Goal: Task Accomplishment & Management: Manage account settings

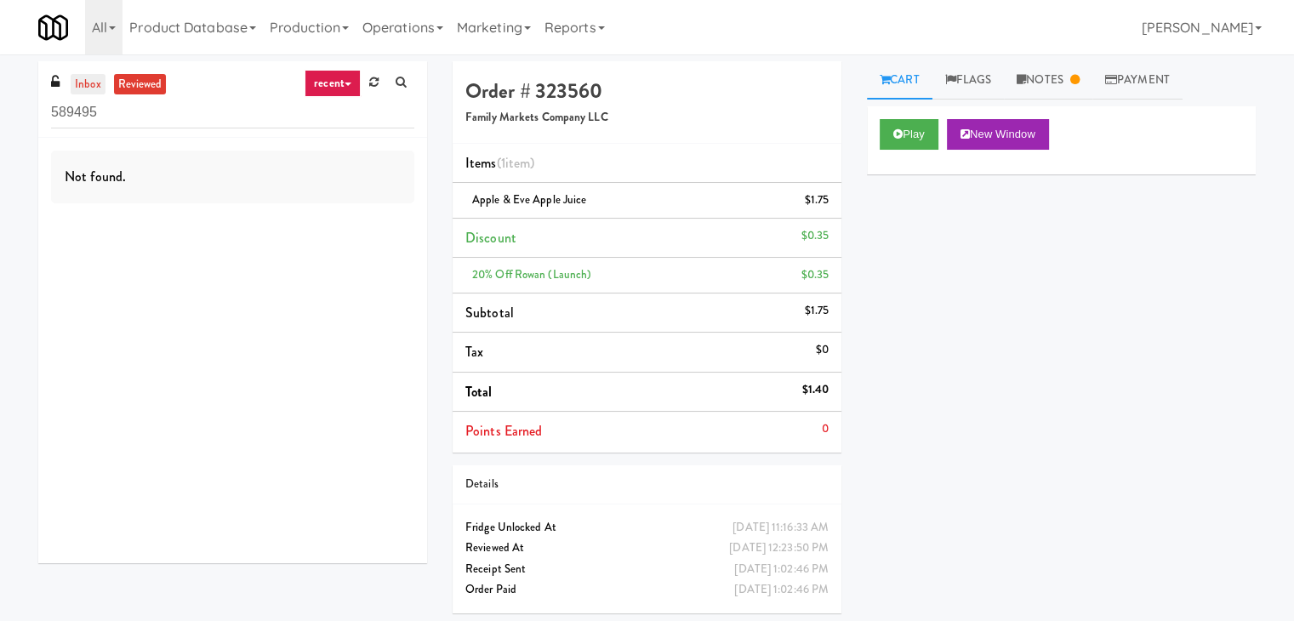
click at [99, 77] on link "inbox" at bounding box center [88, 84] width 35 height 21
click at [198, 114] on input "589495" at bounding box center [232, 112] width 363 height 31
paste input "RAW Training - Fridge"
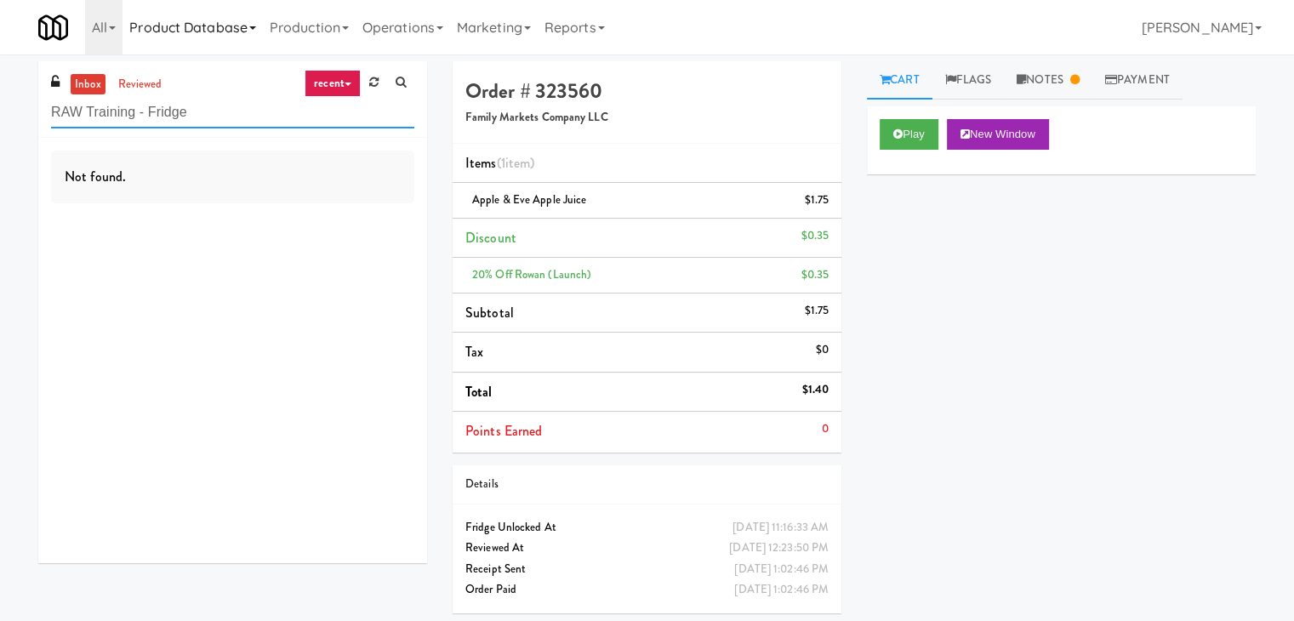
type input "RAW Training - Fridge"
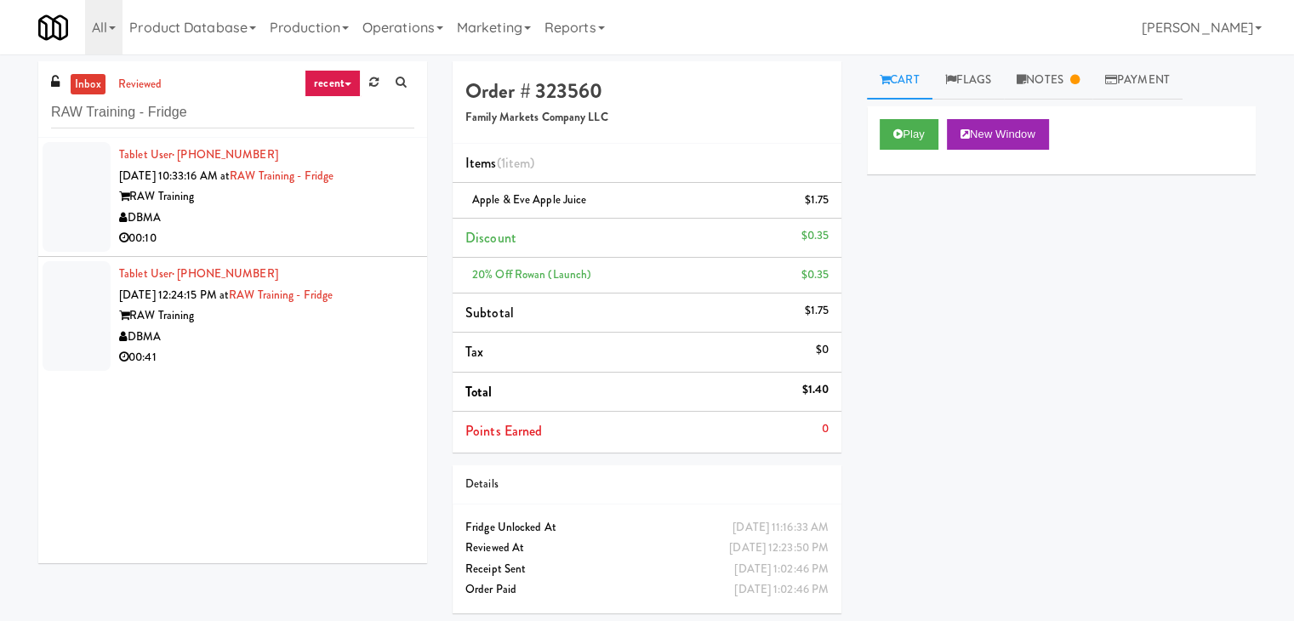
click at [378, 210] on div "DBMA" at bounding box center [266, 218] width 295 height 21
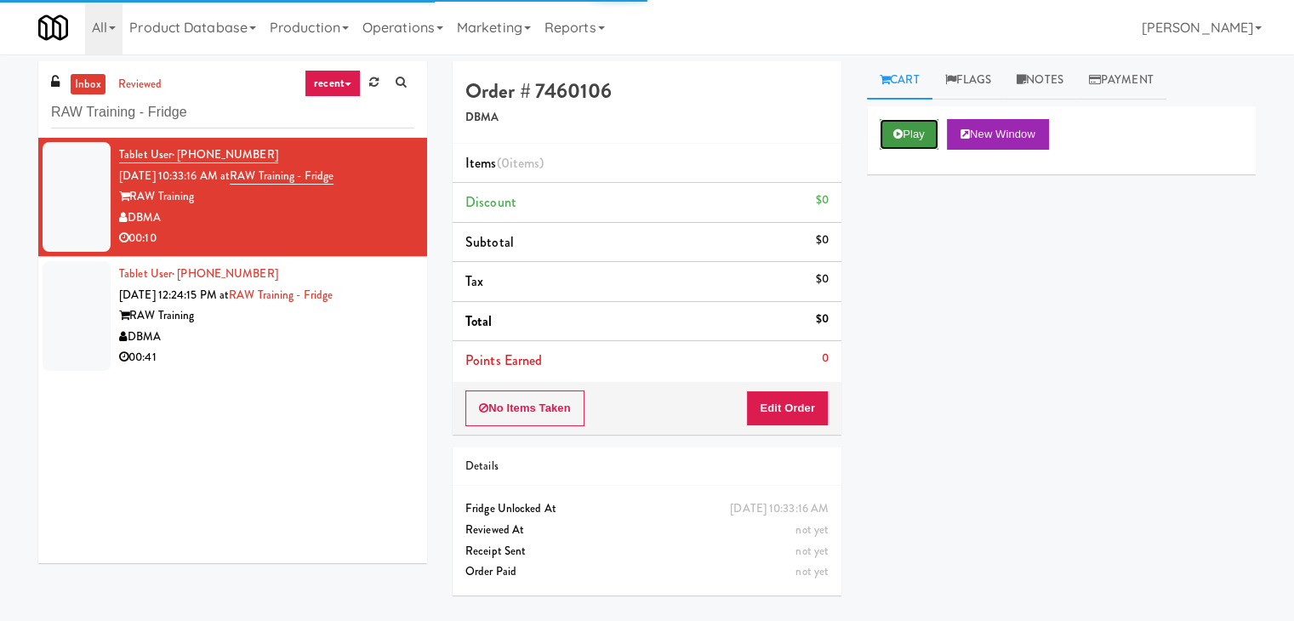
click at [905, 137] on button "Play" at bounding box center [908, 134] width 59 height 31
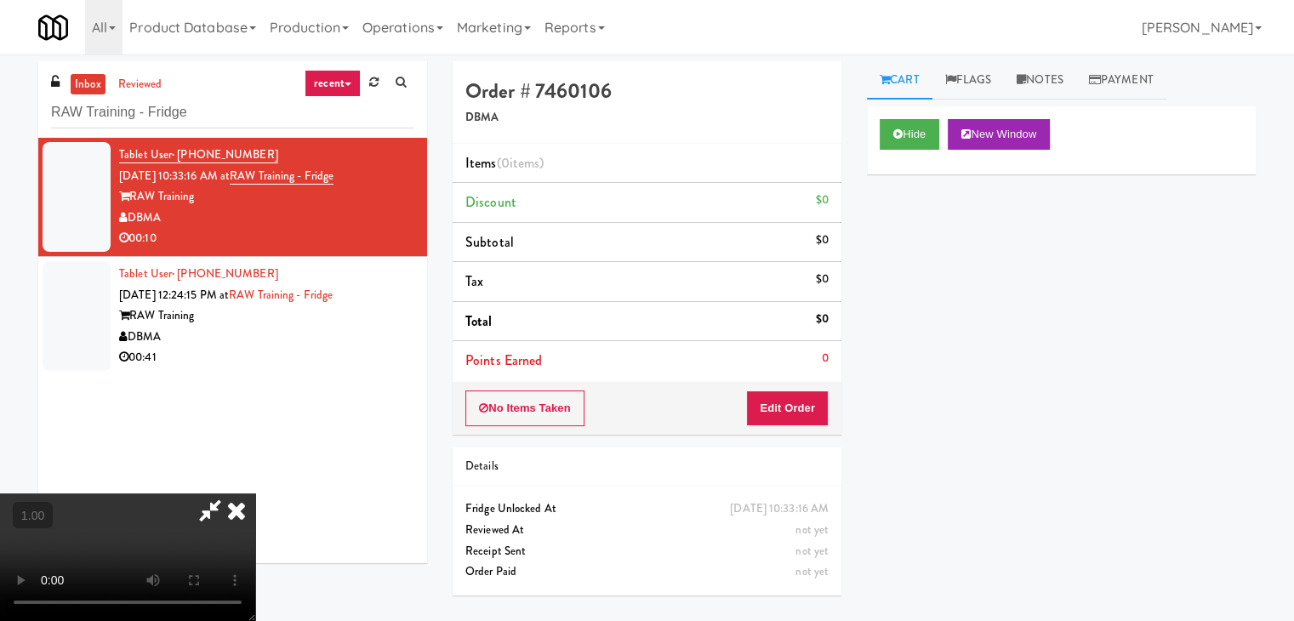
click at [255, 493] on video at bounding box center [127, 557] width 255 height 128
drag, startPoint x: 748, startPoint y: 77, endPoint x: 748, endPoint y: 162, distance: 85.1
click at [255, 493] on icon at bounding box center [236, 510] width 37 height 34
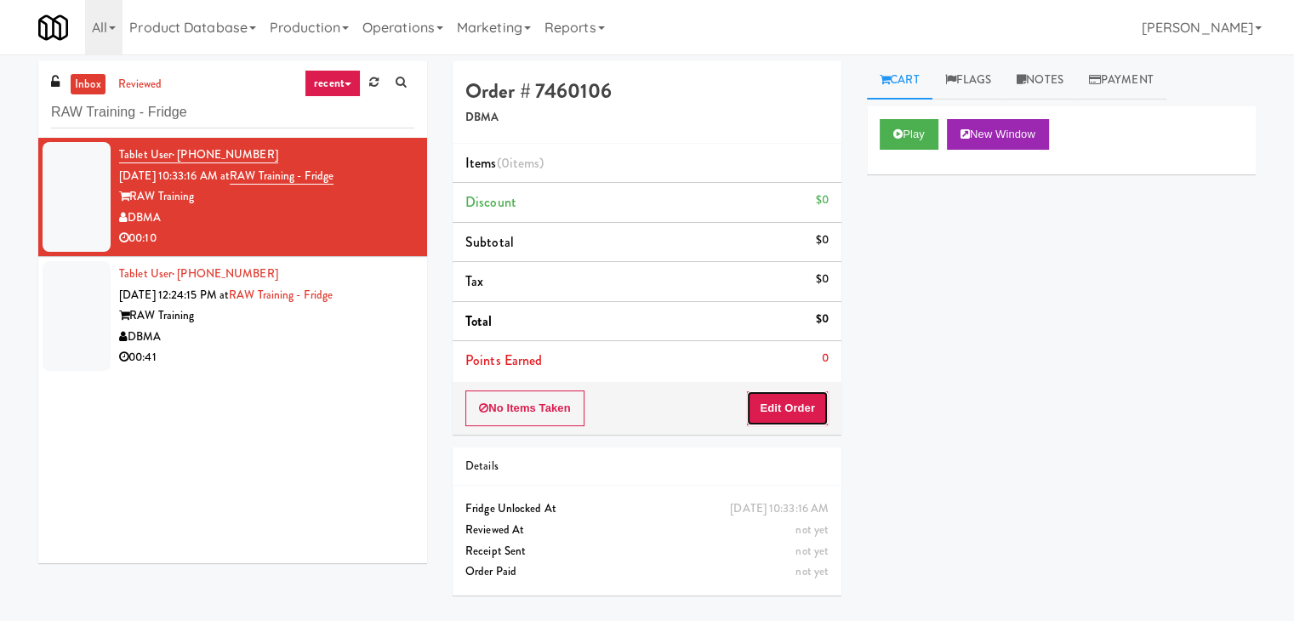
drag, startPoint x: 780, startPoint y: 413, endPoint x: 850, endPoint y: 358, distance: 88.5
click at [780, 413] on button "Edit Order" at bounding box center [787, 408] width 83 height 36
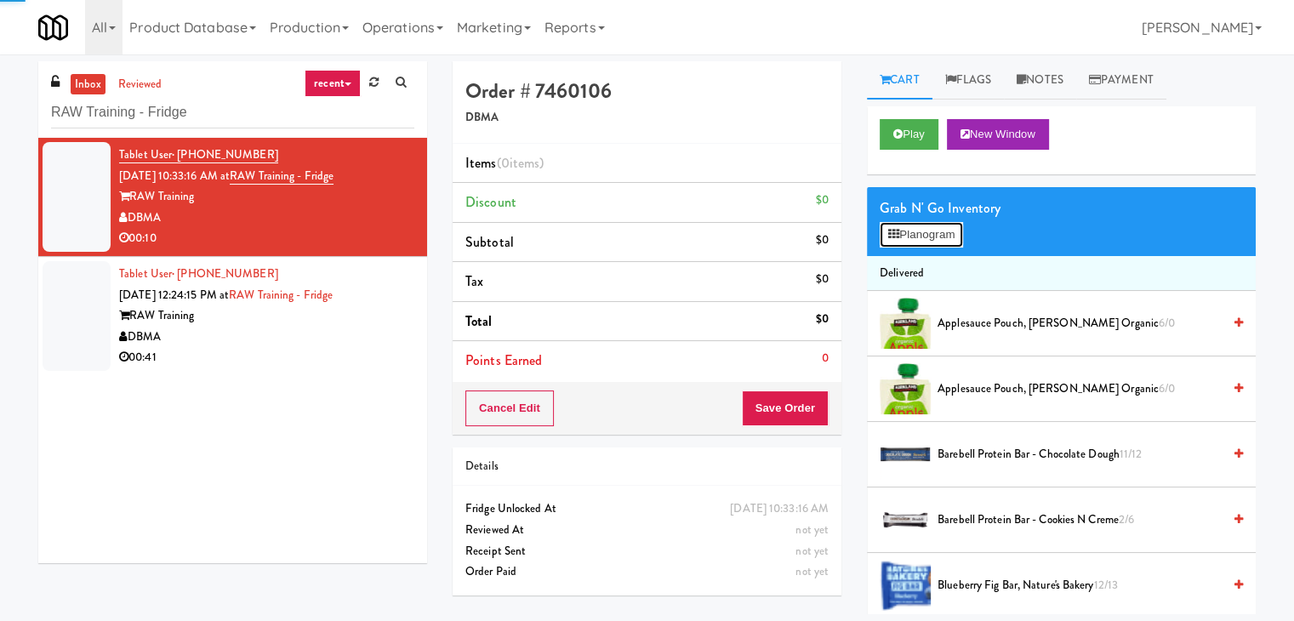
click at [925, 230] on button "Planogram" at bounding box center [920, 235] width 83 height 26
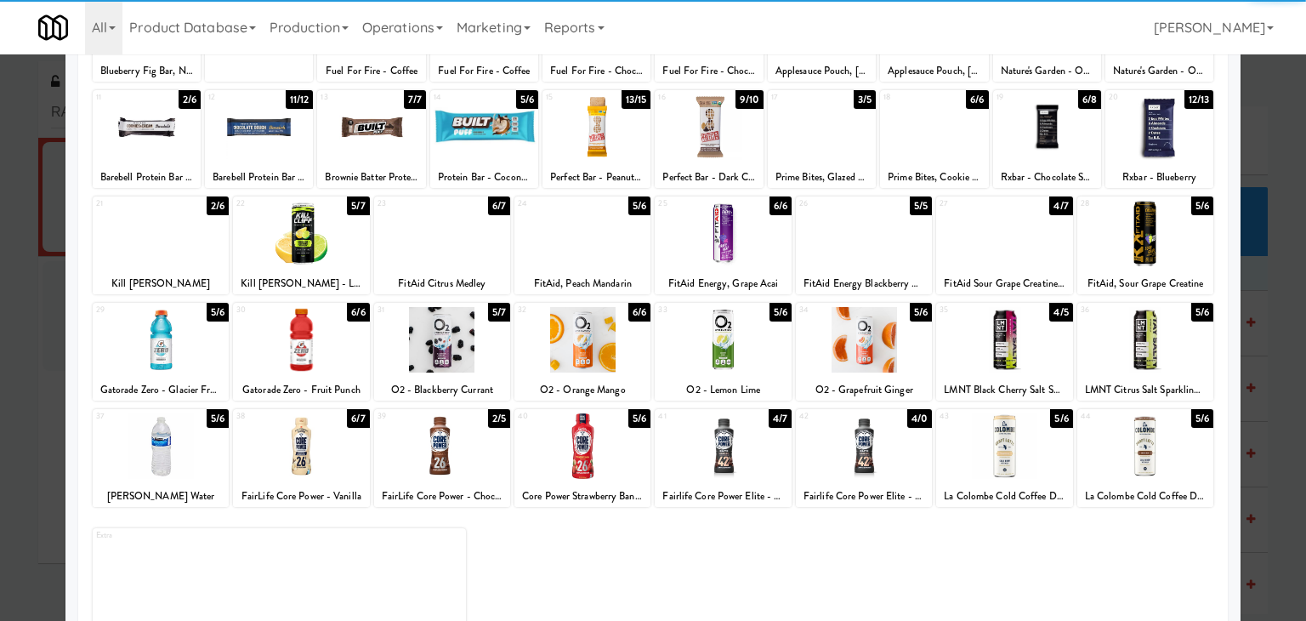
scroll to position [214, 0]
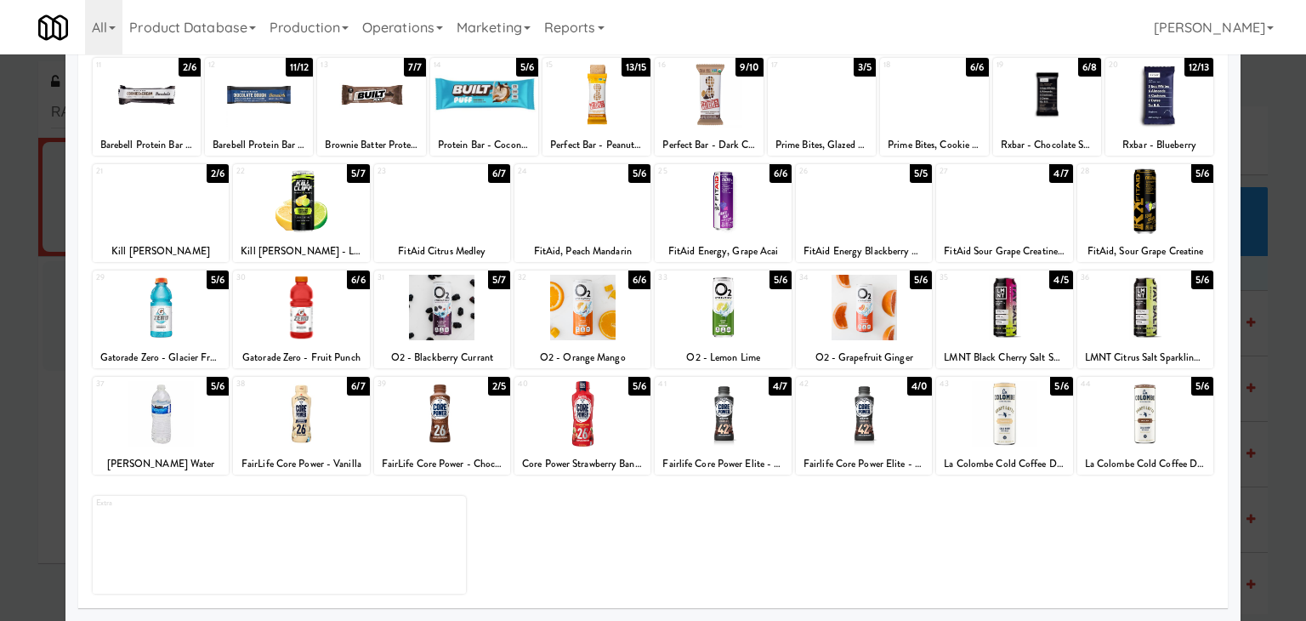
click at [1167, 410] on div at bounding box center [1146, 413] width 136 height 65
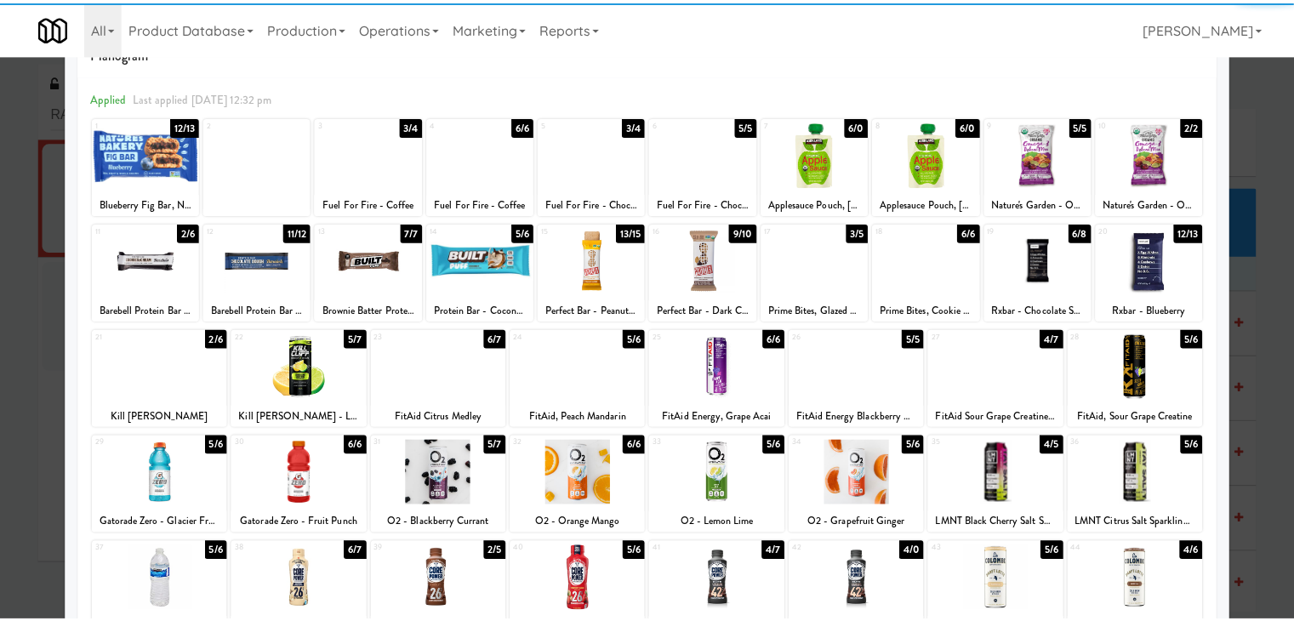
scroll to position [0, 0]
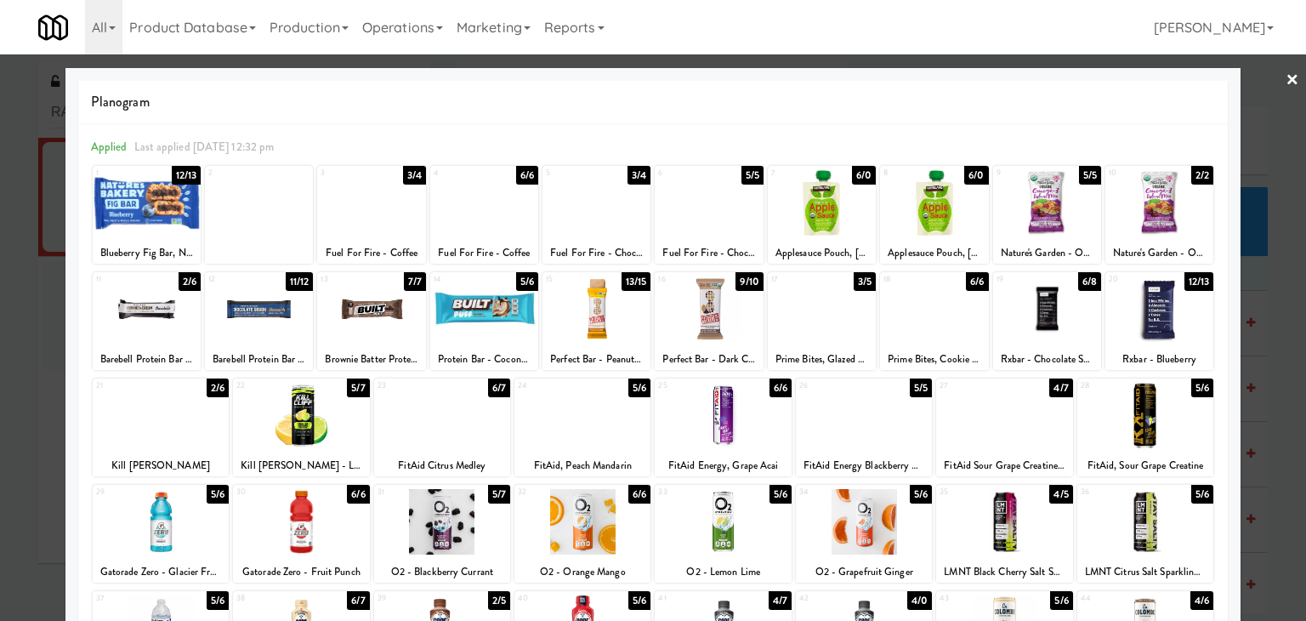
click at [1286, 77] on link "×" at bounding box center [1293, 80] width 14 height 53
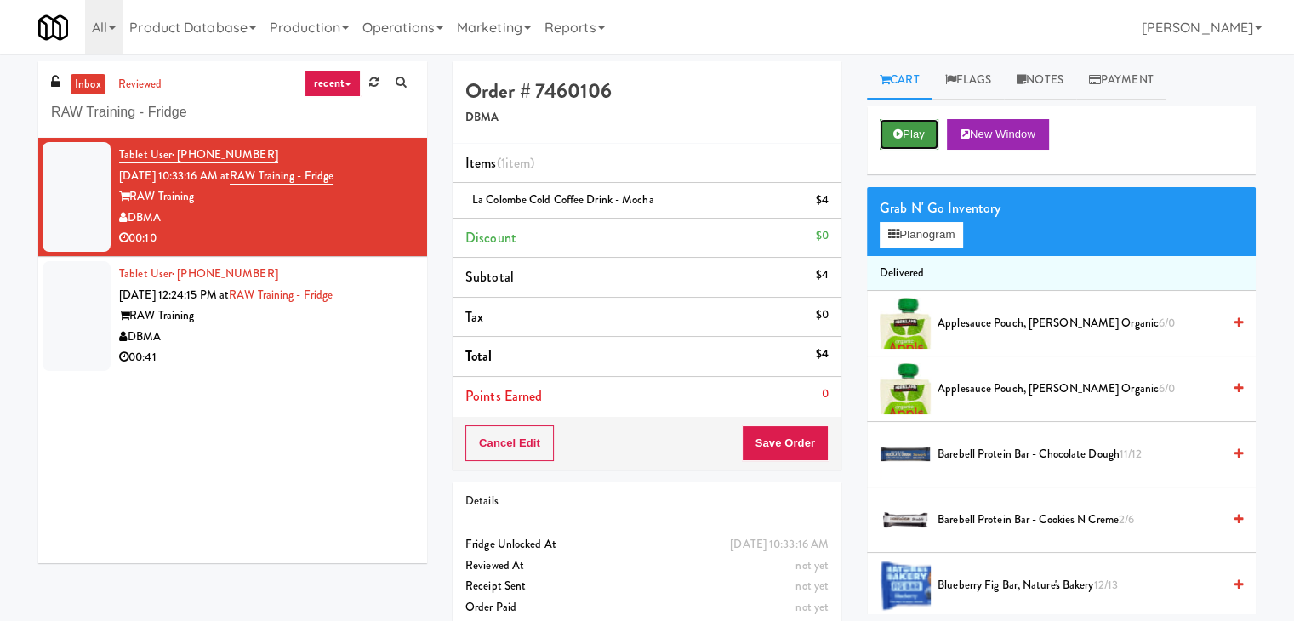
click at [929, 131] on button "Play" at bounding box center [908, 134] width 59 height 31
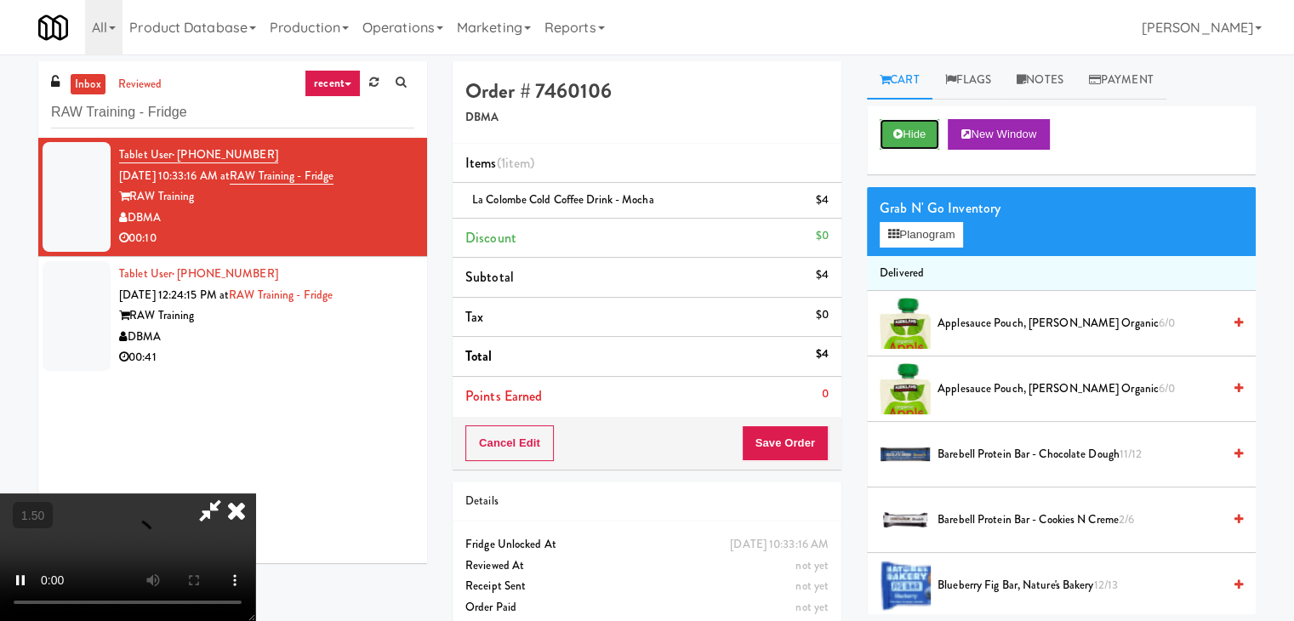
scroll to position [239, 0]
click at [255, 493] on video at bounding box center [127, 557] width 255 height 128
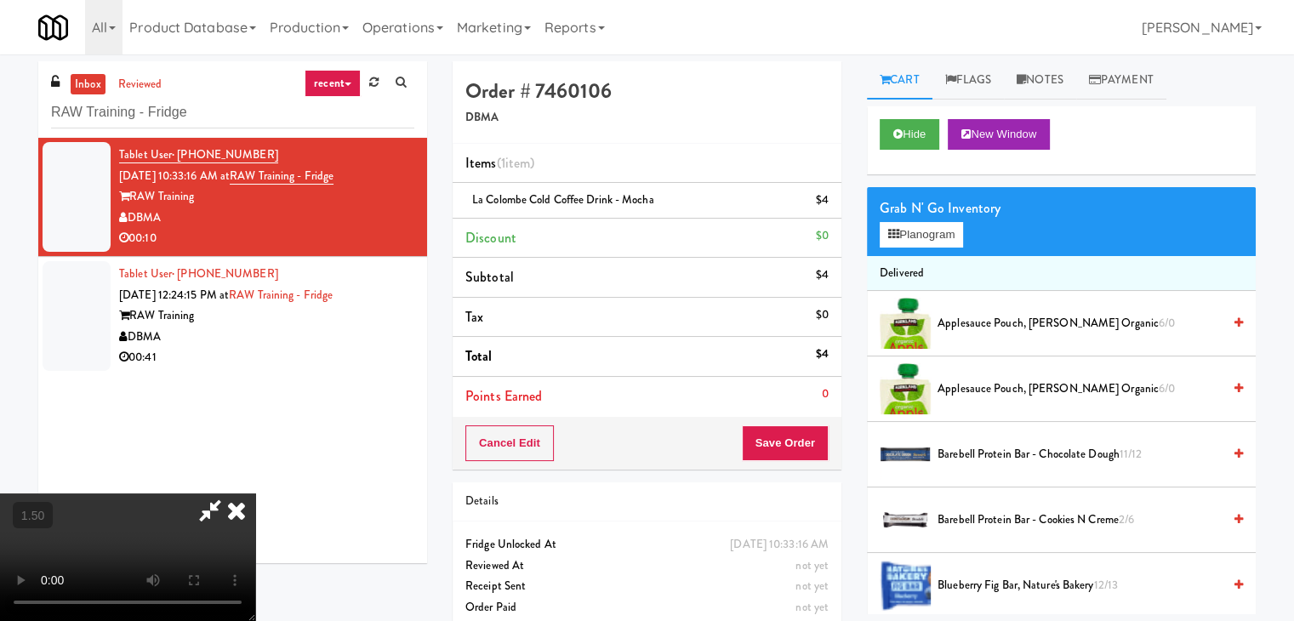
click at [255, 493] on video at bounding box center [127, 557] width 255 height 128
click at [255, 493] on icon at bounding box center [236, 510] width 37 height 34
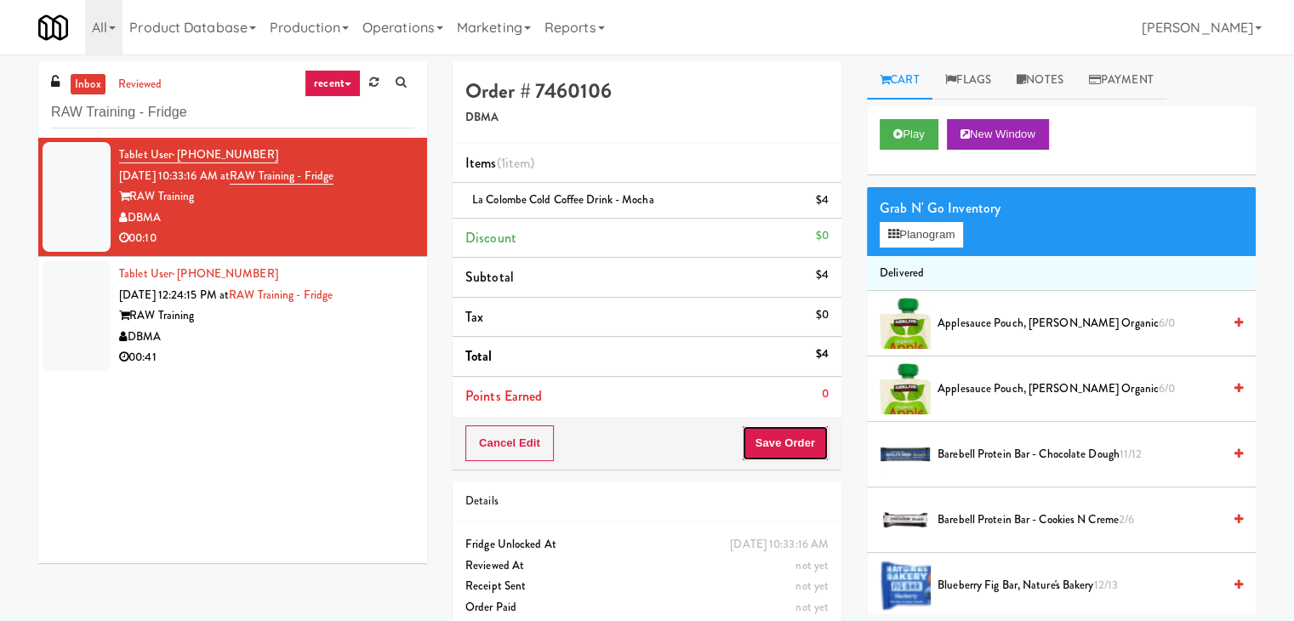
drag, startPoint x: 782, startPoint y: 443, endPoint x: 779, endPoint y: 429, distance: 14.9
click at [783, 436] on button "Save Order" at bounding box center [785, 443] width 87 height 36
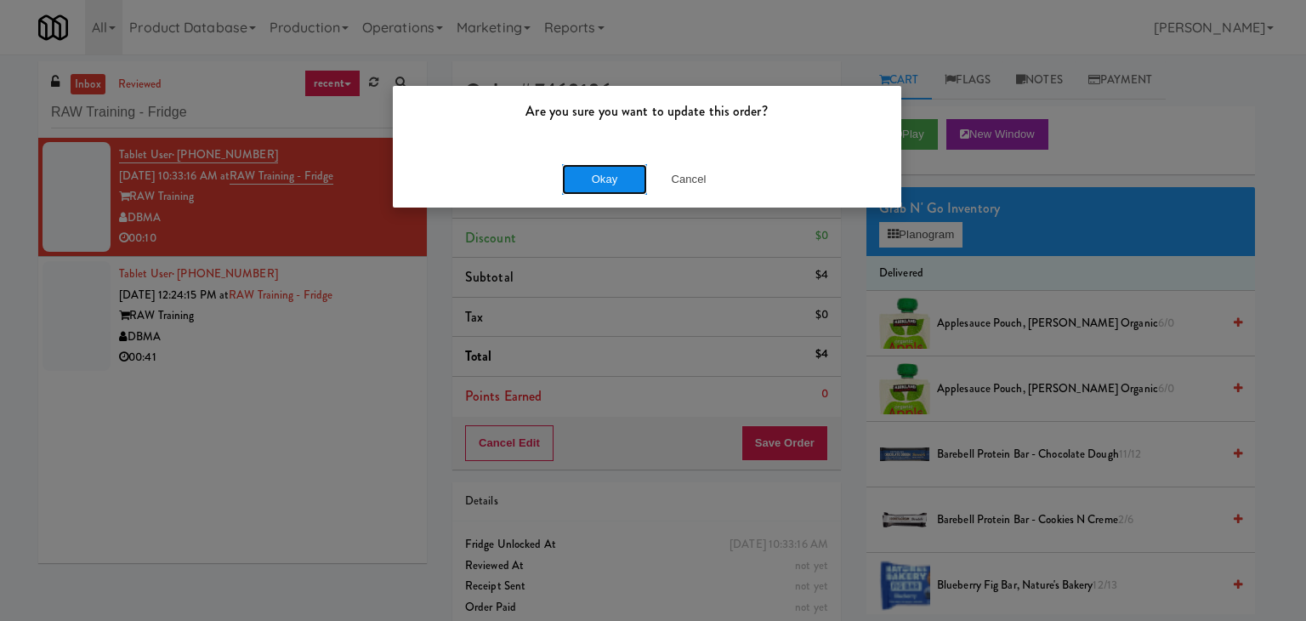
click at [617, 179] on button "Okay" at bounding box center [604, 179] width 85 height 31
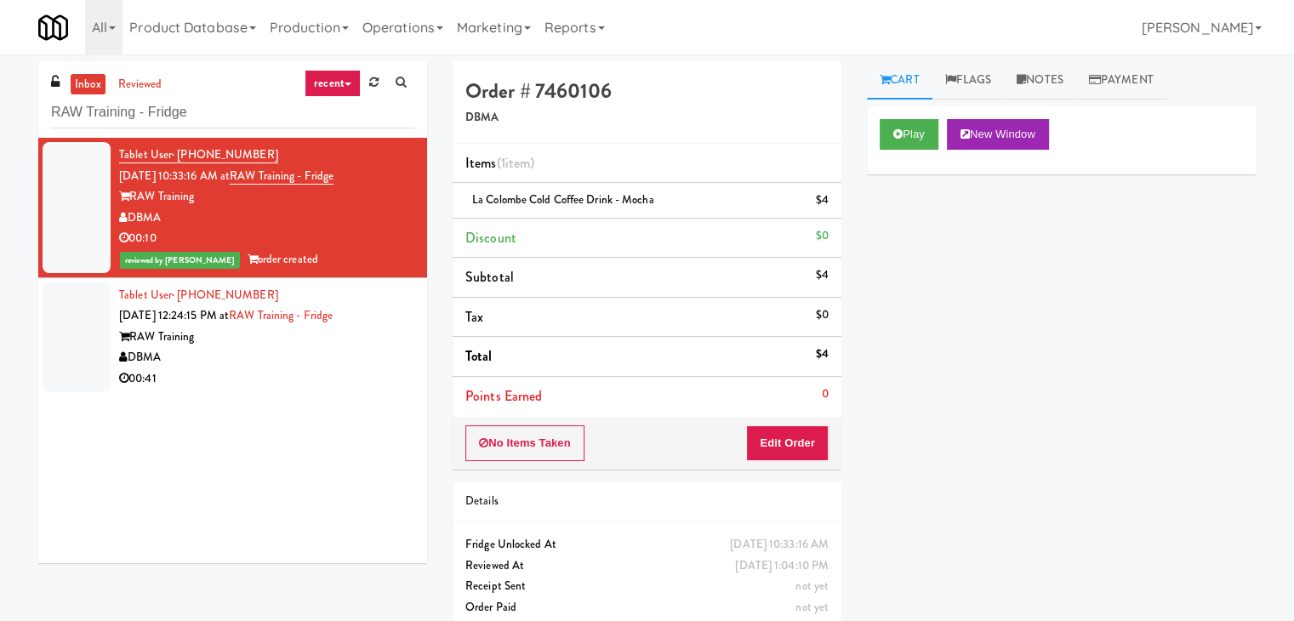
click at [337, 357] on div "DBMA" at bounding box center [266, 357] width 295 height 21
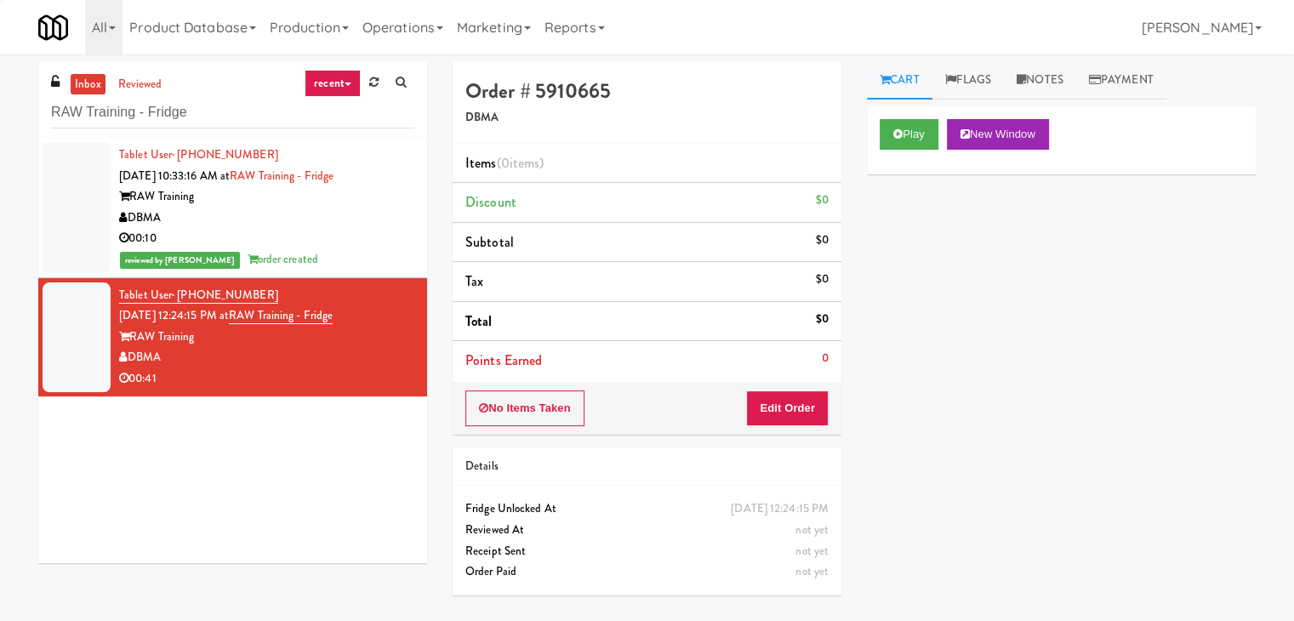
click at [942, 119] on div "Play New Window" at bounding box center [1060, 134] width 363 height 31
click at [919, 122] on button "Play" at bounding box center [908, 134] width 59 height 31
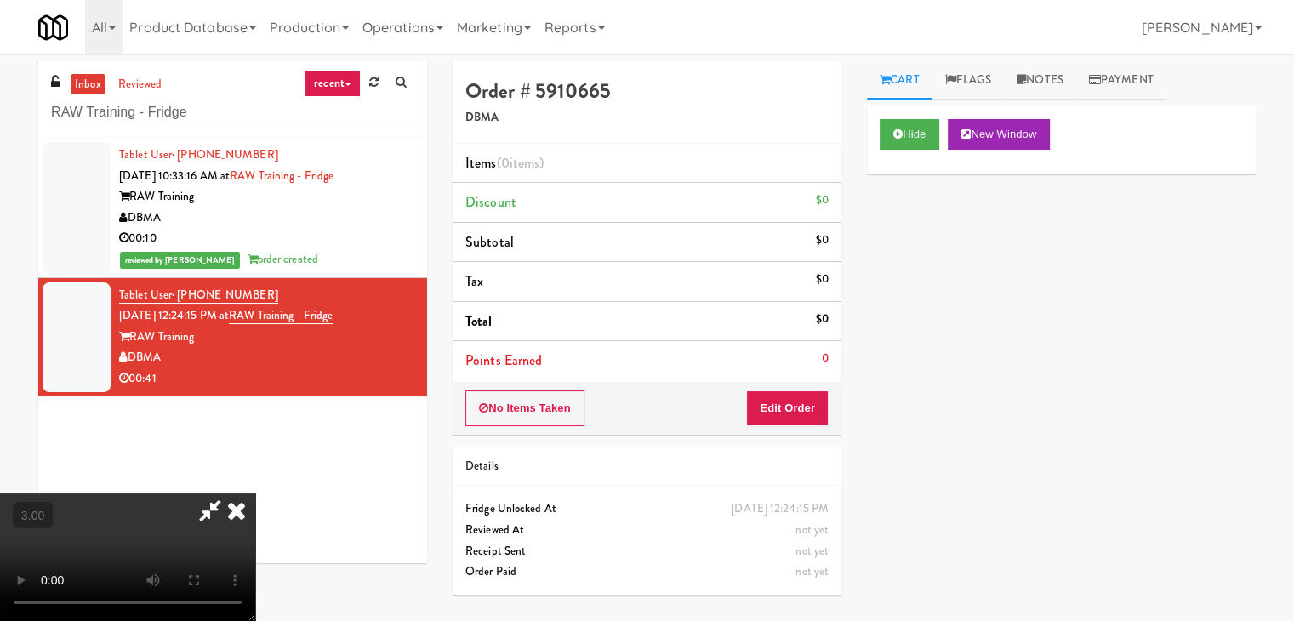
click at [255, 493] on video at bounding box center [127, 557] width 255 height 128
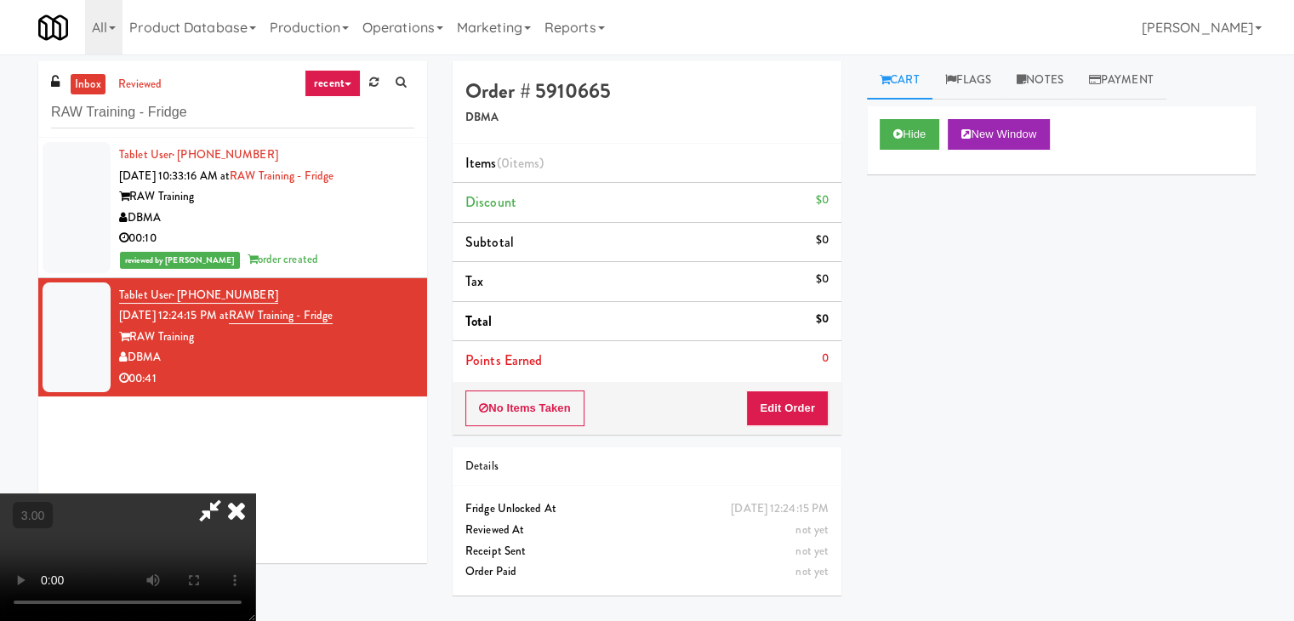
scroll to position [0, 0]
click at [255, 493] on video at bounding box center [127, 557] width 255 height 128
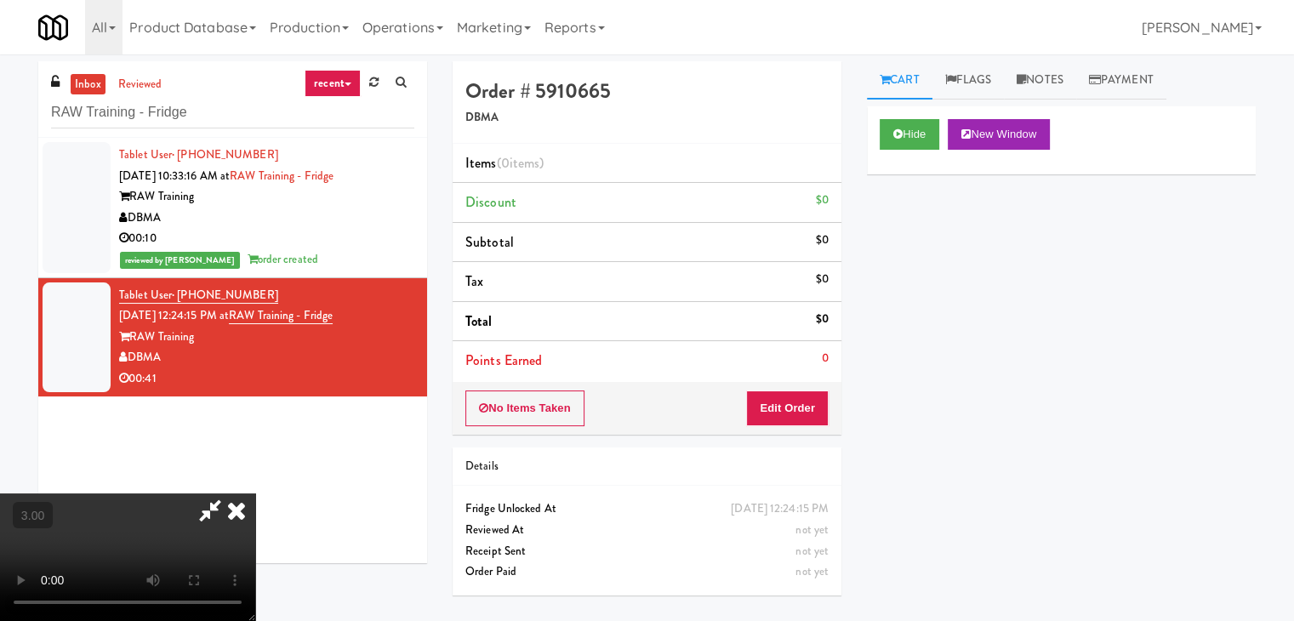
click at [255, 493] on video at bounding box center [127, 557] width 255 height 128
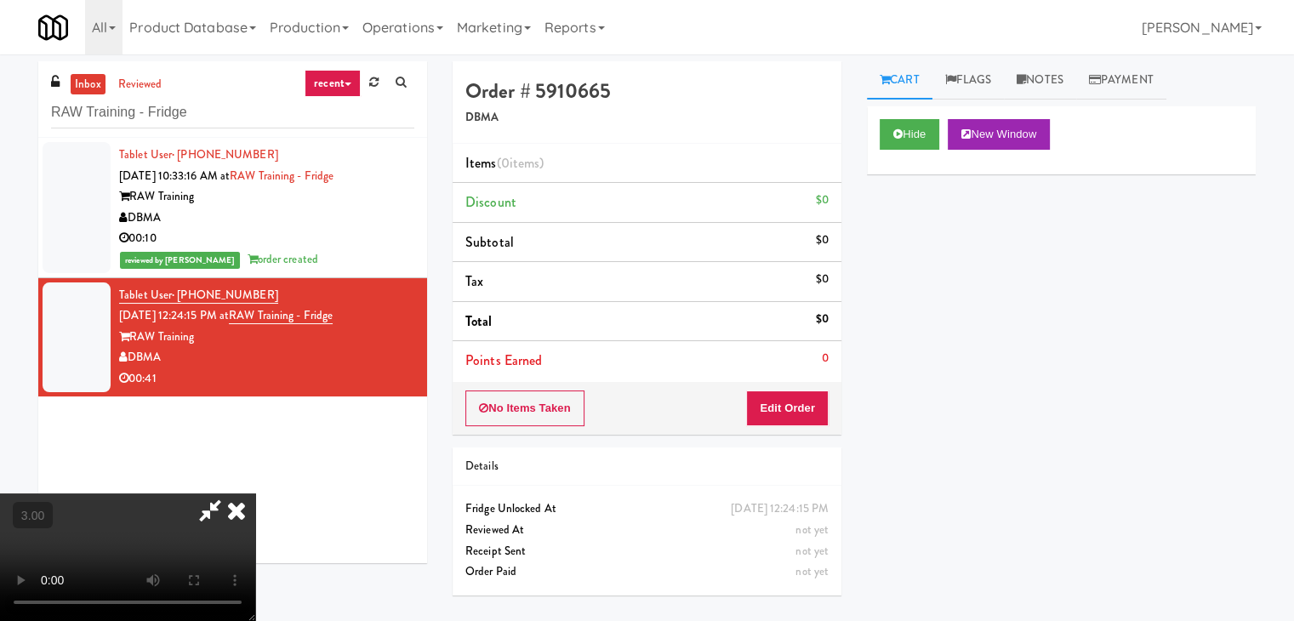
click at [255, 493] on video at bounding box center [127, 557] width 255 height 128
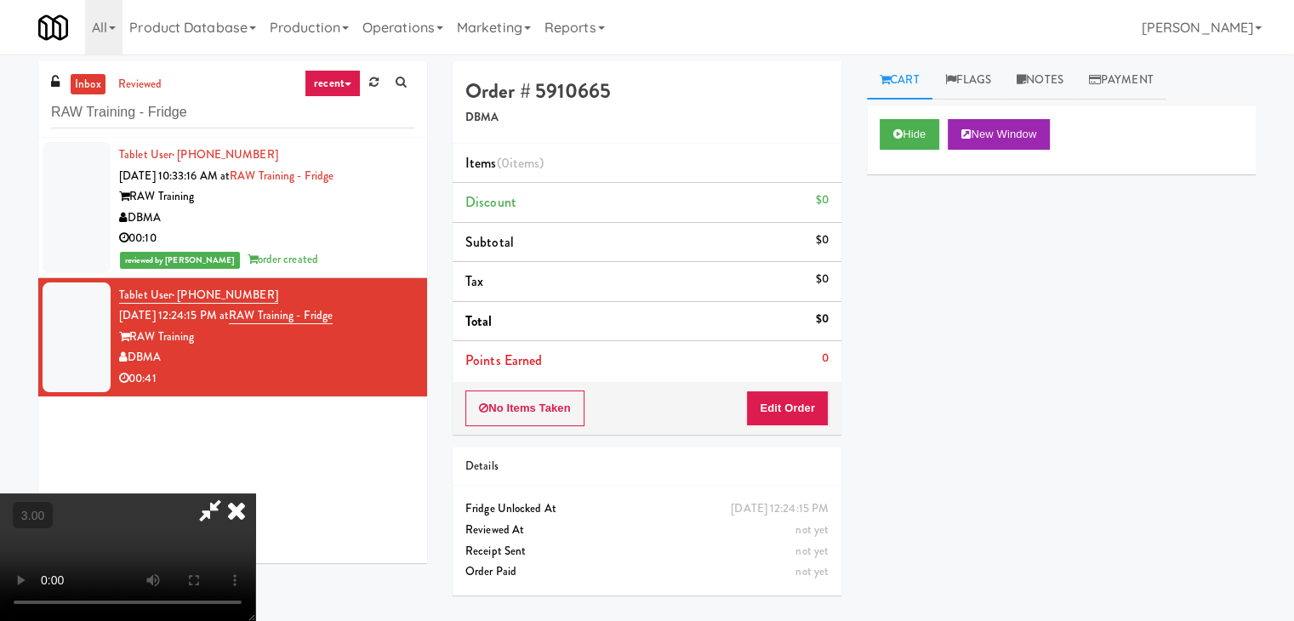
click at [255, 493] on video at bounding box center [127, 557] width 255 height 128
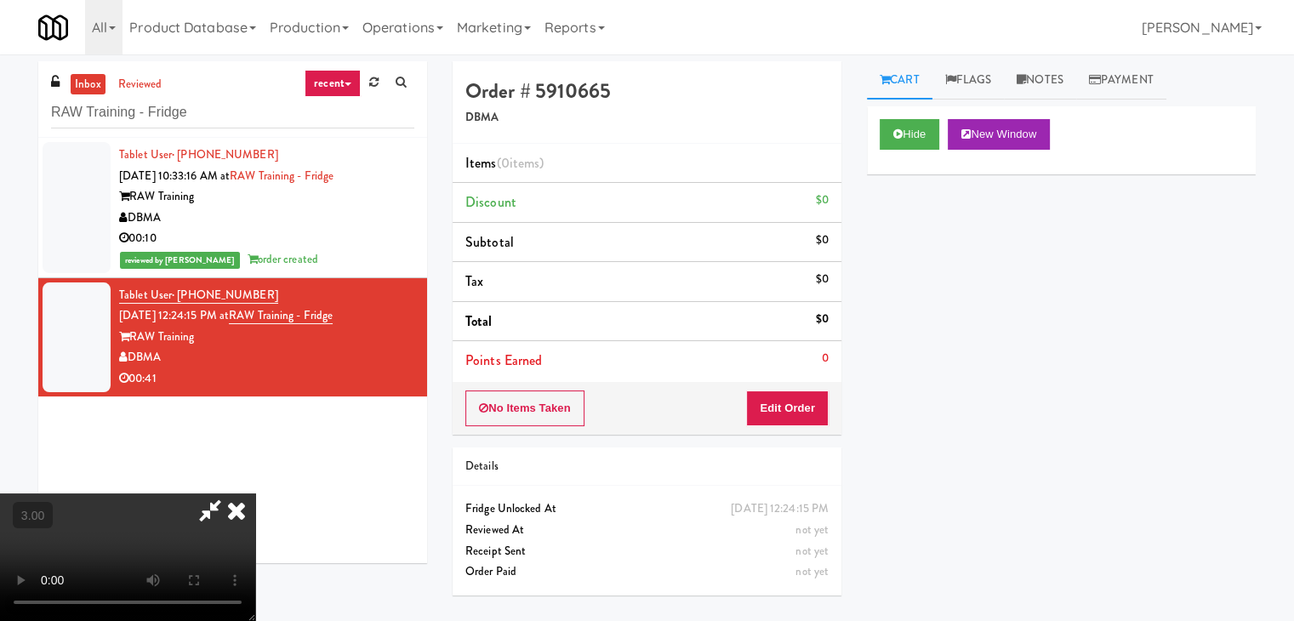
click at [255, 493] on icon at bounding box center [236, 510] width 37 height 34
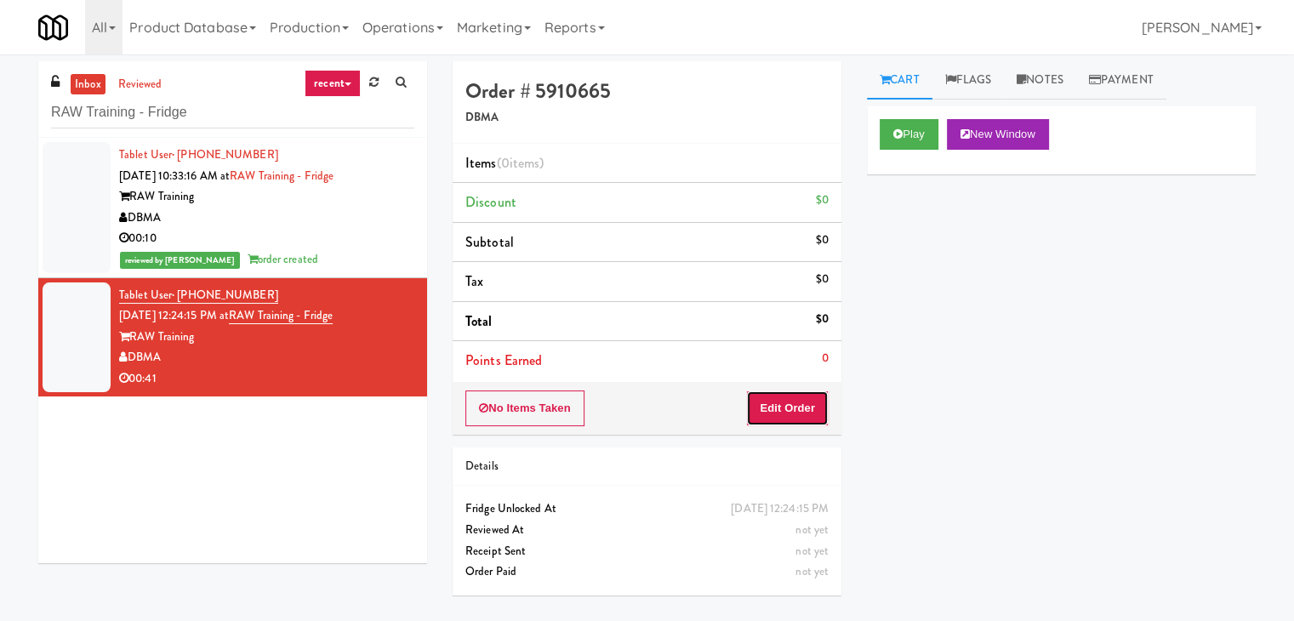
click at [773, 390] on button "Edit Order" at bounding box center [787, 408] width 83 height 36
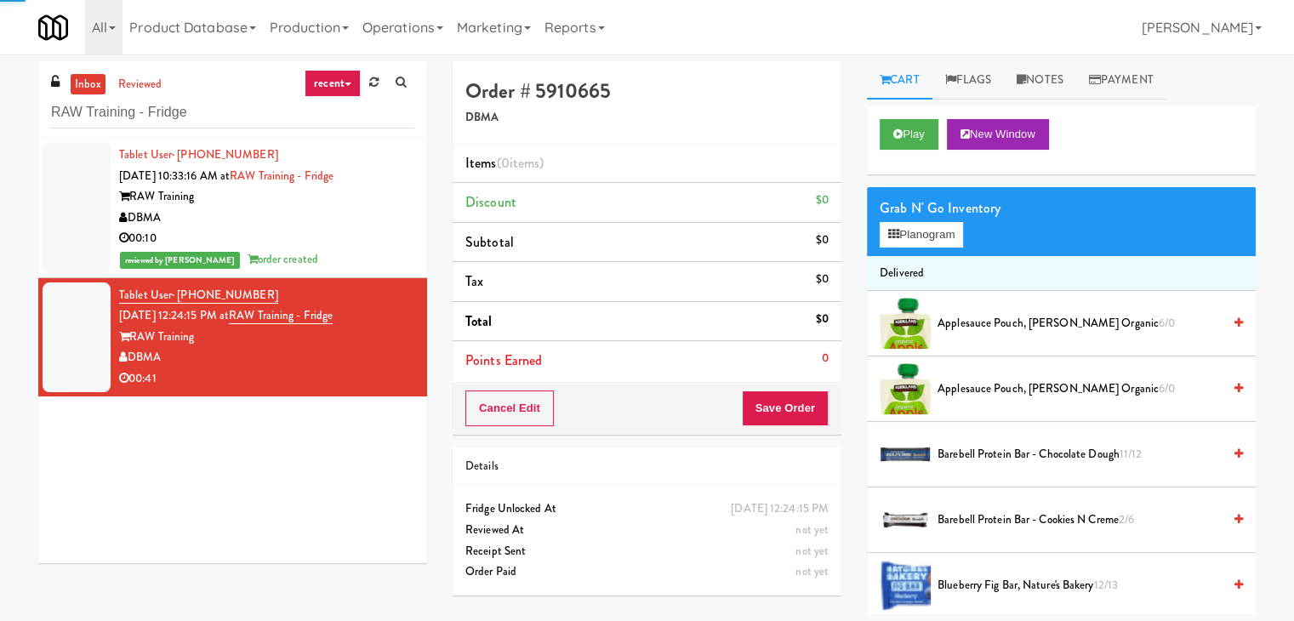
click at [936, 218] on div "Grab N' Go Inventory" at bounding box center [1060, 209] width 363 height 26
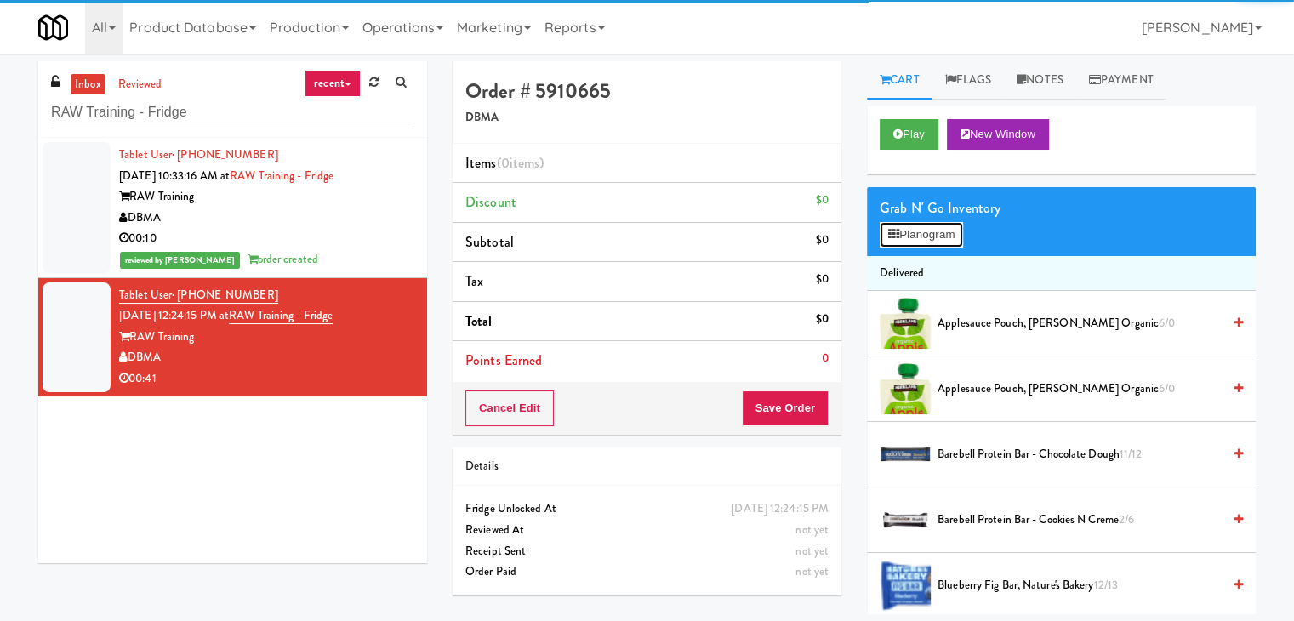
click at [939, 227] on button "Planogram" at bounding box center [920, 235] width 83 height 26
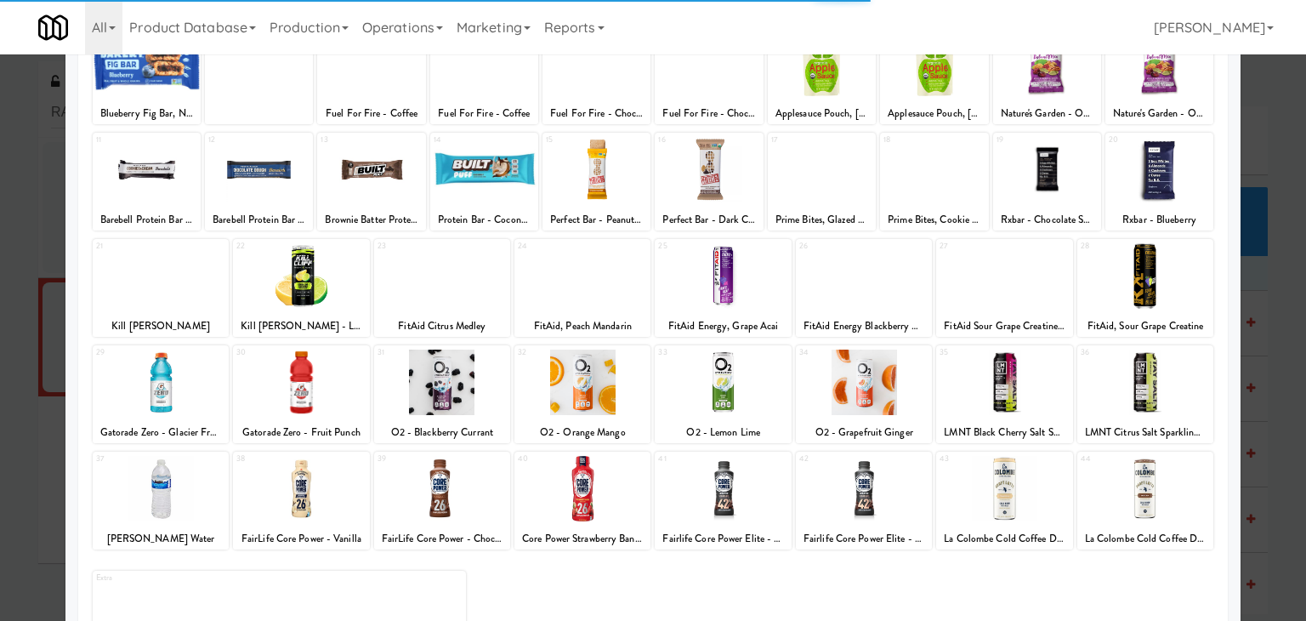
scroll to position [214, 0]
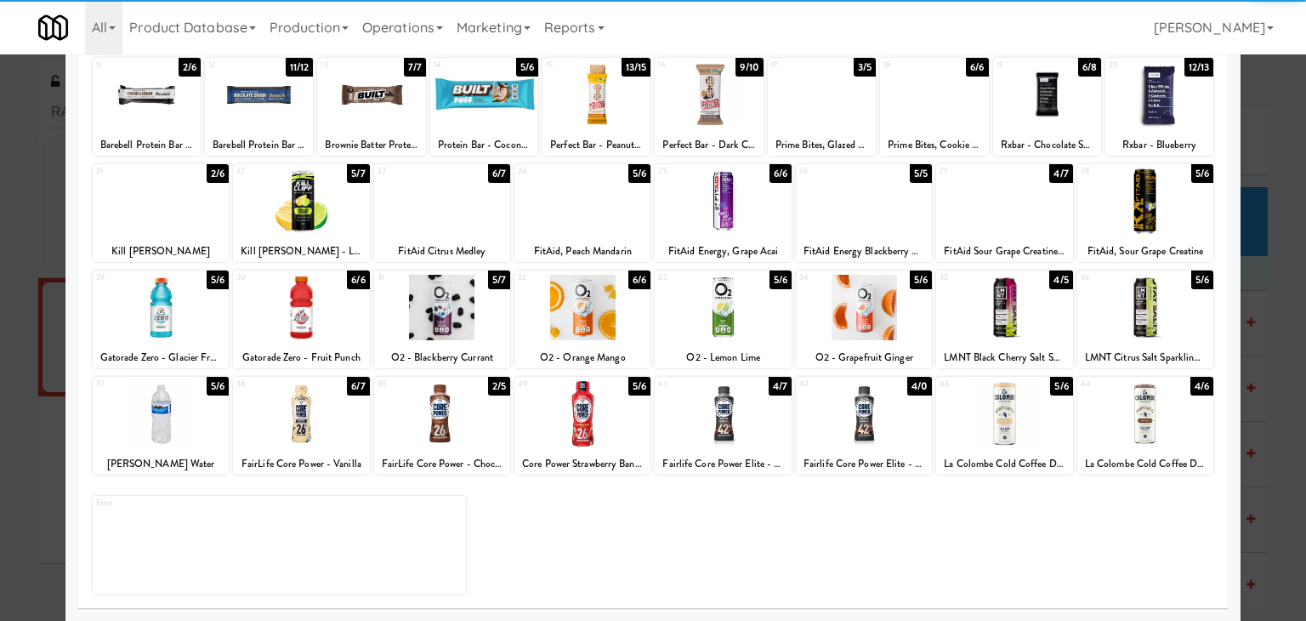
click at [1138, 315] on div at bounding box center [1146, 307] width 136 height 65
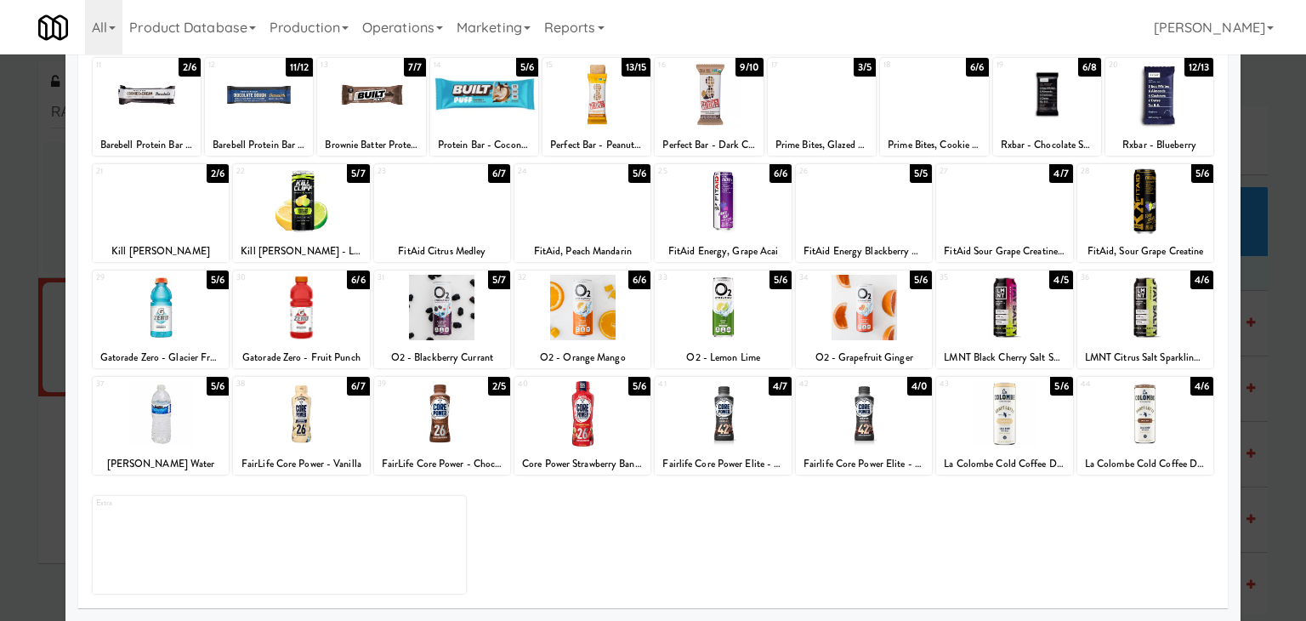
click at [143, 100] on div at bounding box center [147, 94] width 108 height 65
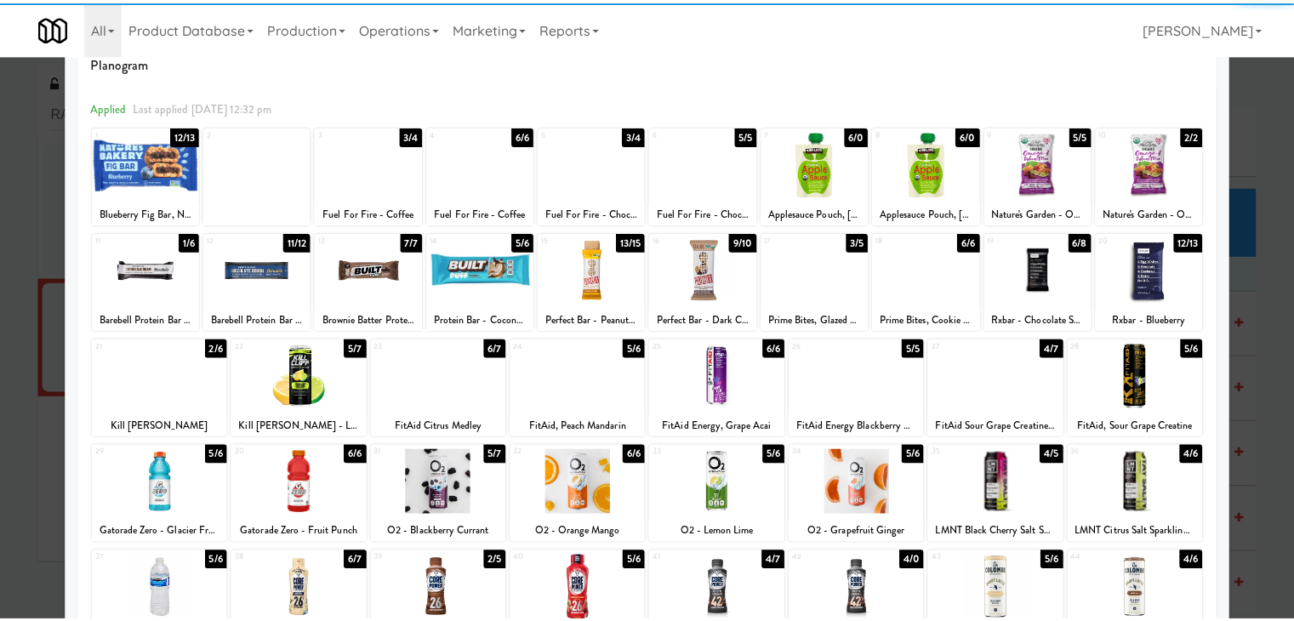
scroll to position [0, 0]
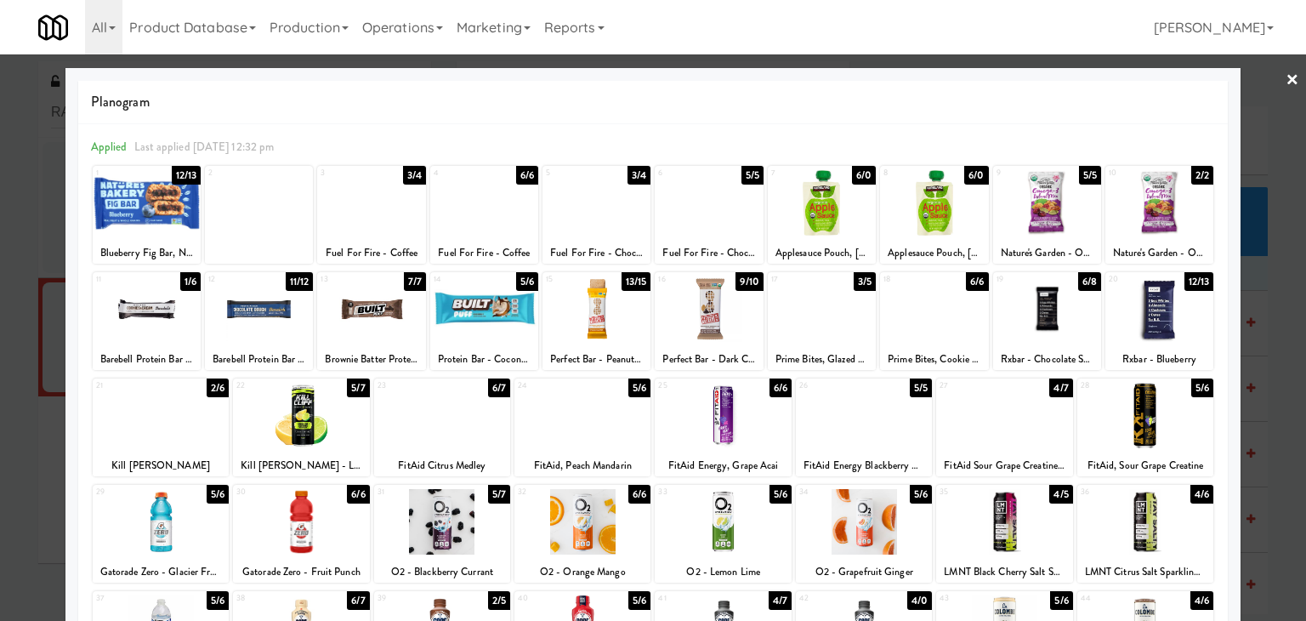
click at [1286, 76] on link "×" at bounding box center [1293, 80] width 14 height 53
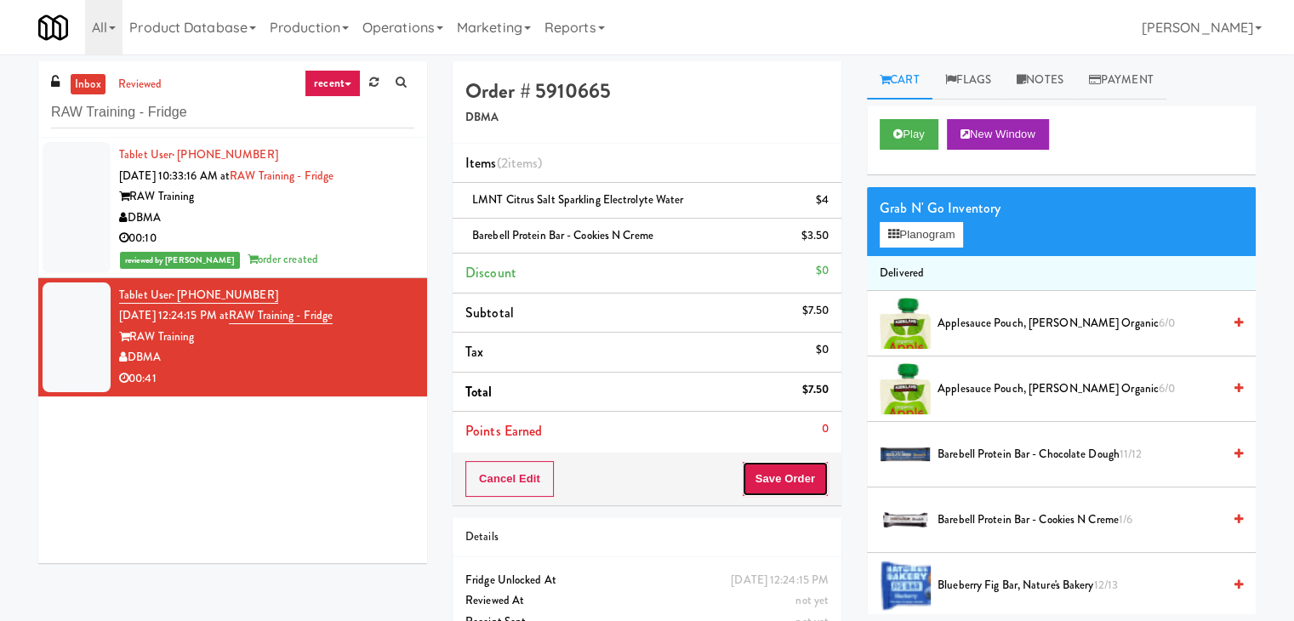
click at [785, 470] on button "Save Order" at bounding box center [785, 479] width 87 height 36
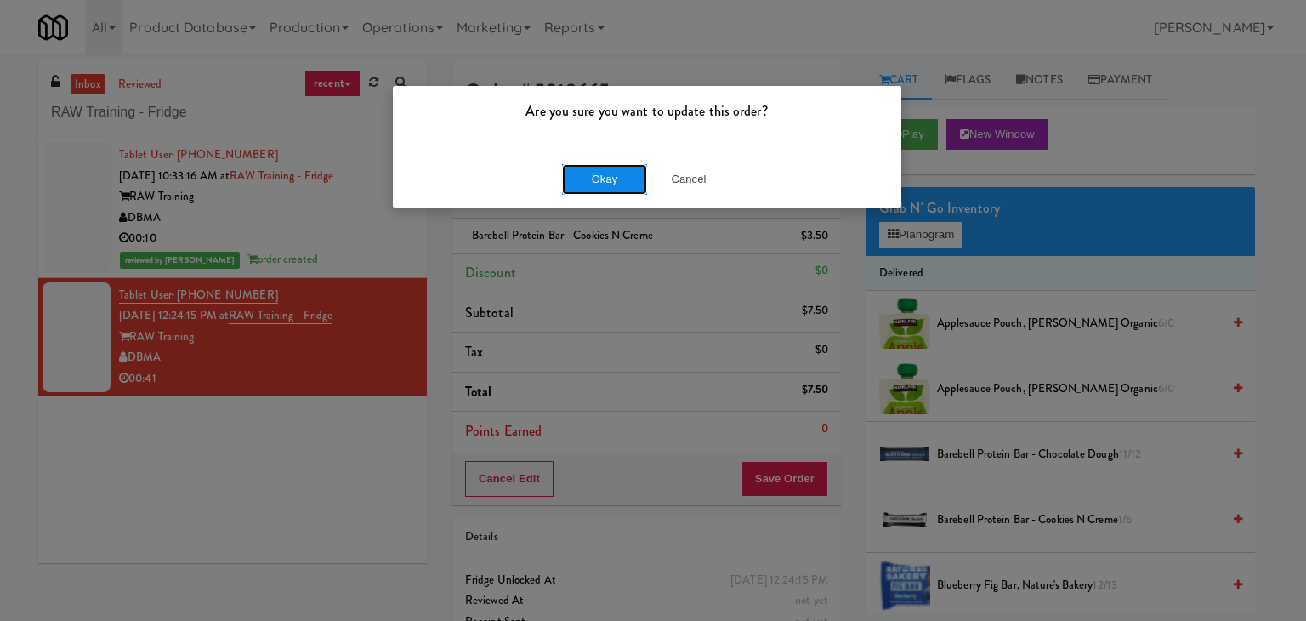
click at [612, 172] on button "Okay" at bounding box center [604, 179] width 85 height 31
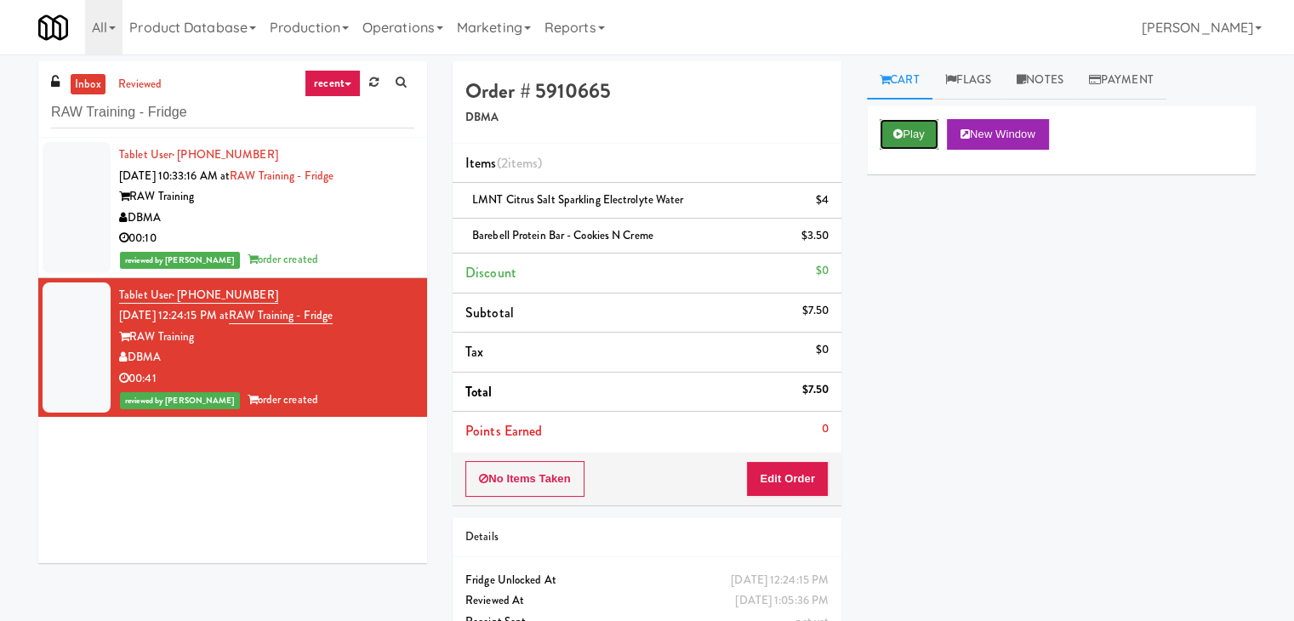
click at [906, 138] on button "Play" at bounding box center [908, 134] width 59 height 31
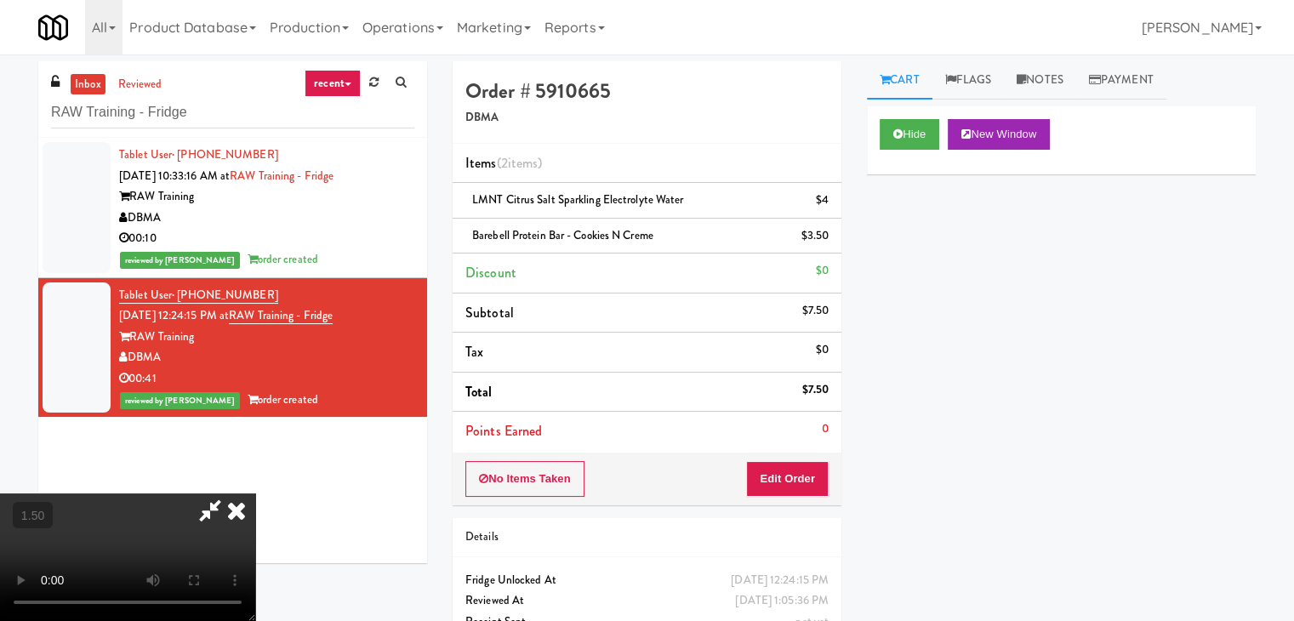
click at [255, 493] on video at bounding box center [127, 557] width 255 height 128
click at [255, 493] on icon at bounding box center [236, 510] width 37 height 34
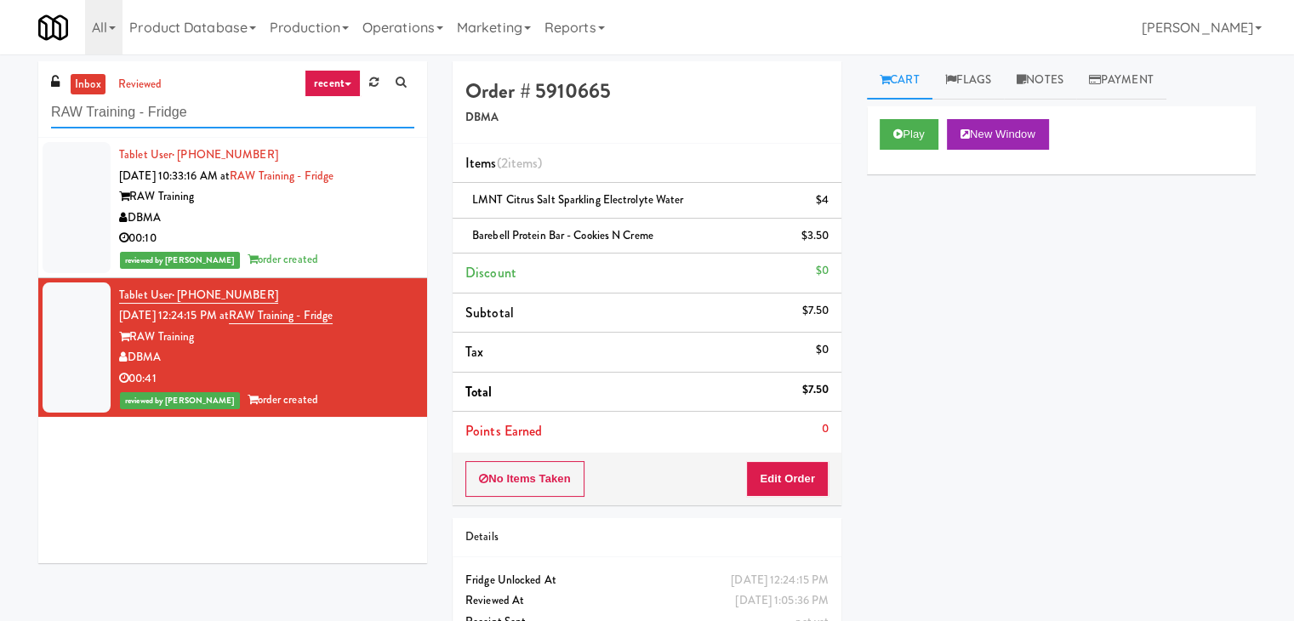
click at [231, 111] on input "RAW Training - Fridge" at bounding box center [232, 112] width 363 height 31
paste input "1331 - Cooler - Left"
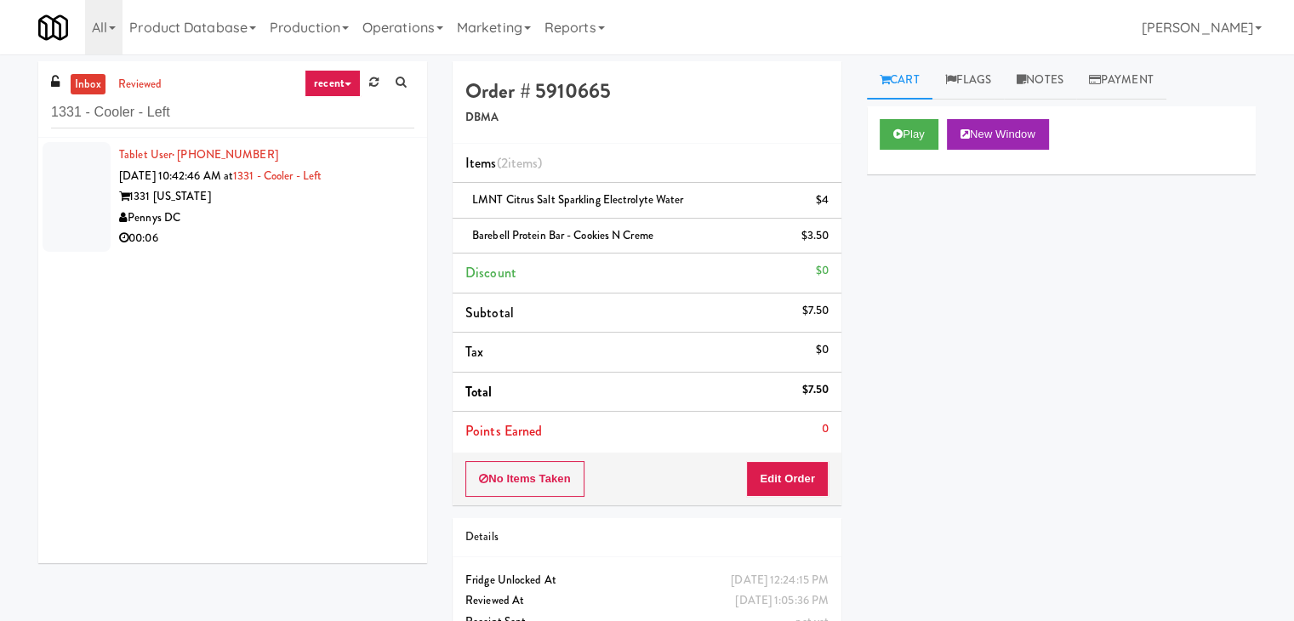
click at [357, 245] on div "00:06" at bounding box center [266, 238] width 295 height 21
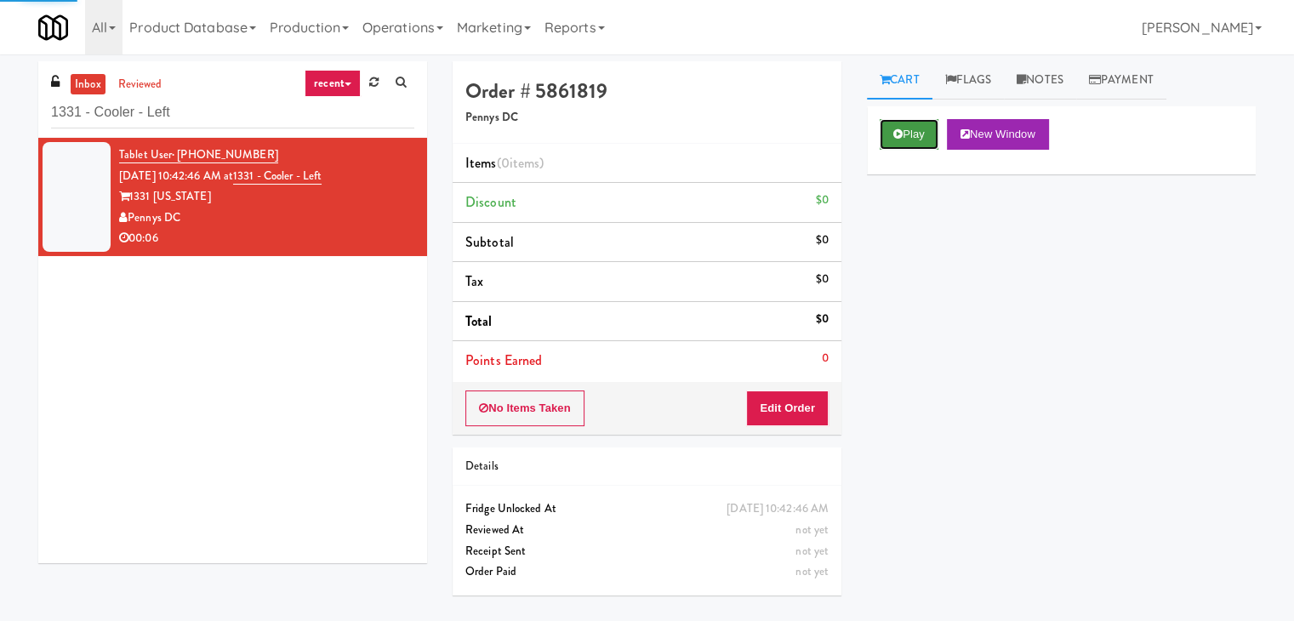
click at [898, 133] on icon at bounding box center [897, 133] width 9 height 11
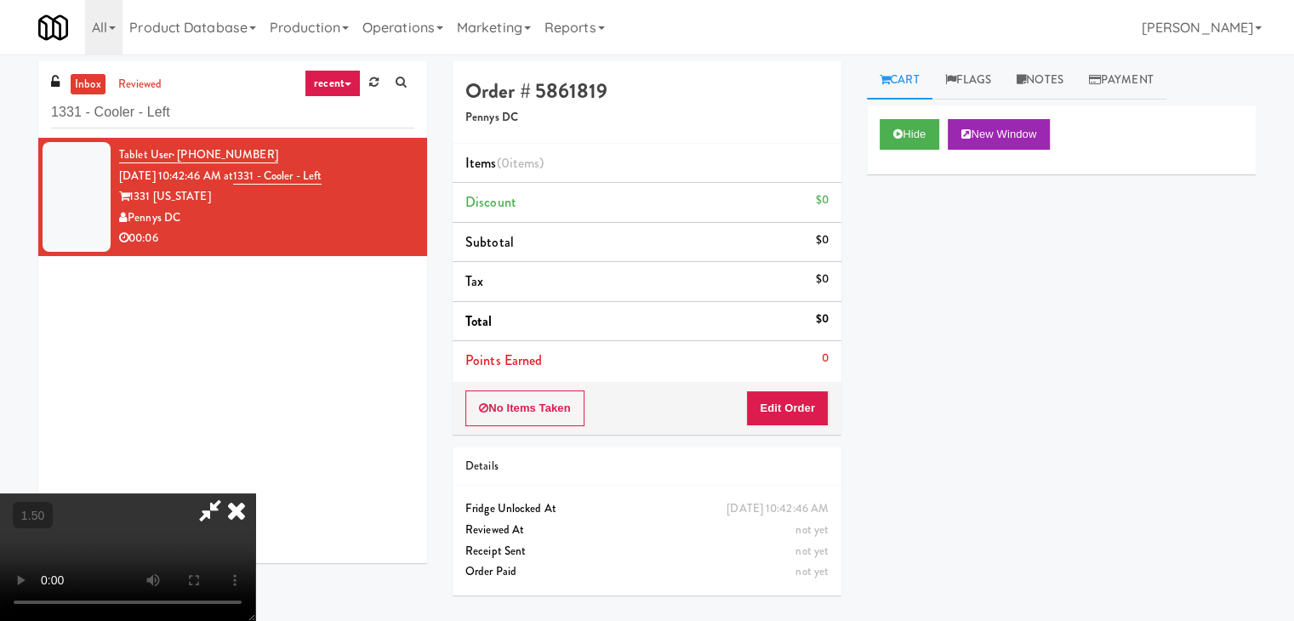
click at [255, 493] on video at bounding box center [127, 557] width 255 height 128
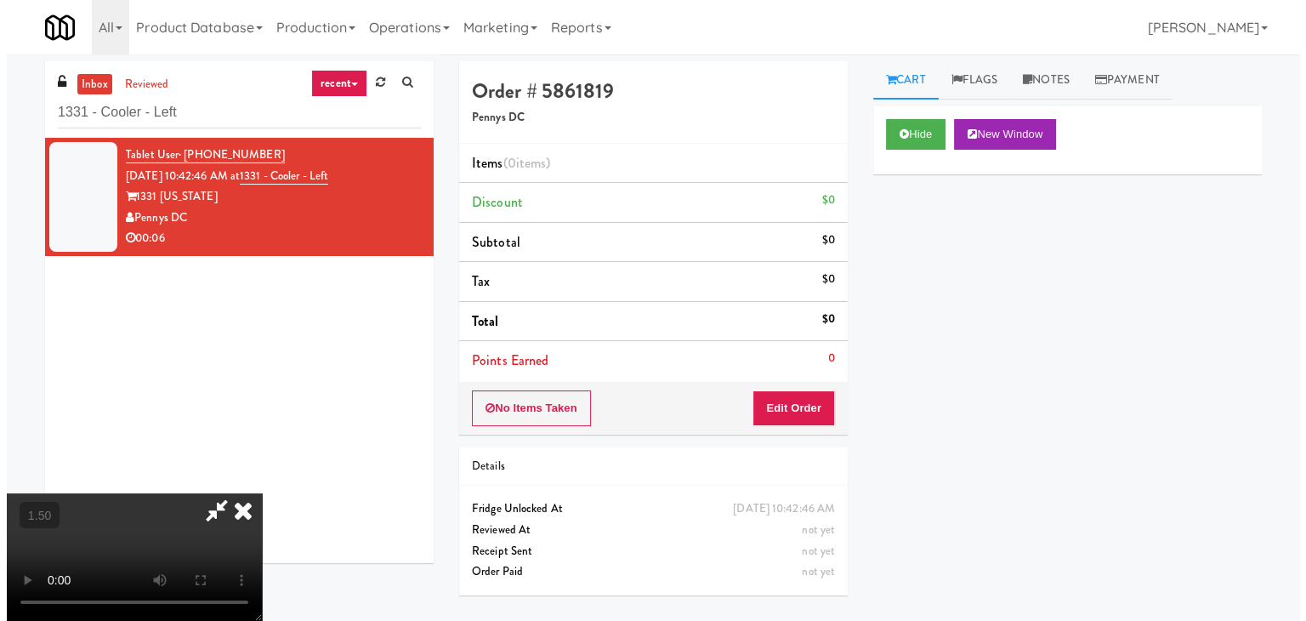
scroll to position [0, 0]
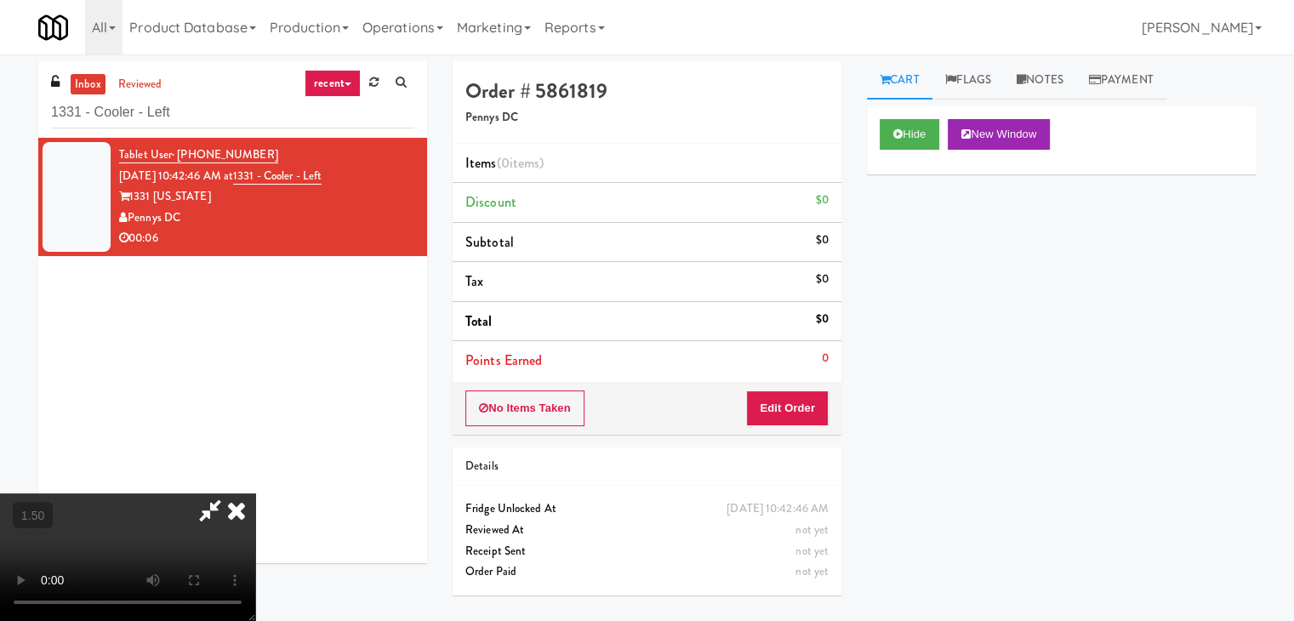
click at [255, 493] on icon at bounding box center [236, 510] width 37 height 34
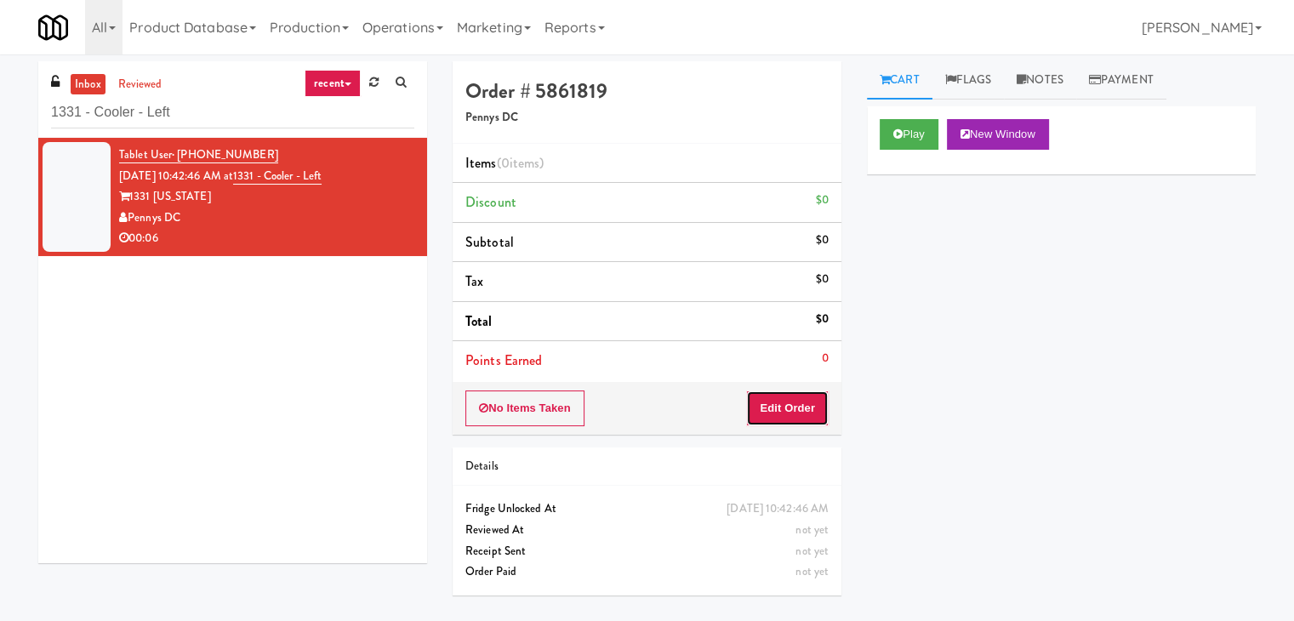
drag, startPoint x: 782, startPoint y: 398, endPoint x: 809, endPoint y: 376, distance: 34.4
click at [782, 399] on button "Edit Order" at bounding box center [787, 408] width 83 height 36
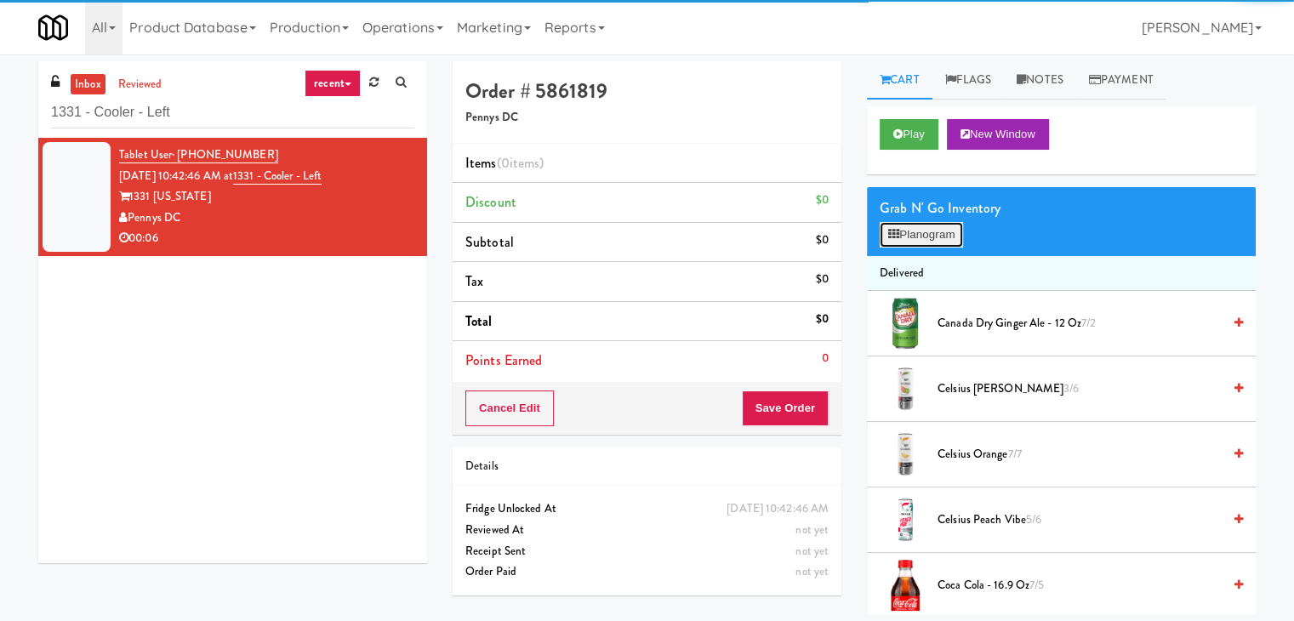
click at [921, 227] on button "Planogram" at bounding box center [920, 235] width 83 height 26
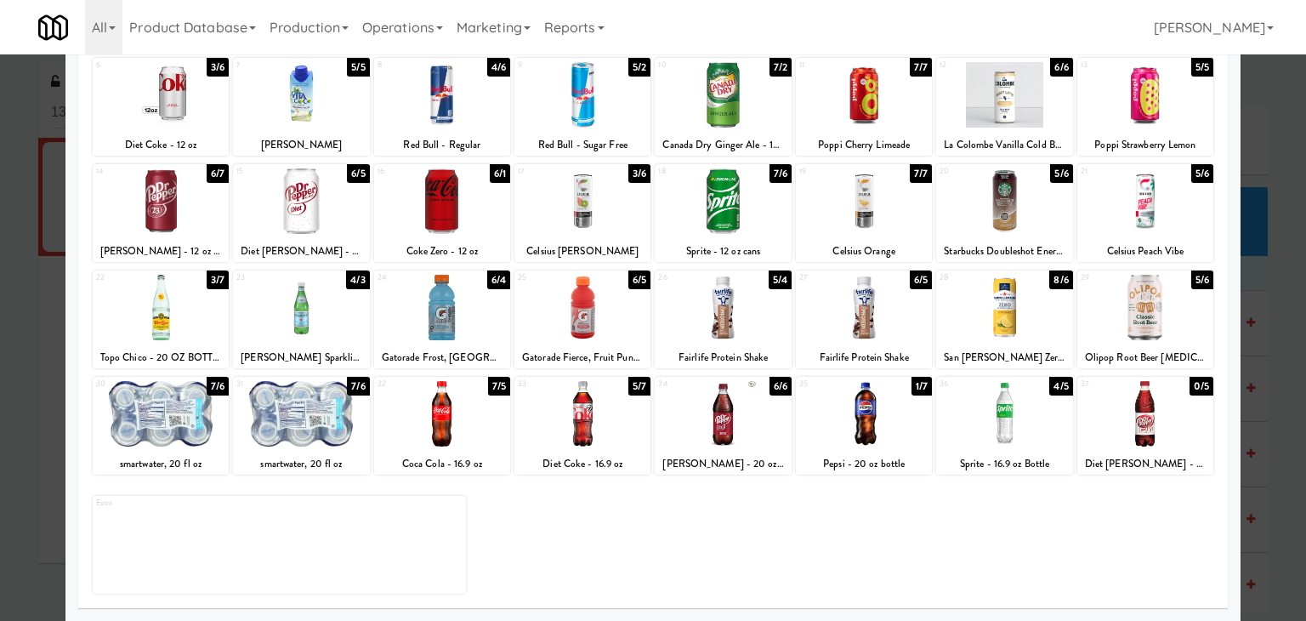
drag, startPoint x: 871, startPoint y: 414, endPoint x: 881, endPoint y: 414, distance: 10.2
click at [870, 414] on div at bounding box center [864, 413] width 136 height 65
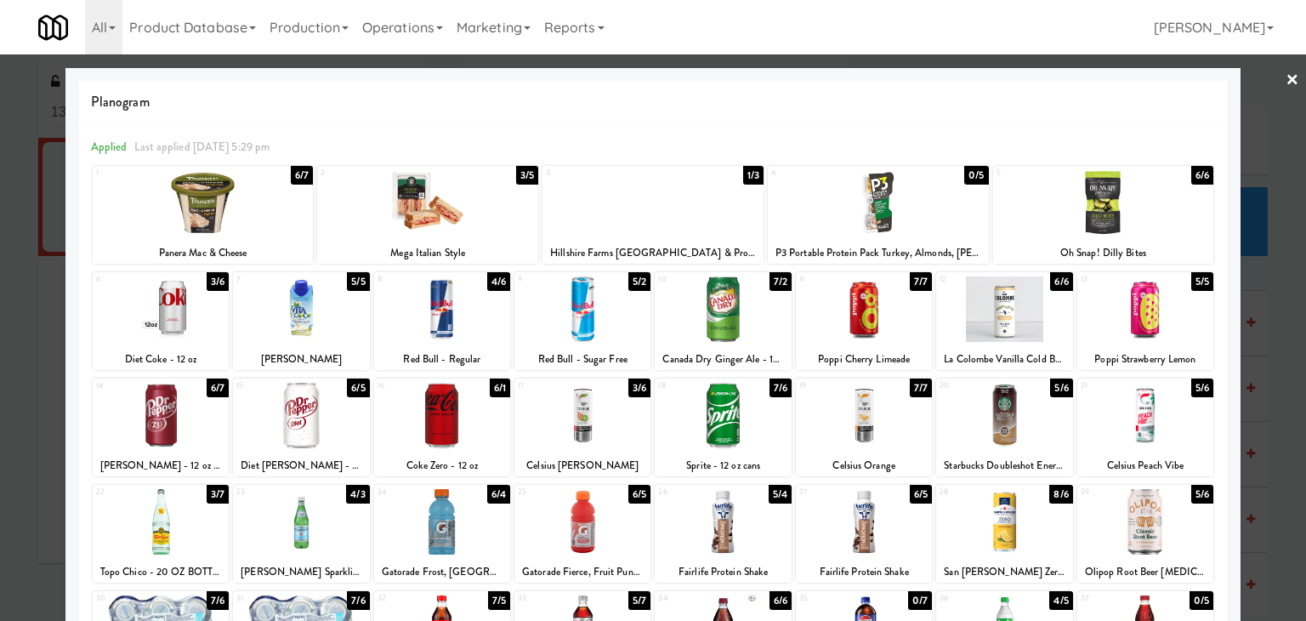
drag, startPoint x: 1283, startPoint y: 78, endPoint x: 1150, endPoint y: 188, distance: 172.2
click at [1286, 78] on link "×" at bounding box center [1293, 80] width 14 height 53
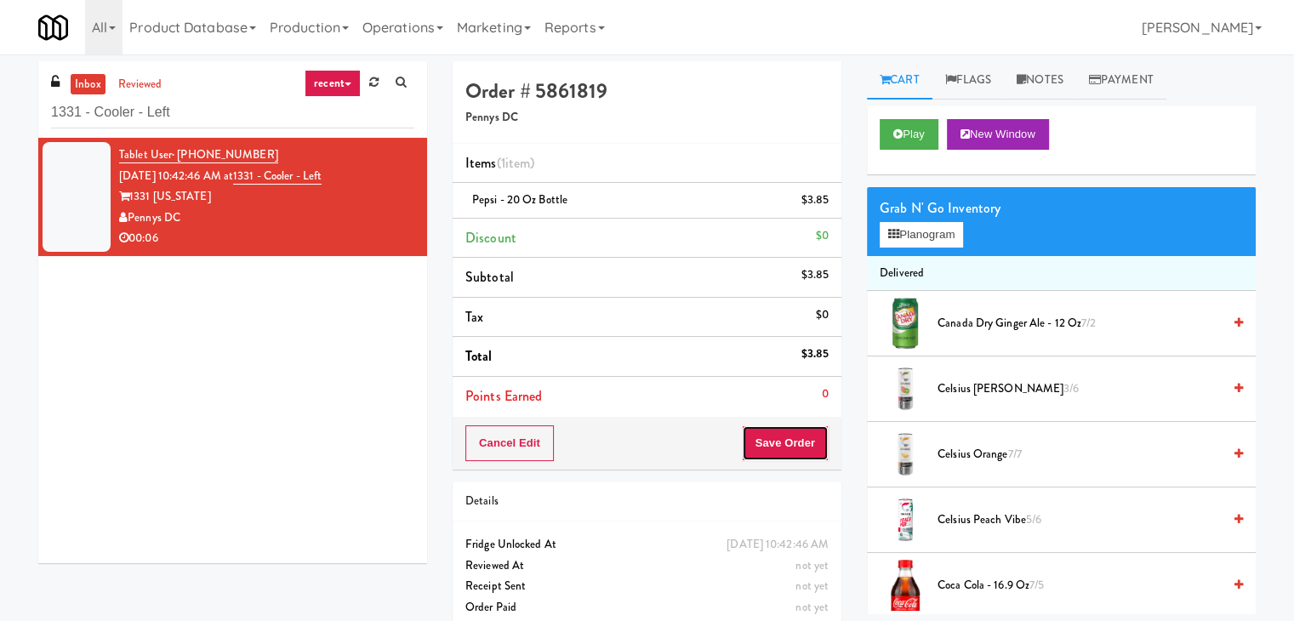
click at [784, 437] on button "Save Order" at bounding box center [785, 443] width 87 height 36
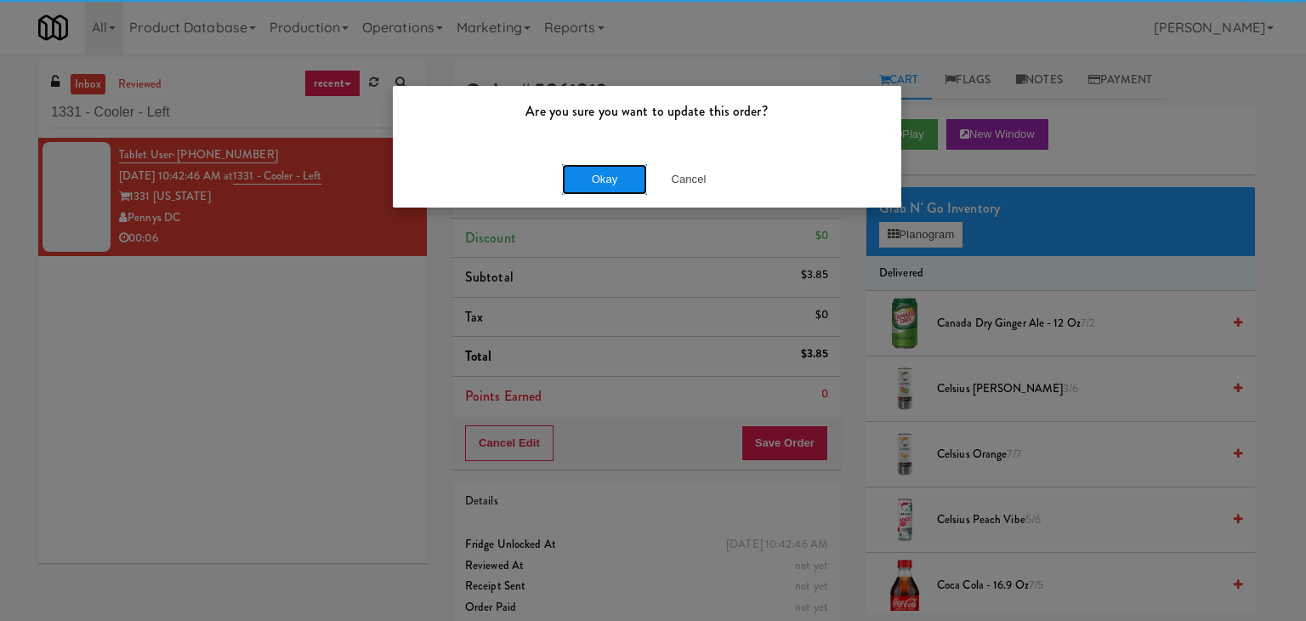
click at [619, 180] on button "Okay" at bounding box center [604, 179] width 85 height 31
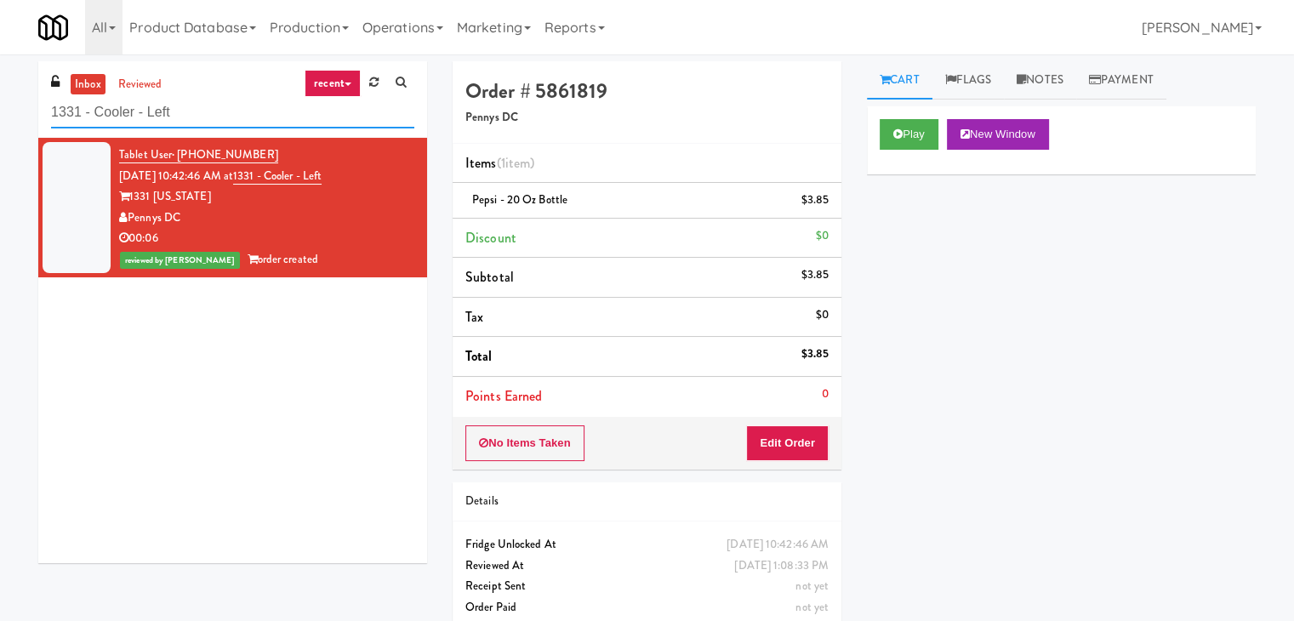
click at [228, 115] on input "1331 - Cooler - Left" at bounding box center [232, 112] width 363 height 31
paste input "HATCH SmartMart Snacks and Coffee"
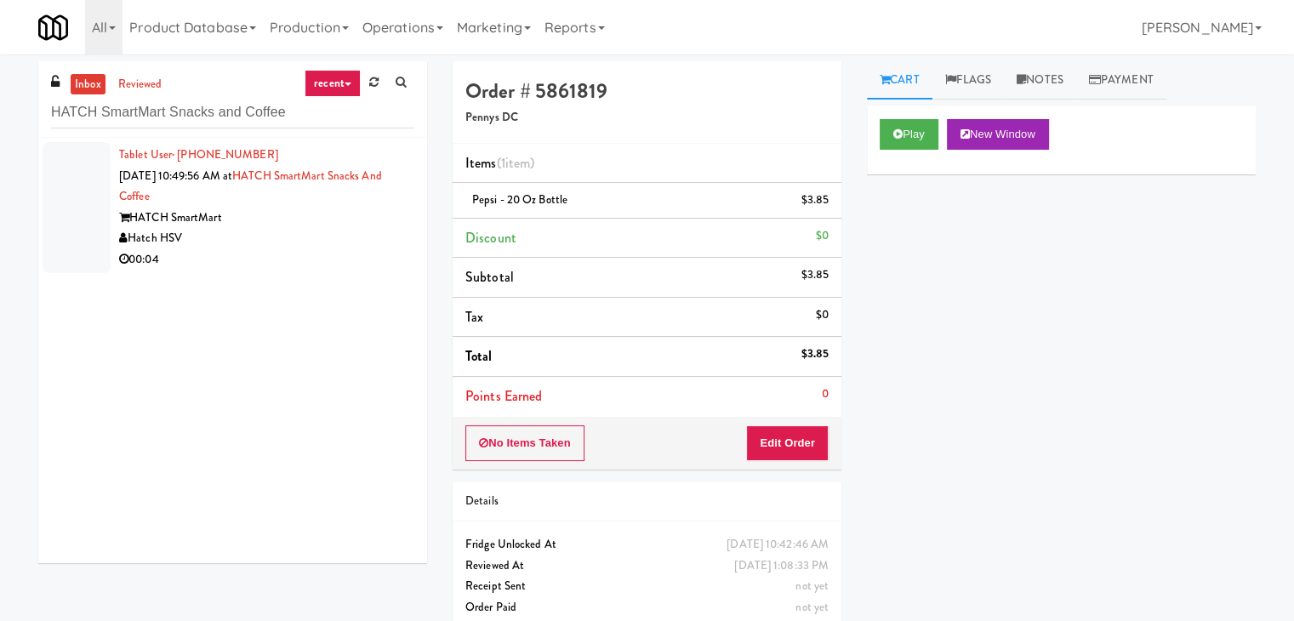
drag, startPoint x: 361, startPoint y: 242, endPoint x: 435, endPoint y: 234, distance: 74.5
click at [361, 242] on div "Hatch HSV" at bounding box center [266, 238] width 295 height 21
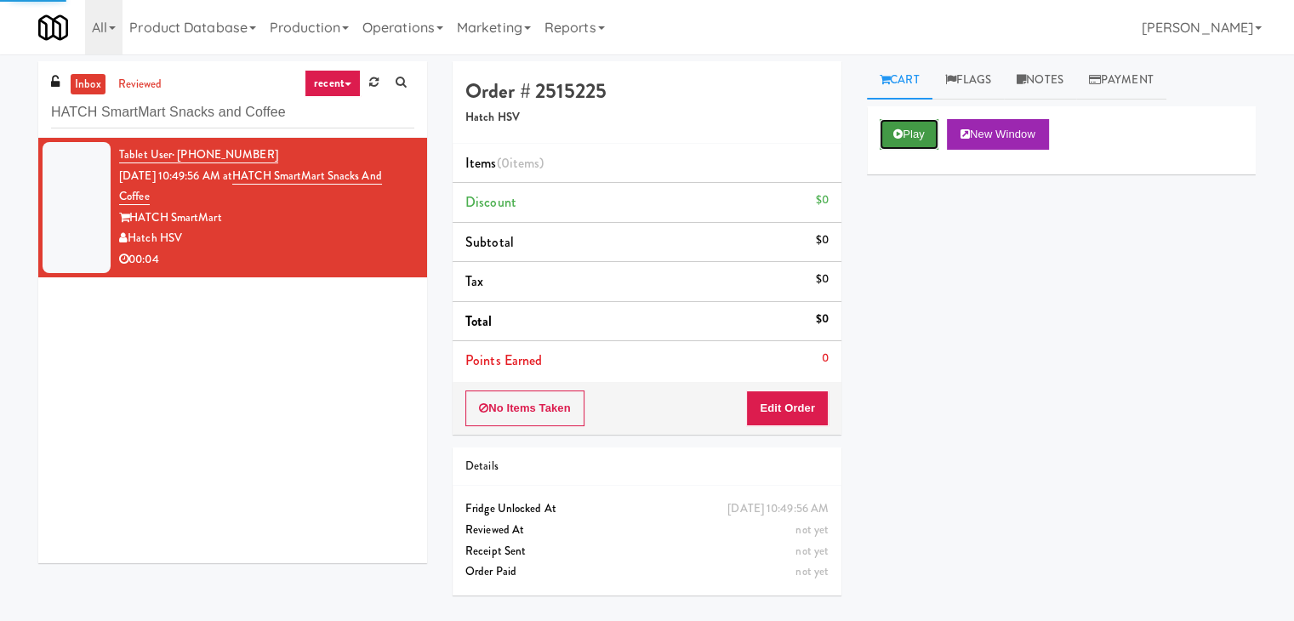
drag, startPoint x: 930, startPoint y: 137, endPoint x: 908, endPoint y: 130, distance: 23.1
click at [930, 137] on button "Play" at bounding box center [908, 134] width 59 height 31
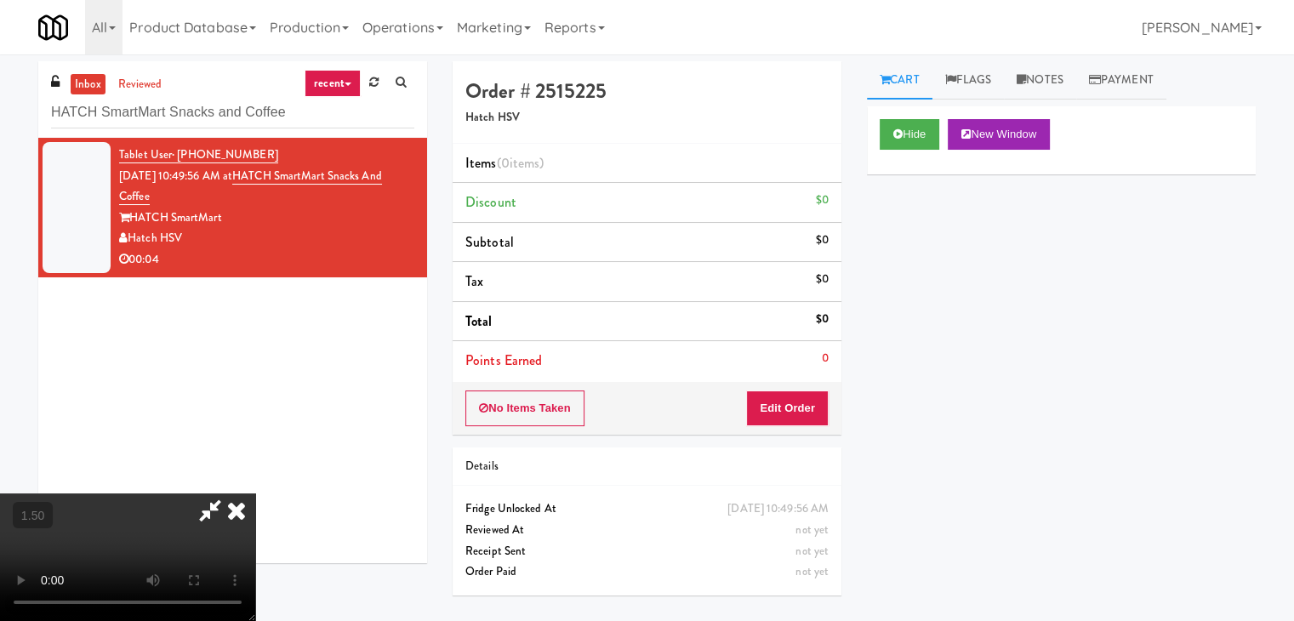
click at [255, 493] on video at bounding box center [127, 557] width 255 height 128
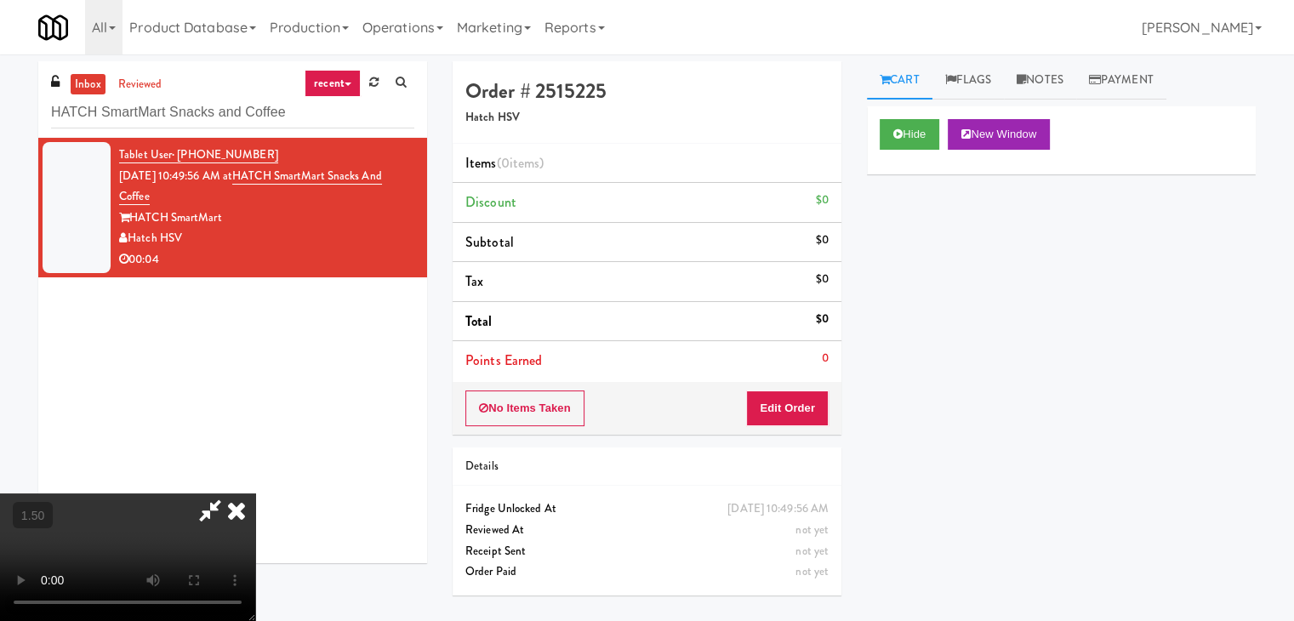
click at [255, 493] on video at bounding box center [127, 557] width 255 height 128
drag, startPoint x: 742, startPoint y: 65, endPoint x: 796, endPoint y: 270, distance: 212.1
click at [255, 493] on icon at bounding box center [236, 510] width 37 height 34
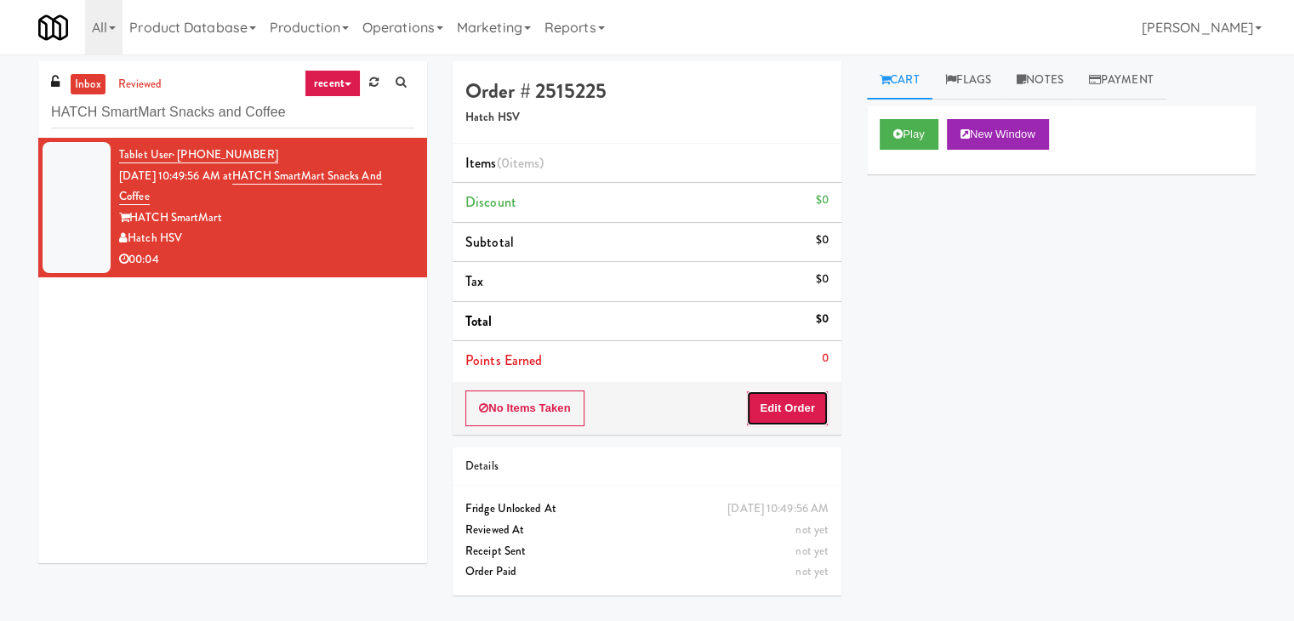
click at [801, 399] on button "Edit Order" at bounding box center [787, 408] width 83 height 36
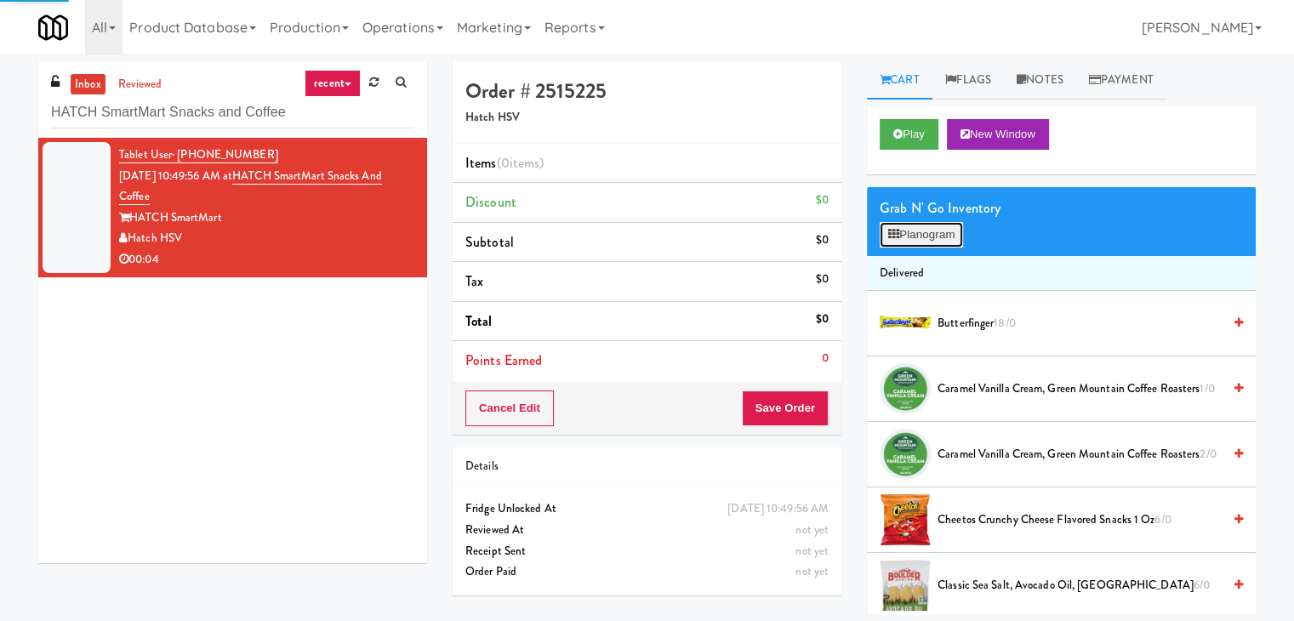
click at [931, 239] on button "Planogram" at bounding box center [920, 235] width 83 height 26
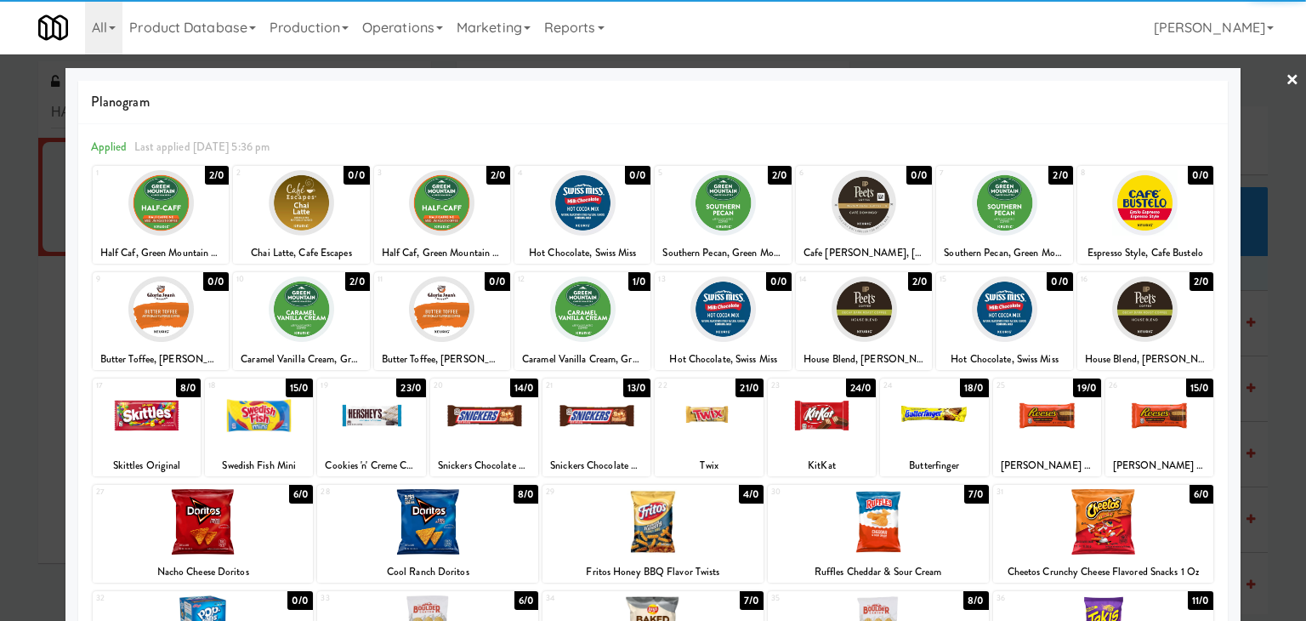
click at [711, 430] on div at bounding box center [709, 415] width 108 height 65
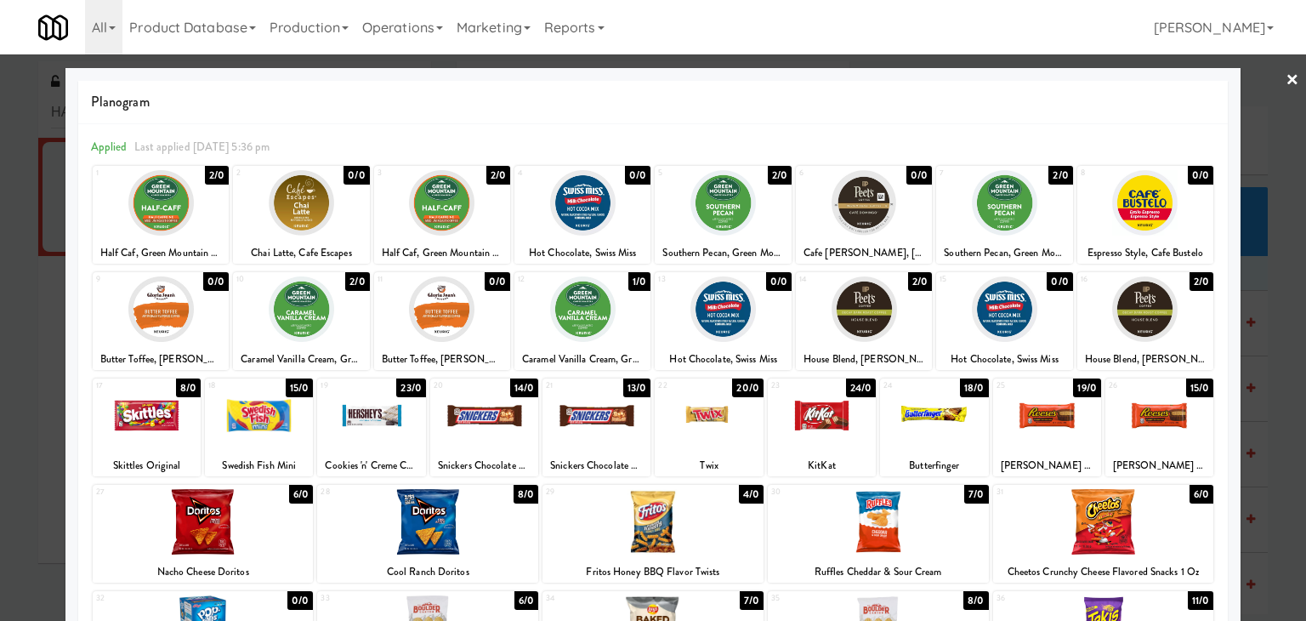
drag, startPoint x: 1283, startPoint y: 79, endPoint x: 1276, endPoint y: 86, distance: 9.6
click at [1286, 79] on link "×" at bounding box center [1293, 80] width 14 height 53
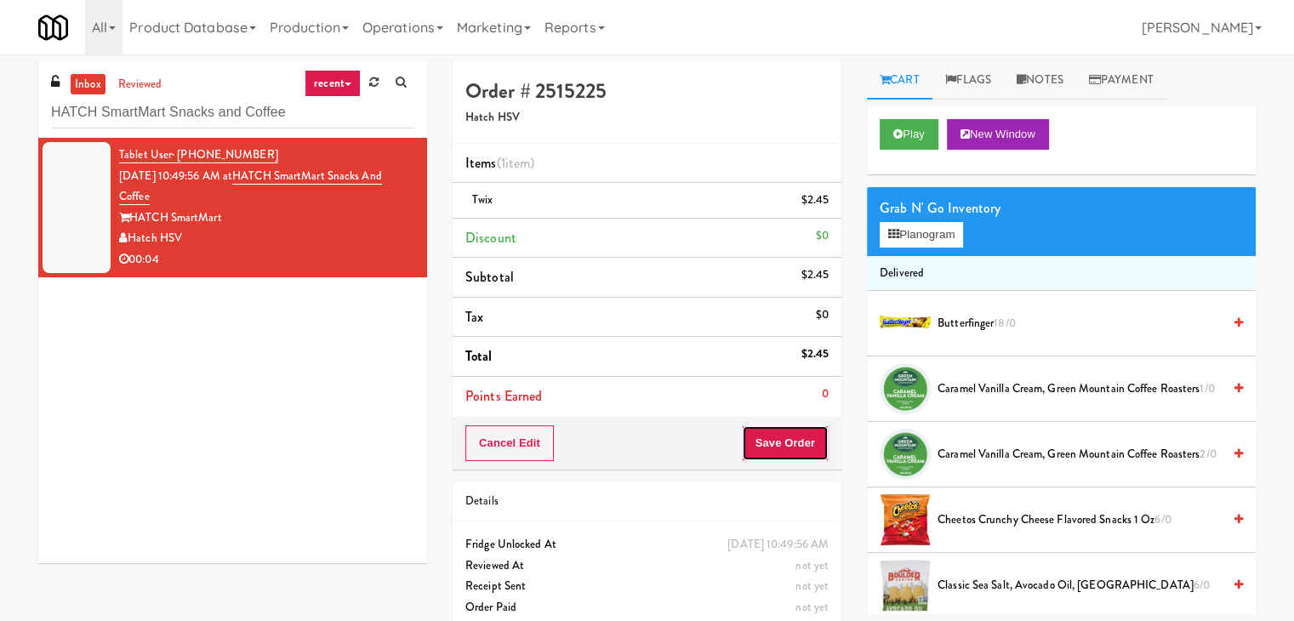
click at [775, 435] on button "Save Order" at bounding box center [785, 443] width 87 height 36
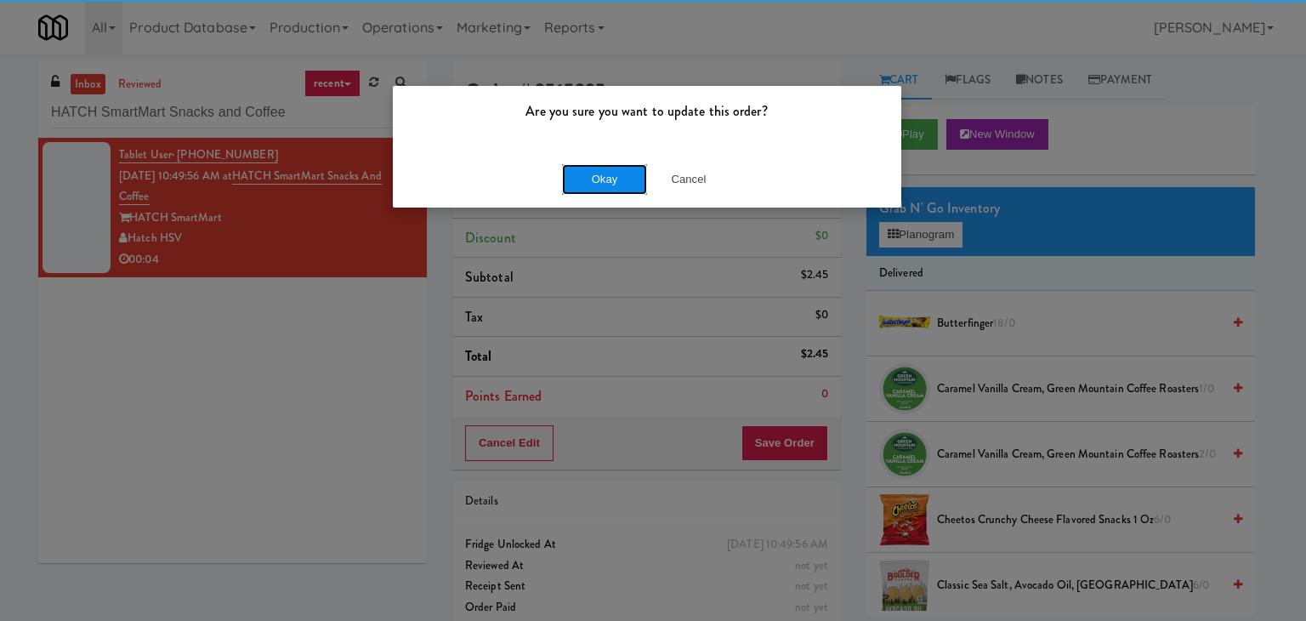
click at [606, 173] on button "Okay" at bounding box center [604, 179] width 85 height 31
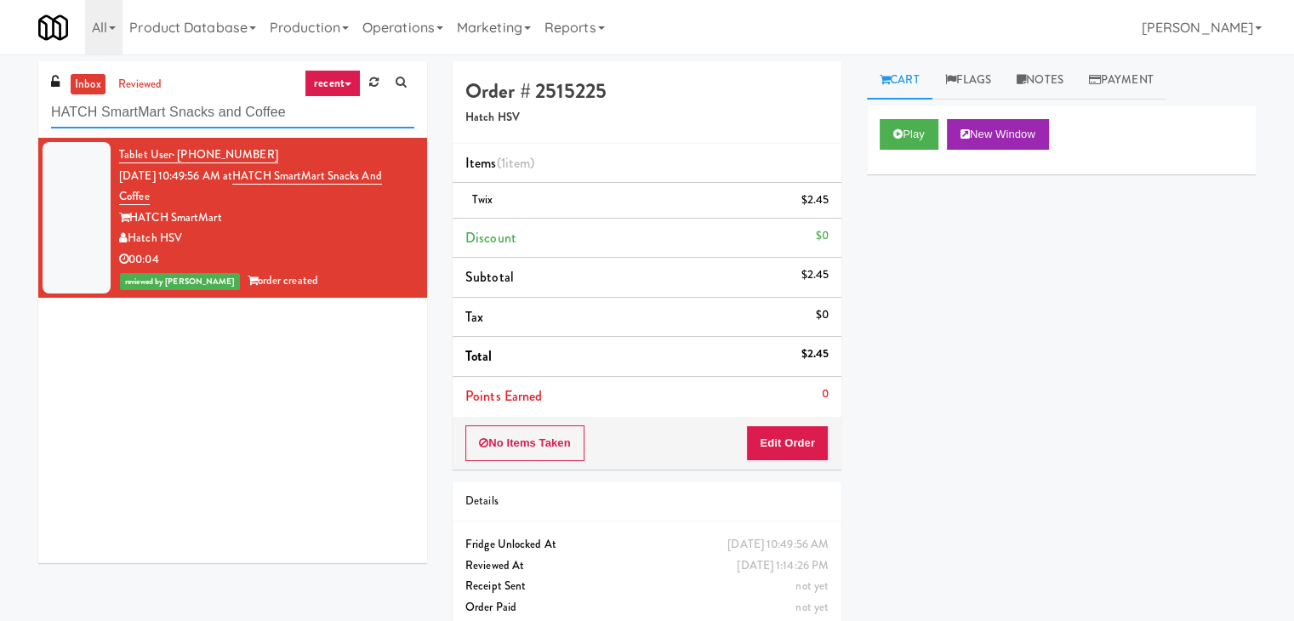
click at [194, 122] on input "HATCH SmartMart Snacks and Coffee" at bounding box center [232, 112] width 363 height 31
paste input "Maplewood Meals"
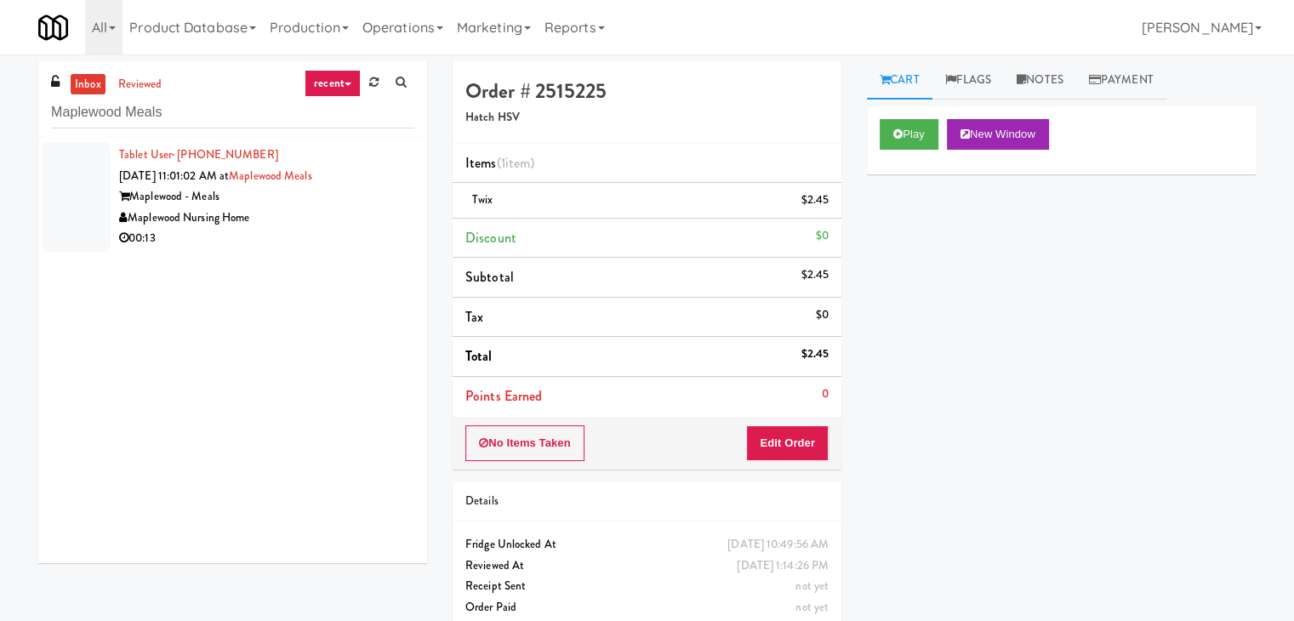
click at [357, 218] on div "Maplewood Nursing Home" at bounding box center [266, 218] width 295 height 21
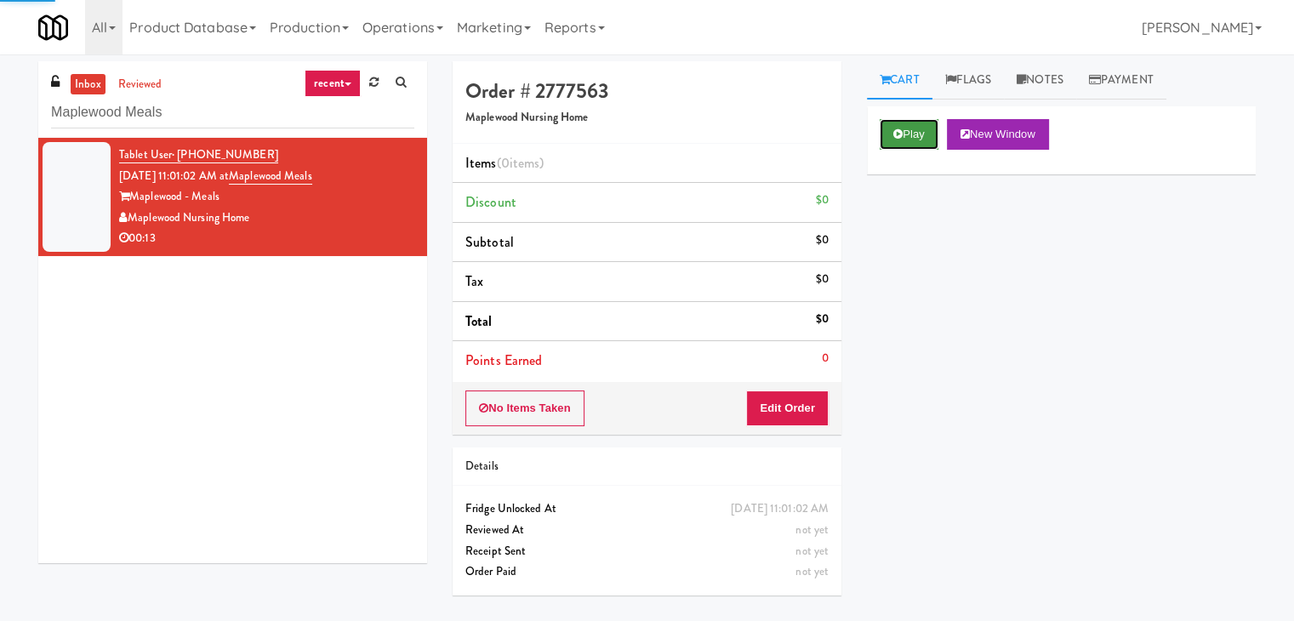
click at [908, 132] on button "Play" at bounding box center [908, 134] width 59 height 31
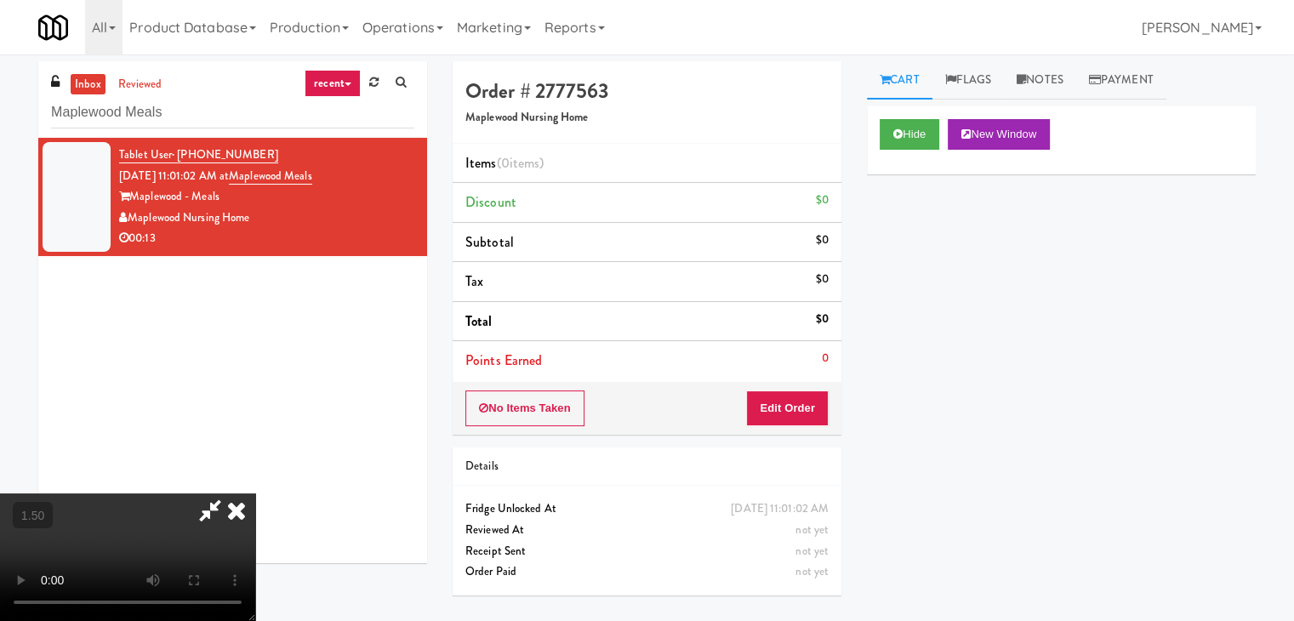
click at [255, 493] on video at bounding box center [127, 557] width 255 height 128
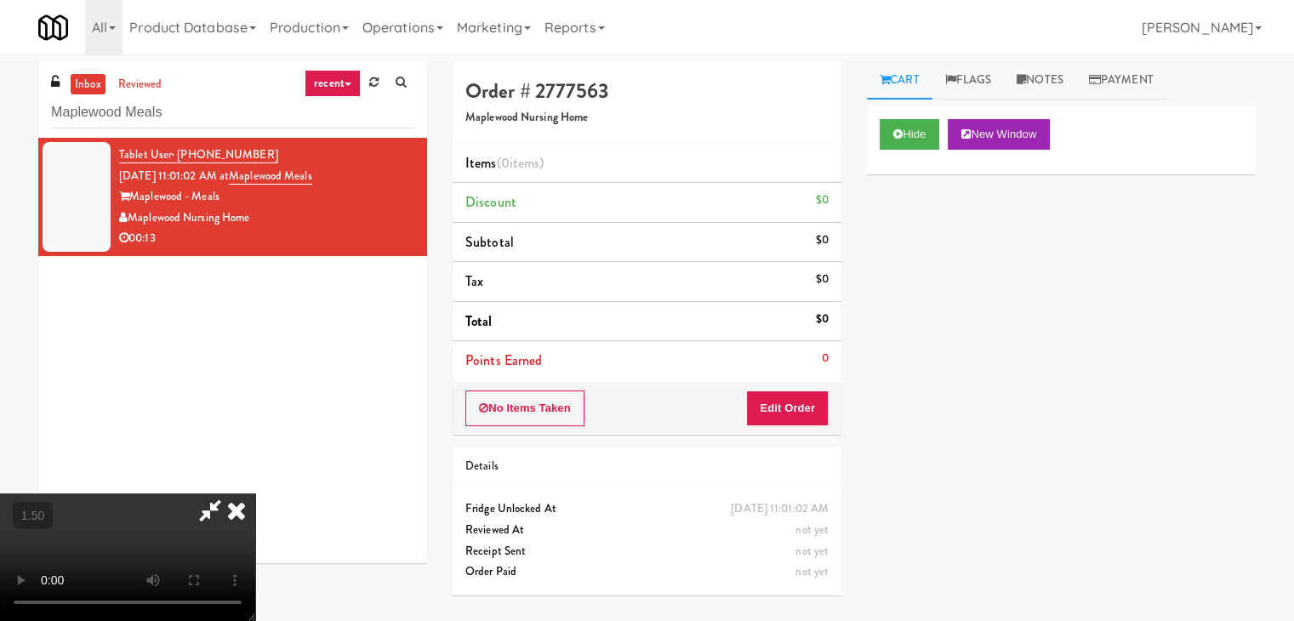
click at [255, 493] on video at bounding box center [127, 557] width 255 height 128
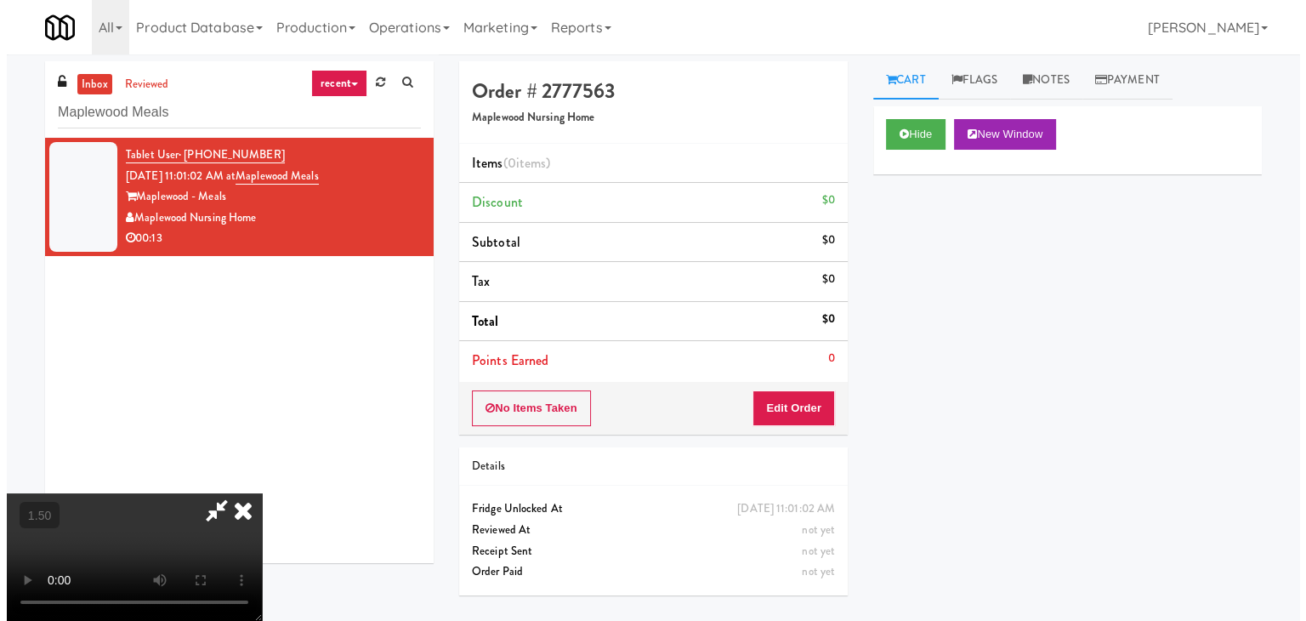
scroll to position [0, 0]
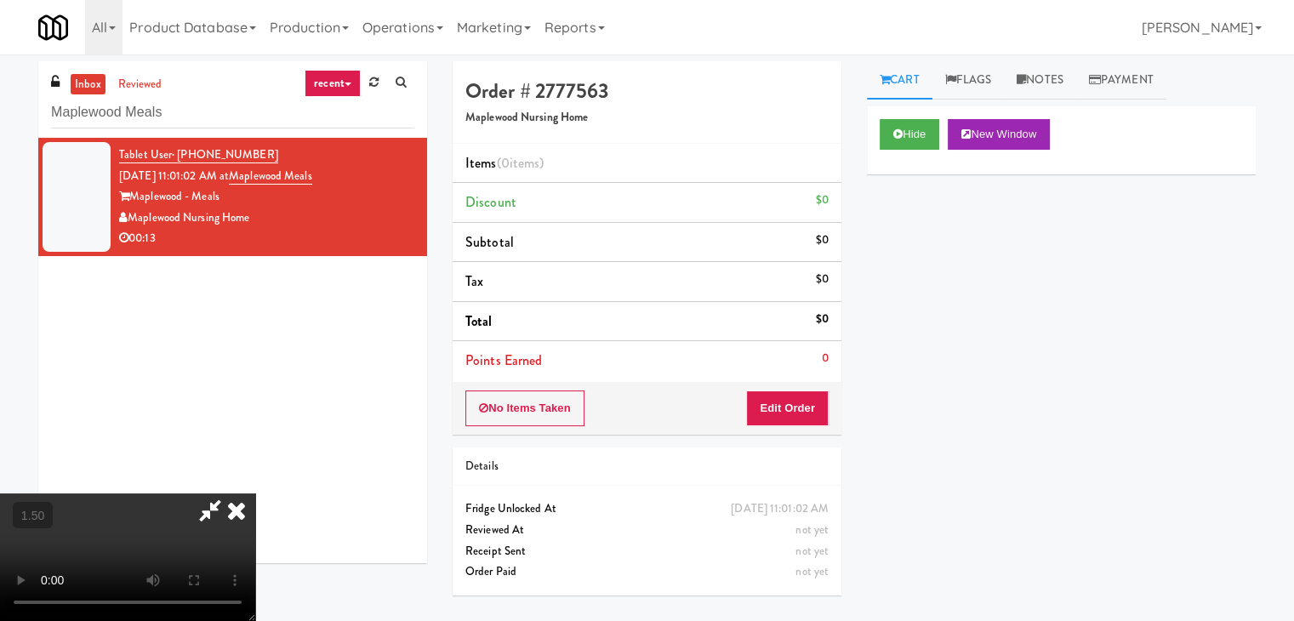
drag, startPoint x: 748, startPoint y: 69, endPoint x: 748, endPoint y: 79, distance: 10.2
click at [255, 493] on icon at bounding box center [236, 510] width 37 height 34
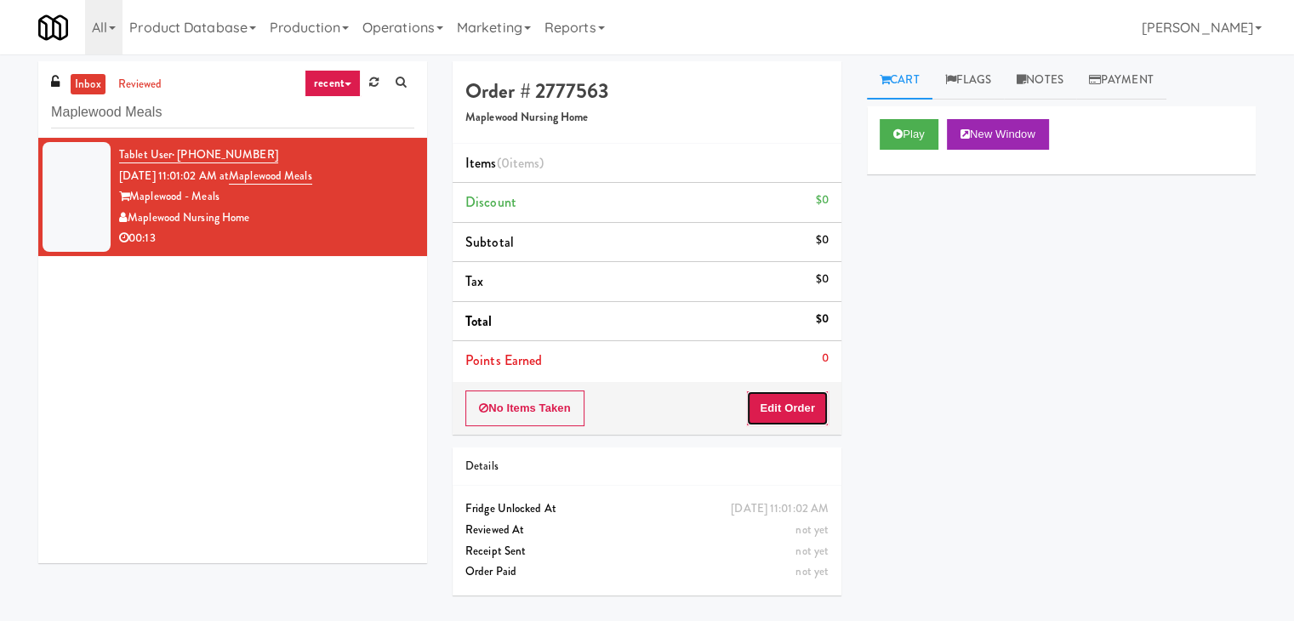
click at [788, 402] on button "Edit Order" at bounding box center [787, 408] width 83 height 36
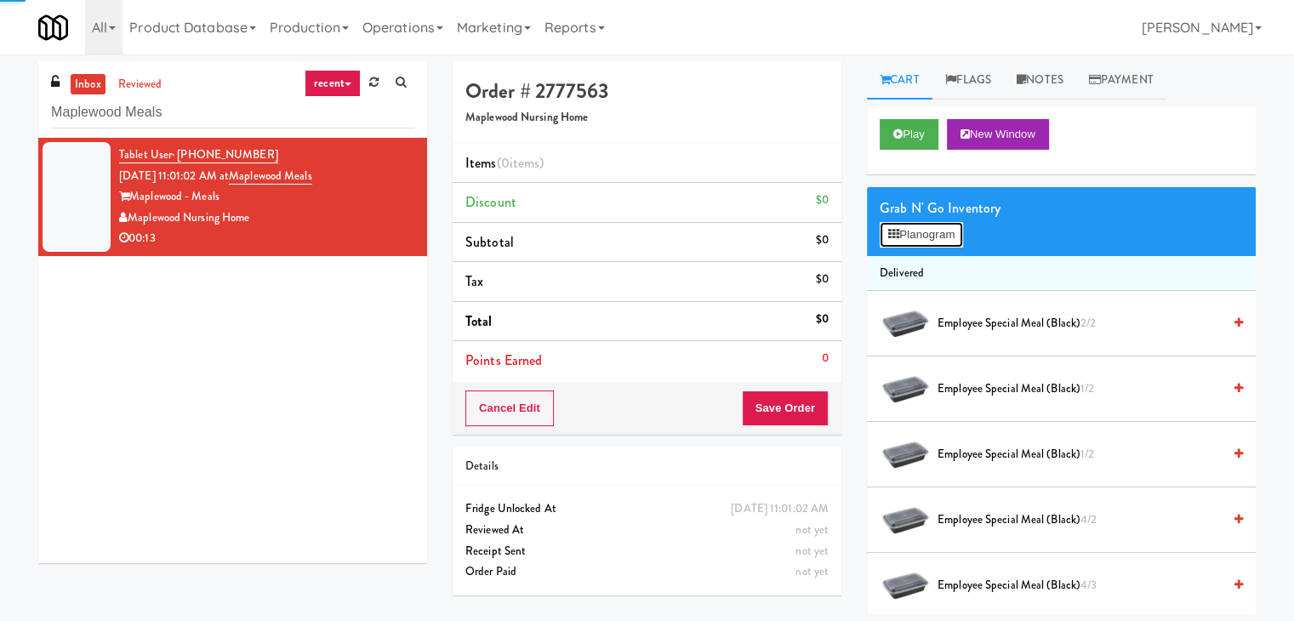
click at [896, 236] on icon at bounding box center [893, 234] width 11 height 11
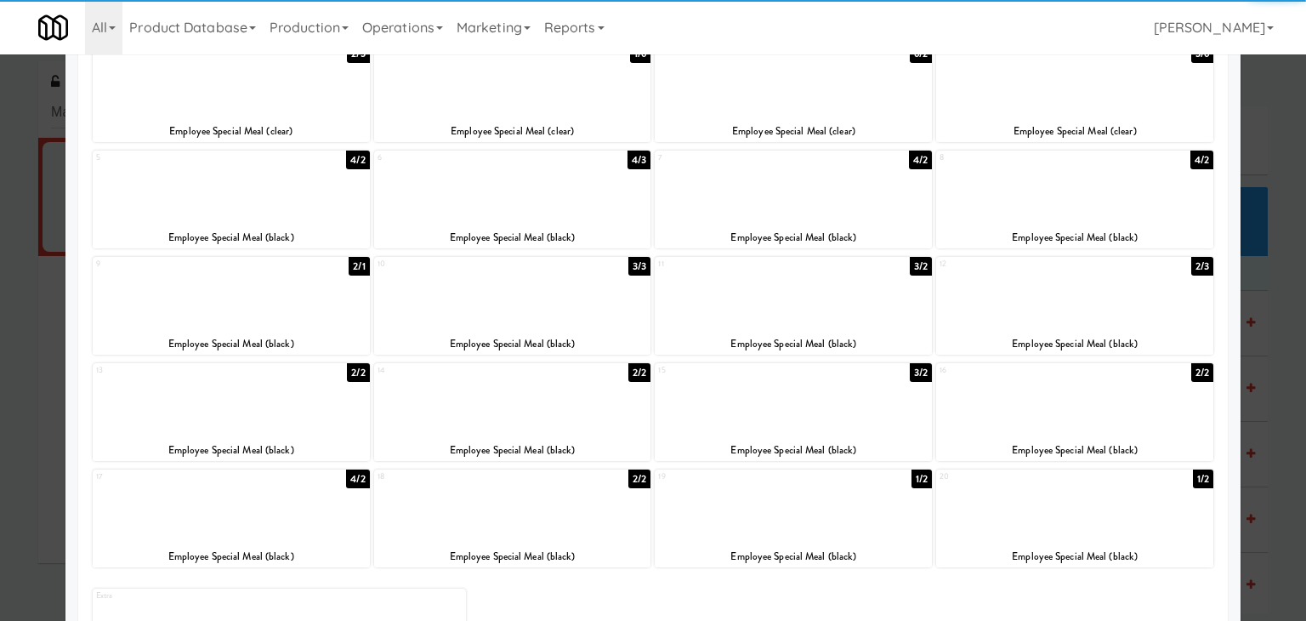
scroll to position [214, 0]
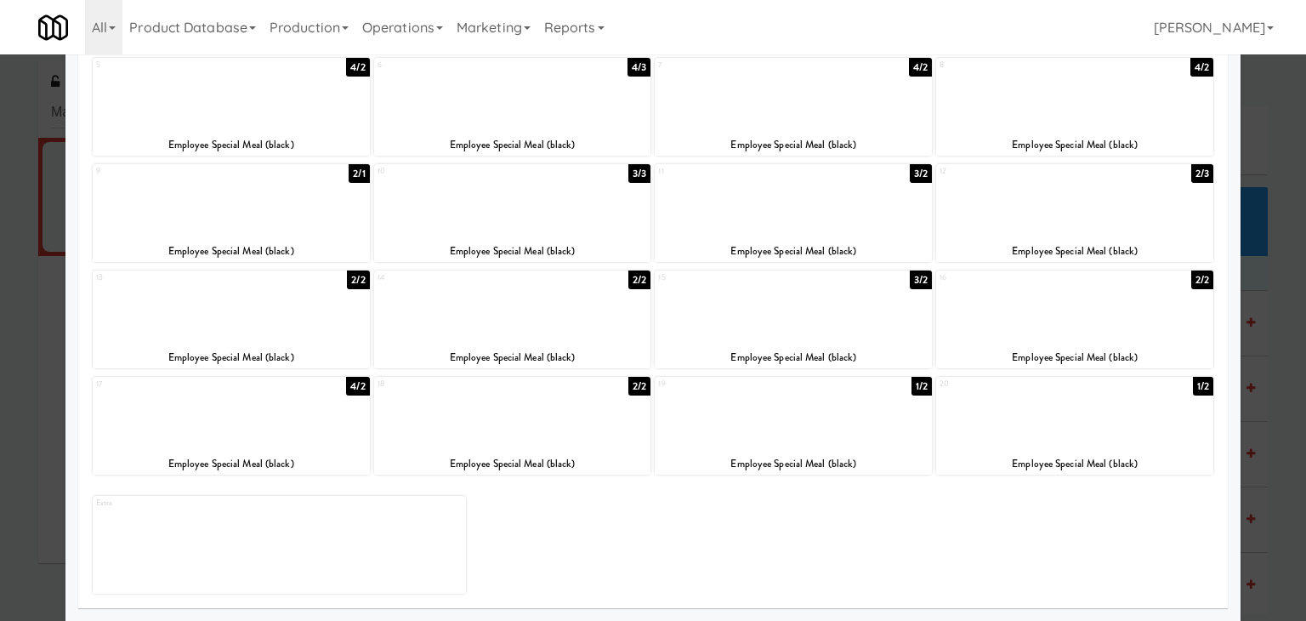
click at [541, 312] on div at bounding box center [512, 307] width 277 height 65
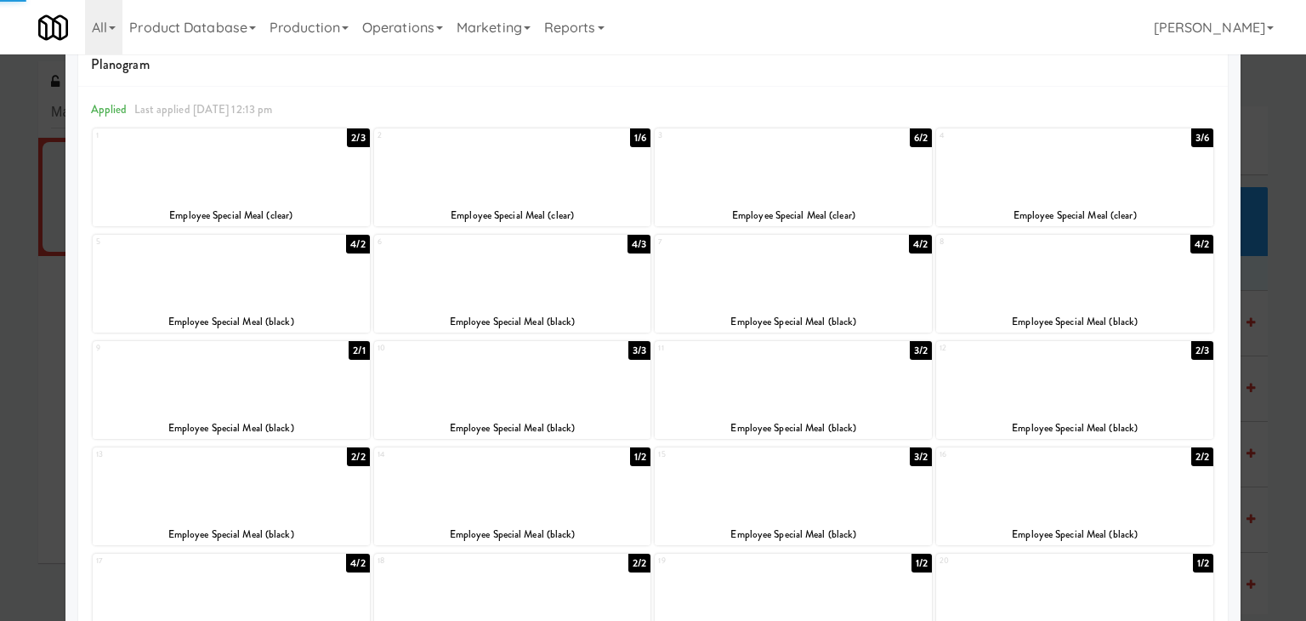
scroll to position [0, 0]
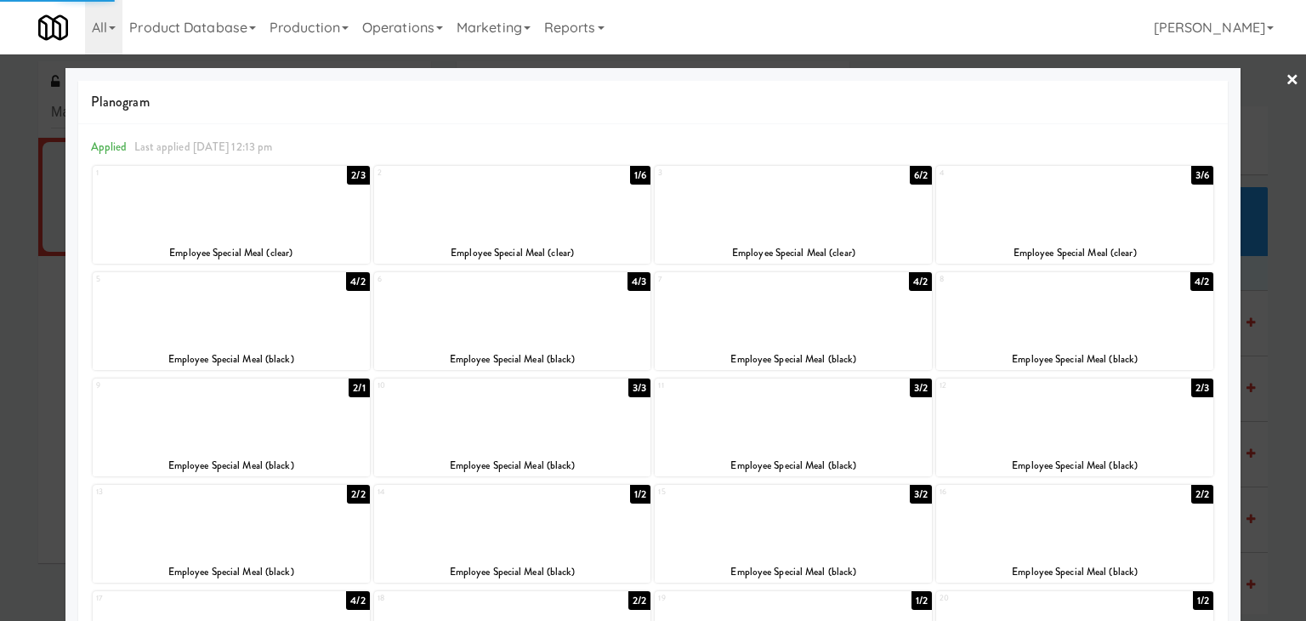
click at [1286, 83] on link "×" at bounding box center [1293, 80] width 14 height 53
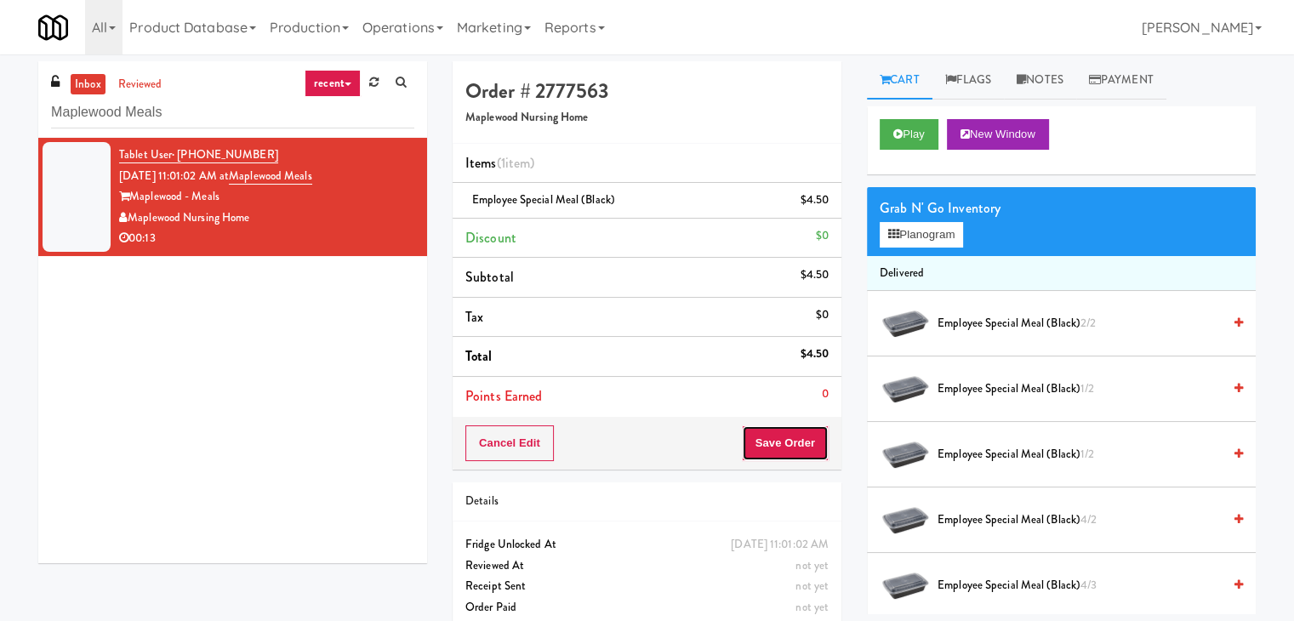
click at [777, 440] on button "Save Order" at bounding box center [785, 443] width 87 height 36
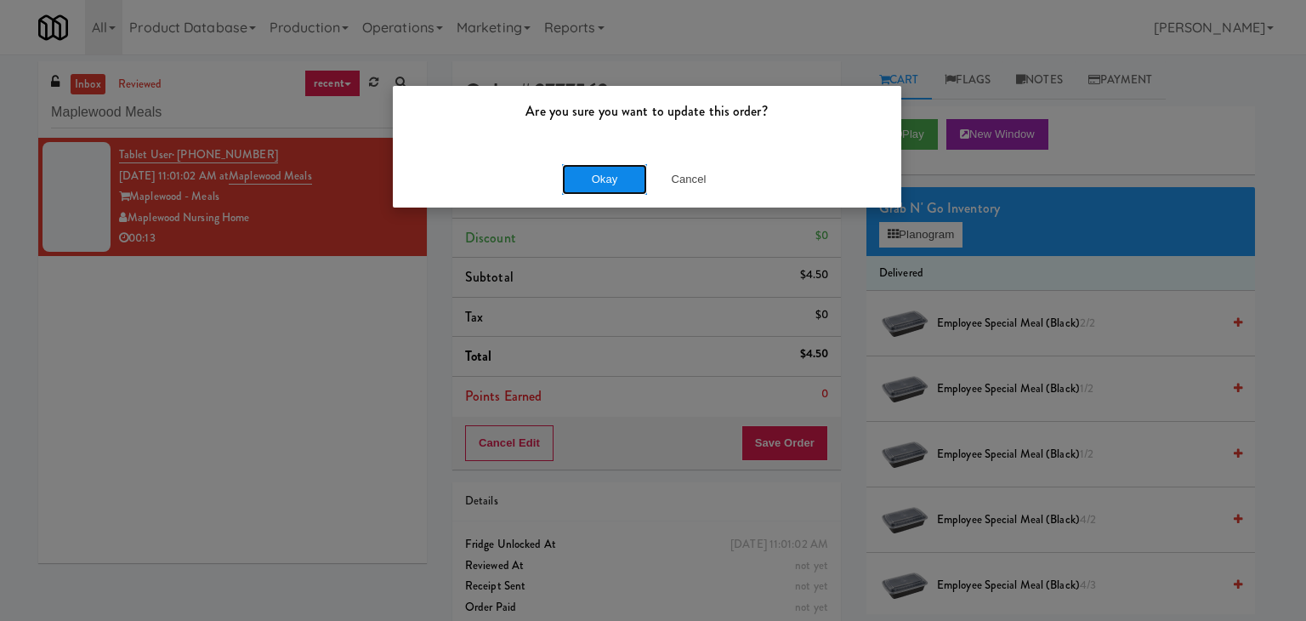
click at [608, 178] on button "Okay" at bounding box center [604, 179] width 85 height 31
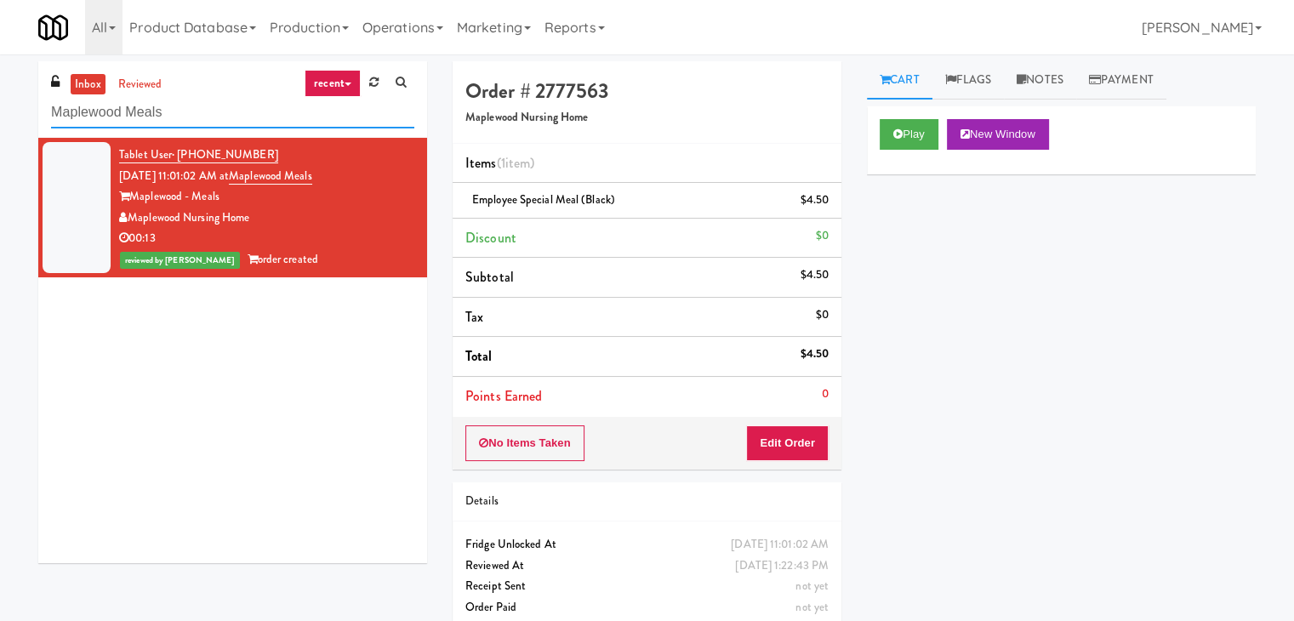
click at [168, 117] on input "Maplewood Meals" at bounding box center [232, 112] width 363 height 31
paste input "[PERSON_NAME][GEOGRAPHIC_DATA]"
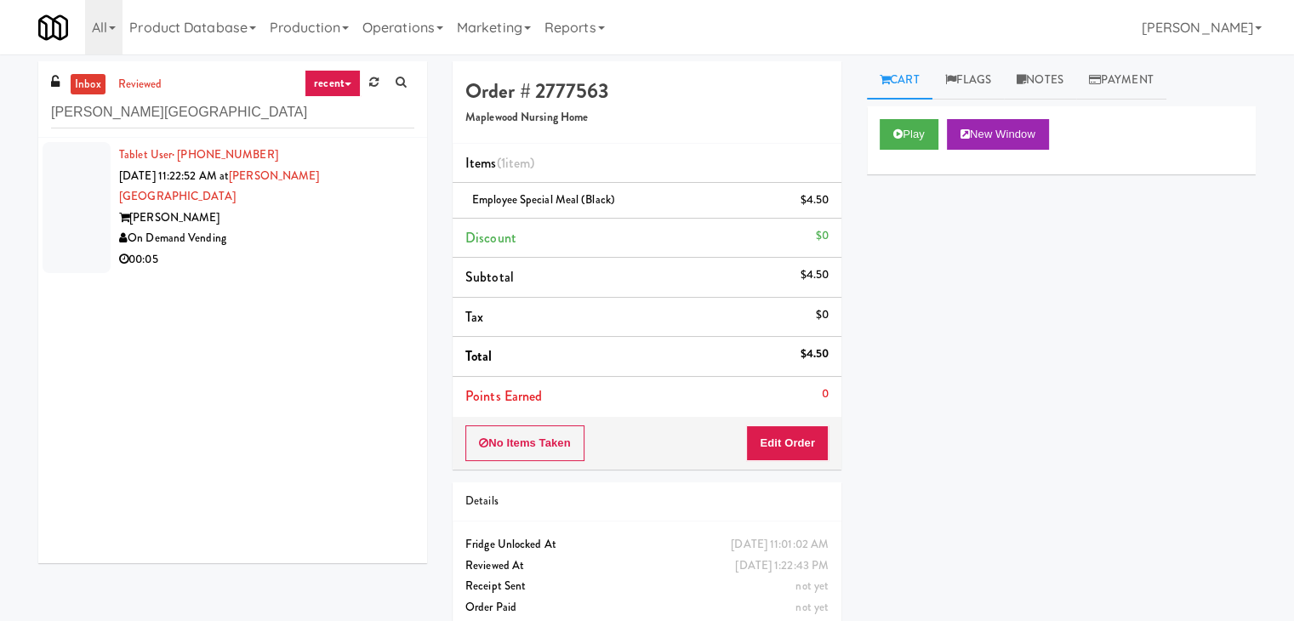
click at [379, 208] on div "[PERSON_NAME]" at bounding box center [266, 218] width 295 height 21
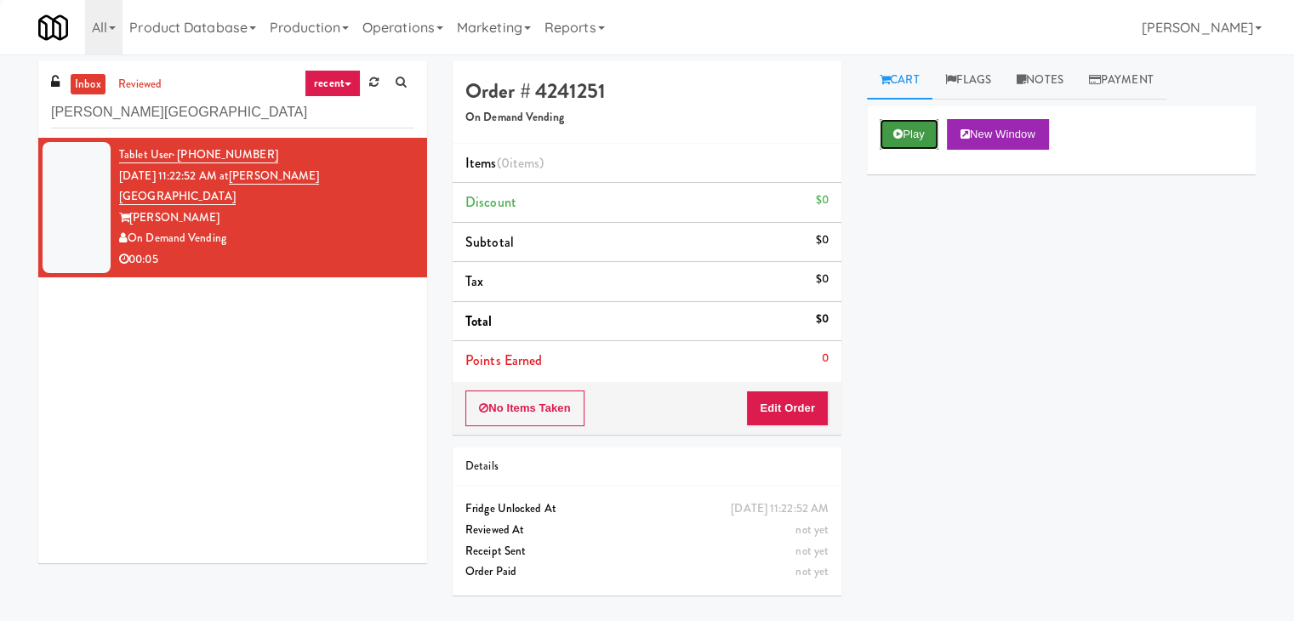
click at [896, 128] on icon at bounding box center [897, 133] width 9 height 11
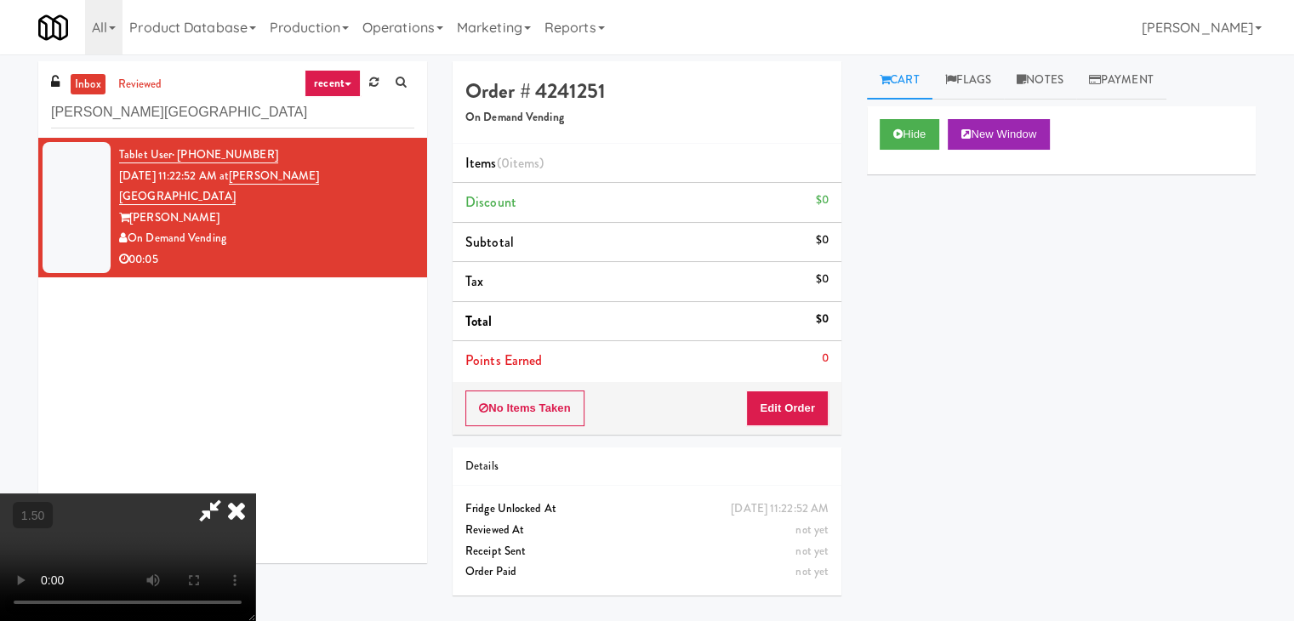
click at [255, 493] on video at bounding box center [127, 557] width 255 height 128
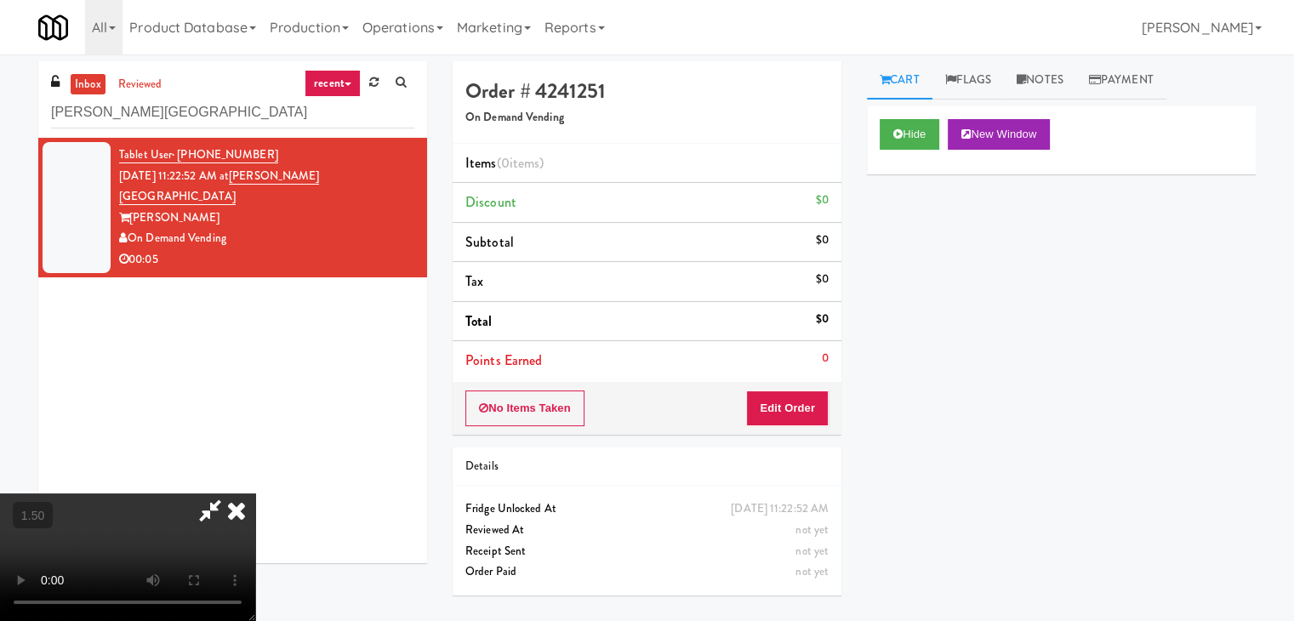
click at [255, 493] on video at bounding box center [127, 557] width 255 height 128
click at [255, 493] on icon at bounding box center [236, 510] width 37 height 34
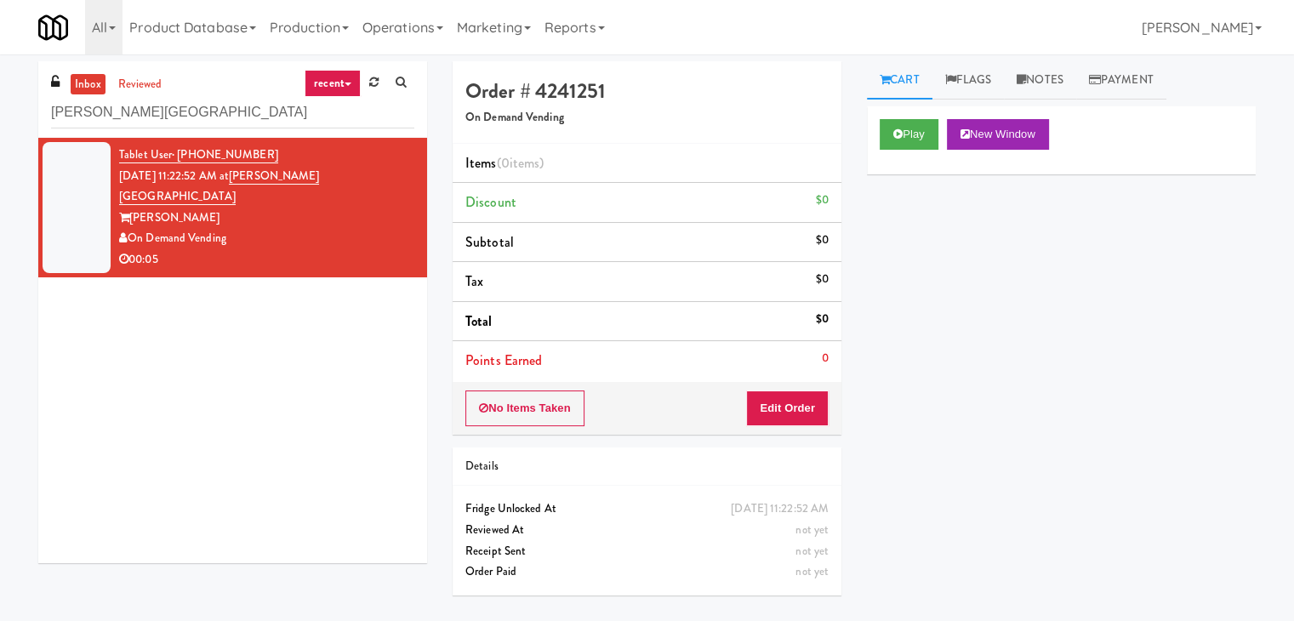
drag, startPoint x: 774, startPoint y: 430, endPoint x: 782, endPoint y: 411, distance: 20.2
click at [775, 429] on div "No Items Taken Edit Order" at bounding box center [646, 408] width 389 height 53
drag, startPoint x: 782, startPoint y: 407, endPoint x: 852, endPoint y: 331, distance: 102.9
click at [783, 407] on button "Edit Order" at bounding box center [787, 408] width 83 height 36
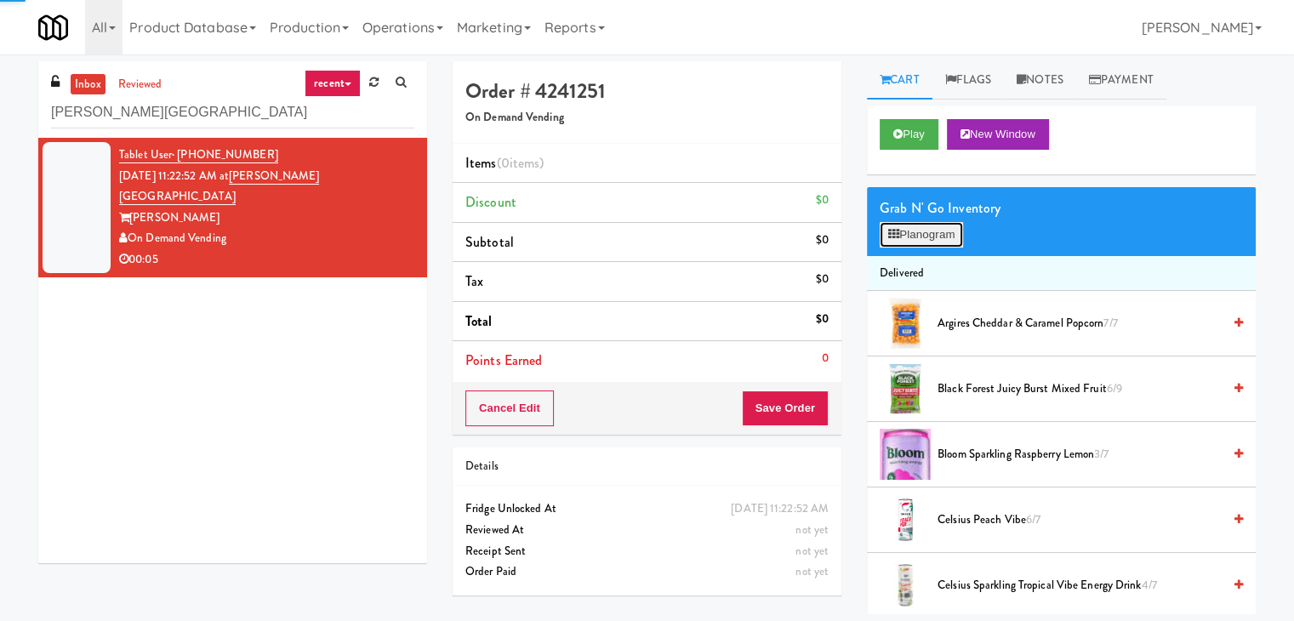
click at [908, 233] on button "Planogram" at bounding box center [920, 235] width 83 height 26
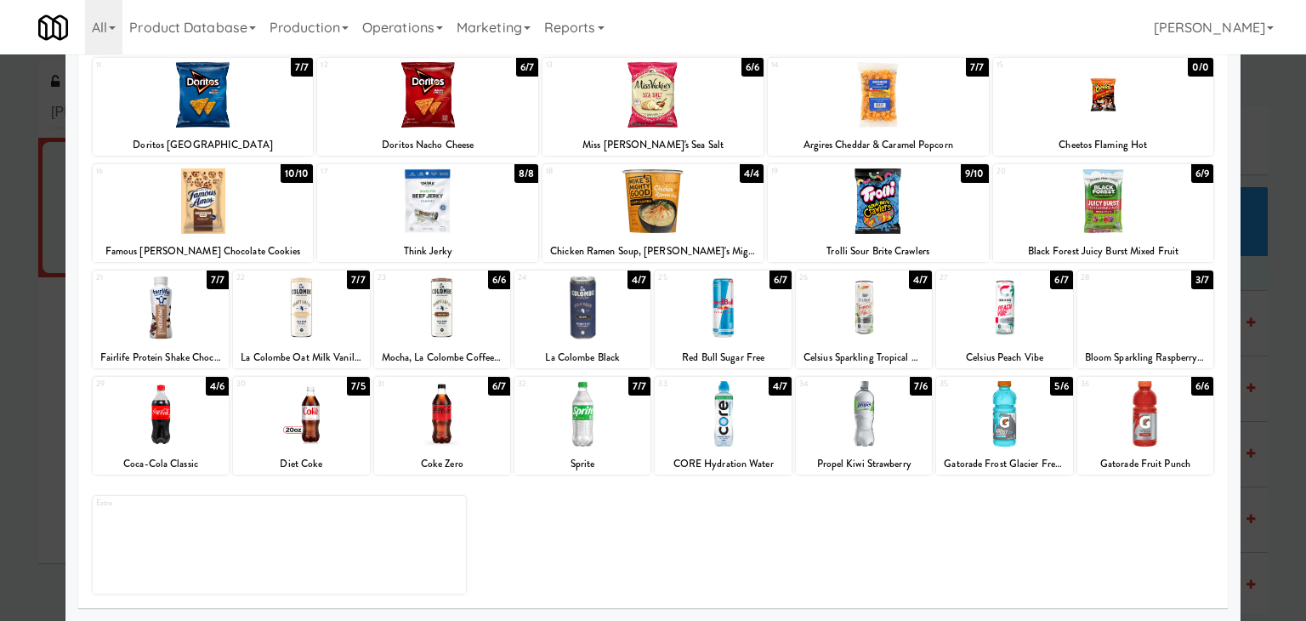
drag, startPoint x: 708, startPoint y: 304, endPoint x: 720, endPoint y: 306, distance: 13.0
click at [708, 303] on div at bounding box center [723, 307] width 136 height 65
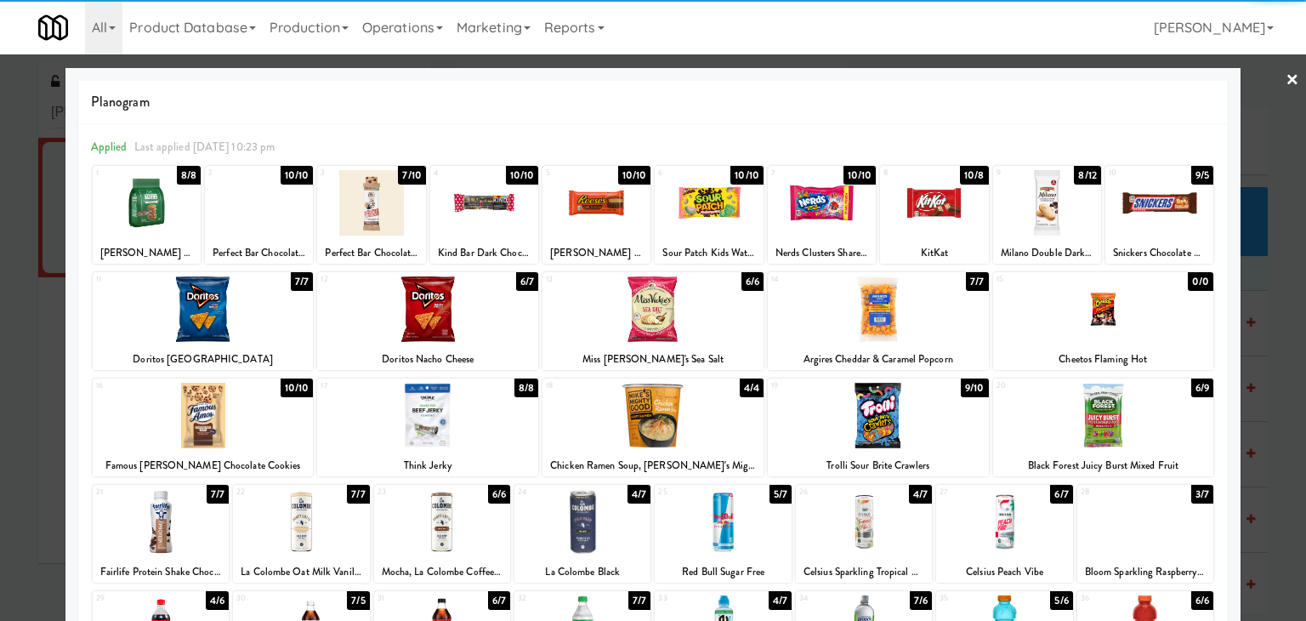
click at [1286, 82] on link "×" at bounding box center [1293, 80] width 14 height 53
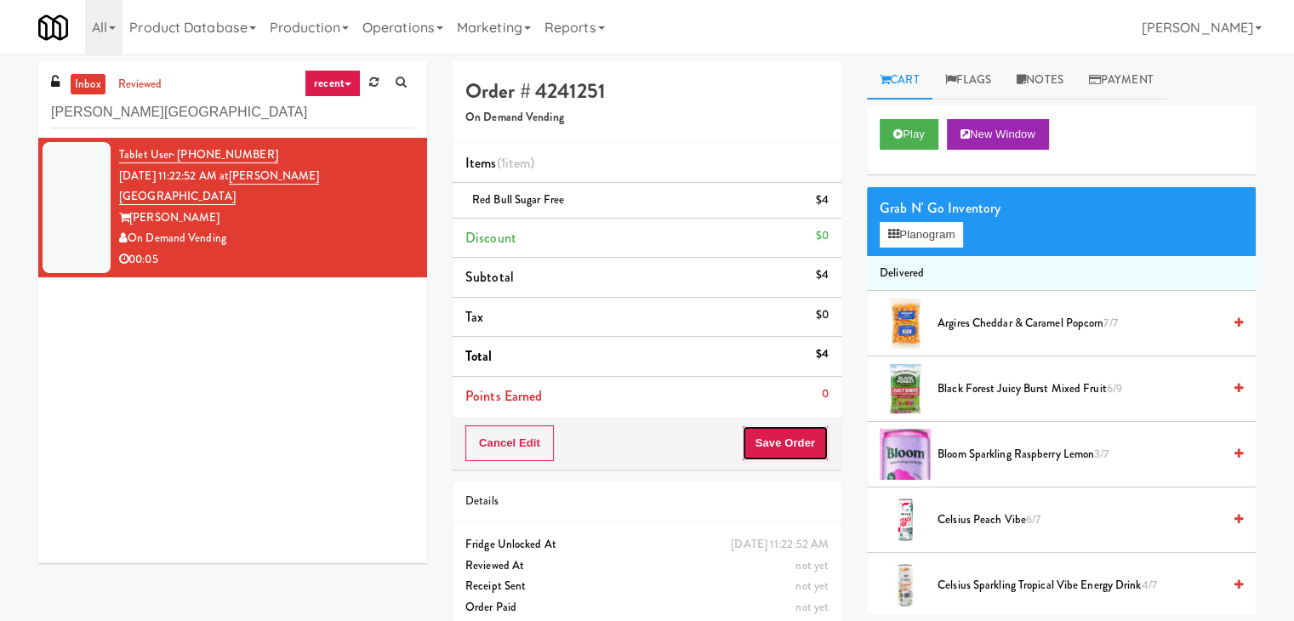
click at [791, 445] on button "Save Order" at bounding box center [785, 443] width 87 height 36
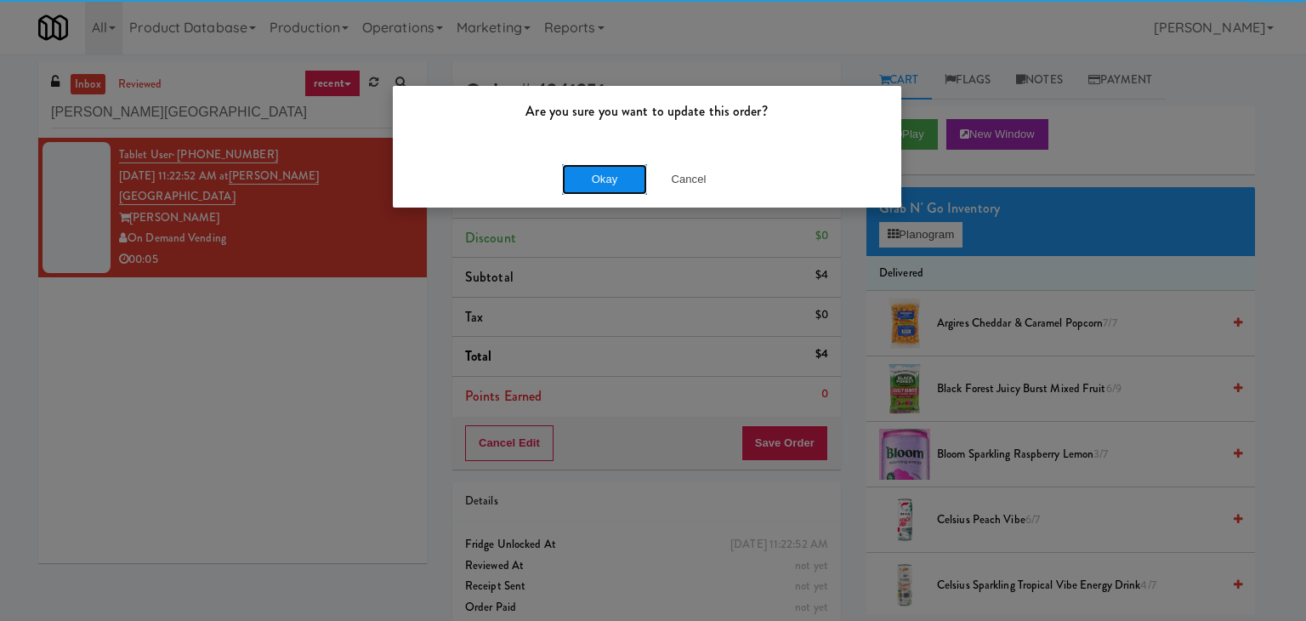
click at [594, 178] on button "Okay" at bounding box center [604, 179] width 85 height 31
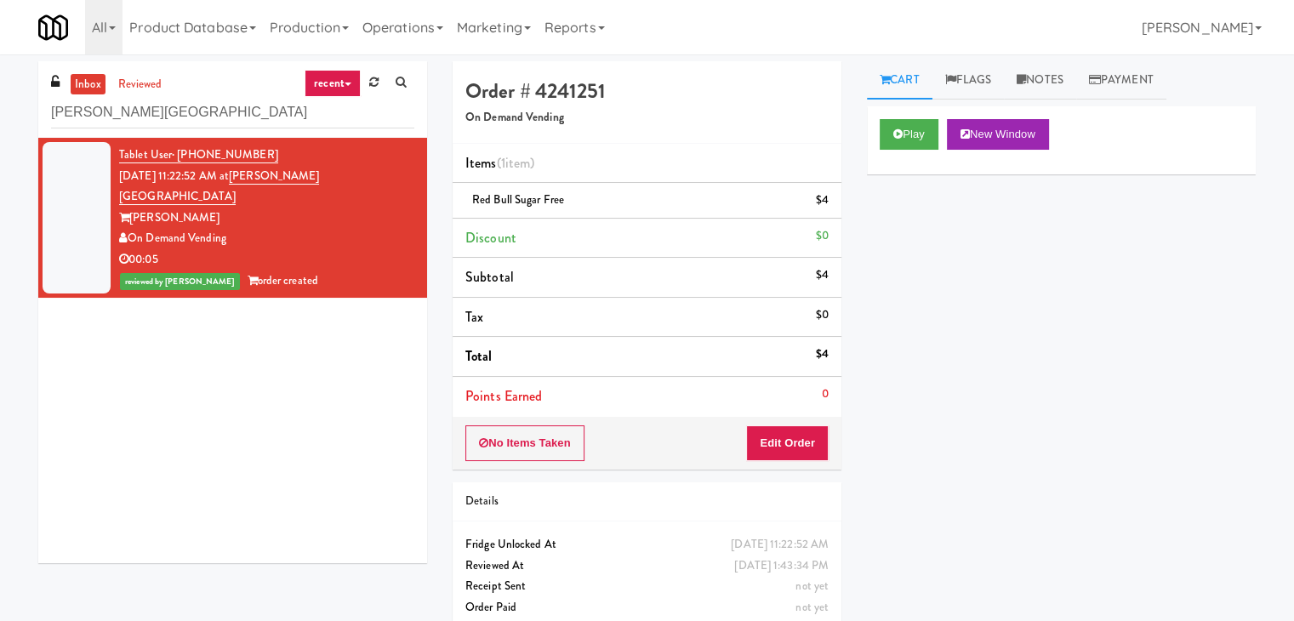
click at [192, 132] on div "inbox reviewed recent all unclear take inventory issue suspicious failed recent…" at bounding box center [232, 99] width 389 height 77
click at [192, 115] on input "[PERSON_NAME][GEOGRAPHIC_DATA]" at bounding box center [232, 112] width 363 height 31
paste input "tomac Towers - Combo Middle"
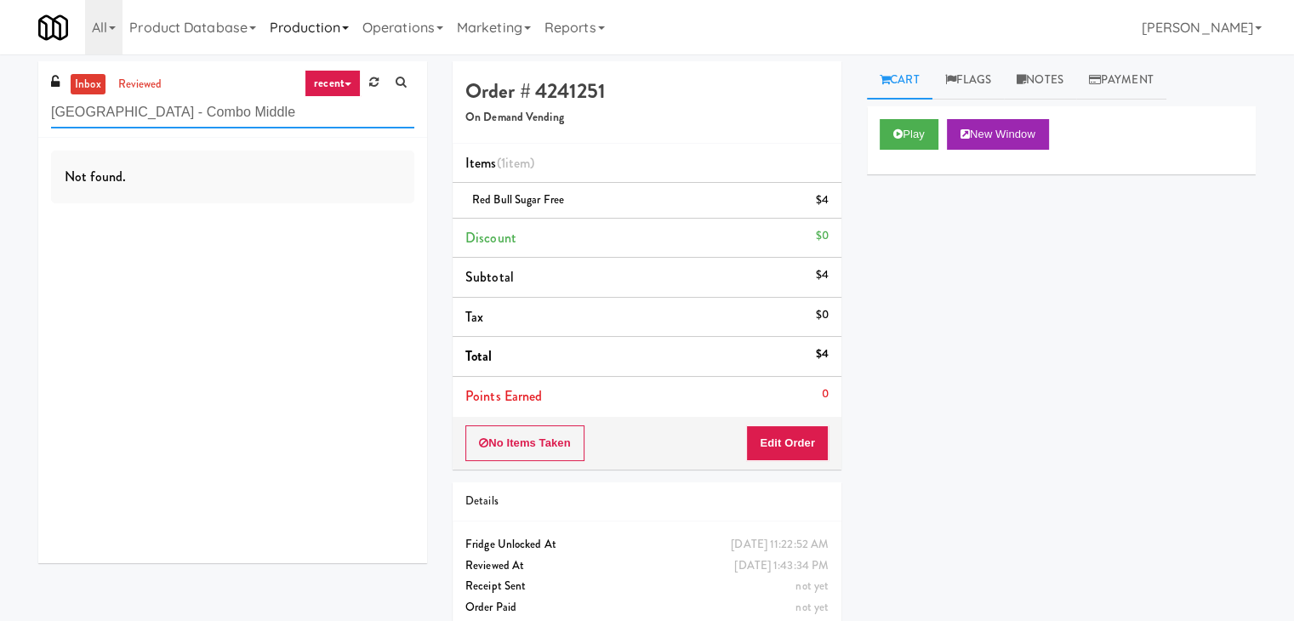
type input "[GEOGRAPHIC_DATA] - Combo Middle"
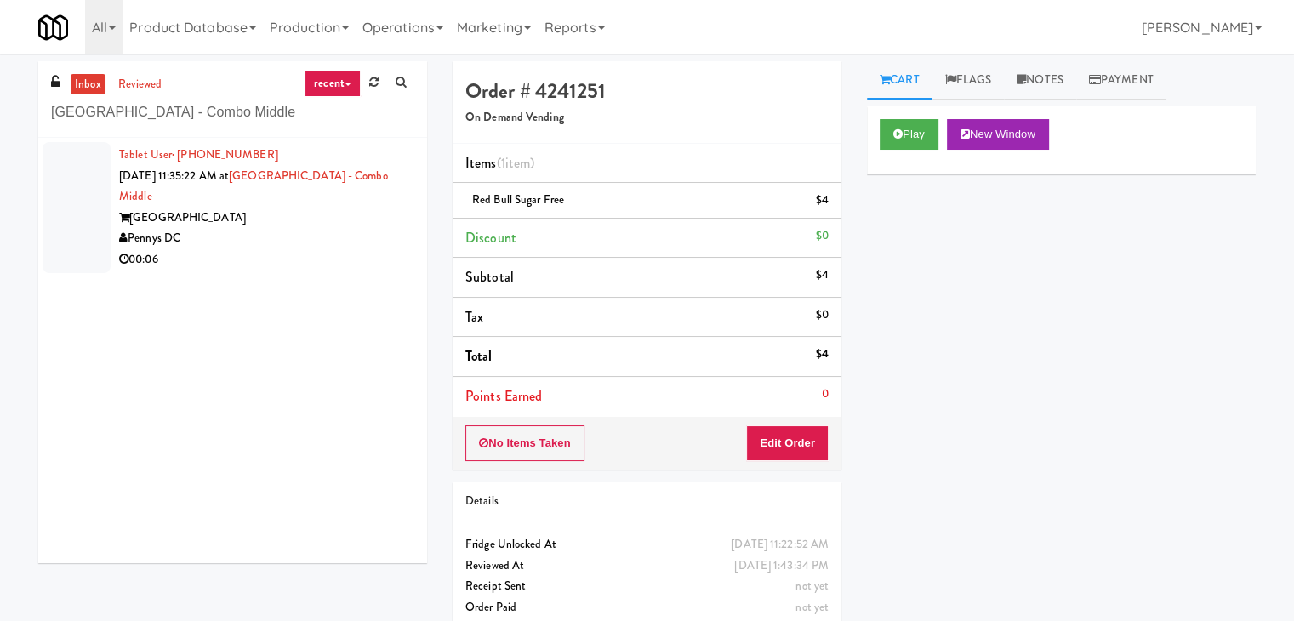
click at [333, 233] on div "Pennys DC" at bounding box center [266, 238] width 295 height 21
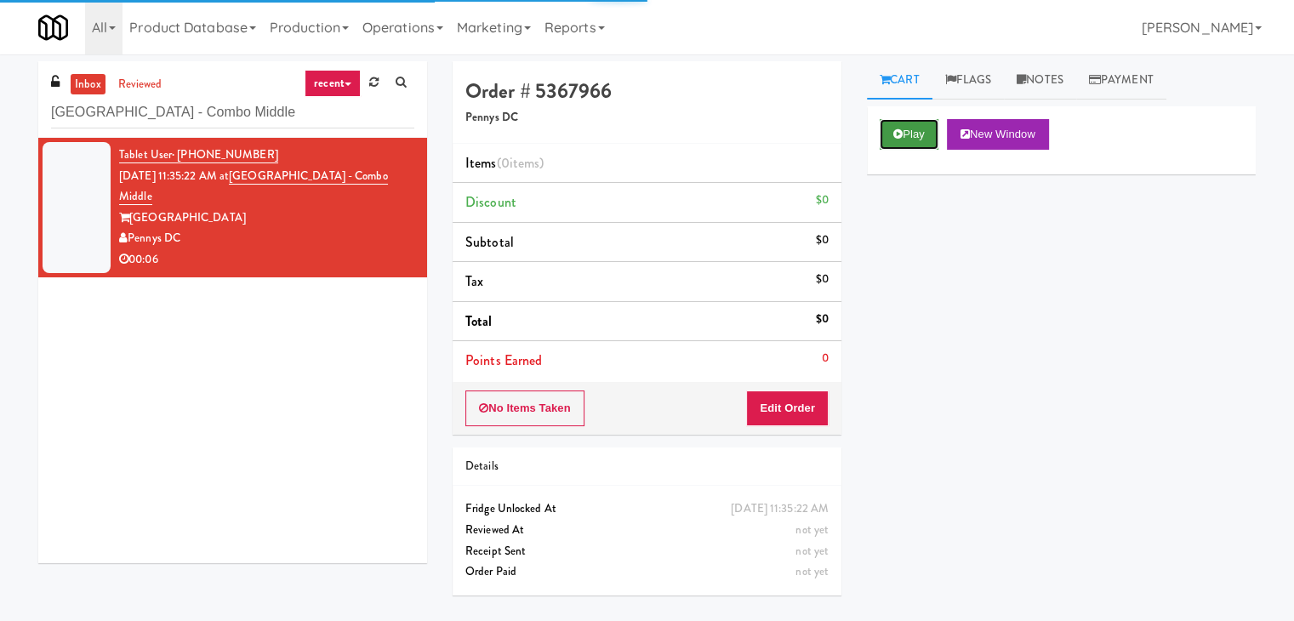
click at [888, 137] on button "Play" at bounding box center [908, 134] width 59 height 31
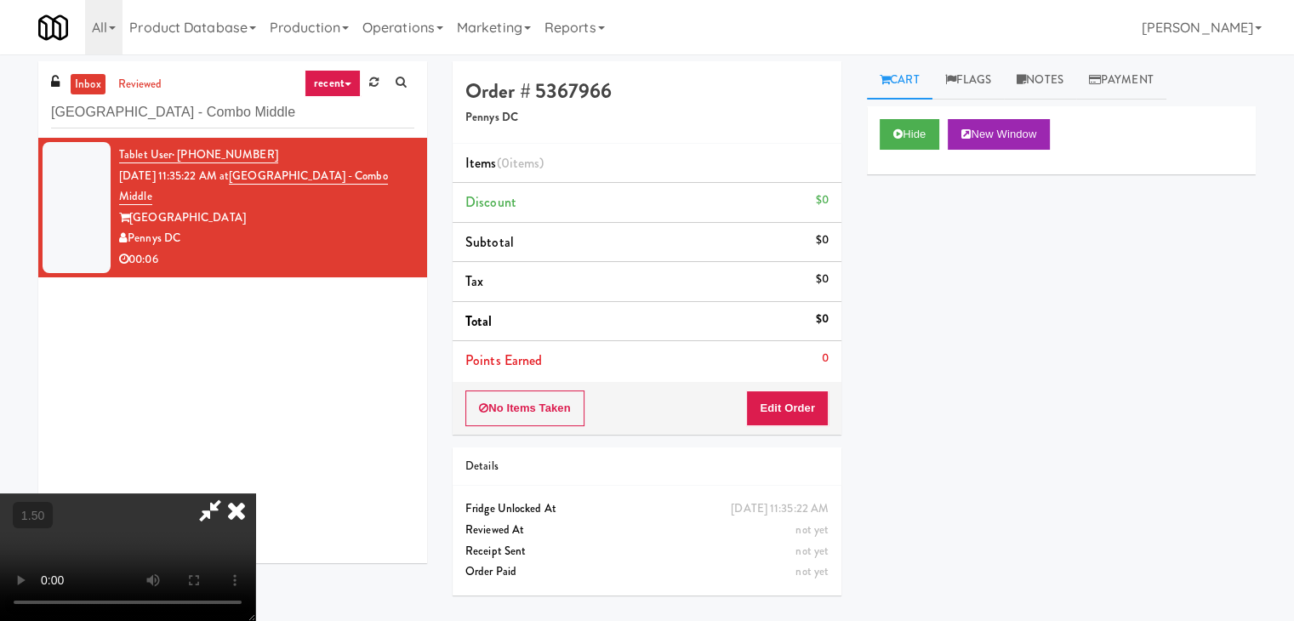
click at [255, 493] on video at bounding box center [127, 557] width 255 height 128
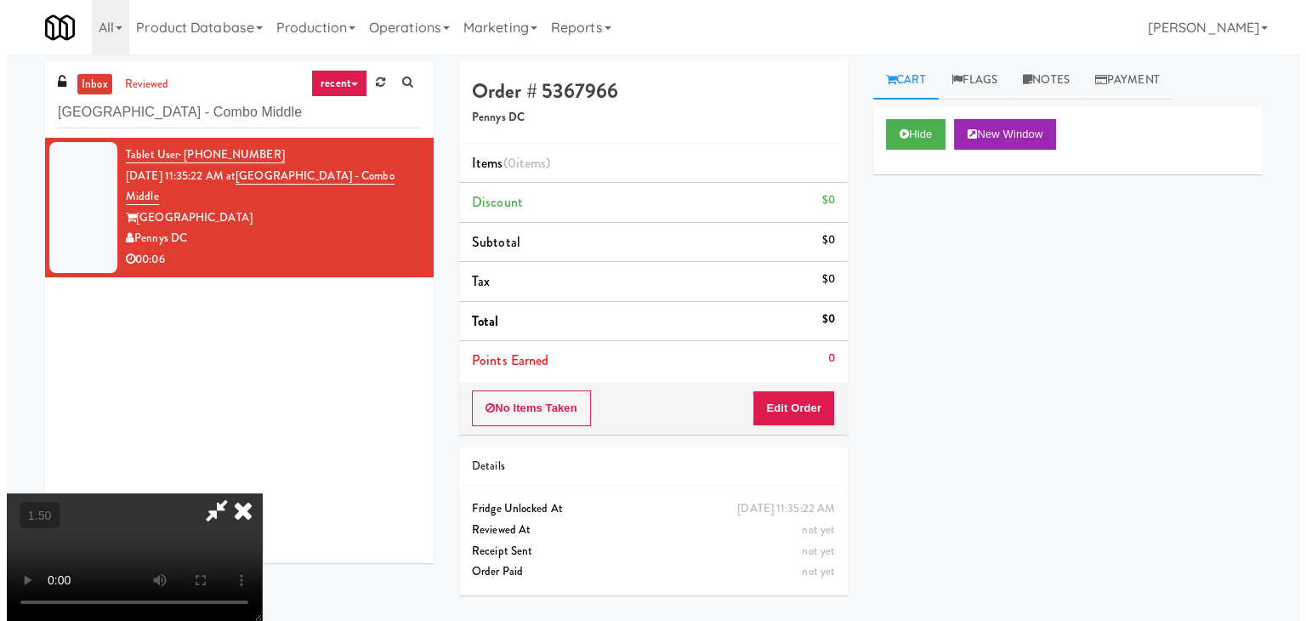
scroll to position [0, 0]
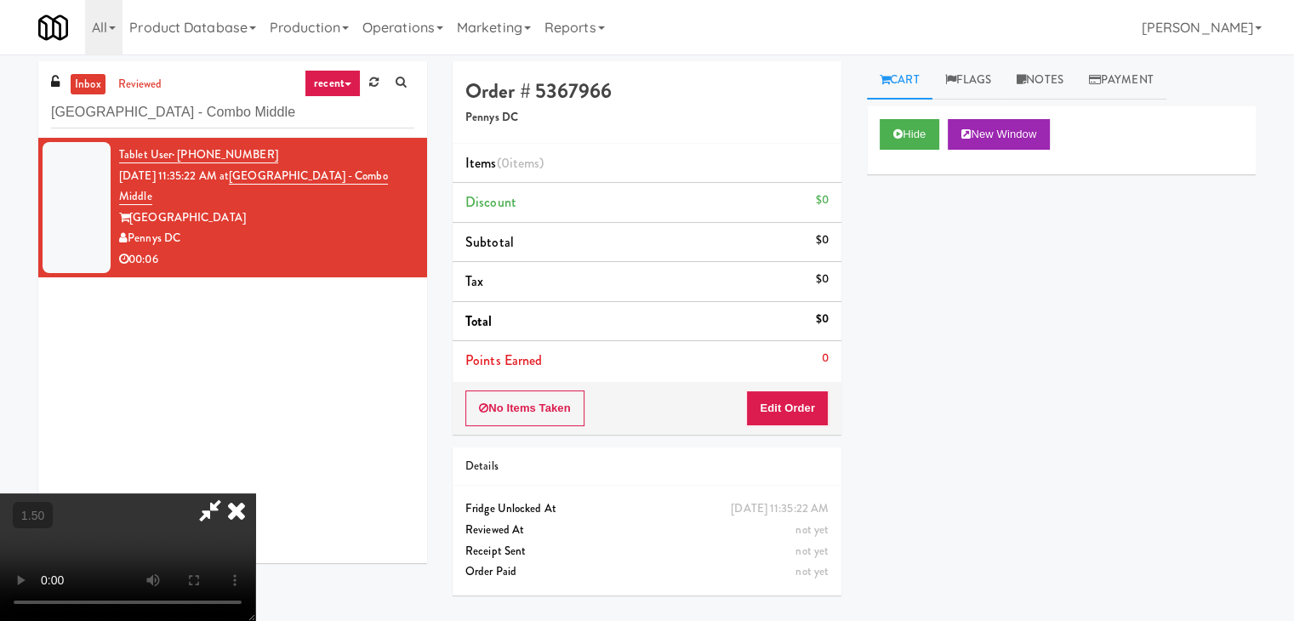
drag, startPoint x: 750, startPoint y: 64, endPoint x: 807, endPoint y: 283, distance: 226.7
click at [255, 493] on icon at bounding box center [236, 510] width 37 height 34
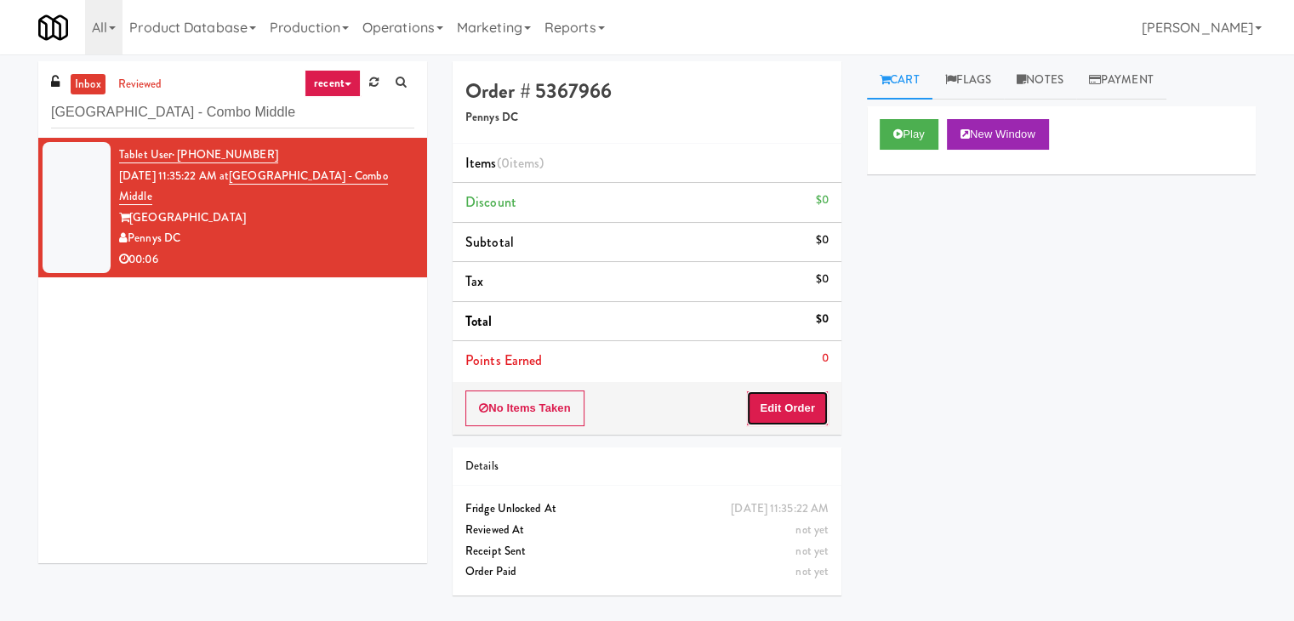
drag, startPoint x: 790, startPoint y: 396, endPoint x: 851, endPoint y: 346, distance: 78.0
click at [789, 396] on button "Edit Order" at bounding box center [787, 408] width 83 height 36
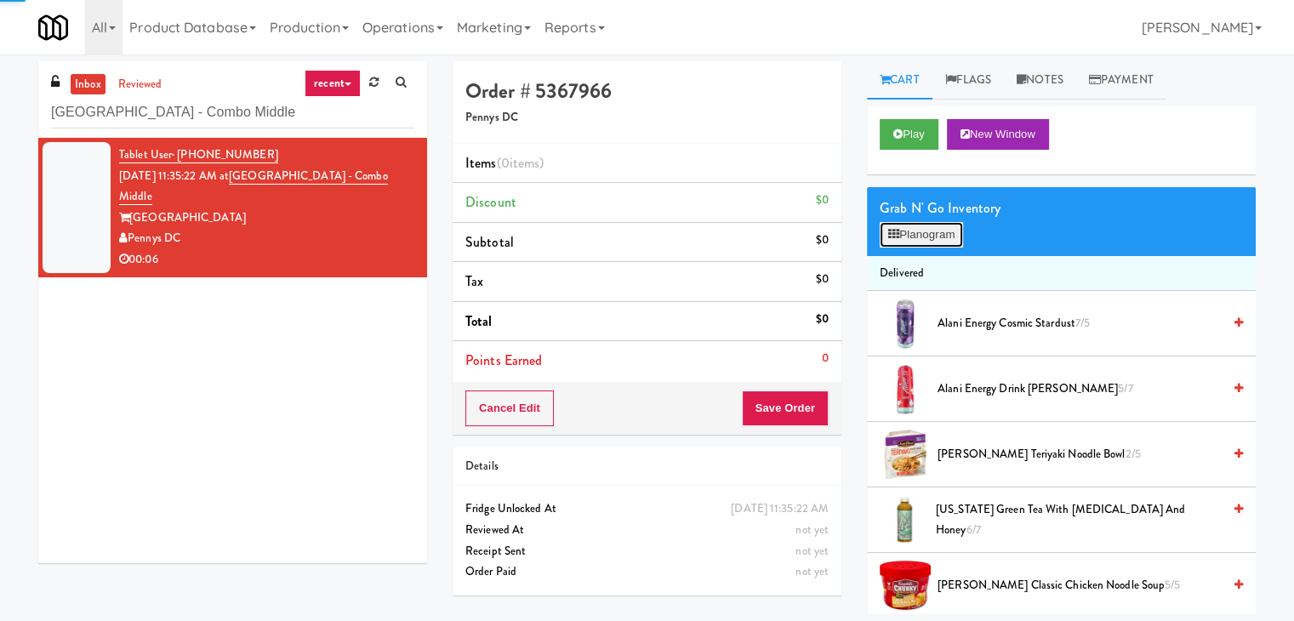
click at [915, 245] on button "Planogram" at bounding box center [920, 235] width 83 height 26
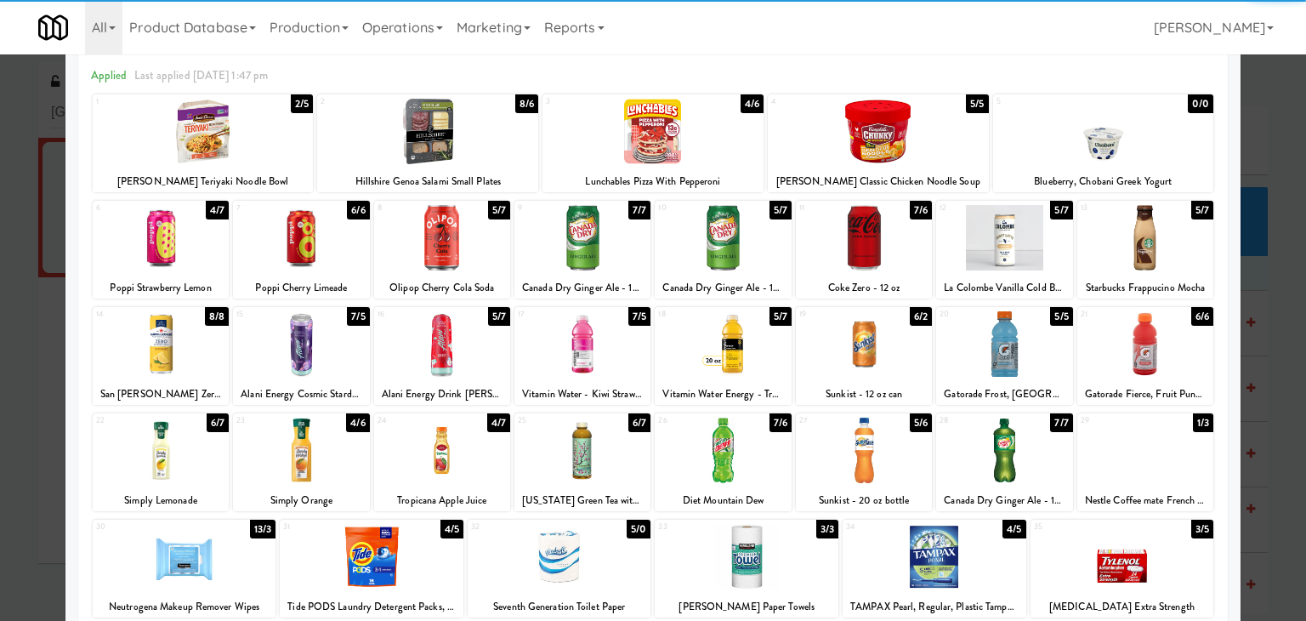
scroll to position [170, 0]
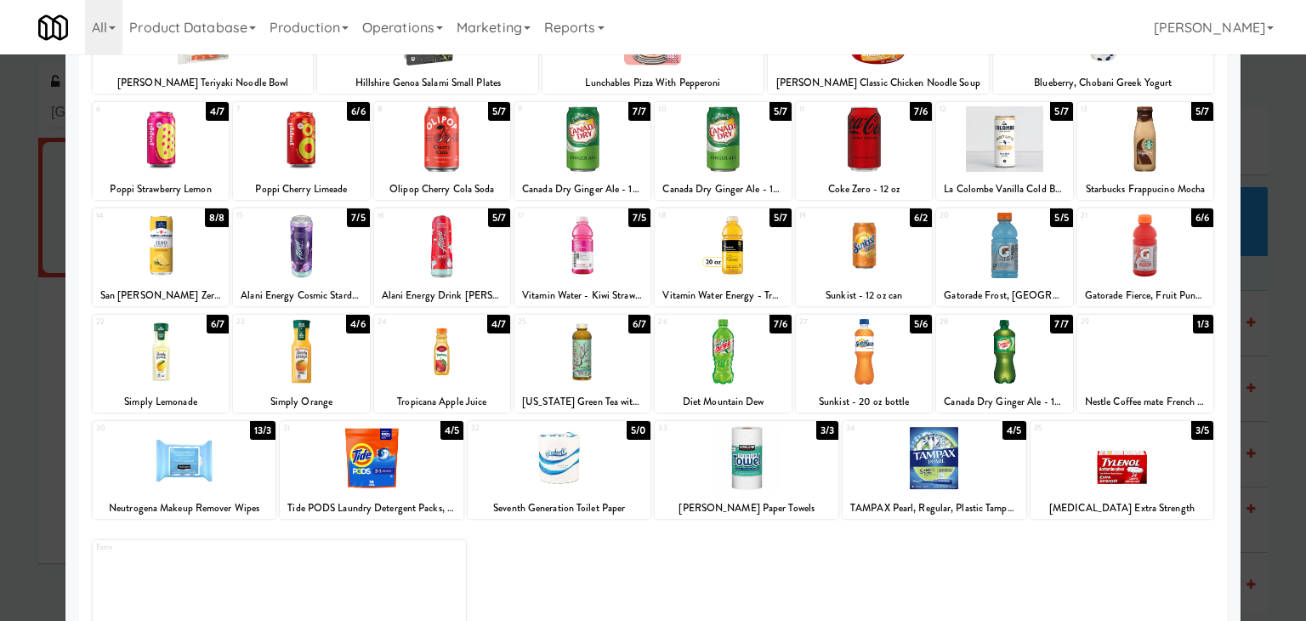
click at [743, 348] on div at bounding box center [723, 351] width 136 height 65
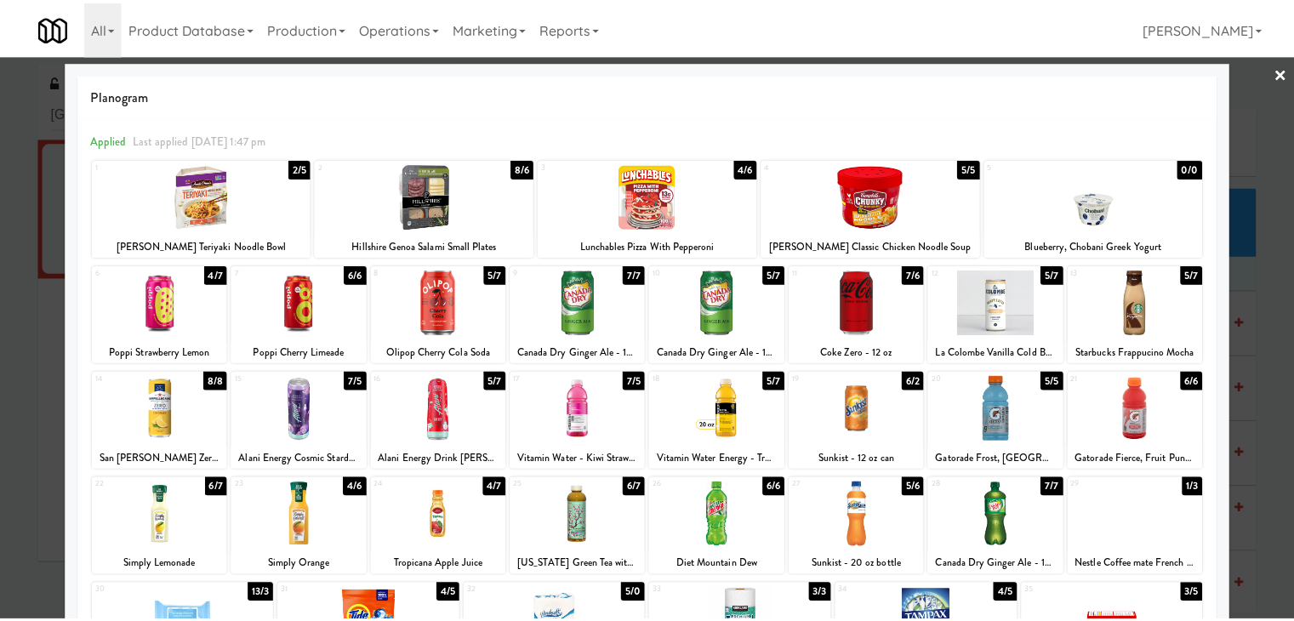
scroll to position [0, 0]
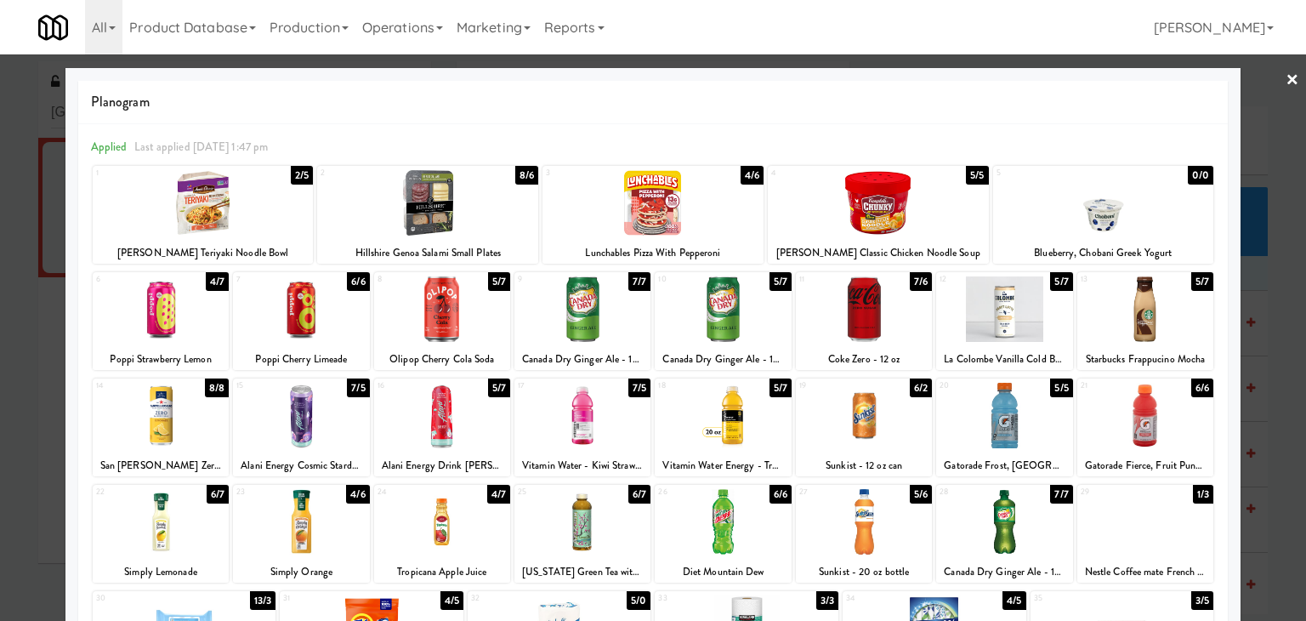
click at [1286, 86] on link "×" at bounding box center [1293, 80] width 14 height 53
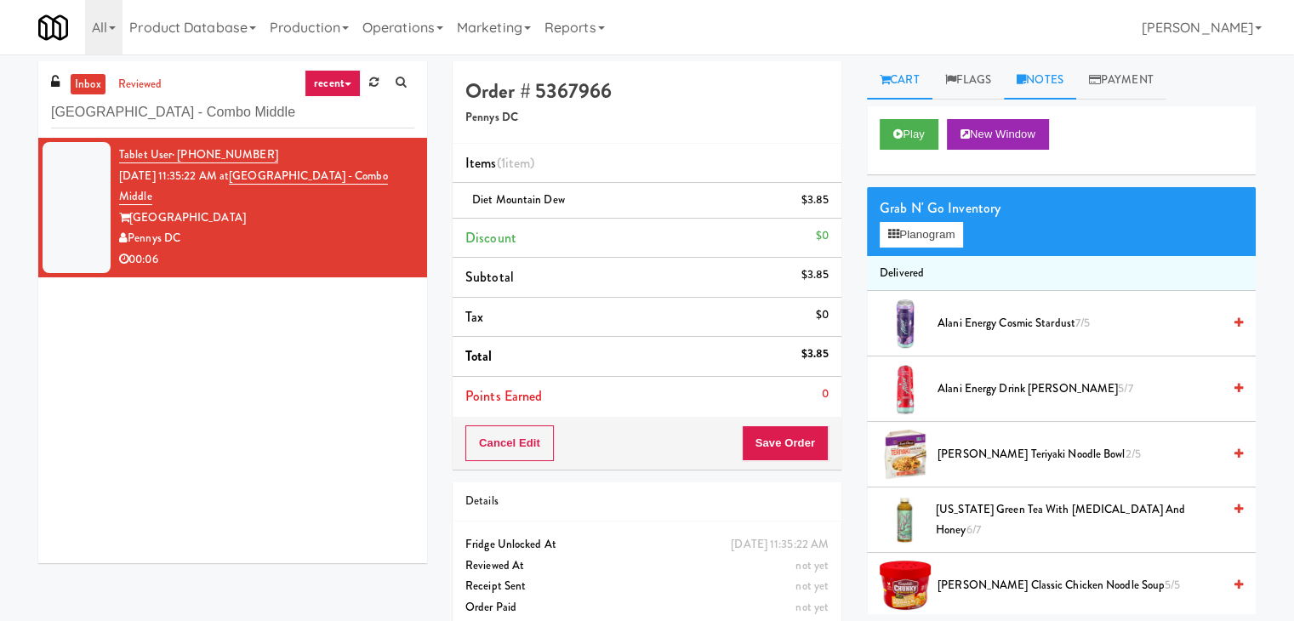
click at [1041, 76] on link "Notes" at bounding box center [1040, 80] width 72 height 38
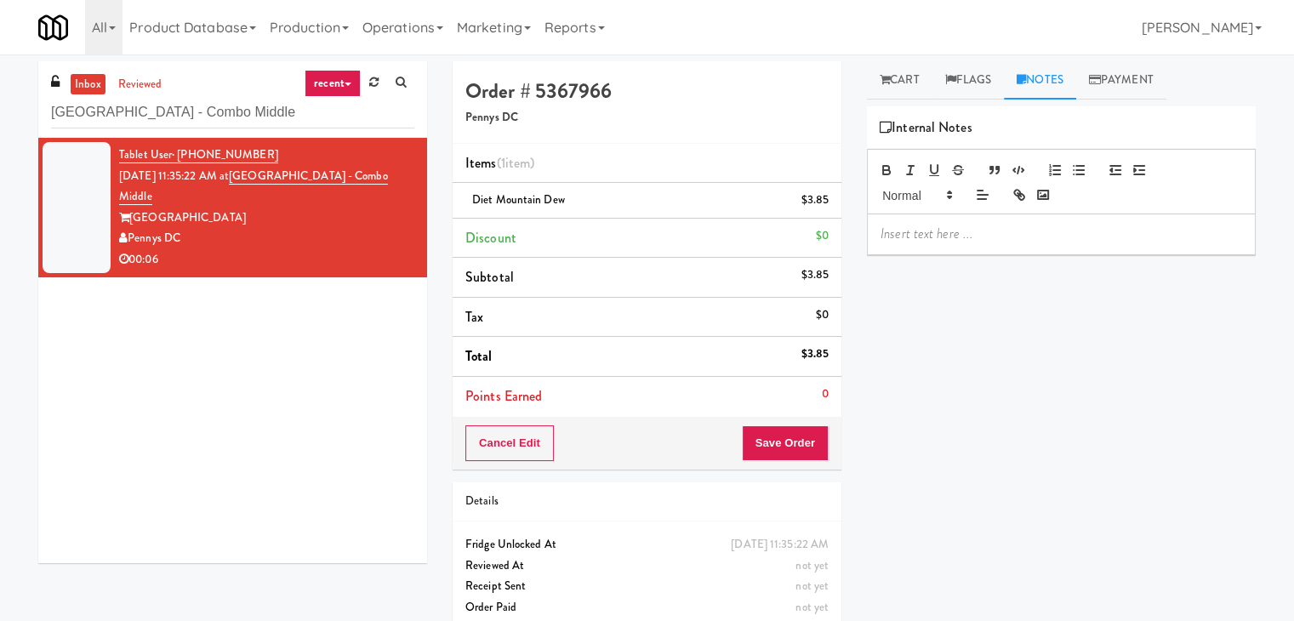
click at [970, 222] on div at bounding box center [1061, 233] width 387 height 39
drag, startPoint x: 0, startPoint y: 142, endPoint x: 41, endPoint y: 148, distance: 41.3
click at [3, 142] on div "inbox reviewed recent all unclear take inventory issue suspicious failed recent…" at bounding box center [647, 352] width 1294 height 582
click at [1039, 232] on p at bounding box center [1060, 234] width 361 height 19
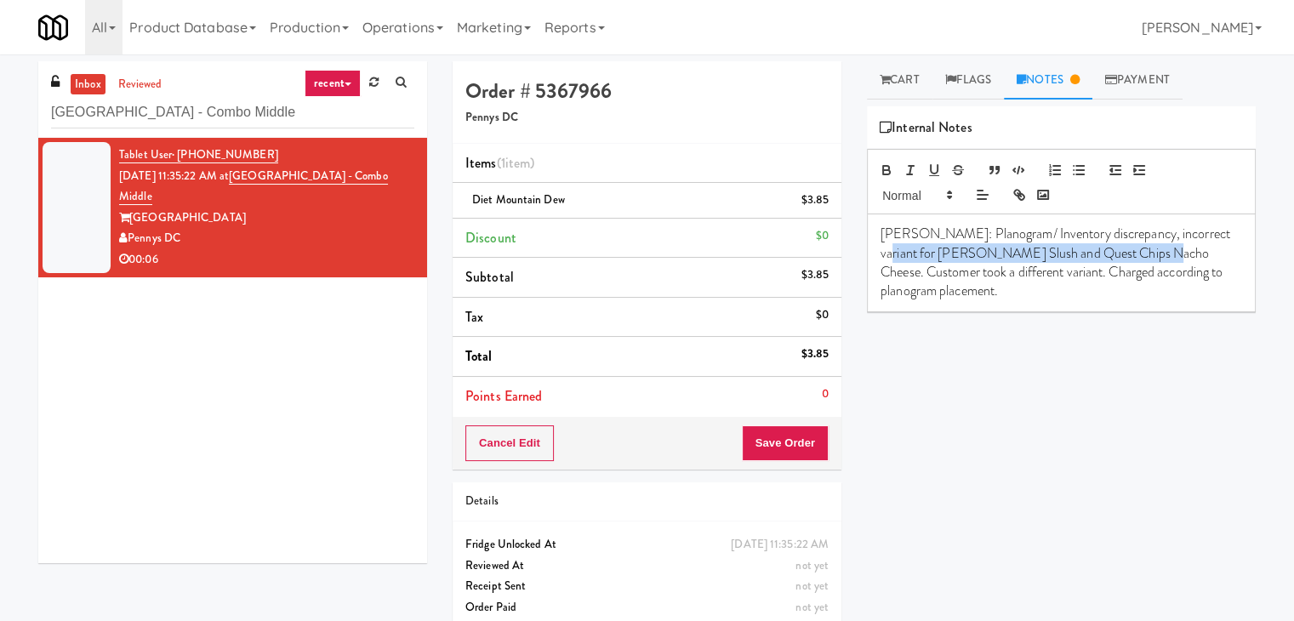
drag, startPoint x: 1126, startPoint y: 255, endPoint x: 859, endPoint y: 249, distance: 267.1
click at [859, 249] on div "Cart Flags Notes Payment Play New Window Grab N' Go Inventory Planogram Deliver…" at bounding box center [1061, 337] width 414 height 553
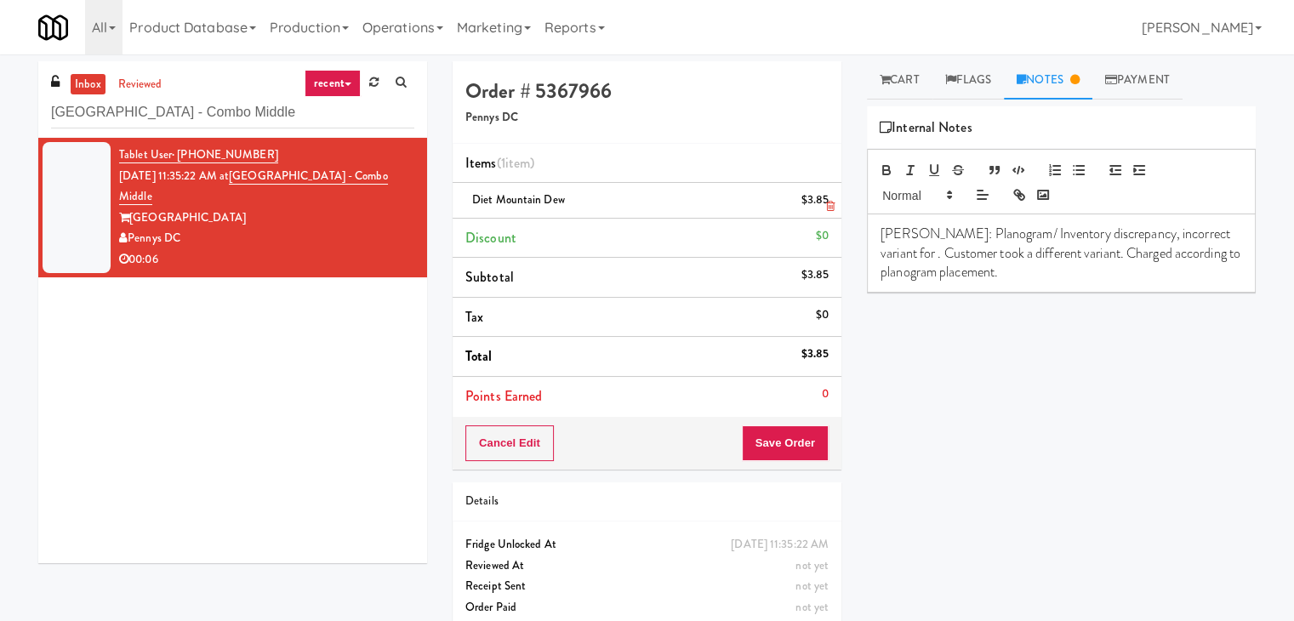
click at [513, 194] on span "Diet Mountain Dew" at bounding box center [518, 199] width 93 height 16
copy span "Diet Mountain Dew"
click at [1204, 232] on p "[PERSON_NAME]: Planogram/ Inventory discrepancy, incorrect variant for . Custom…" at bounding box center [1060, 253] width 361 height 57
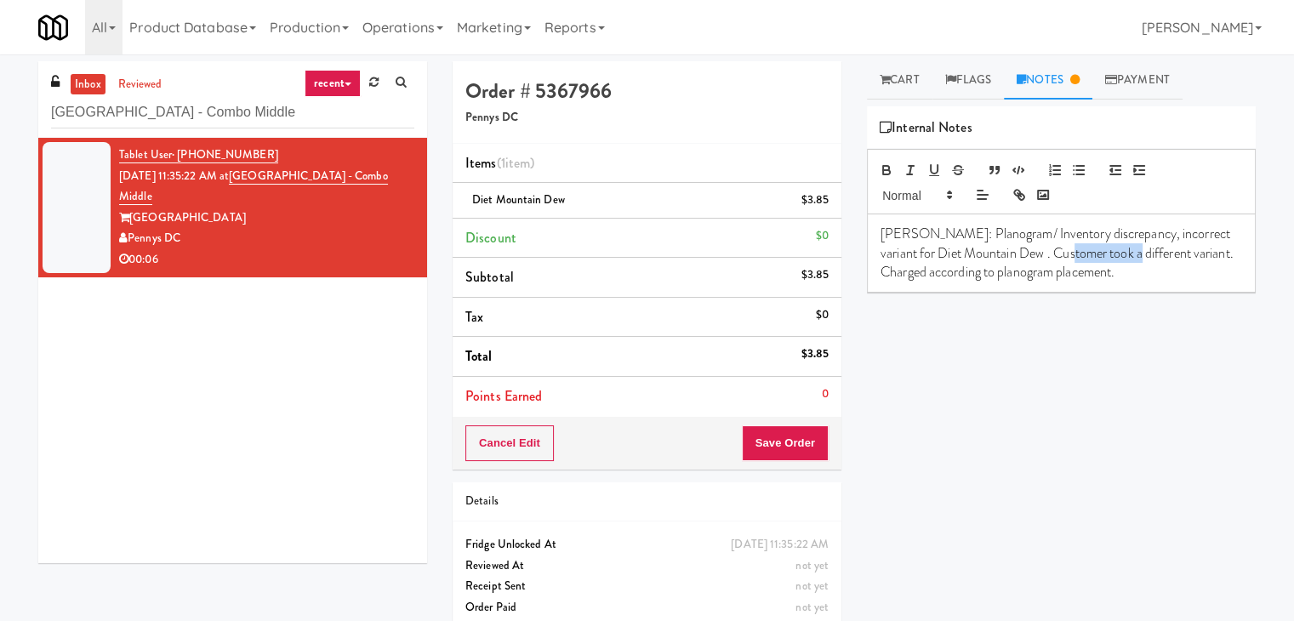
drag, startPoint x: 1137, startPoint y: 253, endPoint x: 1078, endPoint y: 256, distance: 59.6
click at [1078, 256] on p "[PERSON_NAME]: Planogram/ Inventory discrepancy, incorrect variant for Diet Mou…" at bounding box center [1060, 253] width 361 height 57
click at [1076, 254] on p "[PERSON_NAME]: Planogram/ Inventory discrepancy, incorrect variant for Diet Mou…" at bounding box center [1060, 253] width 361 height 57
click at [1094, 355] on div "Play New Window Grab N' Go Inventory Planogram Delivered Alani Energy Cosmic St…" at bounding box center [1061, 425] width 389 height 638
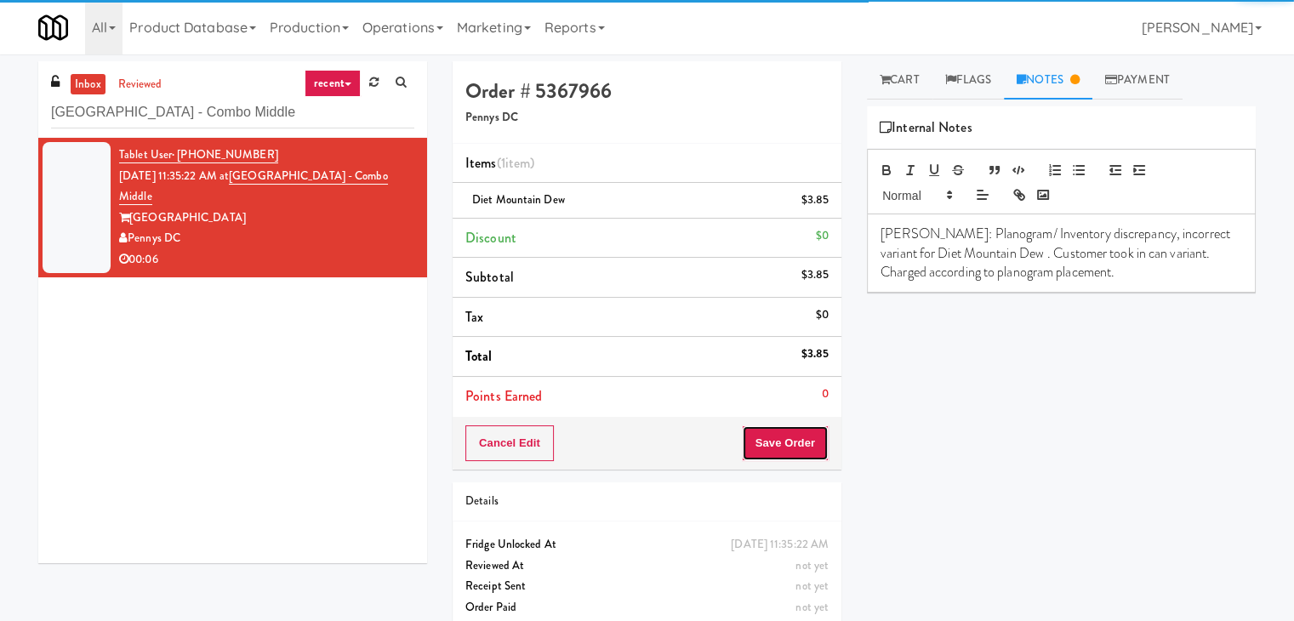
click at [755, 440] on button "Save Order" at bounding box center [785, 443] width 87 height 36
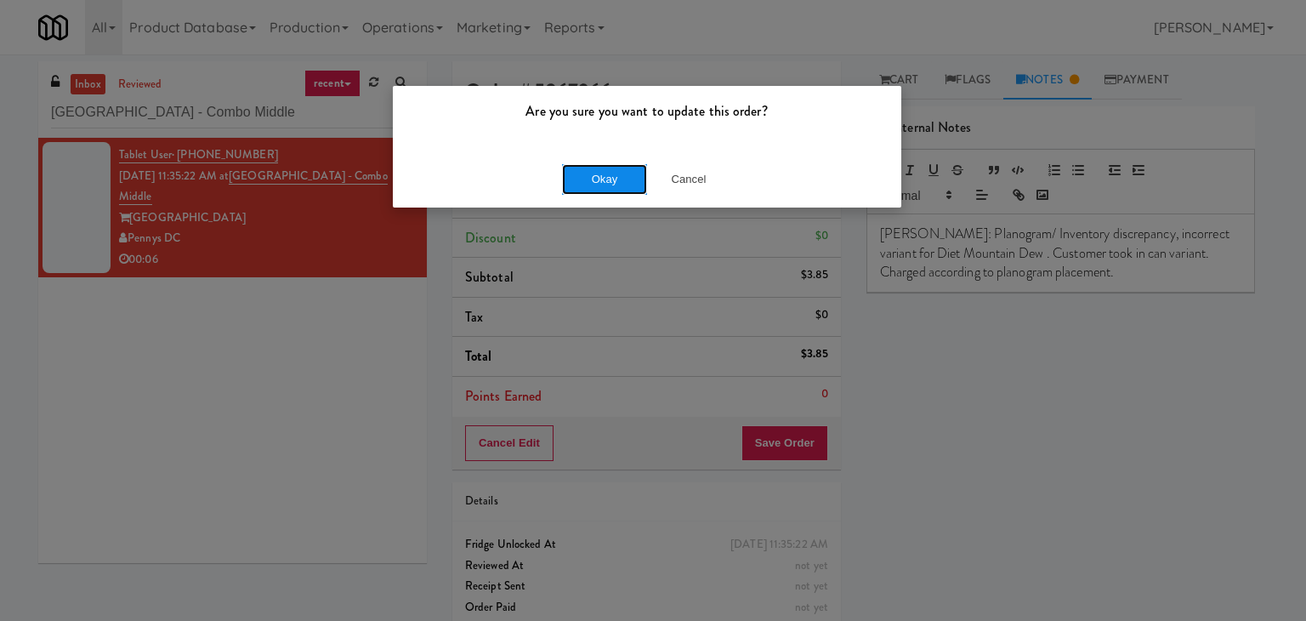
drag, startPoint x: 606, startPoint y: 181, endPoint x: 510, endPoint y: 69, distance: 147.2
click at [606, 181] on button "Okay" at bounding box center [604, 179] width 85 height 31
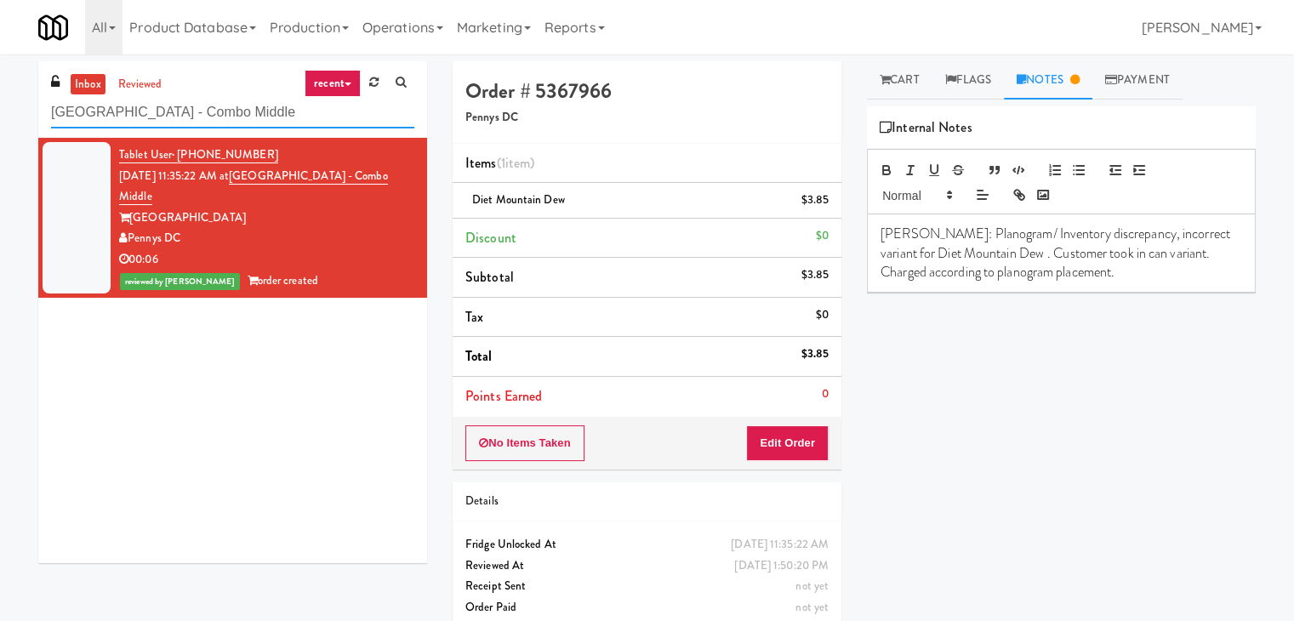
click at [213, 110] on input "[GEOGRAPHIC_DATA] - Combo Middle" at bounding box center [232, 112] width 363 height 31
paste input "[PERSON_NAME] - Cooler - Left"
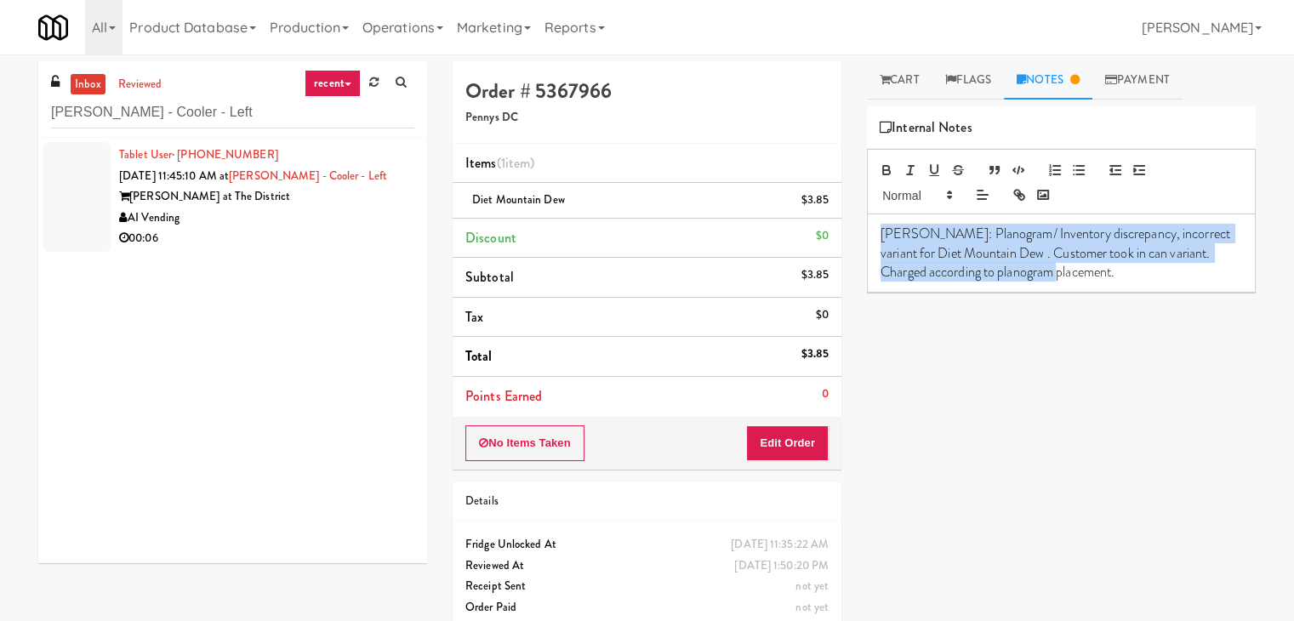
drag, startPoint x: 876, startPoint y: 229, endPoint x: 1099, endPoint y: 280, distance: 228.6
click at [1099, 280] on div "[PERSON_NAME]: Planogram/ Inventory discrepancy, incorrect variant for Diet Mou…" at bounding box center [1061, 252] width 387 height 77
copy p "[PERSON_NAME]: Planogram/ Inventory discrepancy, incorrect variant for Diet Mou…"
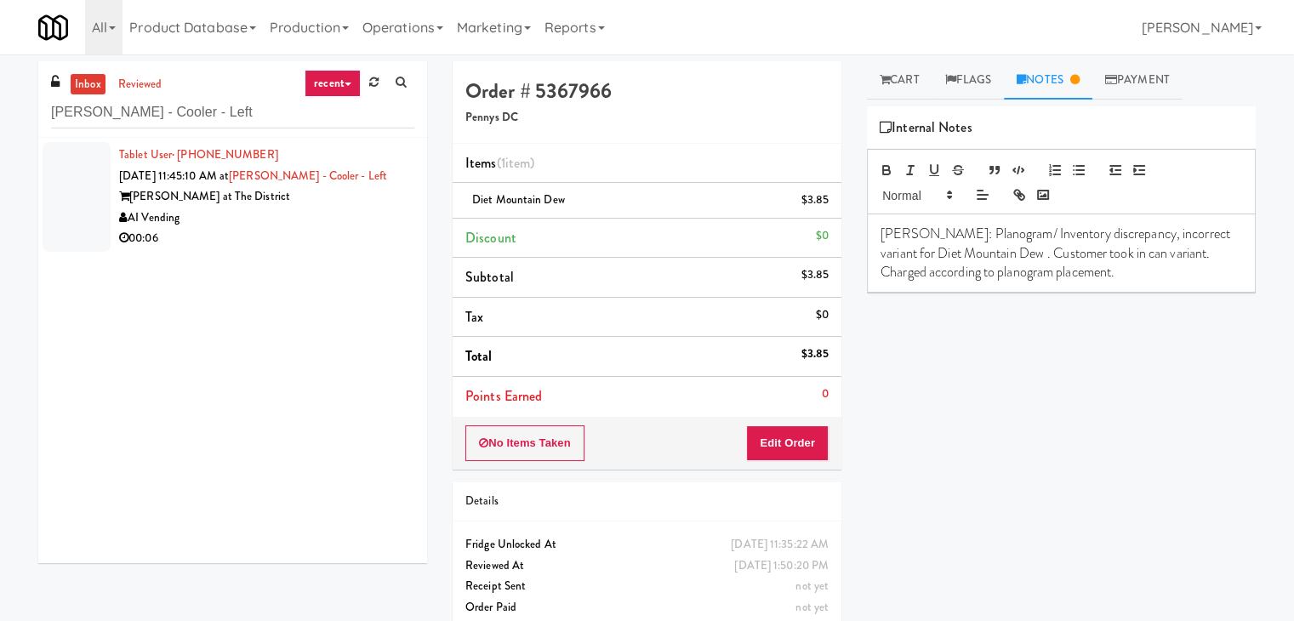
click at [341, 225] on div "AI Vending" at bounding box center [266, 218] width 295 height 21
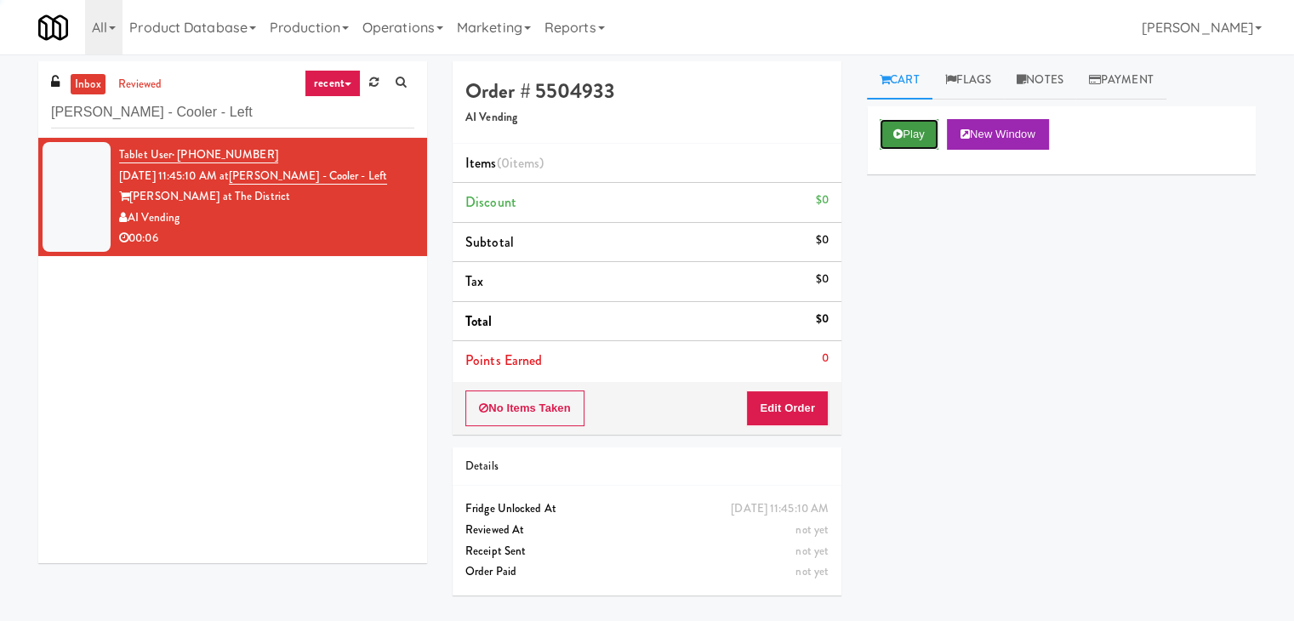
click at [913, 135] on button "Play" at bounding box center [908, 134] width 59 height 31
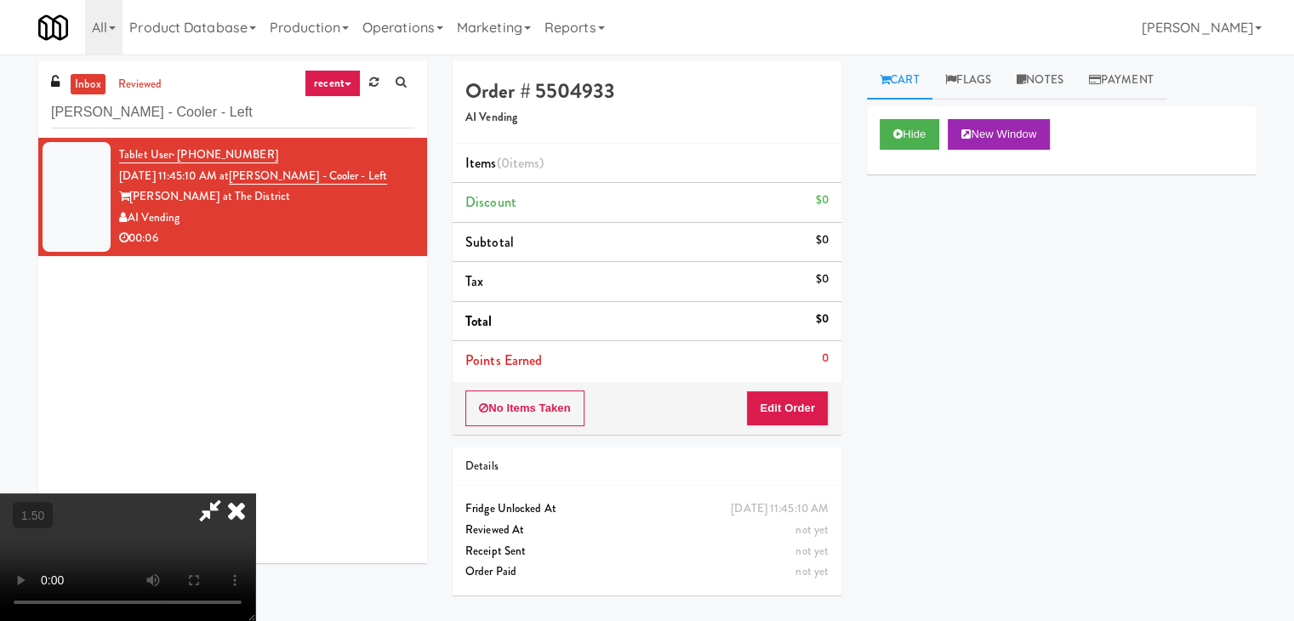
click at [255, 493] on video at bounding box center [127, 557] width 255 height 128
click at [255, 493] on icon at bounding box center [236, 510] width 37 height 34
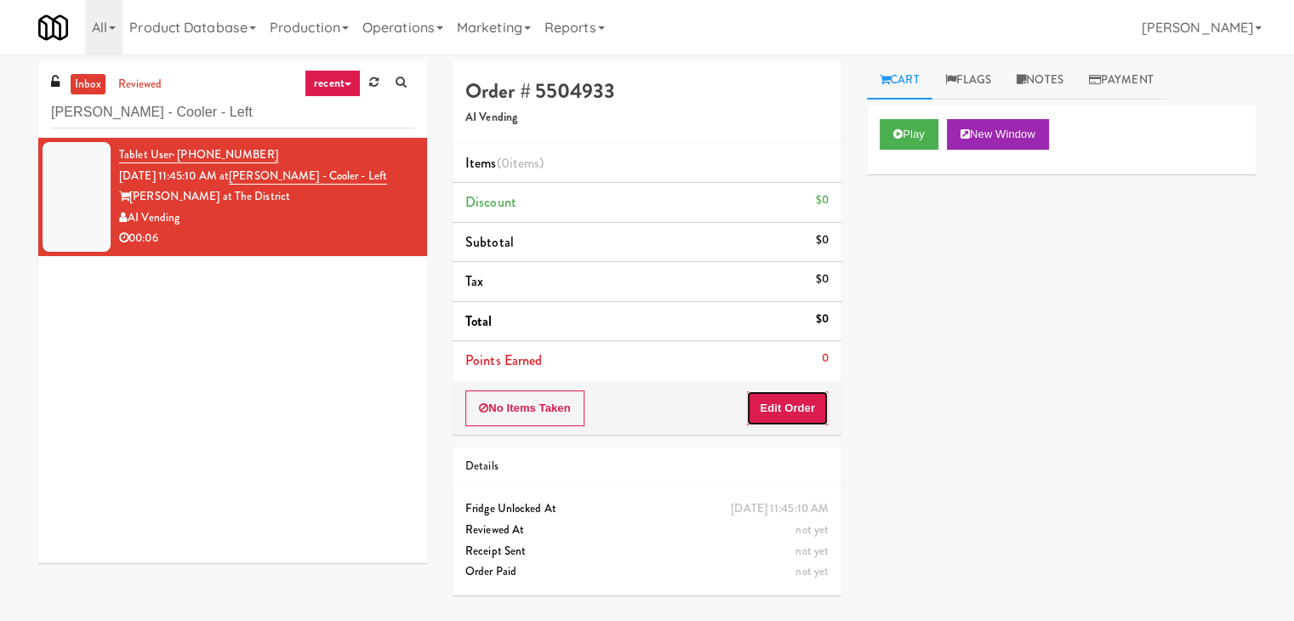
click at [806, 390] on button "Edit Order" at bounding box center [787, 408] width 83 height 36
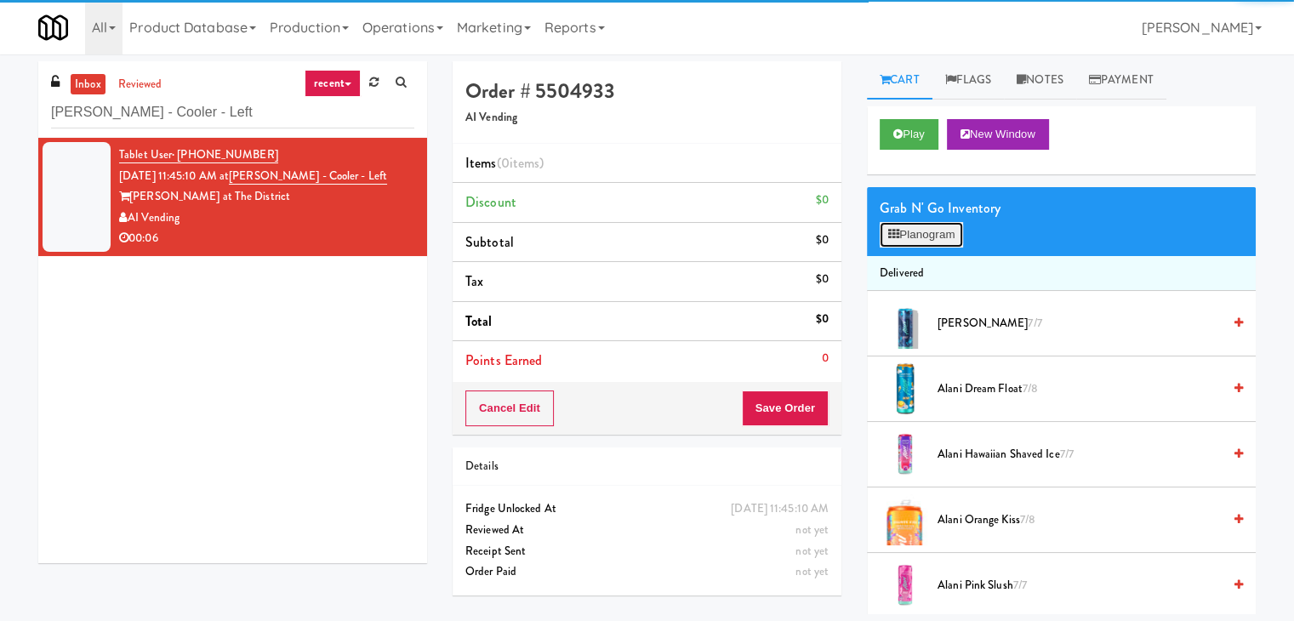
click at [909, 227] on button "Planogram" at bounding box center [920, 235] width 83 height 26
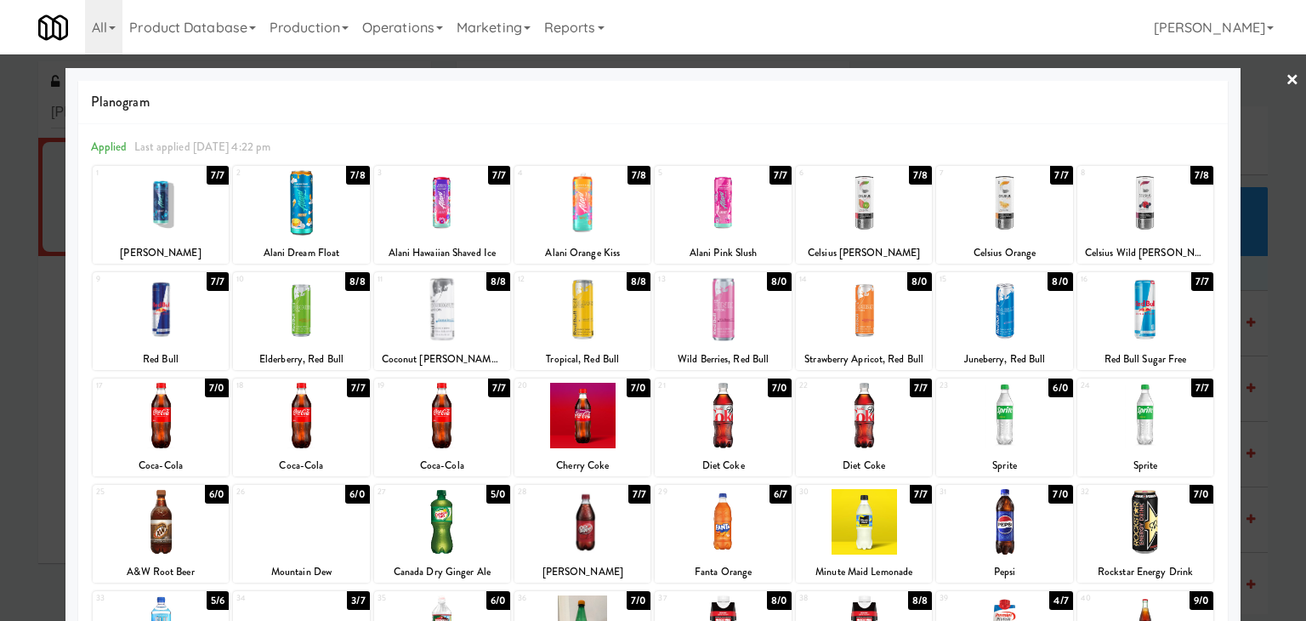
click at [465, 306] on div at bounding box center [442, 308] width 136 height 65
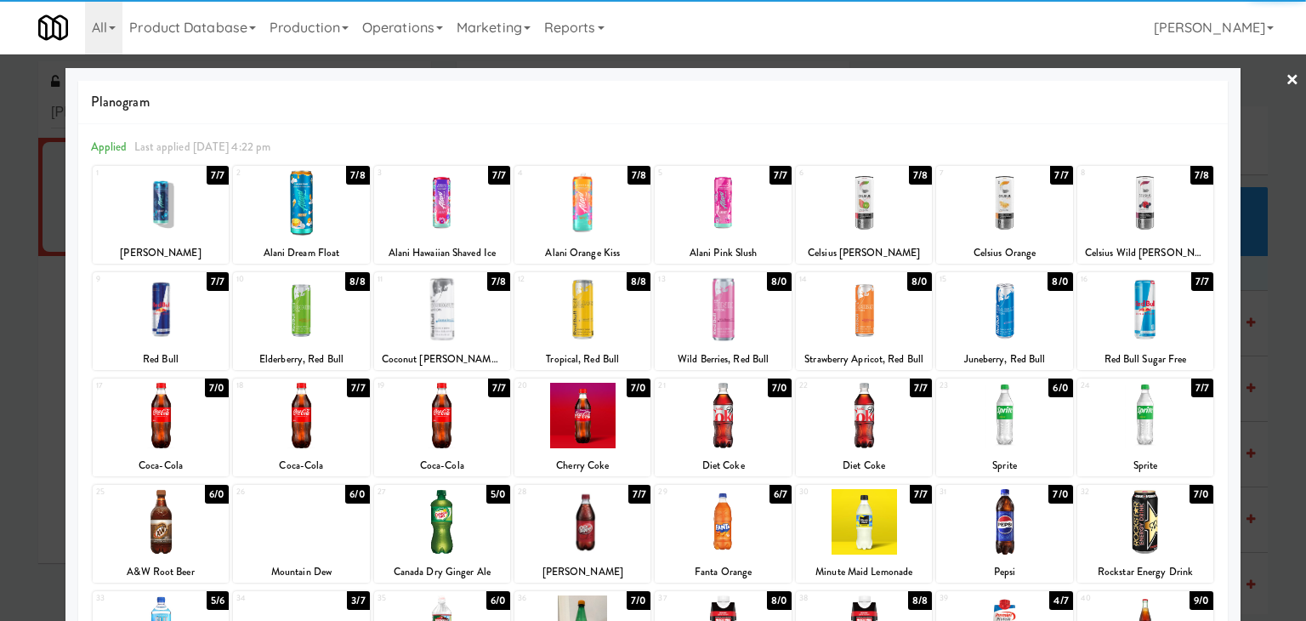
click at [1286, 79] on link "×" at bounding box center [1293, 80] width 14 height 53
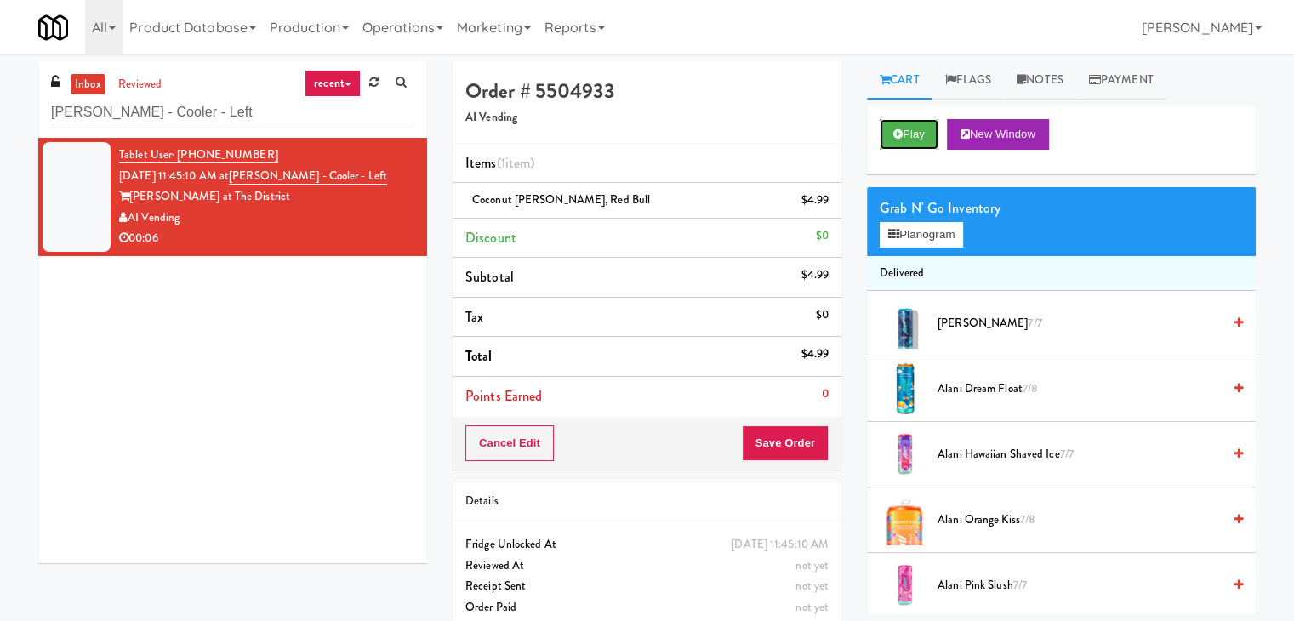
drag, startPoint x: 919, startPoint y: 140, endPoint x: 856, endPoint y: 161, distance: 65.4
click at [918, 139] on button "Play" at bounding box center [908, 134] width 59 height 31
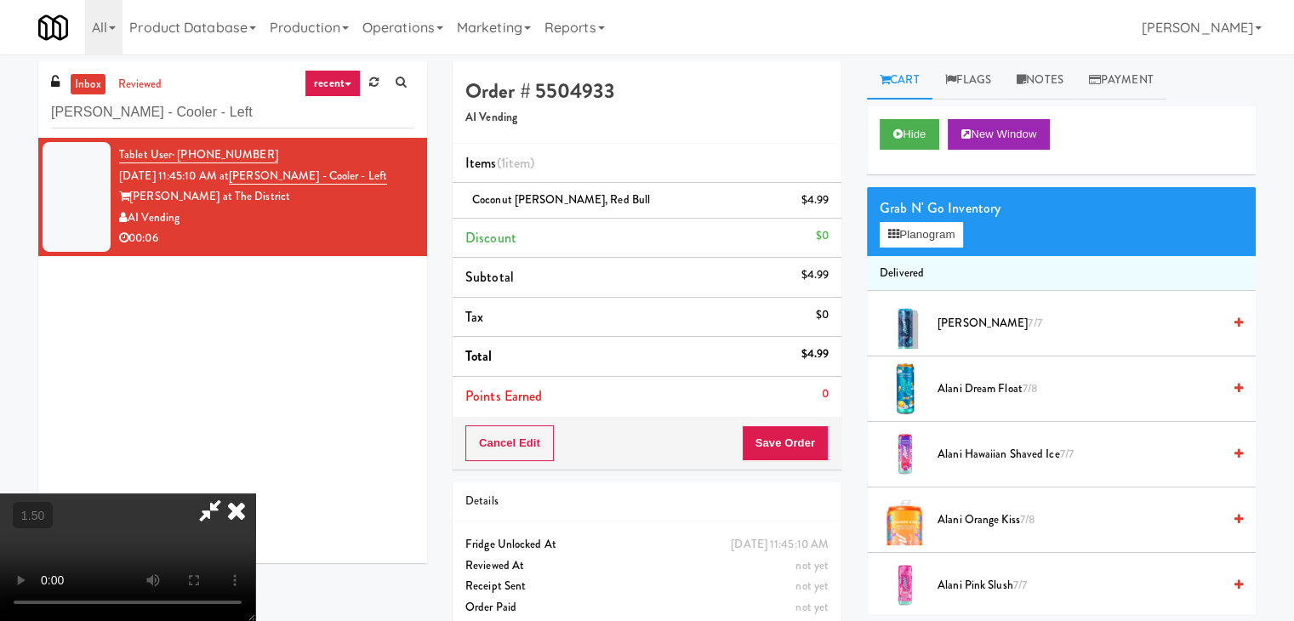
click at [255, 493] on icon at bounding box center [236, 510] width 37 height 34
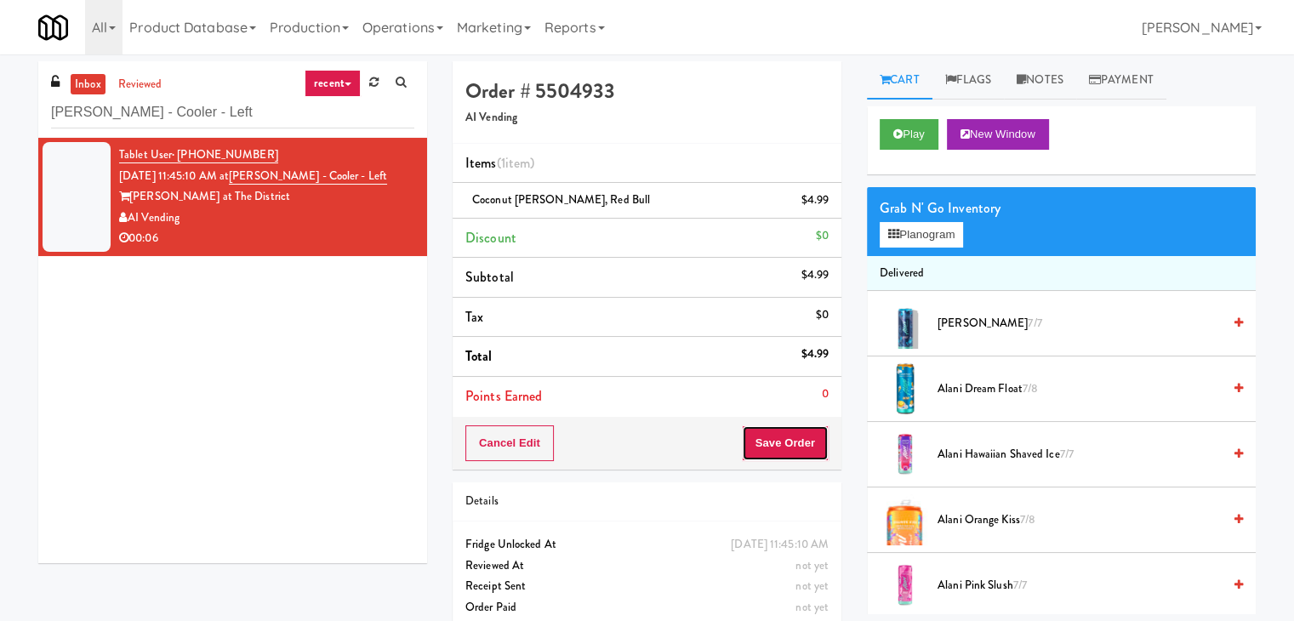
click at [782, 440] on button "Save Order" at bounding box center [785, 443] width 87 height 36
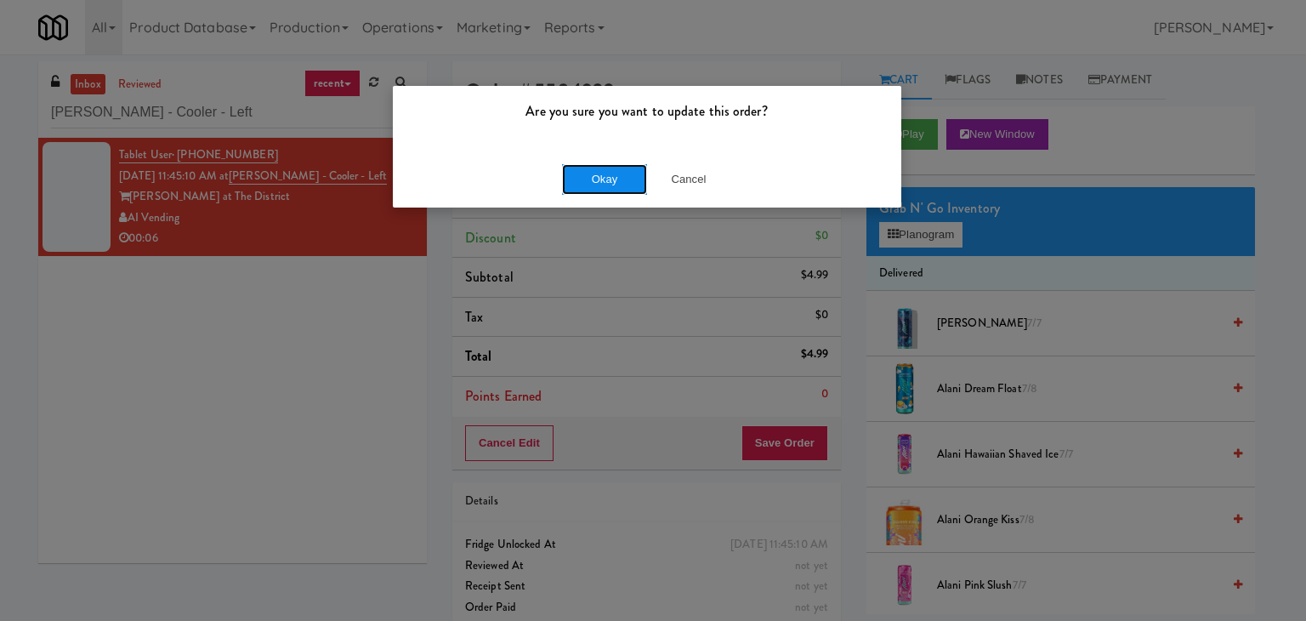
click at [612, 179] on button "Okay" at bounding box center [604, 179] width 85 height 31
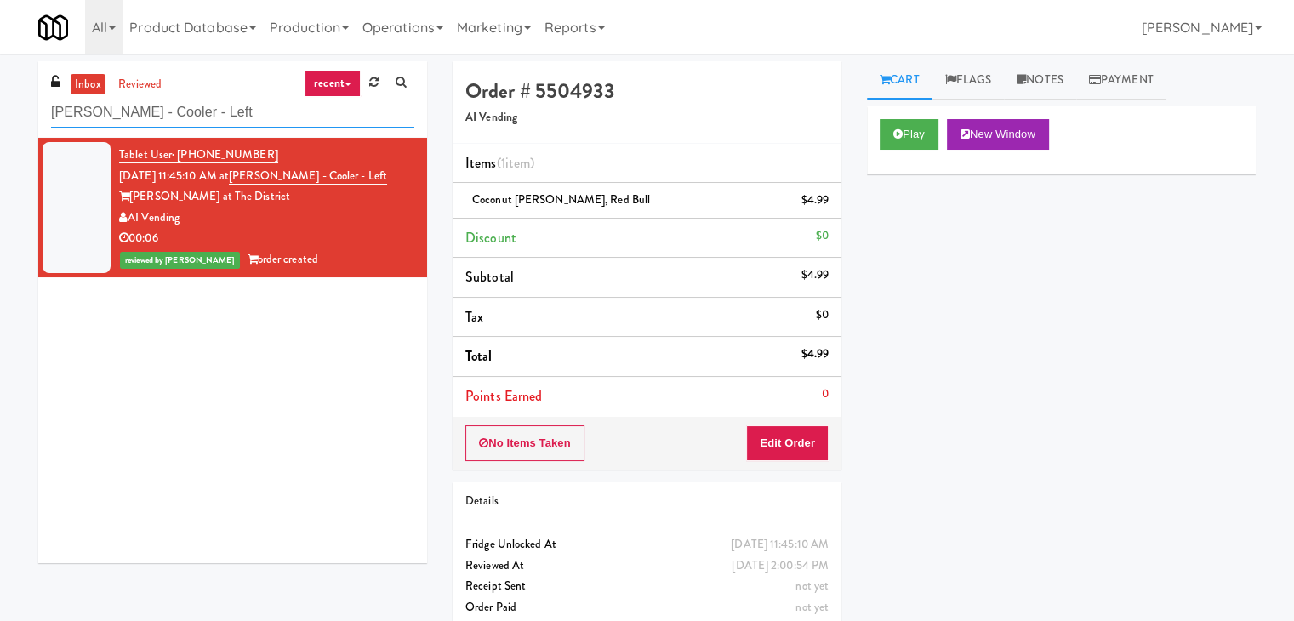
click at [217, 112] on input "[PERSON_NAME] - Cooler - Left" at bounding box center [232, 112] width 363 height 31
paste input "Rising Sun - Food"
type input "Rising Sun - Food"
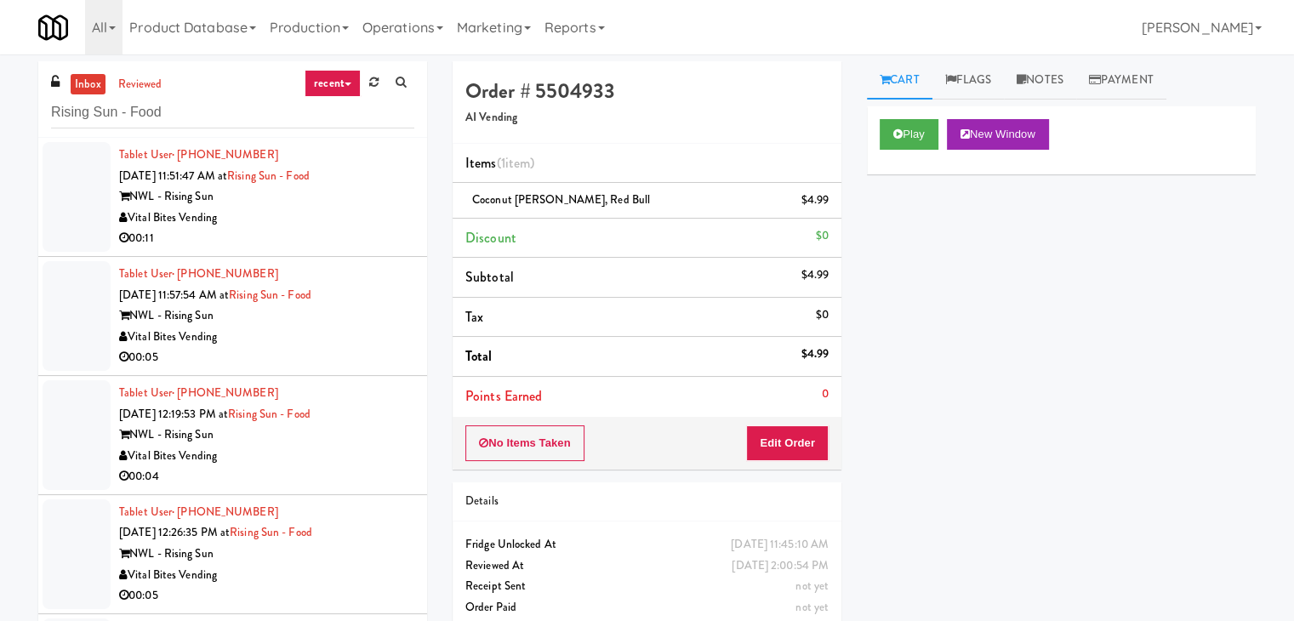
click at [364, 229] on div "00:11" at bounding box center [266, 238] width 295 height 21
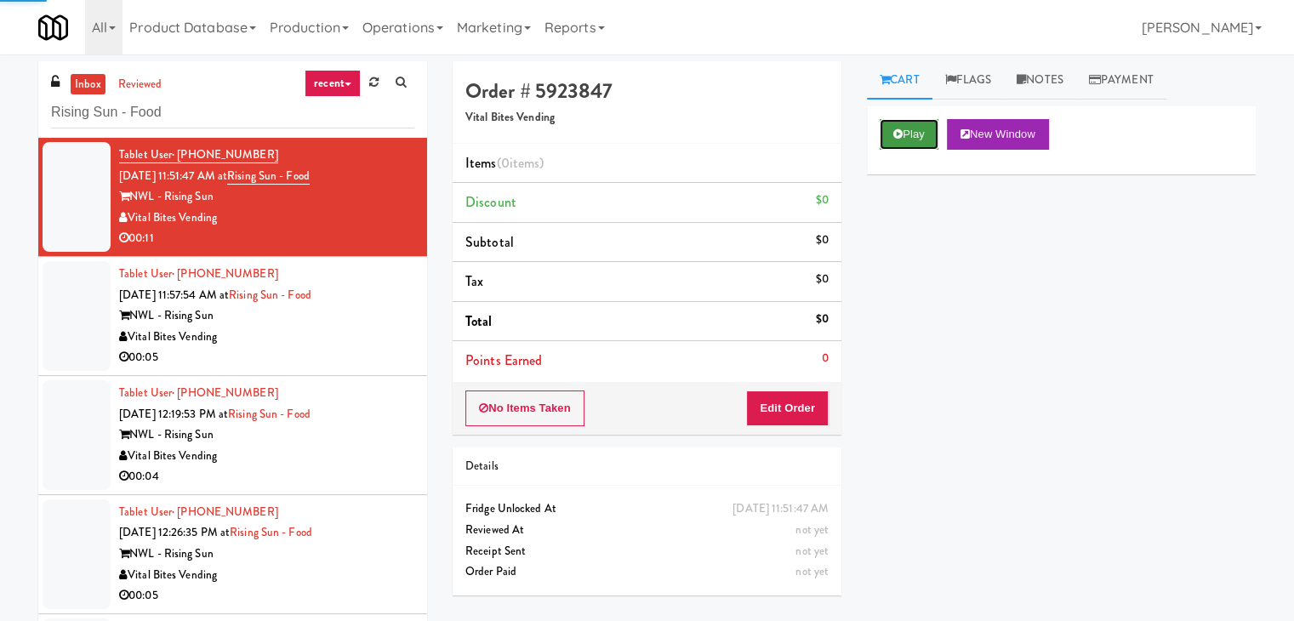
click at [916, 134] on button "Play" at bounding box center [908, 134] width 59 height 31
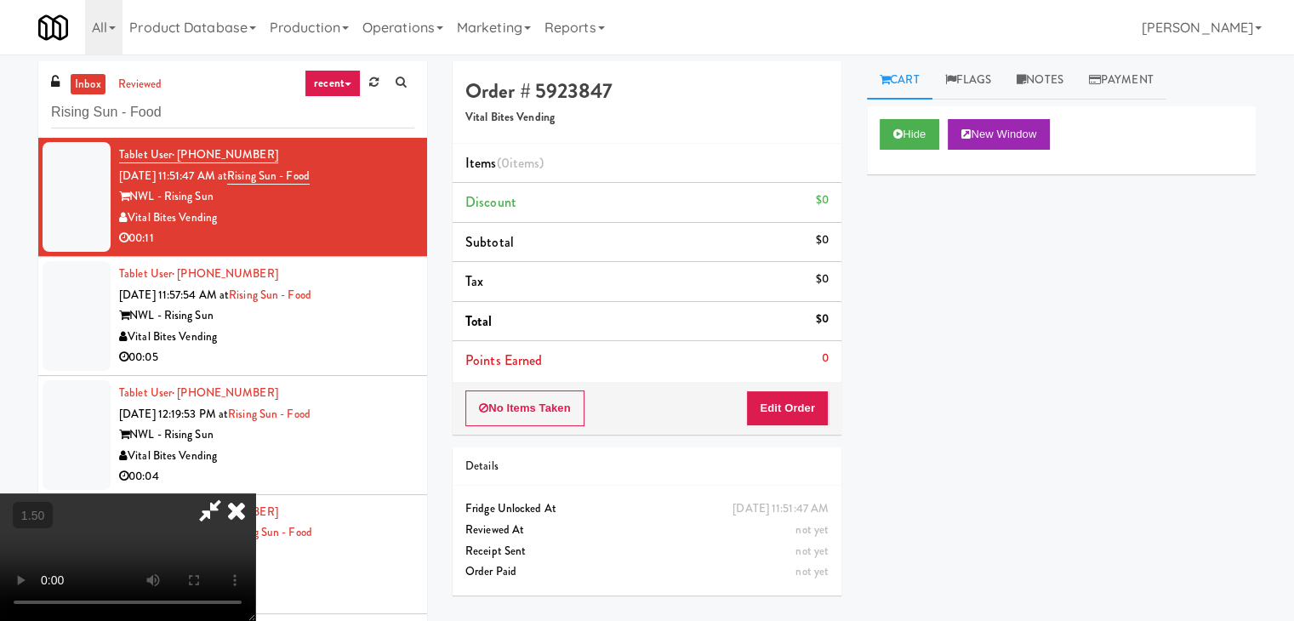
click at [255, 493] on video at bounding box center [127, 557] width 255 height 128
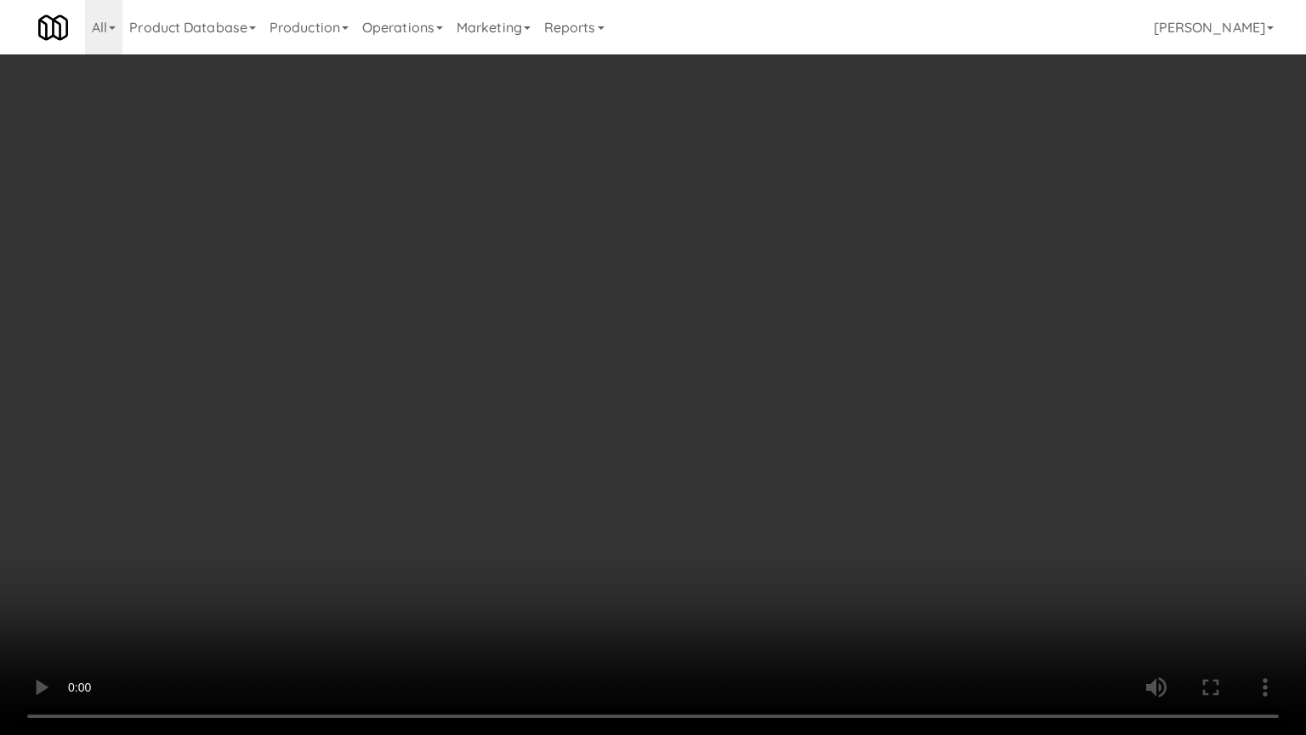
click at [609, 217] on video at bounding box center [653, 367] width 1306 height 735
click at [519, 283] on video at bounding box center [653, 367] width 1306 height 735
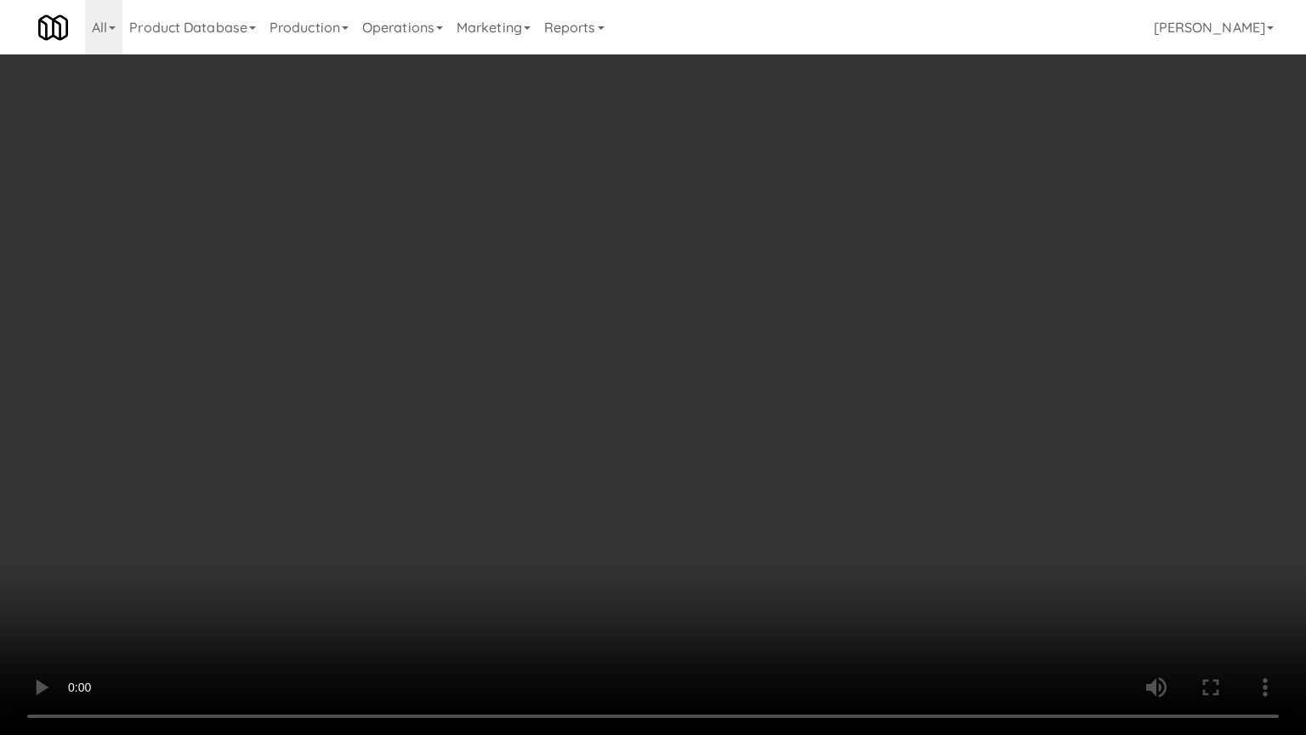
click at [519, 283] on video at bounding box center [653, 367] width 1306 height 735
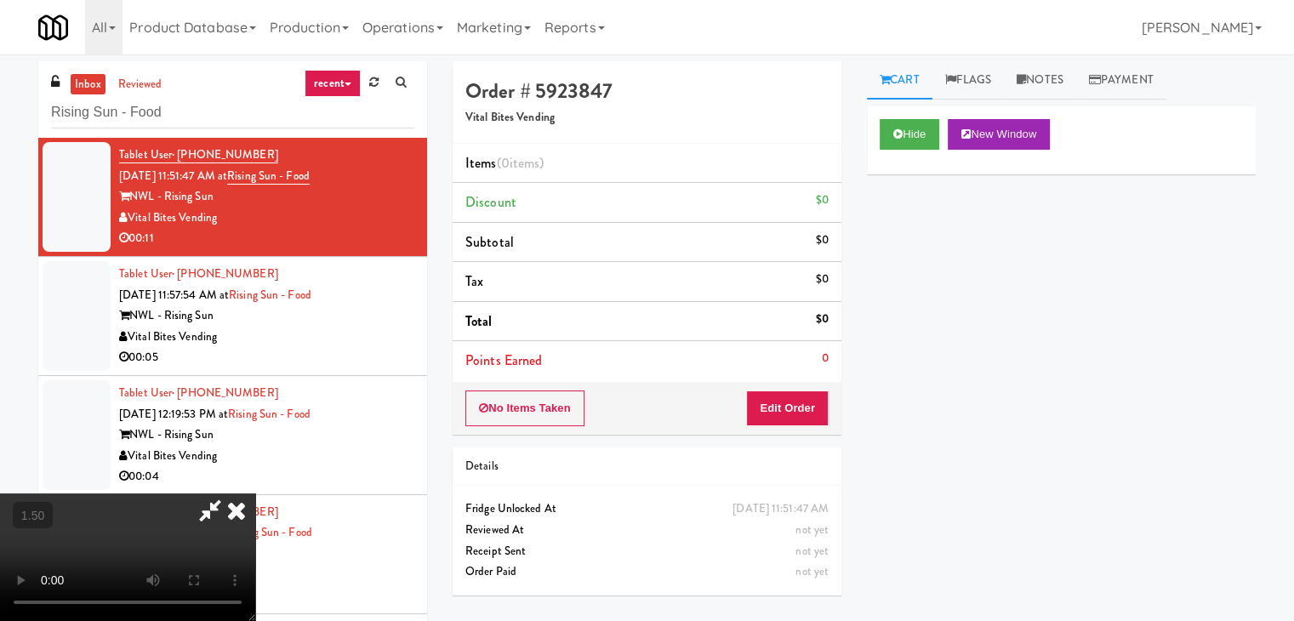
click at [255, 493] on icon at bounding box center [236, 510] width 37 height 34
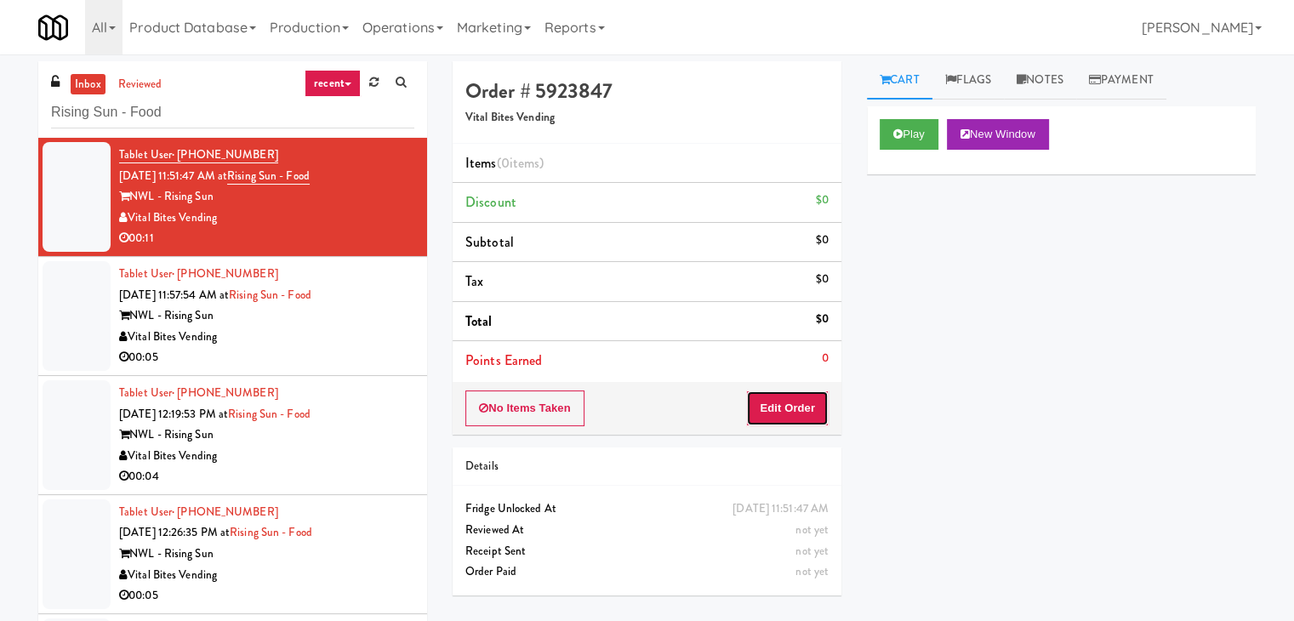
click at [803, 421] on button "Edit Order" at bounding box center [787, 408] width 83 height 36
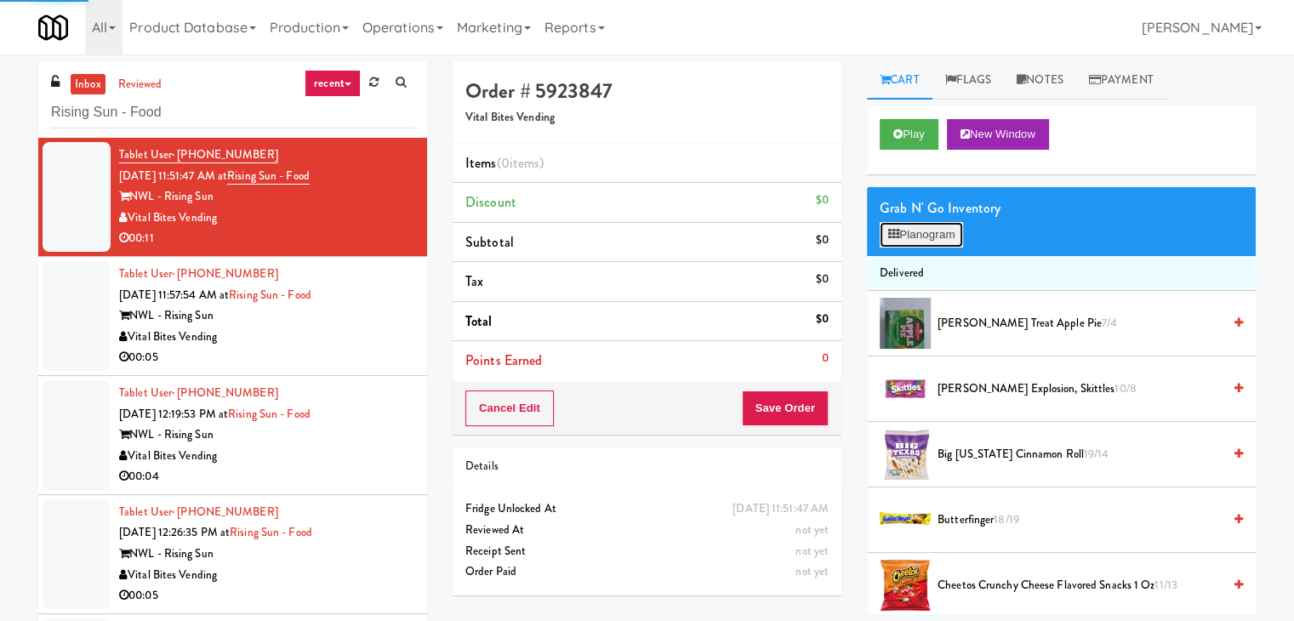
click at [928, 244] on button "Planogram" at bounding box center [920, 235] width 83 height 26
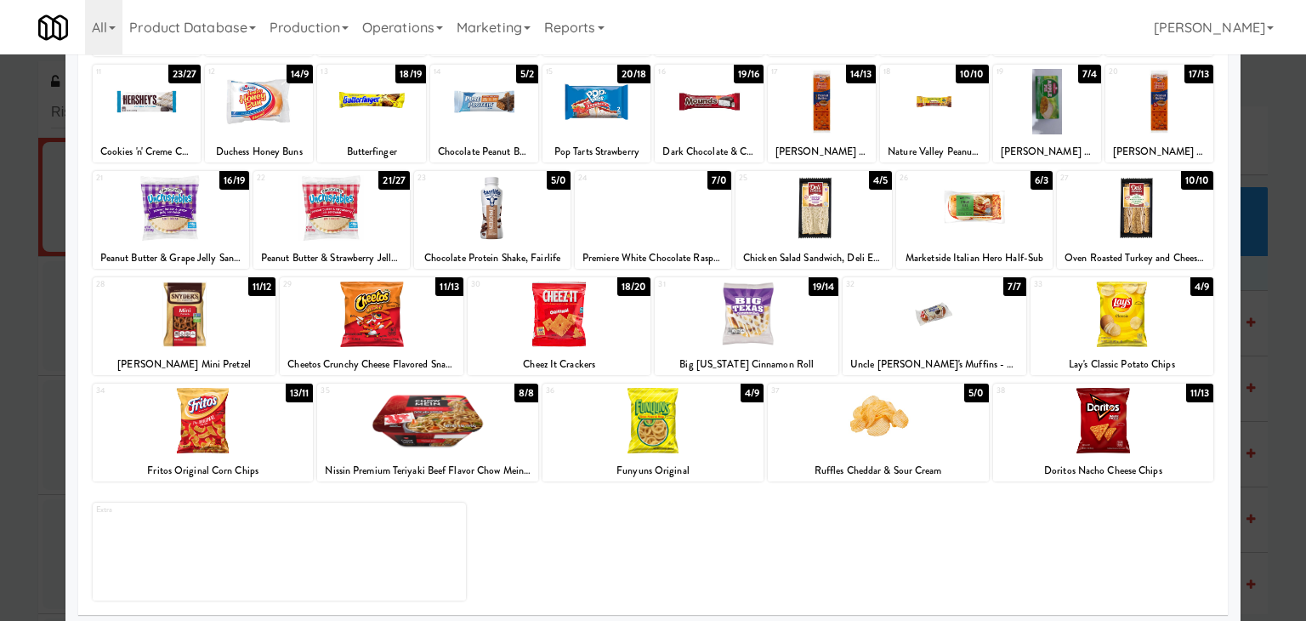
scroll to position [214, 0]
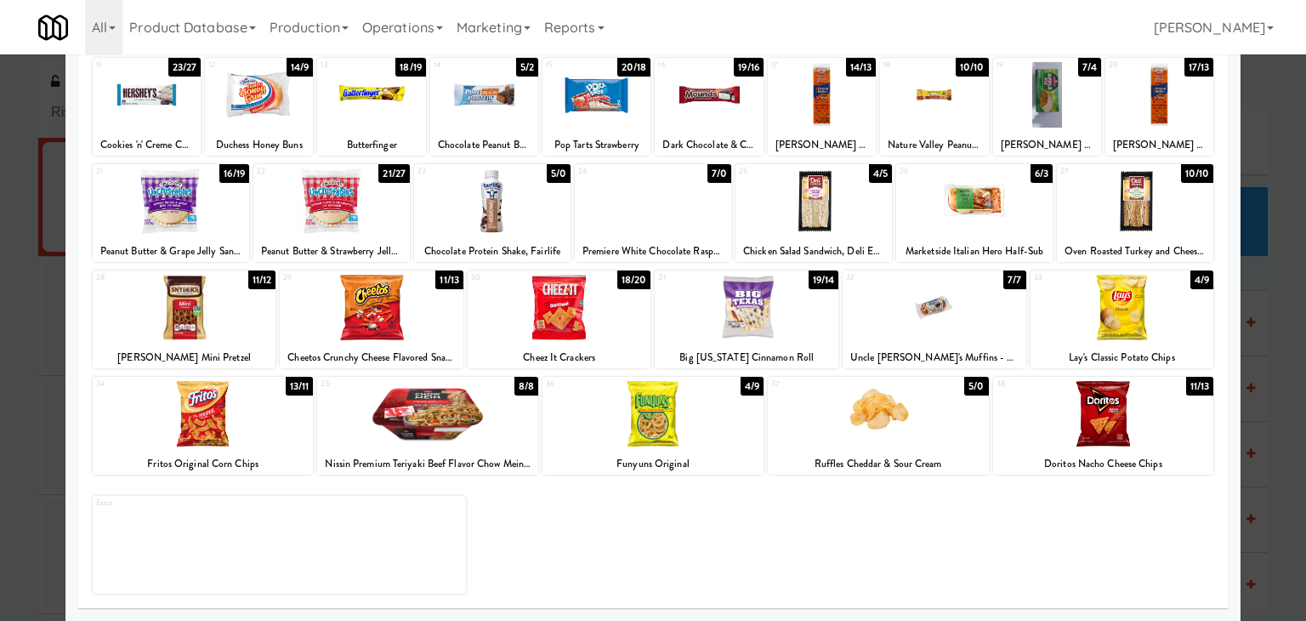
click at [656, 416] on div at bounding box center [653, 413] width 221 height 65
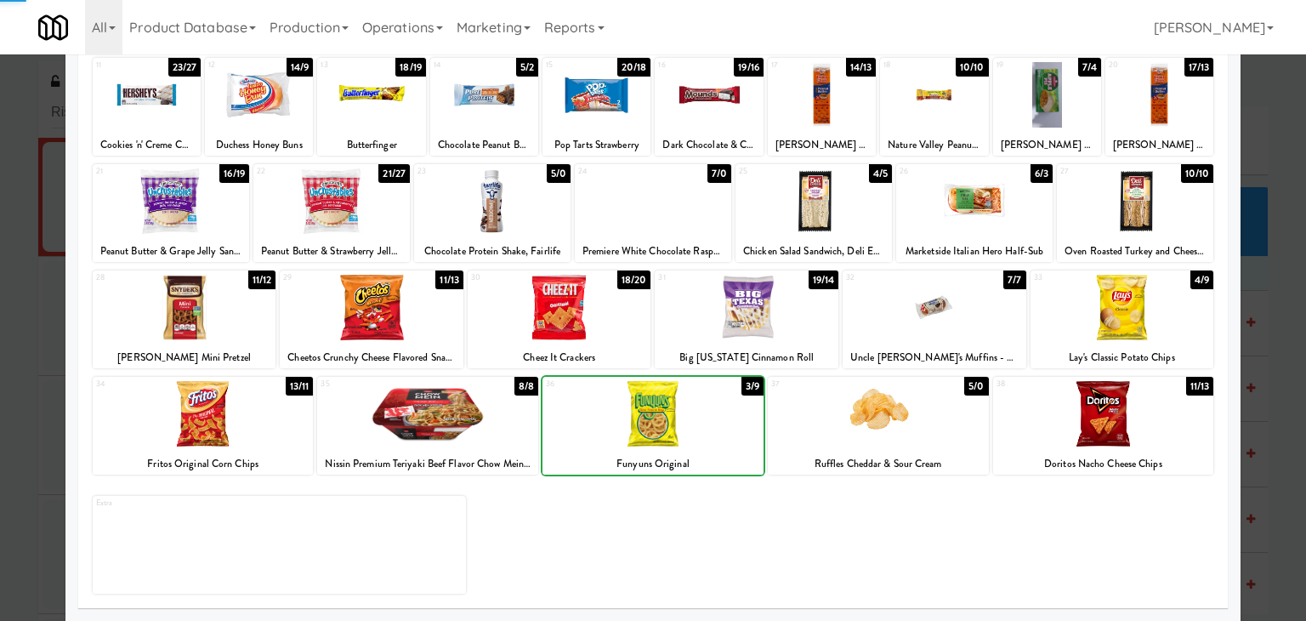
scroll to position [0, 0]
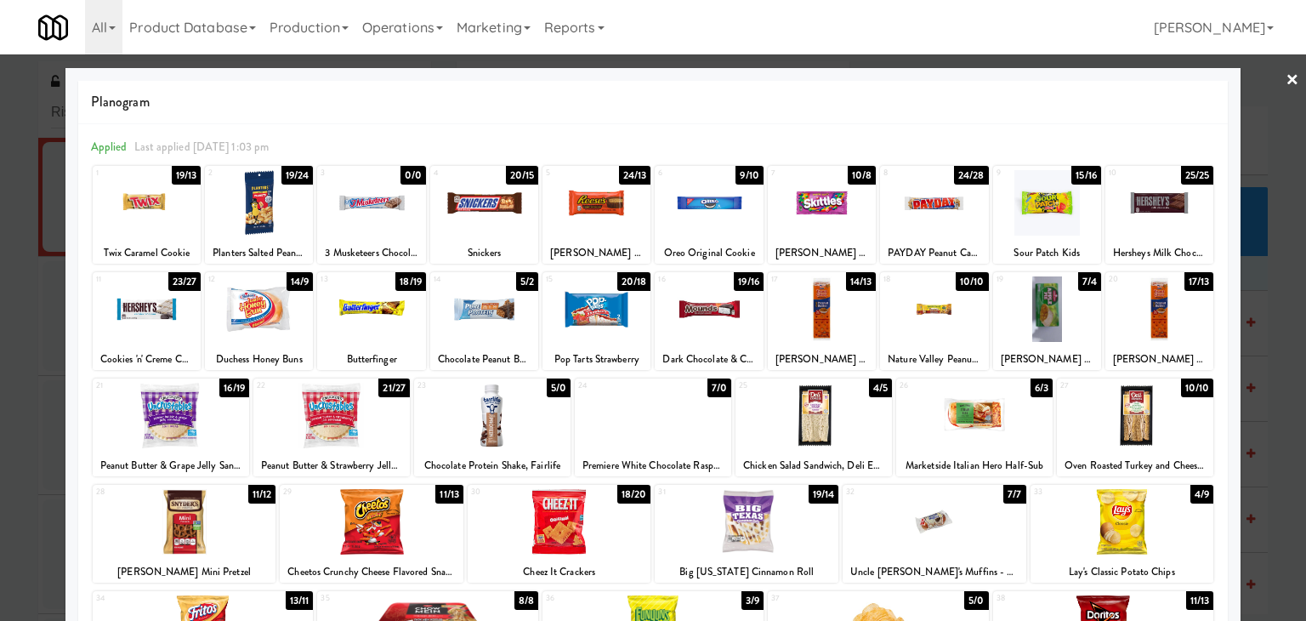
click at [265, 208] on div at bounding box center [259, 202] width 108 height 65
click at [270, 308] on div at bounding box center [259, 308] width 108 height 65
click at [1286, 83] on link "×" at bounding box center [1293, 80] width 14 height 53
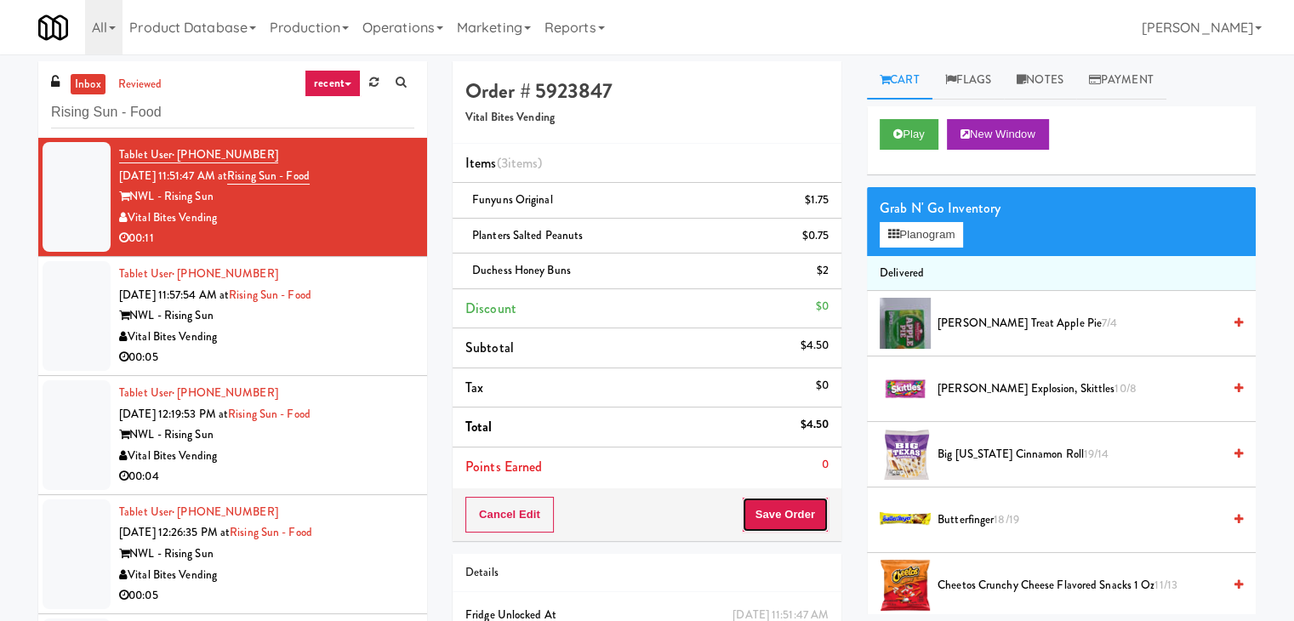
drag, startPoint x: 785, startPoint y: 519, endPoint x: 779, endPoint y: 512, distance: 9.0
click at [785, 517] on button "Save Order" at bounding box center [785, 515] width 87 height 36
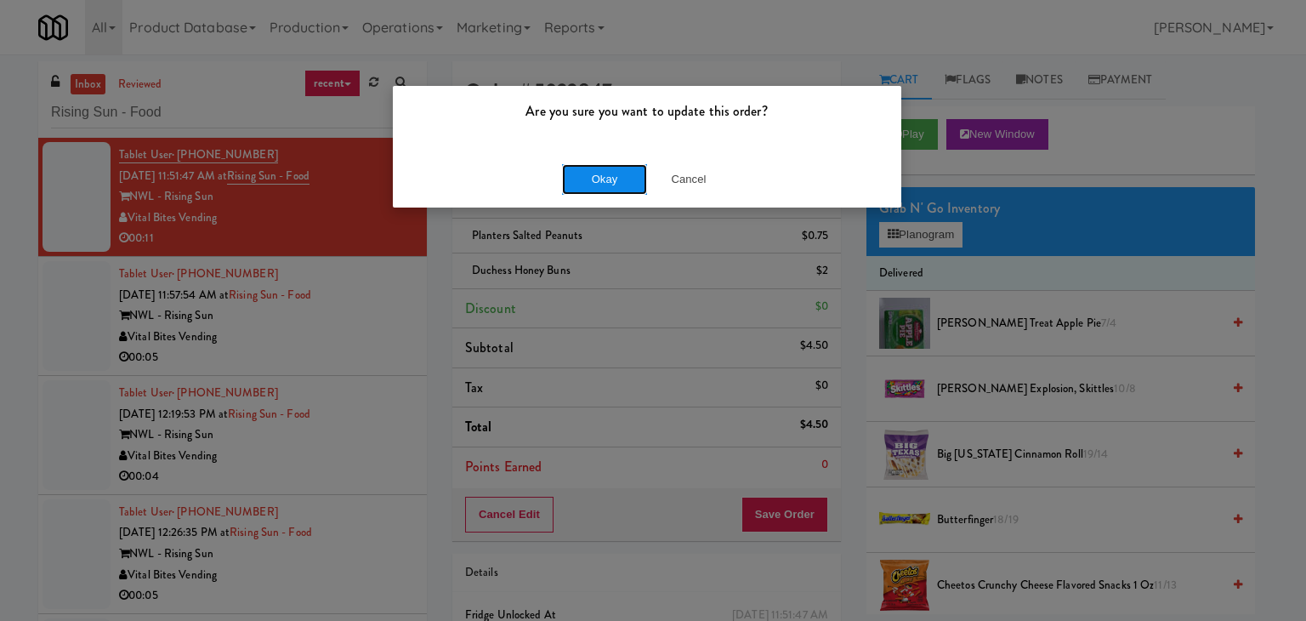
click at [594, 179] on button "Okay" at bounding box center [604, 179] width 85 height 31
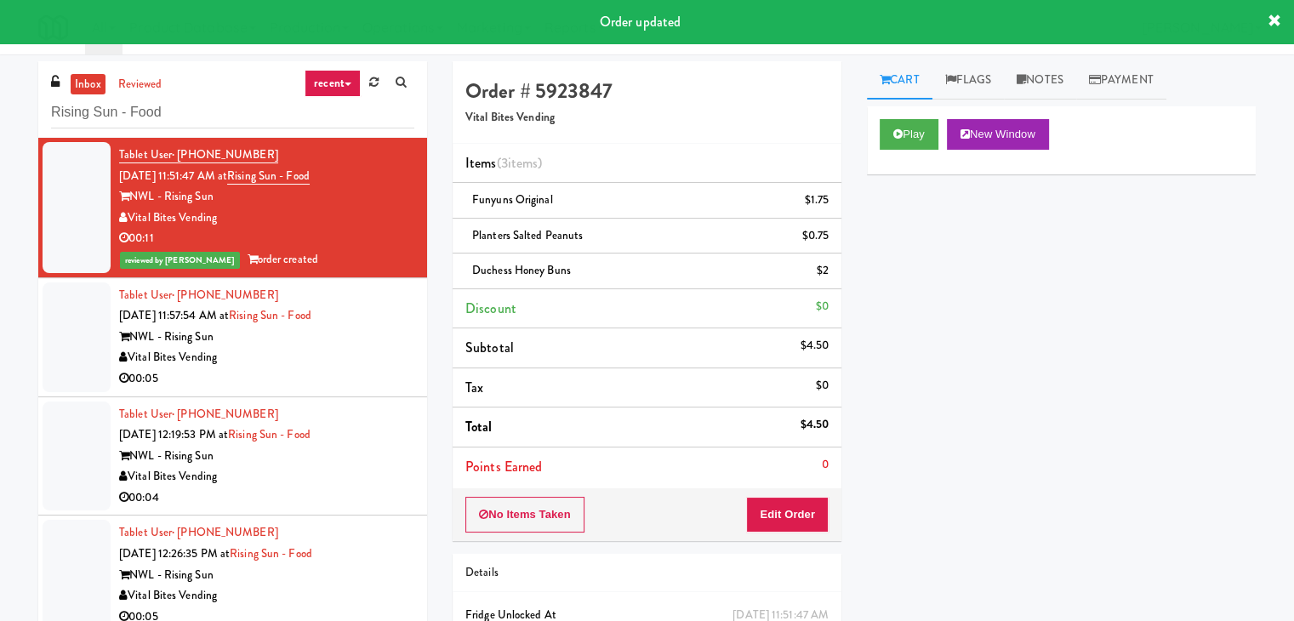
drag, startPoint x: 361, startPoint y: 348, endPoint x: 519, endPoint y: 324, distance: 160.0
click at [361, 348] on div "Tablet User · (856) 938-7456 [DATE] 11:57:54 AM at Rising Sun - Food NWL - Risi…" at bounding box center [266, 337] width 295 height 105
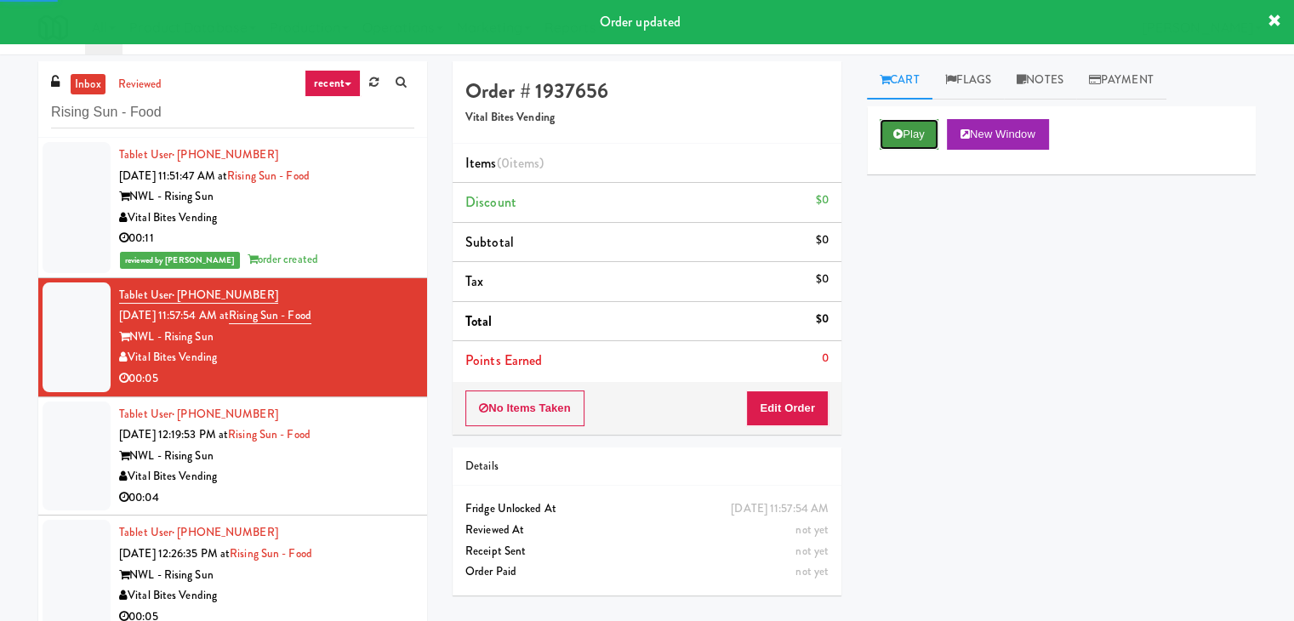
click at [901, 135] on icon at bounding box center [897, 133] width 9 height 11
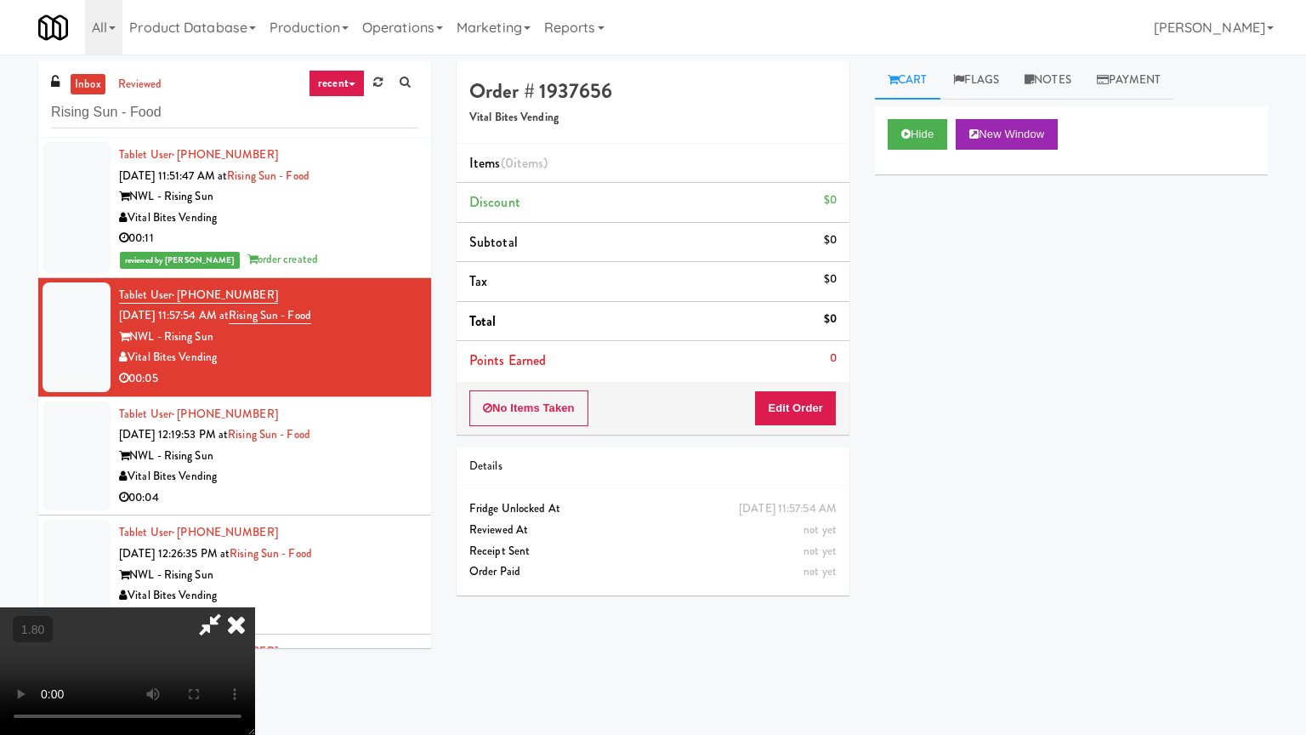
click at [255, 607] on video at bounding box center [127, 671] width 255 height 128
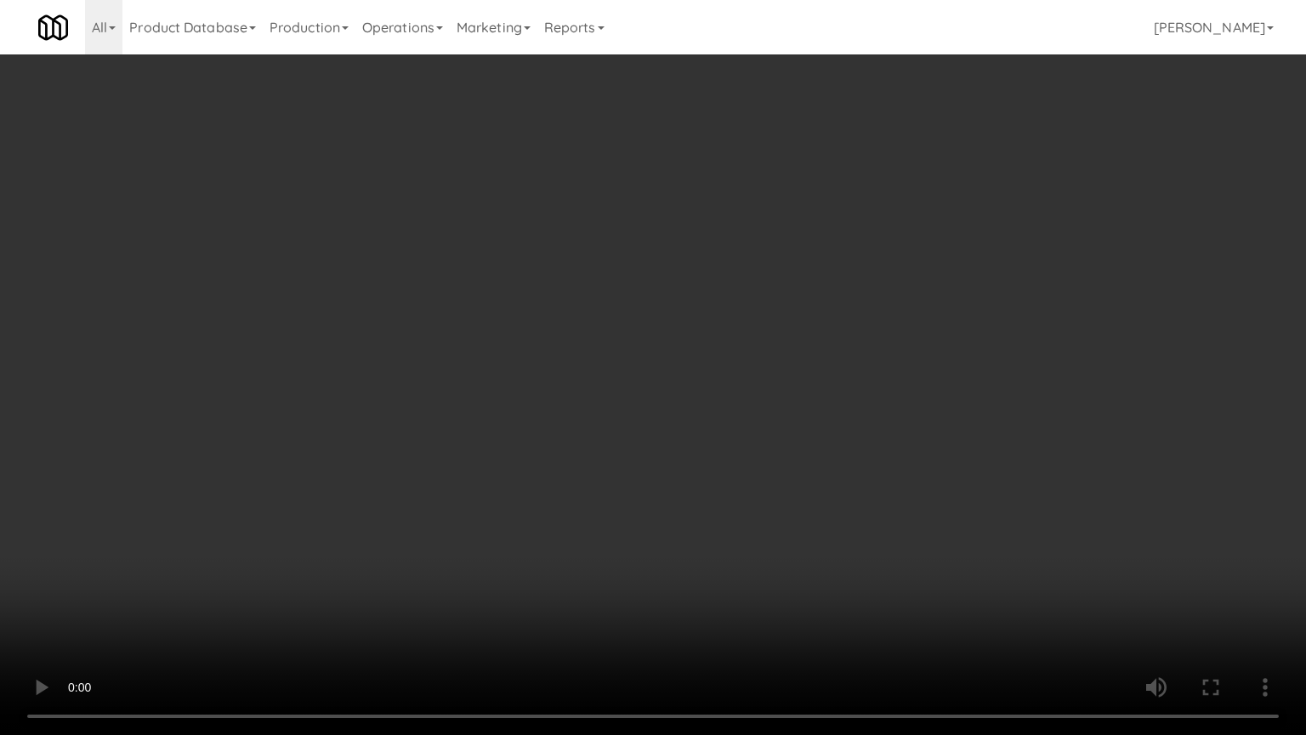
click at [663, 218] on video at bounding box center [653, 367] width 1306 height 735
click at [493, 350] on video at bounding box center [653, 367] width 1306 height 735
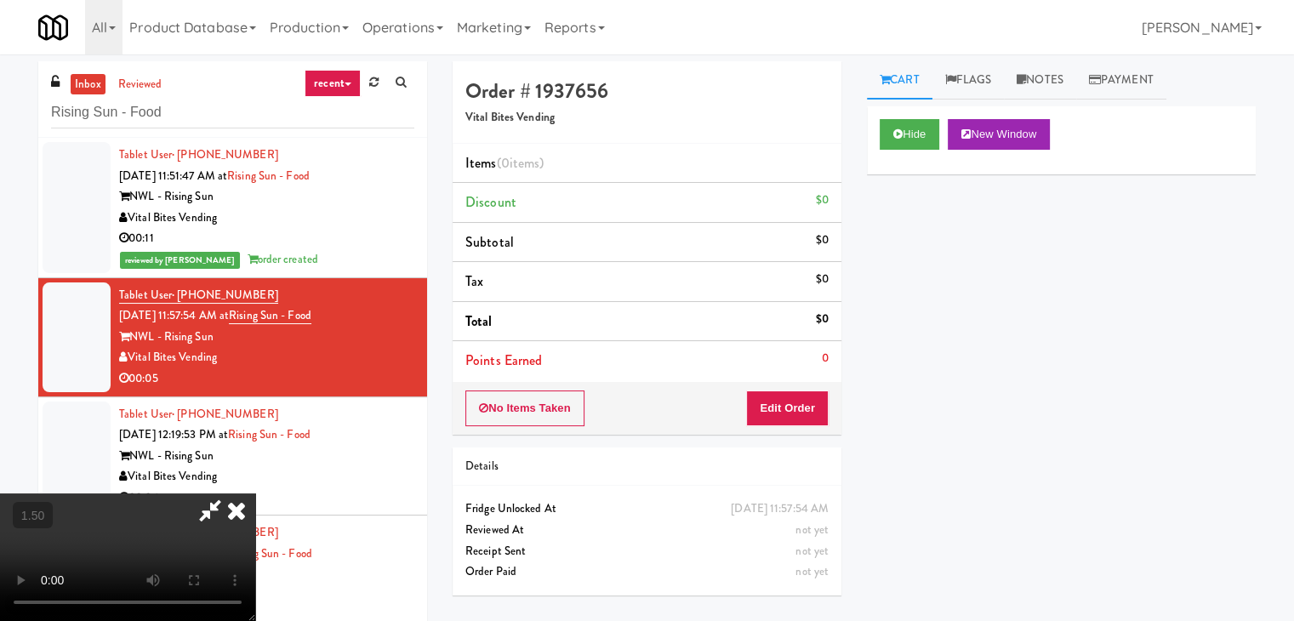
click at [255, 493] on icon at bounding box center [236, 510] width 37 height 34
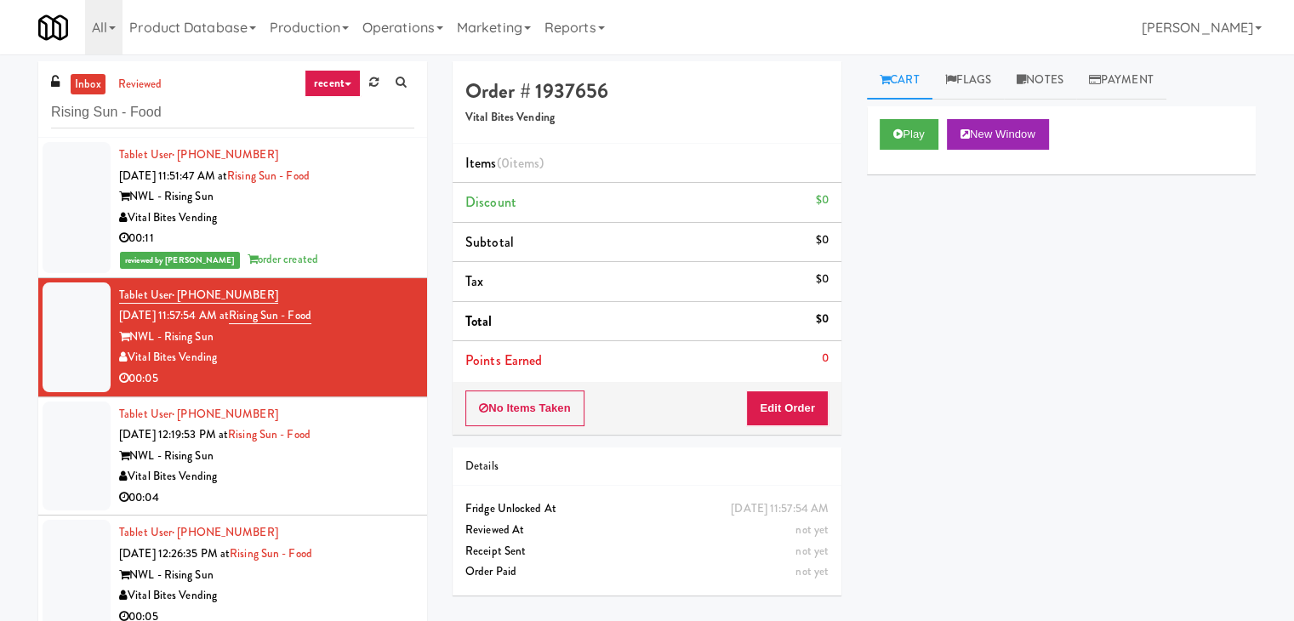
drag, startPoint x: 789, startPoint y: 426, endPoint x: 791, endPoint y: 411, distance: 15.4
click at [788, 426] on div "No Items Taken Edit Order" at bounding box center [646, 408] width 389 height 53
drag, startPoint x: 796, startPoint y: 396, endPoint x: 859, endPoint y: 366, distance: 69.6
click at [799, 396] on button "Edit Order" at bounding box center [787, 408] width 83 height 36
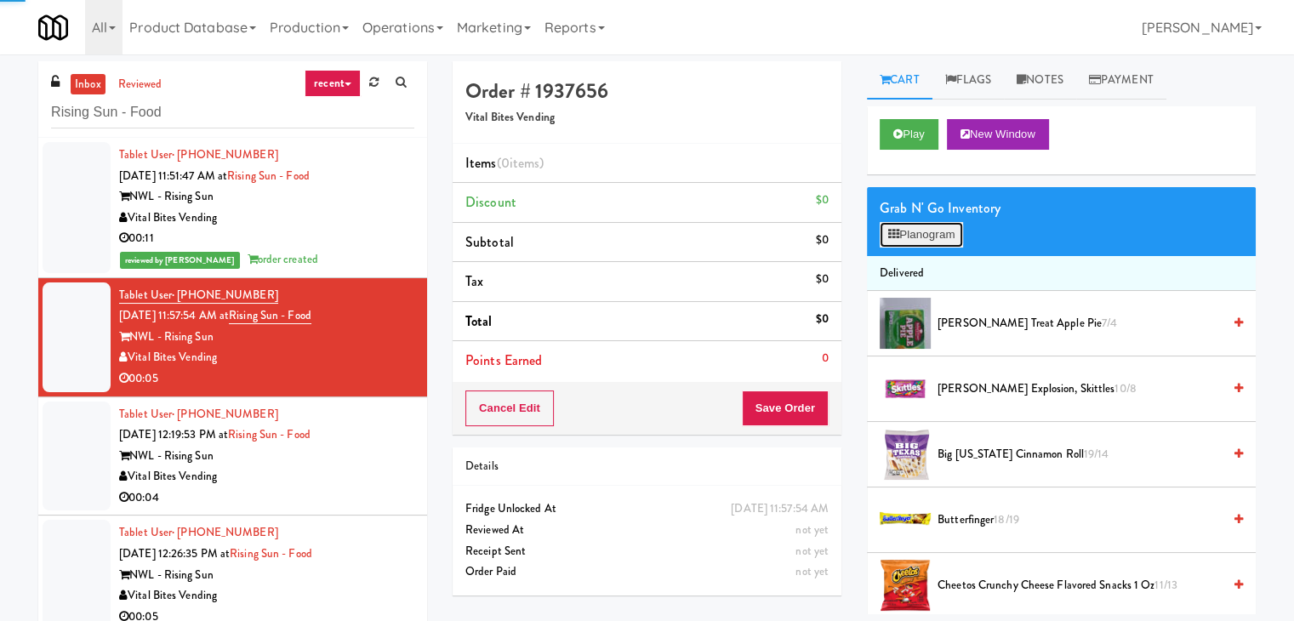
click at [934, 241] on button "Planogram" at bounding box center [920, 235] width 83 height 26
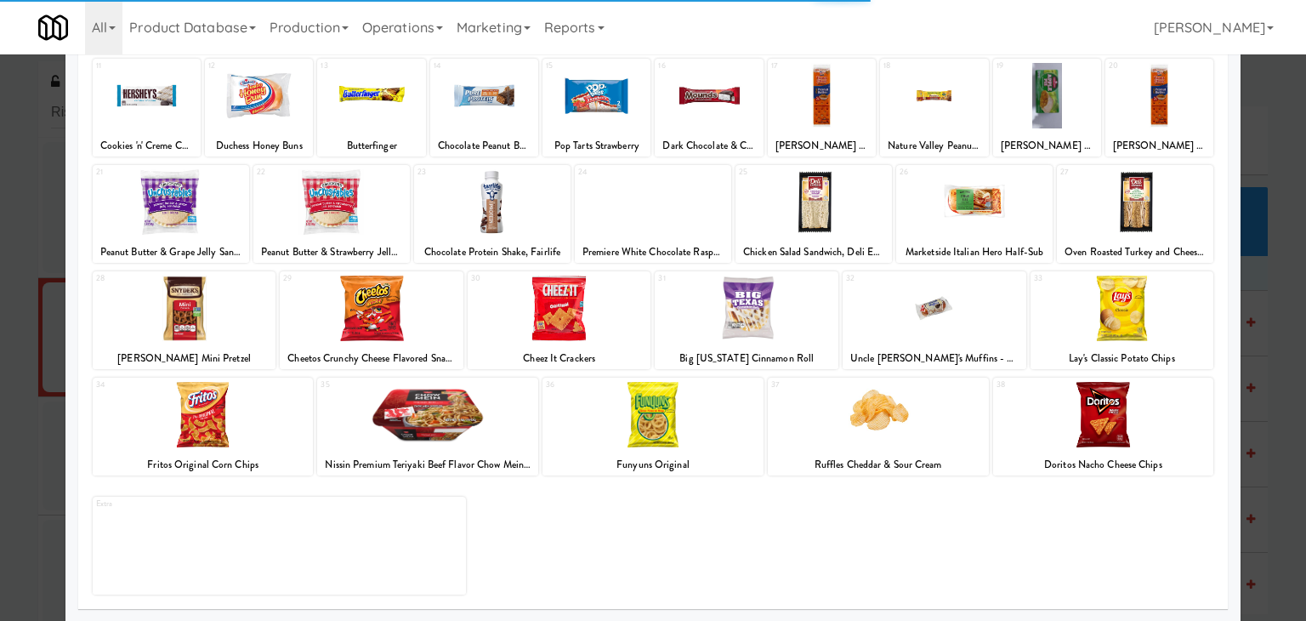
scroll to position [214, 0]
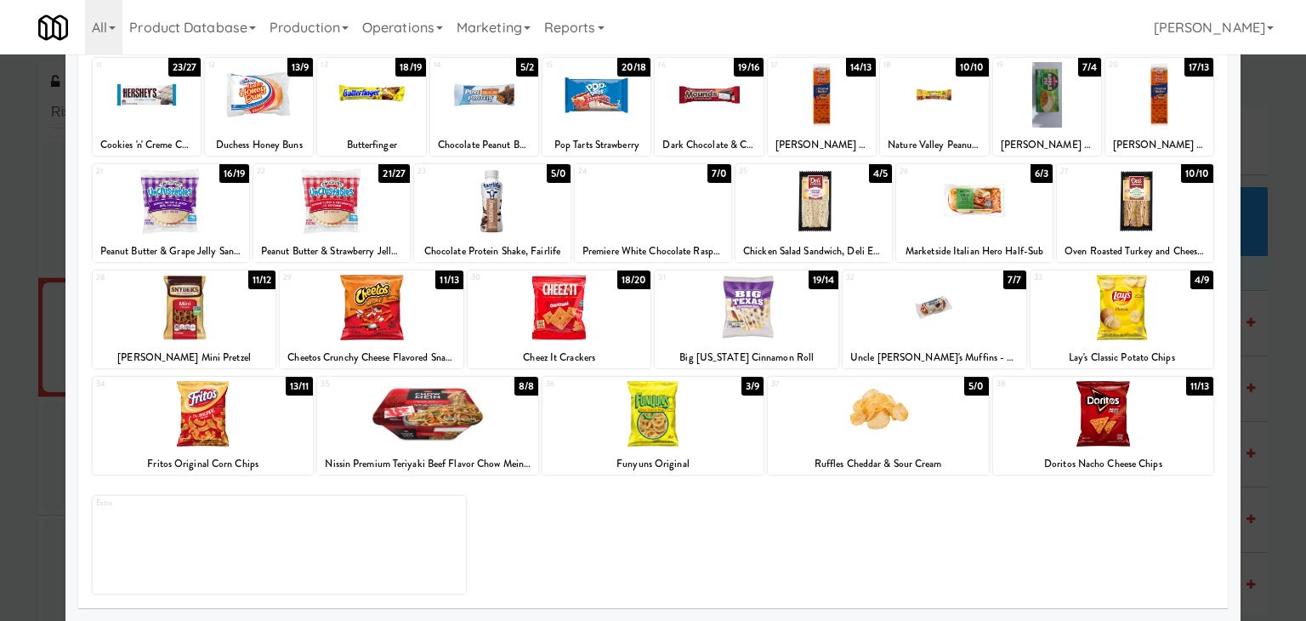
click at [468, 416] on div at bounding box center [427, 413] width 221 height 65
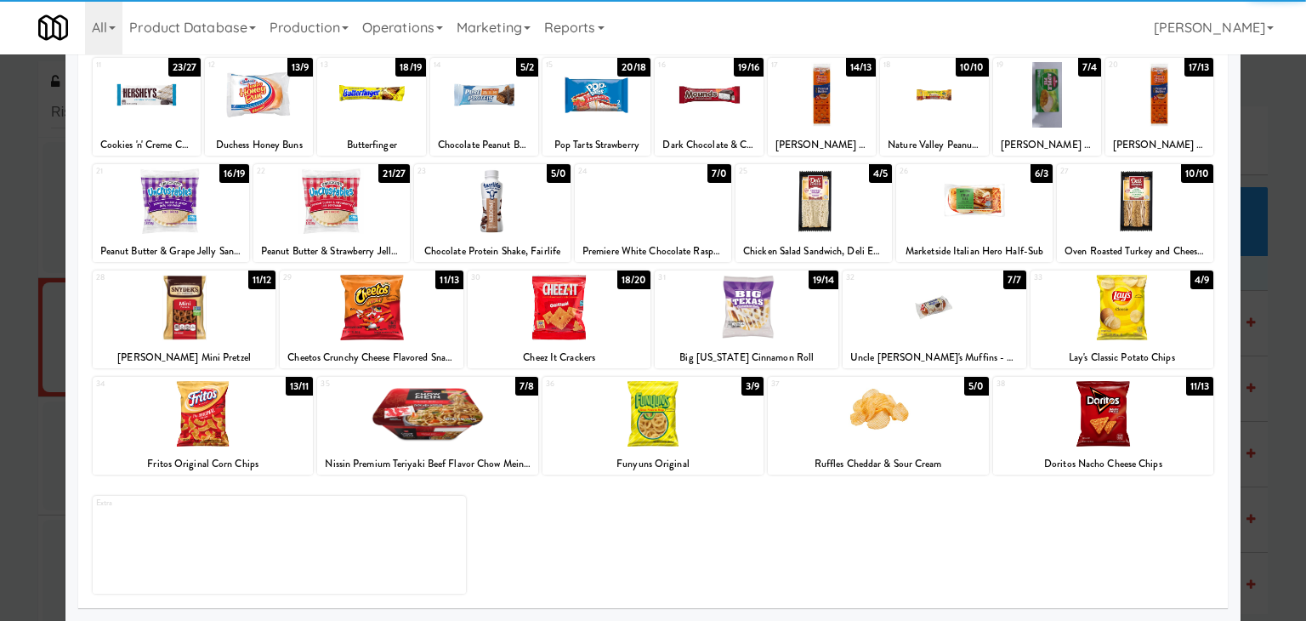
click at [834, 435] on div at bounding box center [878, 413] width 221 height 65
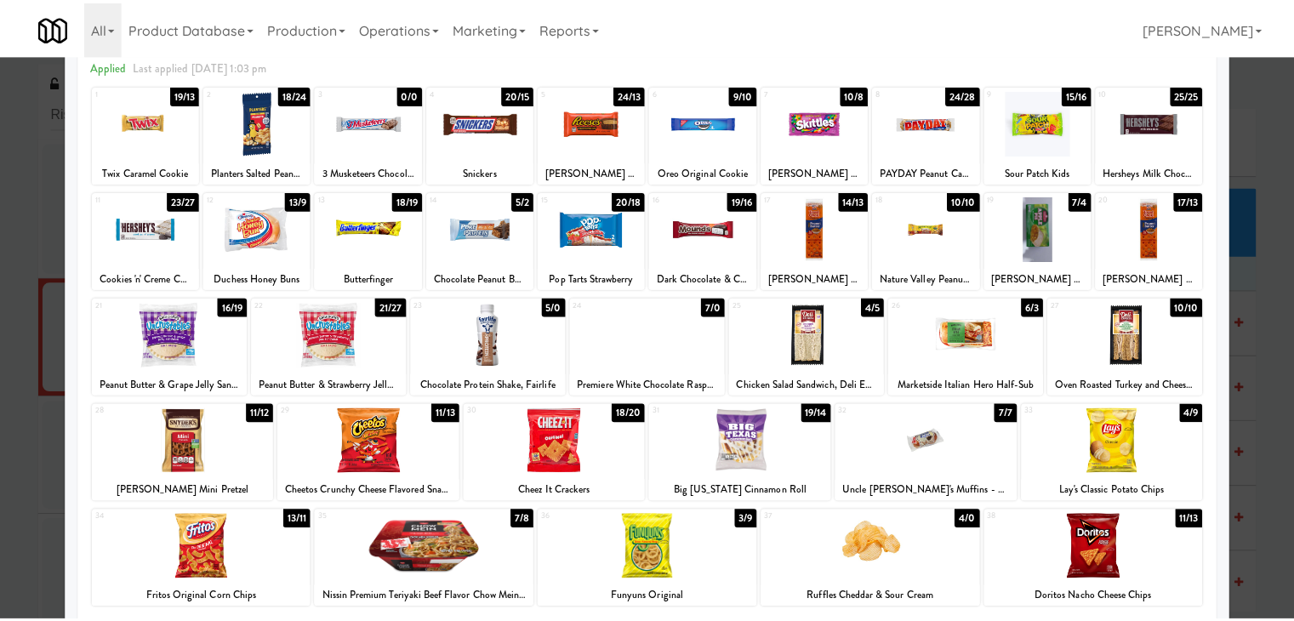
scroll to position [0, 0]
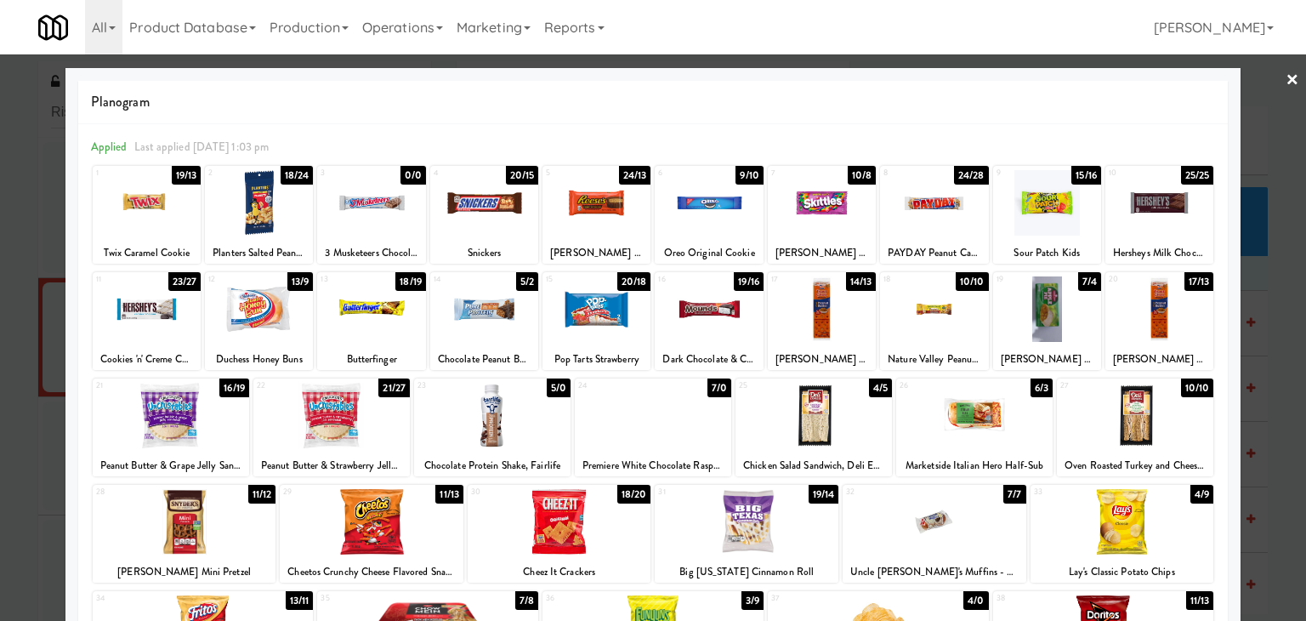
click at [1286, 78] on link "×" at bounding box center [1293, 80] width 14 height 53
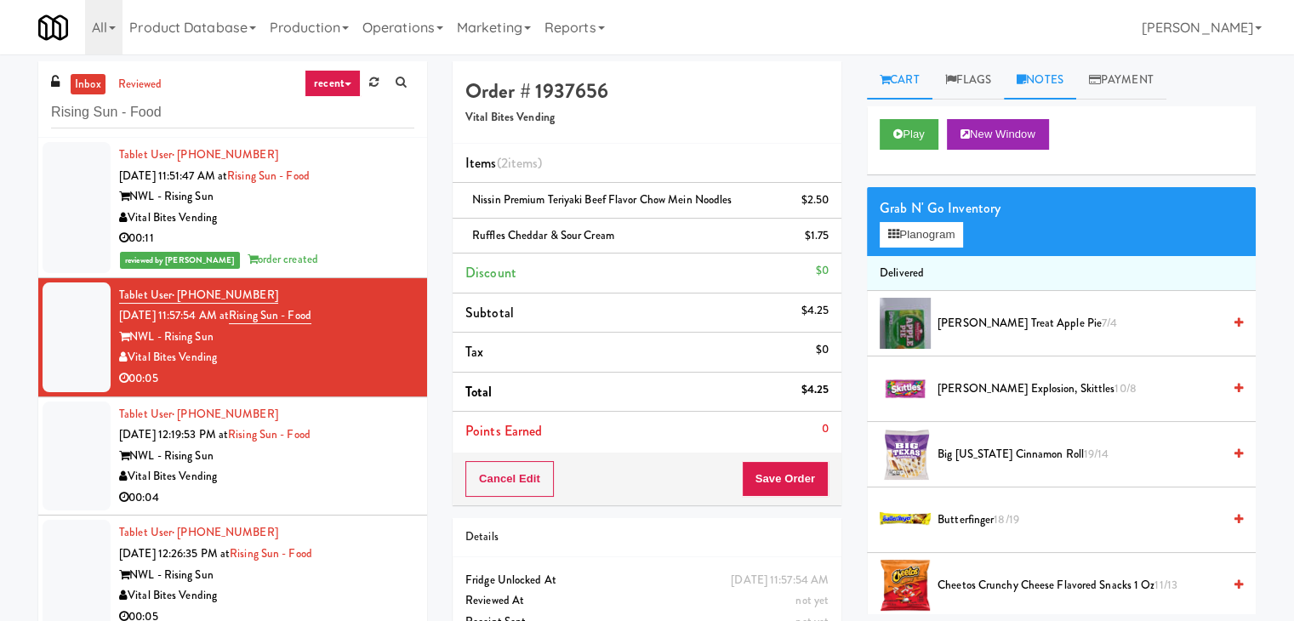
click at [1031, 88] on link "Notes" at bounding box center [1040, 80] width 72 height 38
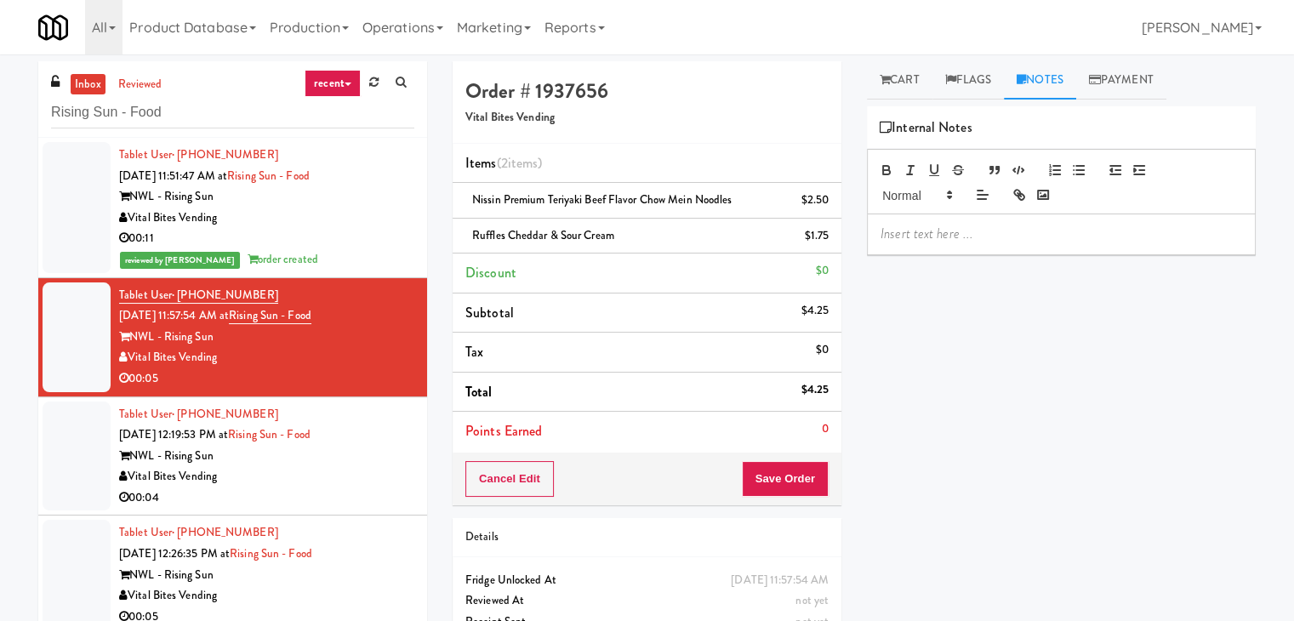
click at [960, 244] on div at bounding box center [1061, 233] width 387 height 39
drag, startPoint x: 0, startPoint y: 265, endPoint x: 34, endPoint y: 267, distance: 34.1
click at [0, 265] on div "inbox reviewed recent all unclear take inventory issue suspicious failed recent…" at bounding box center [647, 369] width 1294 height 617
click at [953, 236] on p at bounding box center [1060, 234] width 361 height 19
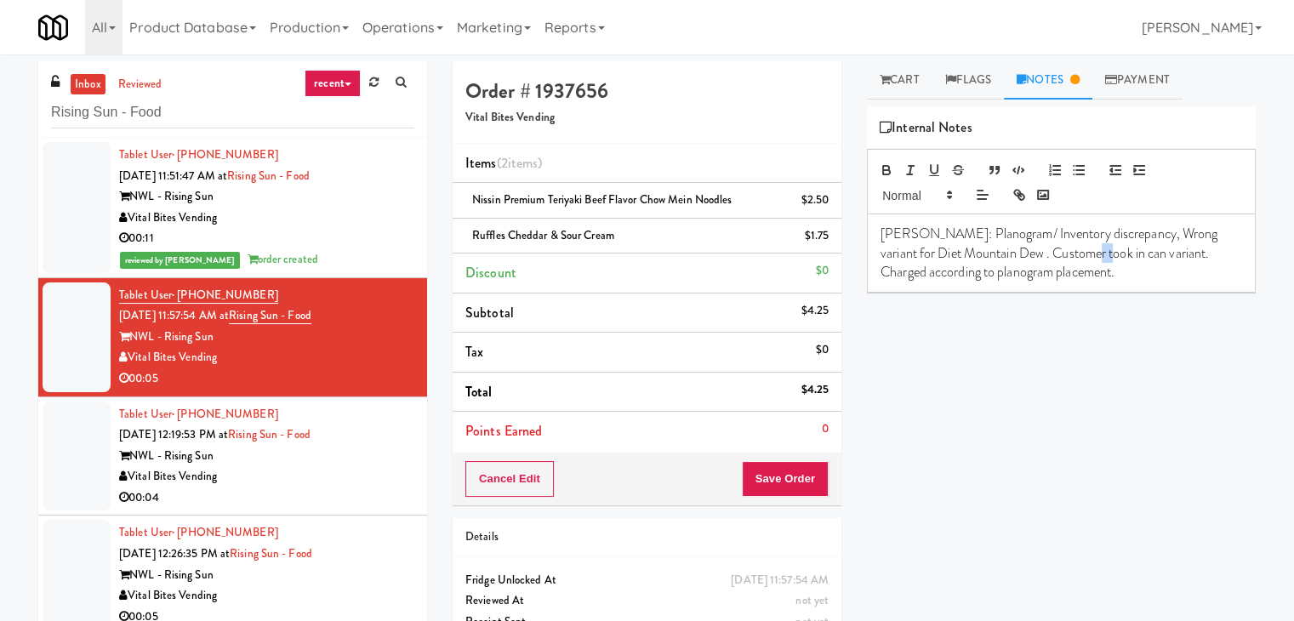
drag, startPoint x: 1085, startPoint y: 253, endPoint x: 1065, endPoint y: 253, distance: 20.4
click at [1065, 253] on p "[PERSON_NAME]: Planogram/ Inventory discrepancy, Wrong variant for Diet Mountai…" at bounding box center [1060, 253] width 361 height 57
click at [776, 476] on button "Save Order" at bounding box center [785, 479] width 87 height 36
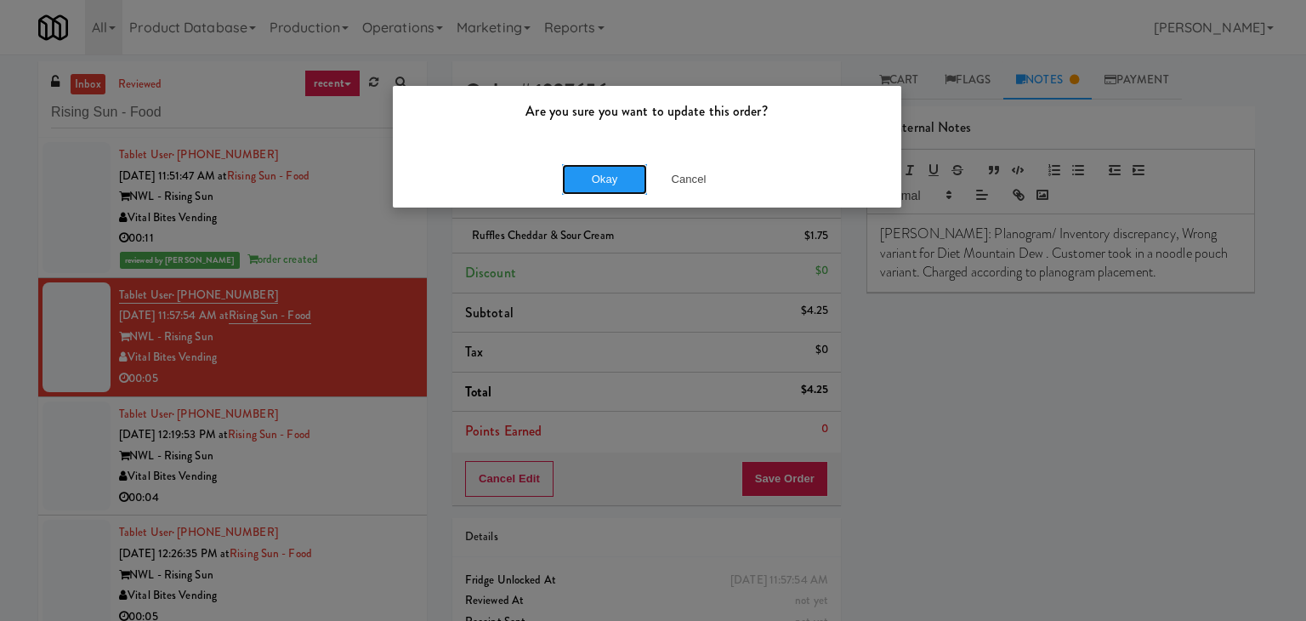
drag, startPoint x: 626, startPoint y: 181, endPoint x: 529, endPoint y: 308, distance: 159.6
click at [626, 181] on button "Okay" at bounding box center [604, 179] width 85 height 31
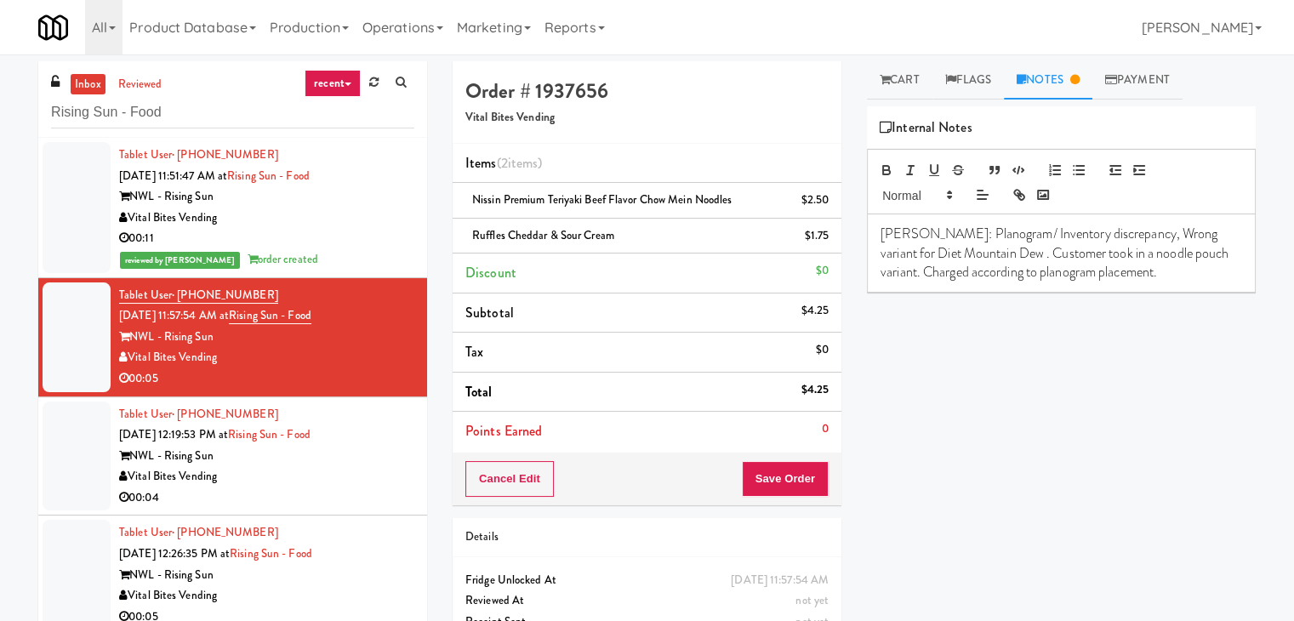
click at [352, 499] on div "00:04" at bounding box center [266, 497] width 295 height 21
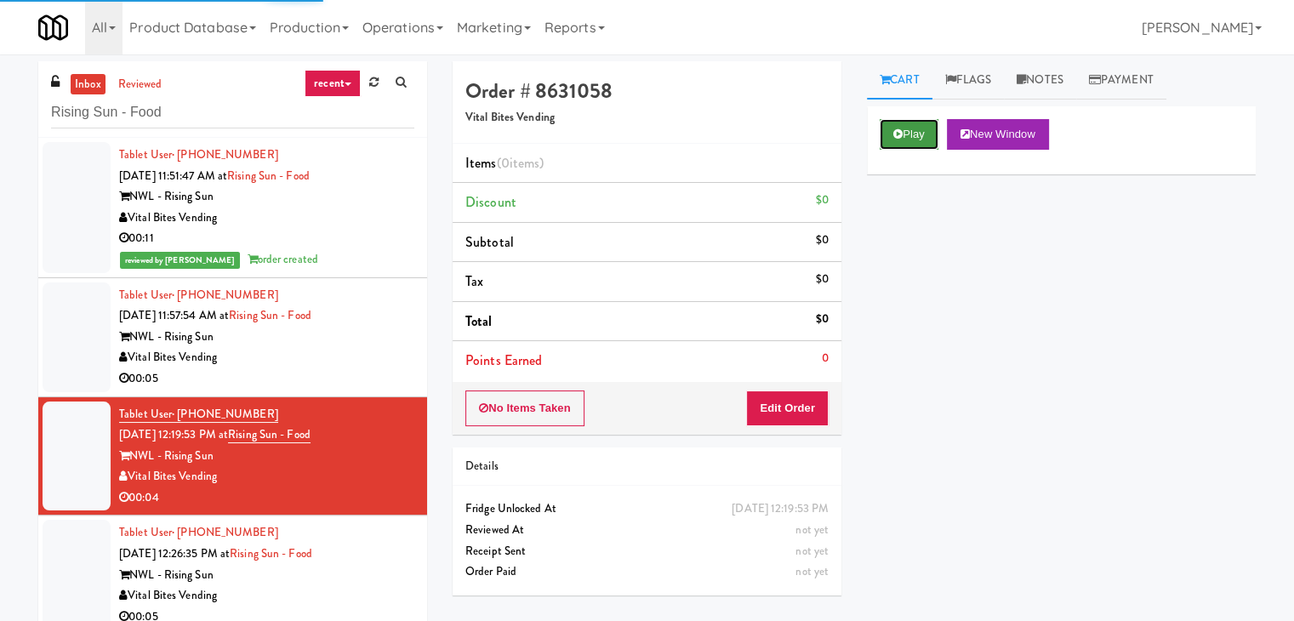
click at [932, 123] on button "Play" at bounding box center [908, 134] width 59 height 31
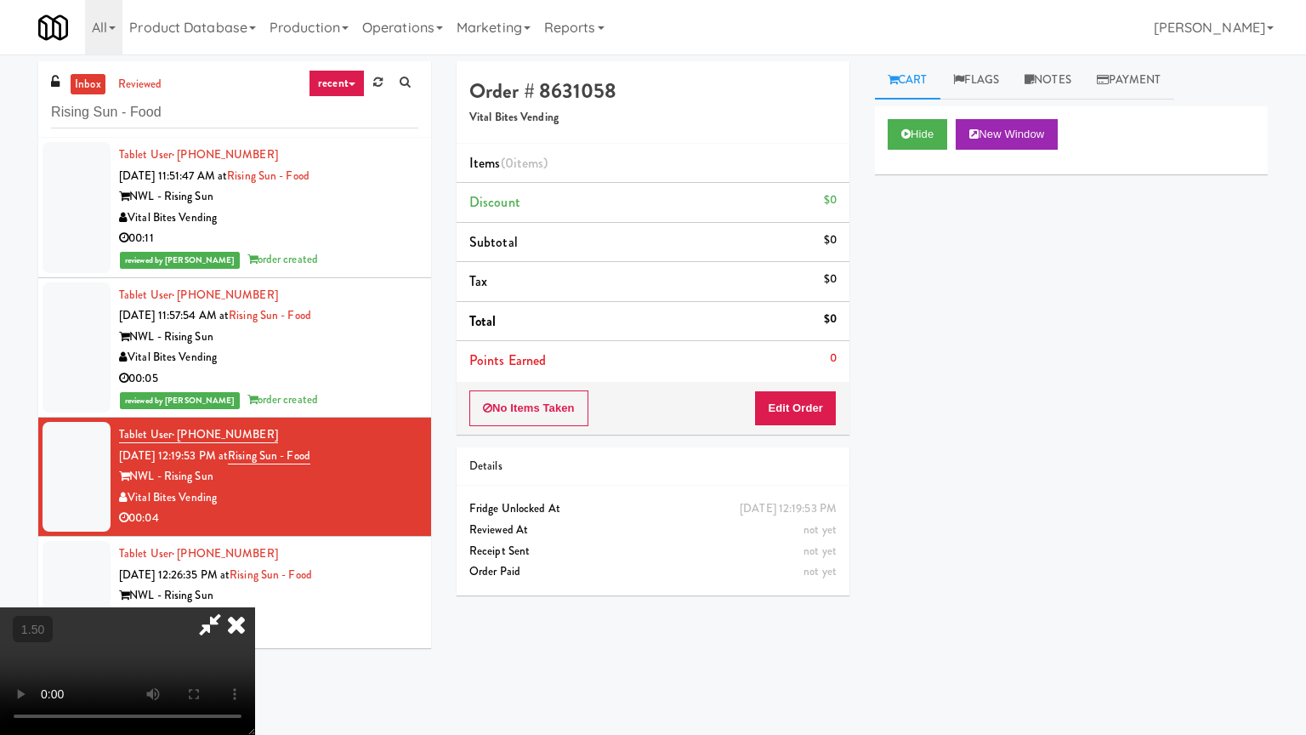
click at [255, 607] on video at bounding box center [127, 671] width 255 height 128
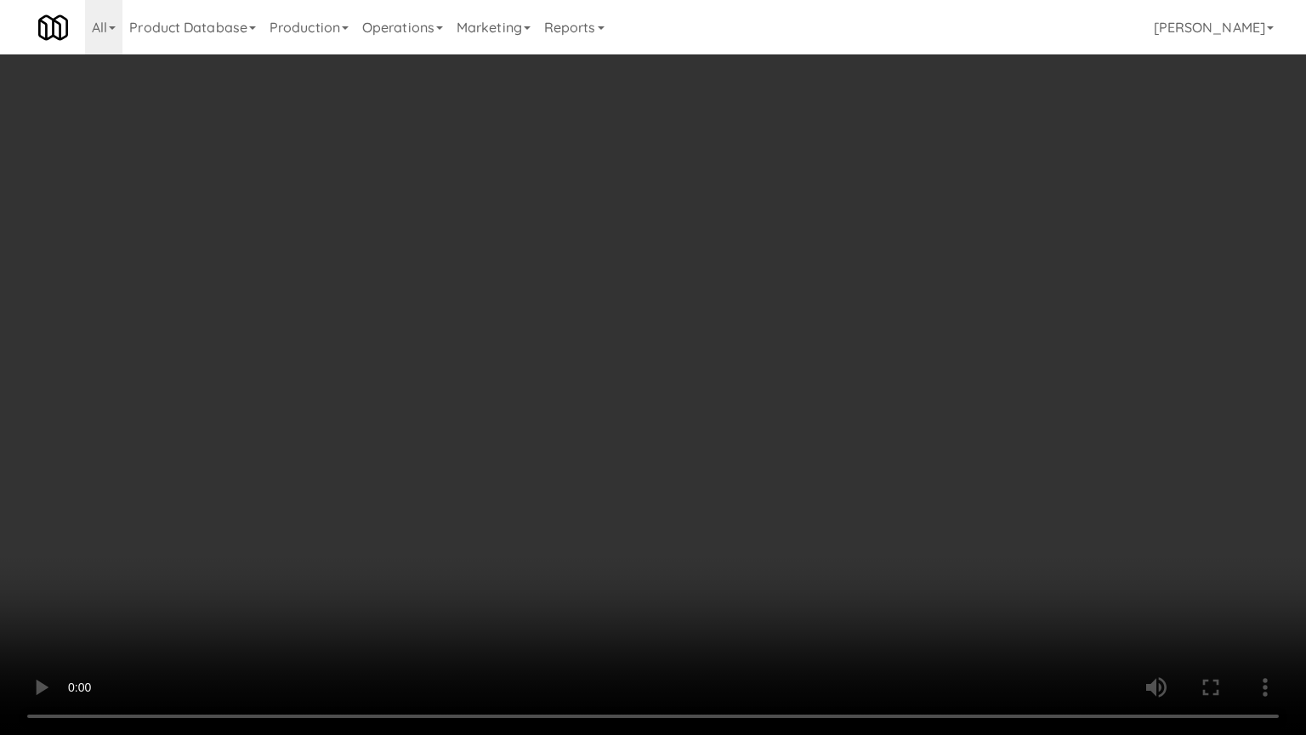
click at [698, 221] on video at bounding box center [653, 367] width 1306 height 735
click at [697, 215] on video at bounding box center [653, 367] width 1306 height 735
click at [676, 312] on video at bounding box center [653, 367] width 1306 height 735
click at [746, 276] on video at bounding box center [653, 367] width 1306 height 735
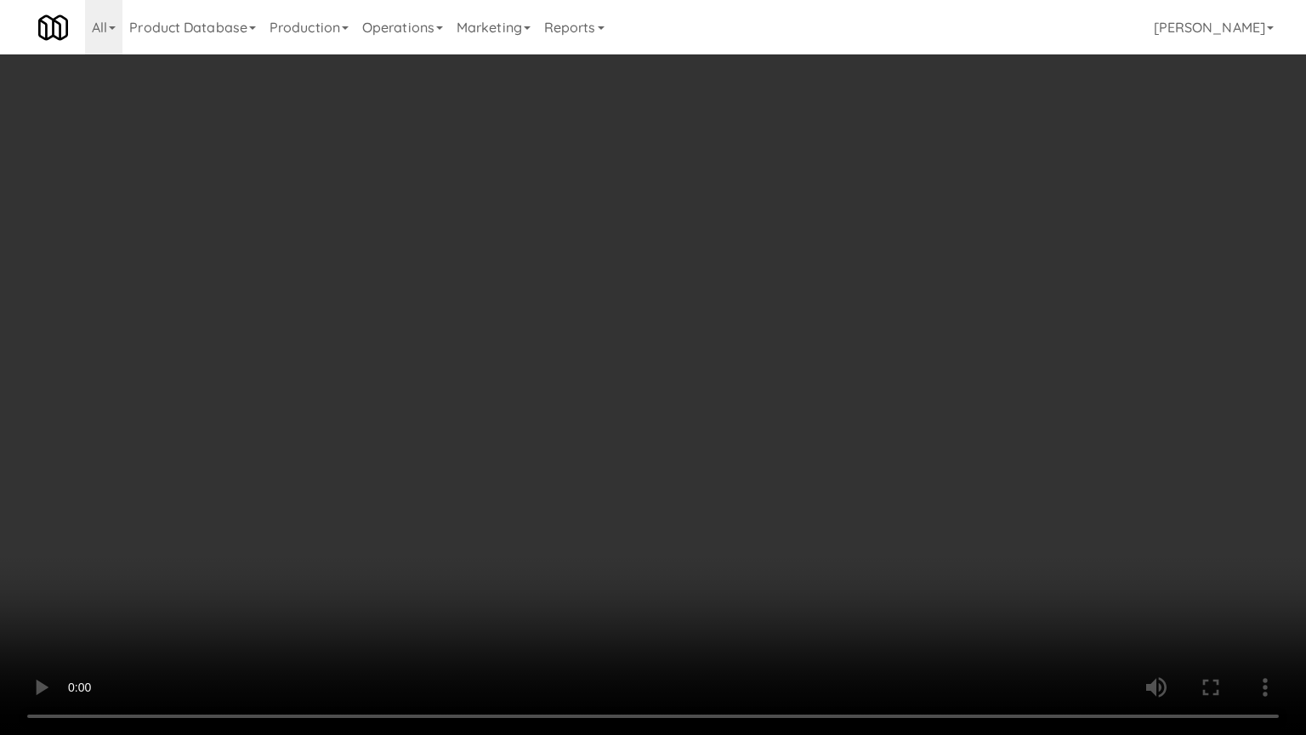
click at [742, 283] on video at bounding box center [653, 367] width 1306 height 735
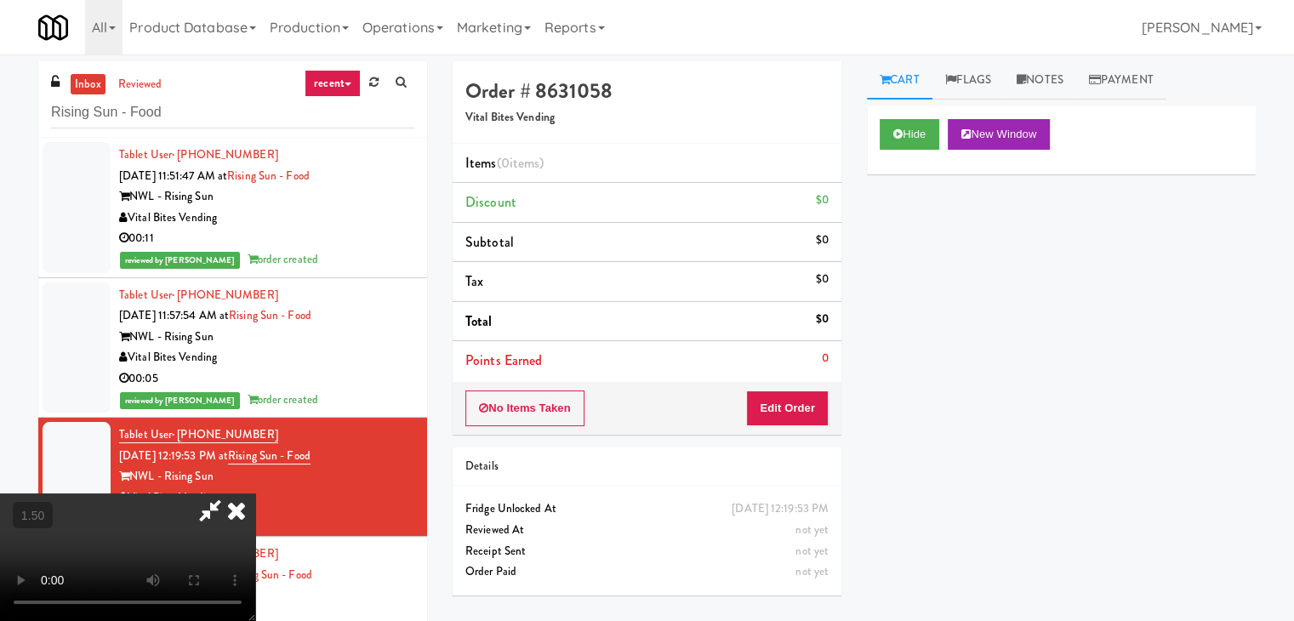
click at [255, 493] on icon at bounding box center [236, 510] width 37 height 34
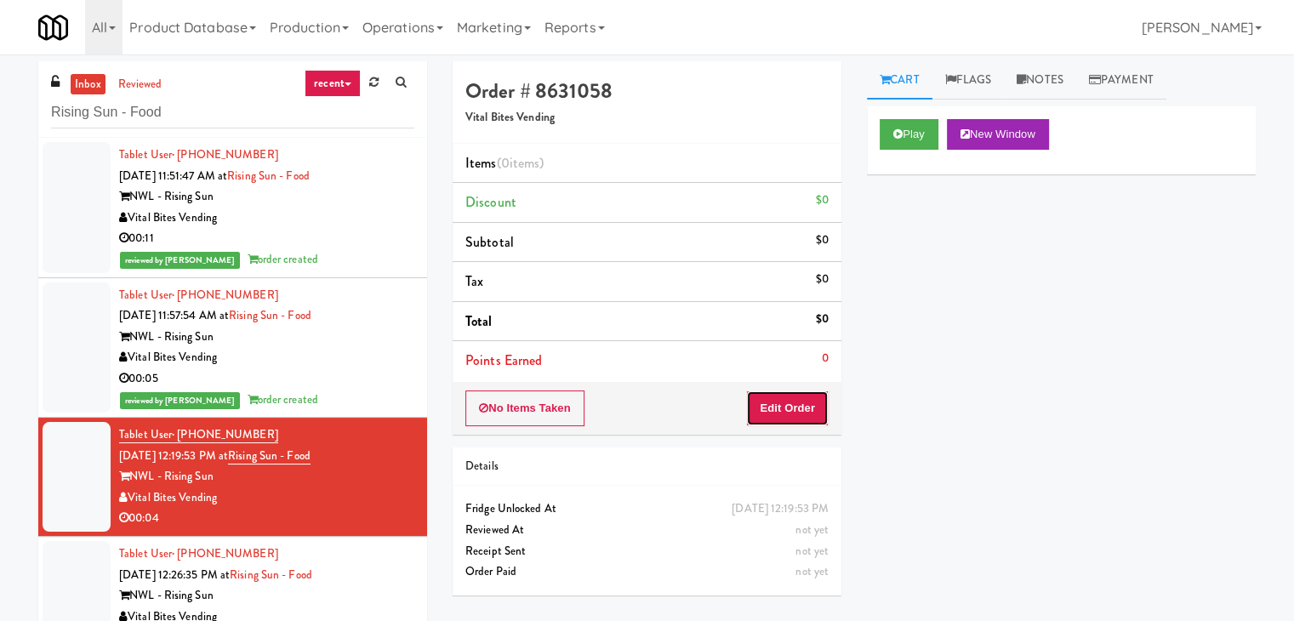
click at [788, 416] on button "Edit Order" at bounding box center [787, 408] width 83 height 36
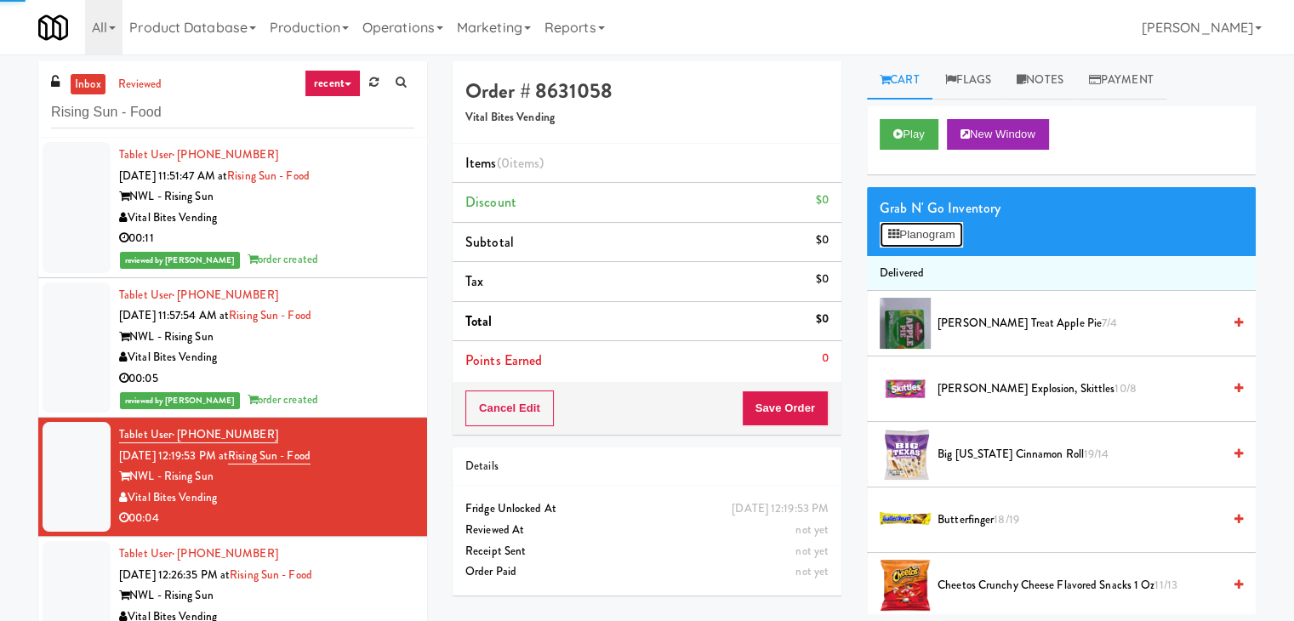
drag, startPoint x: 925, startPoint y: 241, endPoint x: 878, endPoint y: 245, distance: 47.8
click at [925, 240] on button "Planogram" at bounding box center [920, 235] width 83 height 26
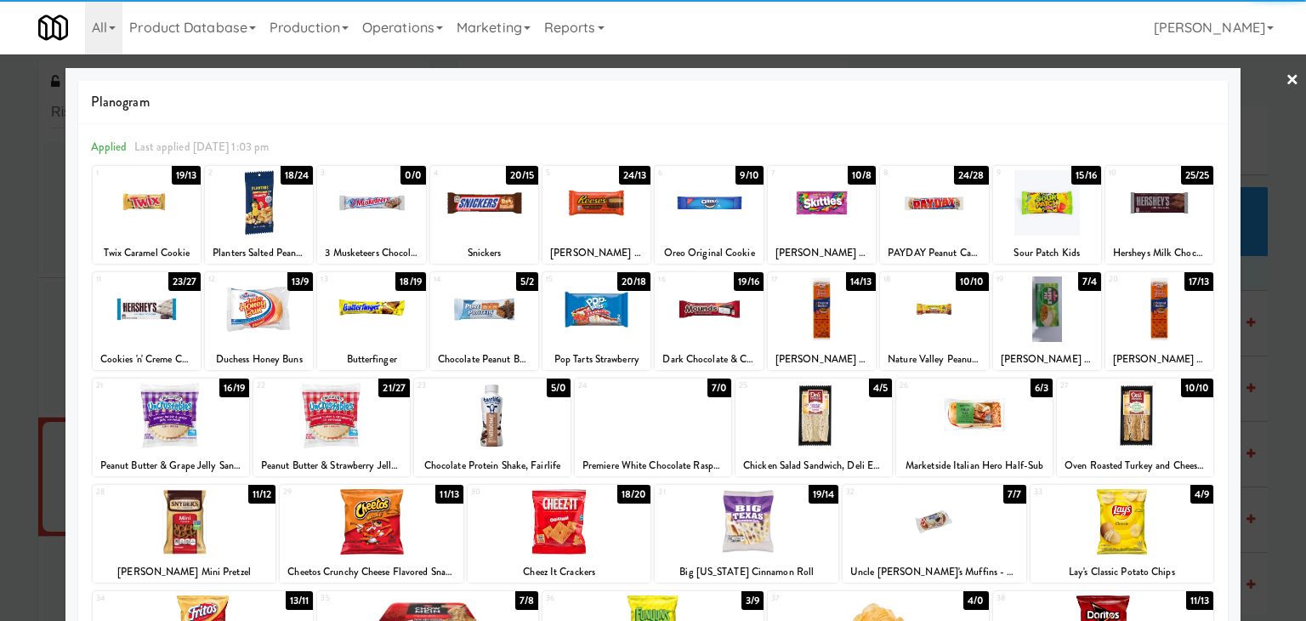
click at [721, 199] on div at bounding box center [709, 202] width 108 height 65
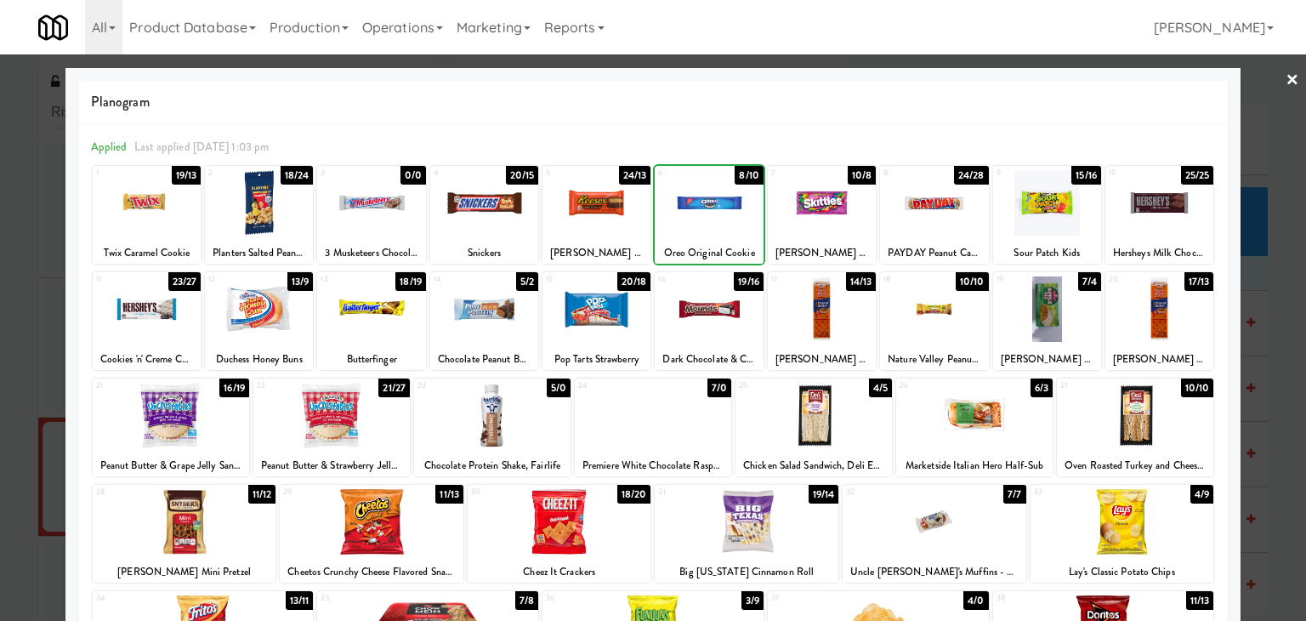
click at [721, 199] on div at bounding box center [709, 202] width 108 height 65
click at [1286, 75] on link "×" at bounding box center [1293, 80] width 14 height 53
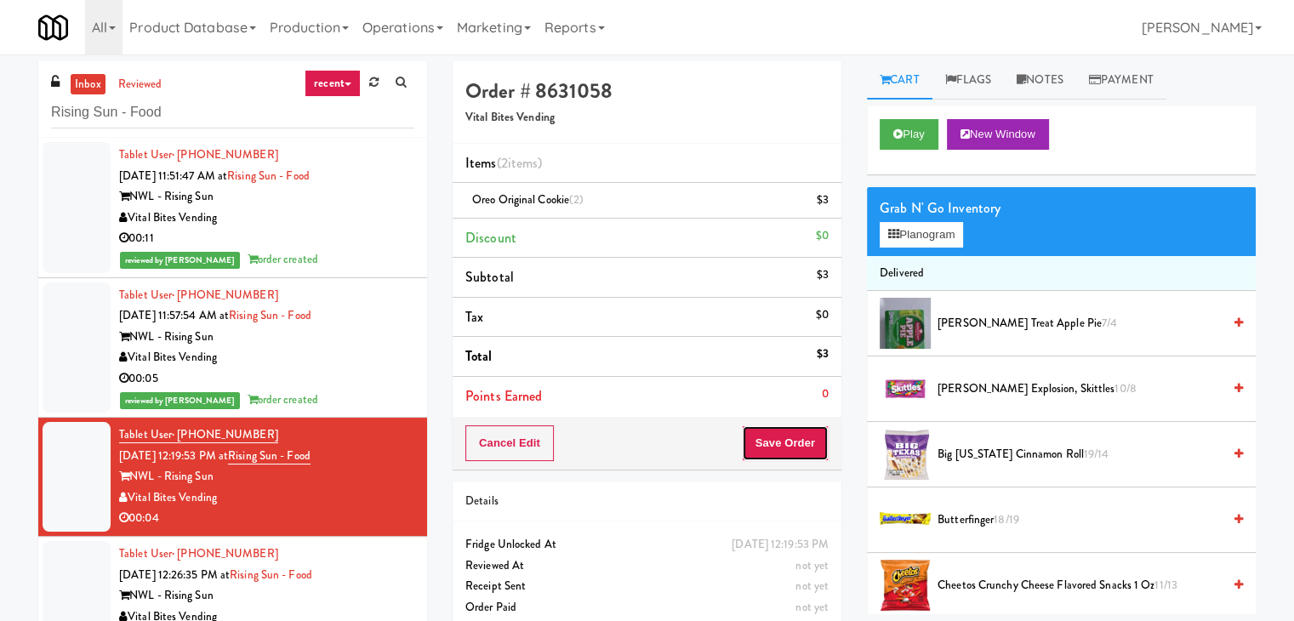
click at [786, 434] on button "Save Order" at bounding box center [785, 443] width 87 height 36
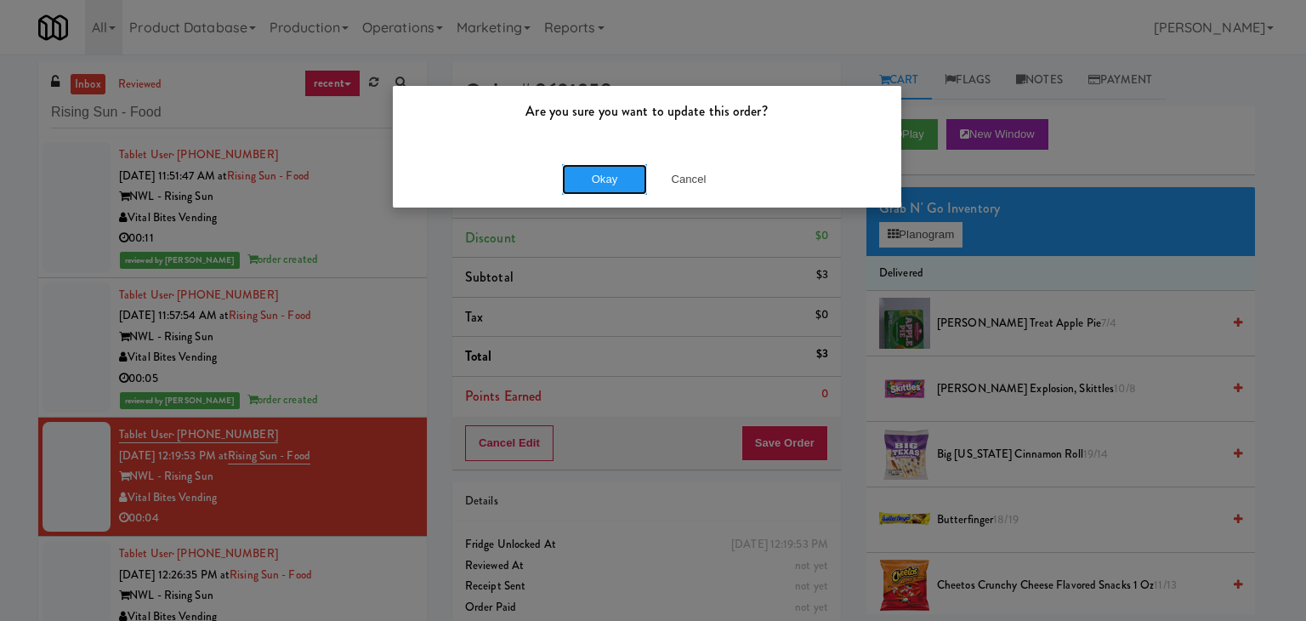
drag, startPoint x: 619, startPoint y: 175, endPoint x: 579, endPoint y: 208, distance: 51.4
click at [619, 174] on button "Okay" at bounding box center [604, 179] width 85 height 31
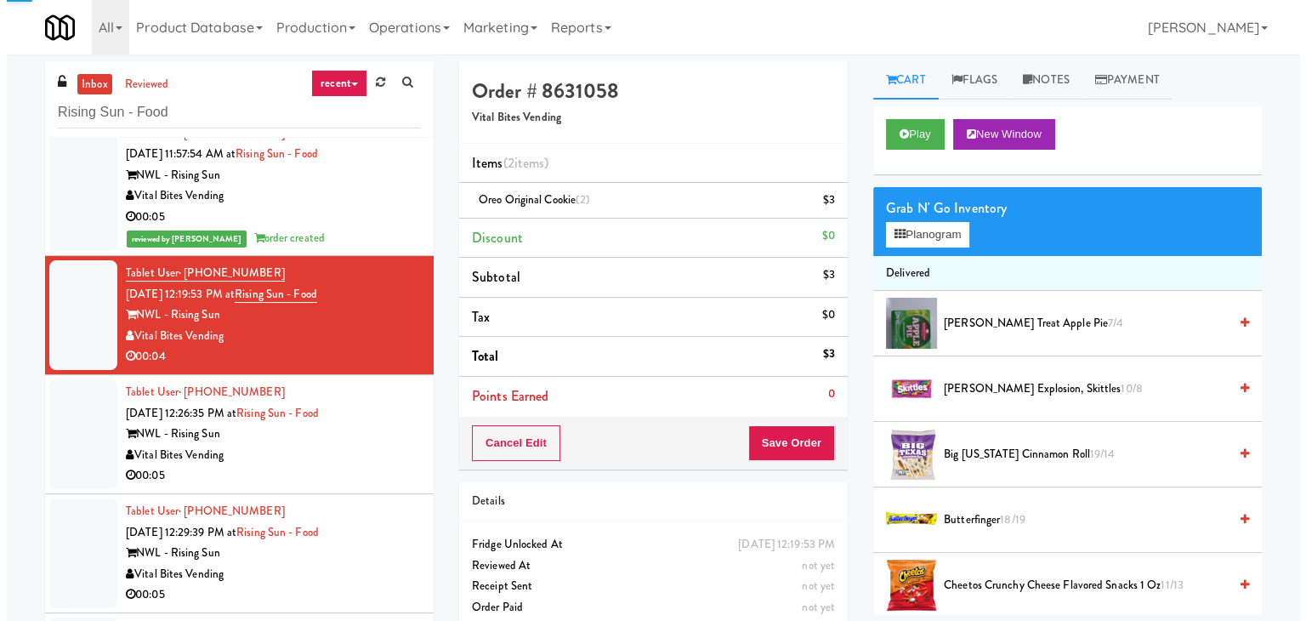
scroll to position [170, 0]
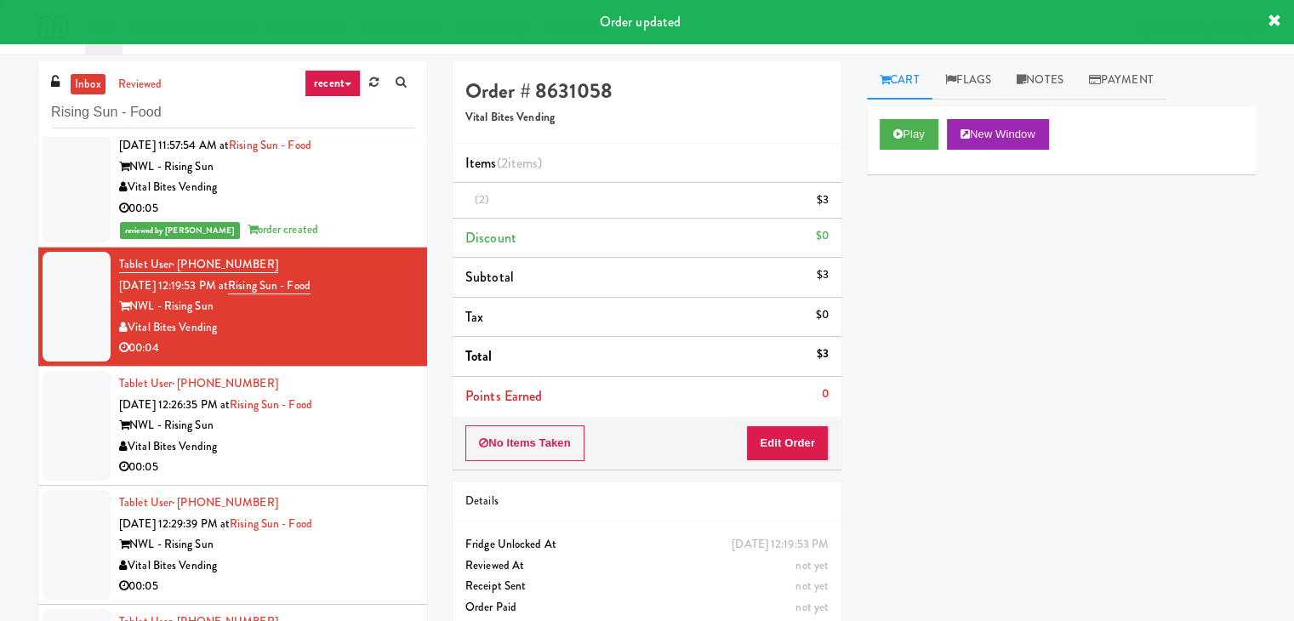
click at [350, 447] on div "Vital Bites Vending" at bounding box center [266, 446] width 295 height 21
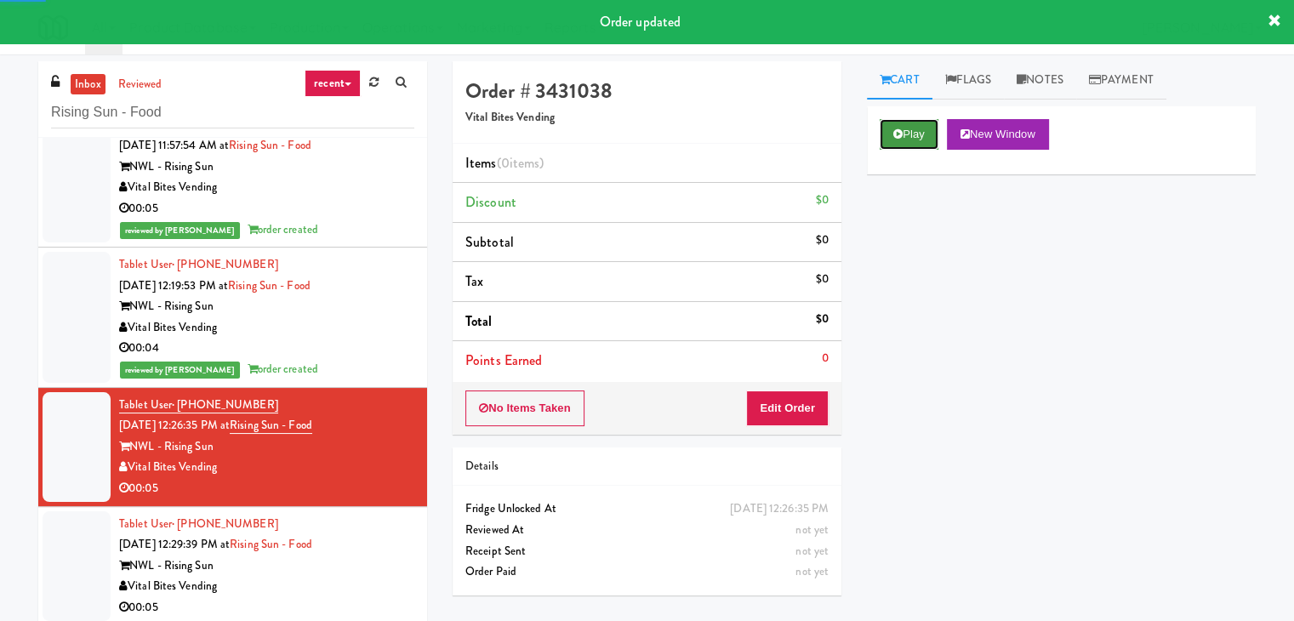
drag, startPoint x: 919, startPoint y: 120, endPoint x: 912, endPoint y: 132, distance: 14.2
click at [919, 120] on button "Play" at bounding box center [908, 134] width 59 height 31
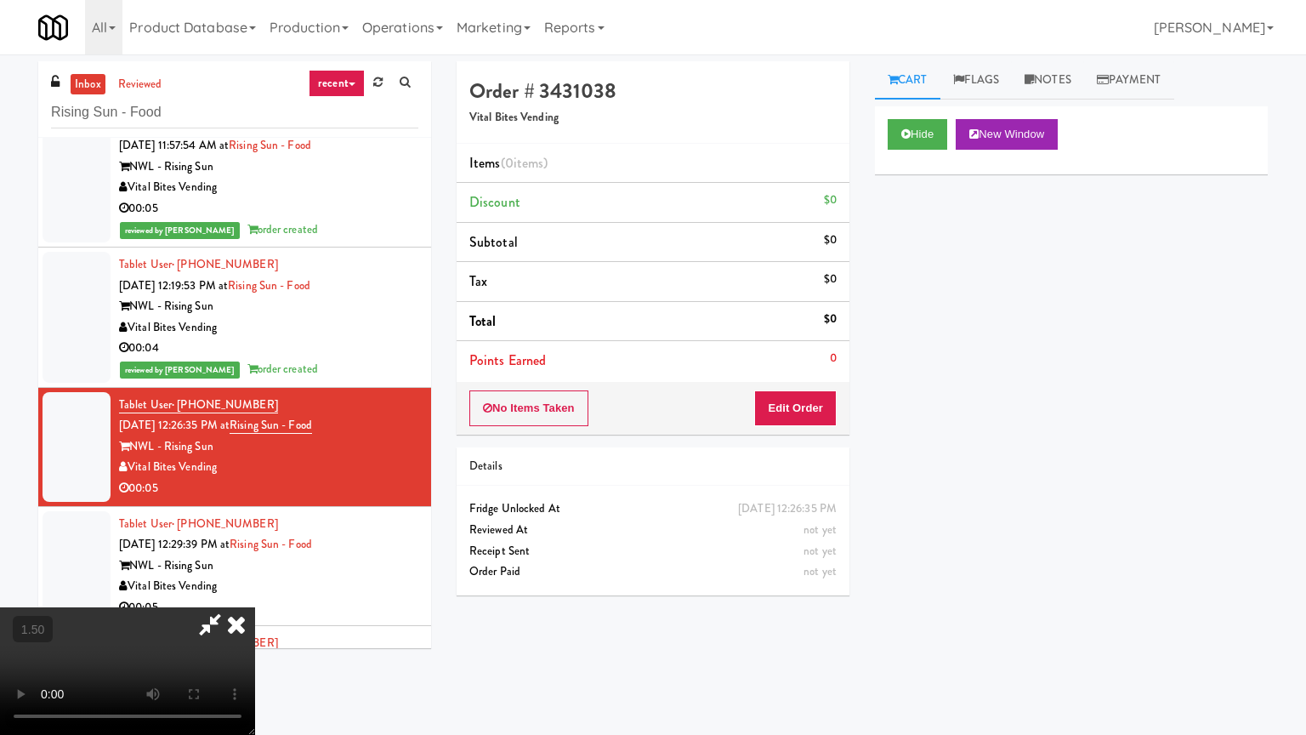
click at [255, 607] on video at bounding box center [127, 671] width 255 height 128
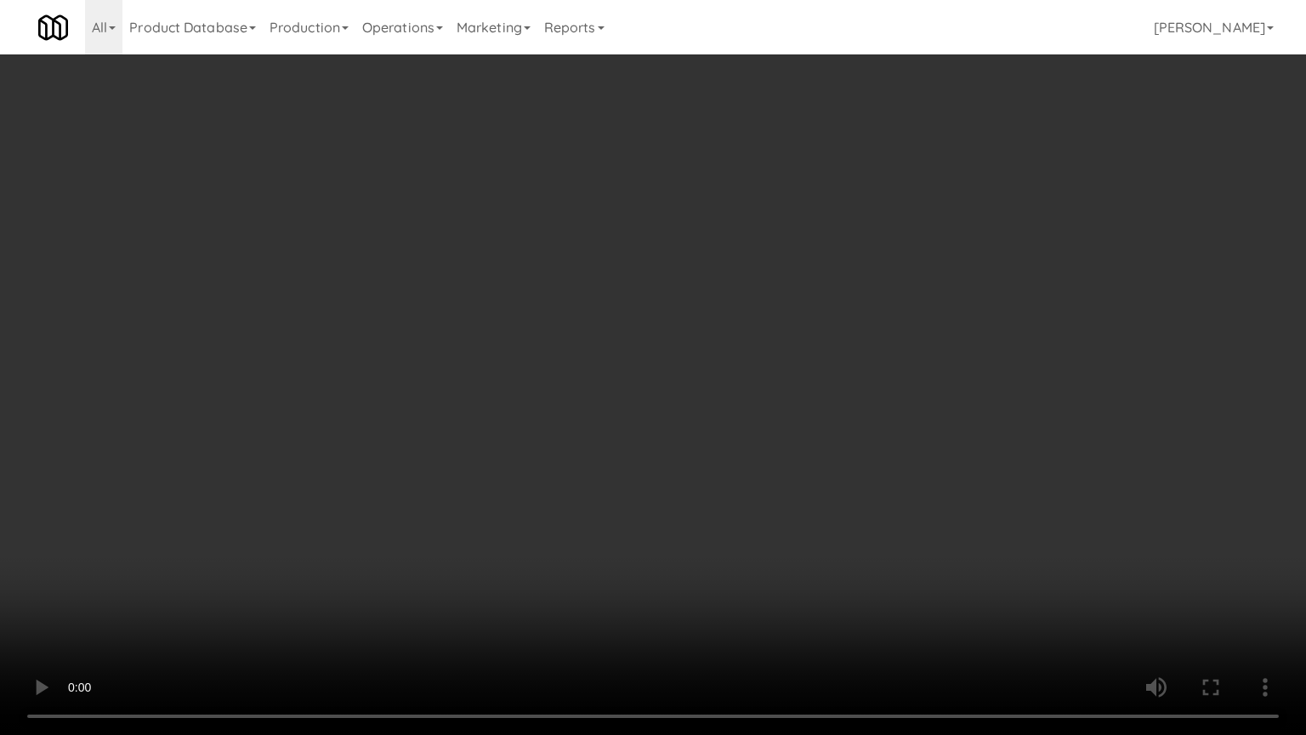
click at [727, 390] on video at bounding box center [653, 367] width 1306 height 735
click at [728, 390] on video at bounding box center [653, 367] width 1306 height 735
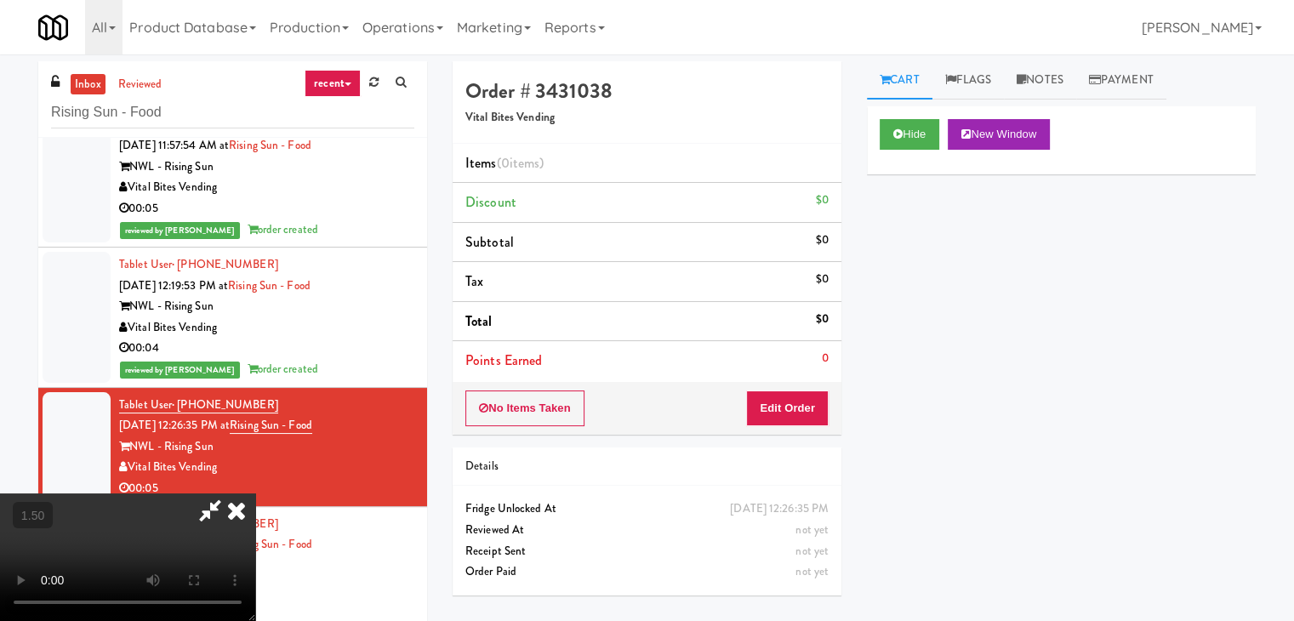
click at [255, 493] on icon at bounding box center [236, 510] width 37 height 34
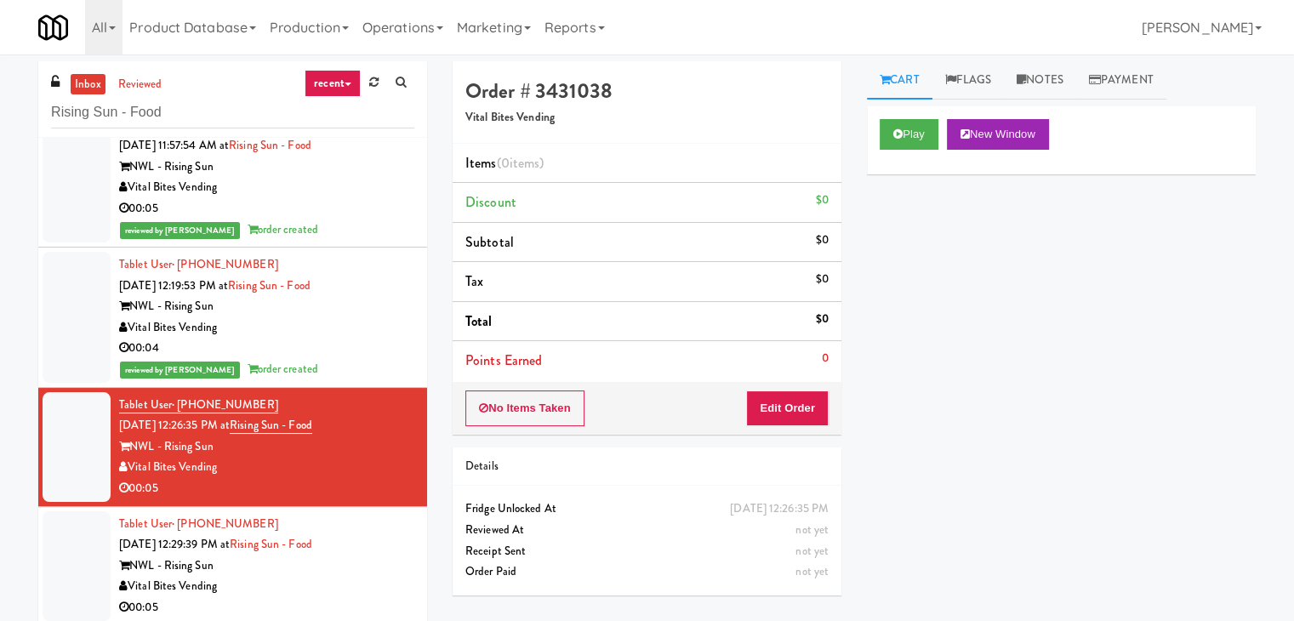
drag, startPoint x: 797, startPoint y: 382, endPoint x: 795, endPoint y: 392, distance: 10.3
click at [796, 387] on div "No Items Taken Edit Order" at bounding box center [646, 408] width 389 height 53
click at [793, 397] on button "Edit Order" at bounding box center [787, 408] width 83 height 36
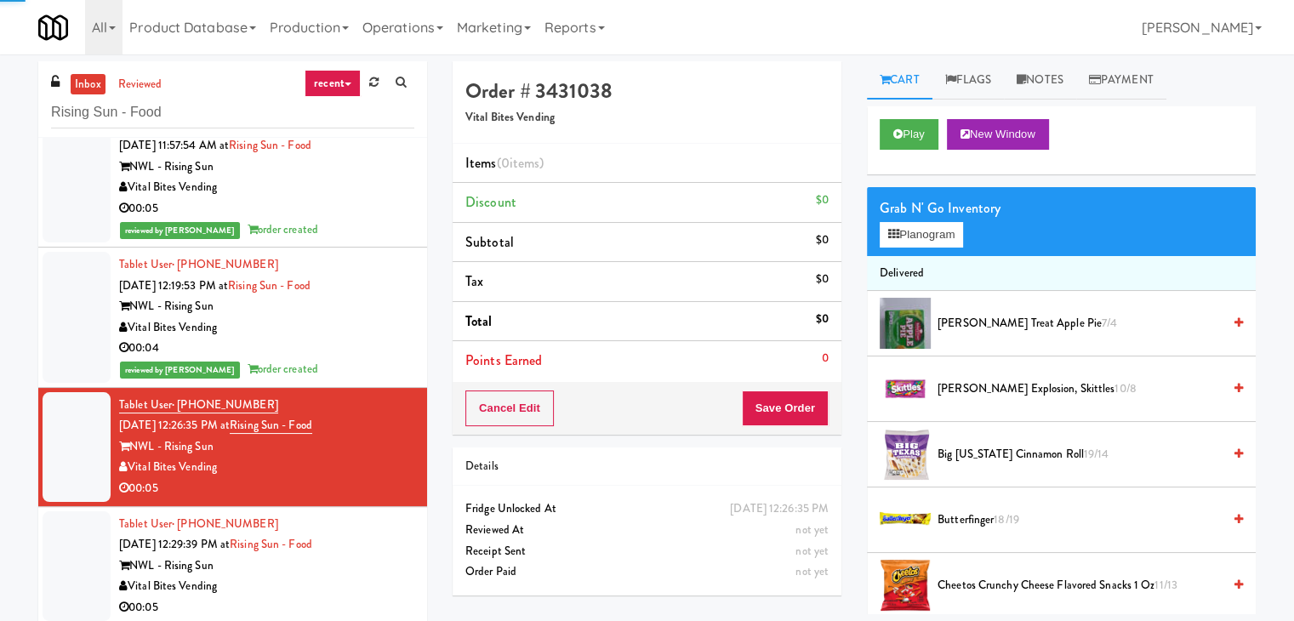
click at [917, 251] on div "Grab N' Go Inventory Planogram" at bounding box center [1061, 221] width 389 height 69
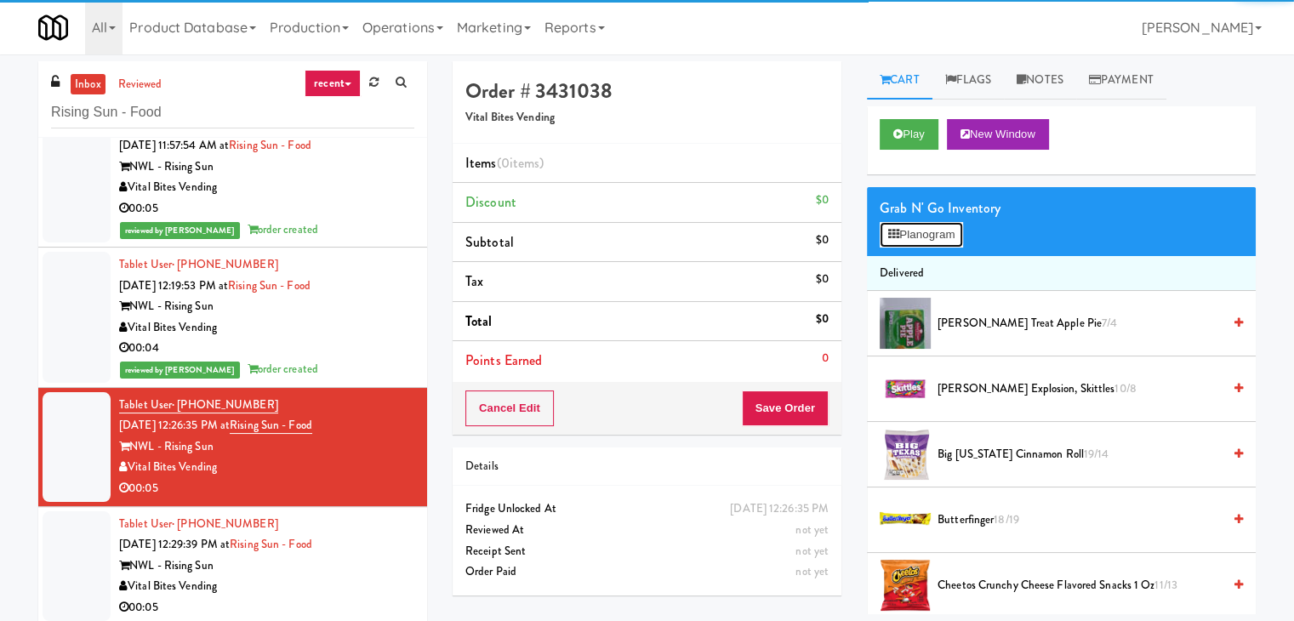
click at [918, 240] on button "Planogram" at bounding box center [920, 235] width 83 height 26
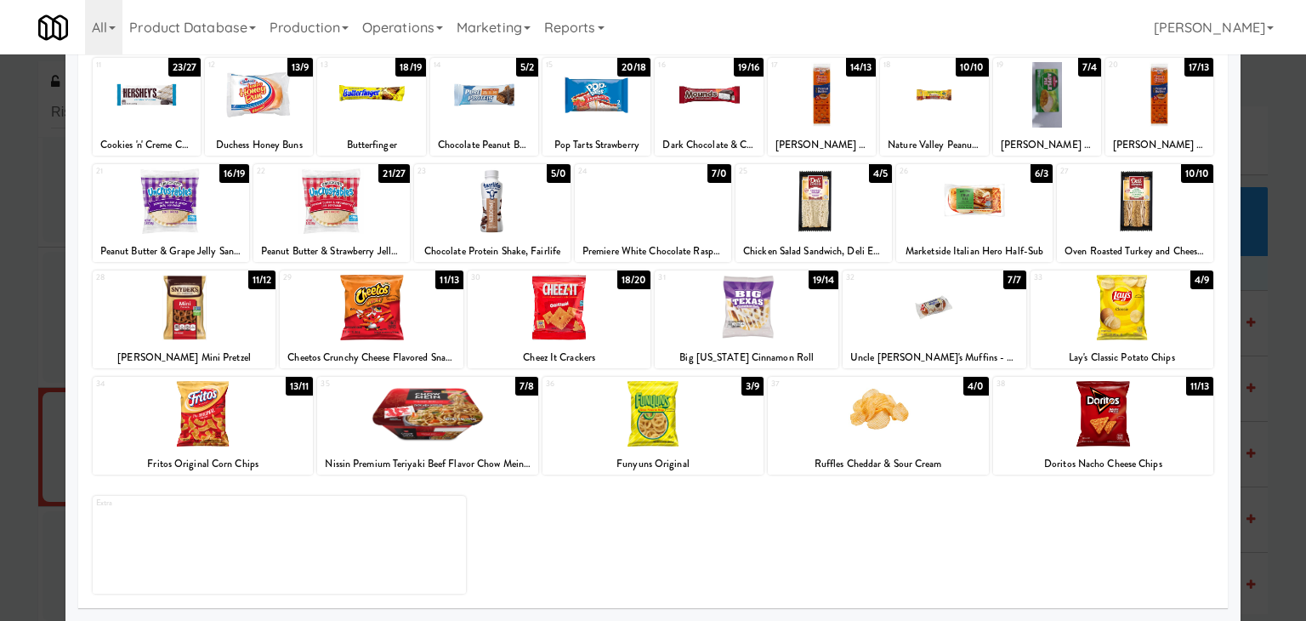
click at [589, 310] on div at bounding box center [560, 307] width 184 height 65
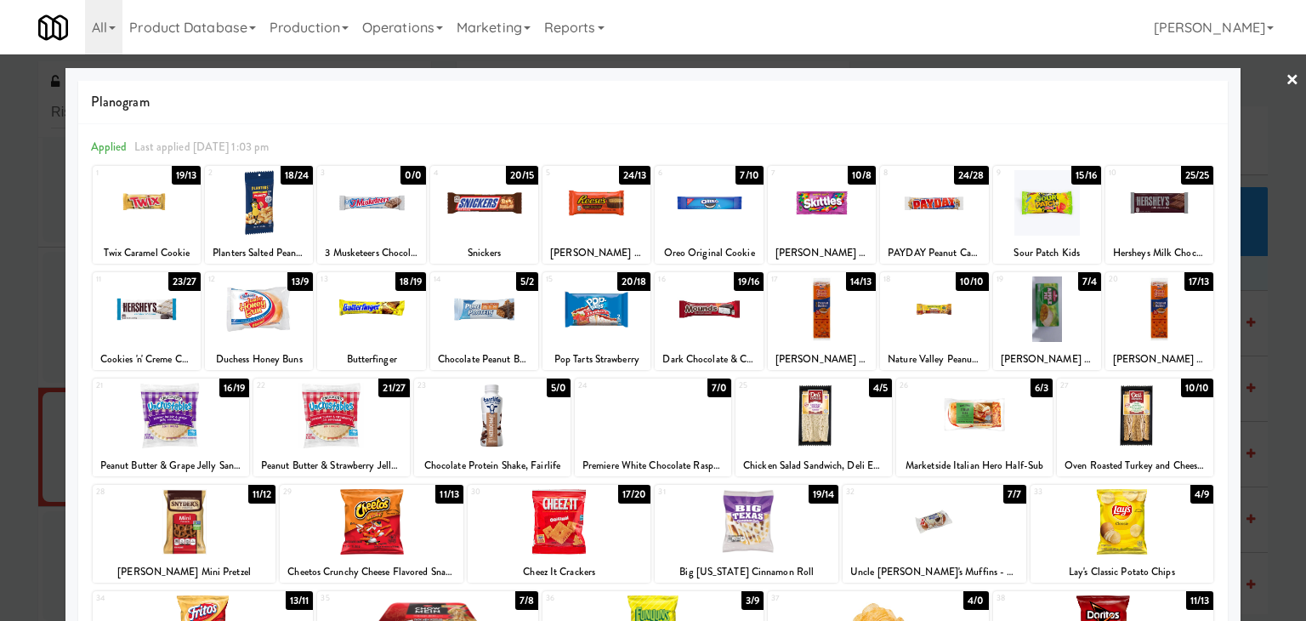
click at [1286, 77] on link "×" at bounding box center [1293, 80] width 14 height 53
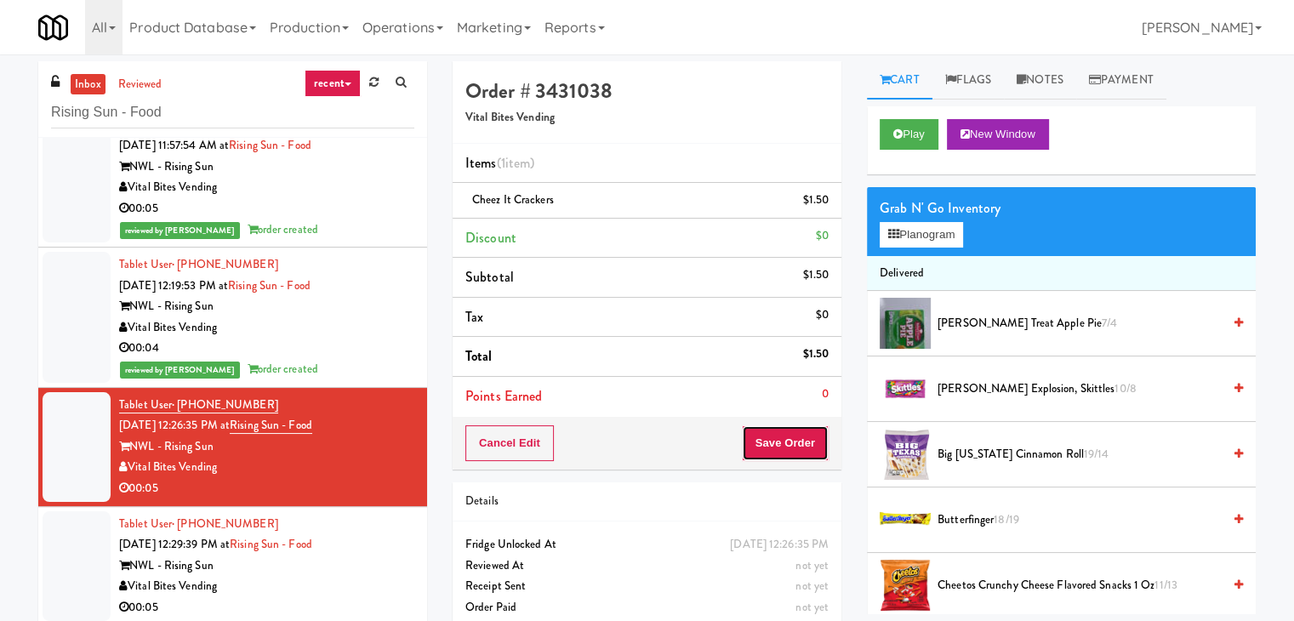
click at [770, 437] on button "Save Order" at bounding box center [785, 443] width 87 height 36
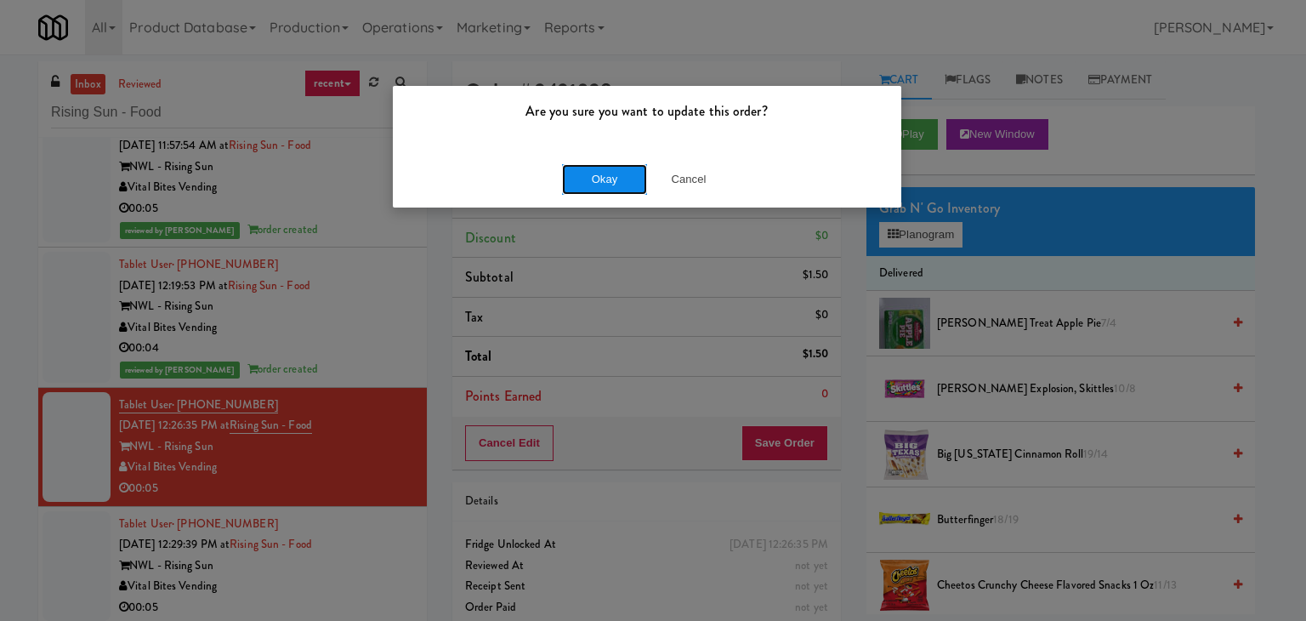
click at [589, 177] on button "Okay" at bounding box center [604, 179] width 85 height 31
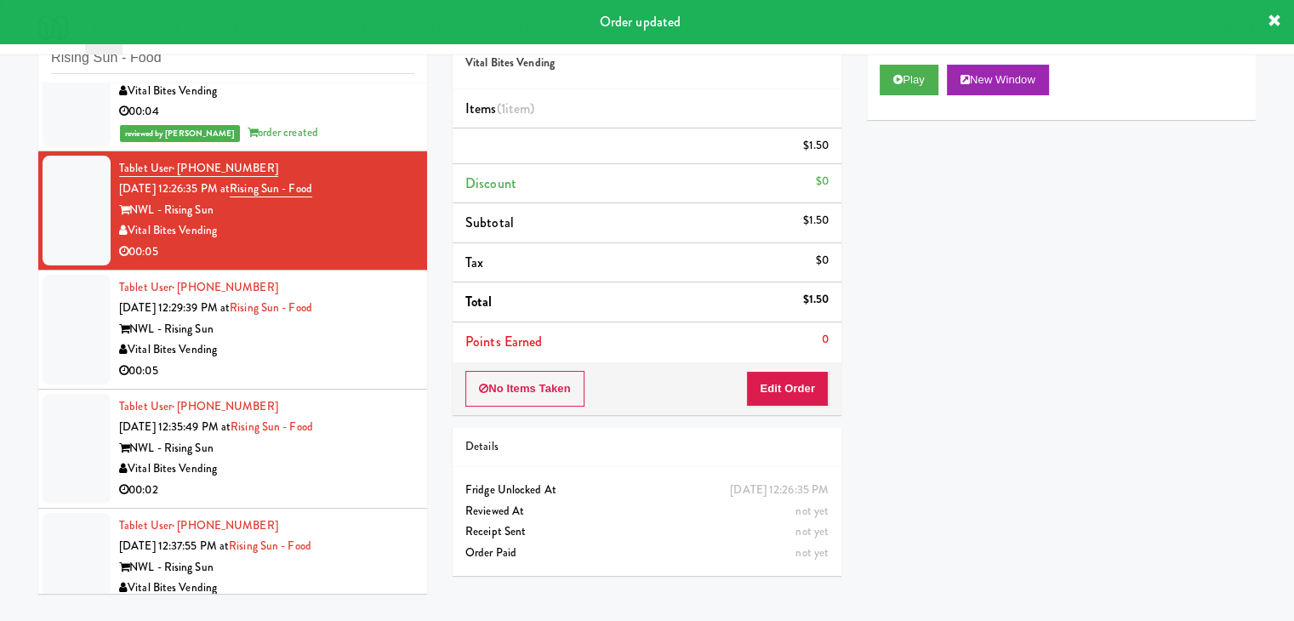
scroll to position [384, 0]
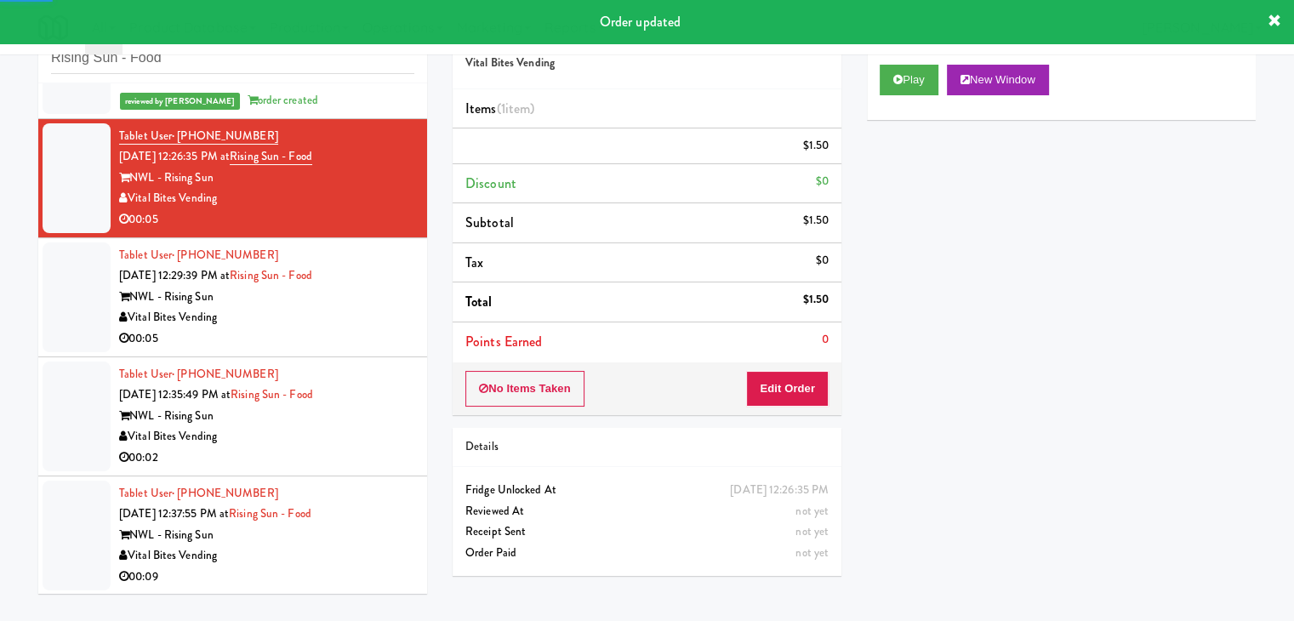
click at [368, 321] on div "Vital Bites Vending" at bounding box center [266, 317] width 295 height 21
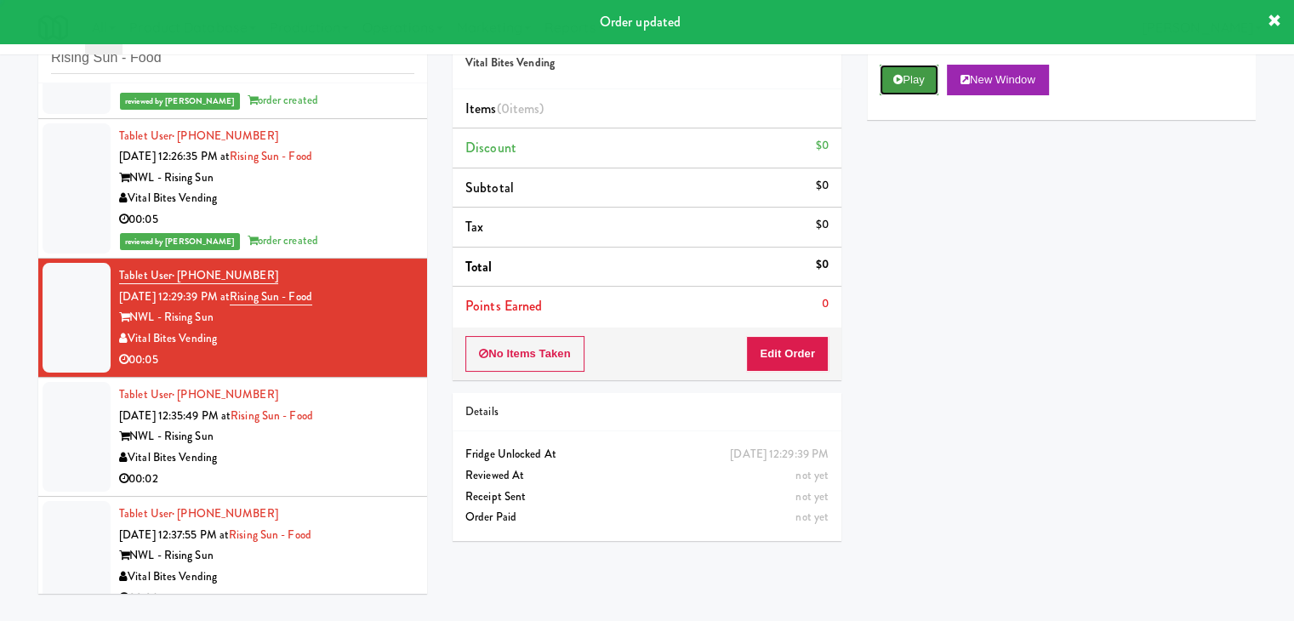
drag, startPoint x: 898, startPoint y: 79, endPoint x: 885, endPoint y: 90, distance: 17.5
click at [898, 80] on icon at bounding box center [897, 79] width 9 height 11
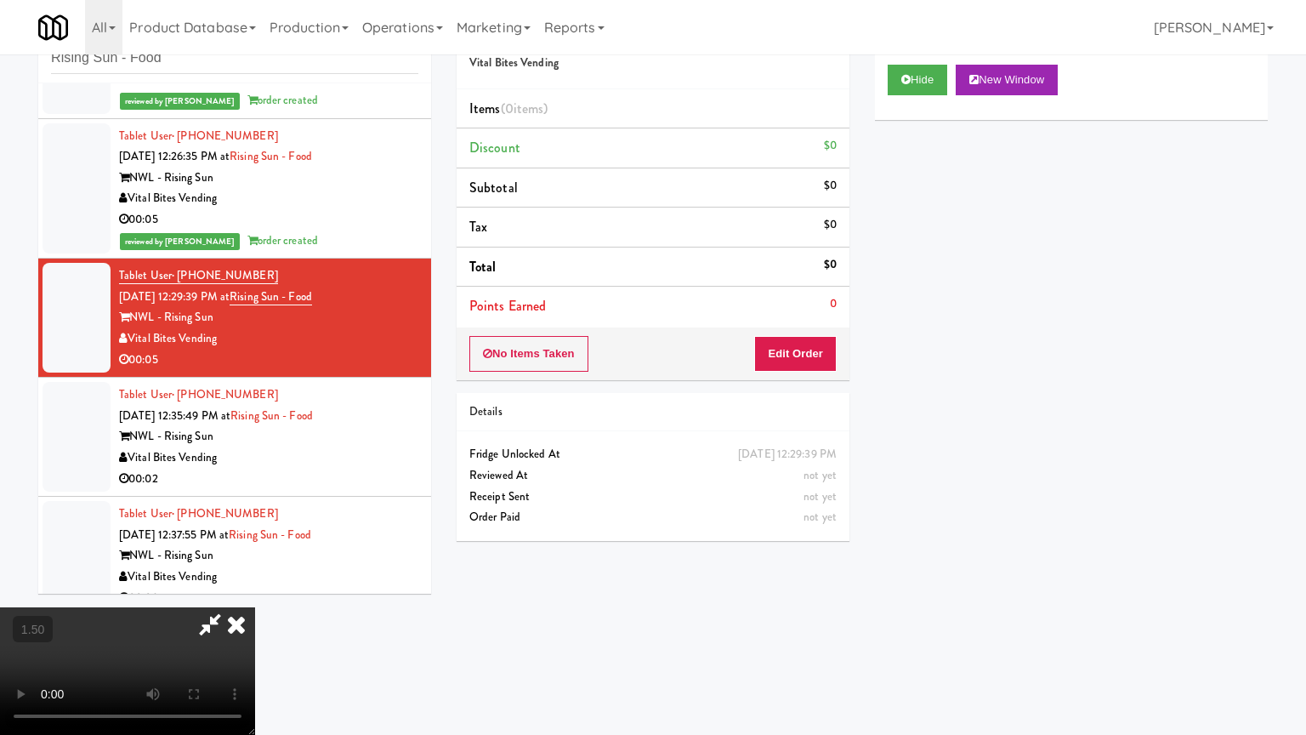
click at [255, 607] on video at bounding box center [127, 671] width 255 height 128
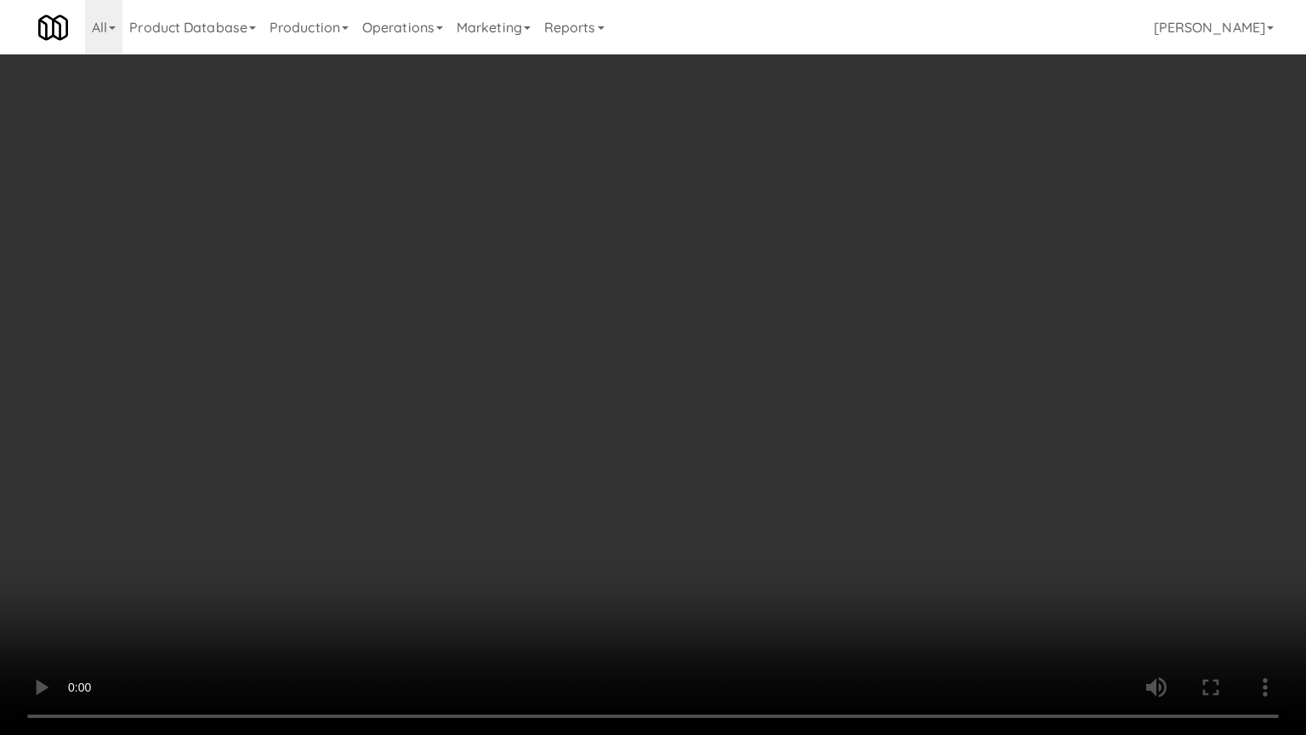
click at [760, 319] on video at bounding box center [653, 367] width 1306 height 735
click at [759, 316] on video at bounding box center [653, 367] width 1306 height 735
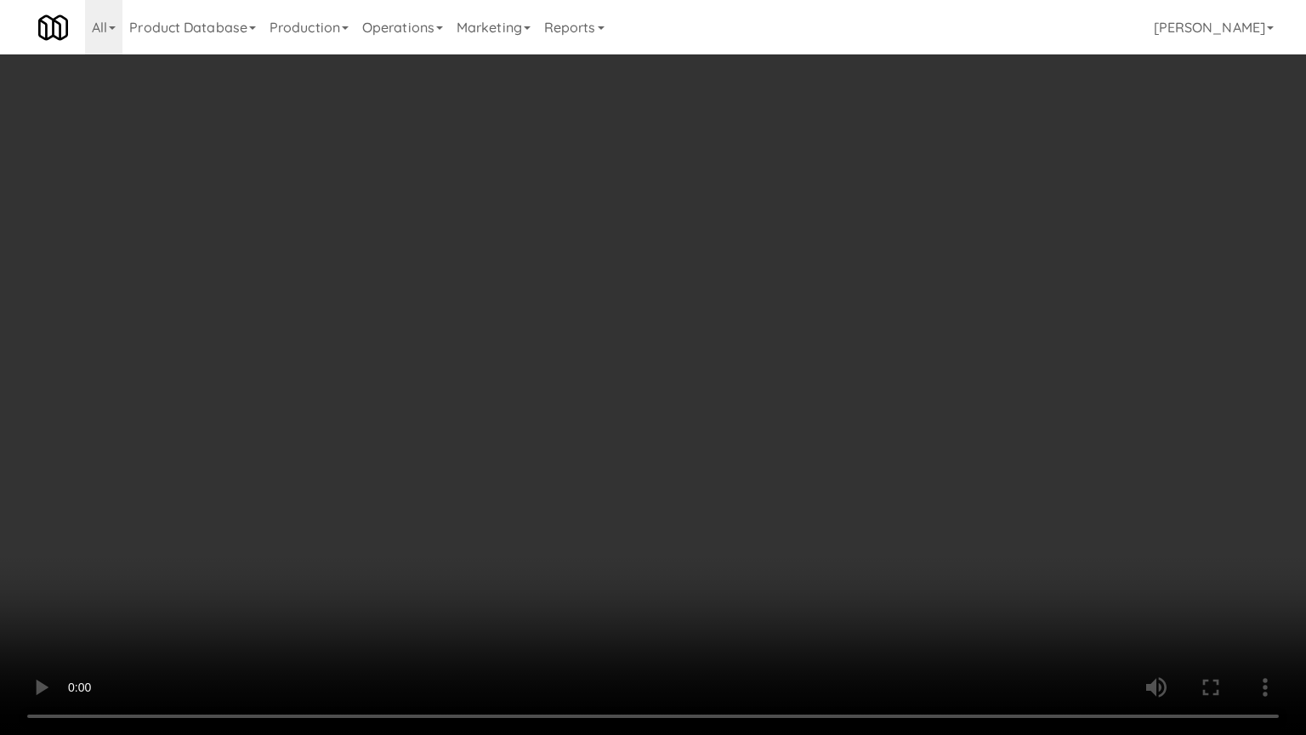
click at [759, 316] on video at bounding box center [653, 367] width 1306 height 735
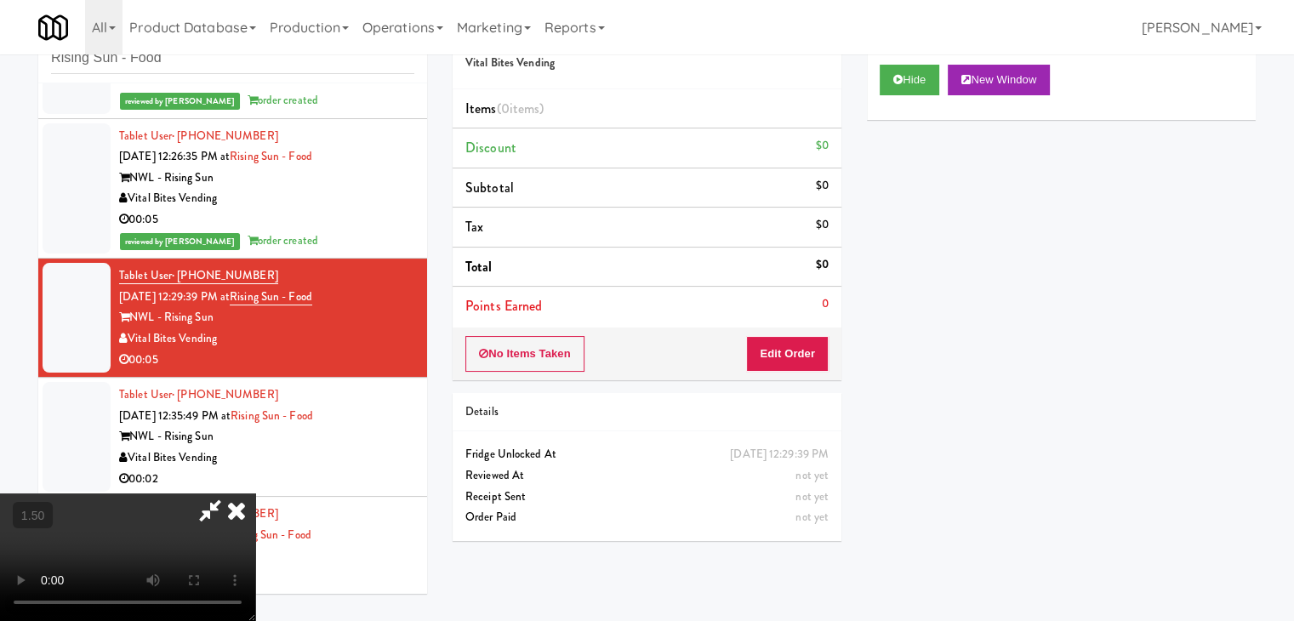
click at [255, 493] on icon at bounding box center [236, 510] width 37 height 34
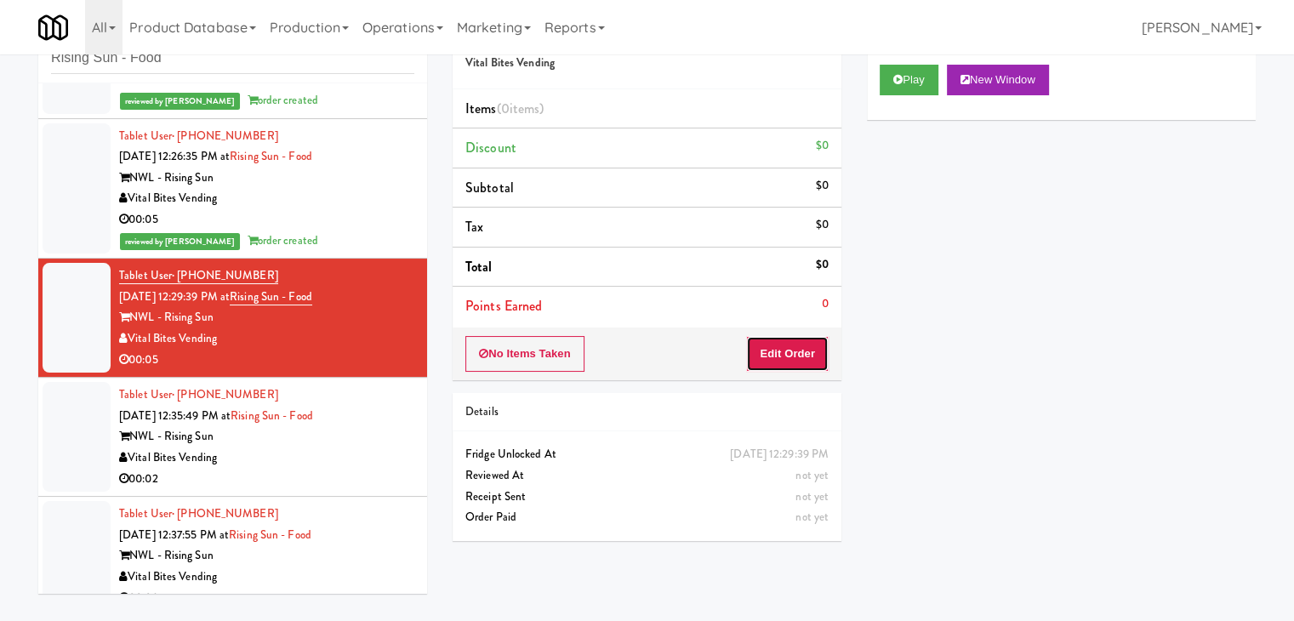
drag, startPoint x: 794, startPoint y: 341, endPoint x: 840, endPoint y: 291, distance: 68.6
click at [792, 341] on button "Edit Order" at bounding box center [787, 354] width 83 height 36
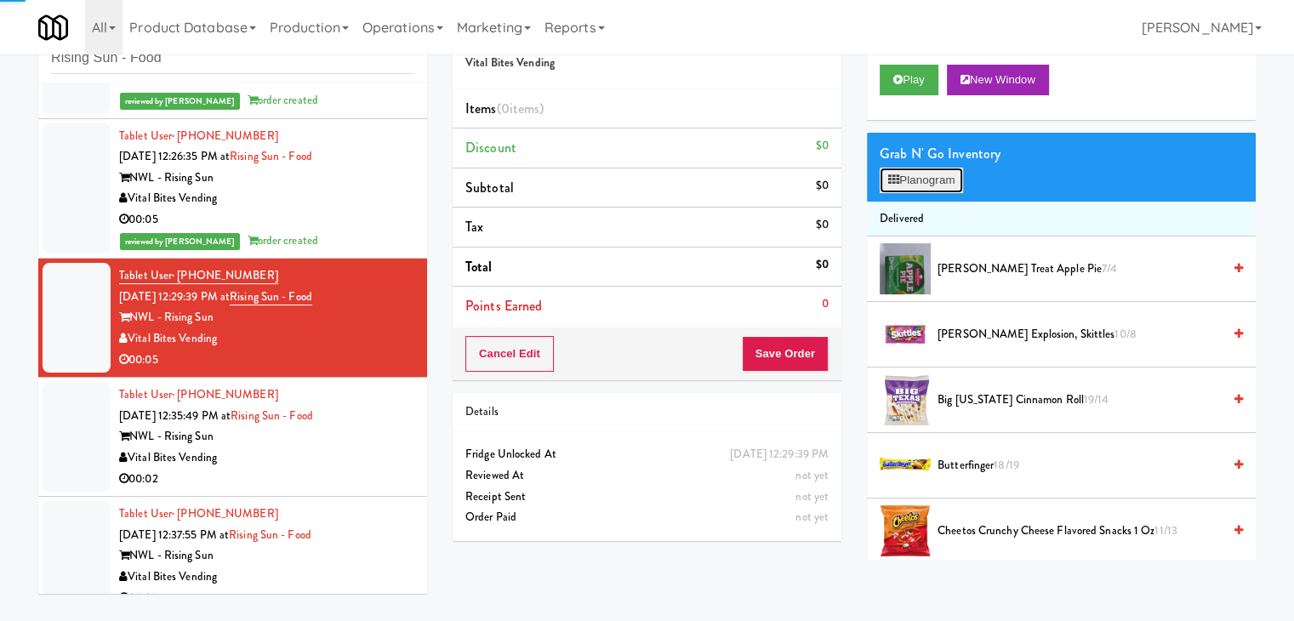
click at [908, 190] on button "Planogram" at bounding box center [920, 181] width 83 height 26
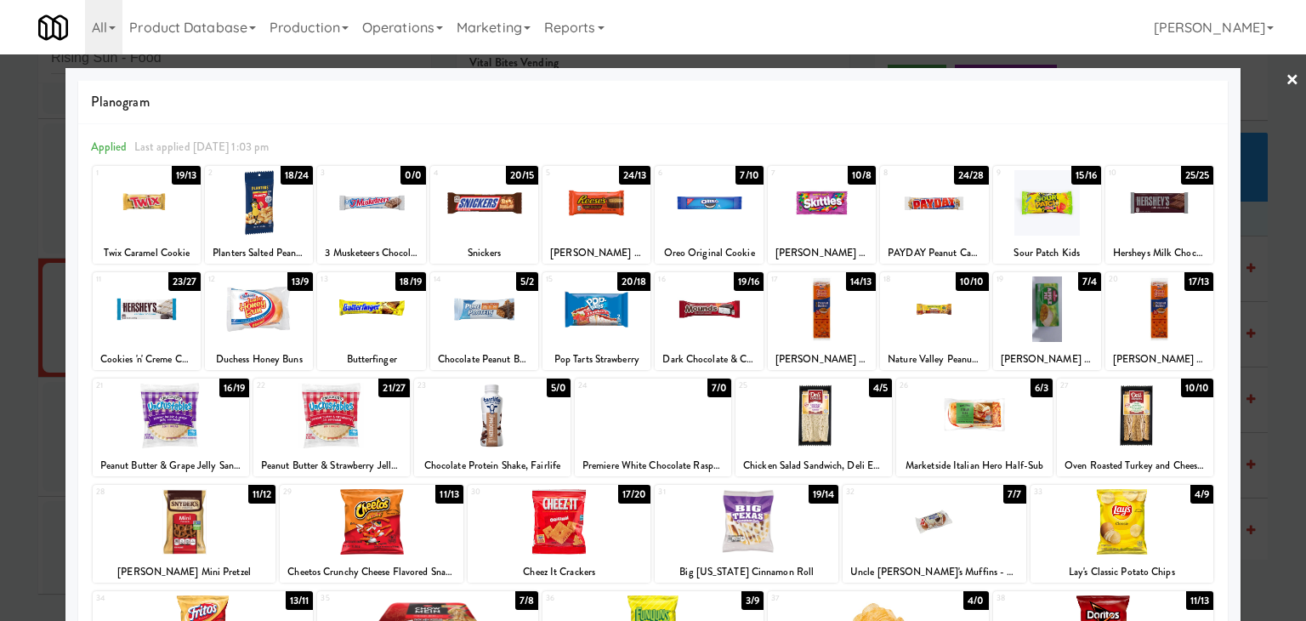
click at [489, 311] on div at bounding box center [484, 308] width 108 height 65
click at [1286, 83] on link "×" at bounding box center [1293, 80] width 14 height 53
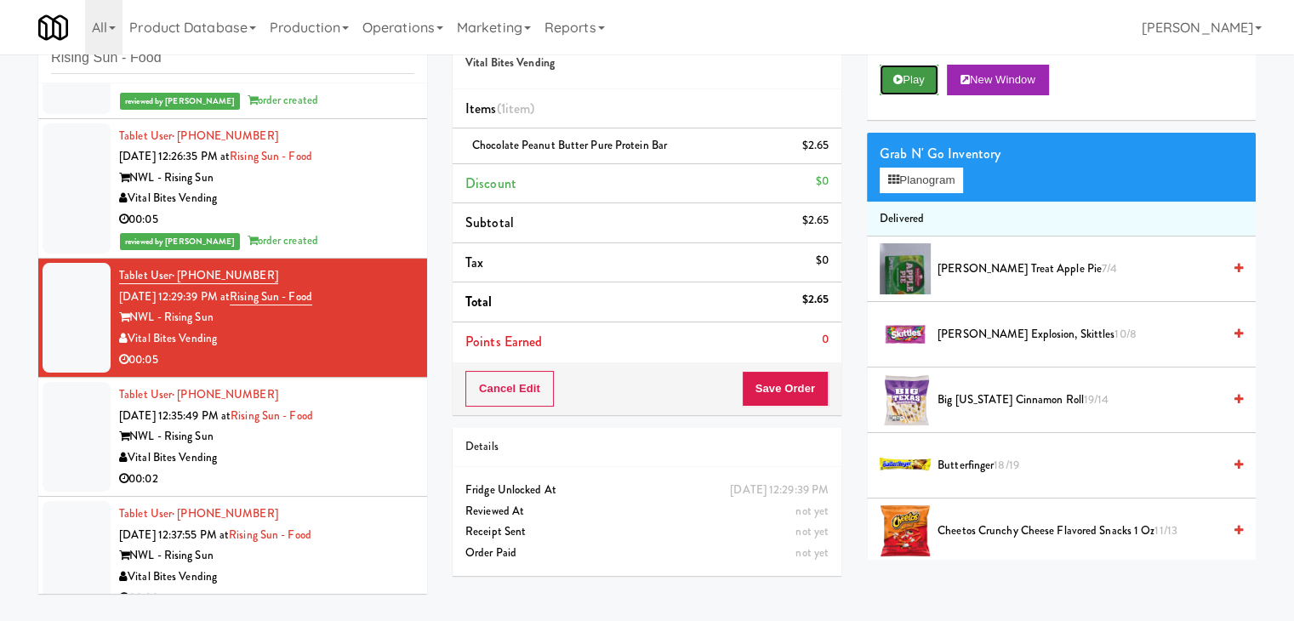
click at [908, 83] on button "Play" at bounding box center [908, 80] width 59 height 31
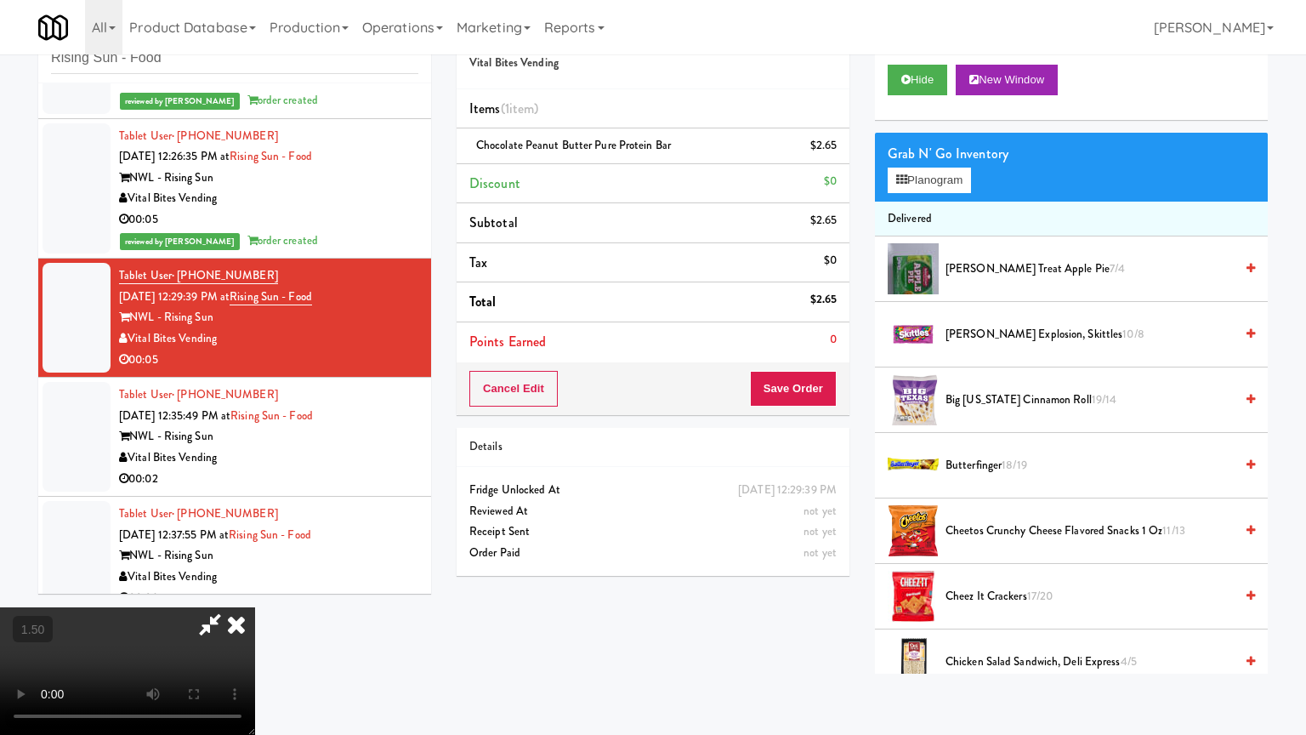
click at [255, 607] on video at bounding box center [127, 671] width 255 height 128
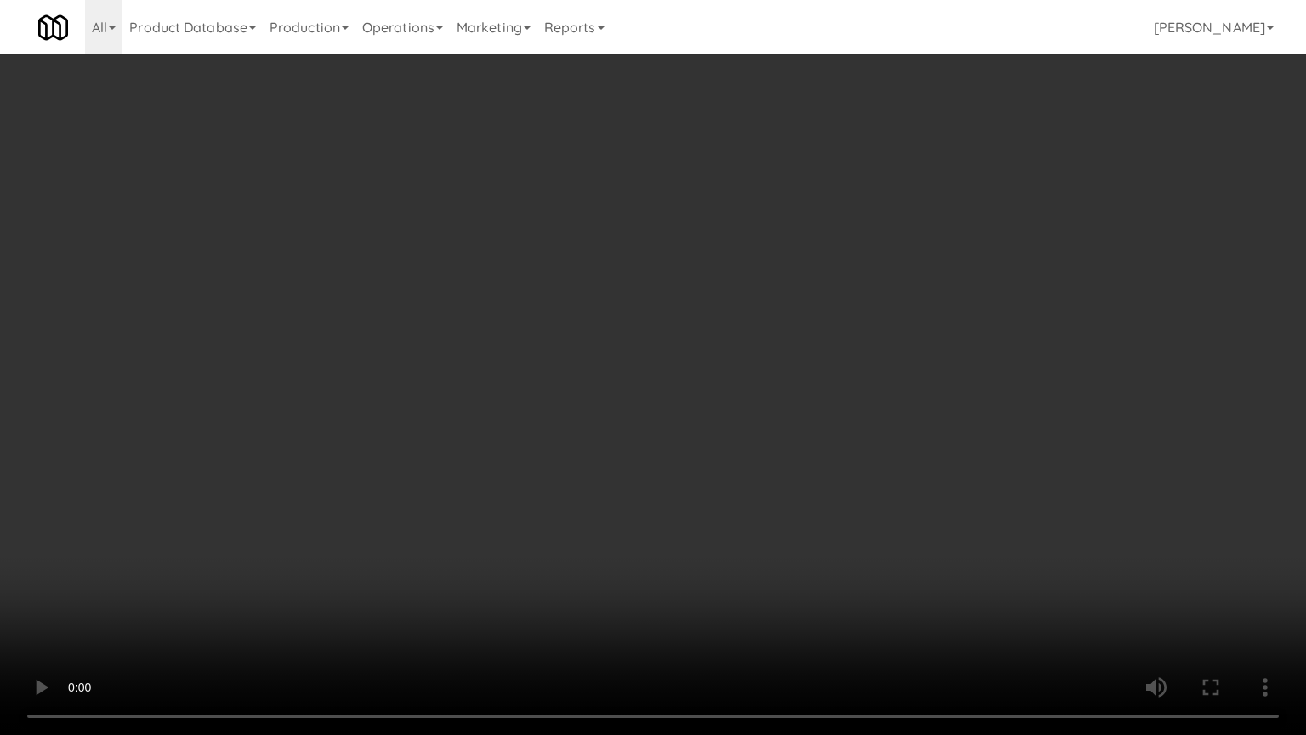
click at [574, 459] on video at bounding box center [653, 367] width 1306 height 735
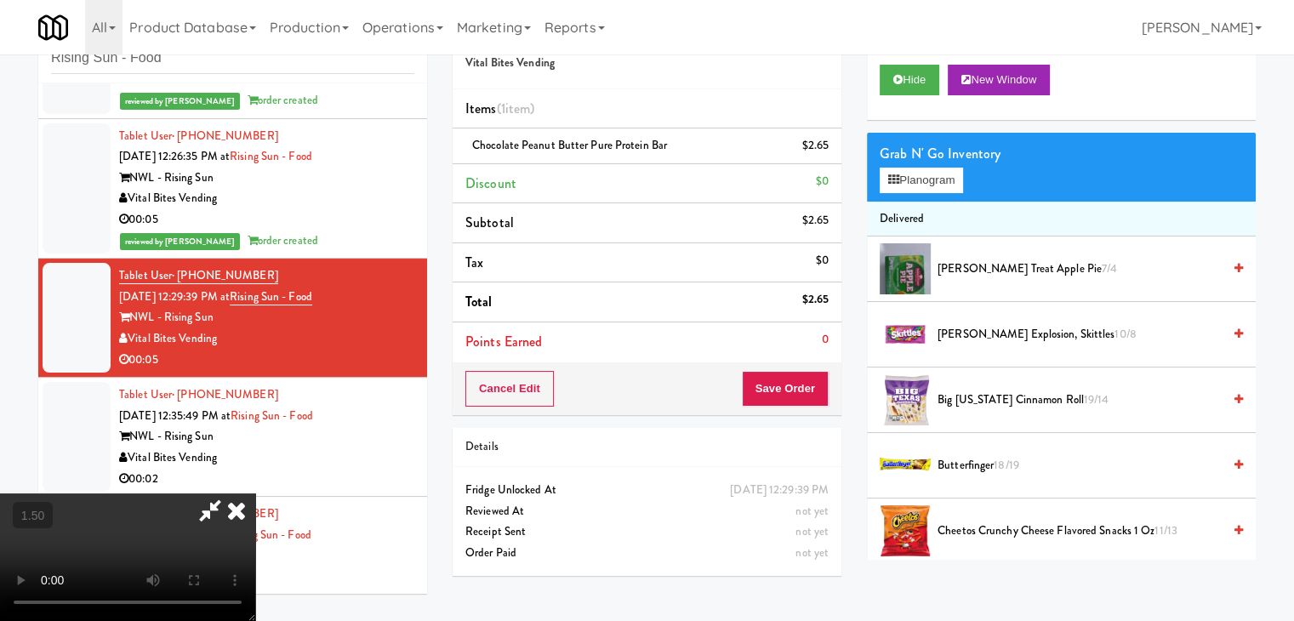
click at [255, 493] on icon at bounding box center [236, 510] width 37 height 34
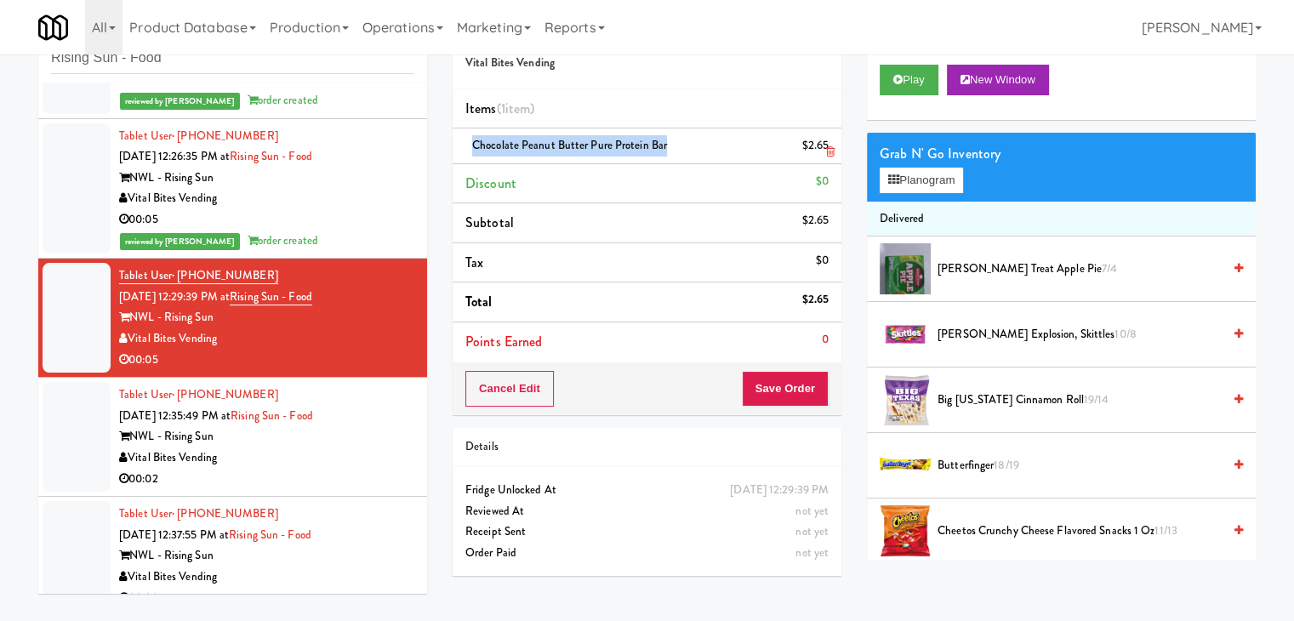
drag, startPoint x: 663, startPoint y: 144, endPoint x: 461, endPoint y: 147, distance: 201.6
click at [461, 147] on li "Chocolate Peanut Butter Pure Protein Bar $2.65" at bounding box center [646, 146] width 389 height 36
copy span "Chocolate Peanut Butter Pure Protein Bar"
click at [788, 388] on button "Save Order" at bounding box center [785, 389] width 87 height 36
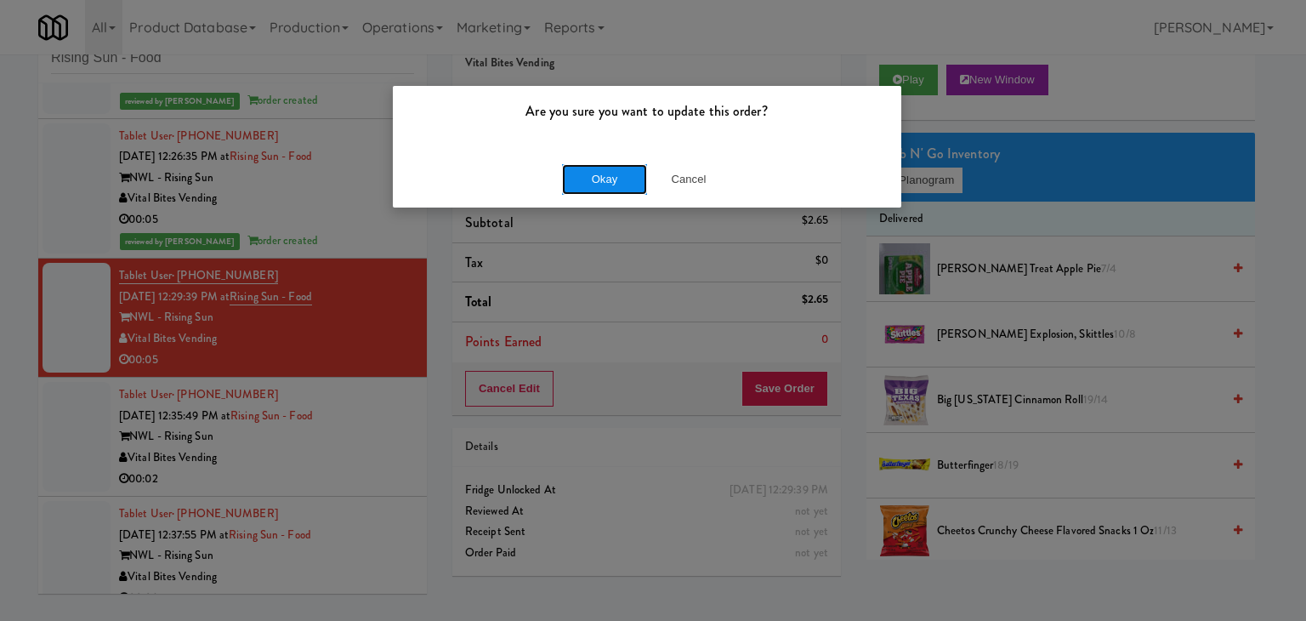
click at [616, 181] on button "Okay" at bounding box center [604, 179] width 85 height 31
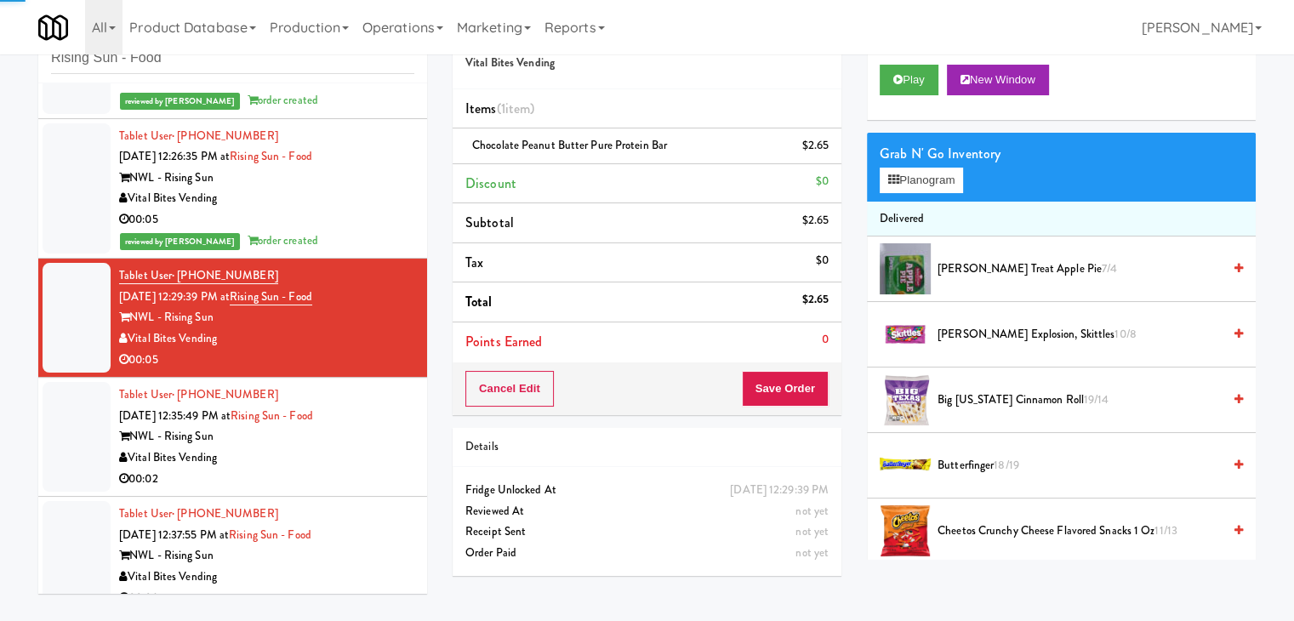
click at [391, 444] on div "NWL - Rising Sun" at bounding box center [266, 436] width 295 height 21
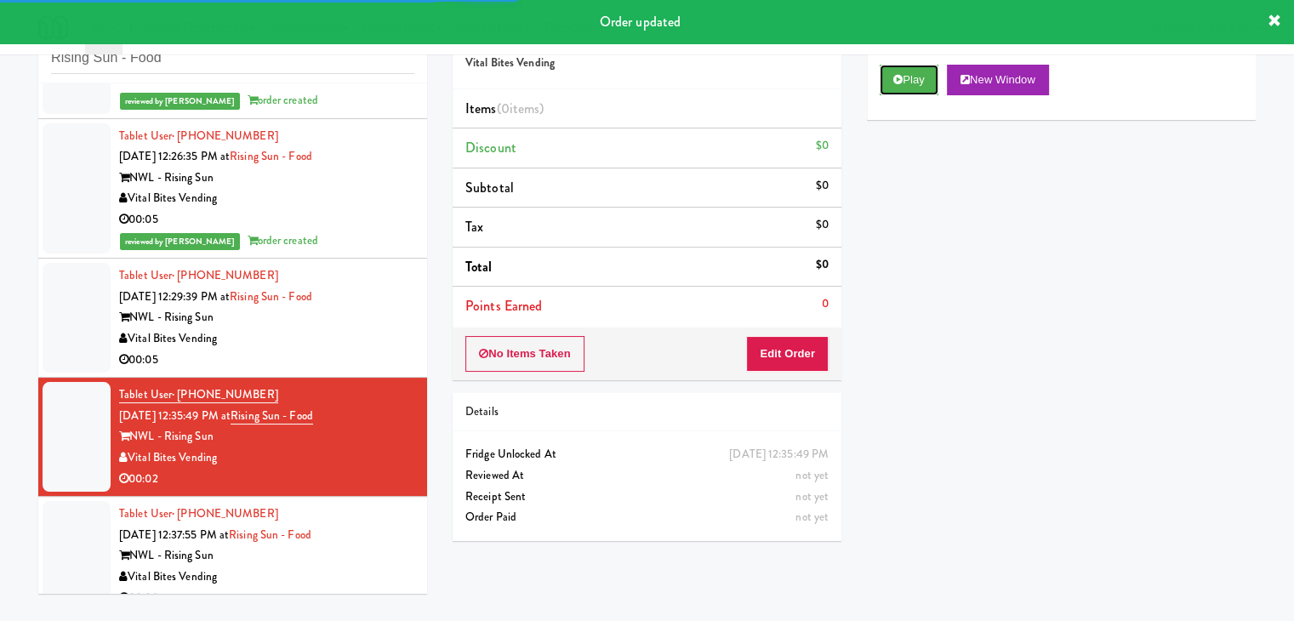
click at [912, 75] on button "Play" at bounding box center [908, 80] width 59 height 31
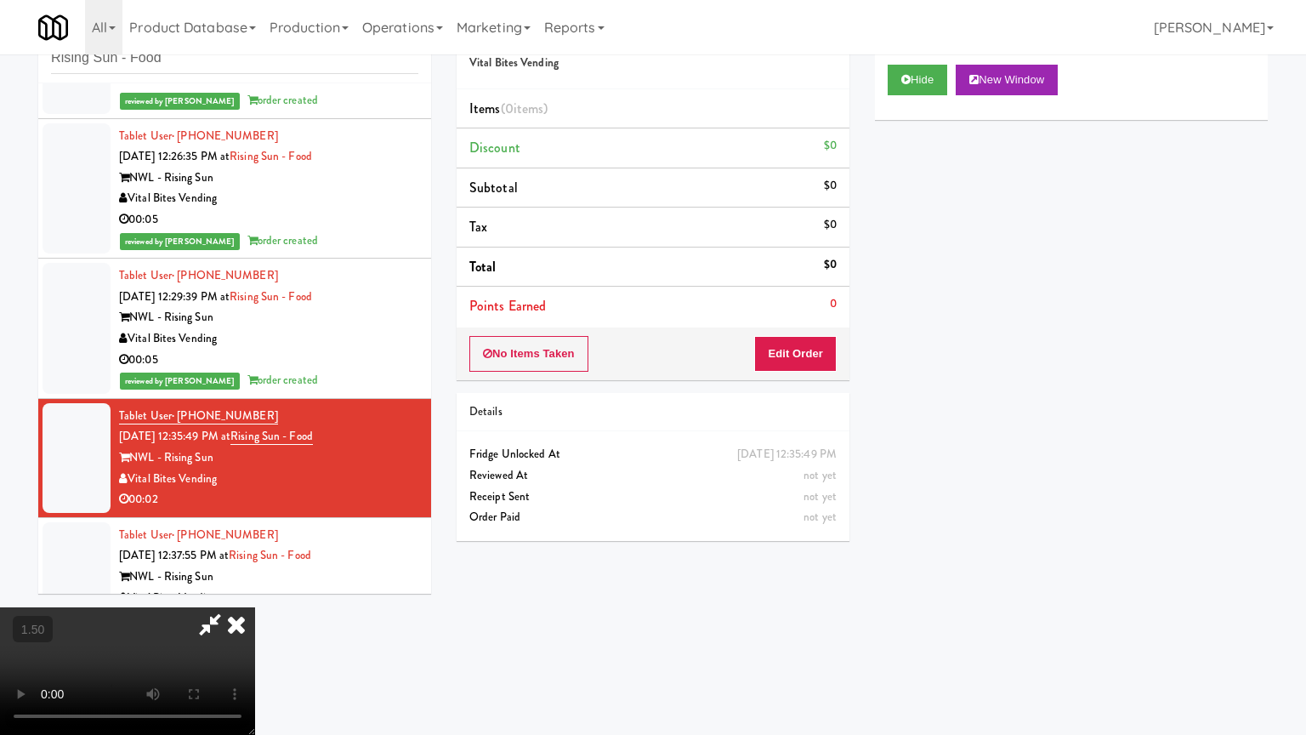
click at [255, 607] on video at bounding box center [127, 671] width 255 height 128
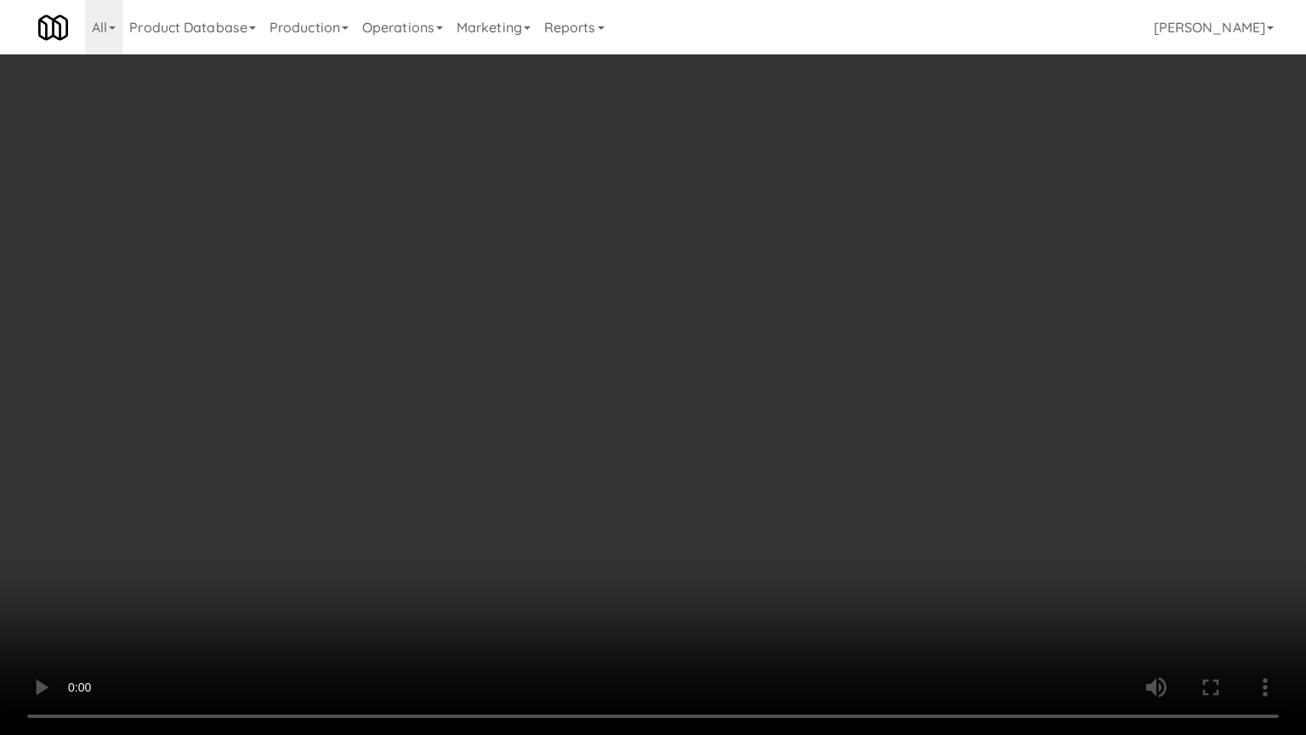
click at [704, 293] on video at bounding box center [653, 367] width 1306 height 735
click at [686, 376] on video at bounding box center [653, 367] width 1306 height 735
click at [686, 375] on video at bounding box center [653, 367] width 1306 height 735
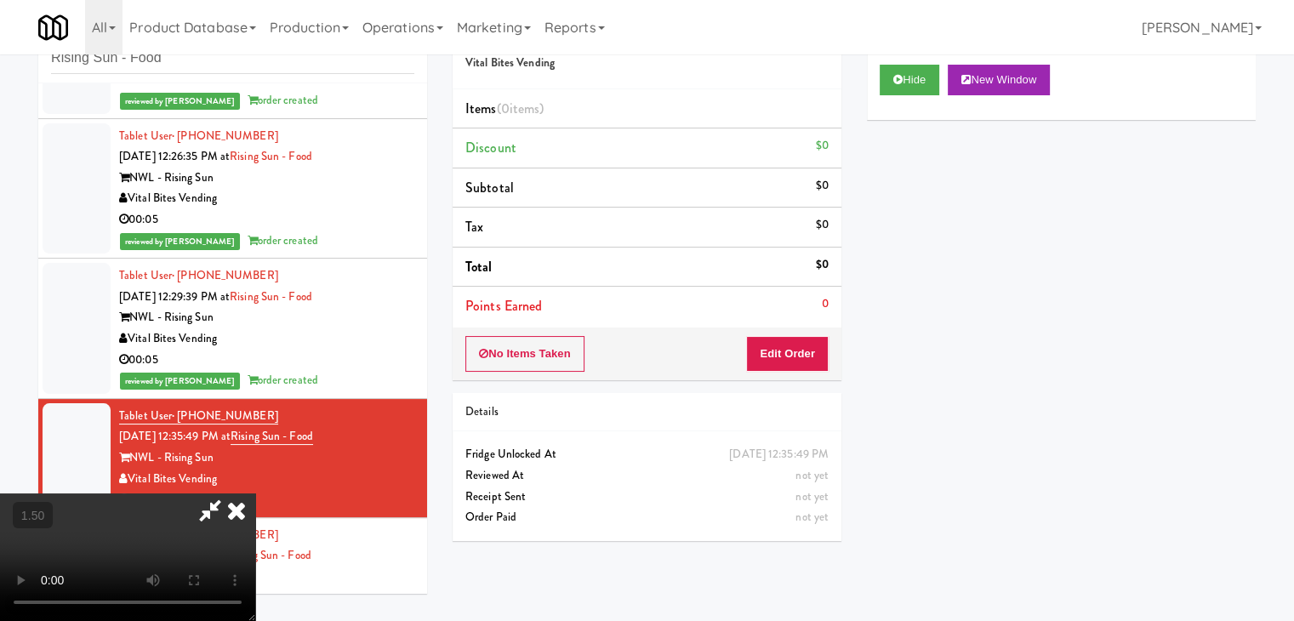
click at [255, 493] on icon at bounding box center [236, 510] width 37 height 34
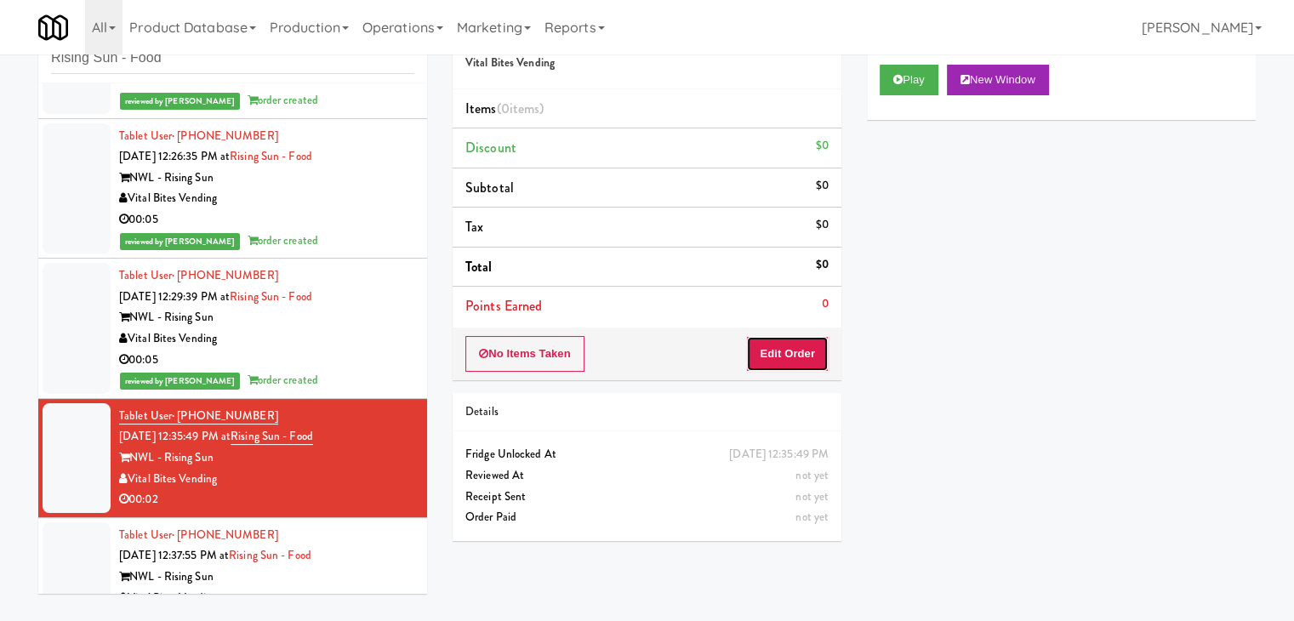
drag, startPoint x: 800, startPoint y: 353, endPoint x: 857, endPoint y: 280, distance: 93.2
click at [800, 353] on button "Edit Order" at bounding box center [787, 354] width 83 height 36
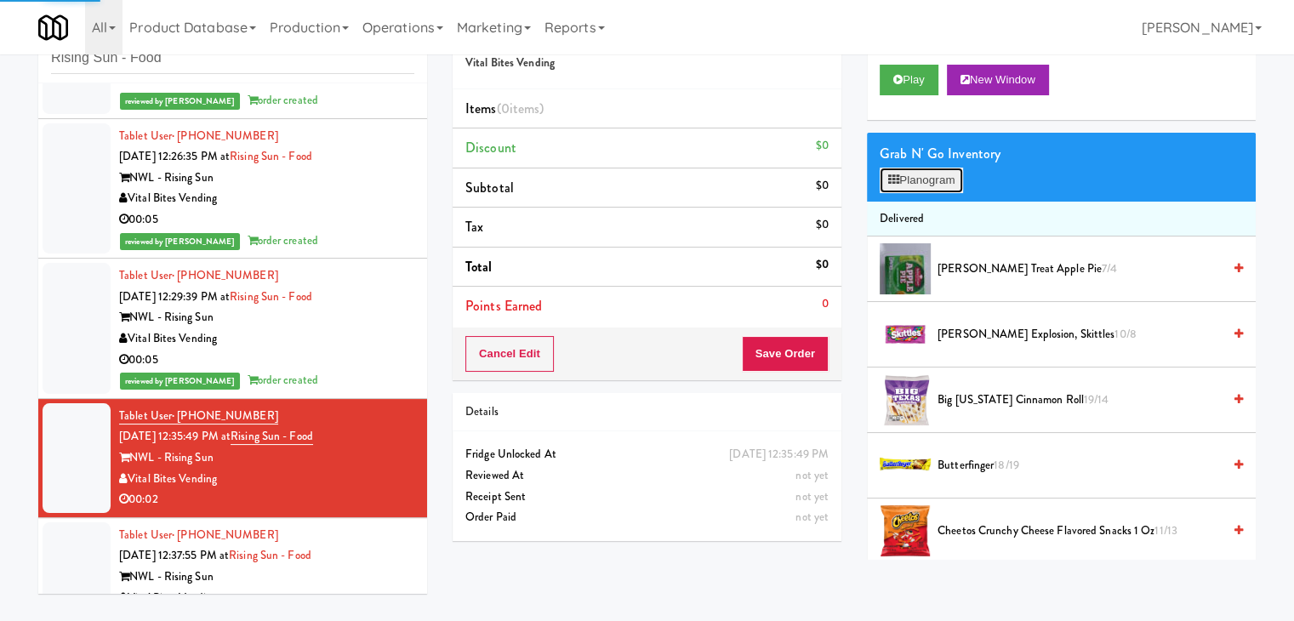
click at [928, 172] on button "Planogram" at bounding box center [920, 181] width 83 height 26
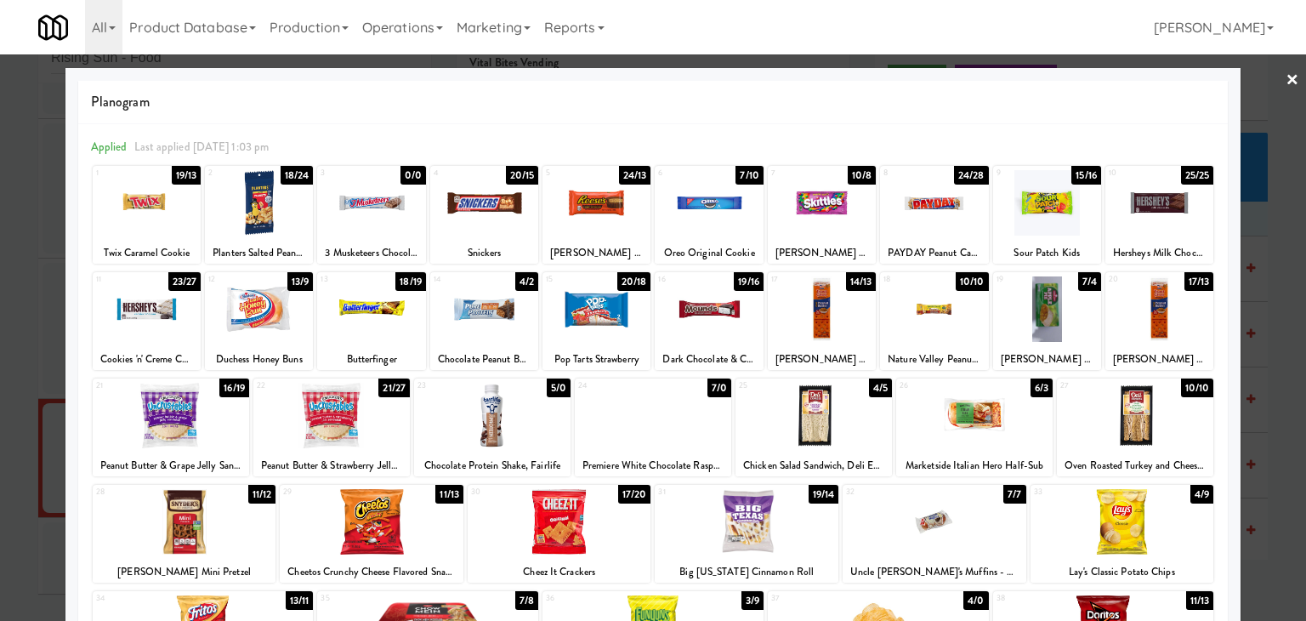
click at [591, 188] on div at bounding box center [597, 202] width 108 height 65
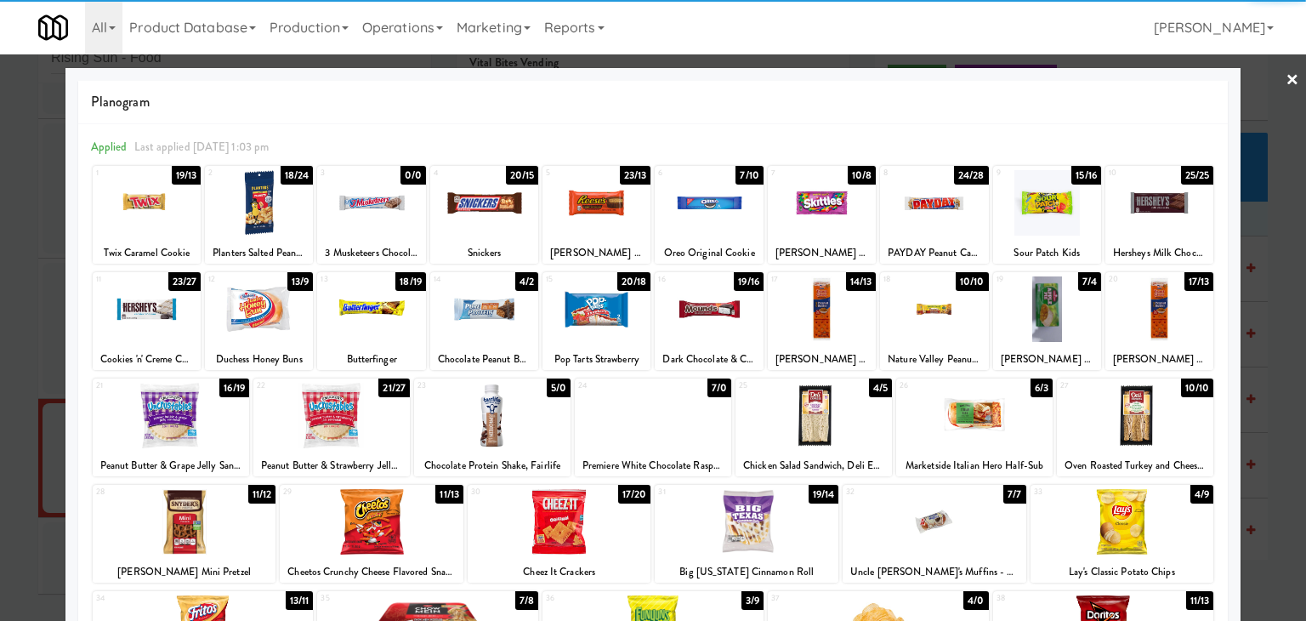
click at [1286, 85] on link "×" at bounding box center [1293, 80] width 14 height 53
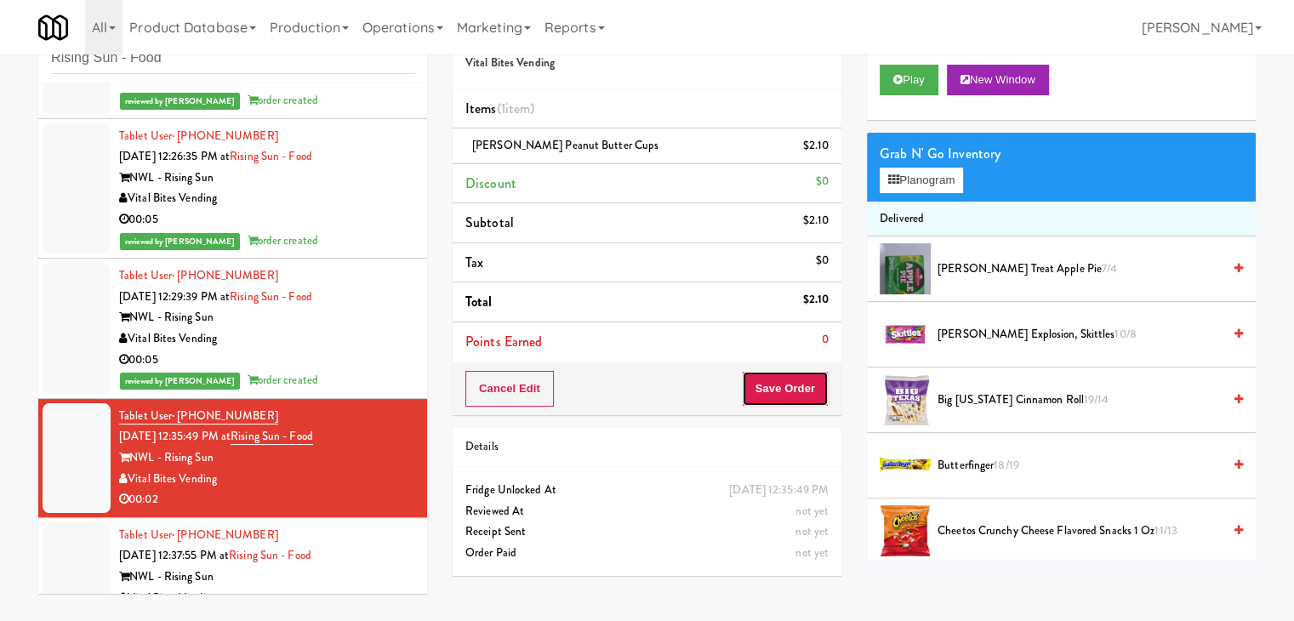
click at [788, 376] on button "Save Order" at bounding box center [785, 389] width 87 height 36
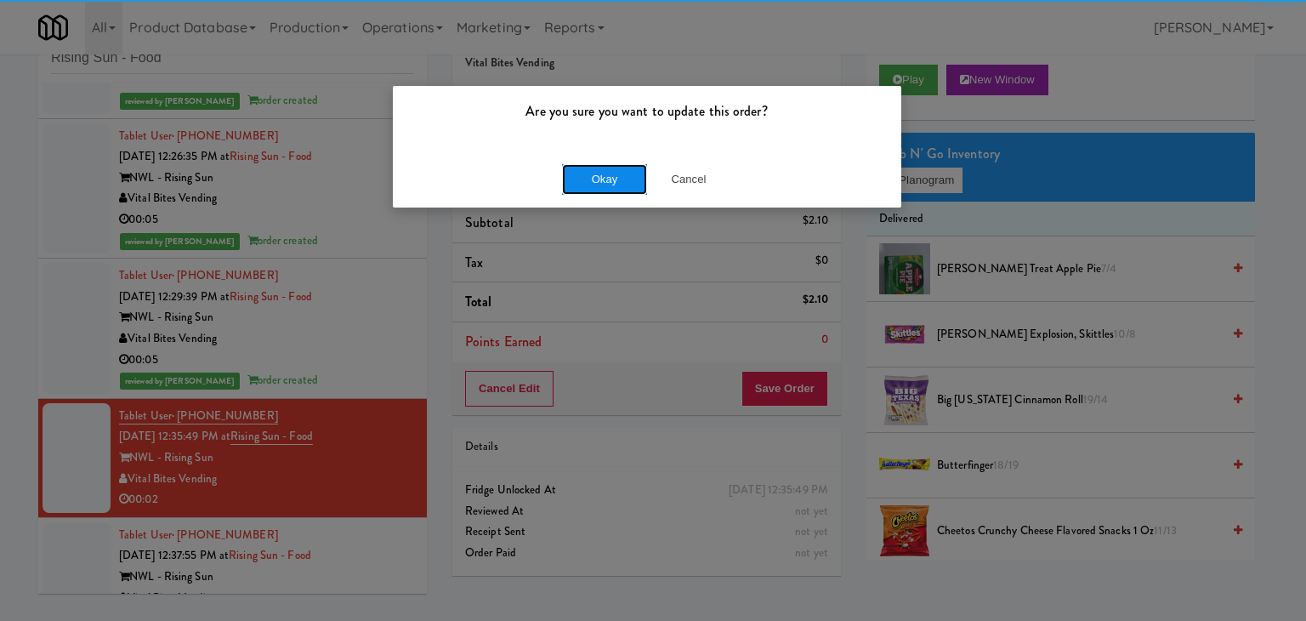
drag, startPoint x: 629, startPoint y: 165, endPoint x: 473, endPoint y: 264, distance: 185.0
click at [629, 165] on button "Okay" at bounding box center [604, 179] width 85 height 31
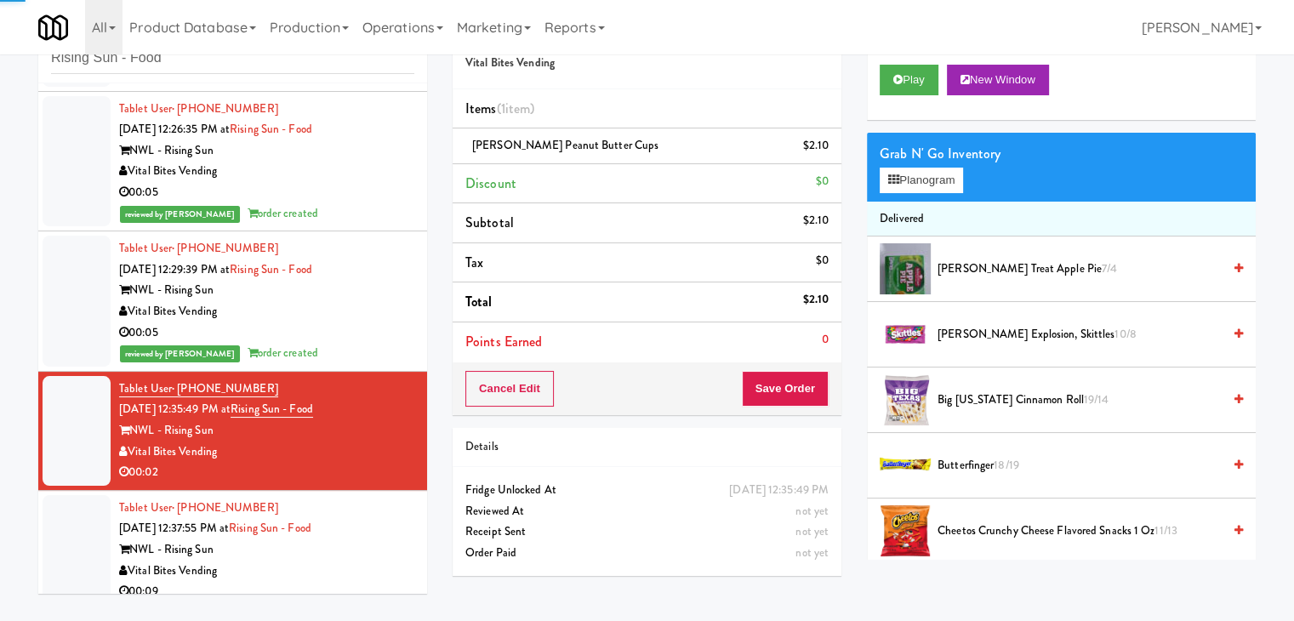
scroll to position [425, 0]
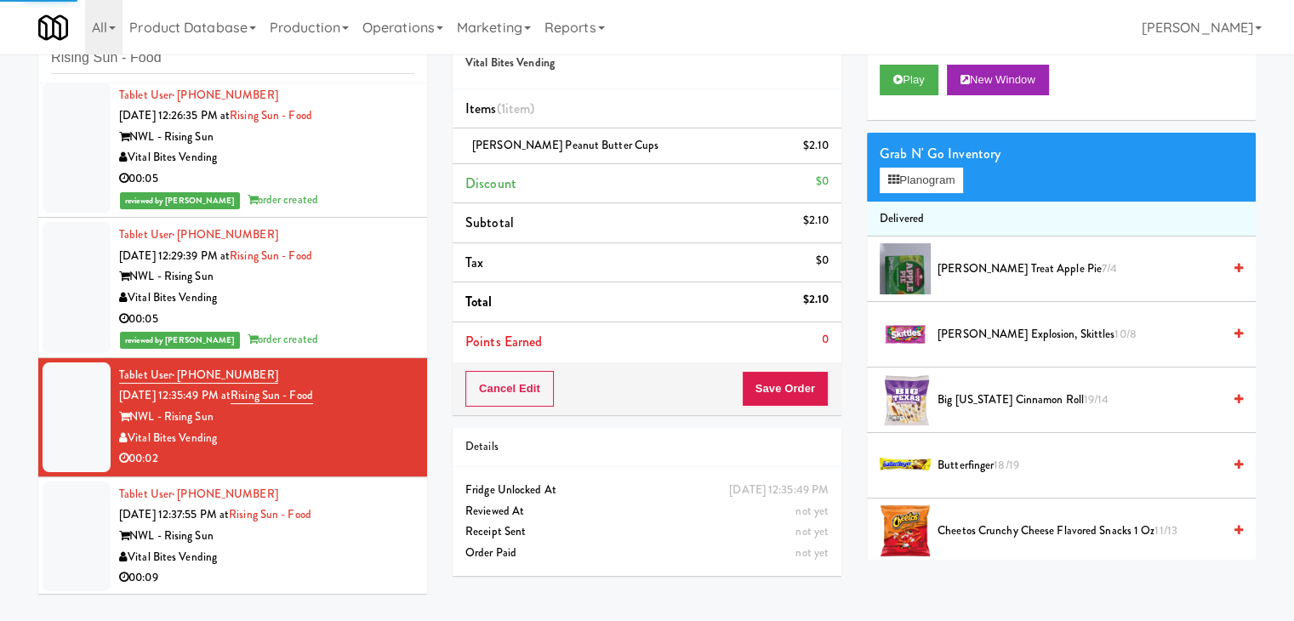
click at [387, 543] on div "NWL - Rising Sun" at bounding box center [266, 536] width 295 height 21
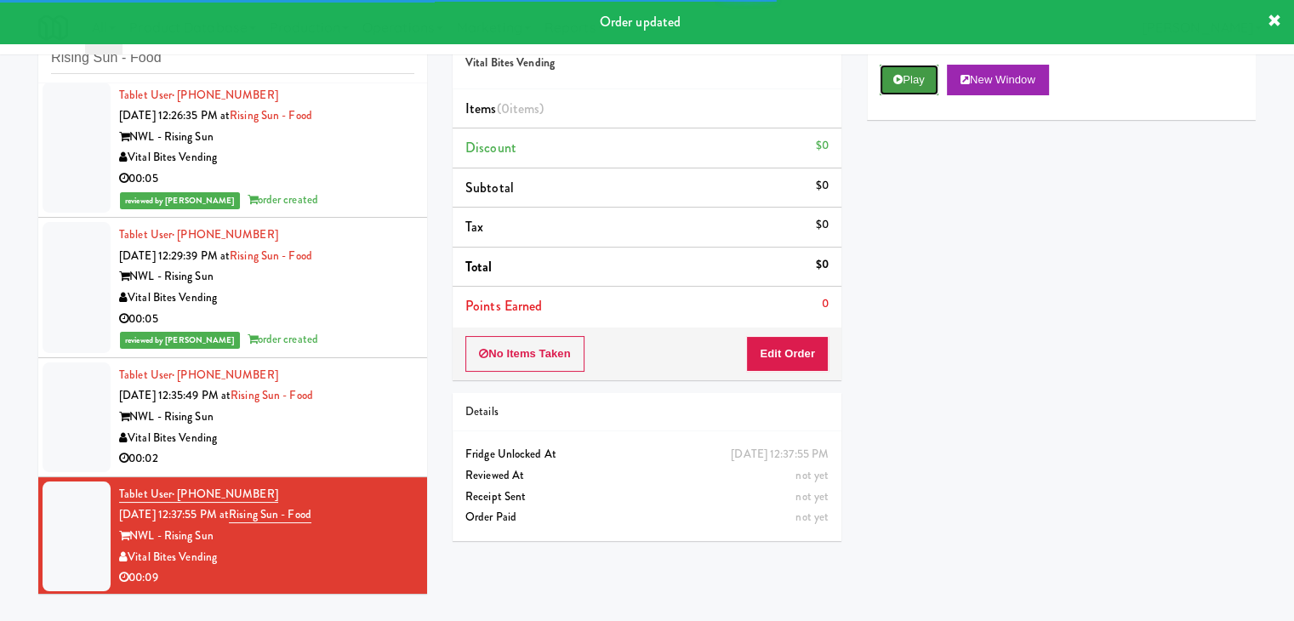
click at [915, 75] on button "Play" at bounding box center [908, 80] width 59 height 31
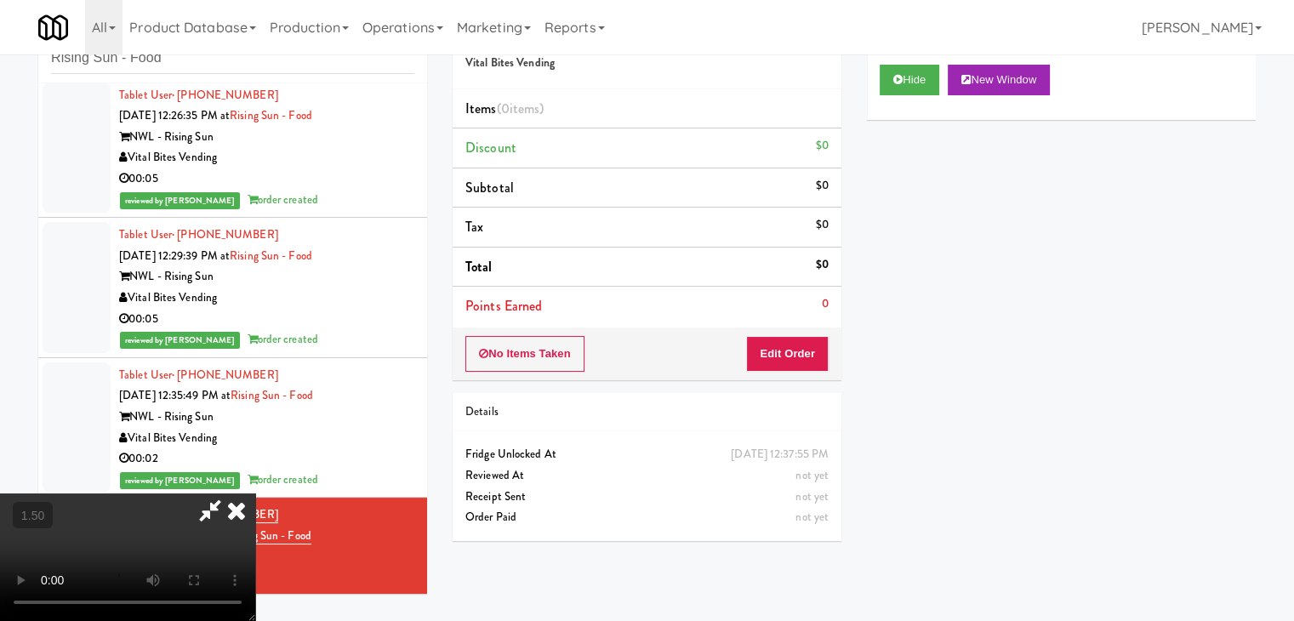
click at [255, 493] on video at bounding box center [127, 557] width 255 height 128
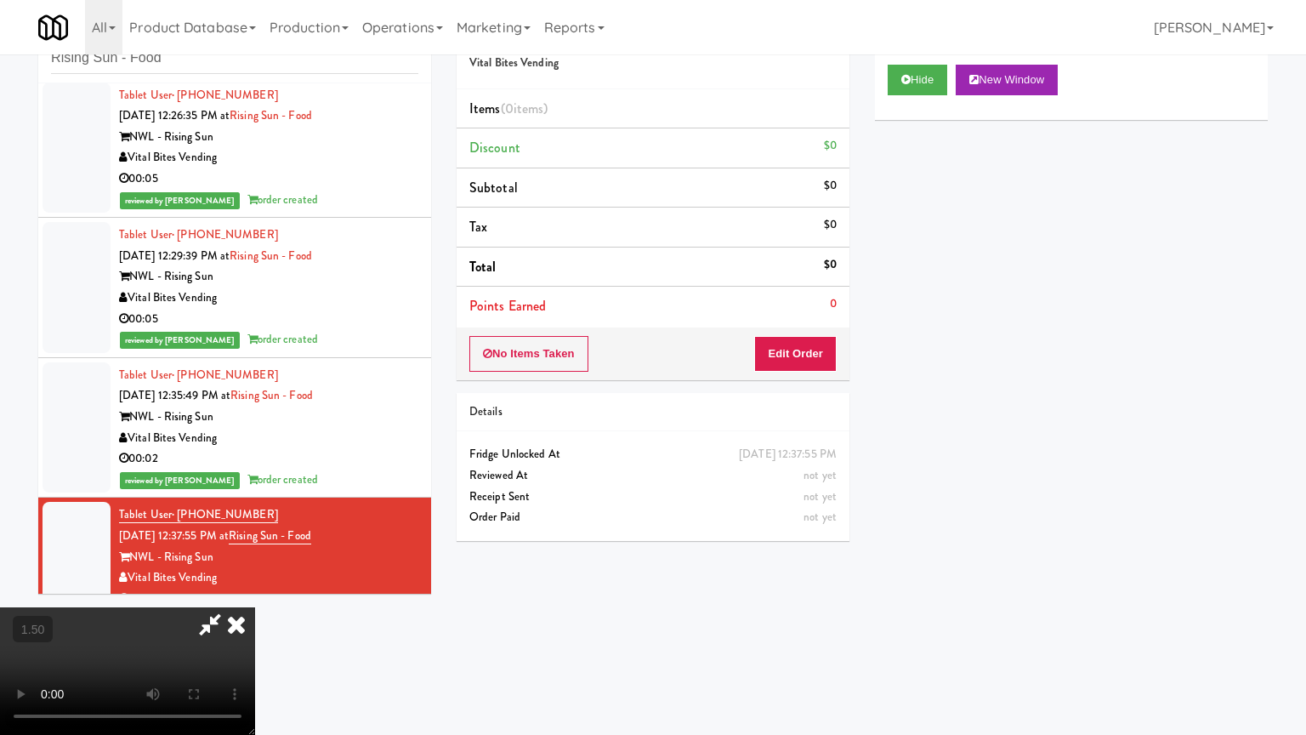
click at [255, 607] on video at bounding box center [127, 671] width 255 height 128
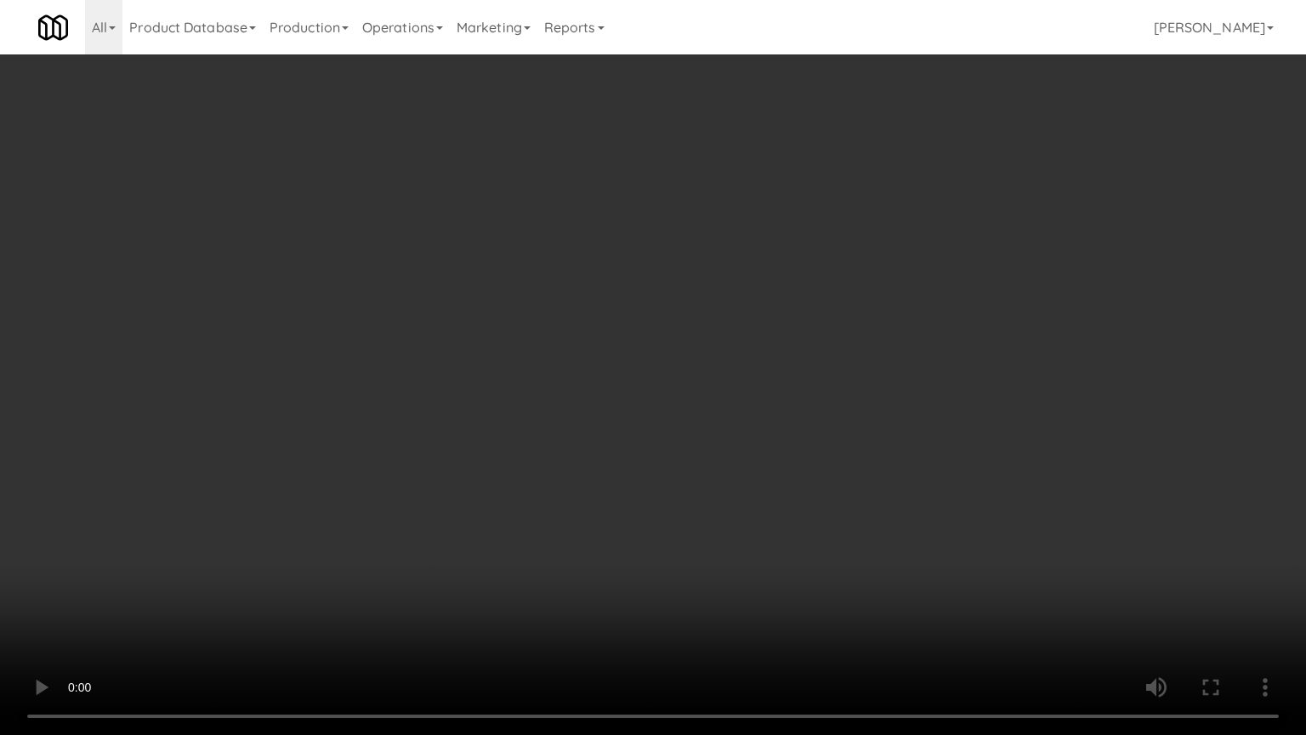
click at [623, 420] on video at bounding box center [653, 367] width 1306 height 735
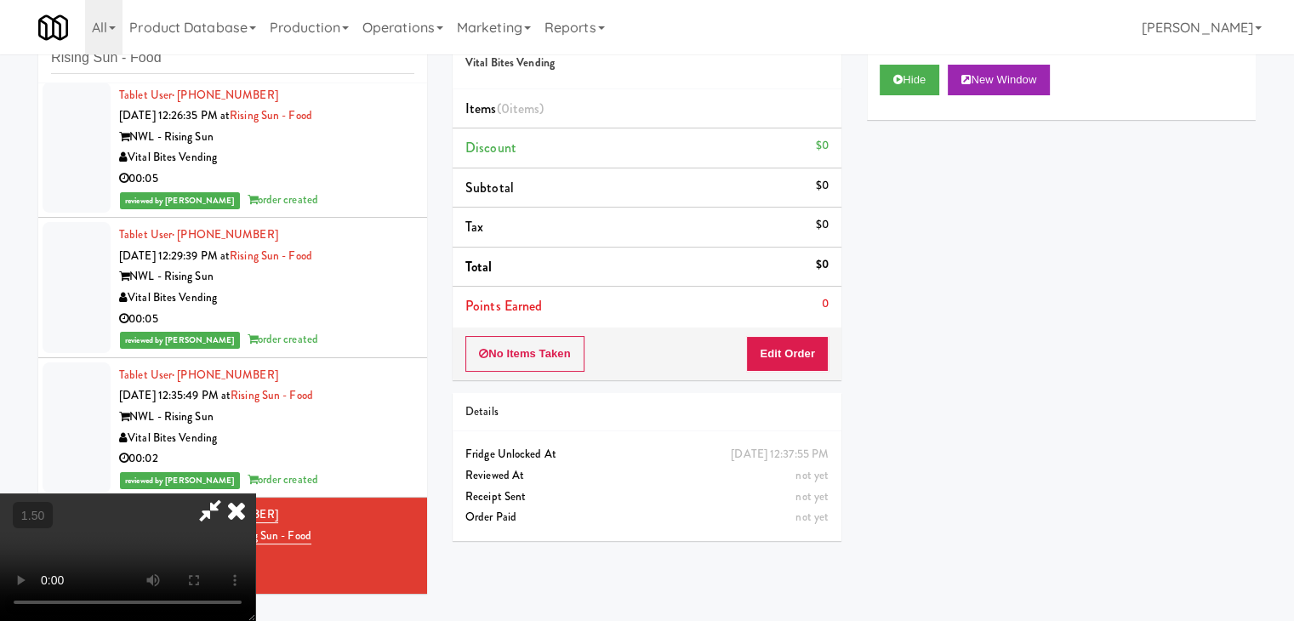
click at [255, 493] on icon at bounding box center [236, 510] width 37 height 34
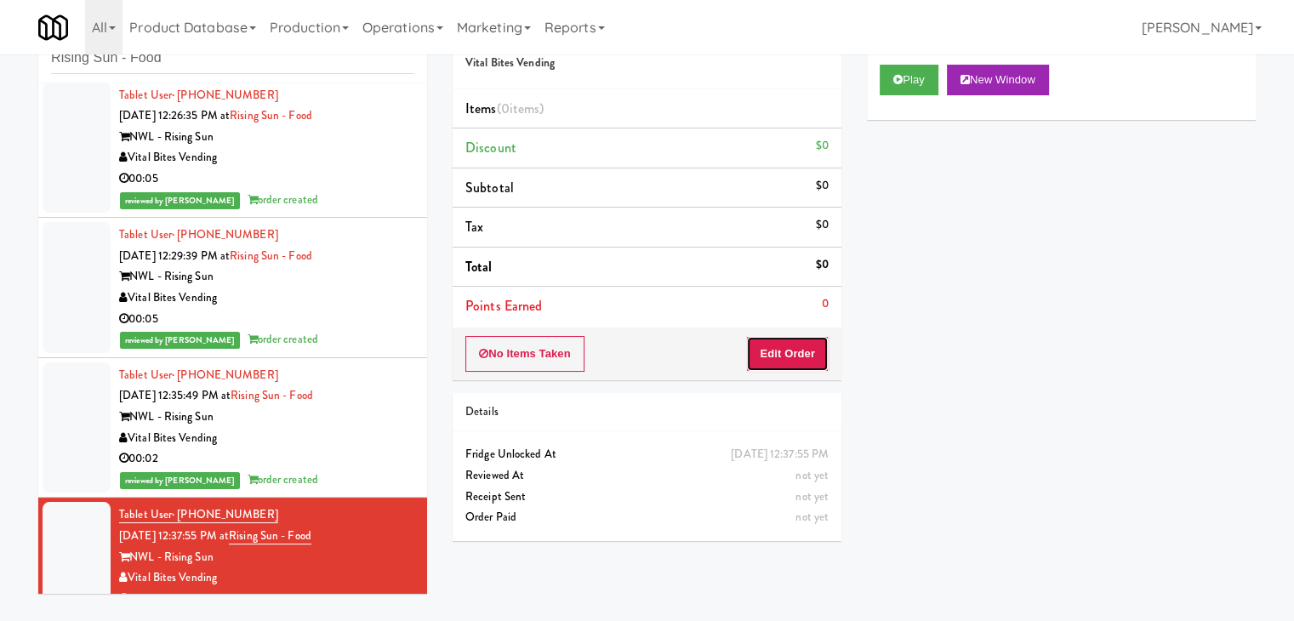
drag, startPoint x: 797, startPoint y: 368, endPoint x: 847, endPoint y: 296, distance: 88.0
click at [797, 361] on button "Edit Order" at bounding box center [787, 354] width 83 height 36
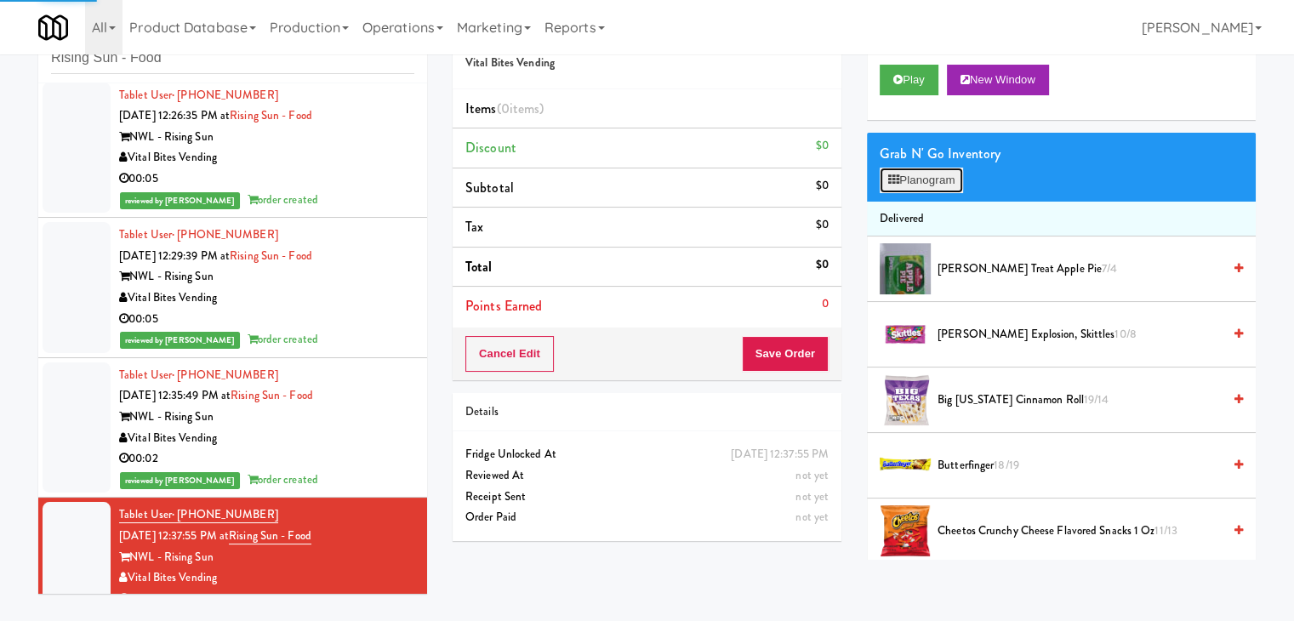
click at [914, 179] on button "Planogram" at bounding box center [920, 181] width 83 height 26
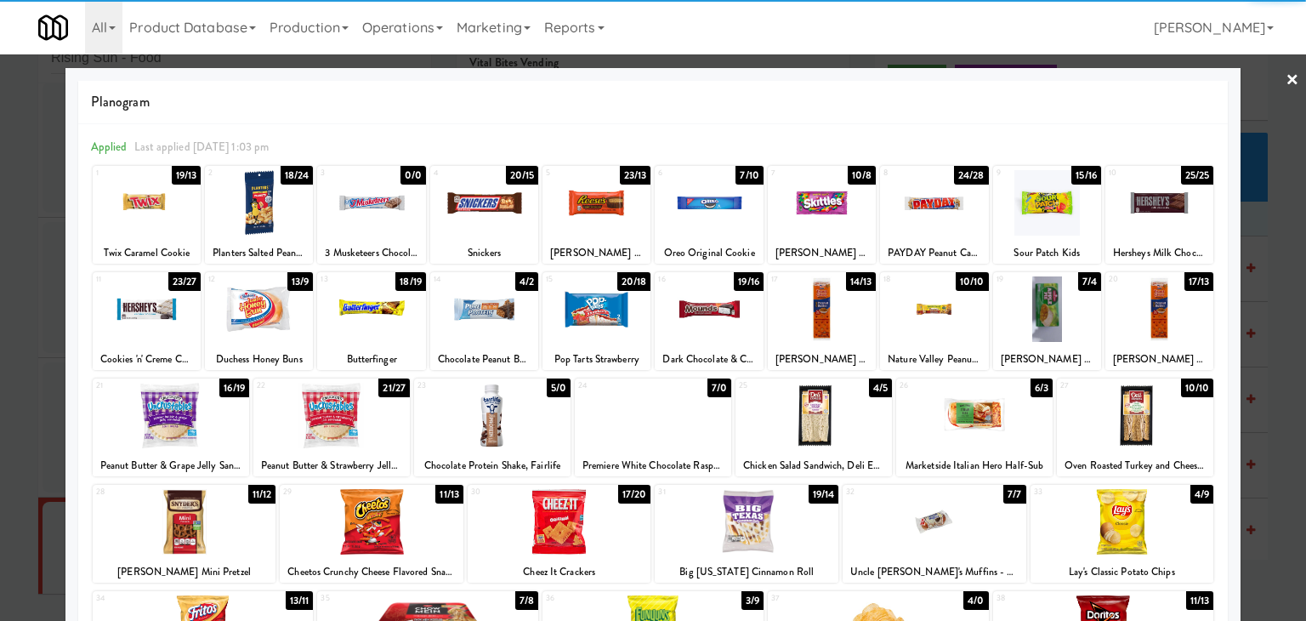
click at [136, 305] on div at bounding box center [147, 308] width 108 height 65
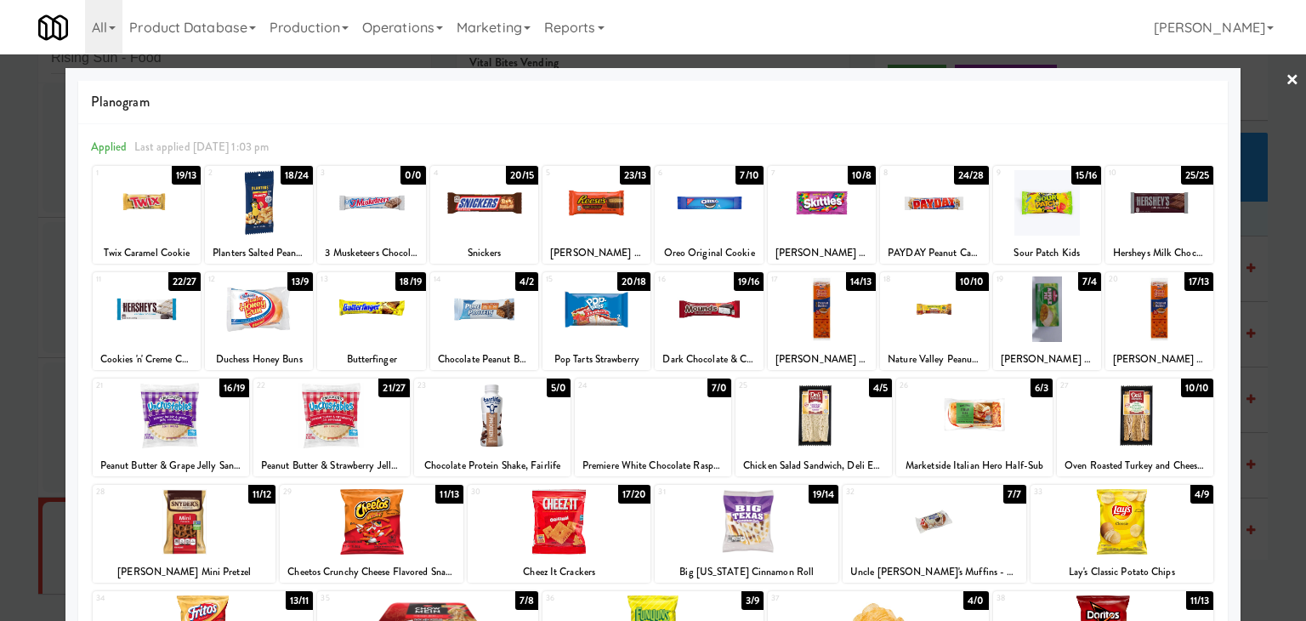
drag, startPoint x: 572, startPoint y: 309, endPoint x: 925, endPoint y: 260, distance: 357.1
click at [576, 309] on div at bounding box center [597, 308] width 108 height 65
drag, startPoint x: 1278, startPoint y: 79, endPoint x: 1272, endPoint y: 87, distance: 9.7
click at [1286, 79] on link "×" at bounding box center [1293, 80] width 14 height 53
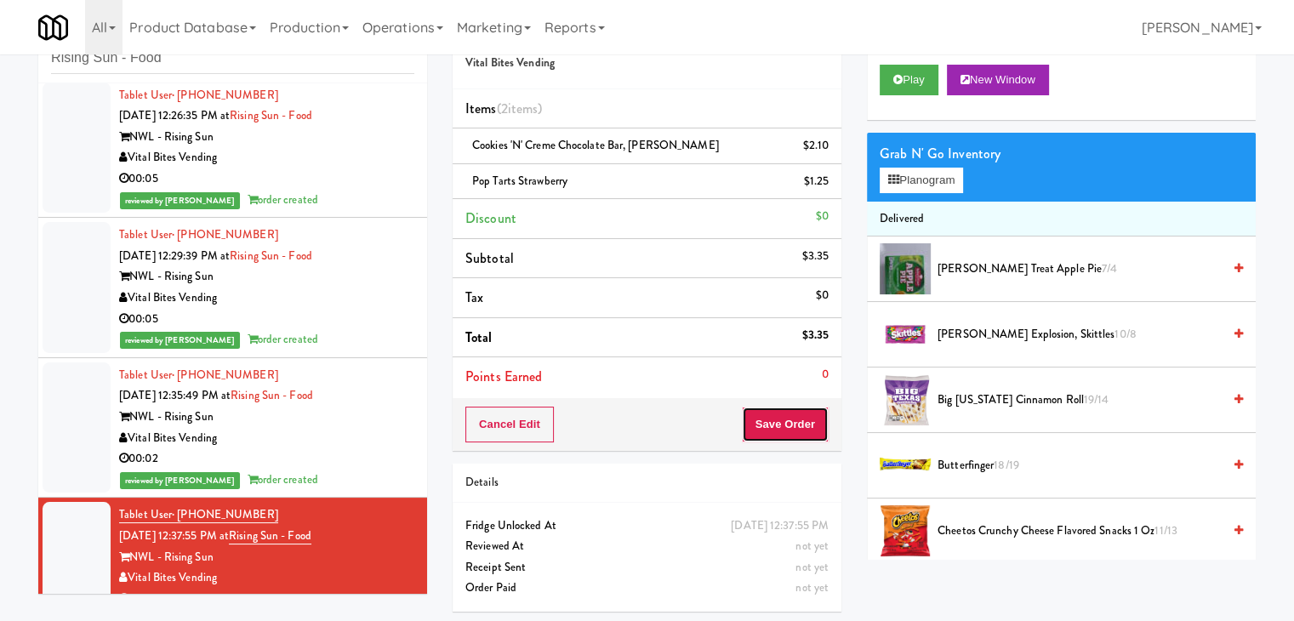
click at [780, 420] on button "Save Order" at bounding box center [785, 425] width 87 height 36
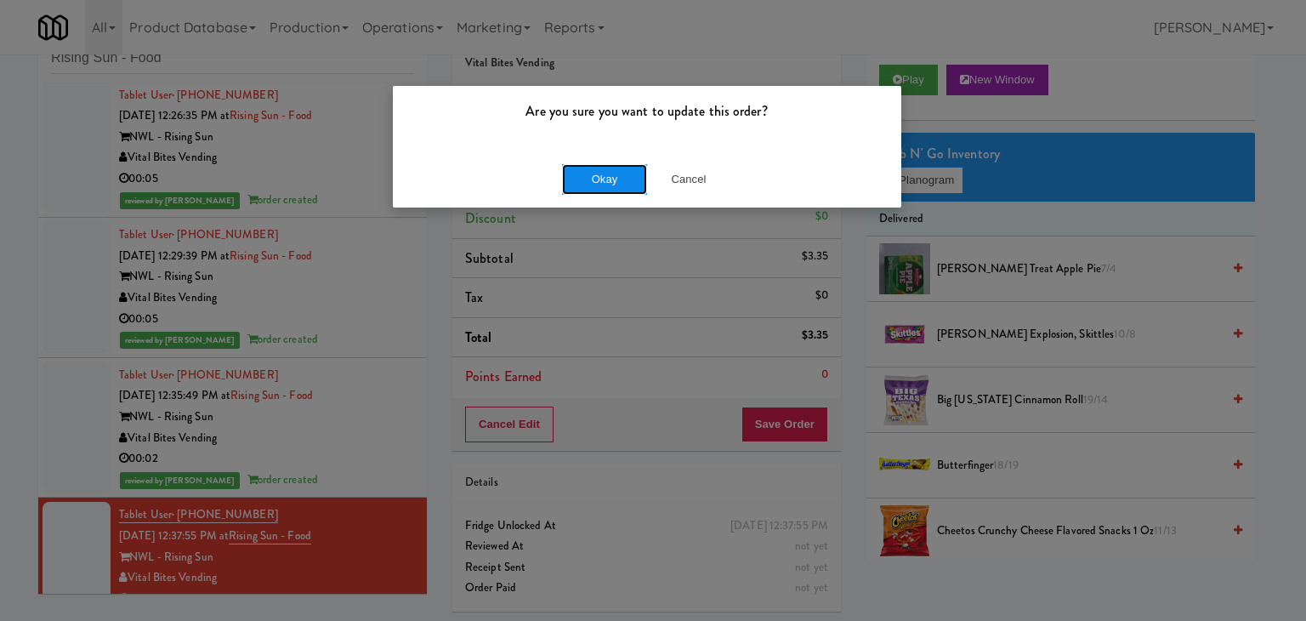
click at [611, 186] on button "Okay" at bounding box center [604, 179] width 85 height 31
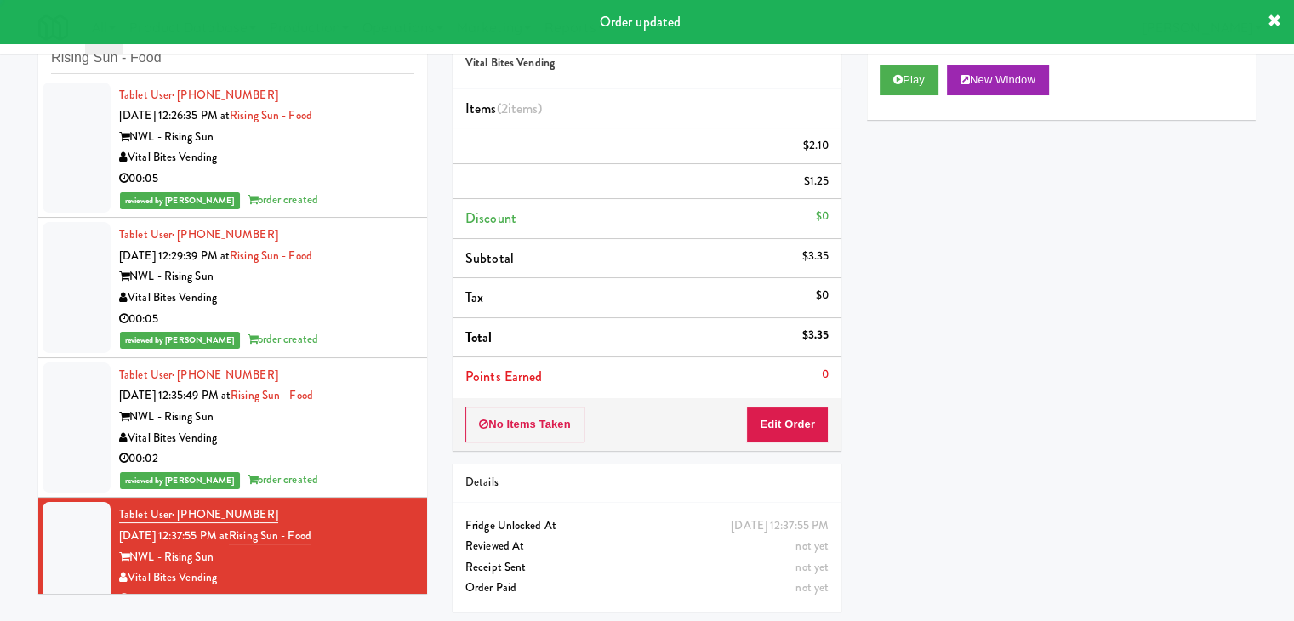
click at [384, 446] on div "Vital Bites Vending" at bounding box center [266, 438] width 295 height 21
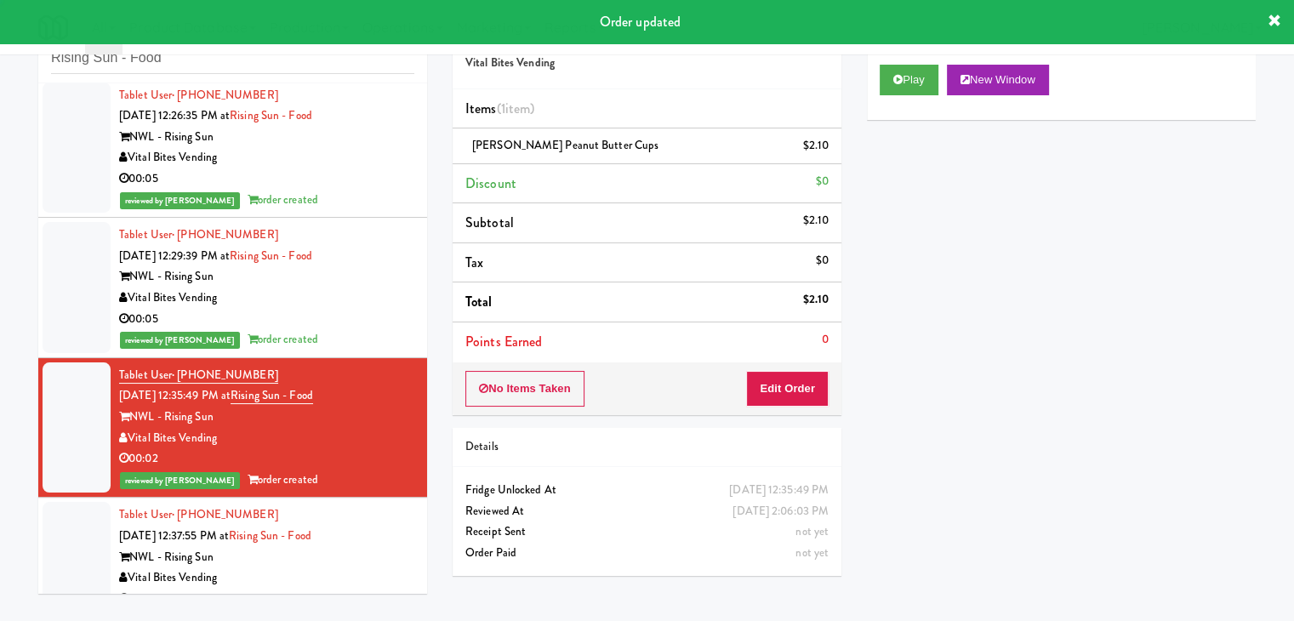
click at [384, 309] on div "00:05" at bounding box center [266, 319] width 295 height 21
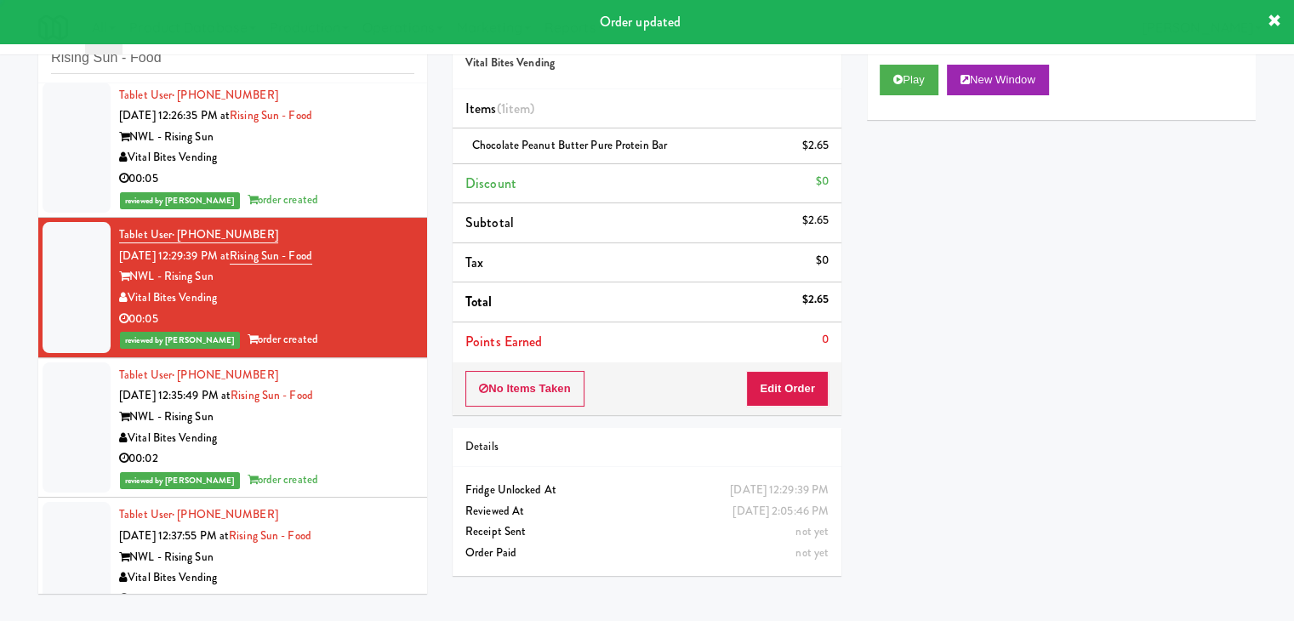
click at [370, 172] on div "00:05" at bounding box center [266, 178] width 295 height 21
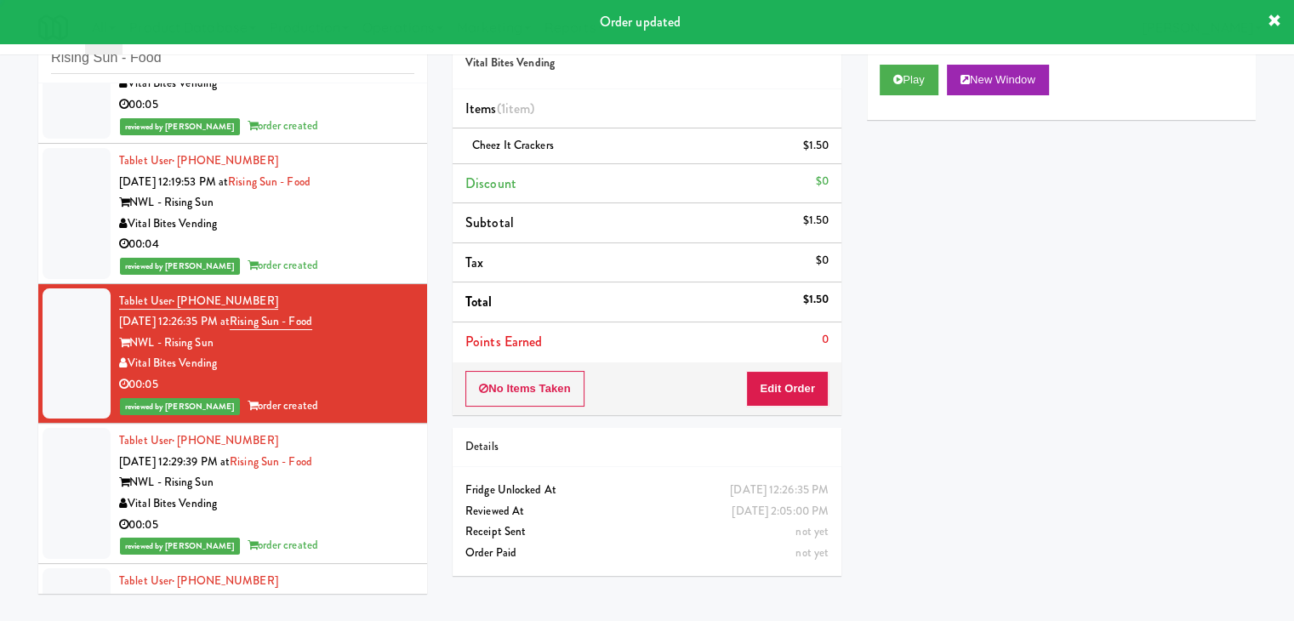
scroll to position [85, 0]
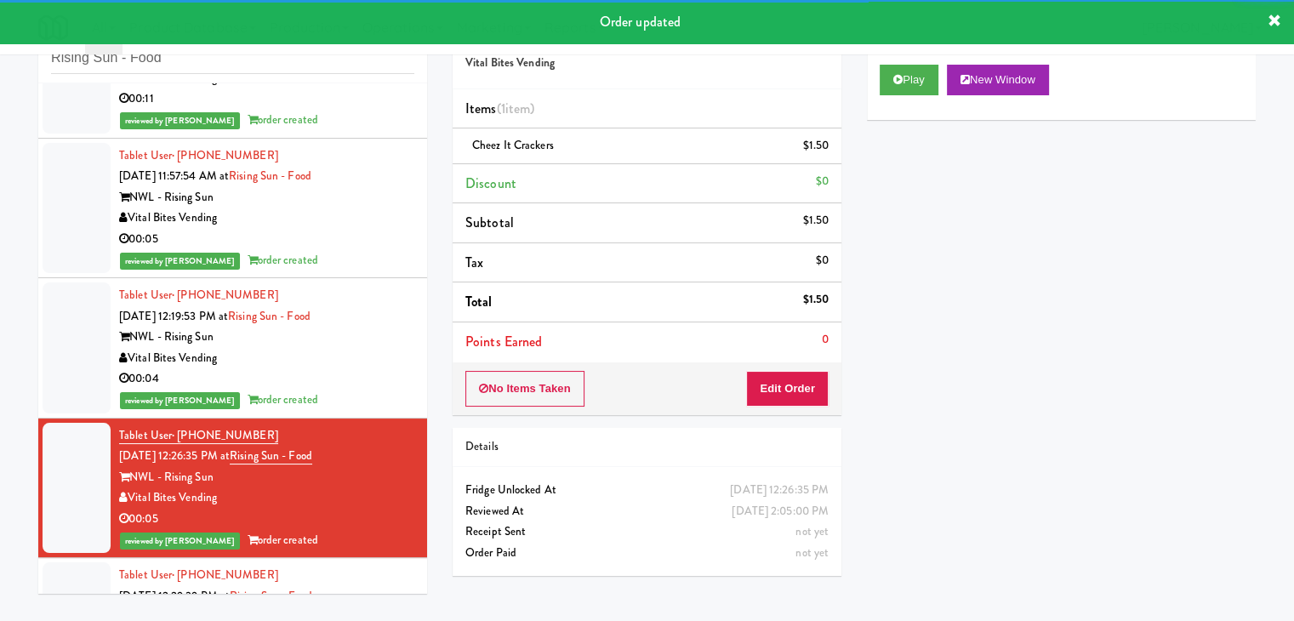
click at [361, 348] on div "Vital Bites Vending" at bounding box center [266, 358] width 295 height 21
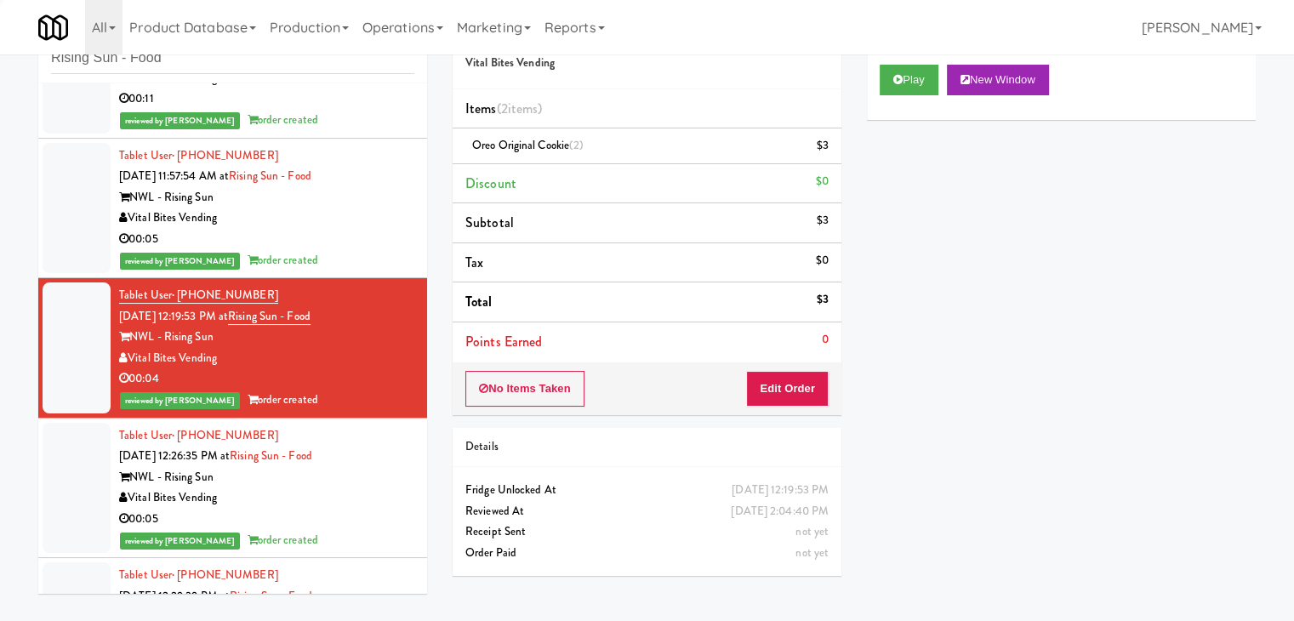
click at [364, 232] on div "00:05" at bounding box center [266, 239] width 295 height 21
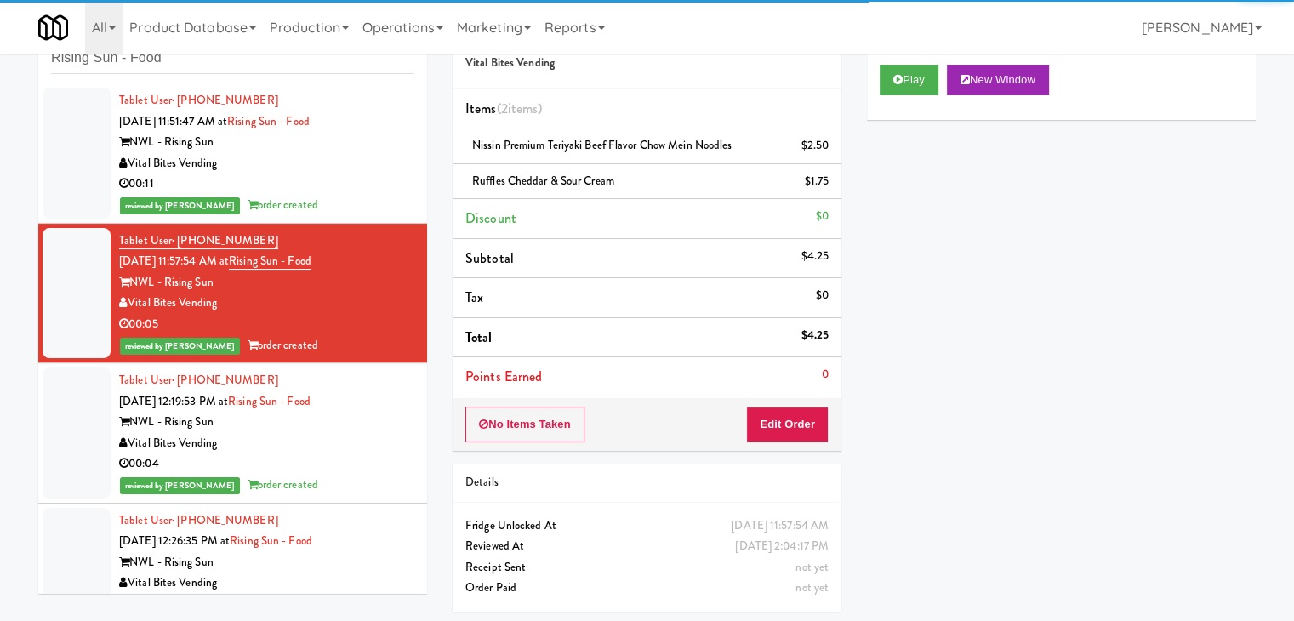
click at [367, 187] on div "00:11" at bounding box center [266, 184] width 295 height 21
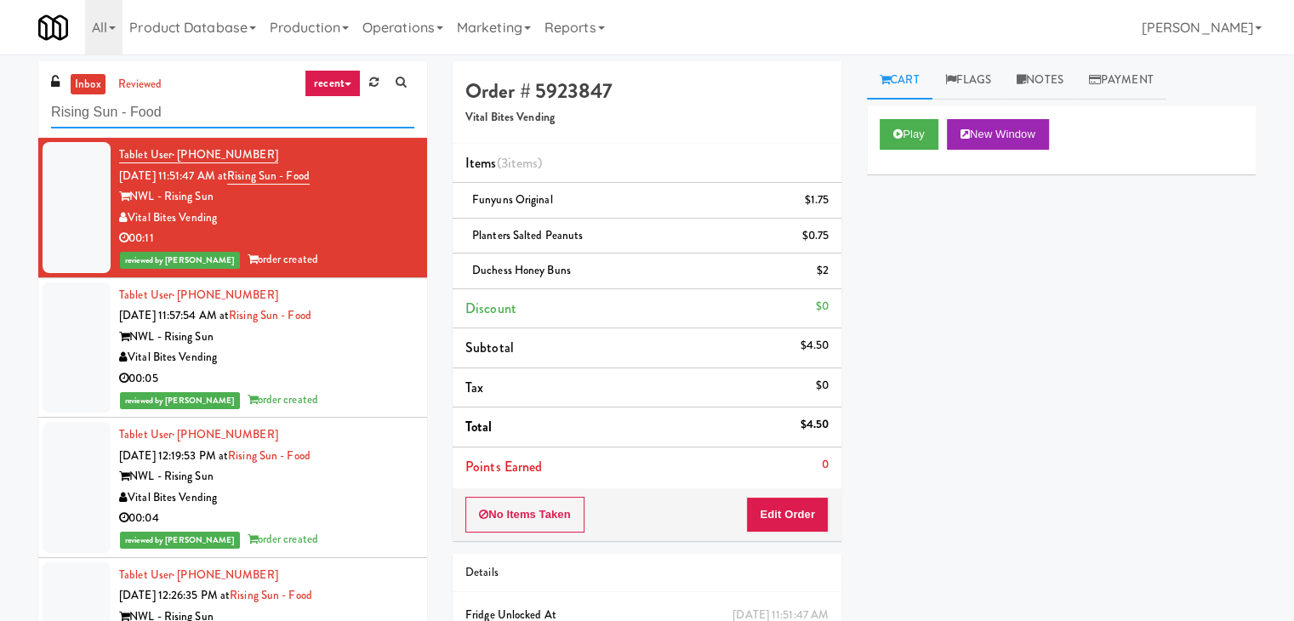
click at [182, 118] on input "Rising Sun - Food" at bounding box center [232, 112] width 363 height 31
click at [181, 118] on input "Rising Sun - Food" at bounding box center [232, 112] width 363 height 31
paste input "Sentral Fridge"
type input "Sentral Fridge"
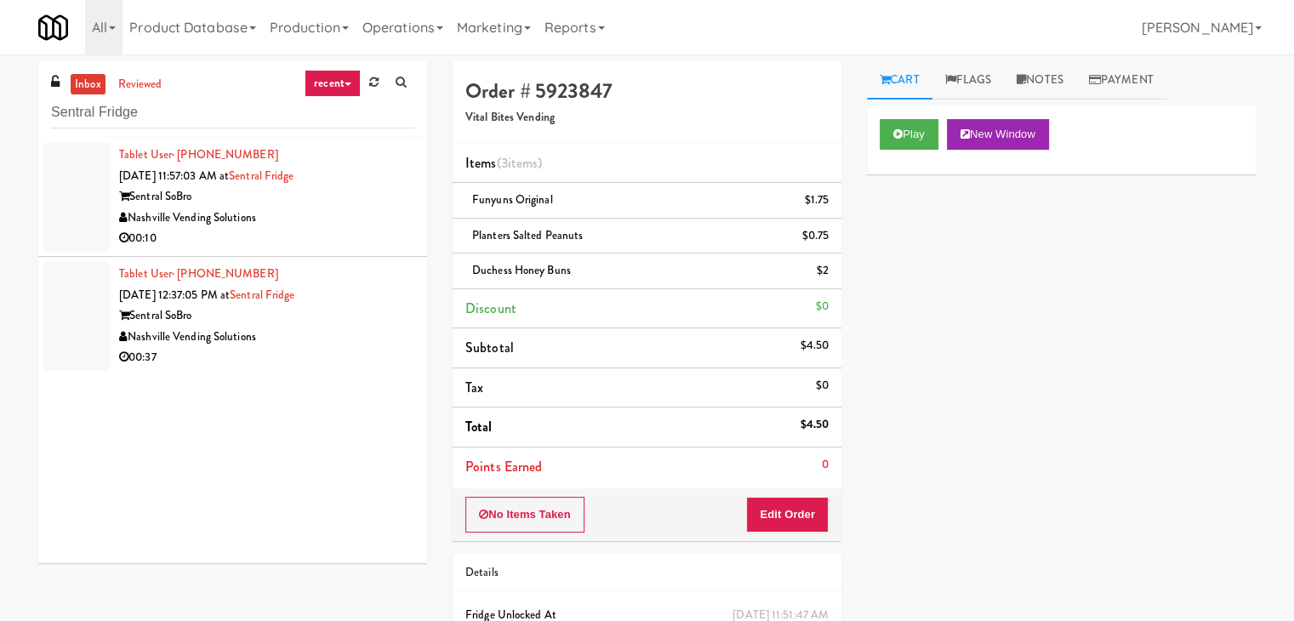
click at [343, 225] on div "Nashville Vending Solutions" at bounding box center [266, 218] width 295 height 21
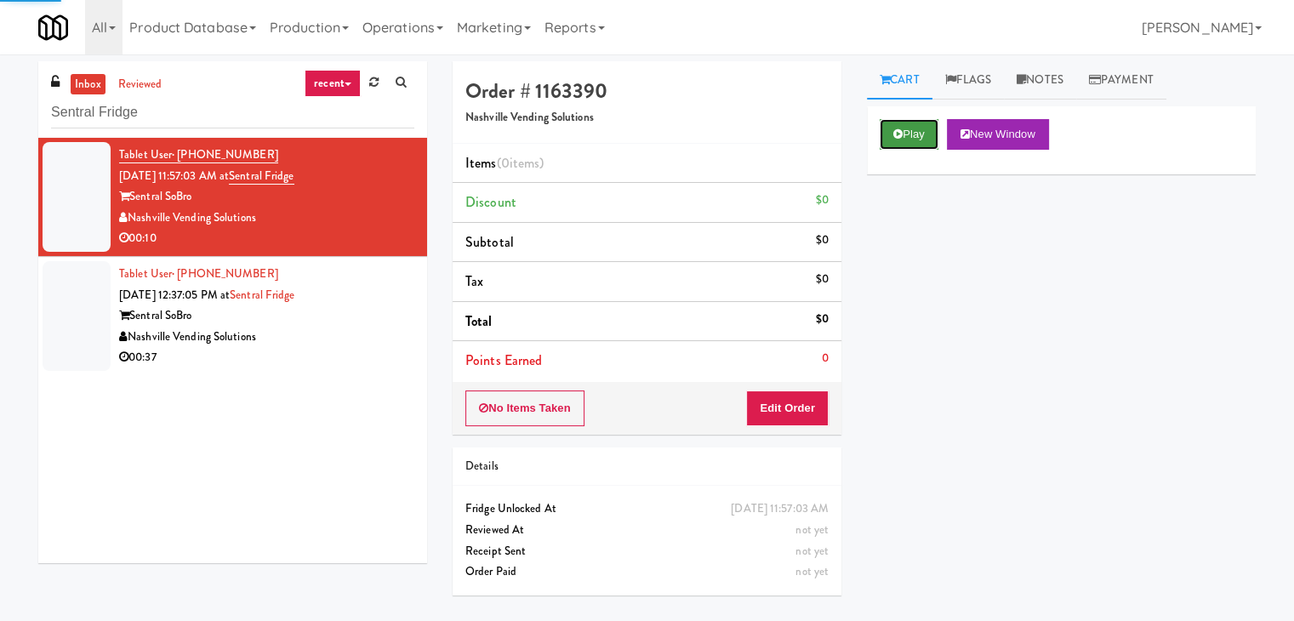
click at [906, 135] on button "Play" at bounding box center [908, 134] width 59 height 31
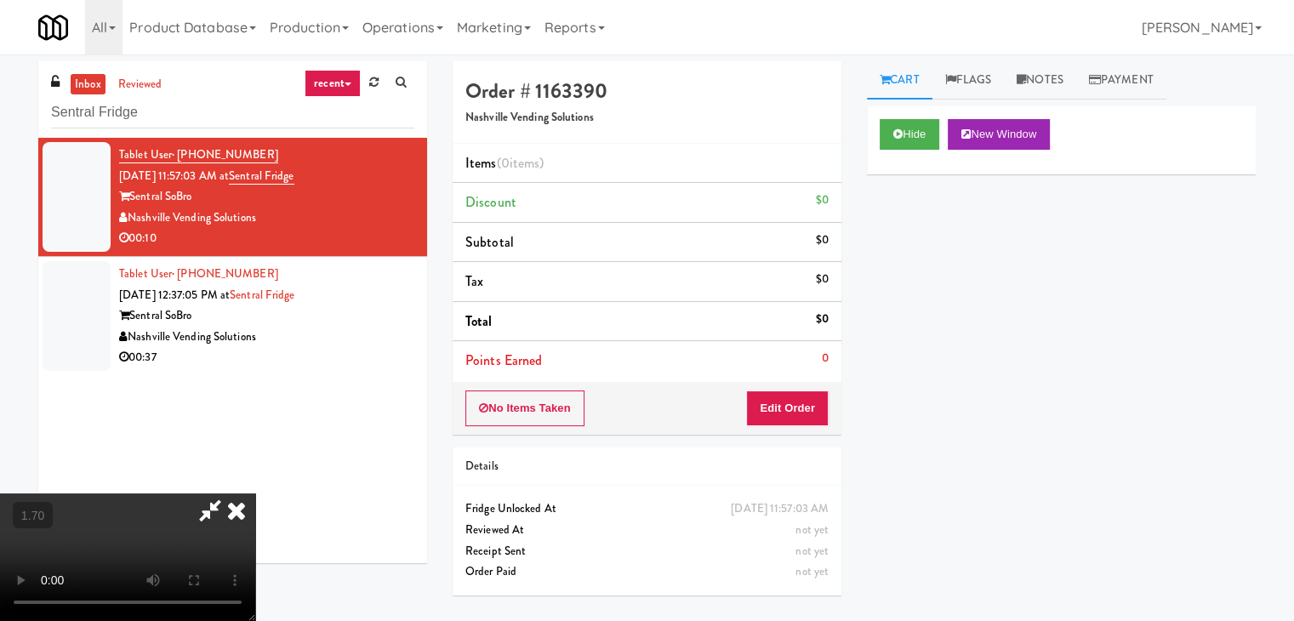
click at [255, 493] on video at bounding box center [127, 557] width 255 height 128
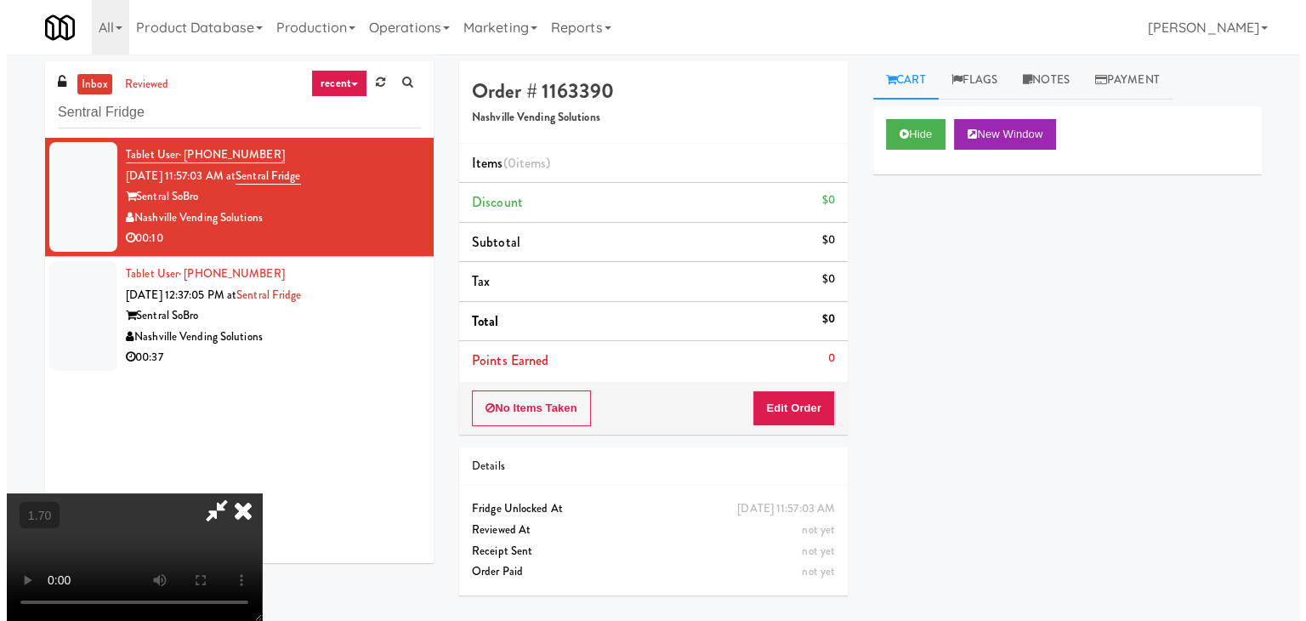
scroll to position [239, 0]
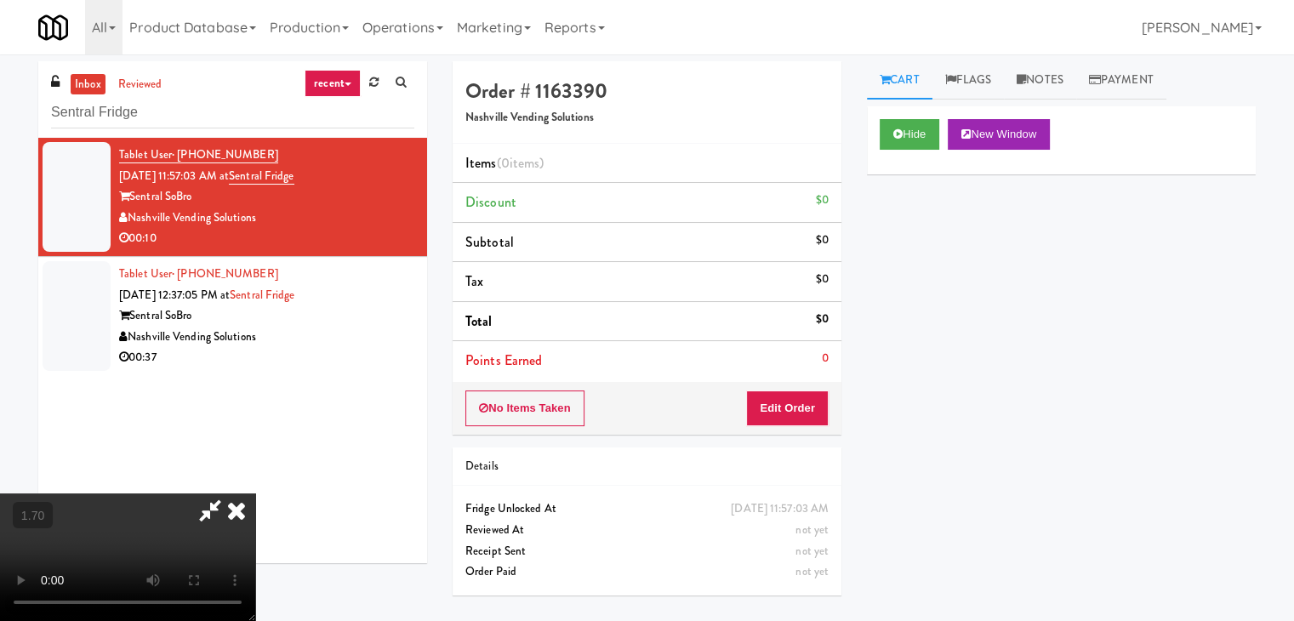
click at [255, 493] on video at bounding box center [127, 557] width 255 height 128
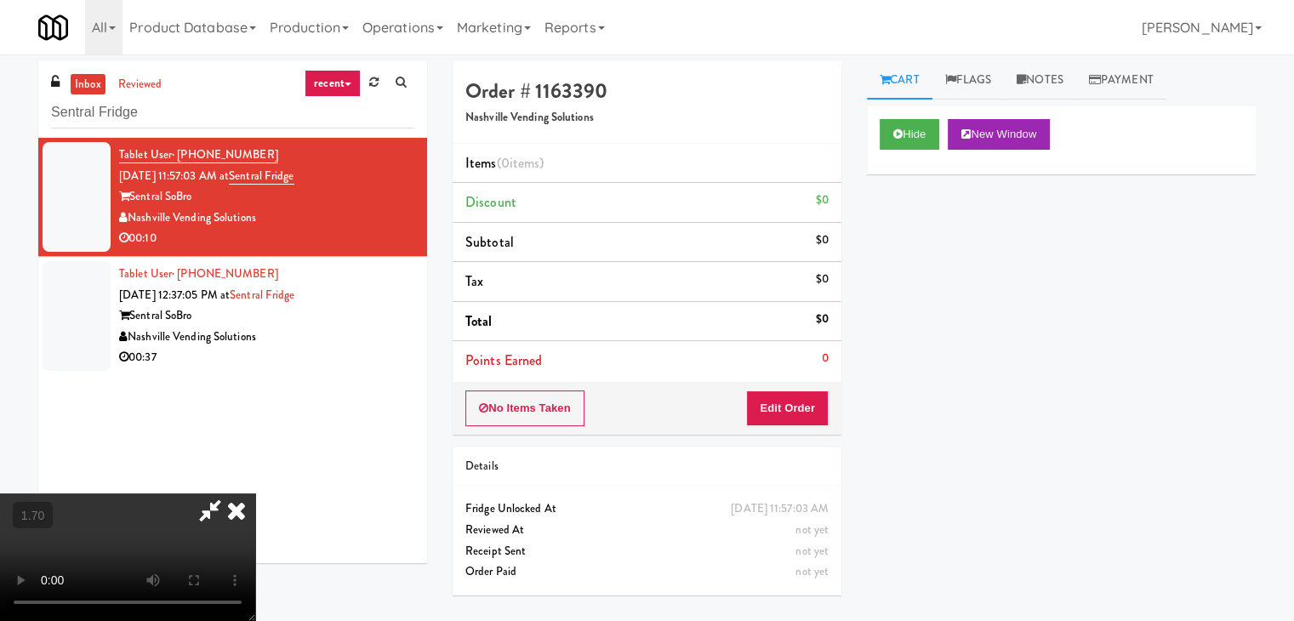
click at [255, 493] on video at bounding box center [127, 557] width 255 height 128
click at [806, 406] on button "Edit Order" at bounding box center [787, 408] width 83 height 36
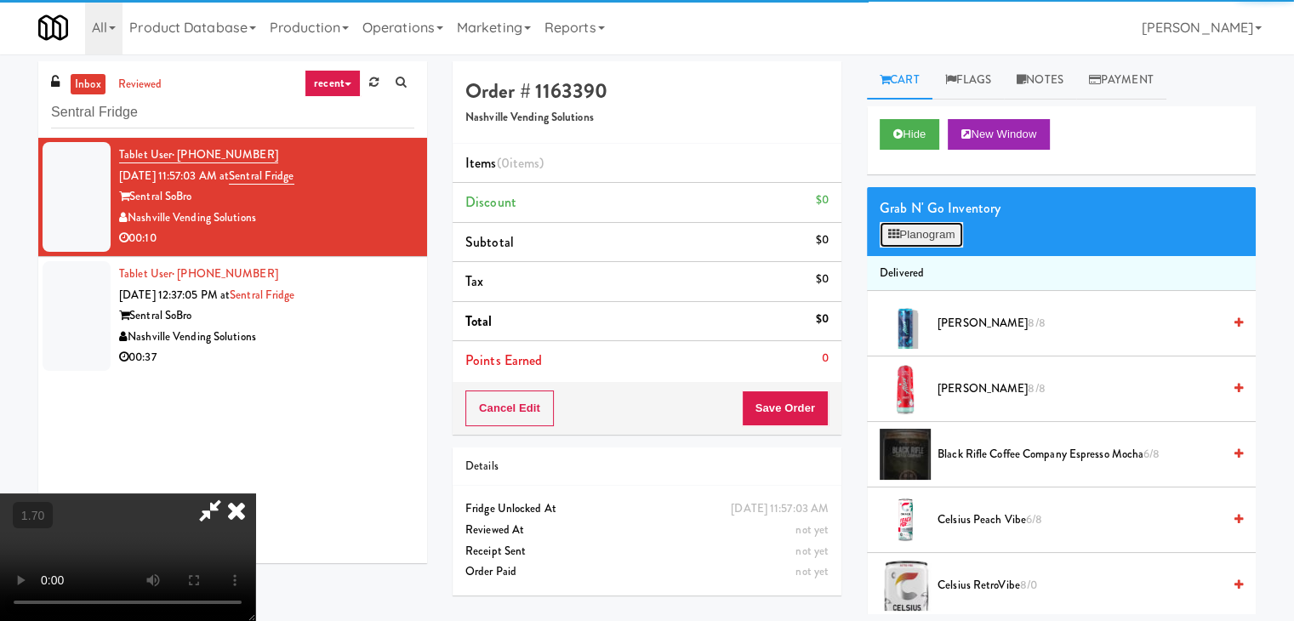
click at [919, 229] on button "Planogram" at bounding box center [920, 235] width 83 height 26
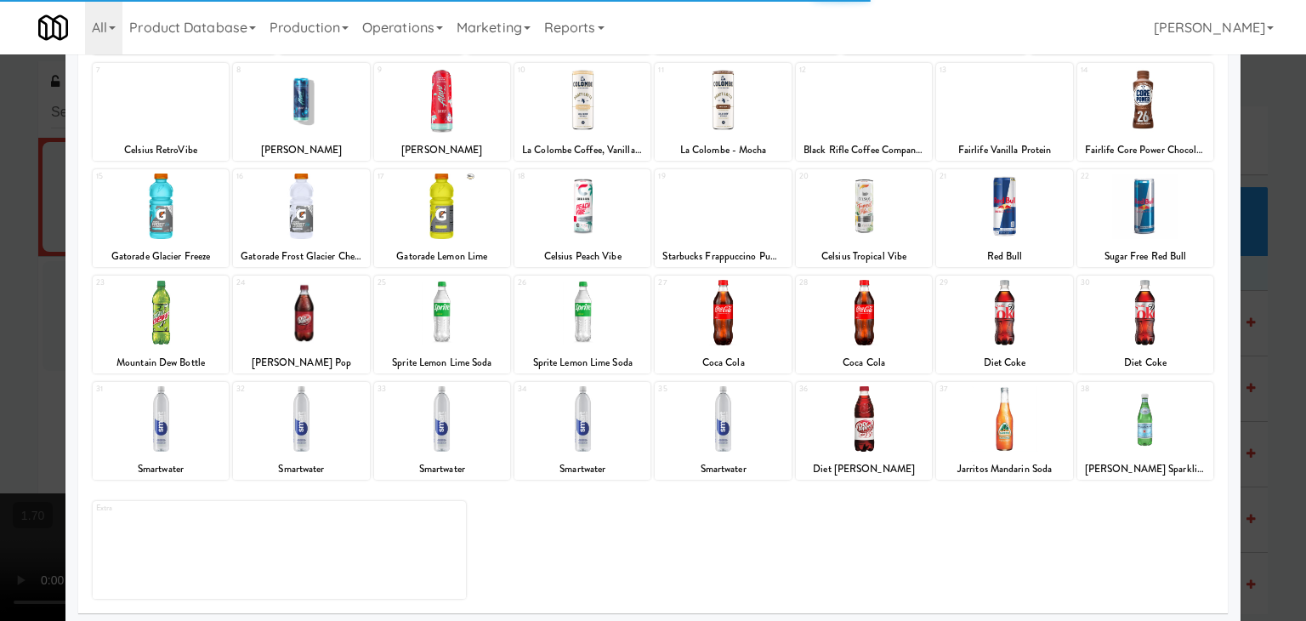
scroll to position [214, 0]
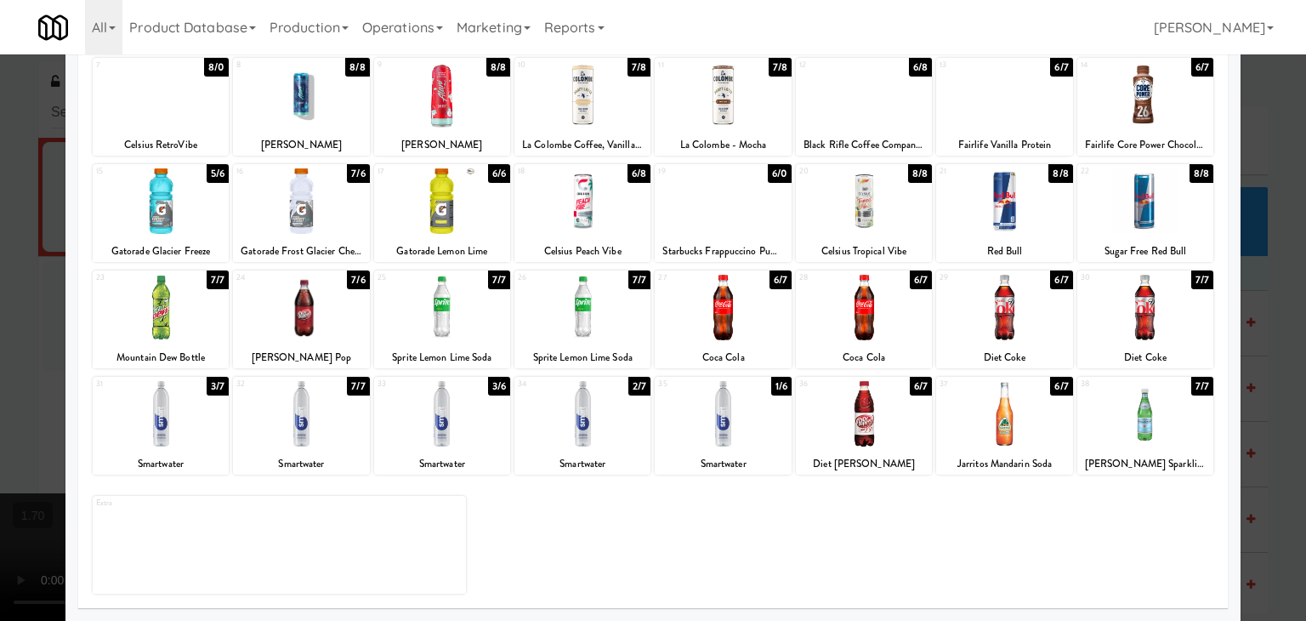
click at [999, 310] on div at bounding box center [1004, 307] width 136 height 65
click at [876, 311] on div at bounding box center [864, 307] width 136 height 65
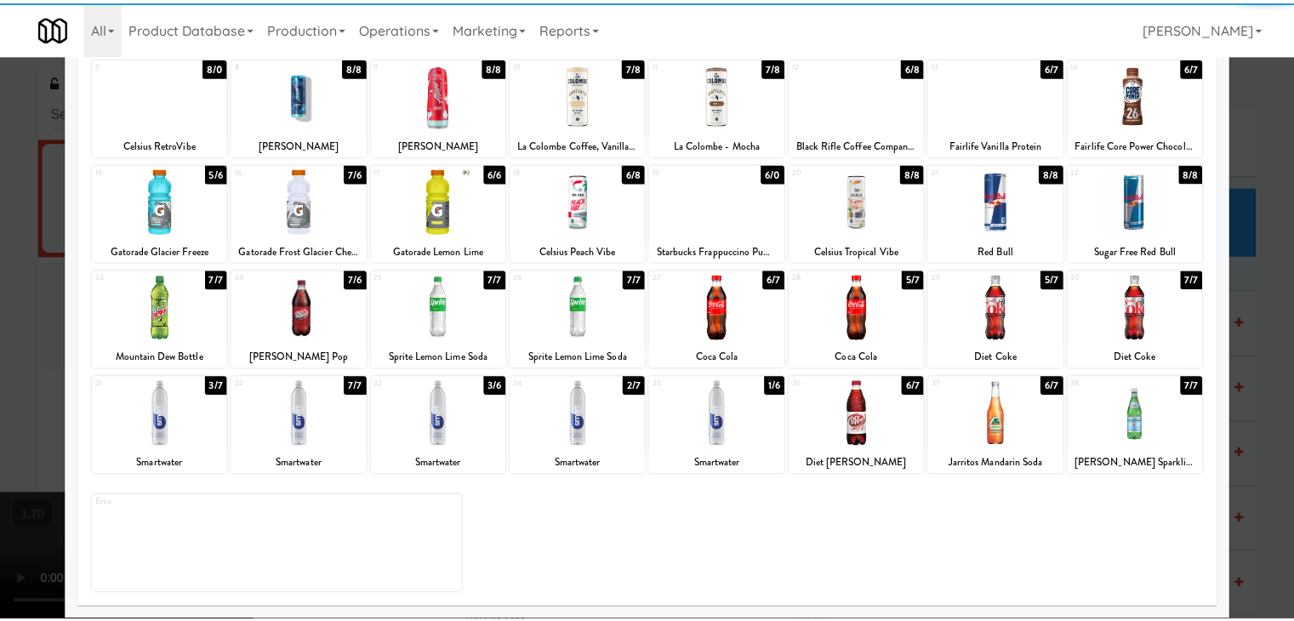
scroll to position [0, 0]
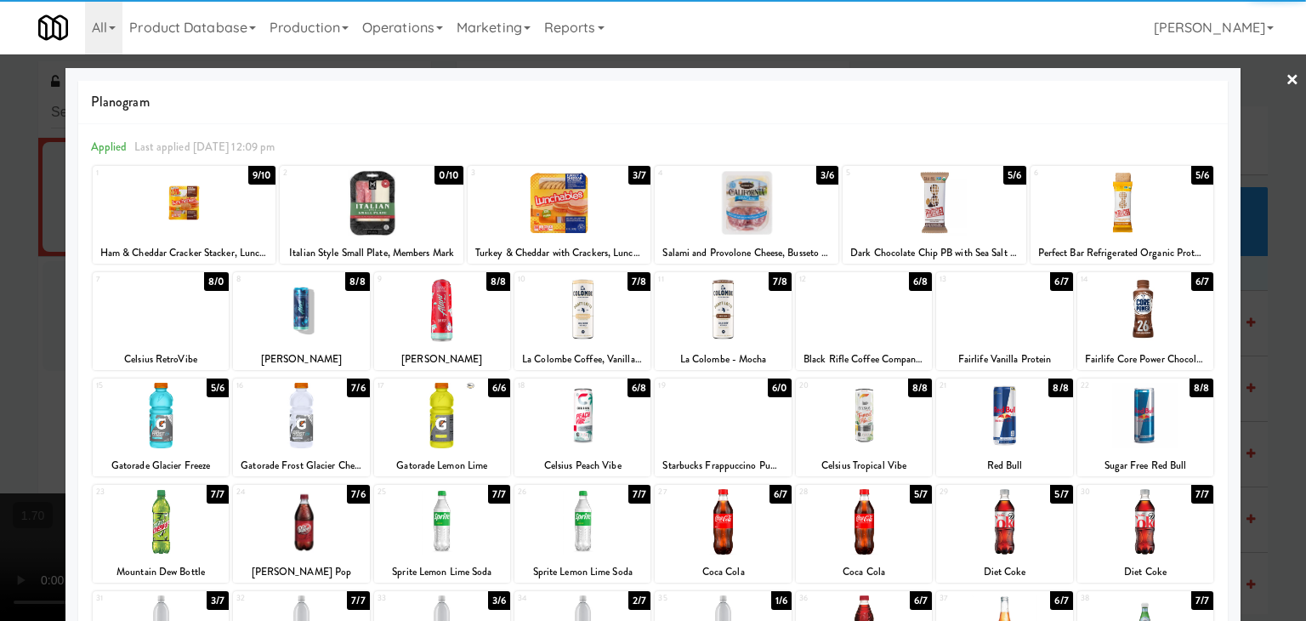
click at [1286, 80] on link "×" at bounding box center [1293, 80] width 14 height 53
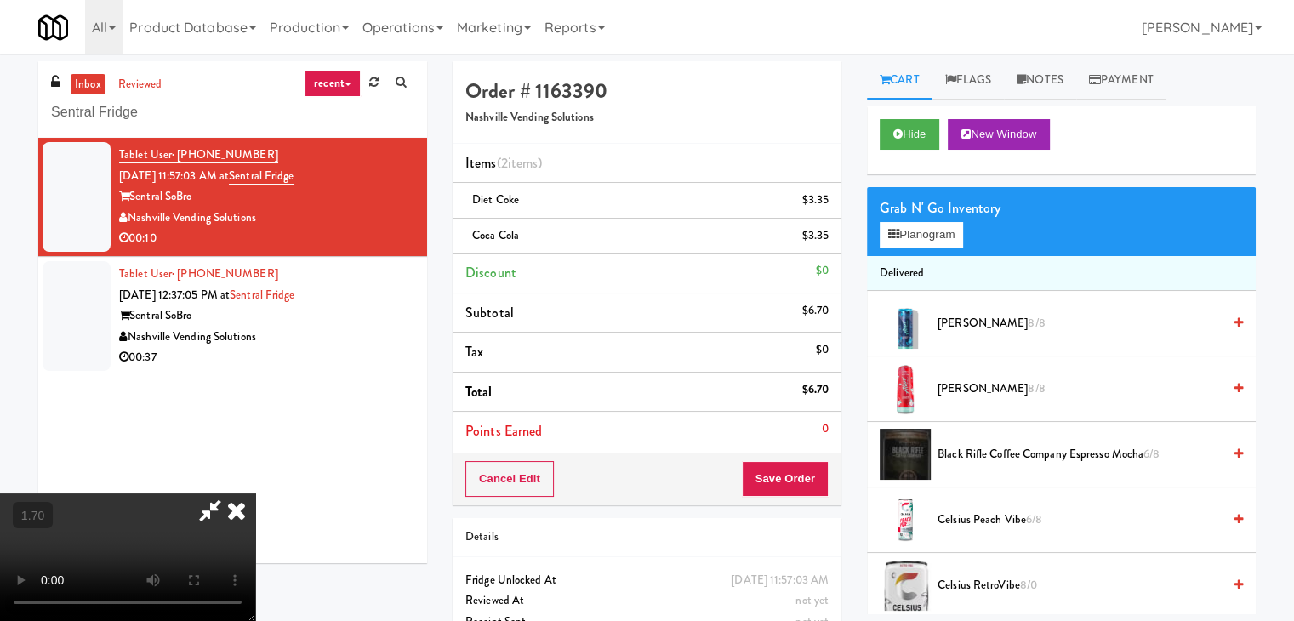
click at [255, 493] on video at bounding box center [127, 557] width 255 height 128
drag, startPoint x: 747, startPoint y: 68, endPoint x: 760, endPoint y: 104, distance: 37.9
click at [255, 493] on icon at bounding box center [236, 510] width 37 height 34
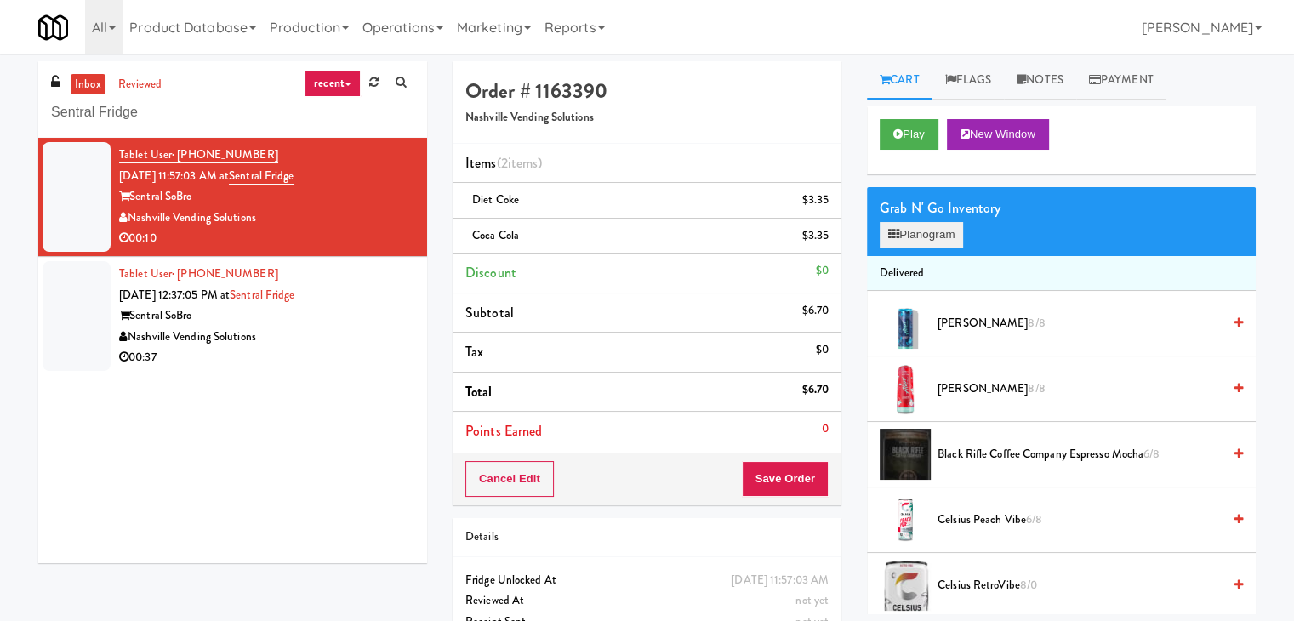
click at [908, 242] on div "Grab N' Go Inventory Planogram" at bounding box center [1061, 221] width 389 height 69
click at [911, 236] on button "Planogram" at bounding box center [920, 235] width 83 height 26
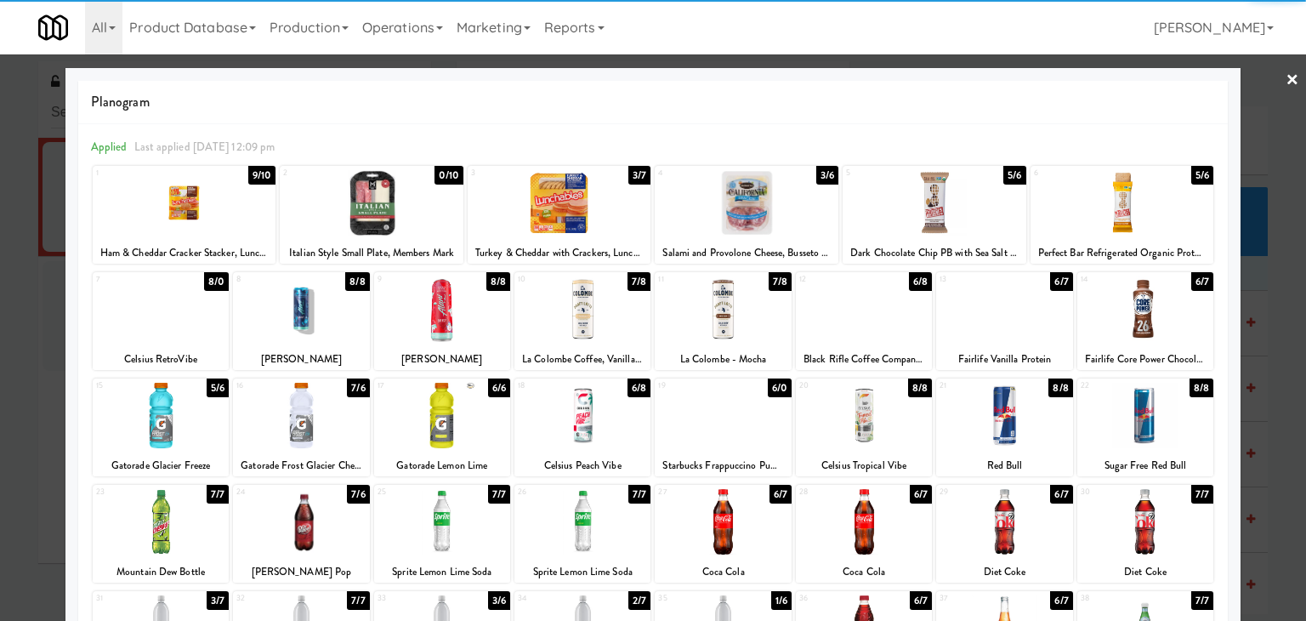
click at [169, 414] on div at bounding box center [161, 415] width 136 height 65
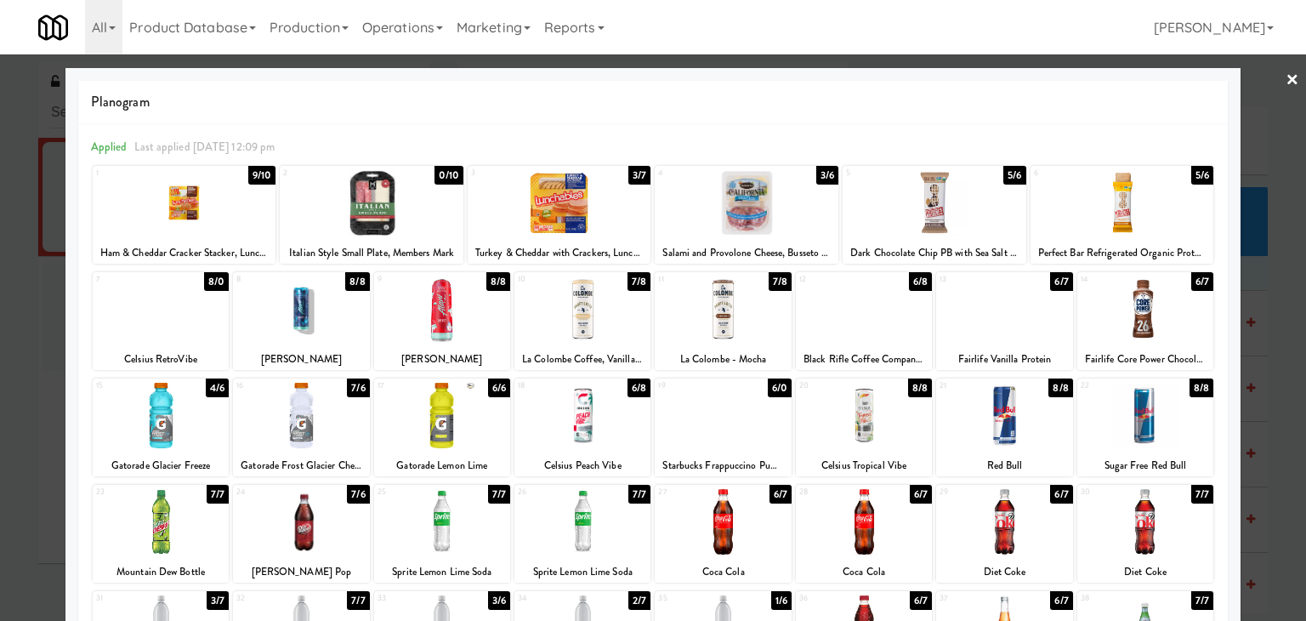
click at [1286, 91] on link "×" at bounding box center [1293, 80] width 14 height 53
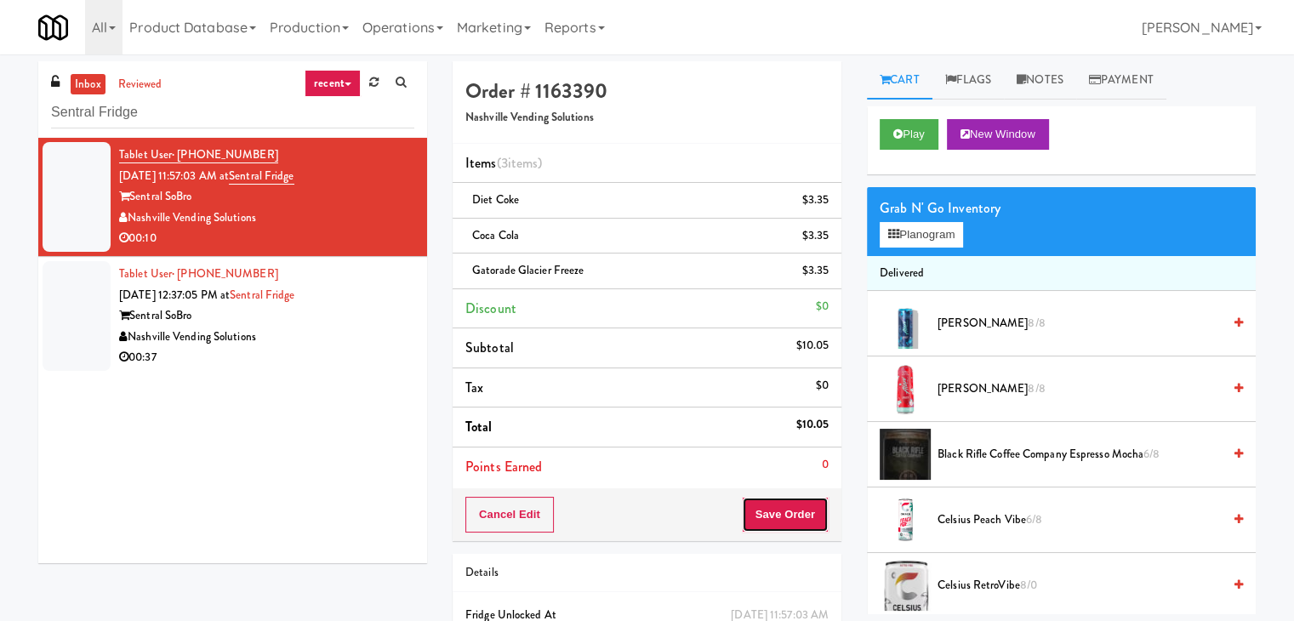
click at [749, 507] on button "Save Order" at bounding box center [785, 515] width 87 height 36
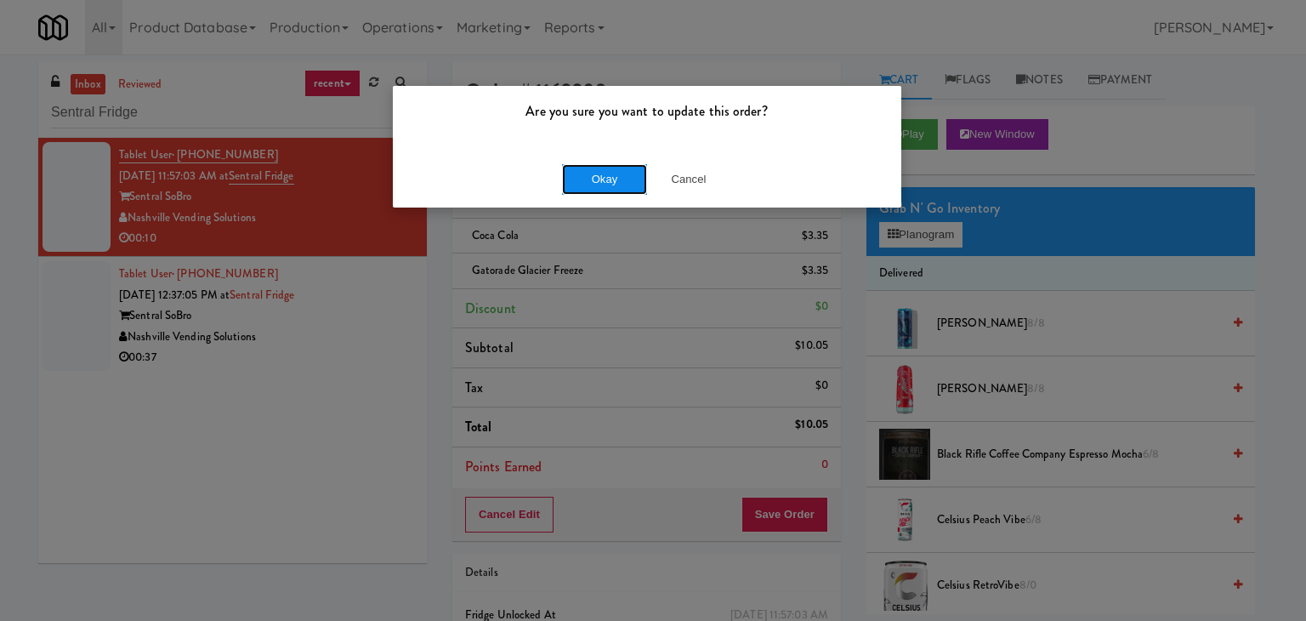
click at [606, 178] on button "Okay" at bounding box center [604, 179] width 85 height 31
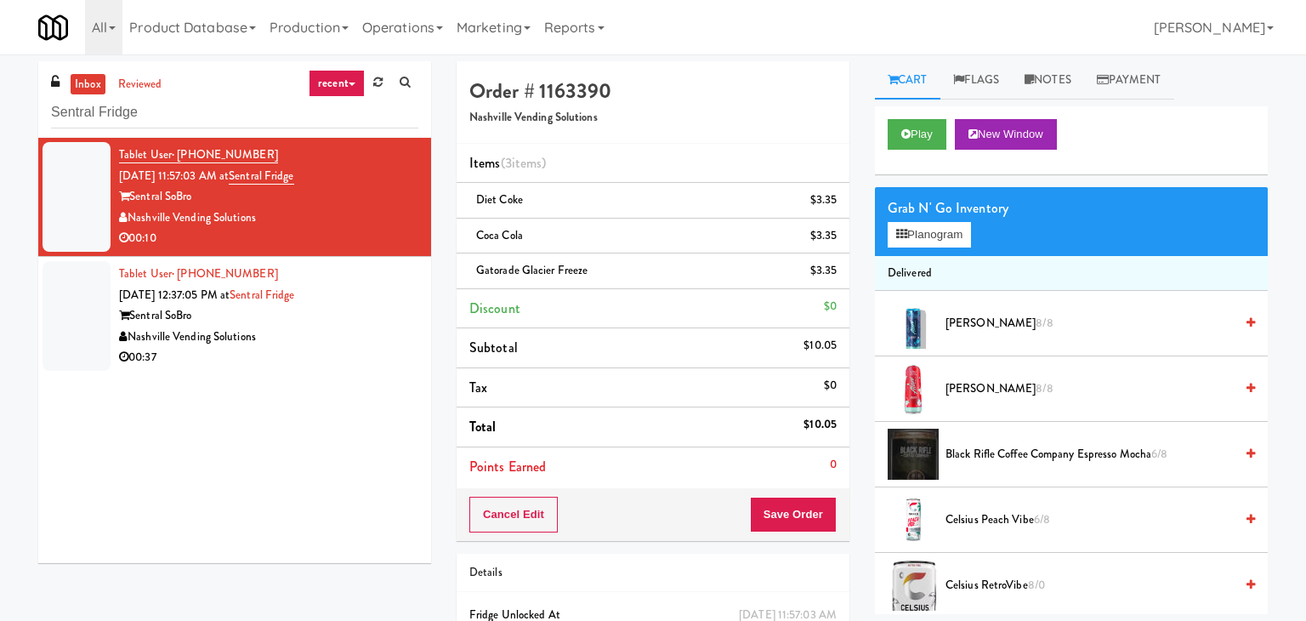
click at [350, 365] on div "00:37" at bounding box center [268, 357] width 299 height 21
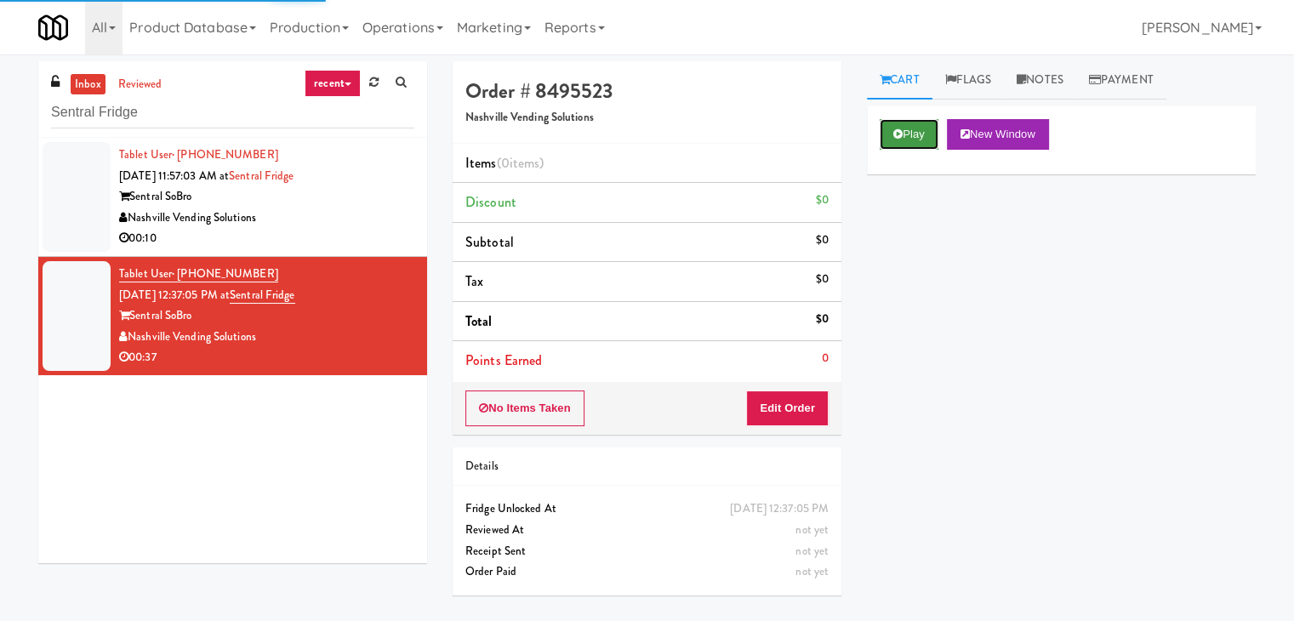
drag, startPoint x: 922, startPoint y: 134, endPoint x: 912, endPoint y: 137, distance: 10.8
click at [922, 134] on button "Play" at bounding box center [908, 134] width 59 height 31
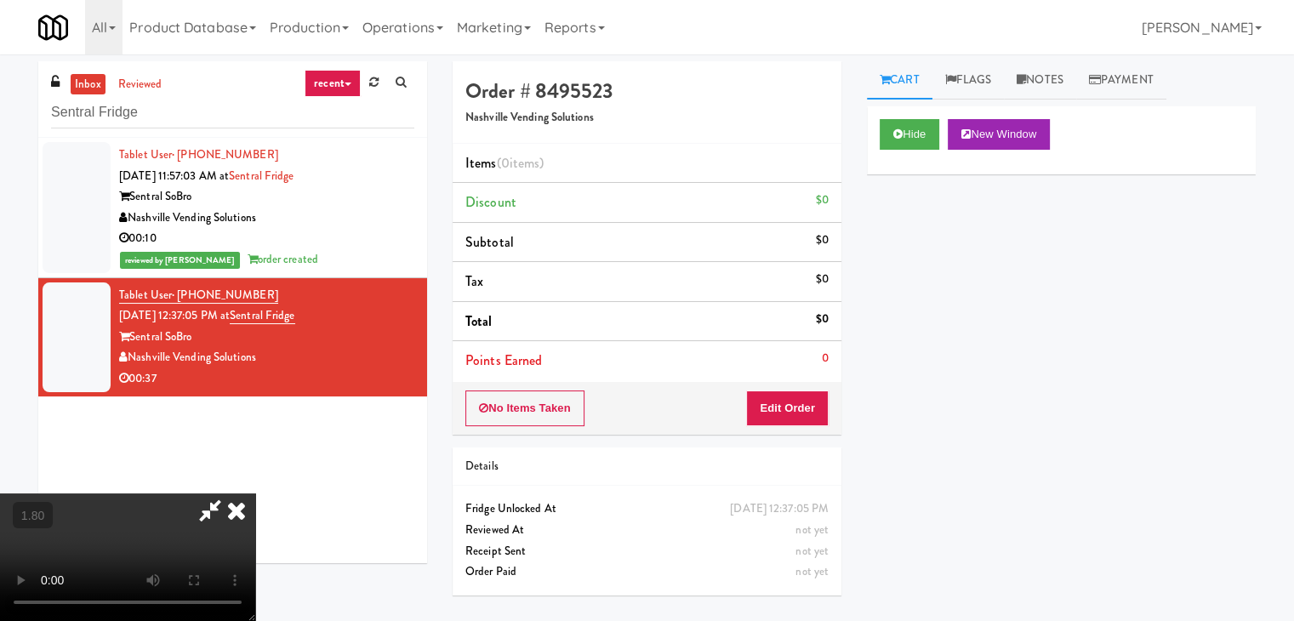
click at [255, 493] on video at bounding box center [127, 557] width 255 height 128
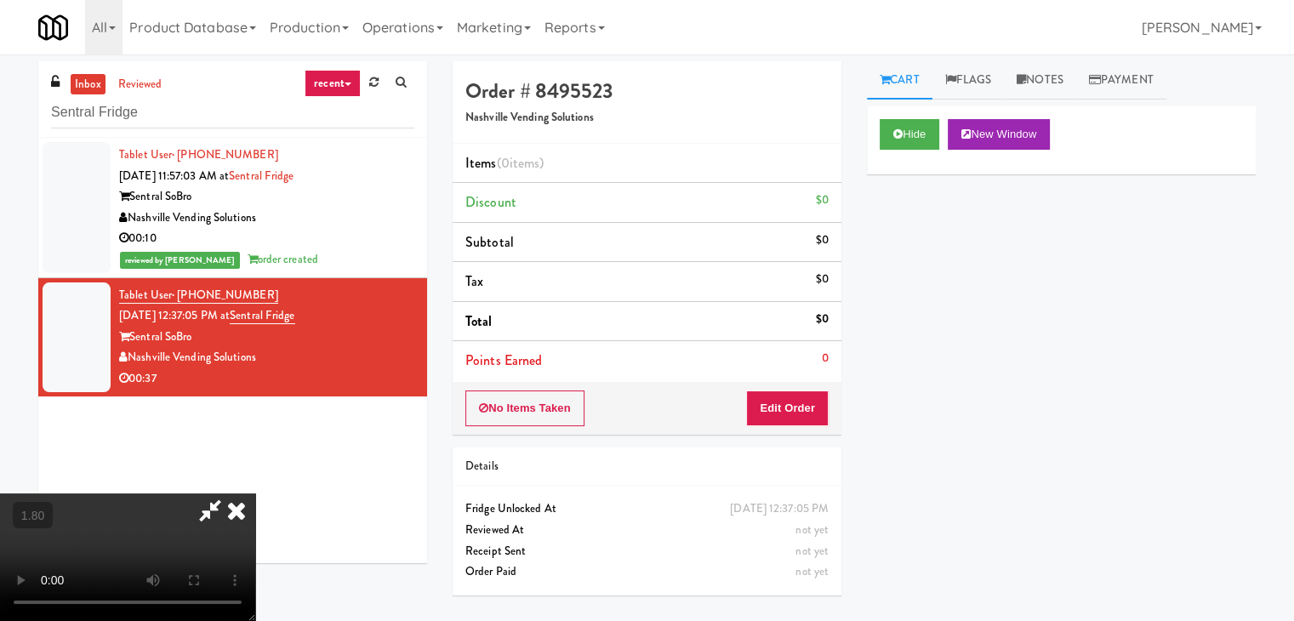
click at [255, 493] on video at bounding box center [127, 557] width 255 height 128
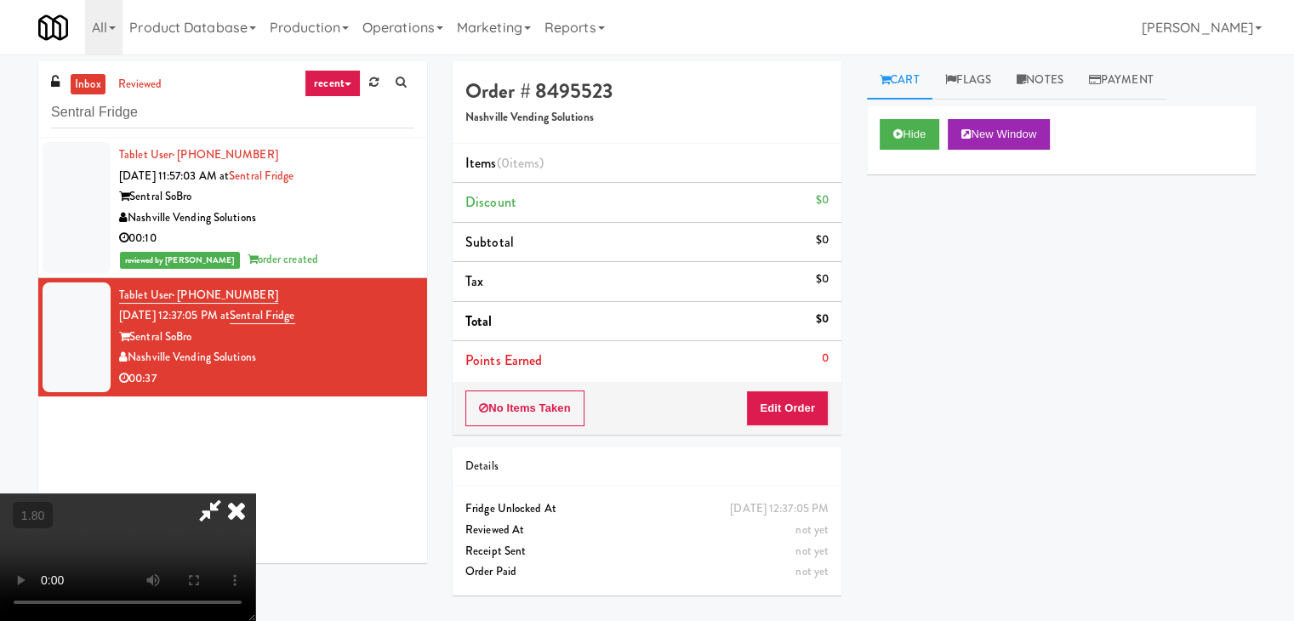
click at [255, 493] on video at bounding box center [127, 557] width 255 height 128
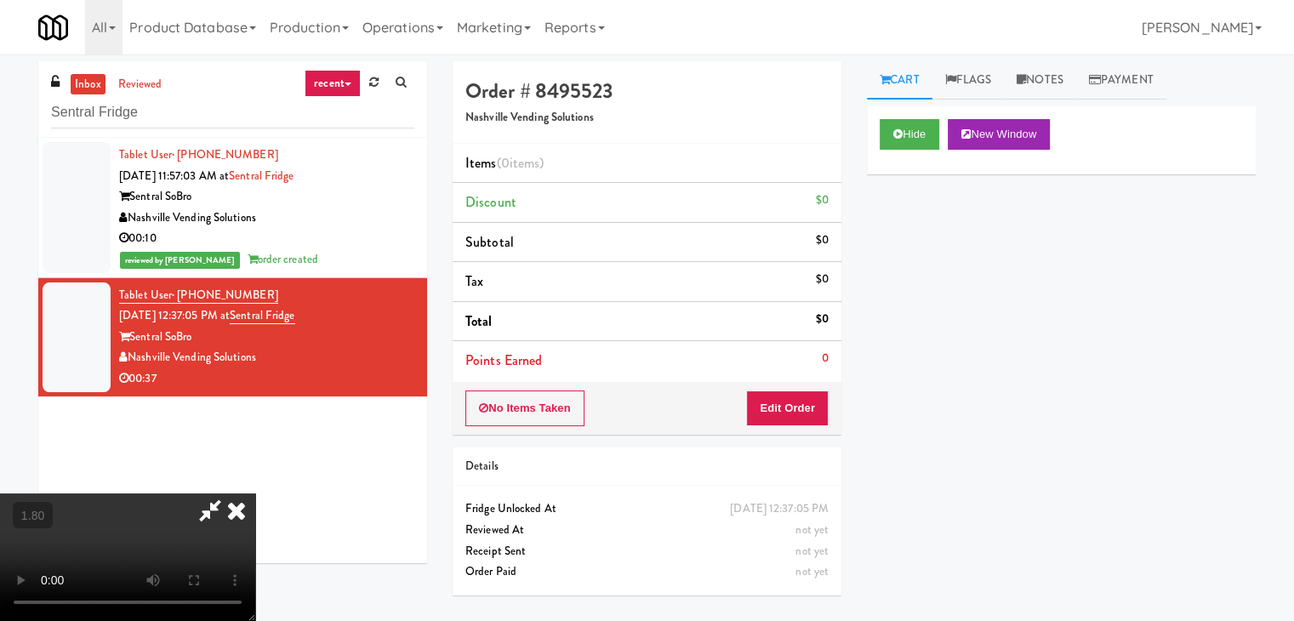
click at [255, 493] on video at bounding box center [127, 557] width 255 height 128
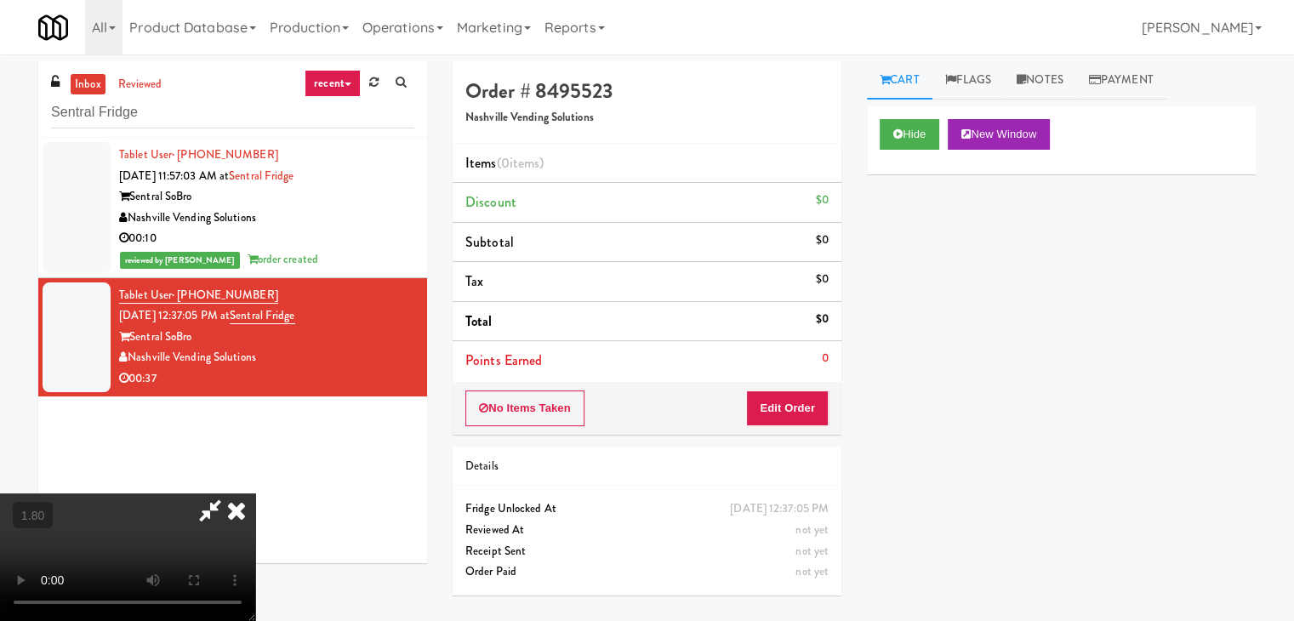
click at [255, 493] on video at bounding box center [127, 557] width 255 height 128
click at [255, 493] on icon at bounding box center [236, 510] width 37 height 34
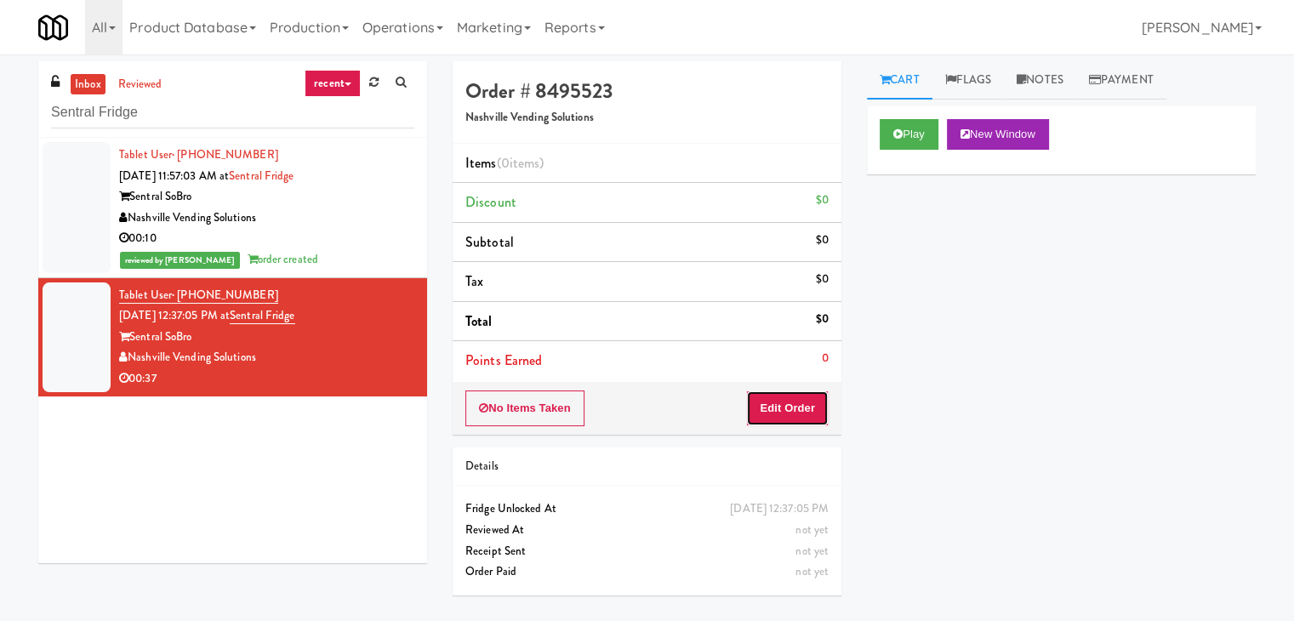
click at [766, 401] on button "Edit Order" at bounding box center [787, 408] width 83 height 36
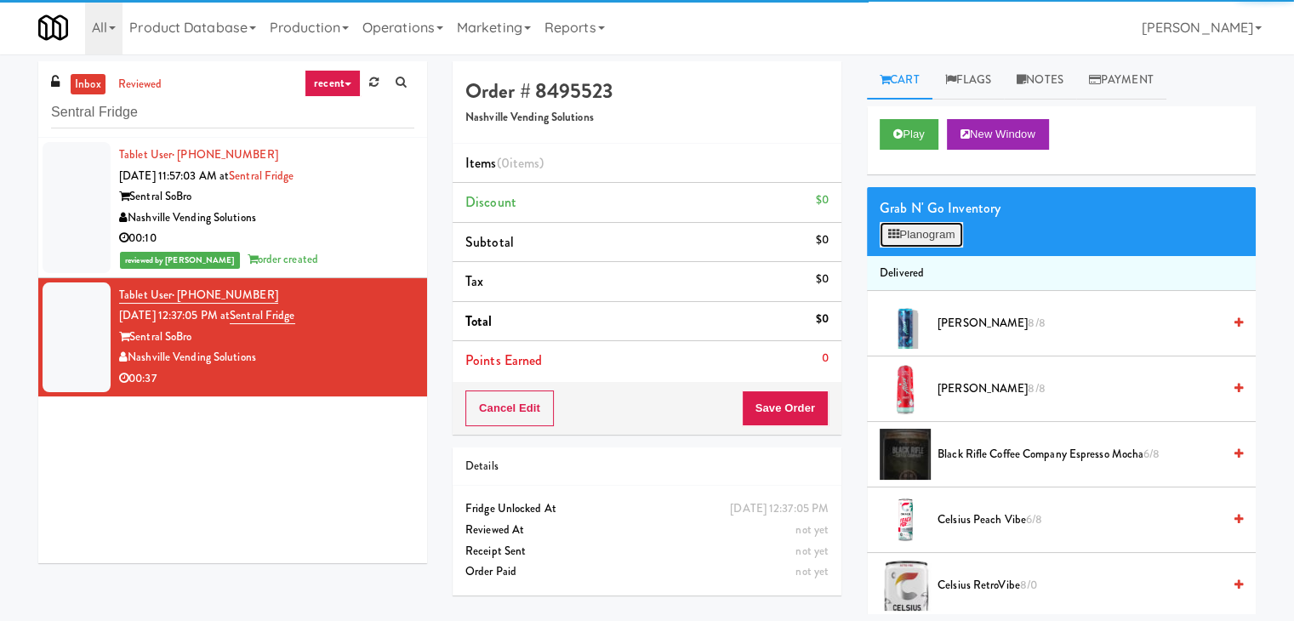
click at [902, 231] on button "Planogram" at bounding box center [920, 235] width 83 height 26
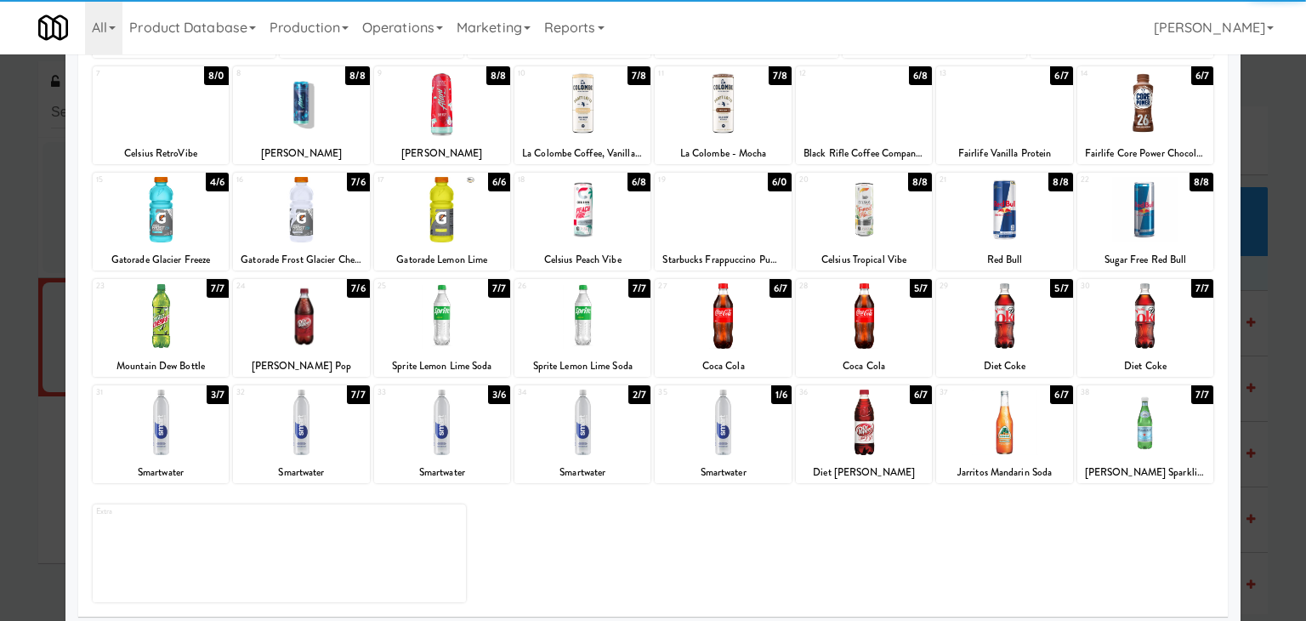
scroll to position [214, 0]
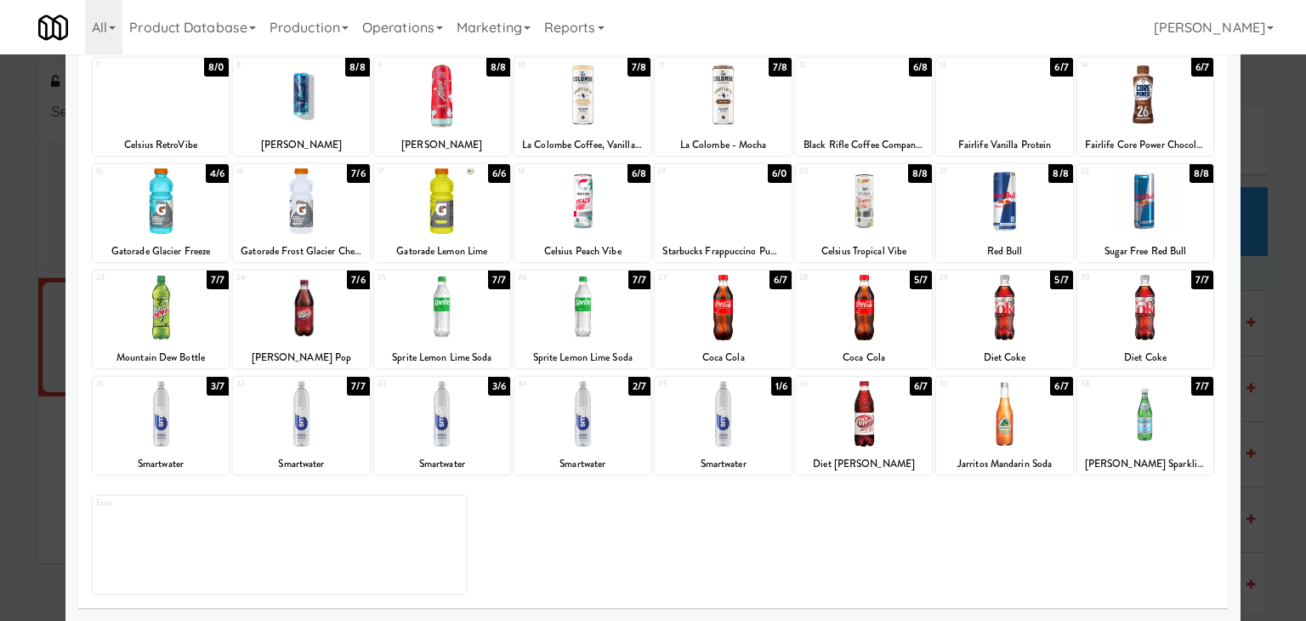
click at [600, 409] on div at bounding box center [583, 413] width 136 height 65
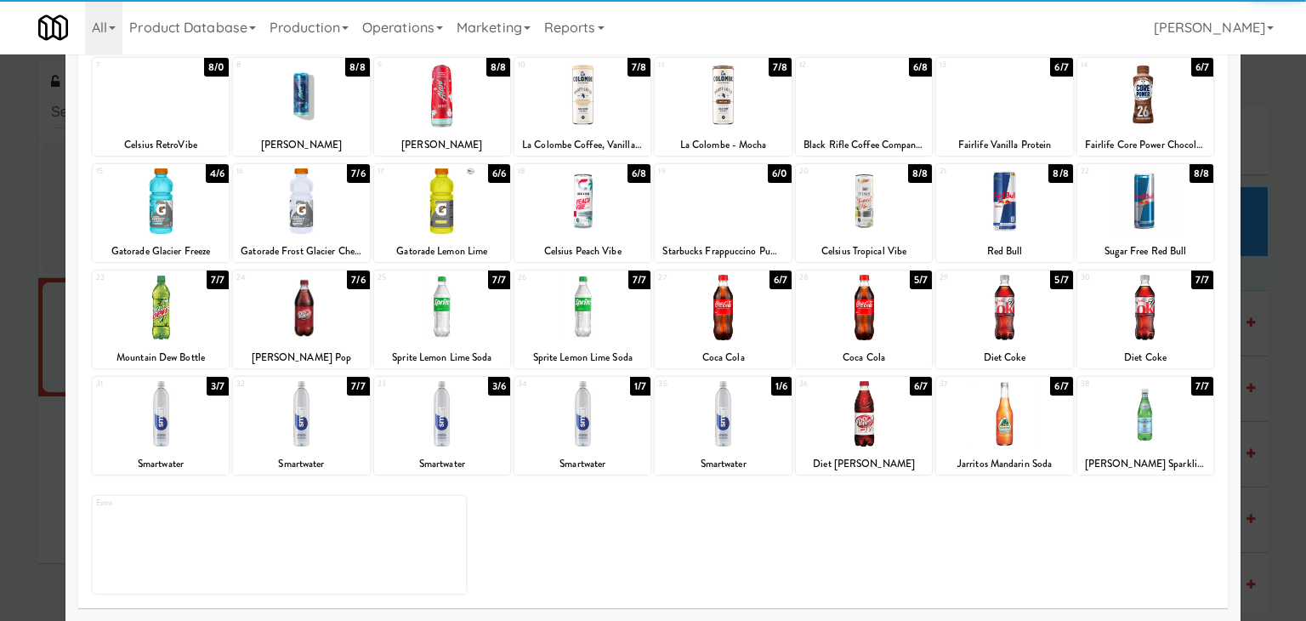
click at [304, 213] on div at bounding box center [301, 200] width 136 height 65
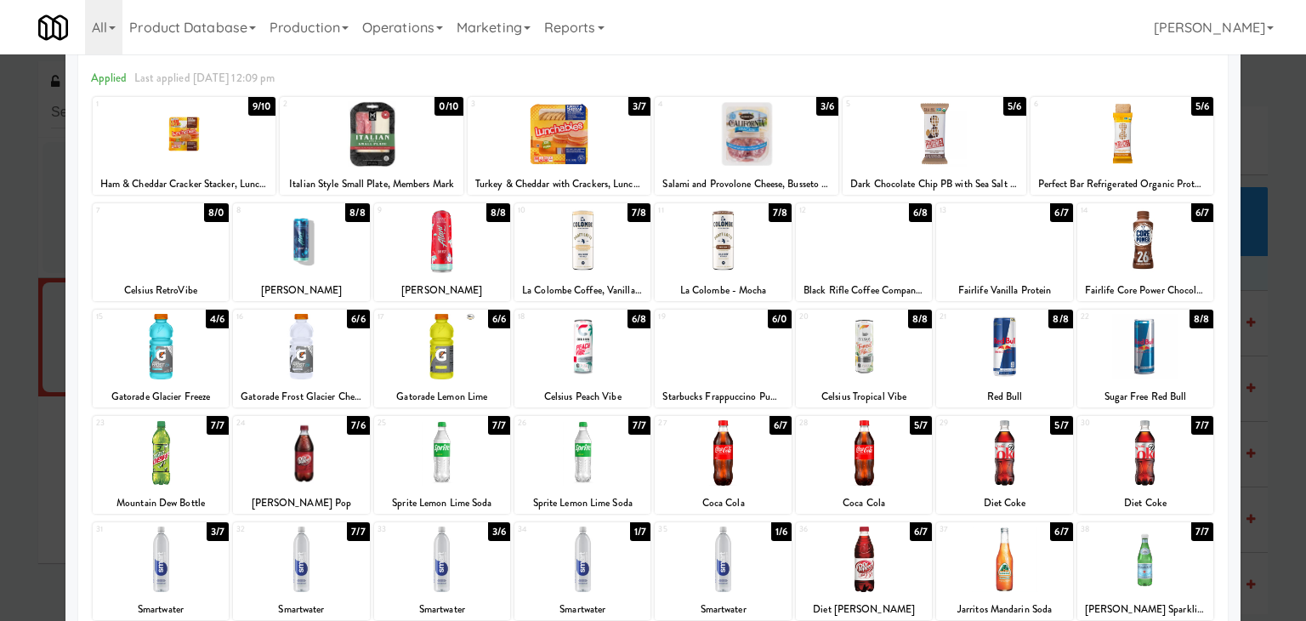
scroll to position [0, 0]
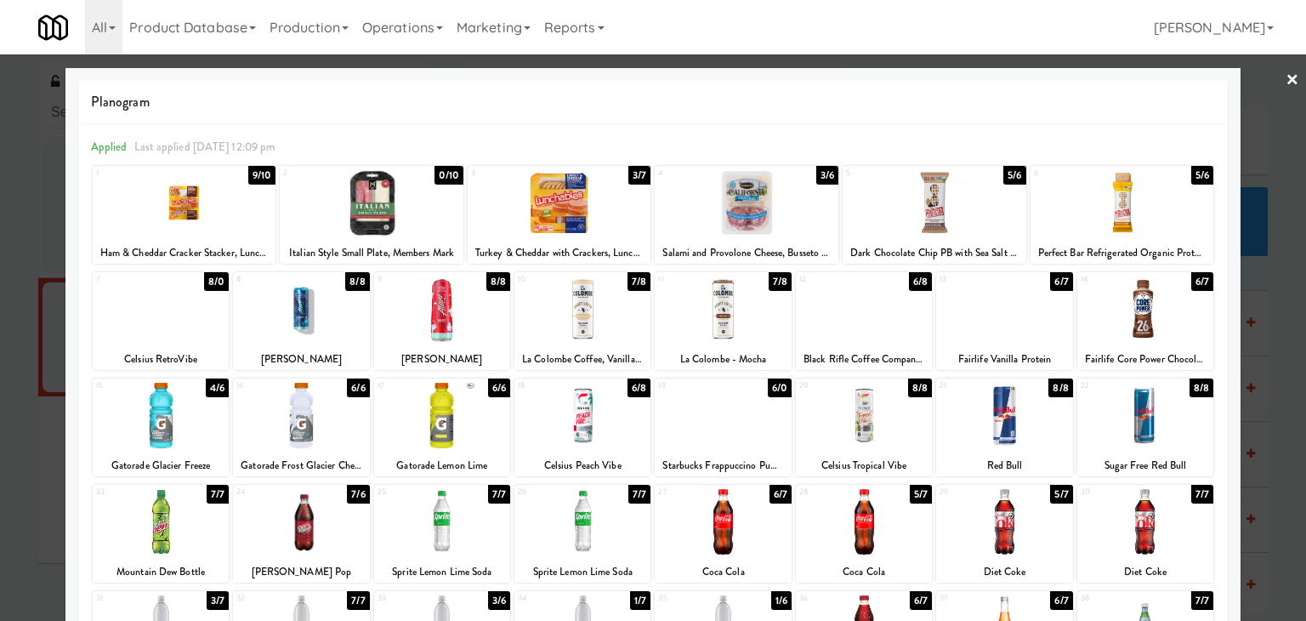
drag, startPoint x: 1278, startPoint y: 76, endPoint x: 1249, endPoint y: 88, distance: 30.5
click at [1286, 76] on link "×" at bounding box center [1293, 80] width 14 height 53
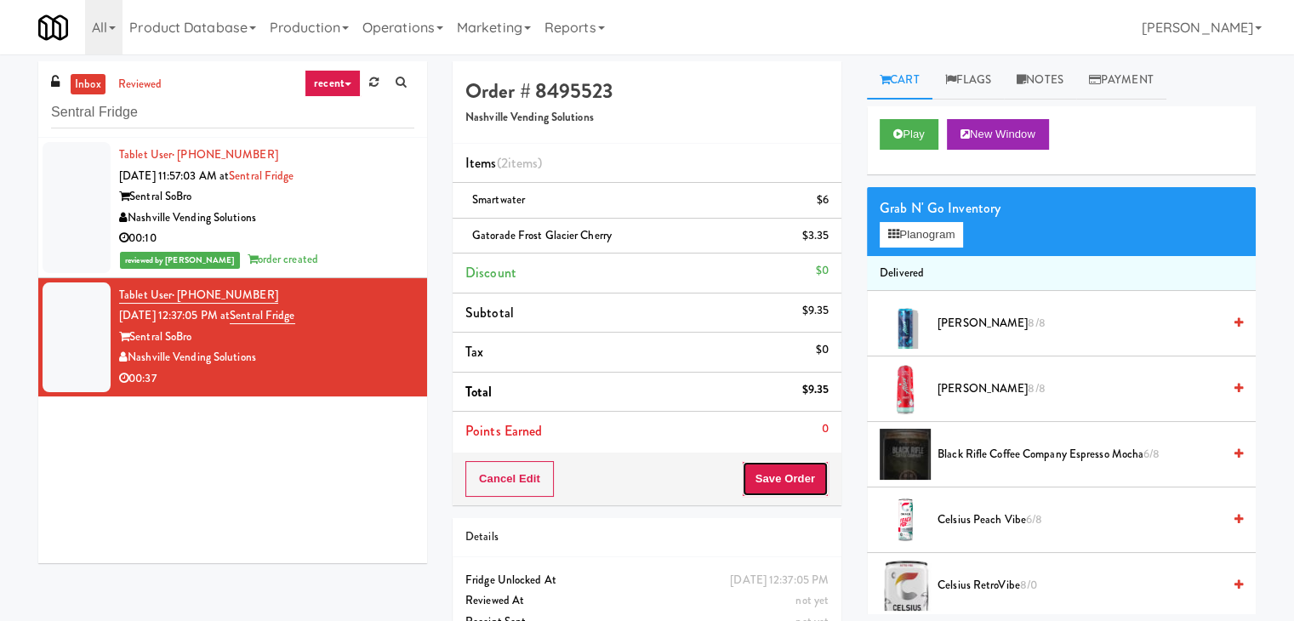
drag, startPoint x: 788, startPoint y: 492, endPoint x: 777, endPoint y: 478, distance: 17.7
click at [788, 491] on button "Save Order" at bounding box center [785, 479] width 87 height 36
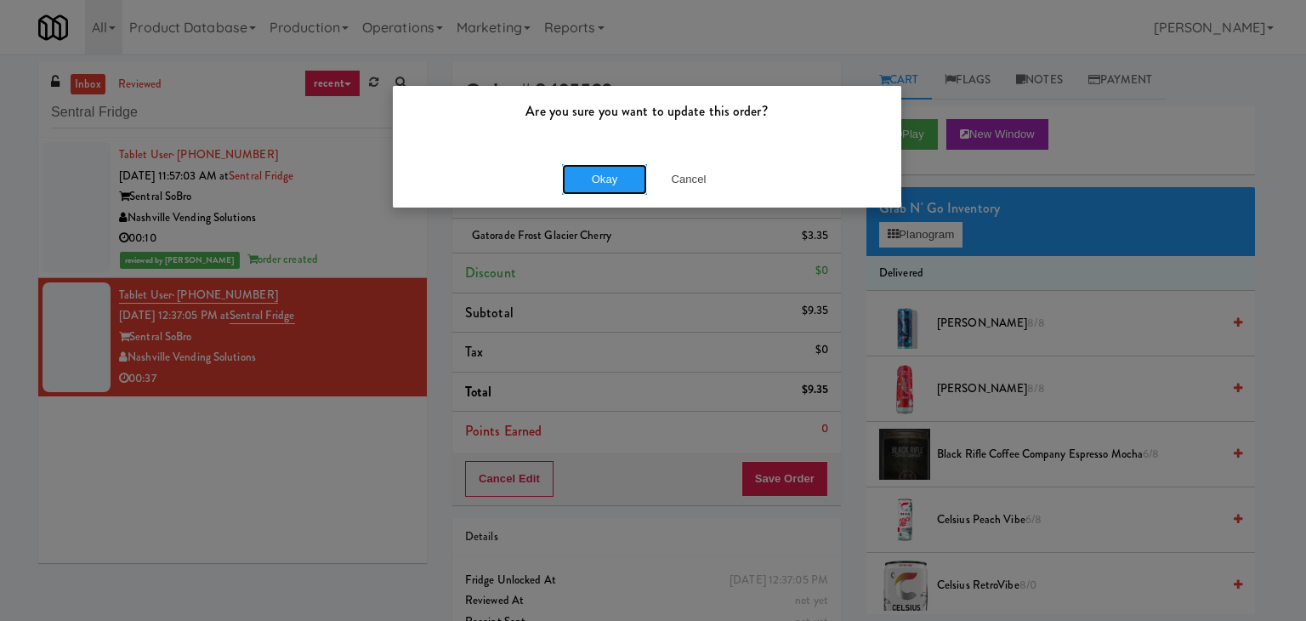
drag, startPoint x: 605, startPoint y: 191, endPoint x: 567, endPoint y: 142, distance: 61.2
click at [605, 189] on button "Okay" at bounding box center [604, 179] width 85 height 31
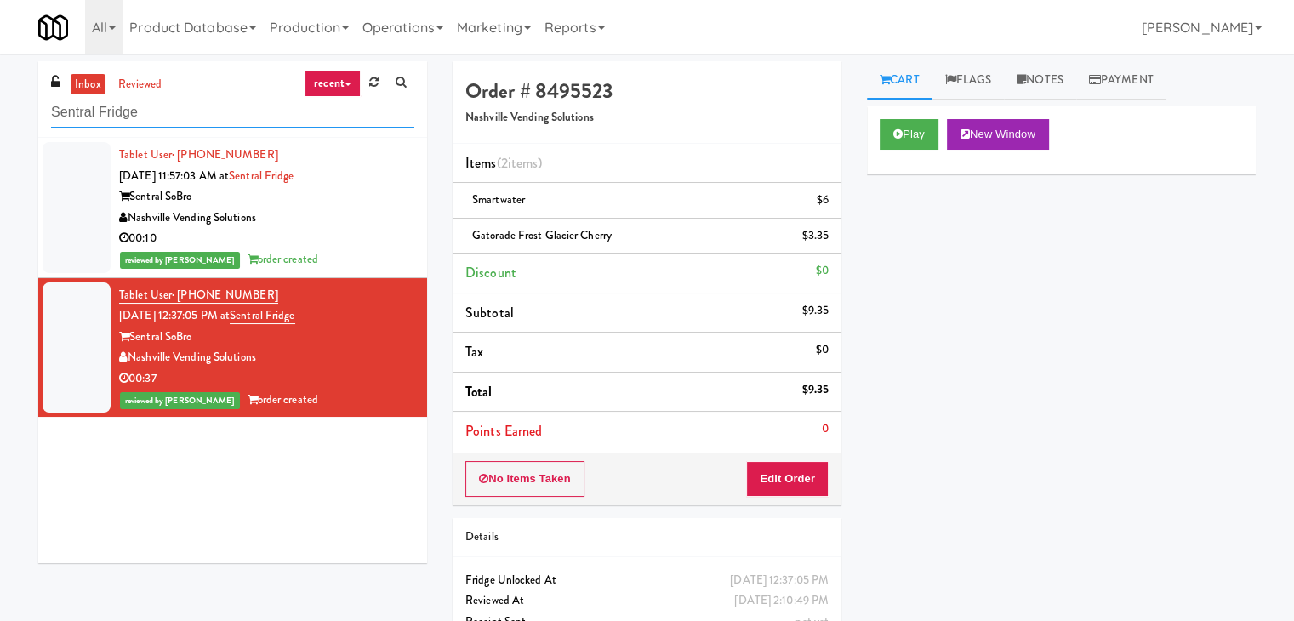
click at [180, 121] on input "Sentral Fridge" at bounding box center [232, 112] width 363 height 31
paste input "AVIA 110 -"
type input "AVIA 110 - Fridge"
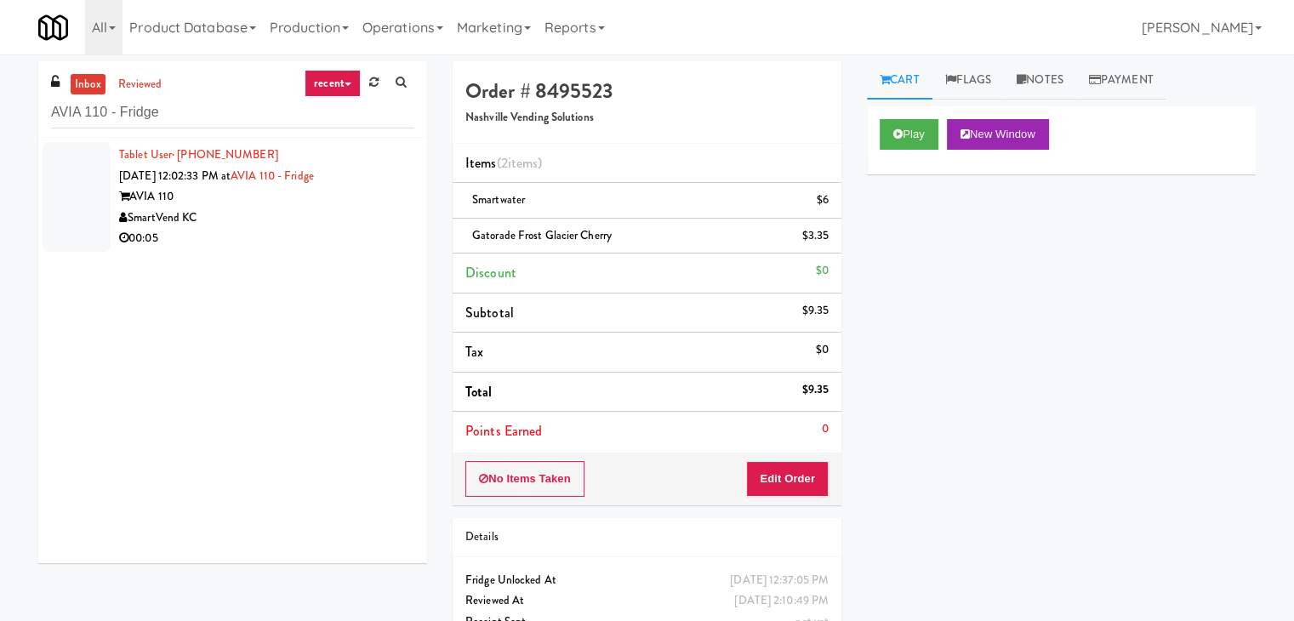
drag, startPoint x: 356, startPoint y: 242, endPoint x: 553, endPoint y: 224, distance: 198.2
click at [356, 242] on div "00:05" at bounding box center [266, 238] width 295 height 21
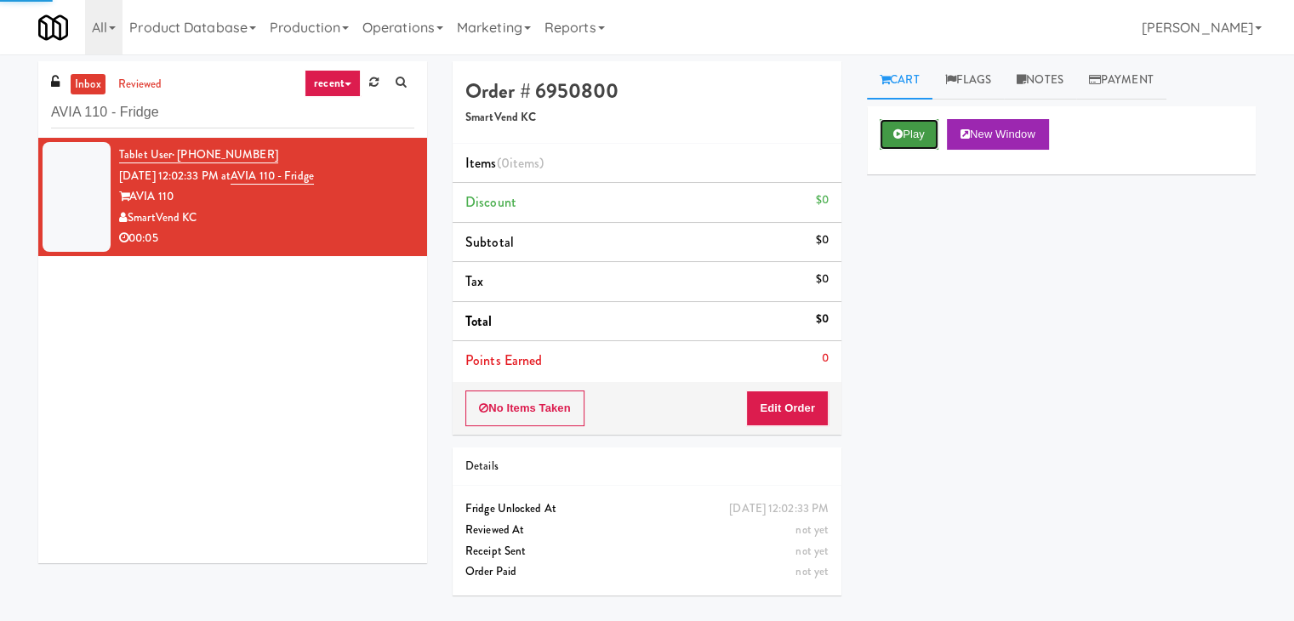
click at [905, 128] on button "Play" at bounding box center [908, 134] width 59 height 31
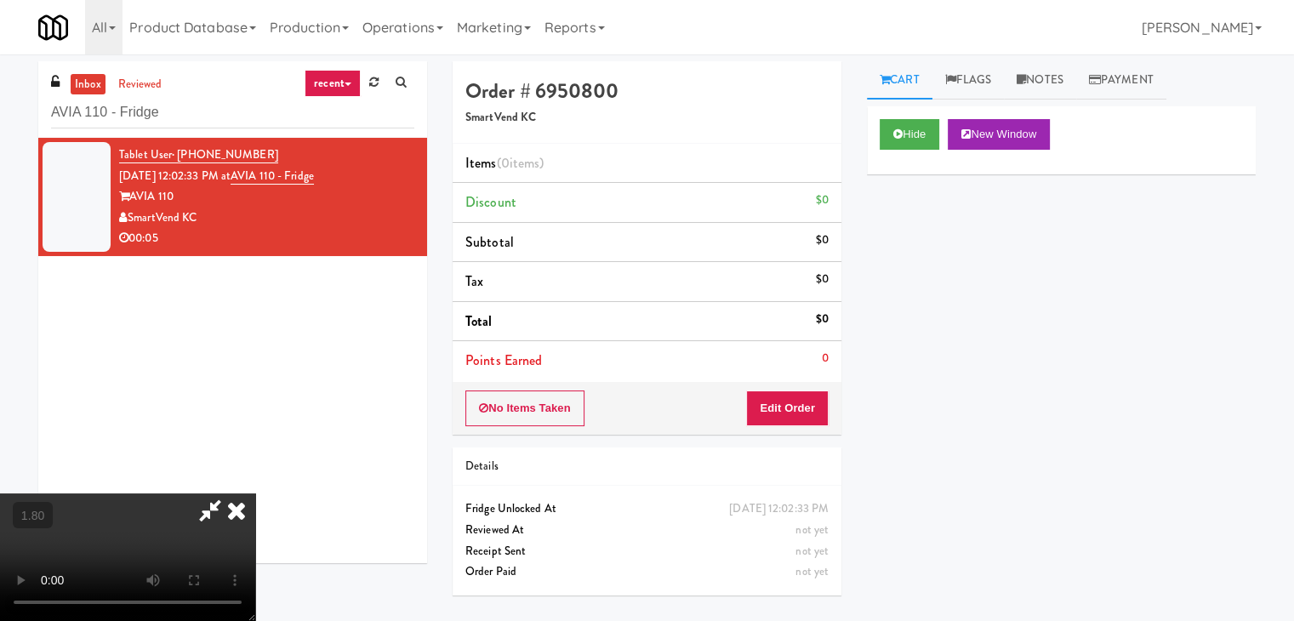
click at [255, 493] on video at bounding box center [127, 557] width 255 height 128
drag, startPoint x: 764, startPoint y: 200, endPoint x: 779, endPoint y: 248, distance: 50.0
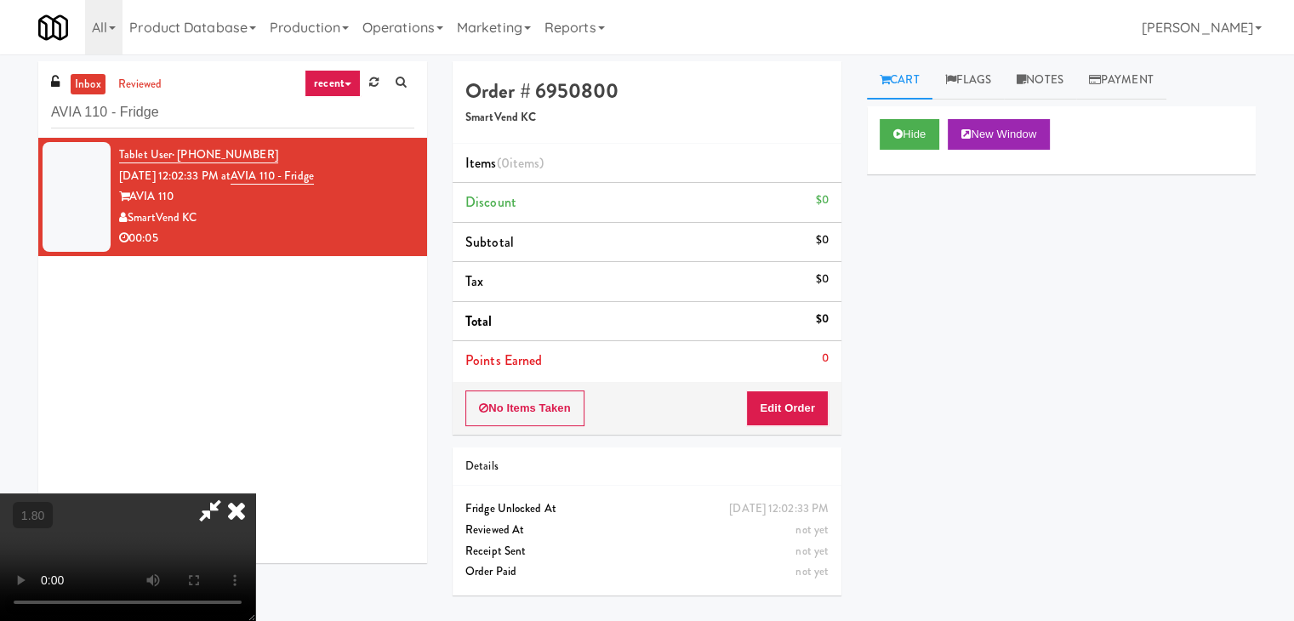
click at [255, 493] on icon at bounding box center [236, 510] width 37 height 34
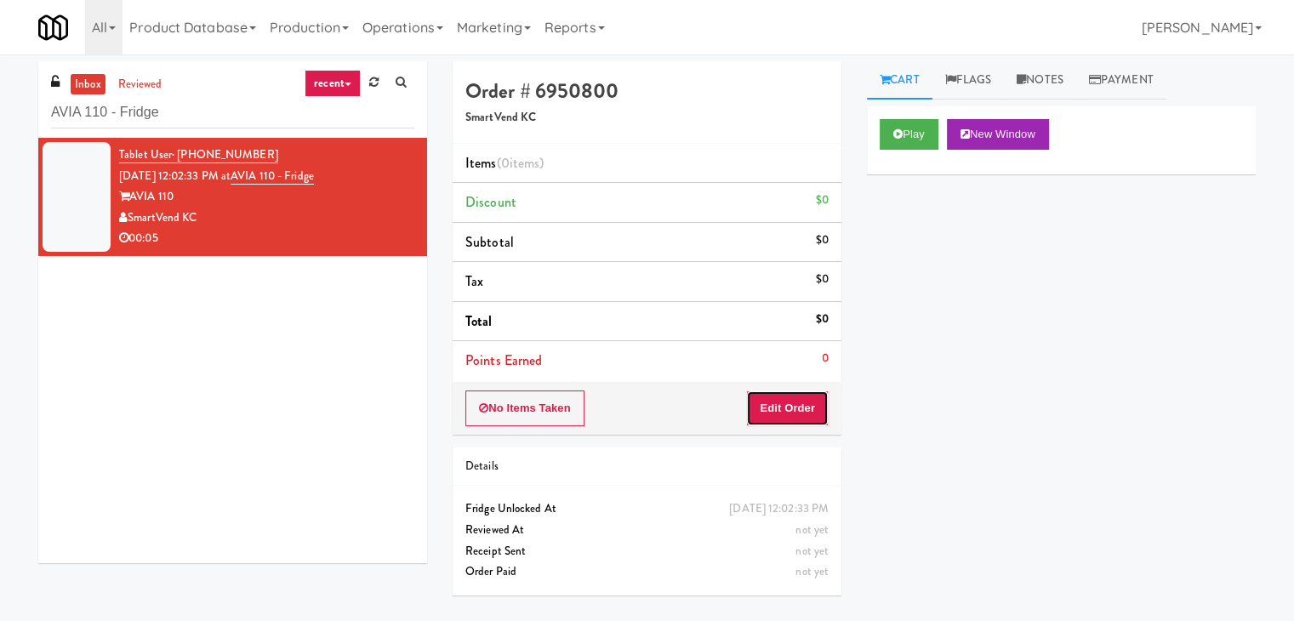
click at [789, 413] on button "Edit Order" at bounding box center [787, 408] width 83 height 36
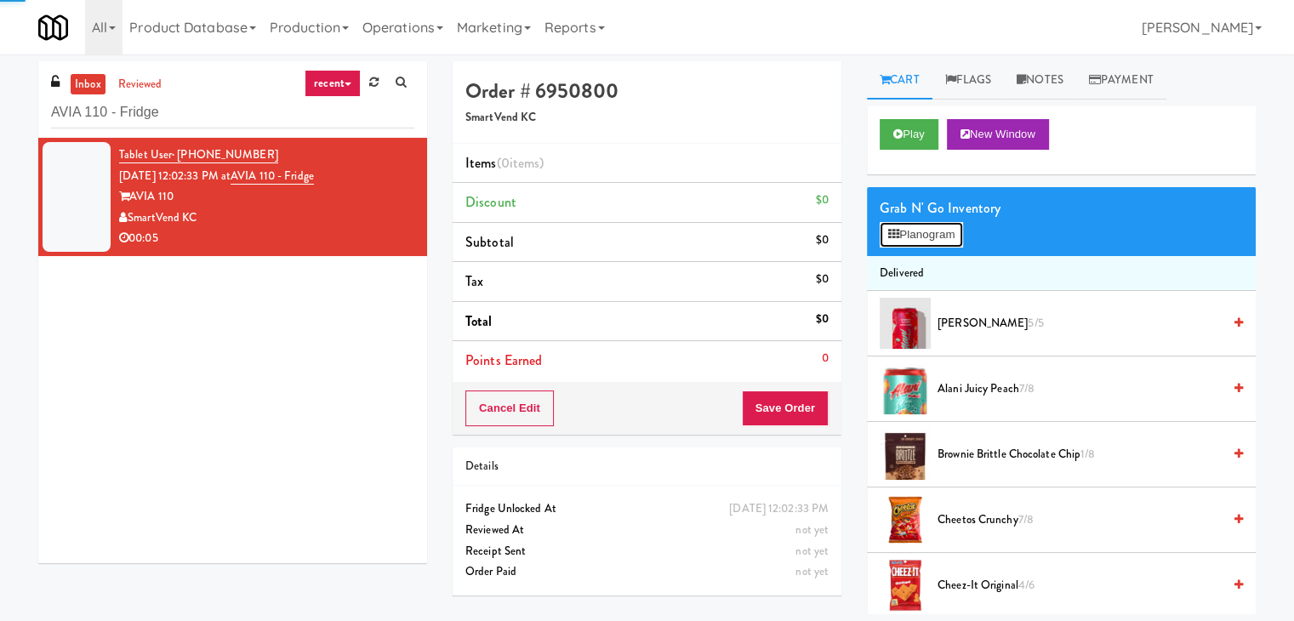
click at [922, 237] on button "Planogram" at bounding box center [920, 235] width 83 height 26
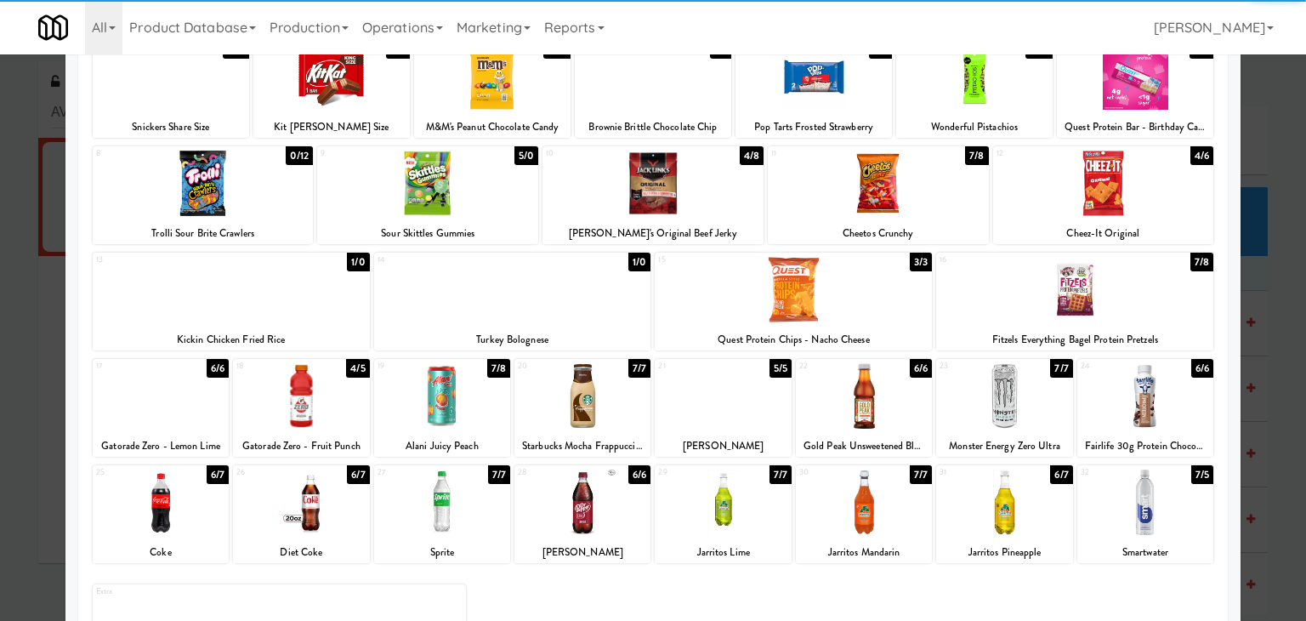
scroll to position [170, 0]
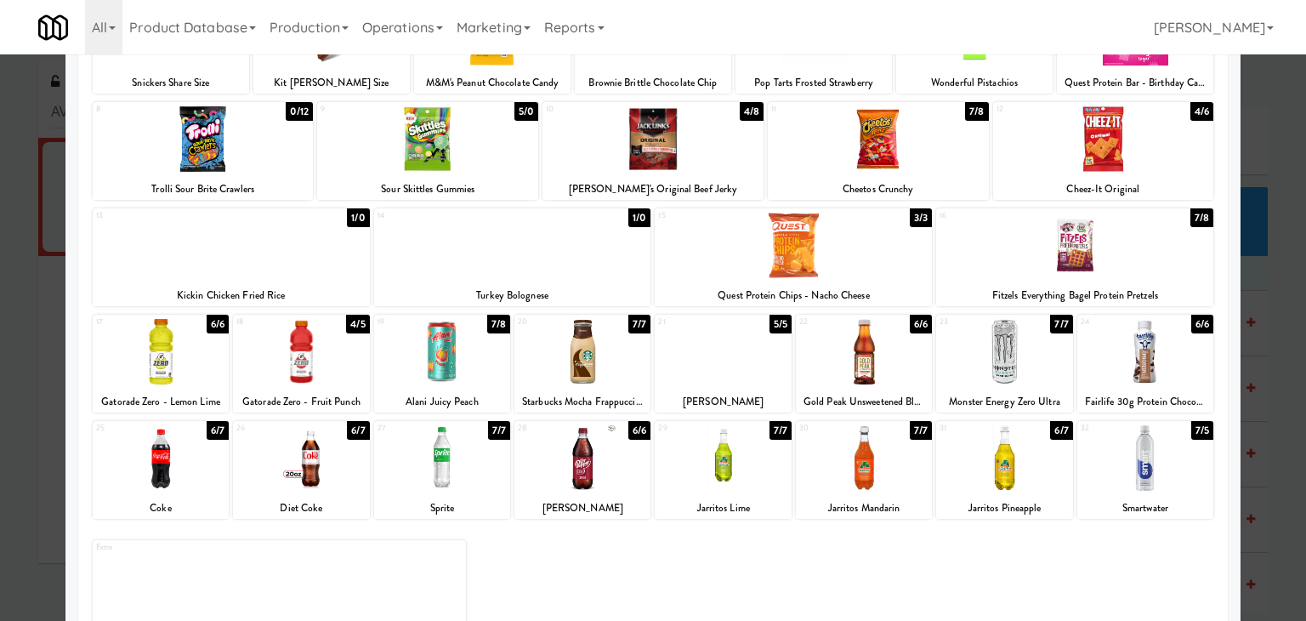
click at [715, 365] on div at bounding box center [723, 351] width 136 height 65
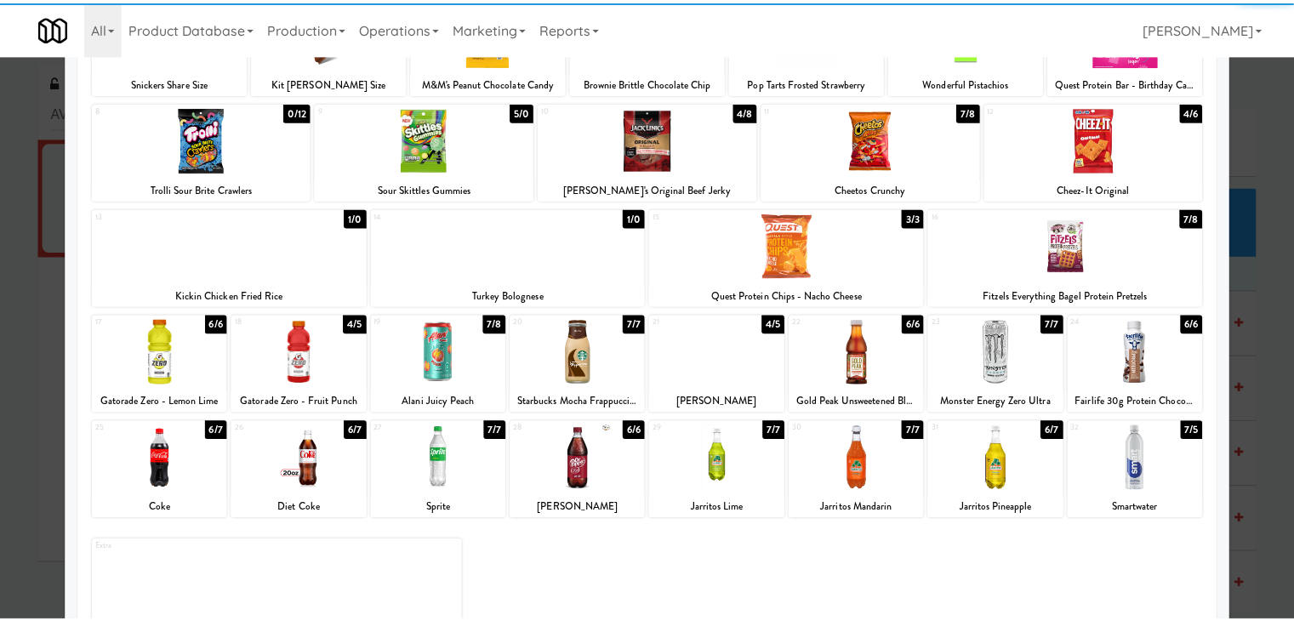
scroll to position [0, 0]
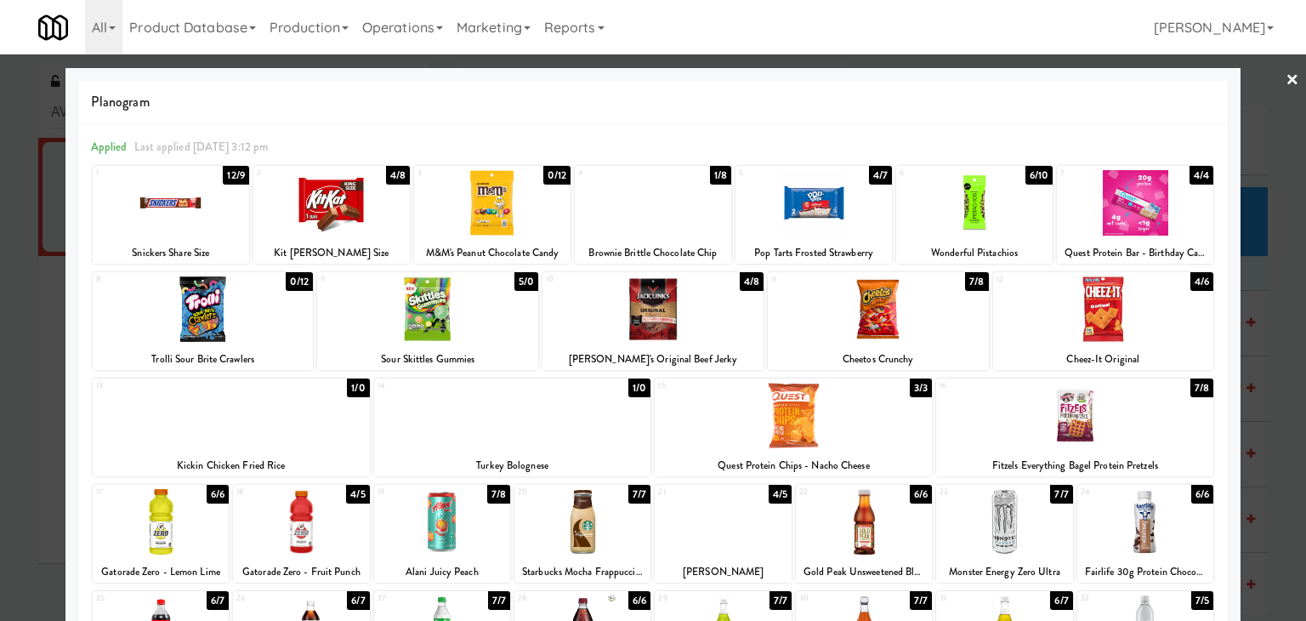
drag, startPoint x: 1285, startPoint y: 80, endPoint x: 1174, endPoint y: 288, distance: 236.3
click at [1286, 81] on link "×" at bounding box center [1293, 80] width 14 height 53
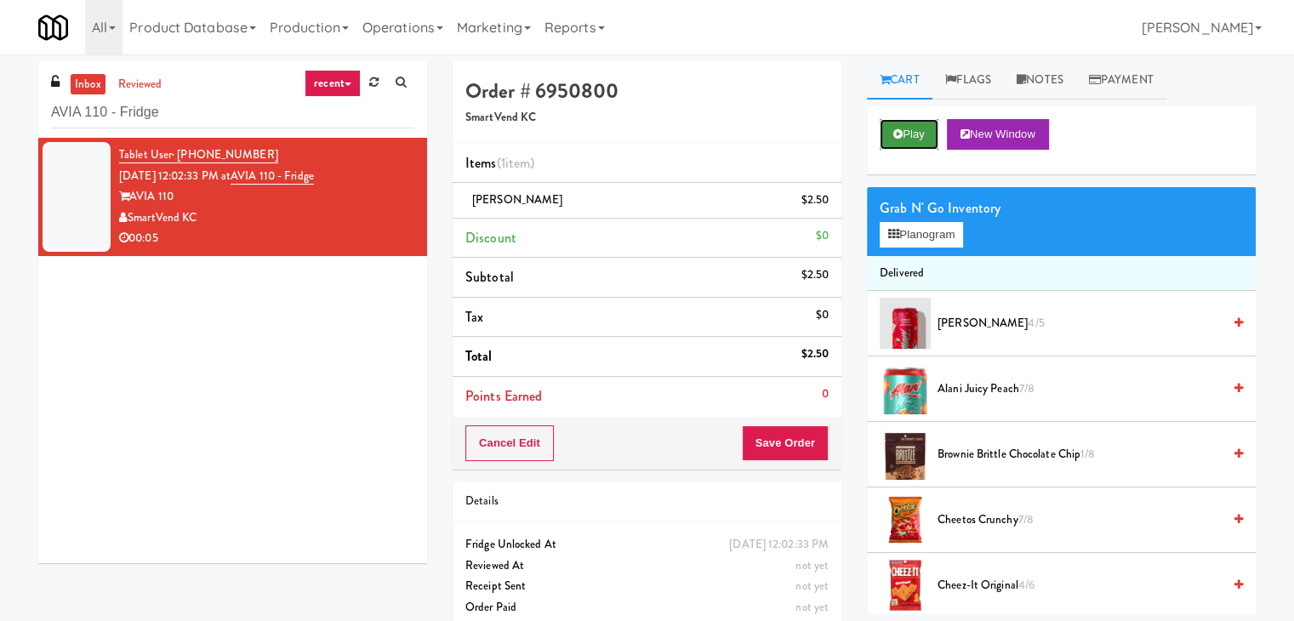
click at [908, 134] on button "Play" at bounding box center [908, 134] width 59 height 31
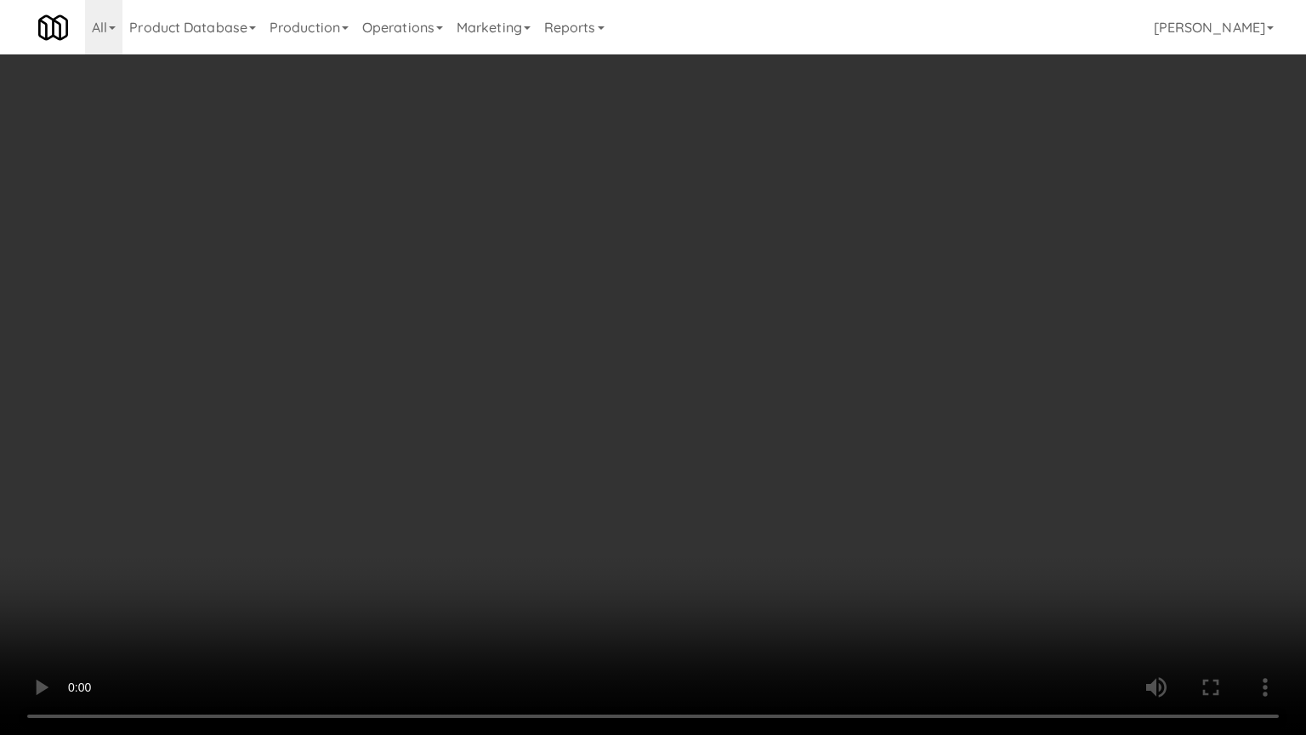
click at [440, 544] on video at bounding box center [653, 367] width 1306 height 735
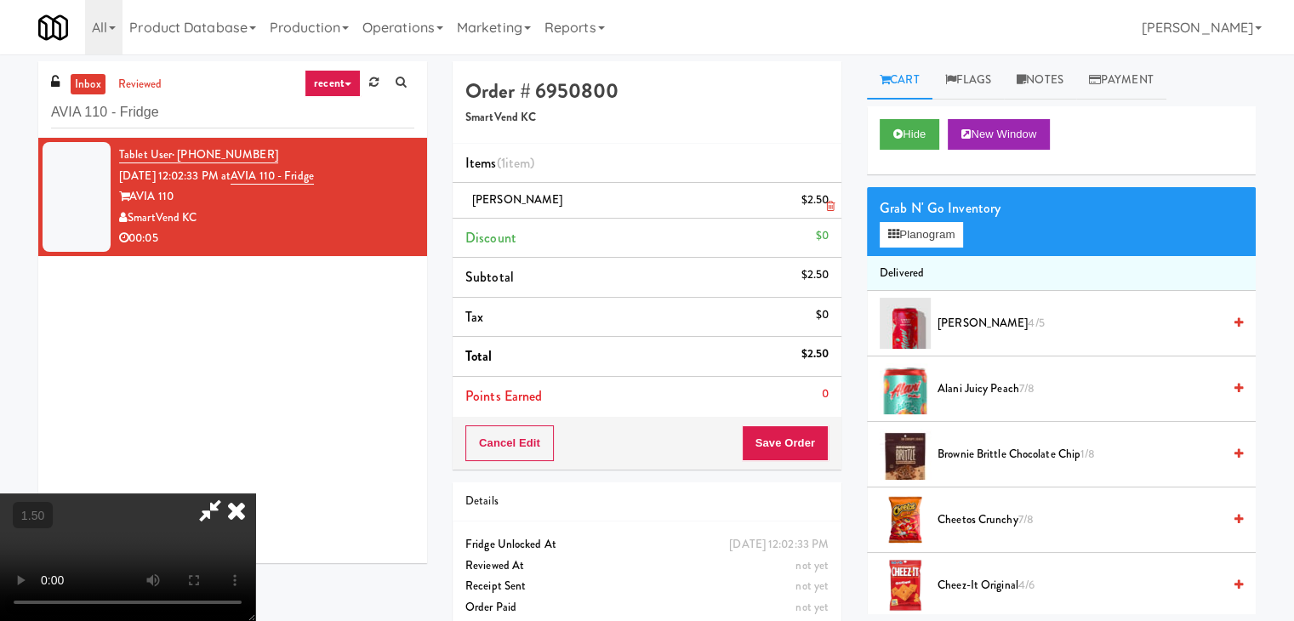
click at [255, 493] on icon at bounding box center [236, 510] width 37 height 34
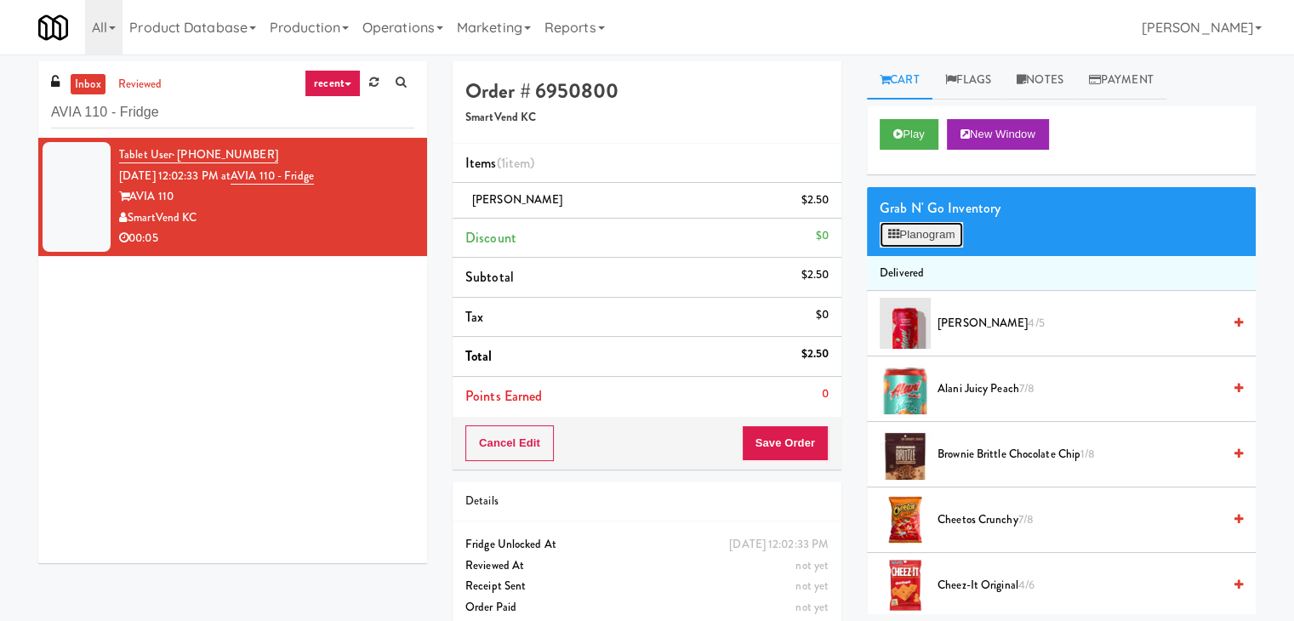
click at [921, 242] on button "Planogram" at bounding box center [920, 235] width 83 height 26
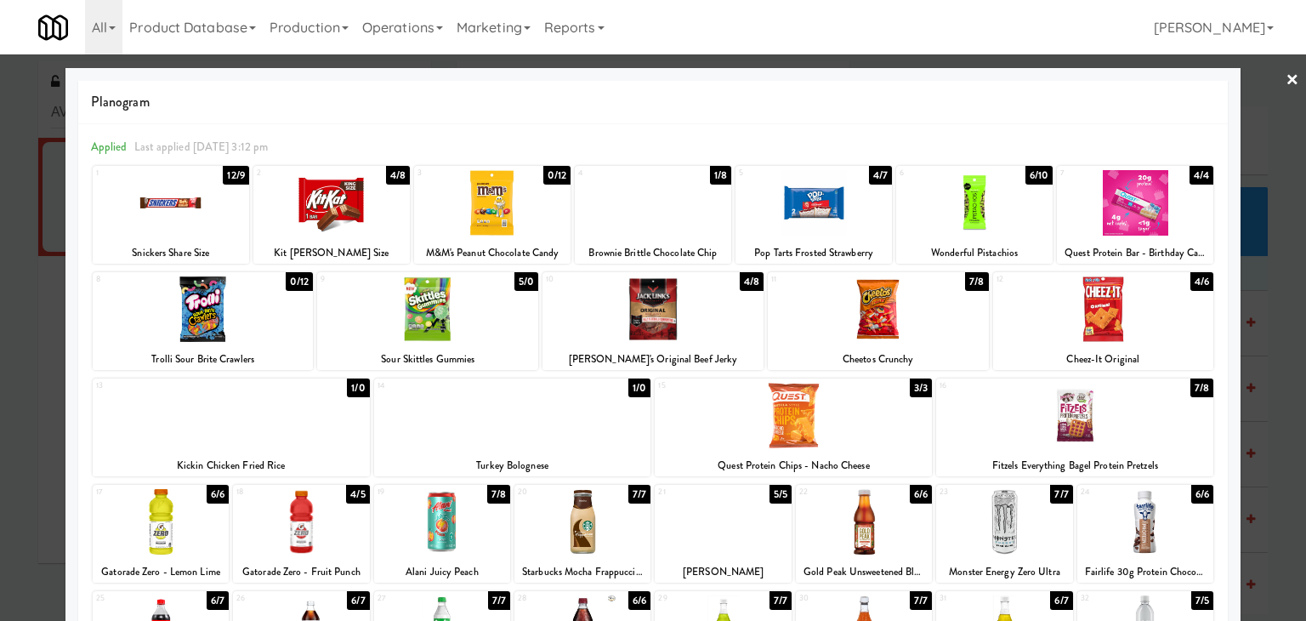
click at [1286, 78] on link "×" at bounding box center [1293, 80] width 14 height 53
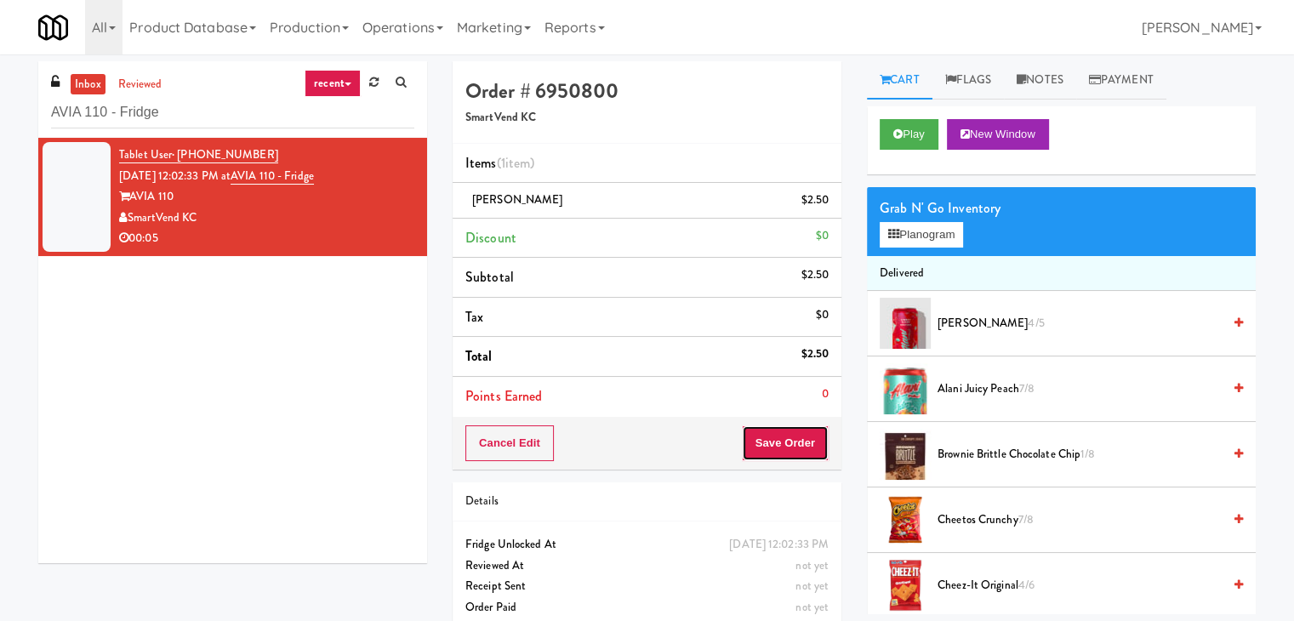
click at [779, 438] on button "Save Order" at bounding box center [785, 443] width 87 height 36
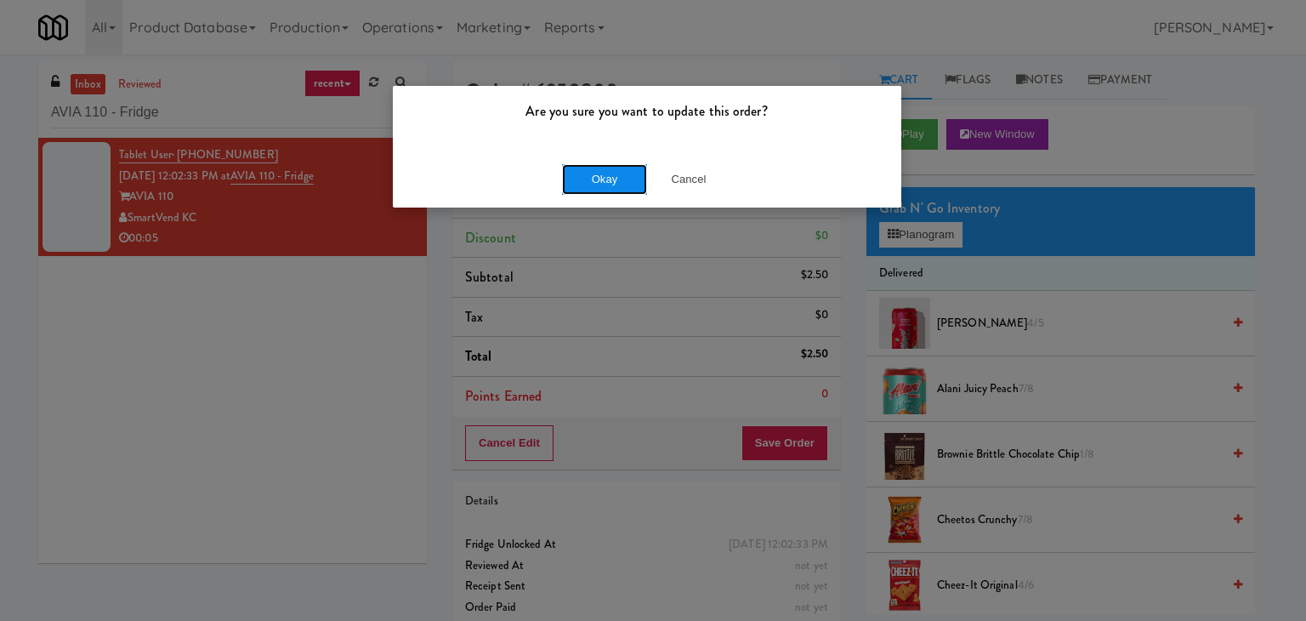
click at [616, 172] on button "Okay" at bounding box center [604, 179] width 85 height 31
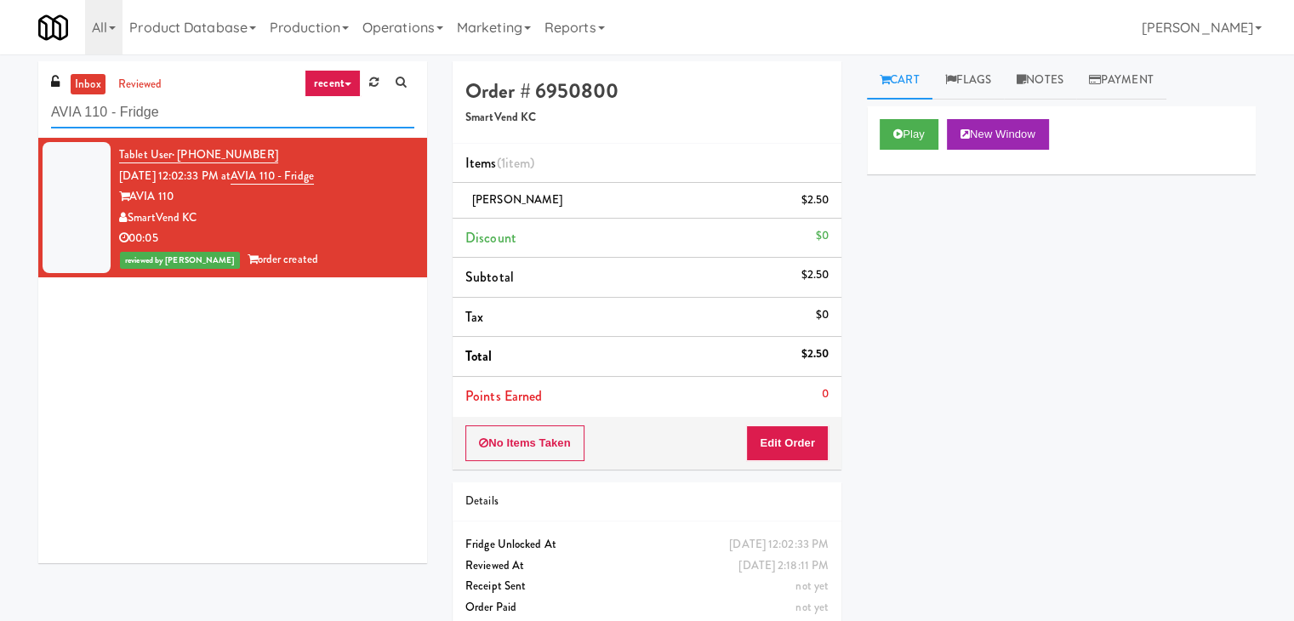
click at [201, 109] on input "AVIA 110 - Fridge" at bounding box center [232, 112] width 363 height 31
paste input "Healthtrax Gym"
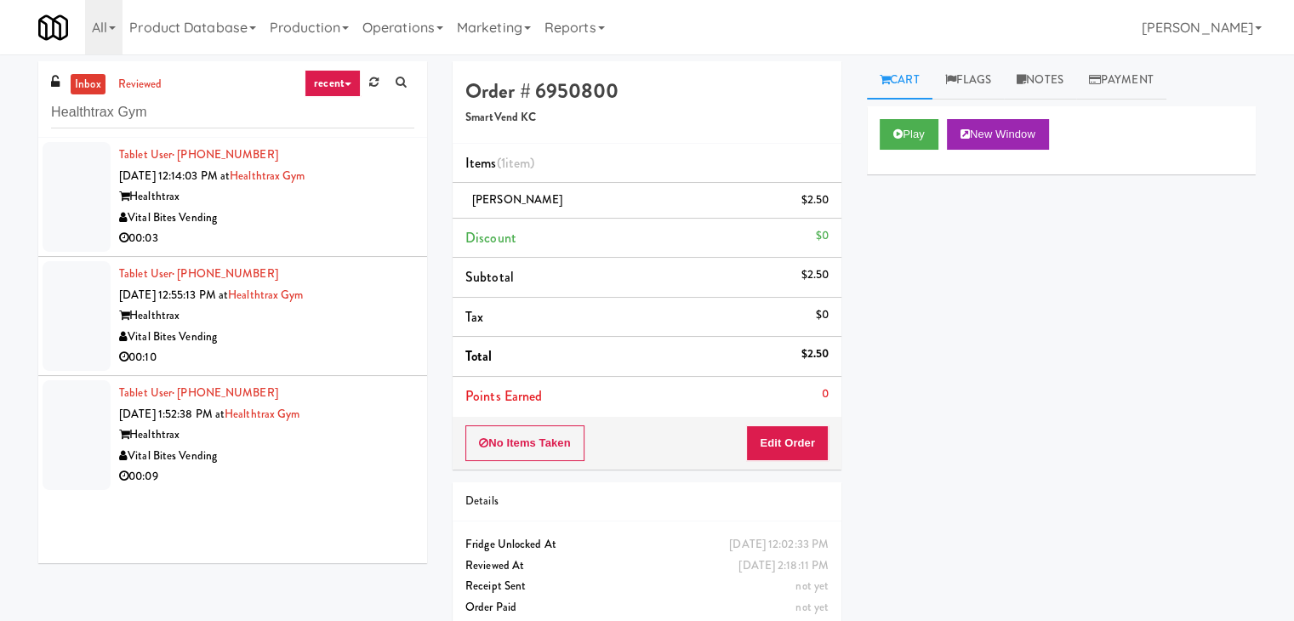
click at [337, 240] on div "00:03" at bounding box center [266, 238] width 295 height 21
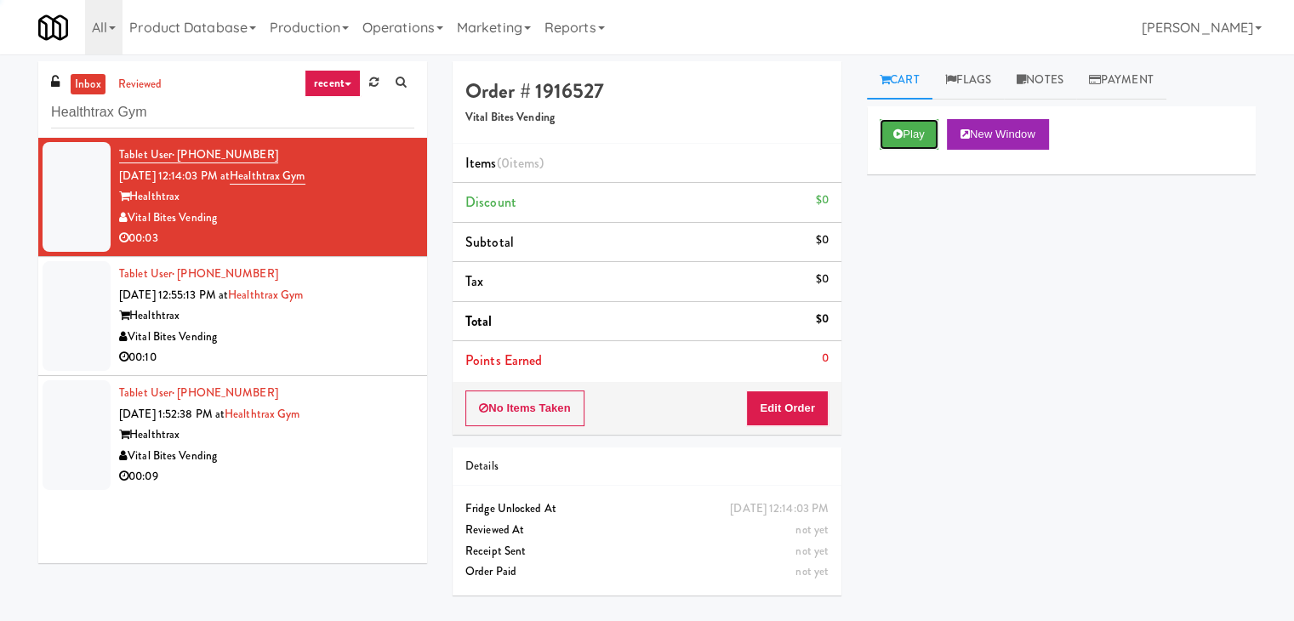
drag, startPoint x: 902, startPoint y: 132, endPoint x: 834, endPoint y: 122, distance: 68.0
click at [902, 132] on button "Play" at bounding box center [908, 134] width 59 height 31
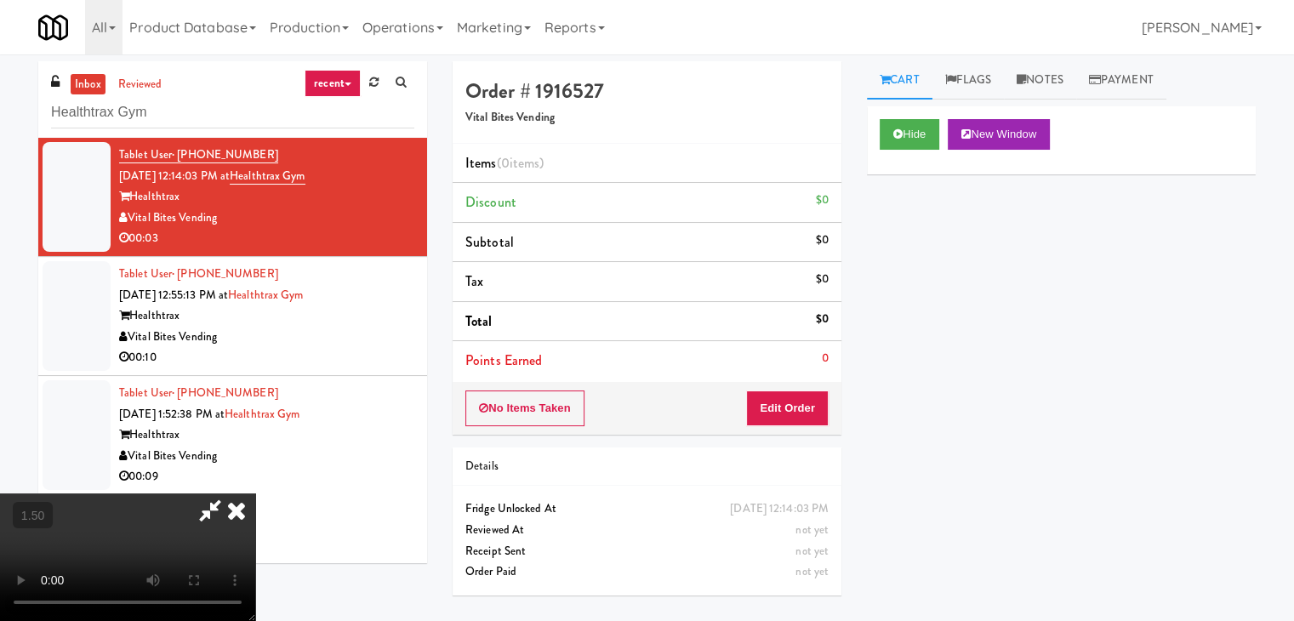
click at [255, 493] on video at bounding box center [127, 557] width 255 height 128
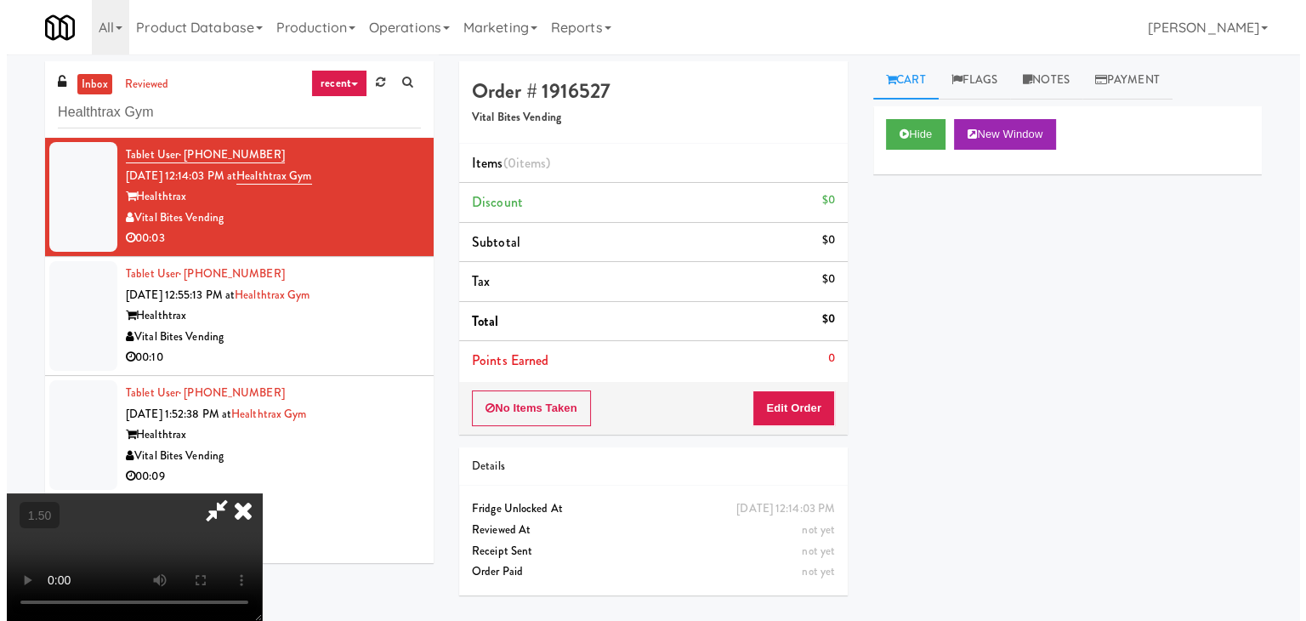
scroll to position [0, 0]
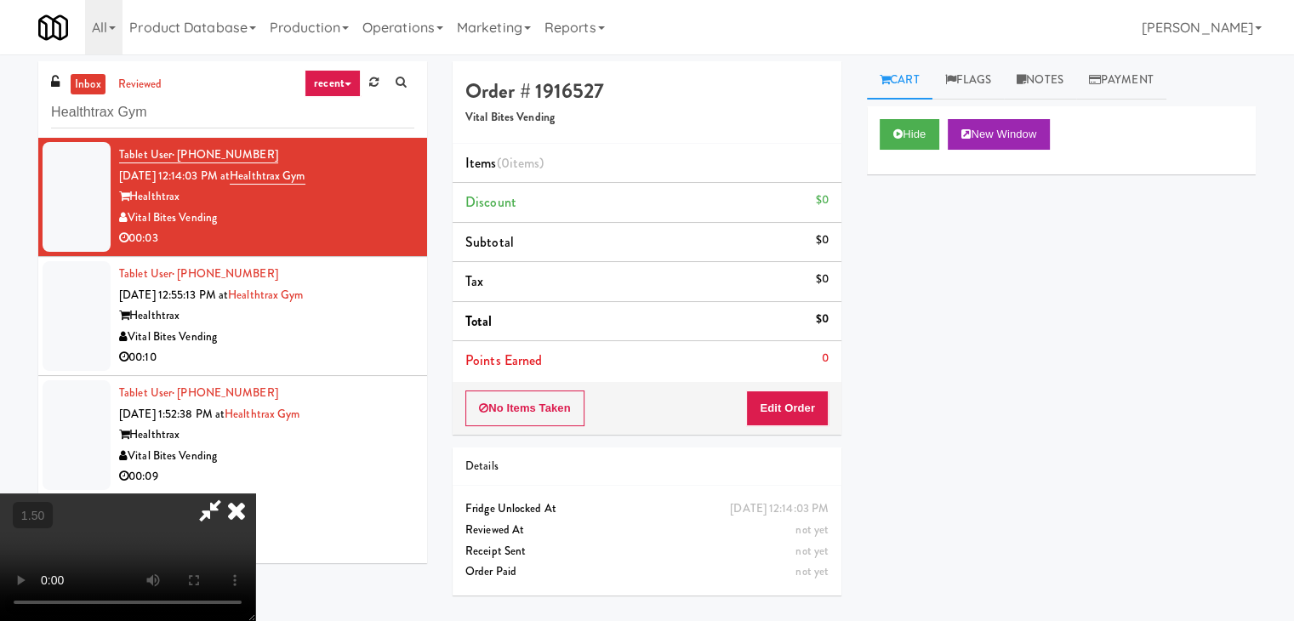
drag, startPoint x: 755, startPoint y: 57, endPoint x: 748, endPoint y: 130, distance: 73.5
click at [255, 493] on icon at bounding box center [236, 510] width 37 height 34
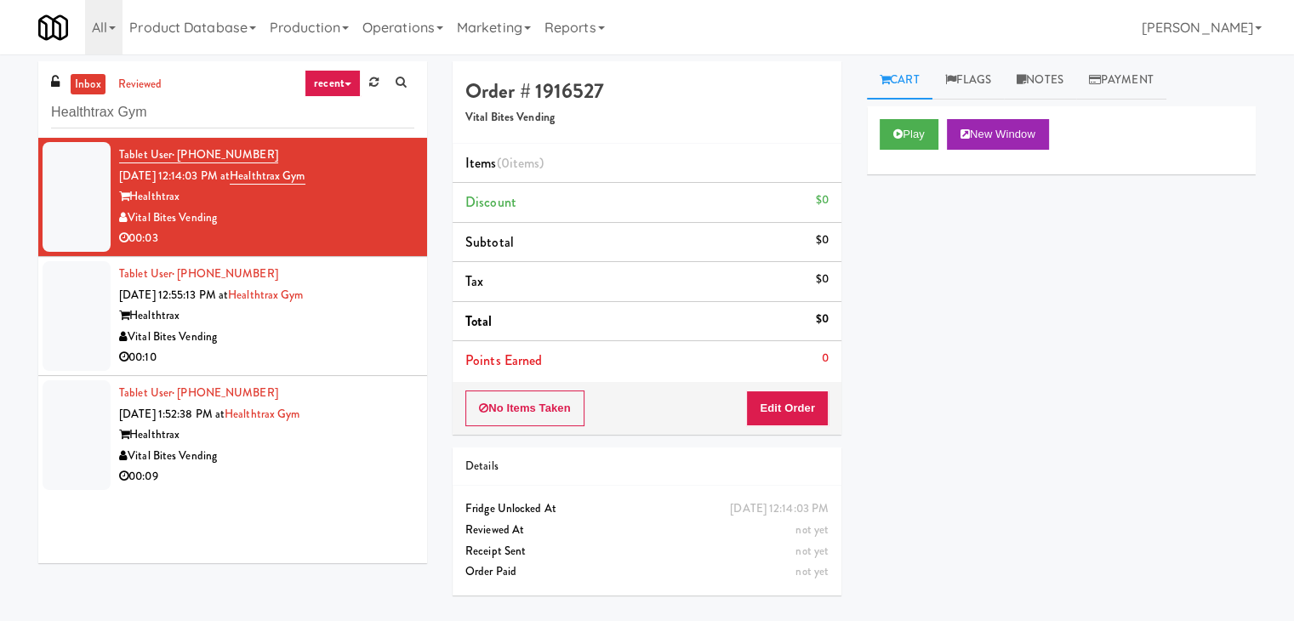
drag, startPoint x: 779, startPoint y: 382, endPoint x: 779, endPoint y: 394, distance: 11.9
click at [779, 385] on div "No Items Taken Edit Order" at bounding box center [646, 408] width 389 height 53
click at [779, 395] on button "Edit Order" at bounding box center [787, 408] width 83 height 36
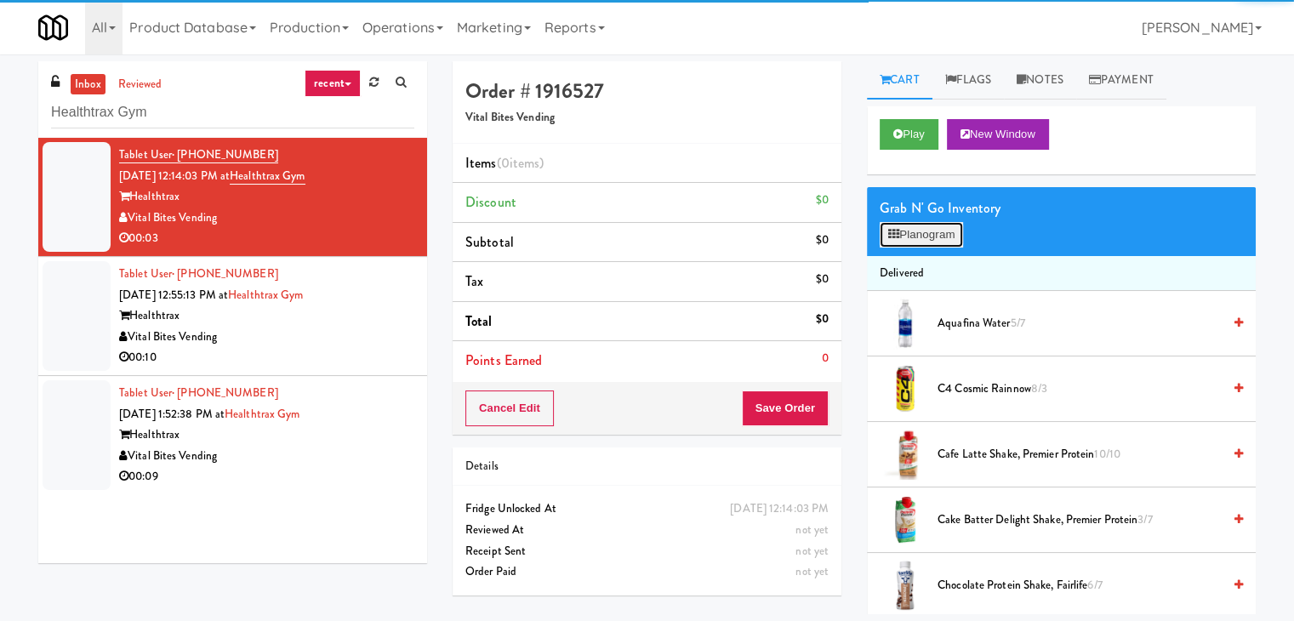
click at [918, 232] on button "Planogram" at bounding box center [920, 235] width 83 height 26
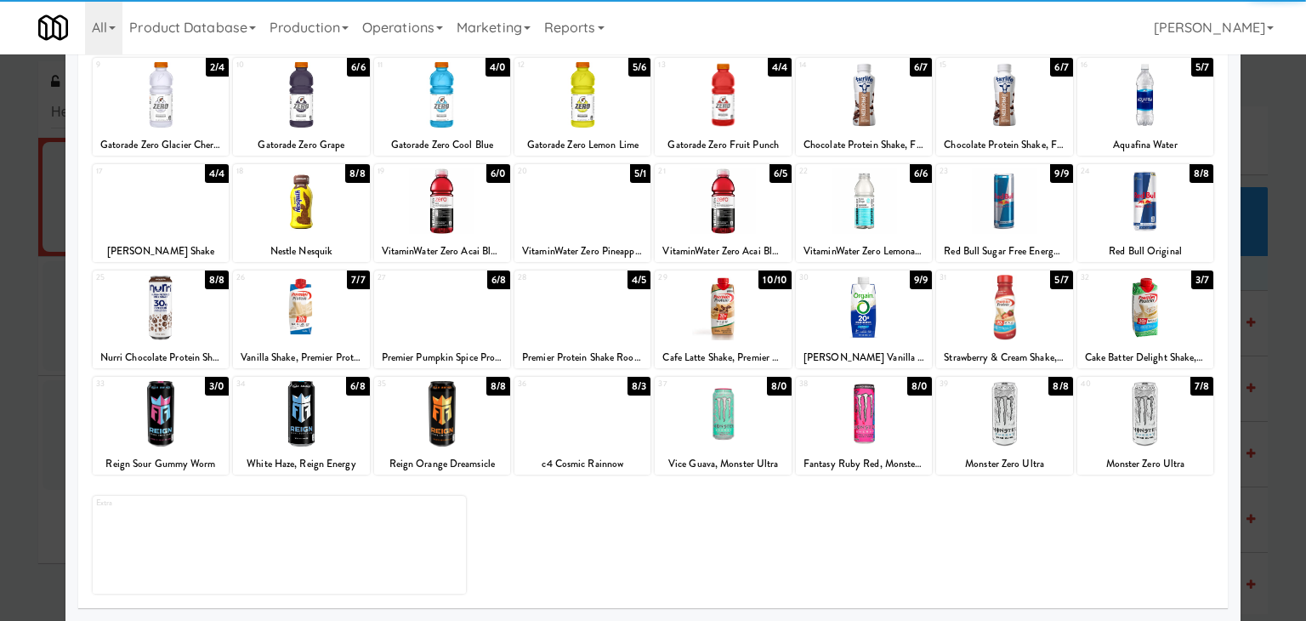
click at [717, 430] on div at bounding box center [723, 413] width 136 height 65
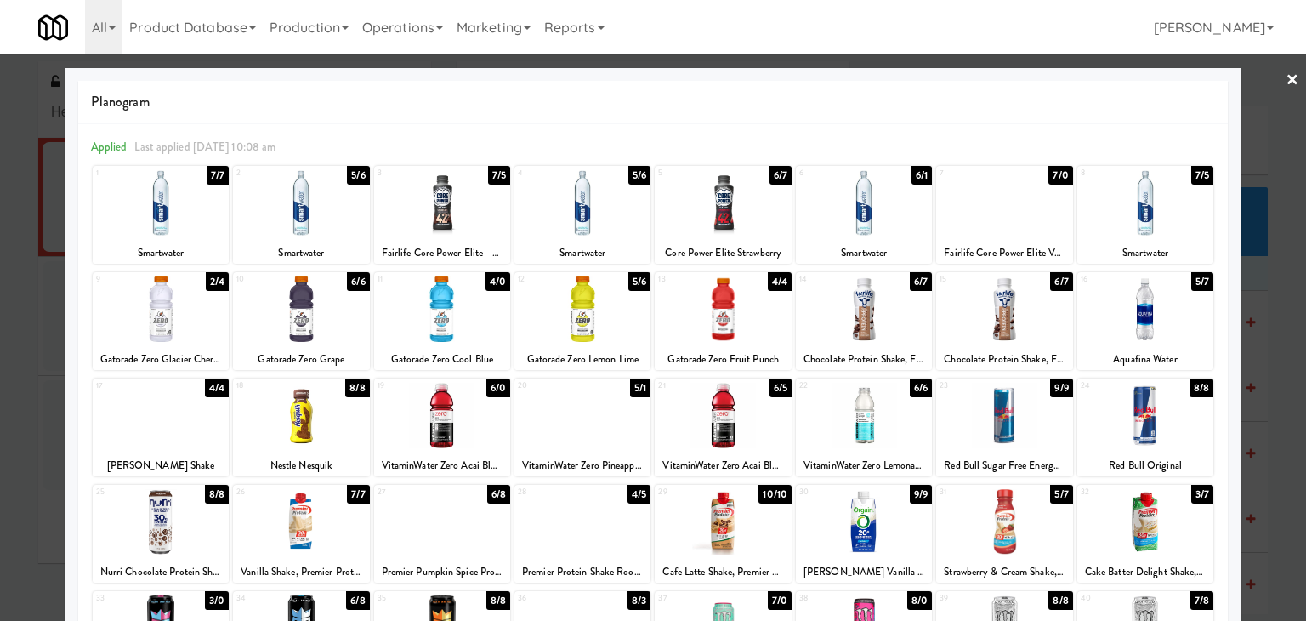
click at [1286, 80] on link "×" at bounding box center [1293, 80] width 14 height 53
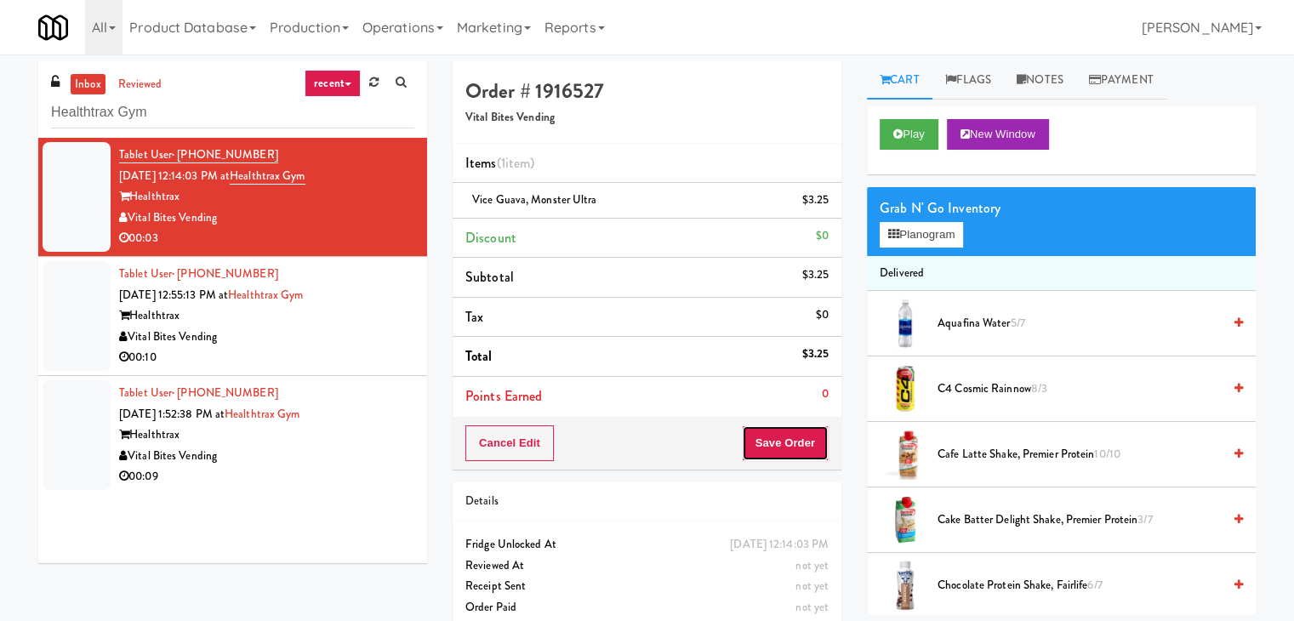
click at [777, 452] on button "Save Order" at bounding box center [785, 443] width 87 height 36
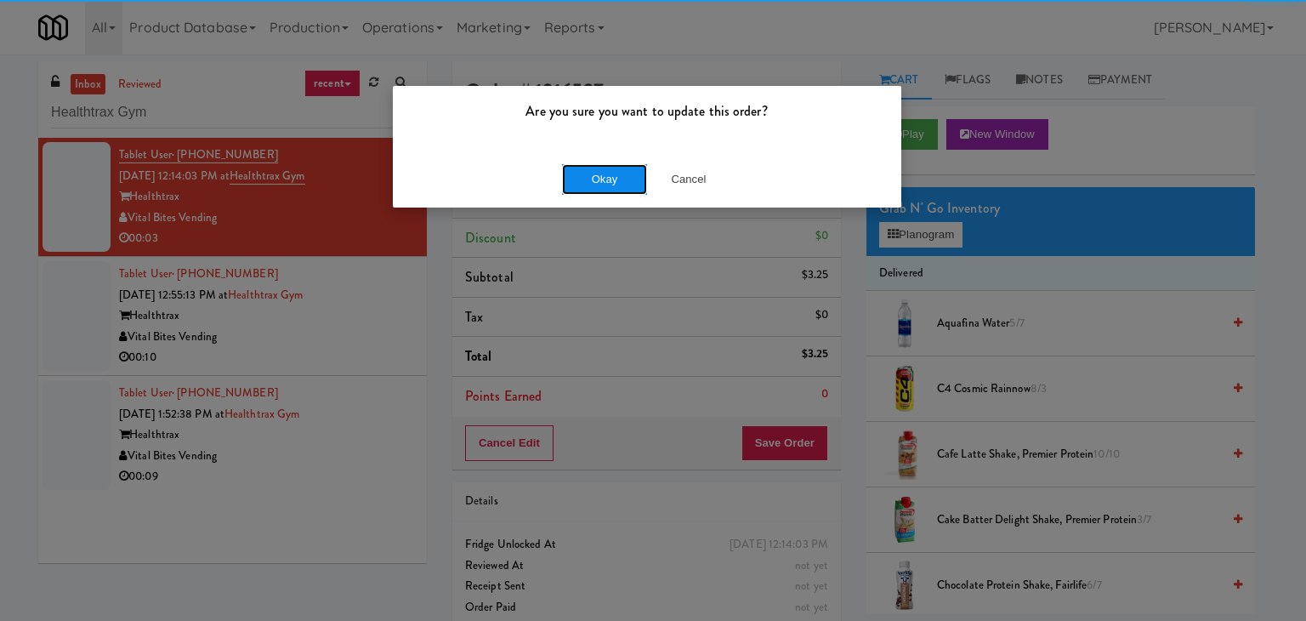
click at [617, 178] on button "Okay" at bounding box center [604, 179] width 85 height 31
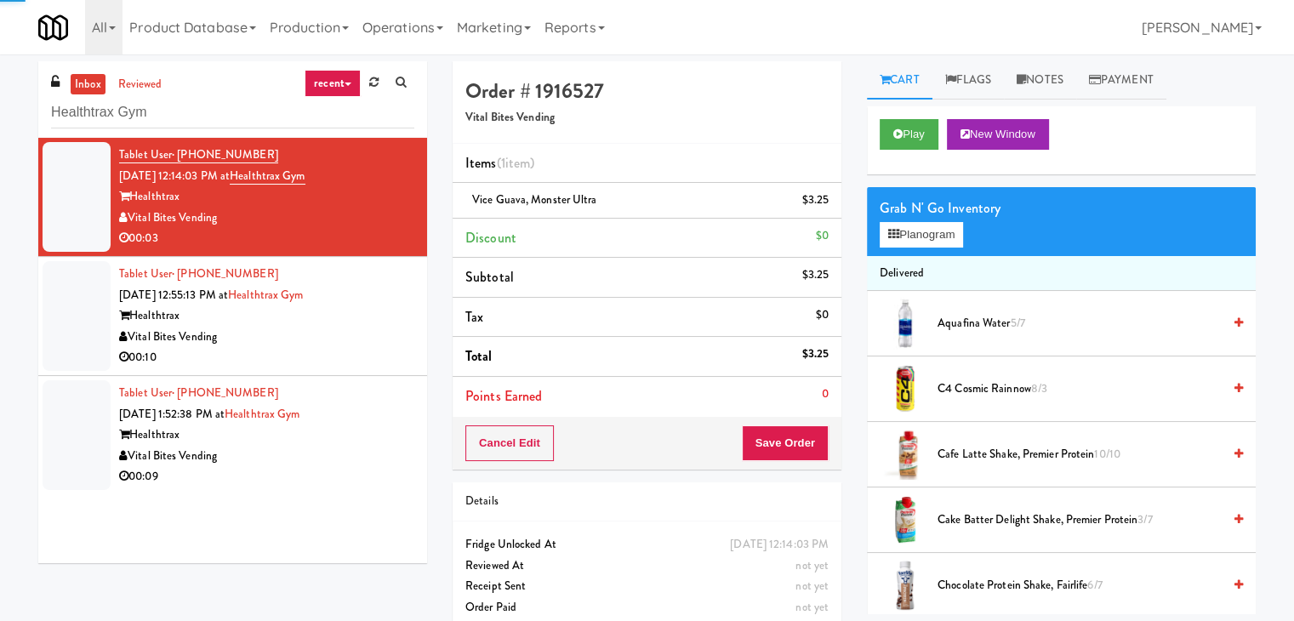
click at [371, 356] on div "00:10" at bounding box center [266, 357] width 295 height 21
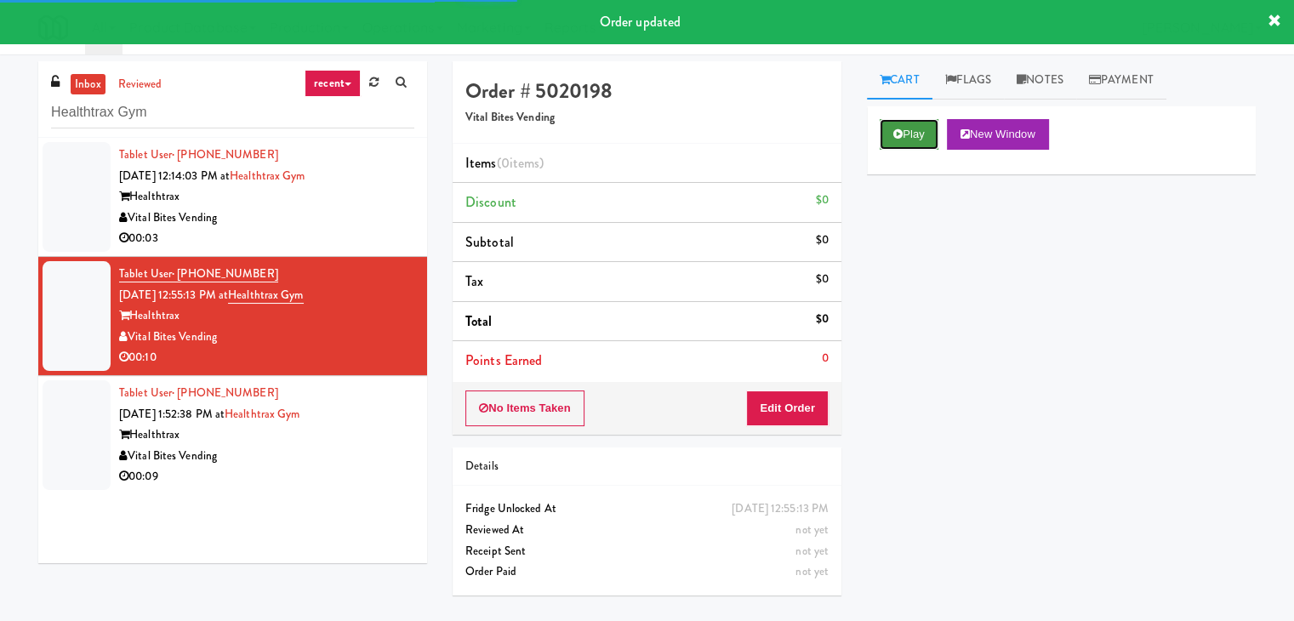
click at [894, 130] on icon at bounding box center [897, 133] width 9 height 11
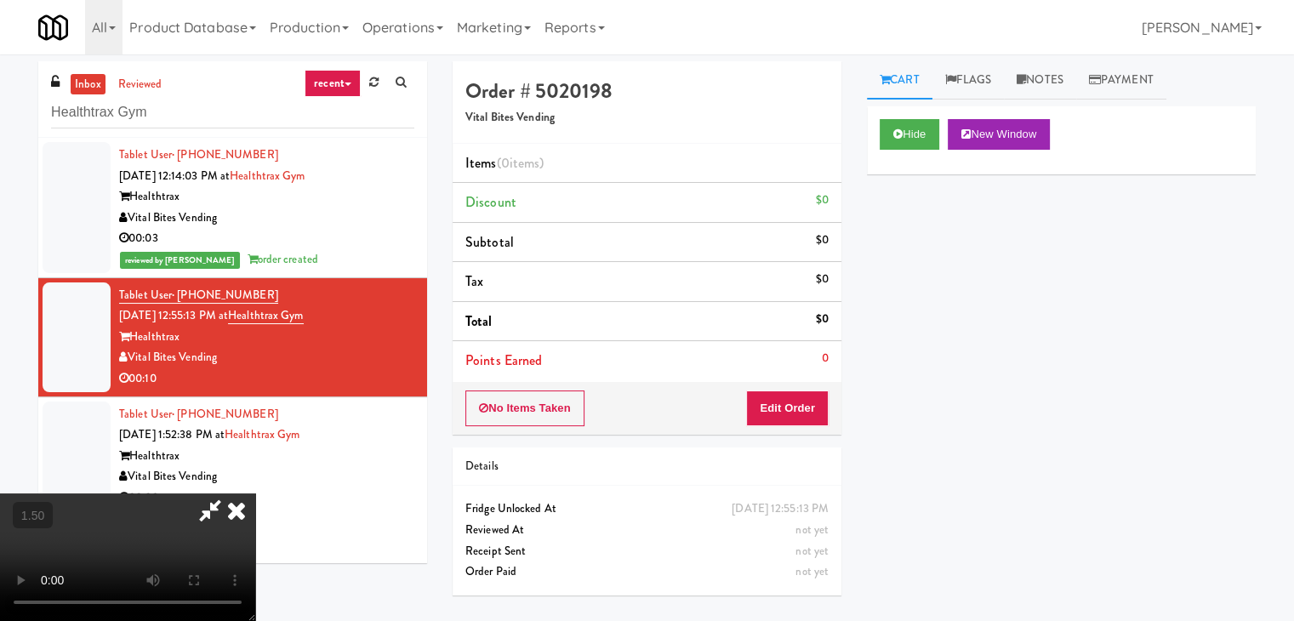
click at [255, 493] on video at bounding box center [127, 557] width 255 height 128
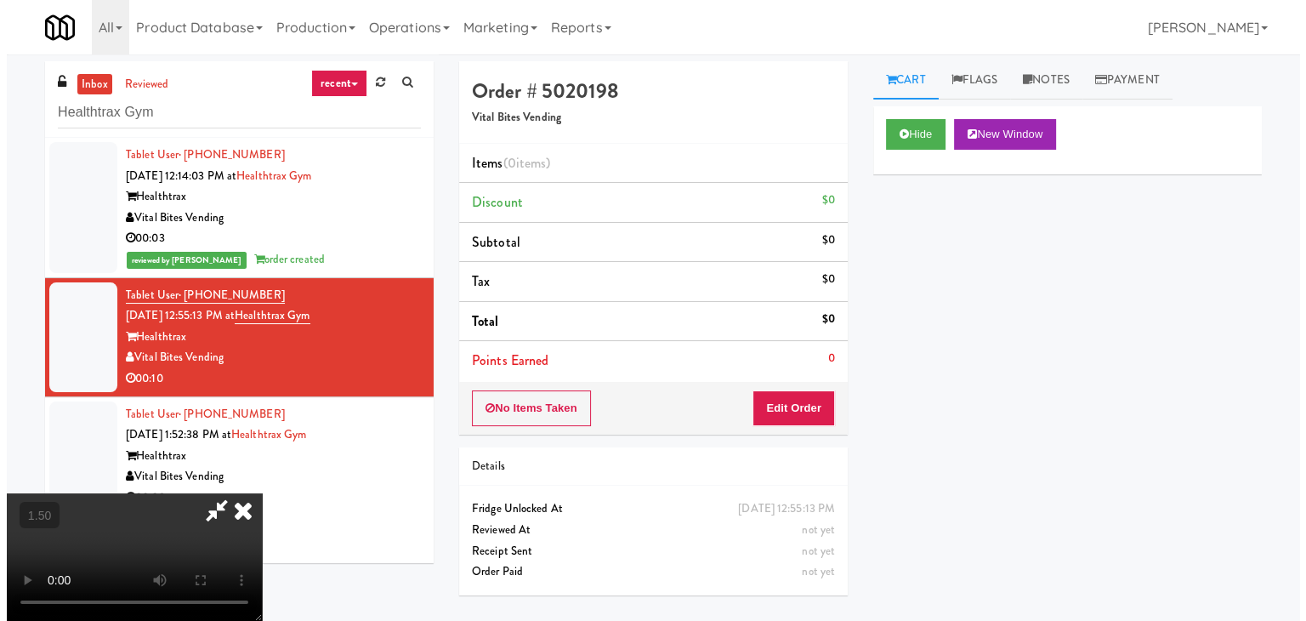
scroll to position [0, 0]
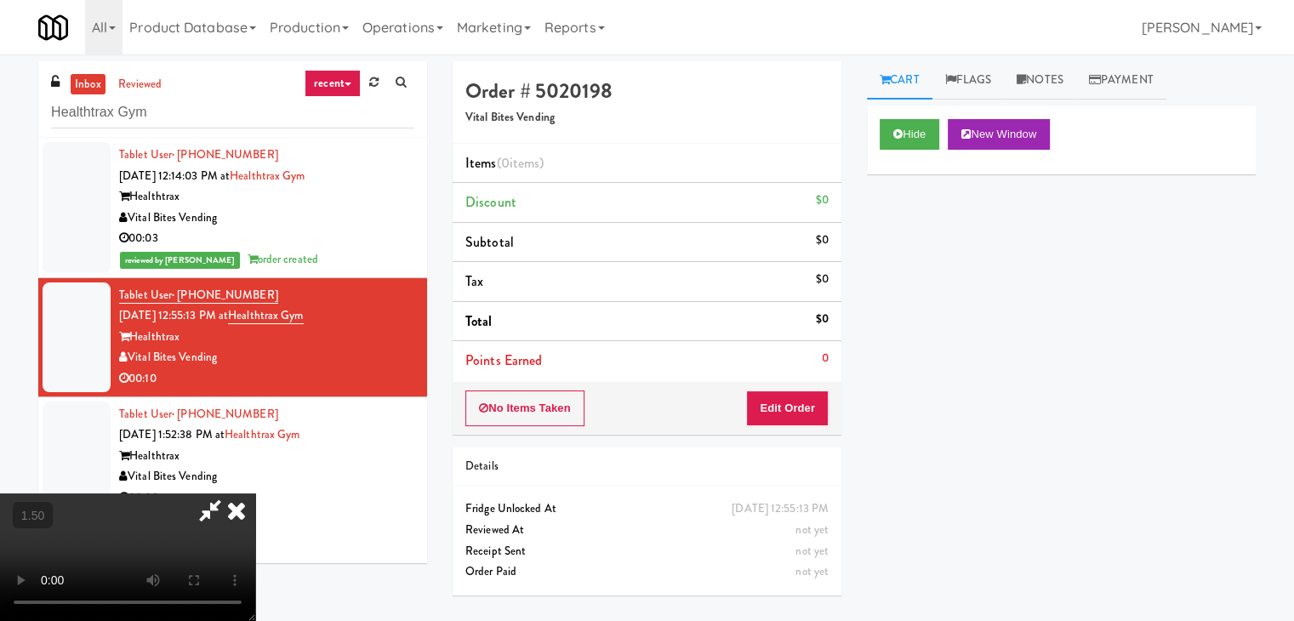
click at [255, 493] on icon at bounding box center [236, 510] width 37 height 34
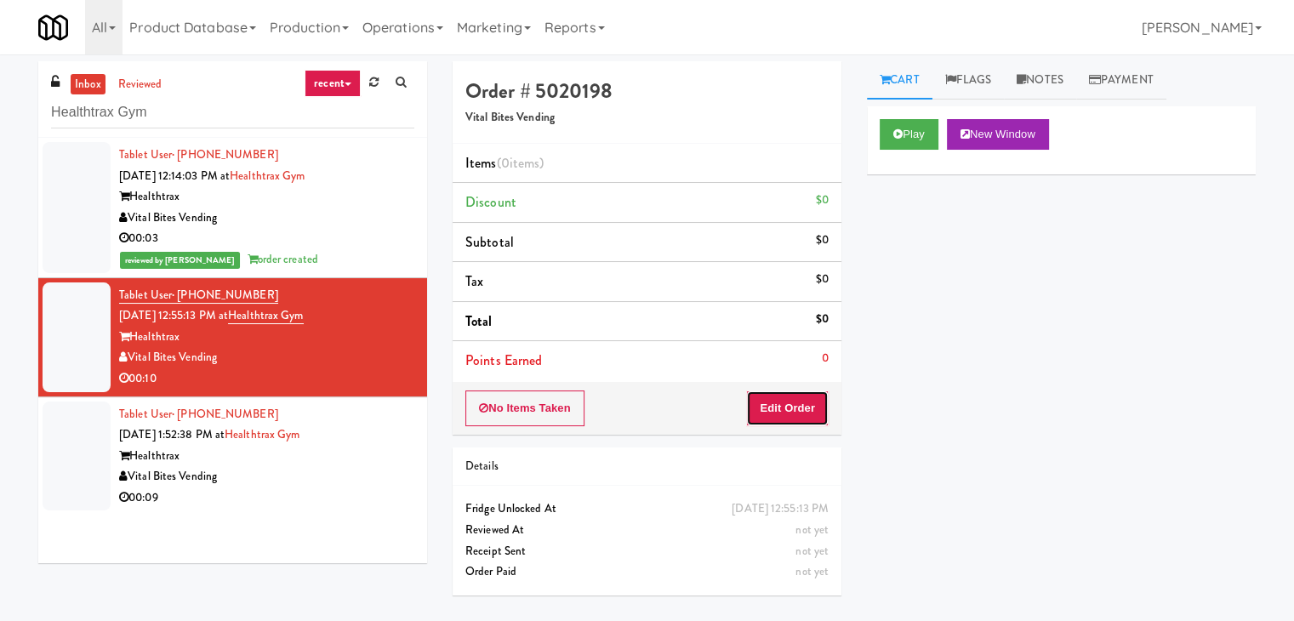
drag, startPoint x: 770, startPoint y: 416, endPoint x: 855, endPoint y: 342, distance: 112.7
click at [770, 409] on button "Edit Order" at bounding box center [787, 408] width 83 height 36
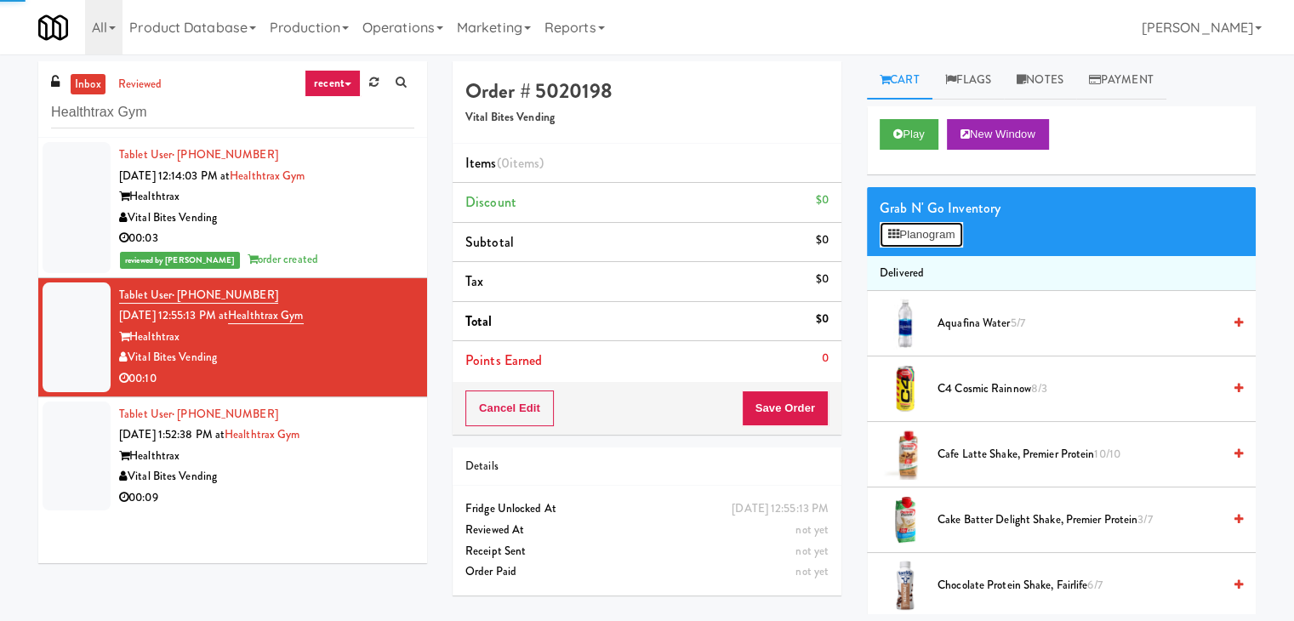
click at [936, 241] on button "Planogram" at bounding box center [920, 235] width 83 height 26
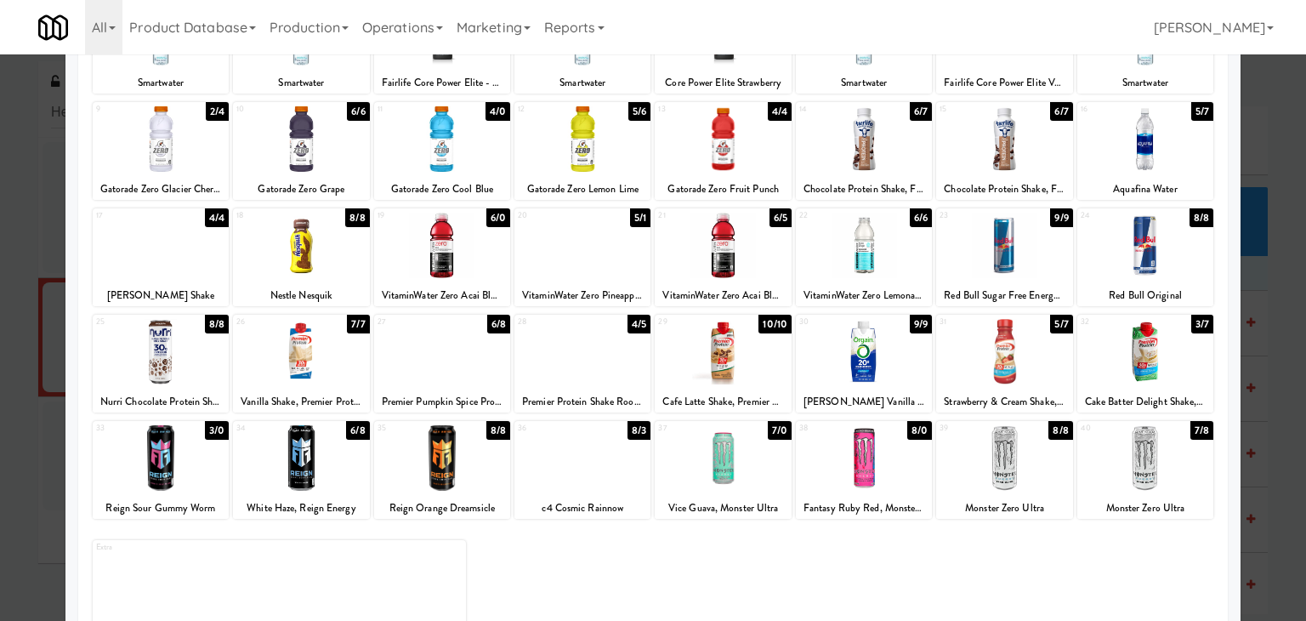
click at [160, 467] on div at bounding box center [161, 457] width 136 height 65
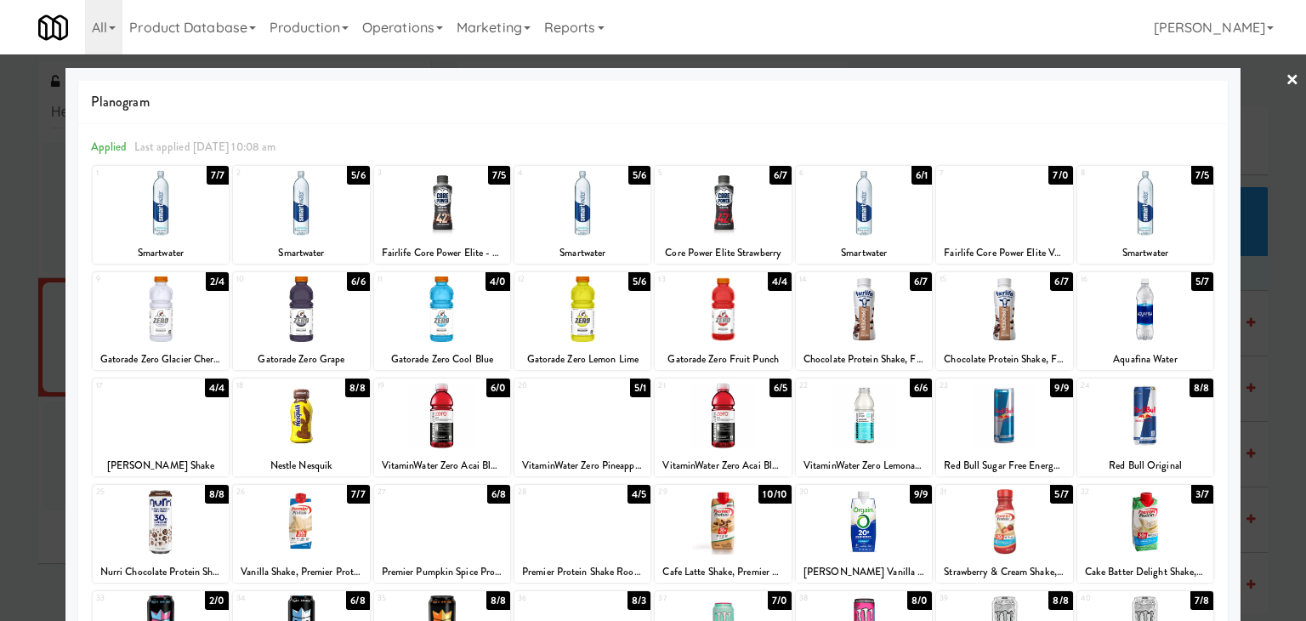
drag, startPoint x: 1282, startPoint y: 79, endPoint x: 1147, endPoint y: 208, distance: 187.1
click at [1286, 79] on link "×" at bounding box center [1293, 80] width 14 height 53
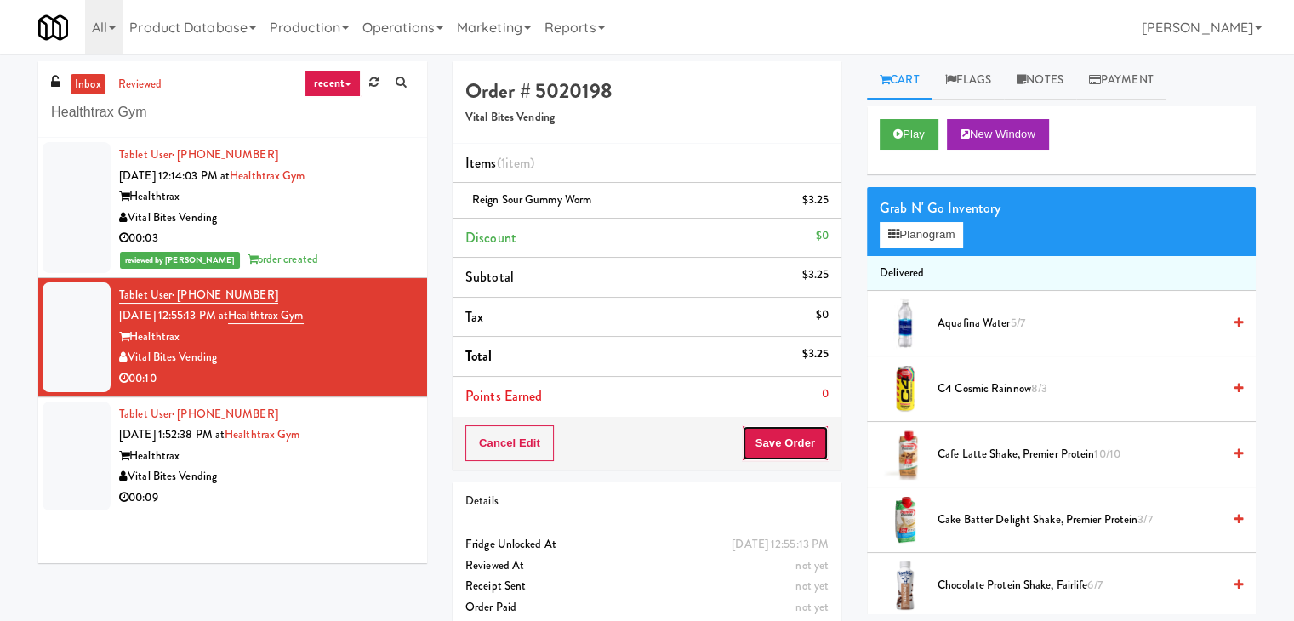
drag, startPoint x: 775, startPoint y: 432, endPoint x: 757, endPoint y: 424, distance: 19.4
click at [774, 431] on button "Save Order" at bounding box center [785, 443] width 87 height 36
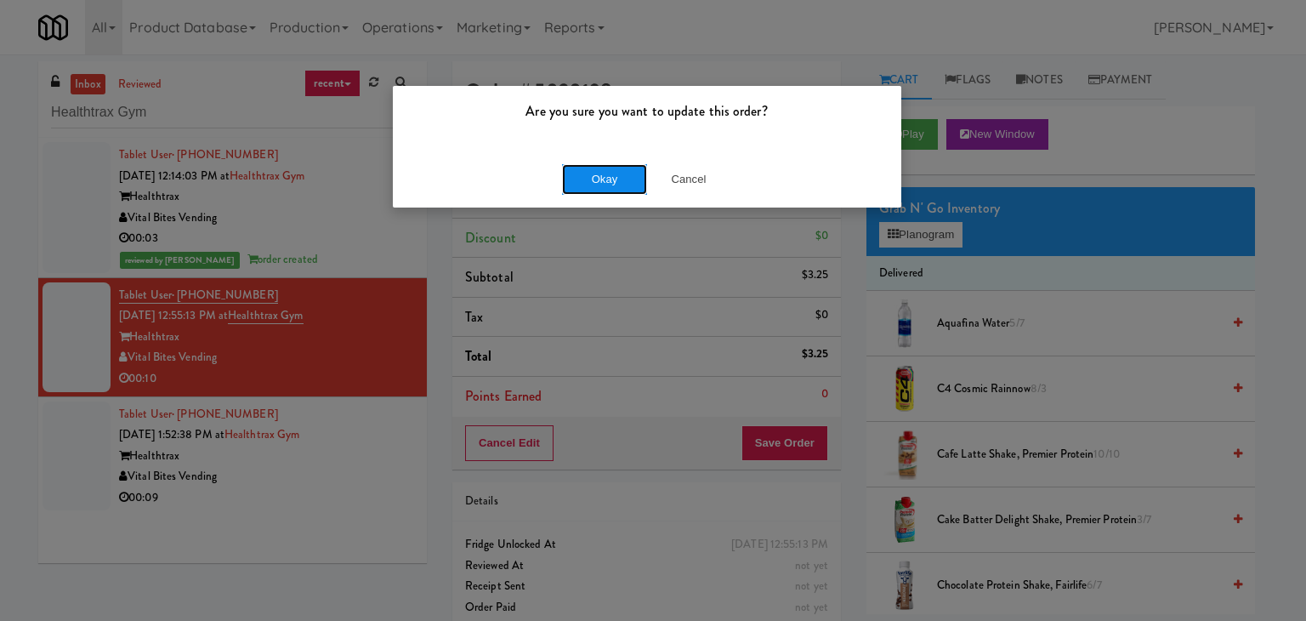
click at [587, 164] on button "Okay" at bounding box center [604, 179] width 85 height 31
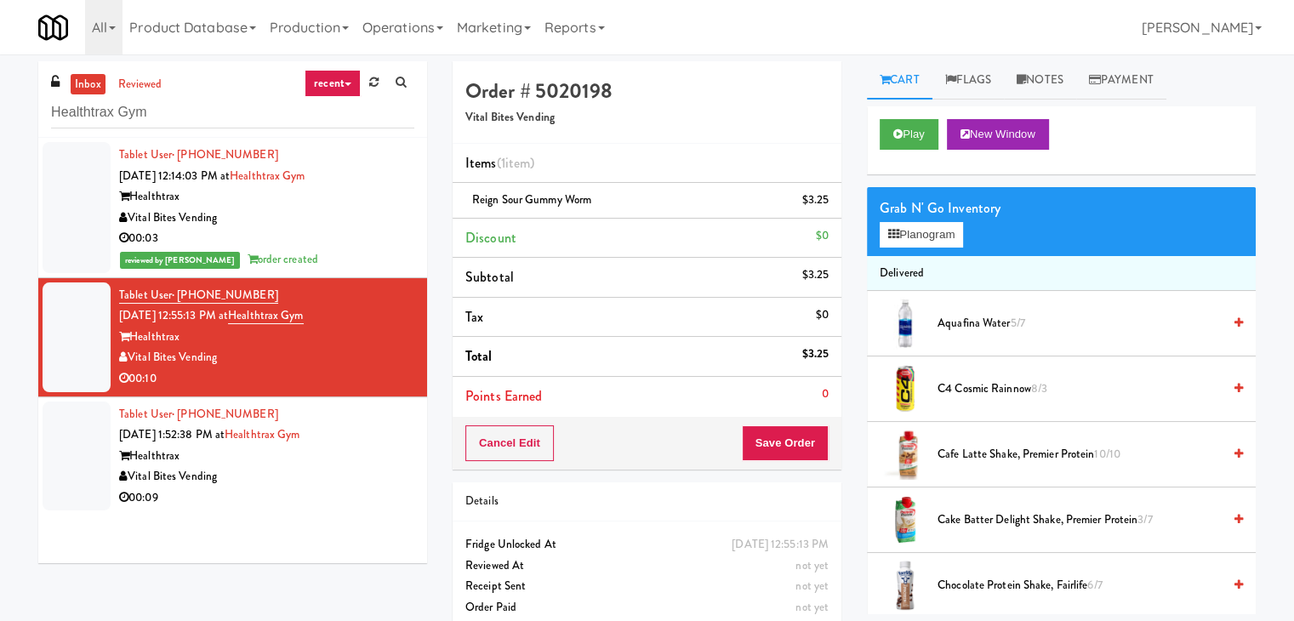
drag, startPoint x: 355, startPoint y: 468, endPoint x: 360, endPoint y: 457, distance: 12.2
click at [354, 468] on div "Vital Bites Vending" at bounding box center [266, 476] width 295 height 21
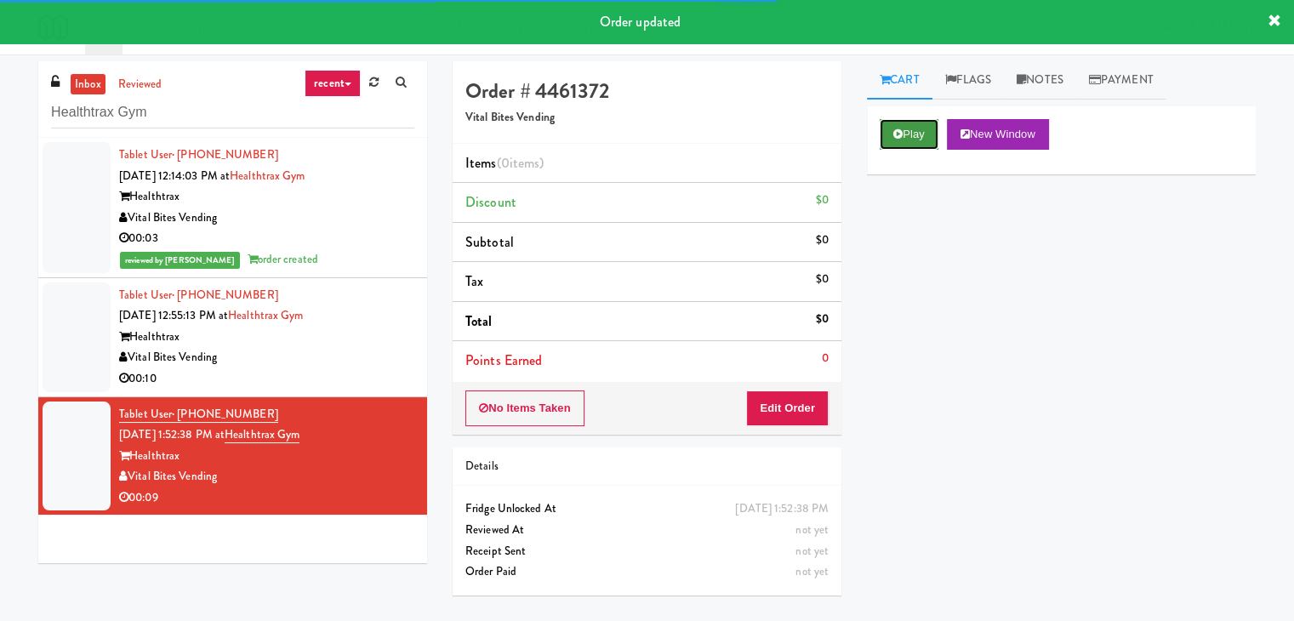
click at [904, 133] on button "Play" at bounding box center [908, 134] width 59 height 31
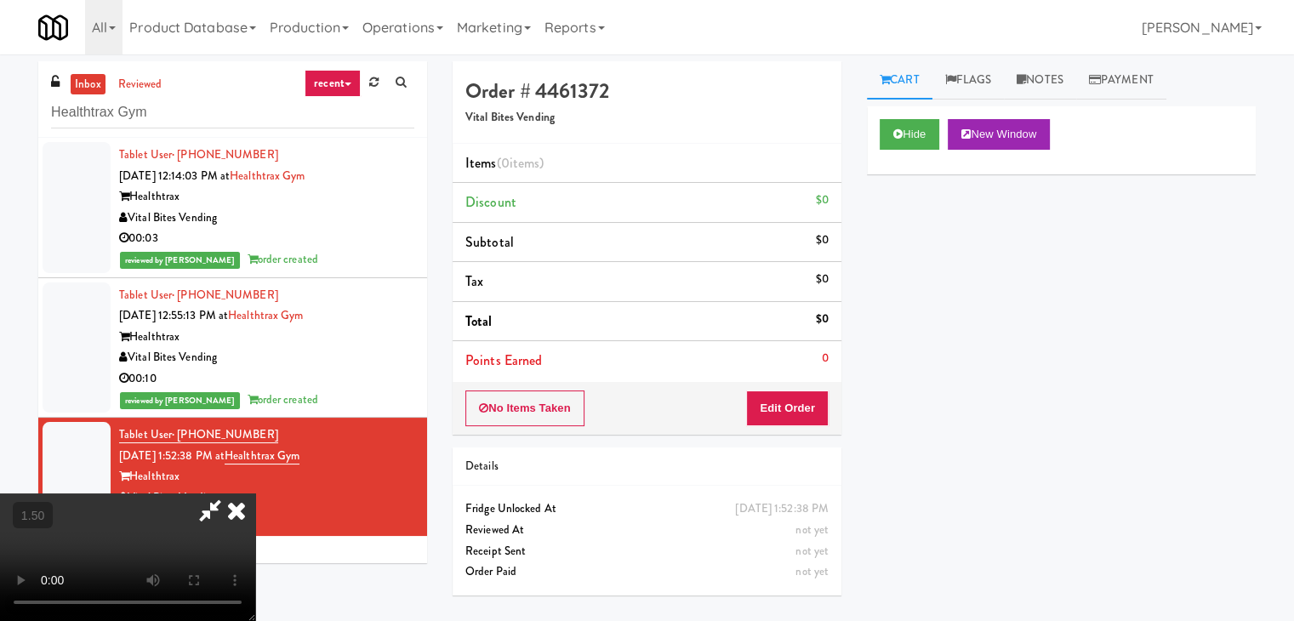
click at [255, 493] on video at bounding box center [127, 557] width 255 height 128
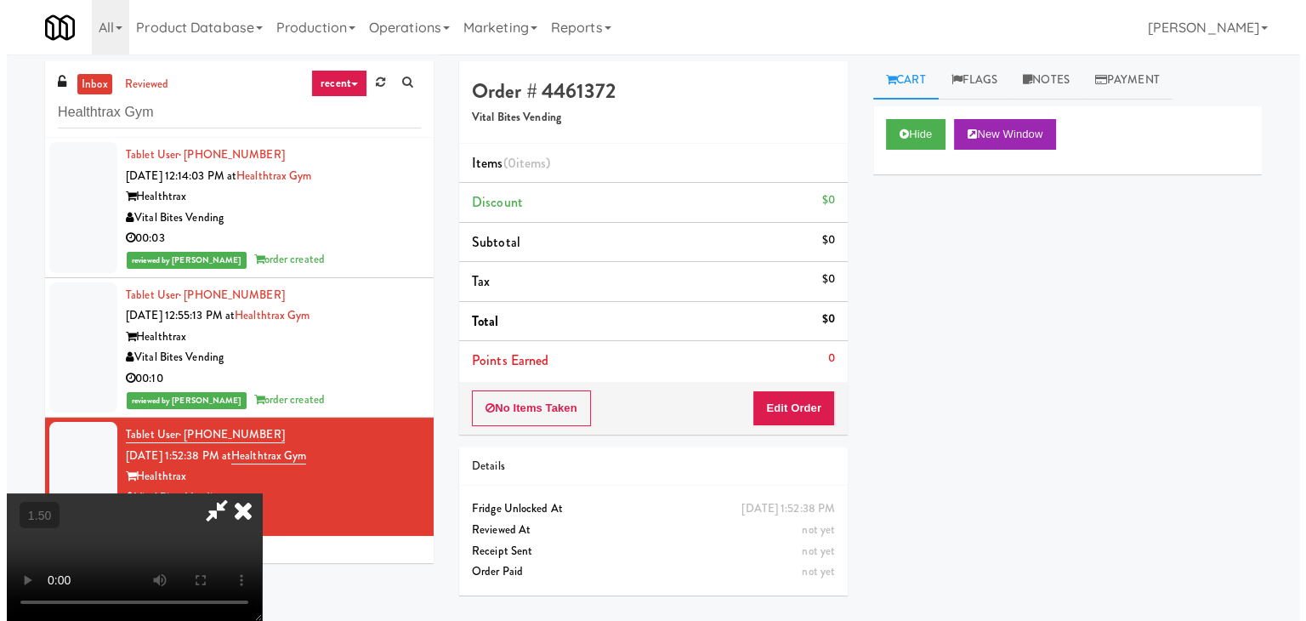
scroll to position [0, 0]
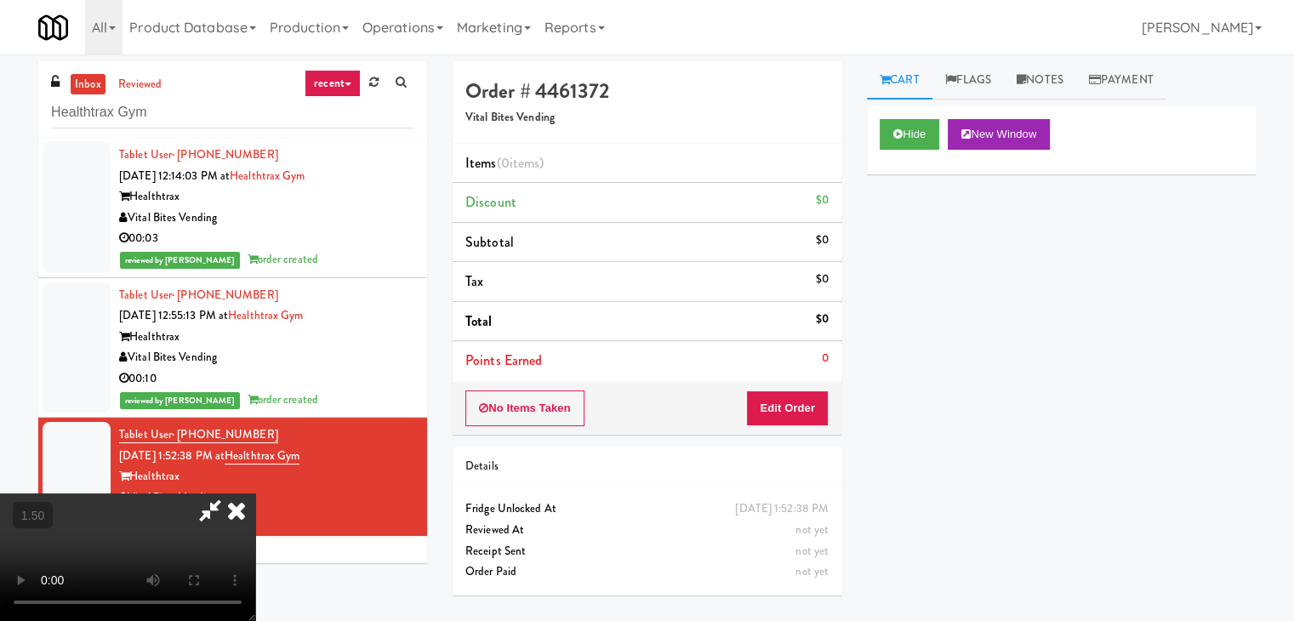
click at [255, 493] on icon at bounding box center [236, 510] width 37 height 34
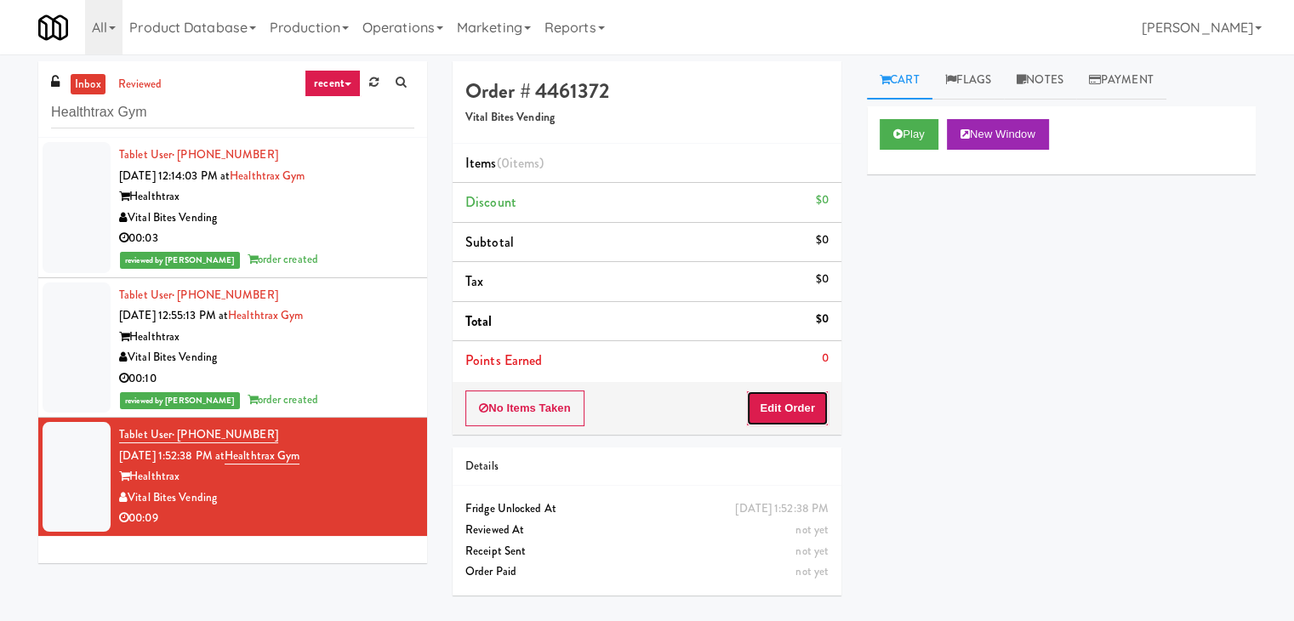
click at [754, 401] on button "Edit Order" at bounding box center [787, 408] width 83 height 36
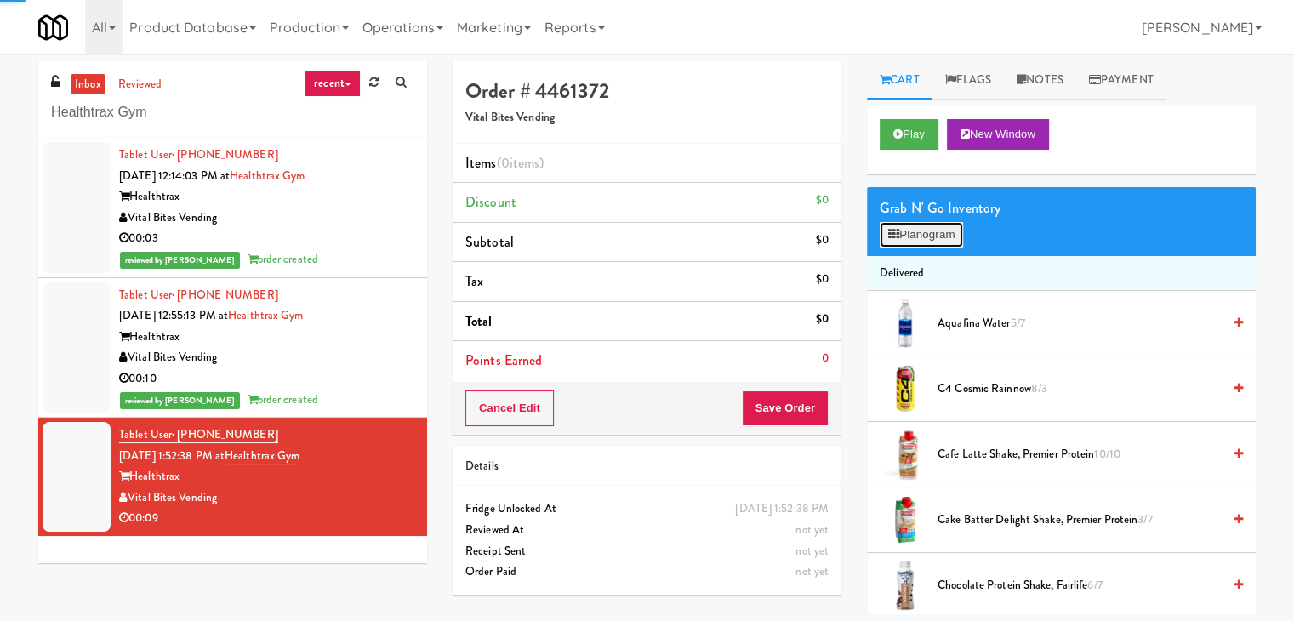
click at [902, 232] on button "Planogram" at bounding box center [920, 235] width 83 height 26
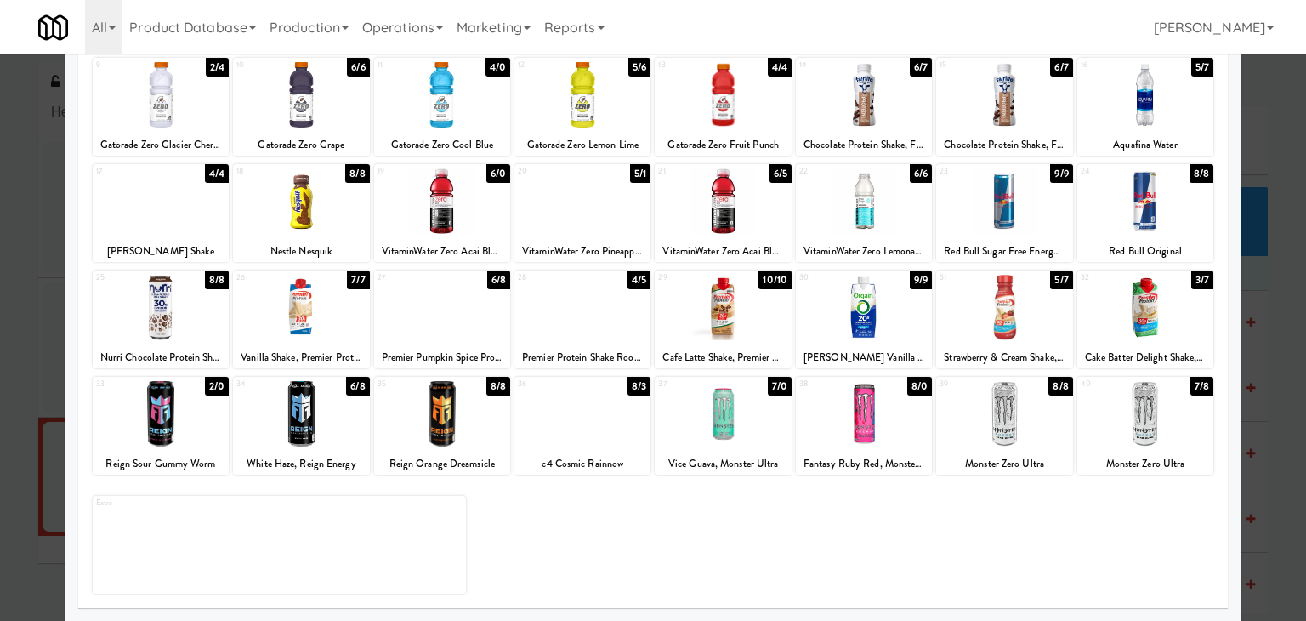
click at [456, 414] on div at bounding box center [442, 413] width 136 height 65
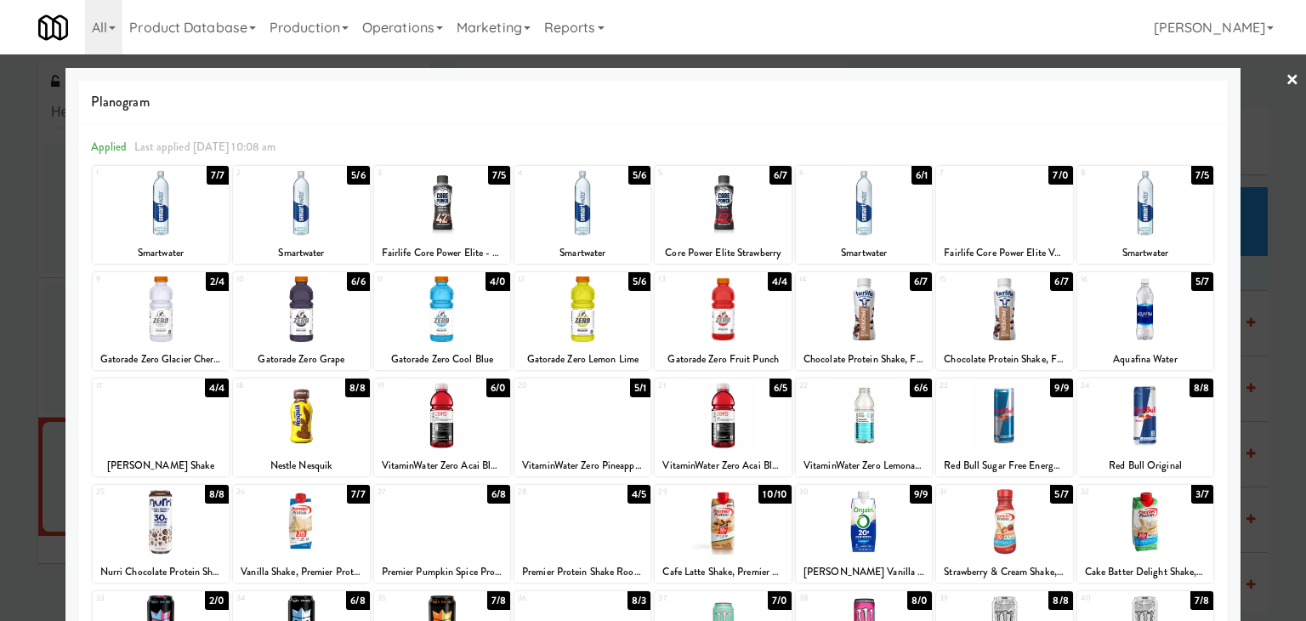
click at [1286, 83] on link "×" at bounding box center [1293, 80] width 14 height 53
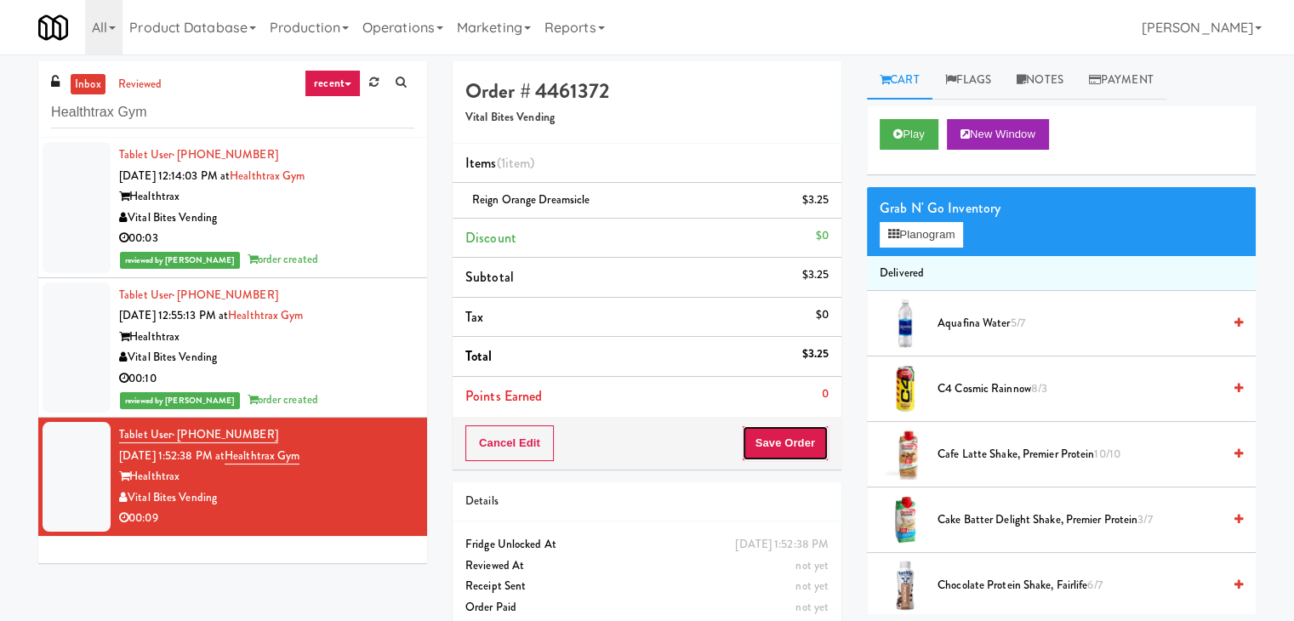
click at [790, 446] on button "Save Order" at bounding box center [785, 443] width 87 height 36
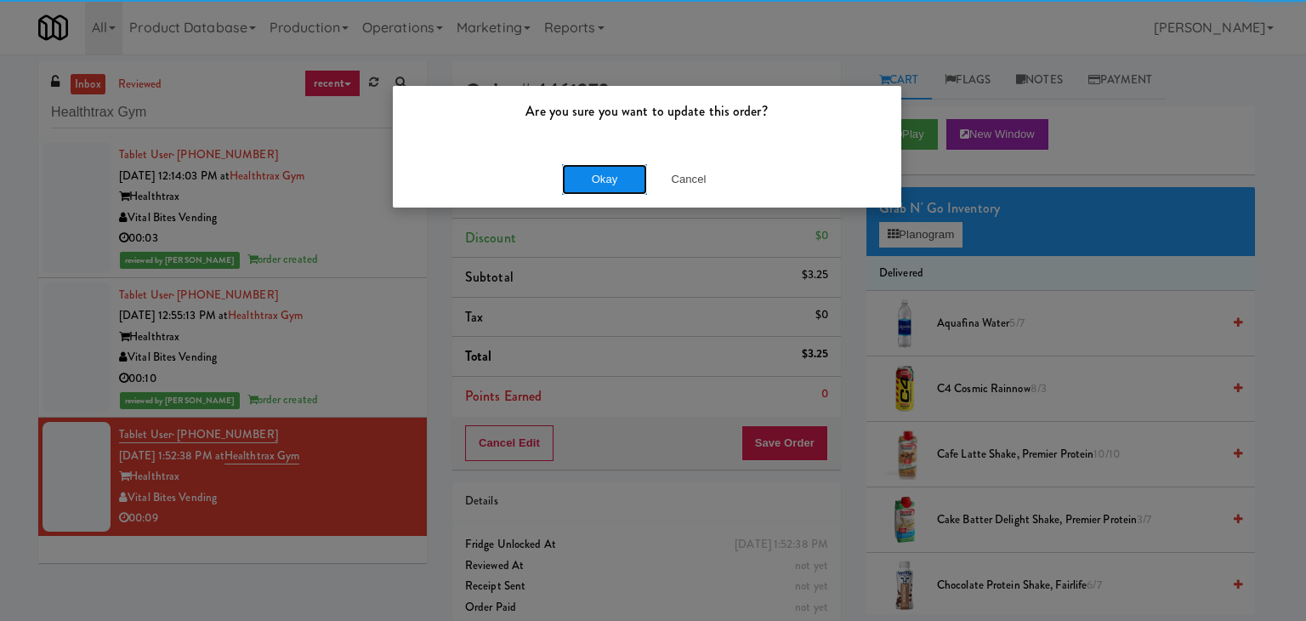
click at [583, 177] on button "Okay" at bounding box center [604, 179] width 85 height 31
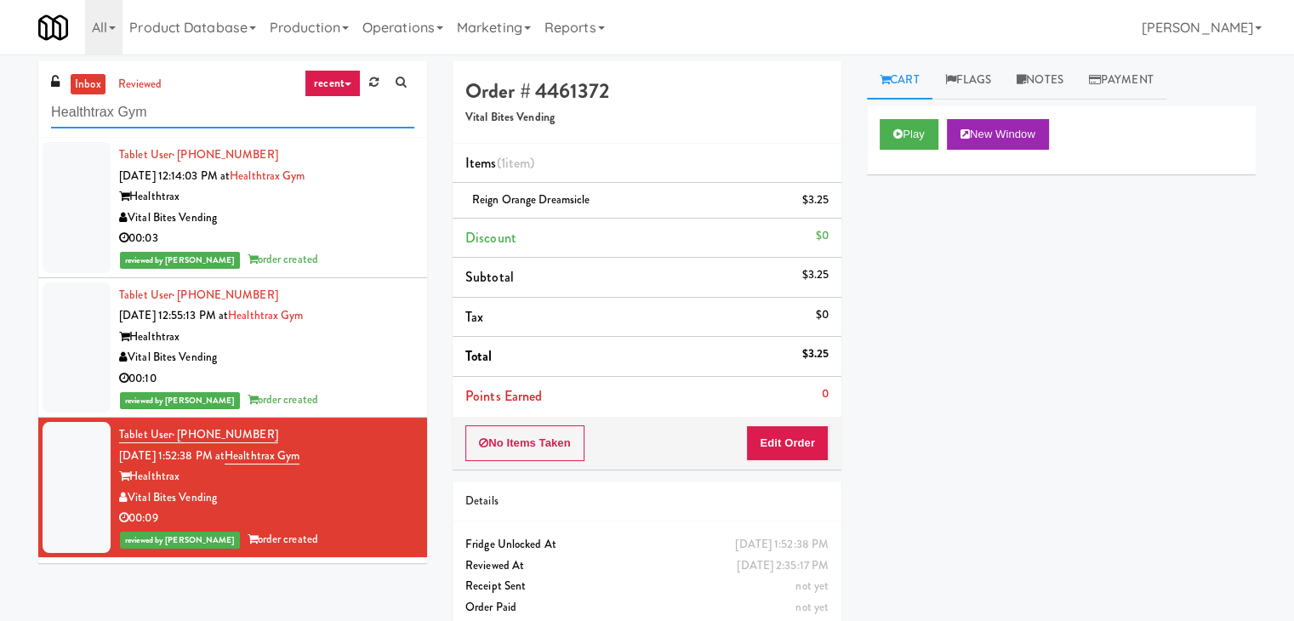
click at [175, 114] on input "Healthtrax Gym" at bounding box center [232, 112] width 363 height 31
paste input "Fine - Employee Lounge-Cooler-Left"
type input "Fine - Employee Lounge-Cooler-Left"
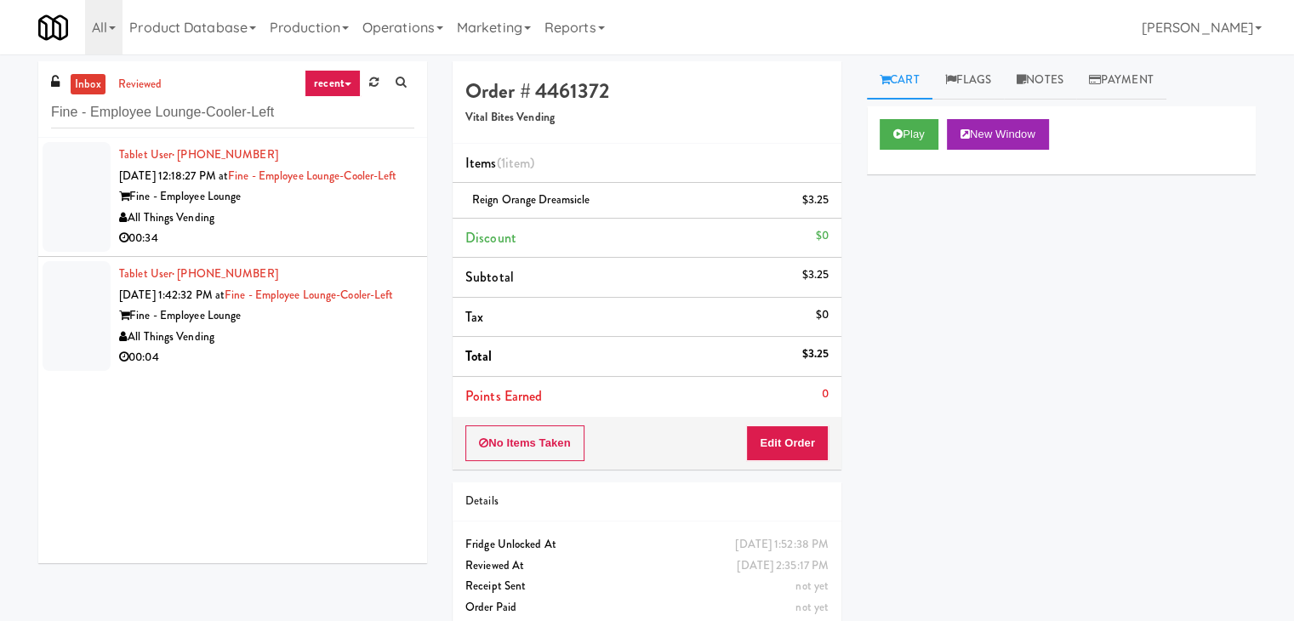
click at [354, 206] on div "Tablet User · (920) 257-6646 [DATE] 12:18:27 PM at Fine - Employee Lounge-Coole…" at bounding box center [266, 197] width 295 height 105
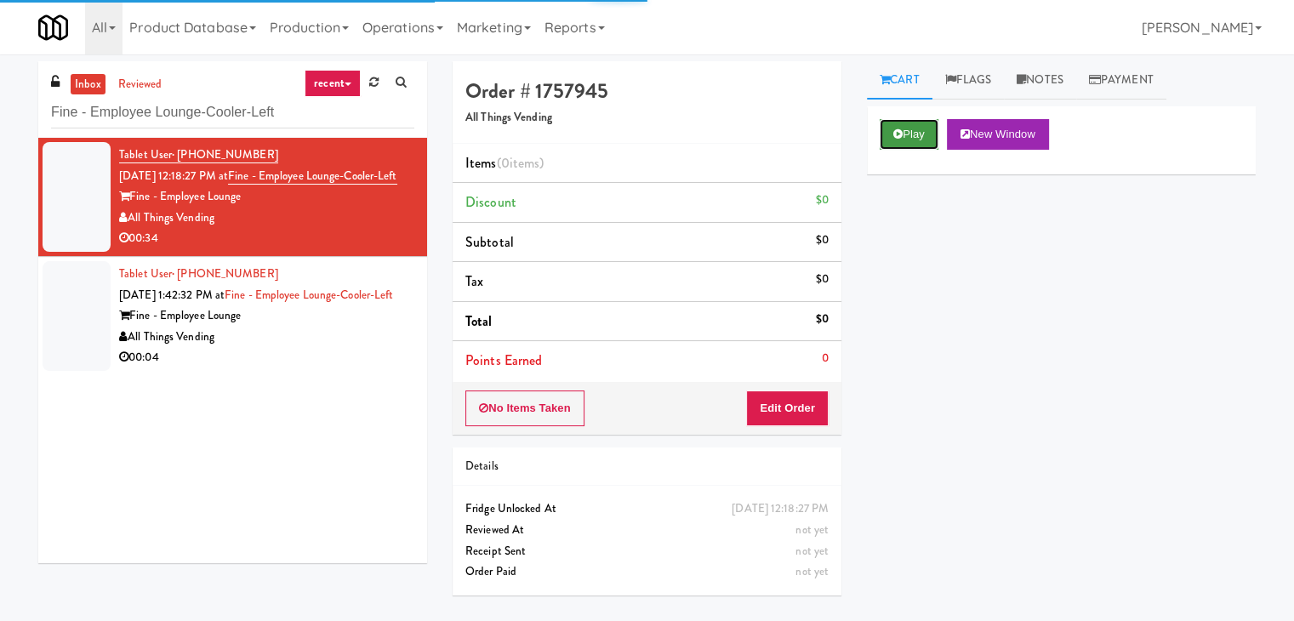
click at [912, 129] on button "Play" at bounding box center [908, 134] width 59 height 31
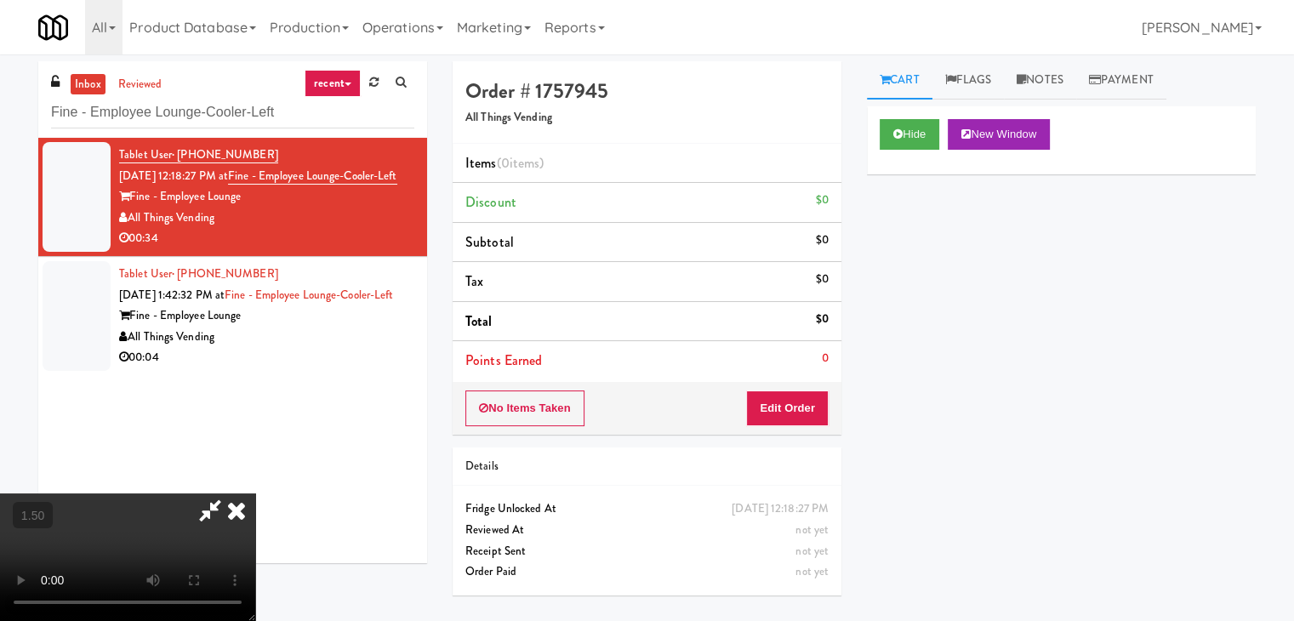
click at [255, 493] on video at bounding box center [127, 557] width 255 height 128
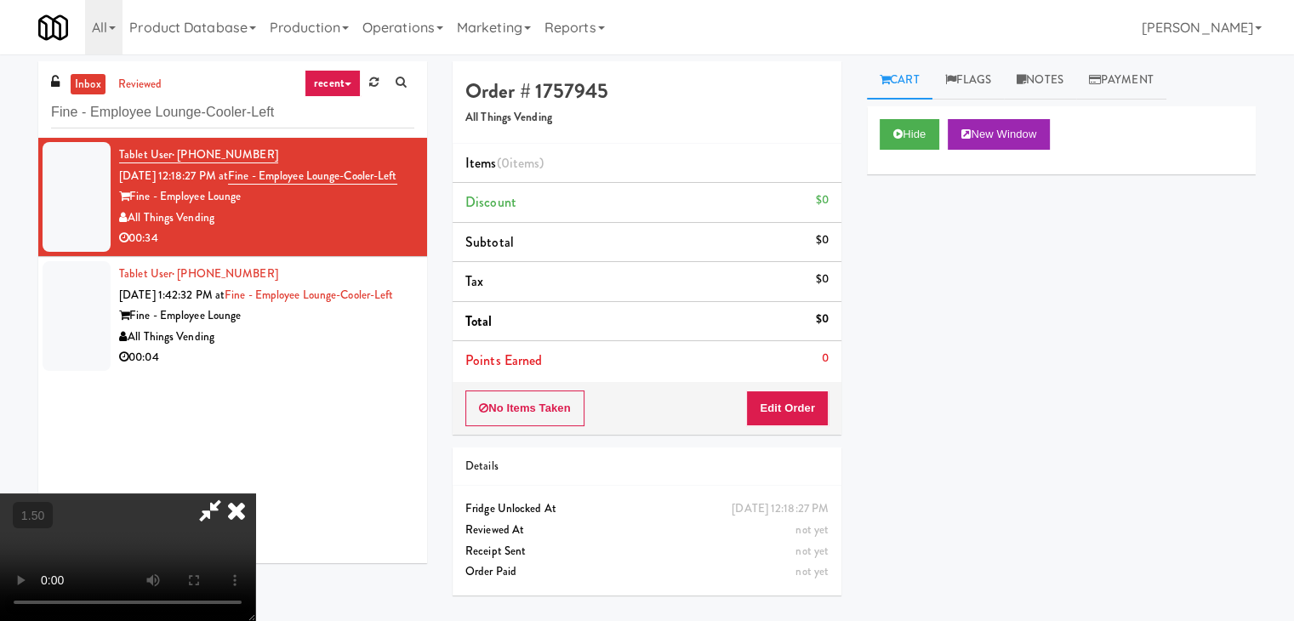
click at [255, 493] on video at bounding box center [127, 557] width 255 height 128
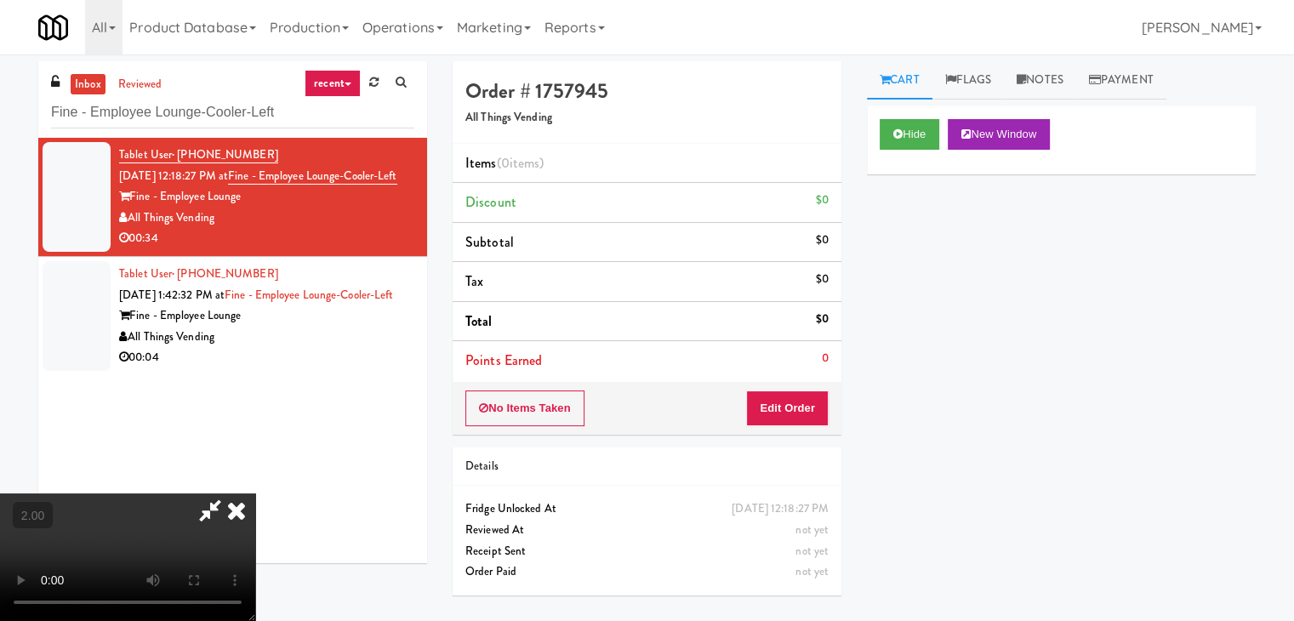
click at [255, 493] on video at bounding box center [127, 557] width 255 height 128
click at [817, 433] on div "Order # 1757945 All Things Vending Items (0 items ) Discount $0 Subtotal $0 Tax…" at bounding box center [646, 247] width 389 height 373
drag, startPoint x: 815, startPoint y: 412, endPoint x: 847, endPoint y: 375, distance: 48.8
click at [815, 411] on button "Edit Order" at bounding box center [787, 408] width 83 height 36
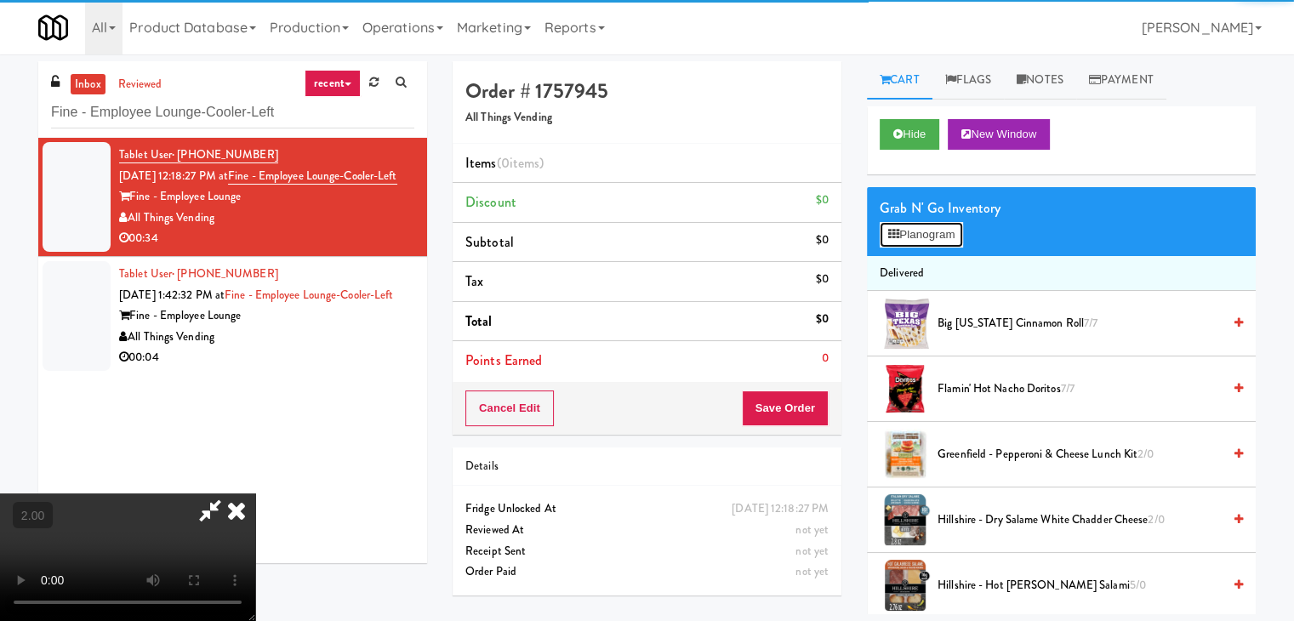
drag, startPoint x: 919, startPoint y: 232, endPoint x: 898, endPoint y: 227, distance: 21.9
click at [917, 230] on button "Planogram" at bounding box center [920, 235] width 83 height 26
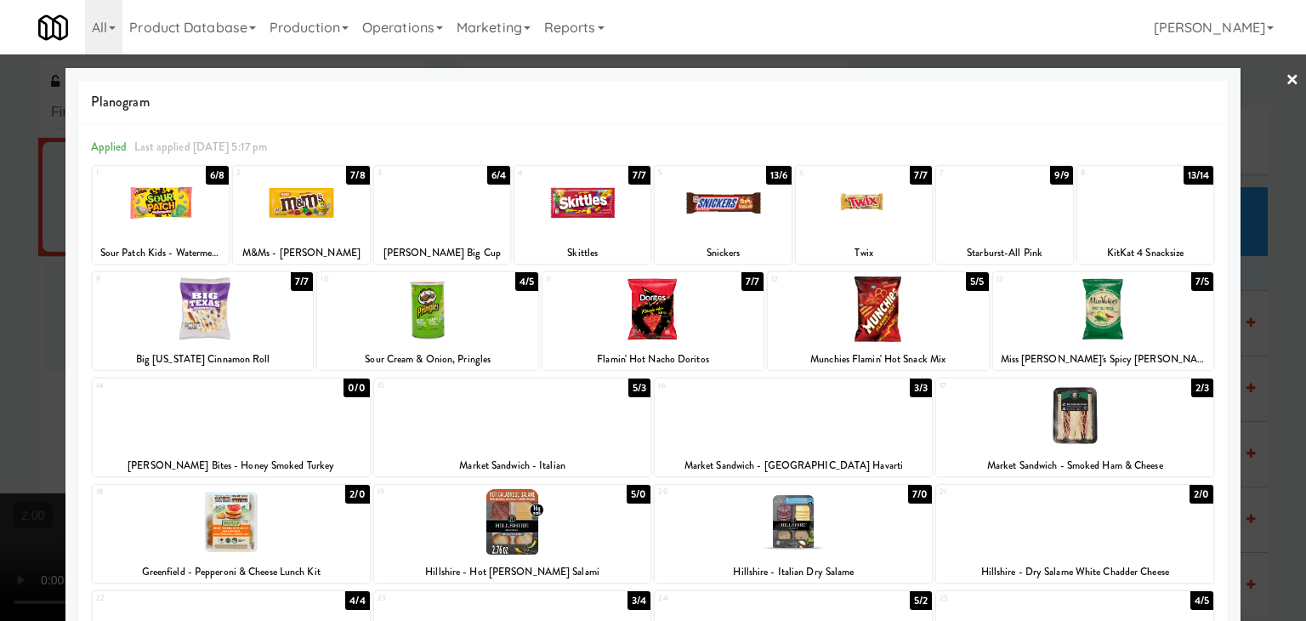
click at [521, 440] on div at bounding box center [512, 415] width 277 height 65
click at [437, 316] on div at bounding box center [427, 308] width 221 height 65
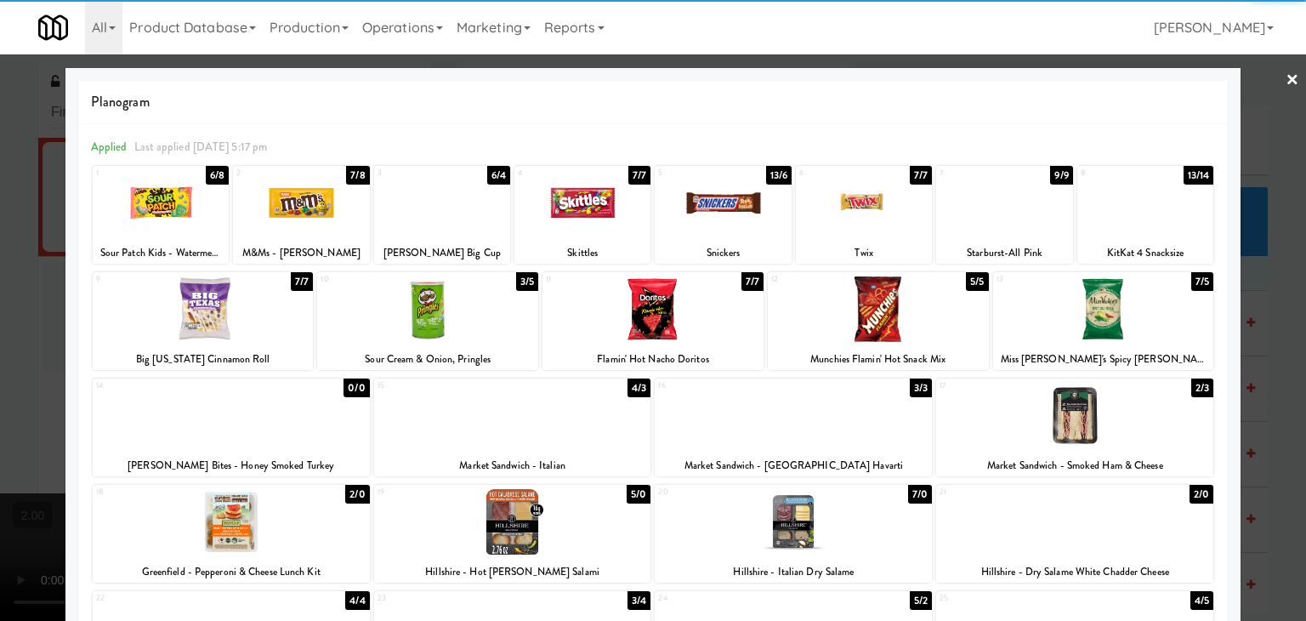
click at [854, 206] on div at bounding box center [864, 202] width 136 height 65
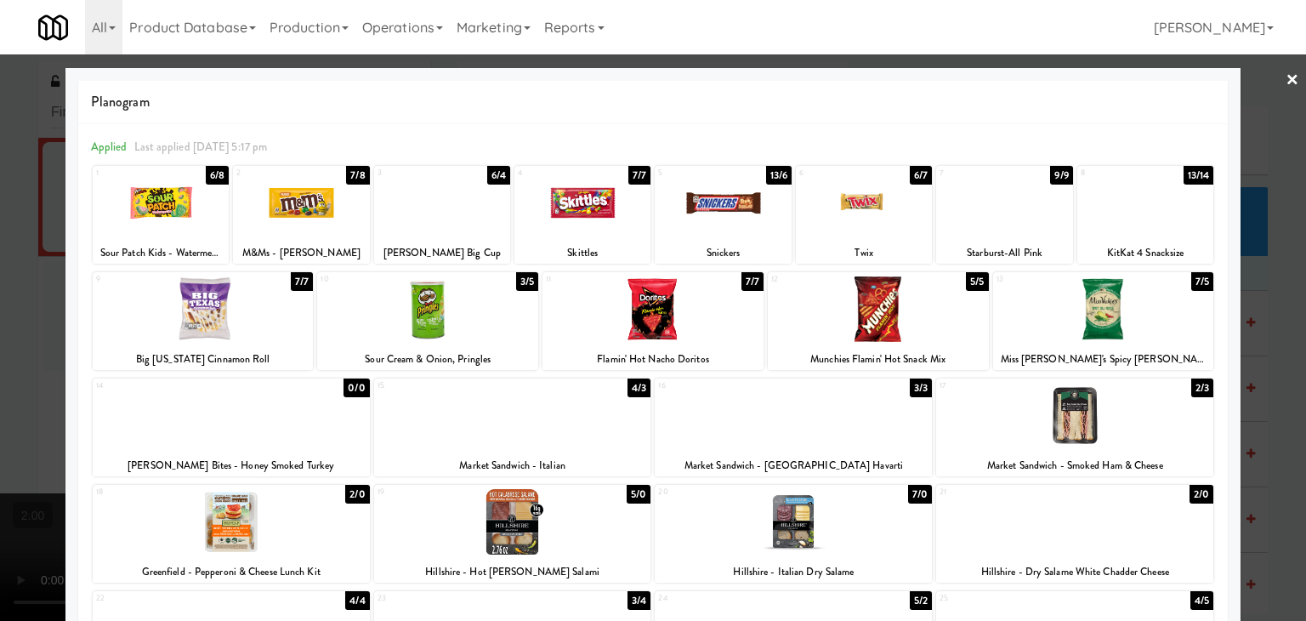
click at [1146, 213] on div at bounding box center [1146, 202] width 136 height 65
click at [1286, 72] on link "×" at bounding box center [1293, 80] width 14 height 53
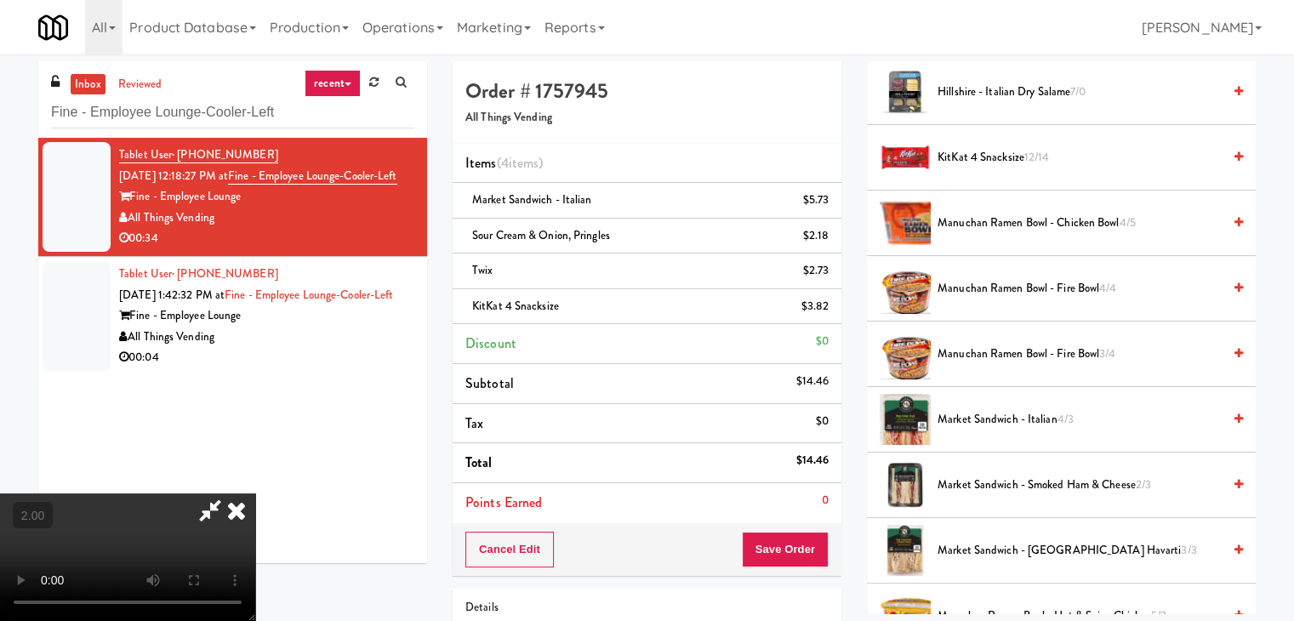
scroll to position [595, 0]
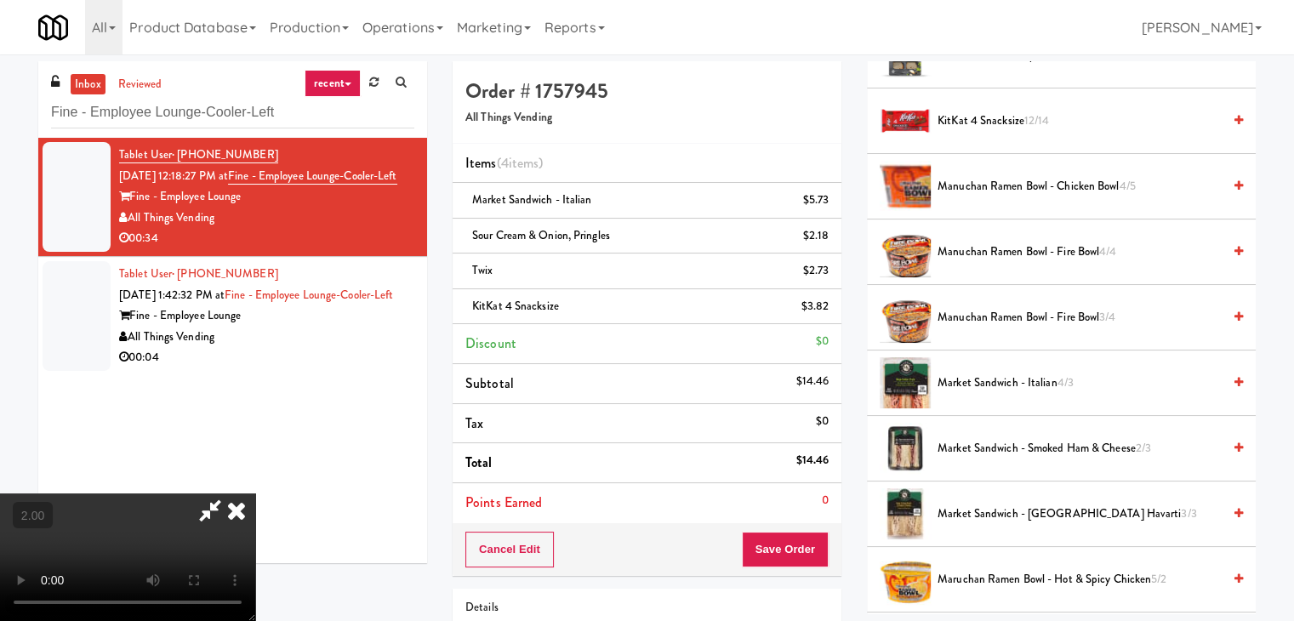
click at [255, 493] on video at bounding box center [127, 557] width 255 height 128
click at [255, 493] on icon at bounding box center [236, 510] width 37 height 34
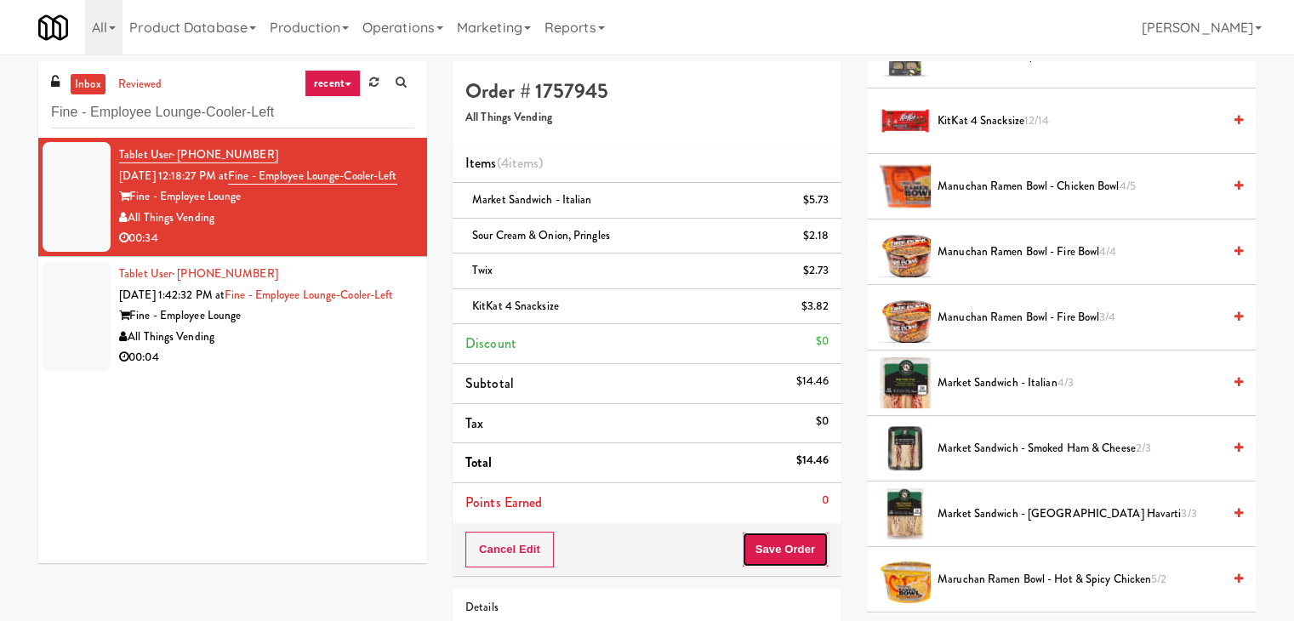
click at [798, 545] on button "Save Order" at bounding box center [785, 550] width 87 height 36
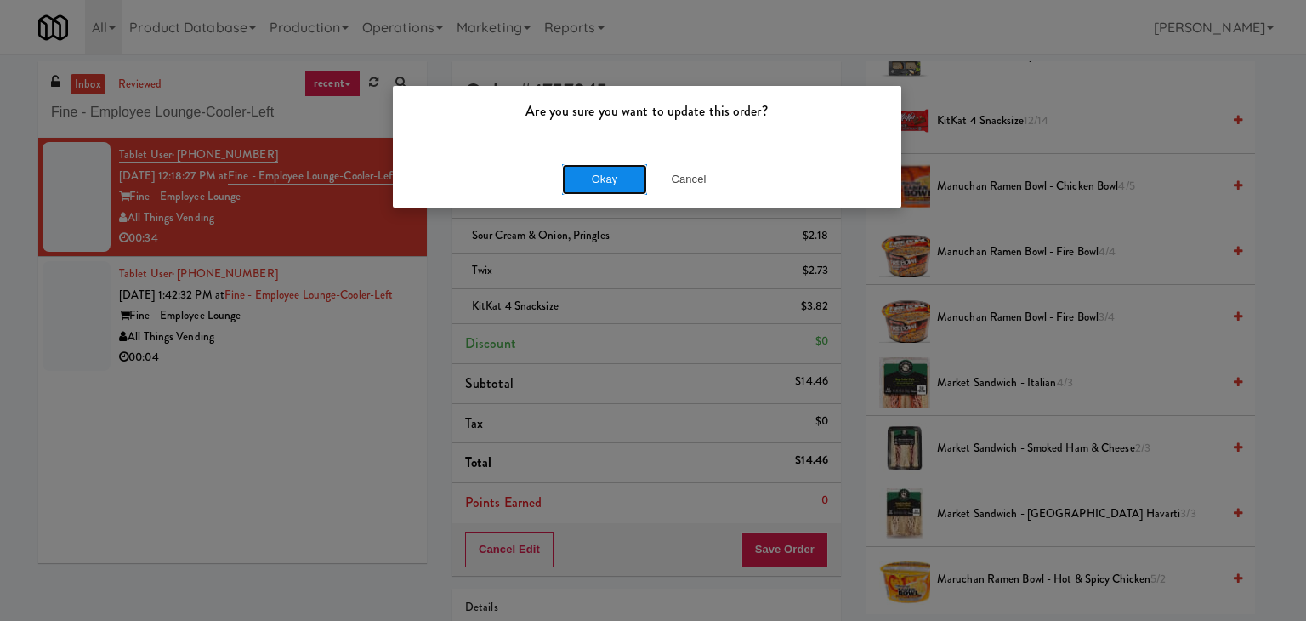
click at [619, 177] on button "Okay" at bounding box center [604, 179] width 85 height 31
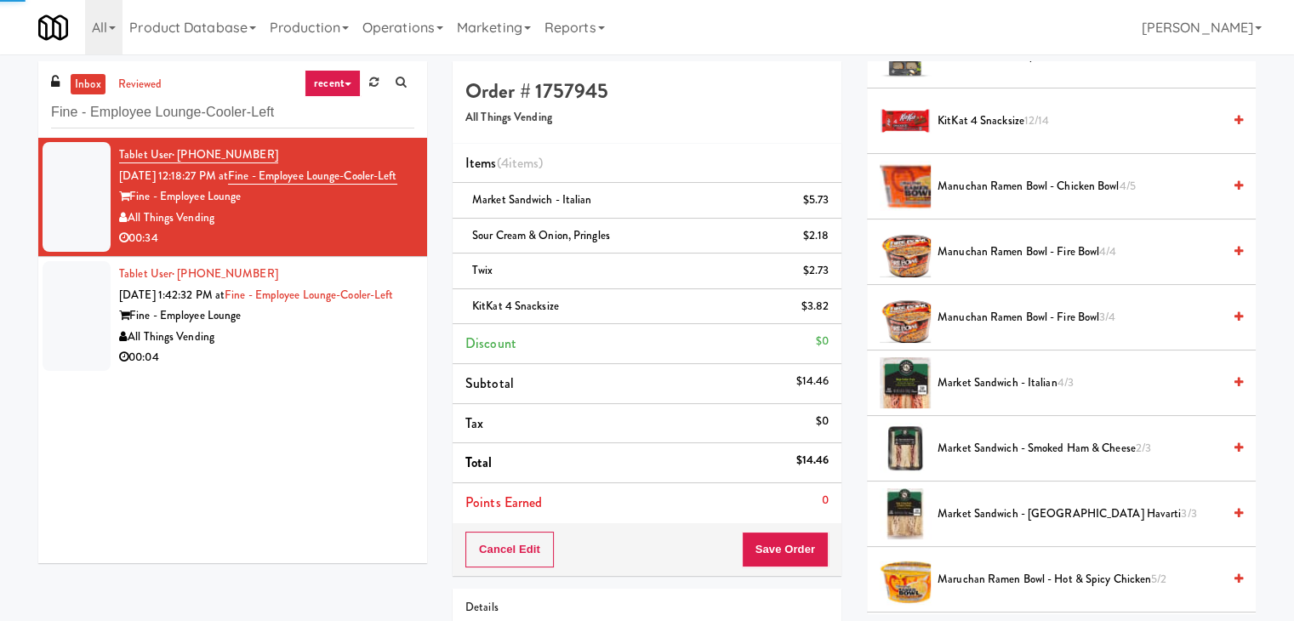
click at [366, 348] on div "All Things Vending" at bounding box center [266, 337] width 295 height 21
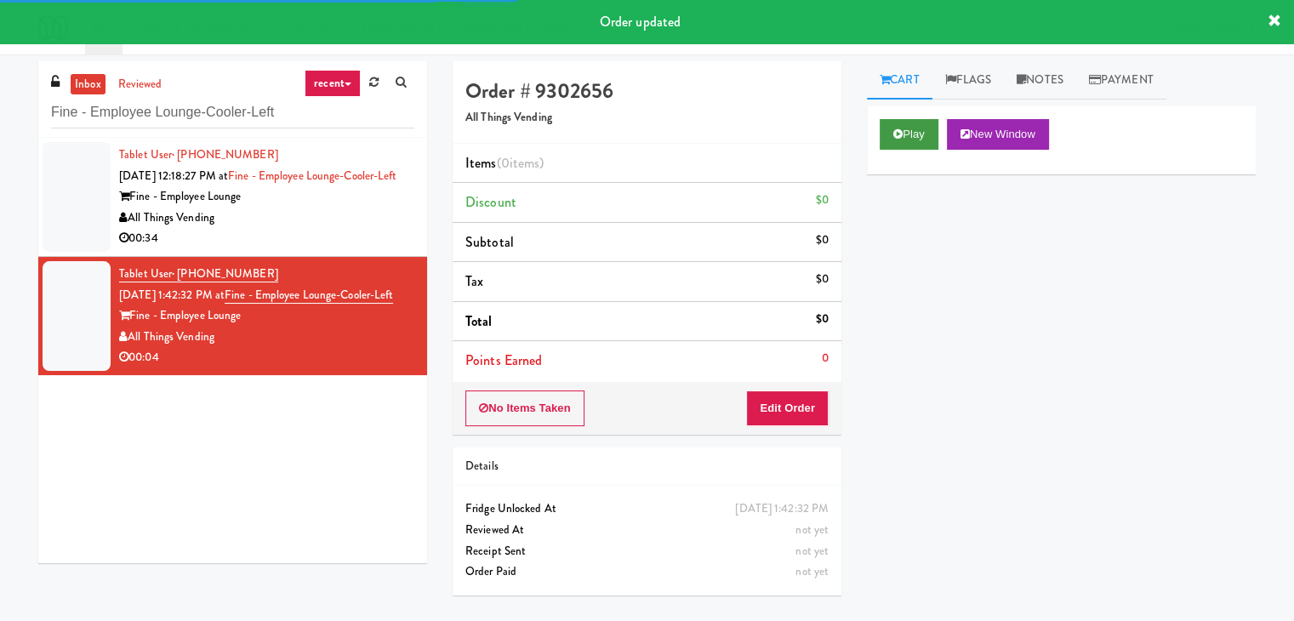
drag, startPoint x: 933, startPoint y: 114, endPoint x: 930, endPoint y: 125, distance: 11.3
click at [933, 115] on div "Play New Window" at bounding box center [1061, 140] width 389 height 68
click at [925, 135] on button "Play" at bounding box center [908, 134] width 59 height 31
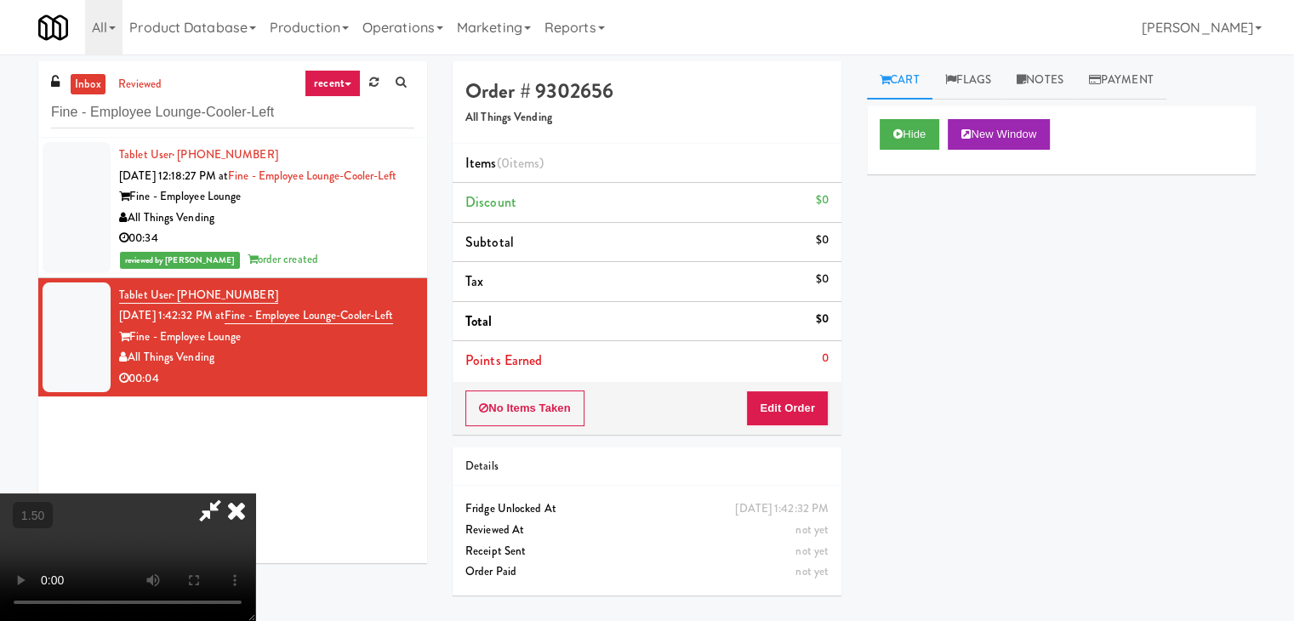
click at [255, 493] on video at bounding box center [127, 557] width 255 height 128
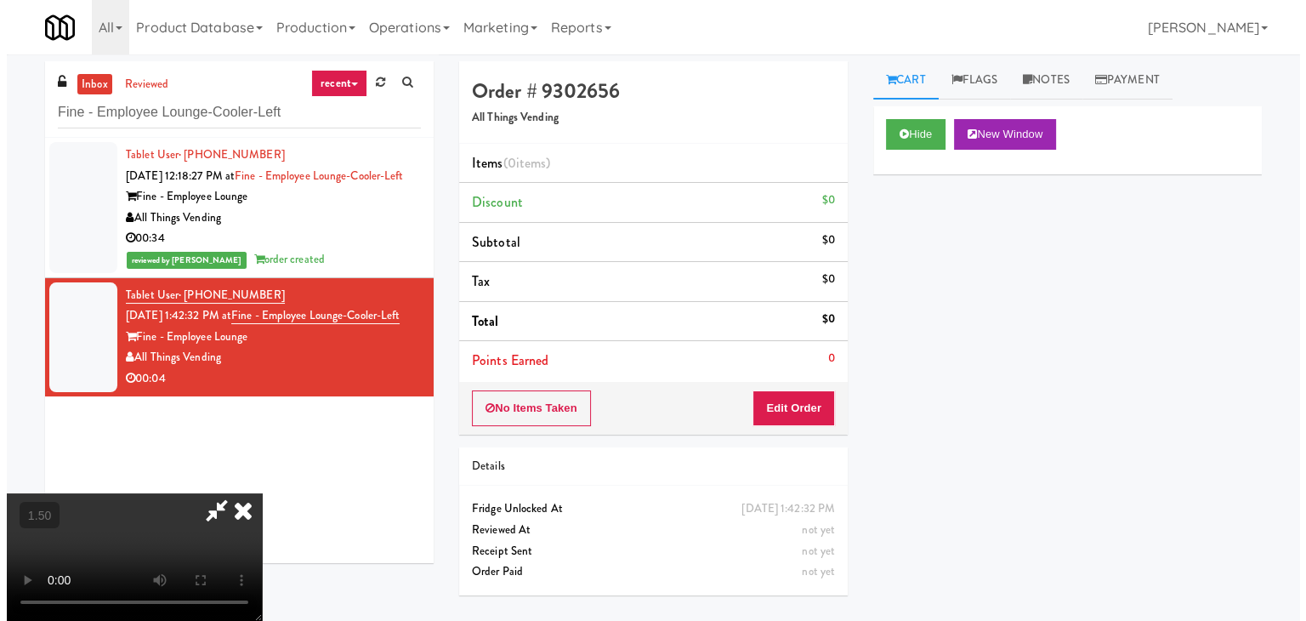
scroll to position [0, 0]
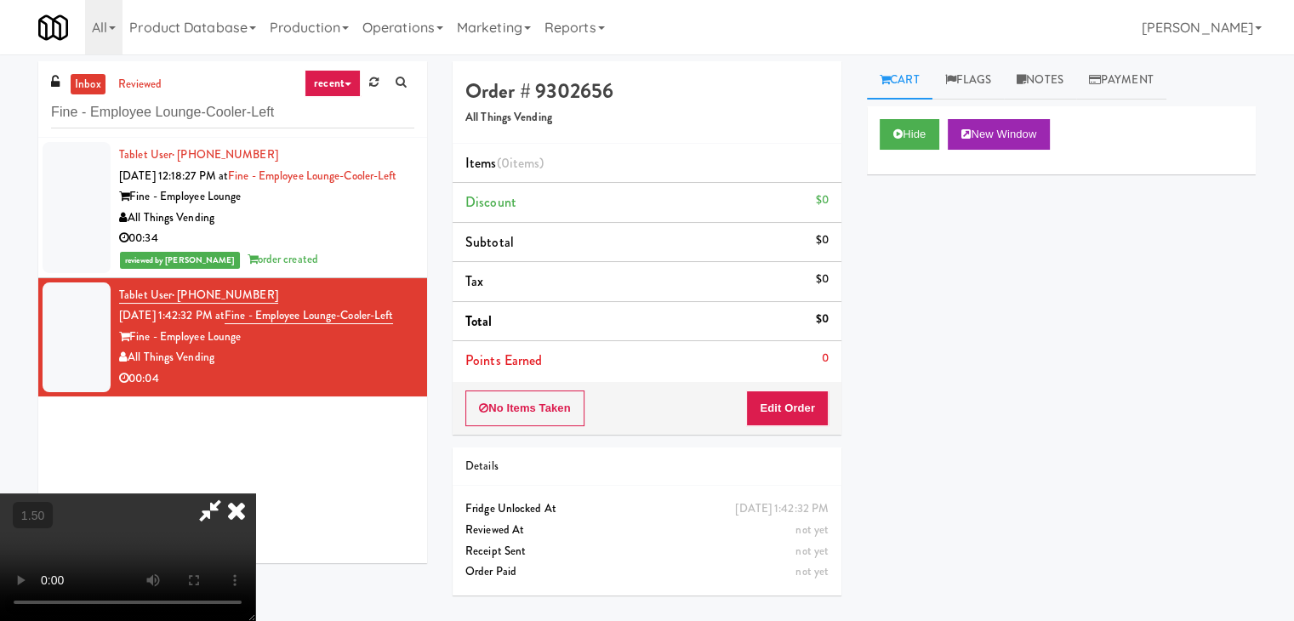
click at [255, 493] on icon at bounding box center [236, 510] width 37 height 34
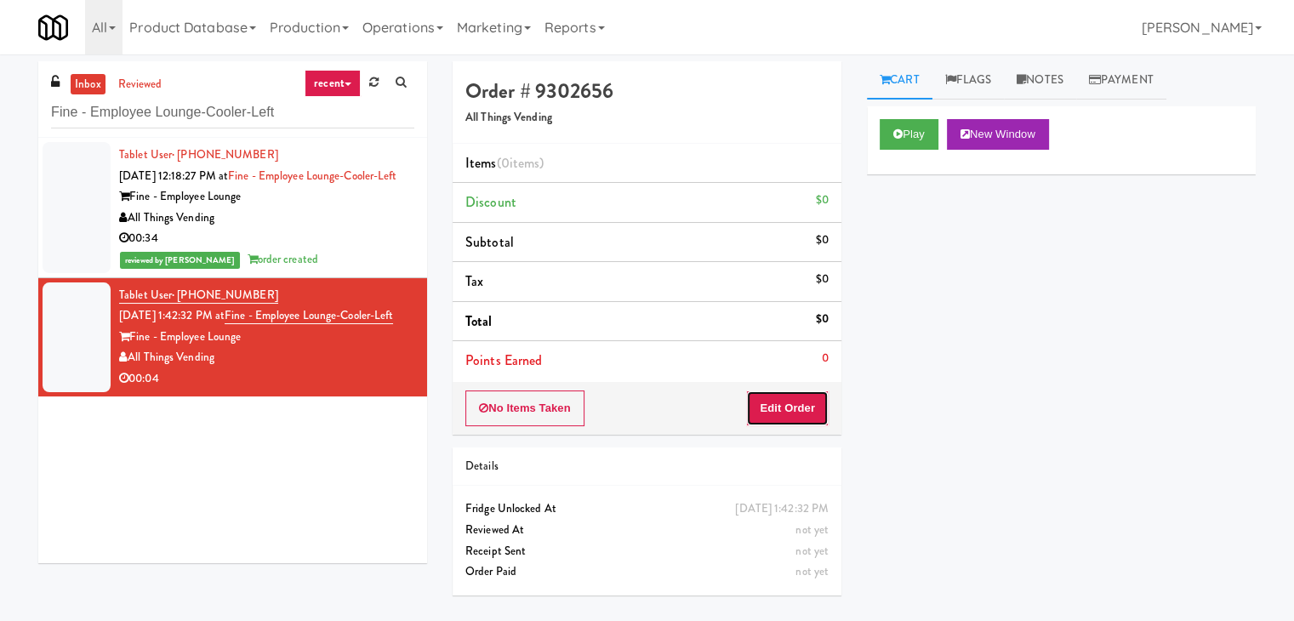
drag, startPoint x: 765, startPoint y: 416, endPoint x: 813, endPoint y: 365, distance: 69.8
click at [765, 413] on button "Edit Order" at bounding box center [787, 408] width 83 height 36
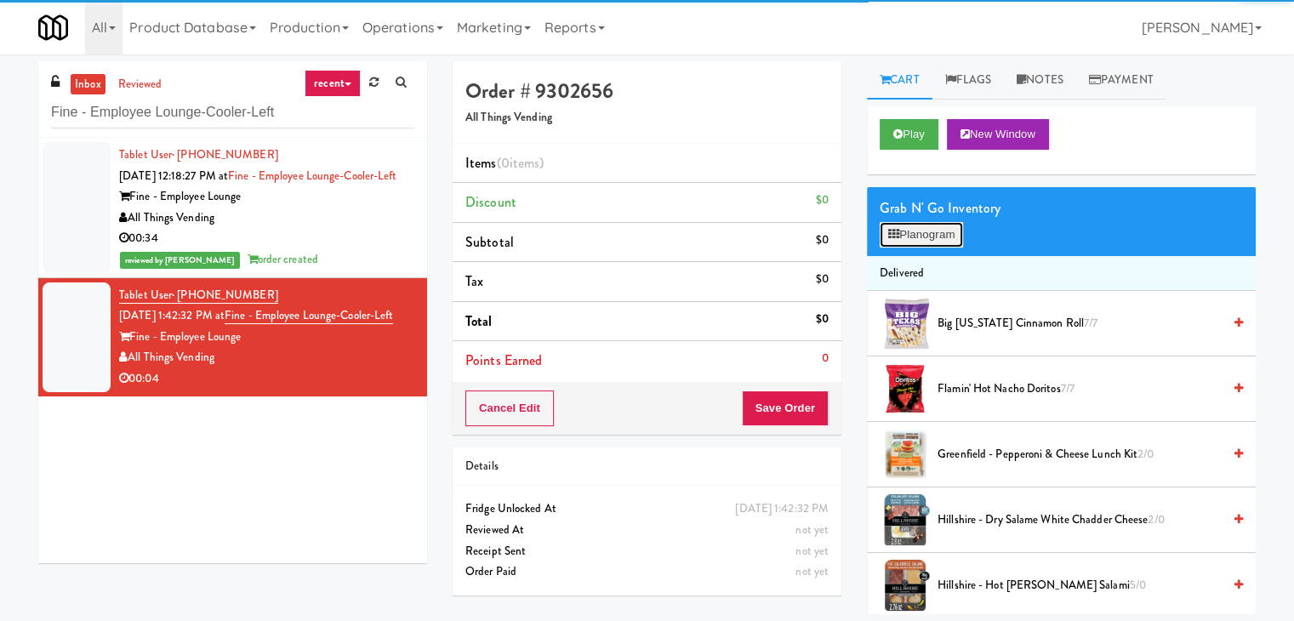
click at [909, 240] on button "Planogram" at bounding box center [920, 235] width 83 height 26
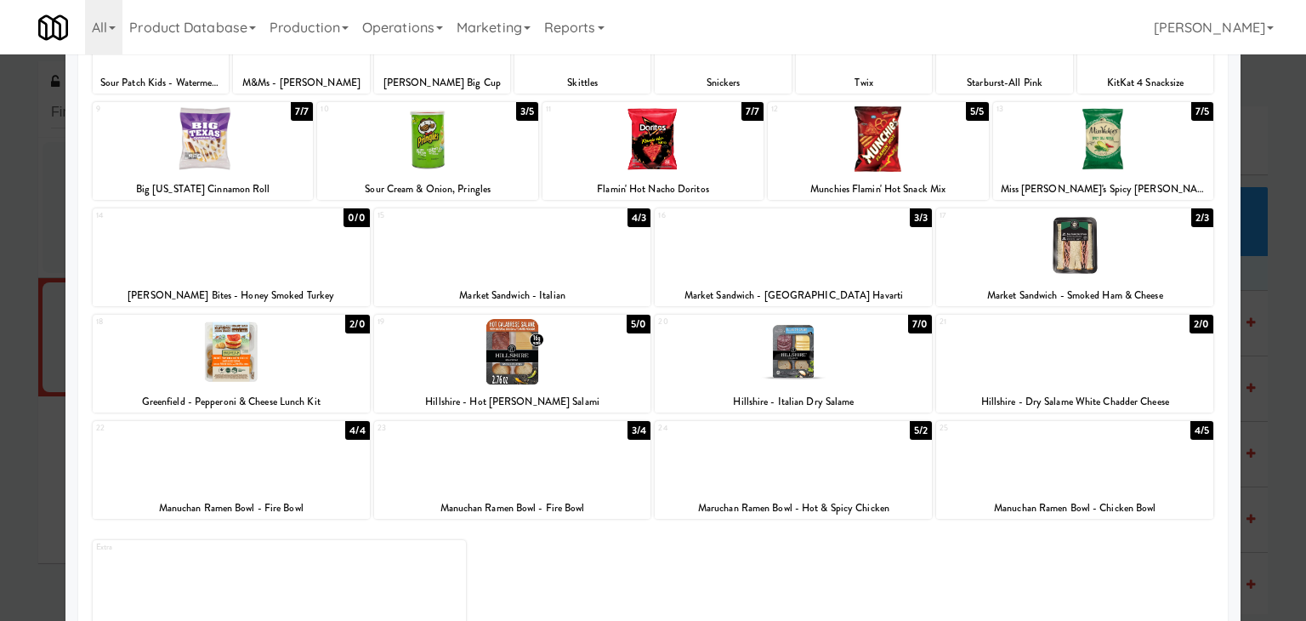
drag, startPoint x: 307, startPoint y: 372, endPoint x: 424, endPoint y: 367, distance: 117.5
click at [307, 372] on div at bounding box center [231, 351] width 277 height 65
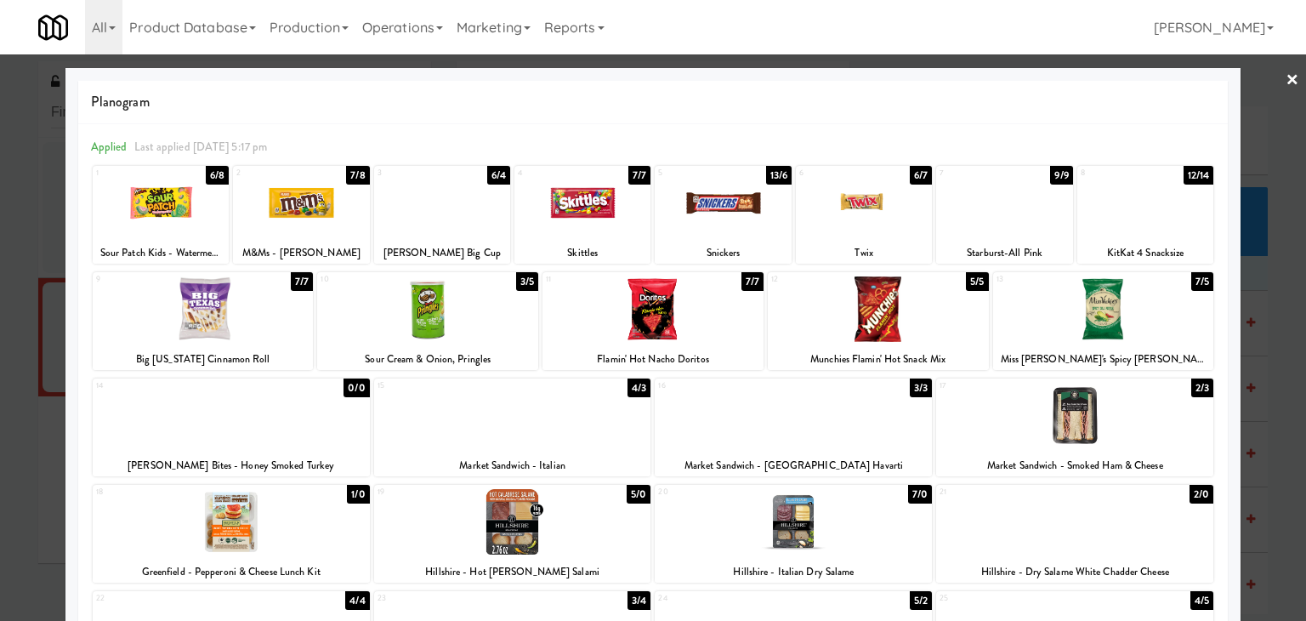
click at [1286, 72] on link "×" at bounding box center [1293, 80] width 14 height 53
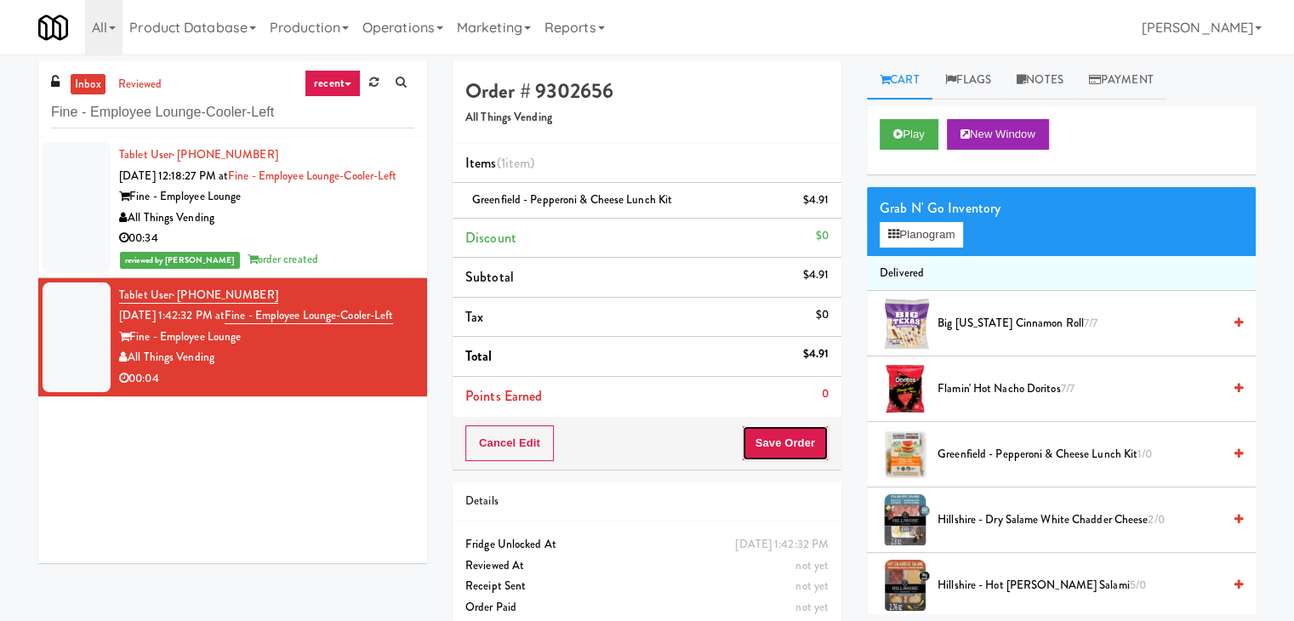
click at [760, 447] on button "Save Order" at bounding box center [785, 443] width 87 height 36
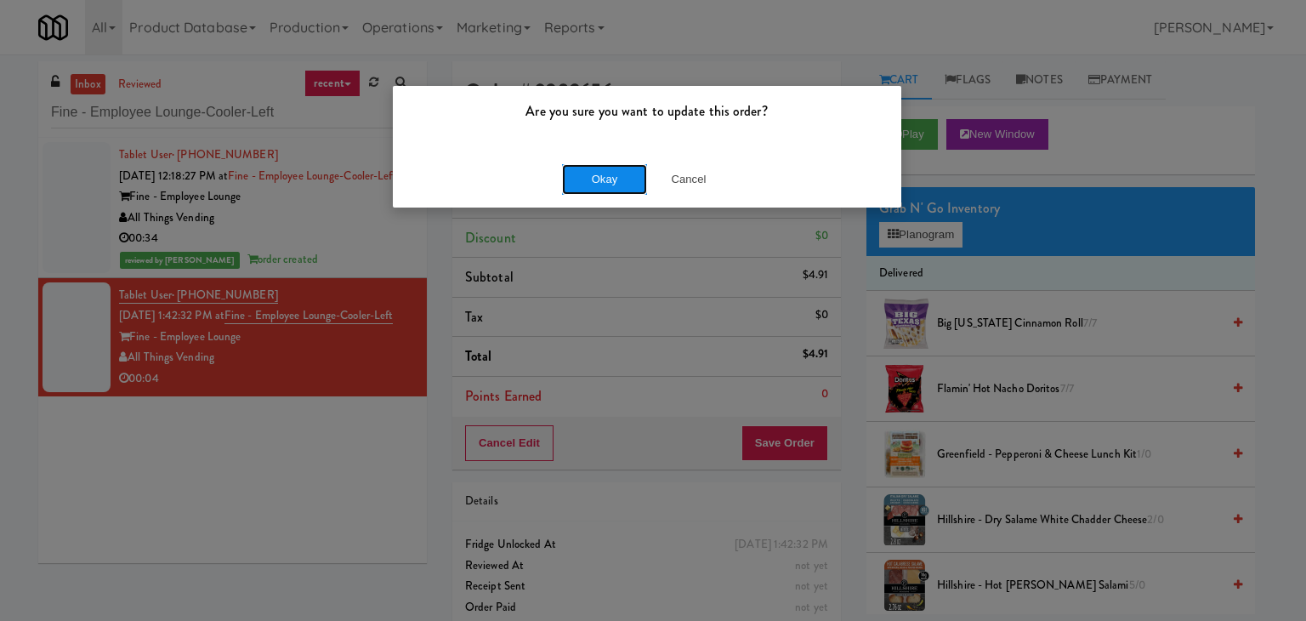
click at [602, 177] on button "Okay" at bounding box center [604, 179] width 85 height 31
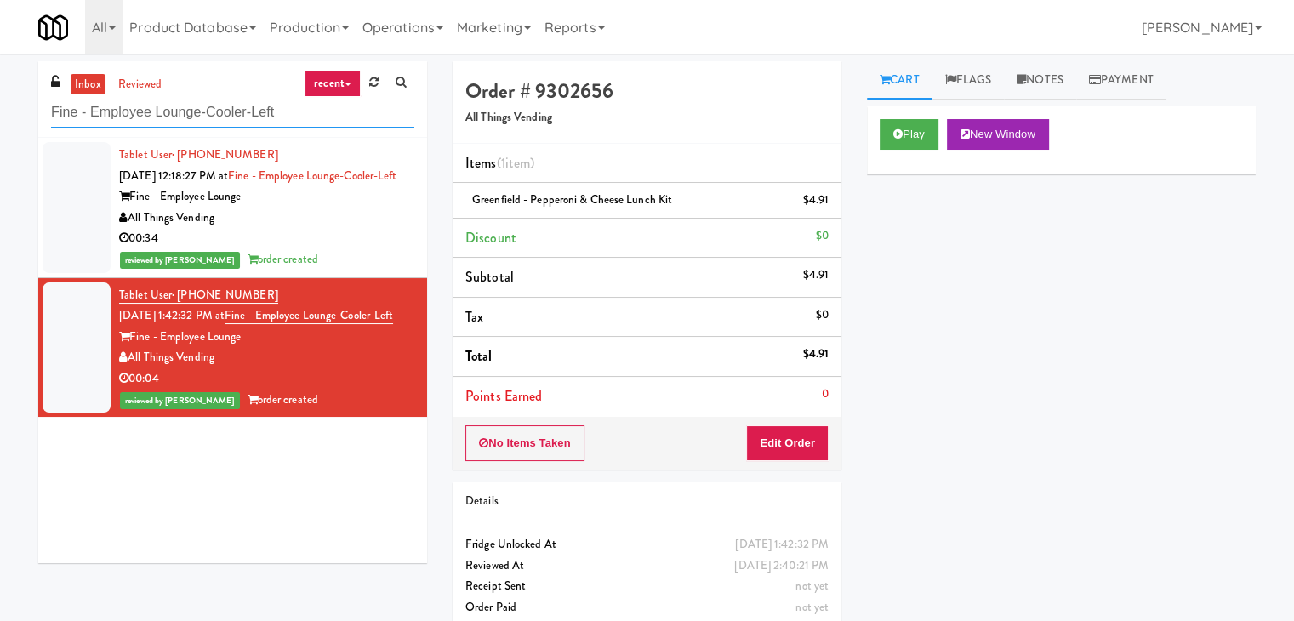
click at [202, 114] on input "Fine - Employee Lounge-Cooler-Left" at bounding box center [232, 112] width 363 height 31
click at [202, 113] on input "Fine - Employee Lounge-Cooler-Left" at bounding box center [232, 112] width 363 height 31
paste input "Health Fitness @ T [PERSON_NAME] Price"
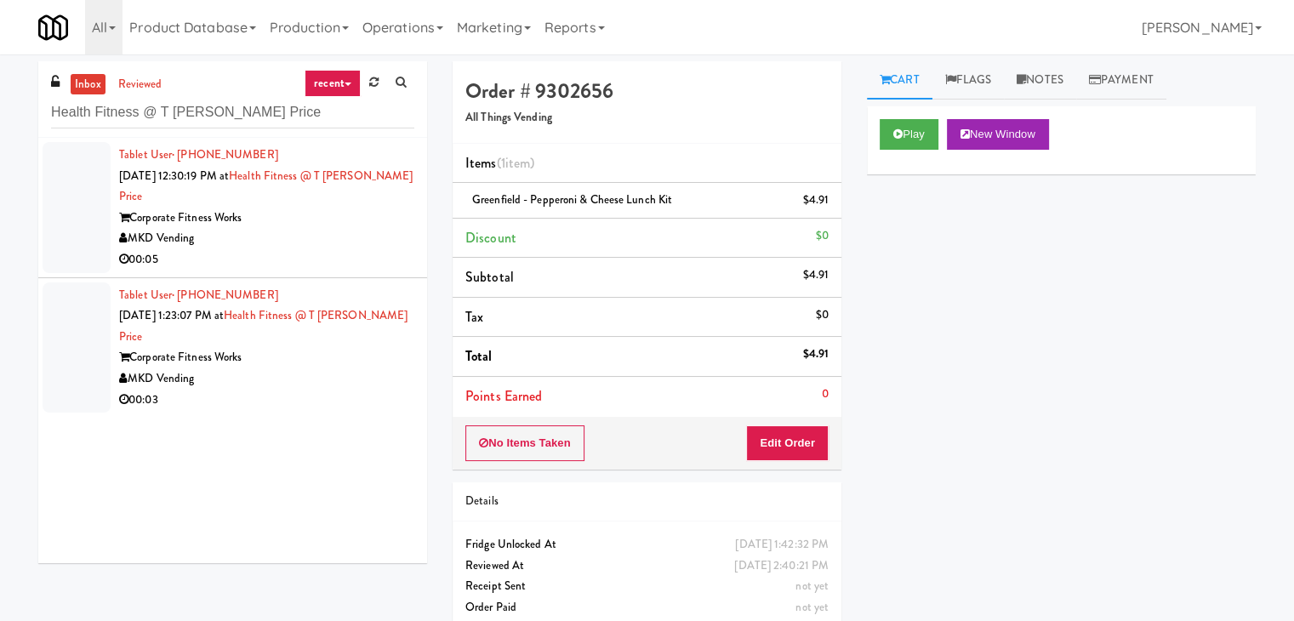
click at [364, 249] on div "00:05" at bounding box center [266, 259] width 295 height 21
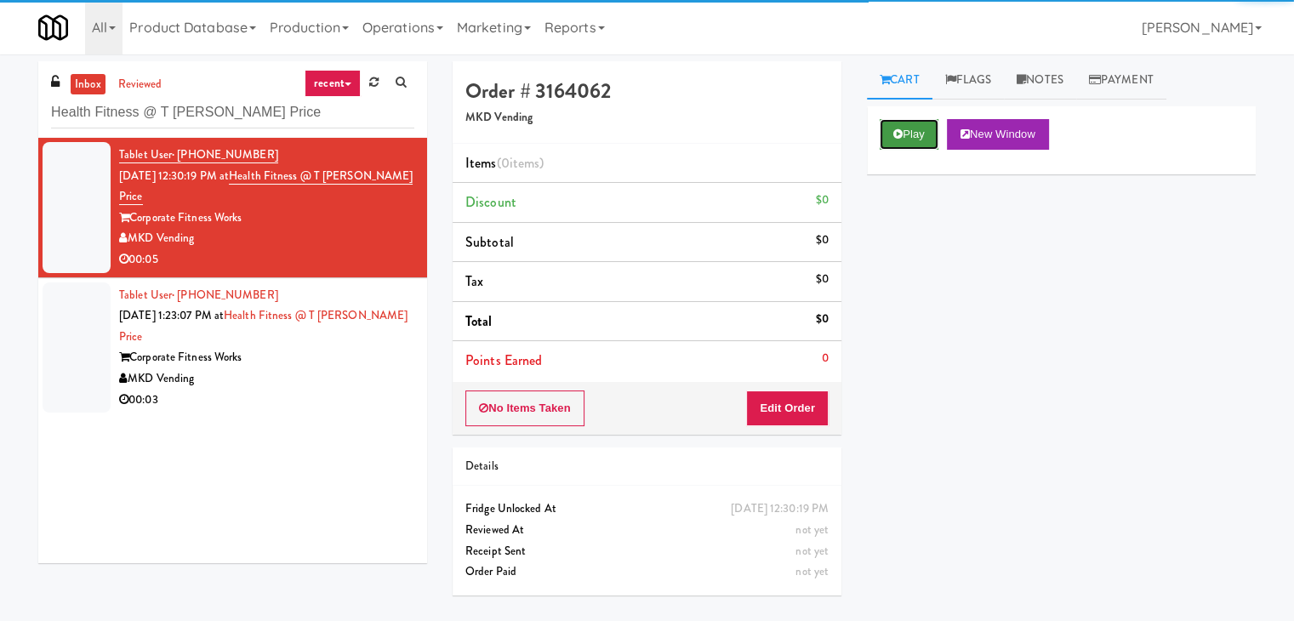
click at [903, 135] on button "Play" at bounding box center [908, 134] width 59 height 31
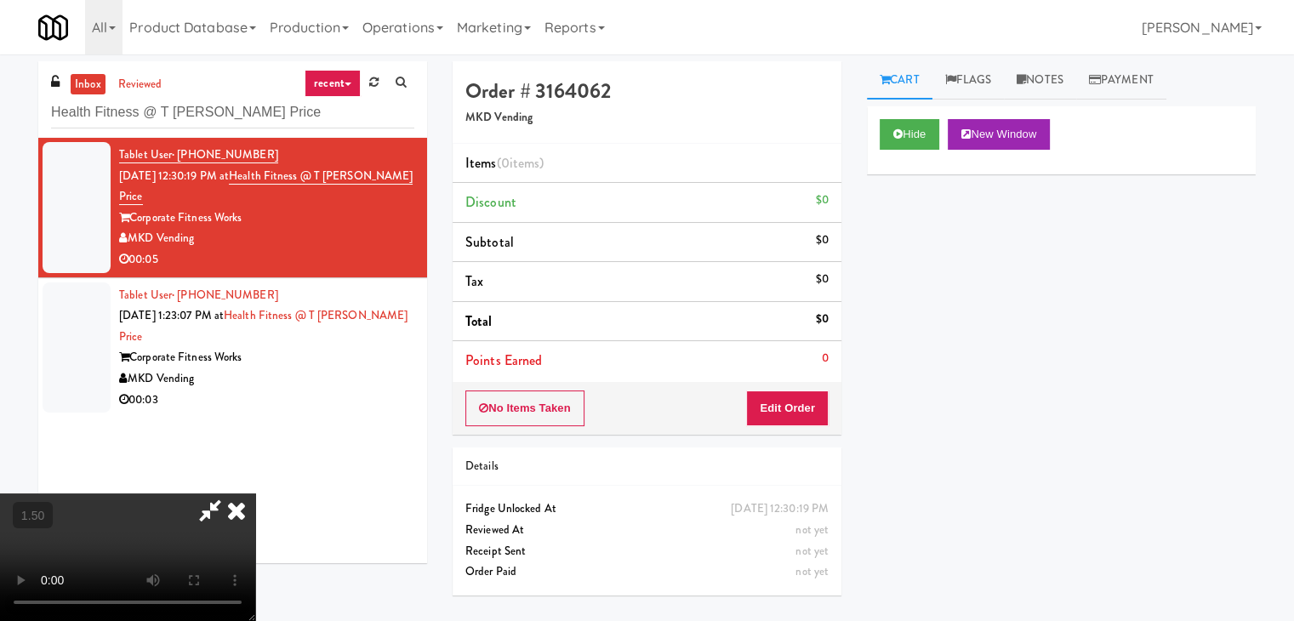
click at [255, 493] on video at bounding box center [127, 557] width 255 height 128
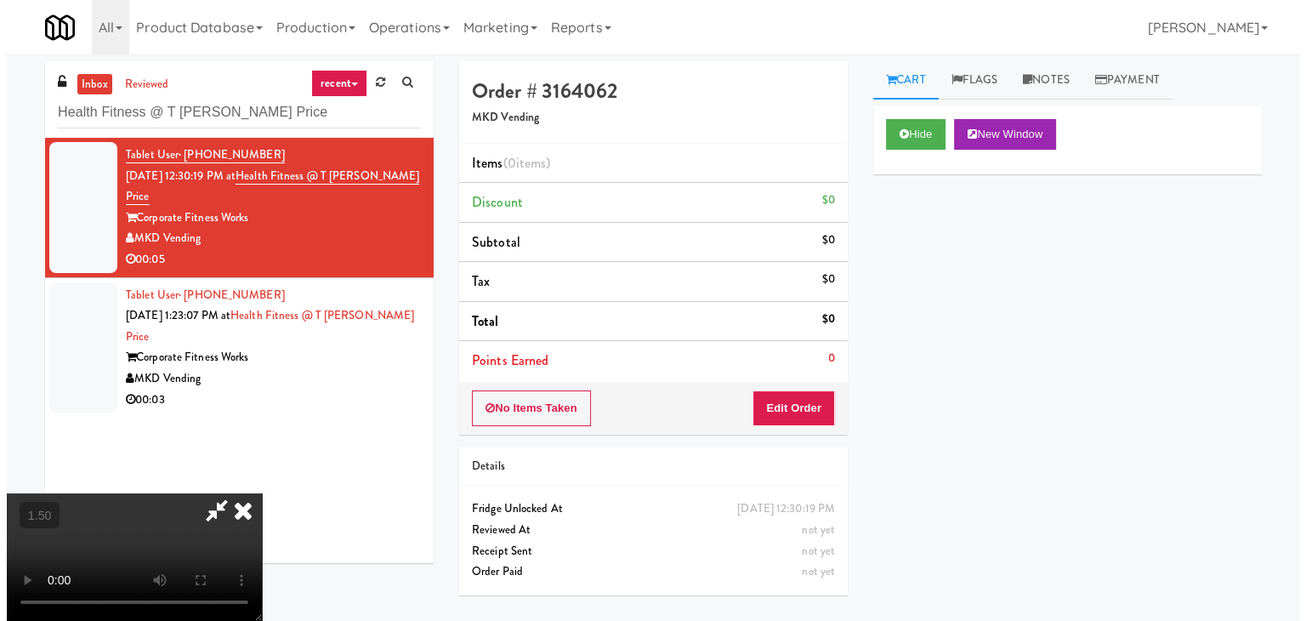
scroll to position [0, 0]
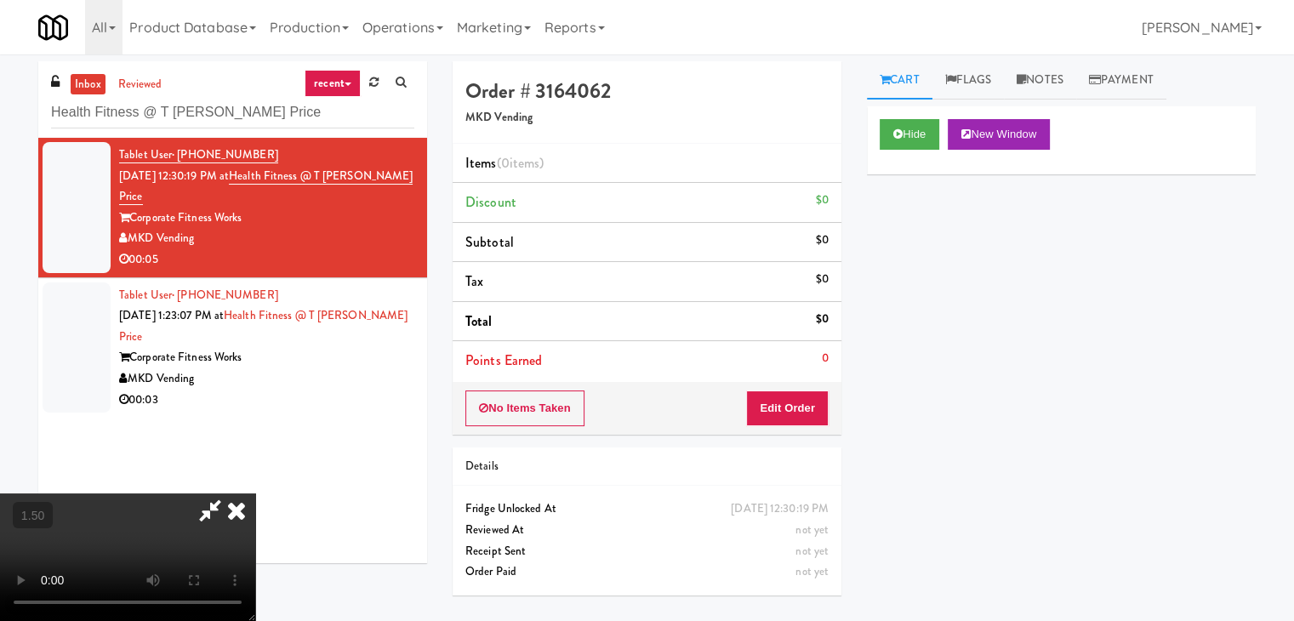
drag, startPoint x: 743, startPoint y: 70, endPoint x: 769, endPoint y: 164, distance: 97.8
click at [255, 493] on icon at bounding box center [236, 510] width 37 height 34
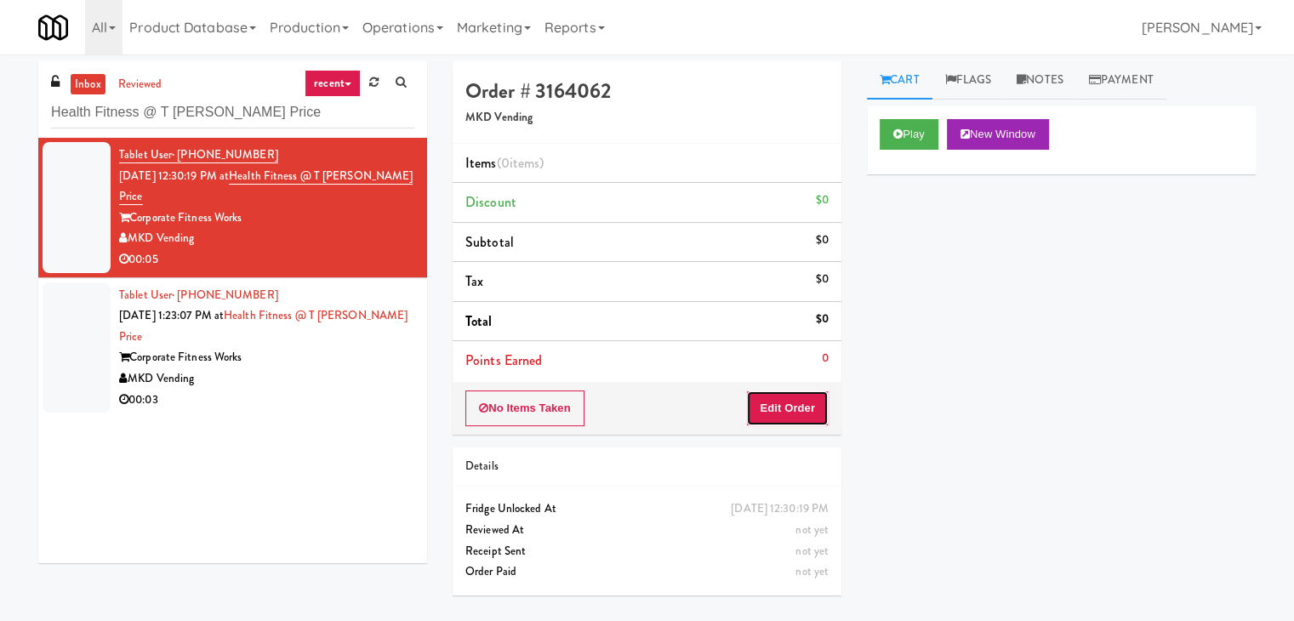
click at [780, 409] on button "Edit Order" at bounding box center [787, 408] width 83 height 36
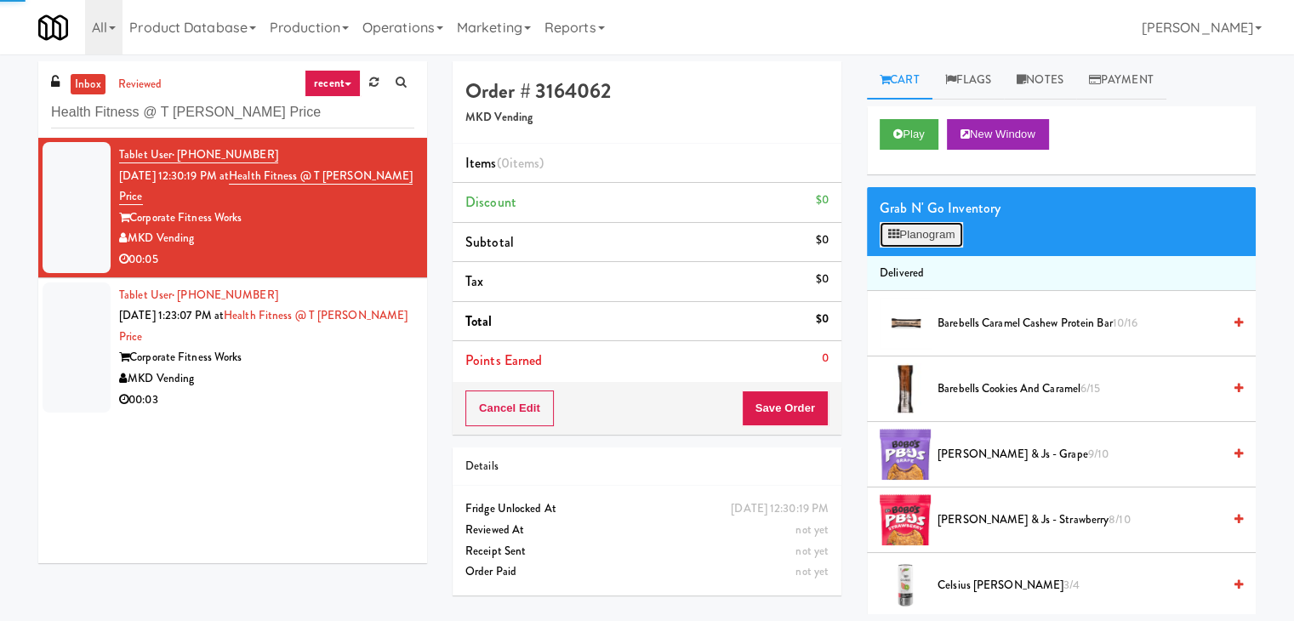
click at [917, 238] on button "Planogram" at bounding box center [920, 235] width 83 height 26
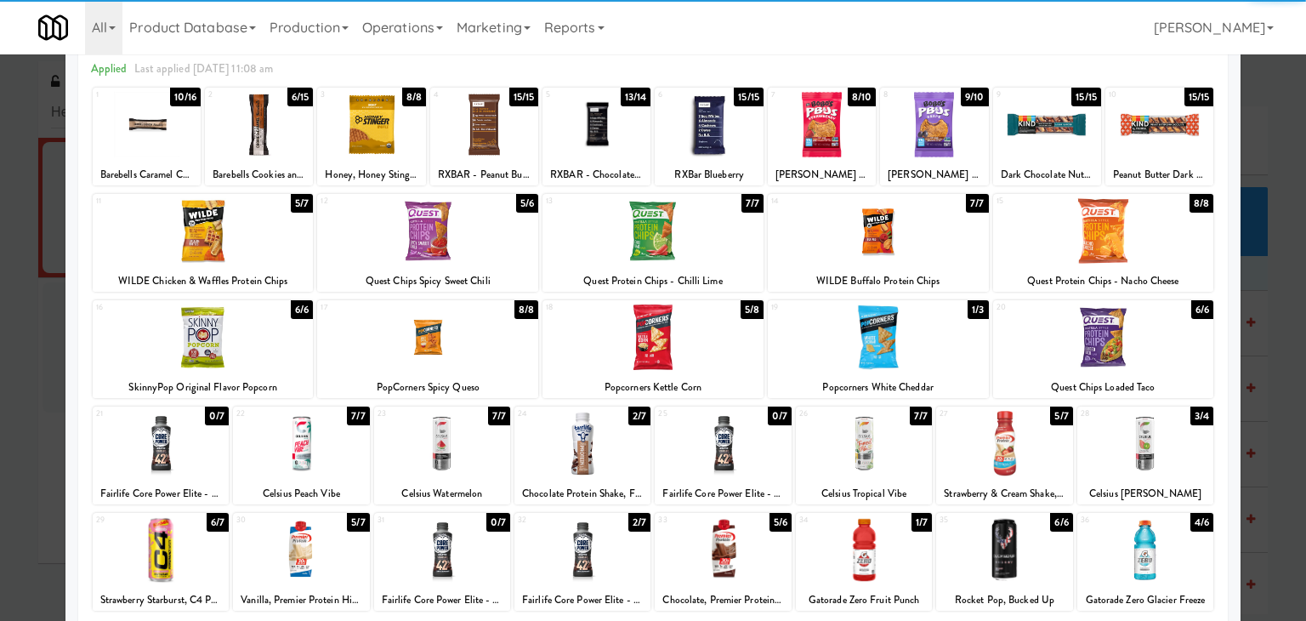
scroll to position [170, 0]
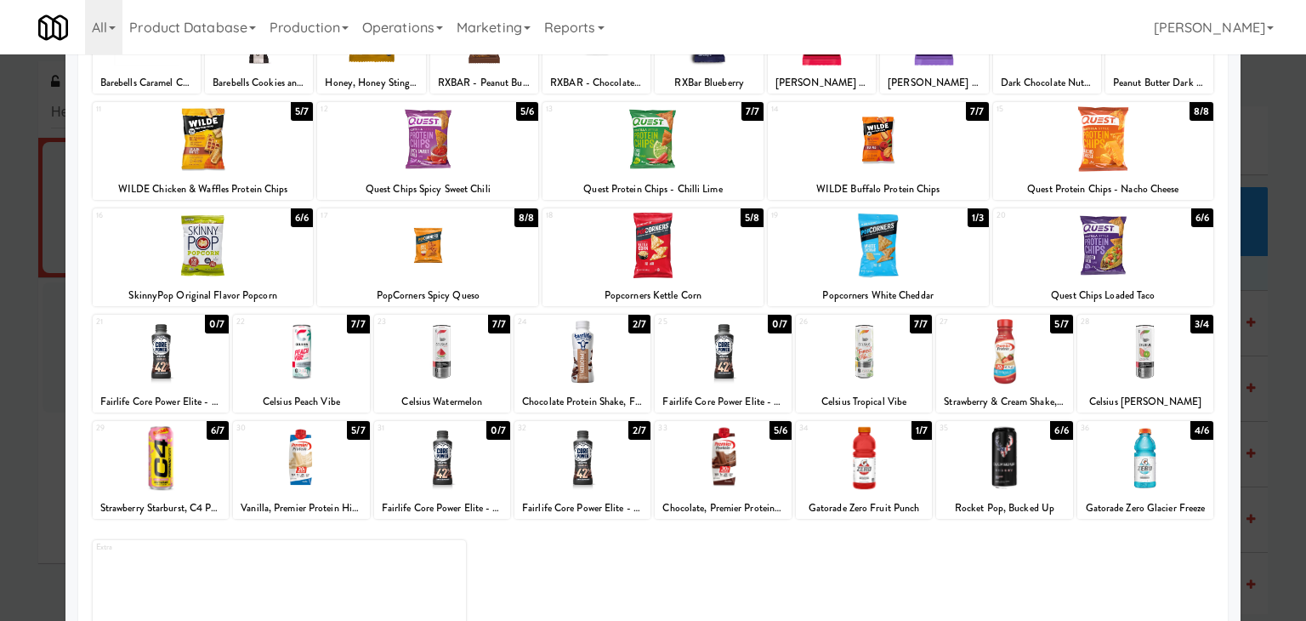
click at [197, 423] on div "29 6/7 Strawberry Starburst, C4 Performance Energy Drink" at bounding box center [161, 470] width 136 height 98
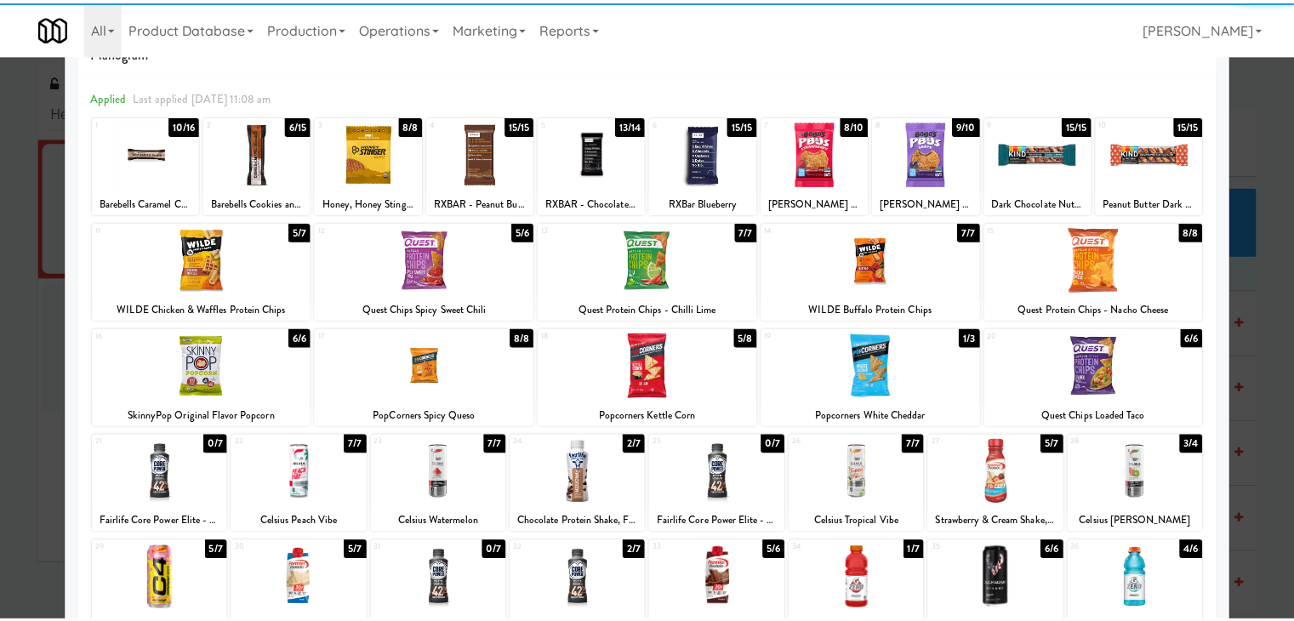
scroll to position [0, 0]
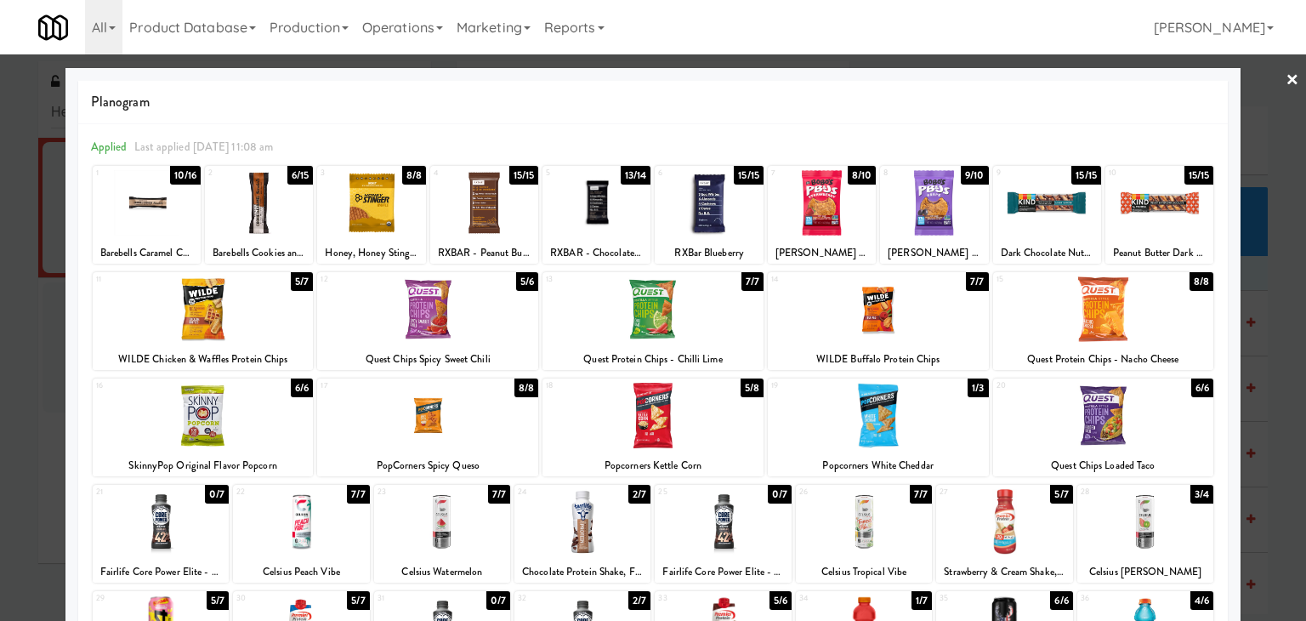
click at [1286, 80] on link "×" at bounding box center [1293, 80] width 14 height 53
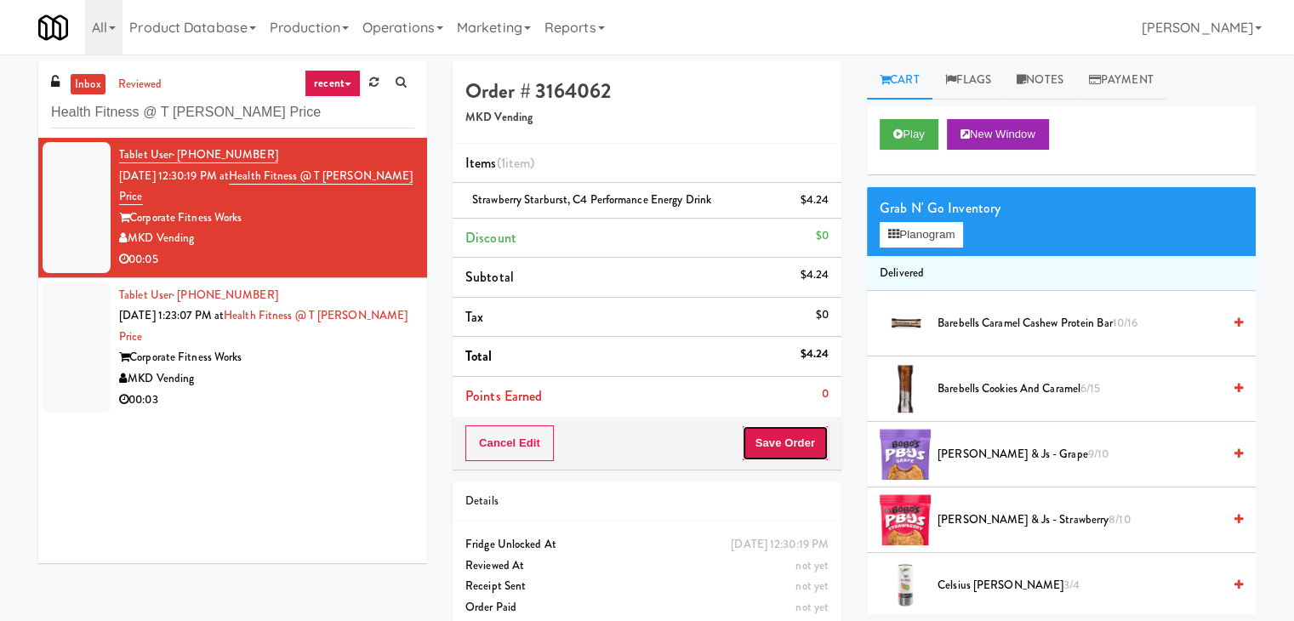
click at [763, 440] on button "Save Order" at bounding box center [785, 443] width 87 height 36
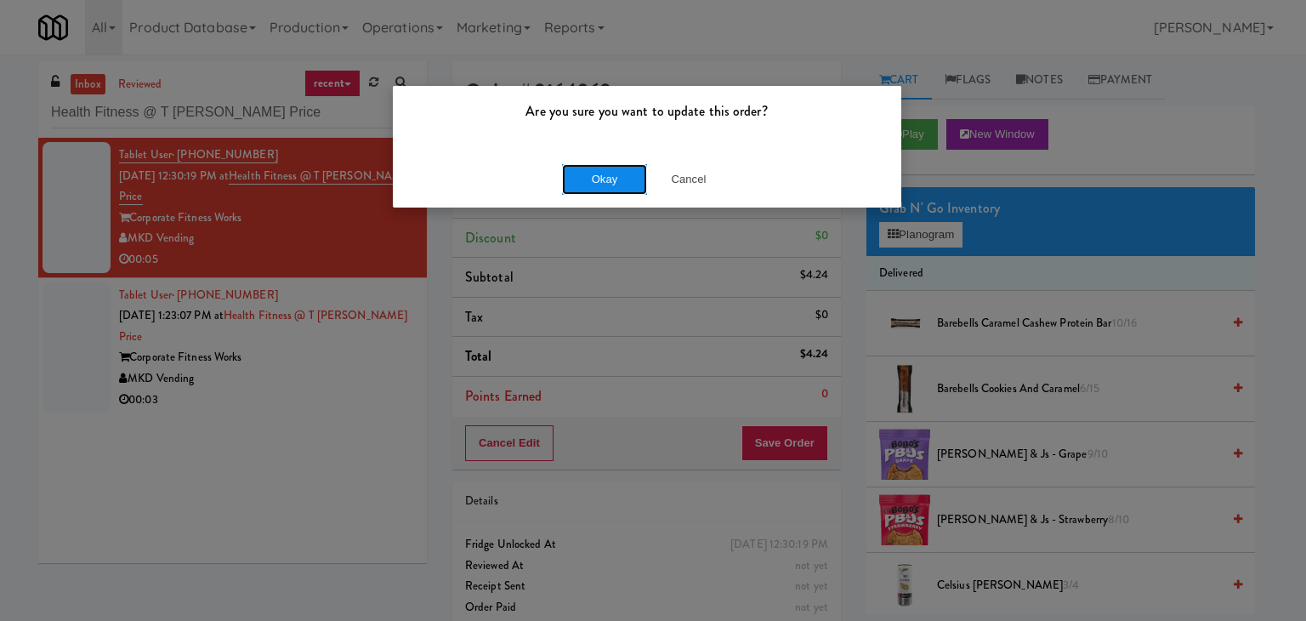
click at [602, 184] on button "Okay" at bounding box center [604, 179] width 85 height 31
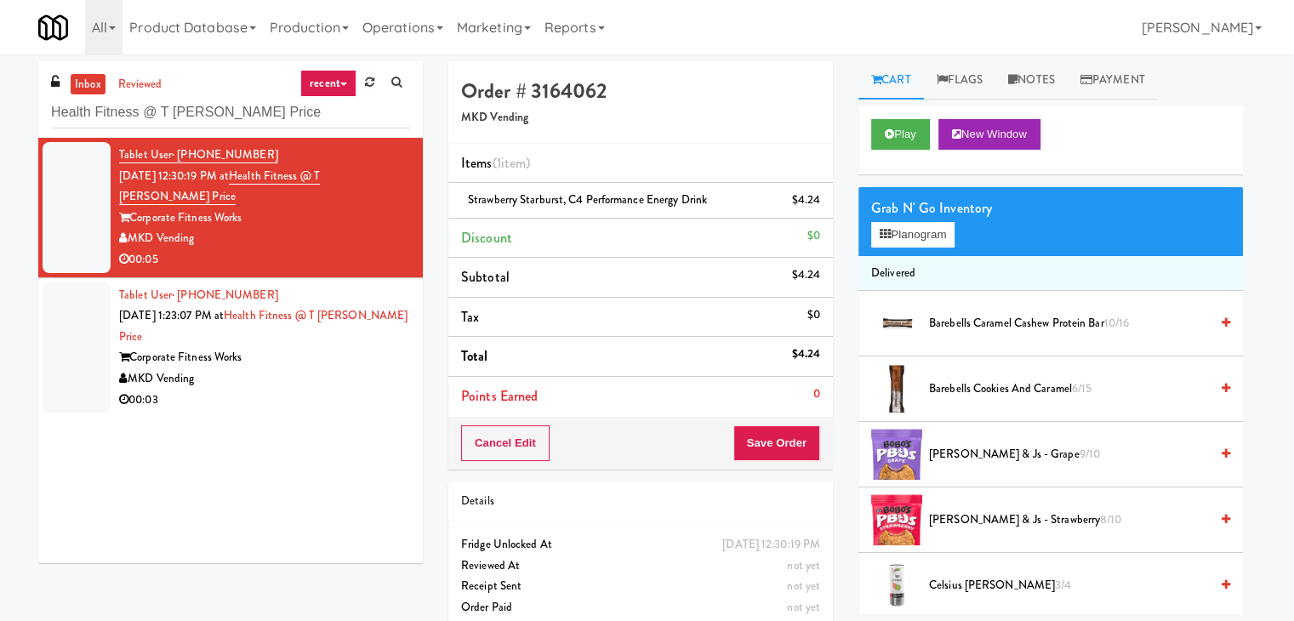
click at [323, 390] on div "00:03" at bounding box center [264, 400] width 291 height 21
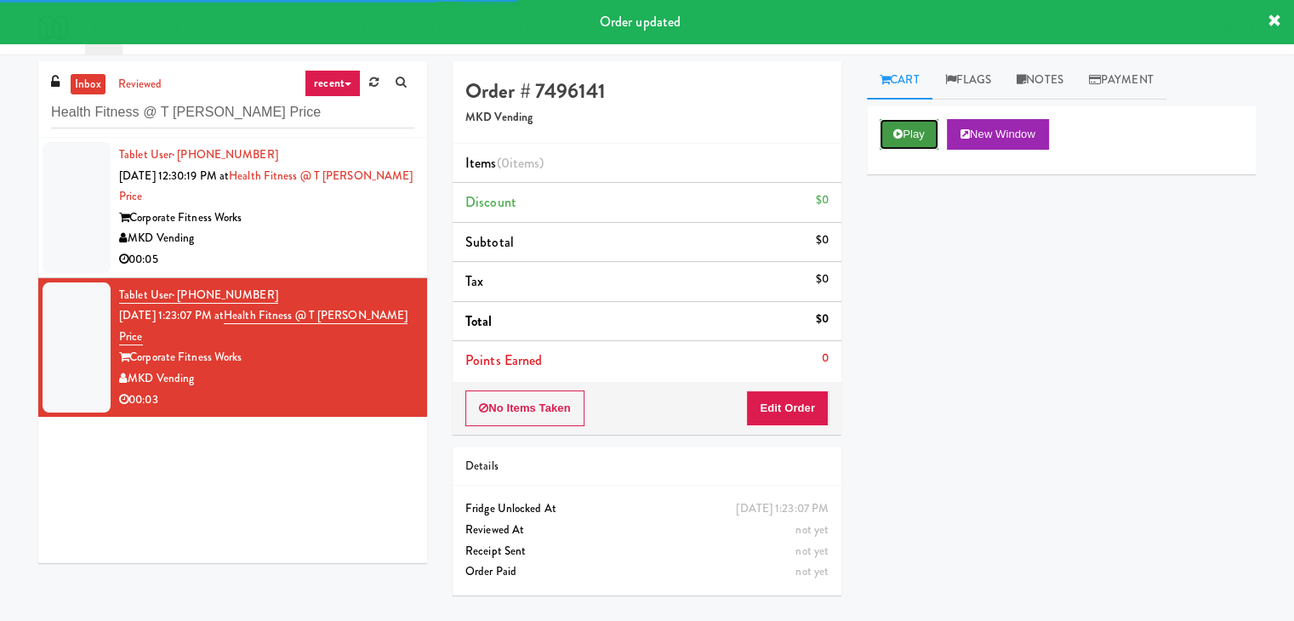
click at [931, 134] on button "Play" at bounding box center [908, 134] width 59 height 31
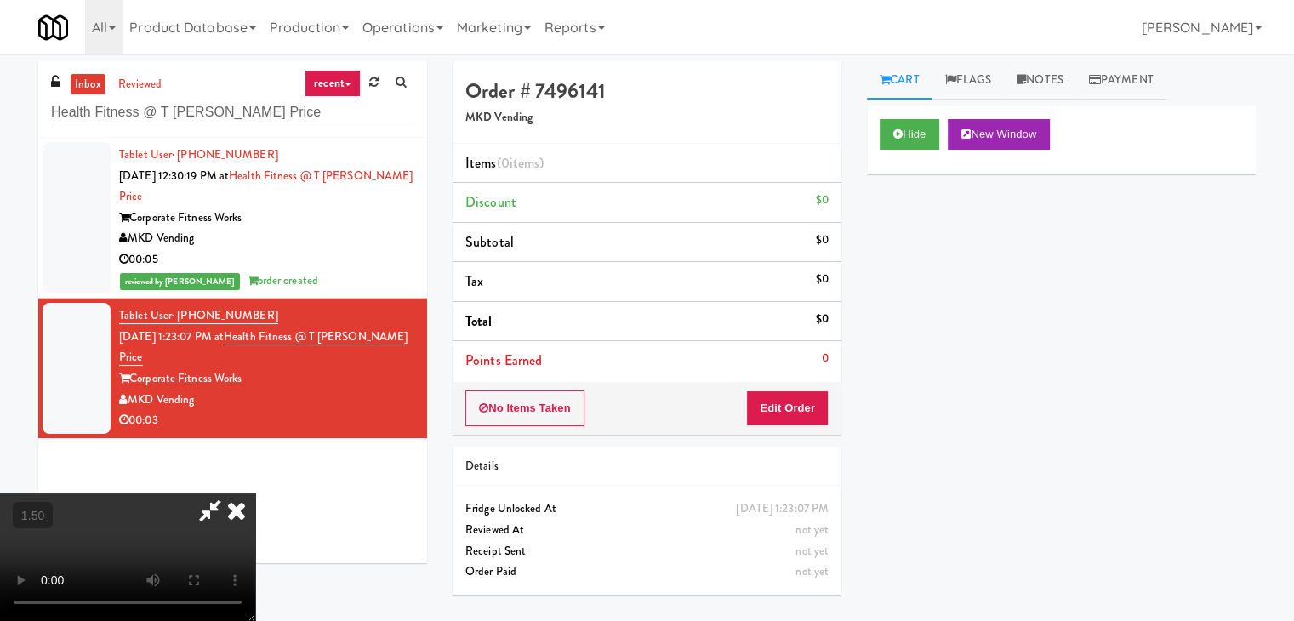
click at [255, 493] on video at bounding box center [127, 557] width 255 height 128
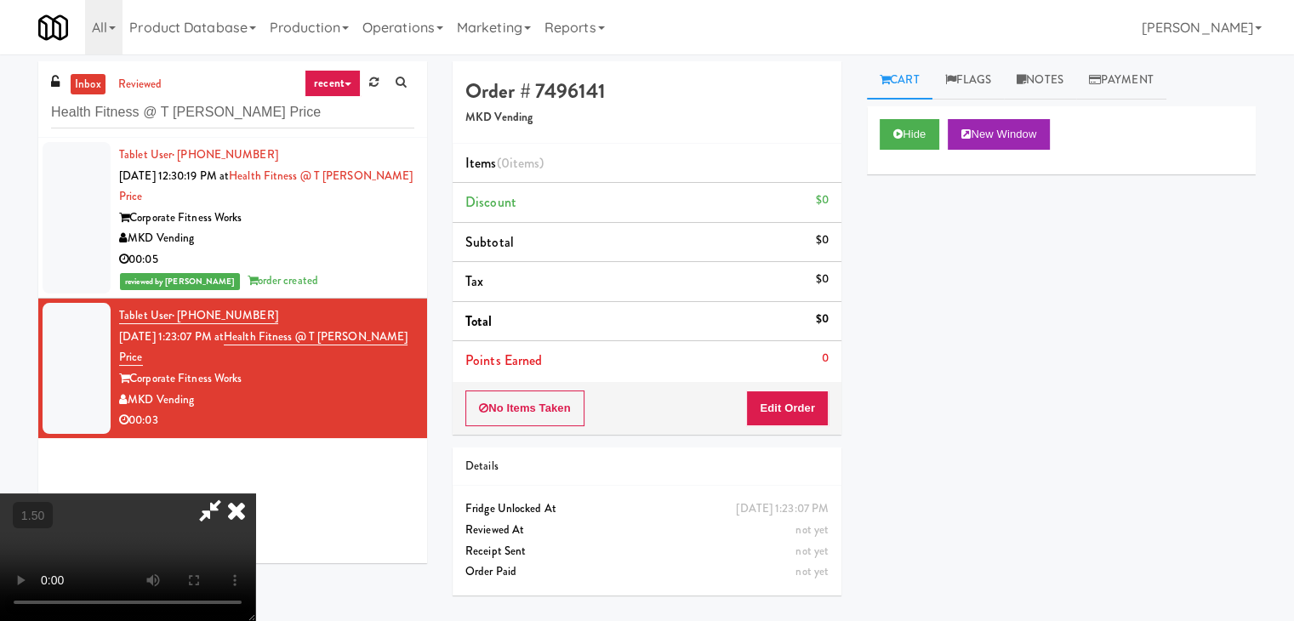
click at [255, 493] on video at bounding box center [127, 557] width 255 height 128
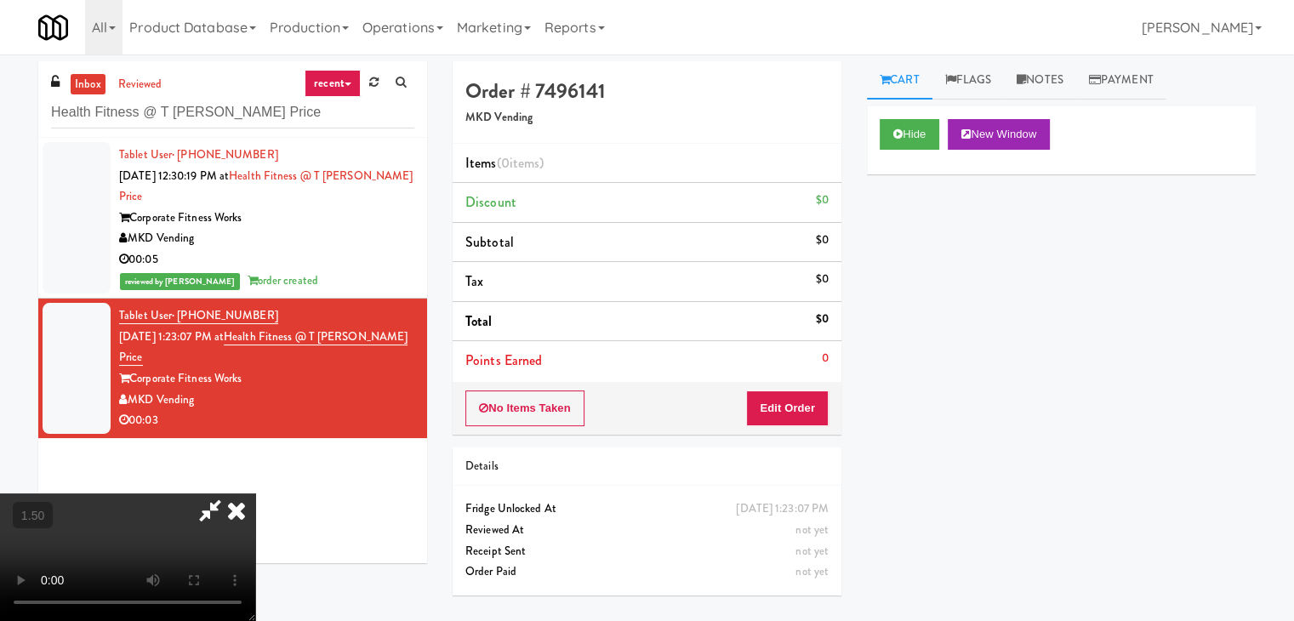
scroll to position [0, 0]
click at [255, 493] on icon at bounding box center [236, 510] width 37 height 34
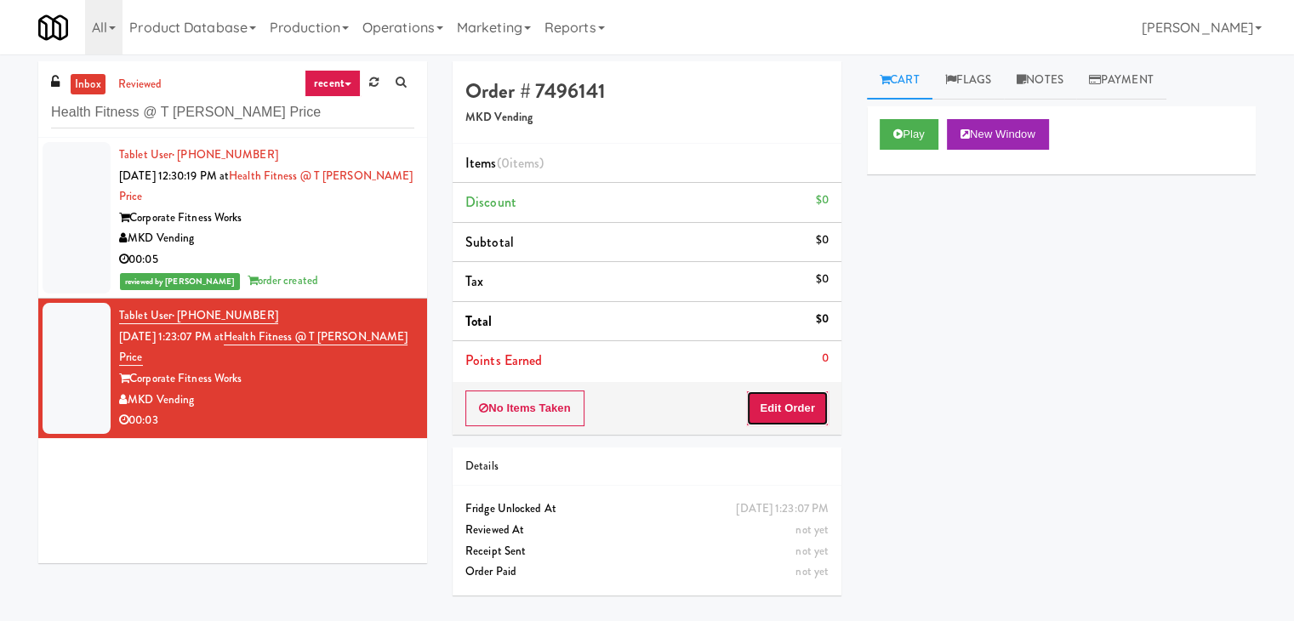
drag, startPoint x: 778, startPoint y: 396, endPoint x: 834, endPoint y: 347, distance: 73.5
click at [778, 397] on button "Edit Order" at bounding box center [787, 408] width 83 height 36
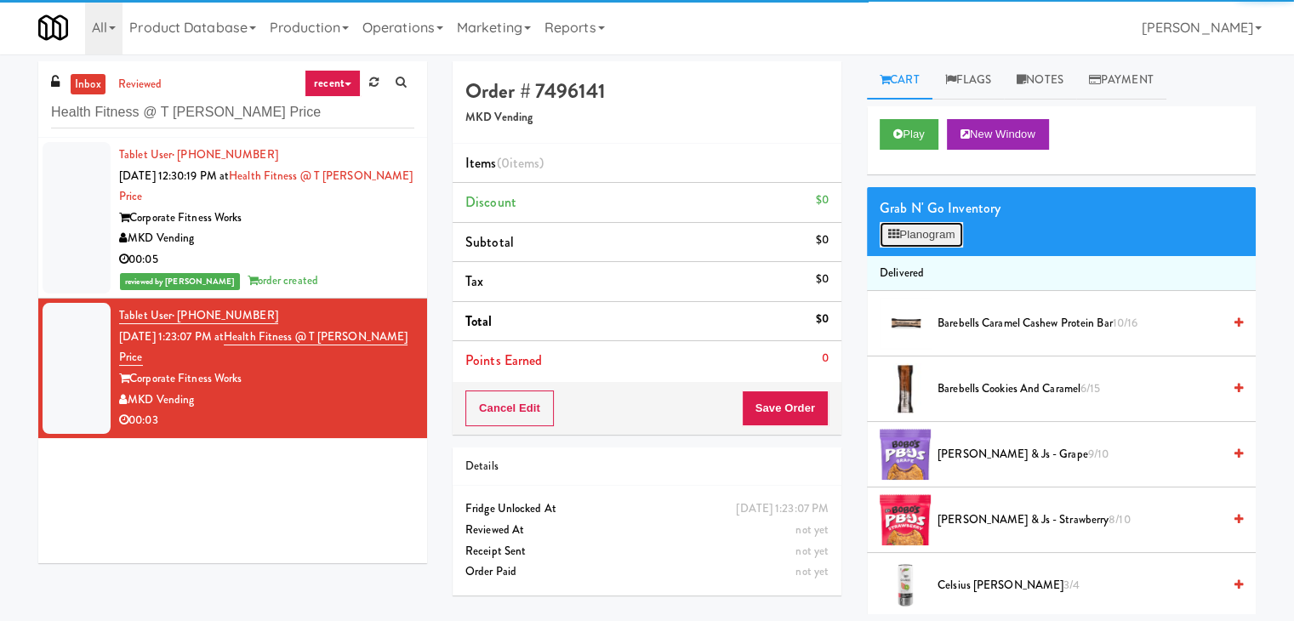
click at [920, 237] on button "Planogram" at bounding box center [920, 235] width 83 height 26
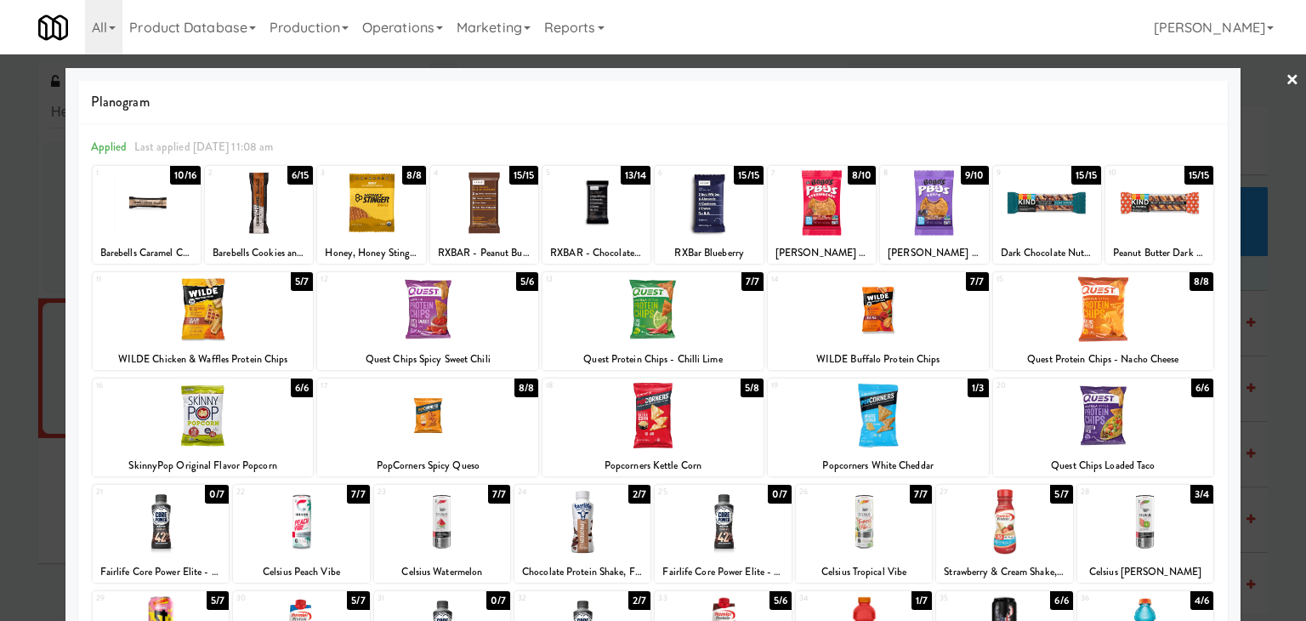
click at [666, 427] on div at bounding box center [653, 415] width 221 height 65
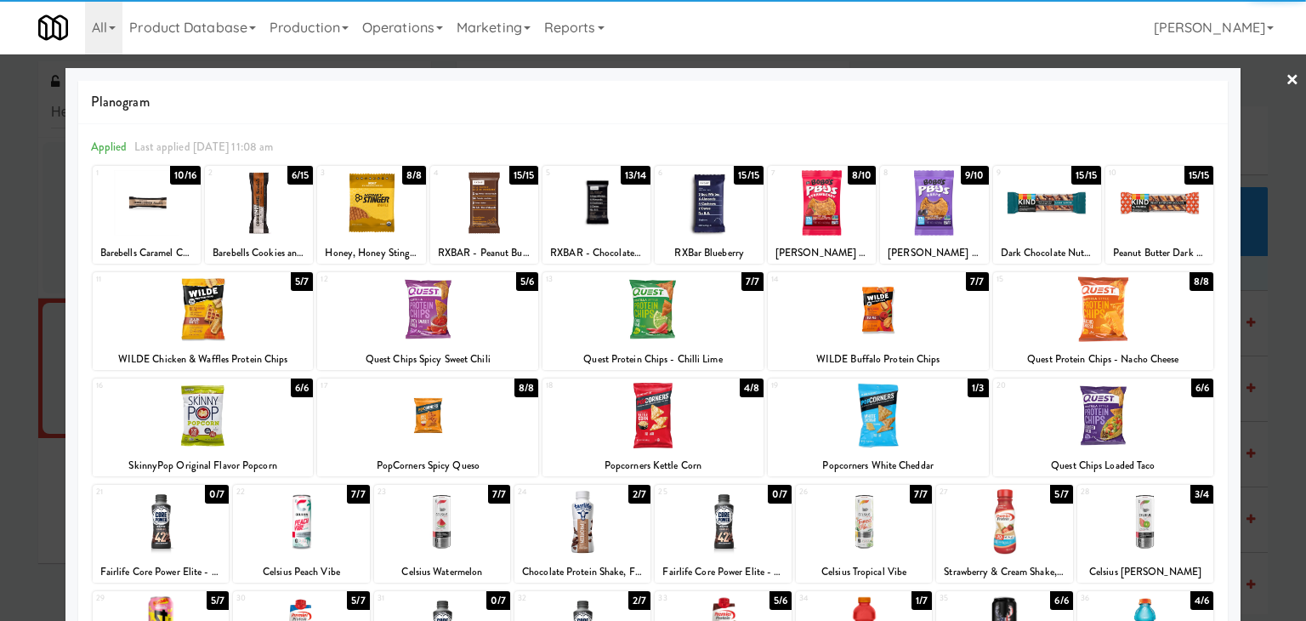
click at [1286, 74] on link "×" at bounding box center [1293, 80] width 14 height 53
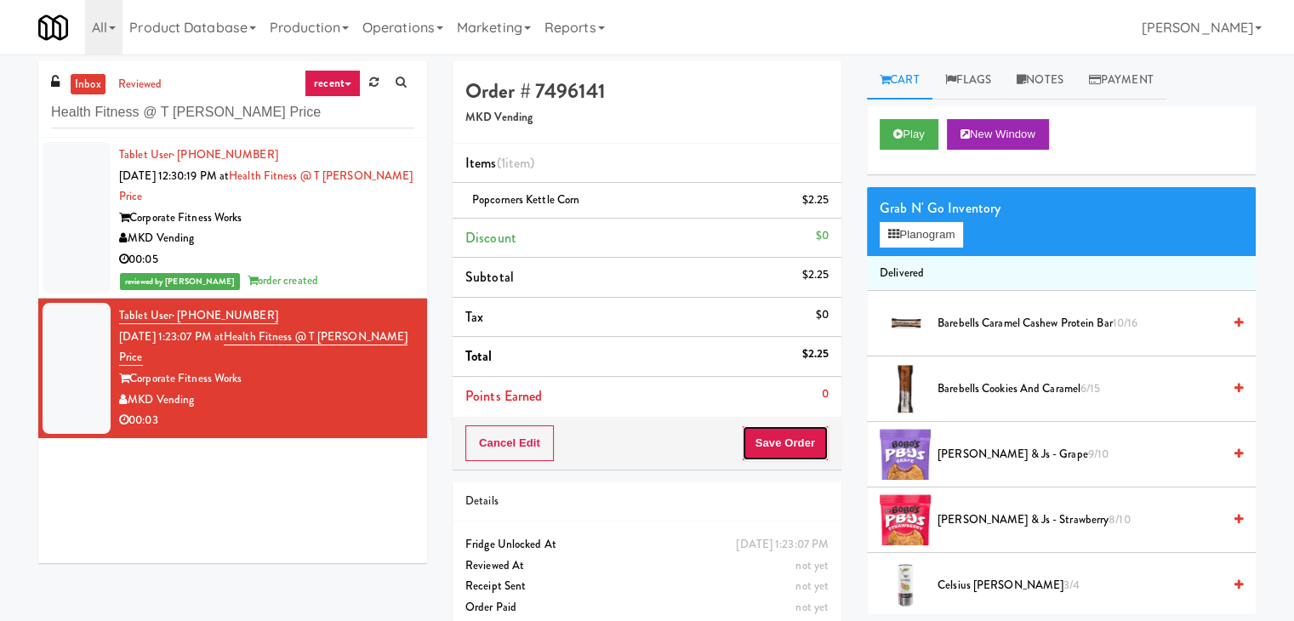
click at [765, 433] on button "Save Order" at bounding box center [785, 443] width 87 height 36
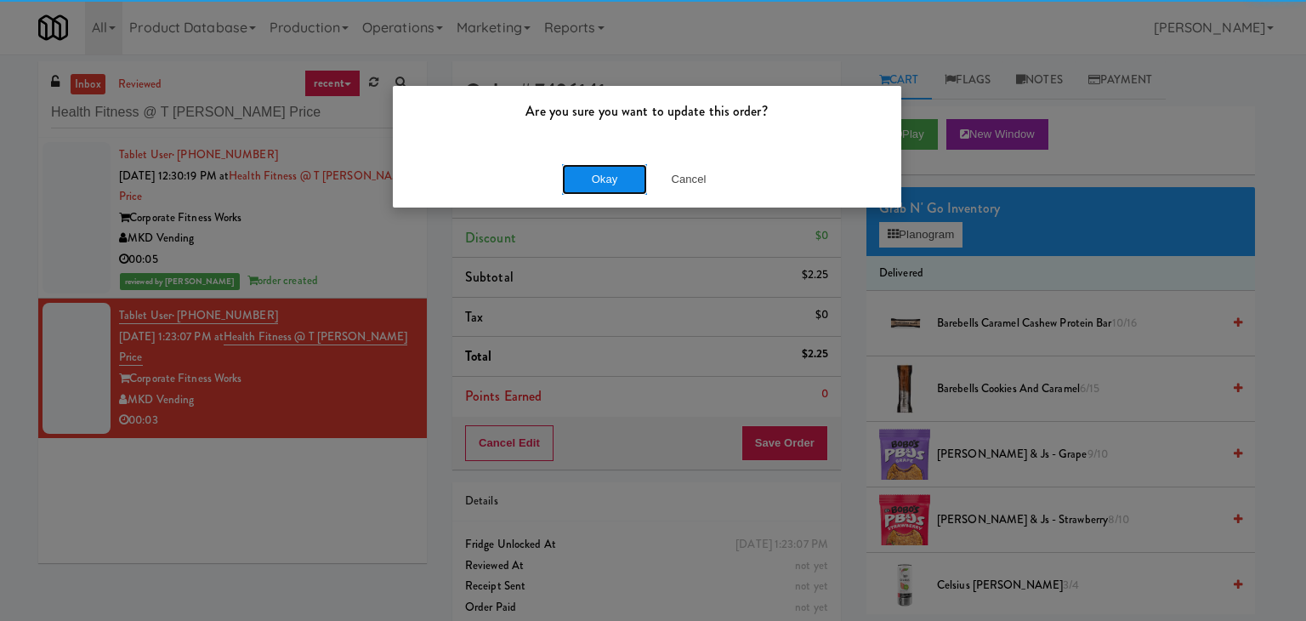
click at [587, 168] on button "Okay" at bounding box center [604, 179] width 85 height 31
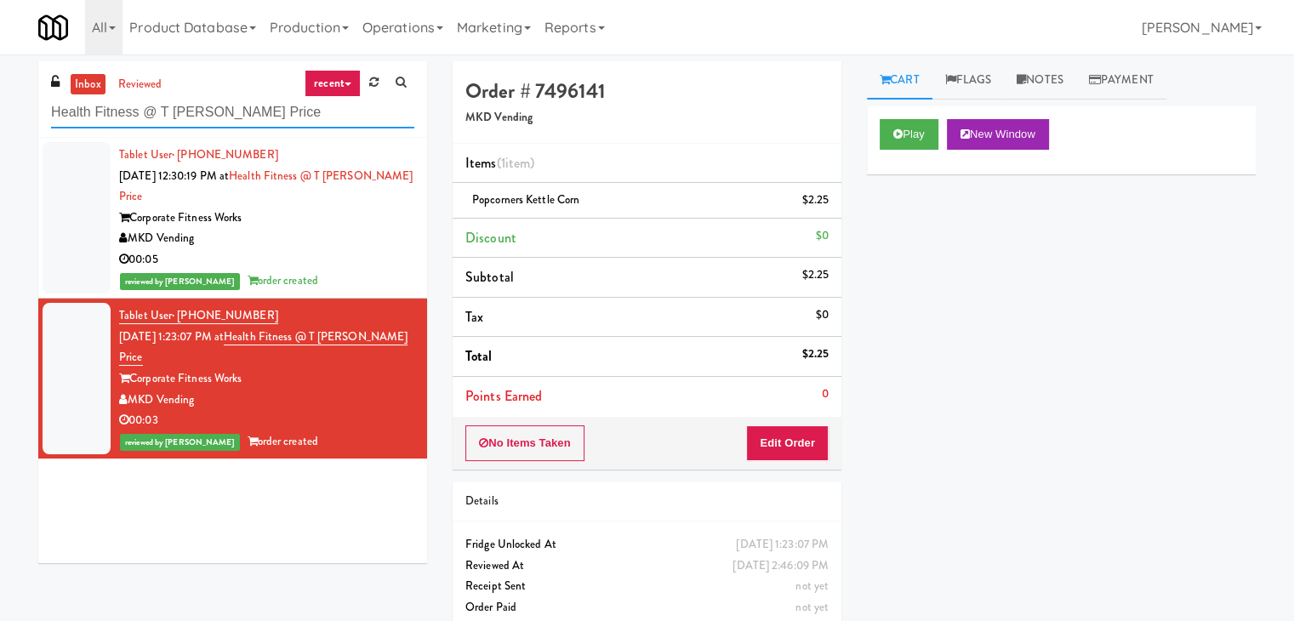
click at [212, 117] on input "Health Fitness @ T [PERSON_NAME] Price" at bounding box center [232, 112] width 363 height 31
paste input "Dreammaker Spas"
type input "Dreammaker Spas"
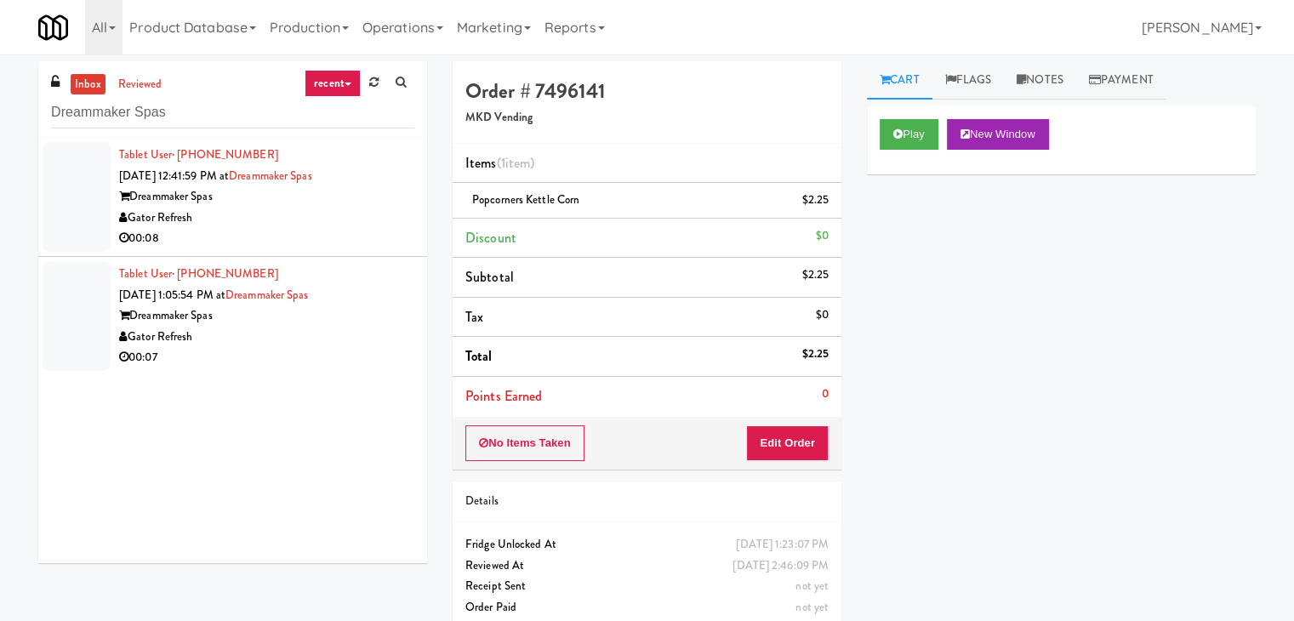
click at [350, 216] on div "Gator Refresh" at bounding box center [266, 218] width 295 height 21
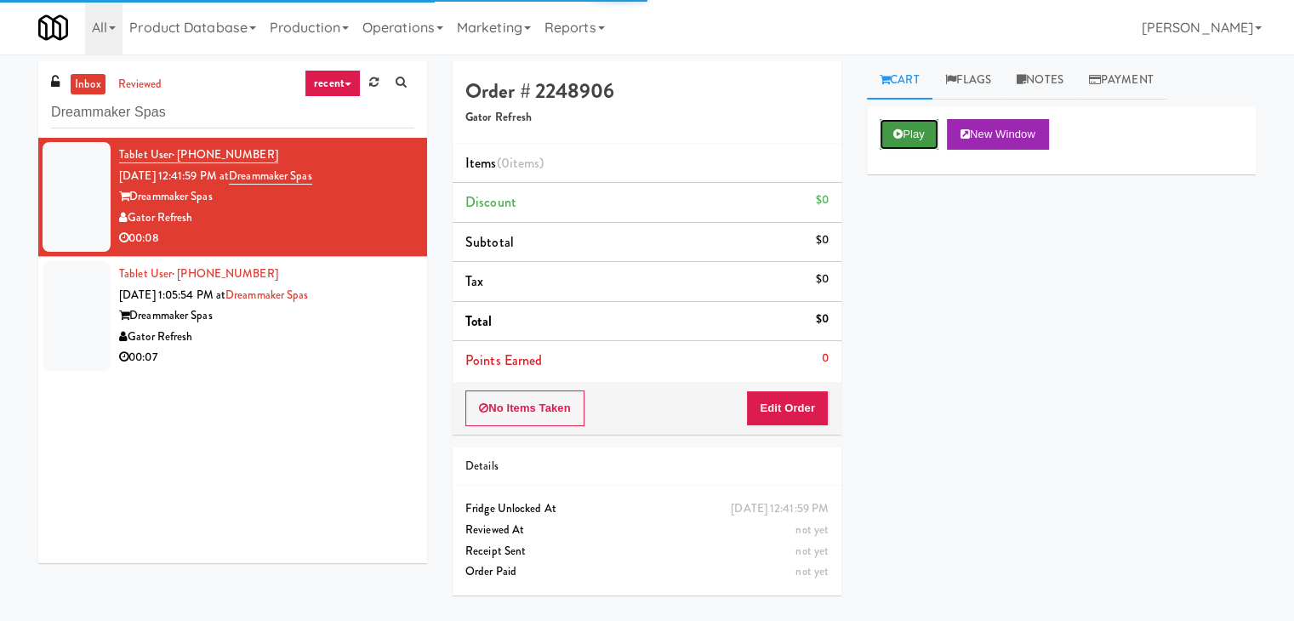
click at [903, 135] on button "Play" at bounding box center [908, 134] width 59 height 31
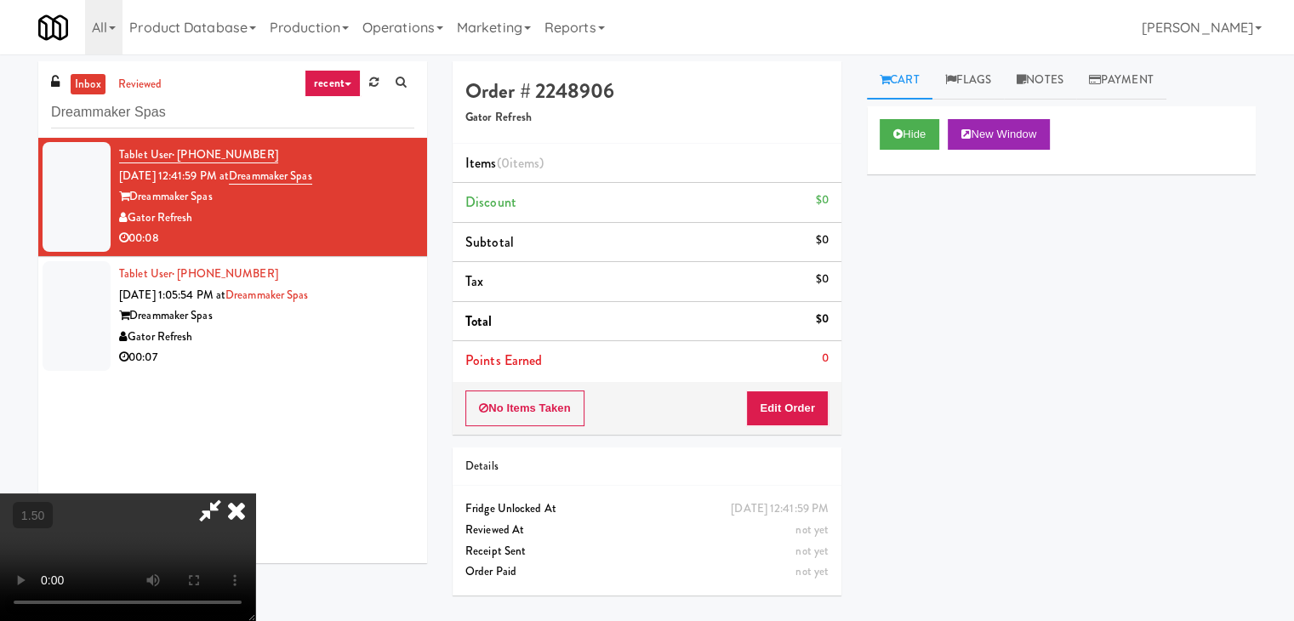
click at [255, 493] on video at bounding box center [127, 557] width 255 height 128
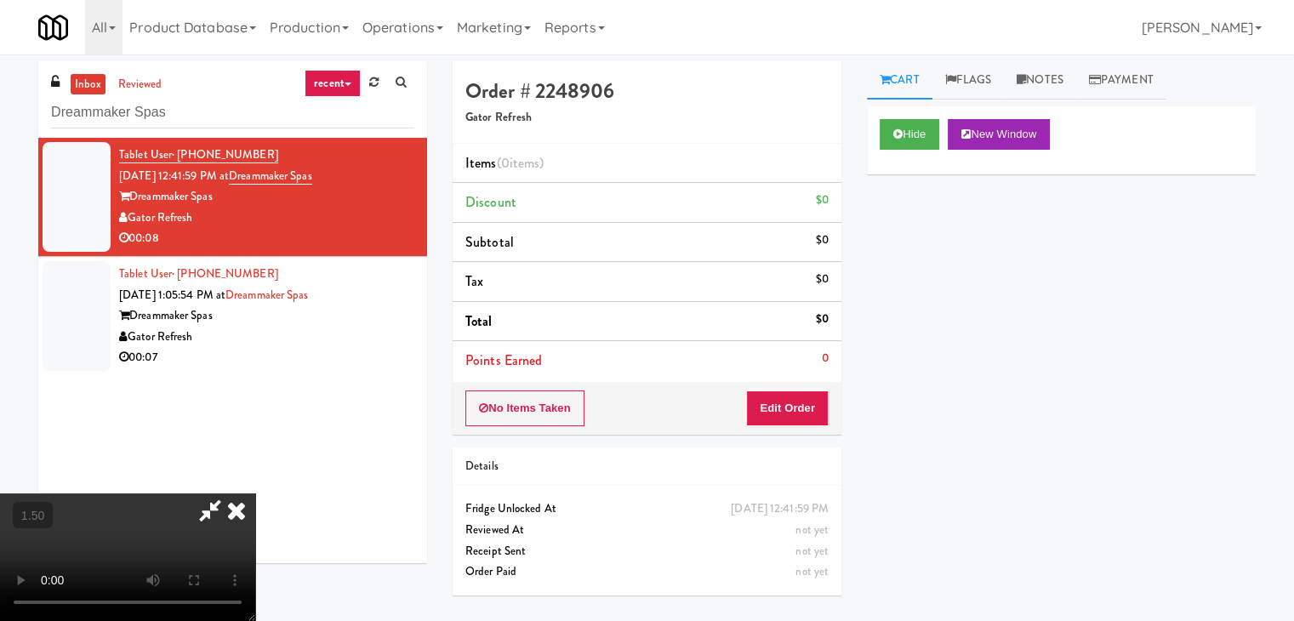
click at [255, 493] on video at bounding box center [127, 557] width 255 height 128
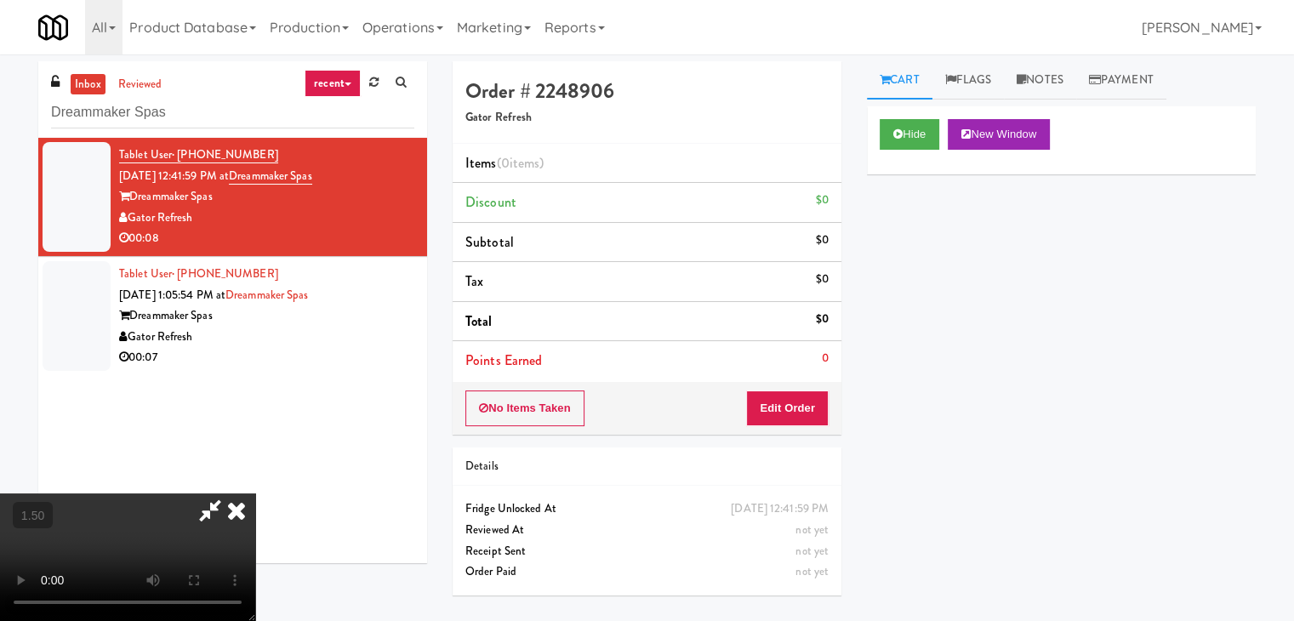
click at [255, 510] on video at bounding box center [127, 557] width 255 height 128
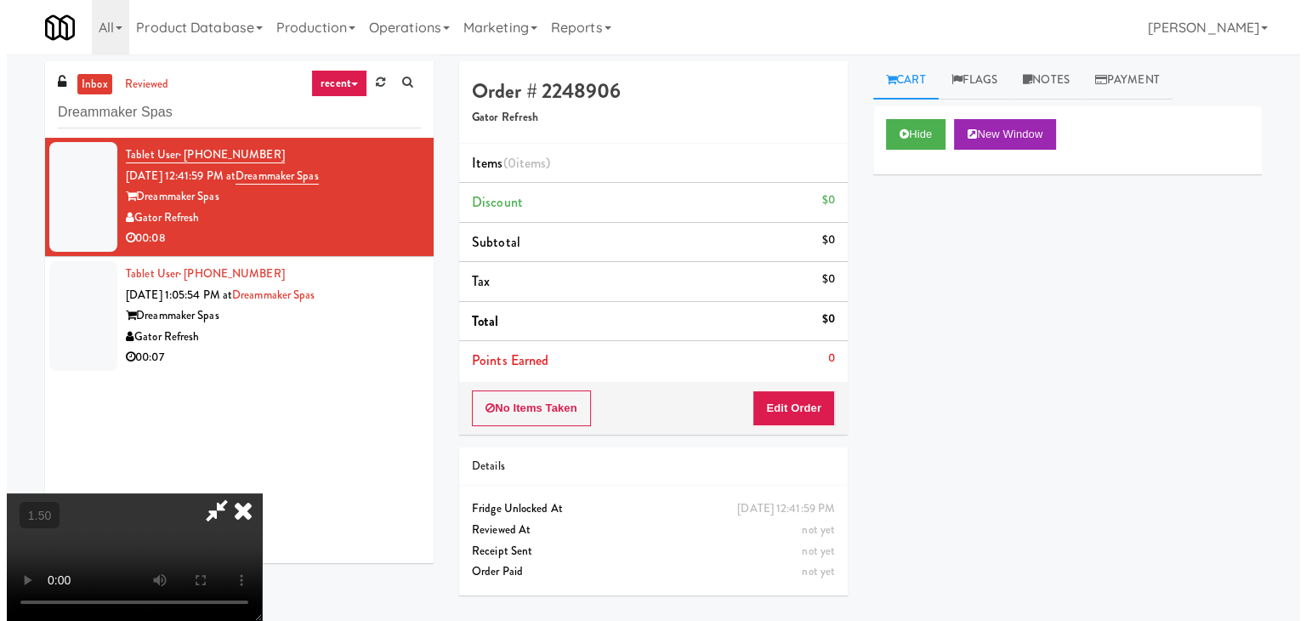
scroll to position [0, 0]
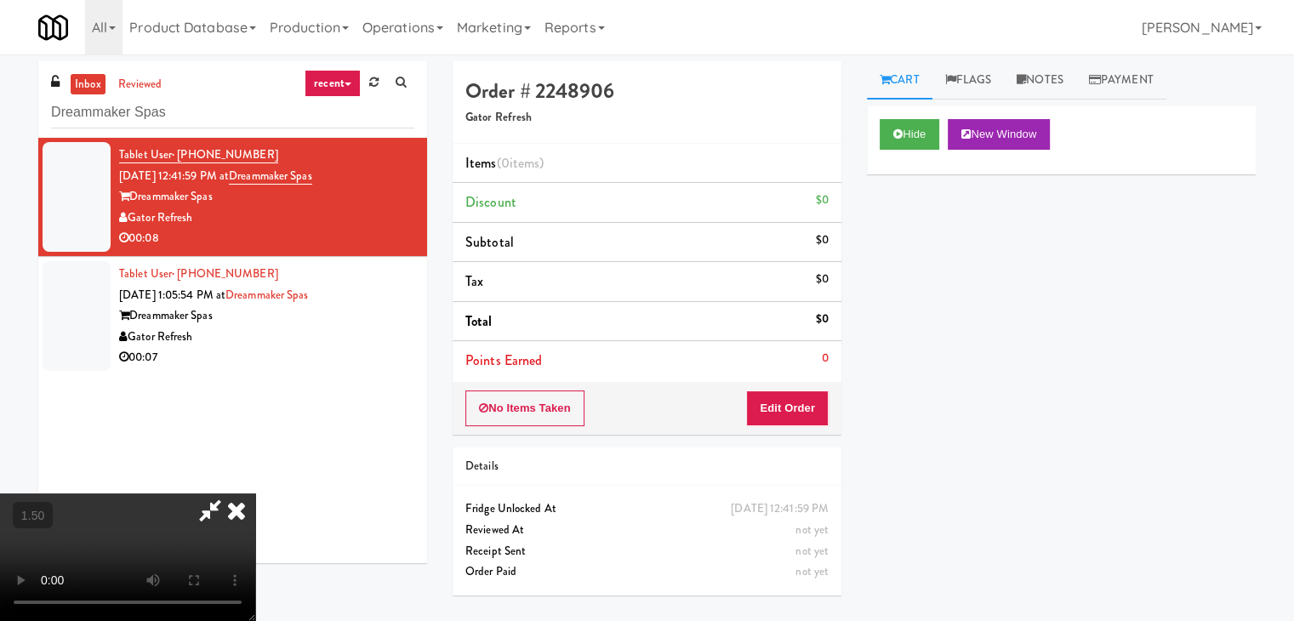
click at [255, 493] on icon at bounding box center [236, 510] width 37 height 34
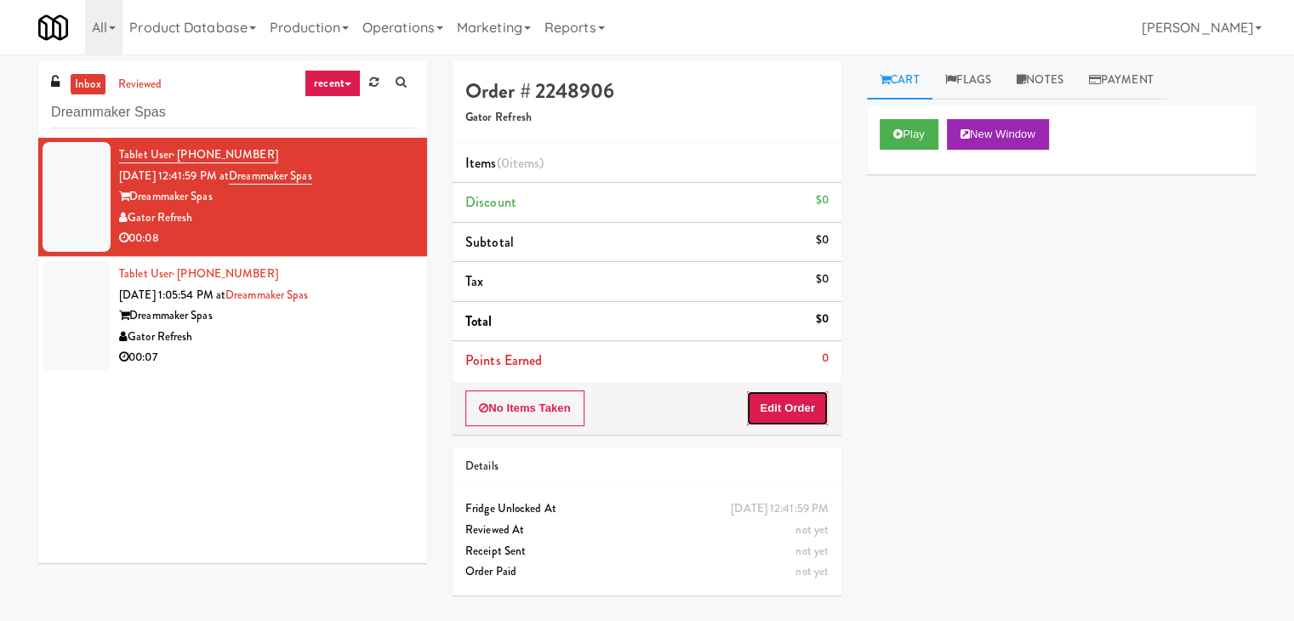
drag, startPoint x: 777, startPoint y: 399, endPoint x: 854, endPoint y: 349, distance: 92.2
click at [777, 399] on button "Edit Order" at bounding box center [787, 408] width 83 height 36
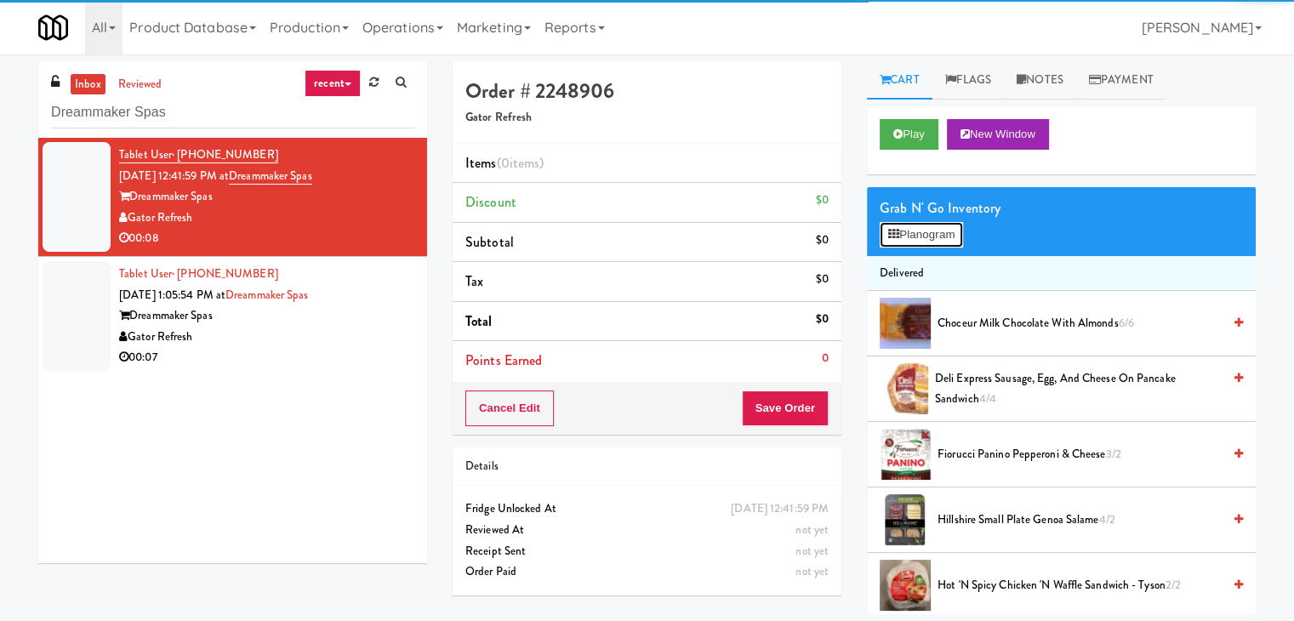
click at [915, 236] on button "Planogram" at bounding box center [920, 235] width 83 height 26
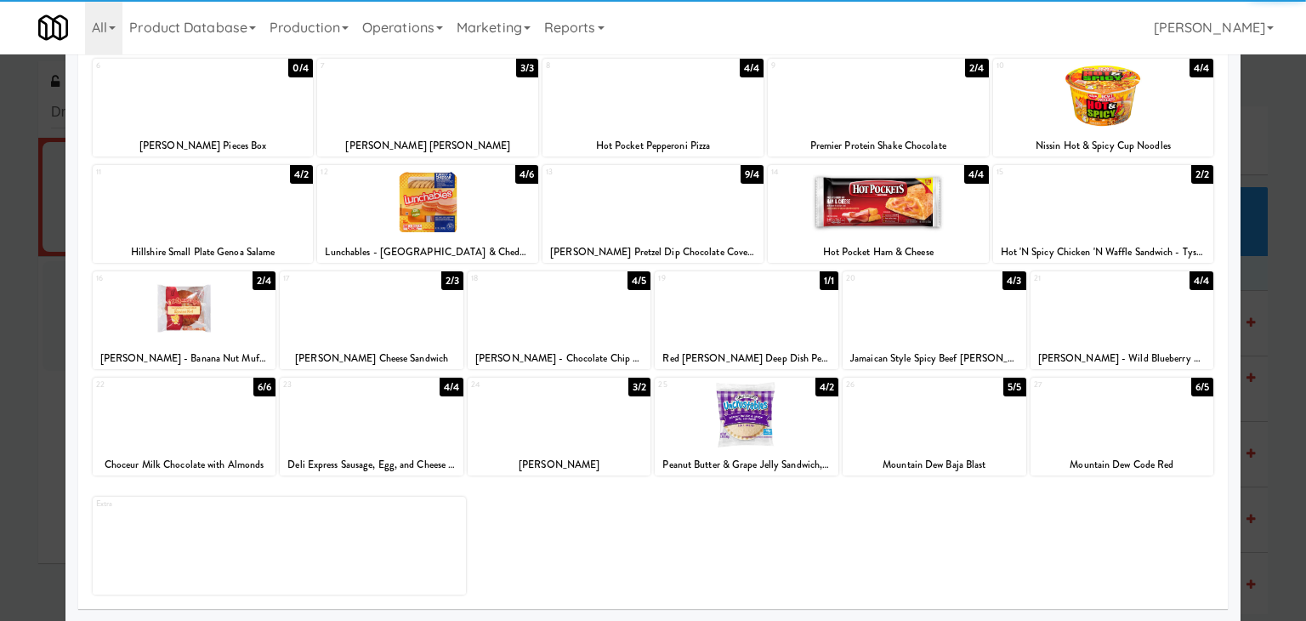
scroll to position [214, 0]
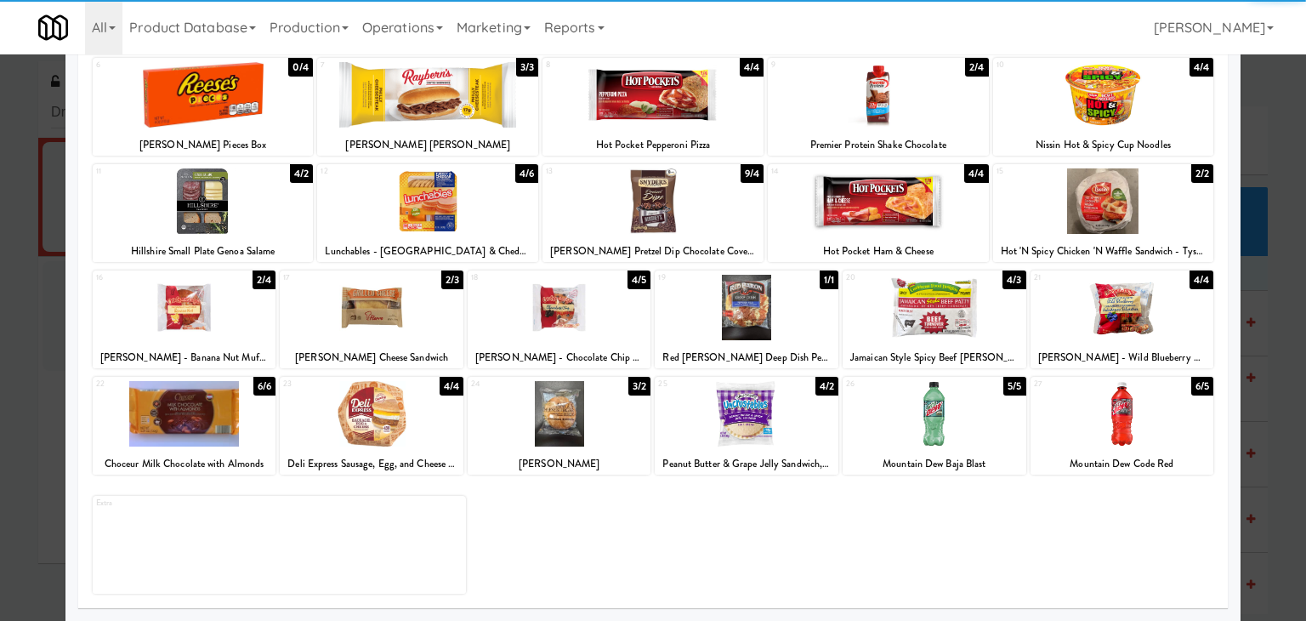
click at [752, 424] on div at bounding box center [747, 413] width 184 height 65
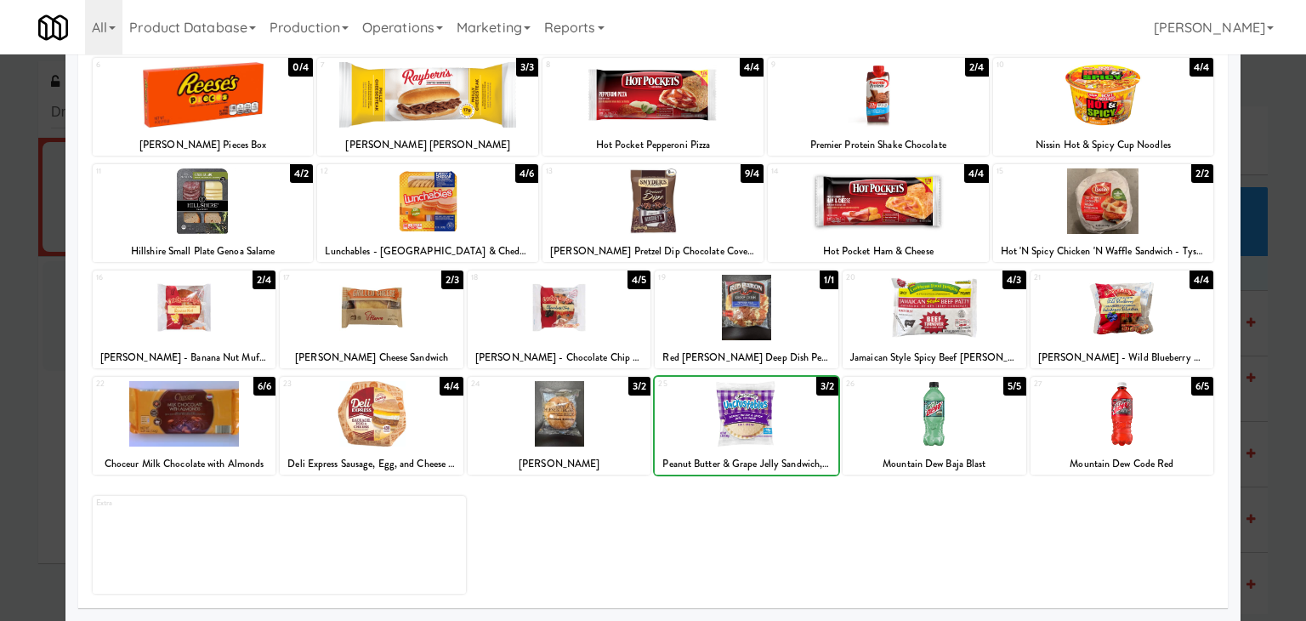
click at [752, 424] on div at bounding box center [747, 413] width 184 height 65
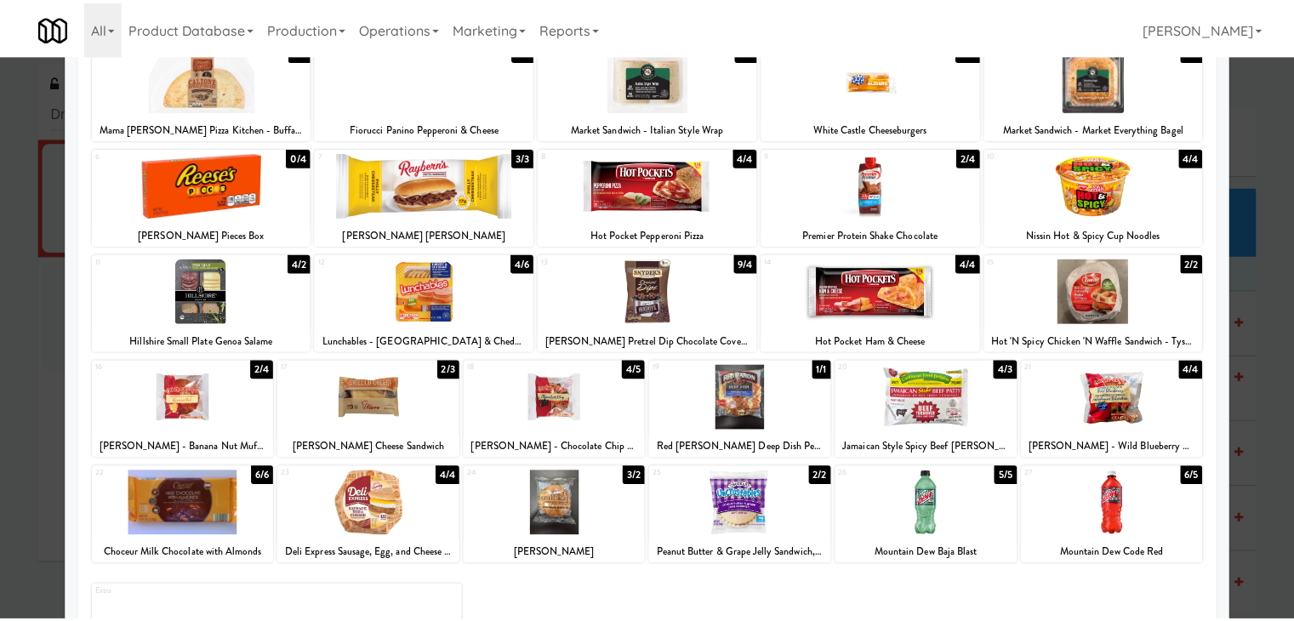
scroll to position [0, 0]
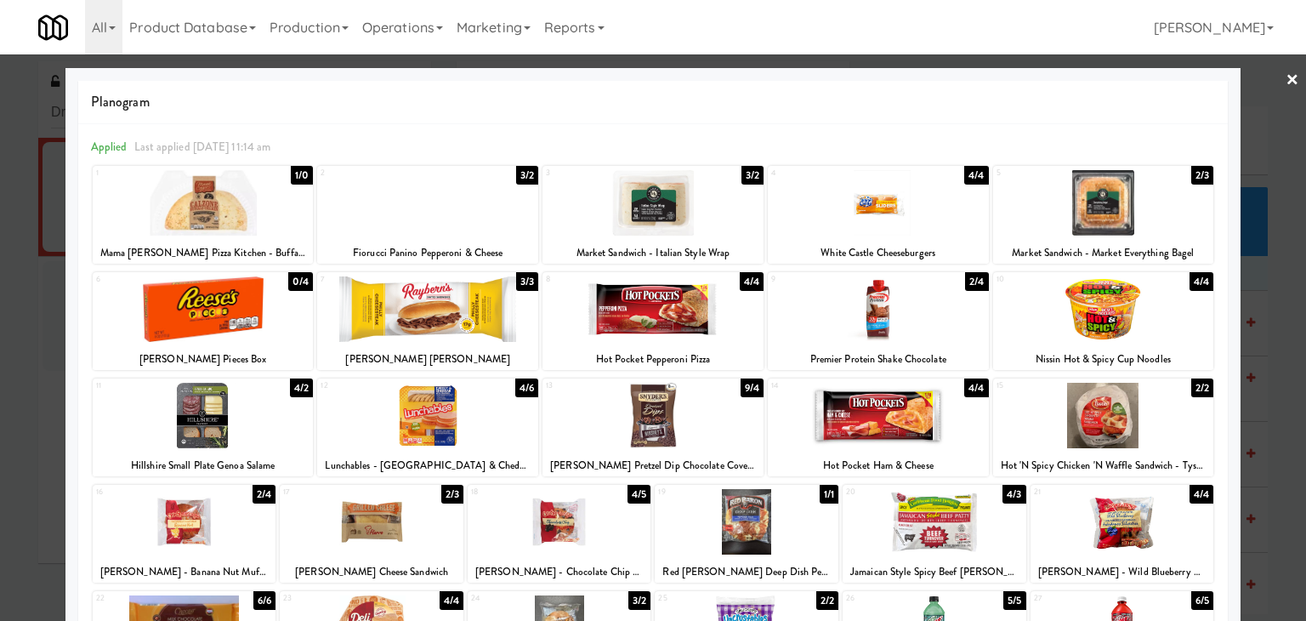
click at [1286, 77] on link "×" at bounding box center [1293, 80] width 14 height 53
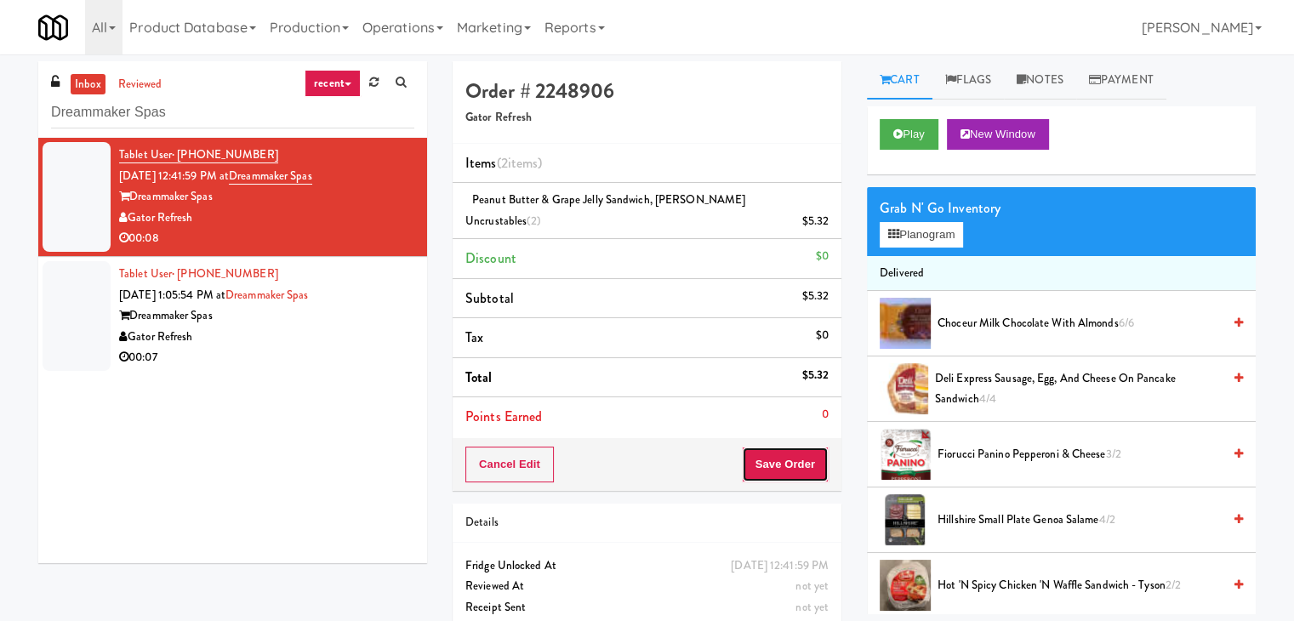
click at [781, 453] on button "Save Order" at bounding box center [785, 465] width 87 height 36
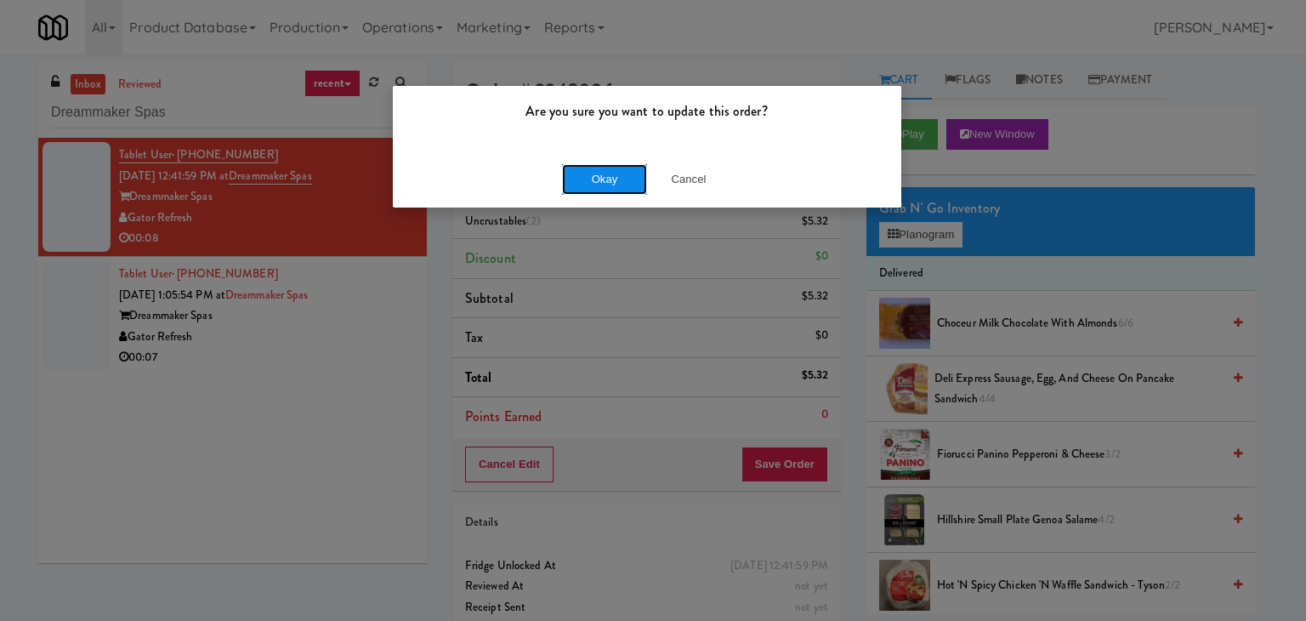
click at [601, 178] on button "Okay" at bounding box center [604, 179] width 85 height 31
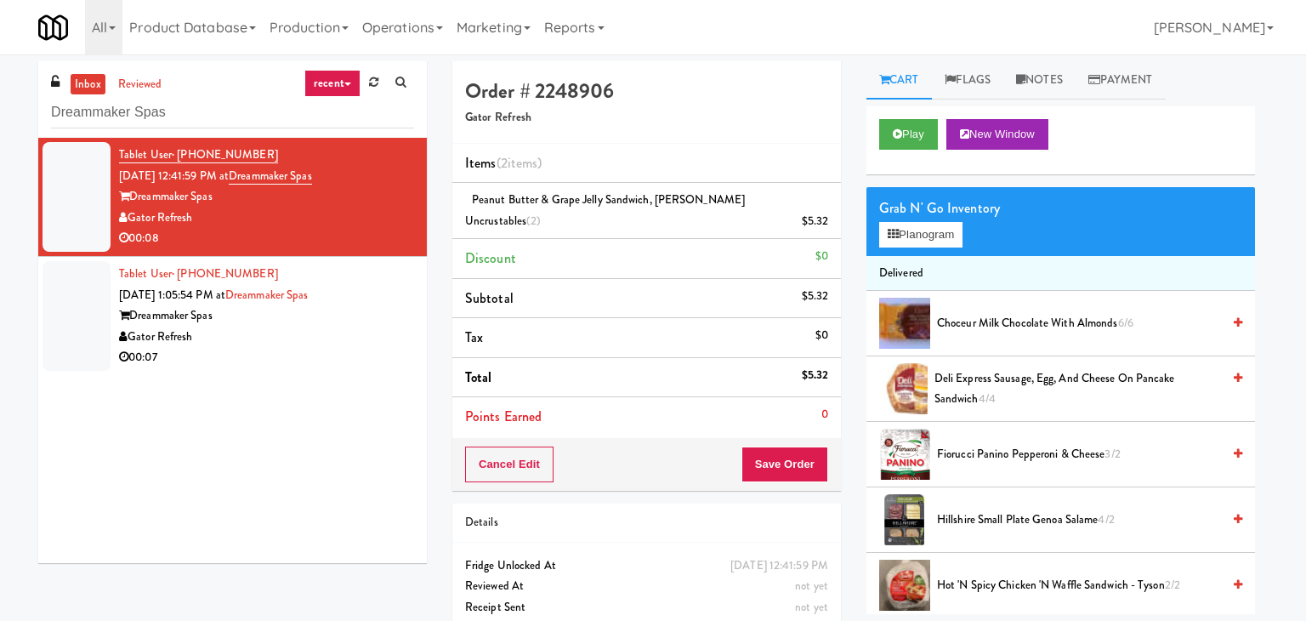
click at [362, 366] on div "00:07" at bounding box center [266, 357] width 295 height 21
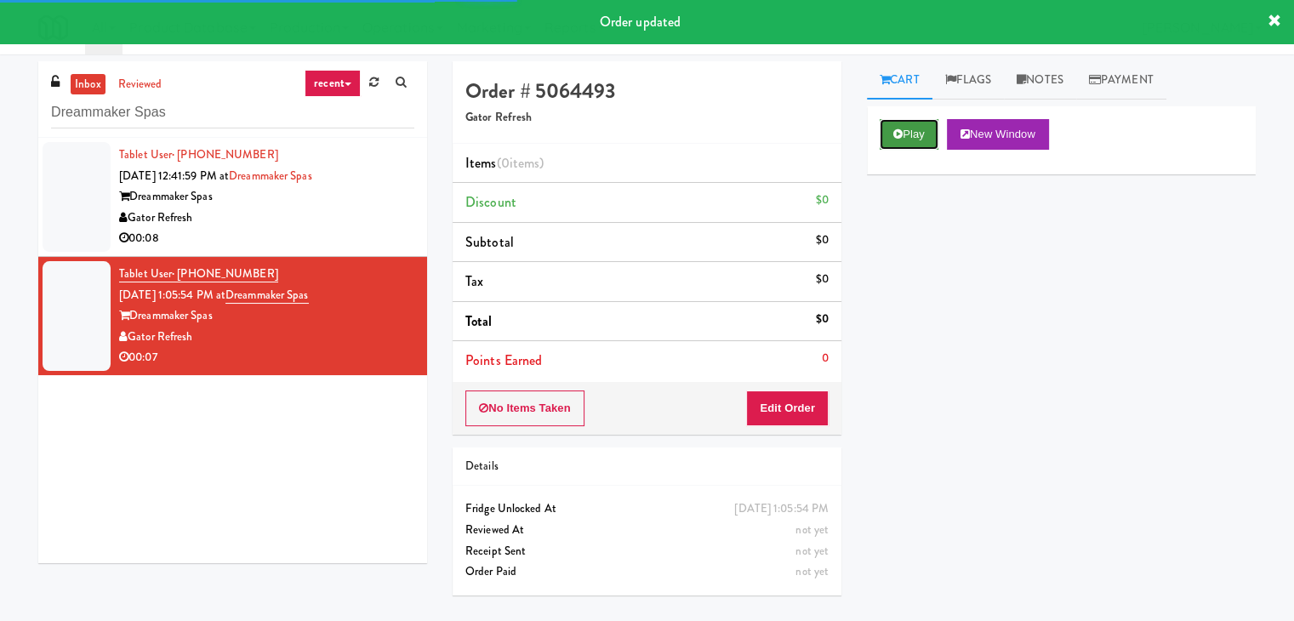
click at [919, 127] on button "Play" at bounding box center [908, 134] width 59 height 31
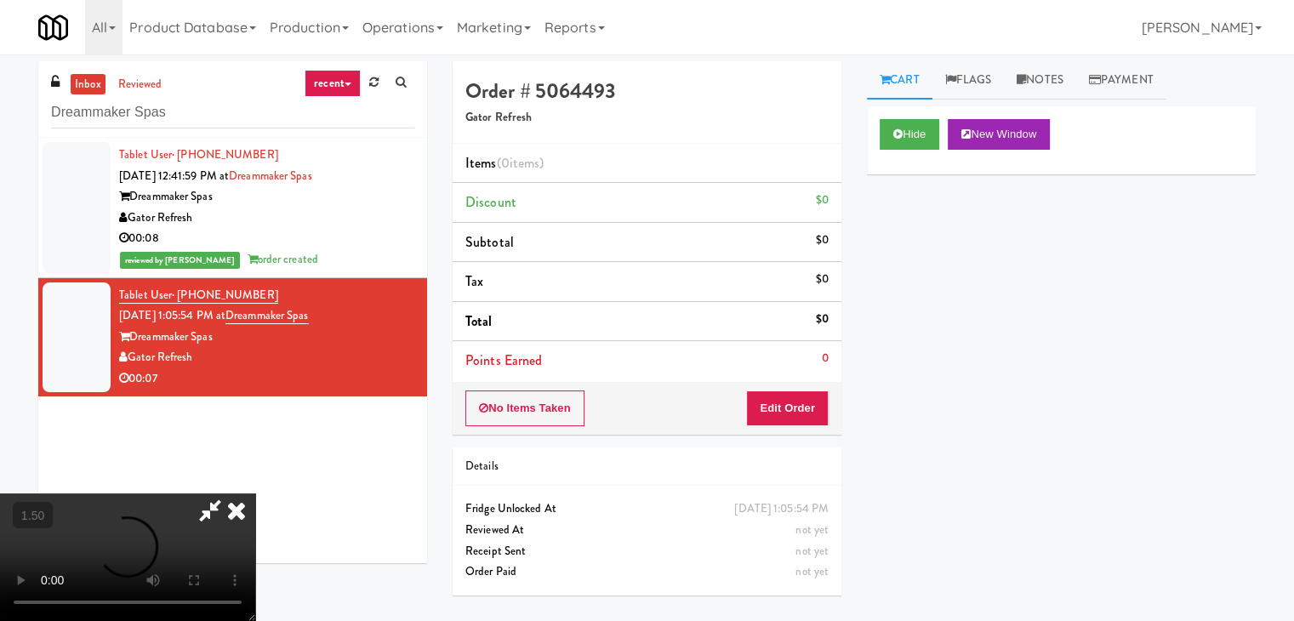
click at [255, 493] on video at bounding box center [127, 557] width 255 height 128
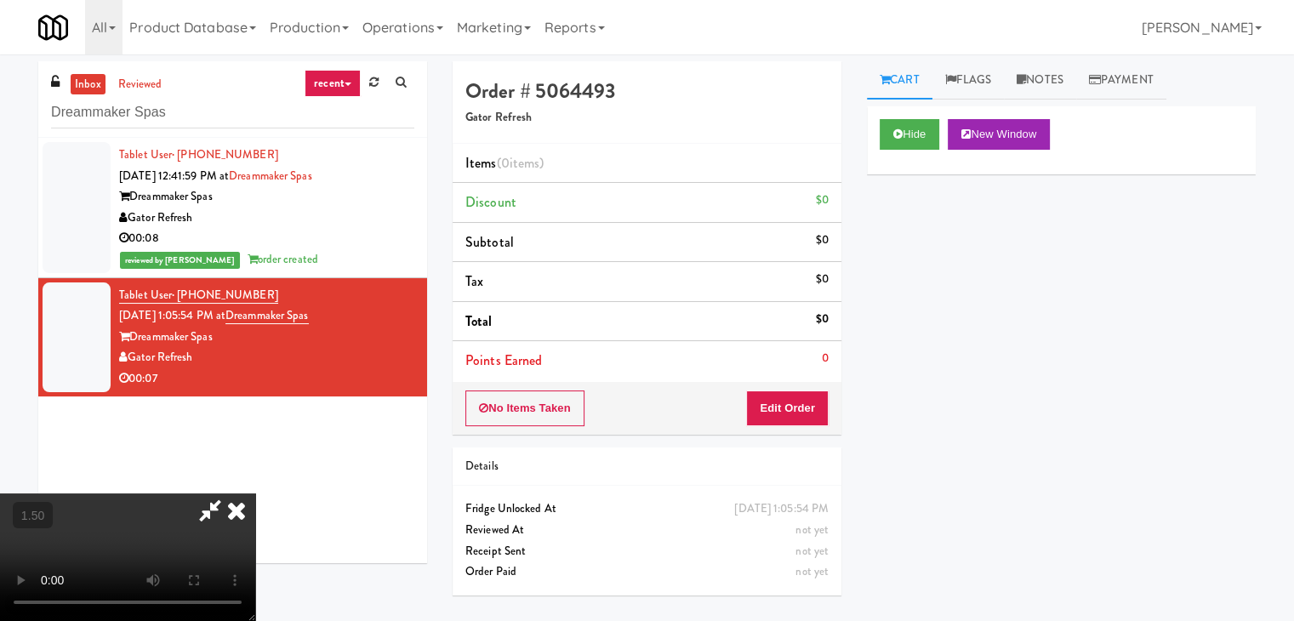
click at [255, 493] on video at bounding box center [127, 557] width 255 height 128
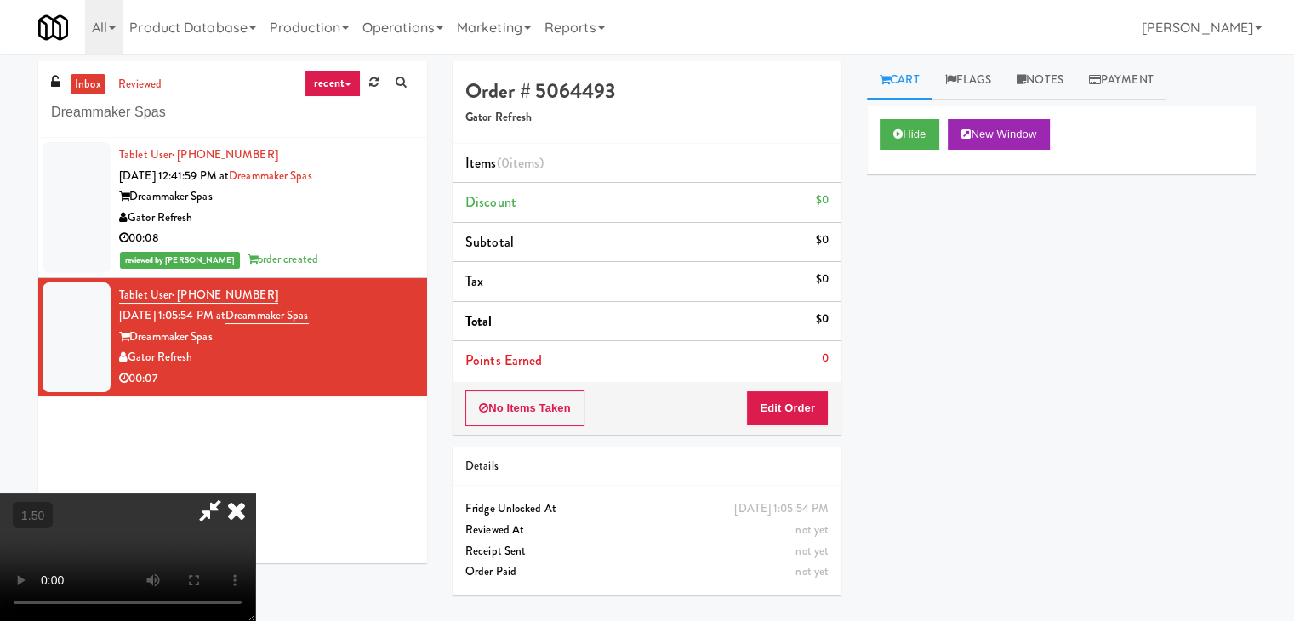
click at [255, 493] on video at bounding box center [127, 557] width 255 height 128
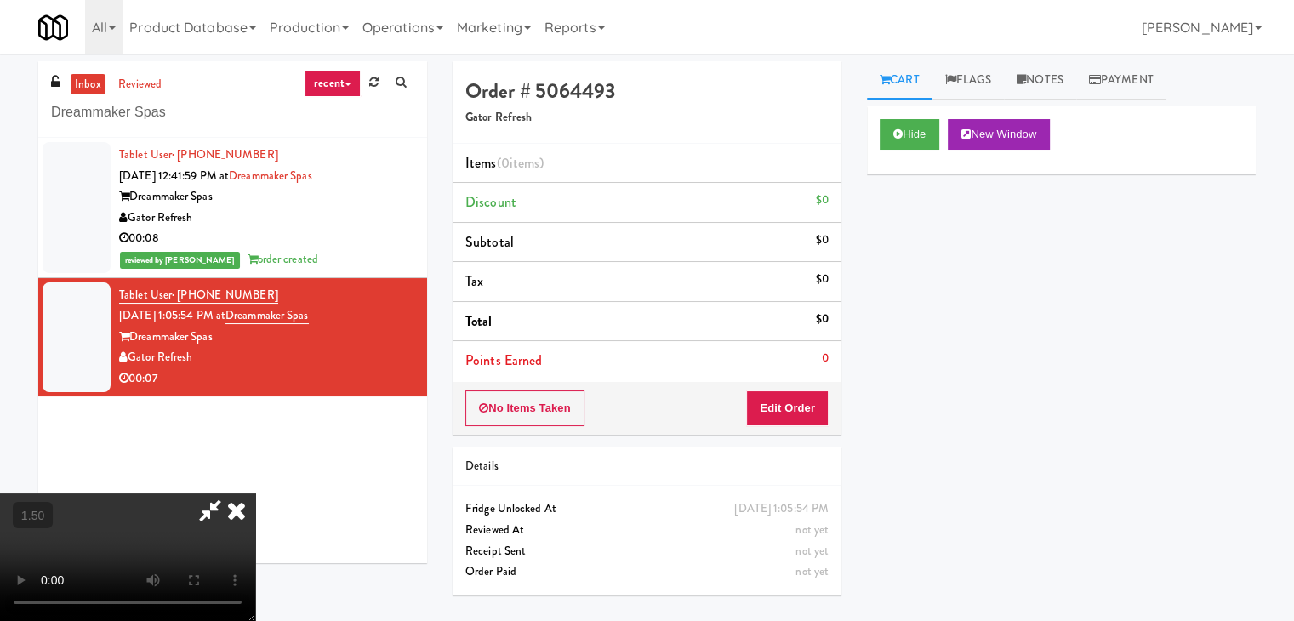
click at [255, 493] on div at bounding box center [127, 557] width 255 height 128
drag, startPoint x: 737, startPoint y: 65, endPoint x: 741, endPoint y: 79, distance: 14.3
click at [230, 493] on icon at bounding box center [210, 510] width 39 height 34
drag, startPoint x: 756, startPoint y: 406, endPoint x: 858, endPoint y: 311, distance: 139.0
click at [756, 403] on button "Edit Order" at bounding box center [787, 408] width 83 height 36
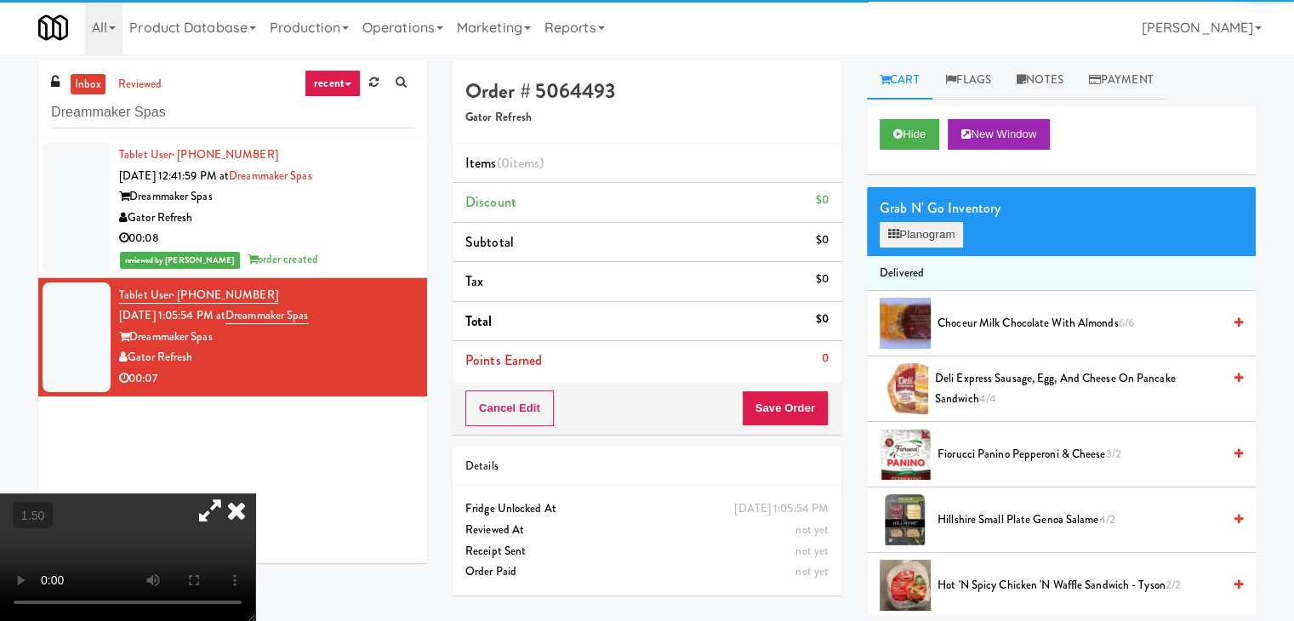
drag, startPoint x: 897, startPoint y: 253, endPoint x: 902, endPoint y: 237, distance: 15.9
click at [898, 247] on div "Grab N' Go Inventory Planogram" at bounding box center [1061, 221] width 389 height 69
click at [902, 237] on button "Planogram" at bounding box center [920, 235] width 83 height 26
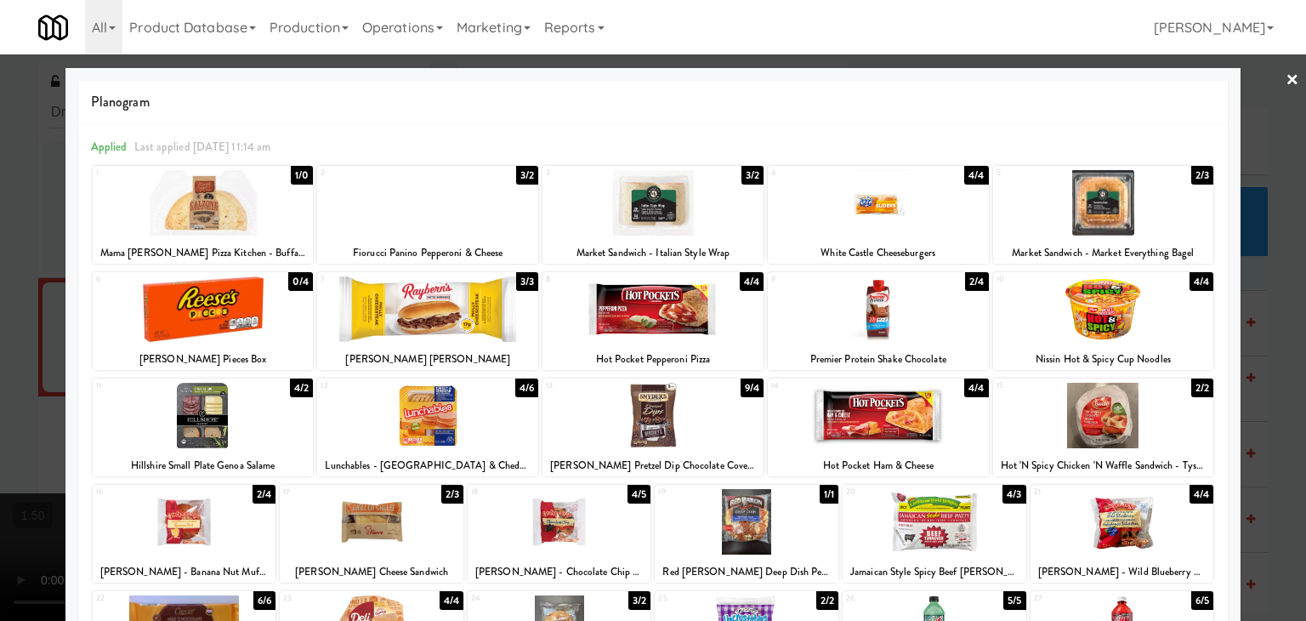
click at [447, 304] on div at bounding box center [427, 308] width 221 height 65
drag, startPoint x: 1276, startPoint y: 80, endPoint x: 968, endPoint y: 161, distance: 318.3
click at [1286, 80] on link "×" at bounding box center [1293, 80] width 14 height 53
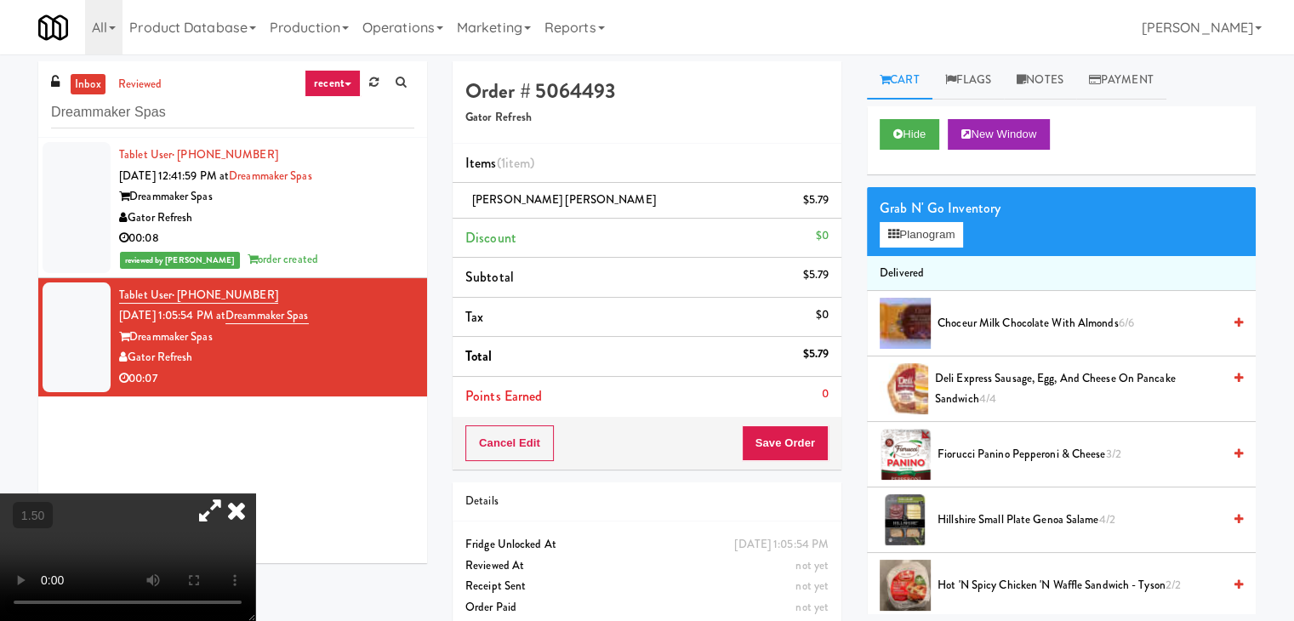
click at [255, 493] on icon at bounding box center [236, 510] width 37 height 34
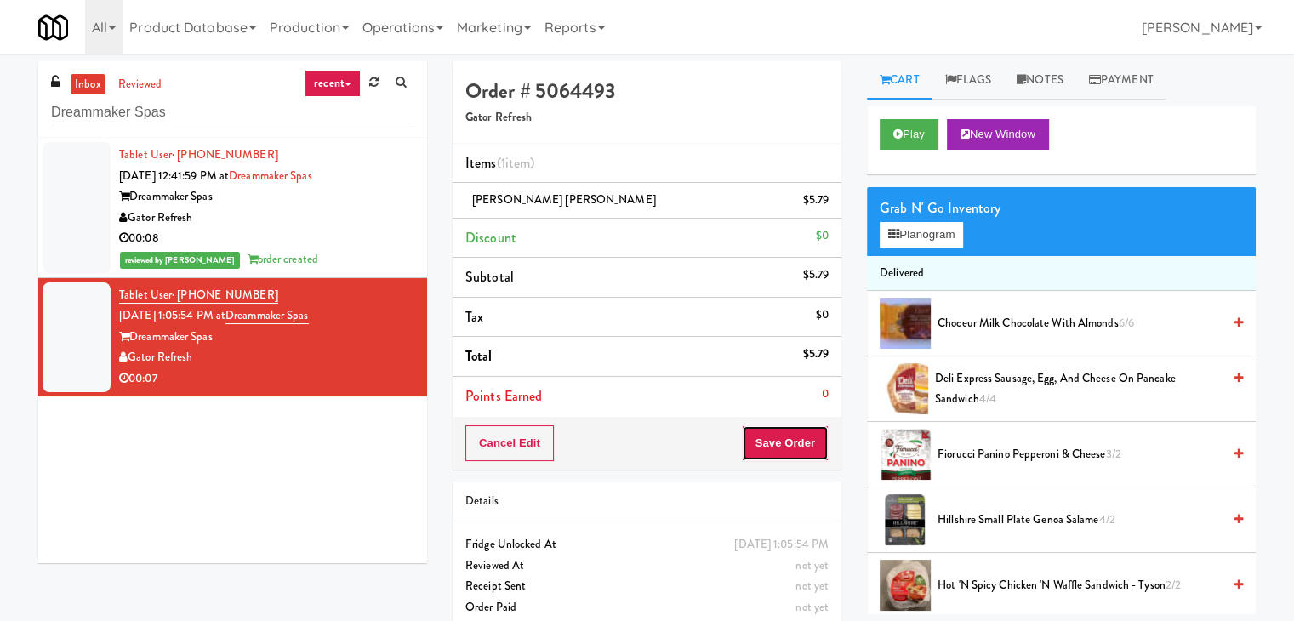
click at [763, 435] on button "Save Order" at bounding box center [785, 443] width 87 height 36
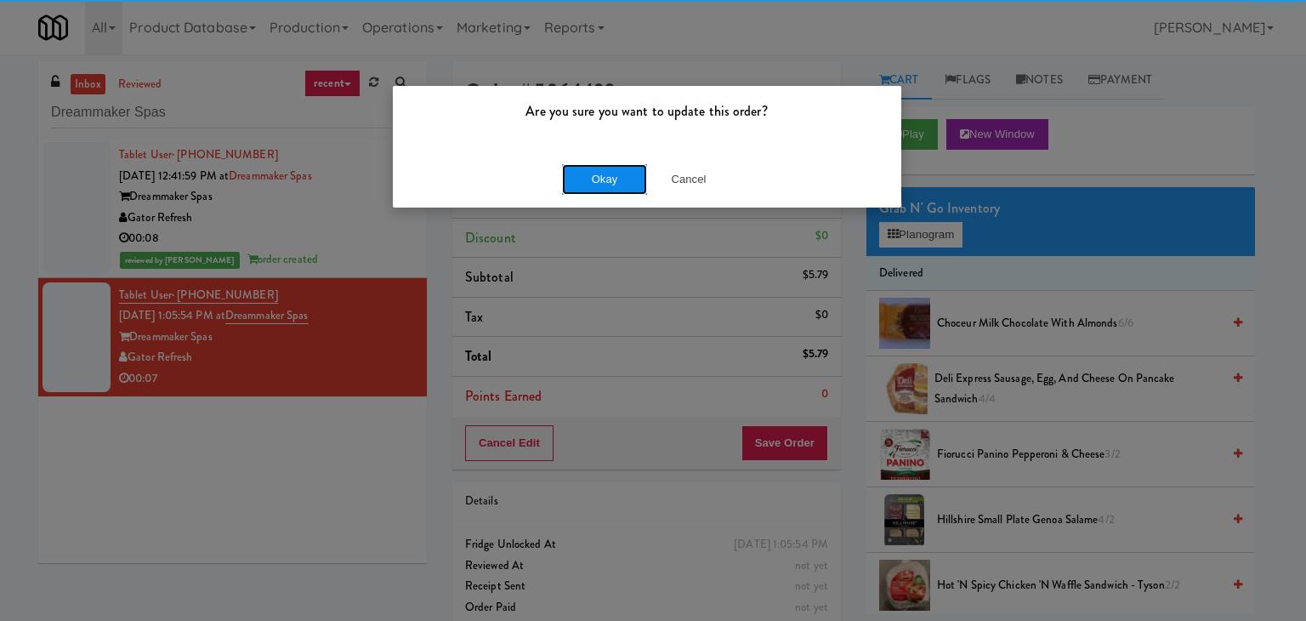
click at [600, 168] on button "Okay" at bounding box center [604, 179] width 85 height 31
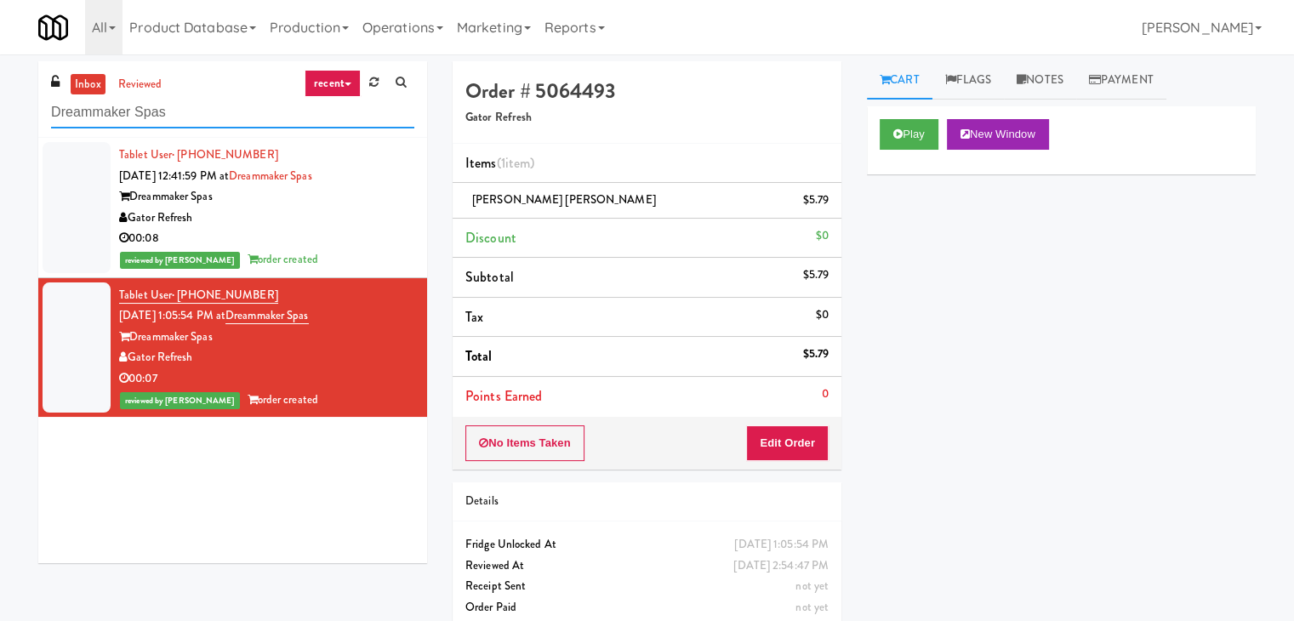
click at [197, 111] on input "Dreammaker Spas" at bounding box center [232, 112] width 363 height 31
paste input "[PERSON_NAME] - Cooler - Left"
type input "[PERSON_NAME] - Cooler - Left"
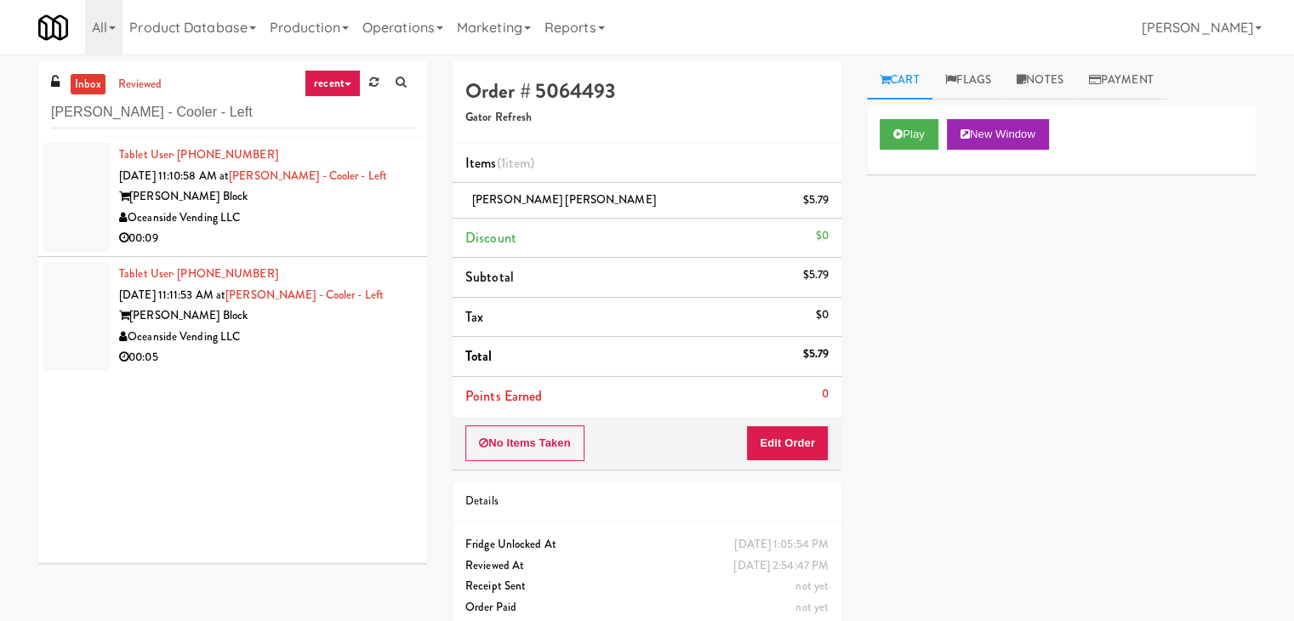
drag, startPoint x: 347, startPoint y: 270, endPoint x: 348, endPoint y: 240, distance: 29.8
click at [347, 267] on div "Tablet User · (949) 235-0997 [DATE] 11:11:53 AM at [PERSON_NAME][GEOGRAPHIC_DAT…" at bounding box center [266, 316] width 295 height 105
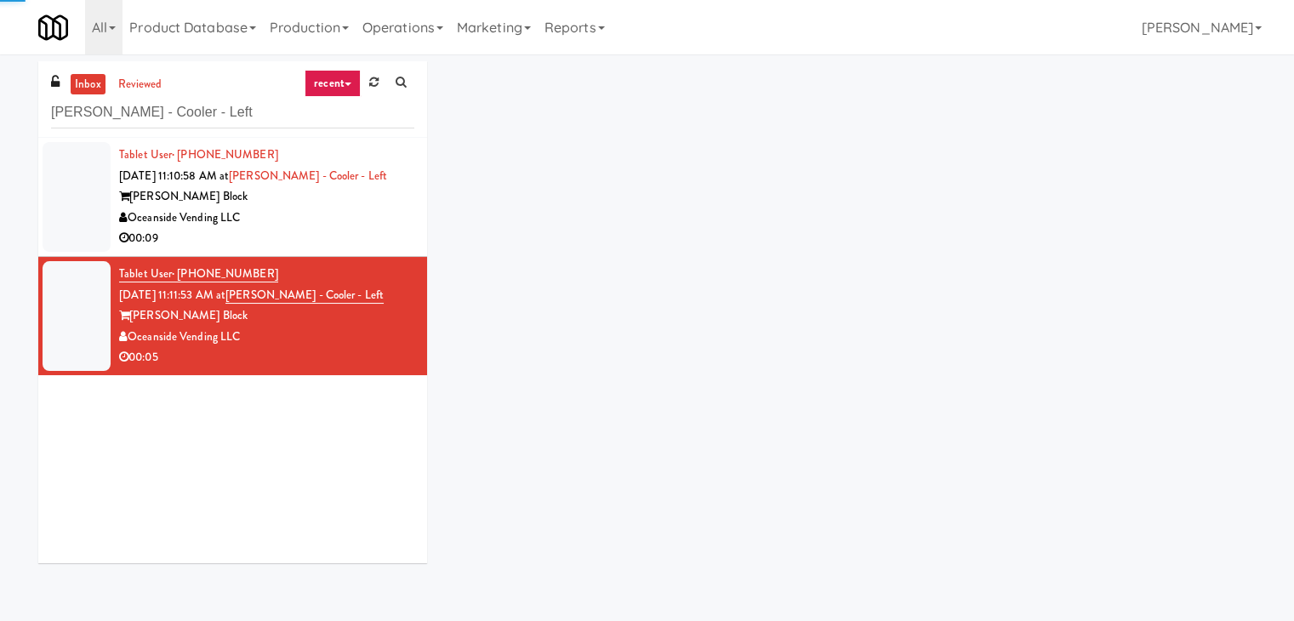
click at [348, 235] on div "00:09" at bounding box center [266, 238] width 295 height 21
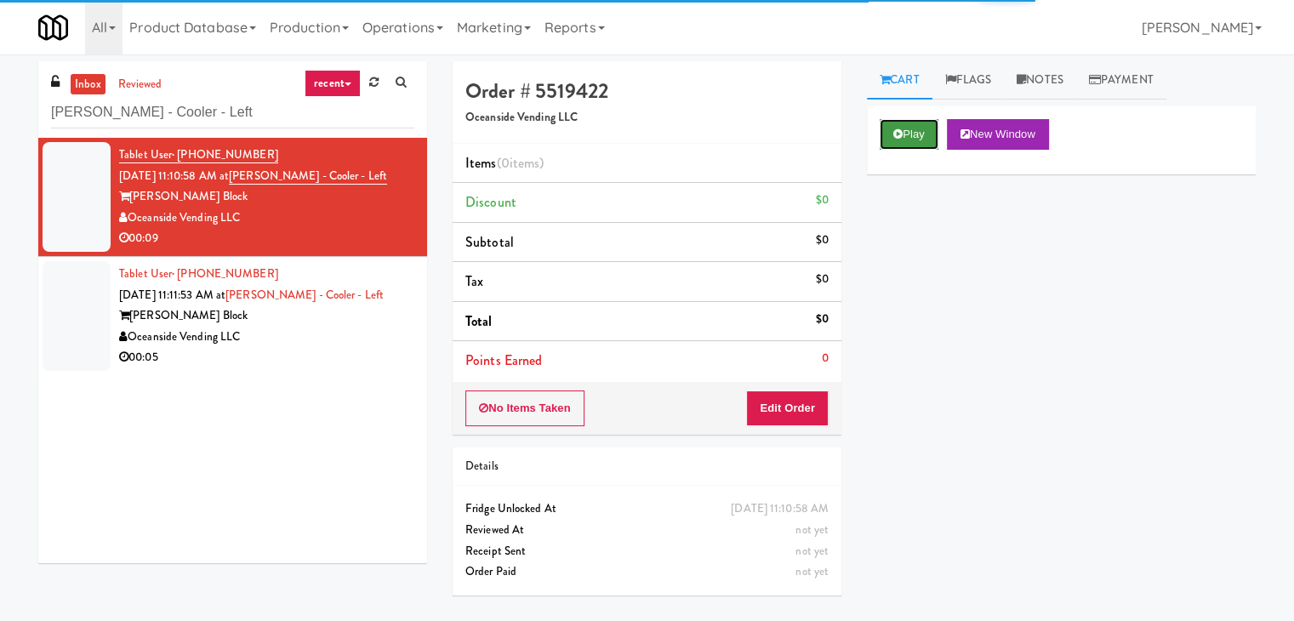
click at [922, 130] on button "Play" at bounding box center [908, 134] width 59 height 31
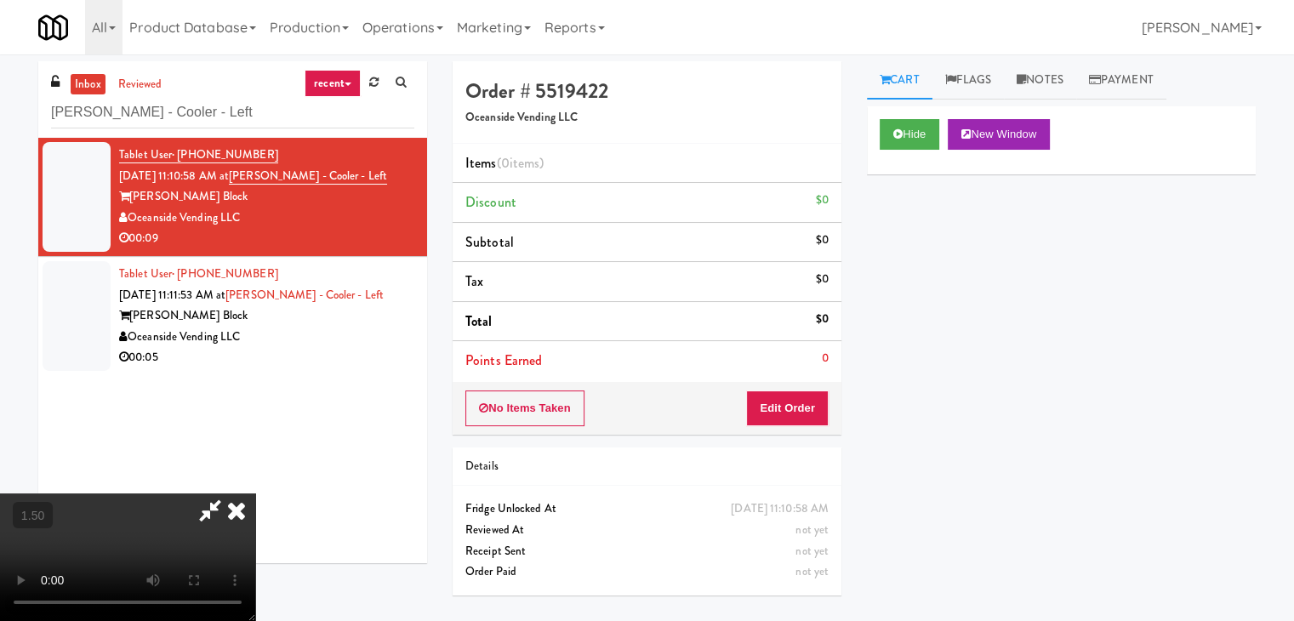
click at [255, 493] on video at bounding box center [127, 557] width 255 height 128
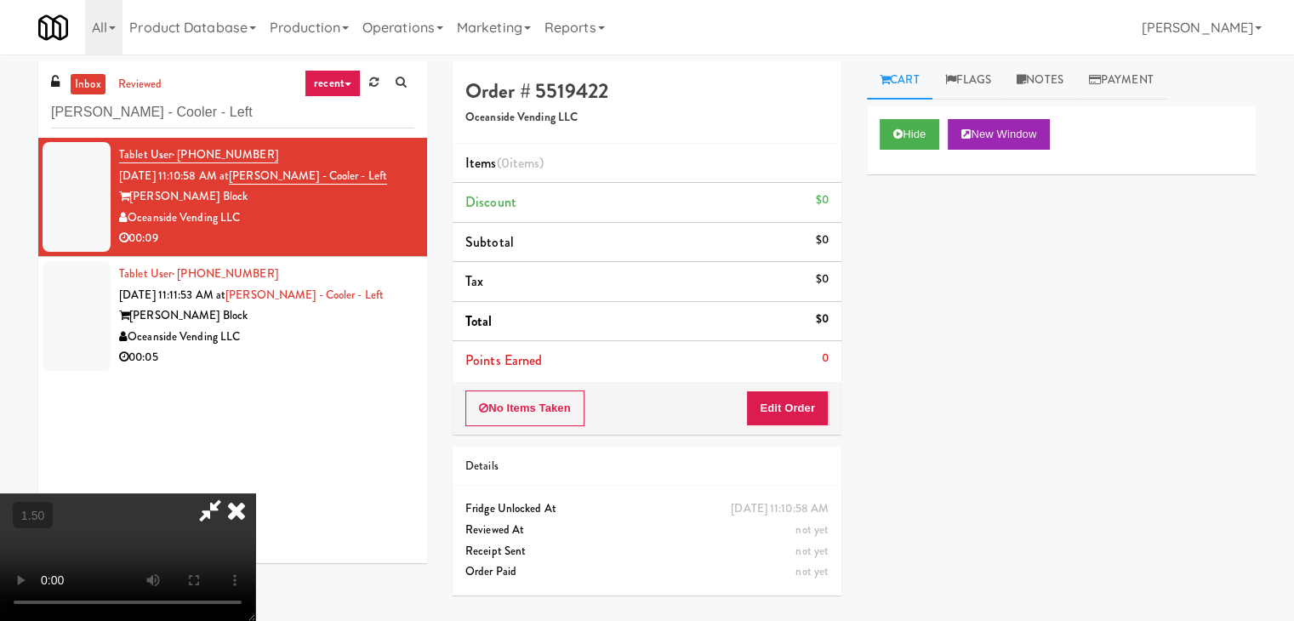
click at [255, 493] on video at bounding box center [127, 557] width 255 height 128
click at [813, 402] on button "Edit Order" at bounding box center [787, 408] width 83 height 36
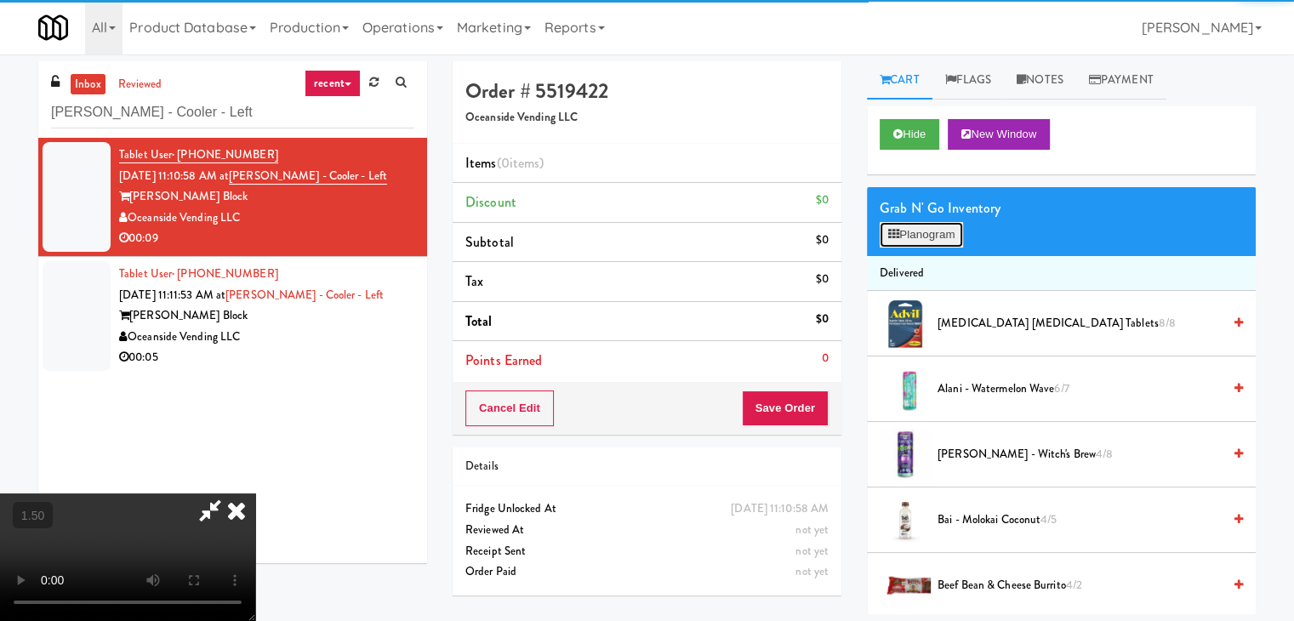
click at [912, 236] on button "Planogram" at bounding box center [920, 235] width 83 height 26
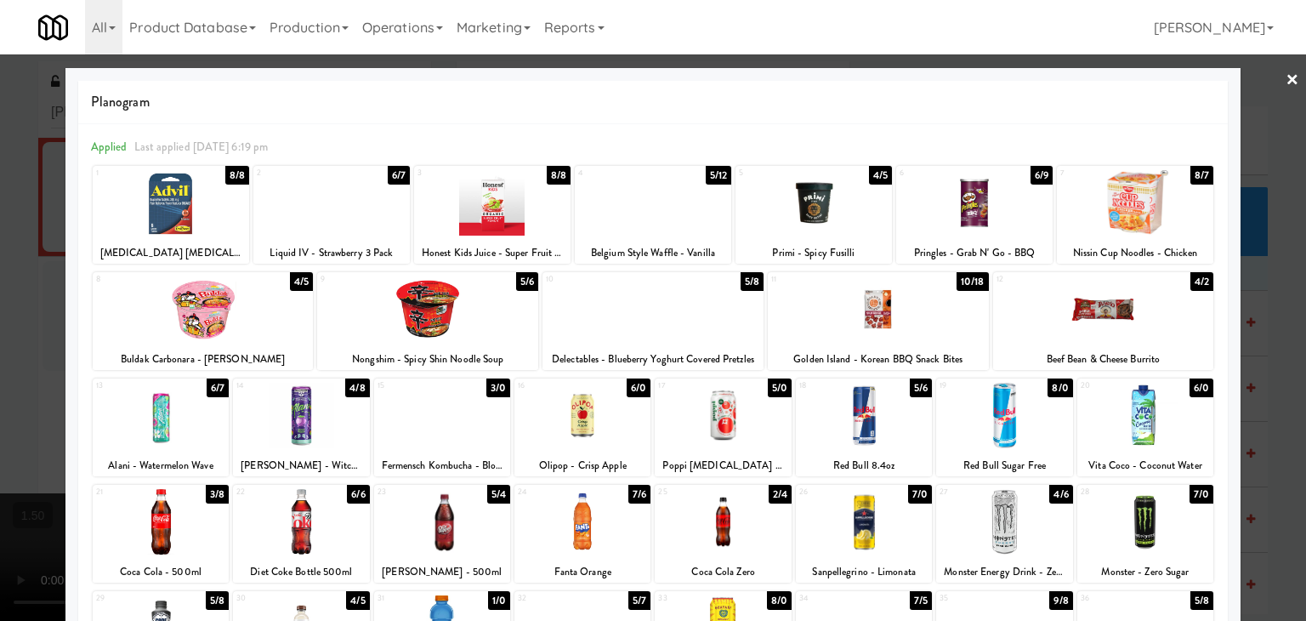
click at [490, 207] on div at bounding box center [492, 202] width 156 height 65
click at [1286, 79] on link "×" at bounding box center [1293, 80] width 14 height 53
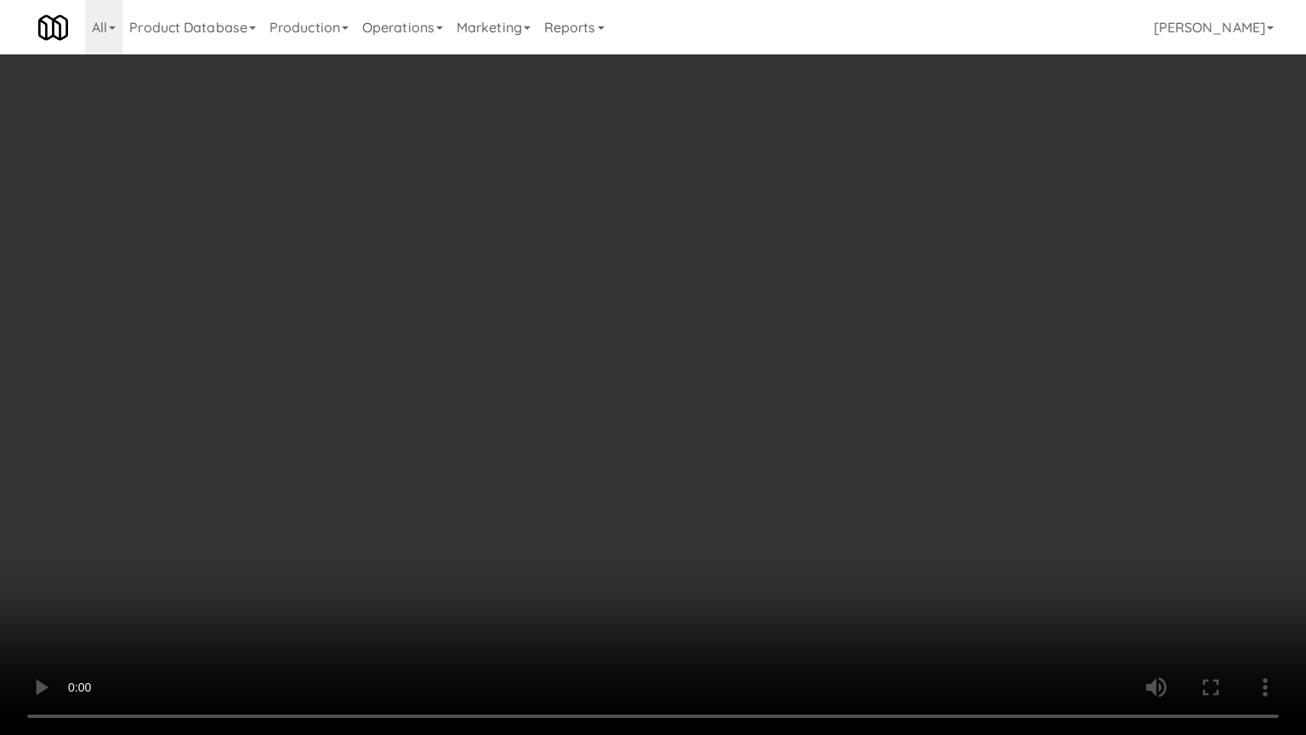
click at [677, 422] on video at bounding box center [653, 367] width 1306 height 735
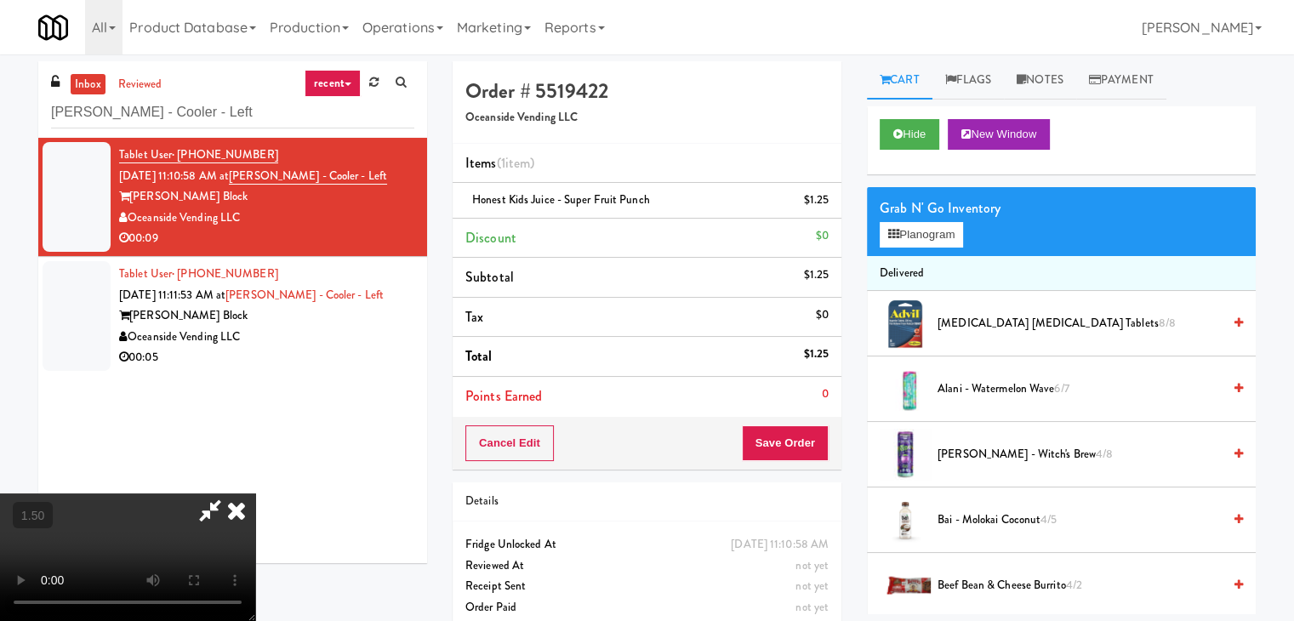
click at [255, 493] on icon at bounding box center [236, 510] width 37 height 34
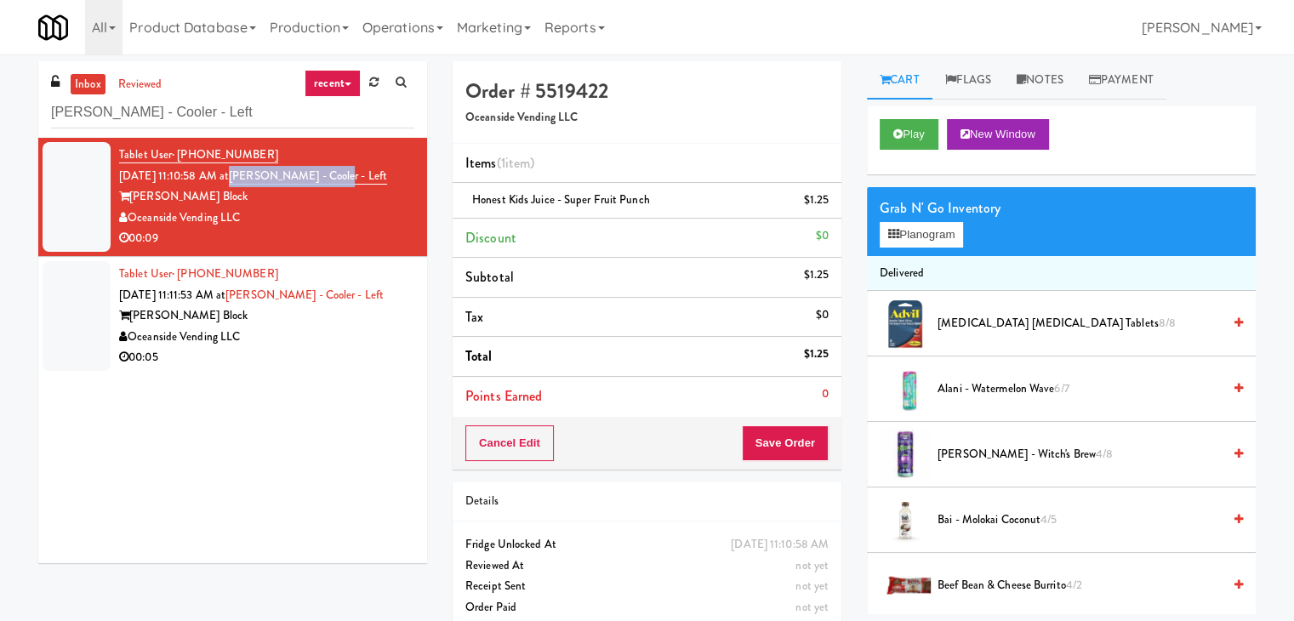
drag, startPoint x: 349, startPoint y: 178, endPoint x: 252, endPoint y: 181, distance: 97.0
click at [252, 181] on div "Tablet User · (949) 235-0997 [DATE] 11:10:58 AM at [PERSON_NAME][GEOGRAPHIC_DAT…" at bounding box center [266, 197] width 295 height 105
copy link "[PERSON_NAME] - Cooler - Left"
click at [763, 436] on button "Save Order" at bounding box center [785, 443] width 87 height 36
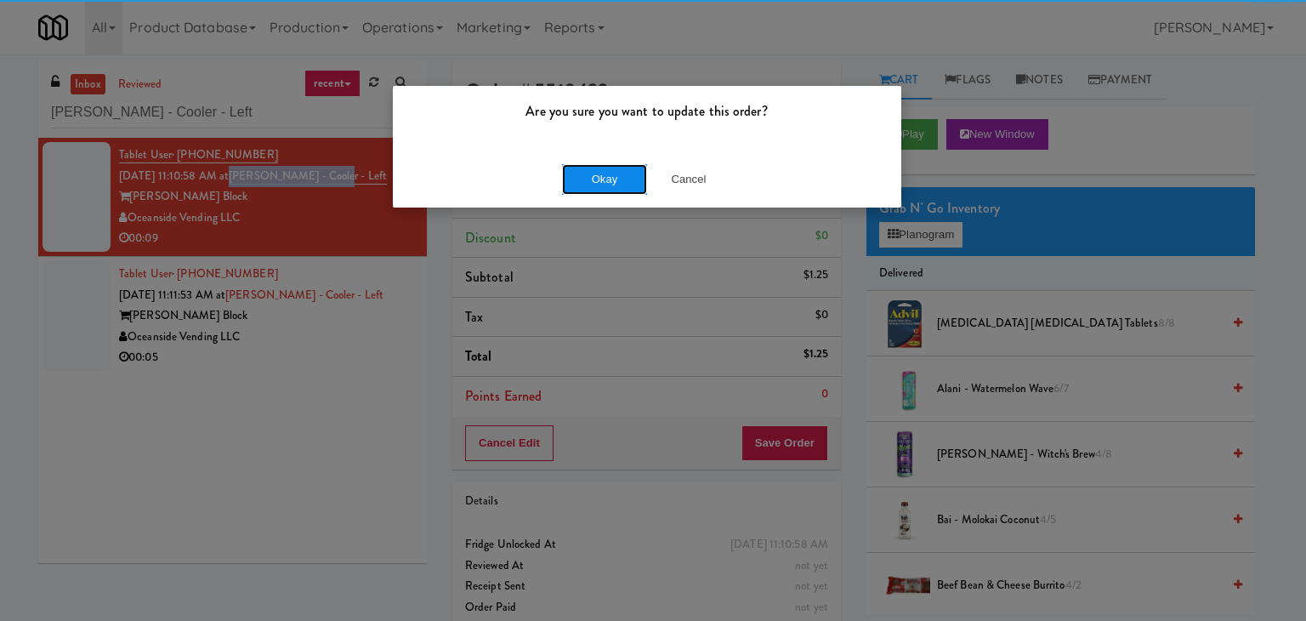
click at [578, 168] on button "Okay" at bounding box center [604, 179] width 85 height 31
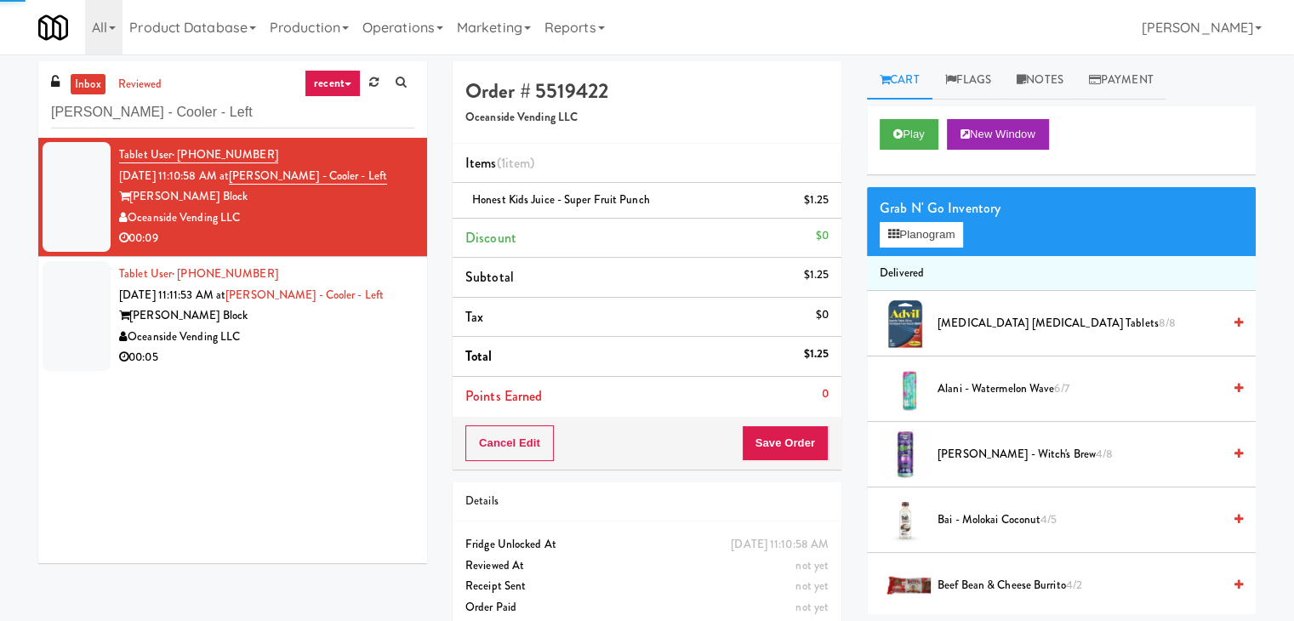
click at [353, 361] on div "00:05" at bounding box center [266, 357] width 295 height 21
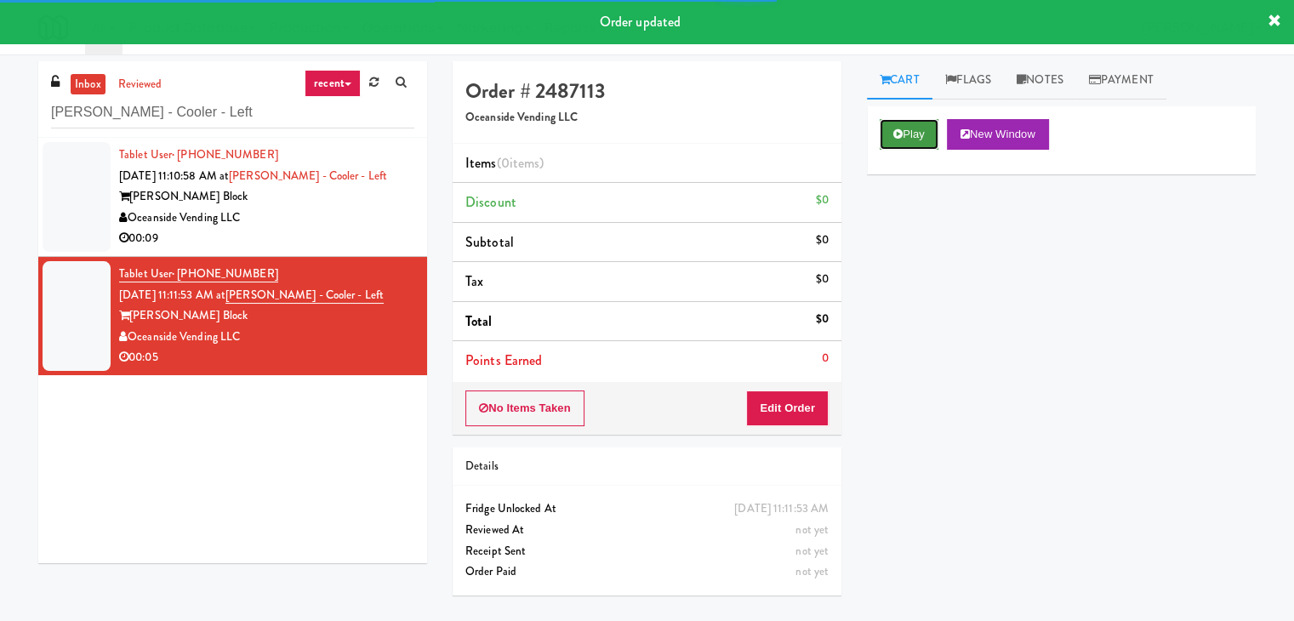
click at [893, 136] on icon at bounding box center [897, 133] width 9 height 11
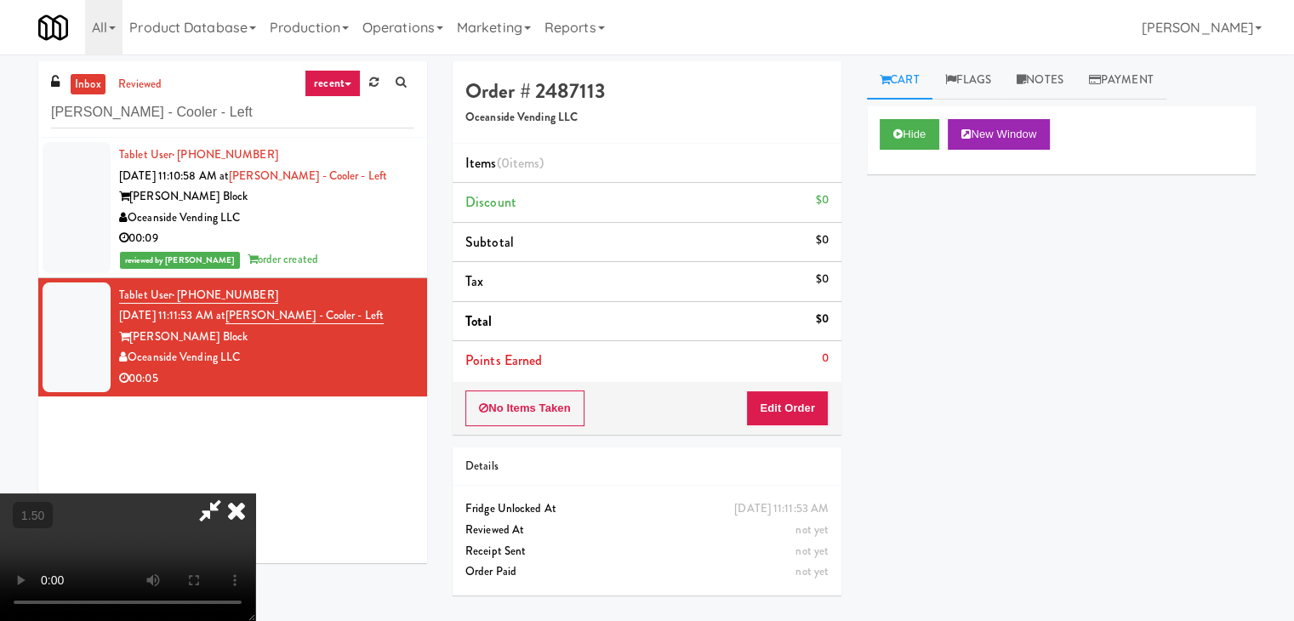
click at [255, 493] on video at bounding box center [127, 557] width 255 height 128
click at [255, 493] on icon at bounding box center [236, 510] width 37 height 34
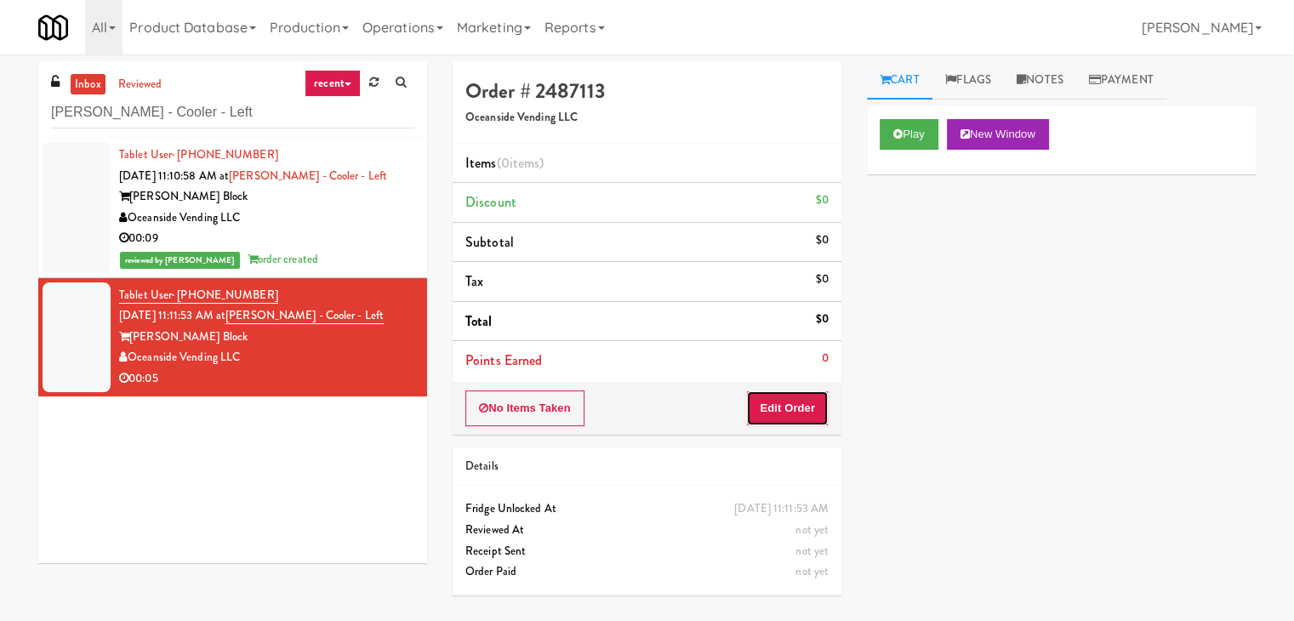
click at [771, 406] on button "Edit Order" at bounding box center [787, 408] width 83 height 36
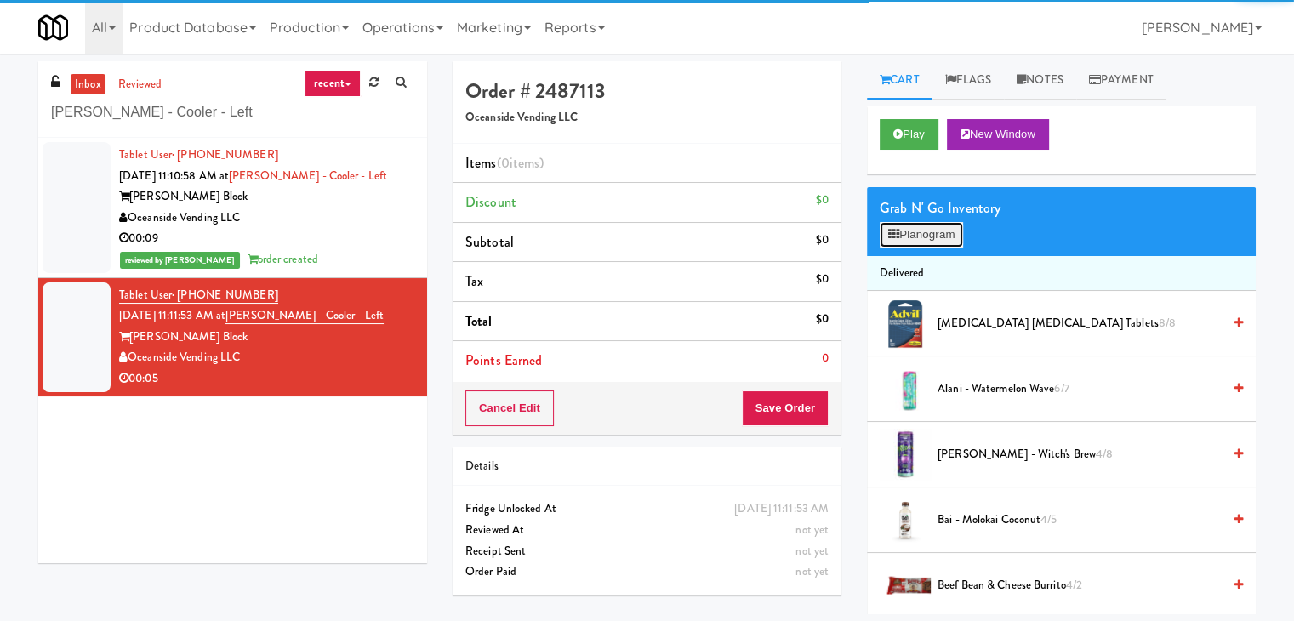
drag, startPoint x: 891, startPoint y: 232, endPoint x: 876, endPoint y: 221, distance: 18.9
click at [891, 232] on icon at bounding box center [893, 234] width 11 height 11
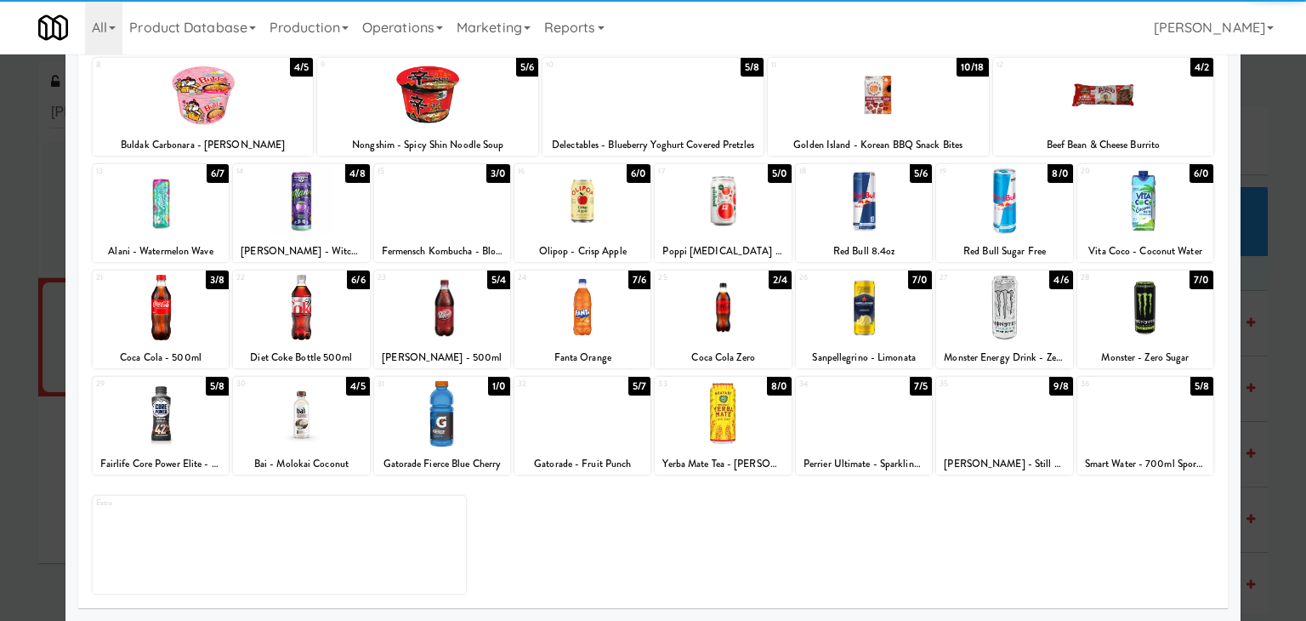
click at [1099, 419] on div at bounding box center [1146, 413] width 136 height 65
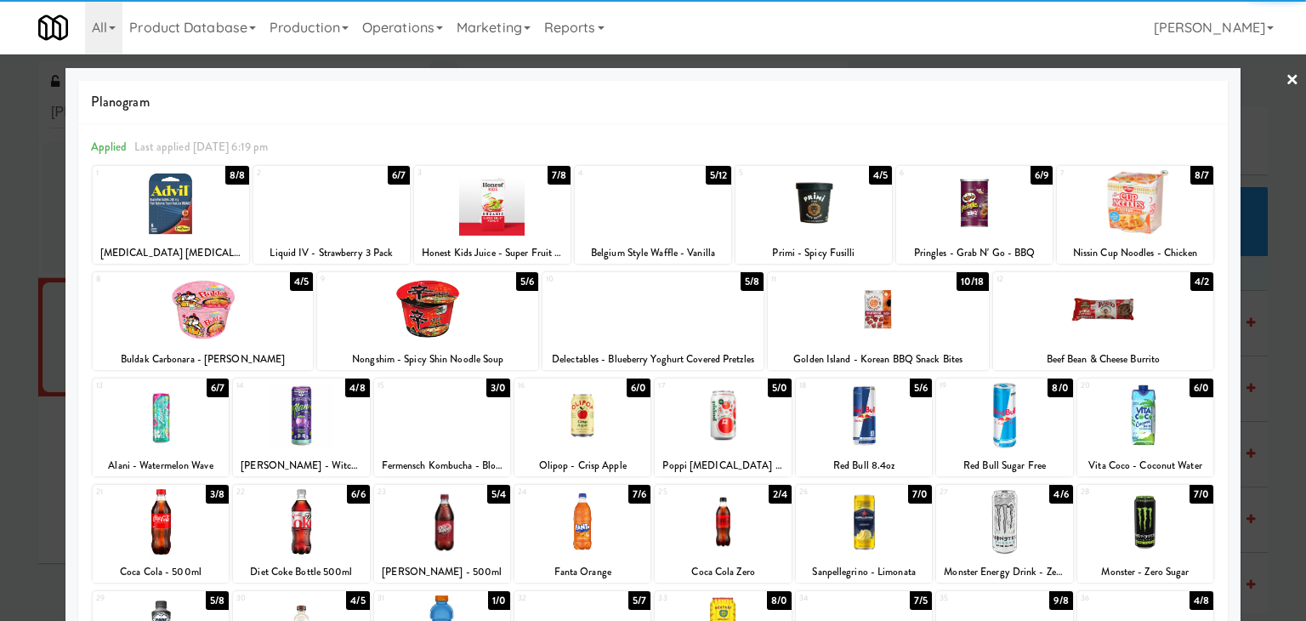
click at [1286, 82] on link "×" at bounding box center [1293, 80] width 14 height 53
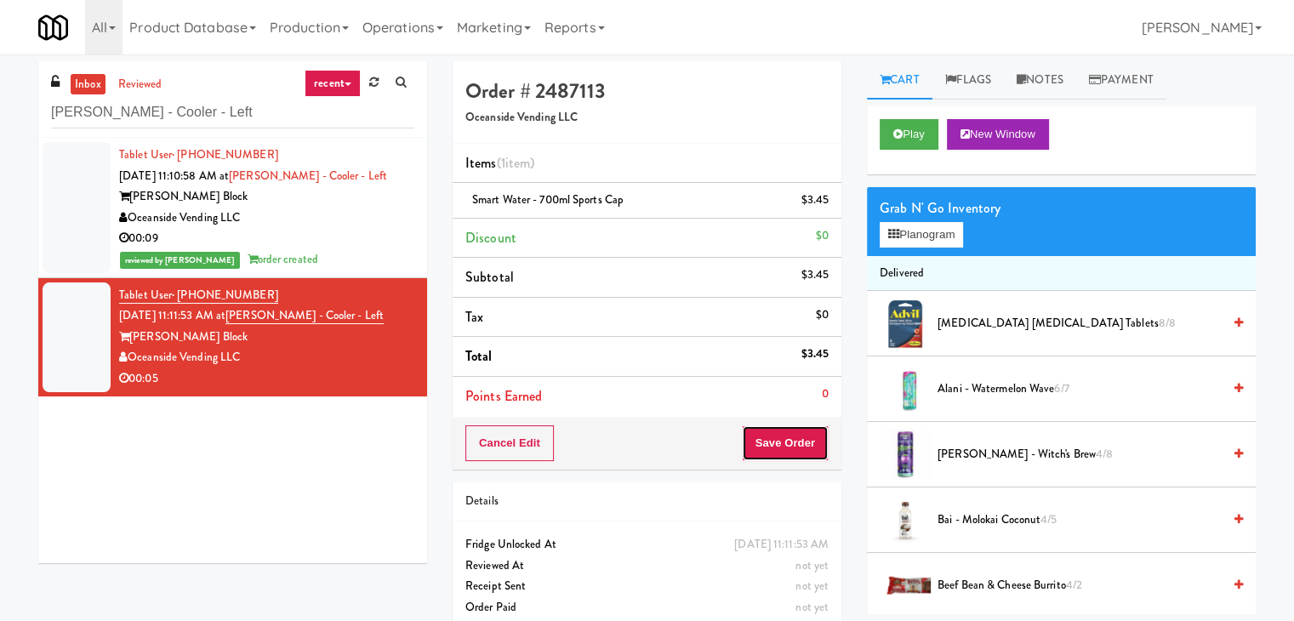
drag, startPoint x: 768, startPoint y: 450, endPoint x: 779, endPoint y: 441, distance: 13.9
click at [768, 447] on button "Save Order" at bounding box center [785, 443] width 87 height 36
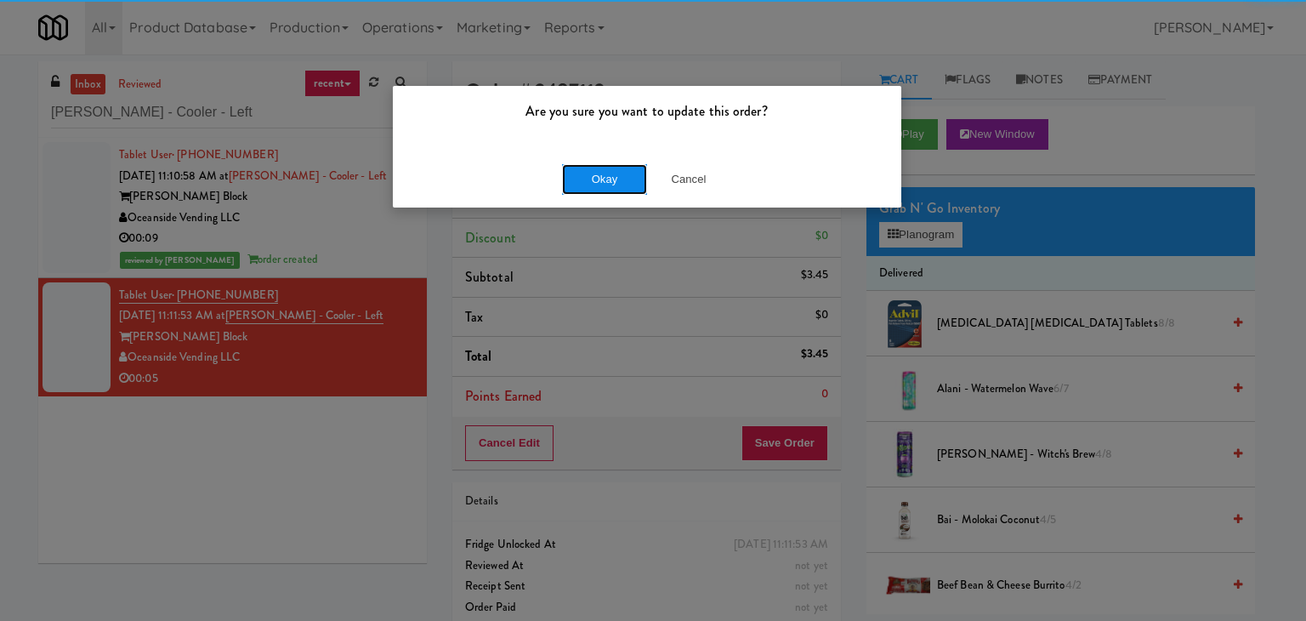
click at [594, 177] on button "Okay" at bounding box center [604, 179] width 85 height 31
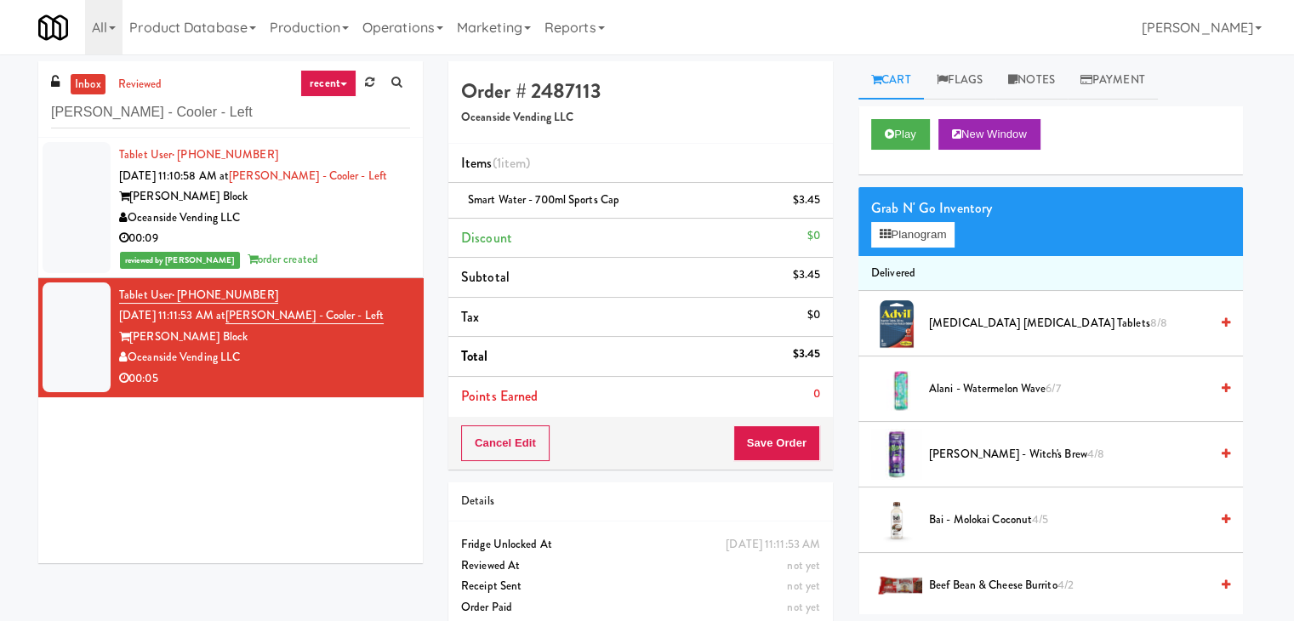
click at [344, 236] on div "00:09" at bounding box center [264, 238] width 291 height 21
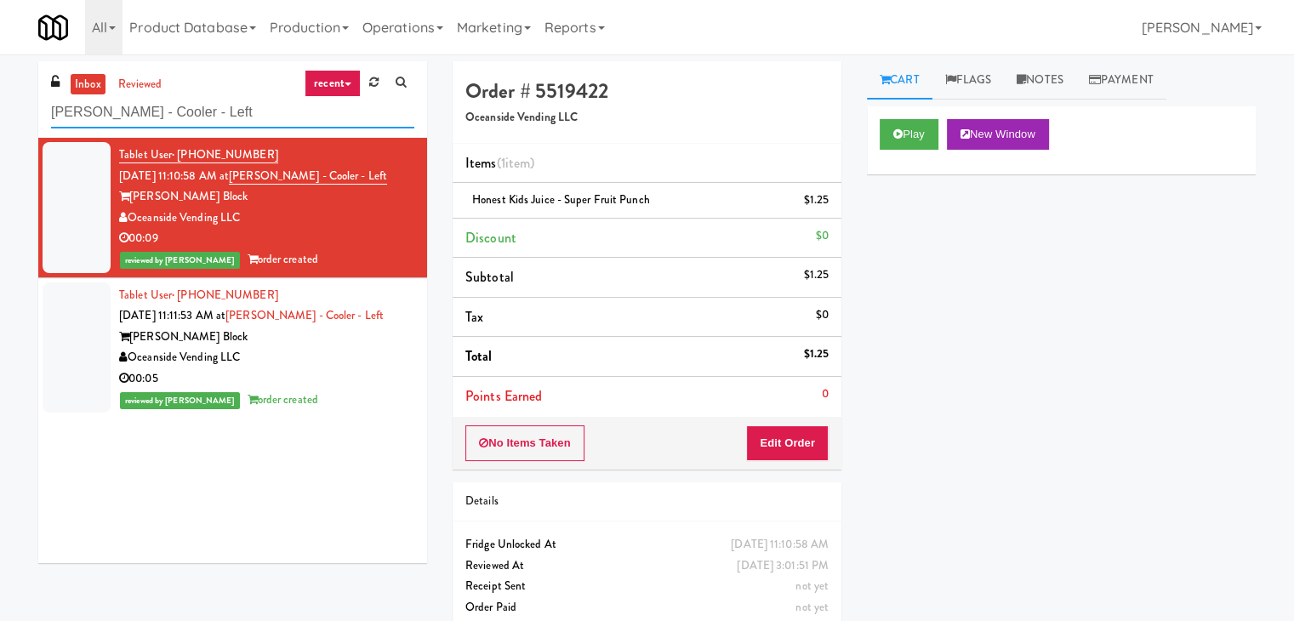
click at [248, 121] on input "[PERSON_NAME] - Cooler - Left" at bounding box center [232, 112] width 363 height 31
paste input "2775 - Pantry"
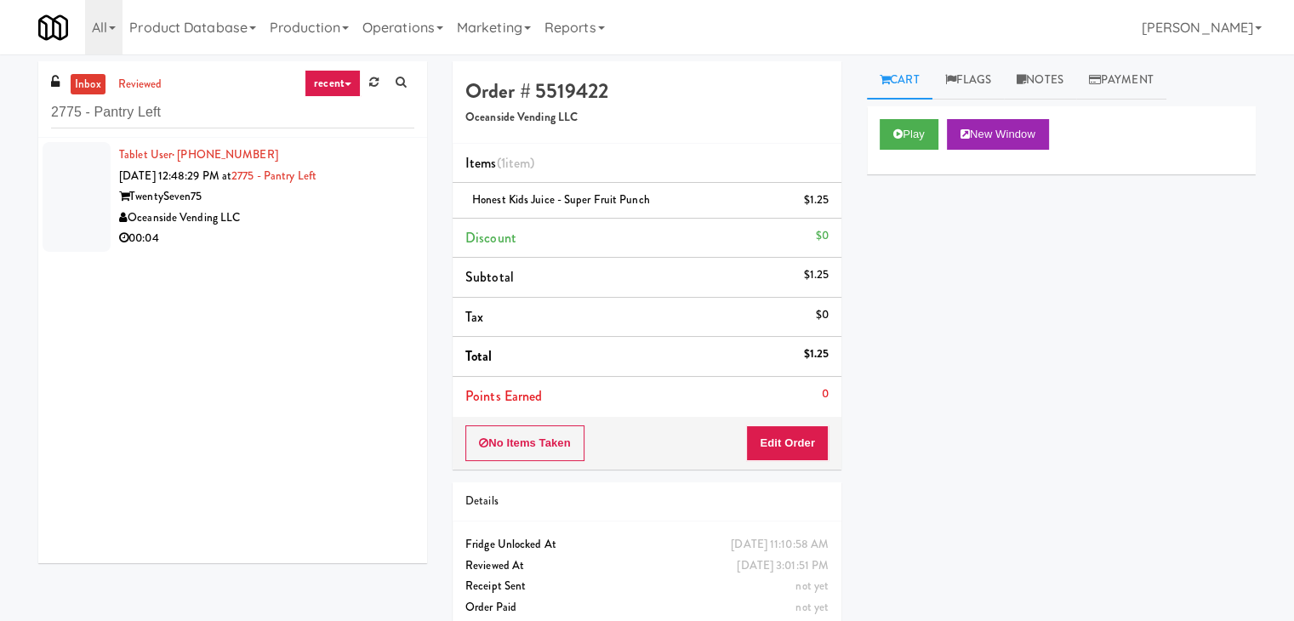
drag, startPoint x: 403, startPoint y: 216, endPoint x: 442, endPoint y: 226, distance: 40.4
click at [403, 217] on li "Tablet User · (951) 349-7053 [DATE] 12:48:29 PM at 2775 - Pantry Left TwentySev…" at bounding box center [232, 197] width 389 height 118
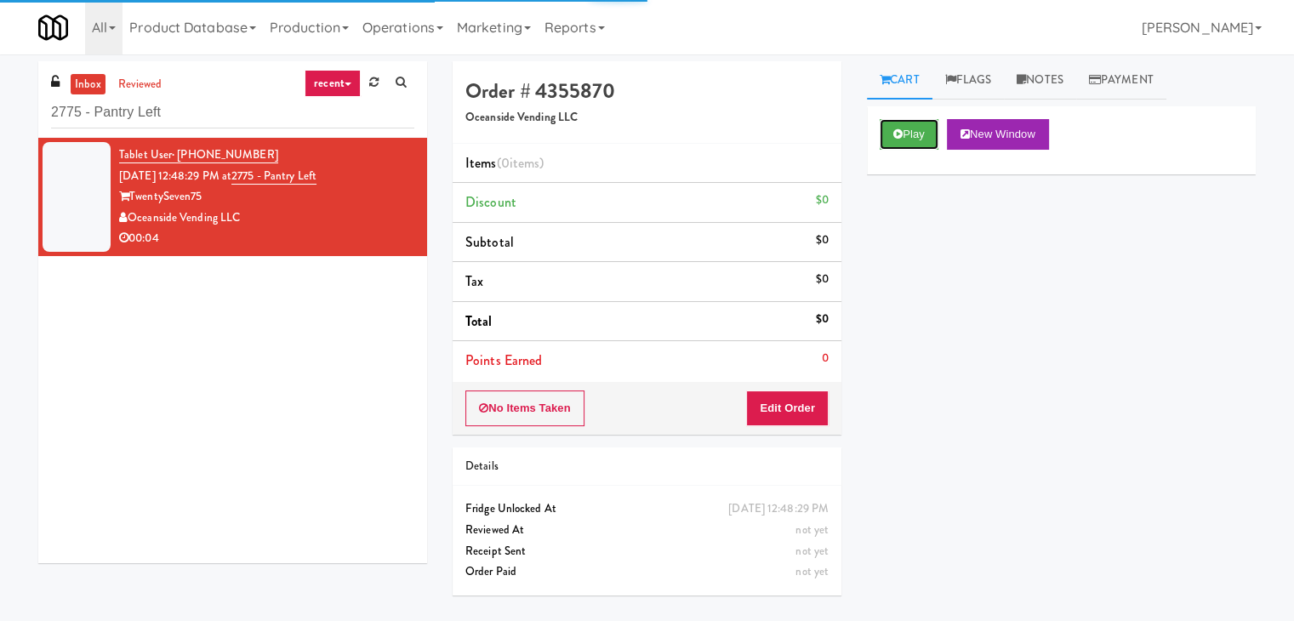
drag, startPoint x: 907, startPoint y: 127, endPoint x: 630, endPoint y: 72, distance: 281.7
click at [905, 127] on button "Play" at bounding box center [908, 134] width 59 height 31
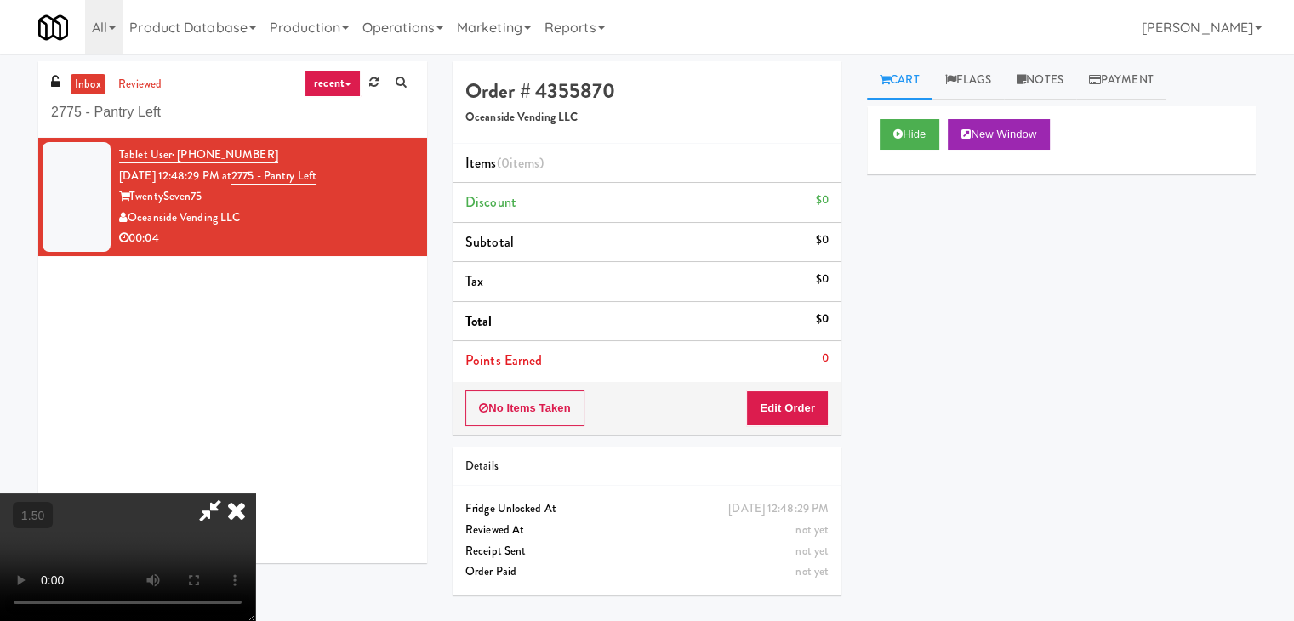
click at [255, 493] on video at bounding box center [127, 557] width 255 height 128
click at [255, 493] on icon at bounding box center [236, 510] width 37 height 34
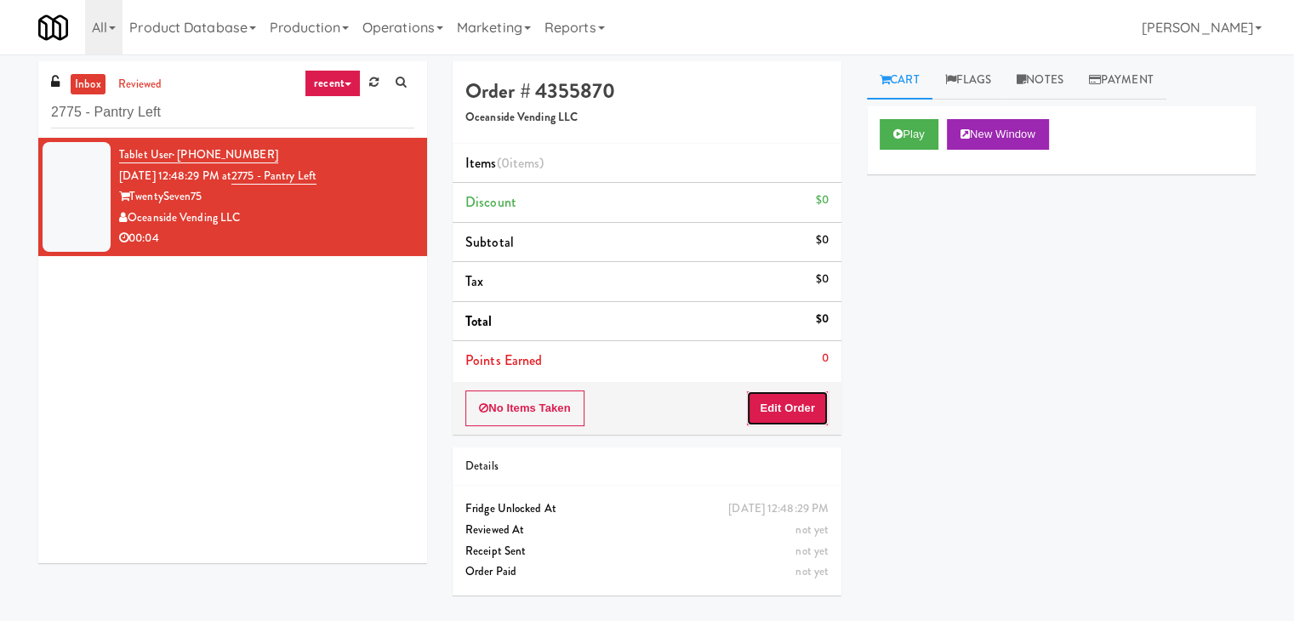
click at [783, 403] on button "Edit Order" at bounding box center [787, 408] width 83 height 36
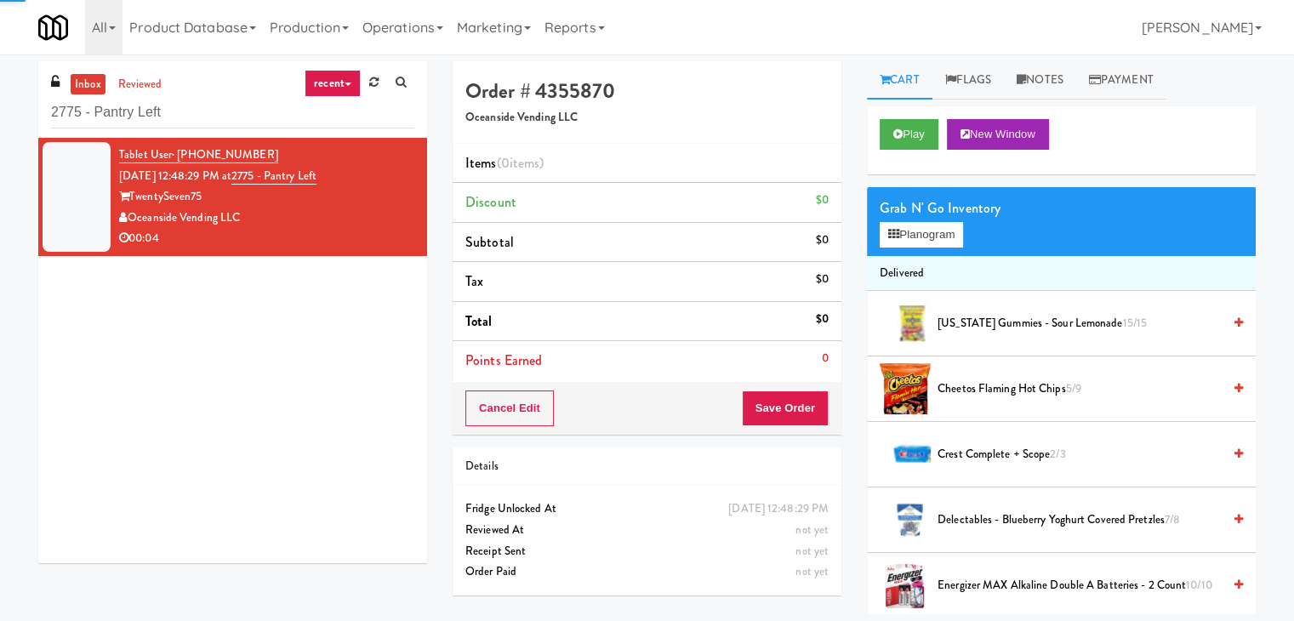
click at [903, 247] on div "Grab N' Go Inventory Planogram" at bounding box center [1061, 221] width 389 height 69
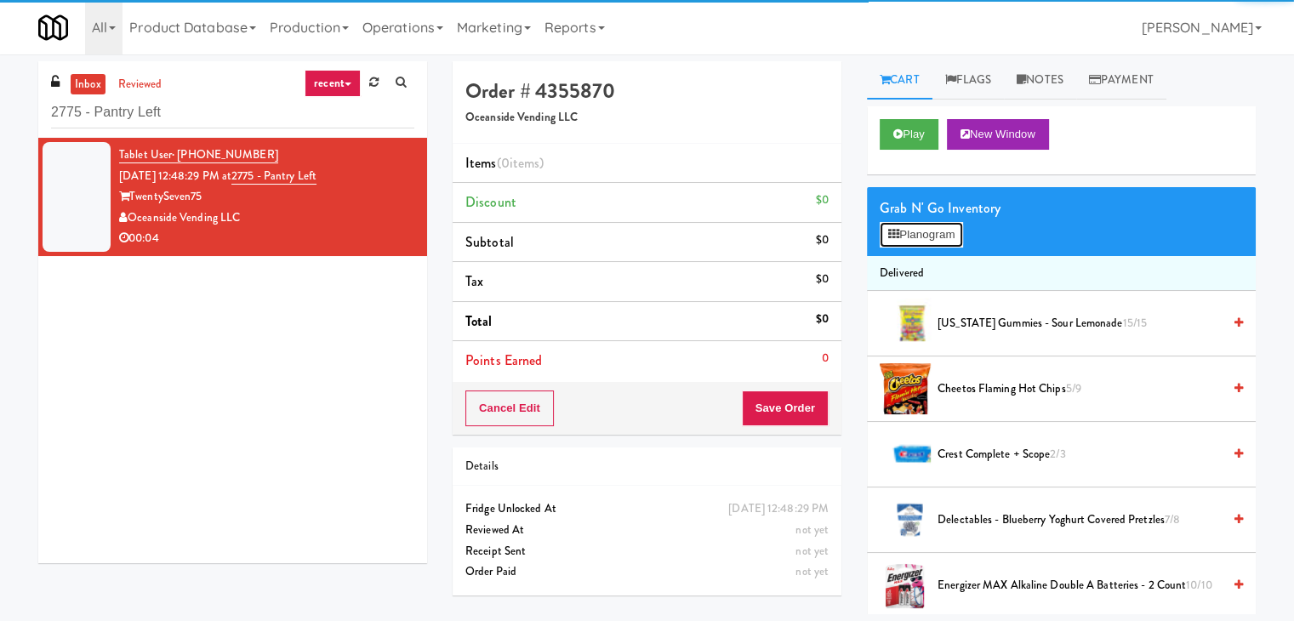
click at [910, 233] on button "Planogram" at bounding box center [920, 235] width 83 height 26
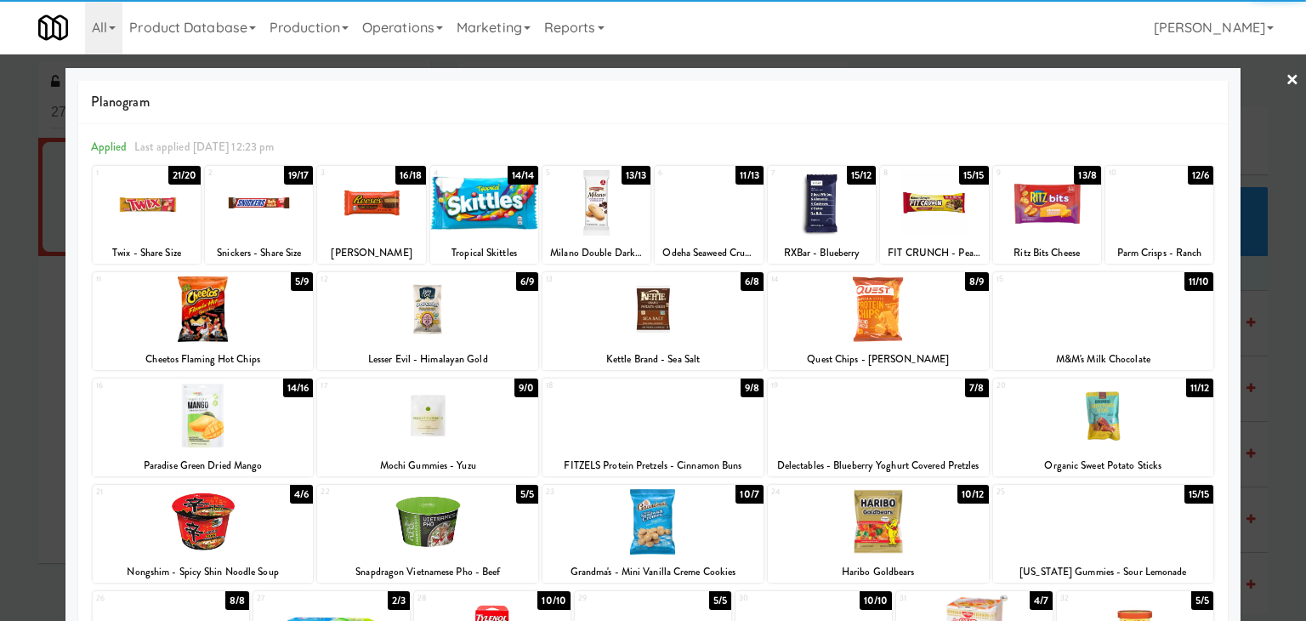
click at [378, 212] on div at bounding box center [371, 202] width 108 height 65
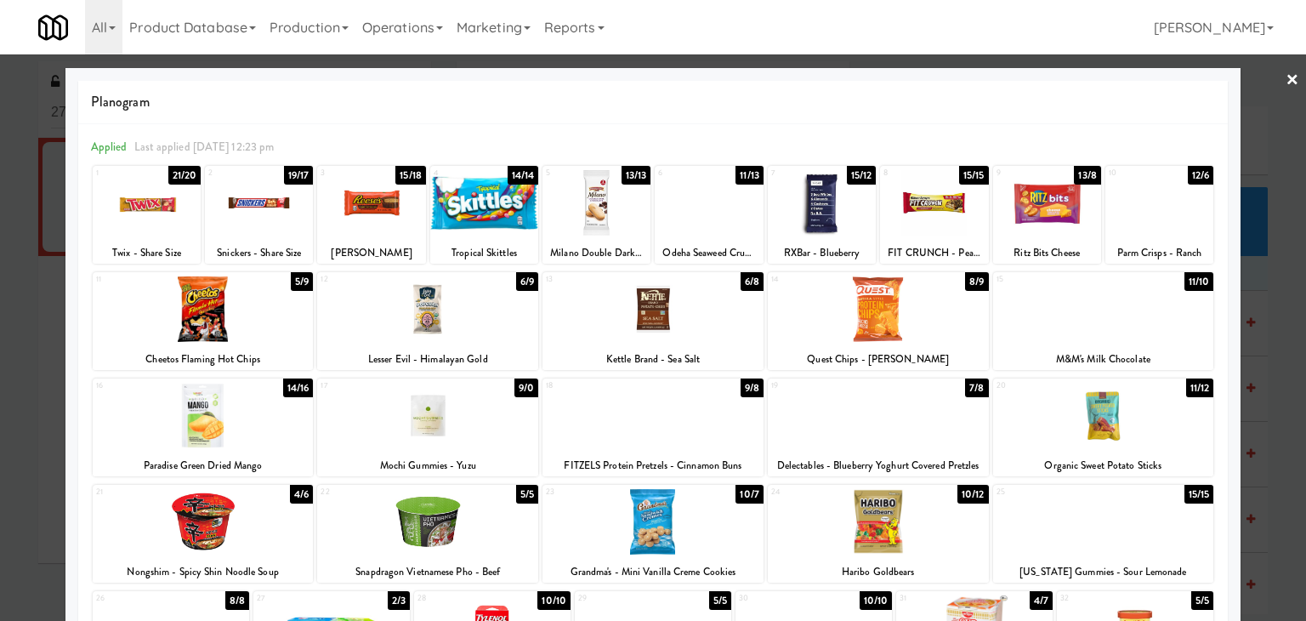
drag, startPoint x: 1285, startPoint y: 77, endPoint x: 1089, endPoint y: 248, distance: 259.9
click at [1286, 79] on link "×" at bounding box center [1293, 80] width 14 height 53
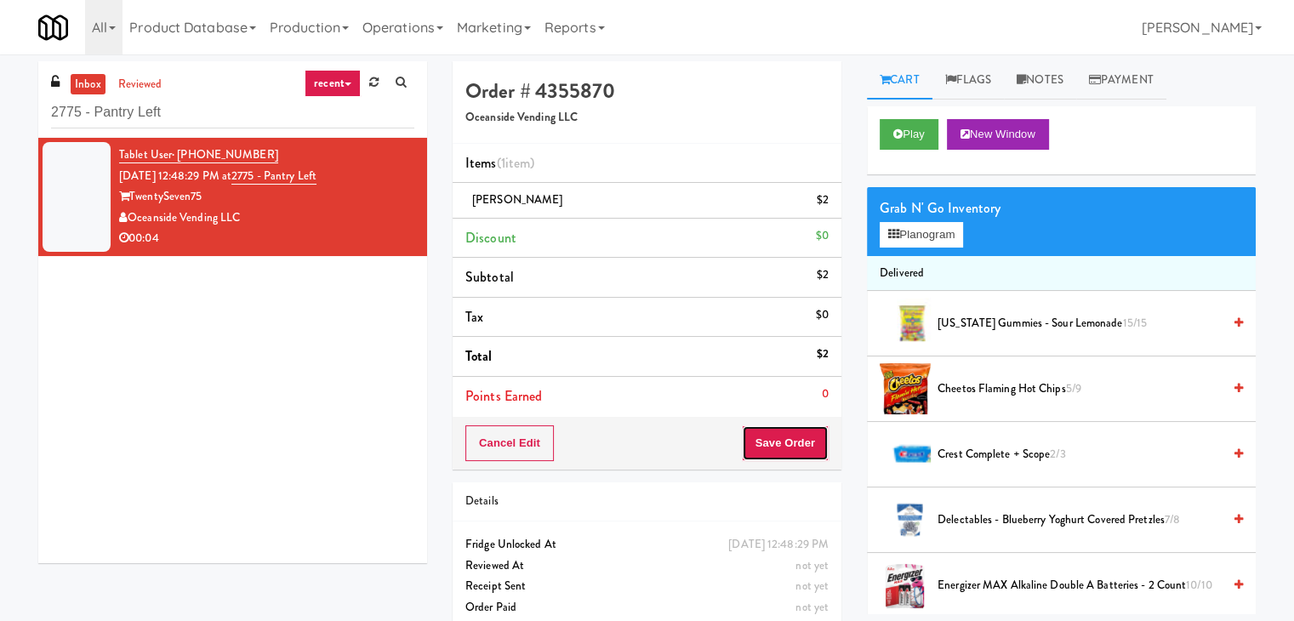
drag, startPoint x: 800, startPoint y: 430, endPoint x: 791, endPoint y: 421, distance: 12.6
click at [798, 430] on button "Save Order" at bounding box center [785, 443] width 87 height 36
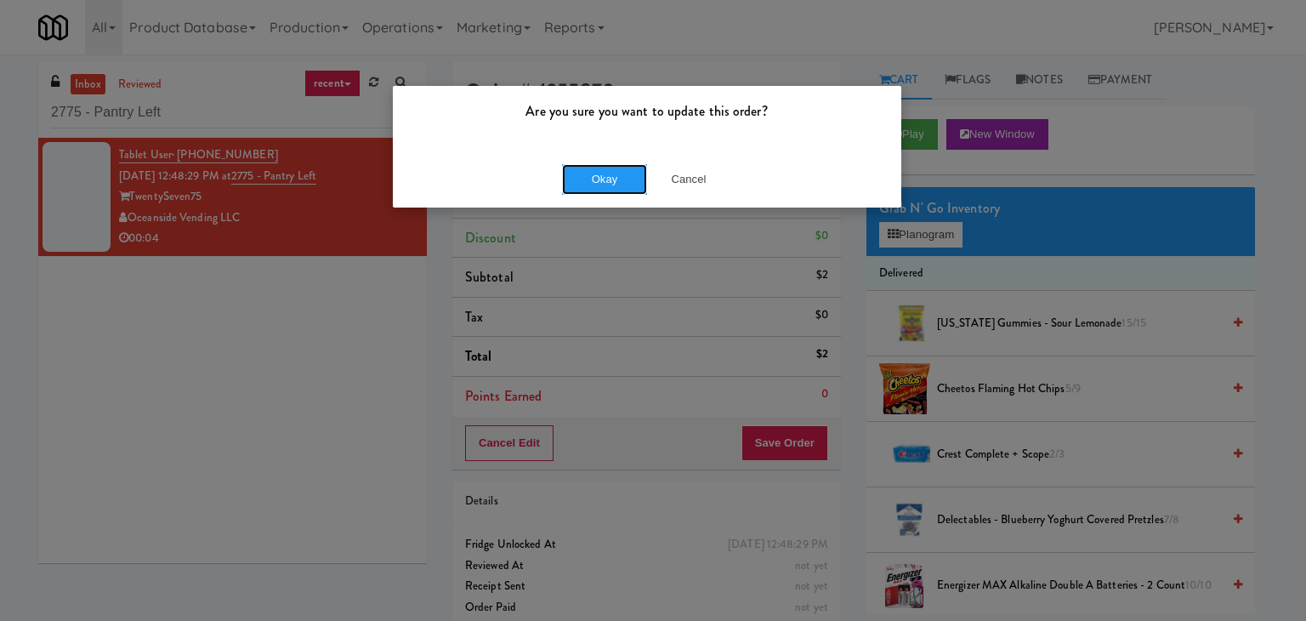
drag, startPoint x: 615, startPoint y: 181, endPoint x: 555, endPoint y: 131, distance: 77.9
click at [614, 179] on button "Okay" at bounding box center [604, 179] width 85 height 31
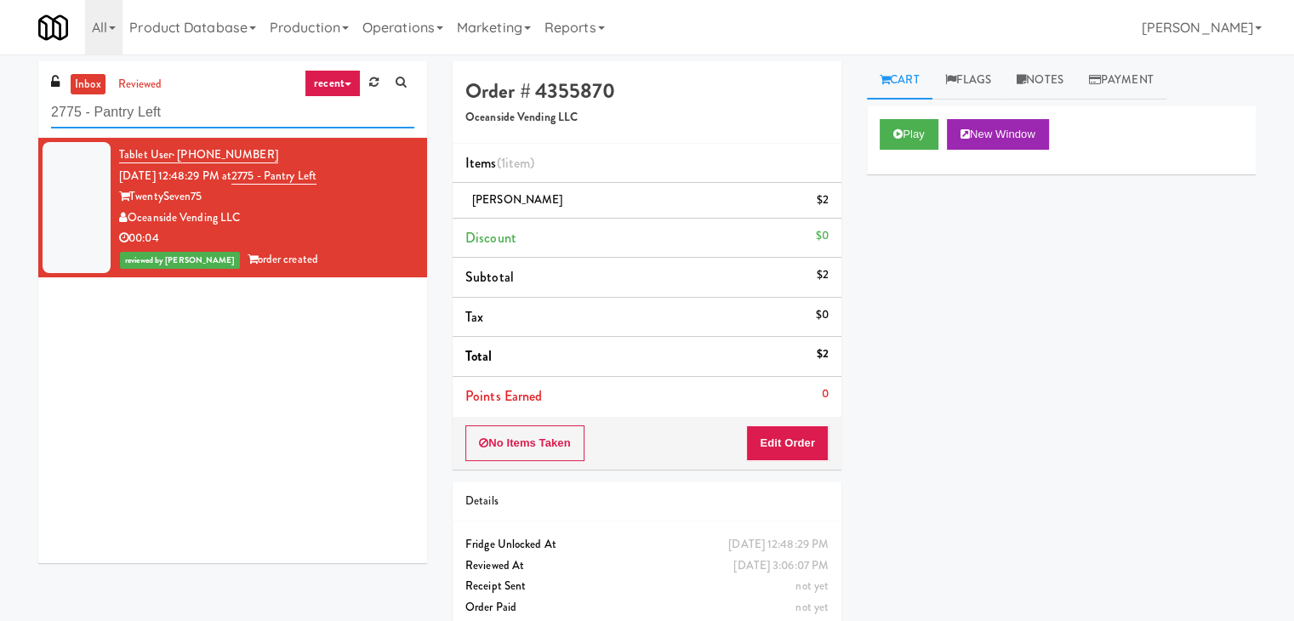
click at [180, 114] on input "2775 - Pantry Left" at bounding box center [232, 112] width 363 height 31
paste input "Queen St. Cargo Planogram"
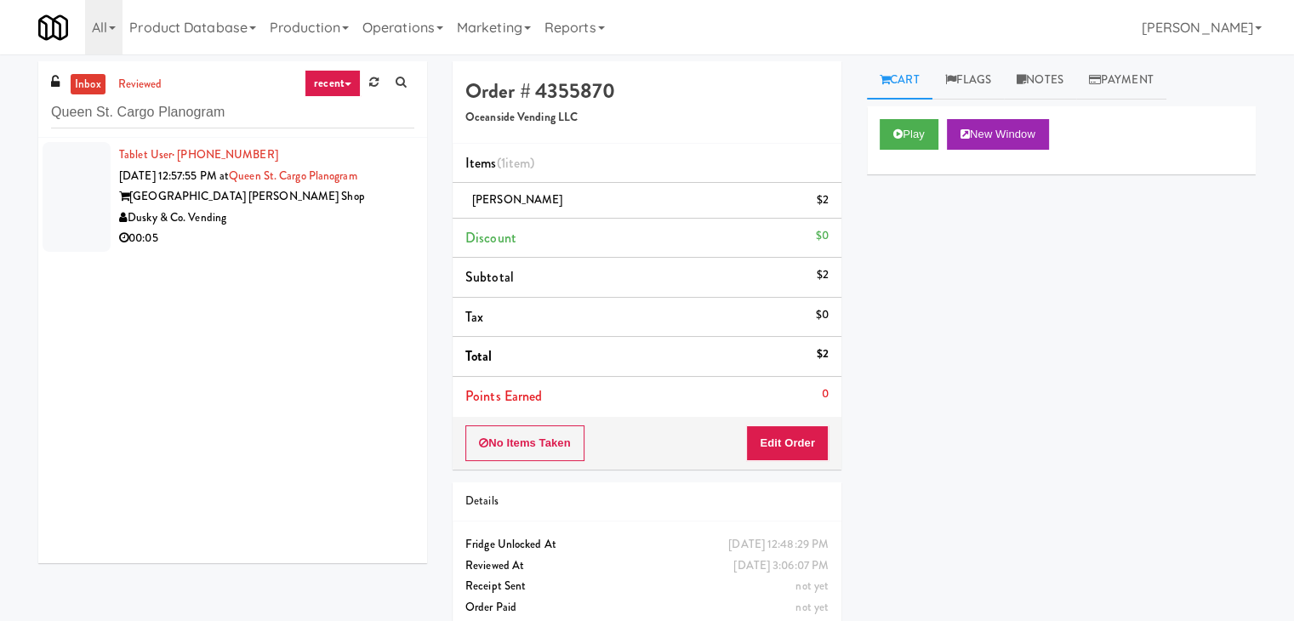
click at [359, 229] on div "00:05" at bounding box center [266, 238] width 295 height 21
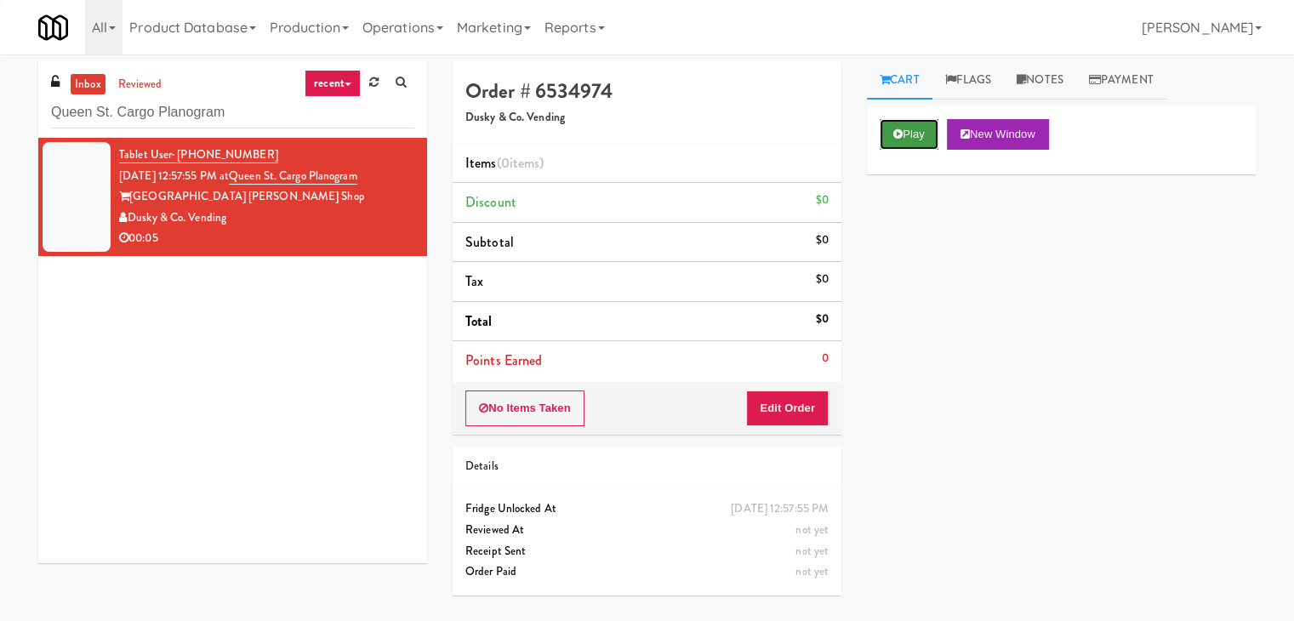
click at [913, 134] on button "Play" at bounding box center [908, 134] width 59 height 31
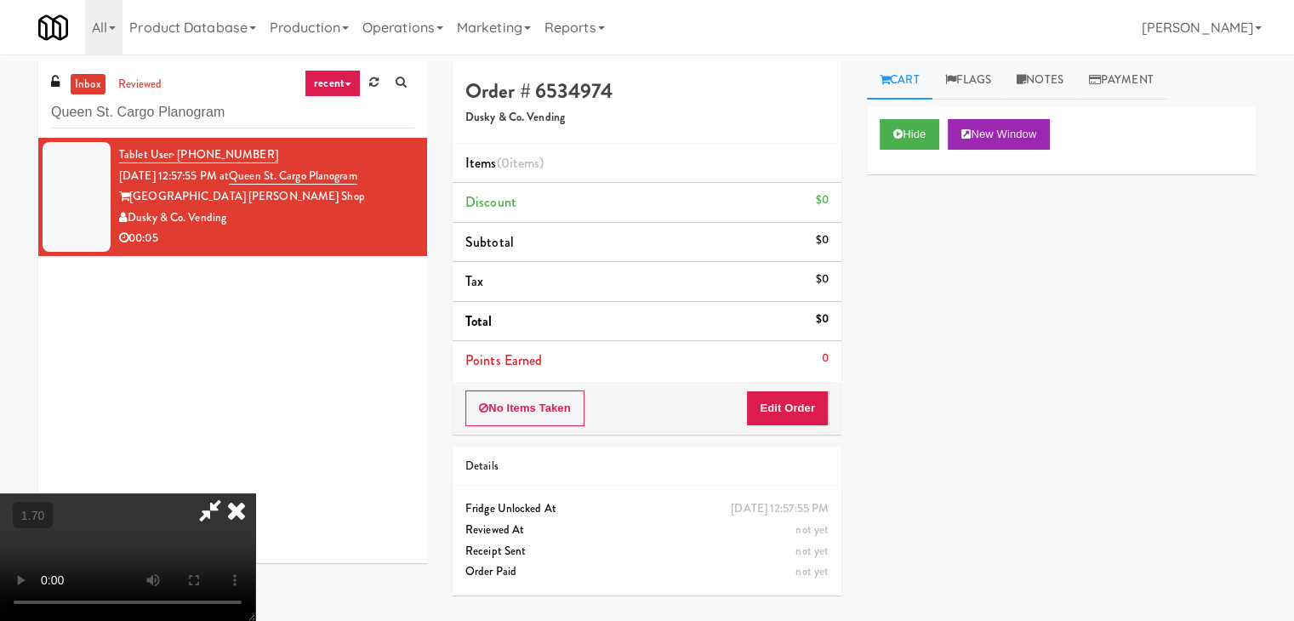
click at [255, 493] on video at bounding box center [127, 557] width 255 height 128
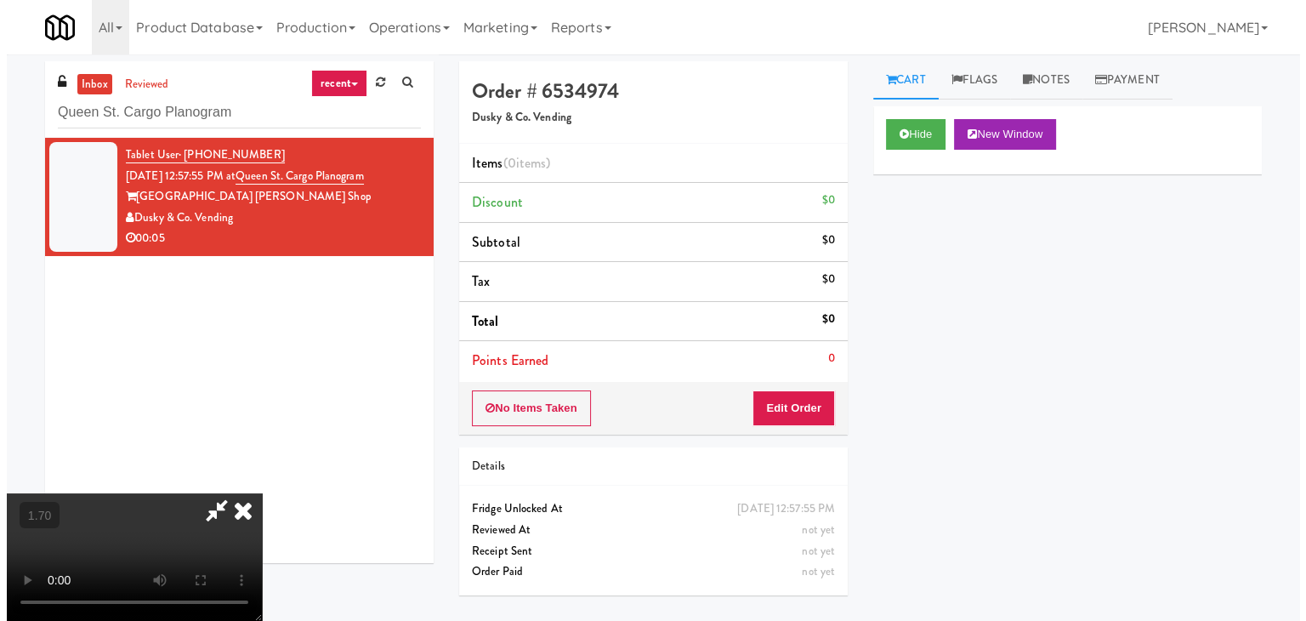
scroll to position [0, 0]
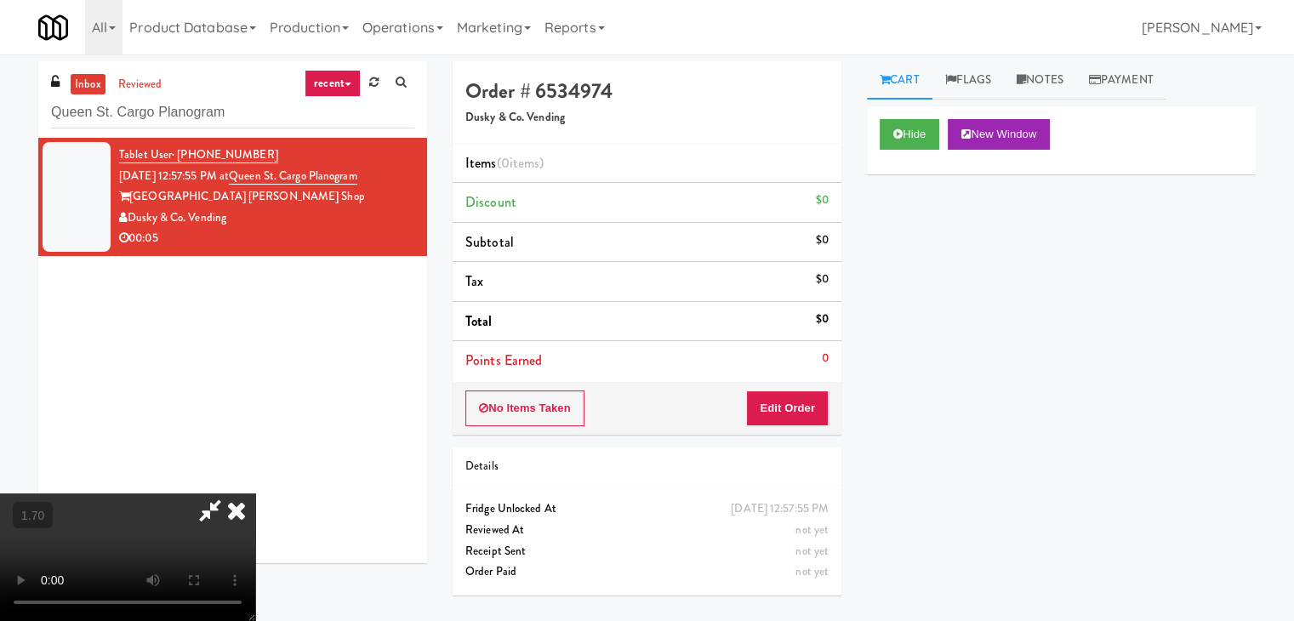
click at [255, 493] on icon at bounding box center [236, 510] width 37 height 34
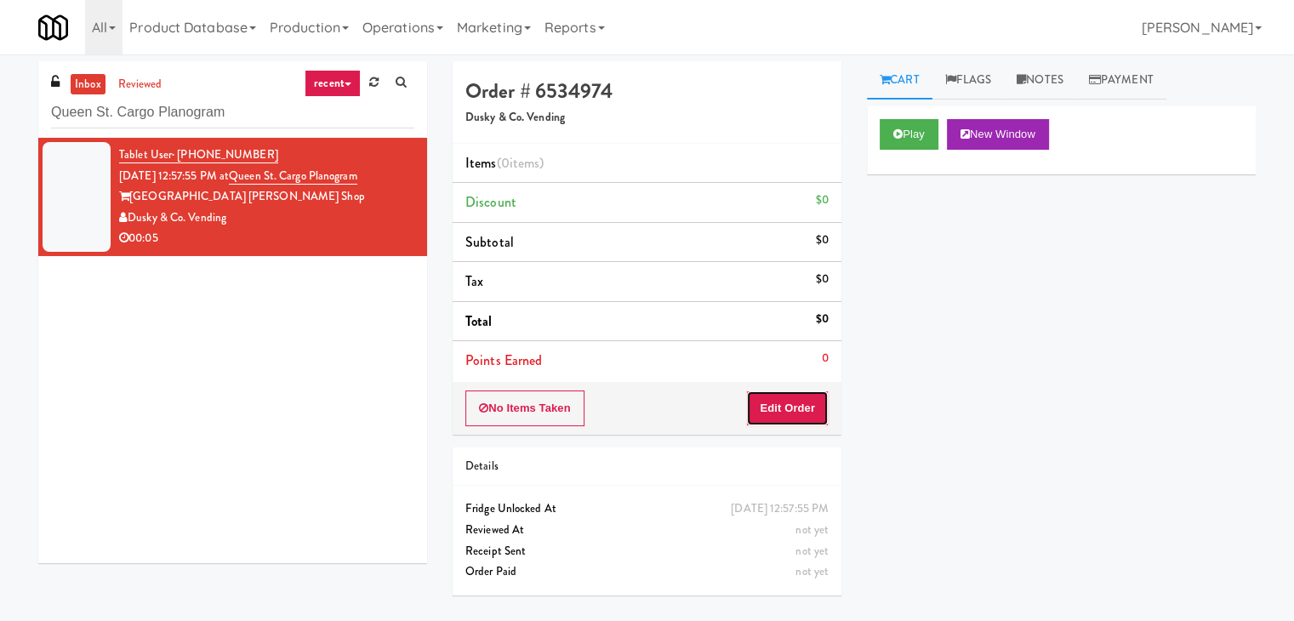
drag, startPoint x: 785, startPoint y: 398, endPoint x: 818, endPoint y: 375, distance: 40.3
click at [785, 397] on button "Edit Order" at bounding box center [787, 408] width 83 height 36
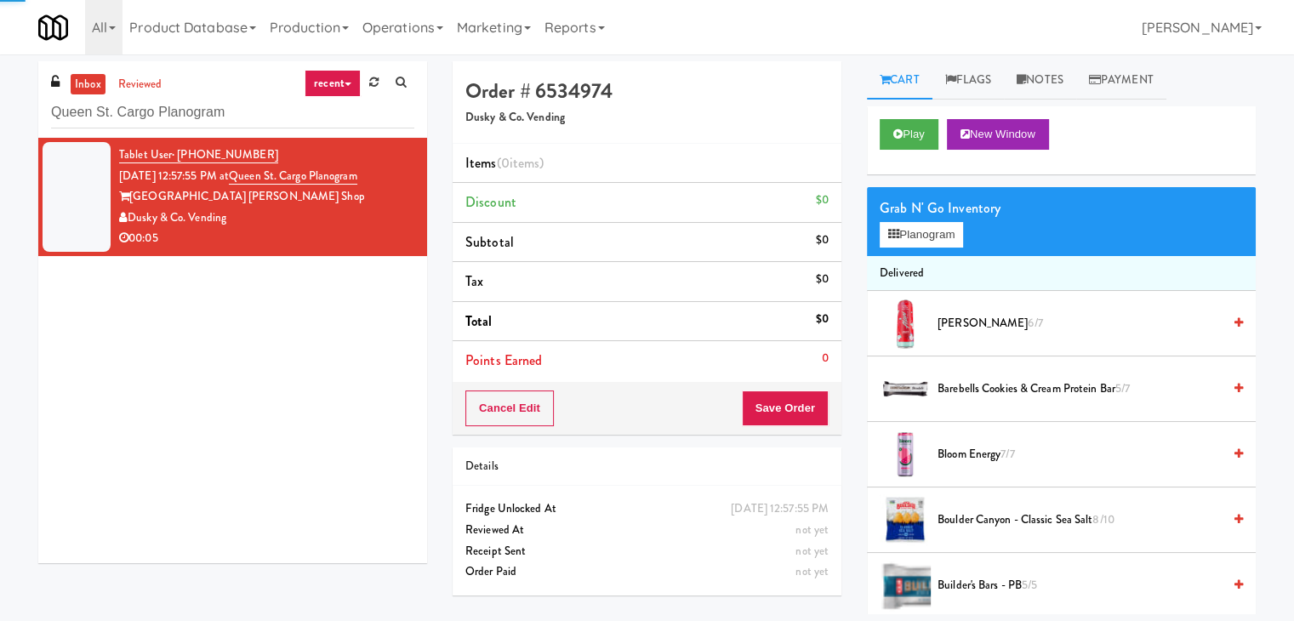
click at [917, 248] on div "Grab N' Go Inventory Planogram" at bounding box center [1061, 221] width 389 height 69
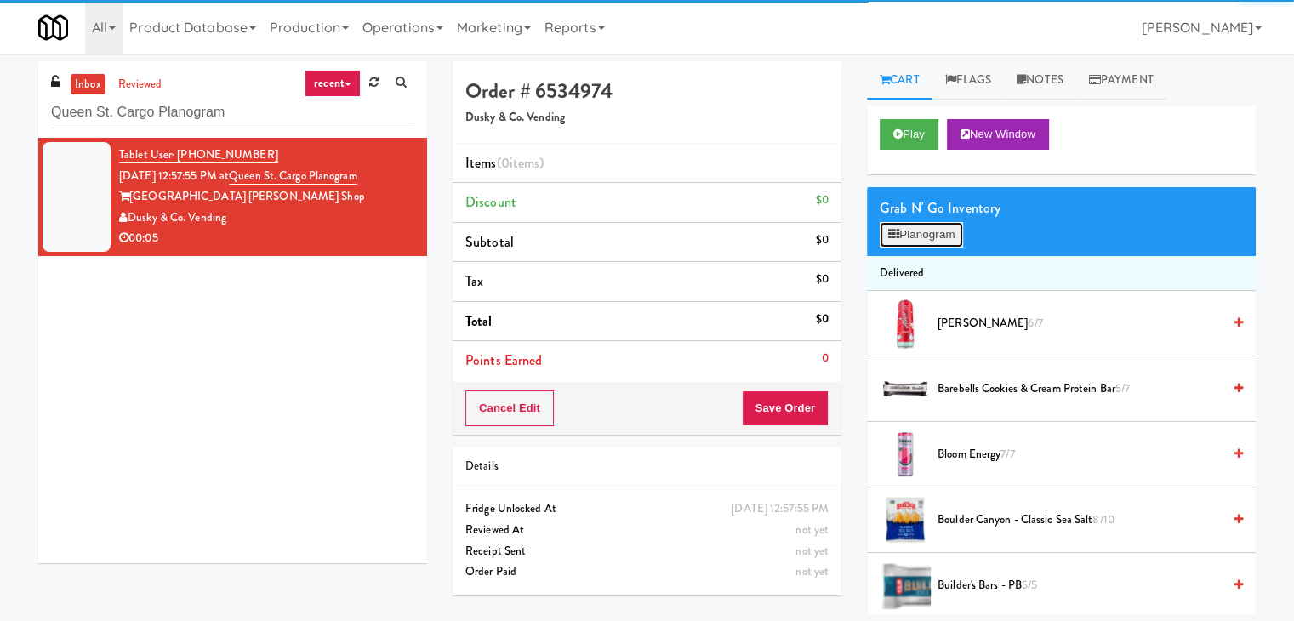
click at [908, 235] on button "Planogram" at bounding box center [920, 235] width 83 height 26
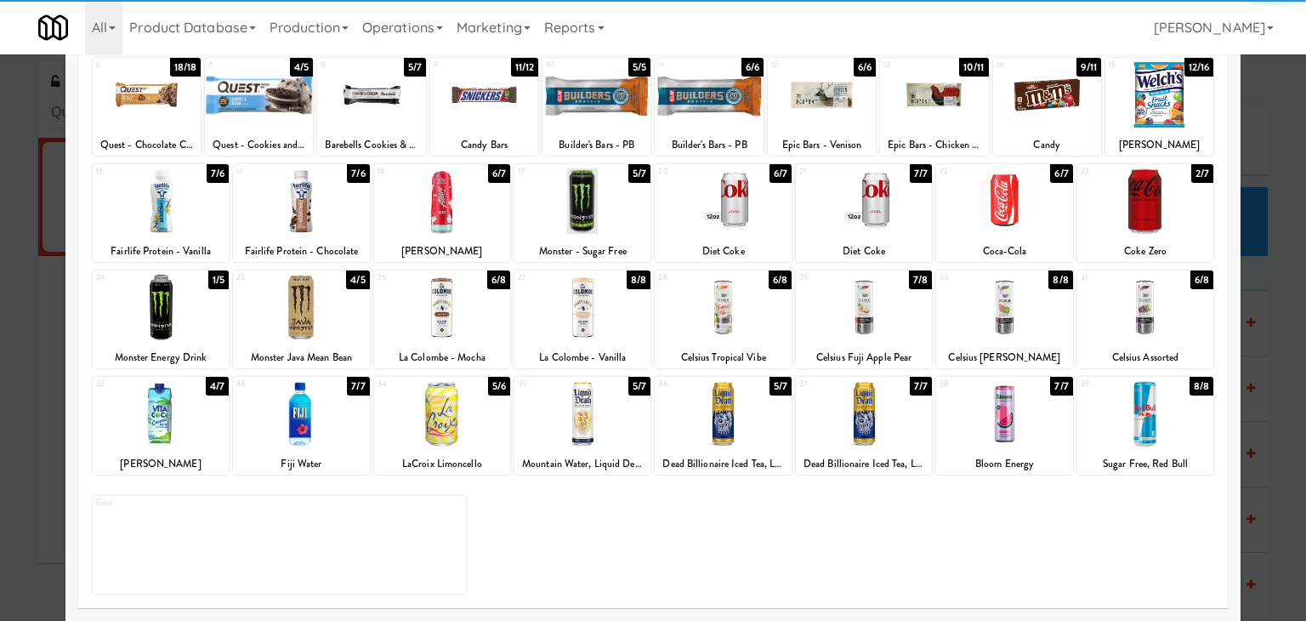
click at [862, 310] on div at bounding box center [864, 307] width 136 height 65
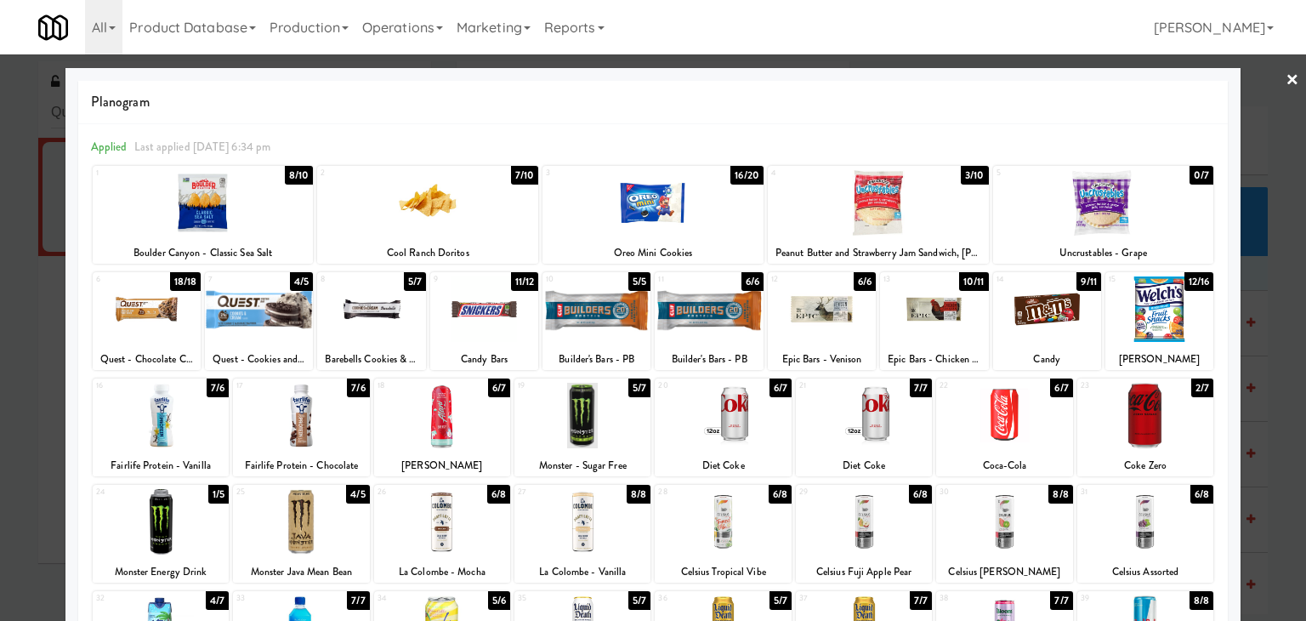
click at [1286, 81] on link "×" at bounding box center [1293, 80] width 14 height 53
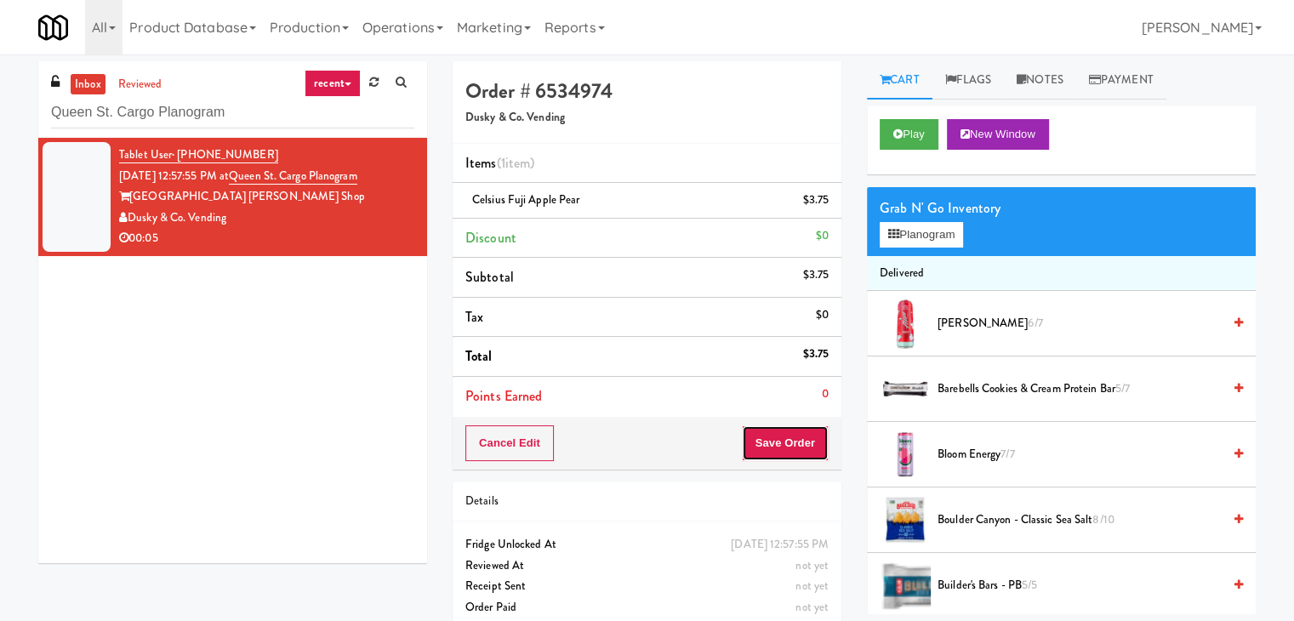
drag, startPoint x: 779, startPoint y: 432, endPoint x: 772, endPoint y: 421, distance: 13.0
click at [778, 432] on button "Save Order" at bounding box center [785, 443] width 87 height 36
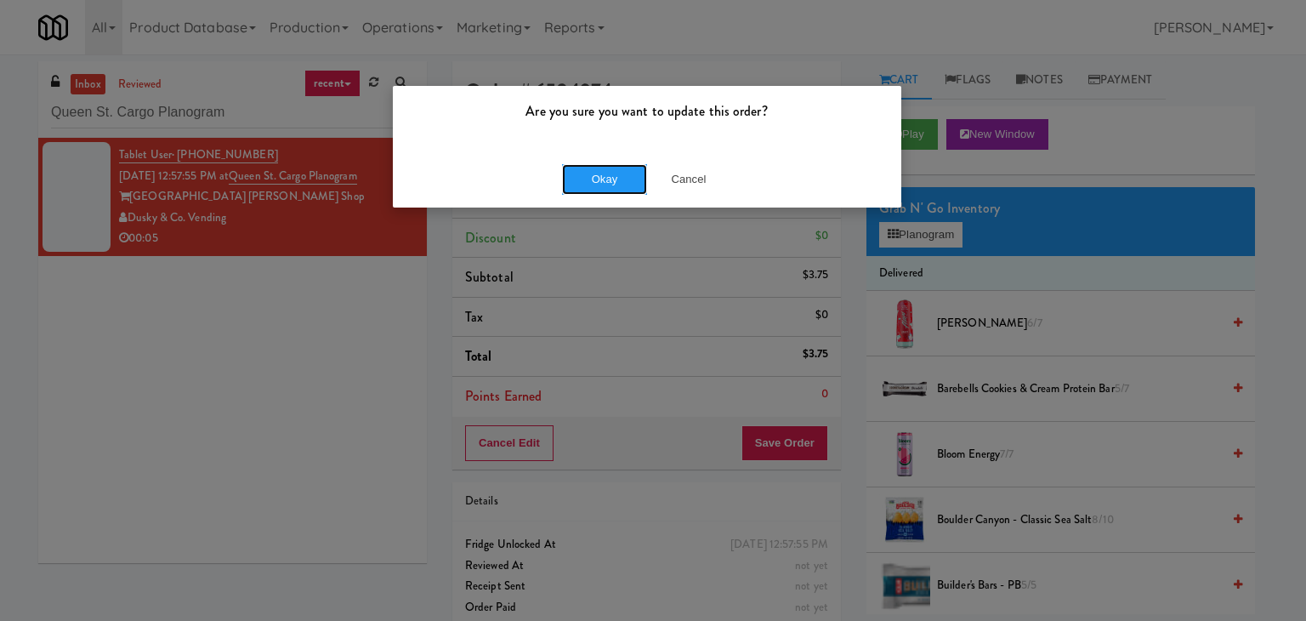
drag, startPoint x: 617, startPoint y: 178, endPoint x: 521, endPoint y: 120, distance: 111.4
click at [617, 177] on button "Okay" at bounding box center [604, 179] width 85 height 31
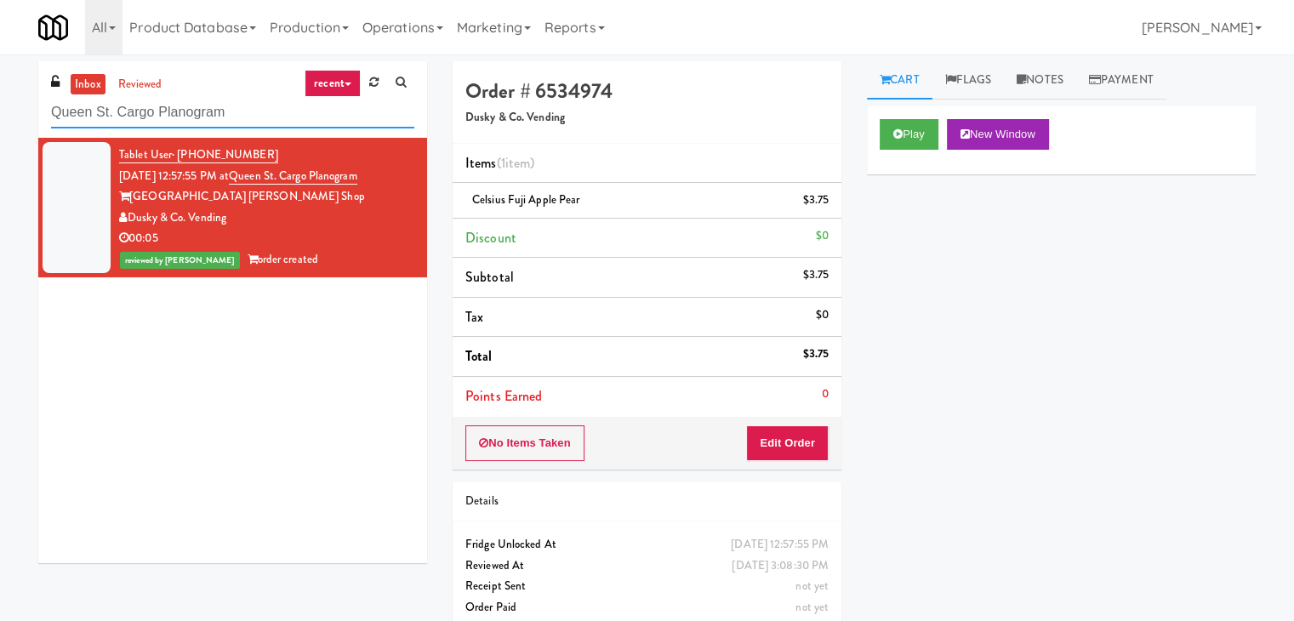
click at [212, 121] on input "Queen St. Cargo Planogram" at bounding box center [232, 112] width 363 height 31
paste input "(Food, Snack & Drink) Passaic County Sheriff's Office"
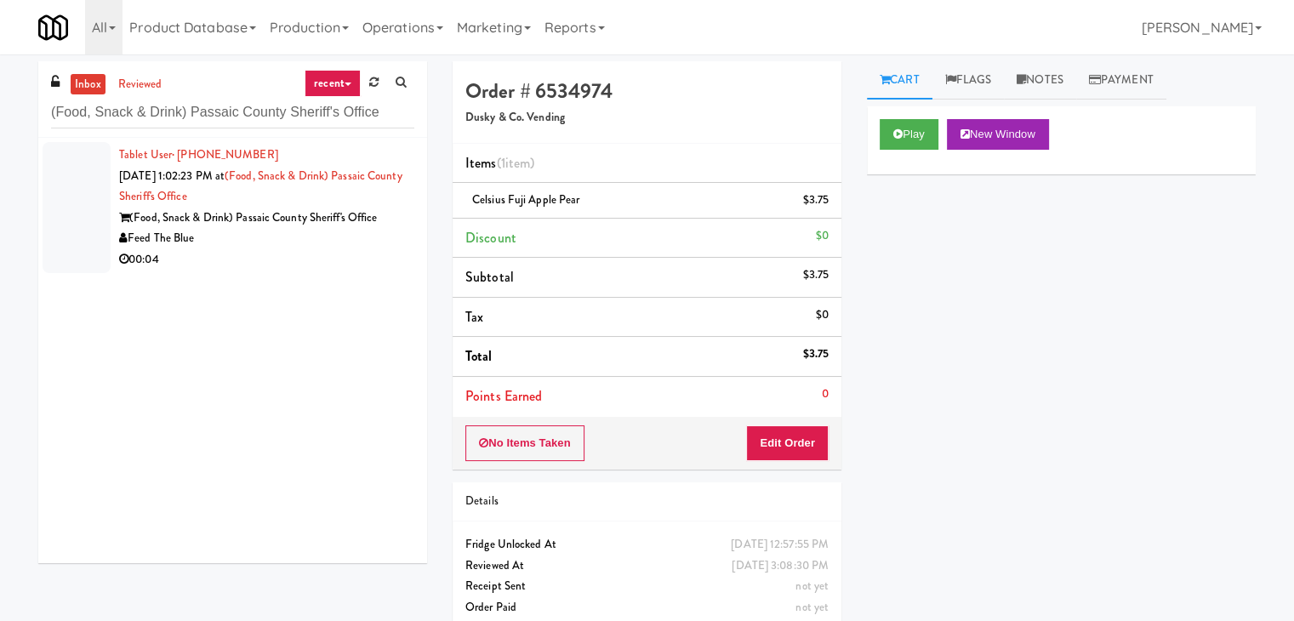
click at [354, 217] on div "(Food, Snack & Drink) Passaic County Sheriff's Office" at bounding box center [266, 218] width 295 height 21
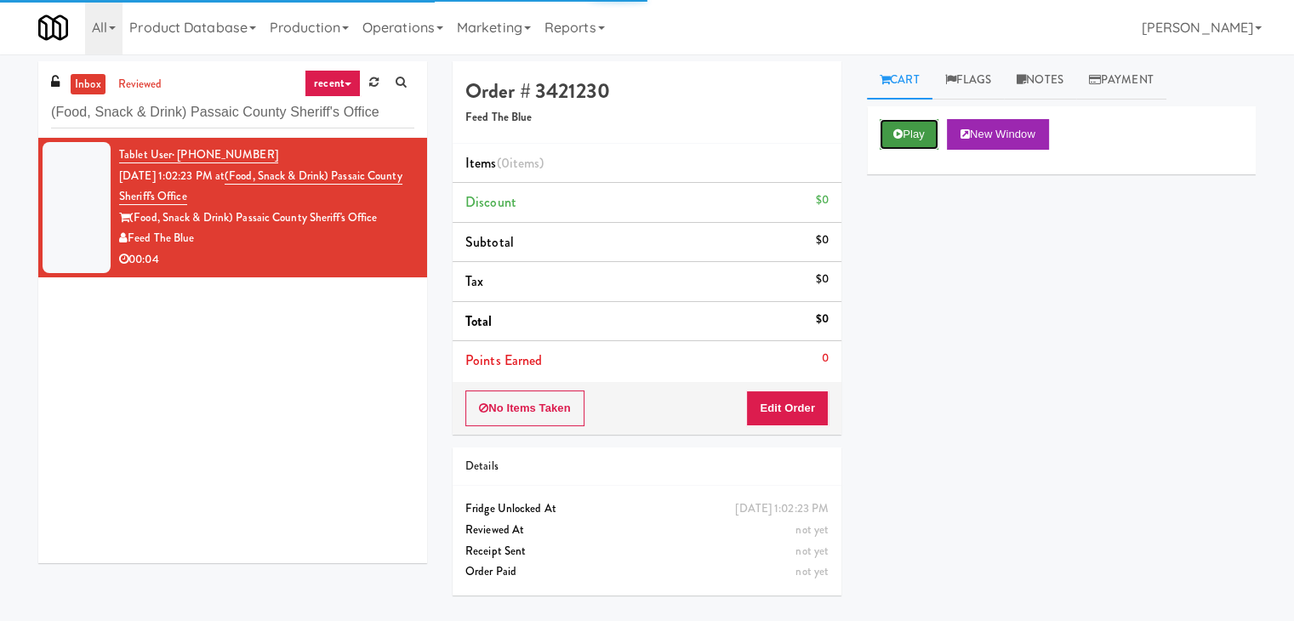
drag, startPoint x: 900, startPoint y: 133, endPoint x: 565, endPoint y: 45, distance: 346.4
click at [899, 133] on icon at bounding box center [897, 133] width 9 height 11
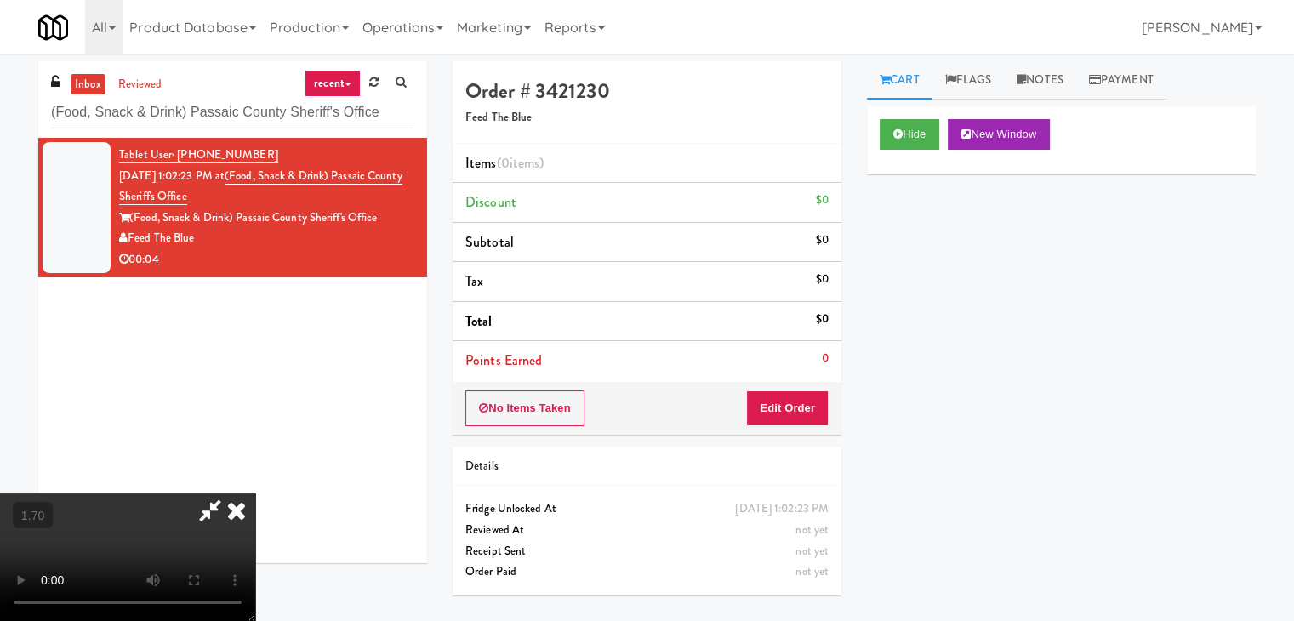
click at [255, 493] on video at bounding box center [127, 557] width 255 height 128
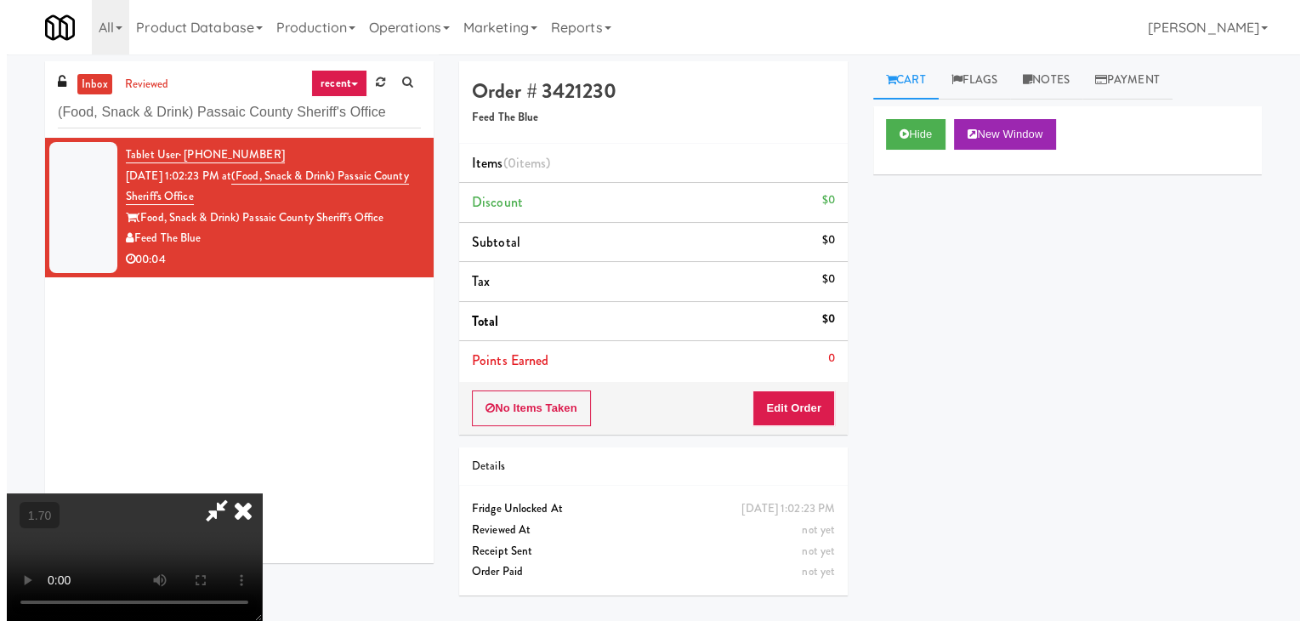
scroll to position [0, 0]
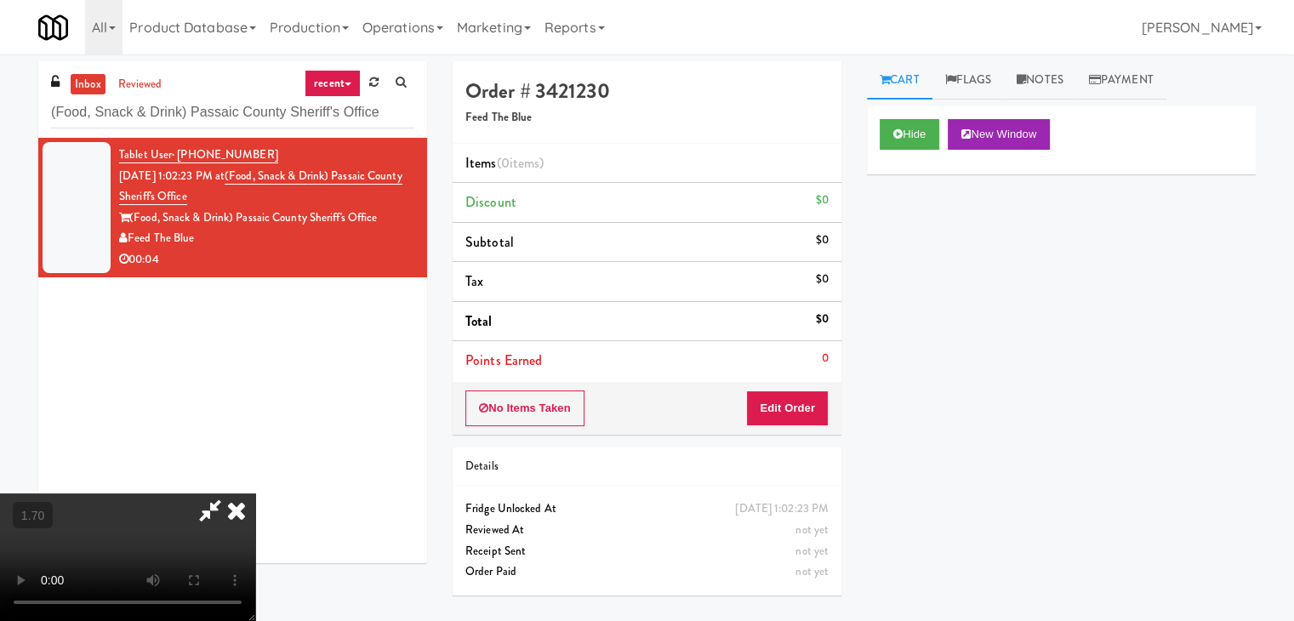
click at [255, 493] on icon at bounding box center [236, 510] width 37 height 34
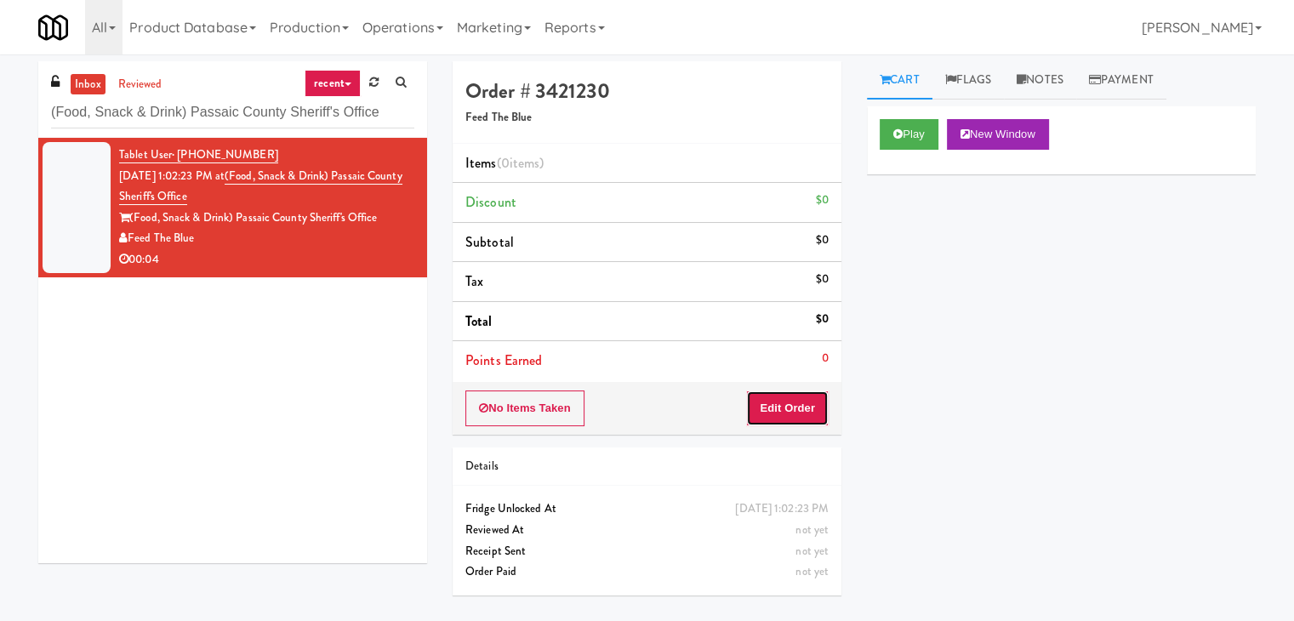
click at [787, 415] on button "Edit Order" at bounding box center [787, 408] width 83 height 36
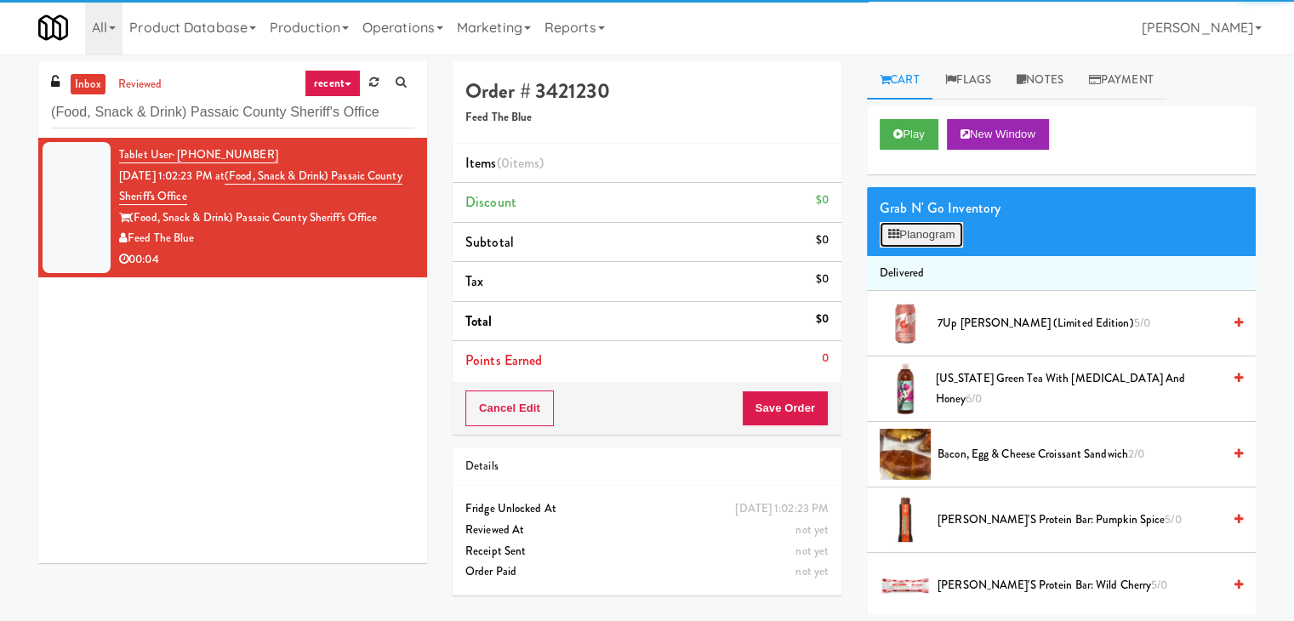
click at [919, 239] on button "Planogram" at bounding box center [920, 235] width 83 height 26
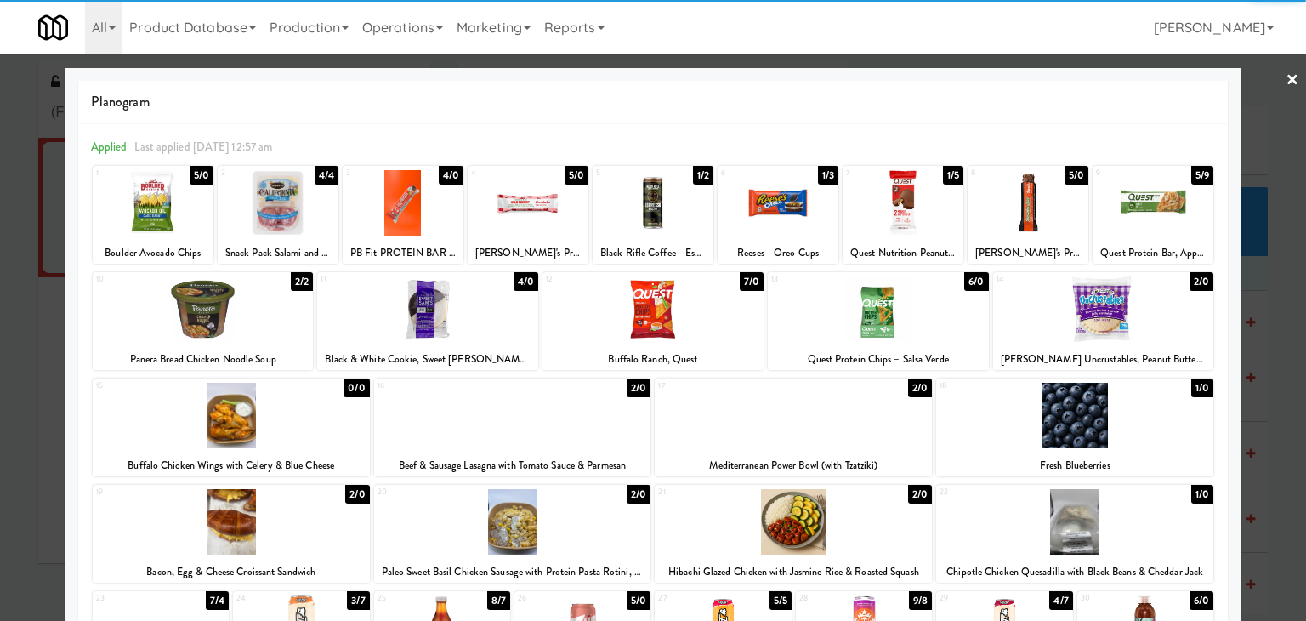
scroll to position [214, 0]
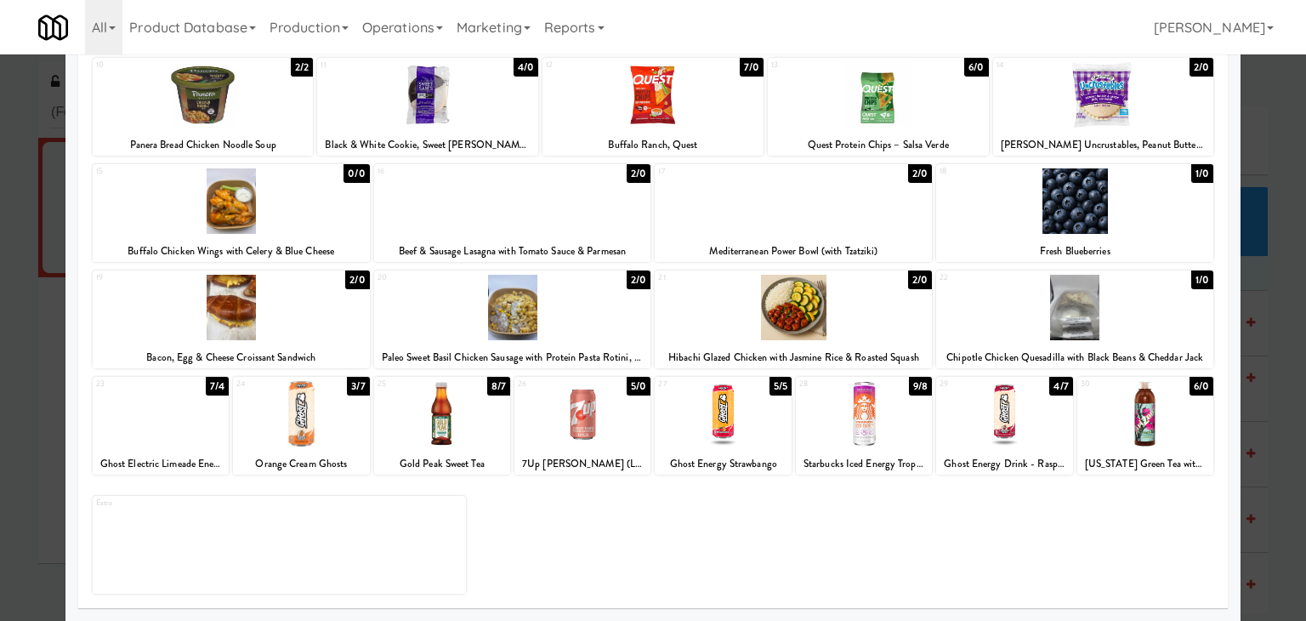
click at [303, 419] on div at bounding box center [301, 413] width 136 height 65
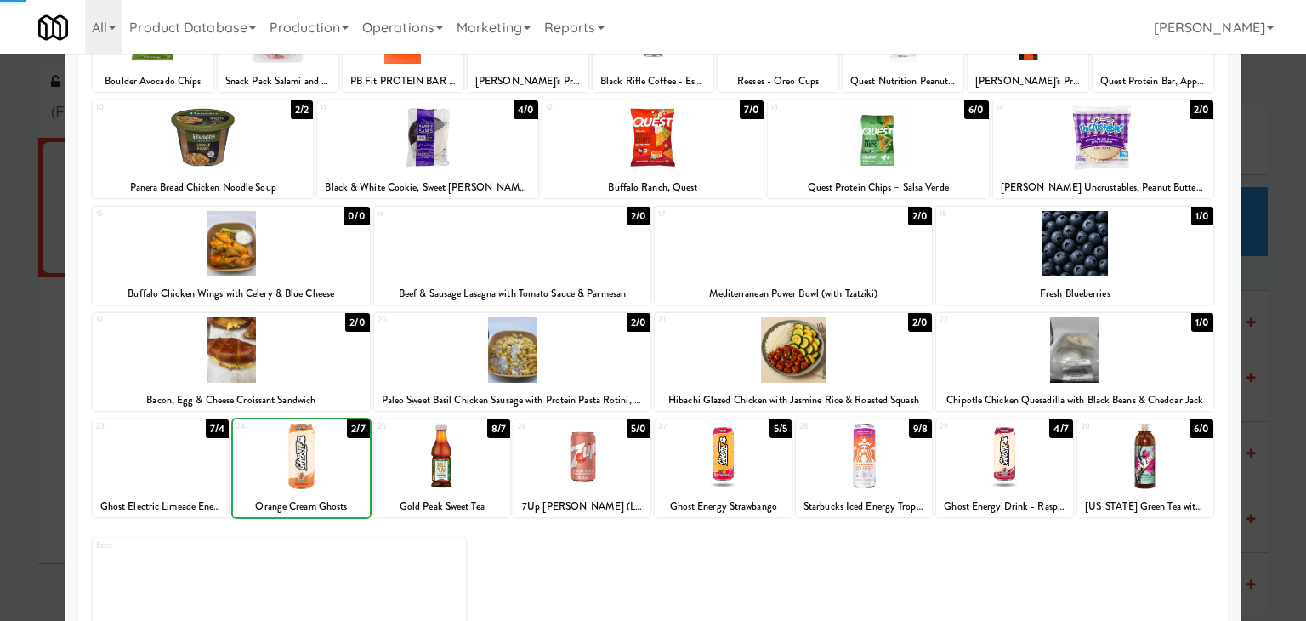
scroll to position [0, 0]
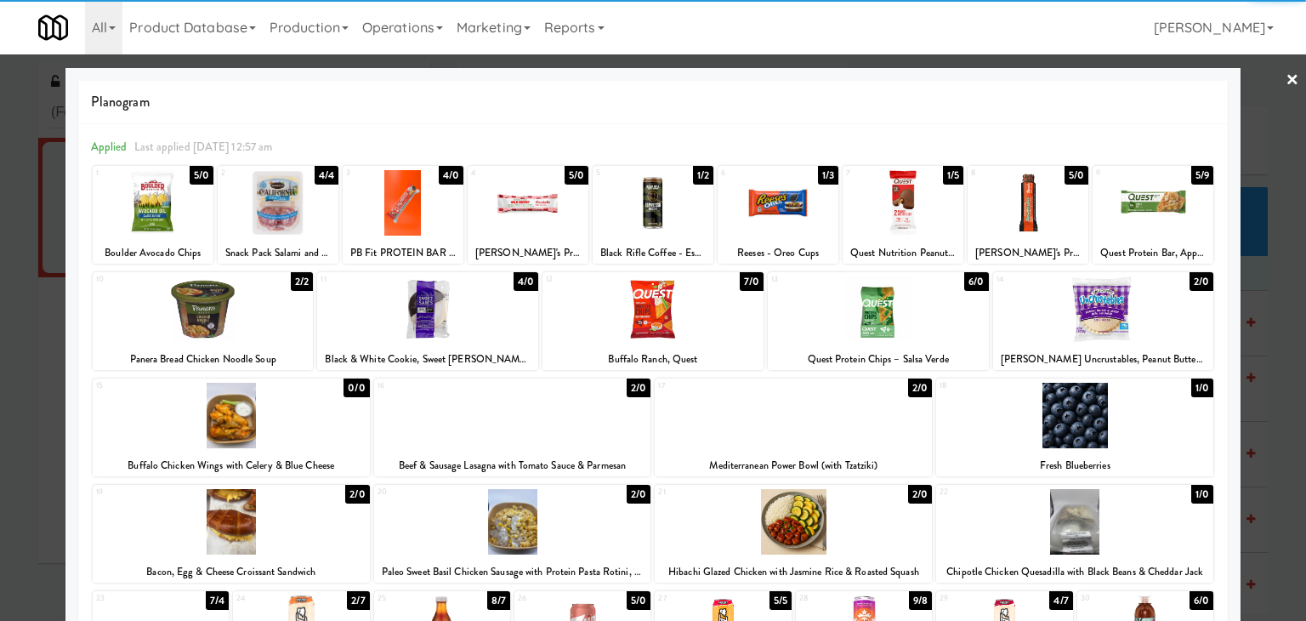
click at [1286, 79] on link "×" at bounding box center [1293, 80] width 14 height 53
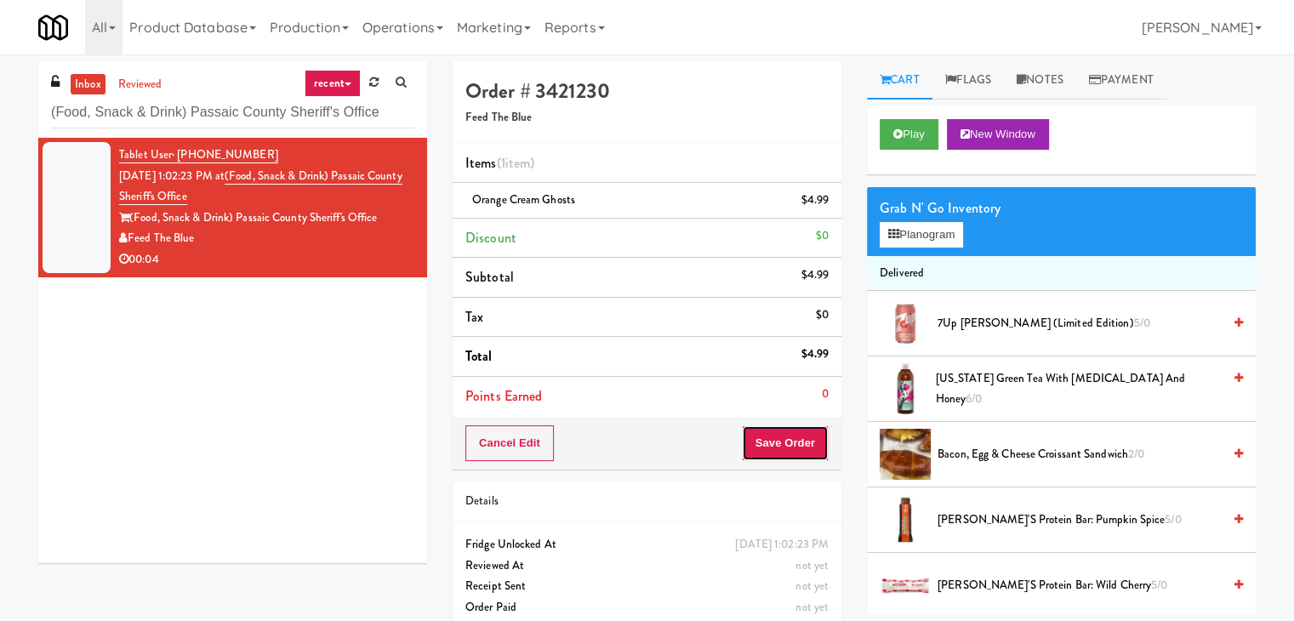
click at [784, 447] on button "Save Order" at bounding box center [785, 443] width 87 height 36
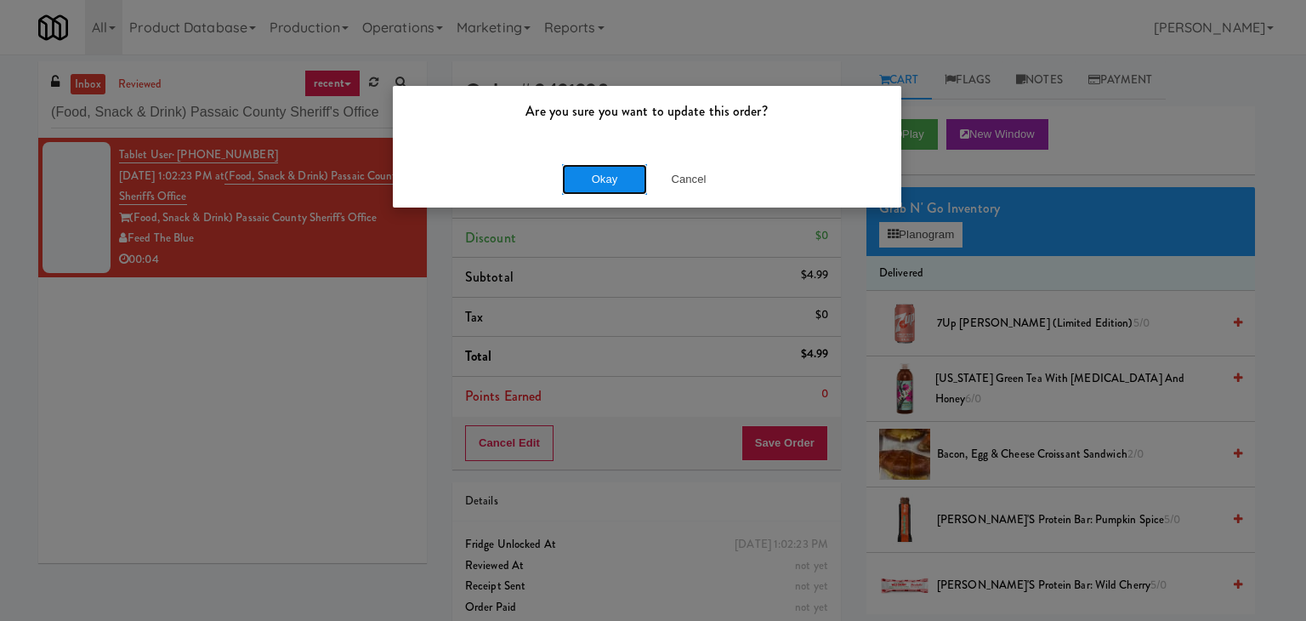
click at [608, 185] on button "Okay" at bounding box center [604, 179] width 85 height 31
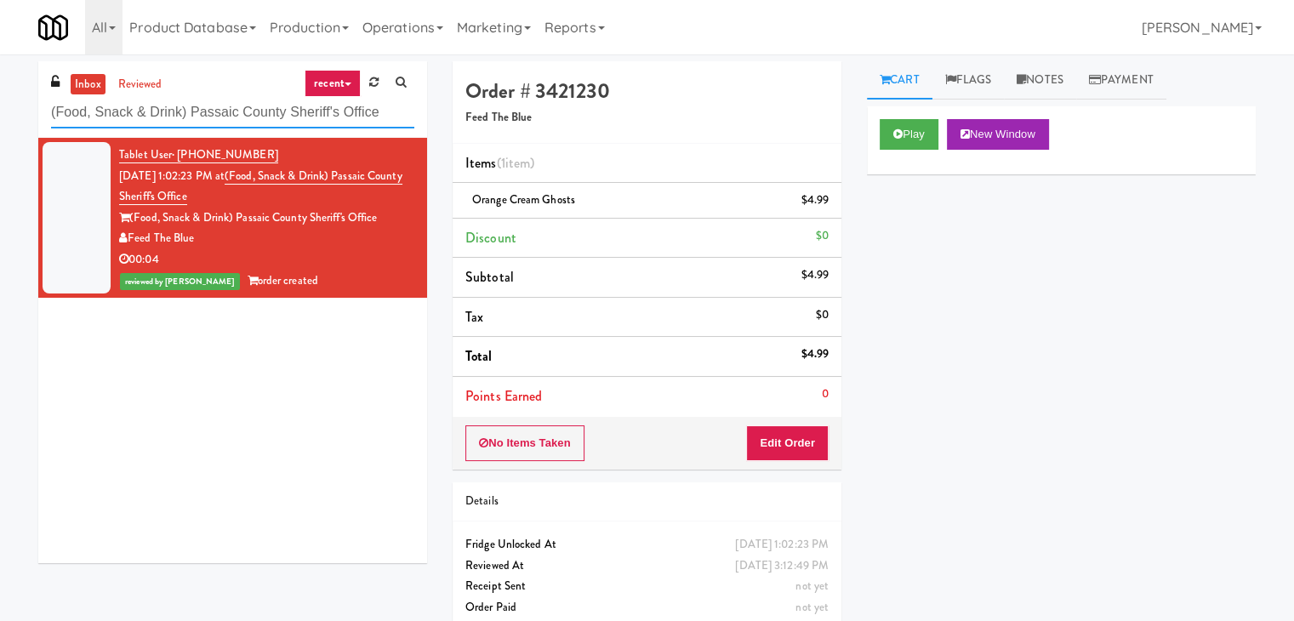
click at [225, 107] on input "(Food, Snack & Drink) Passaic County Sheriff's Office" at bounding box center [232, 112] width 363 height 31
paste input "Elara - Pantry - Left"
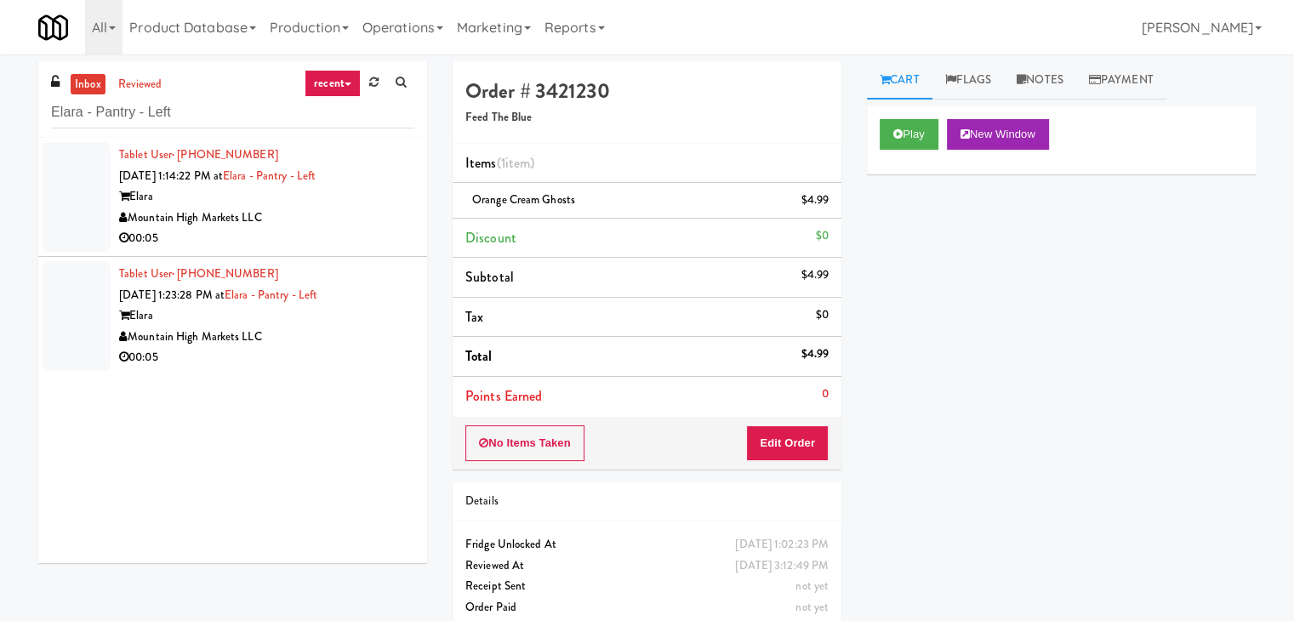
click at [346, 213] on div "Mountain High Markets LLC" at bounding box center [266, 218] width 295 height 21
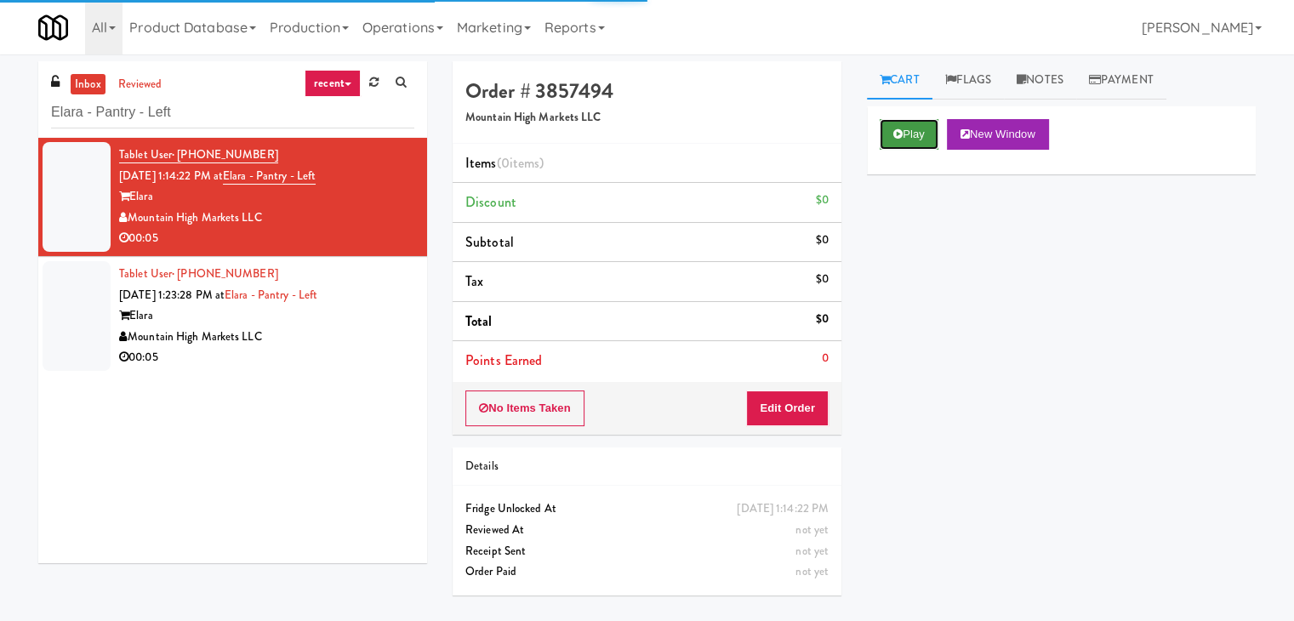
click at [908, 137] on button "Play" at bounding box center [908, 134] width 59 height 31
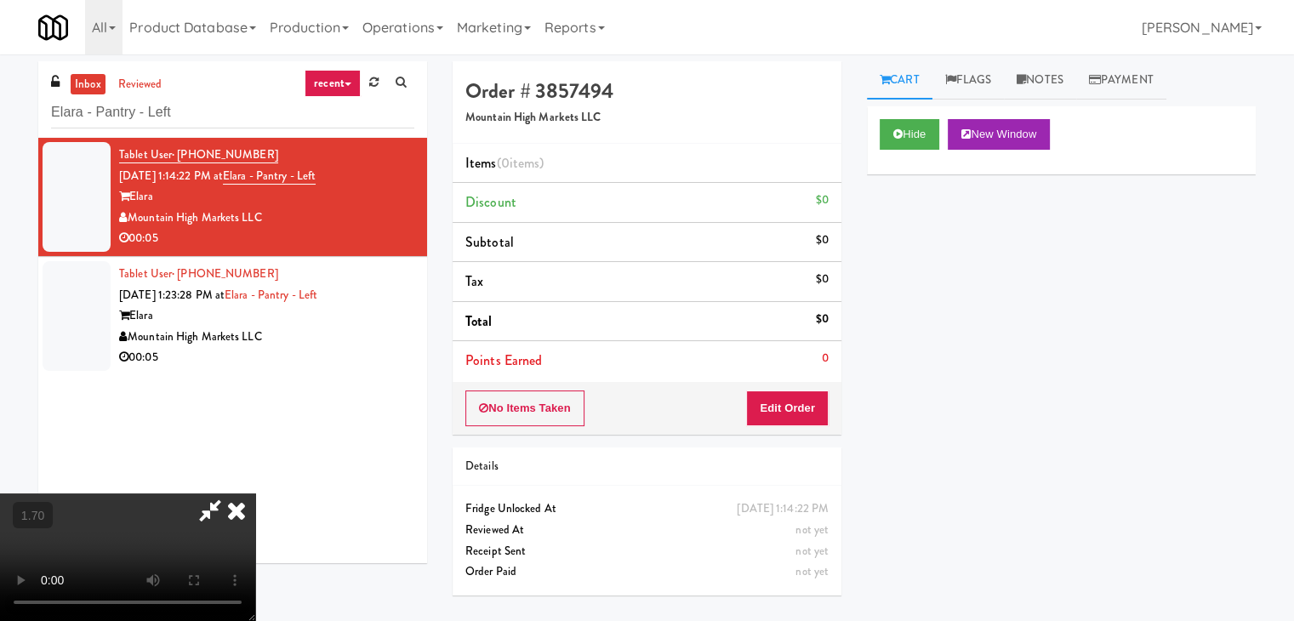
click at [255, 493] on video at bounding box center [127, 557] width 255 height 128
click at [255, 493] on icon at bounding box center [236, 510] width 37 height 34
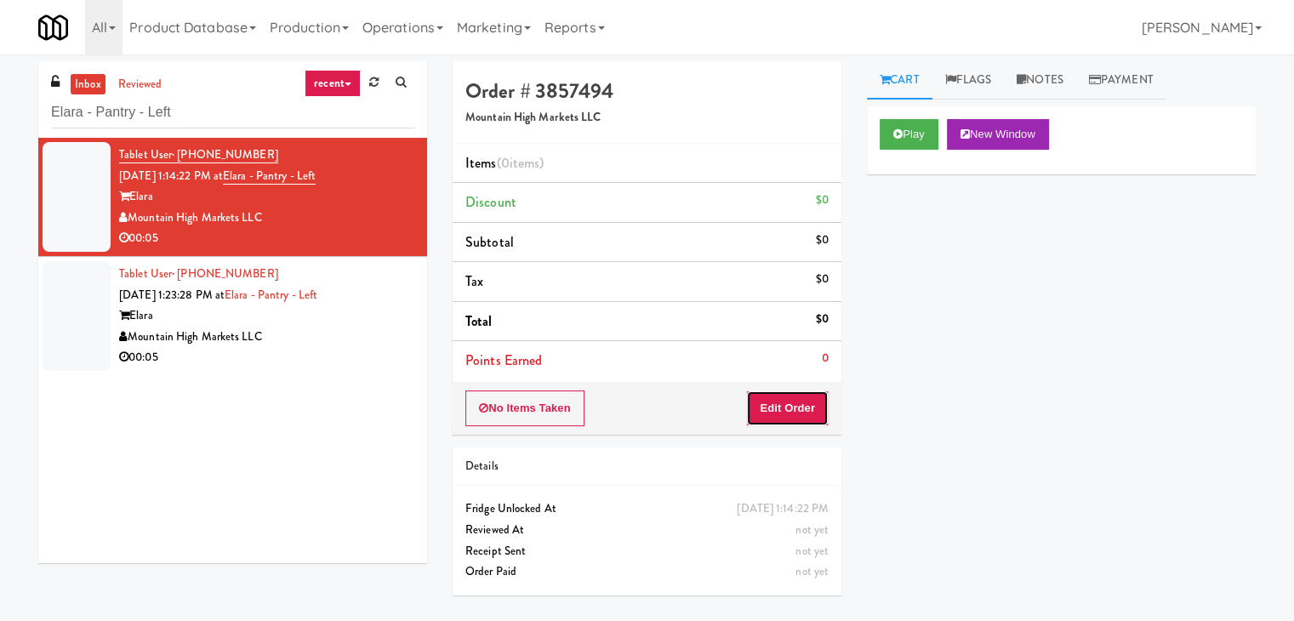
drag, startPoint x: 793, startPoint y: 416, endPoint x: 849, endPoint y: 370, distance: 72.5
click at [794, 415] on button "Edit Order" at bounding box center [787, 408] width 83 height 36
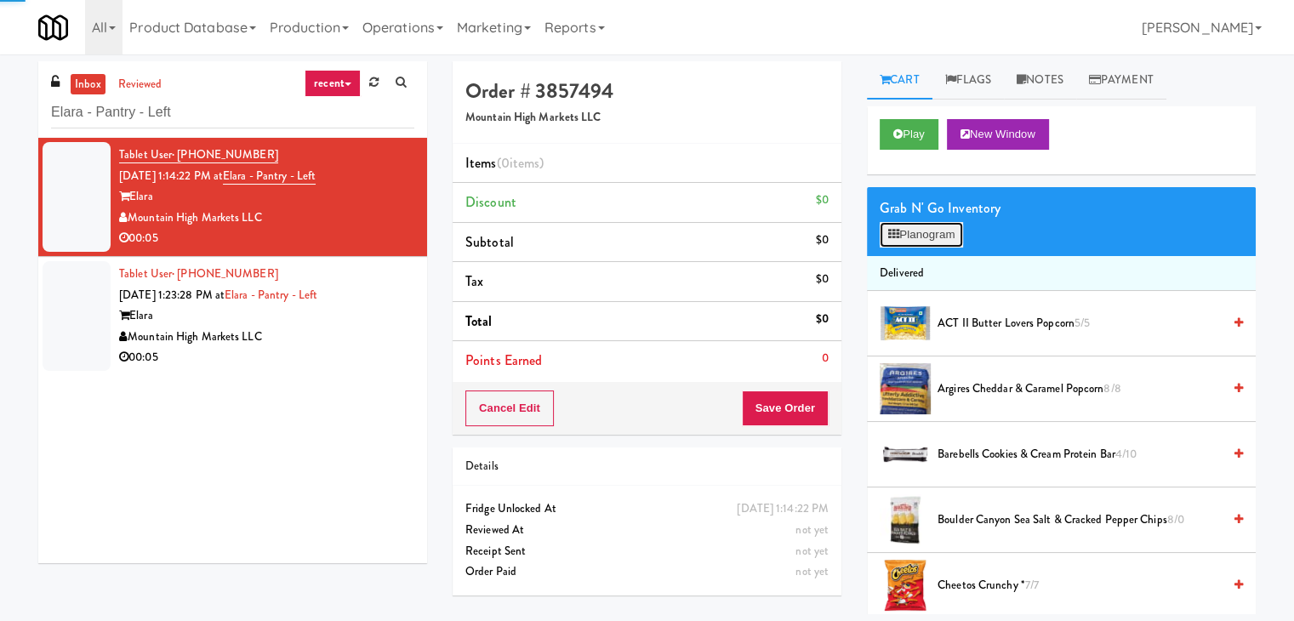
click at [925, 225] on button "Planogram" at bounding box center [920, 235] width 83 height 26
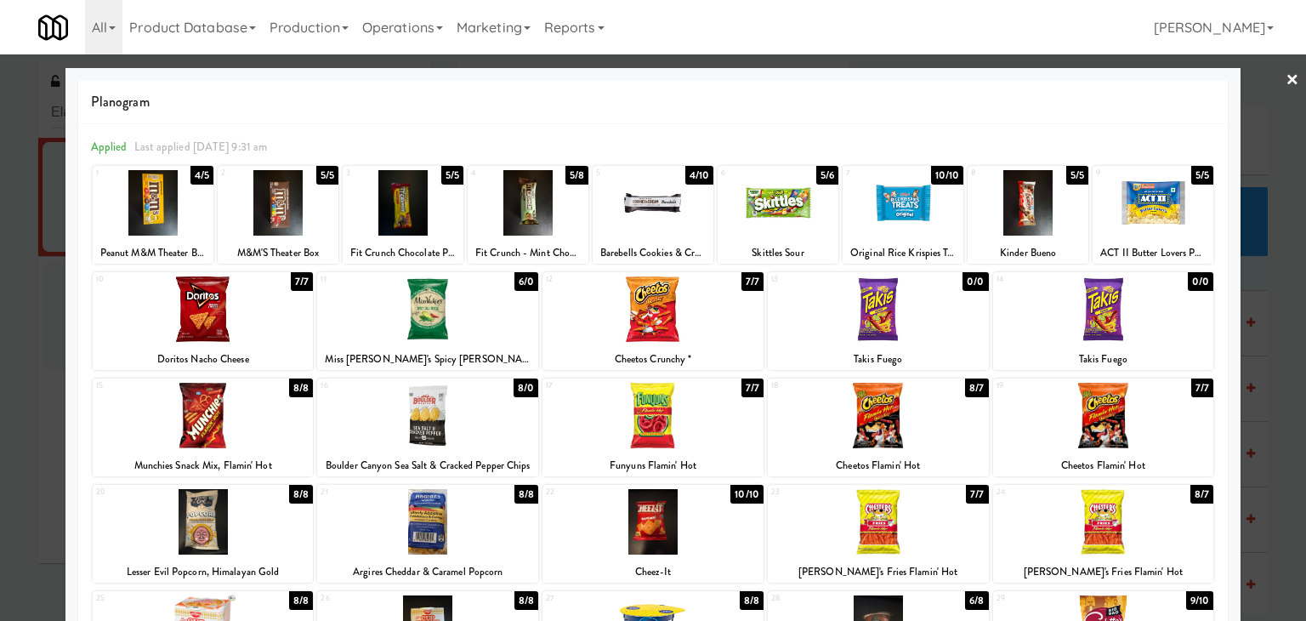
click at [763, 200] on div at bounding box center [778, 202] width 121 height 65
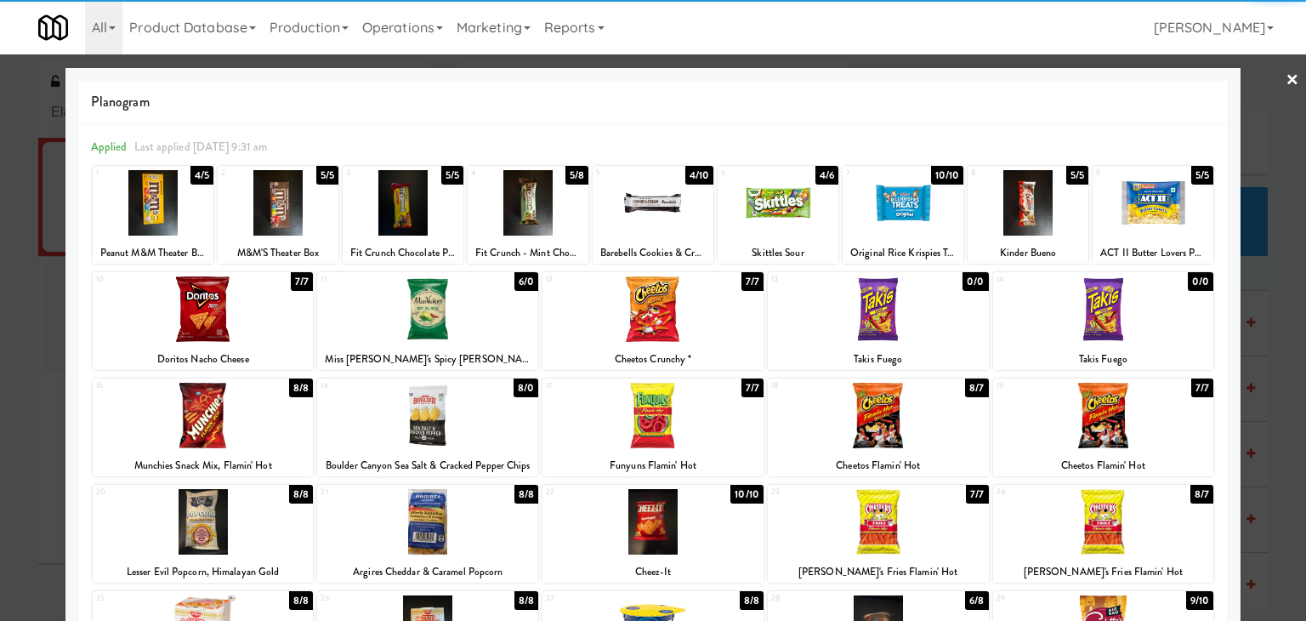
drag, startPoint x: 1279, startPoint y: 76, endPoint x: 1202, endPoint y: 148, distance: 105.9
click at [1286, 78] on link "×" at bounding box center [1293, 80] width 14 height 53
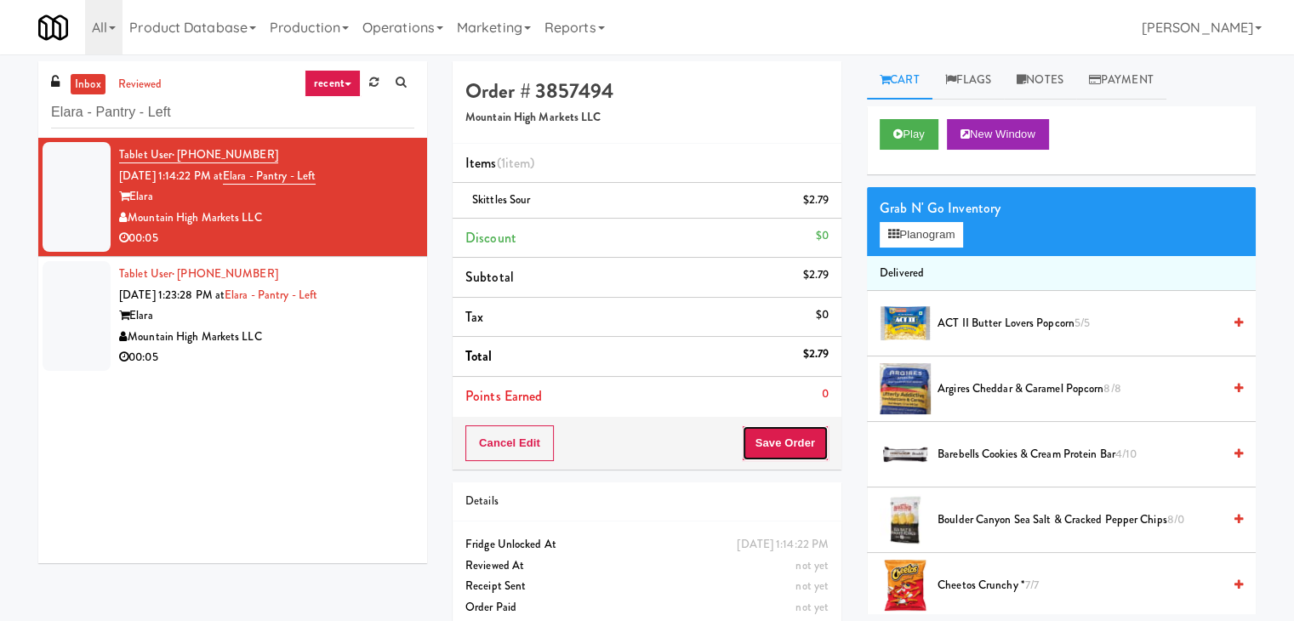
click at [776, 449] on button "Save Order" at bounding box center [785, 443] width 87 height 36
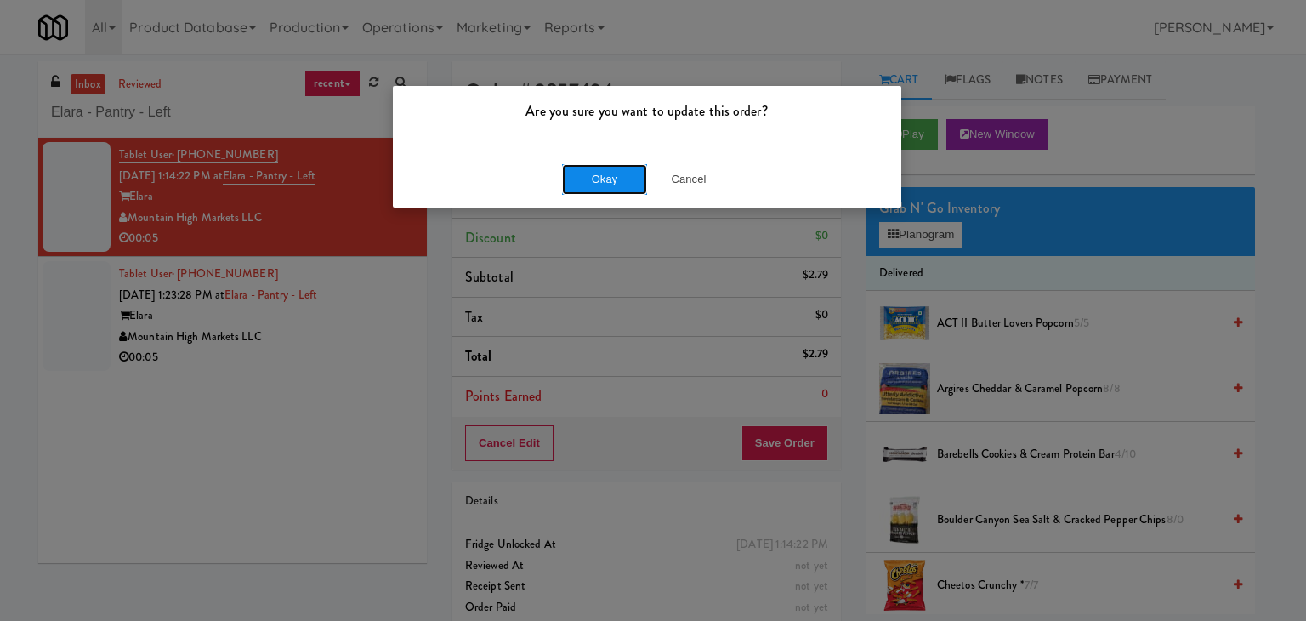
click at [604, 171] on button "Okay" at bounding box center [604, 179] width 85 height 31
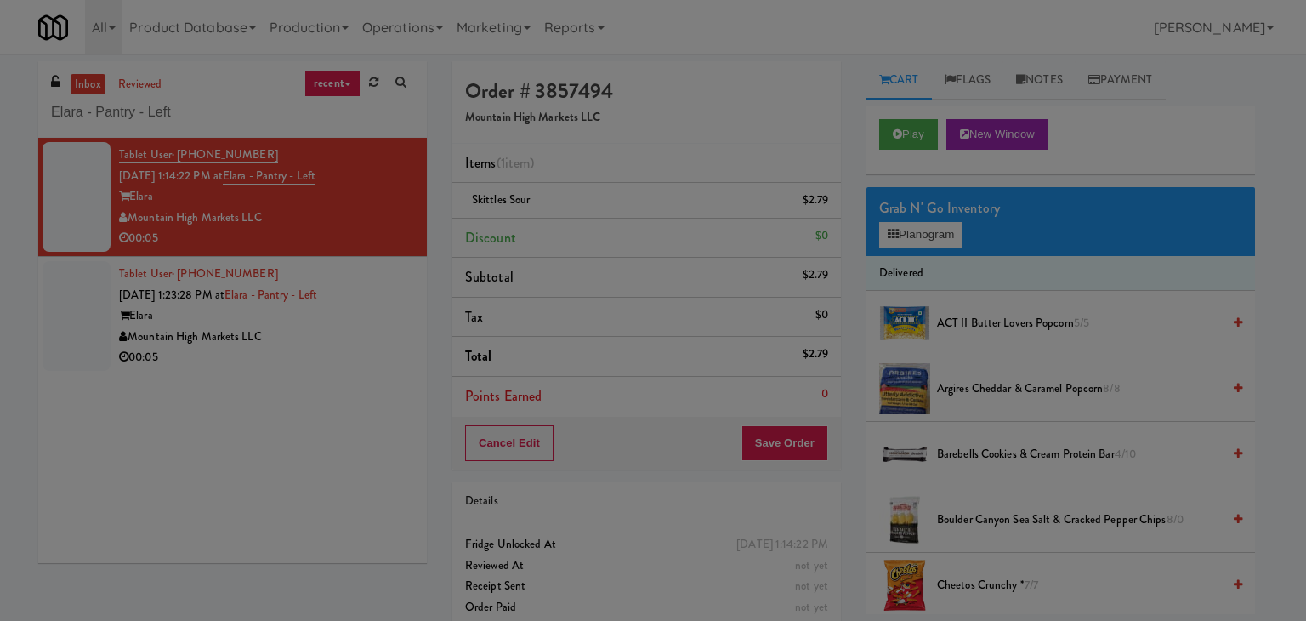
click at [365, 362] on div "00:05" at bounding box center [266, 357] width 295 height 21
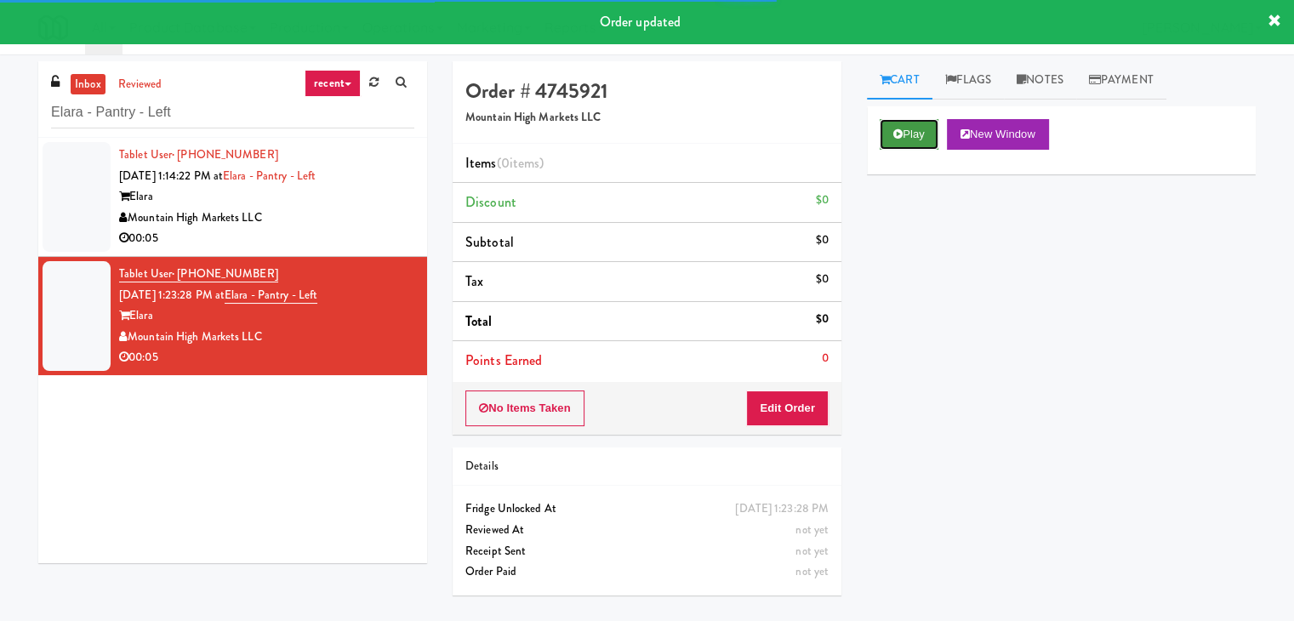
click at [905, 130] on button "Play" at bounding box center [908, 134] width 59 height 31
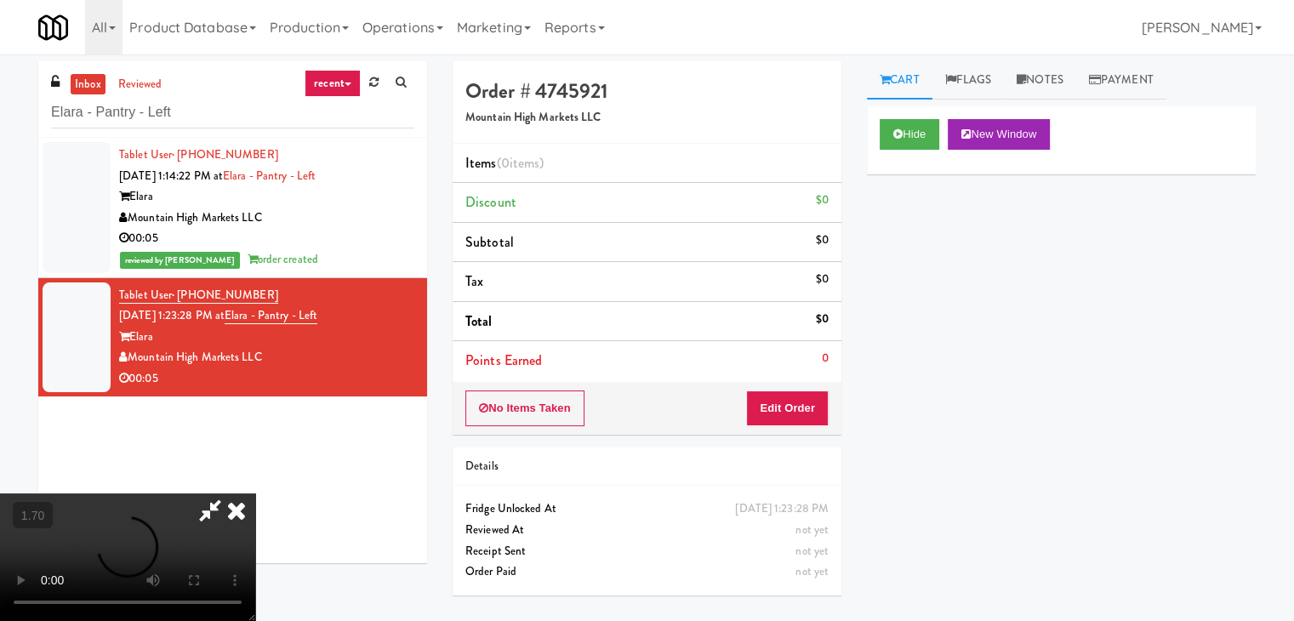
click at [255, 493] on video at bounding box center [127, 557] width 255 height 128
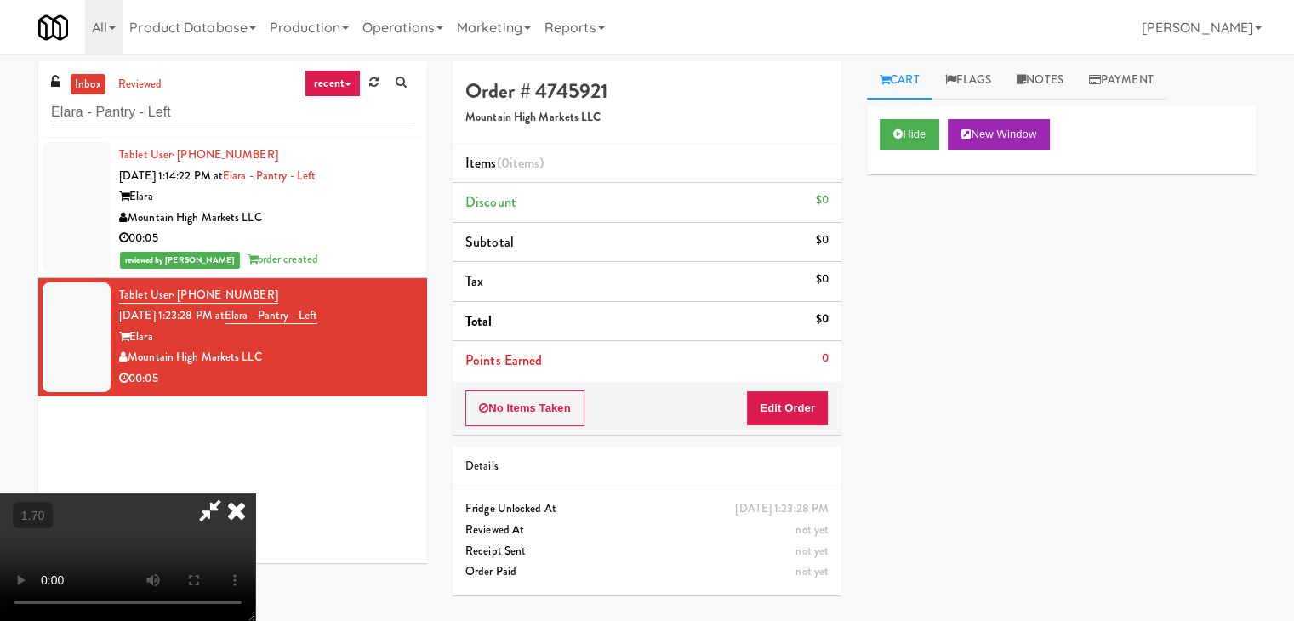
click at [255, 493] on video at bounding box center [127, 557] width 255 height 128
click at [255, 493] on icon at bounding box center [236, 510] width 37 height 34
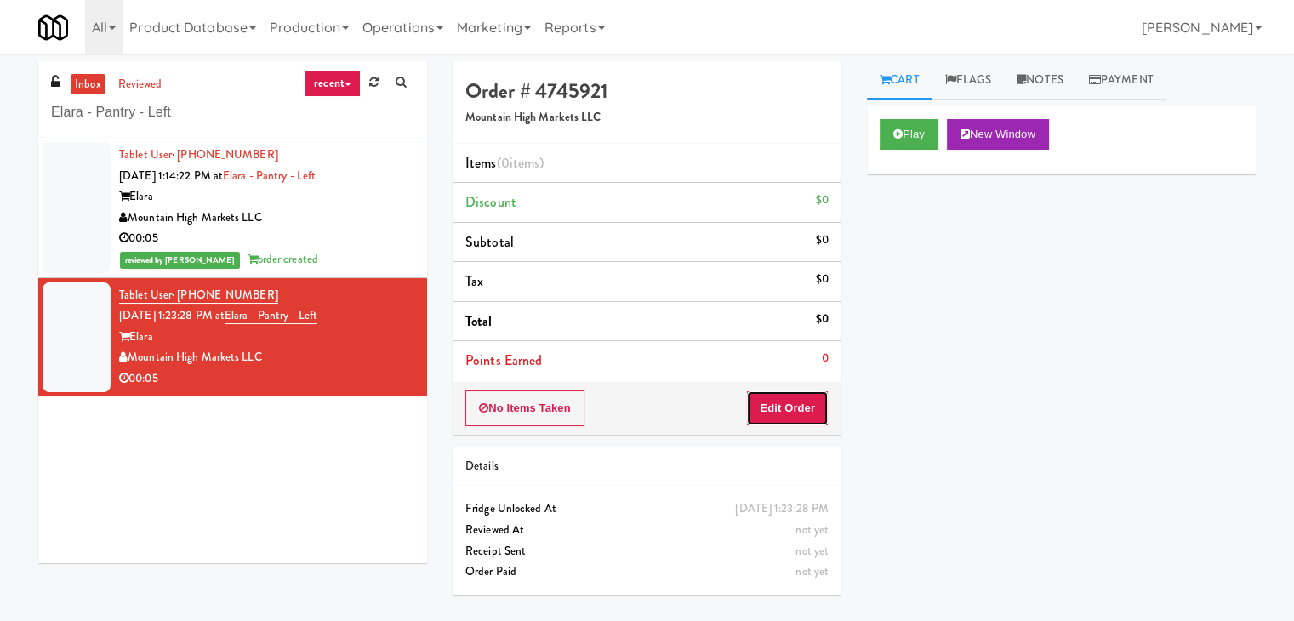
click at [805, 416] on button "Edit Order" at bounding box center [787, 408] width 83 height 36
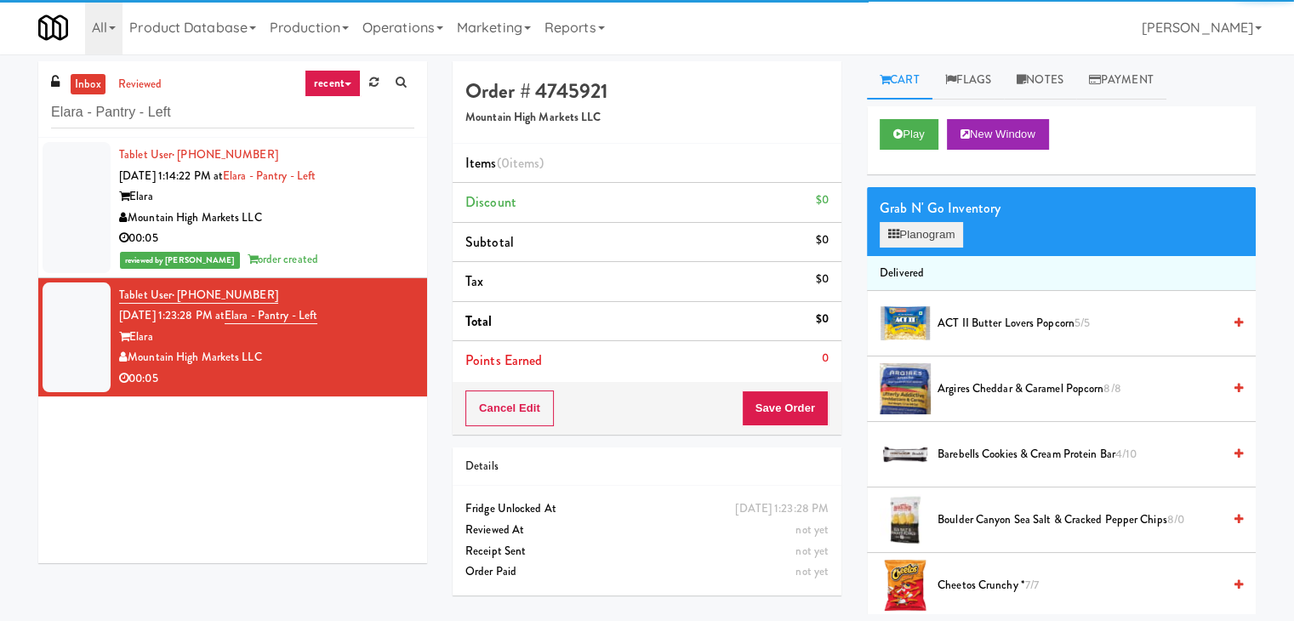
drag, startPoint x: 900, startPoint y: 255, endPoint x: 902, endPoint y: 241, distance: 14.6
click at [902, 236] on button "Planogram" at bounding box center [920, 235] width 83 height 26
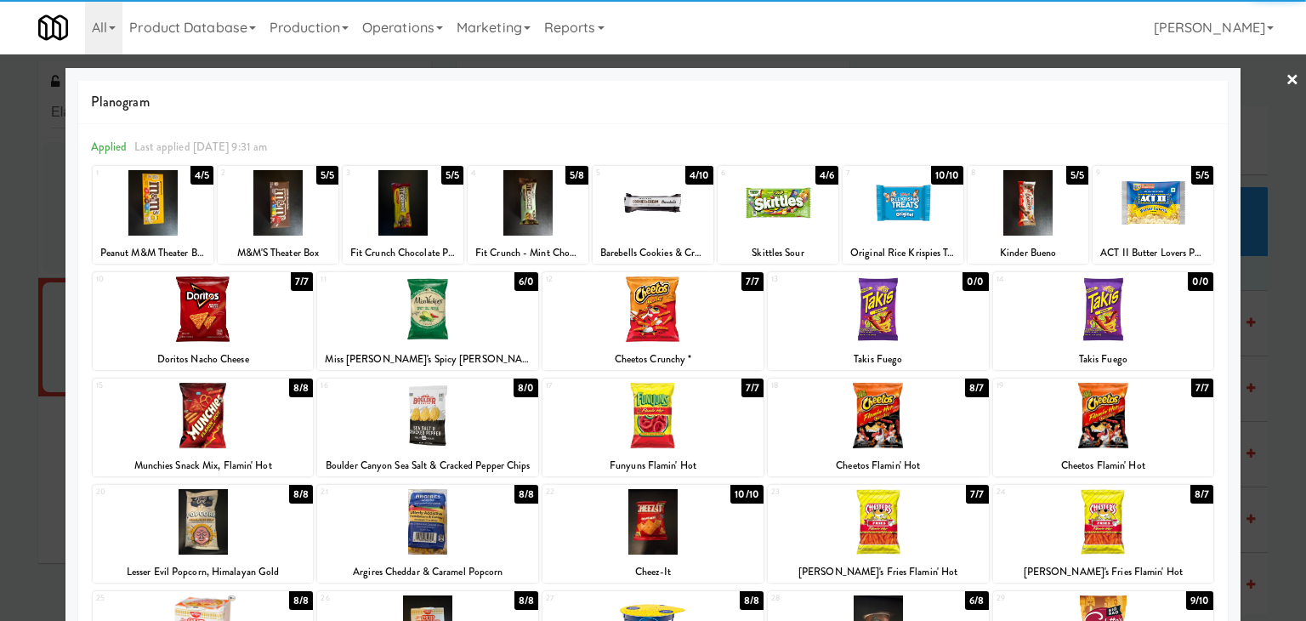
click at [657, 197] on div at bounding box center [653, 202] width 121 height 65
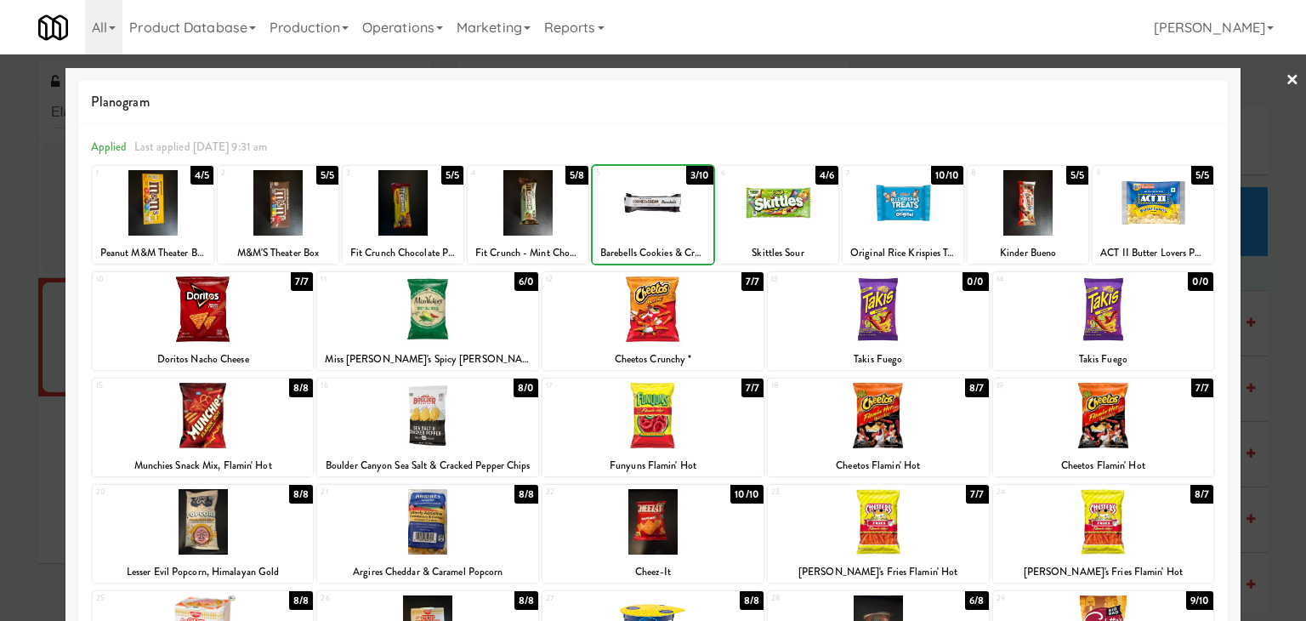
click at [657, 197] on div at bounding box center [653, 202] width 121 height 65
click at [1286, 84] on link "×" at bounding box center [1293, 80] width 14 height 53
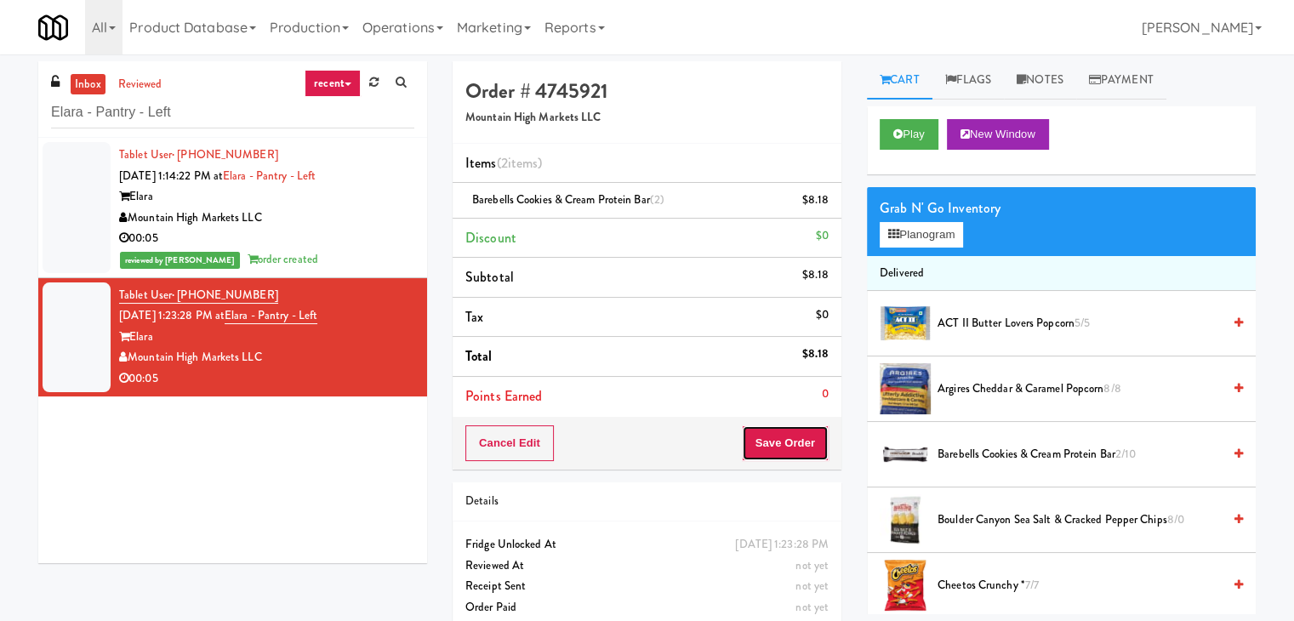
click at [800, 443] on button "Save Order" at bounding box center [785, 443] width 87 height 36
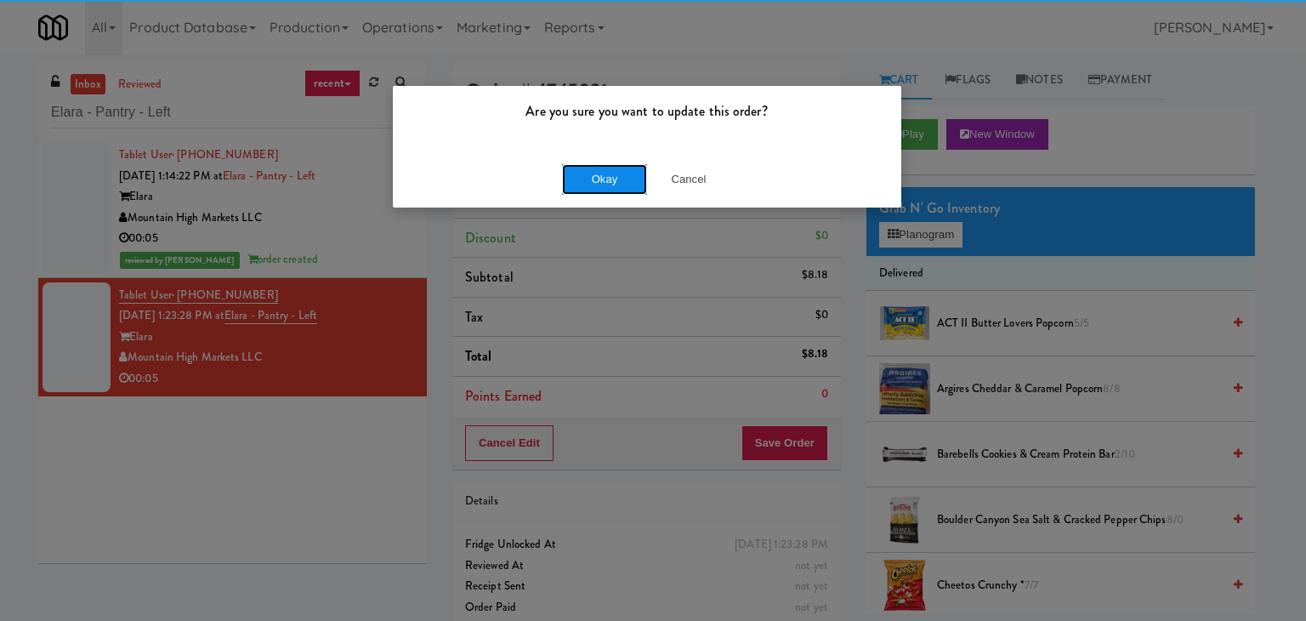
click at [609, 182] on button "Okay" at bounding box center [604, 179] width 85 height 31
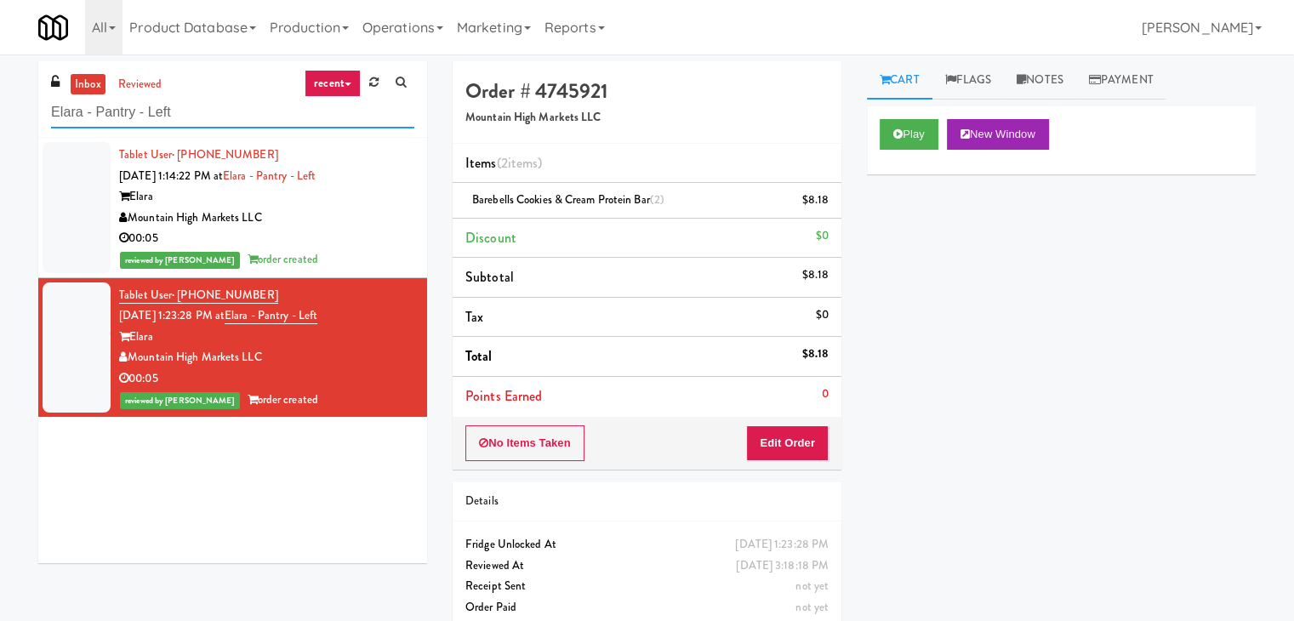
click at [234, 111] on input "Elara - Pantry - Left" at bounding box center [232, 112] width 363 height 31
paste input "La Plaza - Cooler 2 Mid"
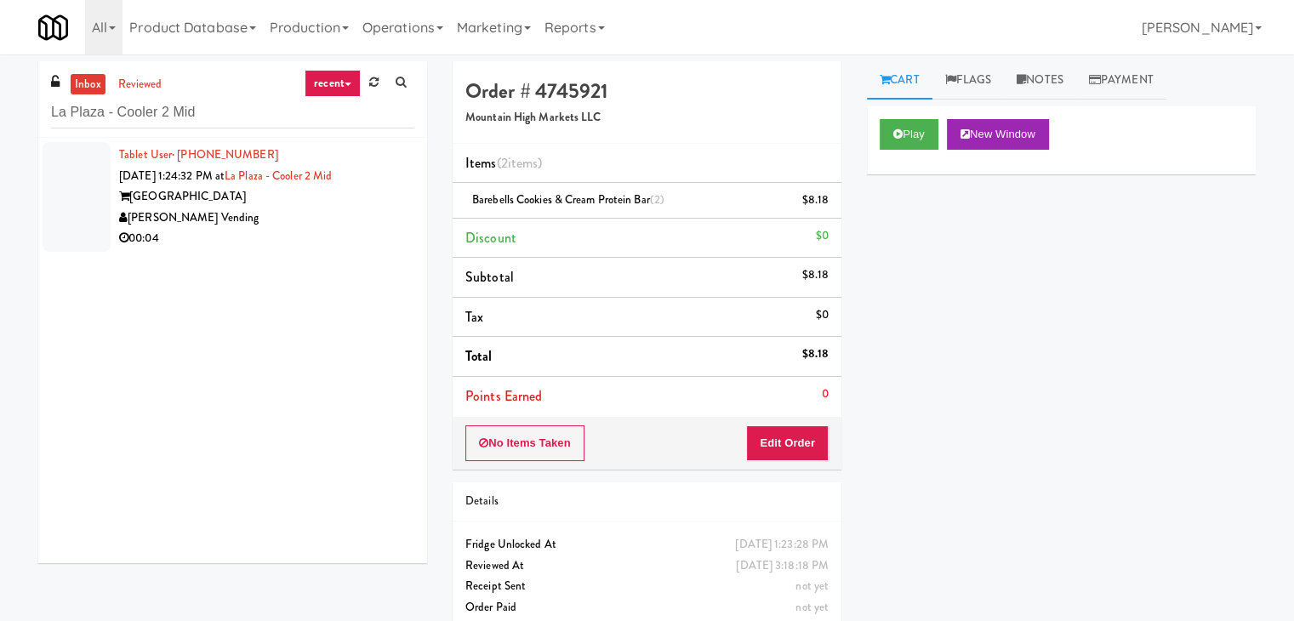
drag, startPoint x: 344, startPoint y: 236, endPoint x: 461, endPoint y: 228, distance: 117.6
click at [344, 236] on div "00:04" at bounding box center [266, 238] width 295 height 21
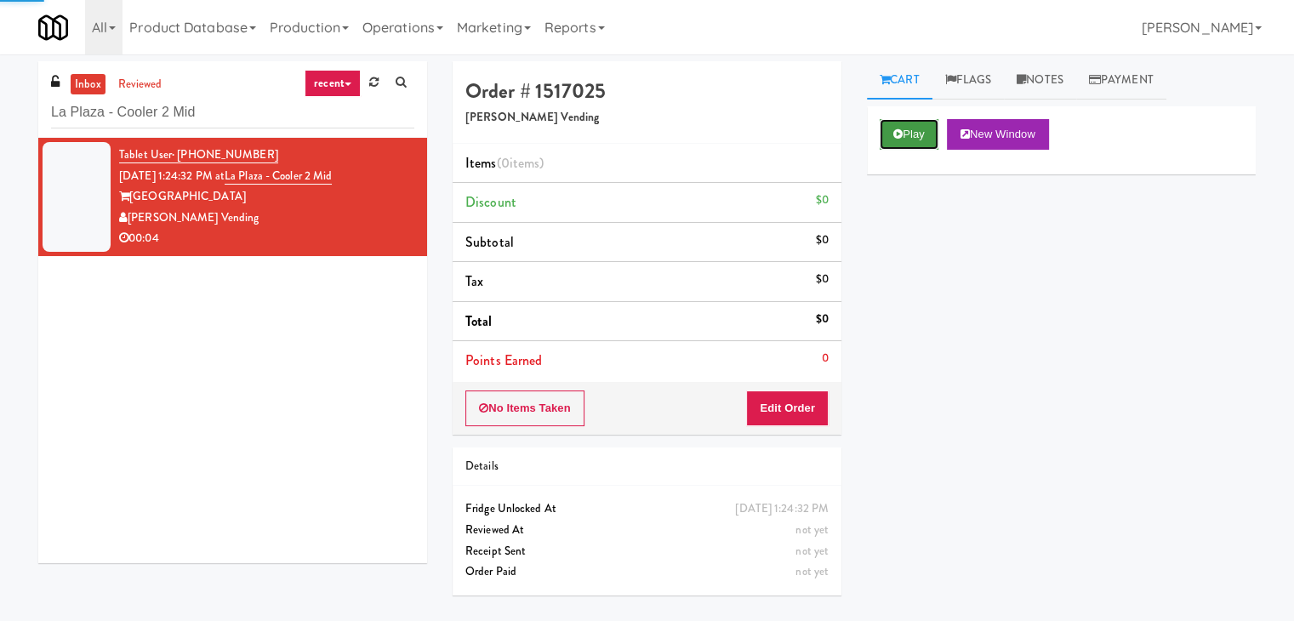
click at [908, 127] on button "Play" at bounding box center [908, 134] width 59 height 31
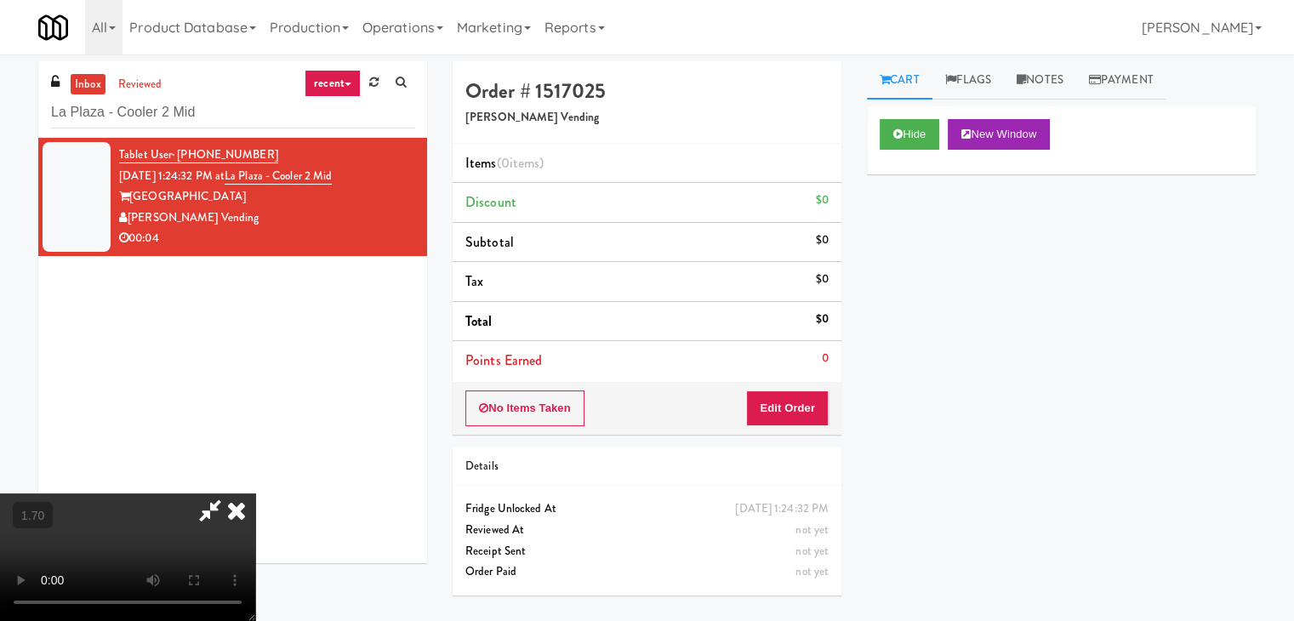
click at [255, 493] on video at bounding box center [127, 557] width 255 height 128
drag, startPoint x: 750, startPoint y: 66, endPoint x: 766, endPoint y: 300, distance: 234.5
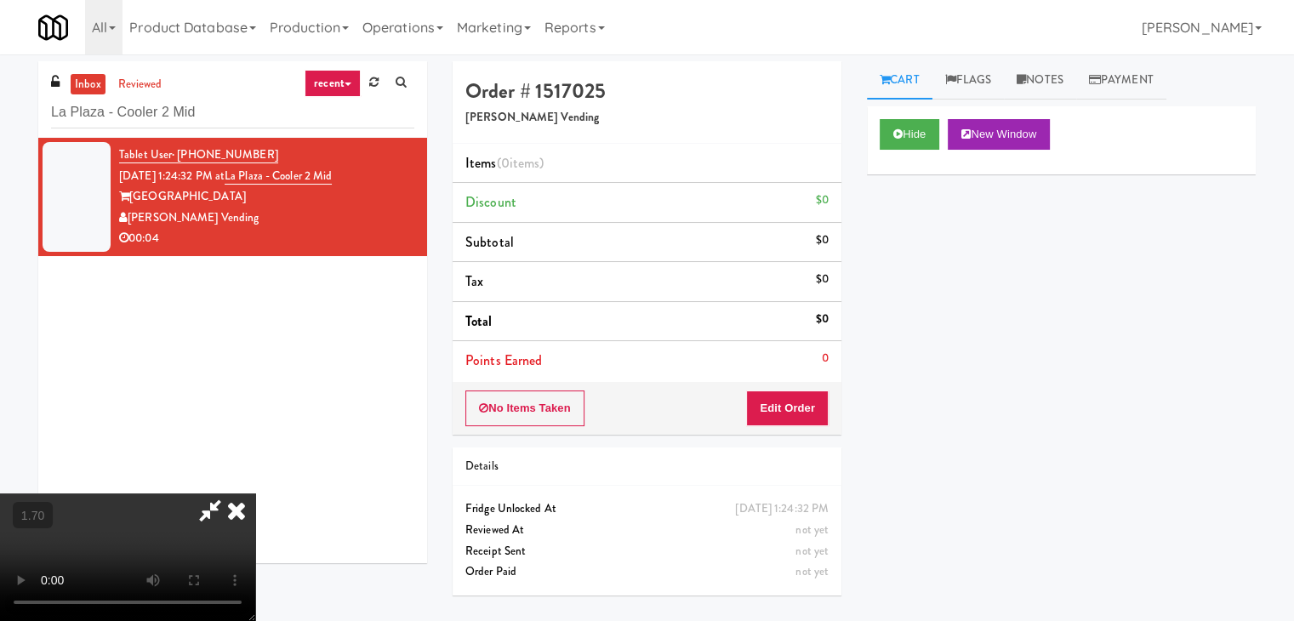
click at [255, 493] on icon at bounding box center [236, 510] width 37 height 34
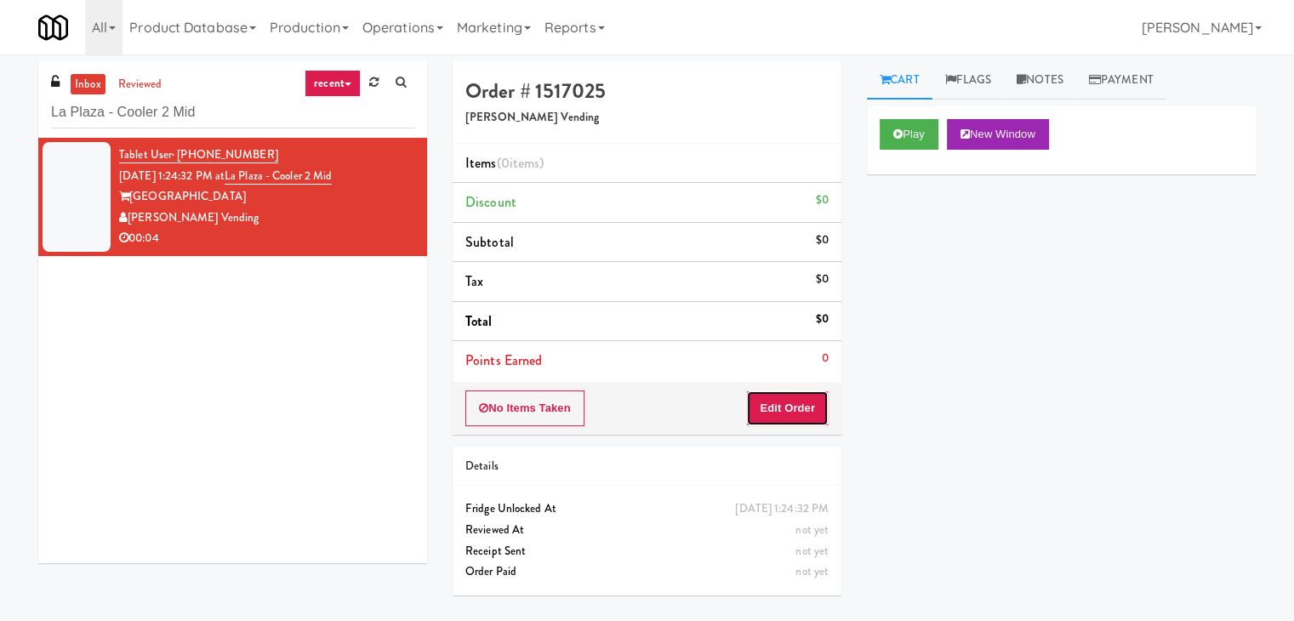
click at [782, 404] on button "Edit Order" at bounding box center [787, 408] width 83 height 36
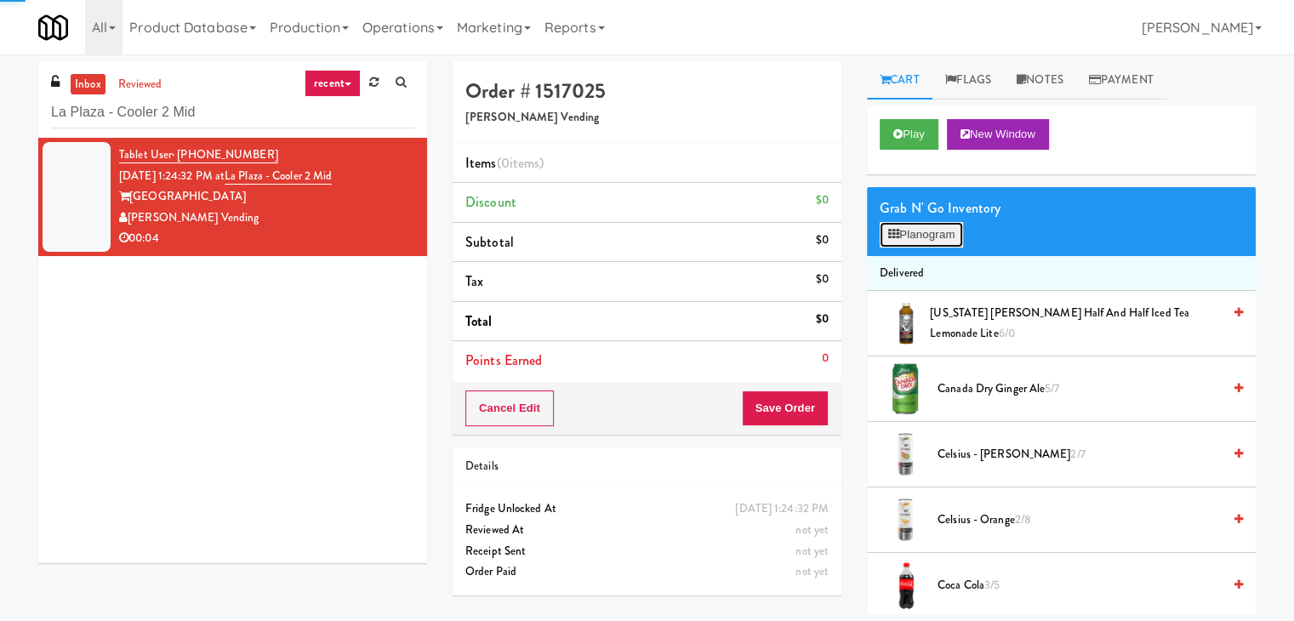
click at [923, 236] on button "Planogram" at bounding box center [920, 235] width 83 height 26
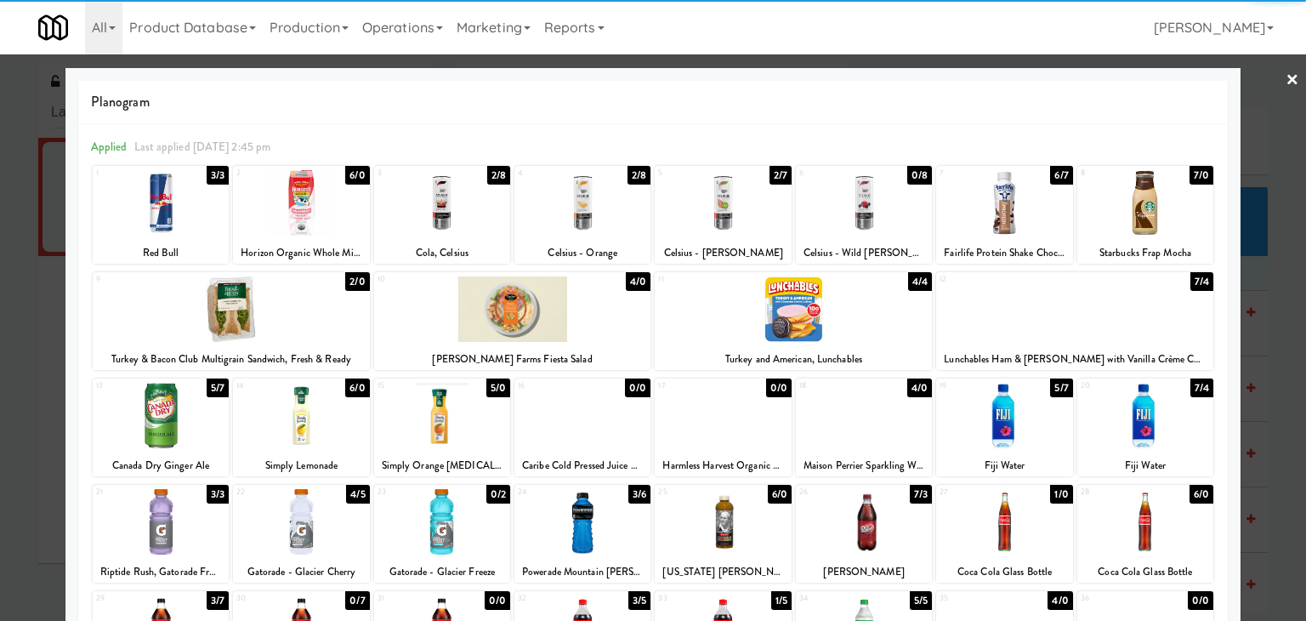
click at [579, 216] on div at bounding box center [583, 202] width 136 height 65
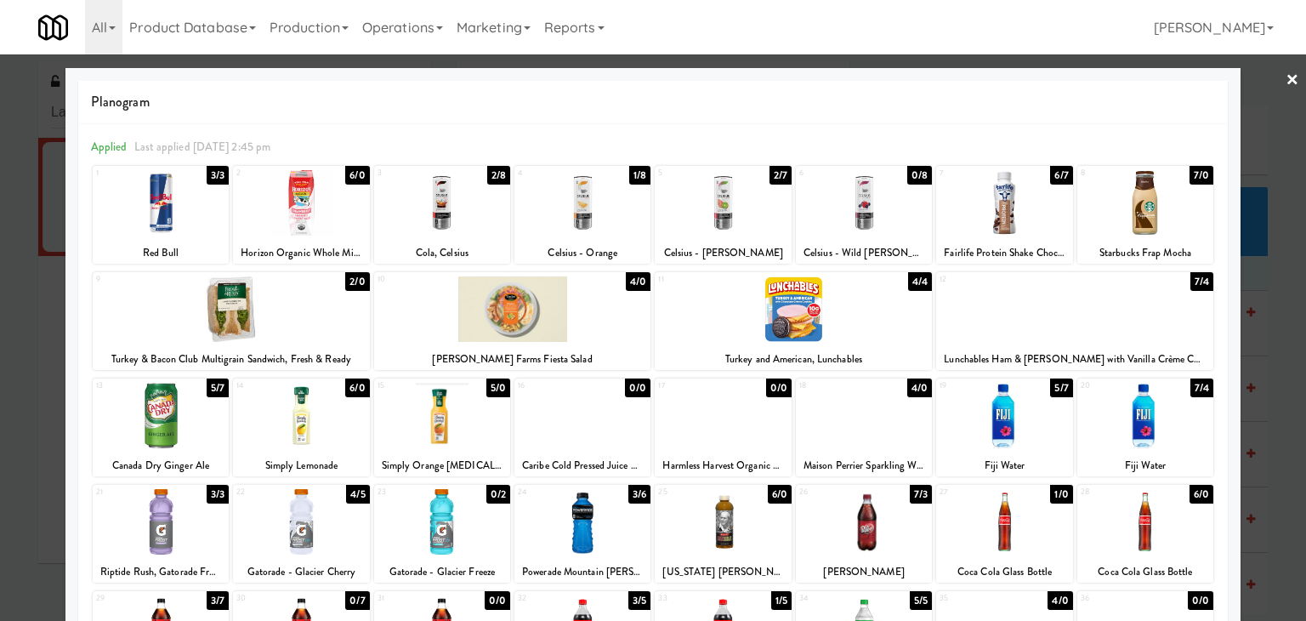
click at [1286, 79] on link "×" at bounding box center [1293, 80] width 14 height 53
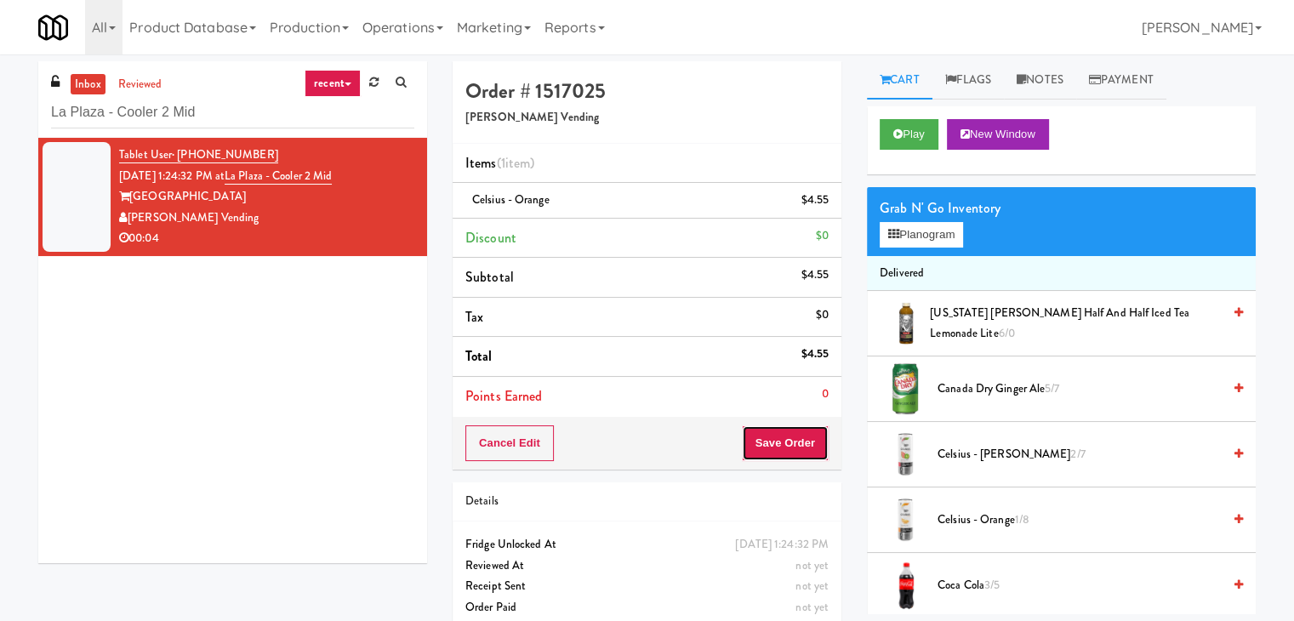
drag, startPoint x: 782, startPoint y: 447, endPoint x: 782, endPoint y: 435, distance: 11.9
click at [782, 443] on button "Save Order" at bounding box center [785, 443] width 87 height 36
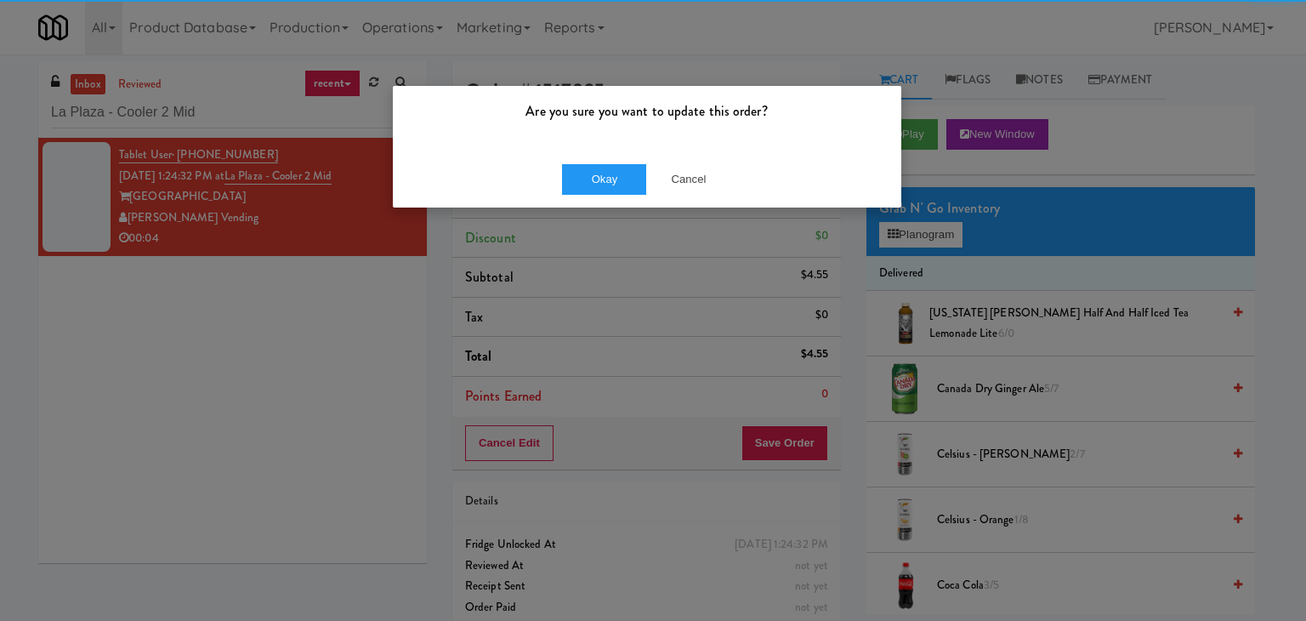
click at [606, 161] on div "Okay Cancel" at bounding box center [647, 179] width 509 height 57
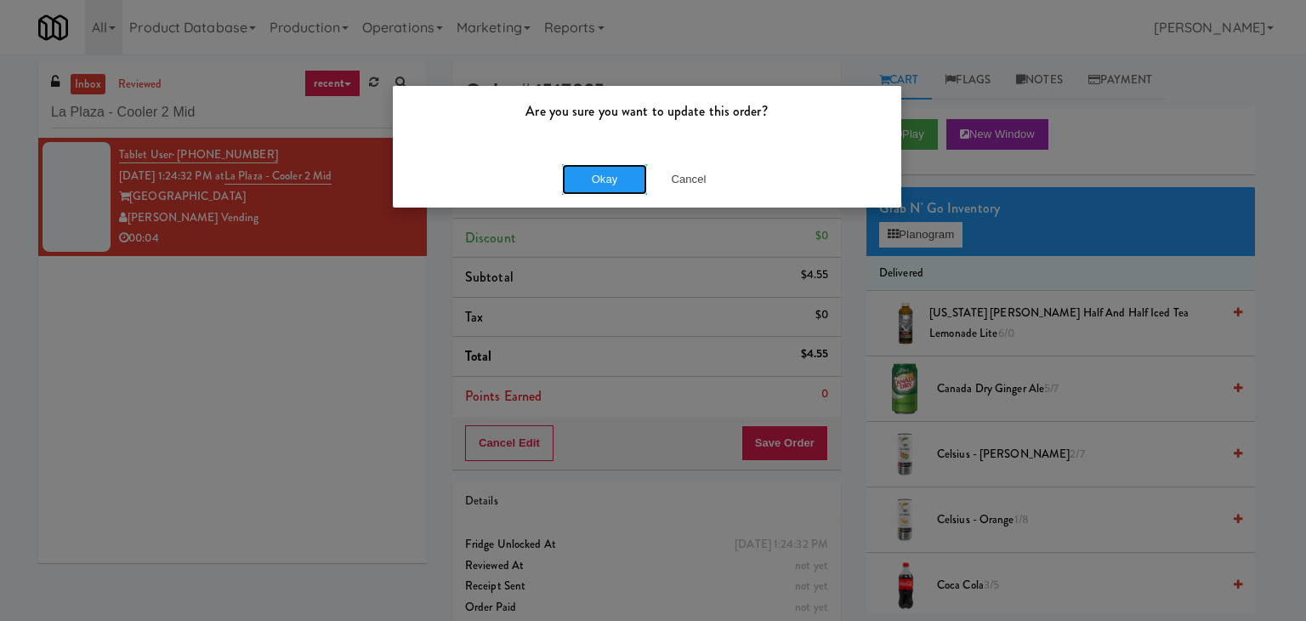
drag, startPoint x: 599, startPoint y: 184, endPoint x: 547, endPoint y: 140, distance: 67.6
click at [599, 184] on button "Okay" at bounding box center [604, 179] width 85 height 31
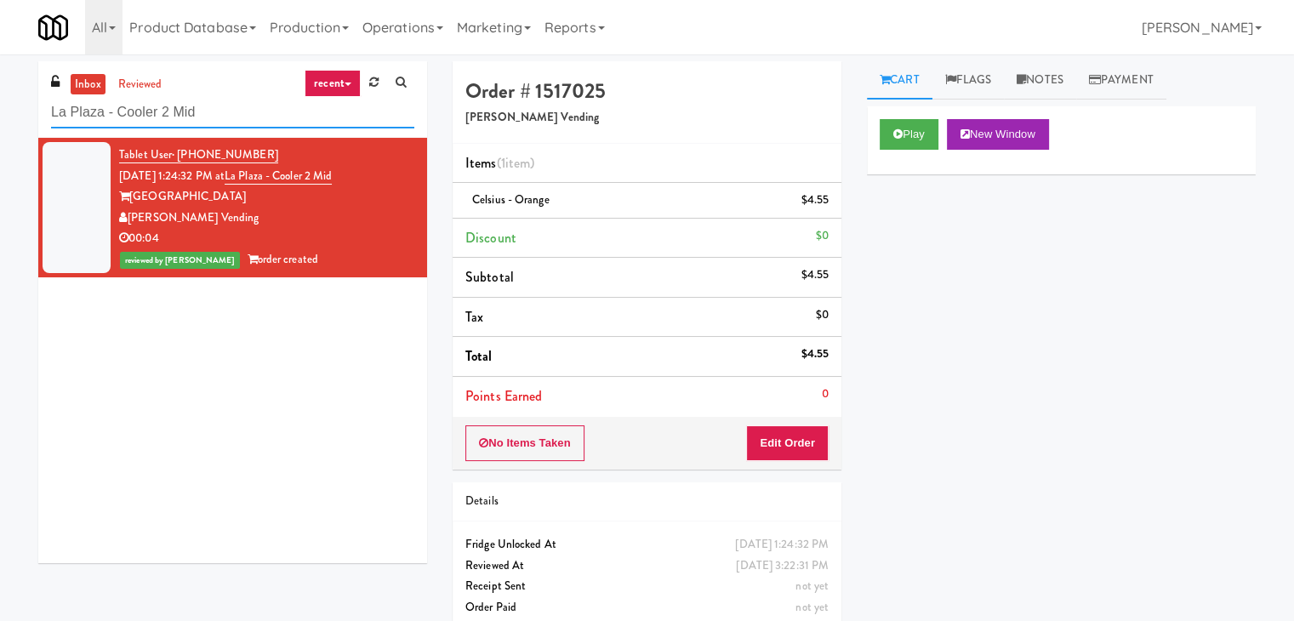
click at [193, 117] on input "La Plaza - Cooler 2 Mid" at bounding box center [232, 112] width 363 height 31
paste input "[PERSON_NAME]"
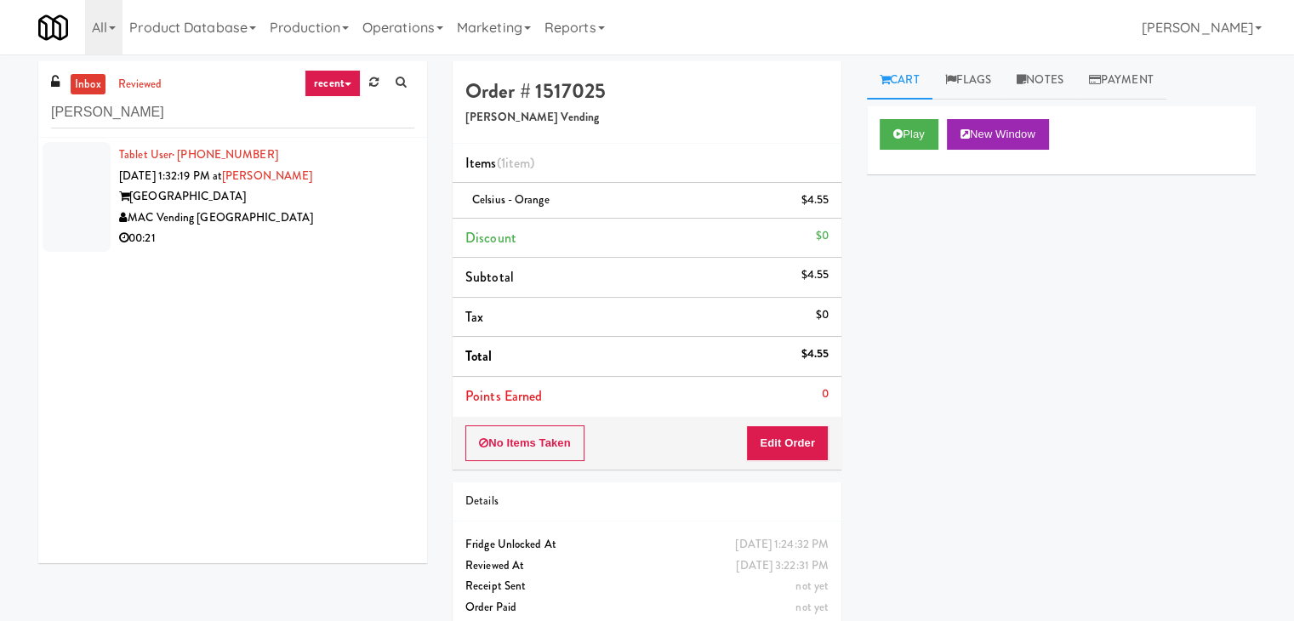
click at [334, 241] on div "00:21" at bounding box center [266, 238] width 295 height 21
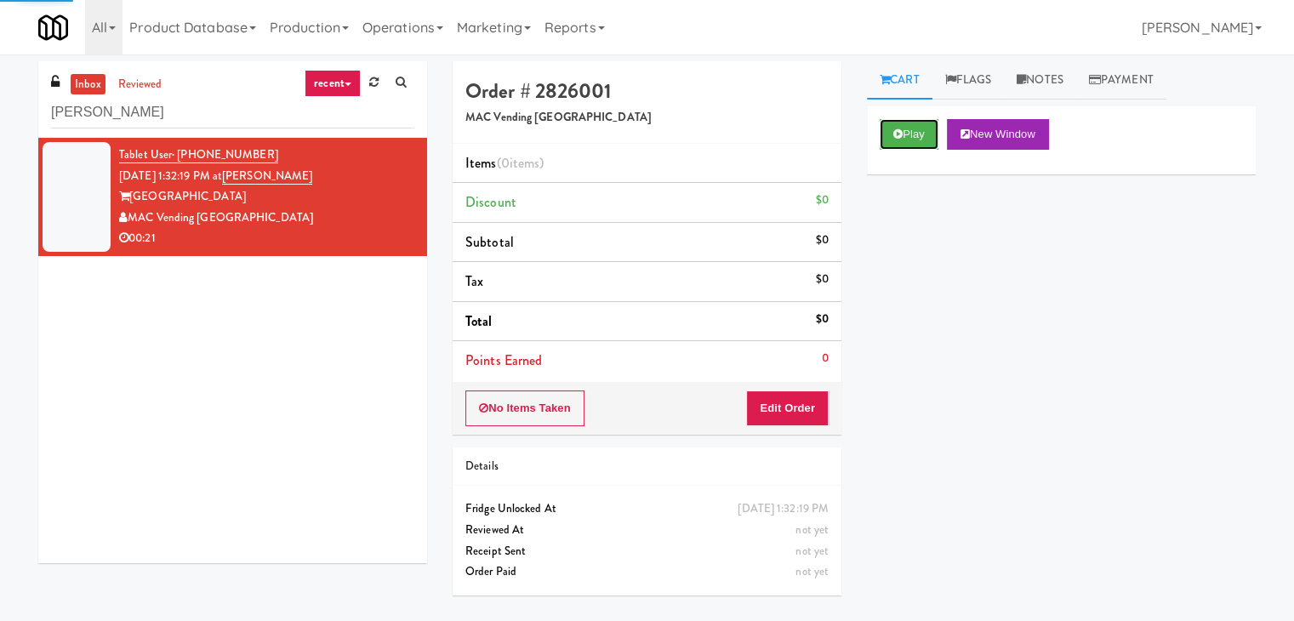
drag, startPoint x: 905, startPoint y: 134, endPoint x: 570, endPoint y: 55, distance: 344.3
click at [905, 134] on button "Play" at bounding box center [908, 134] width 59 height 31
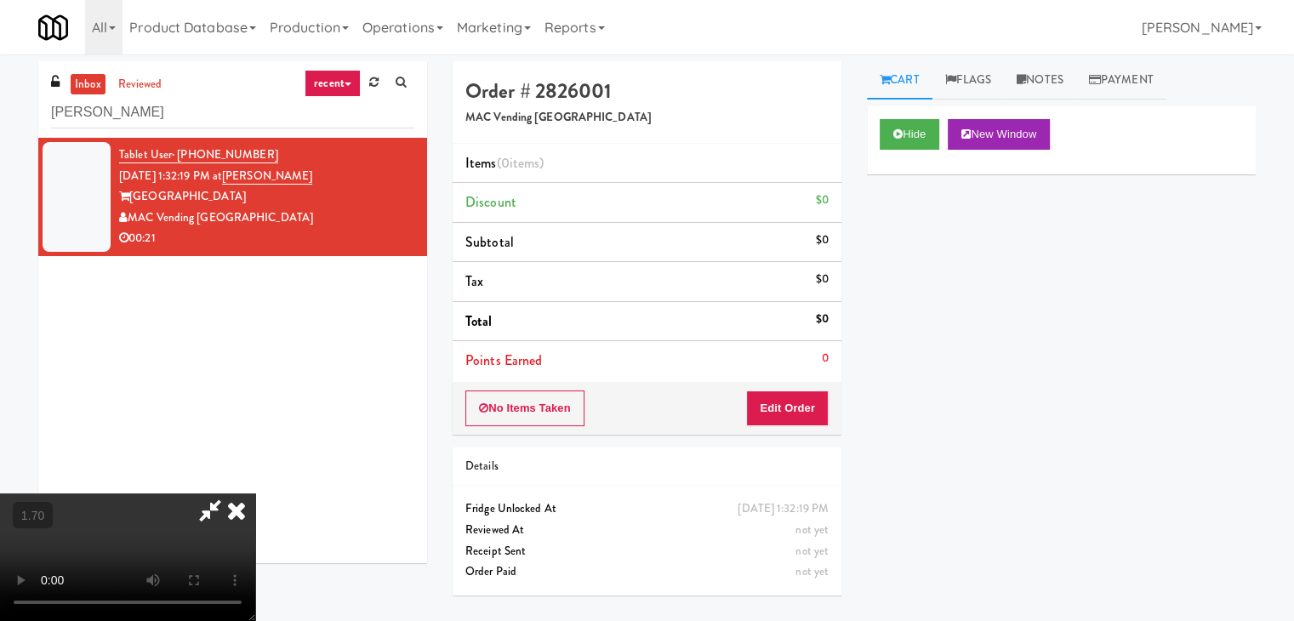
click at [255, 493] on video at bounding box center [127, 557] width 255 height 128
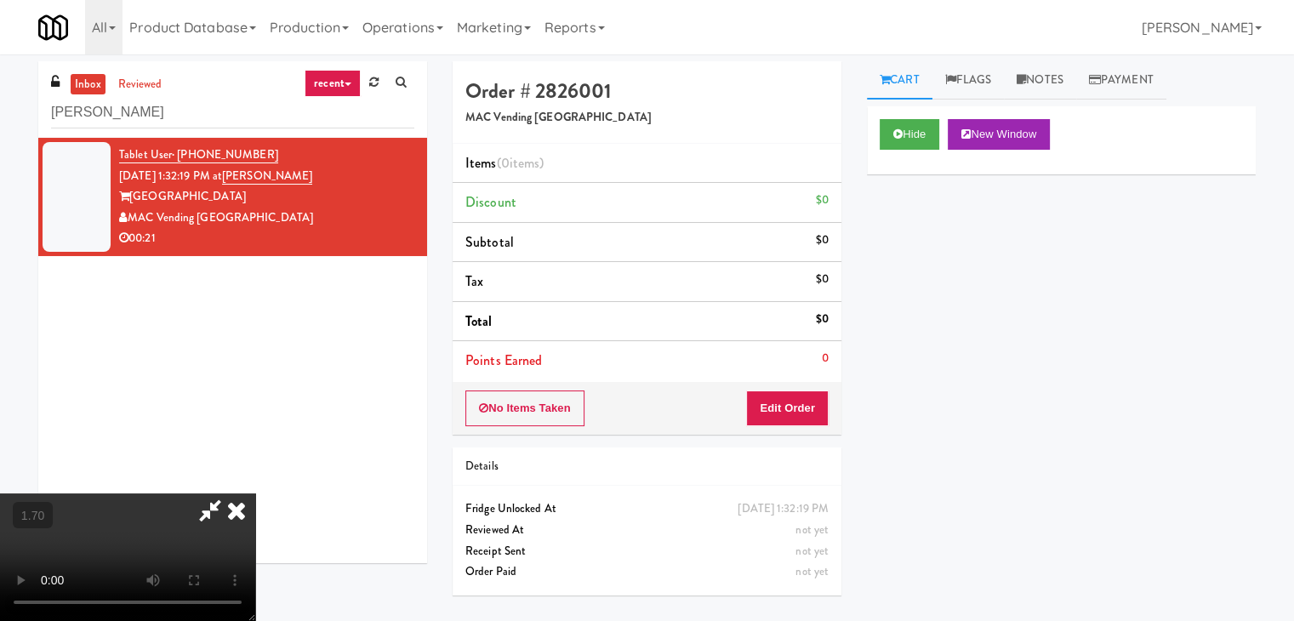
click at [255, 493] on video at bounding box center [127, 557] width 255 height 128
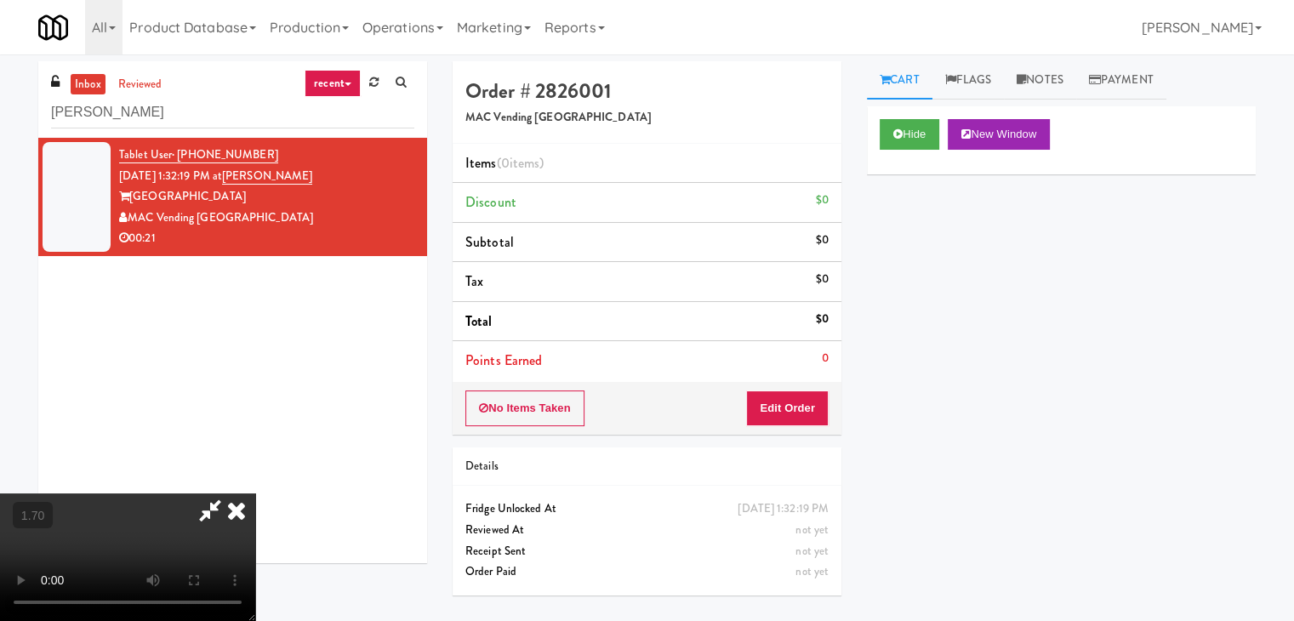
click at [255, 493] on video at bounding box center [127, 557] width 255 height 128
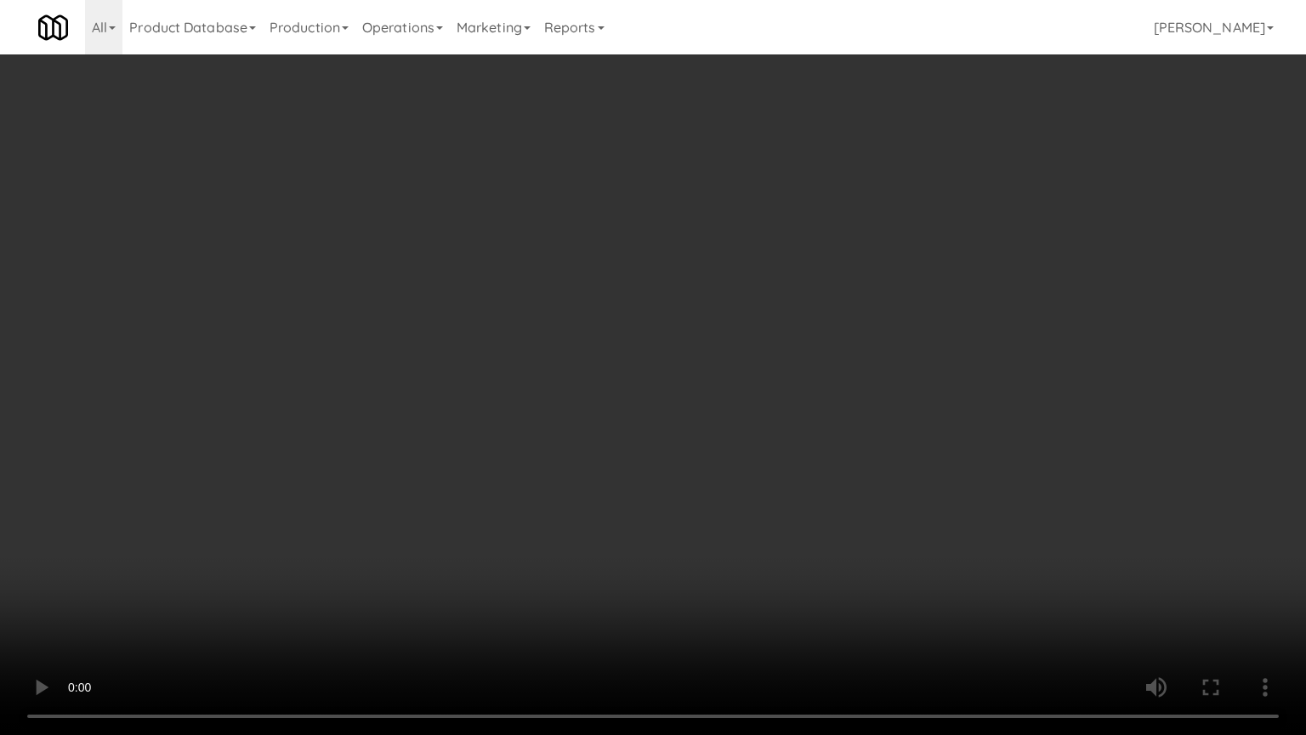
click at [606, 306] on video at bounding box center [653, 367] width 1306 height 735
click at [623, 304] on video at bounding box center [653, 367] width 1306 height 735
click at [680, 414] on video at bounding box center [653, 367] width 1306 height 735
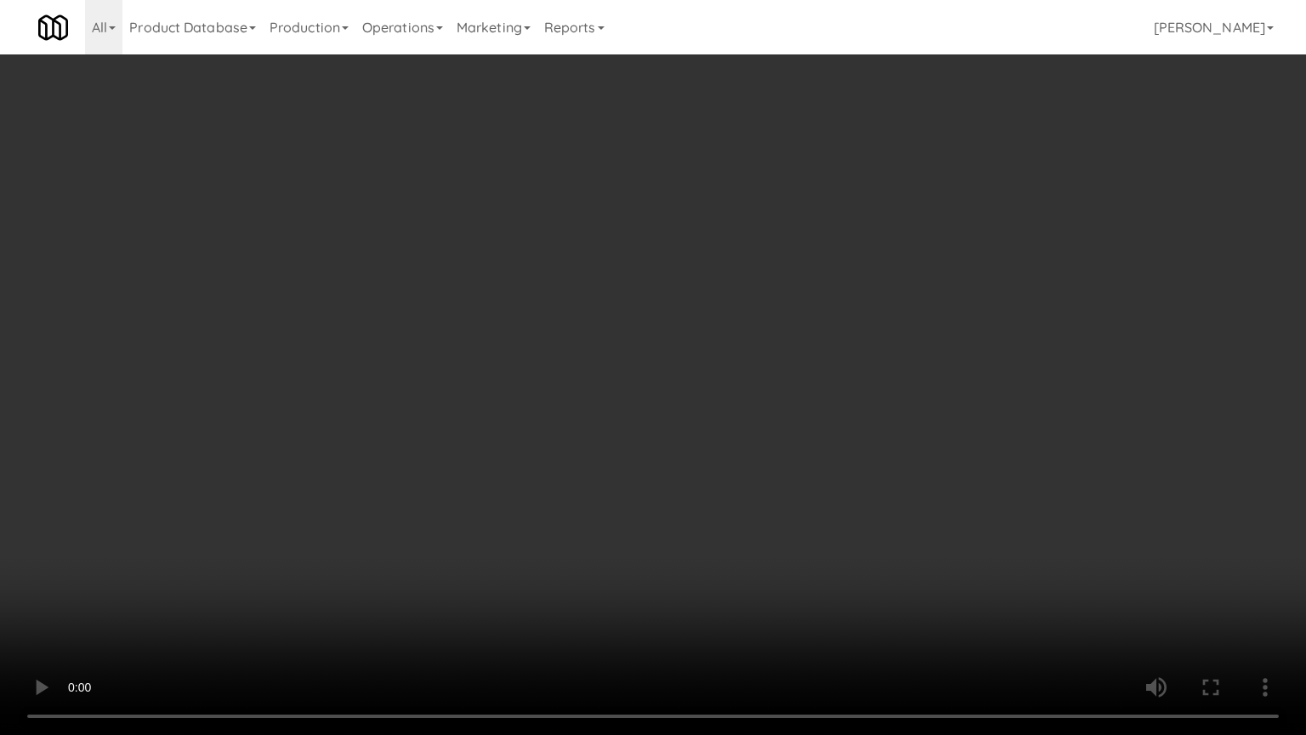
click at [680, 414] on video at bounding box center [653, 367] width 1306 height 735
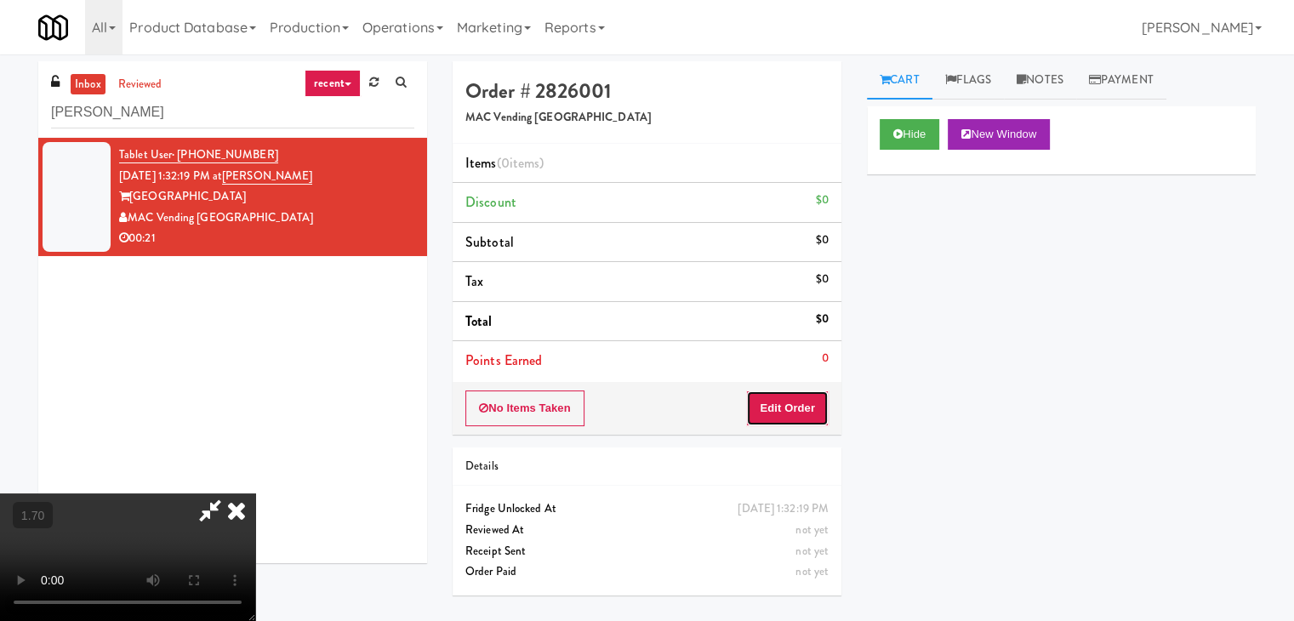
click at [801, 410] on button "Edit Order" at bounding box center [787, 408] width 83 height 36
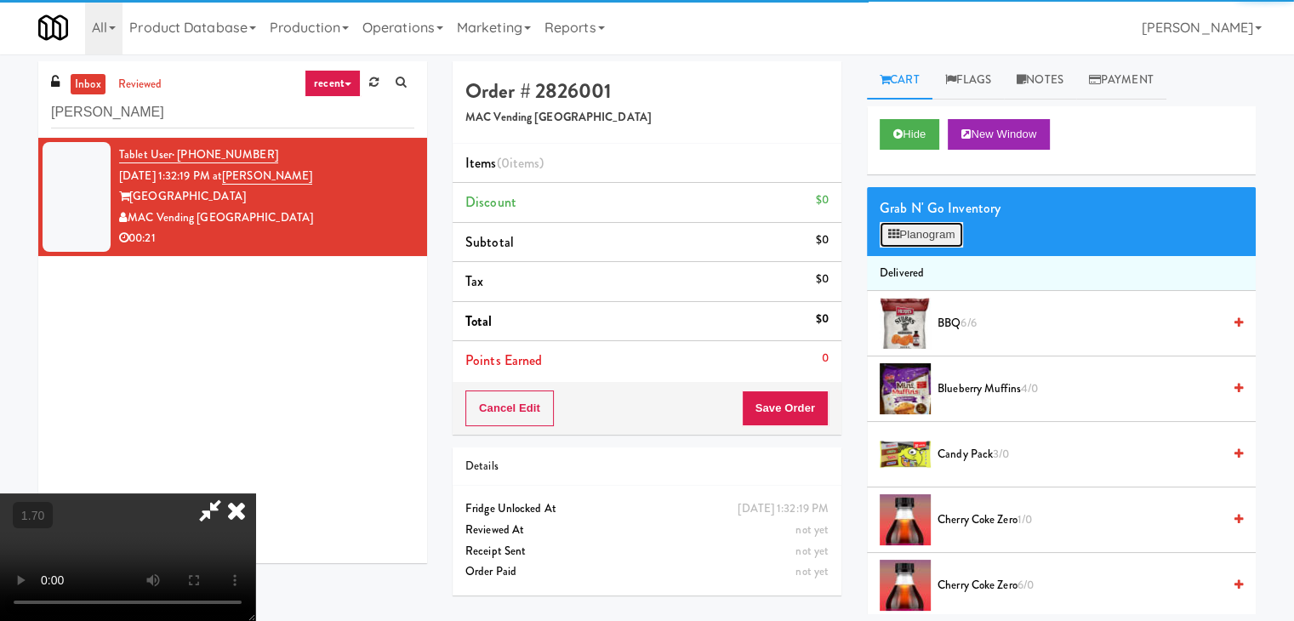
drag, startPoint x: 922, startPoint y: 229, endPoint x: 692, endPoint y: 352, distance: 260.7
click at [922, 230] on button "Planogram" at bounding box center [920, 235] width 83 height 26
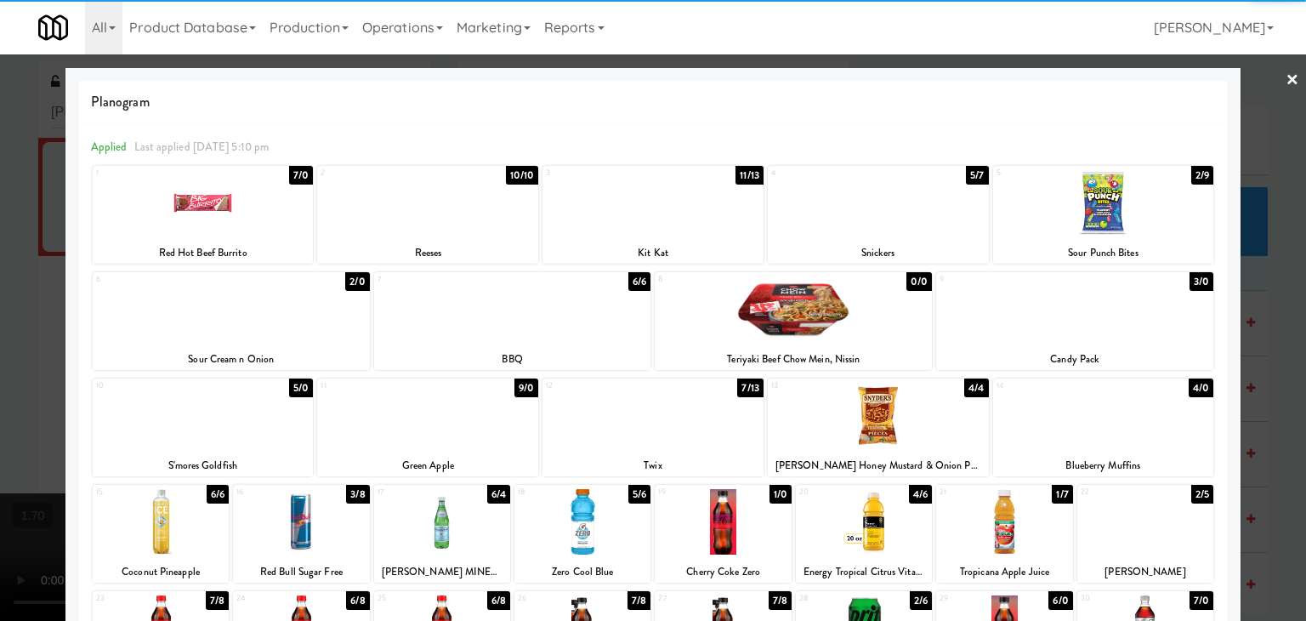
scroll to position [170, 0]
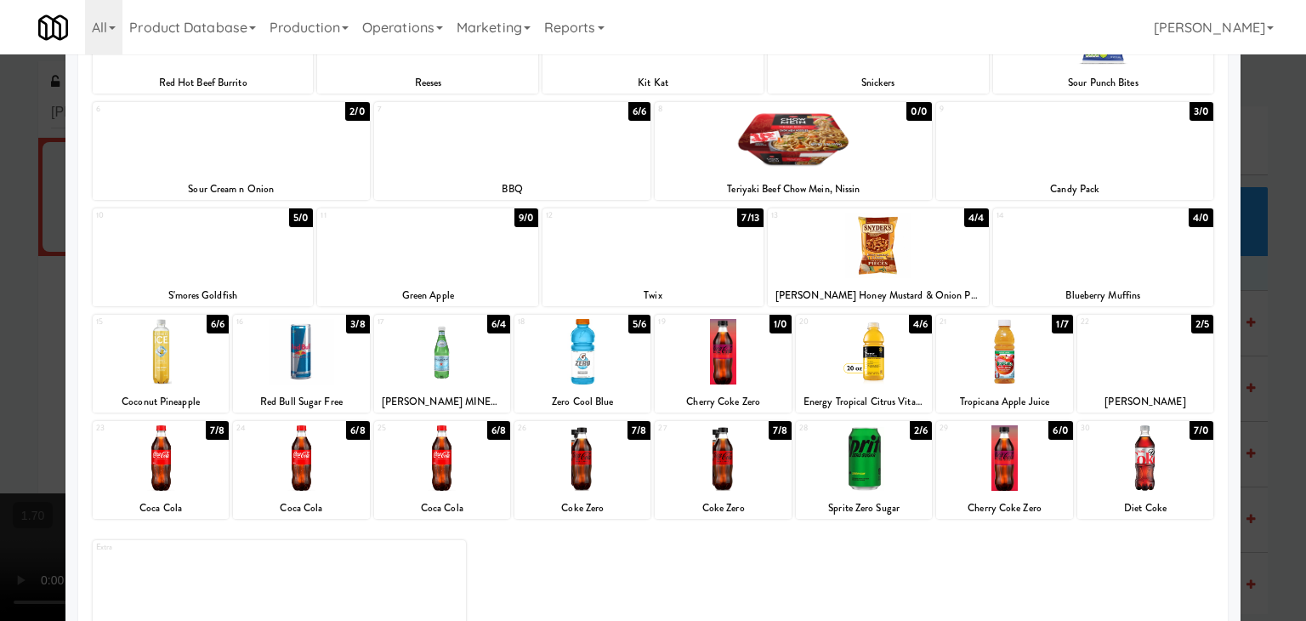
click at [556, 358] on div at bounding box center [583, 351] width 136 height 65
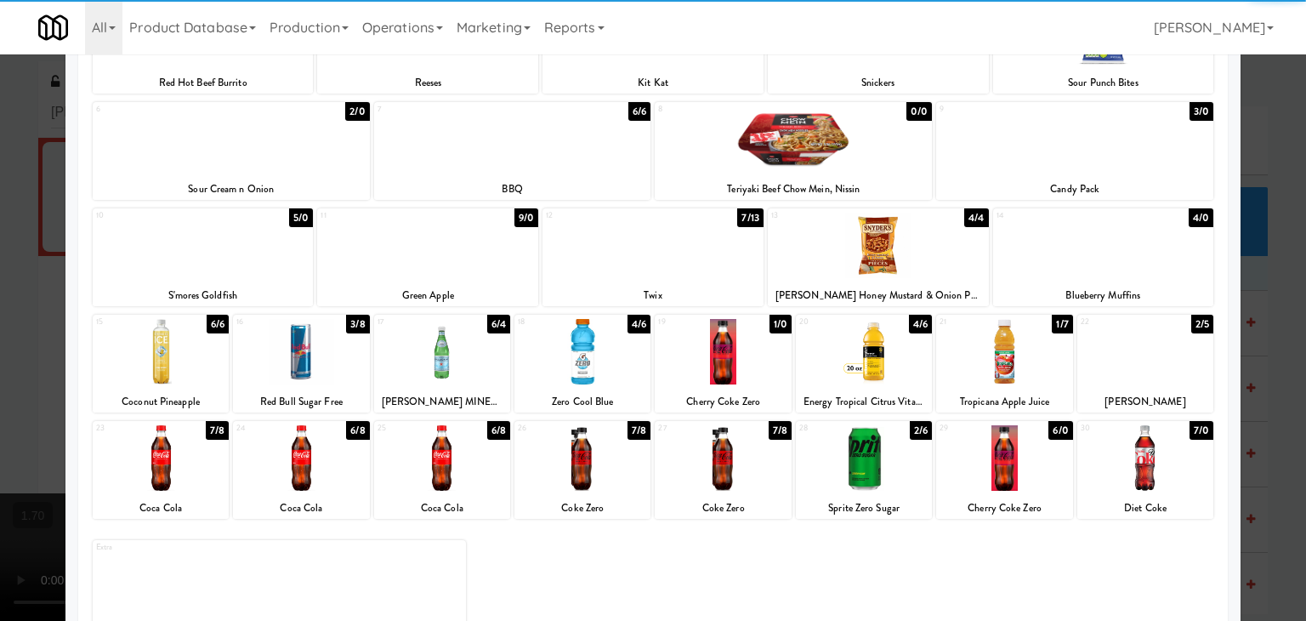
click at [1082, 259] on div at bounding box center [1103, 245] width 221 height 65
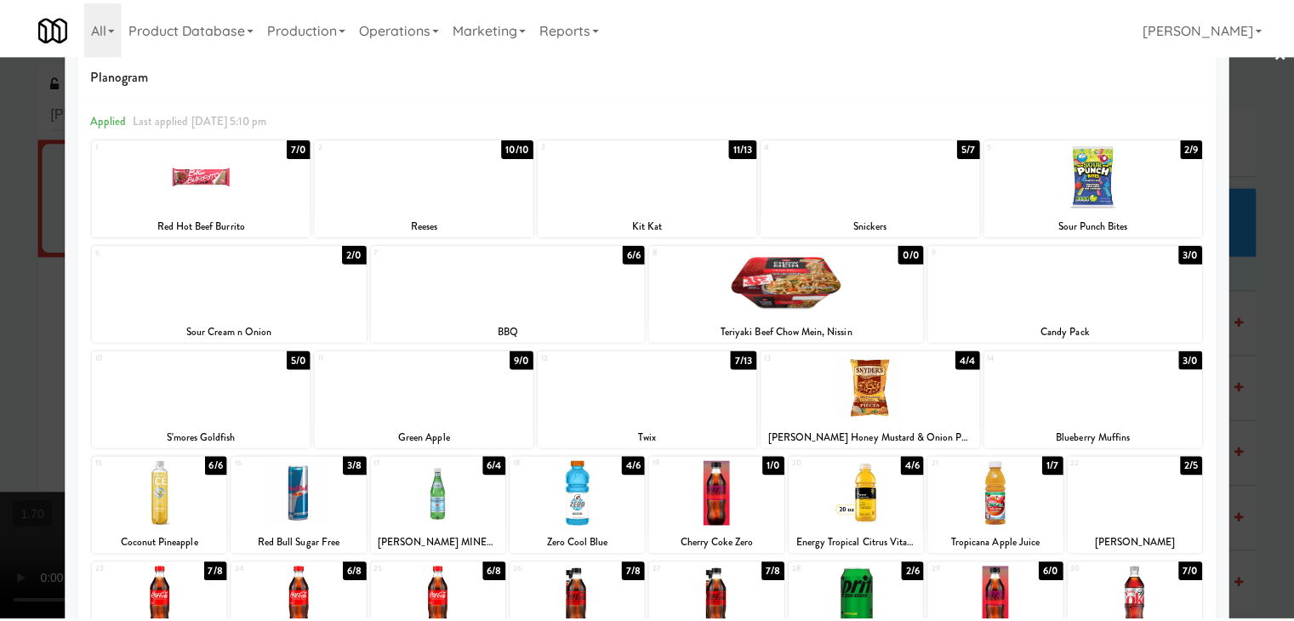
scroll to position [0, 0]
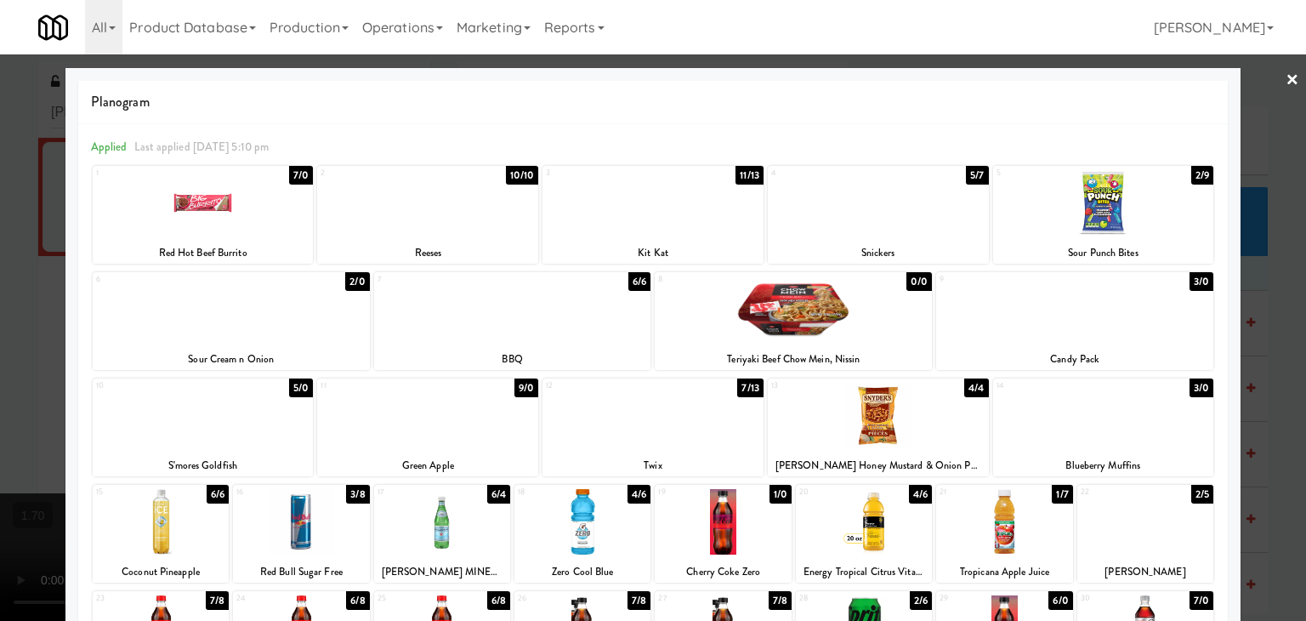
click at [560, 304] on div at bounding box center [512, 308] width 277 height 65
click at [1287, 78] on div at bounding box center [653, 310] width 1306 height 621
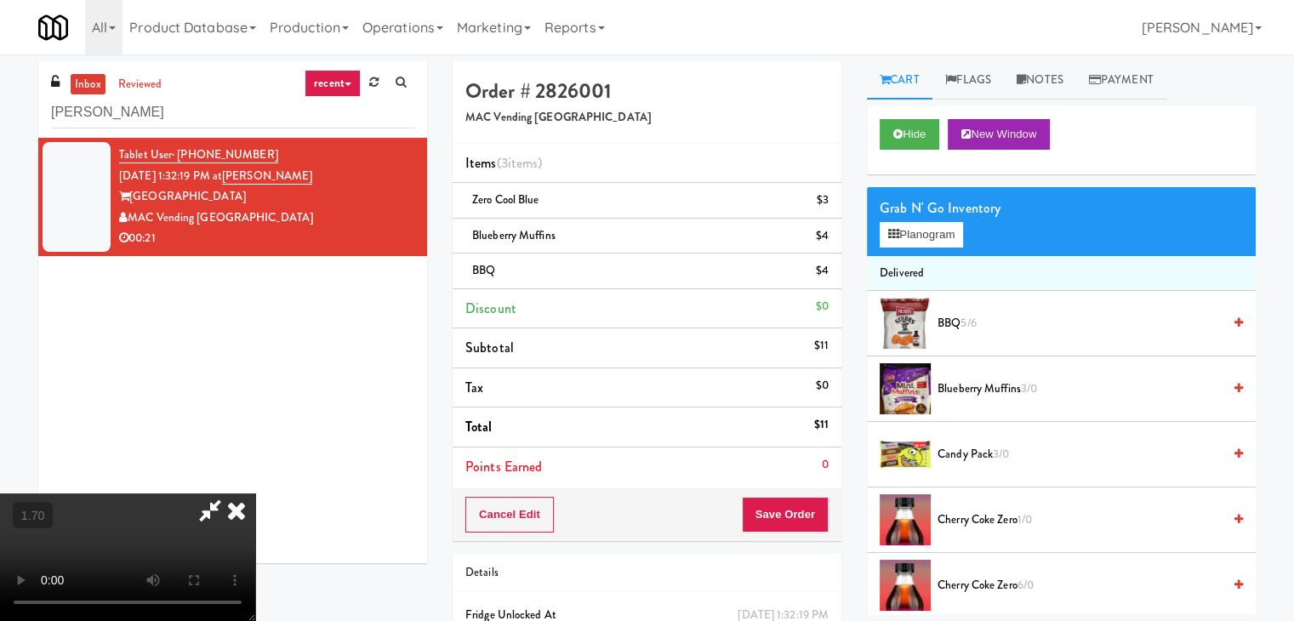
click at [255, 493] on video at bounding box center [127, 557] width 255 height 128
click at [255, 493] on icon at bounding box center [236, 510] width 37 height 34
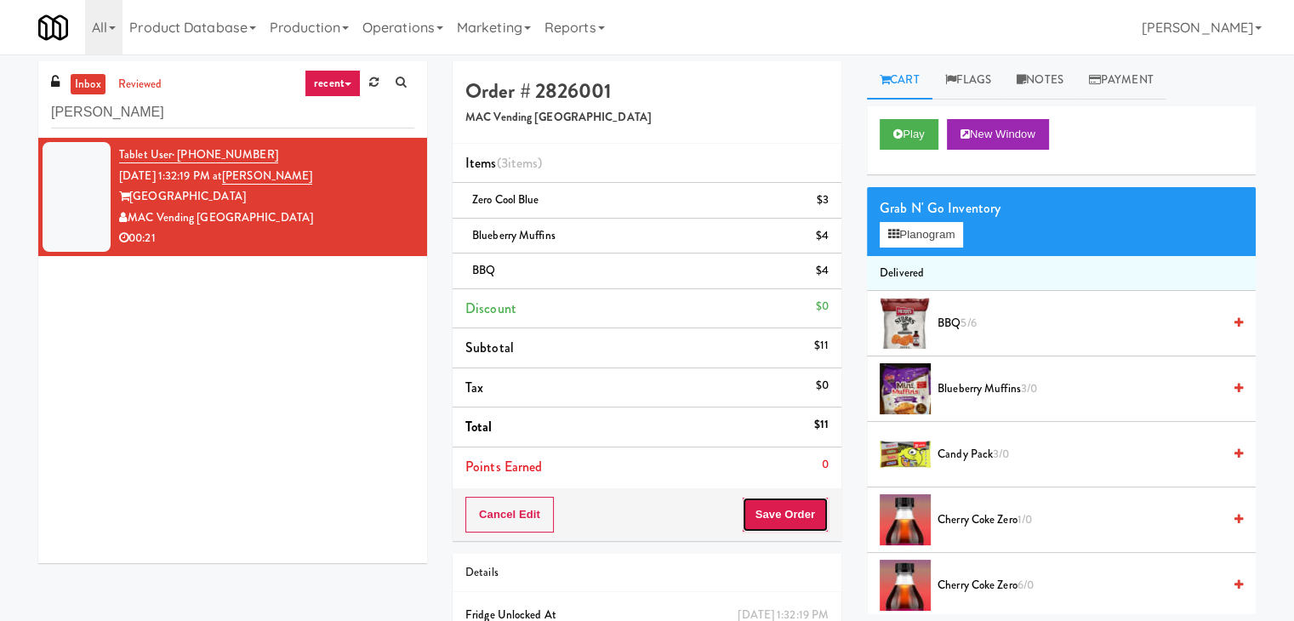
drag, startPoint x: 769, startPoint y: 521, endPoint x: 768, endPoint y: 512, distance: 8.5
click at [769, 519] on button "Save Order" at bounding box center [785, 515] width 87 height 36
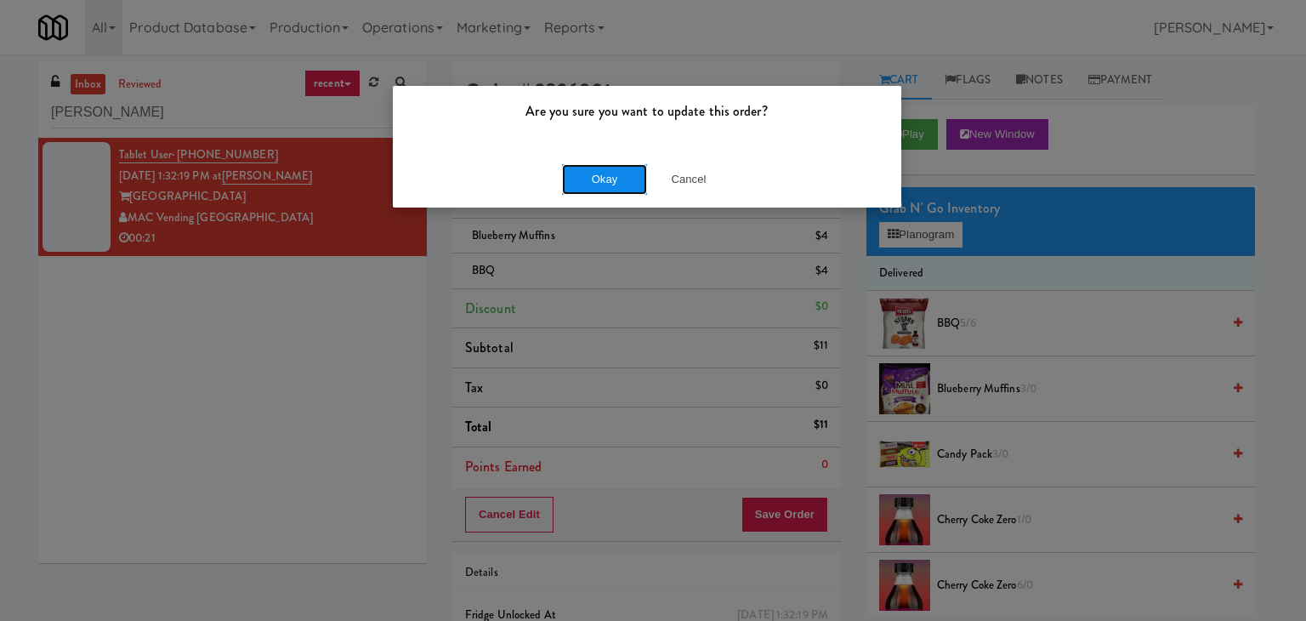
click at [610, 180] on button "Okay" at bounding box center [604, 179] width 85 height 31
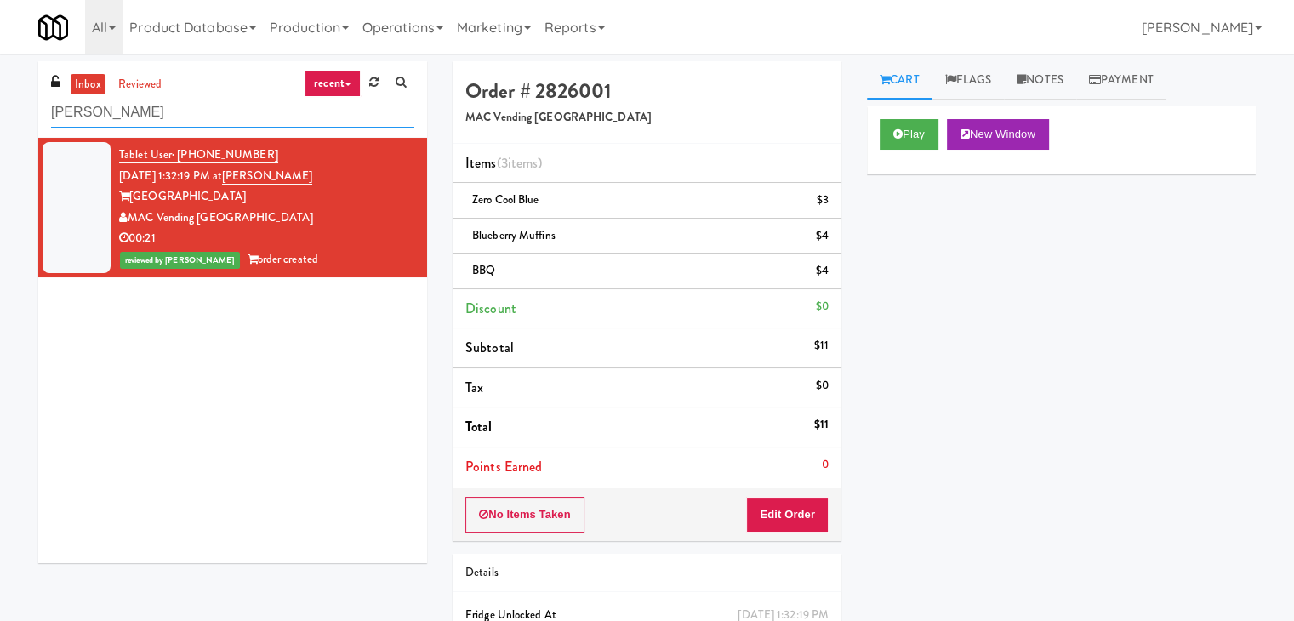
click at [193, 117] on input "[PERSON_NAME]" at bounding box center [232, 112] width 363 height 31
paste input "Heights Gym Drinks"
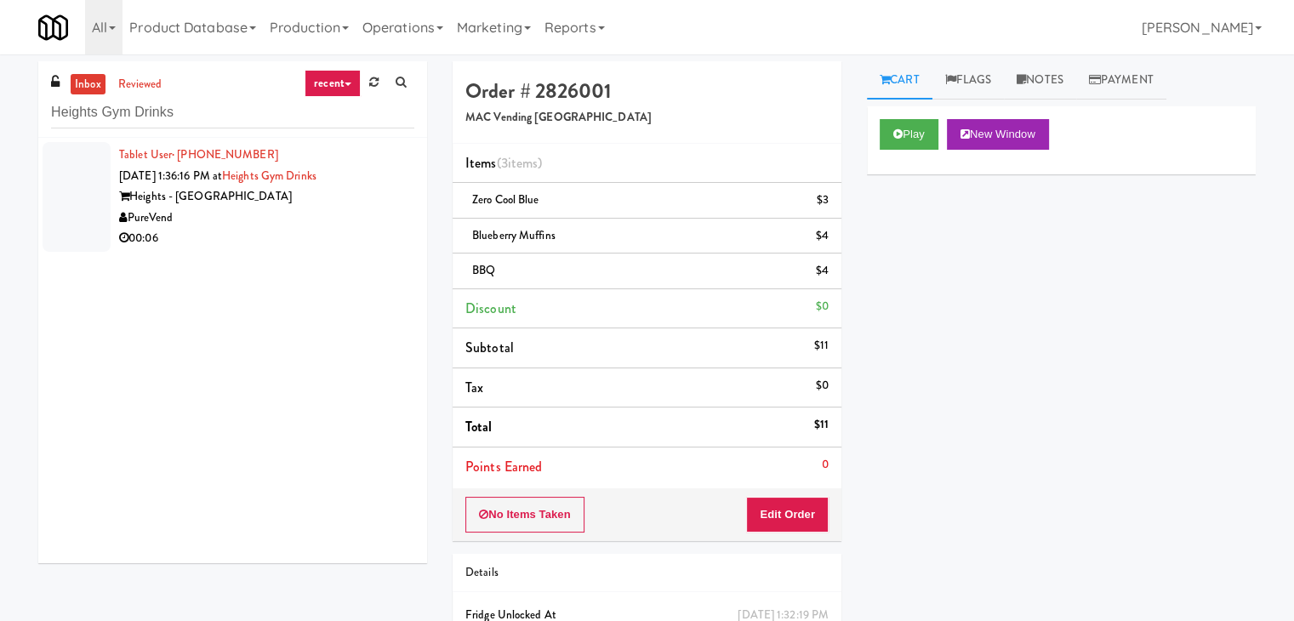
drag, startPoint x: 327, startPoint y: 230, endPoint x: 458, endPoint y: 237, distance: 131.2
click at [327, 230] on div "00:06" at bounding box center [266, 238] width 295 height 21
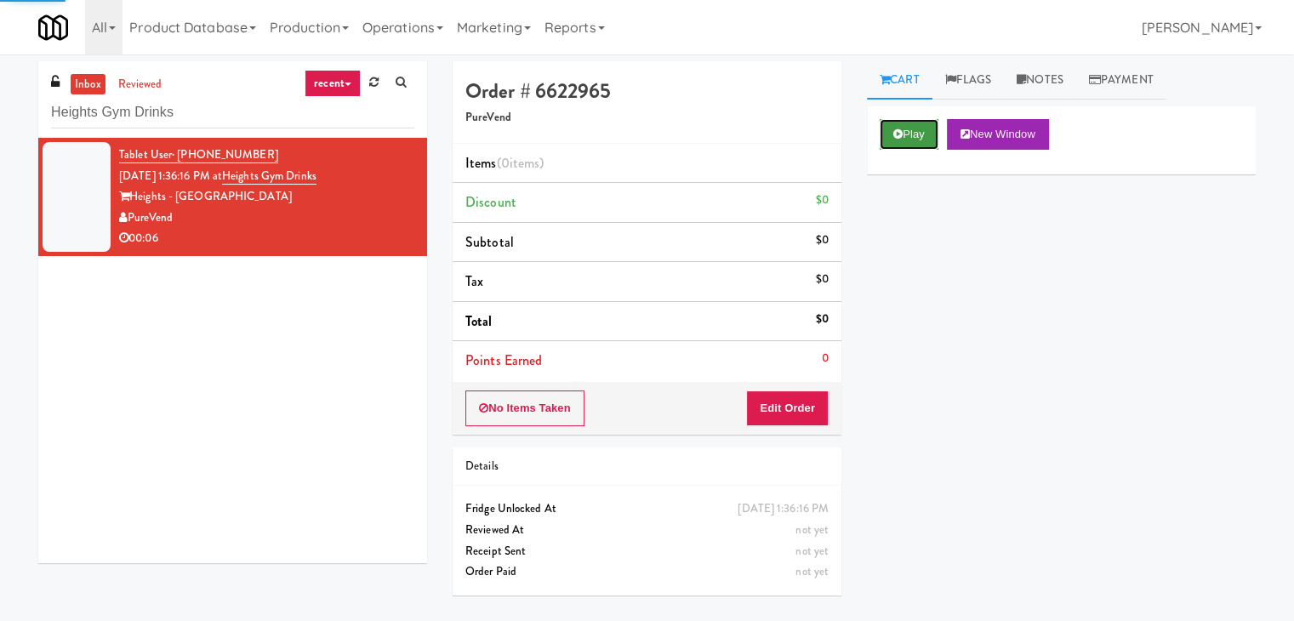
click at [902, 134] on icon at bounding box center [897, 133] width 9 height 11
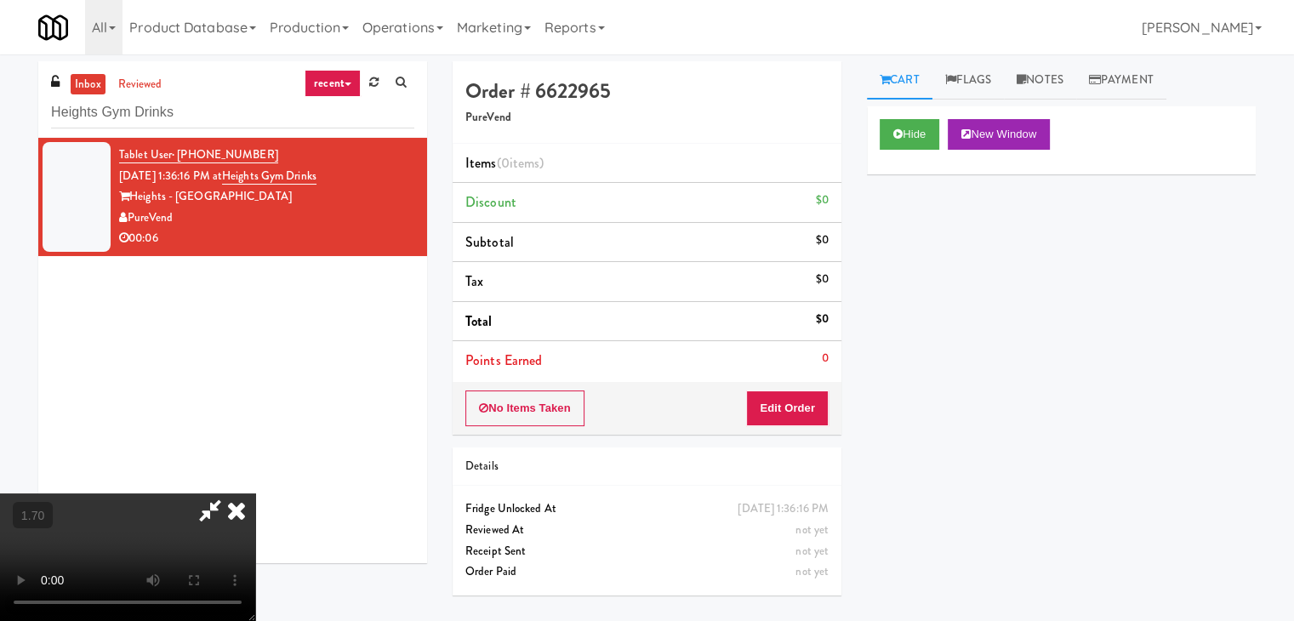
click at [255, 493] on video at bounding box center [127, 557] width 255 height 128
click at [255, 493] on icon at bounding box center [236, 510] width 37 height 34
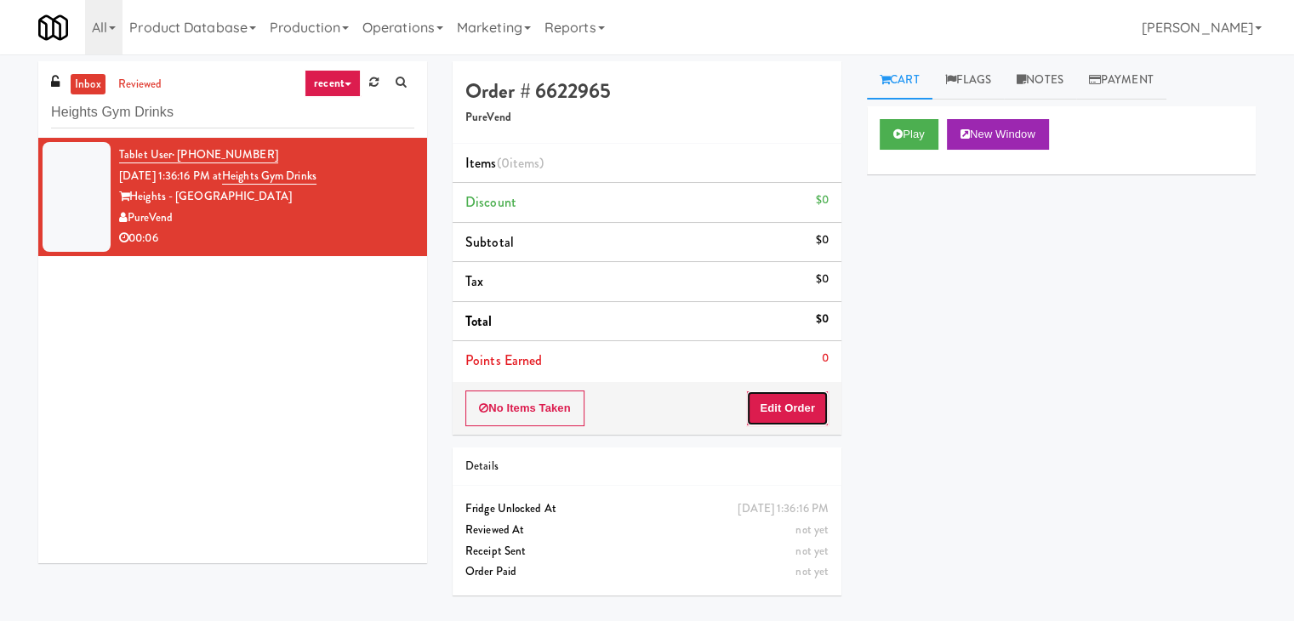
click at [789, 406] on button "Edit Order" at bounding box center [787, 408] width 83 height 36
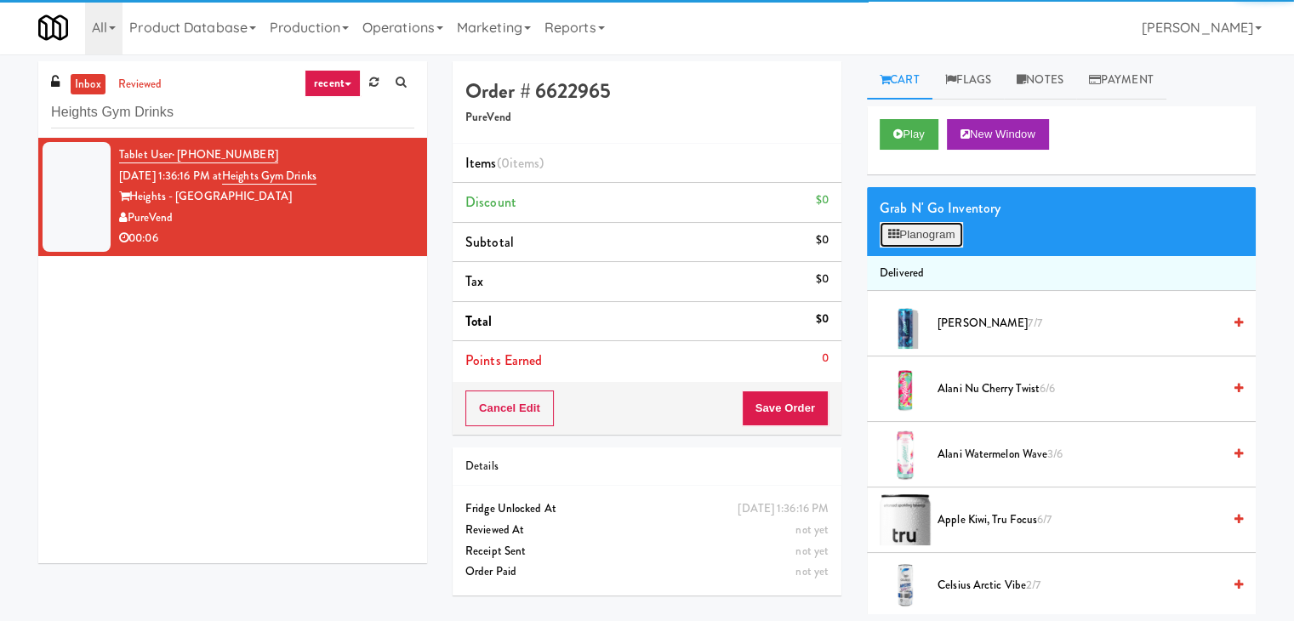
click at [925, 239] on button "Planogram" at bounding box center [920, 235] width 83 height 26
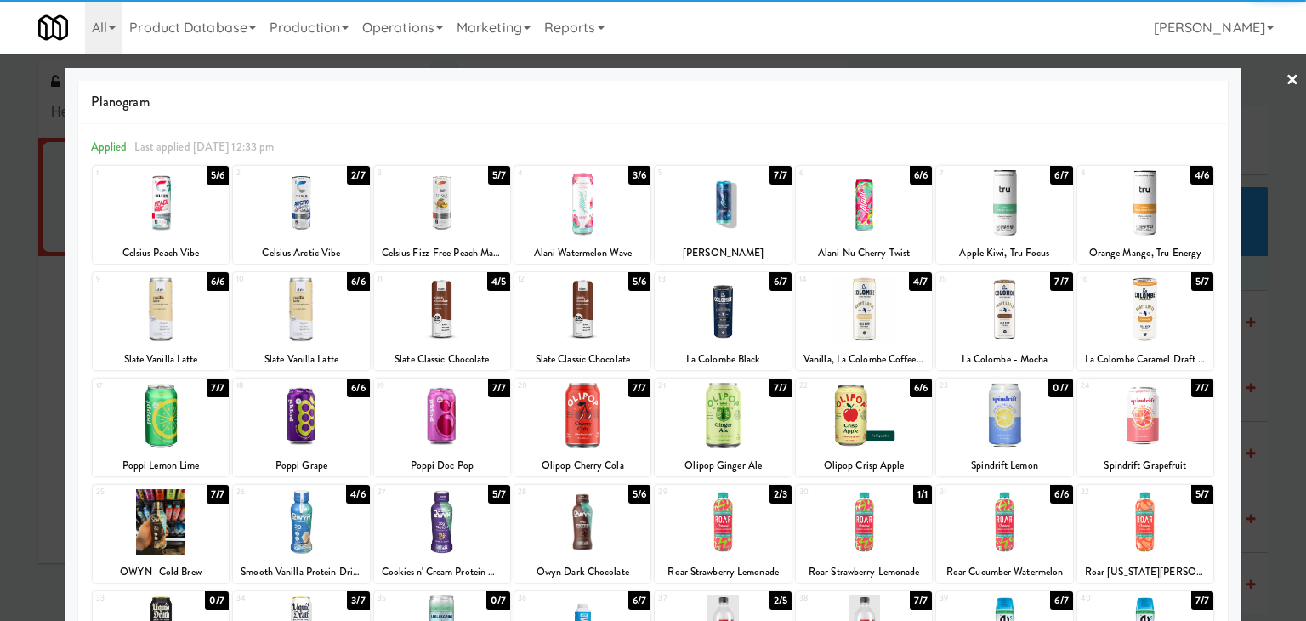
click at [717, 307] on div at bounding box center [723, 308] width 136 height 65
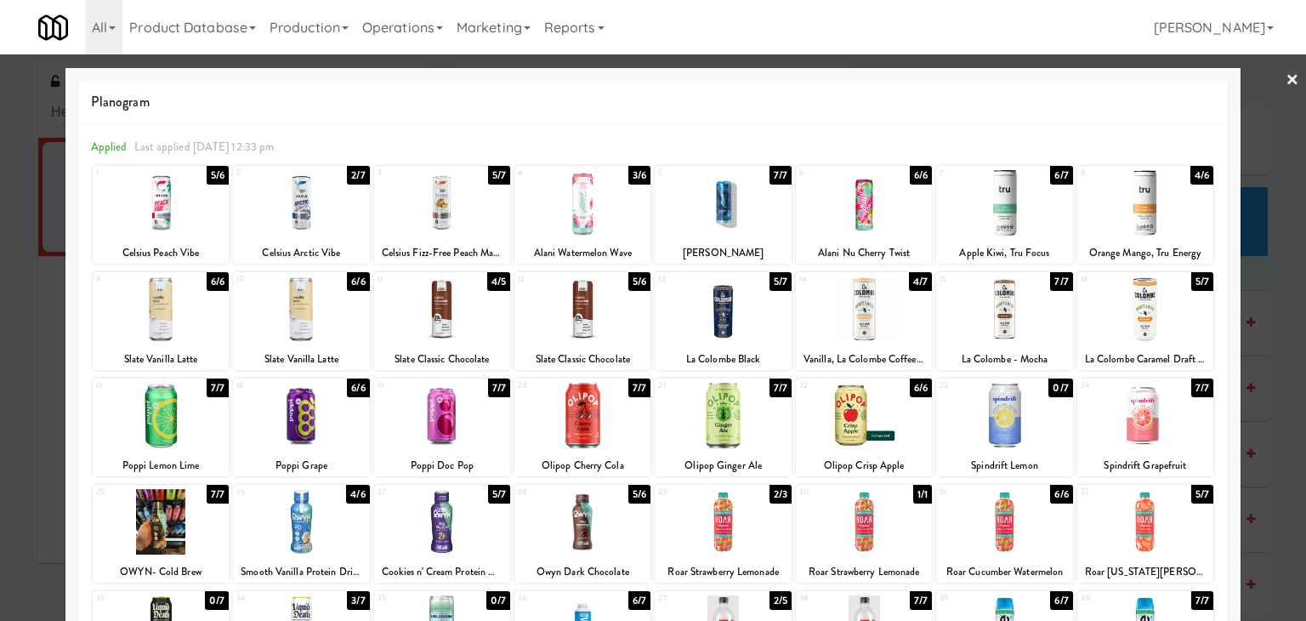
click at [1288, 81] on div at bounding box center [653, 310] width 1306 height 621
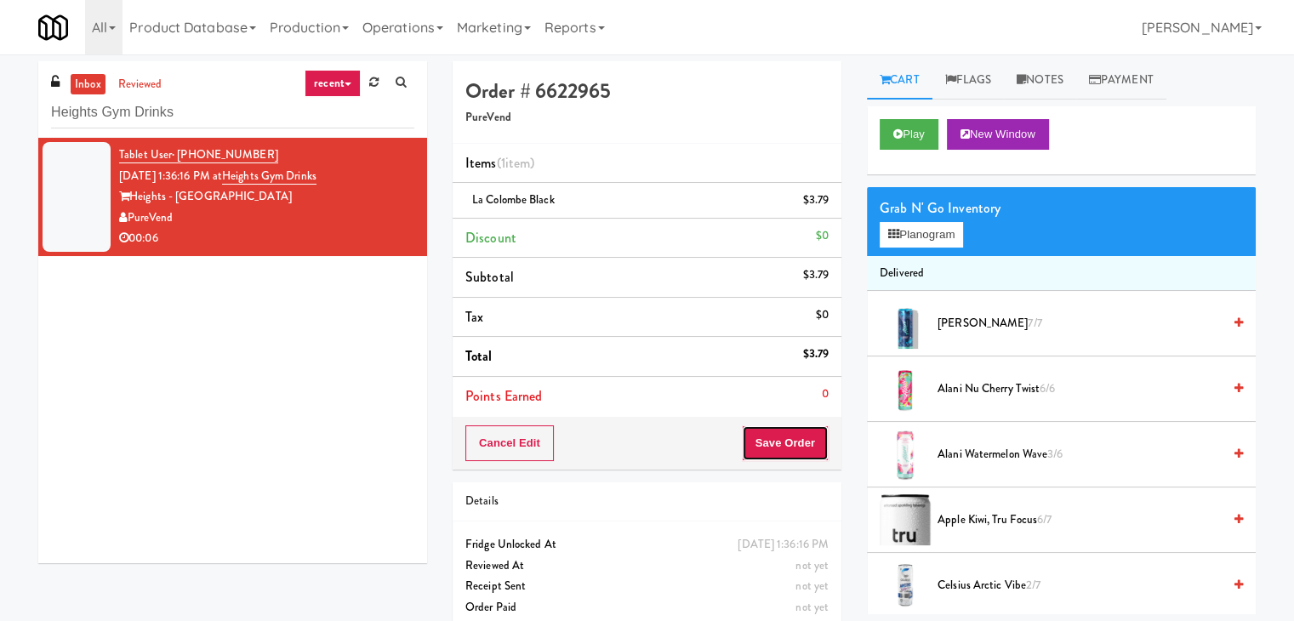
click at [771, 430] on button "Save Order" at bounding box center [785, 443] width 87 height 36
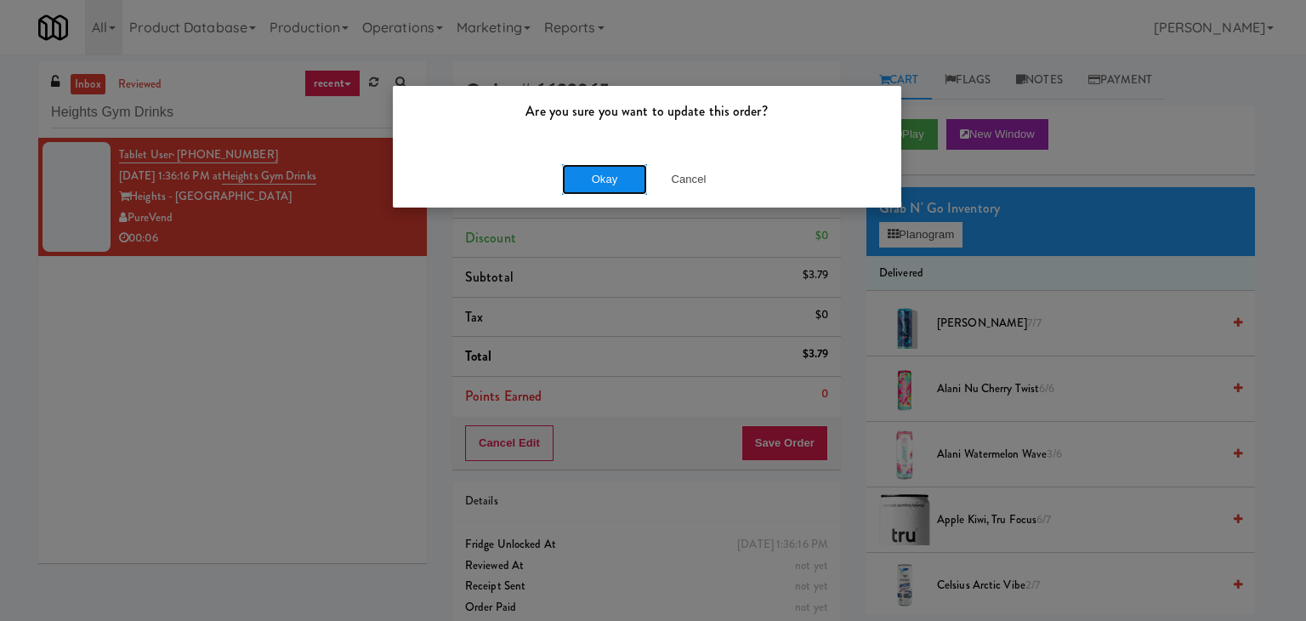
click at [601, 189] on button "Okay" at bounding box center [604, 179] width 85 height 31
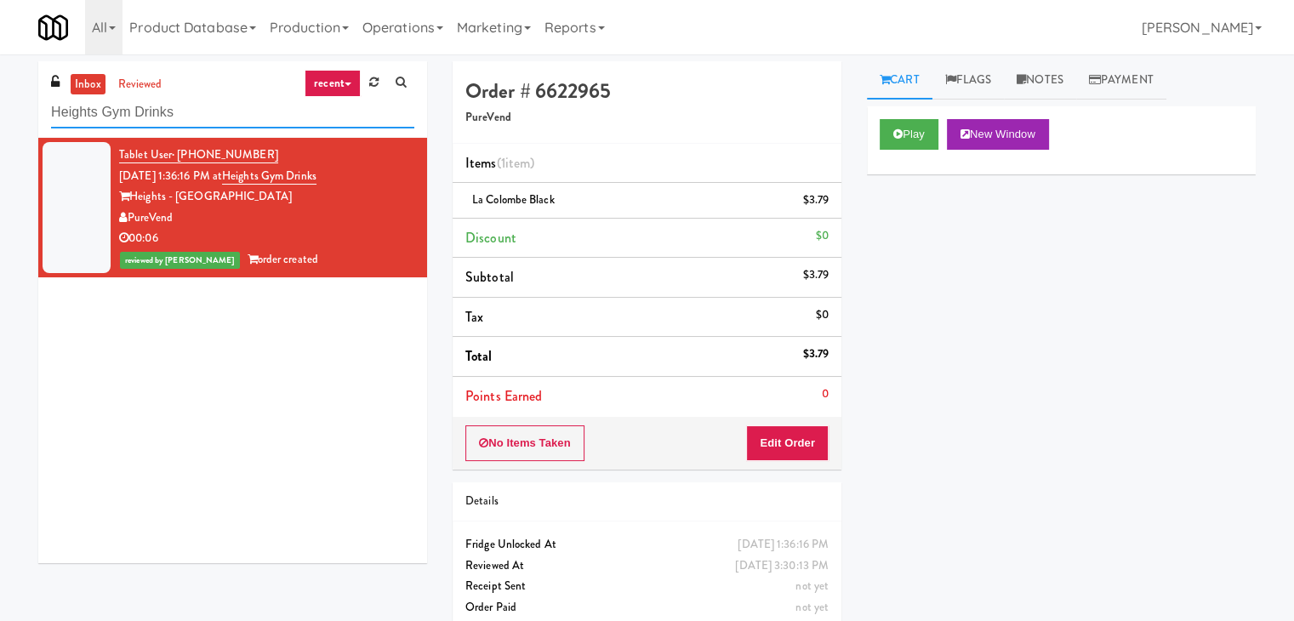
click at [201, 122] on input "Heights Gym Drinks" at bounding box center [232, 112] width 363 height 31
click at [201, 121] on input "Heights Gym Drinks" at bounding box center [232, 112] width 363 height 31
paste input "Fridge Right-2 Columbu"
type input "Fridge Right-2 Columbus"
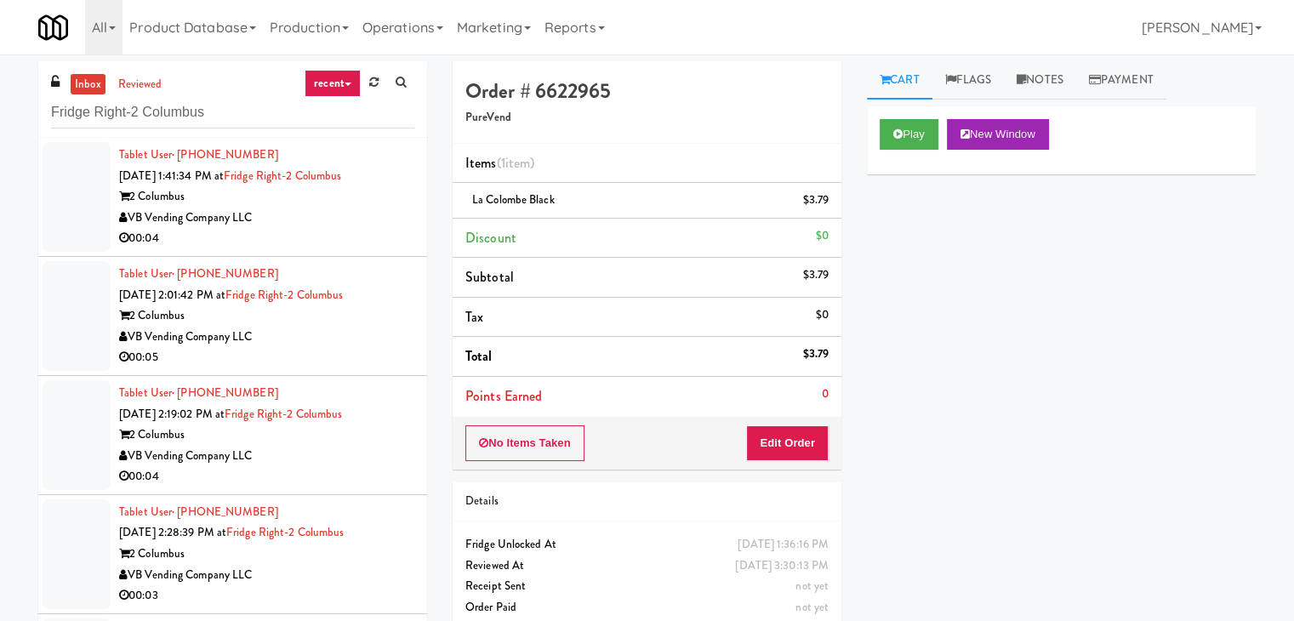
click at [345, 237] on div "00:04" at bounding box center [266, 238] width 295 height 21
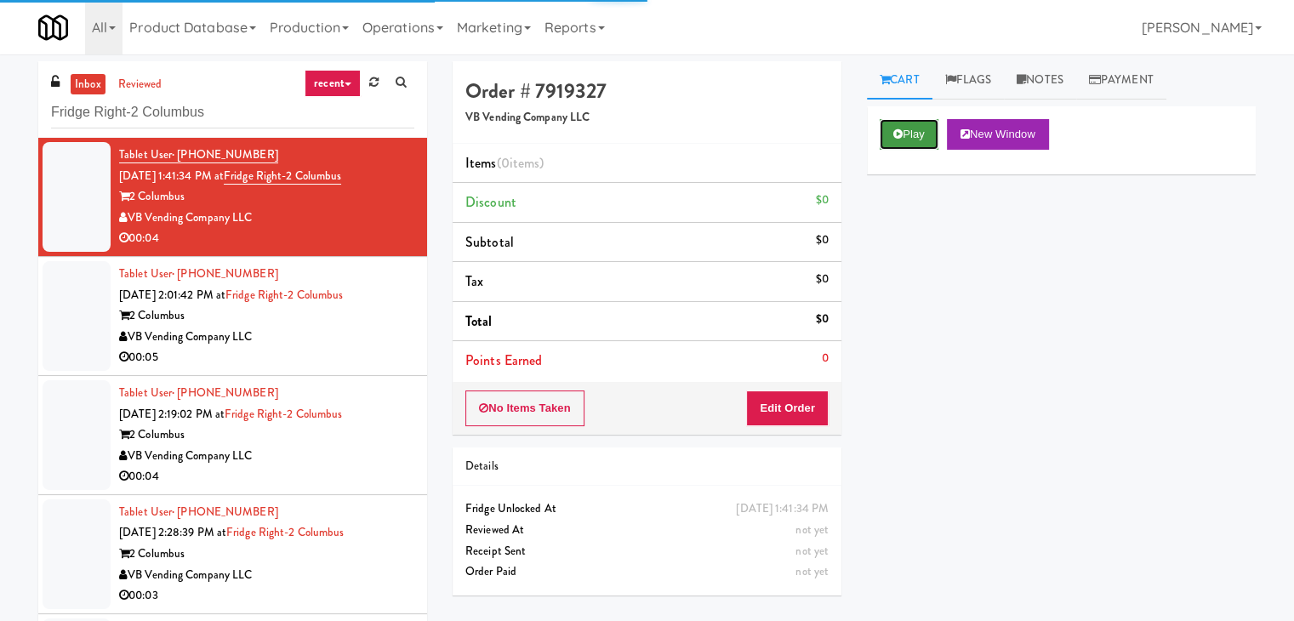
drag, startPoint x: 922, startPoint y: 137, endPoint x: 786, endPoint y: 92, distance: 143.4
click at [920, 137] on button "Play" at bounding box center [908, 134] width 59 height 31
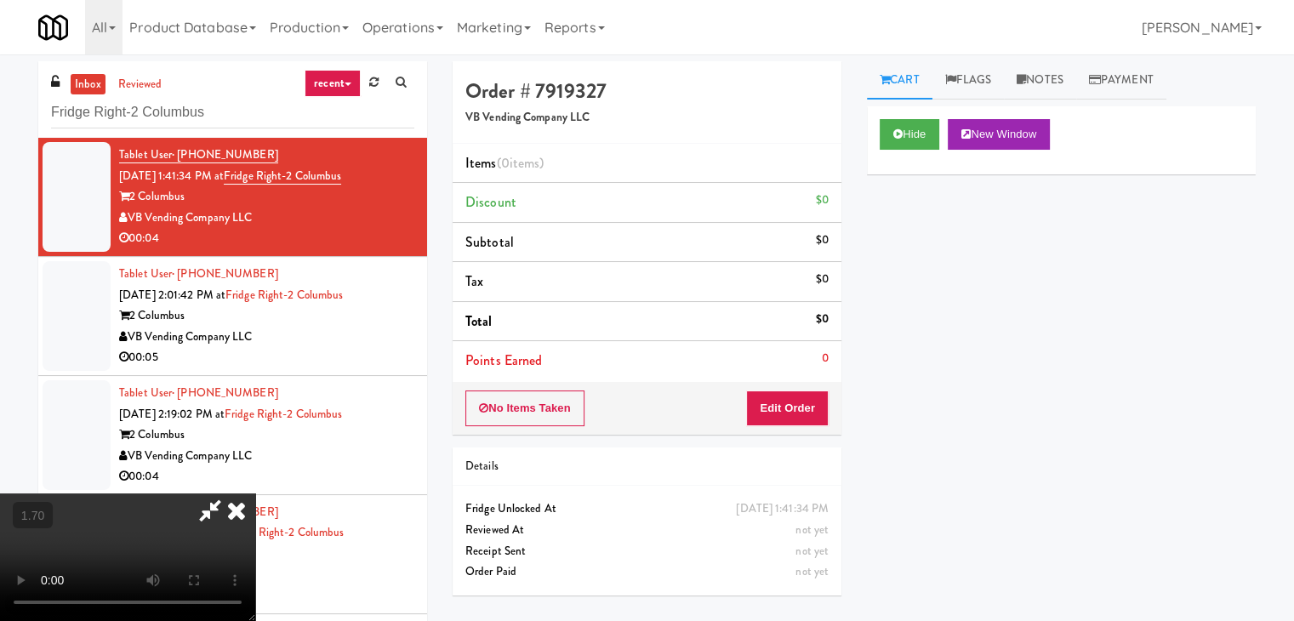
click at [255, 493] on video at bounding box center [127, 557] width 255 height 128
click at [1055, 87] on link "Notes" at bounding box center [1040, 80] width 72 height 38
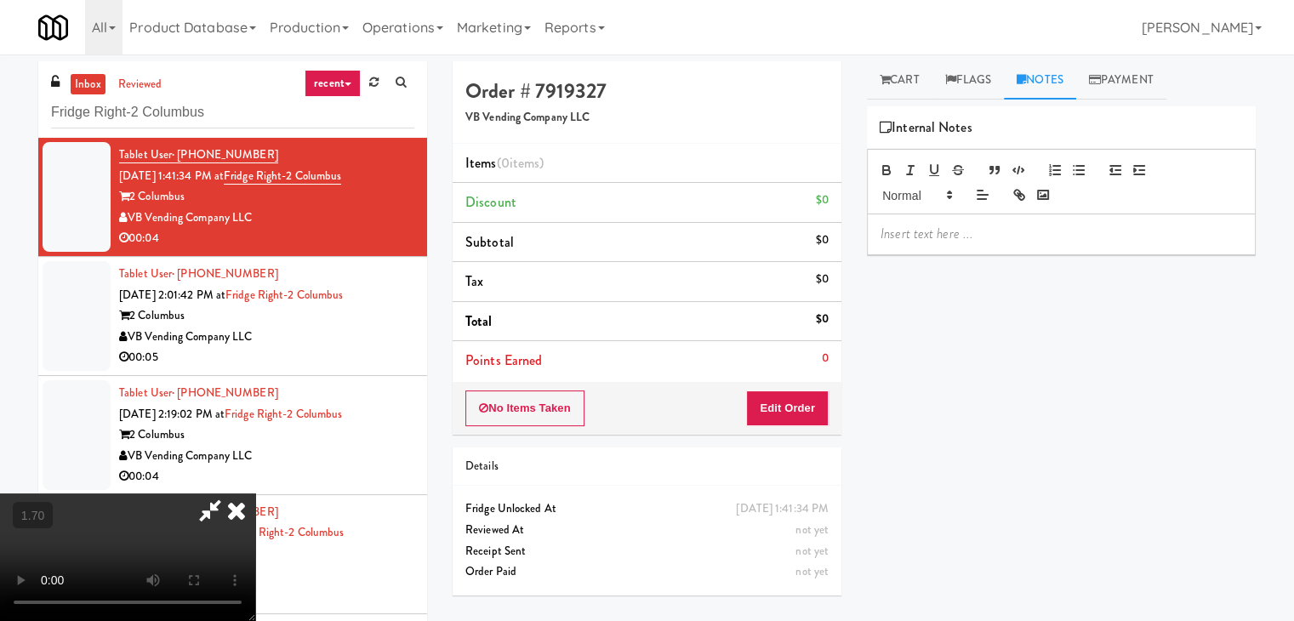
click at [963, 237] on p at bounding box center [1060, 234] width 361 height 19
drag, startPoint x: 27, startPoint y: 97, endPoint x: 41, endPoint y: 103, distance: 14.9
click at [27, 97] on div "inbox reviewed recent all unclear take inventory issue suspicious failed recent…" at bounding box center [233, 361] width 414 height 600
click at [932, 240] on p at bounding box center [1060, 234] width 361 height 19
click at [255, 493] on video at bounding box center [127, 557] width 255 height 128
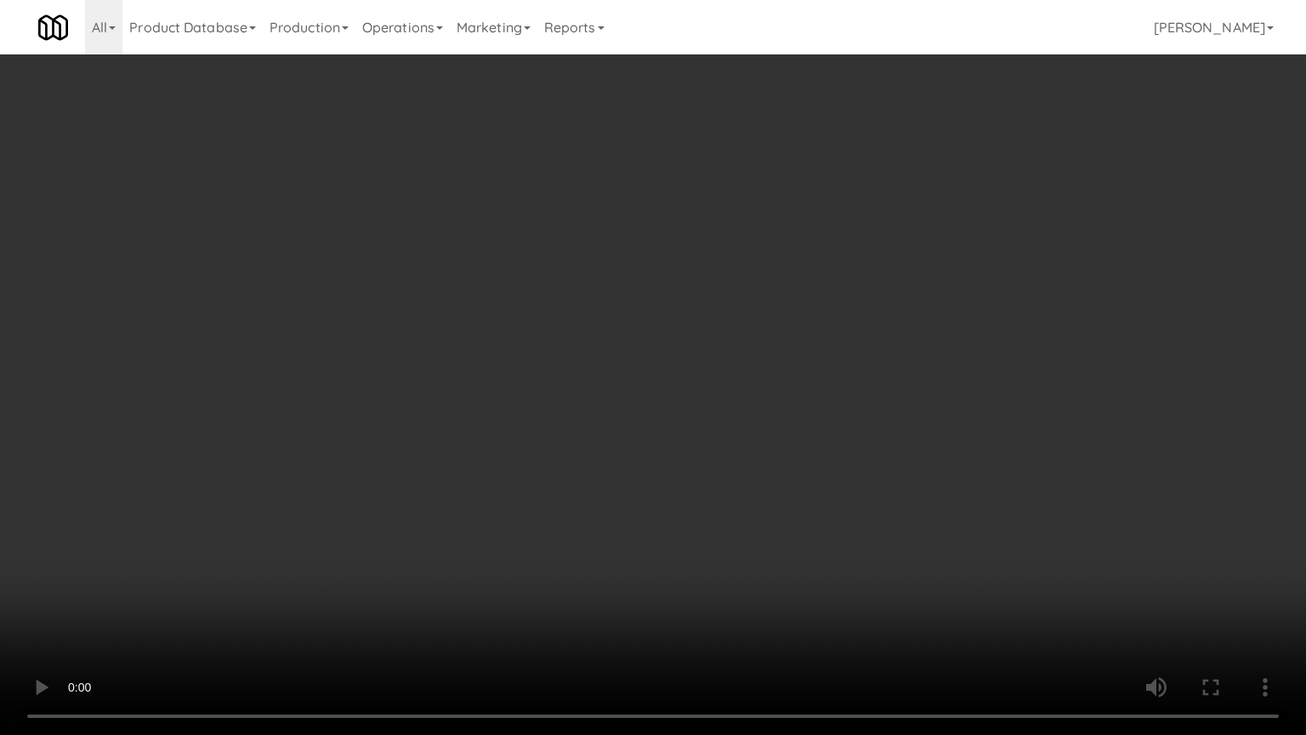
click at [712, 296] on video at bounding box center [653, 367] width 1306 height 735
click at [713, 283] on video at bounding box center [653, 367] width 1306 height 735
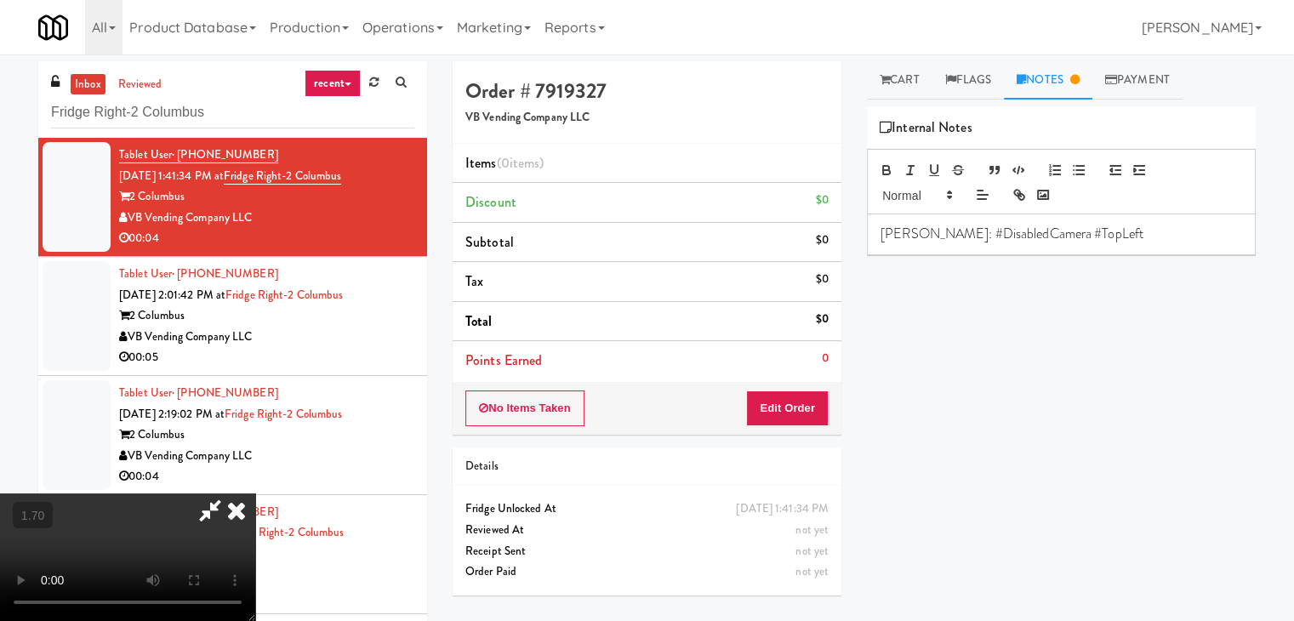
click at [255, 493] on icon at bounding box center [236, 510] width 37 height 34
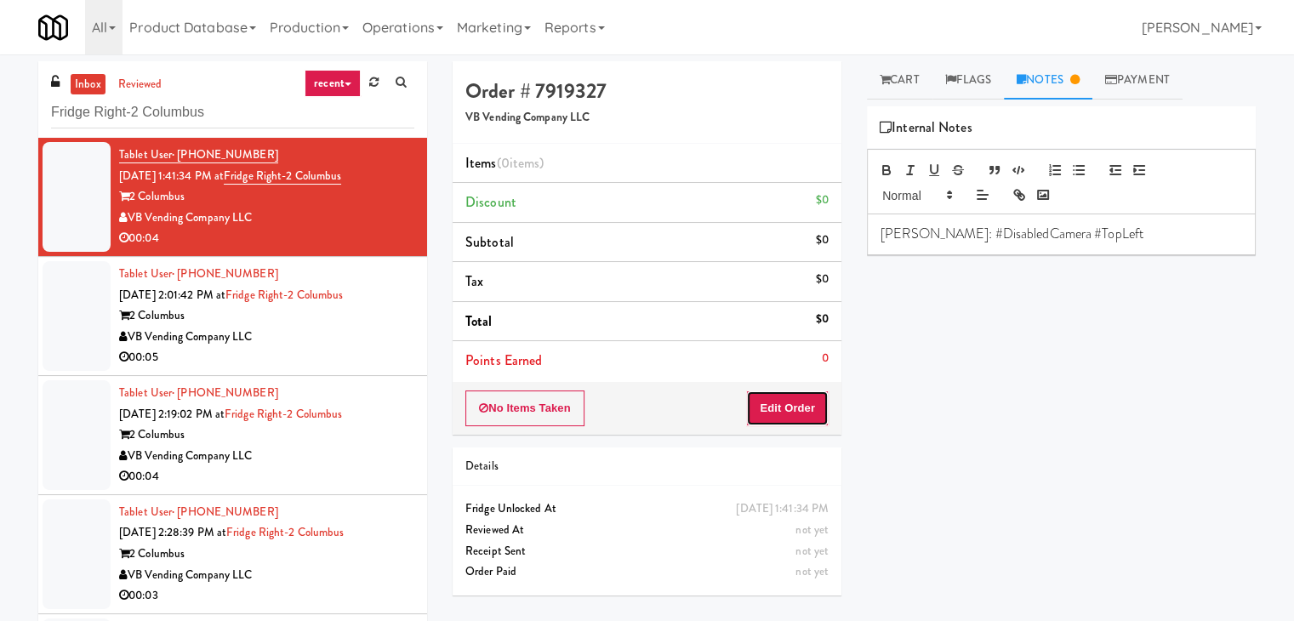
click at [800, 419] on button "Edit Order" at bounding box center [787, 408] width 83 height 36
click at [893, 69] on link "Cart" at bounding box center [899, 80] width 65 height 38
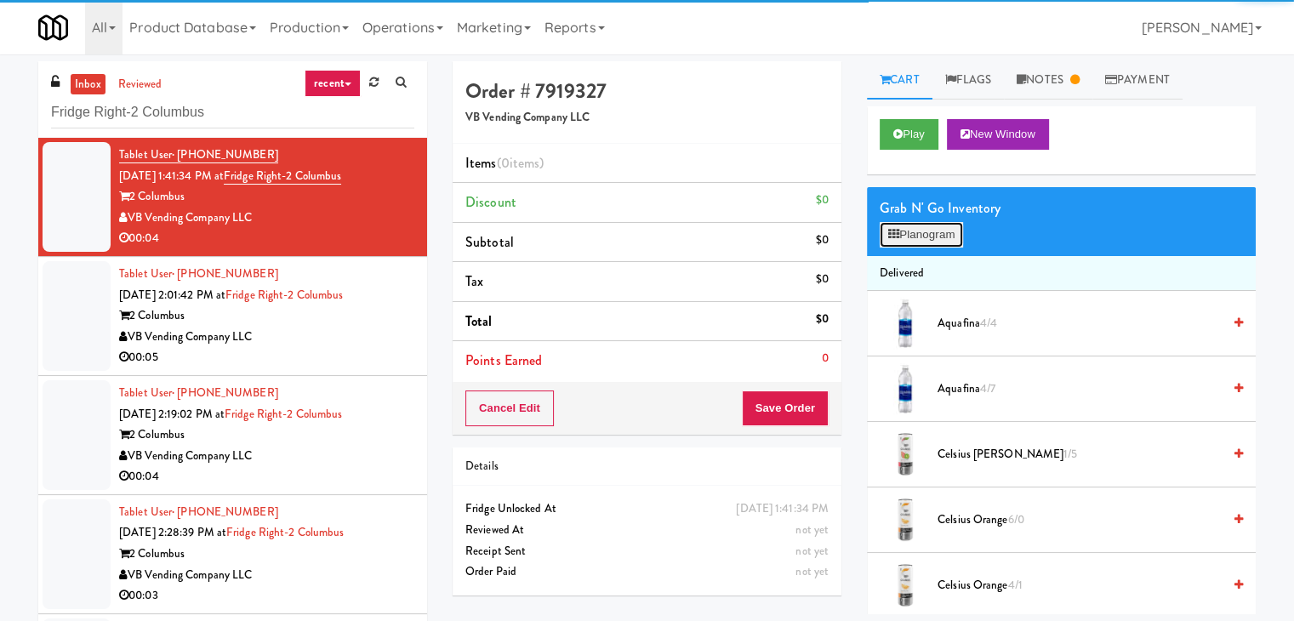
drag, startPoint x: 913, startPoint y: 241, endPoint x: 909, endPoint y: 232, distance: 9.5
click at [913, 240] on button "Planogram" at bounding box center [920, 235] width 83 height 26
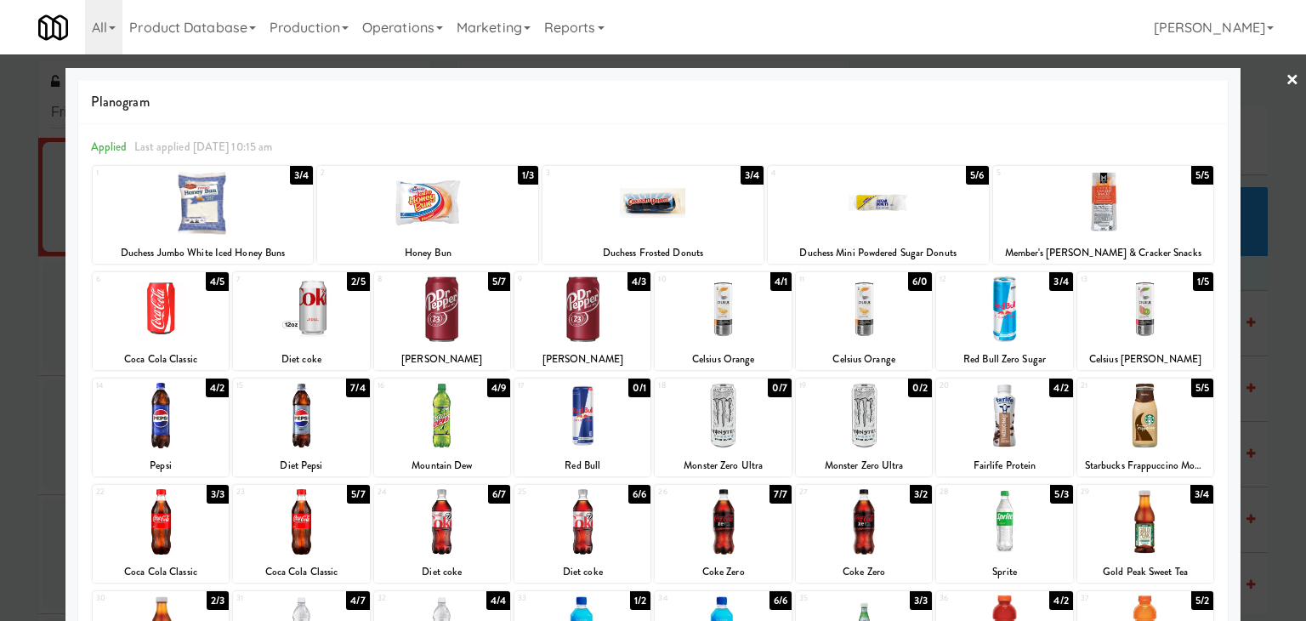
drag, startPoint x: 720, startPoint y: 317, endPoint x: 957, endPoint y: 284, distance: 239.6
click at [720, 317] on div at bounding box center [723, 308] width 136 height 65
click at [1286, 75] on link "×" at bounding box center [1293, 80] width 14 height 53
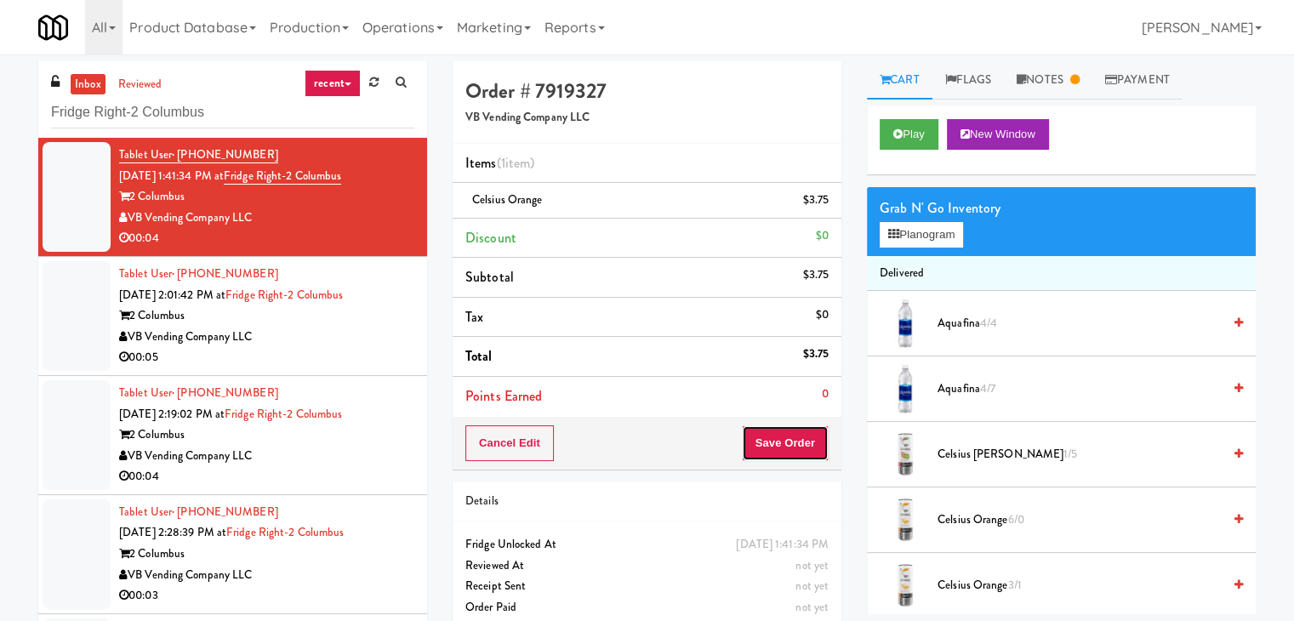
drag, startPoint x: 789, startPoint y: 450, endPoint x: 787, endPoint y: 441, distance: 8.9
click at [788, 450] on button "Save Order" at bounding box center [785, 443] width 87 height 36
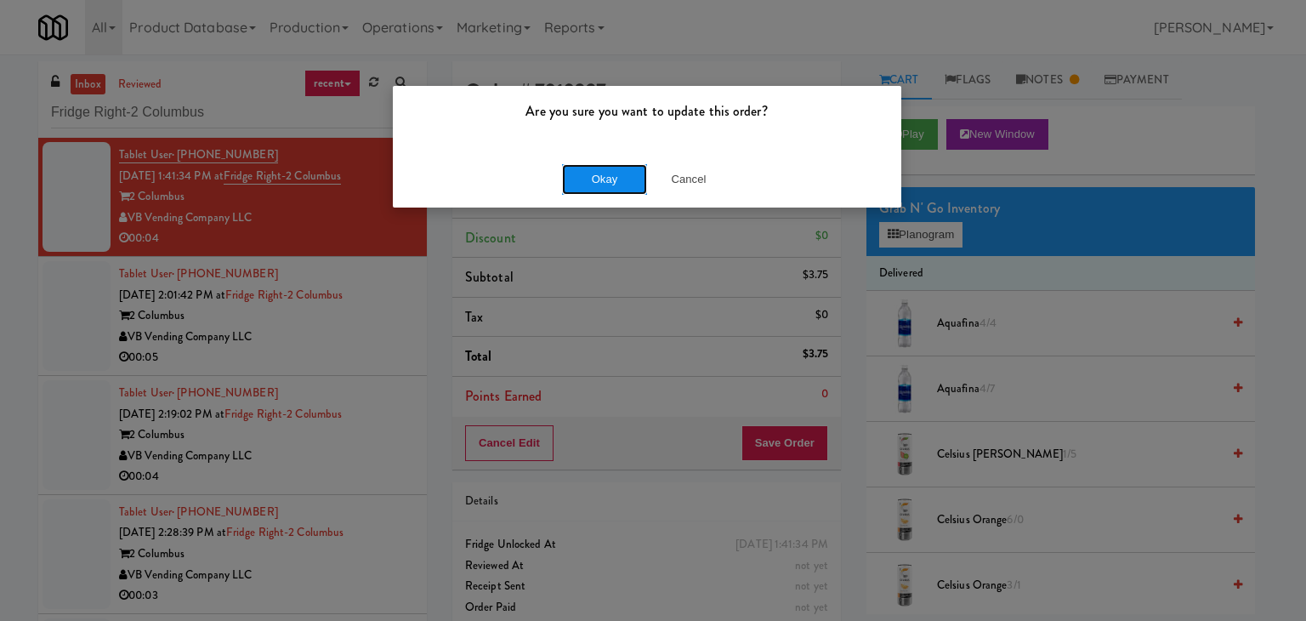
click at [623, 174] on button "Okay" at bounding box center [604, 179] width 85 height 31
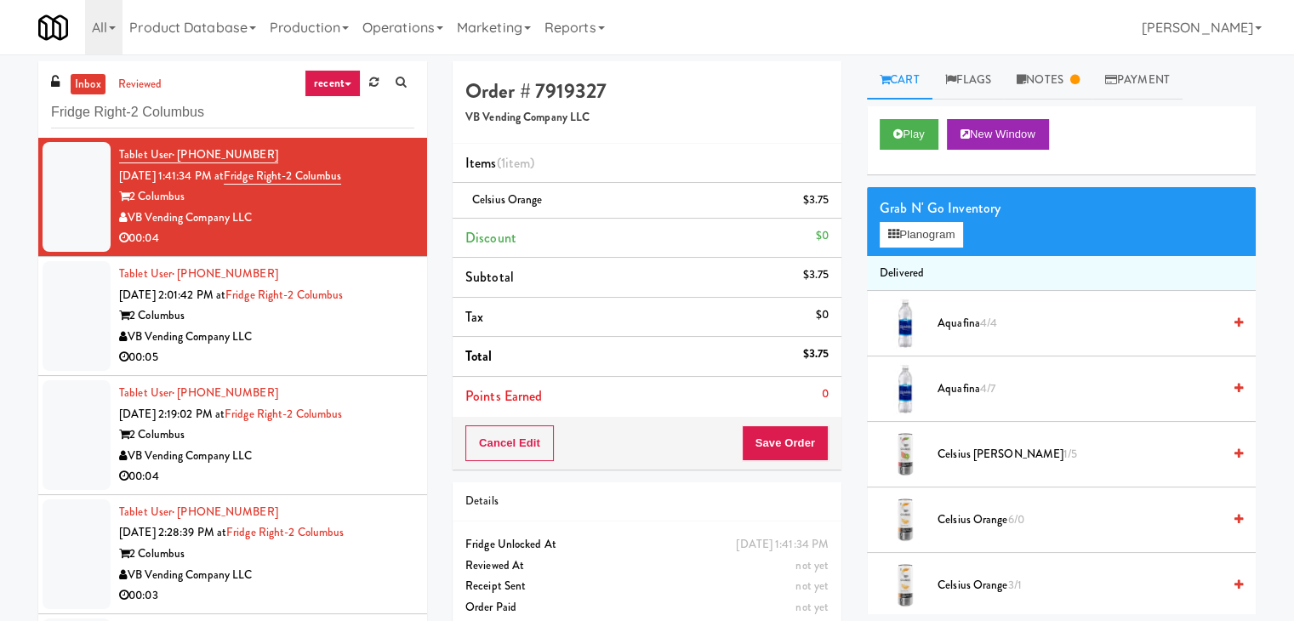
click at [367, 351] on div "00:05" at bounding box center [266, 357] width 295 height 21
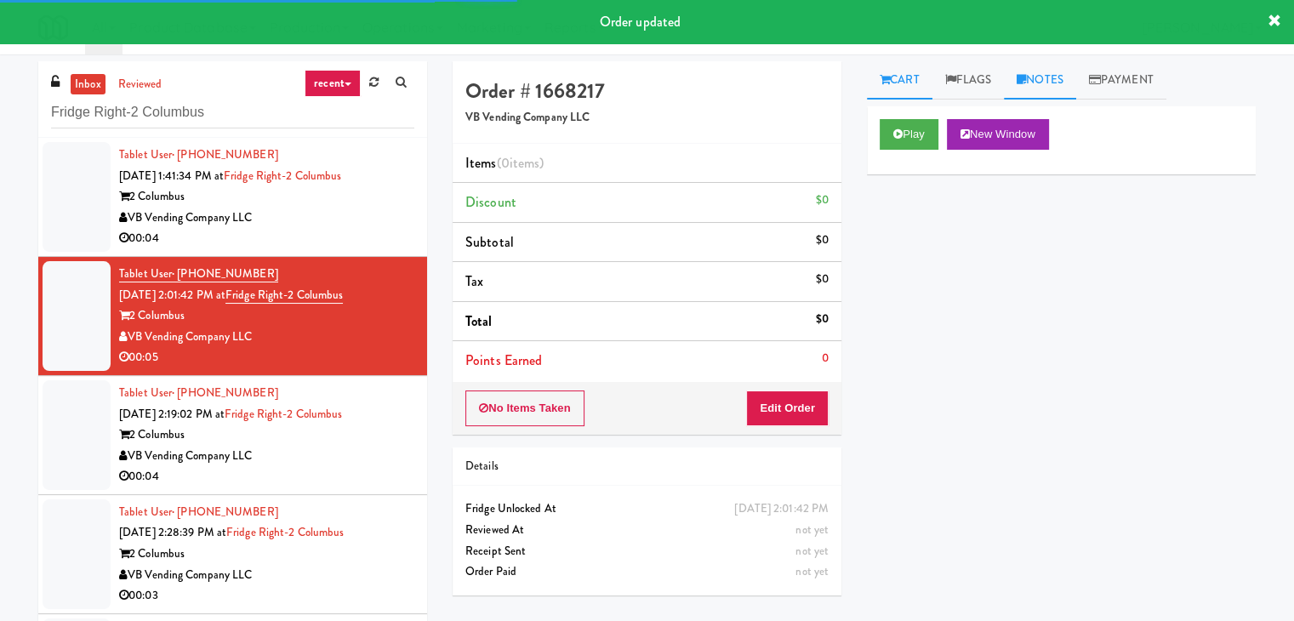
drag, startPoint x: 1038, startPoint y: 79, endPoint x: 1035, endPoint y: 91, distance: 12.2
click at [1038, 83] on link "Notes" at bounding box center [1040, 80] width 72 height 38
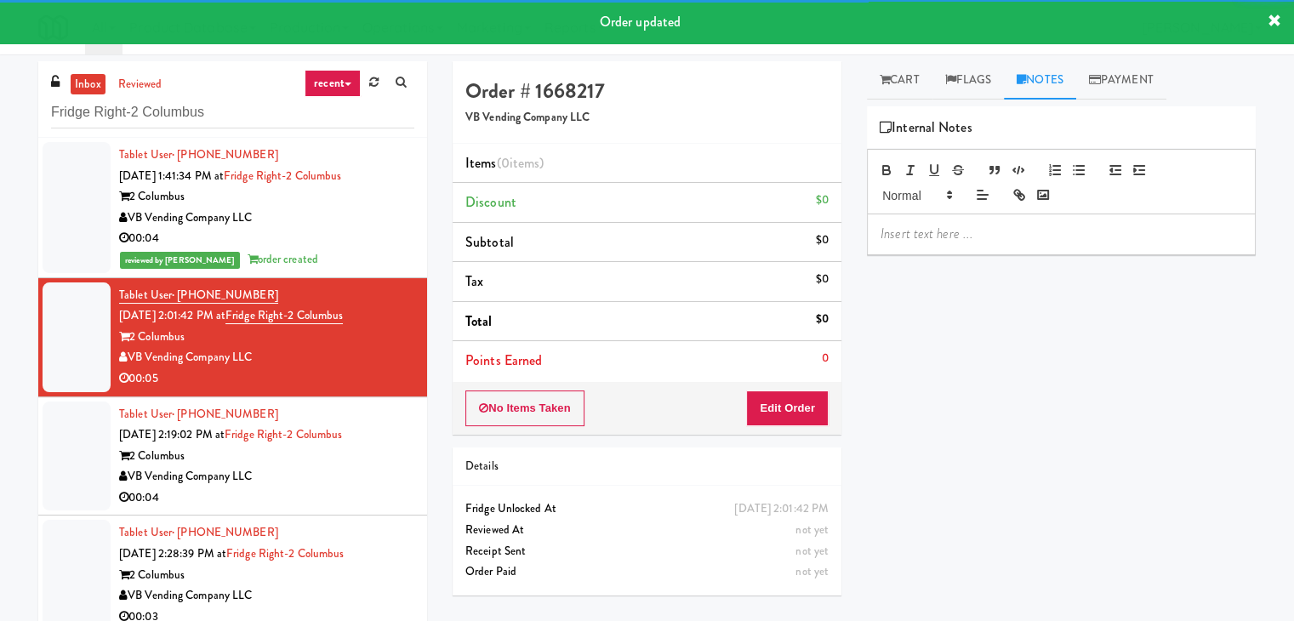
click at [943, 253] on div at bounding box center [1061, 234] width 389 height 40
click at [895, 71] on link "Cart" at bounding box center [899, 80] width 65 height 38
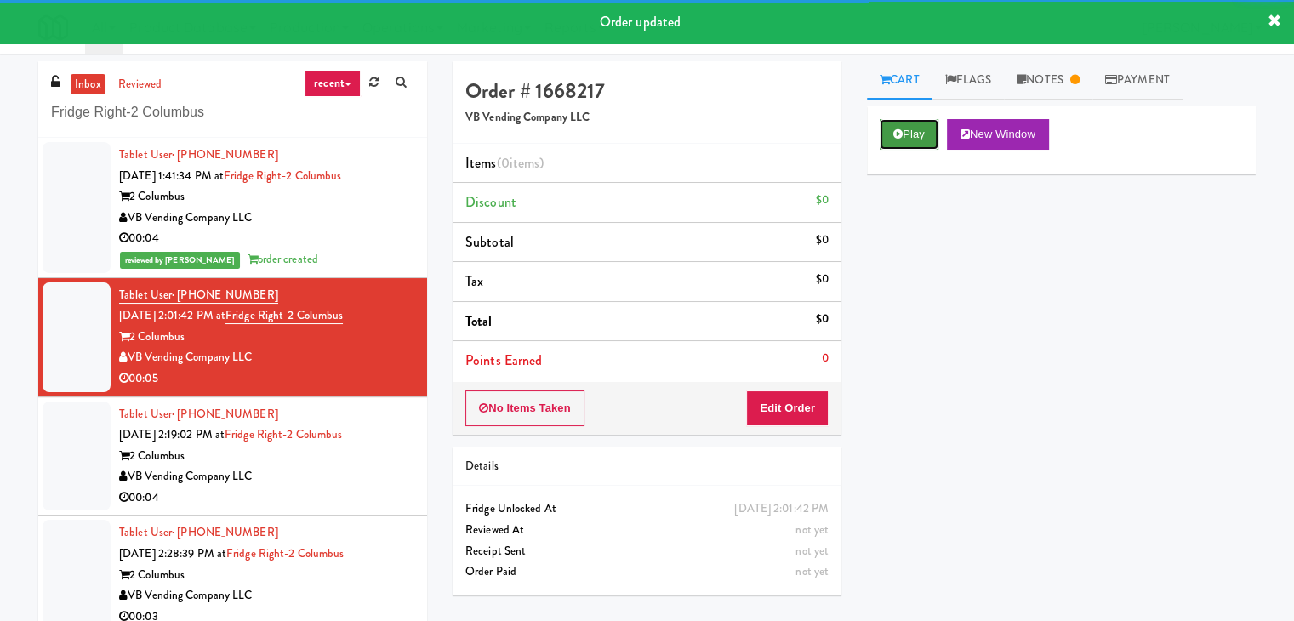
click at [919, 133] on button "Play" at bounding box center [908, 134] width 59 height 31
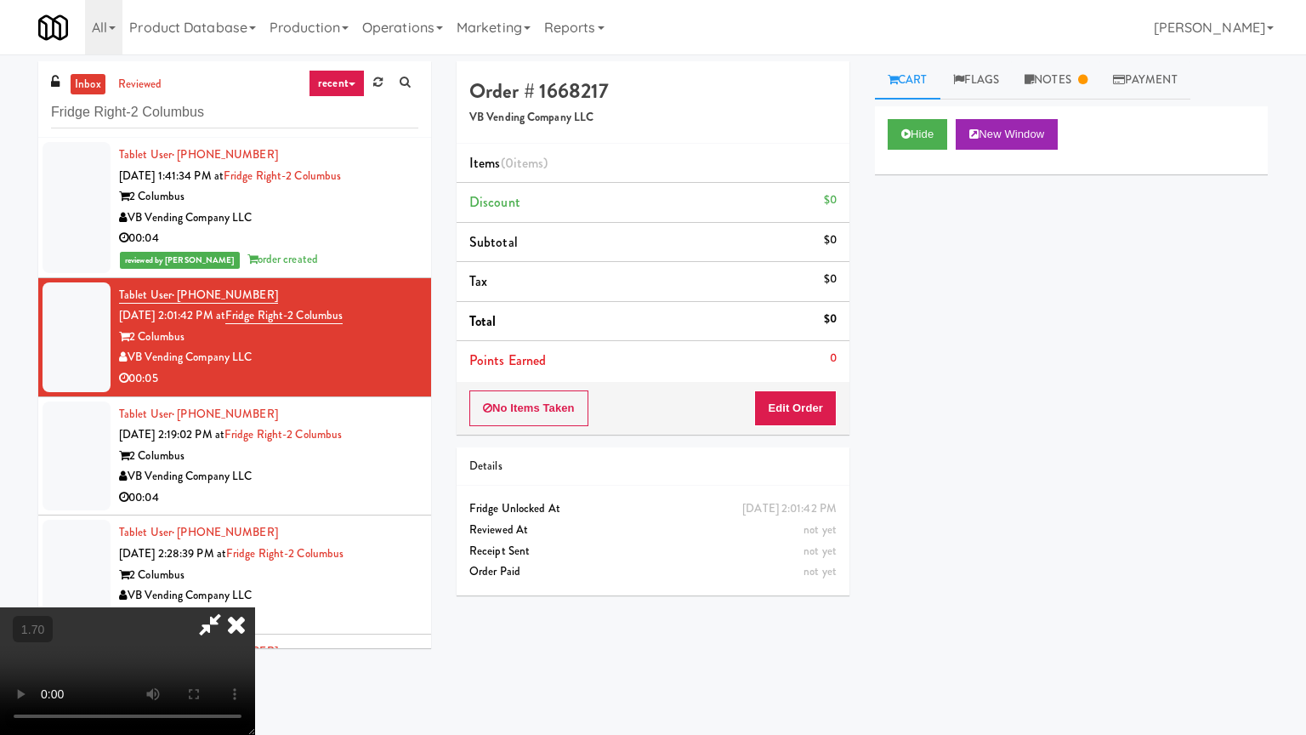
click at [255, 607] on video at bounding box center [127, 671] width 255 height 128
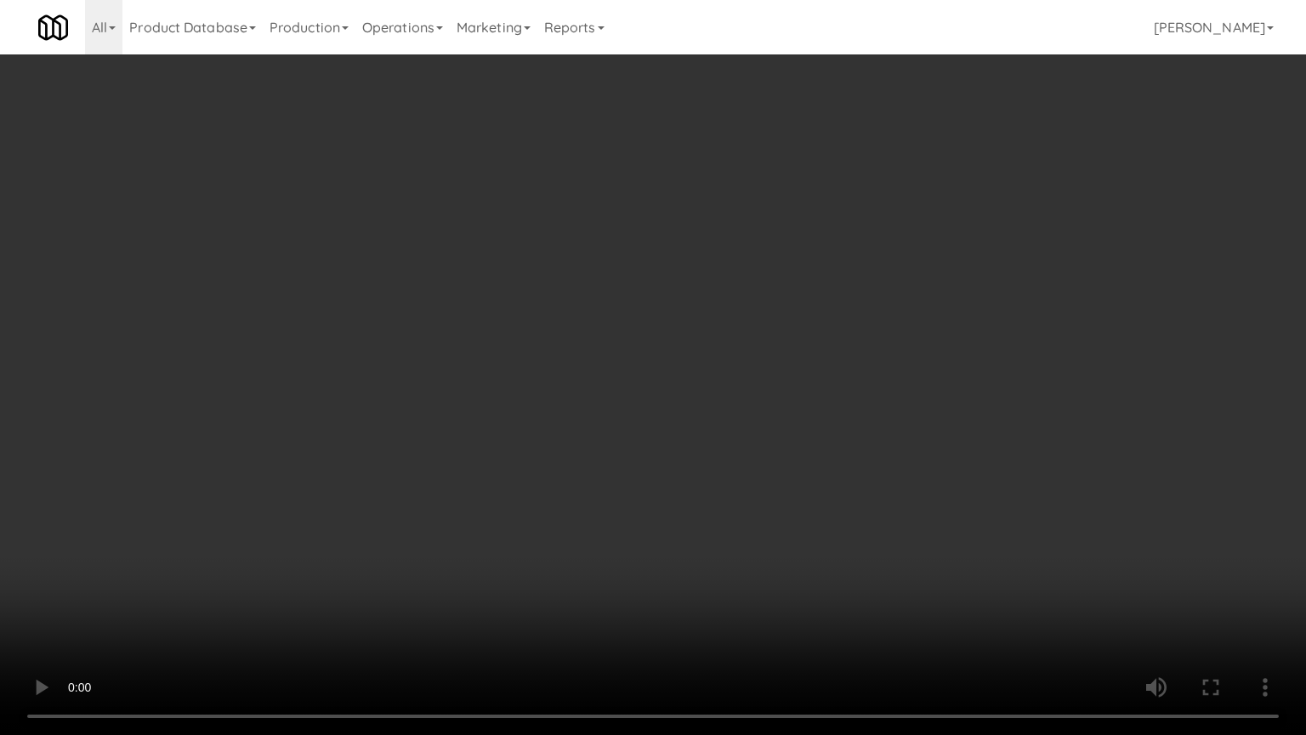
click at [681, 373] on video at bounding box center [653, 367] width 1306 height 735
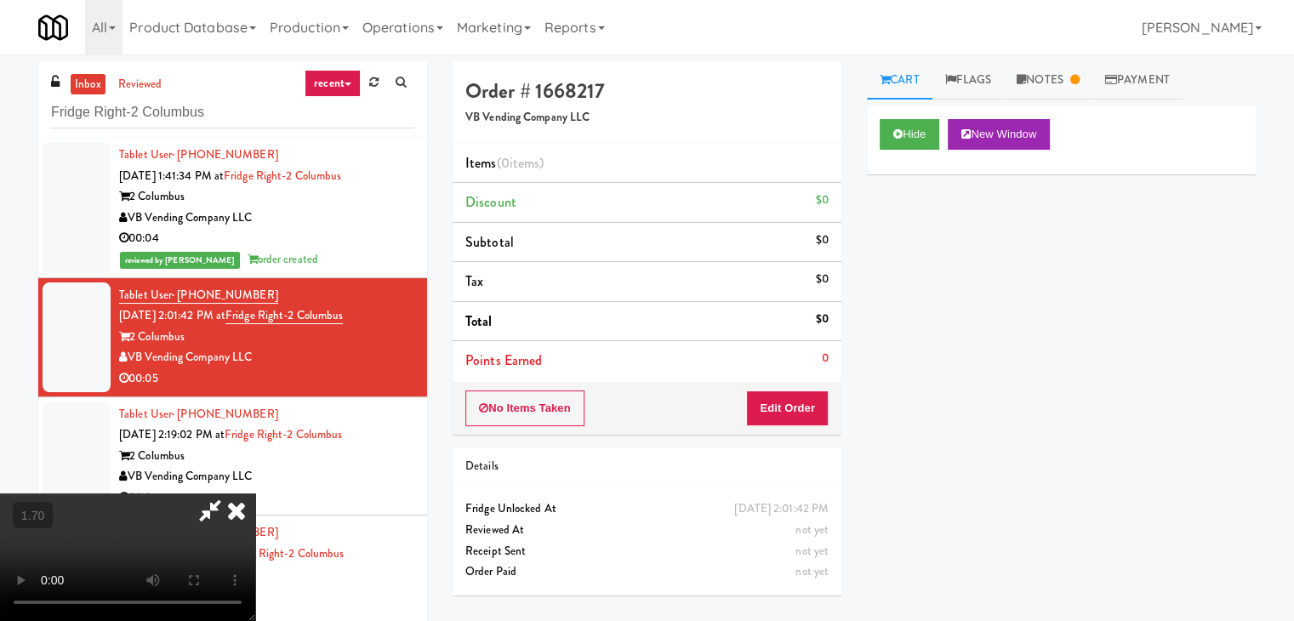
click at [255, 493] on icon at bounding box center [236, 510] width 37 height 34
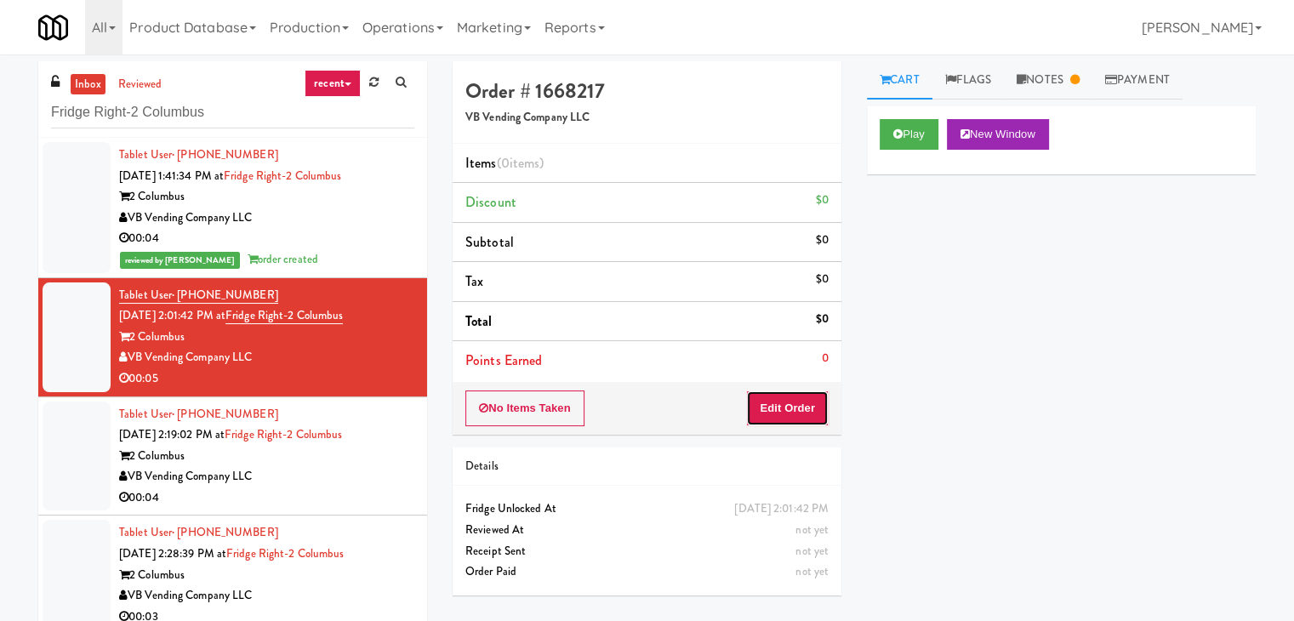
click at [793, 419] on button "Edit Order" at bounding box center [787, 408] width 83 height 36
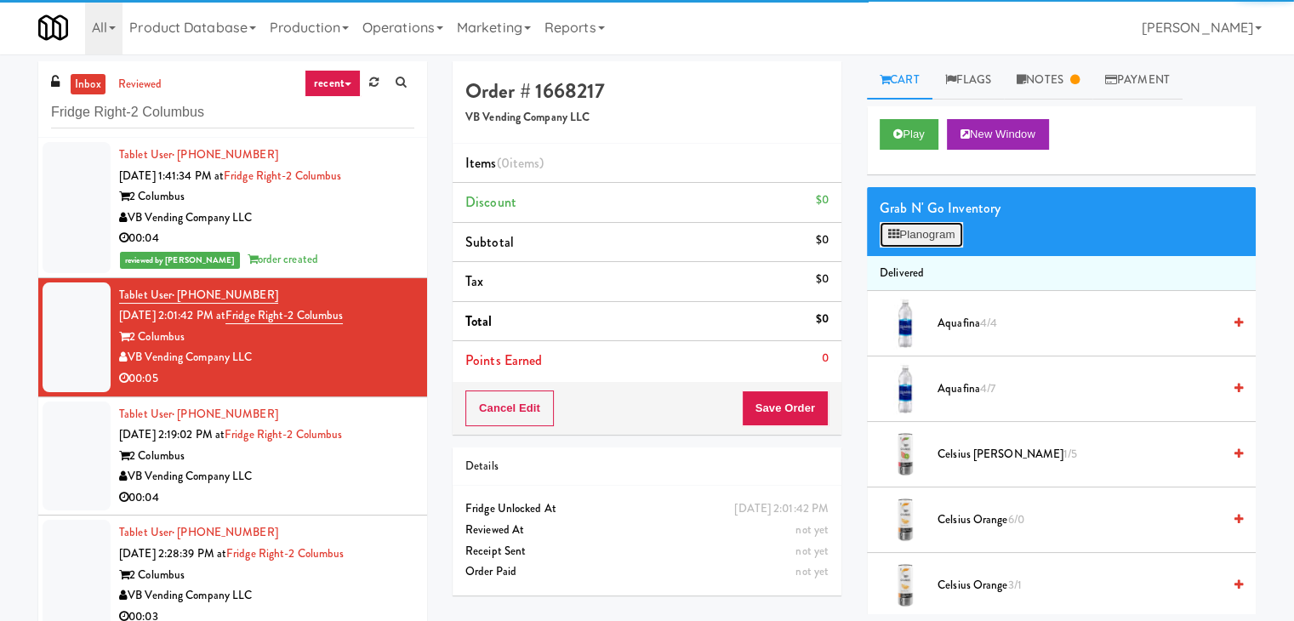
click at [930, 238] on button "Planogram" at bounding box center [920, 235] width 83 height 26
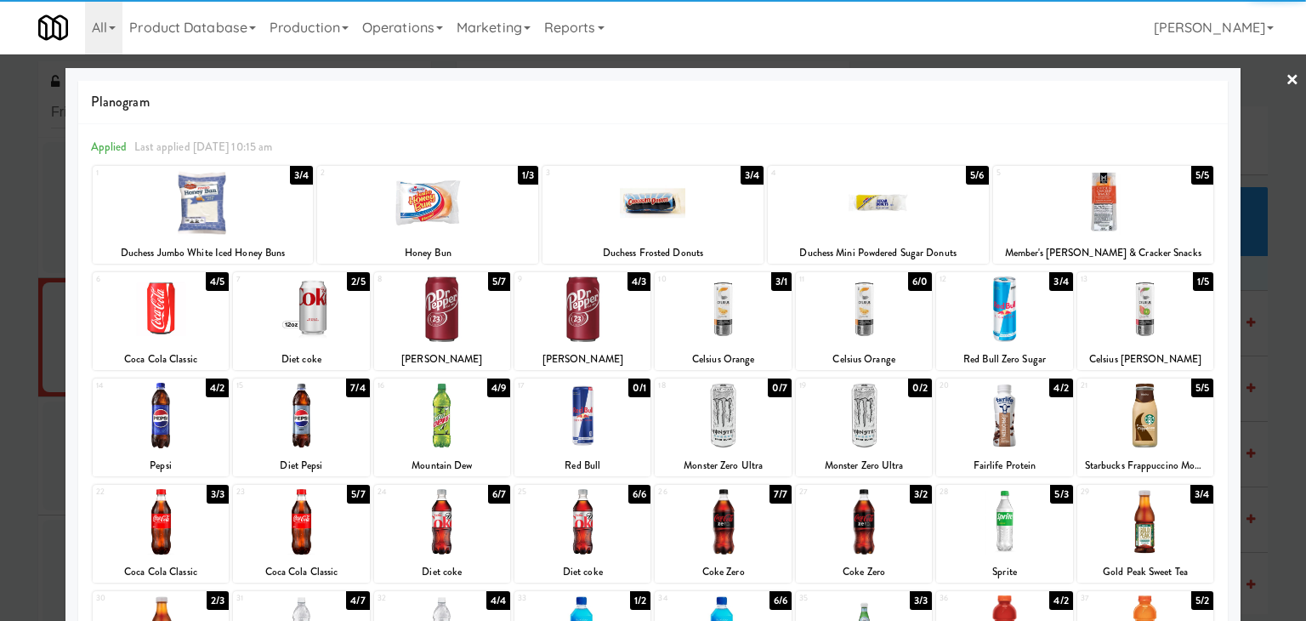
click at [1016, 310] on div at bounding box center [1004, 308] width 136 height 65
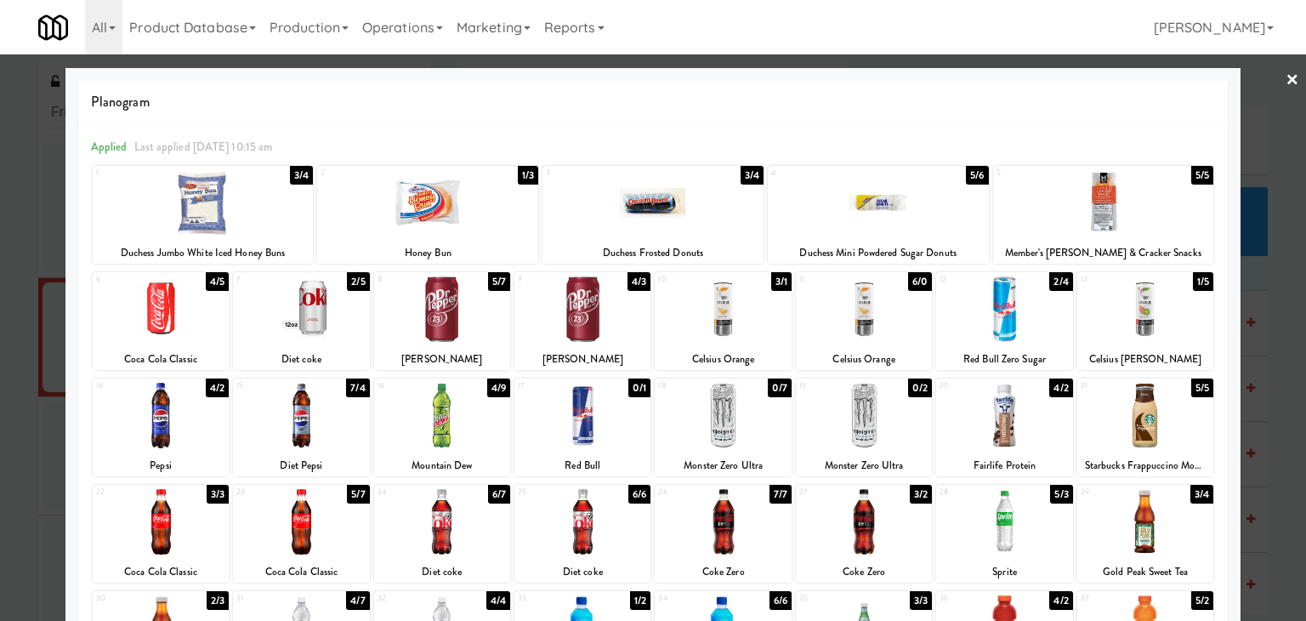
click at [1286, 79] on link "×" at bounding box center [1293, 80] width 14 height 53
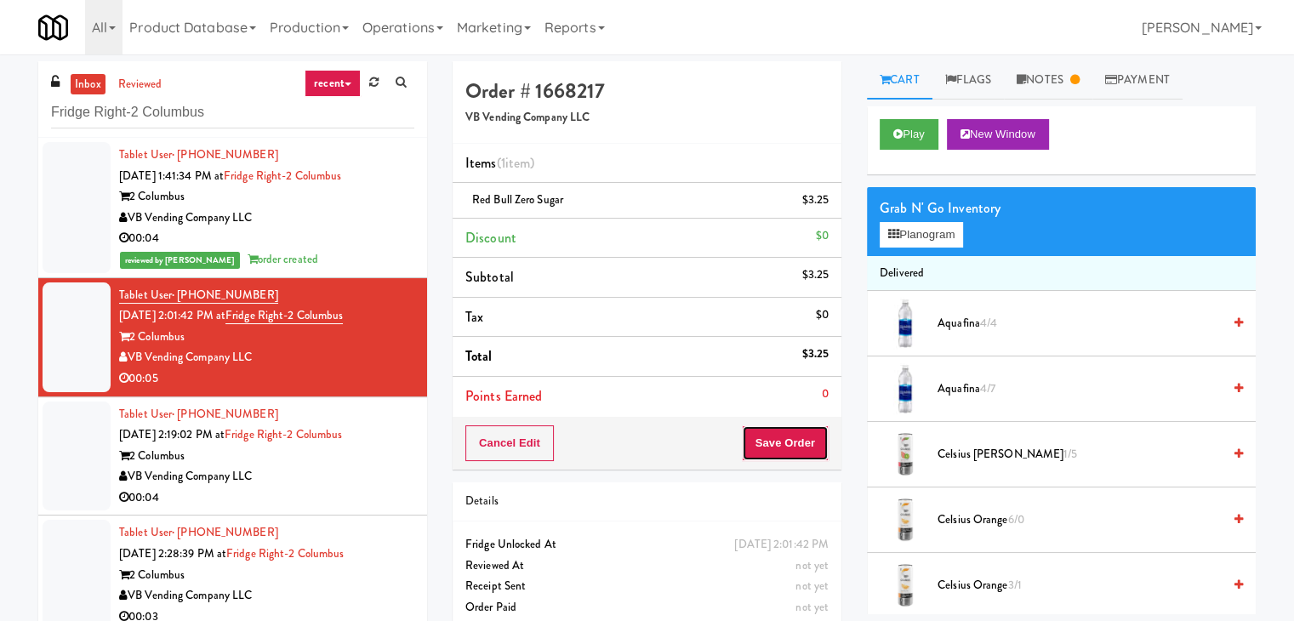
click at [782, 438] on button "Save Order" at bounding box center [785, 443] width 87 height 36
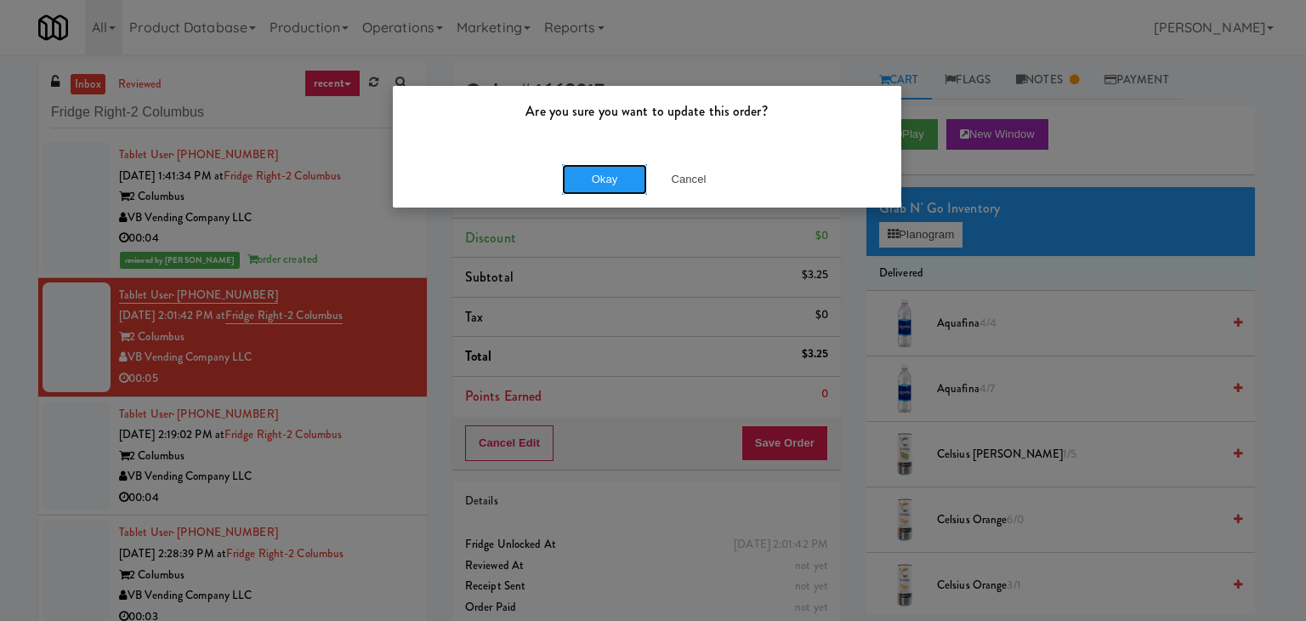
click at [600, 166] on button "Okay" at bounding box center [604, 179] width 85 height 31
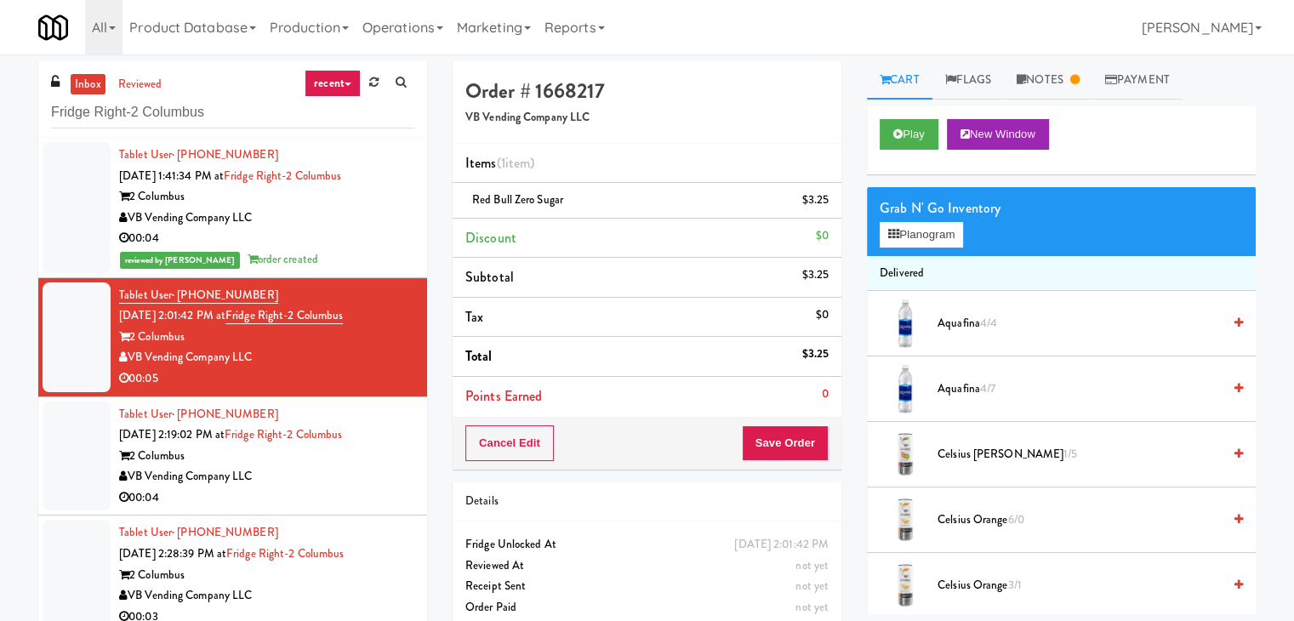
click at [361, 468] on div "VB Vending Company LLC" at bounding box center [266, 476] width 295 height 21
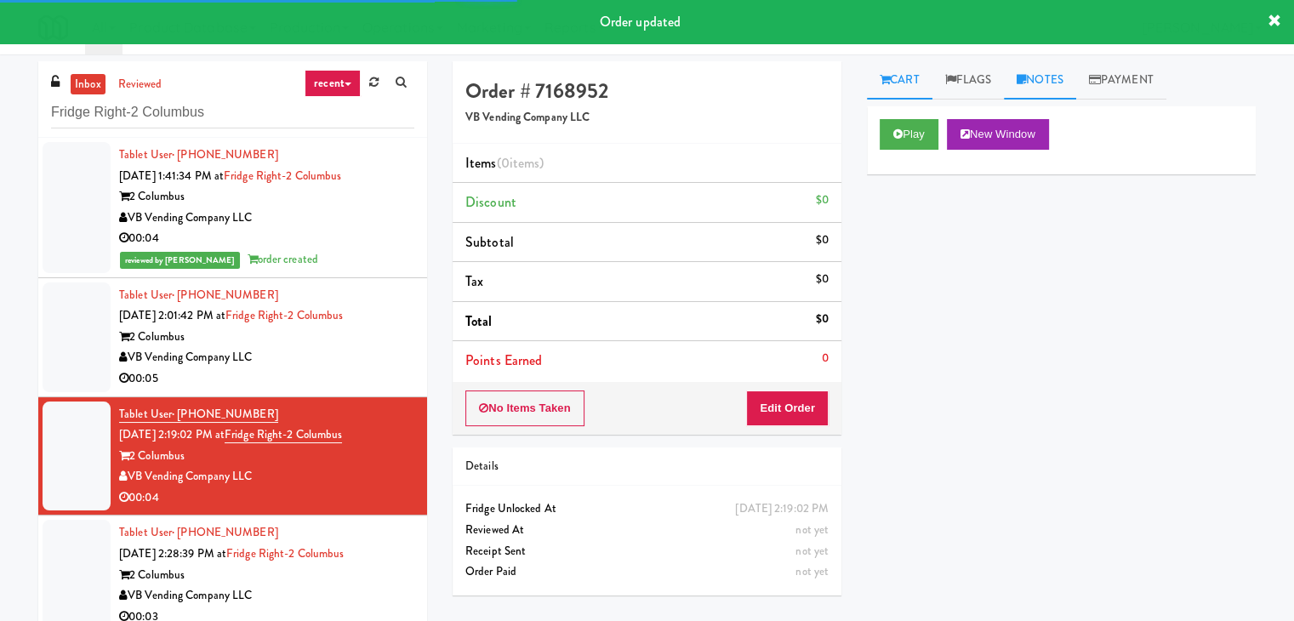
click at [1061, 72] on link "Notes" at bounding box center [1040, 80] width 72 height 38
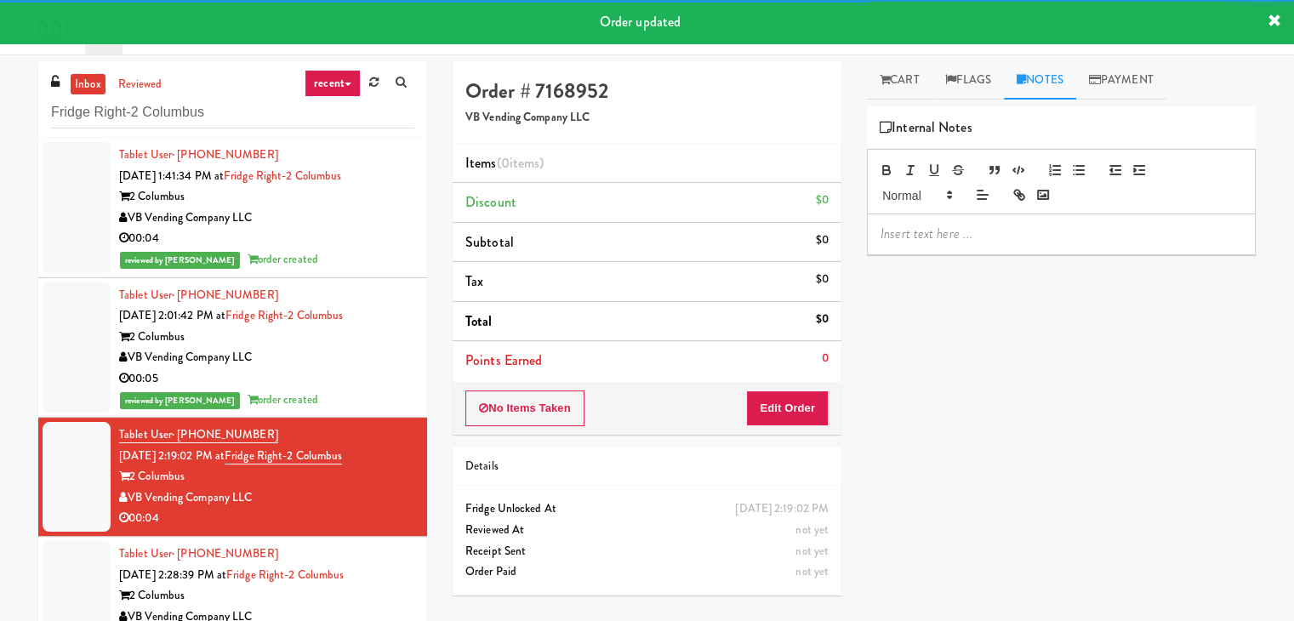
click at [961, 232] on p at bounding box center [1060, 234] width 361 height 19
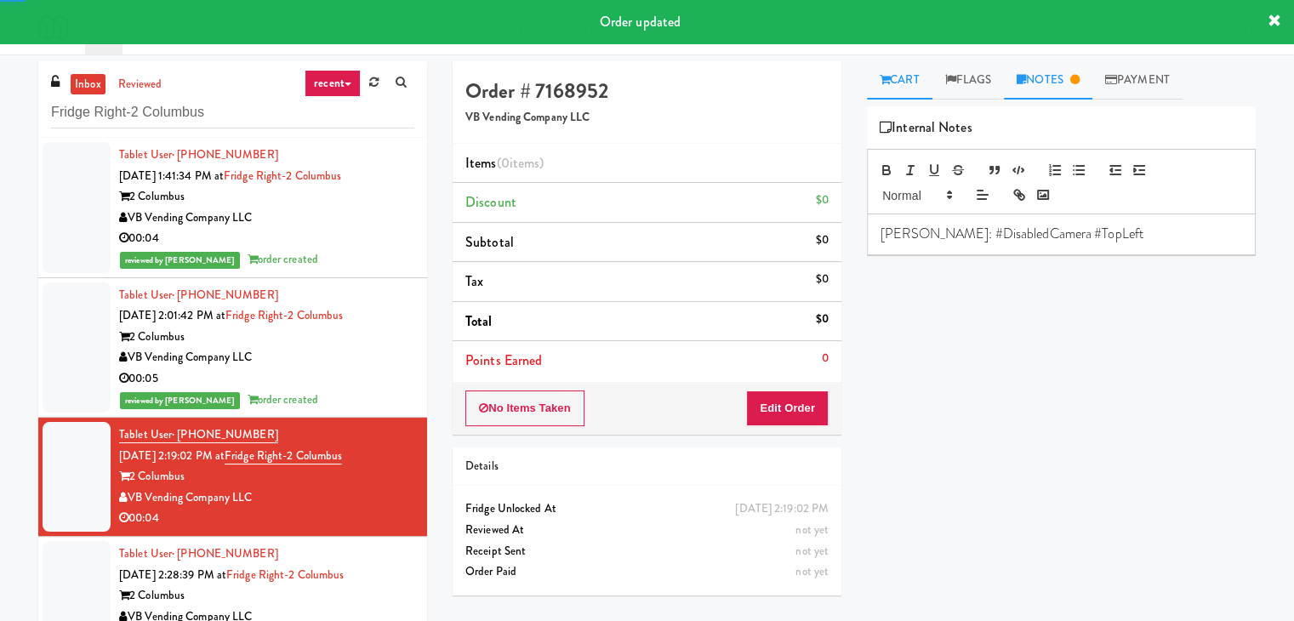
click at [885, 81] on icon at bounding box center [884, 79] width 10 height 11
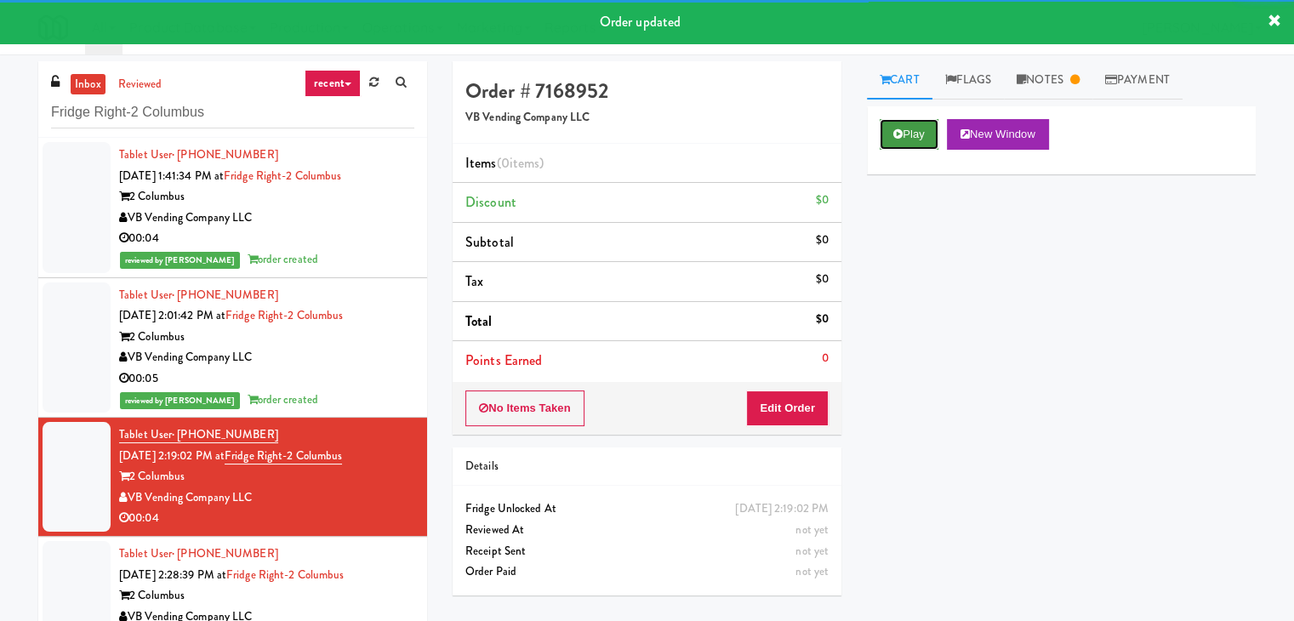
drag, startPoint x: 925, startPoint y: 134, endPoint x: 920, endPoint y: 145, distance: 12.6
click at [924, 134] on button "Play" at bounding box center [908, 134] width 59 height 31
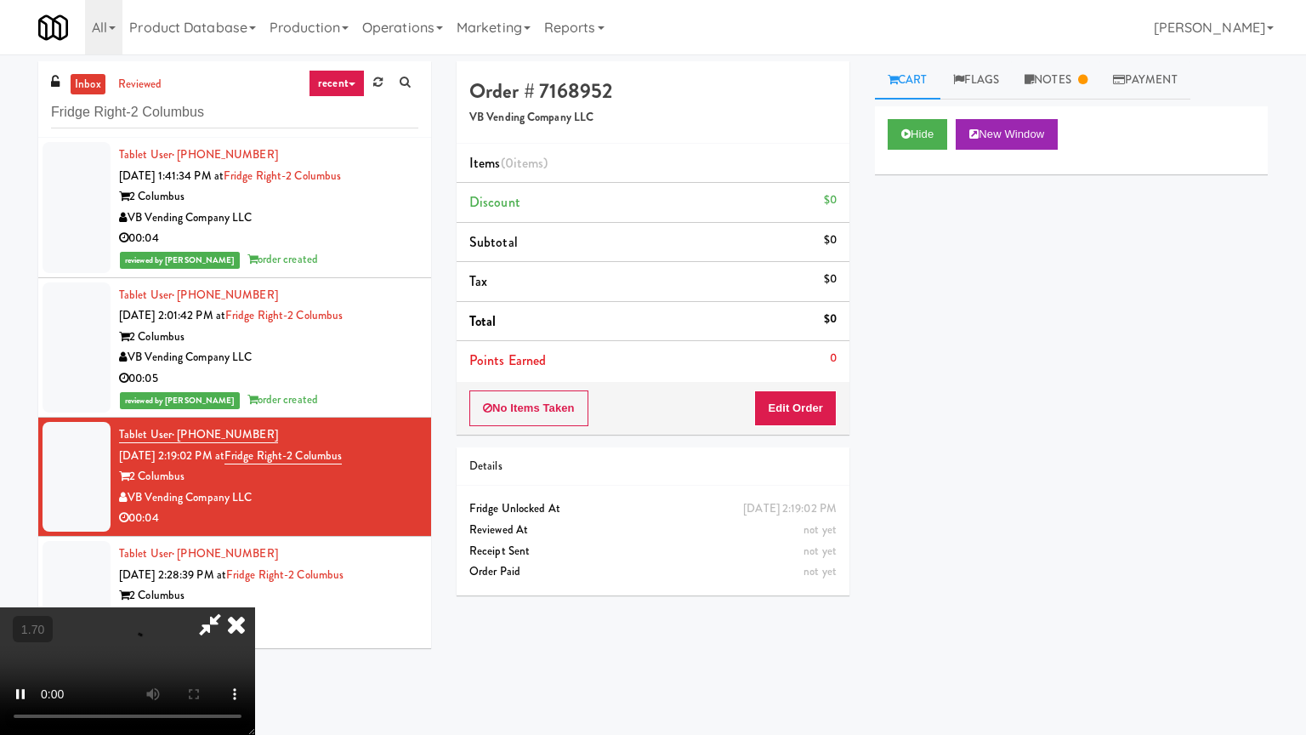
click at [255, 607] on video at bounding box center [127, 671] width 255 height 128
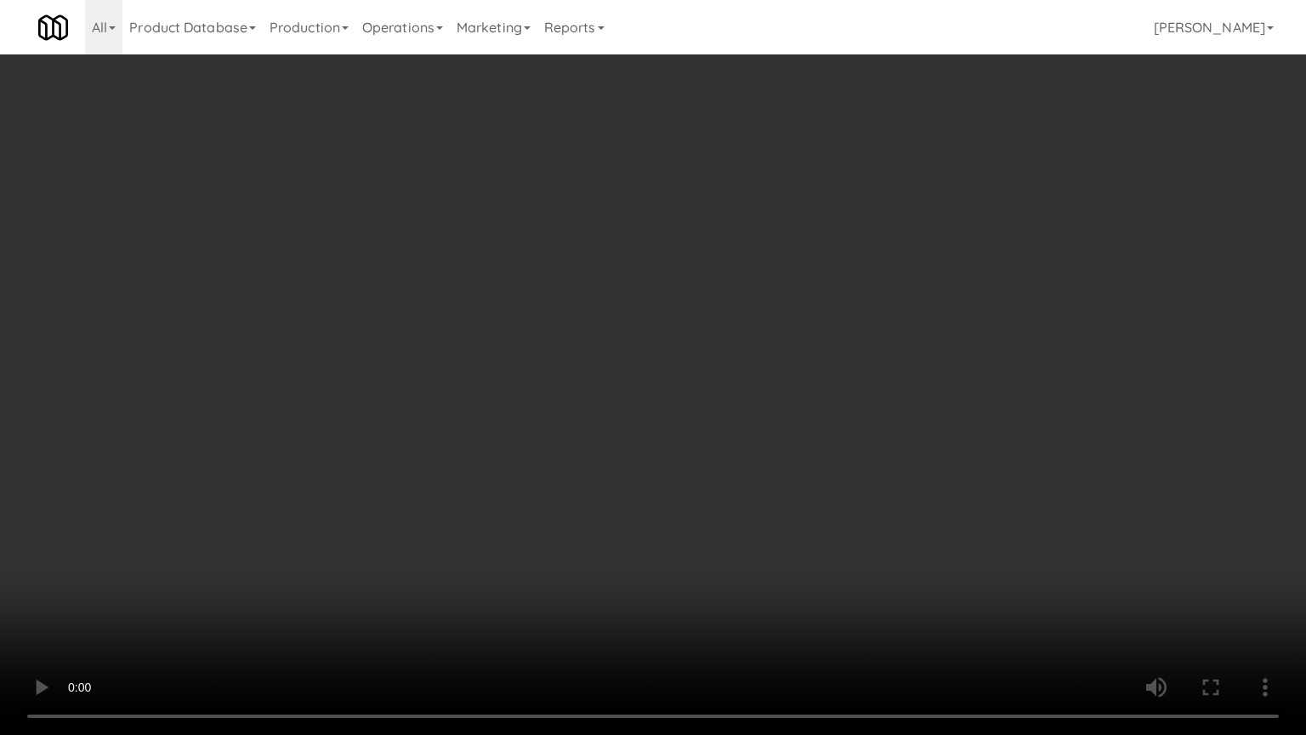
click at [826, 295] on video at bounding box center [653, 367] width 1306 height 735
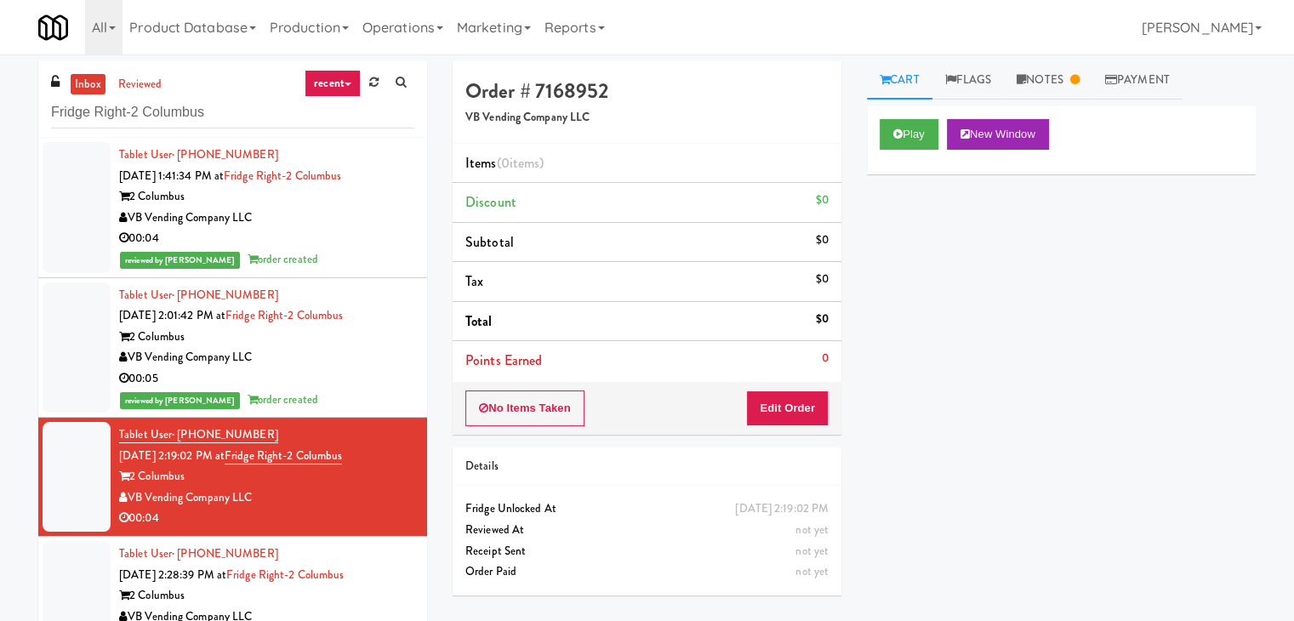
drag, startPoint x: 794, startPoint y: 386, endPoint x: 804, endPoint y: 394, distance: 12.8
click at [794, 388] on div "No Items Taken Edit Order" at bounding box center [646, 408] width 389 height 53
drag, startPoint x: 816, startPoint y: 395, endPoint x: 859, endPoint y: 372, distance: 49.1
click at [817, 395] on button "Edit Order" at bounding box center [787, 408] width 83 height 36
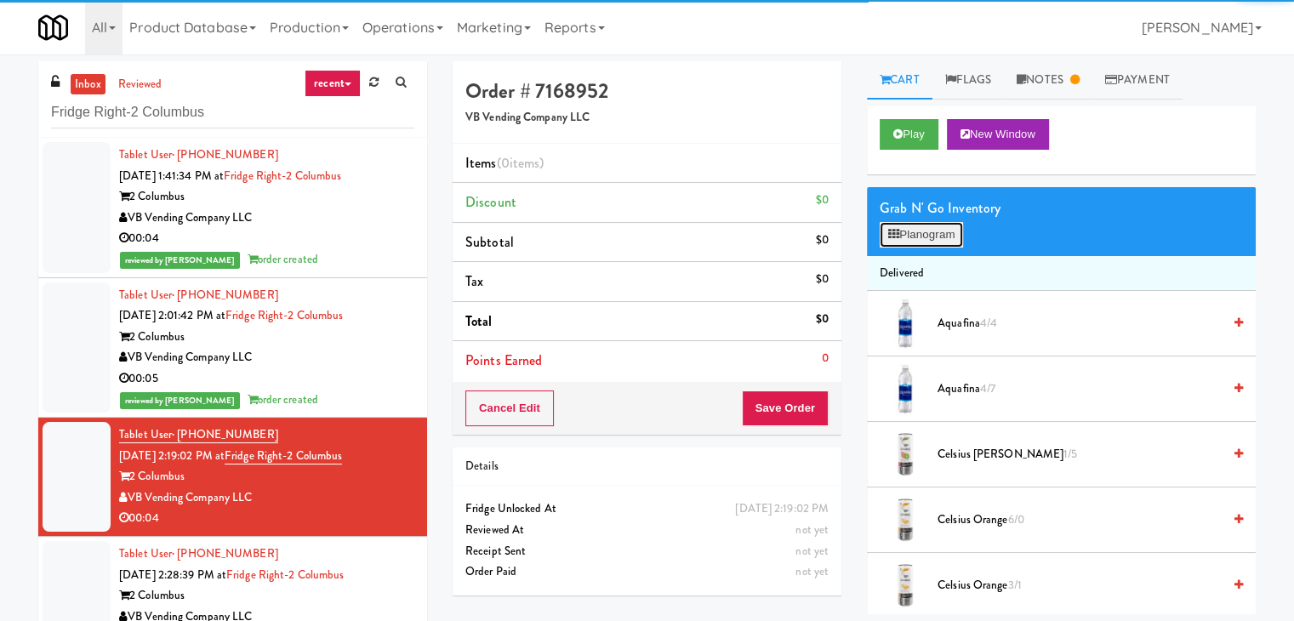
click at [924, 246] on button "Planogram" at bounding box center [920, 235] width 83 height 26
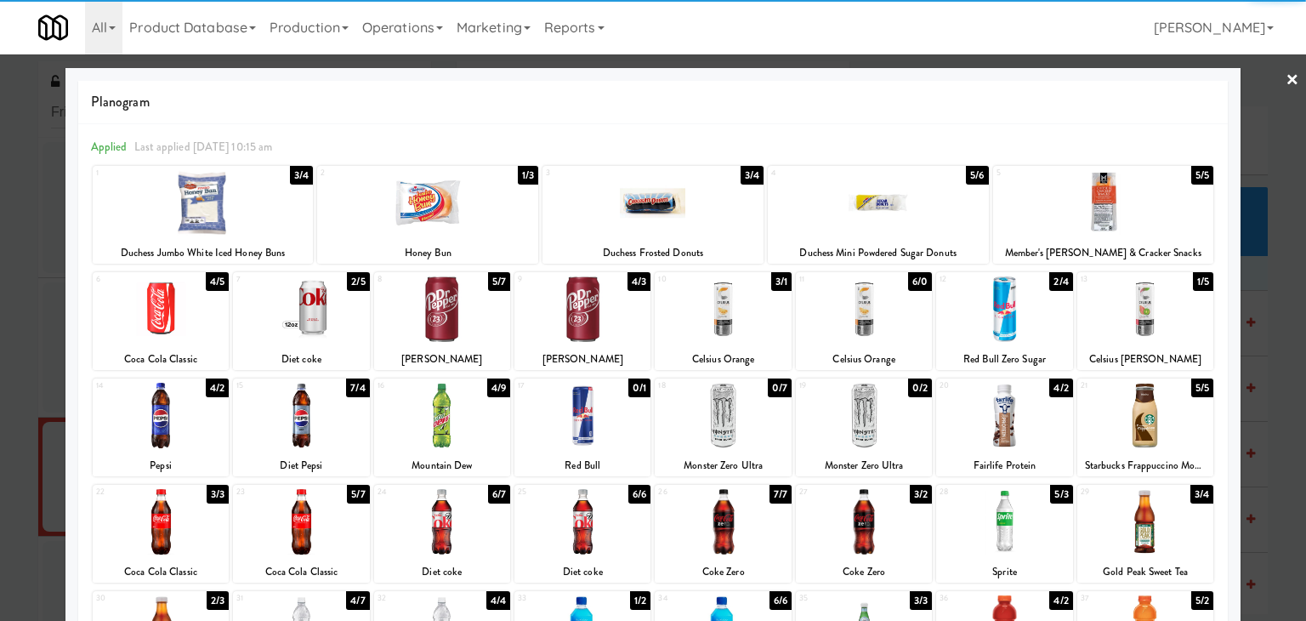
click at [997, 297] on div at bounding box center [1004, 308] width 136 height 65
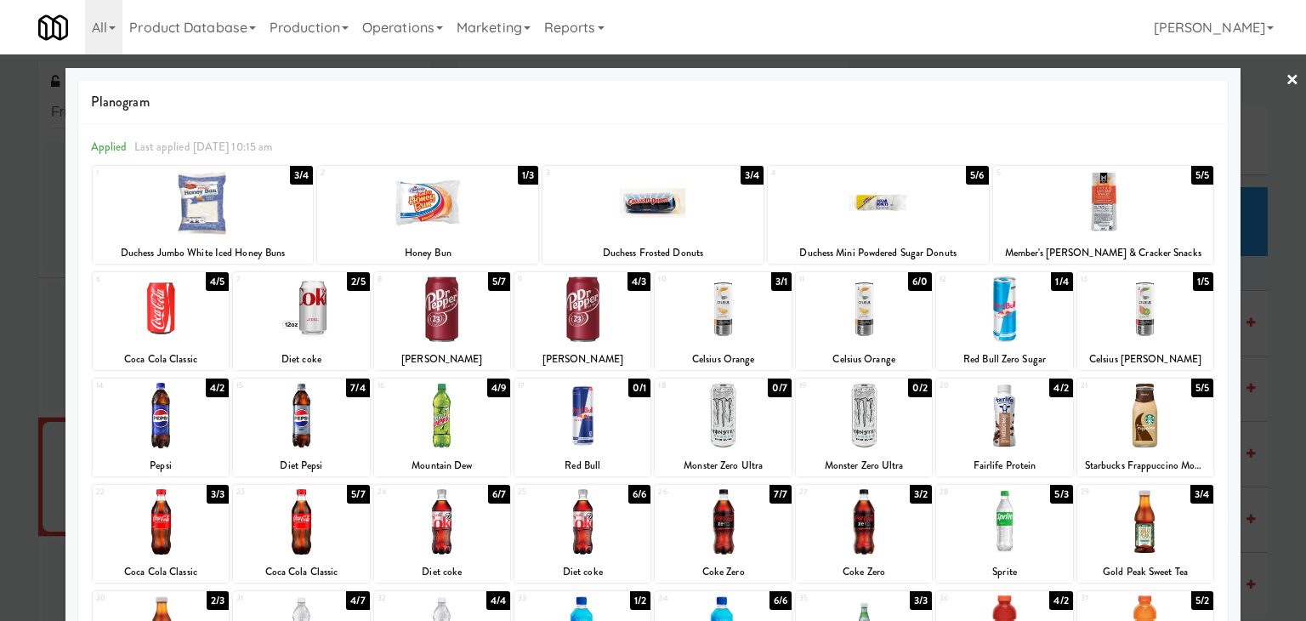
click at [1286, 77] on link "×" at bounding box center [1293, 80] width 14 height 53
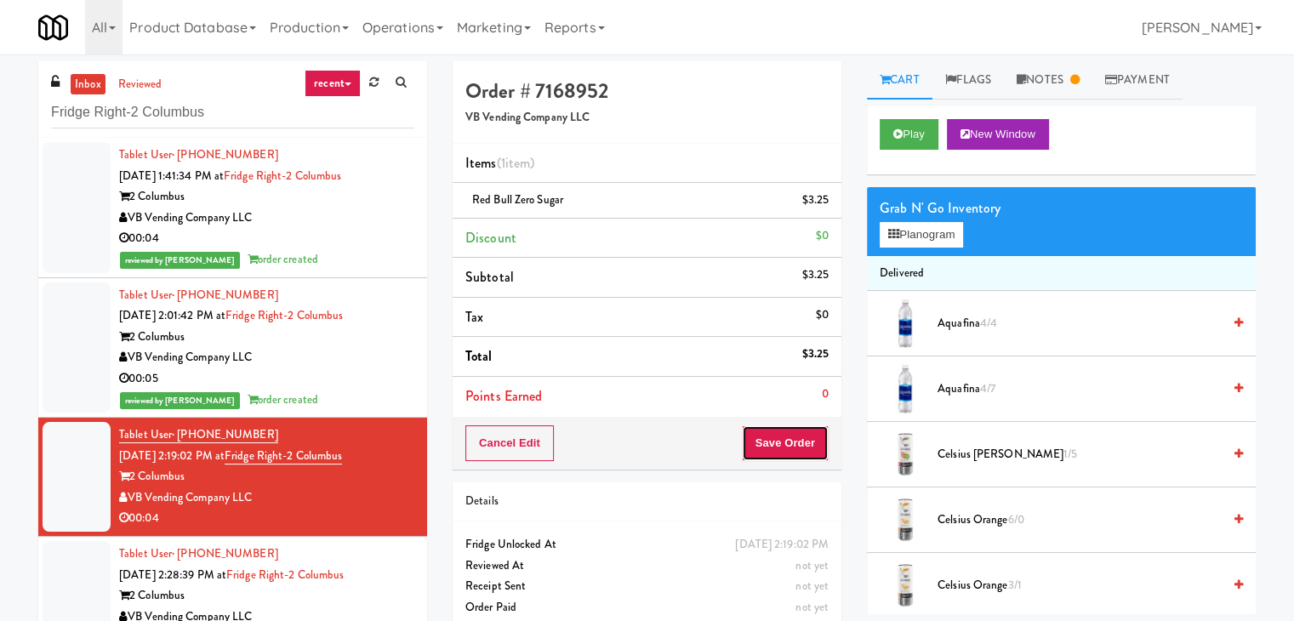
click at [766, 441] on button "Save Order" at bounding box center [785, 443] width 87 height 36
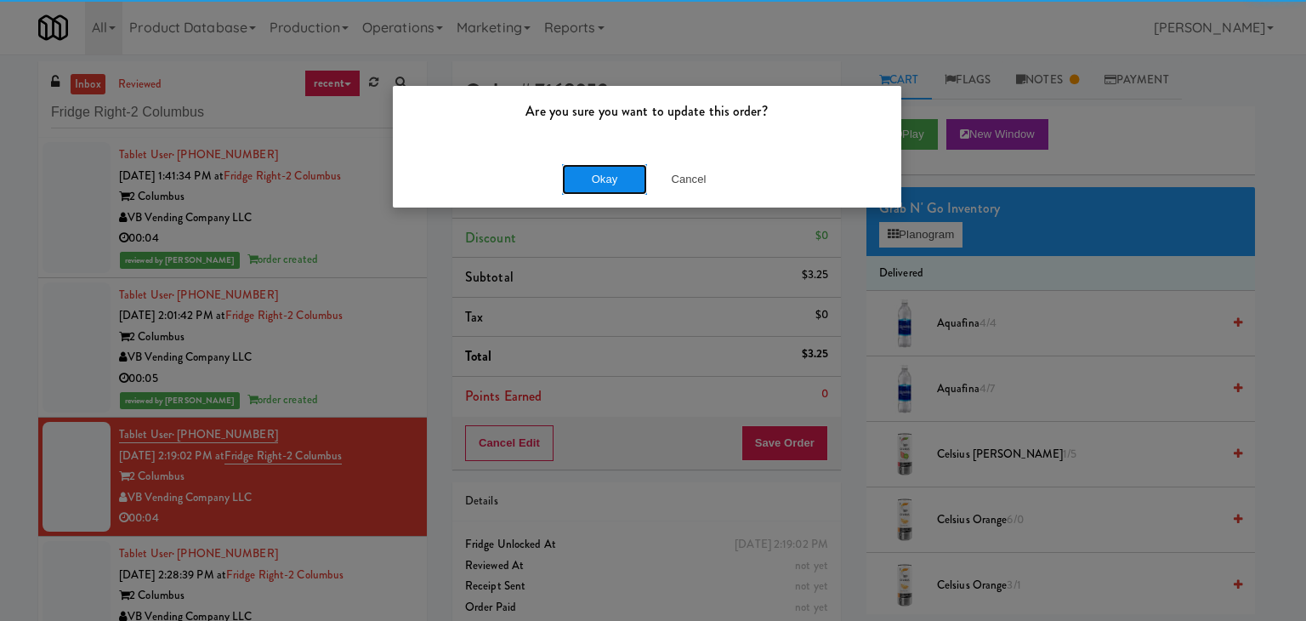
click at [610, 183] on button "Okay" at bounding box center [604, 179] width 85 height 31
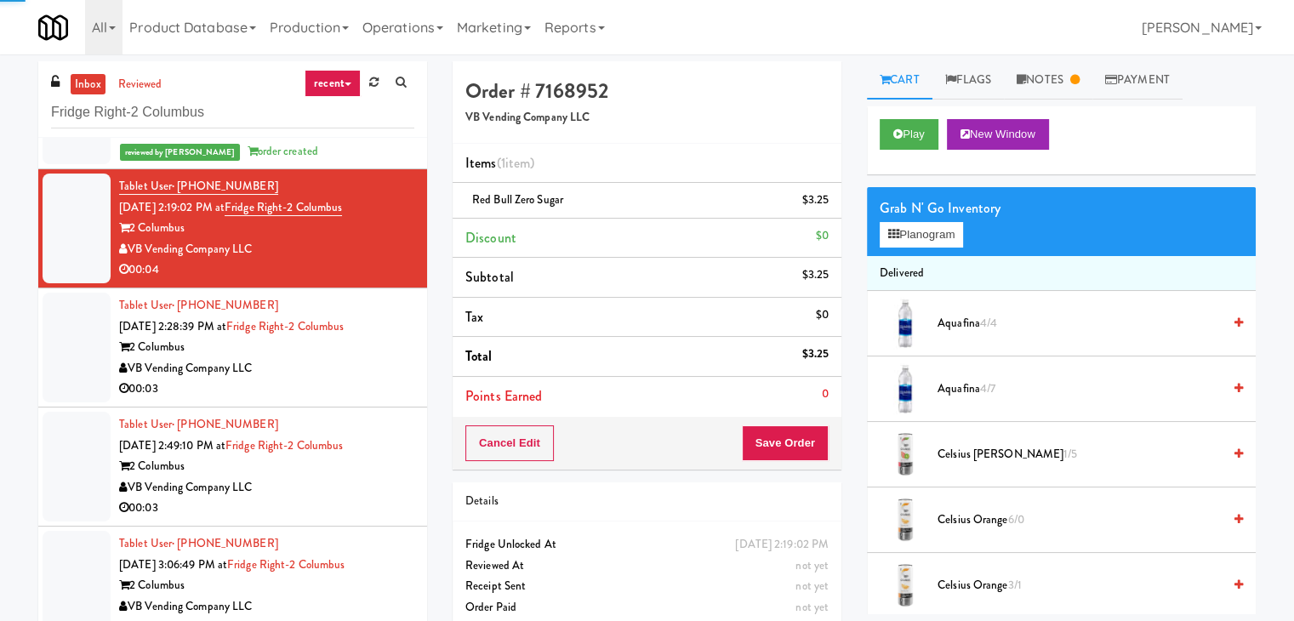
scroll to position [340, 0]
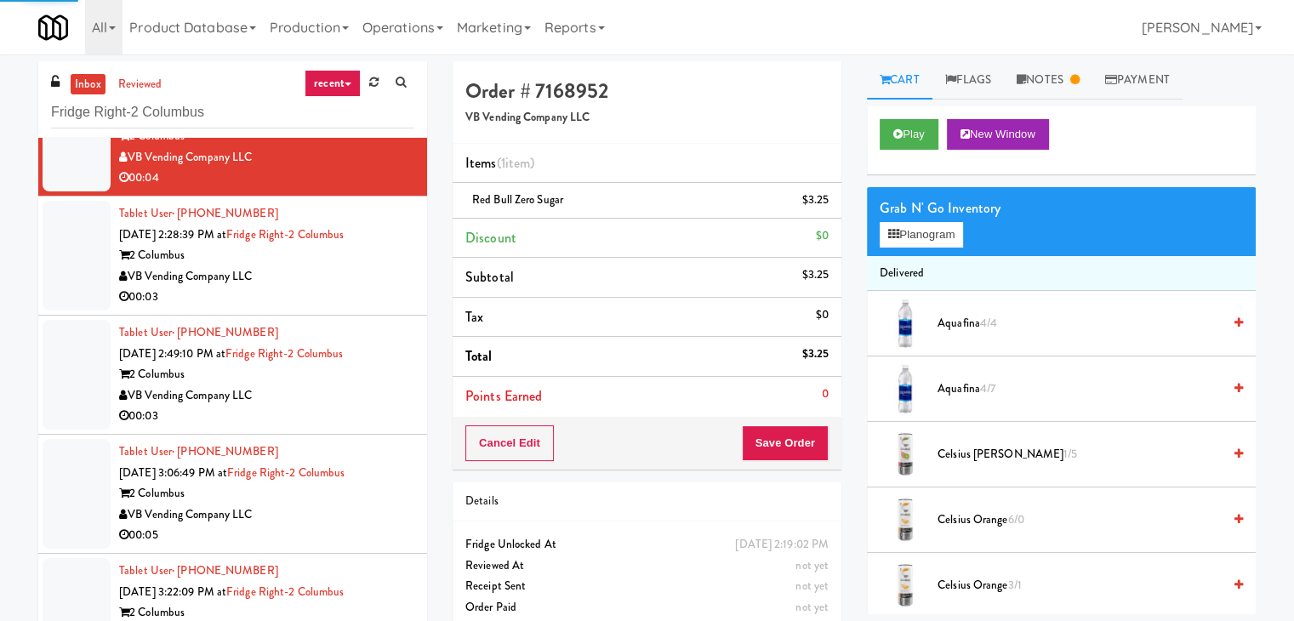
click at [337, 280] on div "VB Vending Company LLC" at bounding box center [266, 276] width 295 height 21
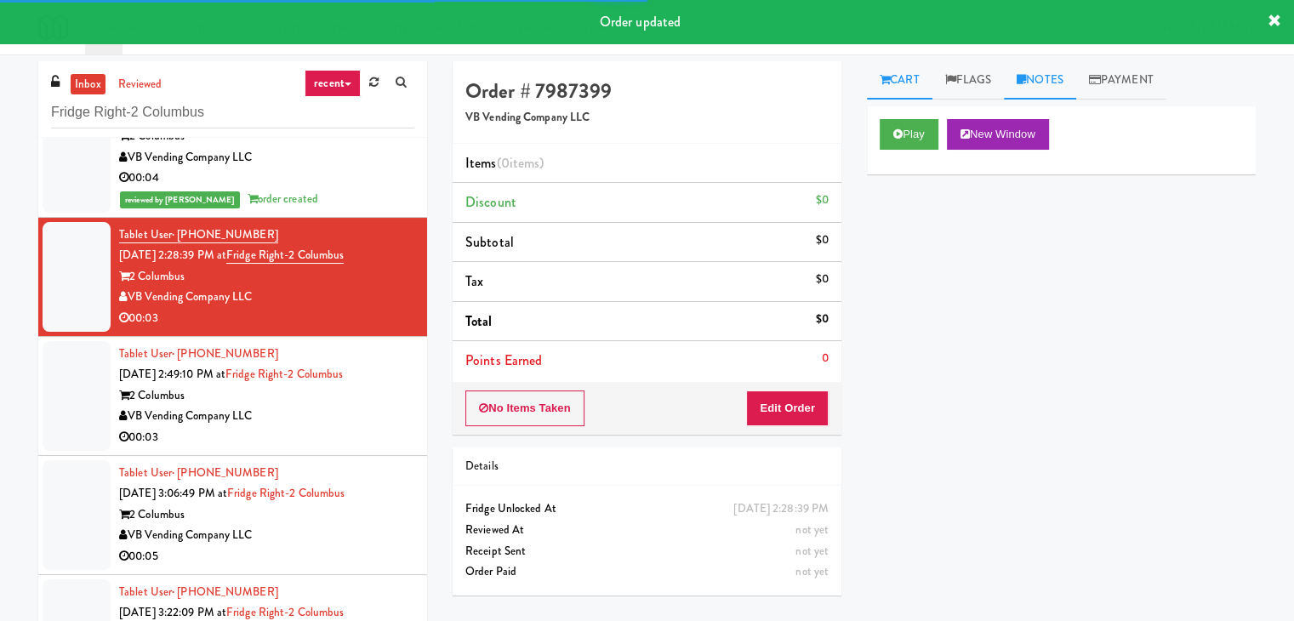
click at [1049, 88] on link "Notes" at bounding box center [1040, 80] width 72 height 38
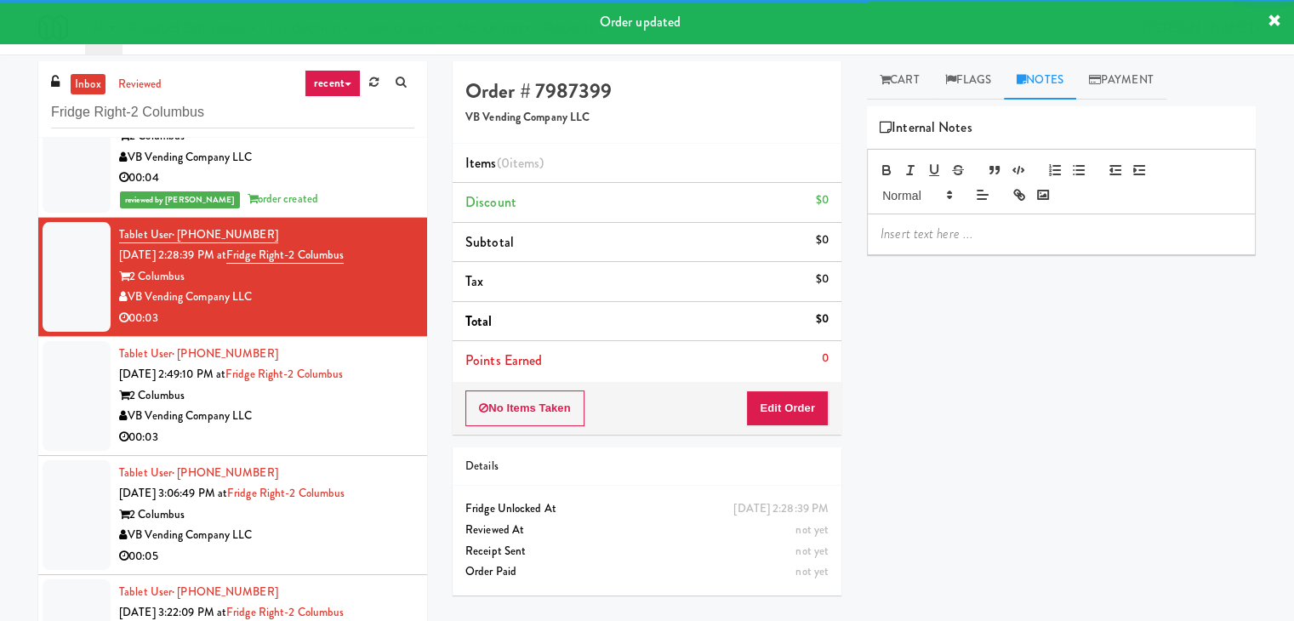
click at [934, 232] on p at bounding box center [1060, 234] width 361 height 19
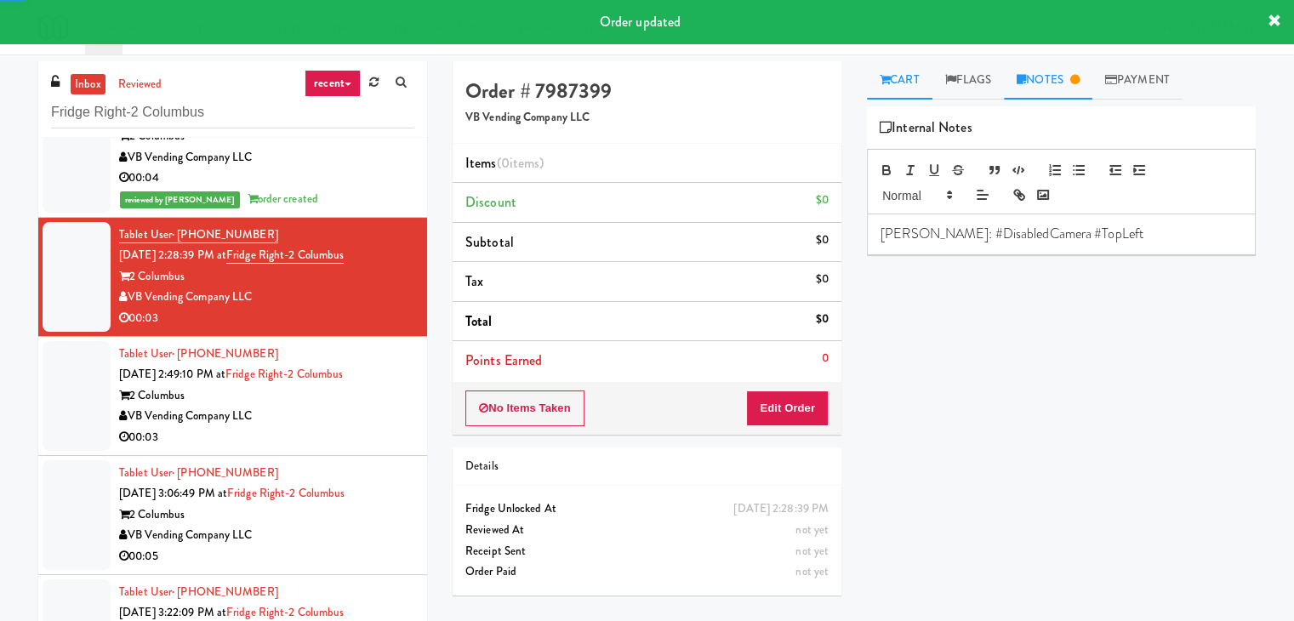
click at [908, 69] on link "Cart" at bounding box center [899, 80] width 65 height 38
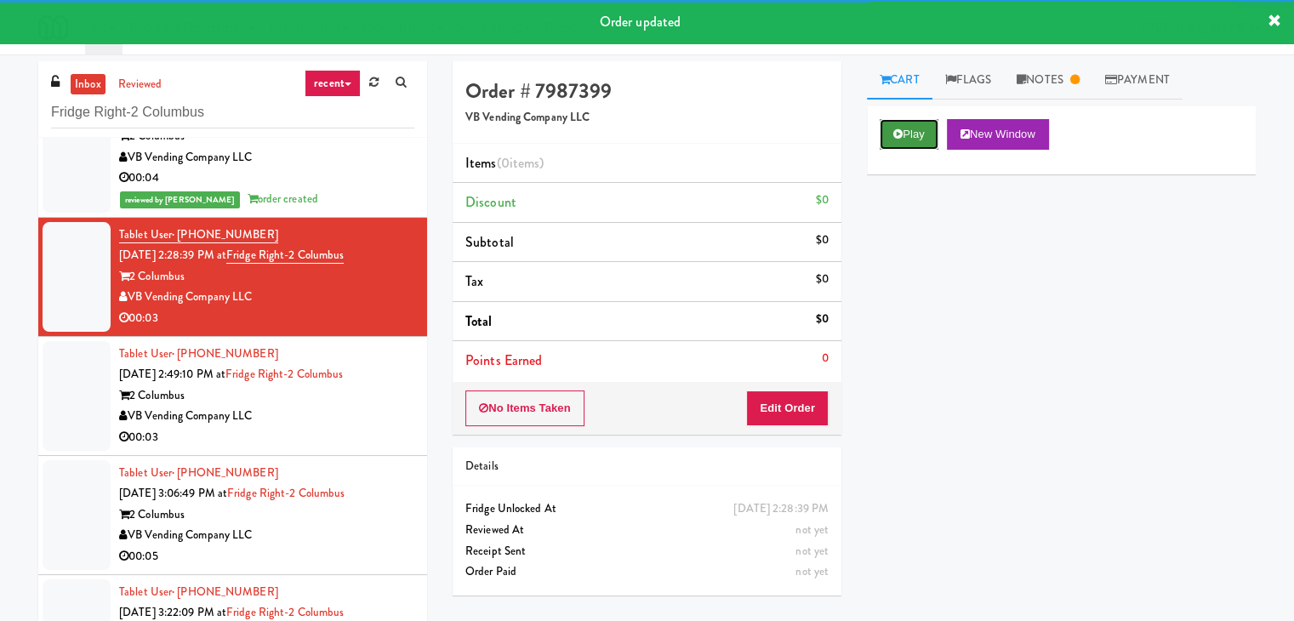
click at [915, 145] on button "Play" at bounding box center [908, 134] width 59 height 31
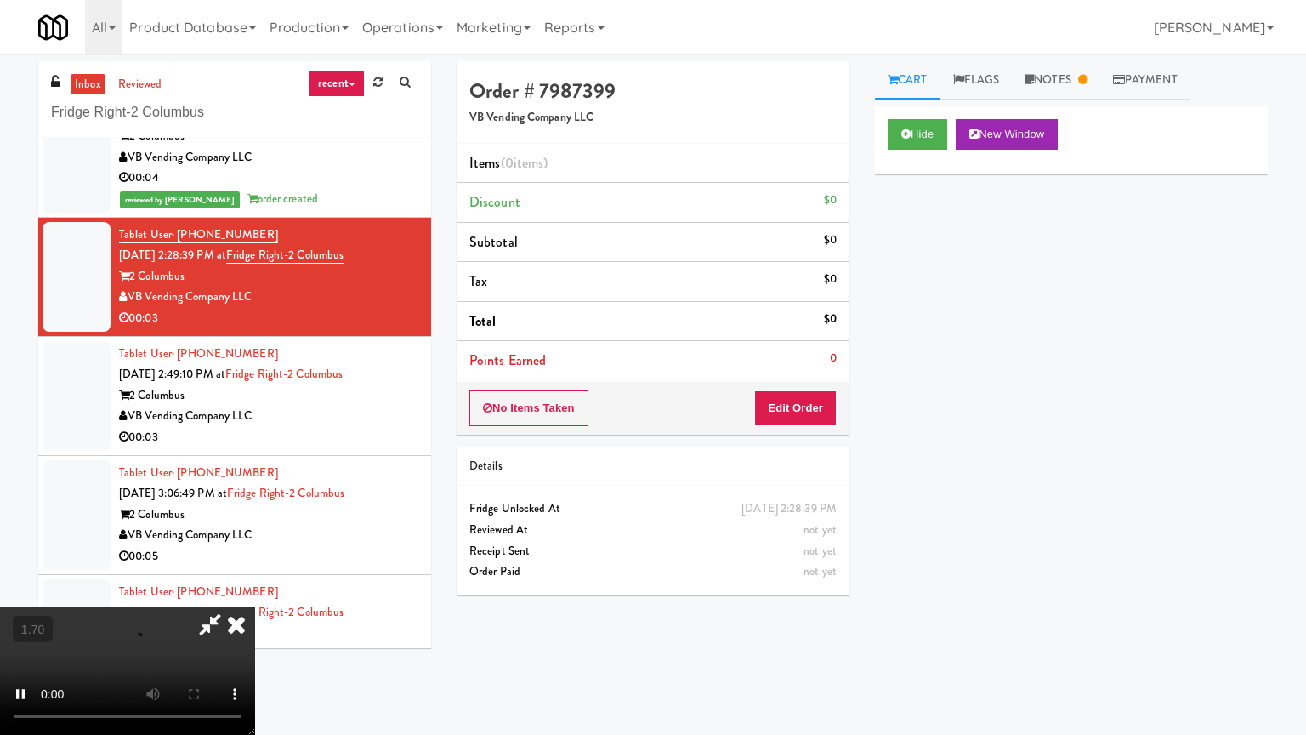
click at [255, 607] on video at bounding box center [127, 671] width 255 height 128
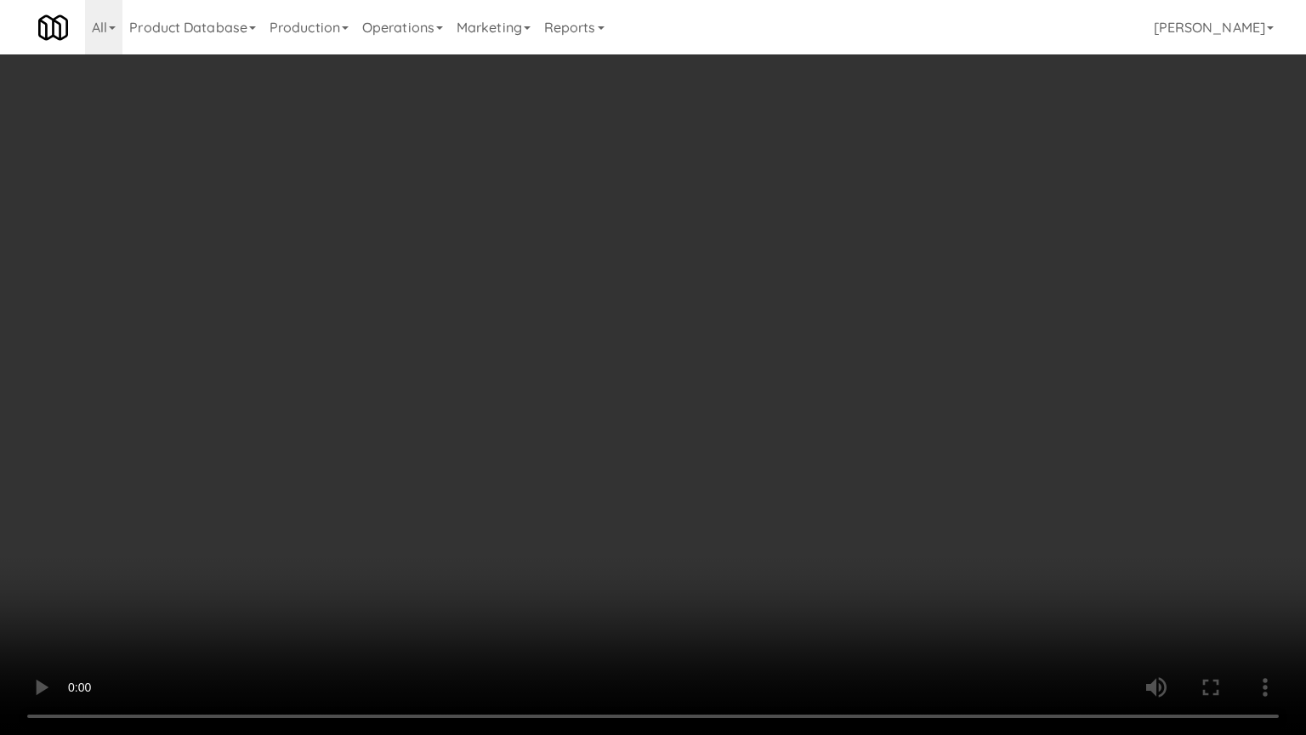
click at [748, 361] on video at bounding box center [653, 367] width 1306 height 735
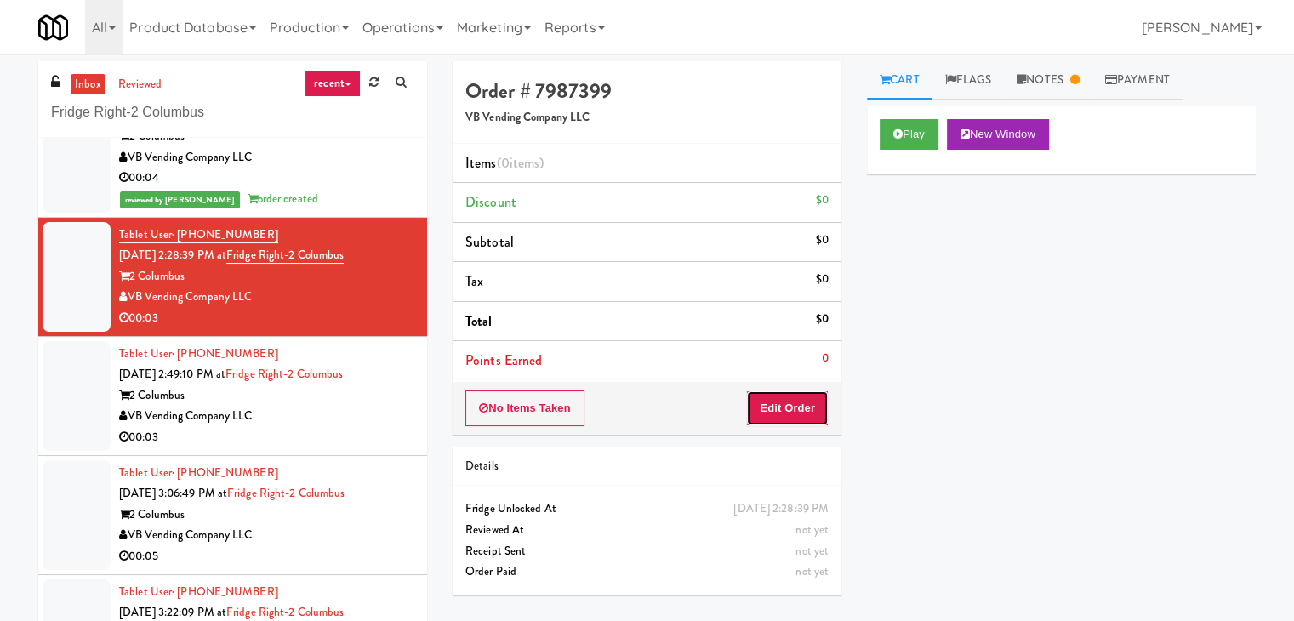
drag, startPoint x: 806, startPoint y: 418, endPoint x: 857, endPoint y: 338, distance: 95.6
click at [806, 413] on button "Edit Order" at bounding box center [787, 408] width 83 height 36
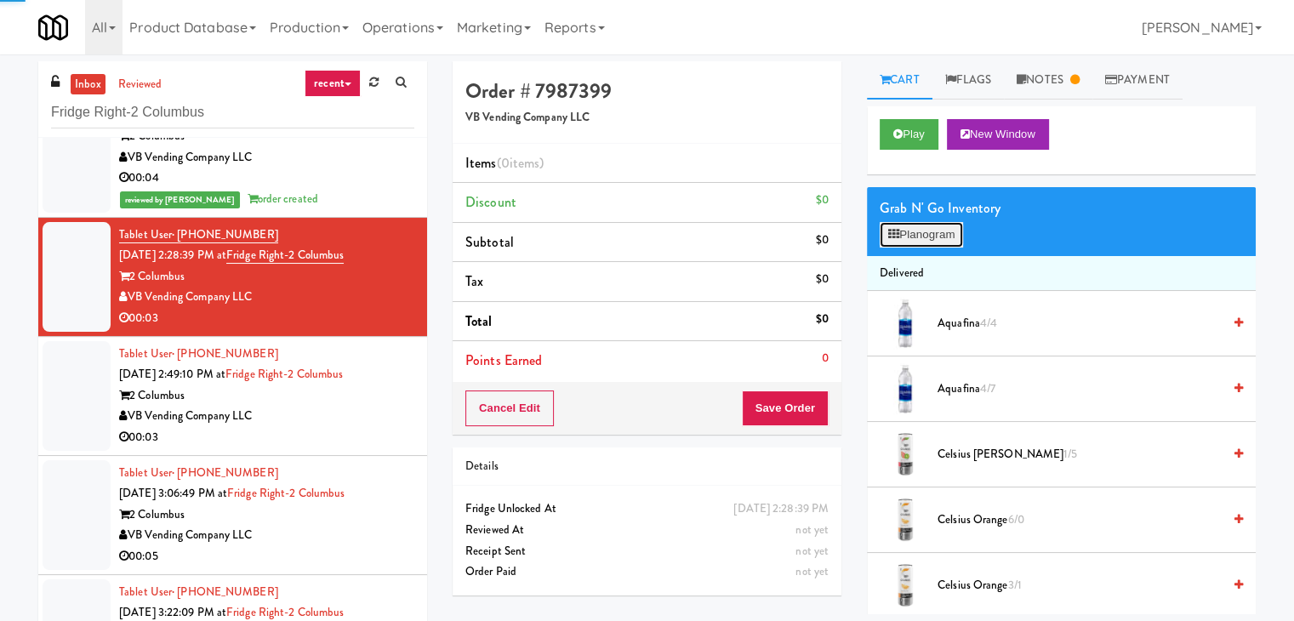
click at [920, 239] on button "Planogram" at bounding box center [920, 235] width 83 height 26
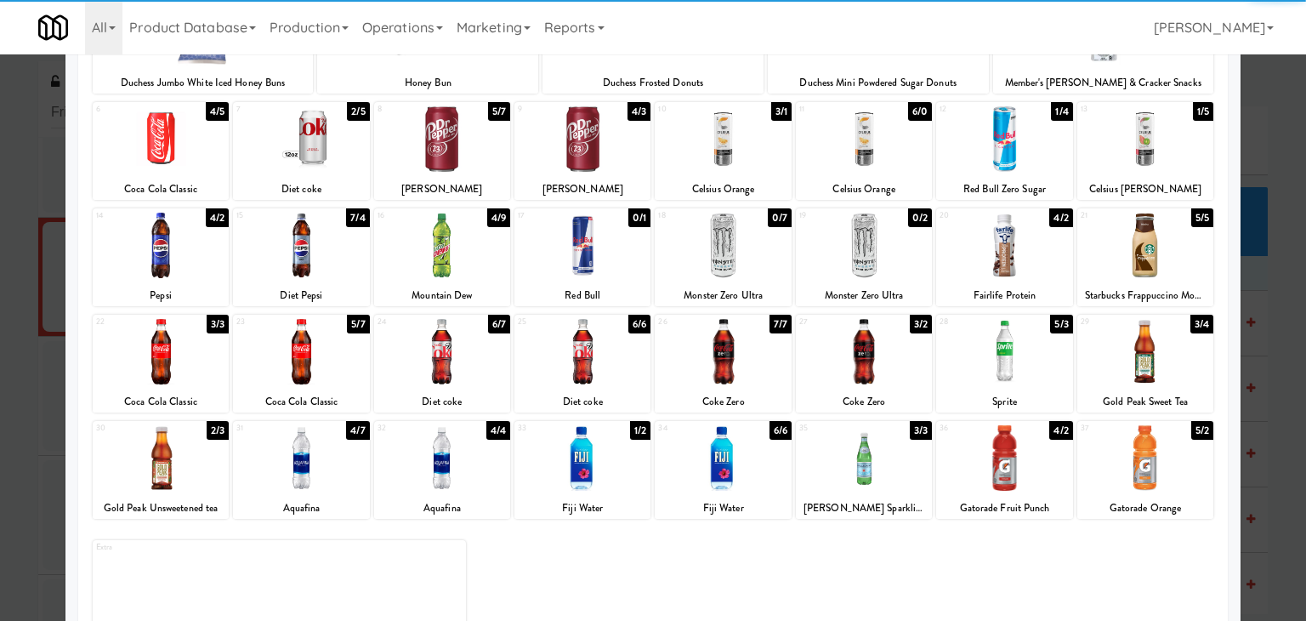
click at [734, 359] on div at bounding box center [723, 351] width 136 height 65
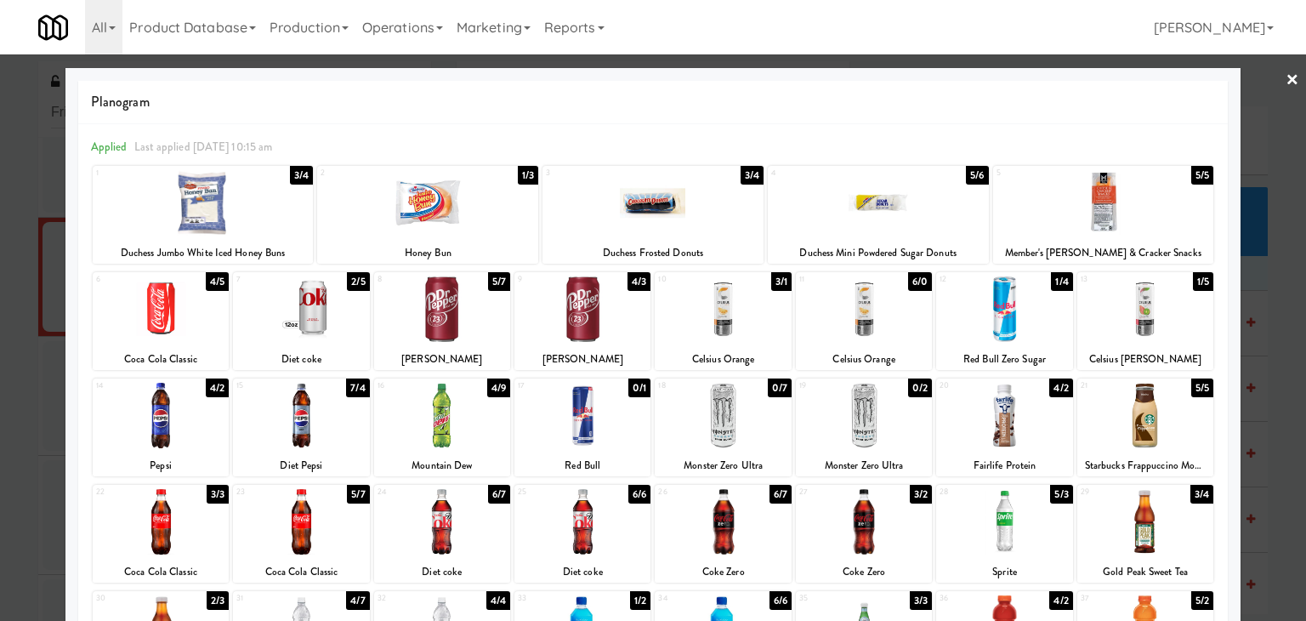
drag, startPoint x: 1281, startPoint y: 83, endPoint x: 1261, endPoint y: 113, distance: 35.6
click at [1286, 83] on link "×" at bounding box center [1293, 80] width 14 height 53
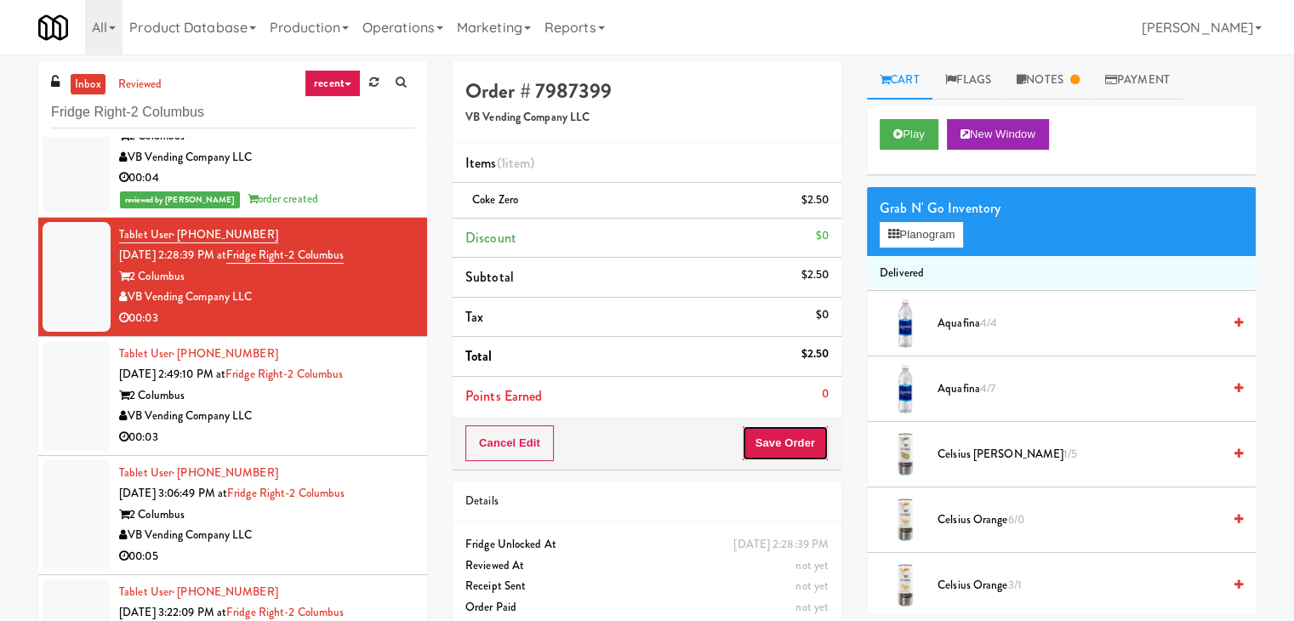
click at [783, 431] on button "Save Order" at bounding box center [785, 443] width 87 height 36
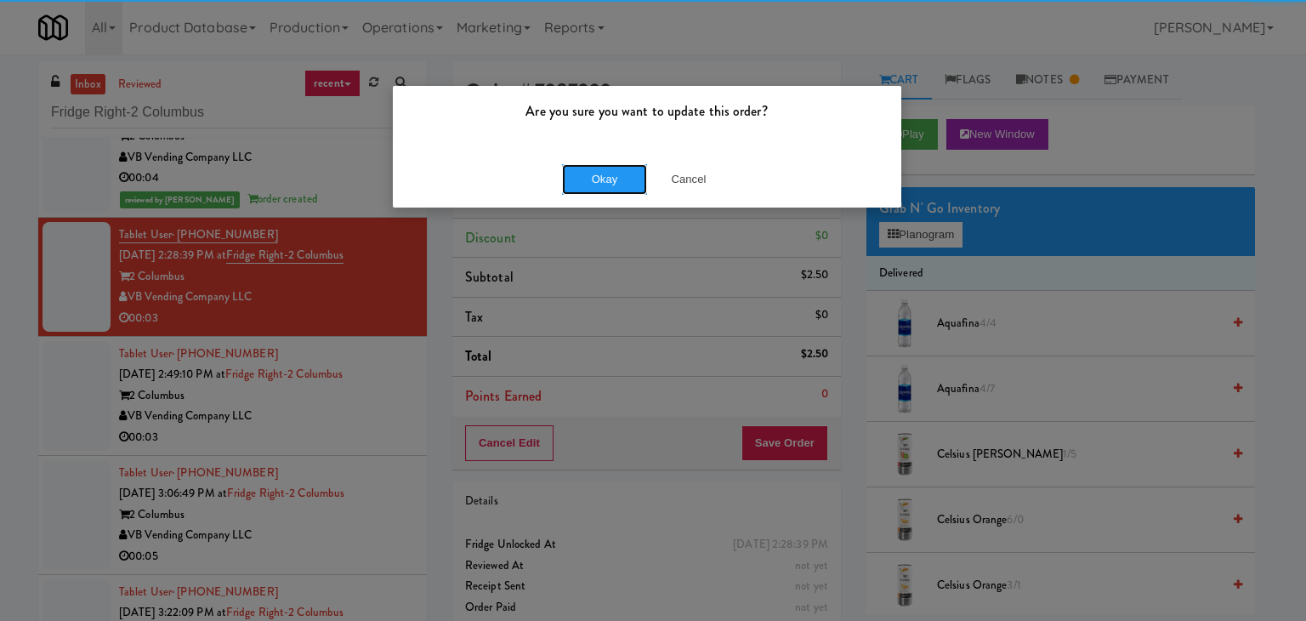
drag, startPoint x: 604, startPoint y: 178, endPoint x: 589, endPoint y: 194, distance: 21.7
click at [603, 178] on button "Okay" at bounding box center [604, 179] width 85 height 31
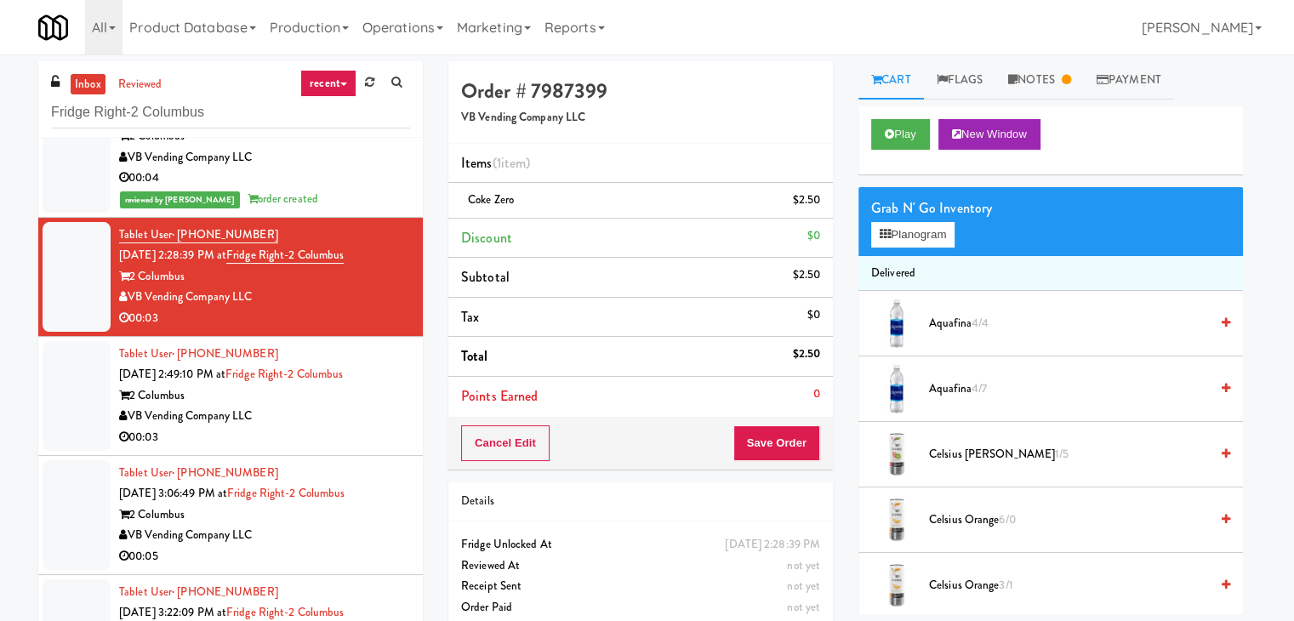
drag, startPoint x: 344, startPoint y: 418, endPoint x: 371, endPoint y: 413, distance: 27.7
click at [344, 418] on div "VB Vending Company LLC" at bounding box center [264, 416] width 291 height 21
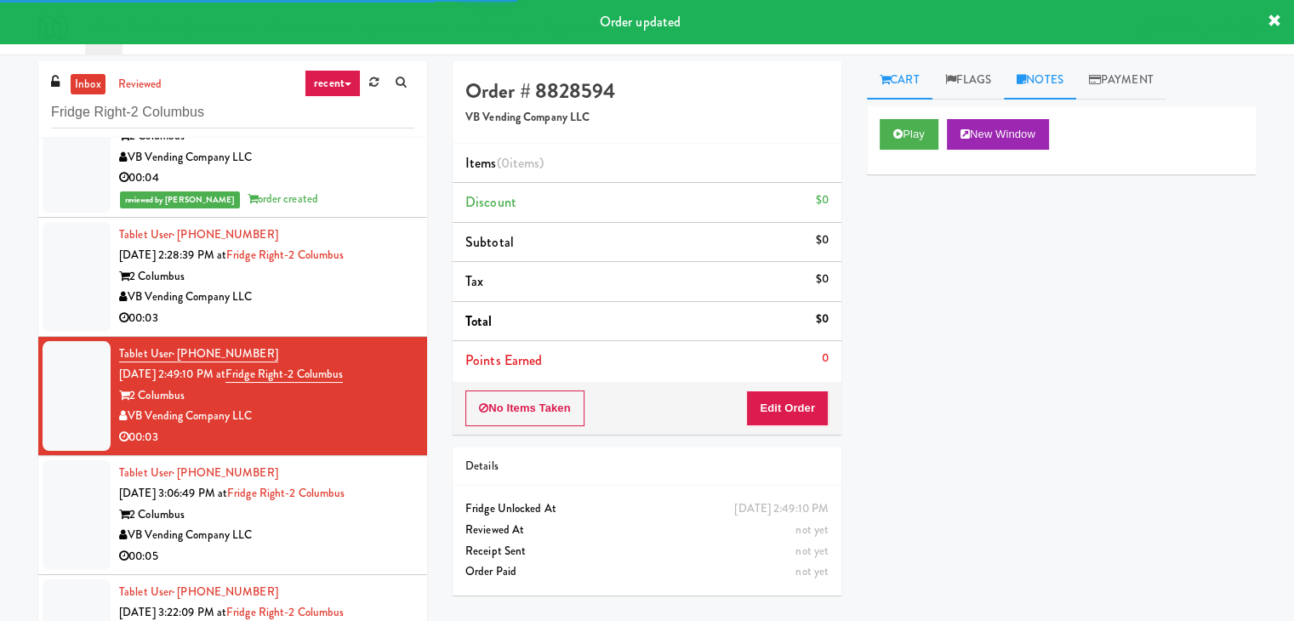
click at [1032, 61] on link "Notes" at bounding box center [1040, 80] width 72 height 38
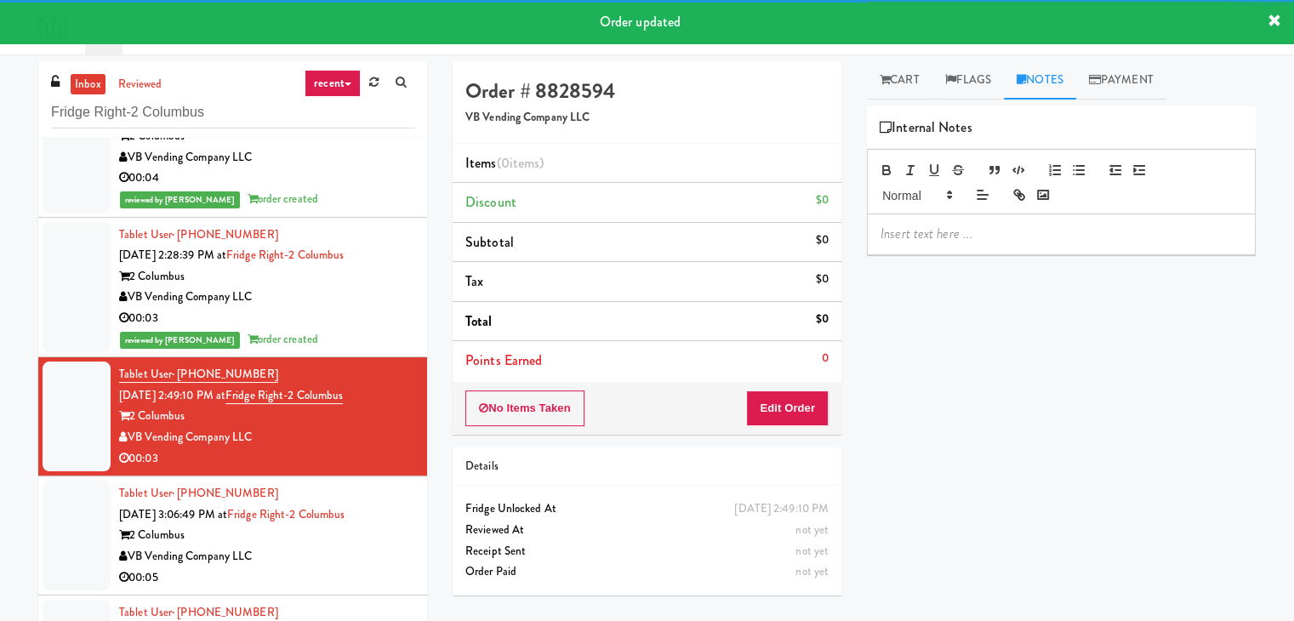
drag, startPoint x: 953, startPoint y: 256, endPoint x: 948, endPoint y: 239, distance: 17.8
click at [953, 255] on div "Play New Window Primary Flag Clear Flag if unable to determine what was taken o…" at bounding box center [1061, 425] width 389 height 638
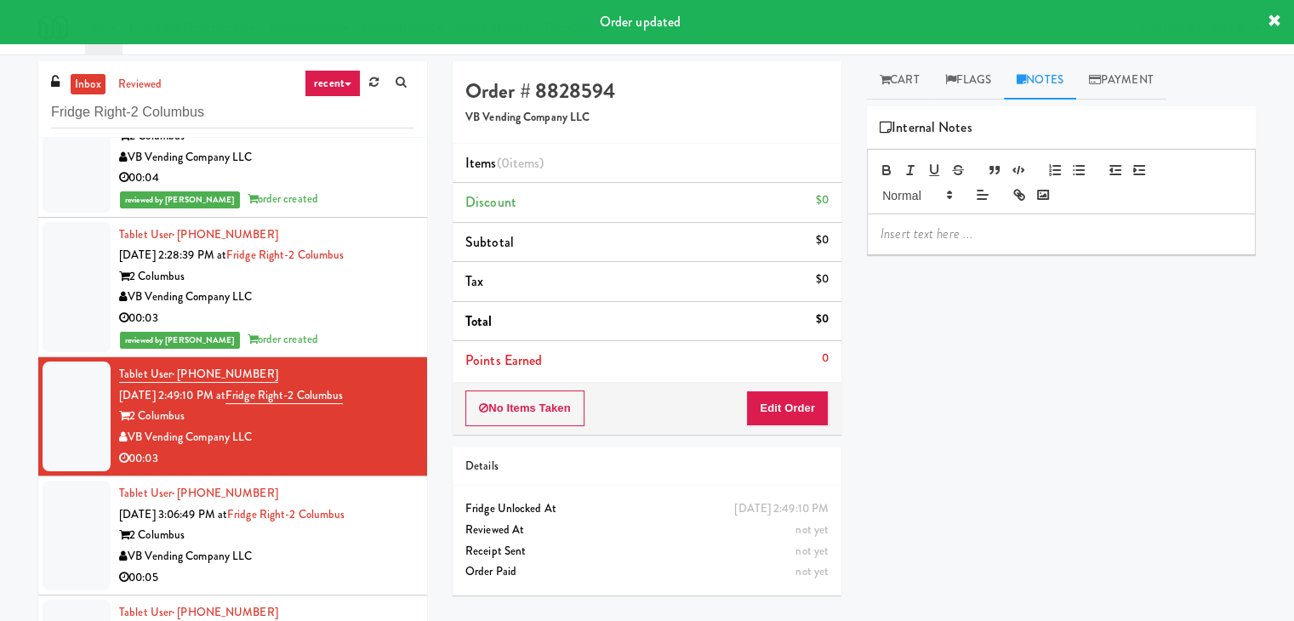
click at [946, 232] on p at bounding box center [1060, 234] width 361 height 19
paste div
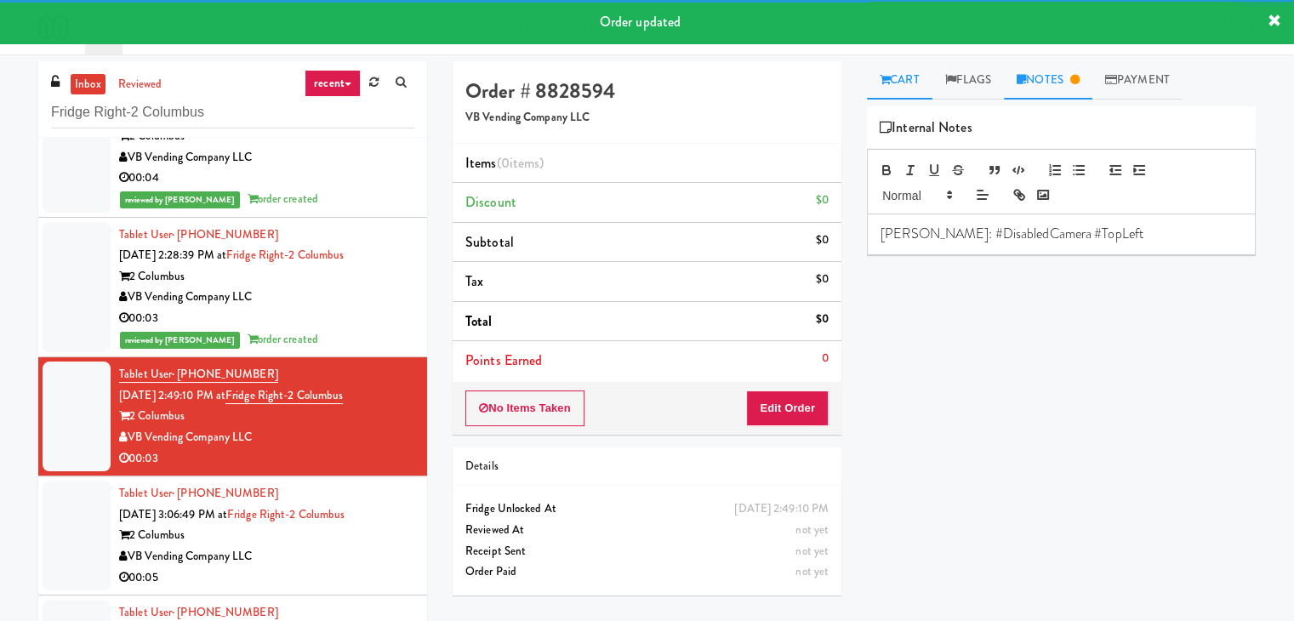
click at [893, 88] on link "Cart" at bounding box center [899, 80] width 65 height 38
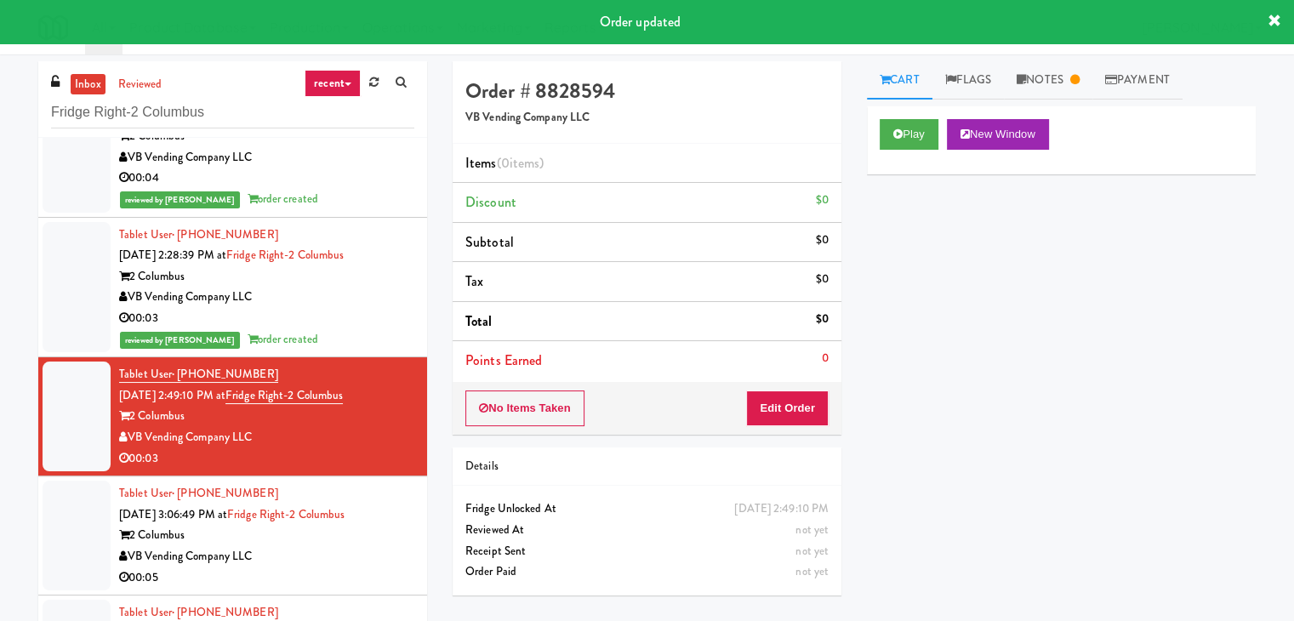
click at [909, 151] on div "Play New Window" at bounding box center [1061, 140] width 389 height 68
click at [911, 131] on button "Play" at bounding box center [908, 134] width 59 height 31
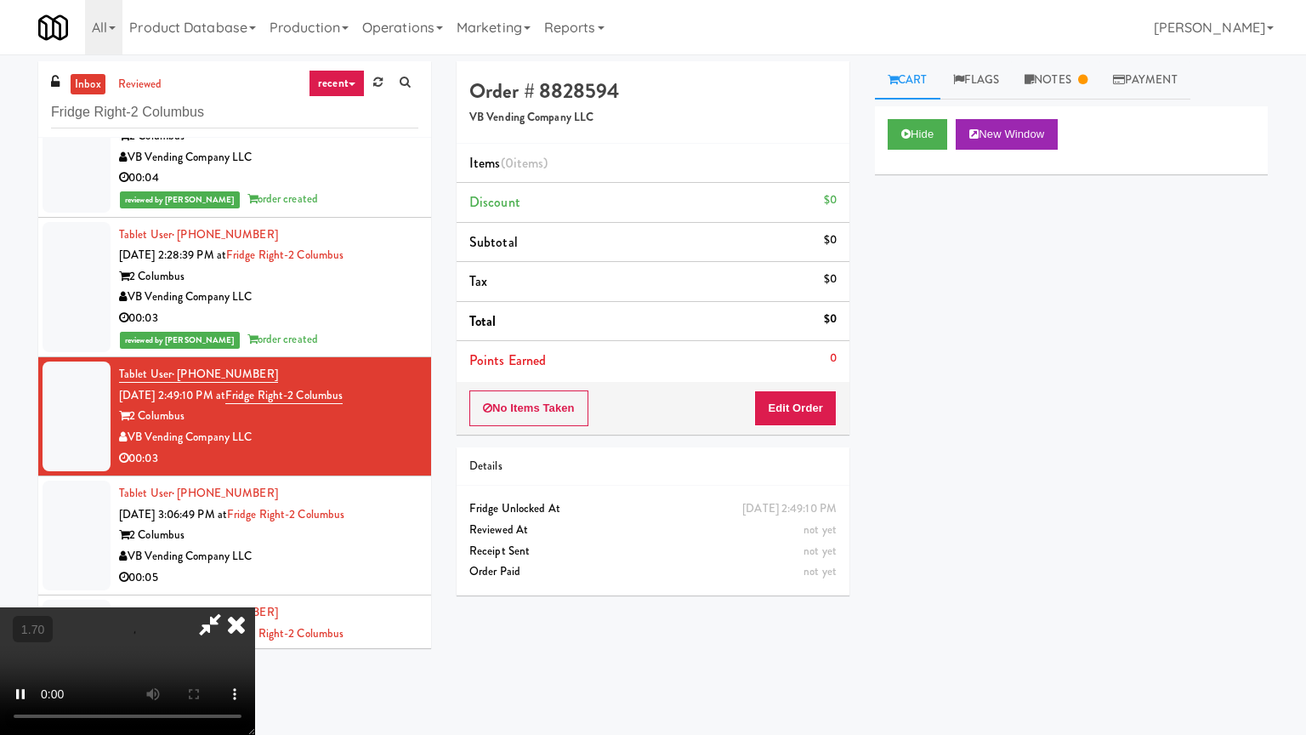
click at [255, 607] on video at bounding box center [127, 671] width 255 height 128
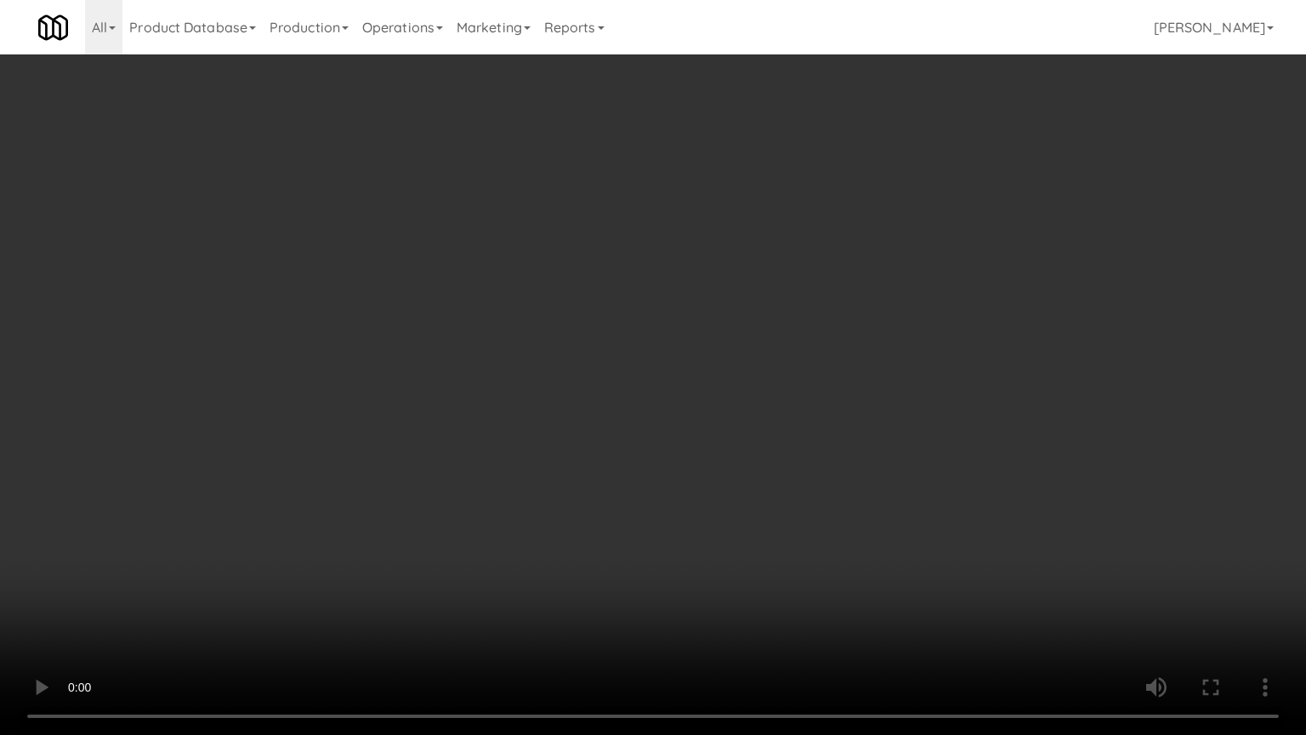
click at [745, 236] on video at bounding box center [653, 367] width 1306 height 735
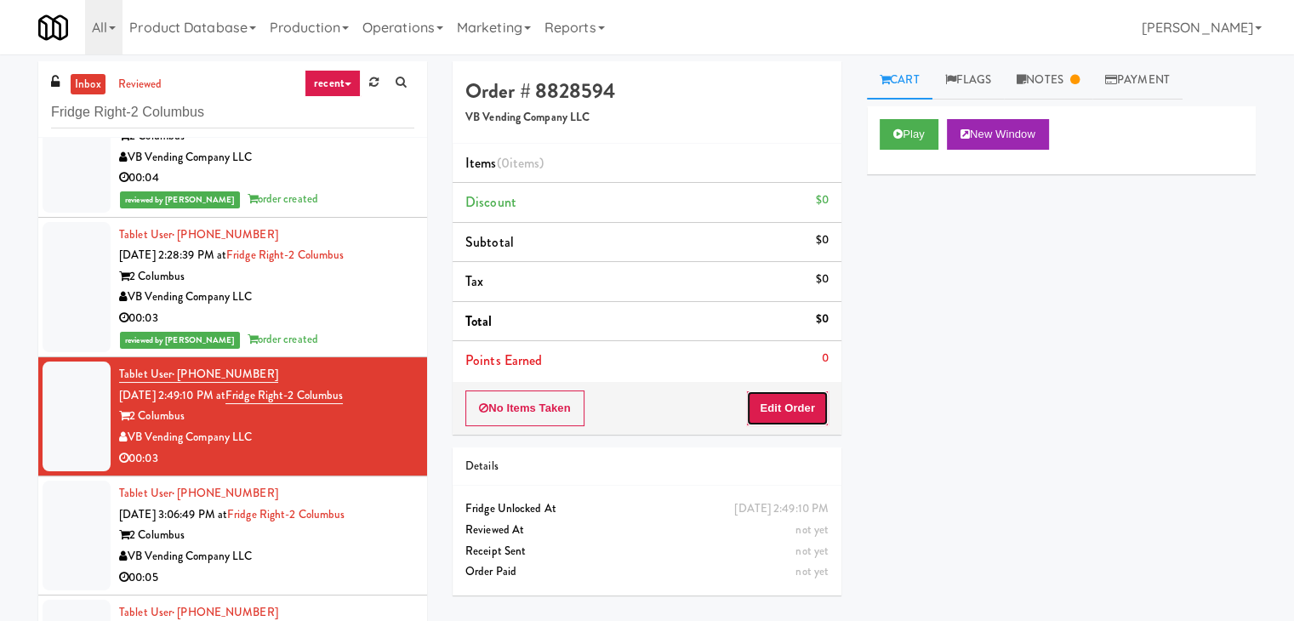
drag, startPoint x: 782, startPoint y: 400, endPoint x: 820, endPoint y: 364, distance: 52.4
click at [781, 399] on button "Edit Order" at bounding box center [787, 408] width 83 height 36
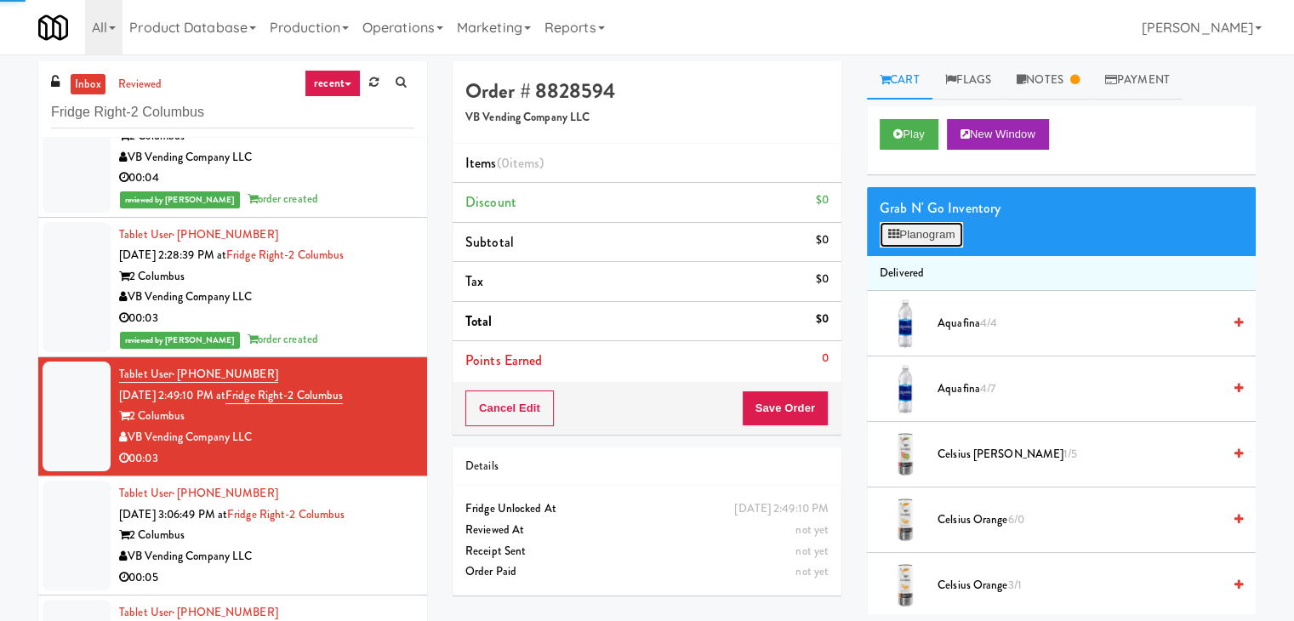
click at [919, 244] on button "Planogram" at bounding box center [920, 235] width 83 height 26
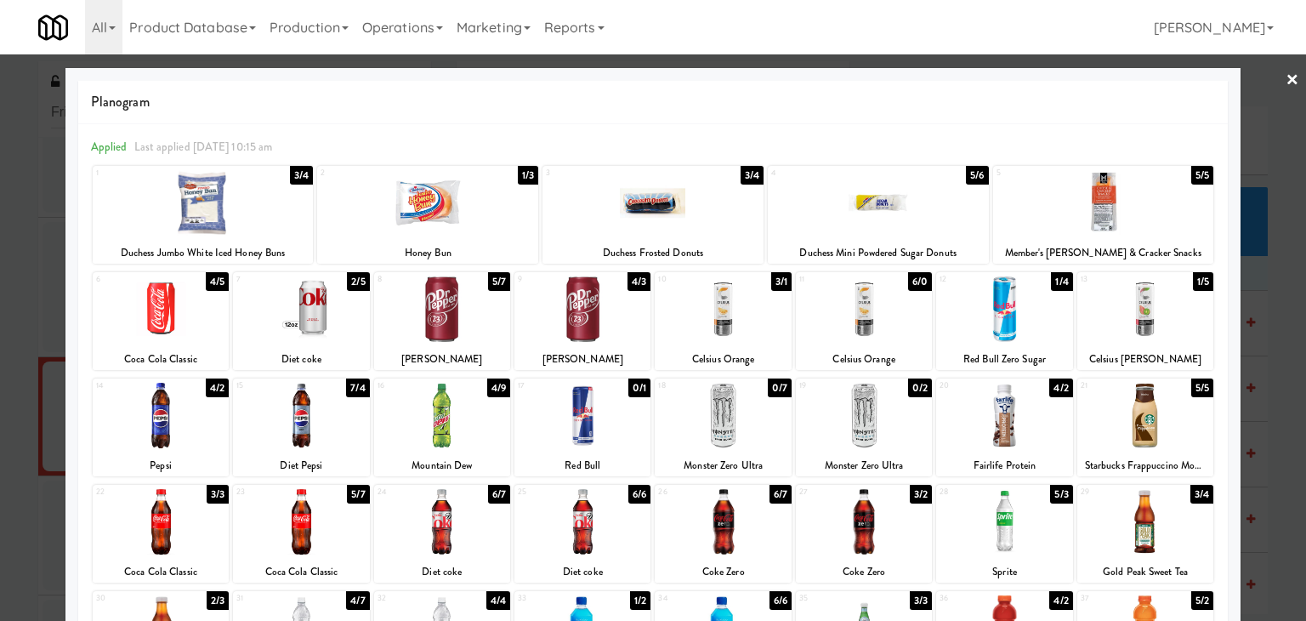
click at [319, 304] on div at bounding box center [301, 308] width 136 height 65
drag, startPoint x: 1284, startPoint y: 79, endPoint x: 1166, endPoint y: 196, distance: 166.6
click at [1286, 79] on link "×" at bounding box center [1293, 80] width 14 height 53
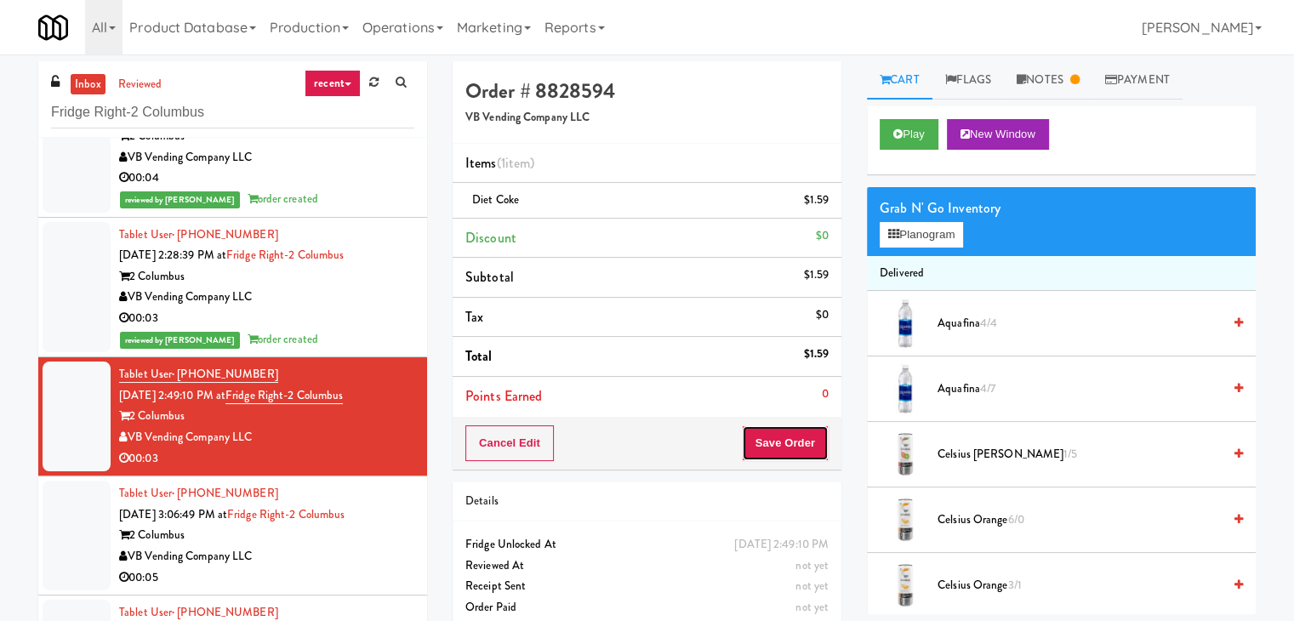
drag, startPoint x: 789, startPoint y: 444, endPoint x: 795, endPoint y: 429, distance: 16.4
click at [789, 442] on button "Save Order" at bounding box center [785, 443] width 87 height 36
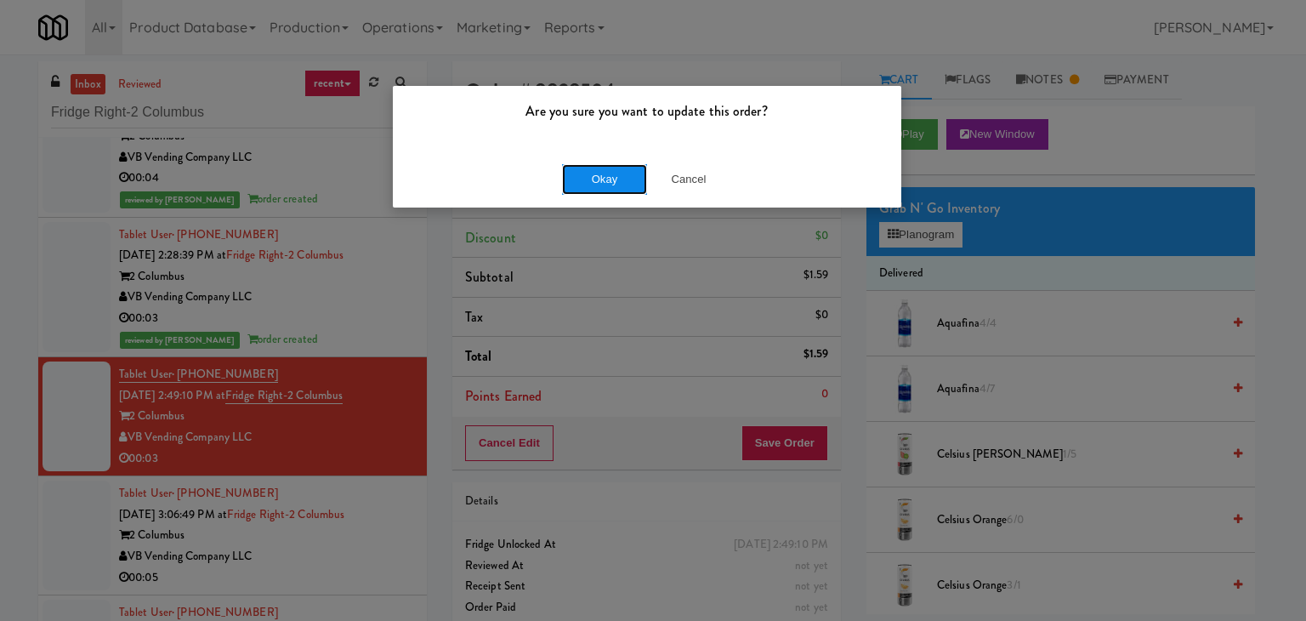
click at [628, 184] on button "Okay" at bounding box center [604, 179] width 85 height 31
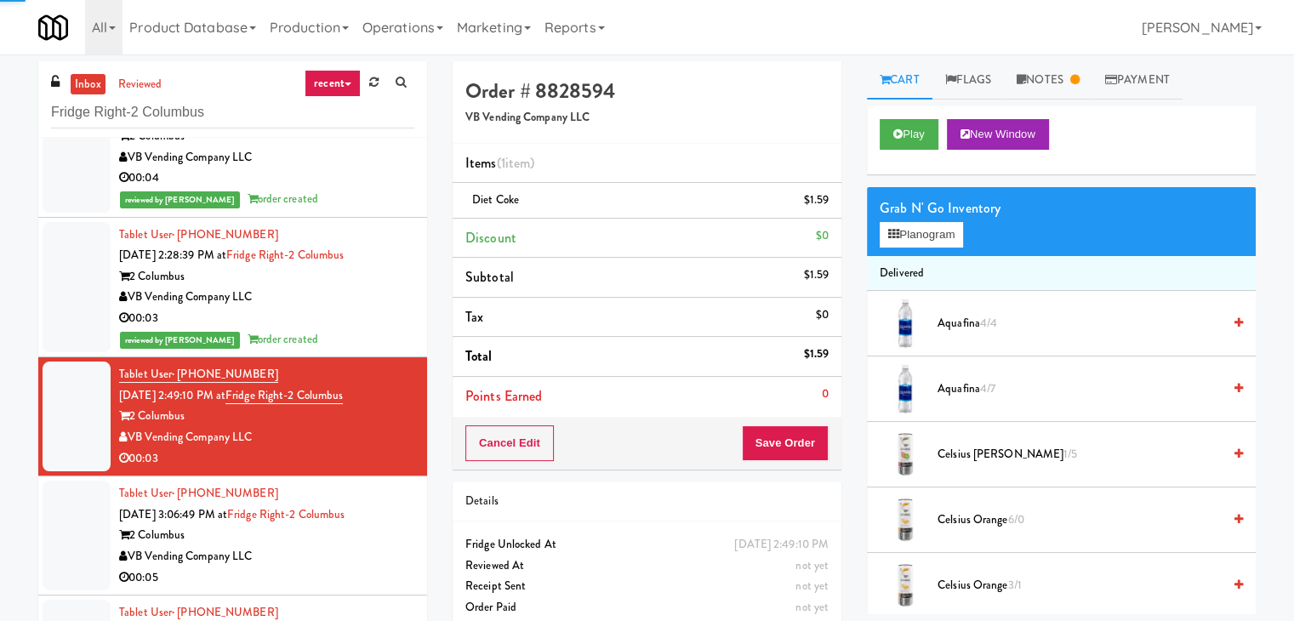
drag, startPoint x: 362, startPoint y: 576, endPoint x: 576, endPoint y: 489, distance: 230.4
click at [363, 576] on div "00:05" at bounding box center [266, 577] width 295 height 21
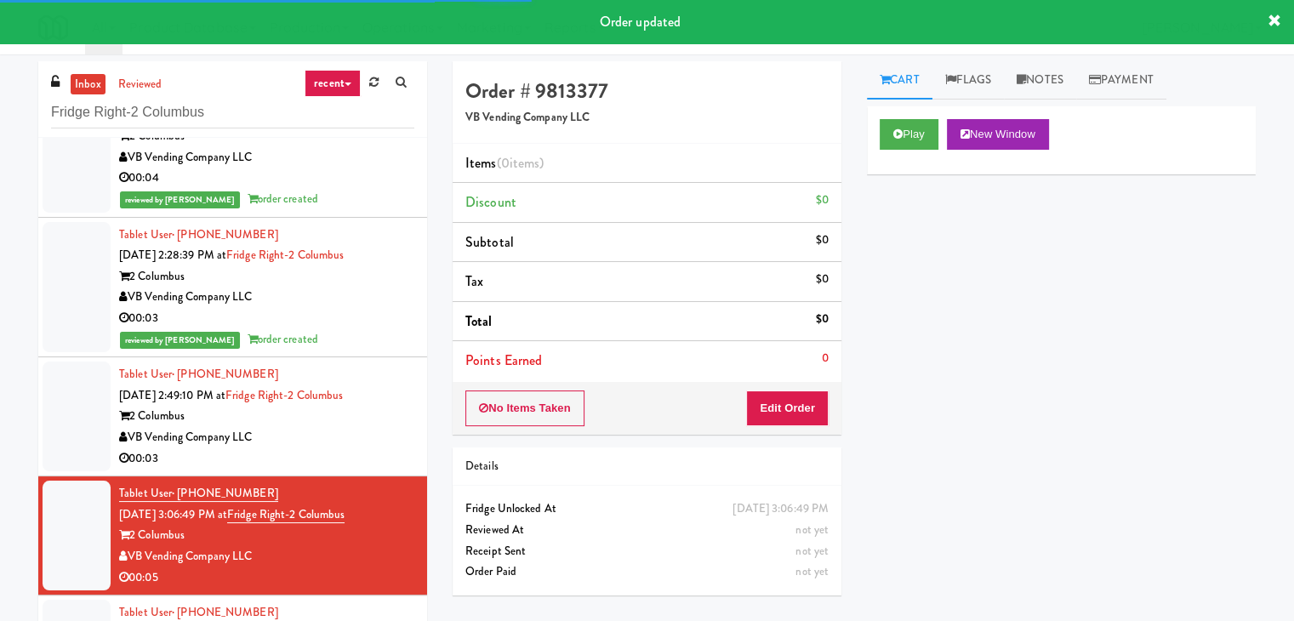
drag, startPoint x: 1049, startPoint y: 77, endPoint x: 1039, endPoint y: 108, distance: 32.3
click at [1049, 77] on link "Notes" at bounding box center [1040, 80] width 72 height 38
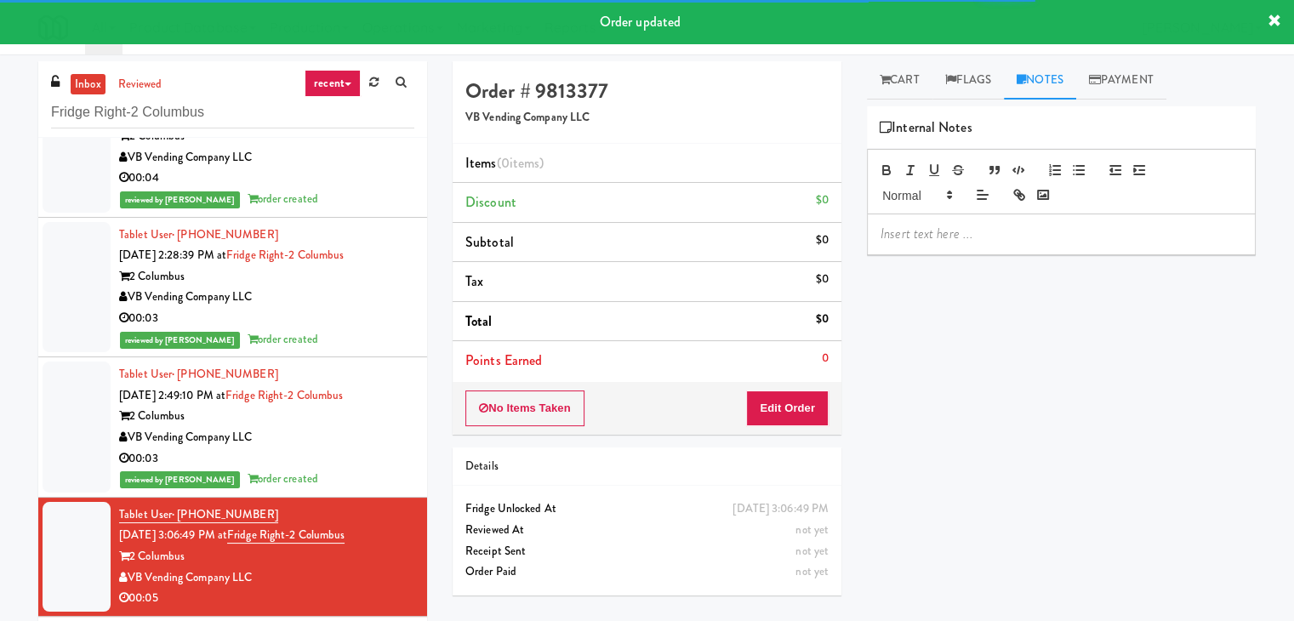
click at [966, 246] on div at bounding box center [1061, 233] width 387 height 39
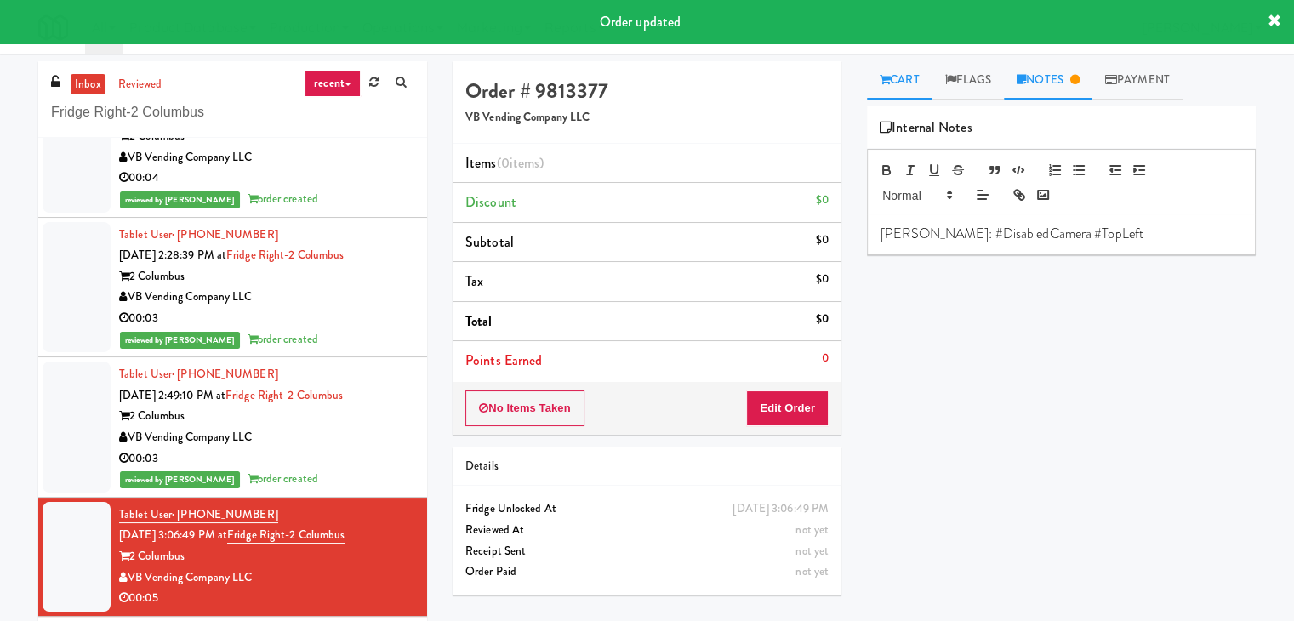
click at [901, 69] on link "Cart" at bounding box center [899, 80] width 65 height 38
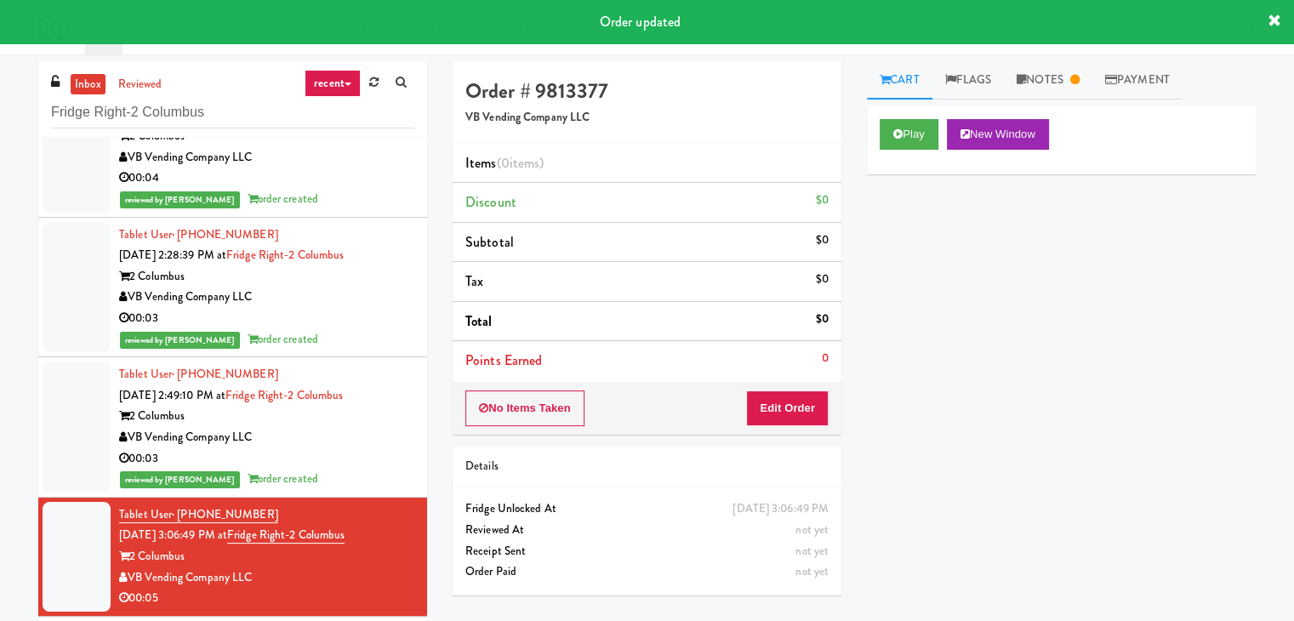
click at [895, 117] on div "Play New Window" at bounding box center [1061, 140] width 389 height 68
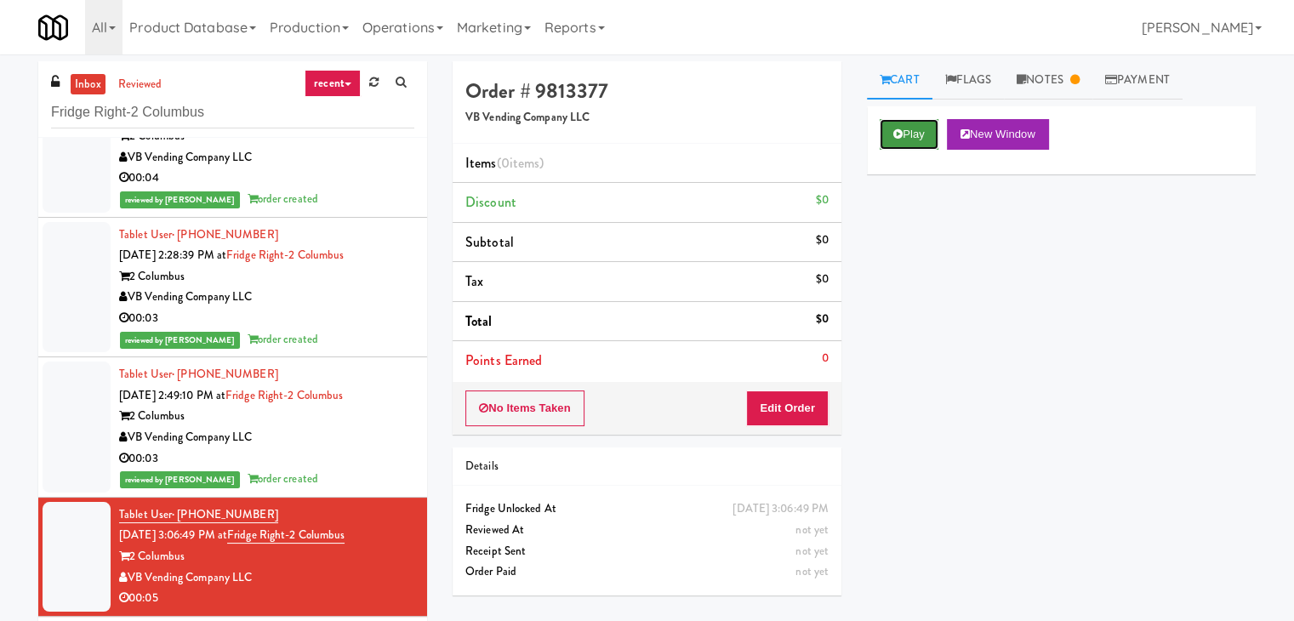
click at [902, 139] on button "Play" at bounding box center [908, 134] width 59 height 31
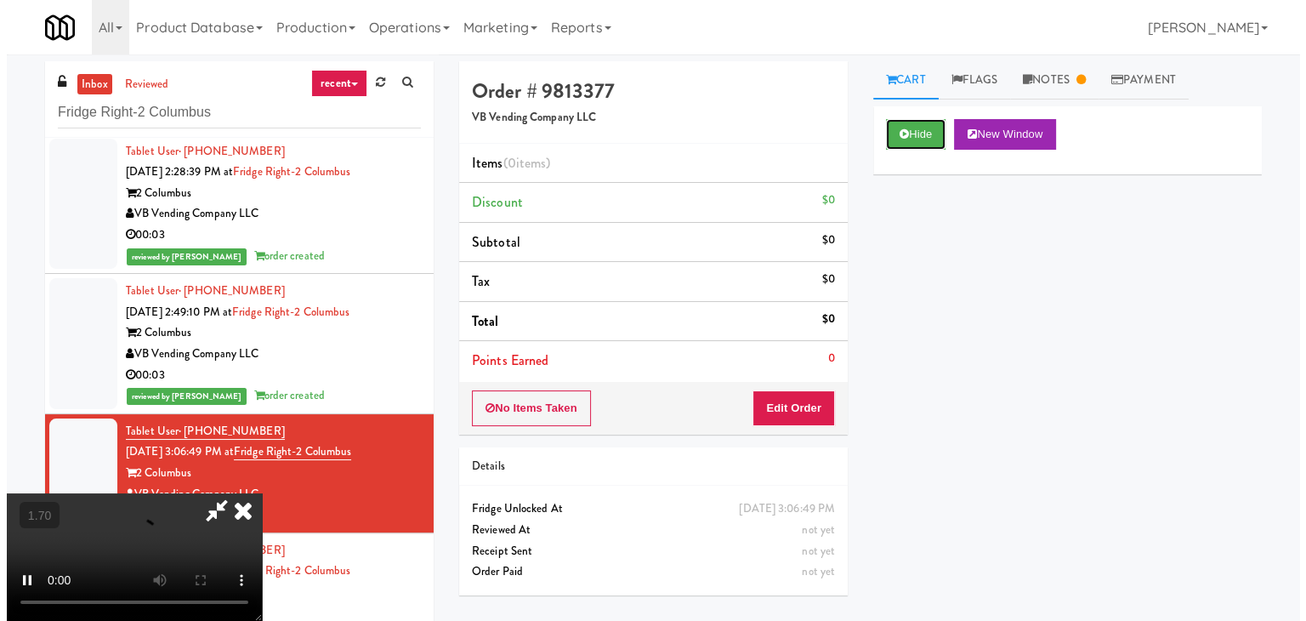
scroll to position [425, 0]
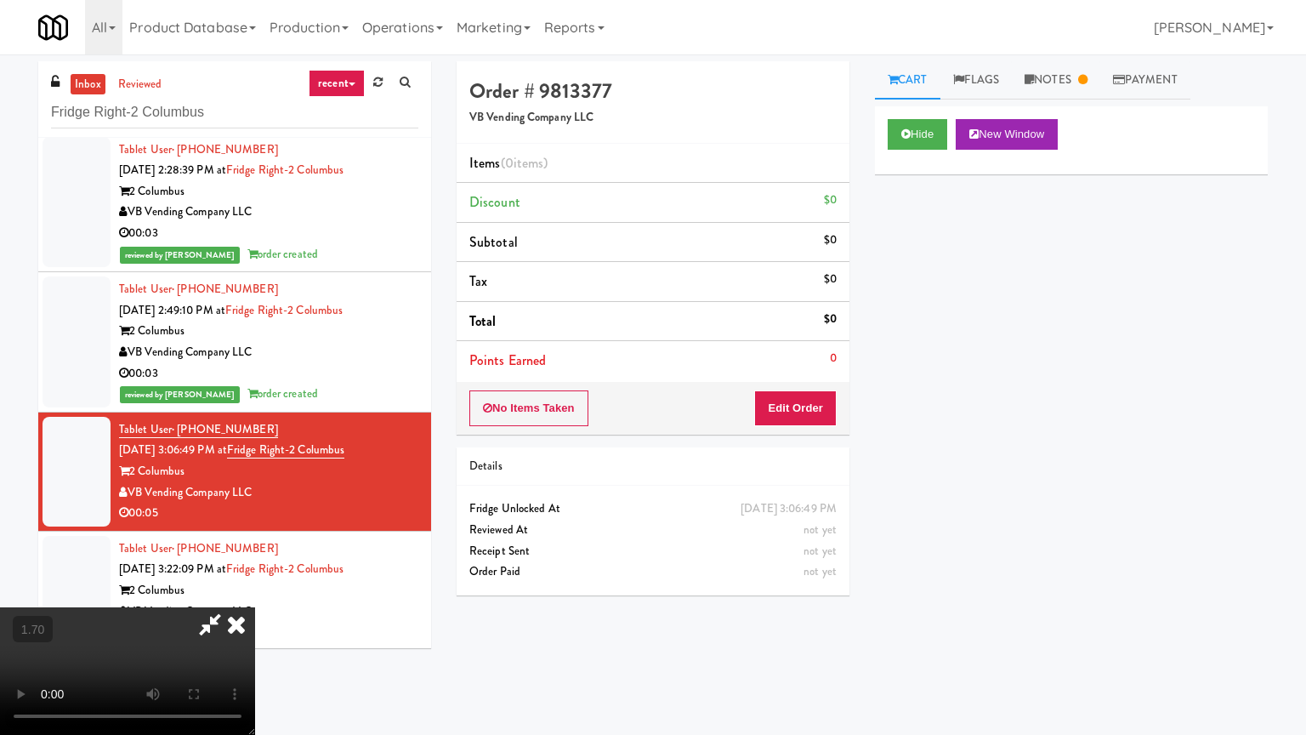
click at [255, 607] on video at bounding box center [127, 671] width 255 height 128
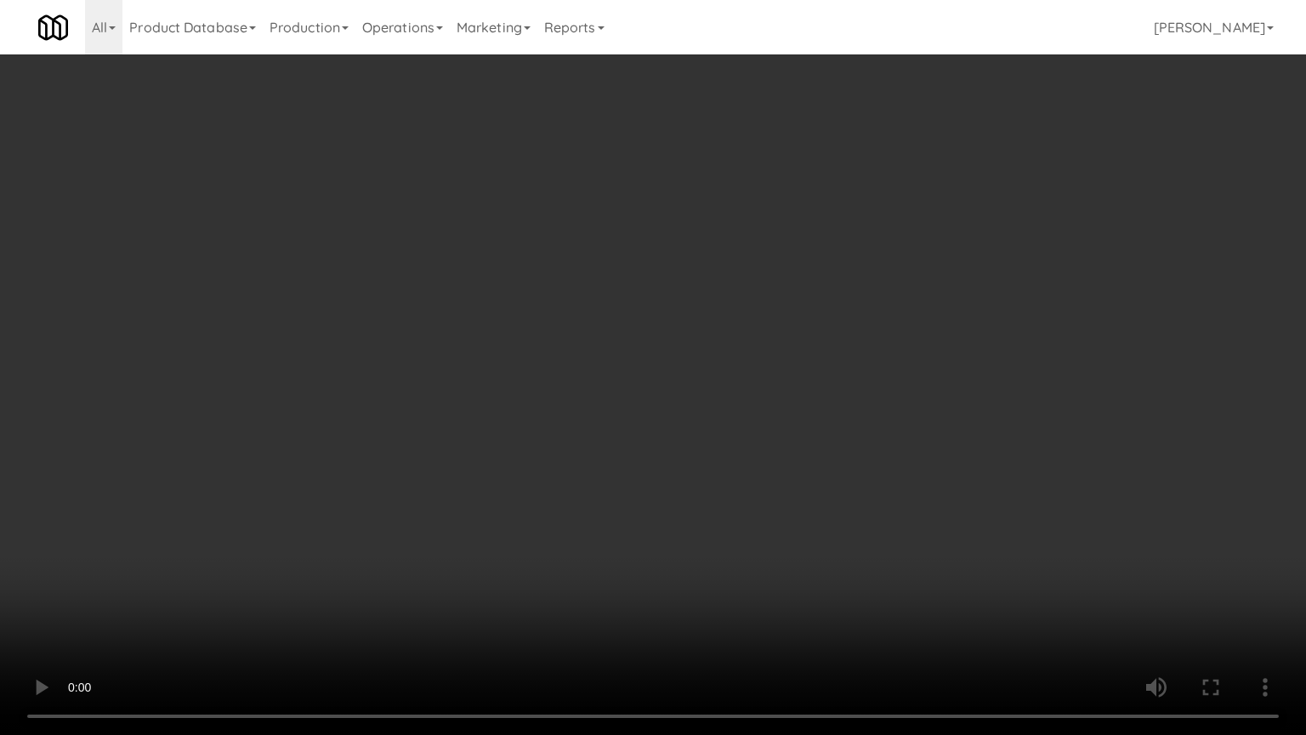
click at [748, 218] on video at bounding box center [653, 367] width 1306 height 735
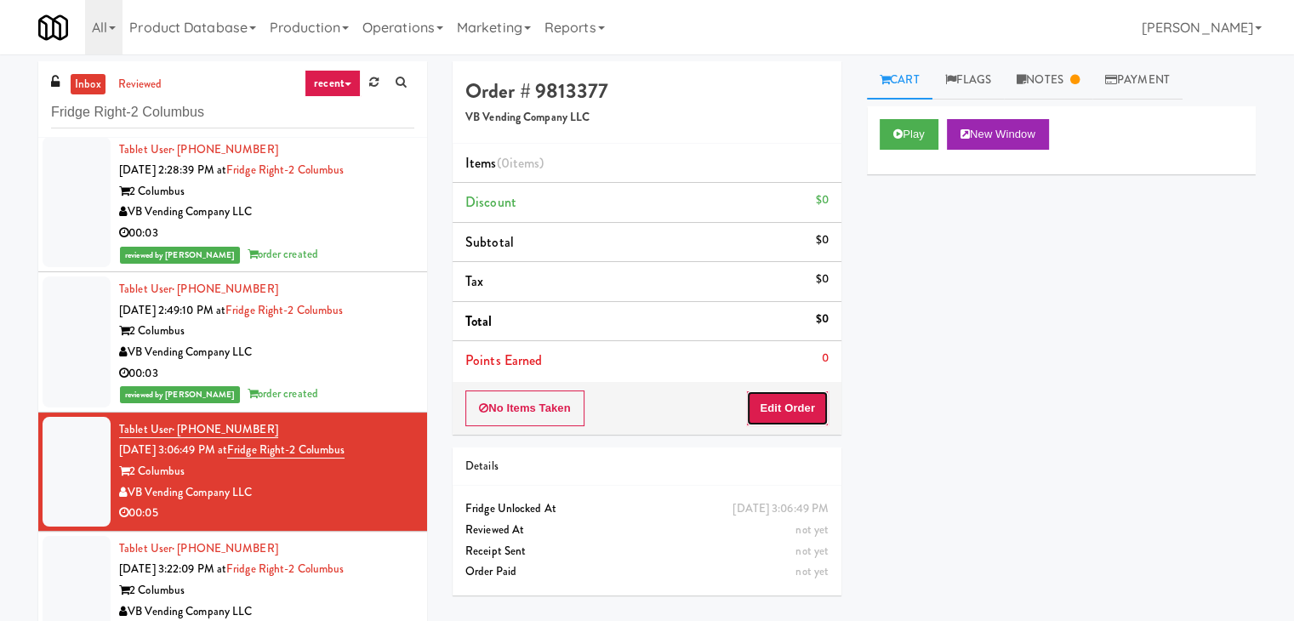
click at [793, 400] on button "Edit Order" at bounding box center [787, 408] width 83 height 36
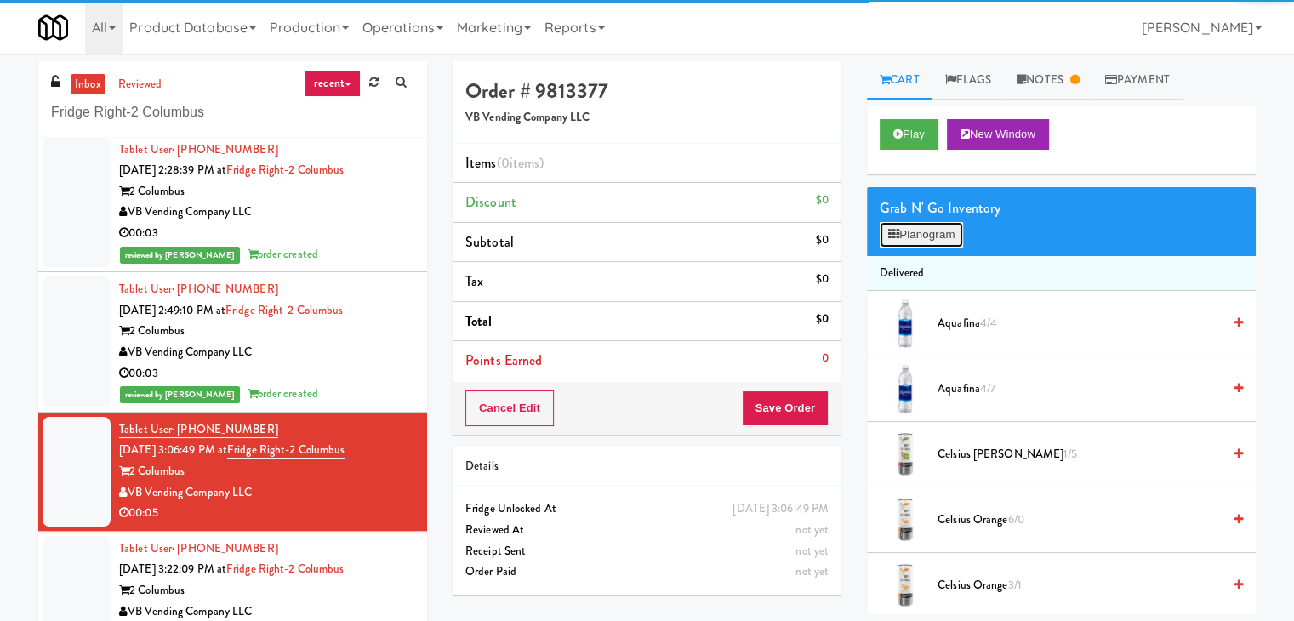
click at [924, 234] on button "Planogram" at bounding box center [920, 235] width 83 height 26
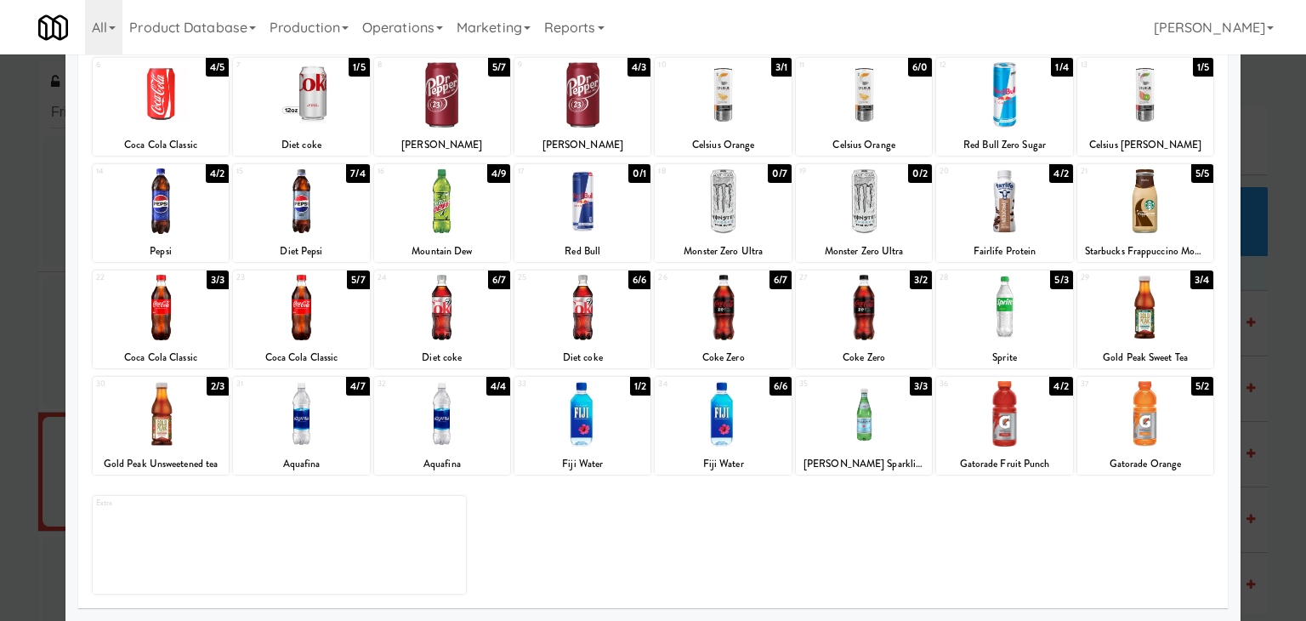
drag, startPoint x: 731, startPoint y: 307, endPoint x: 779, endPoint y: 317, distance: 48.7
click at [731, 307] on div at bounding box center [723, 307] width 136 height 65
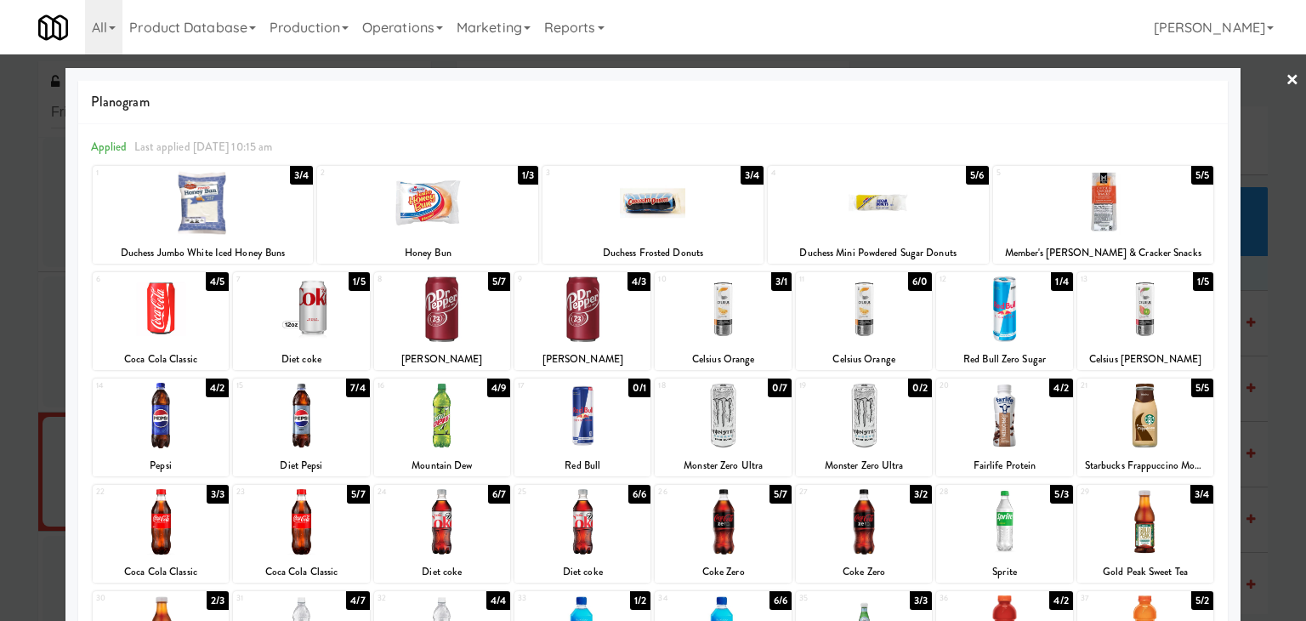
click at [1286, 77] on link "×" at bounding box center [1293, 80] width 14 height 53
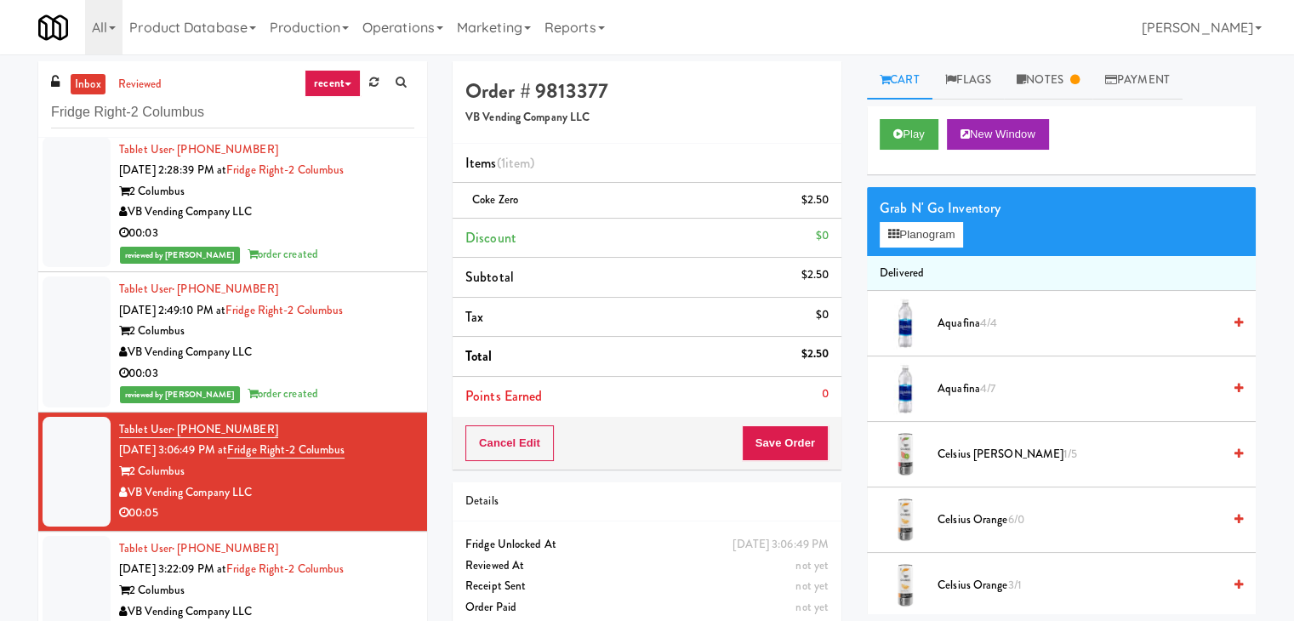
drag, startPoint x: 801, startPoint y: 463, endPoint x: 796, endPoint y: 447, distance: 16.1
click at [800, 458] on div "Cancel Edit Save Order" at bounding box center [646, 443] width 389 height 53
click at [795, 441] on button "Save Order" at bounding box center [785, 443] width 87 height 36
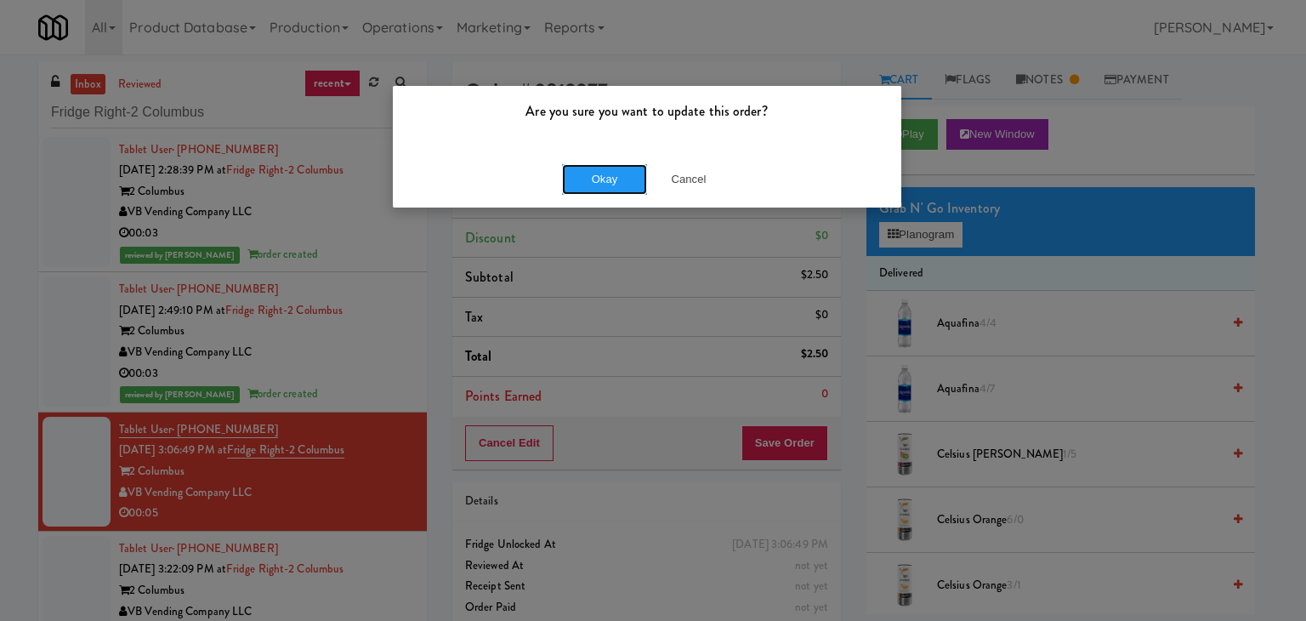
drag, startPoint x: 633, startPoint y: 182, endPoint x: 531, endPoint y: 303, distance: 158.1
click at [632, 181] on button "Okay" at bounding box center [604, 179] width 85 height 31
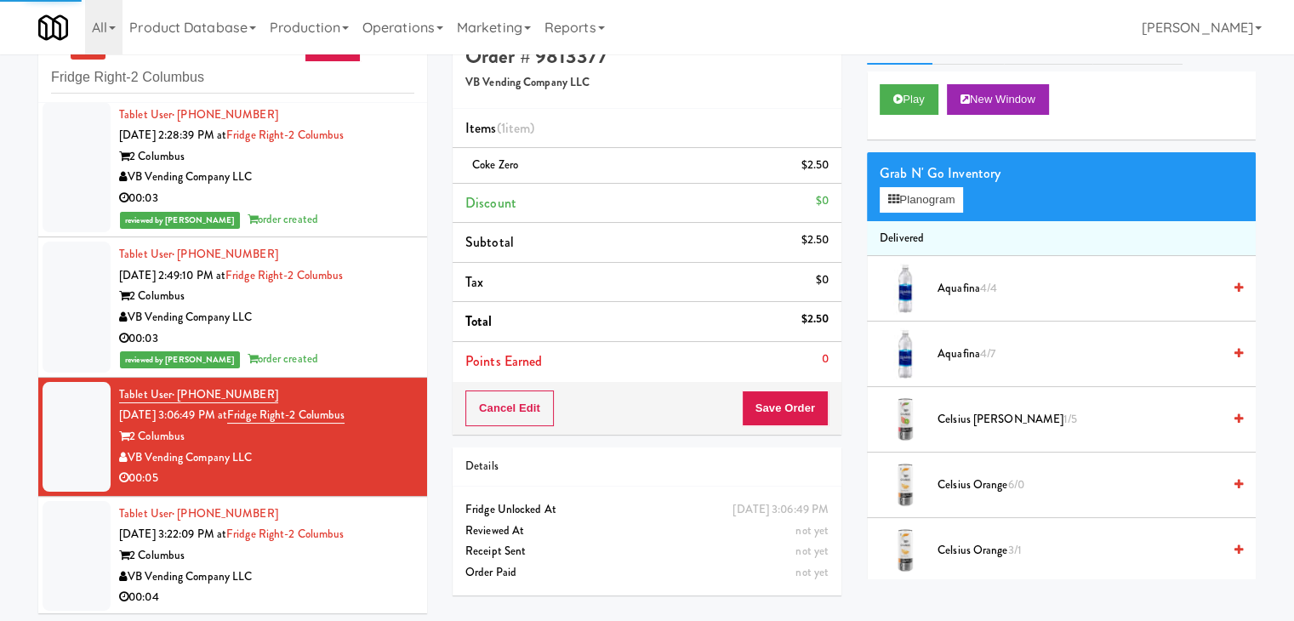
scroll to position [54, 0]
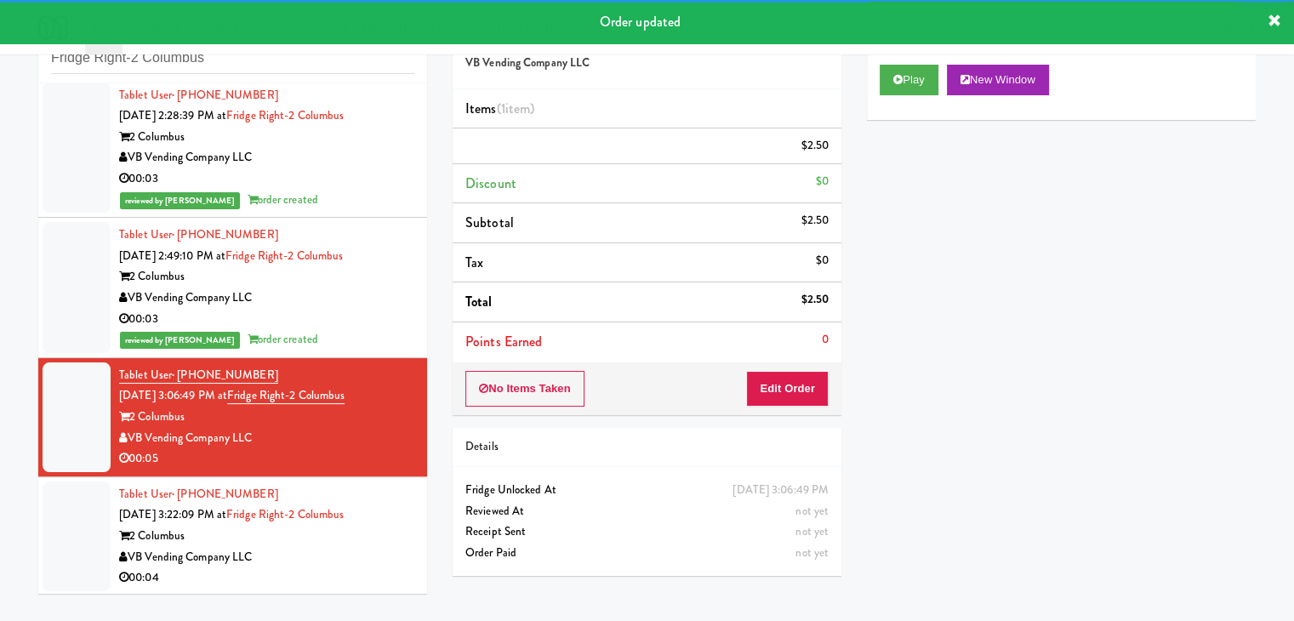
drag, startPoint x: 384, startPoint y: 564, endPoint x: 422, endPoint y: 553, distance: 39.0
click at [384, 547] on div "2 Columbus" at bounding box center [266, 536] width 295 height 21
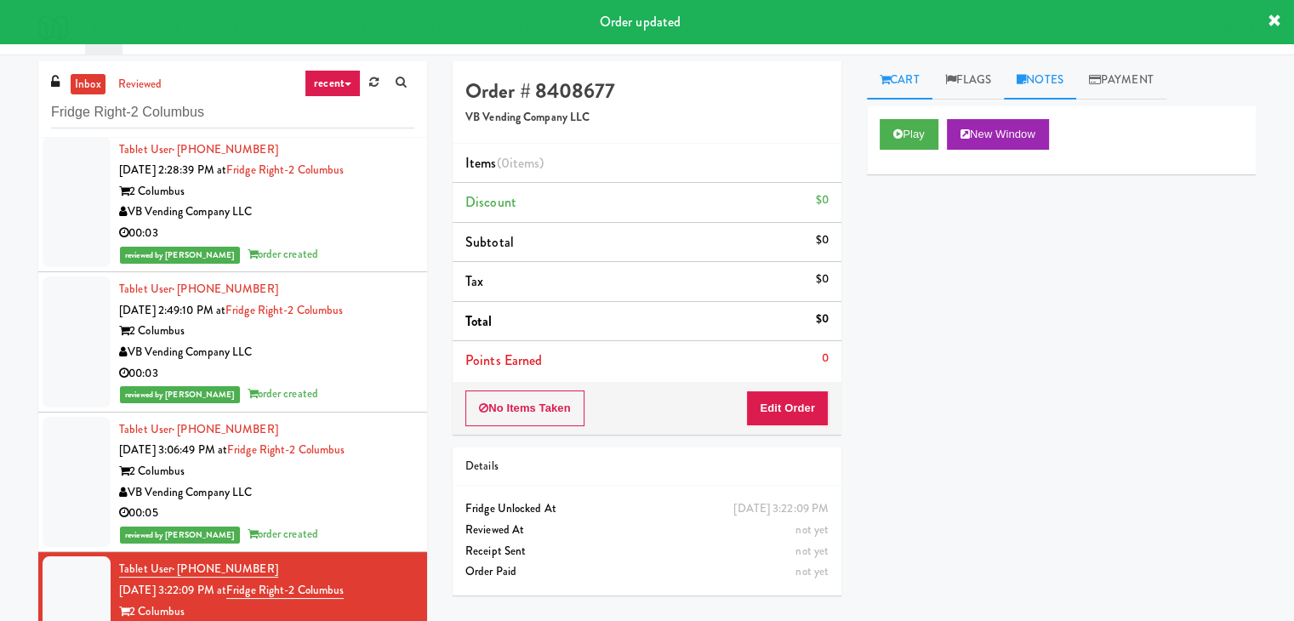
click at [1045, 90] on link "Notes" at bounding box center [1040, 80] width 72 height 38
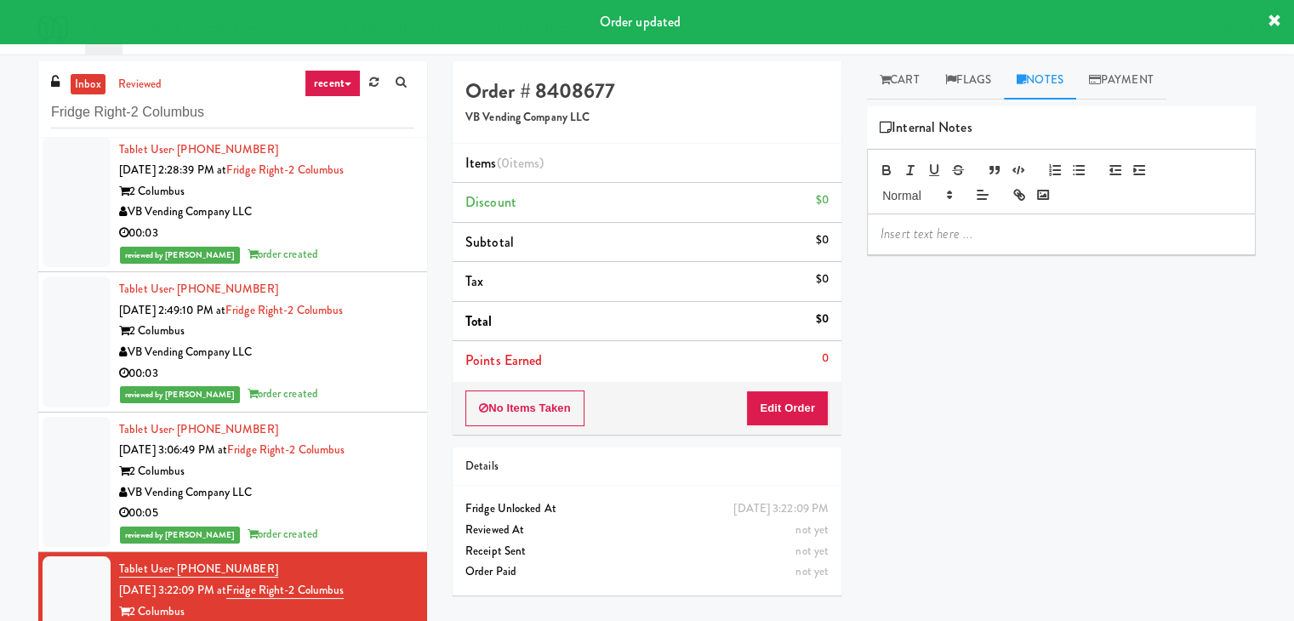
click at [963, 253] on div "Play New Window Primary Flag Clear Flag if unable to determine what was taken o…" at bounding box center [1061, 425] width 389 height 638
click at [956, 230] on p at bounding box center [1060, 234] width 361 height 19
paste div
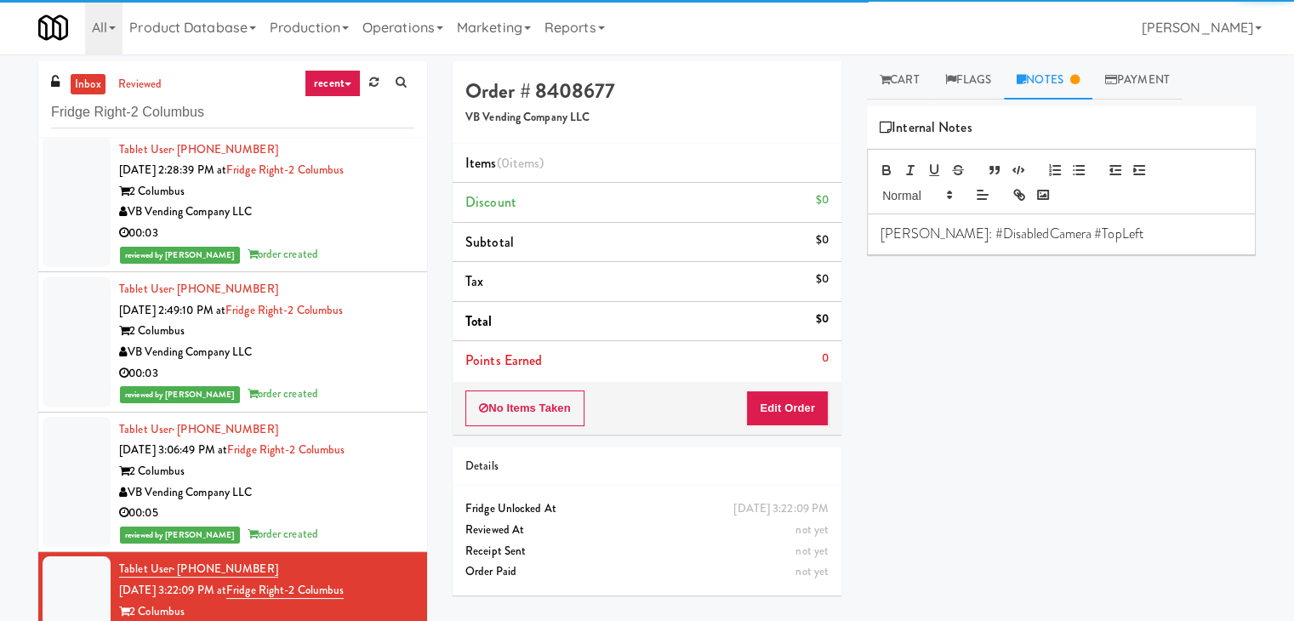
click at [895, 96] on link "Cart" at bounding box center [899, 80] width 65 height 38
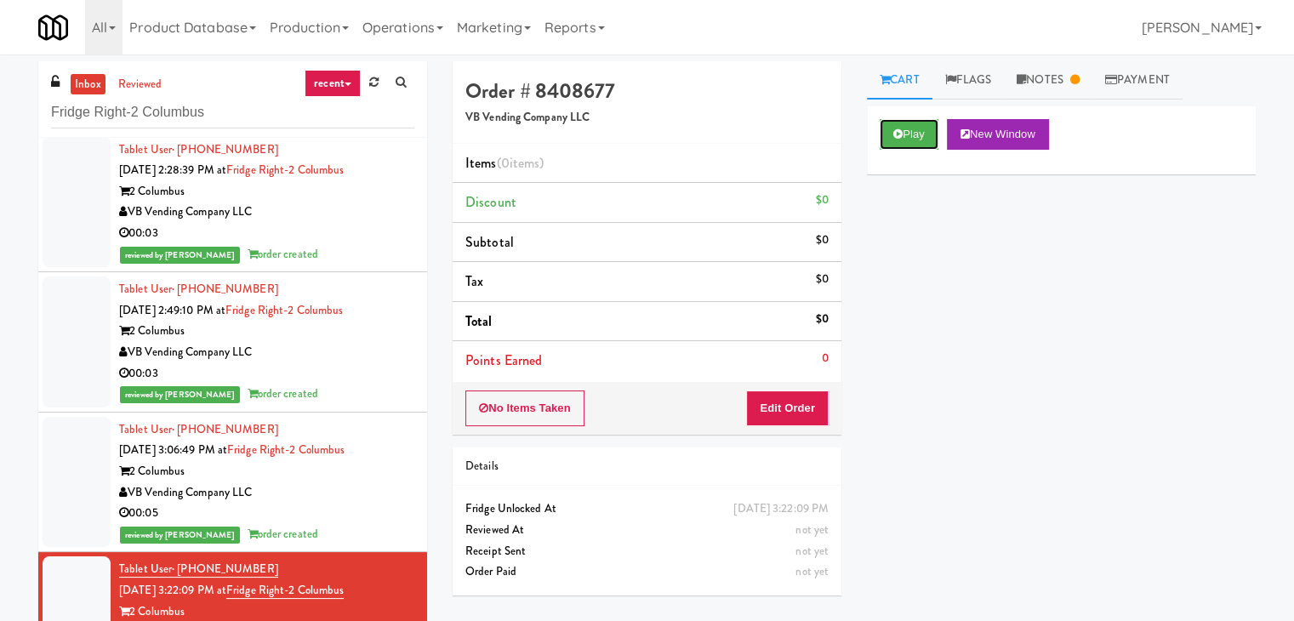
click at [898, 134] on icon at bounding box center [897, 133] width 9 height 11
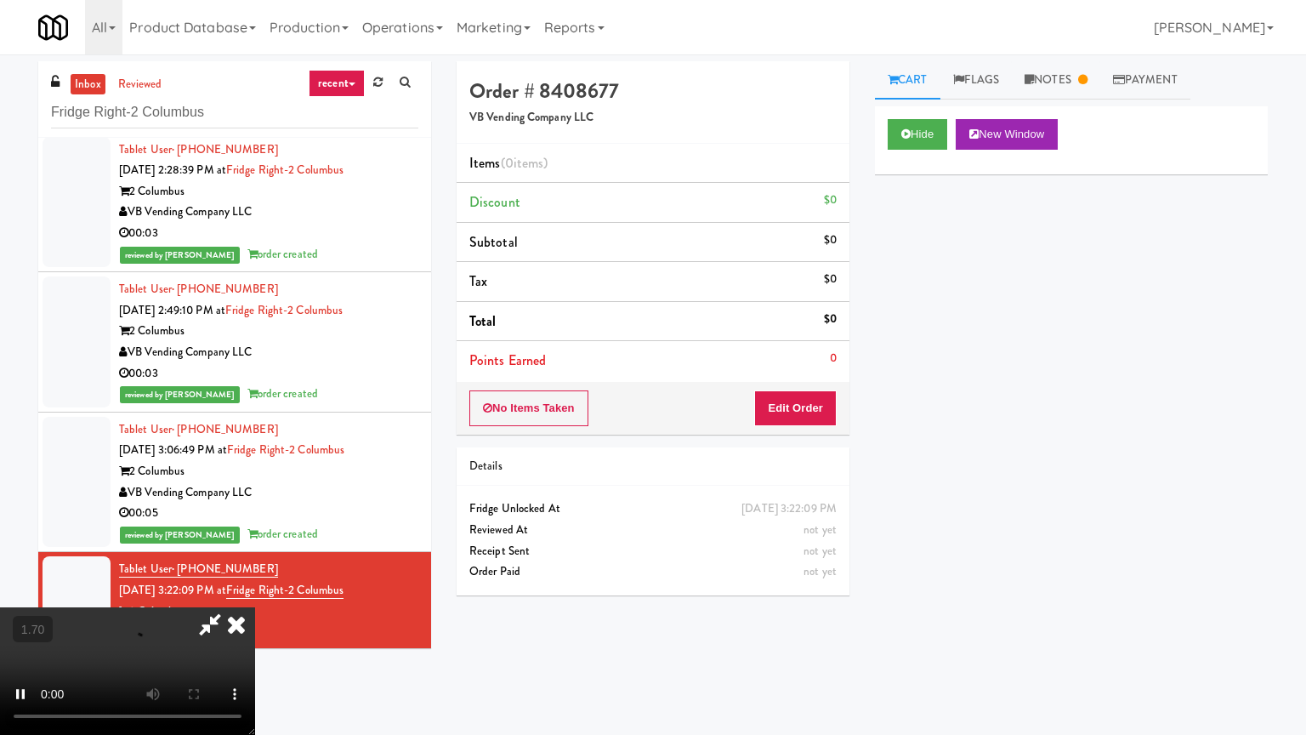
click at [255, 607] on video at bounding box center [127, 671] width 255 height 128
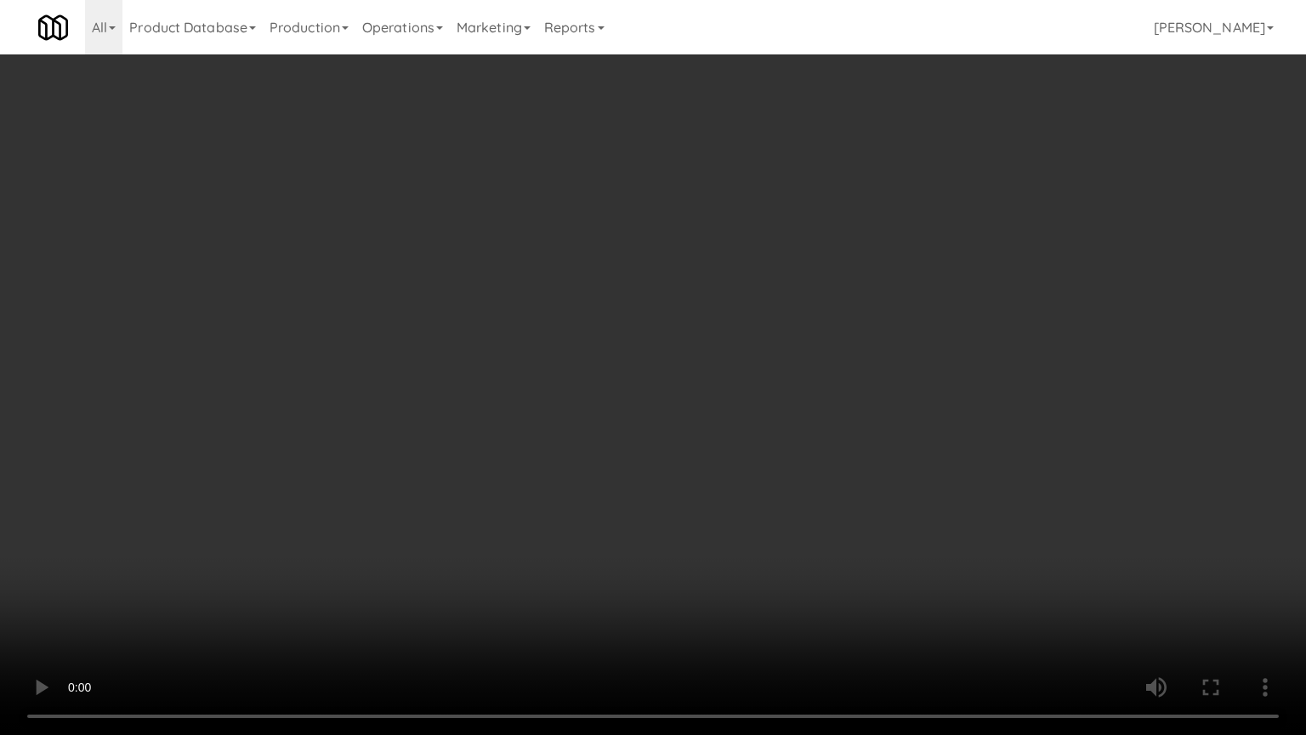
click at [722, 230] on video at bounding box center [653, 367] width 1306 height 735
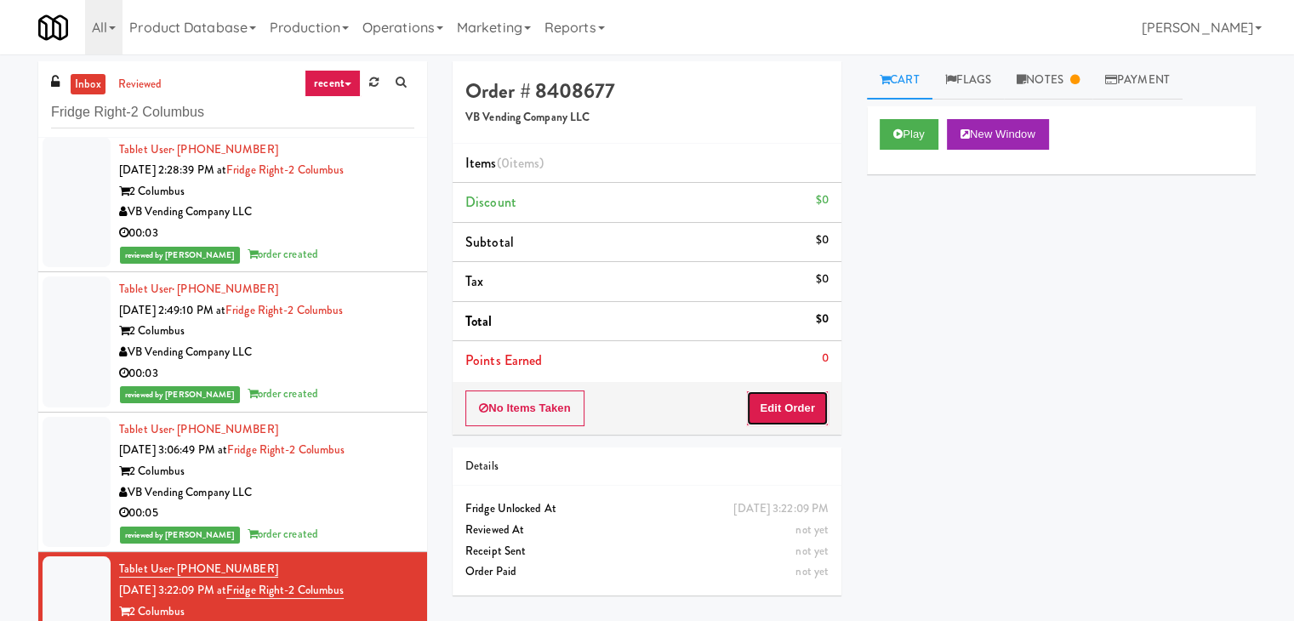
drag, startPoint x: 807, startPoint y: 406, endPoint x: 861, endPoint y: 345, distance: 80.7
click at [806, 402] on button "Edit Order" at bounding box center [787, 408] width 83 height 36
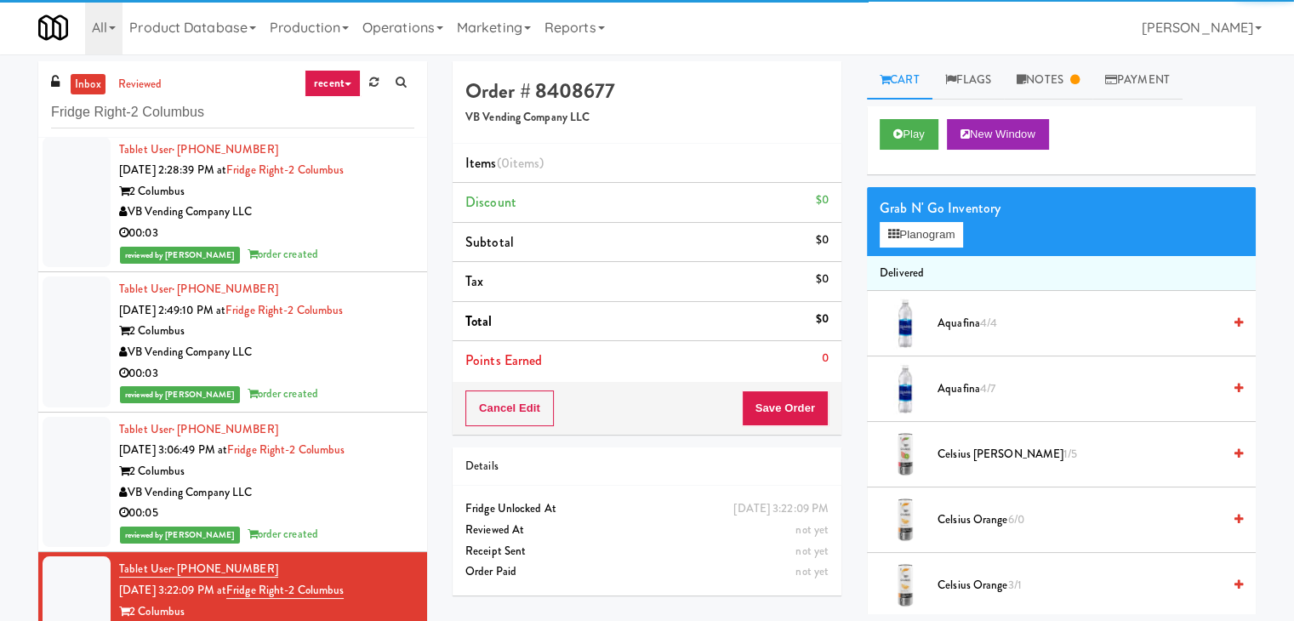
click at [933, 219] on div "Grab N' Go Inventory" at bounding box center [1060, 209] width 363 height 26
click at [915, 242] on button "Planogram" at bounding box center [920, 235] width 83 height 26
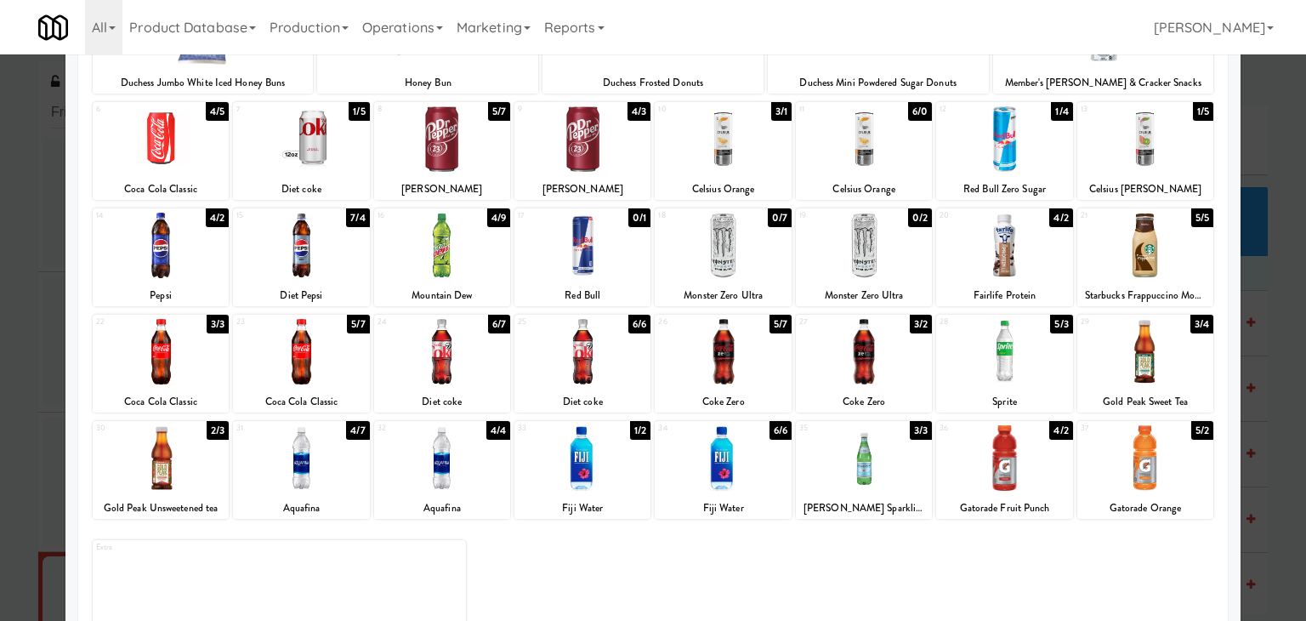
drag, startPoint x: 442, startPoint y: 360, endPoint x: 509, endPoint y: 373, distance: 68.6
click at [441, 359] on div at bounding box center [442, 351] width 136 height 65
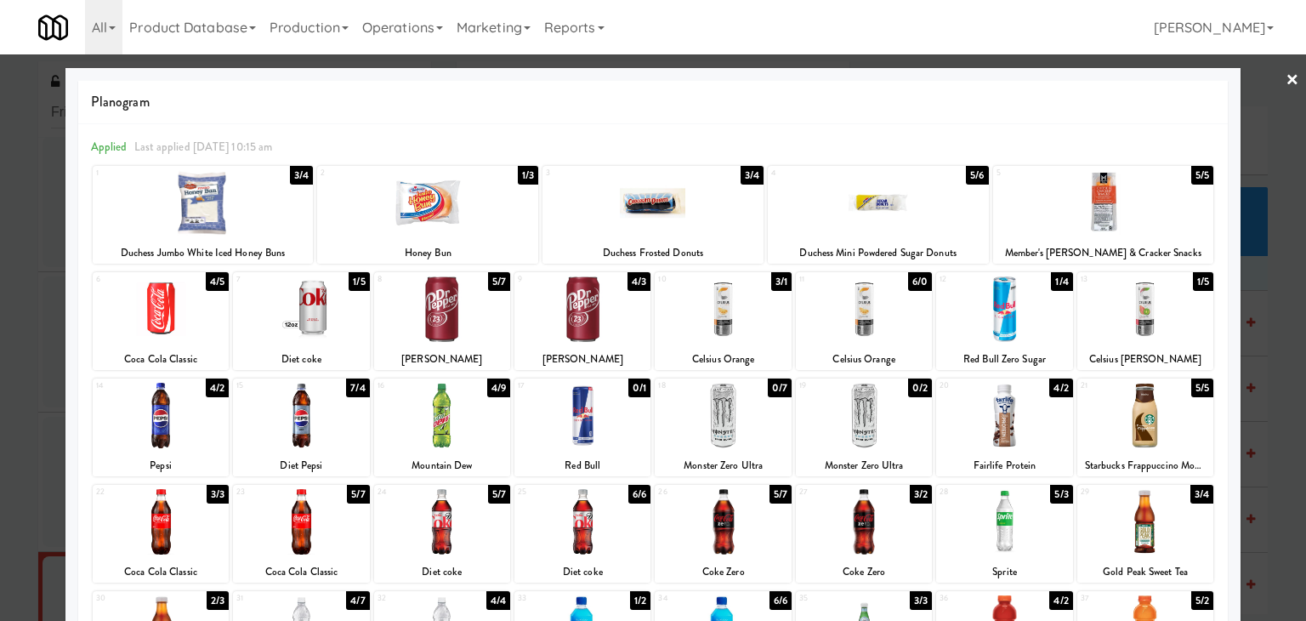
click at [1286, 86] on link "×" at bounding box center [1293, 80] width 14 height 53
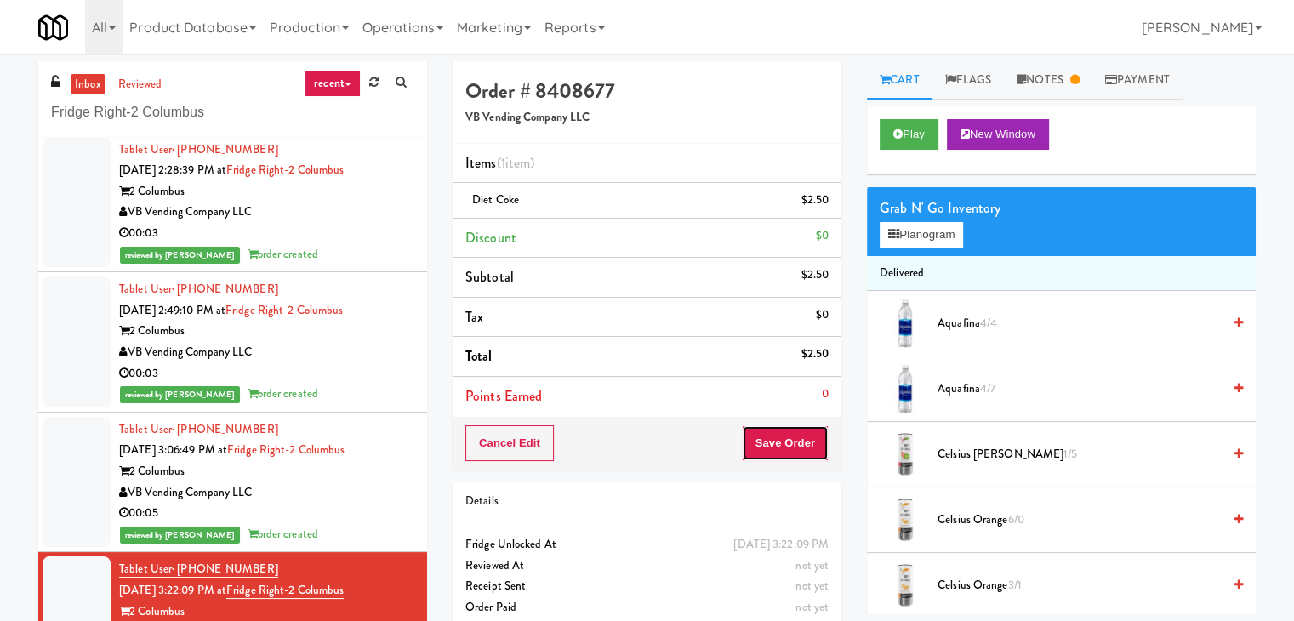
click at [770, 435] on button "Save Order" at bounding box center [785, 443] width 87 height 36
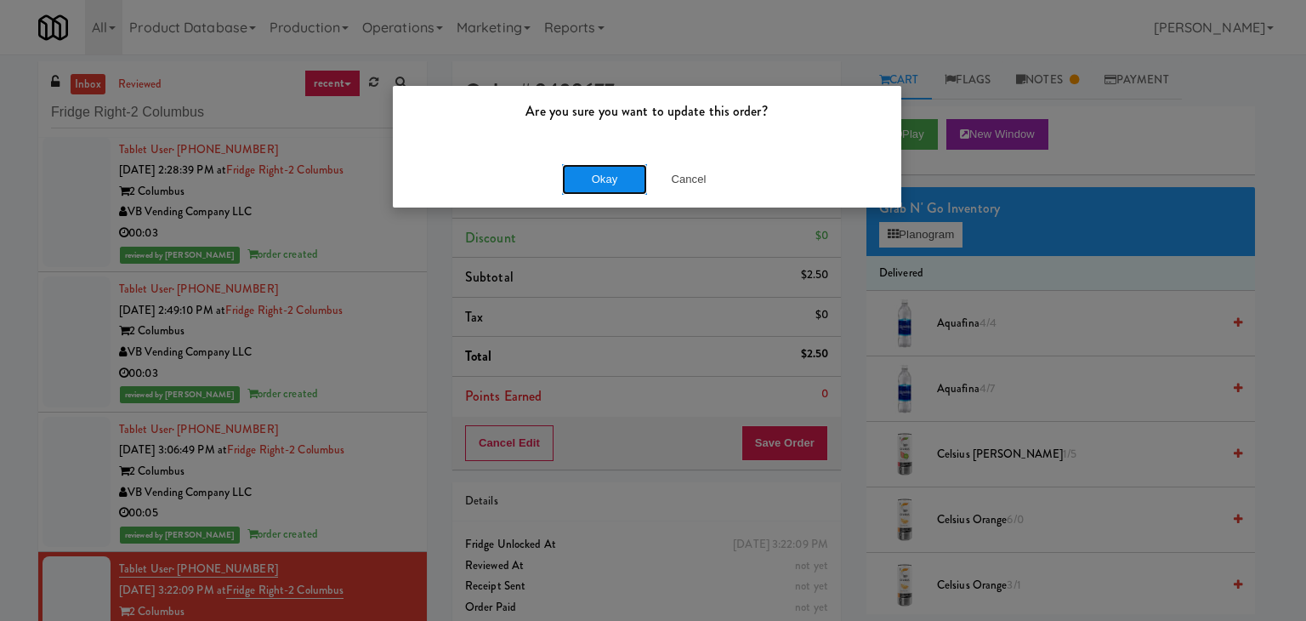
click at [606, 179] on button "Okay" at bounding box center [604, 179] width 85 height 31
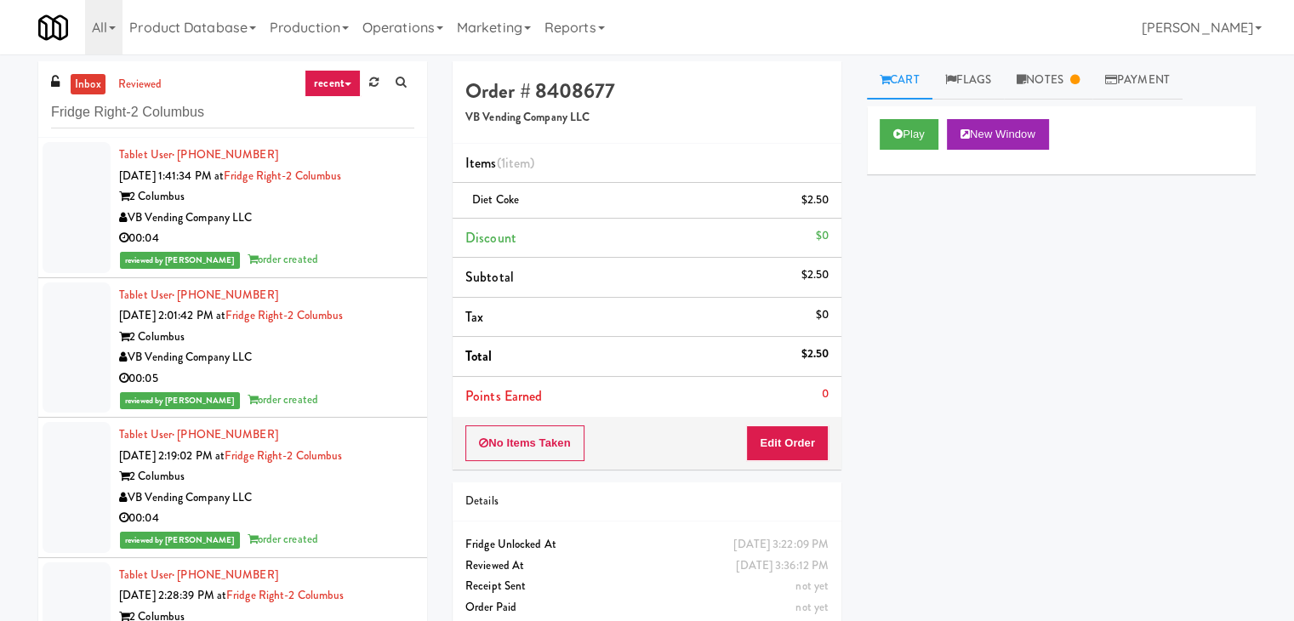
click at [370, 231] on div "00:04" at bounding box center [266, 238] width 295 height 21
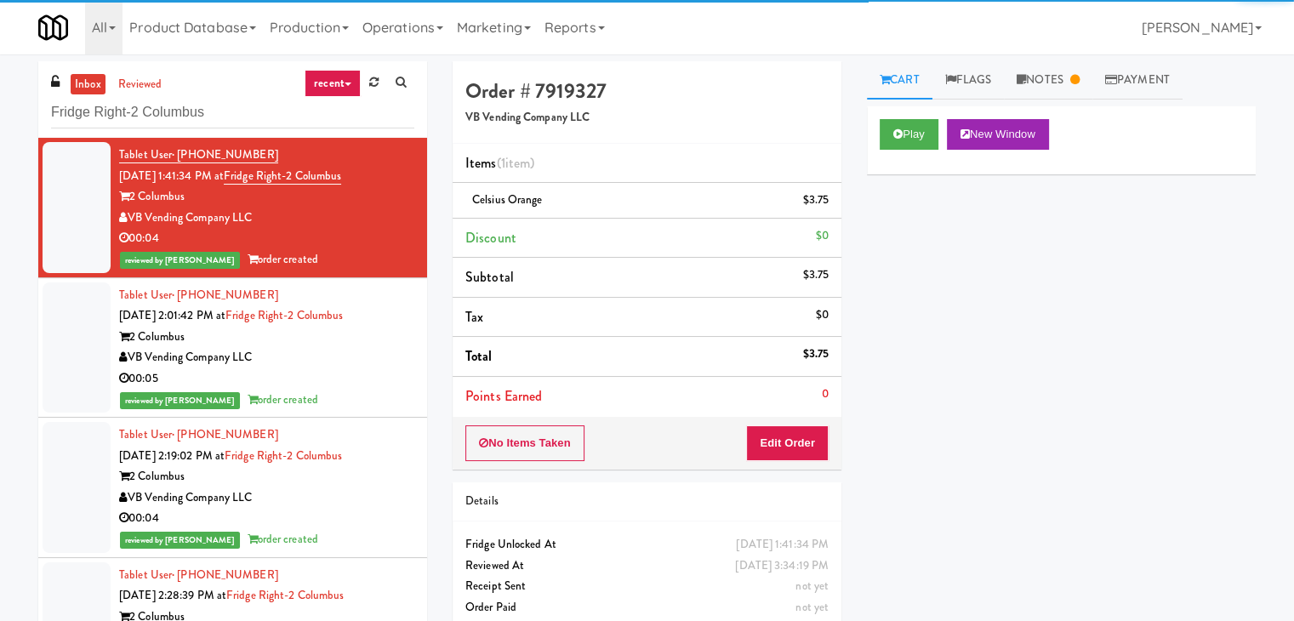
click at [373, 367] on div "VB Vending Company LLC" at bounding box center [266, 357] width 295 height 21
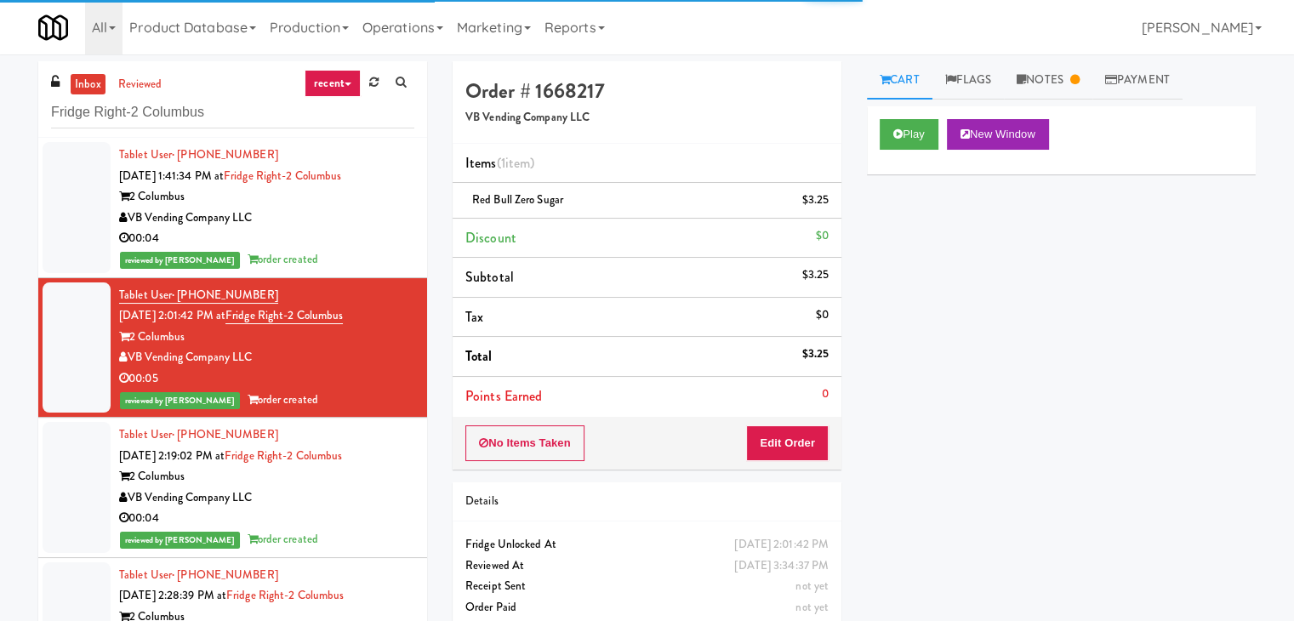
drag, startPoint x: 361, startPoint y: 511, endPoint x: 349, endPoint y: 469, distance: 43.3
click at [361, 511] on div "00:04" at bounding box center [266, 518] width 295 height 21
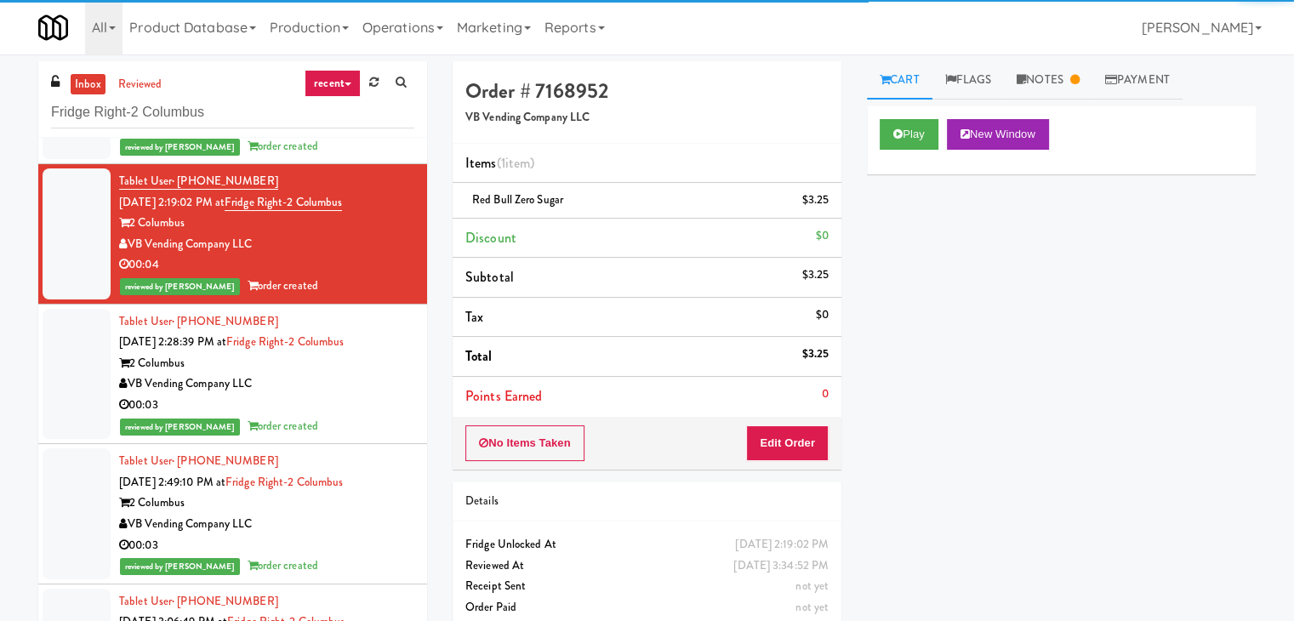
scroll to position [255, 0]
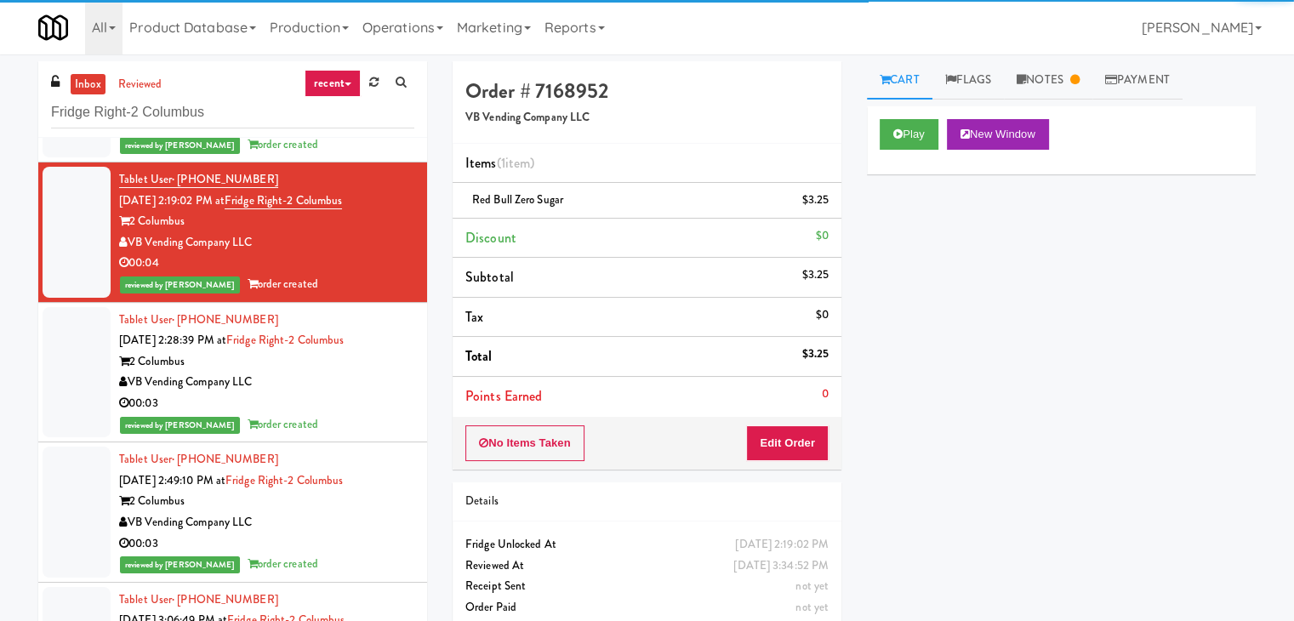
click at [350, 393] on div "00:03" at bounding box center [266, 403] width 295 height 21
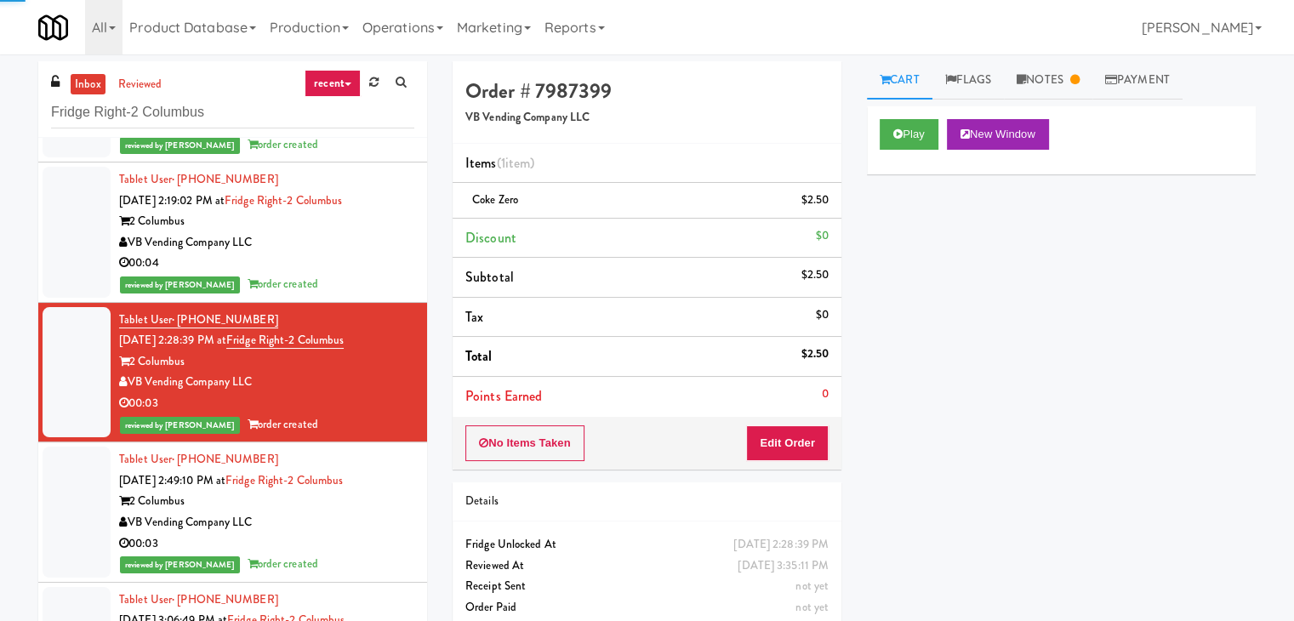
drag, startPoint x: 354, startPoint y: 532, endPoint x: 351, endPoint y: 498, distance: 34.1
click at [354, 533] on div "00:03" at bounding box center [266, 543] width 295 height 21
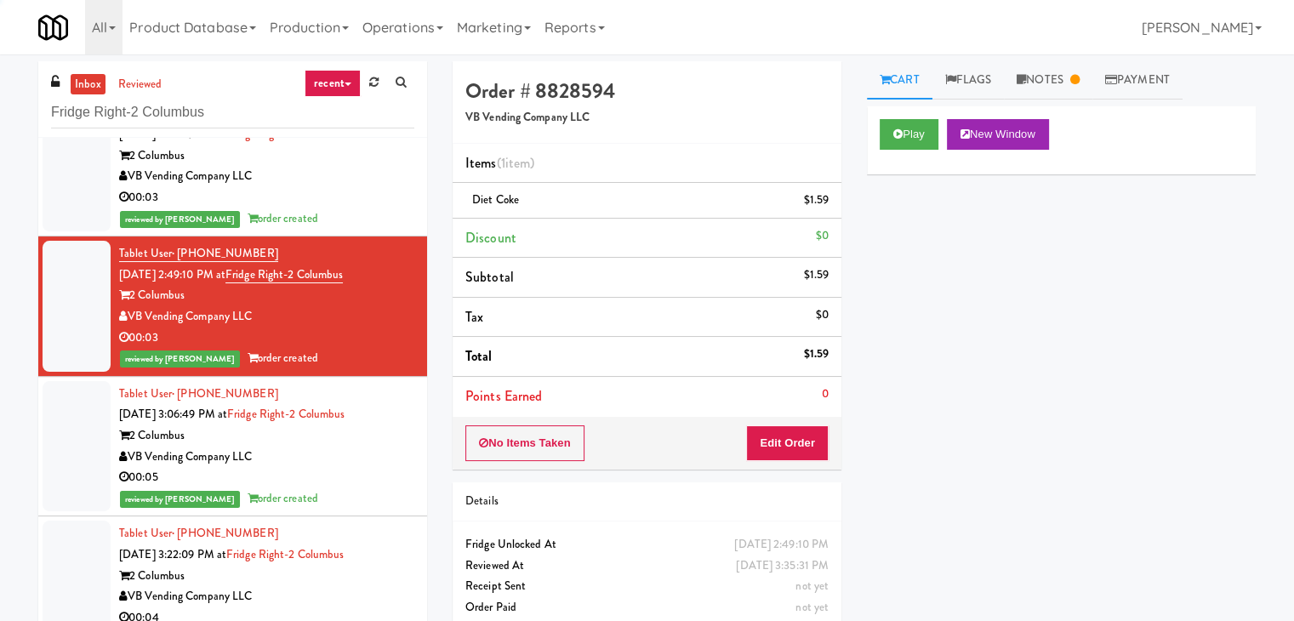
scroll to position [468, 0]
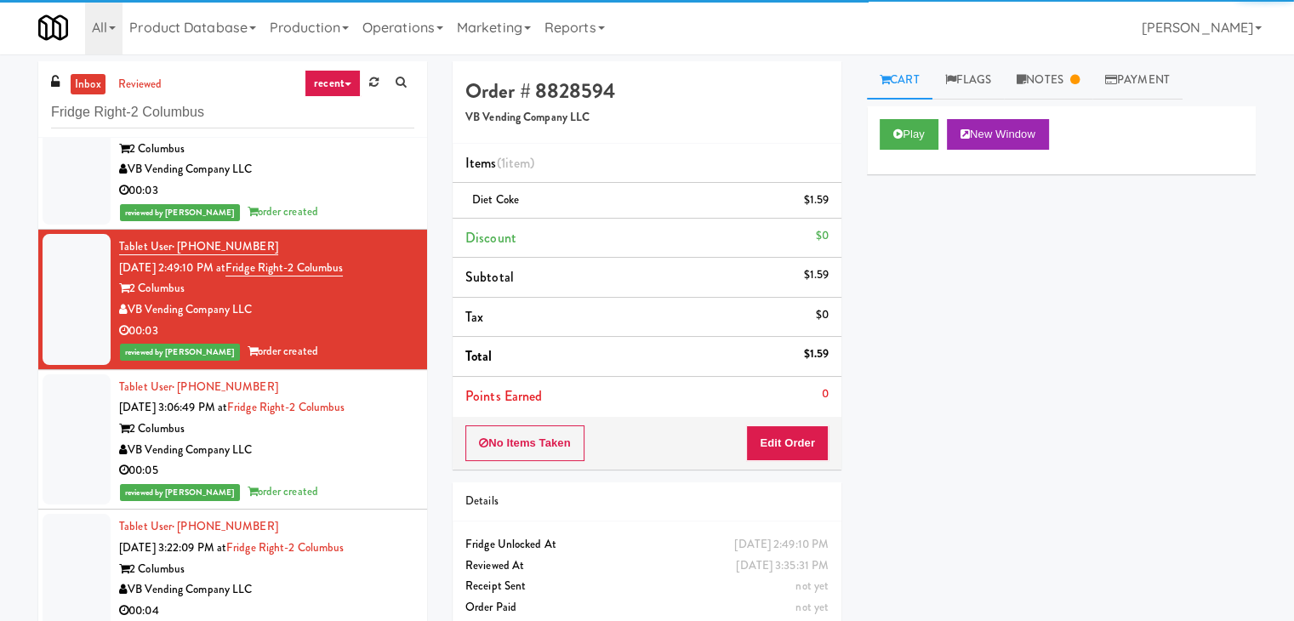
click at [341, 463] on div "00:05" at bounding box center [266, 470] width 295 height 21
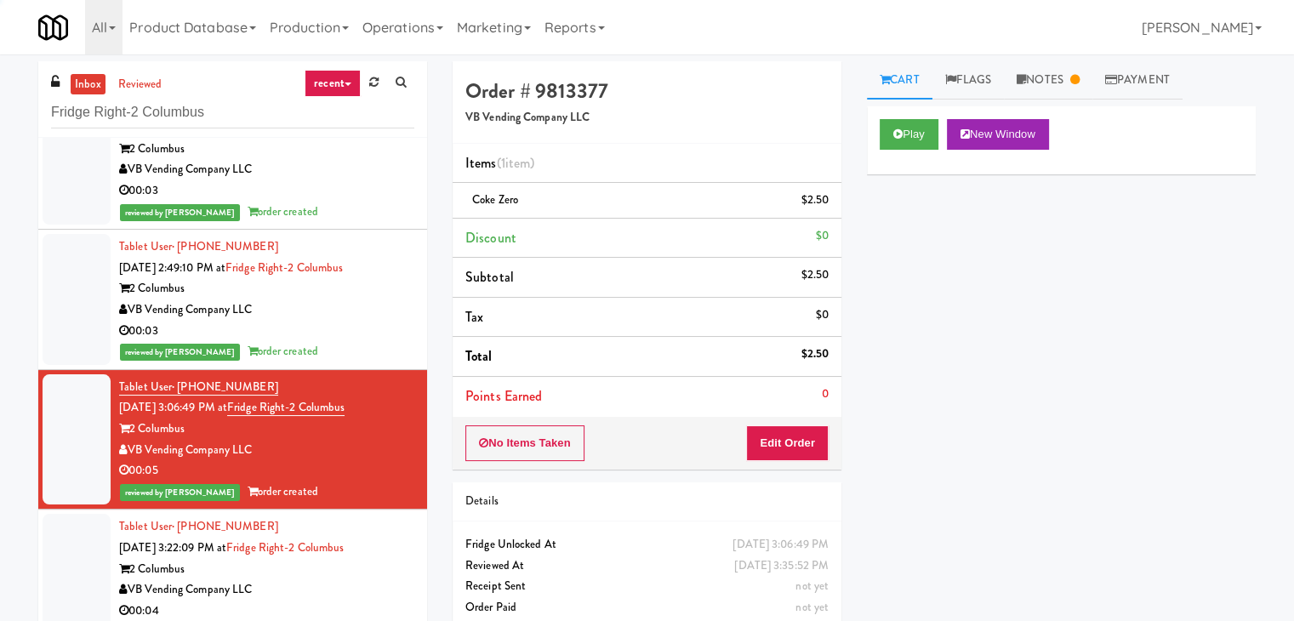
scroll to position [54, 0]
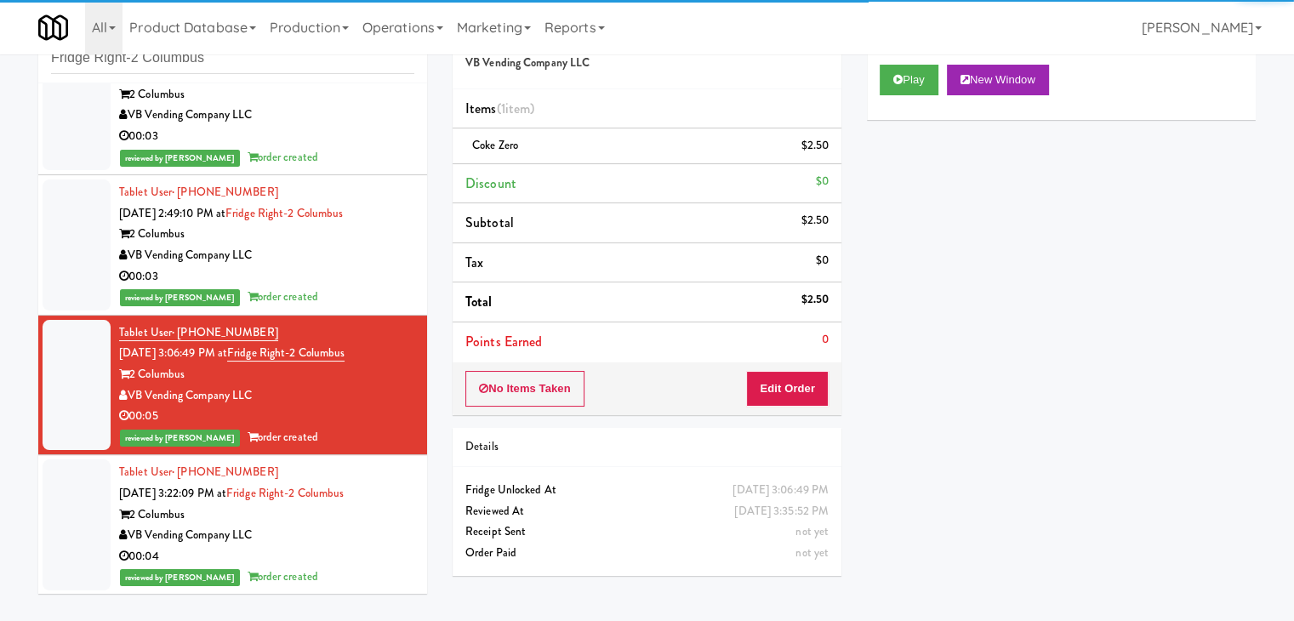
click at [352, 562] on div "00:04" at bounding box center [266, 556] width 295 height 21
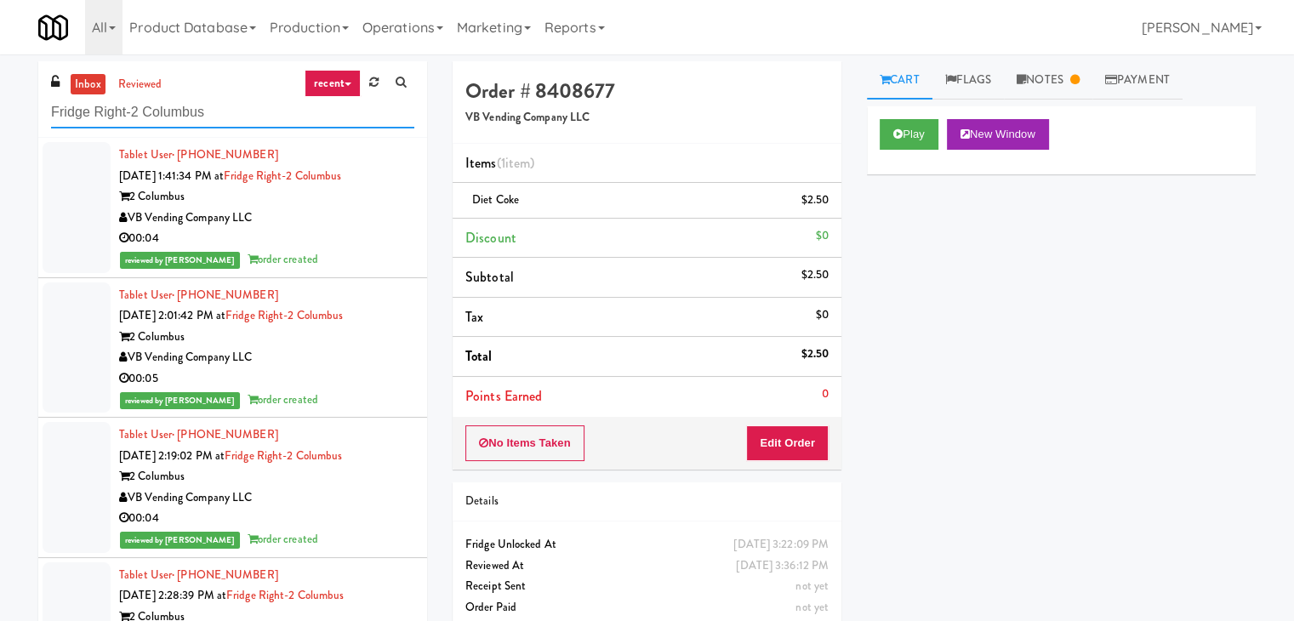
click at [255, 117] on input "Fridge Right-2 Columbus" at bounding box center [232, 112] width 363 height 31
paste input "6Fit - Cooler"
type input "6Fit - Cooler"
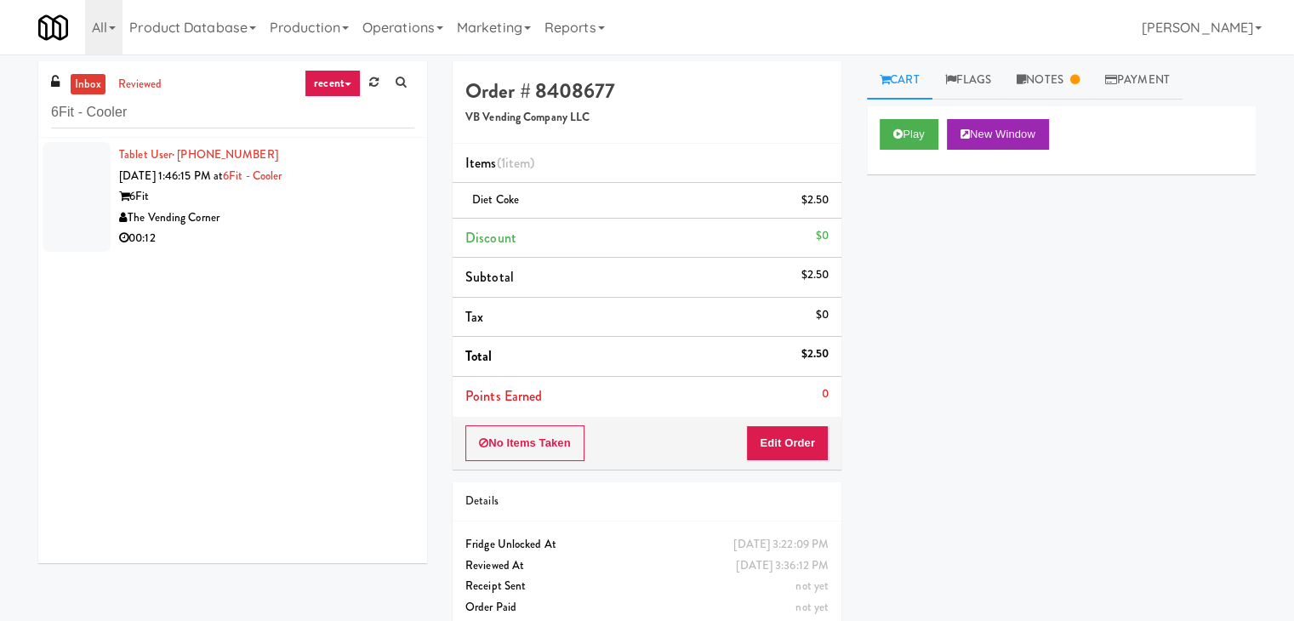
click at [339, 236] on div "00:12" at bounding box center [266, 238] width 295 height 21
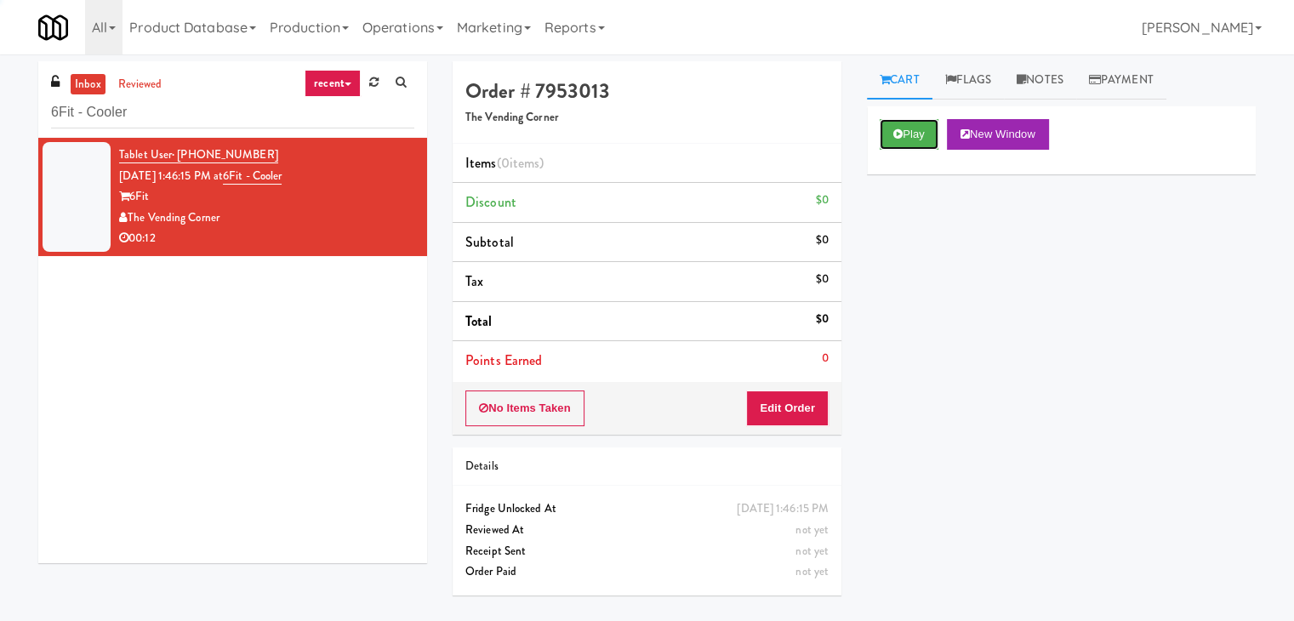
drag, startPoint x: 908, startPoint y: 136, endPoint x: 871, endPoint y: 128, distance: 38.2
click at [908, 134] on button "Play" at bounding box center [908, 134] width 59 height 31
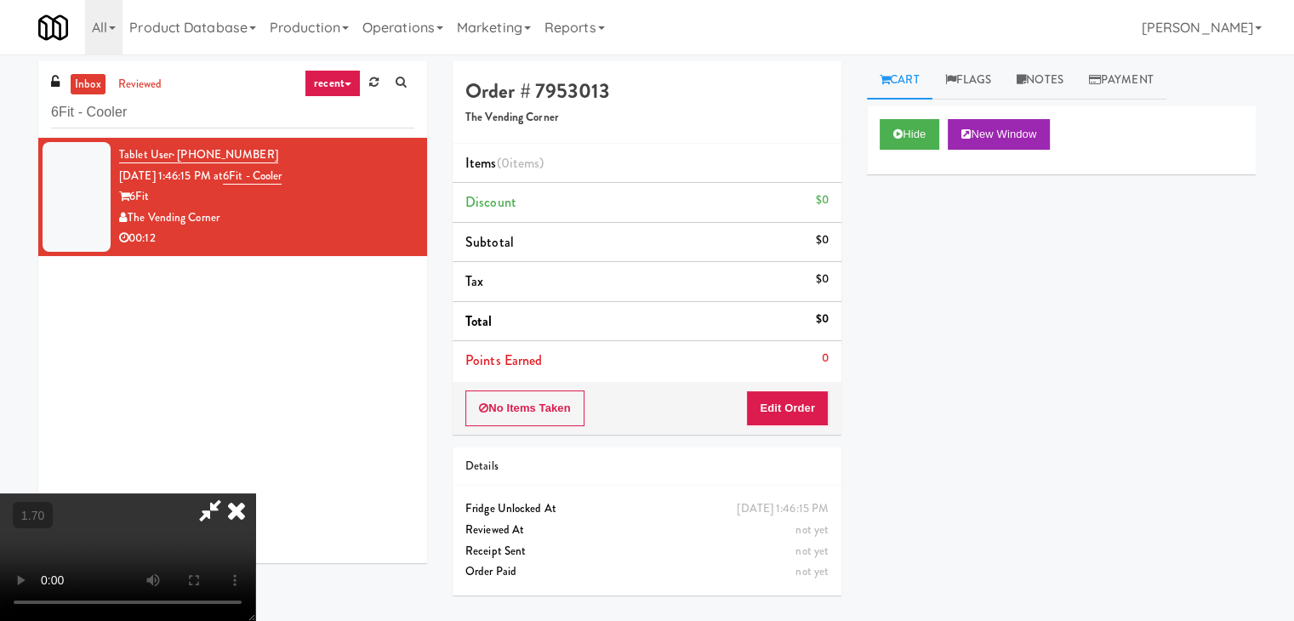
click at [255, 493] on video at bounding box center [127, 557] width 255 height 128
click at [1039, 83] on link "Notes" at bounding box center [1040, 80] width 72 height 38
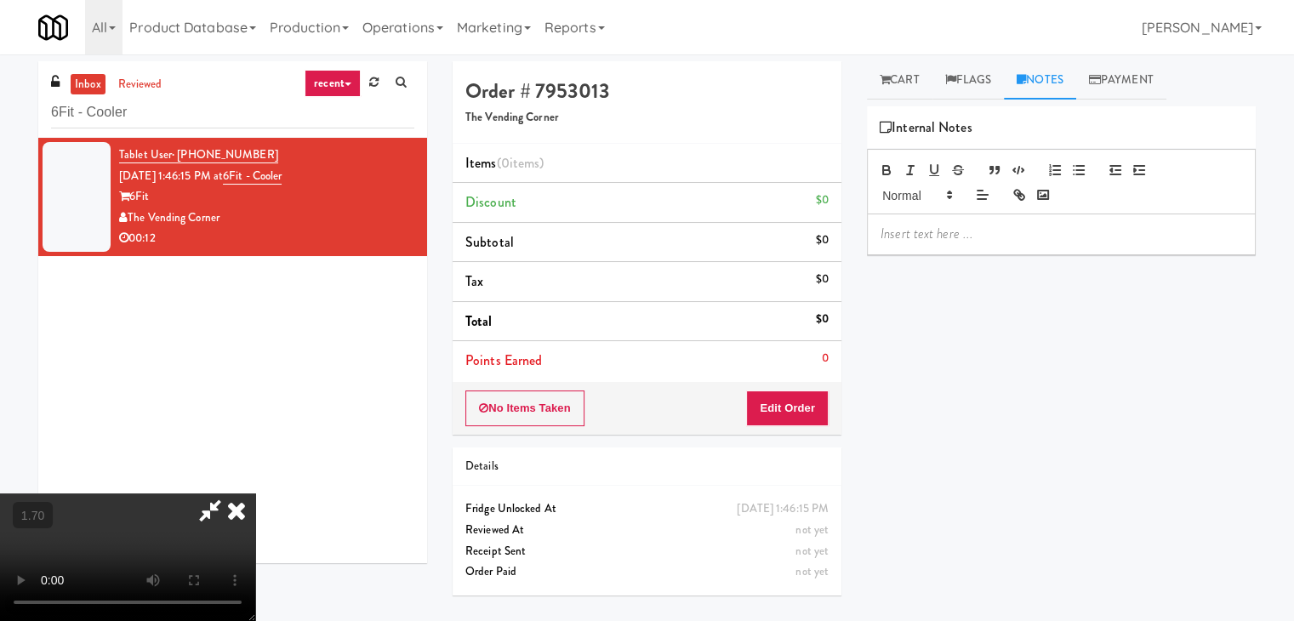
click at [935, 241] on p at bounding box center [1060, 234] width 361 height 19
click at [7, 133] on div "inbox reviewed recent all unclear take inventory issue suspicious failed recent…" at bounding box center [647, 337] width 1294 height 553
click at [959, 238] on div at bounding box center [1061, 233] width 387 height 39
click at [255, 493] on video at bounding box center [127, 557] width 255 height 128
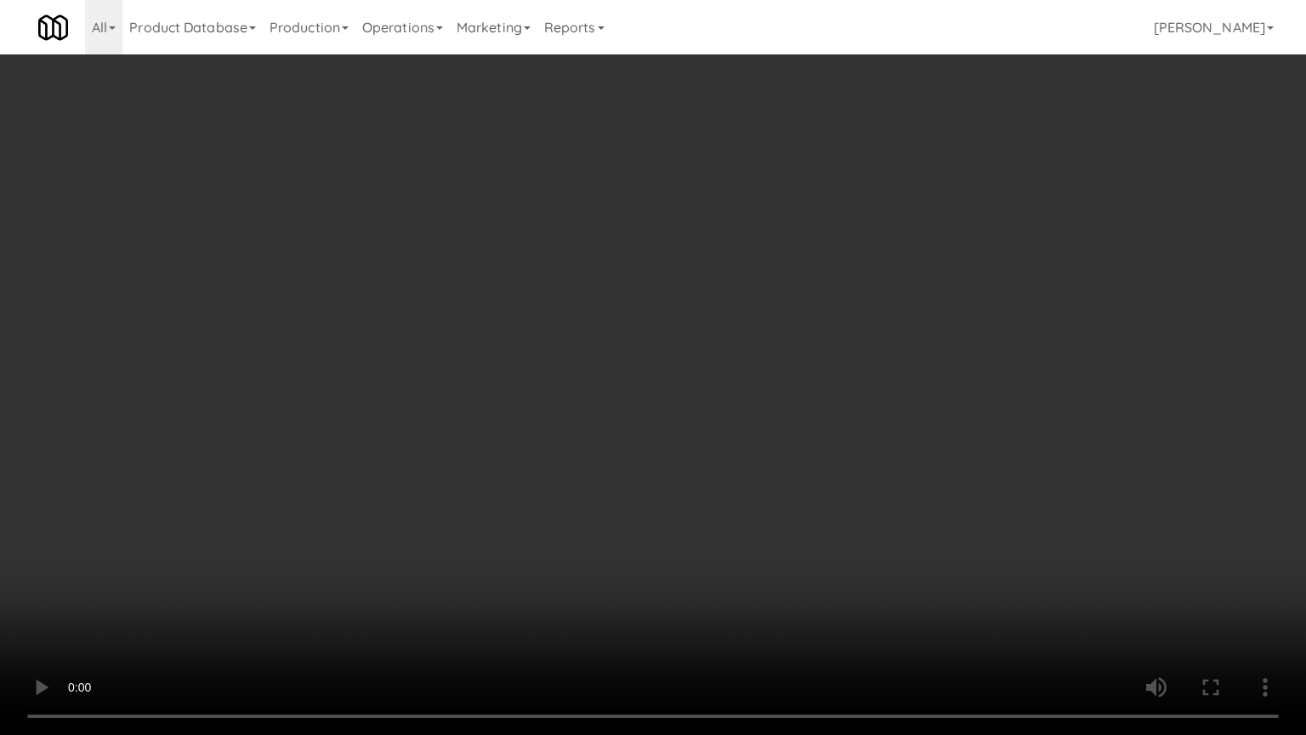
click at [697, 279] on video at bounding box center [653, 367] width 1306 height 735
click at [715, 310] on video at bounding box center [653, 367] width 1306 height 735
click at [714, 308] on video at bounding box center [653, 367] width 1306 height 735
click at [713, 304] on video at bounding box center [653, 367] width 1306 height 735
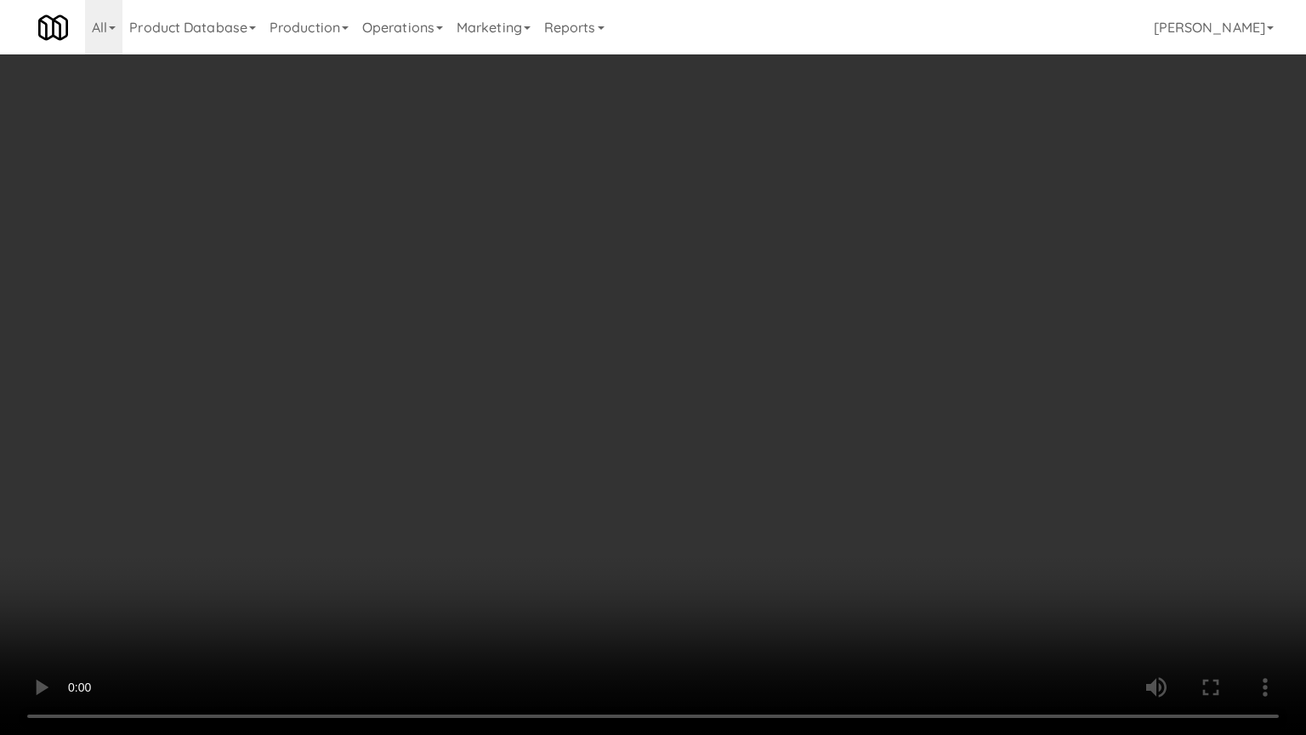
click at [713, 300] on video at bounding box center [653, 367] width 1306 height 735
click at [600, 390] on video at bounding box center [653, 367] width 1306 height 735
click at [602, 390] on video at bounding box center [653, 367] width 1306 height 735
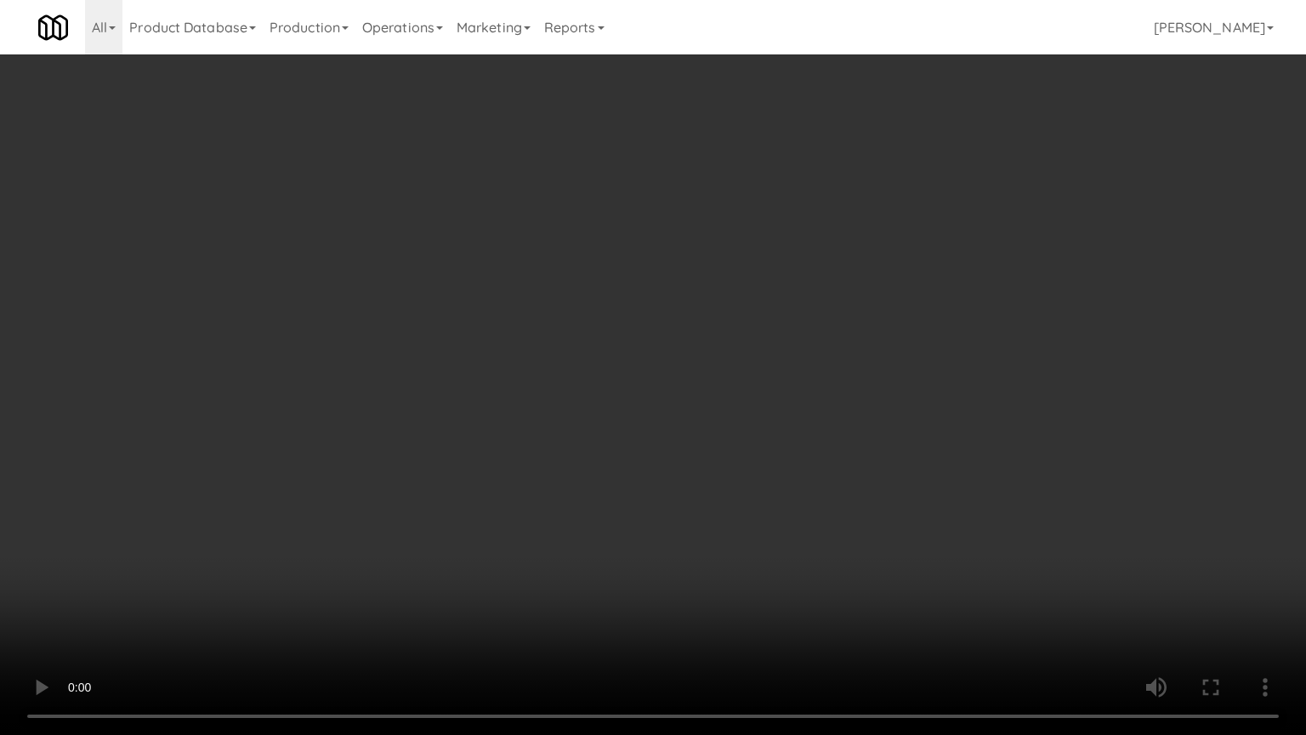
click at [602, 390] on video at bounding box center [653, 367] width 1306 height 735
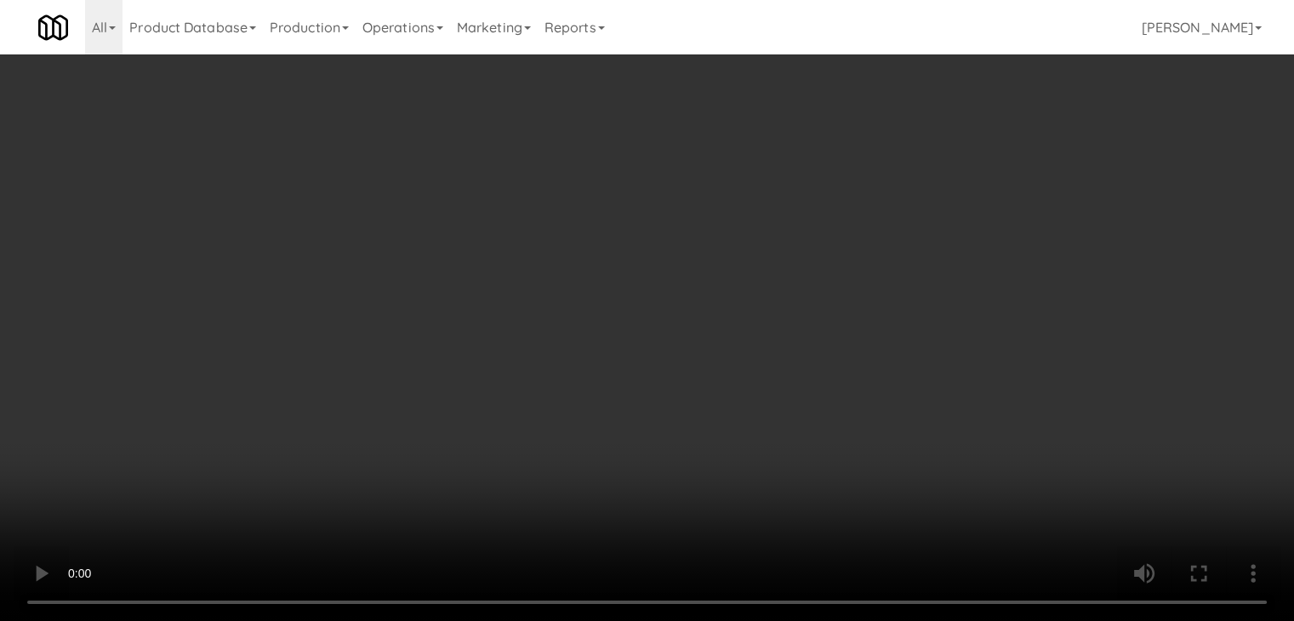
click at [458, 413] on video at bounding box center [647, 310] width 1294 height 621
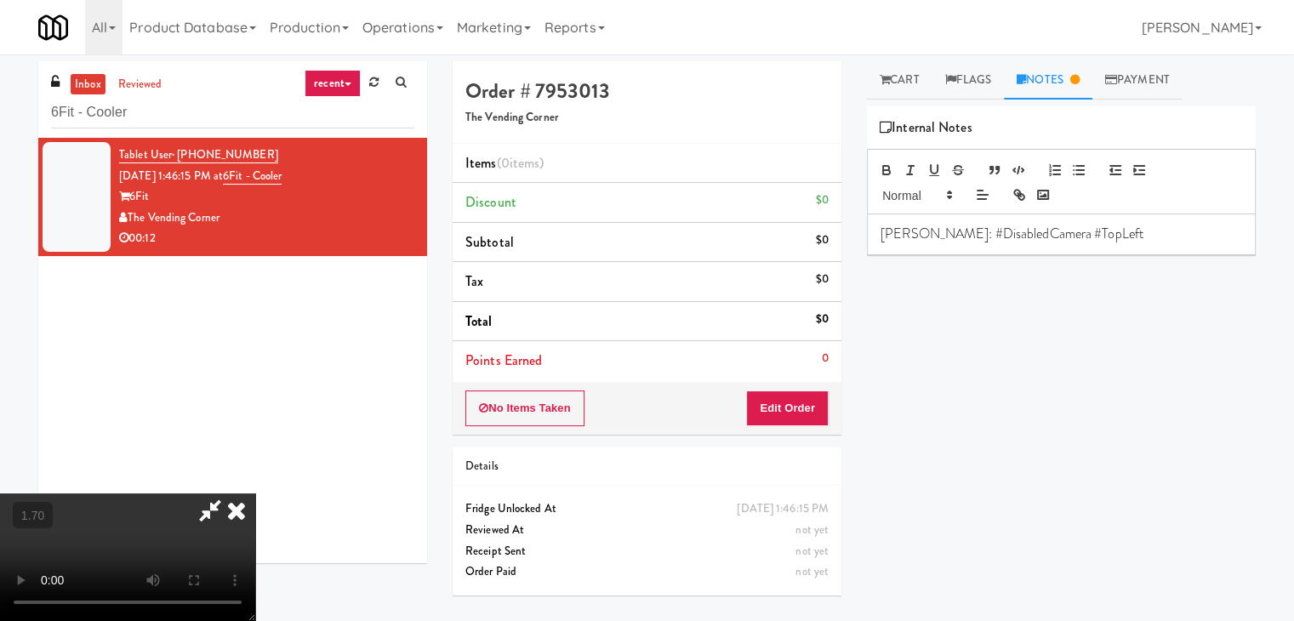
click at [255, 493] on video at bounding box center [127, 557] width 255 height 128
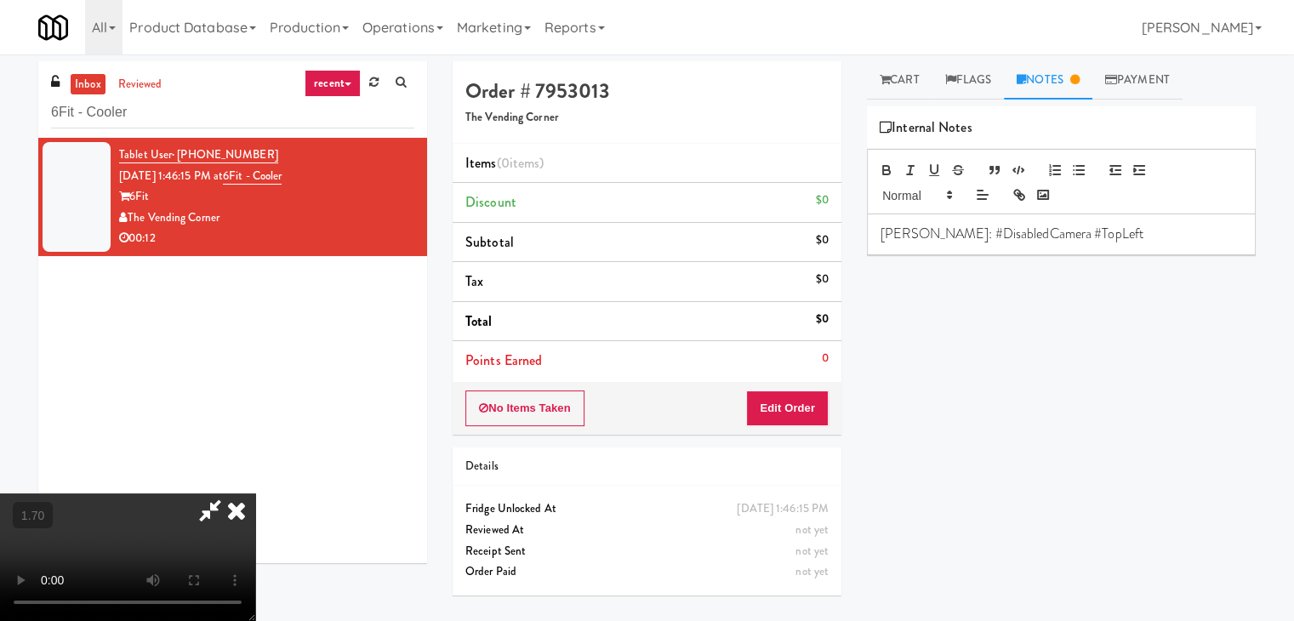
click at [255, 493] on video at bounding box center [127, 557] width 255 height 128
click at [255, 493] on icon at bounding box center [236, 510] width 37 height 34
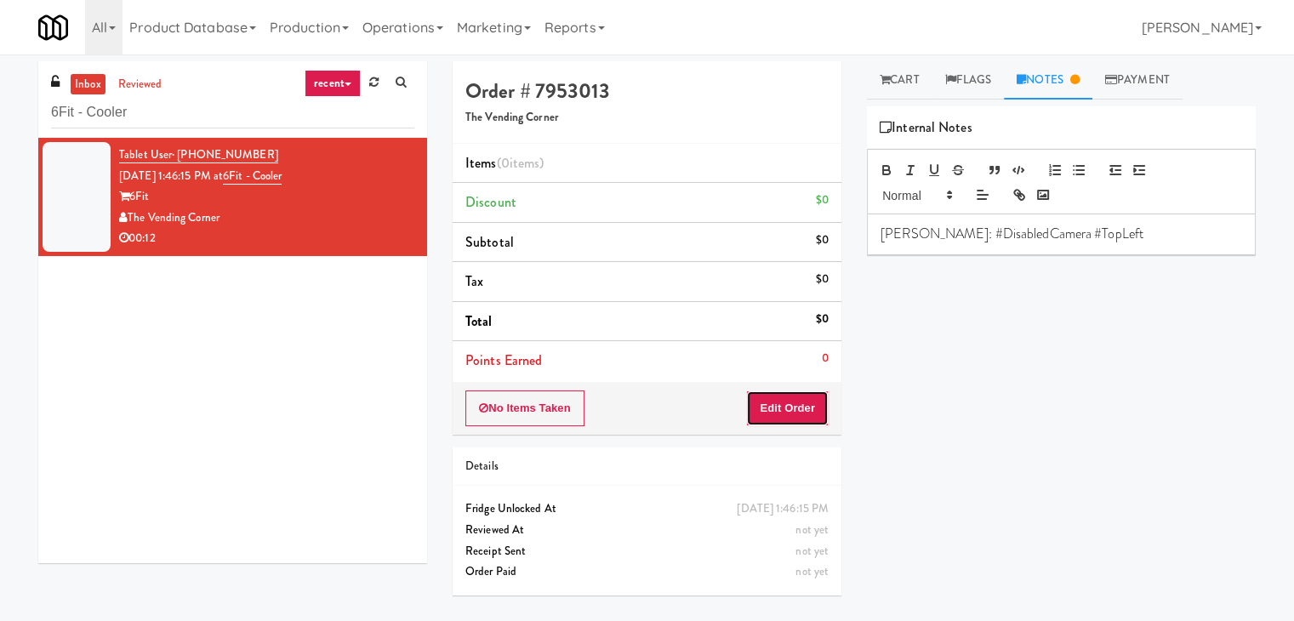
click at [783, 406] on button "Edit Order" at bounding box center [787, 408] width 83 height 36
click at [894, 76] on link "Cart" at bounding box center [899, 80] width 65 height 38
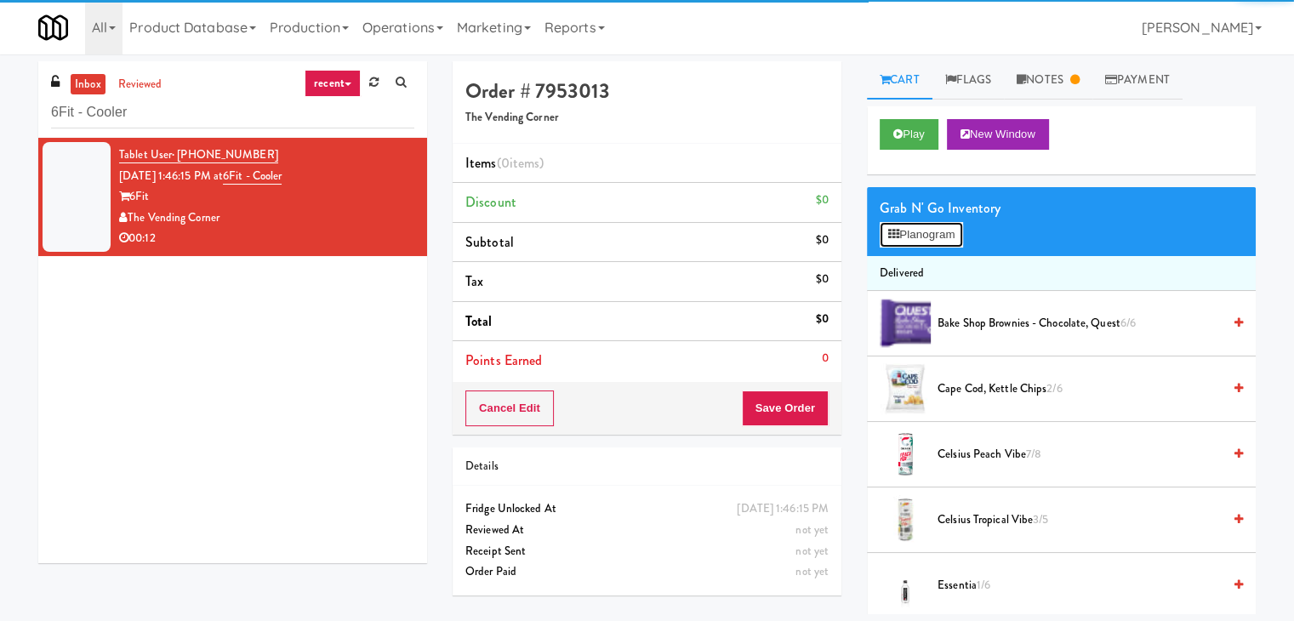
drag, startPoint x: 934, startPoint y: 230, endPoint x: 913, endPoint y: 216, distance: 25.2
click at [934, 228] on button "Planogram" at bounding box center [920, 235] width 83 height 26
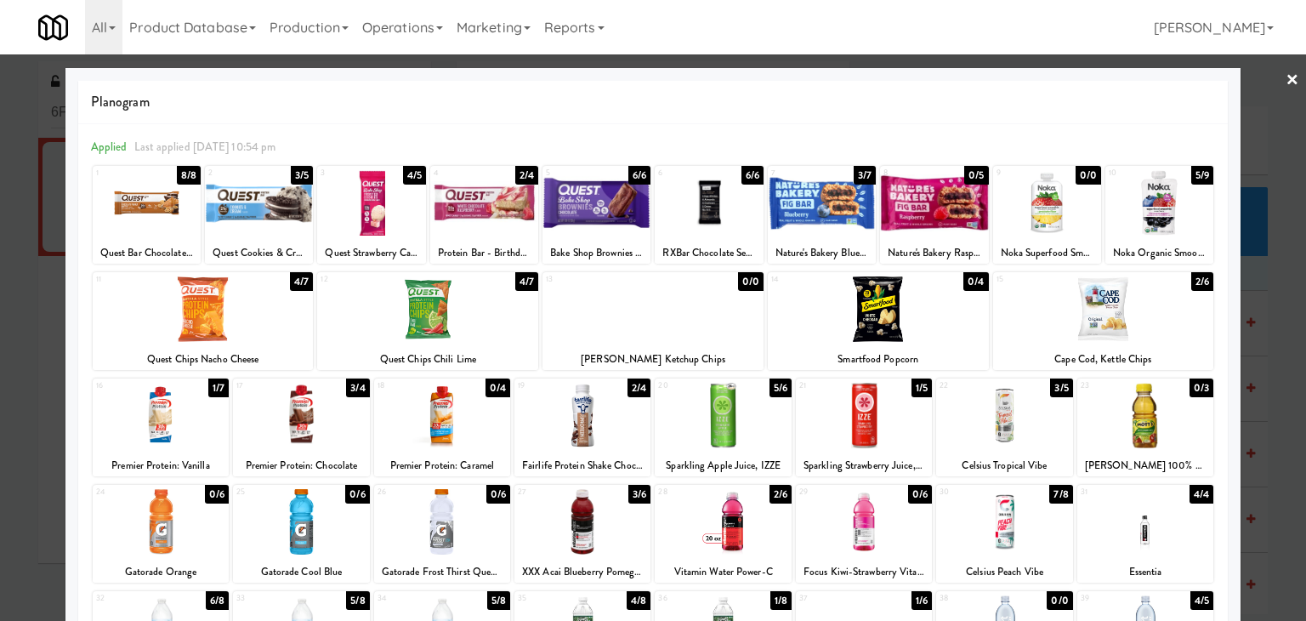
click at [1099, 304] on div at bounding box center [1103, 308] width 221 height 65
click at [1158, 215] on div at bounding box center [1160, 202] width 108 height 65
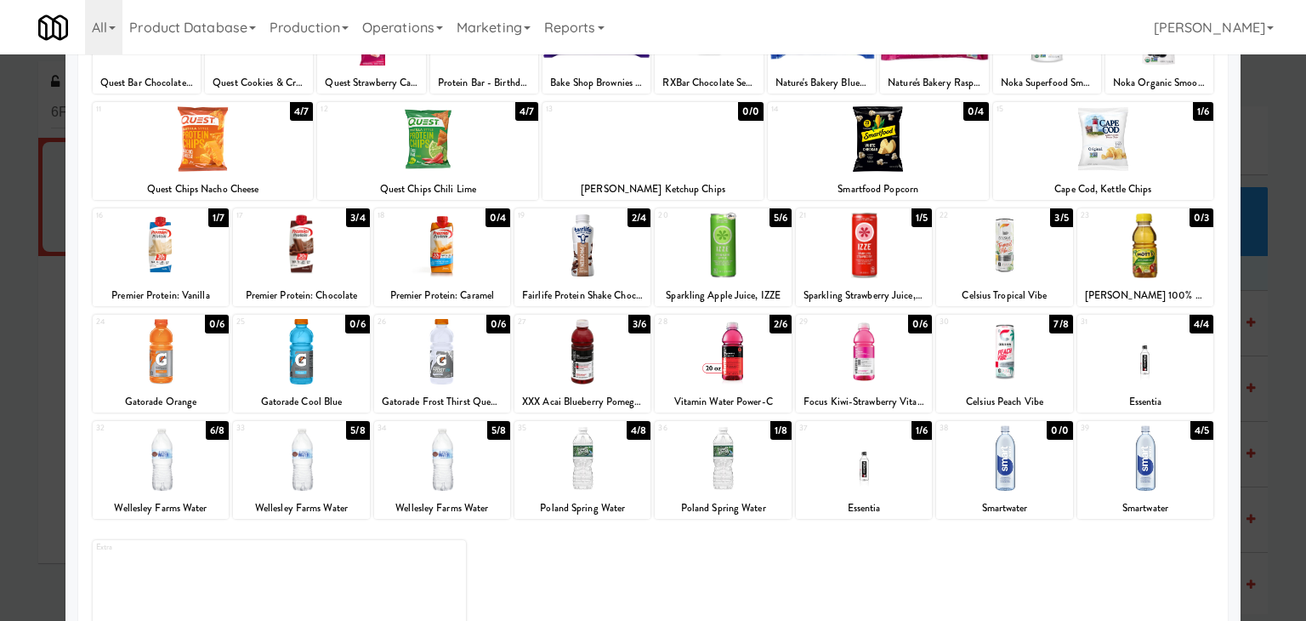
click at [454, 481] on div at bounding box center [442, 457] width 136 height 65
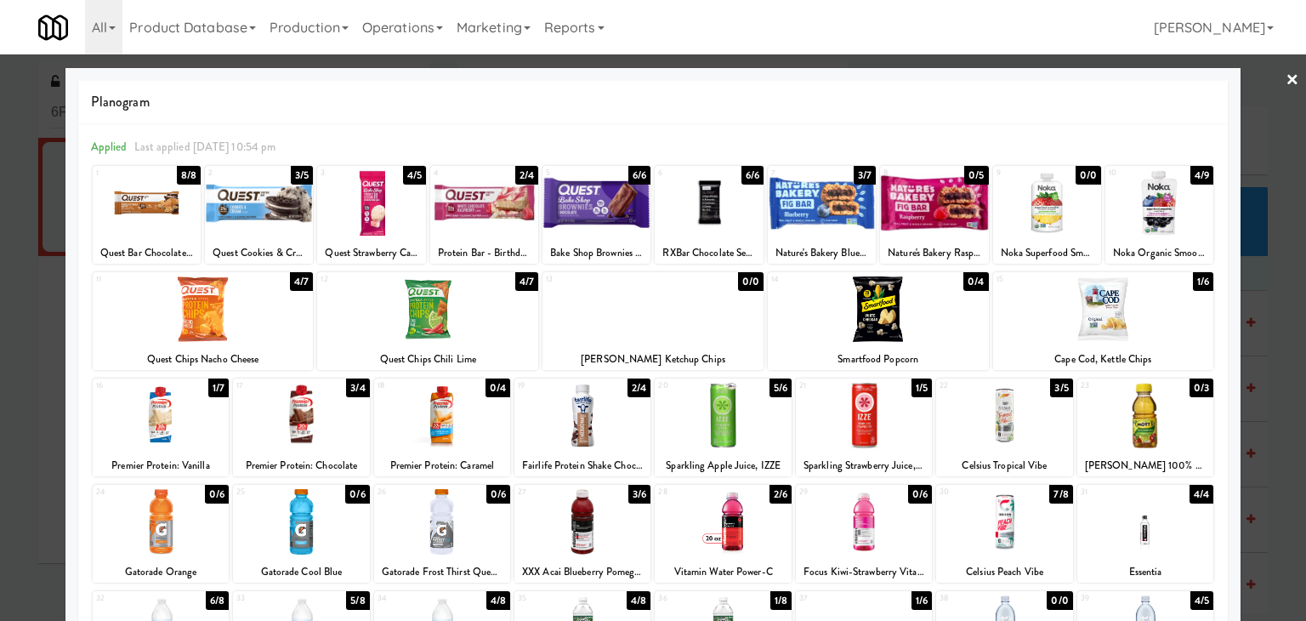
click at [1286, 77] on link "×" at bounding box center [1293, 80] width 14 height 53
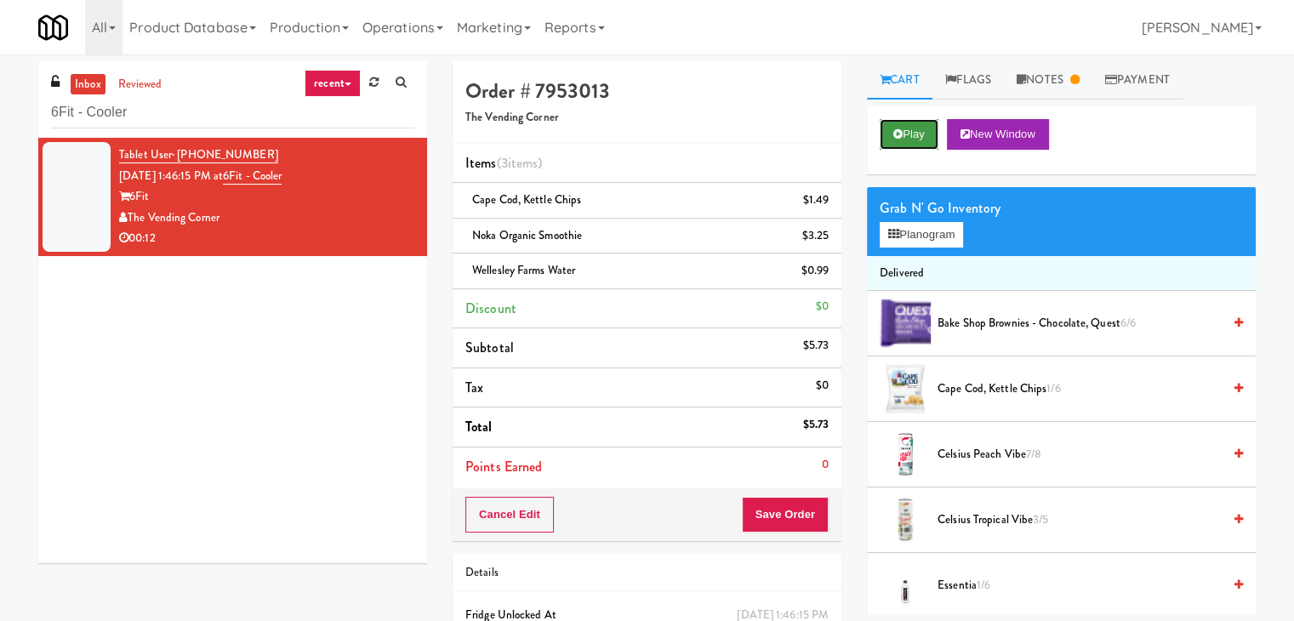
click at [891, 132] on button "Play" at bounding box center [908, 134] width 59 height 31
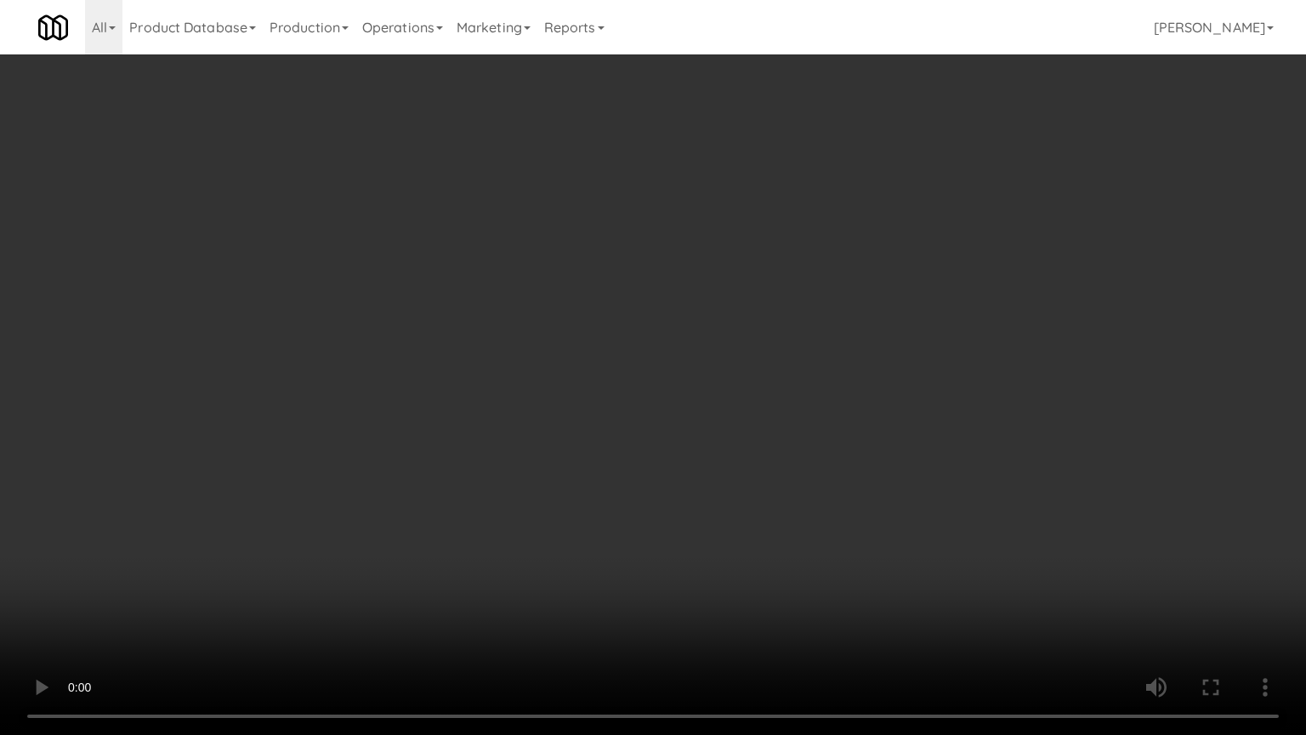
click at [714, 655] on video at bounding box center [653, 367] width 1306 height 735
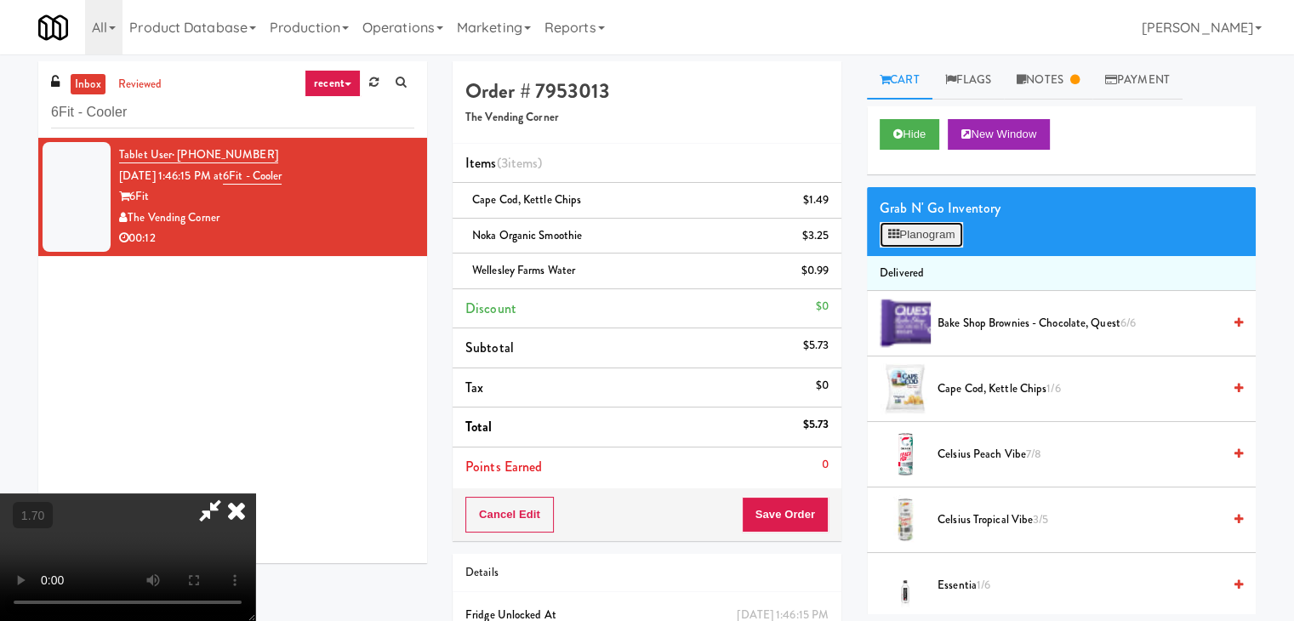
click at [932, 225] on button "Planogram" at bounding box center [920, 235] width 83 height 26
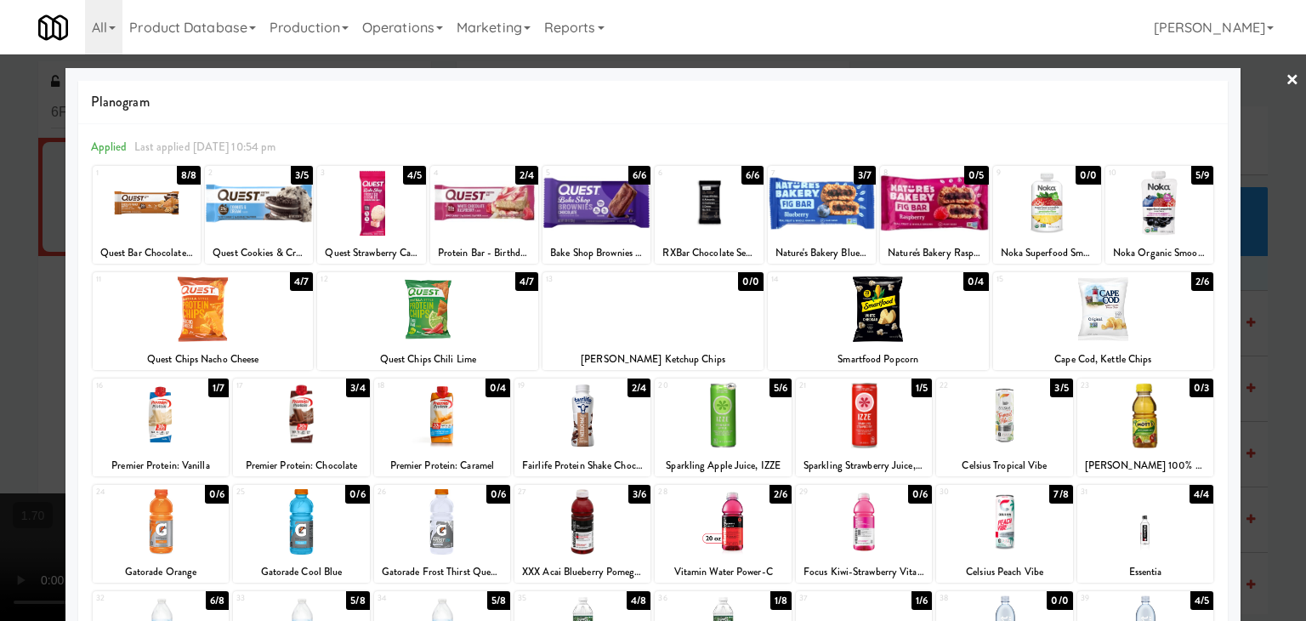
click at [1286, 80] on link "×" at bounding box center [1293, 80] width 14 height 53
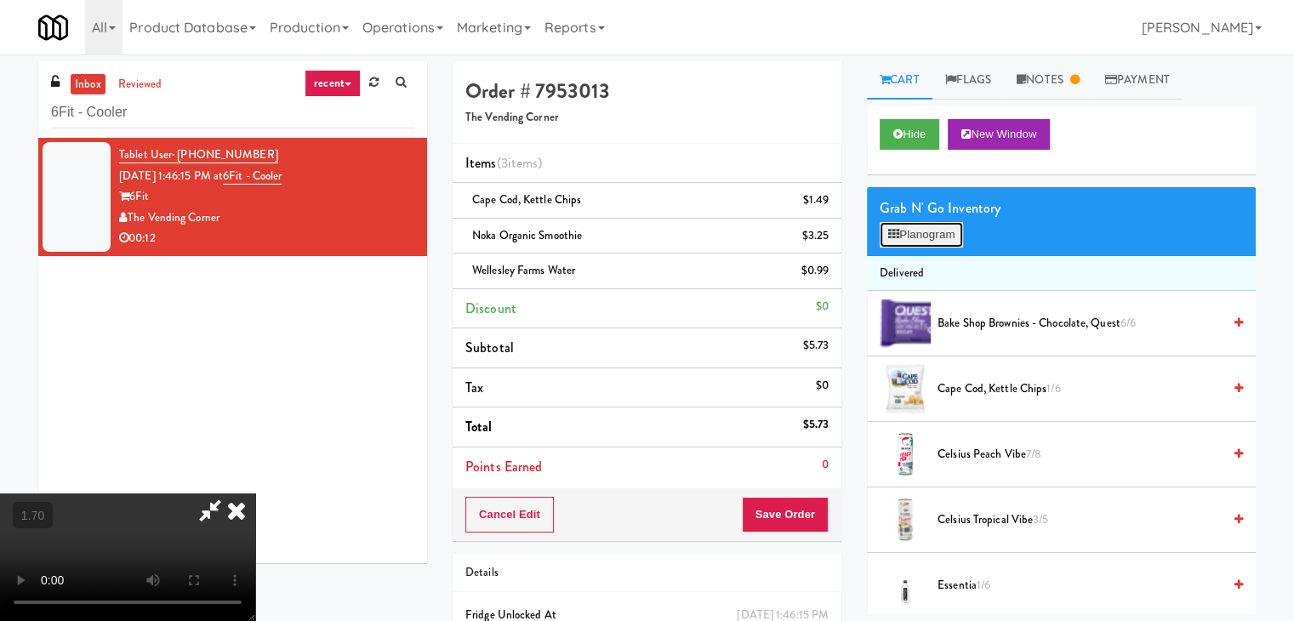
click at [932, 228] on button "Planogram" at bounding box center [920, 235] width 83 height 26
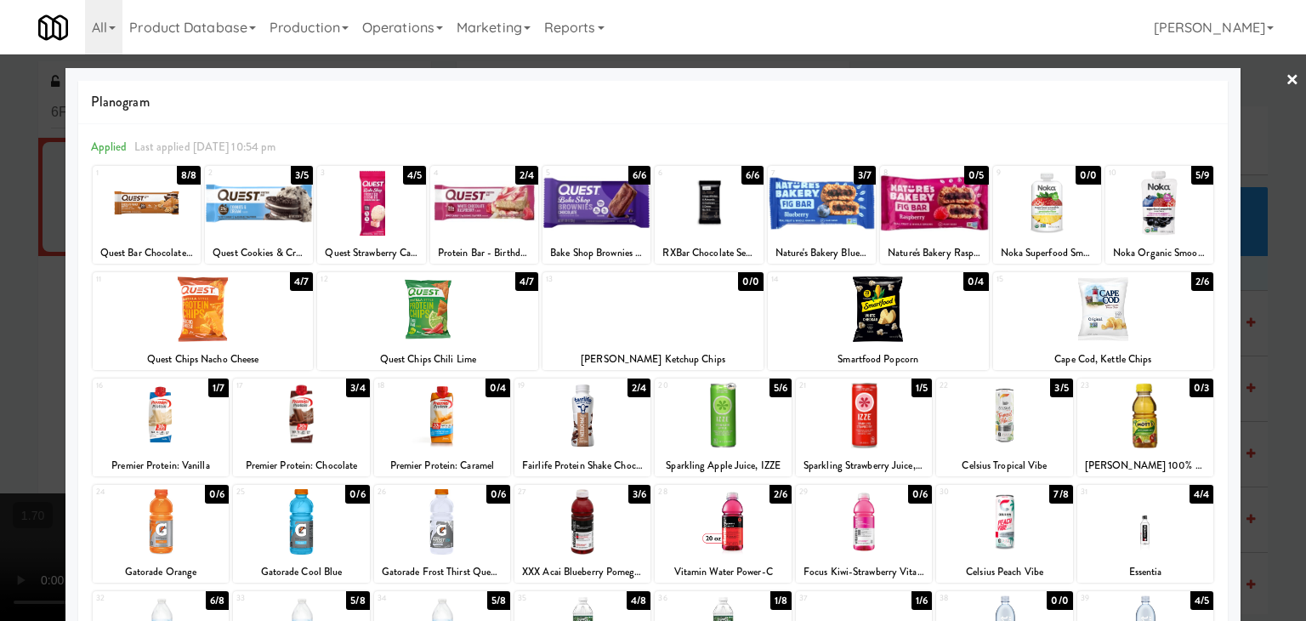
click at [1286, 78] on link "×" at bounding box center [1293, 80] width 14 height 53
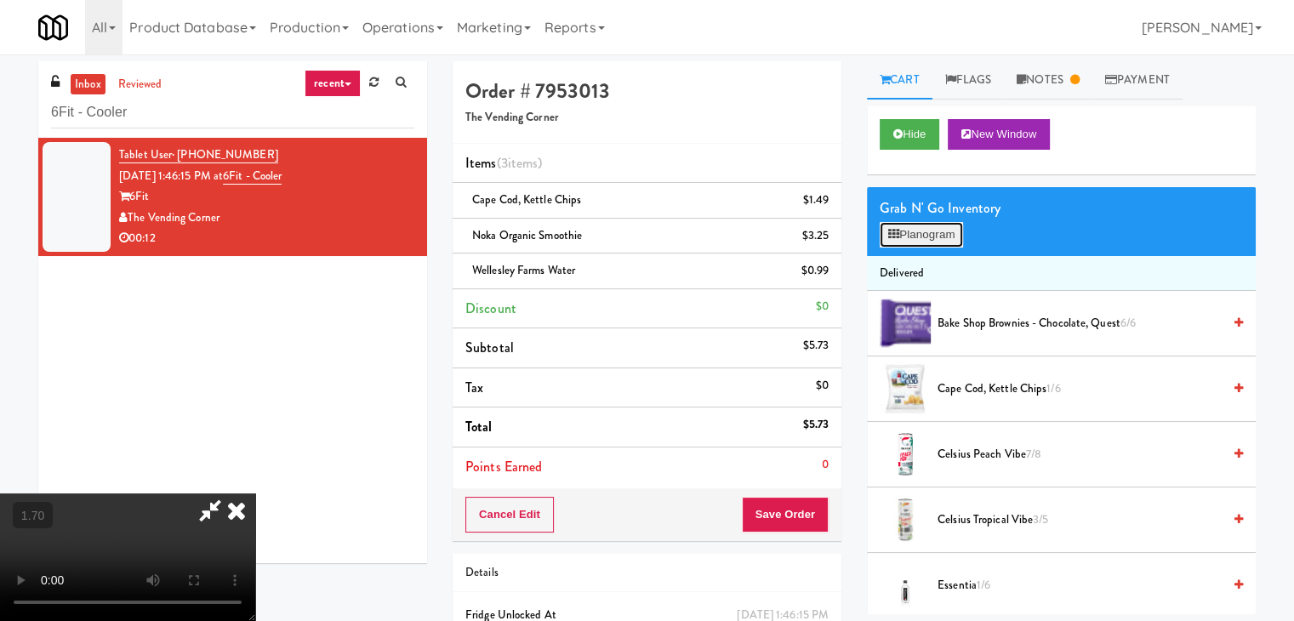
click at [952, 236] on button "Planogram" at bounding box center [920, 235] width 83 height 26
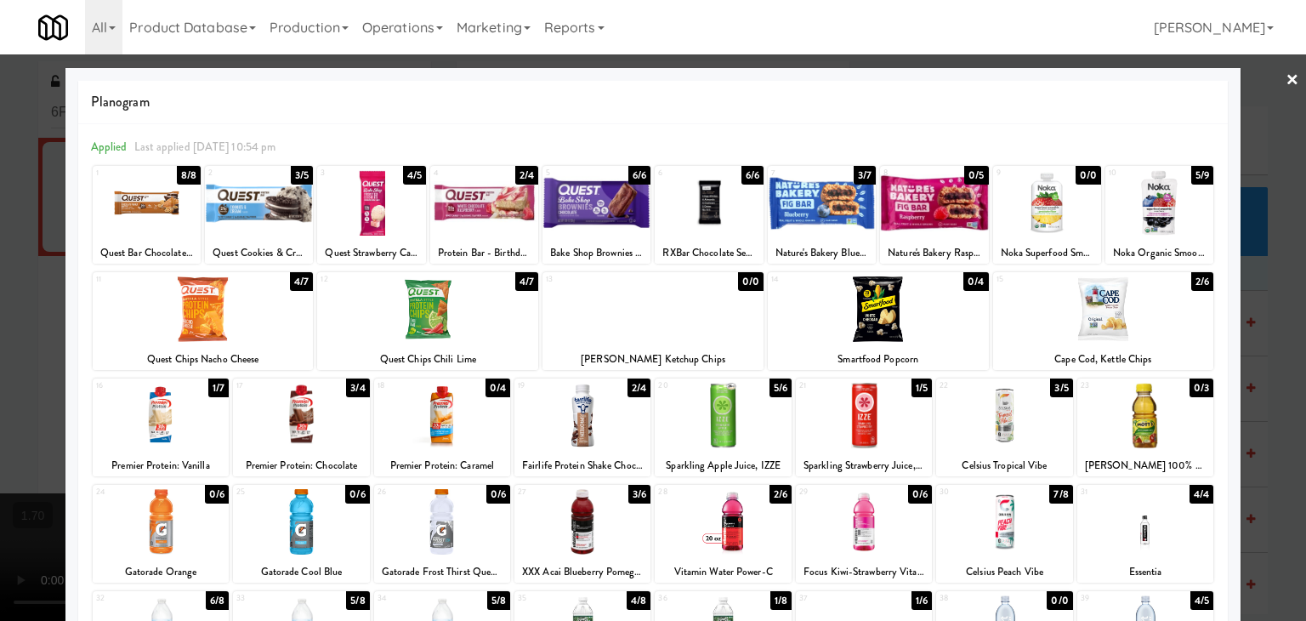
click at [1286, 79] on link "×" at bounding box center [1293, 80] width 14 height 53
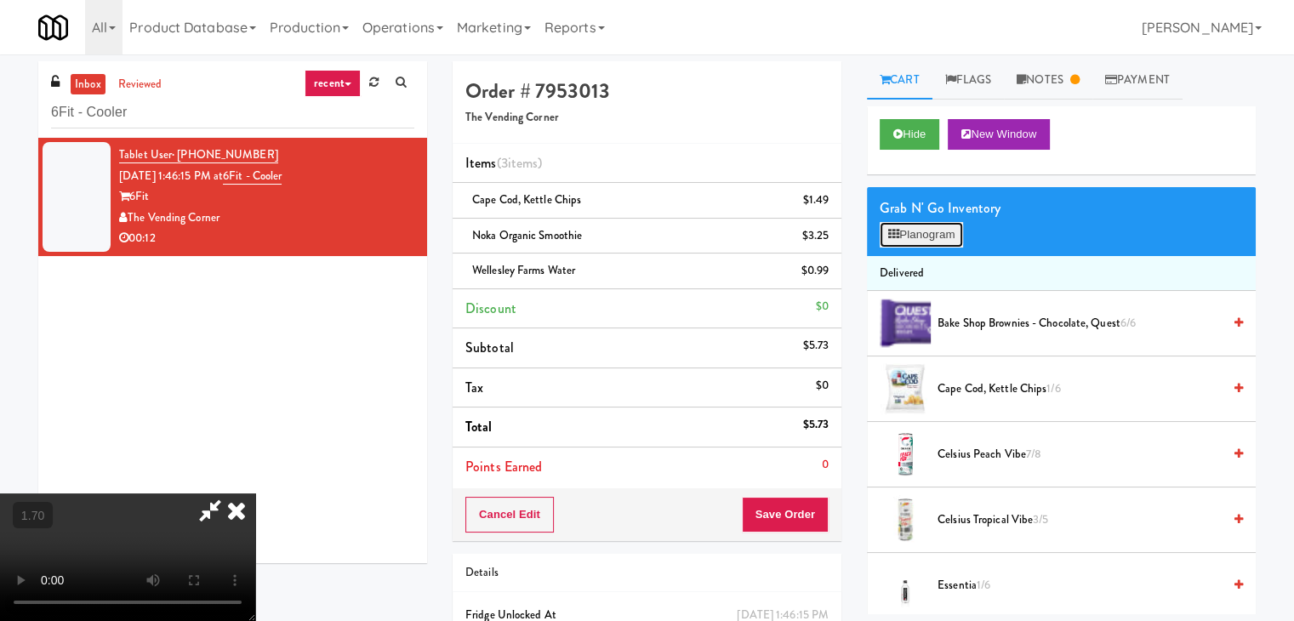
click at [953, 224] on button "Planogram" at bounding box center [920, 235] width 83 height 26
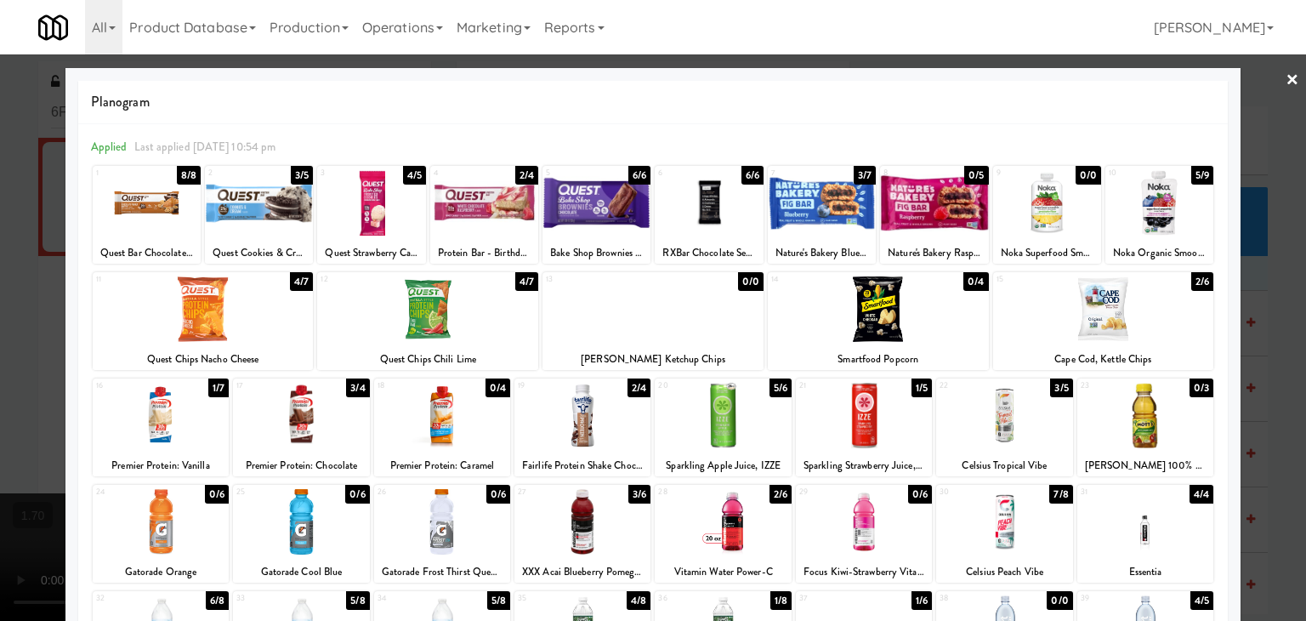
drag, startPoint x: 1061, startPoint y: 220, endPoint x: 1078, endPoint y: 212, distance: 19.0
click at [1061, 219] on div at bounding box center [1047, 202] width 108 height 65
drag, startPoint x: 1278, startPoint y: 71, endPoint x: 1150, endPoint y: 167, distance: 159.9
click at [1286, 74] on link "×" at bounding box center [1293, 80] width 14 height 53
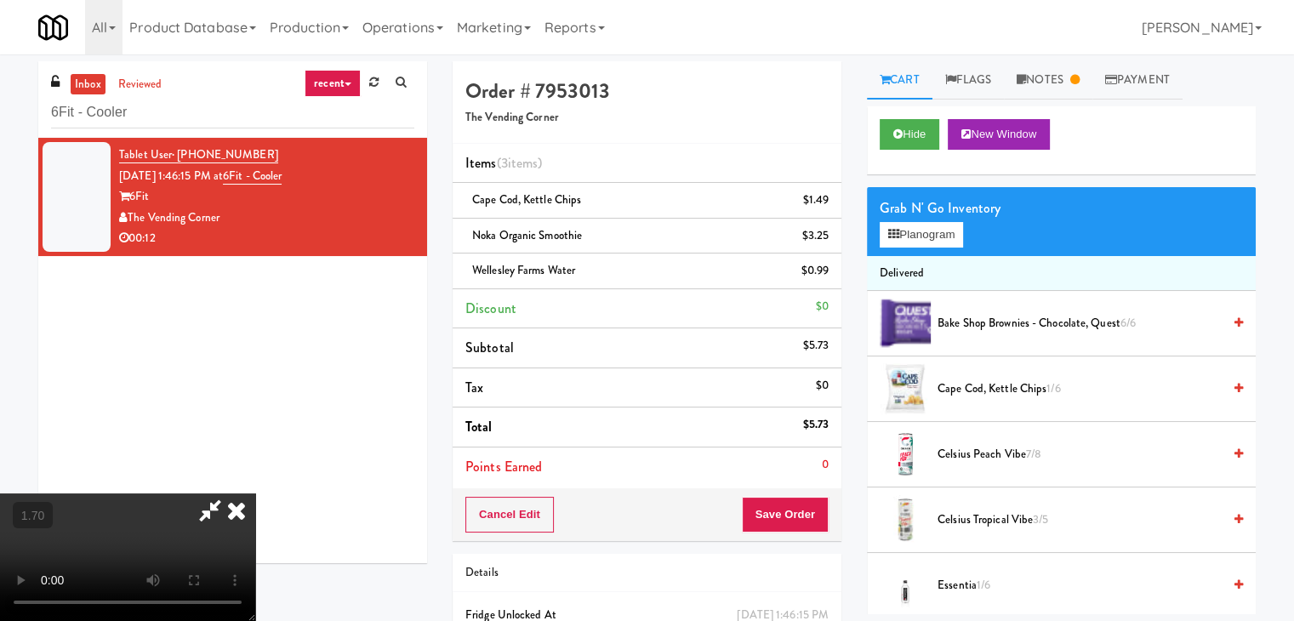
click at [255, 493] on video at bounding box center [127, 557] width 255 height 128
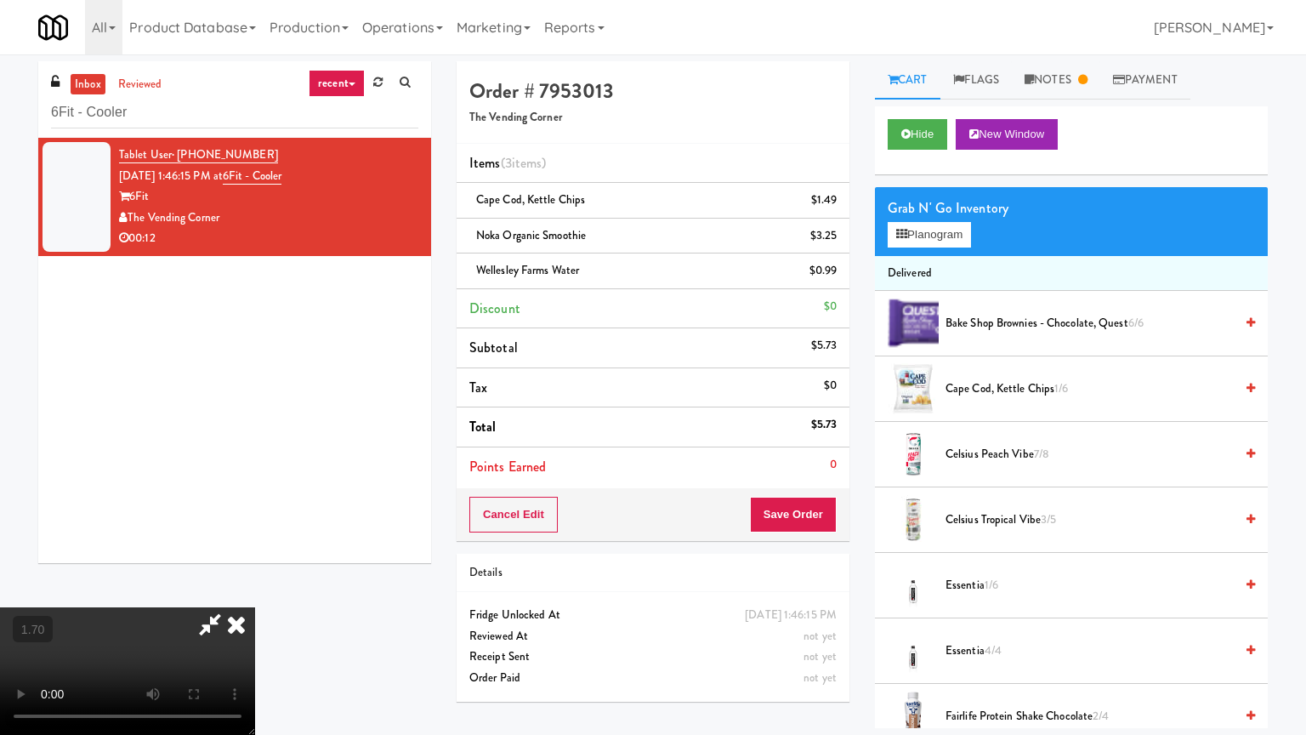
click at [255, 607] on video at bounding box center [127, 671] width 255 height 128
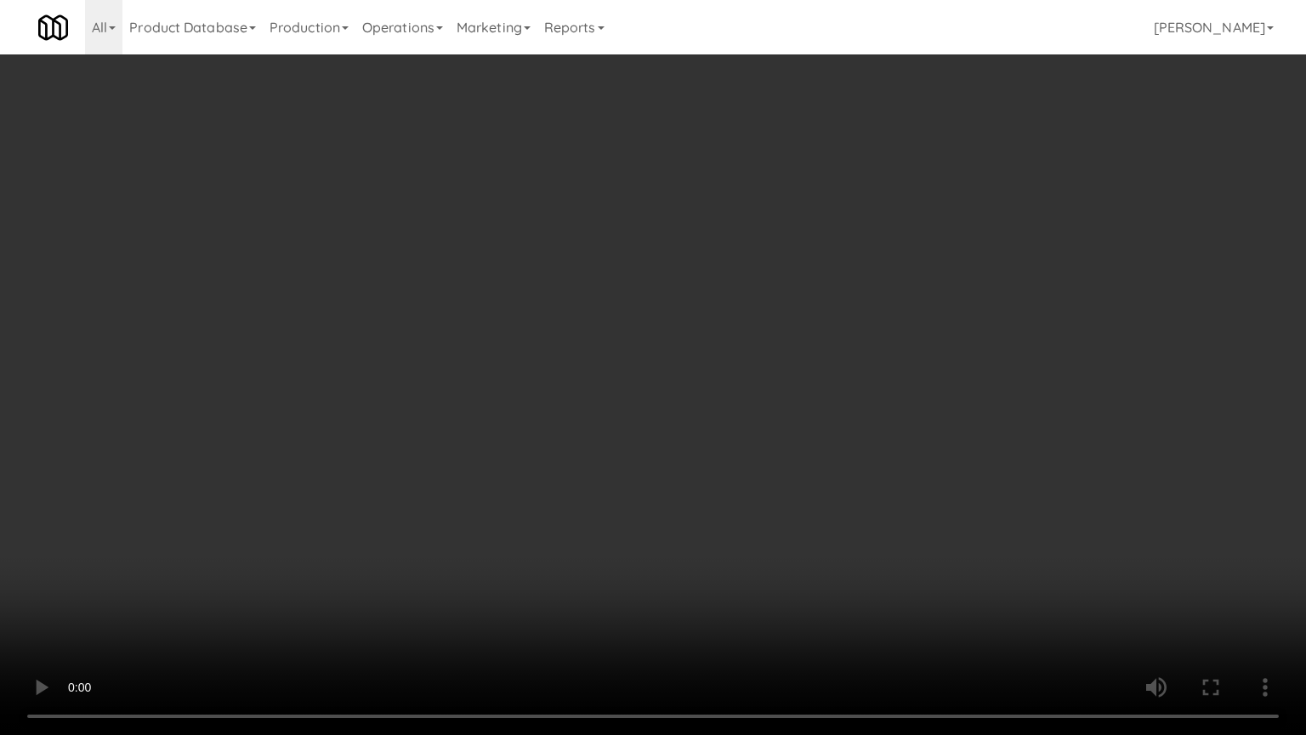
click at [761, 370] on video at bounding box center [653, 367] width 1306 height 735
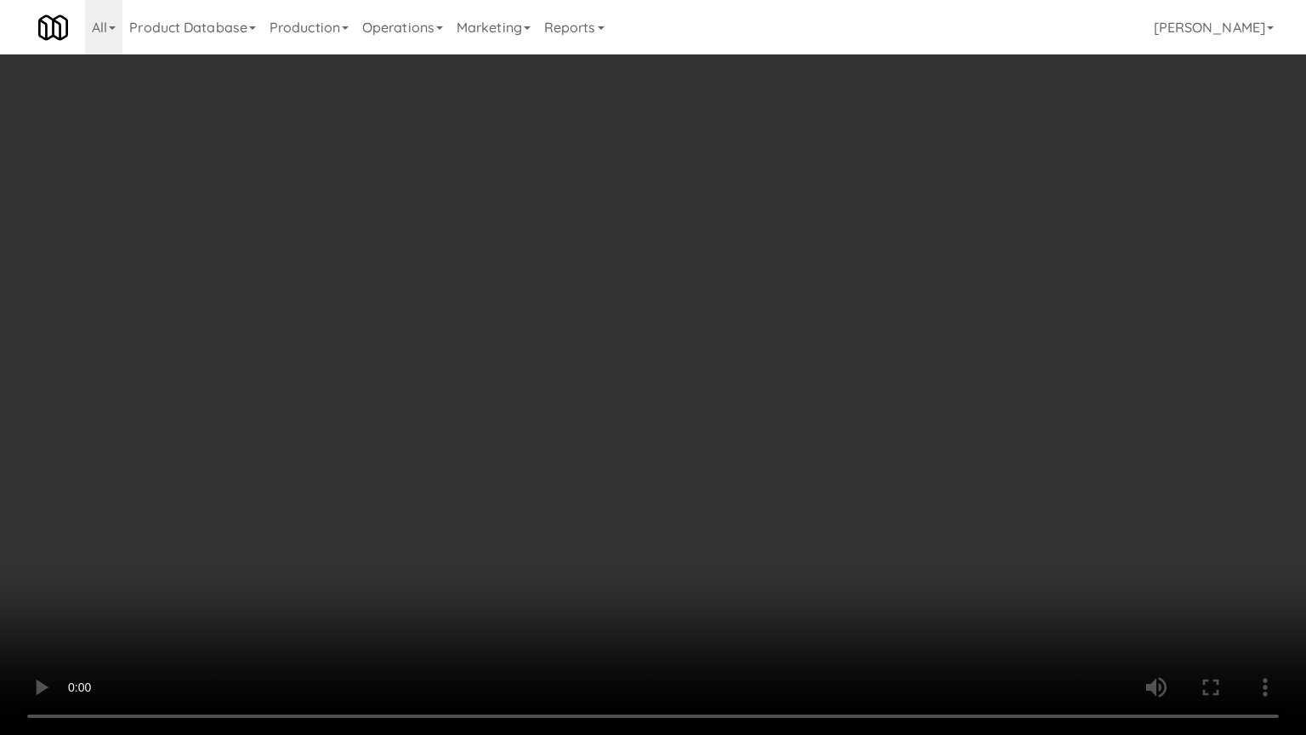
click at [761, 370] on video at bounding box center [653, 367] width 1306 height 735
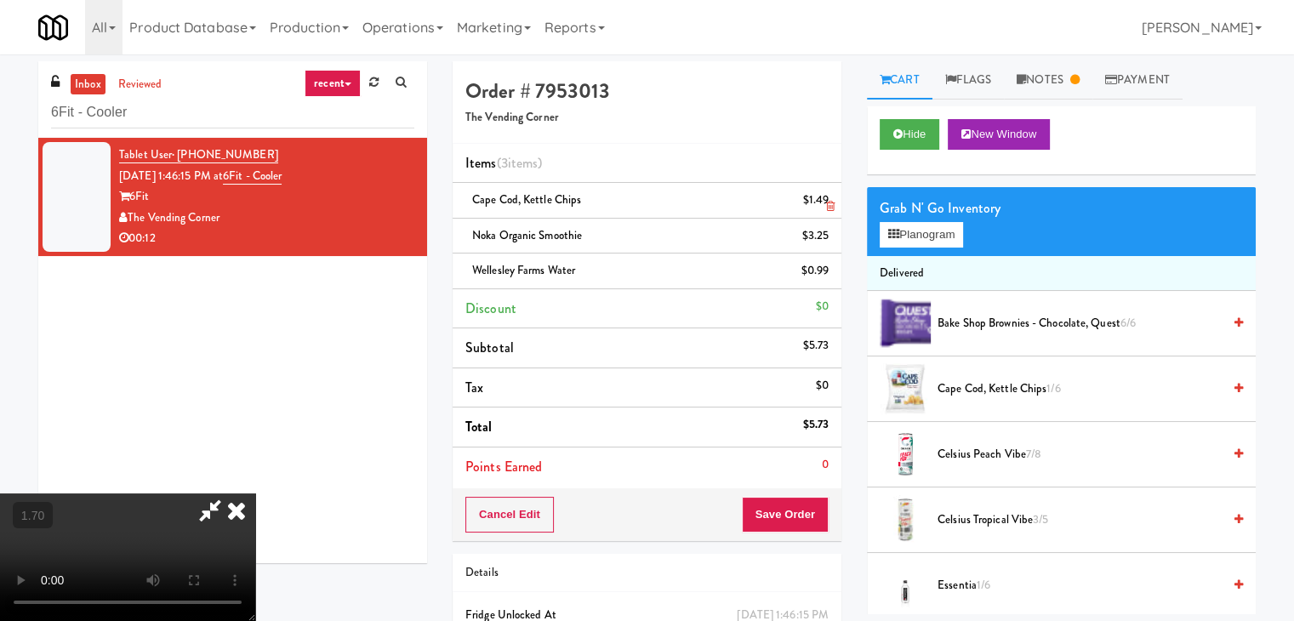
click at [255, 493] on icon at bounding box center [236, 510] width 37 height 34
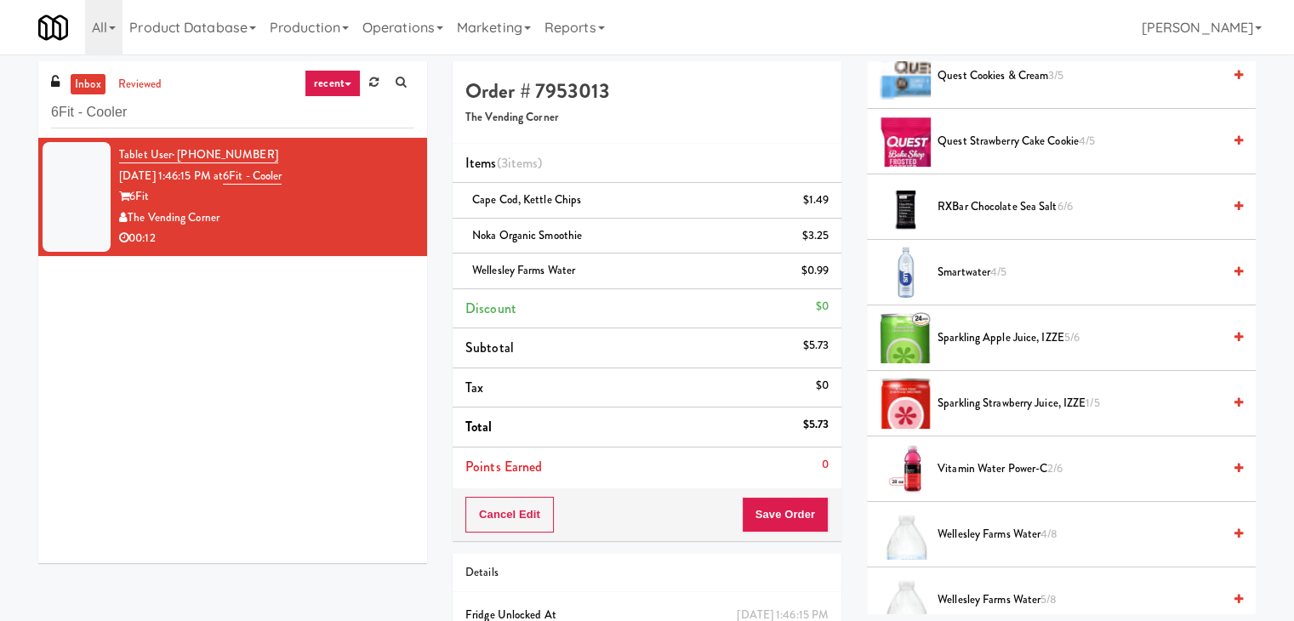
scroll to position [1702, 0]
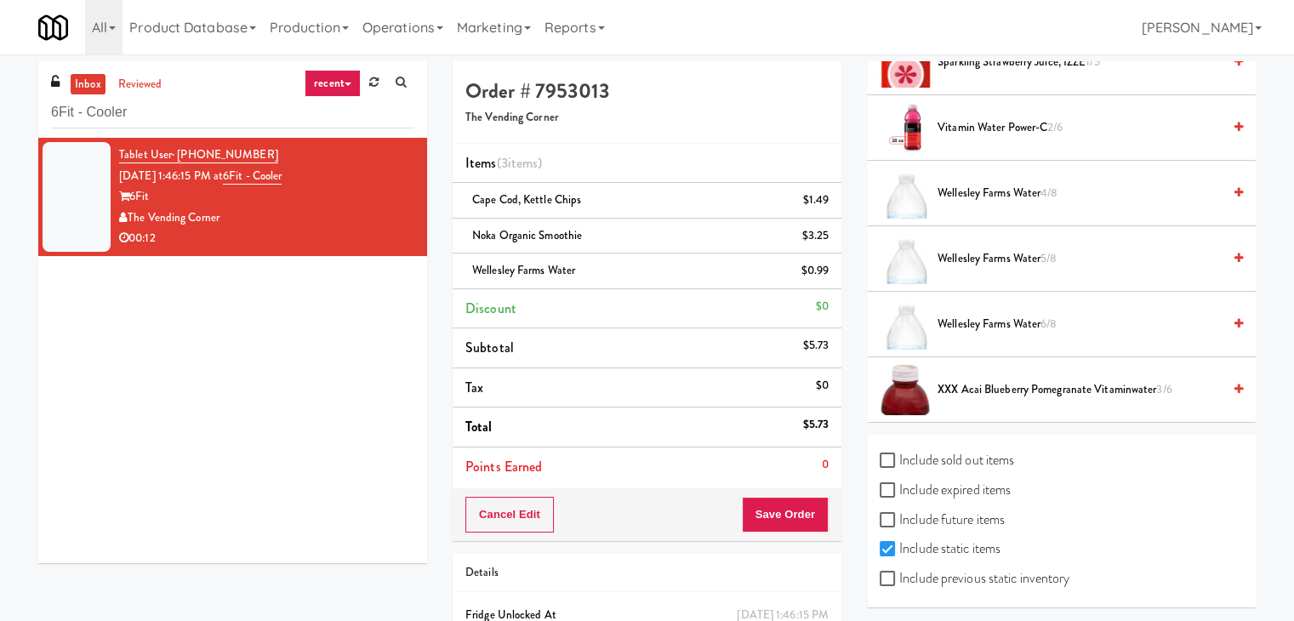
click at [895, 582] on label "Include previous static inventory" at bounding box center [974, 579] width 190 height 26
click at [895, 582] on input "Include previous static inventory" at bounding box center [889, 579] width 20 height 14
checkbox input "true"
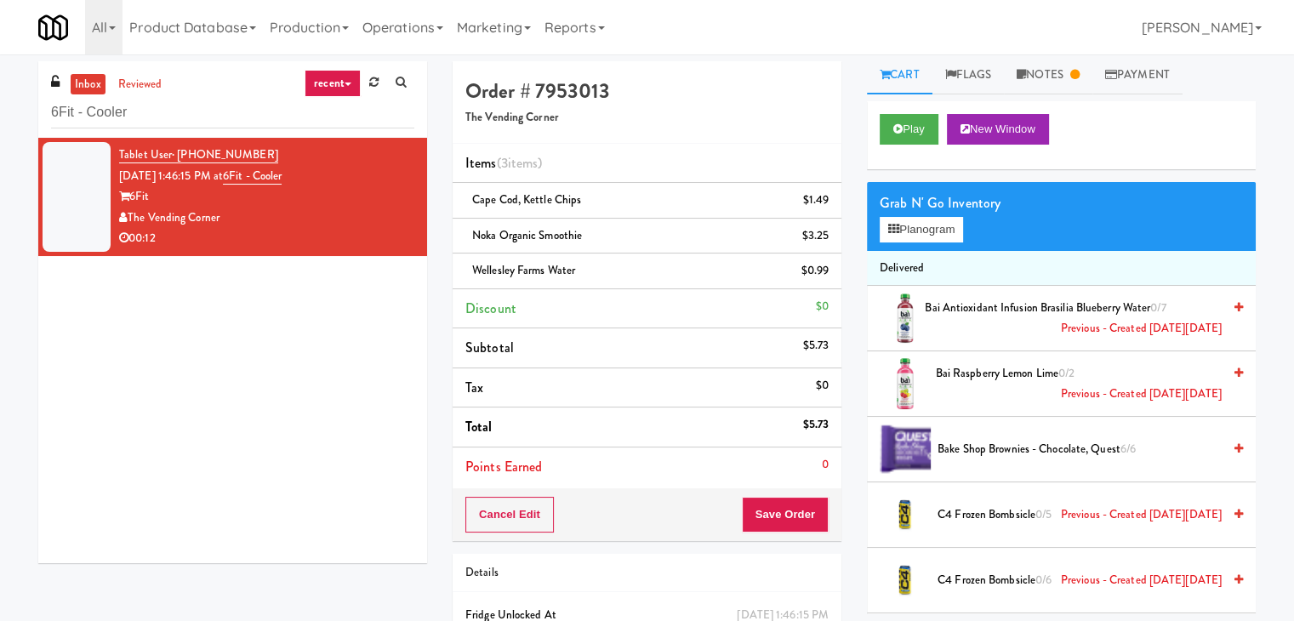
scroll to position [0, 0]
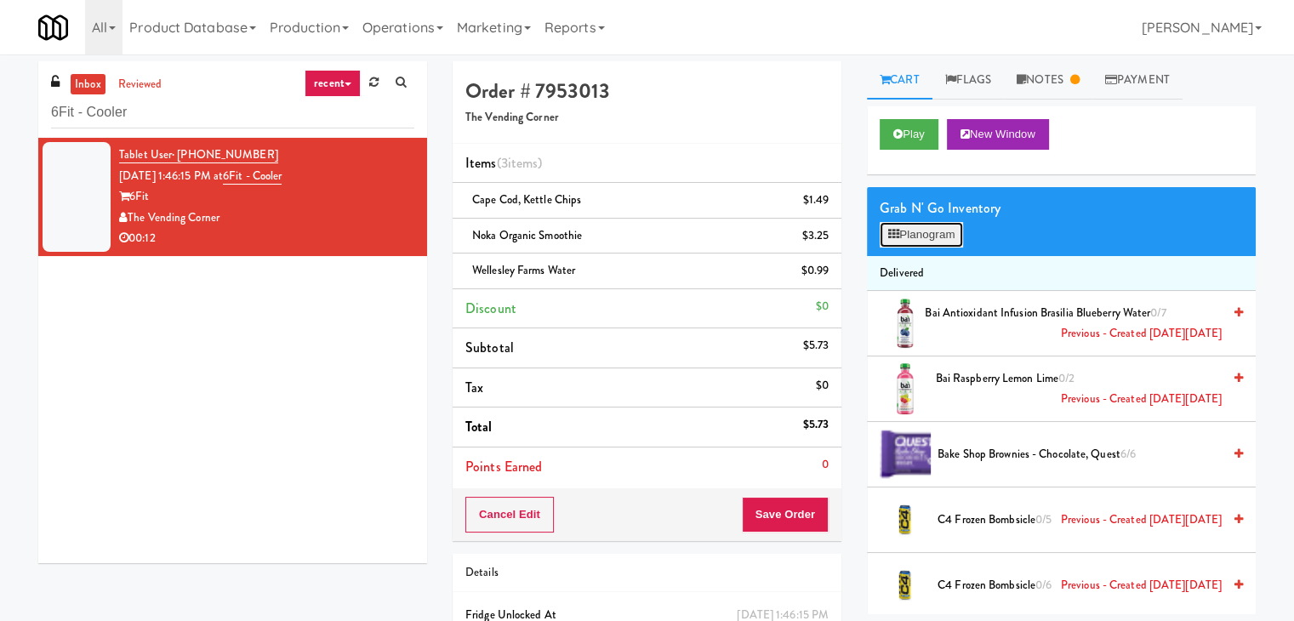
click at [932, 229] on button "Planogram" at bounding box center [920, 235] width 83 height 26
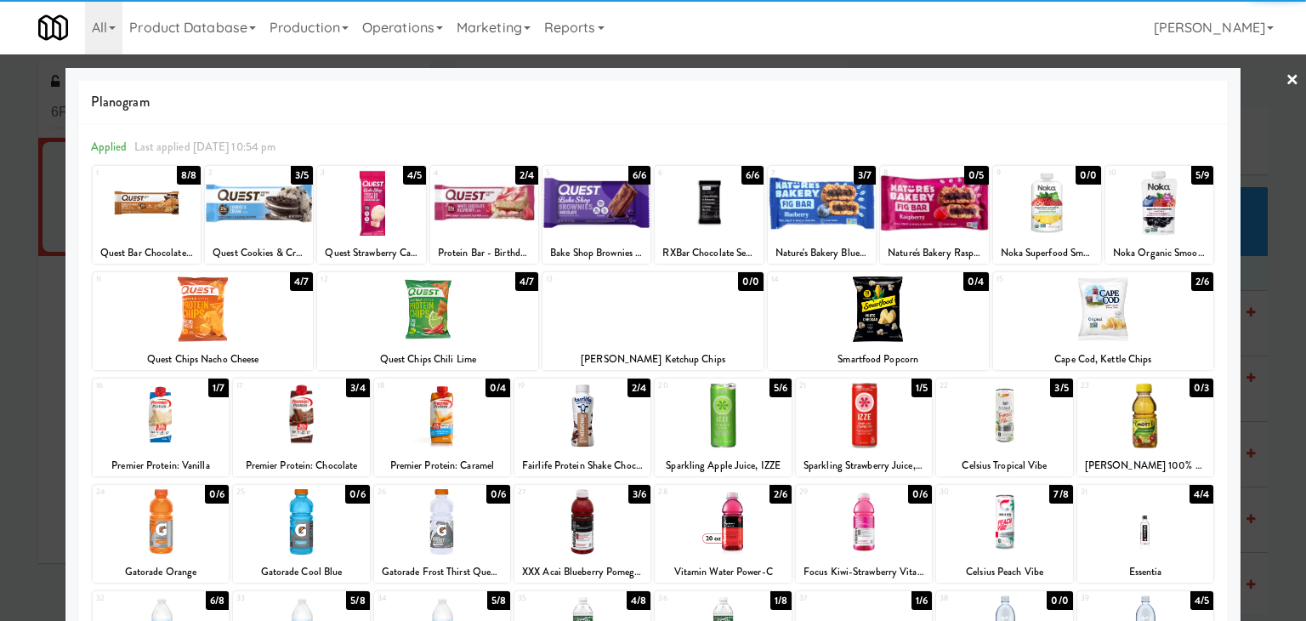
click at [1047, 209] on div at bounding box center [1047, 202] width 108 height 65
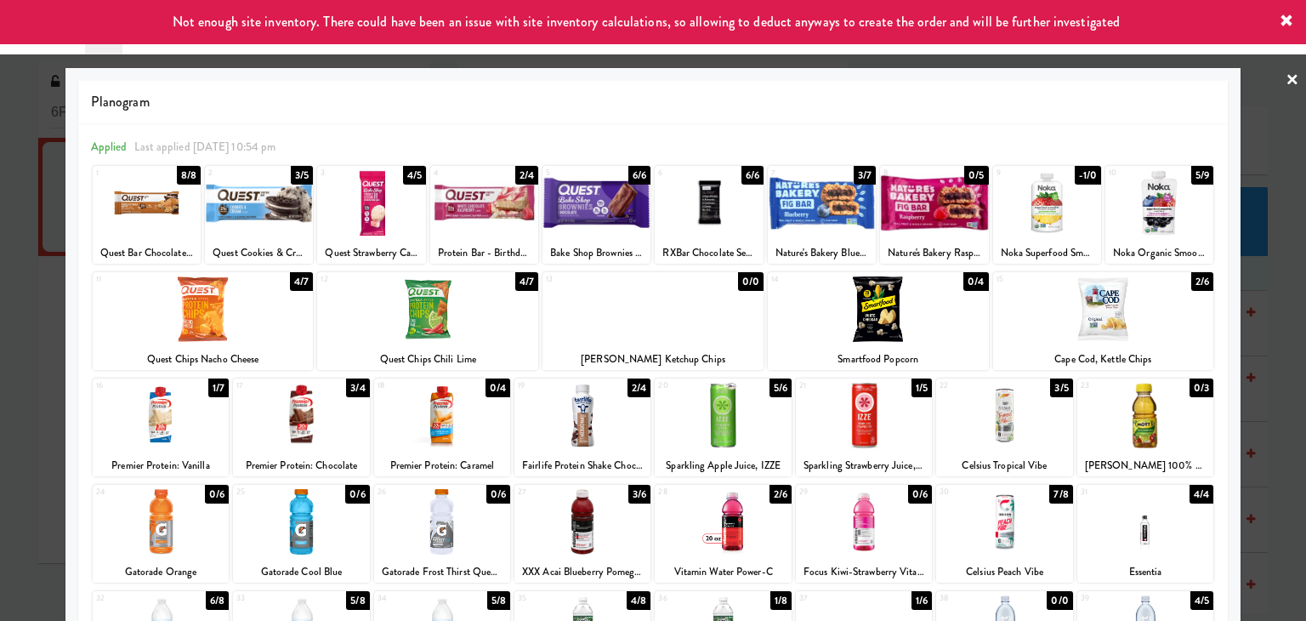
click at [1286, 79] on link "×" at bounding box center [1293, 80] width 14 height 53
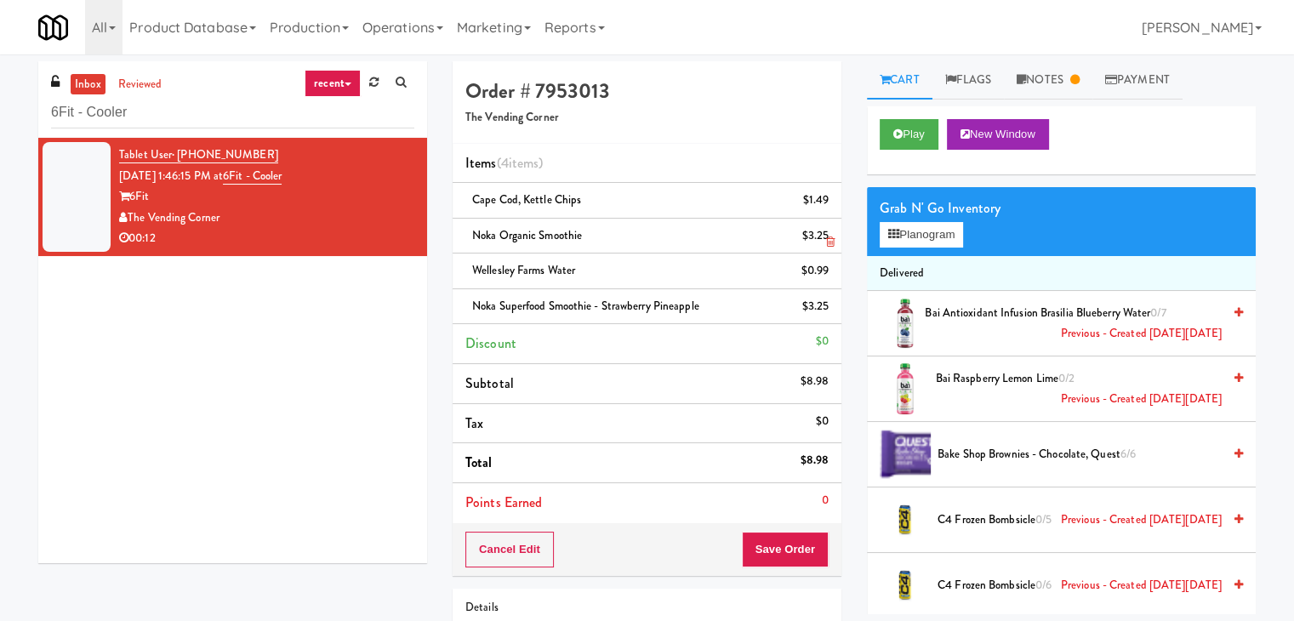
click at [830, 236] on icon at bounding box center [830, 241] width 9 height 11
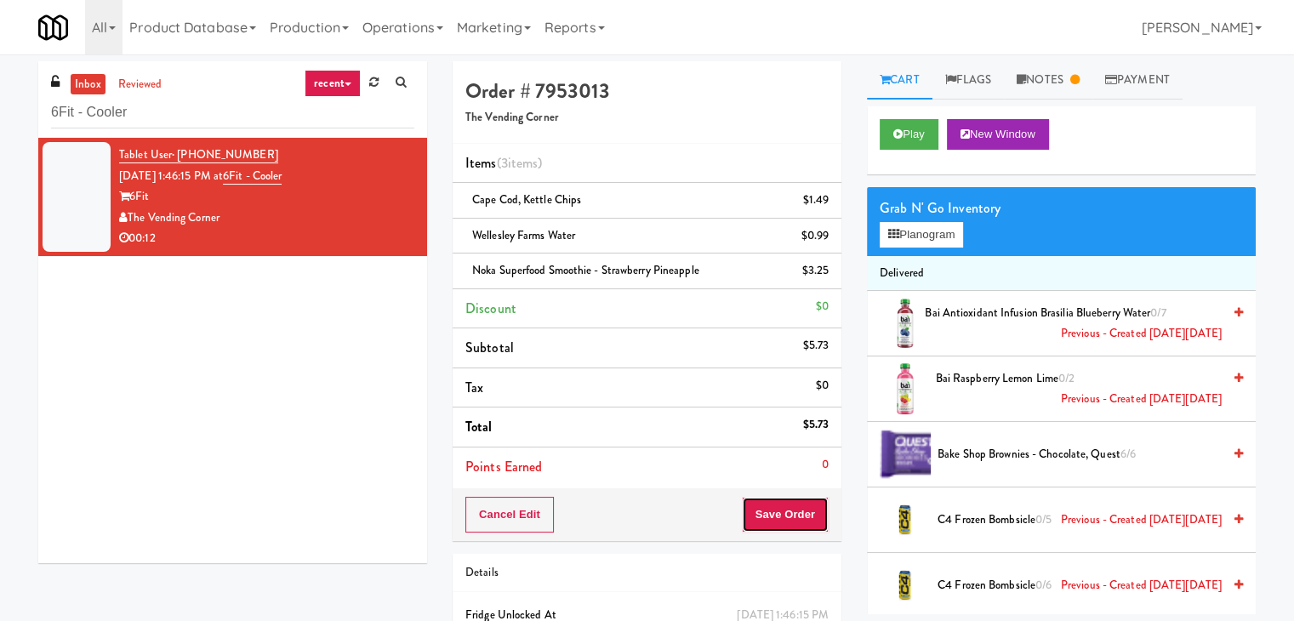
click at [777, 504] on button "Save Order" at bounding box center [785, 515] width 87 height 36
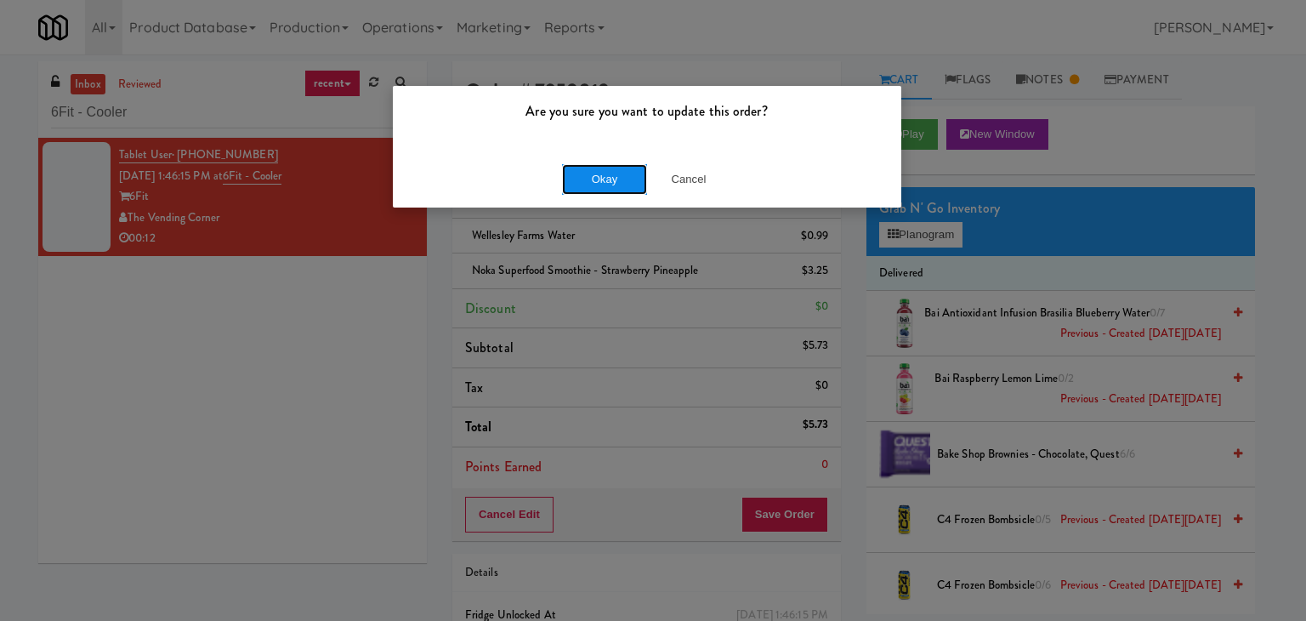
click at [611, 173] on button "Okay" at bounding box center [604, 179] width 85 height 31
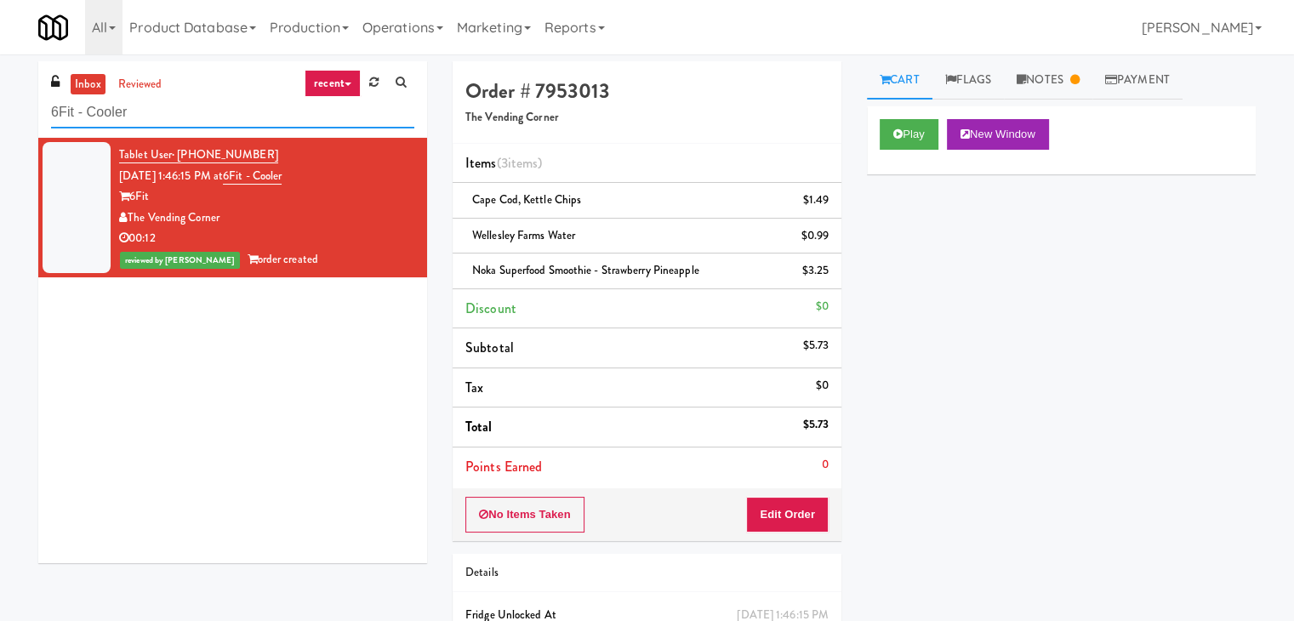
click at [229, 100] on input "6Fit - Cooler" at bounding box center [232, 112] width 363 height 31
click at [229, 98] on input "6Fit - Cooler" at bounding box center [232, 112] width 363 height 31
paste input "APCU - Cooler - Middle"
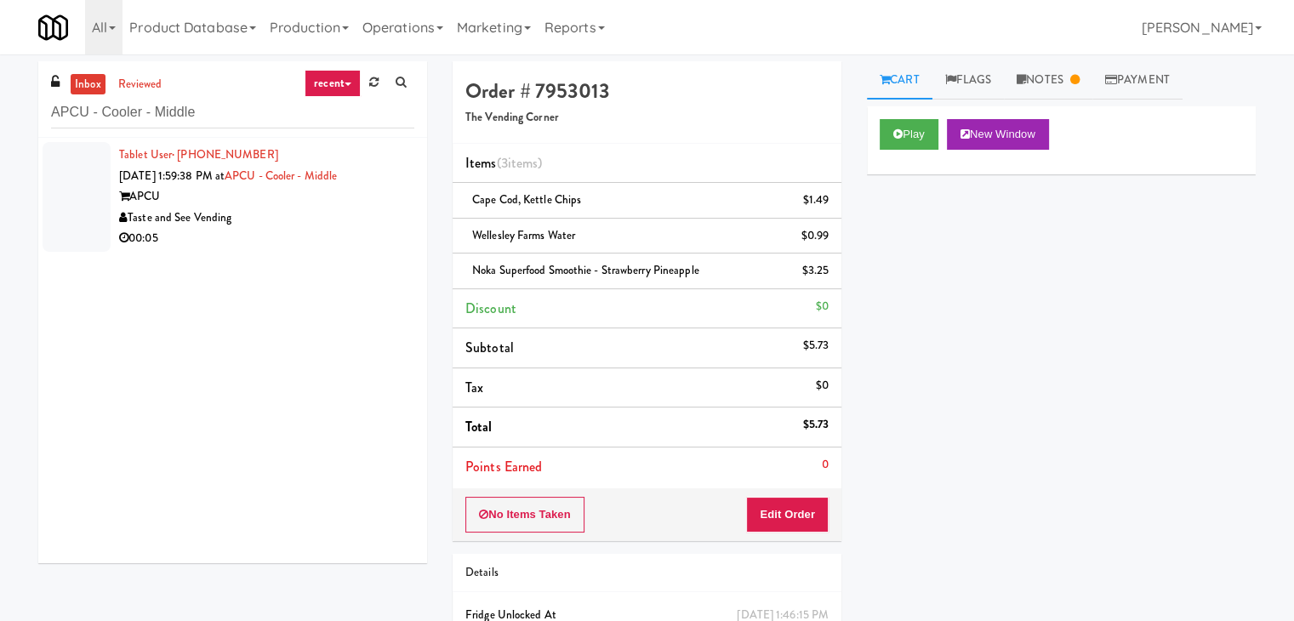
click at [313, 222] on div "Taste and See Vending" at bounding box center [266, 218] width 295 height 21
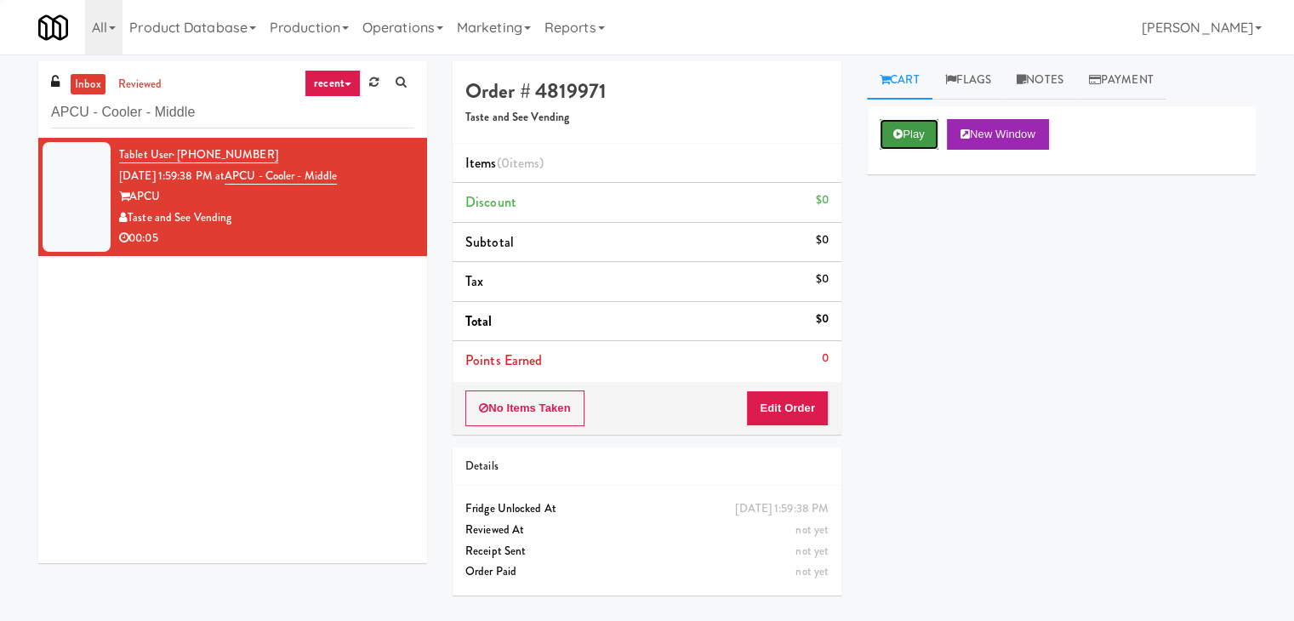
click at [898, 135] on icon at bounding box center [897, 133] width 9 height 11
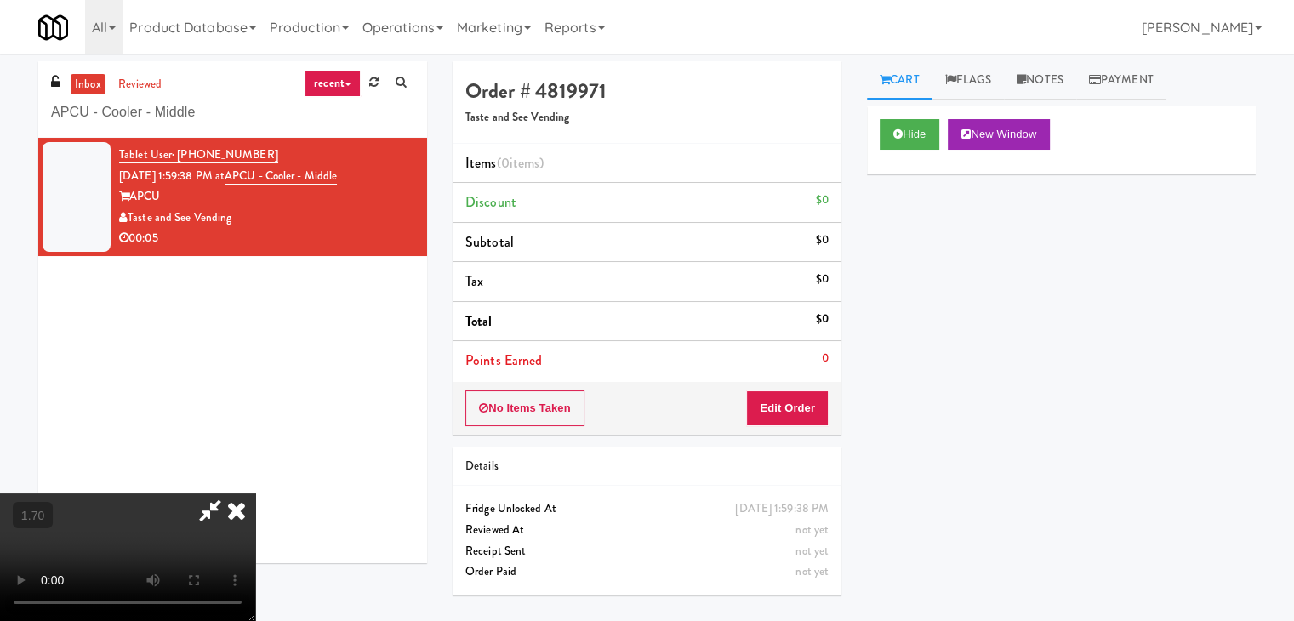
click at [255, 493] on video at bounding box center [127, 557] width 255 height 128
drag, startPoint x: 738, startPoint y: 76, endPoint x: 755, endPoint y: 293, distance: 218.4
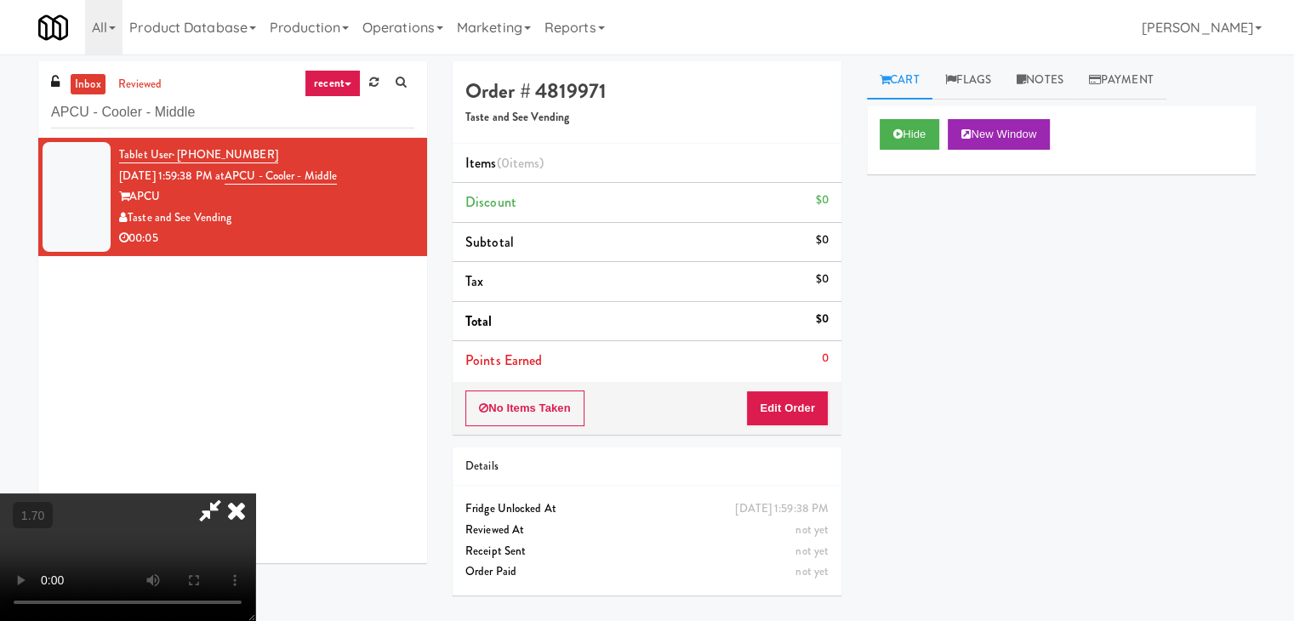
click at [255, 493] on icon at bounding box center [236, 510] width 37 height 34
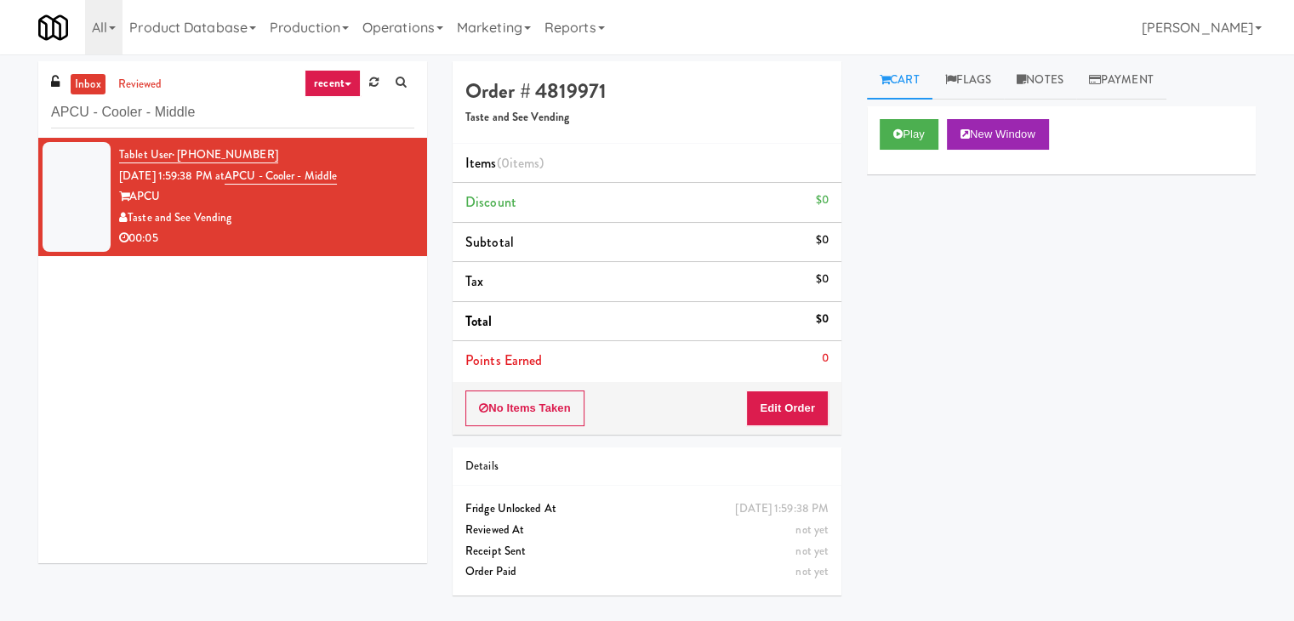
click at [759, 393] on div "No Items Taken Edit Order" at bounding box center [646, 408] width 389 height 53
click at [789, 407] on button "Edit Order" at bounding box center [787, 408] width 83 height 36
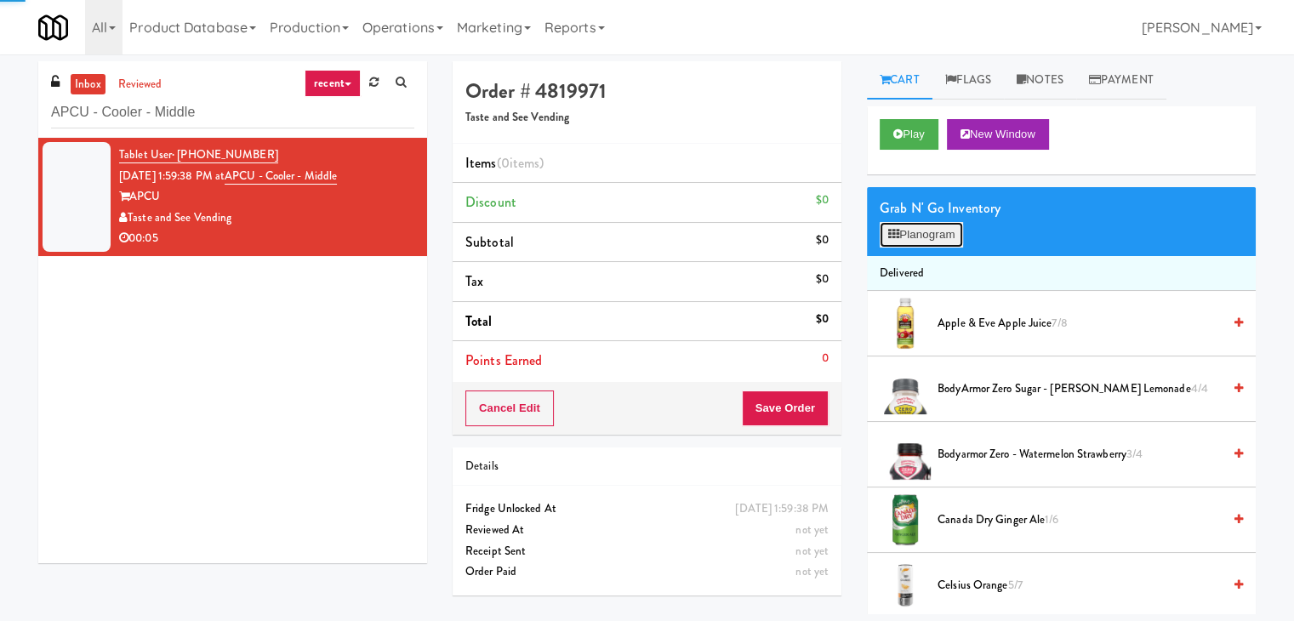
click at [936, 225] on button "Planogram" at bounding box center [920, 235] width 83 height 26
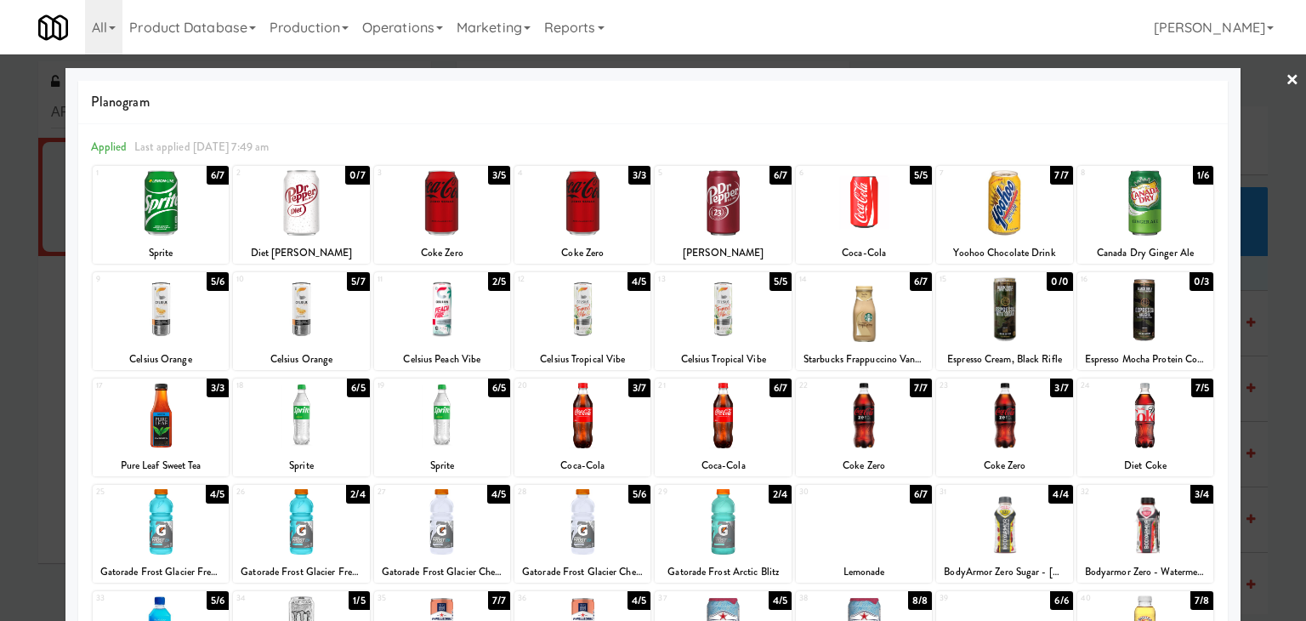
click at [737, 202] on div at bounding box center [723, 202] width 136 height 65
click at [1266, 83] on div at bounding box center [653, 310] width 1306 height 621
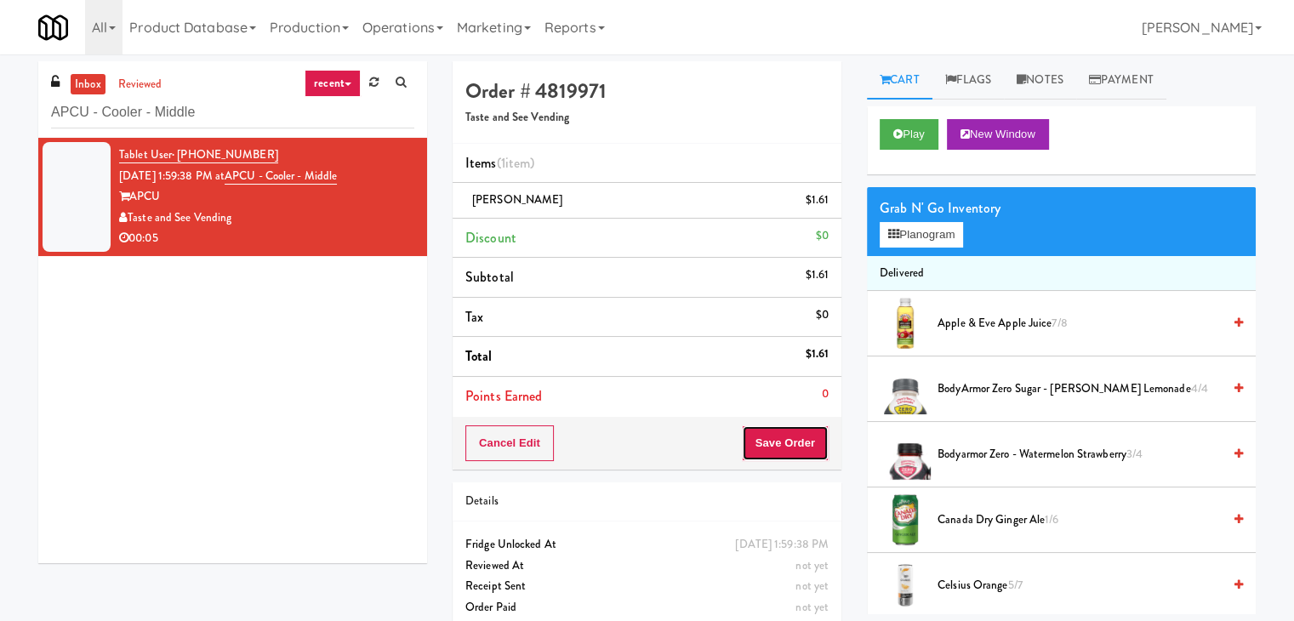
drag, startPoint x: 788, startPoint y: 436, endPoint x: 768, endPoint y: 434, distance: 20.6
click at [787, 437] on button "Save Order" at bounding box center [785, 443] width 87 height 36
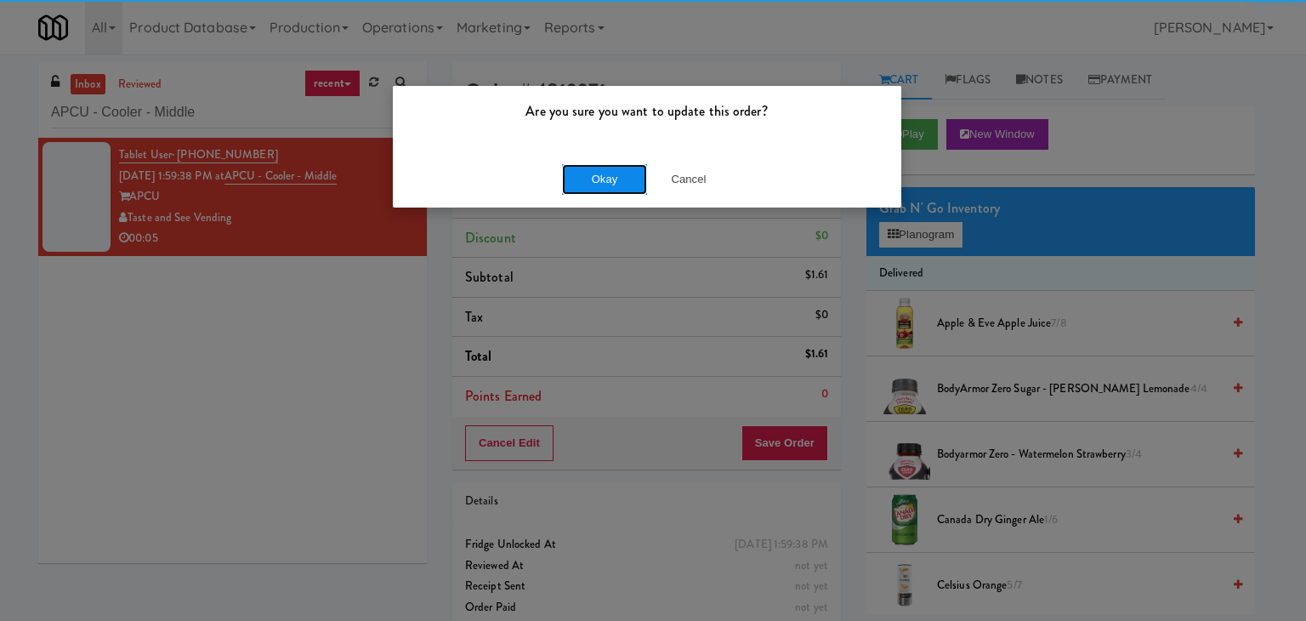
click at [598, 168] on button "Okay" at bounding box center [604, 179] width 85 height 31
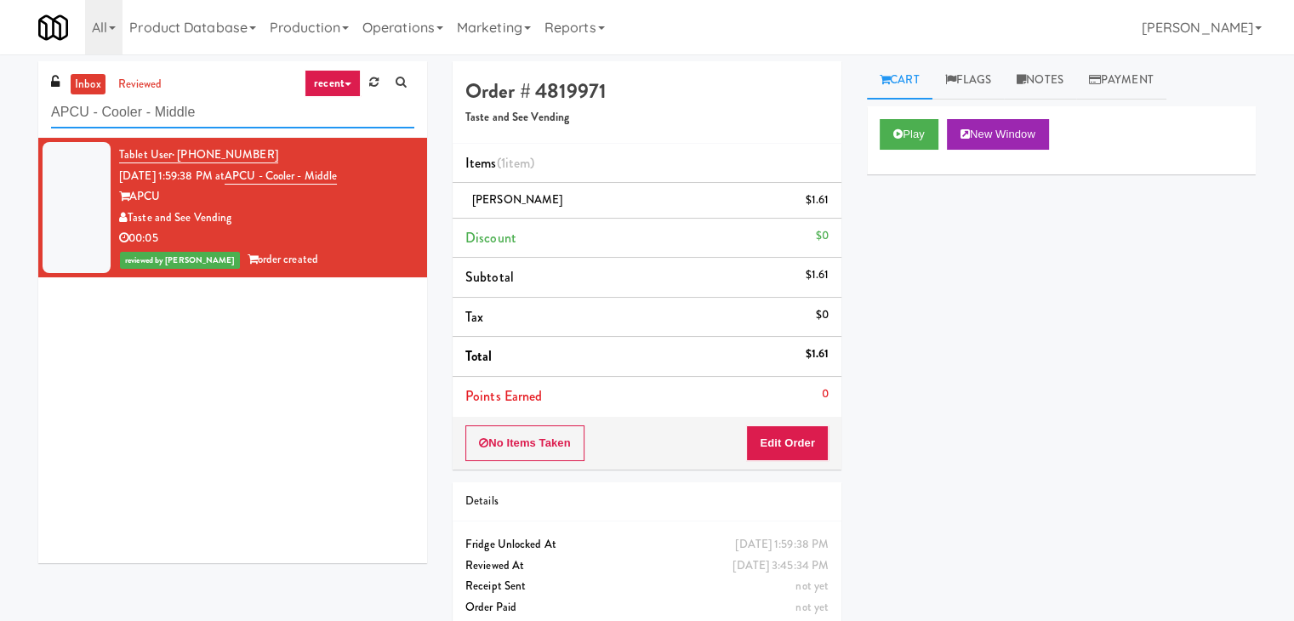
click at [213, 122] on input "APCU - Cooler - Middle" at bounding box center [232, 112] width 363 height 31
paste input "Cowork 1010 - Cooler"
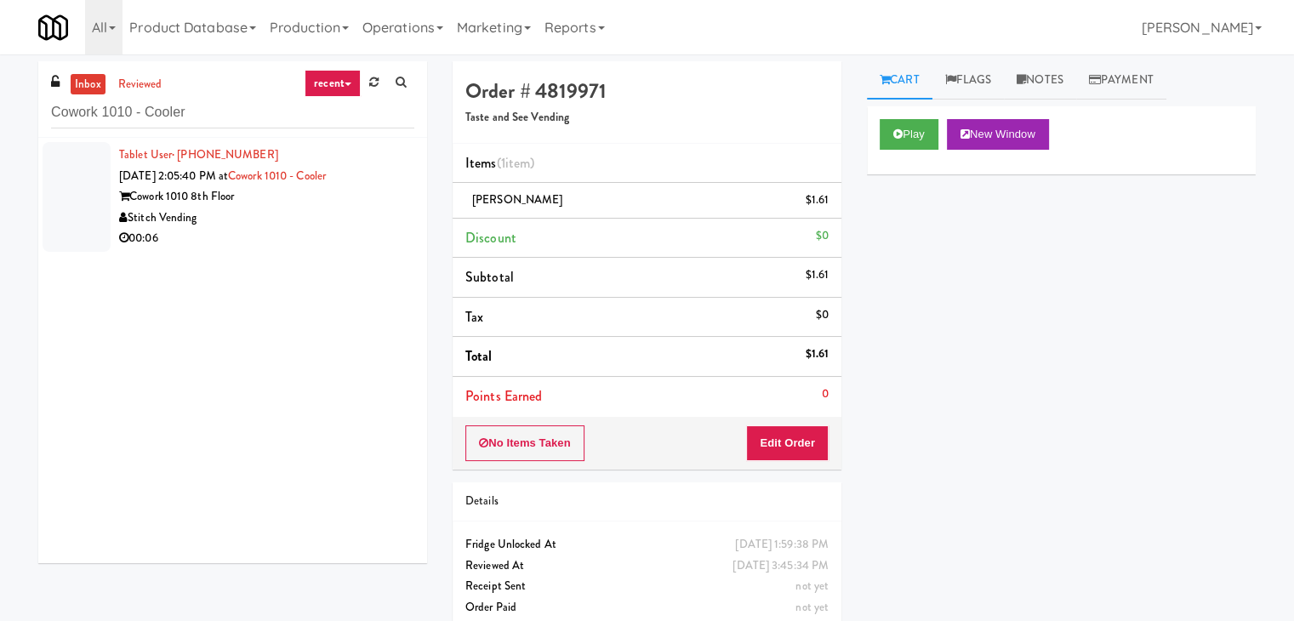
click at [366, 249] on li "Tablet User · (317) 590-8741 [DATE] 2:05:40 PM at Cowork 1010 - Cooler Cowork 1…" at bounding box center [232, 197] width 389 height 118
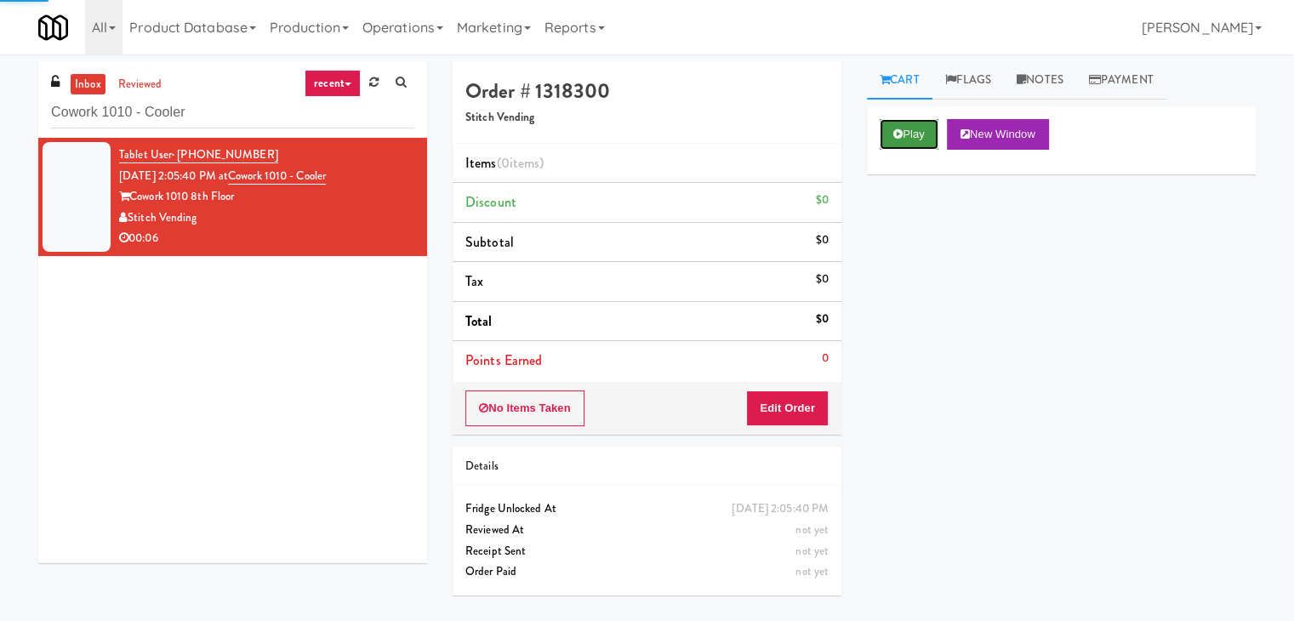
click at [902, 129] on button "Play" at bounding box center [908, 134] width 59 height 31
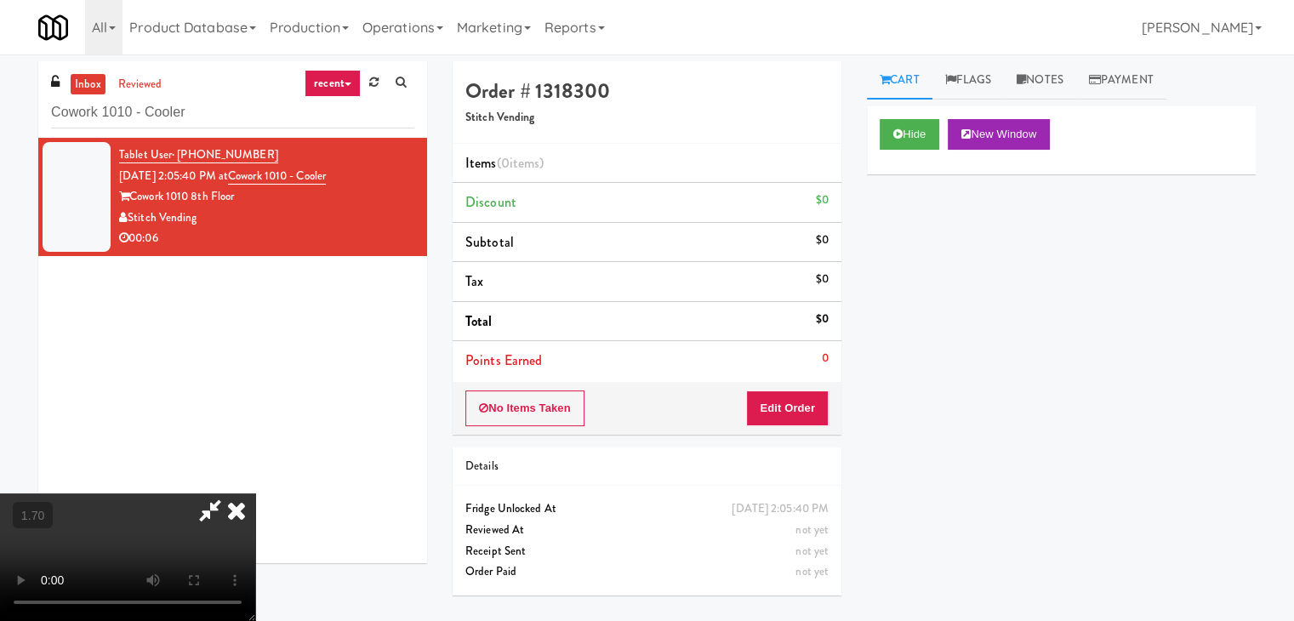
click at [255, 493] on video at bounding box center [127, 557] width 255 height 128
click at [255, 493] on icon at bounding box center [236, 510] width 37 height 34
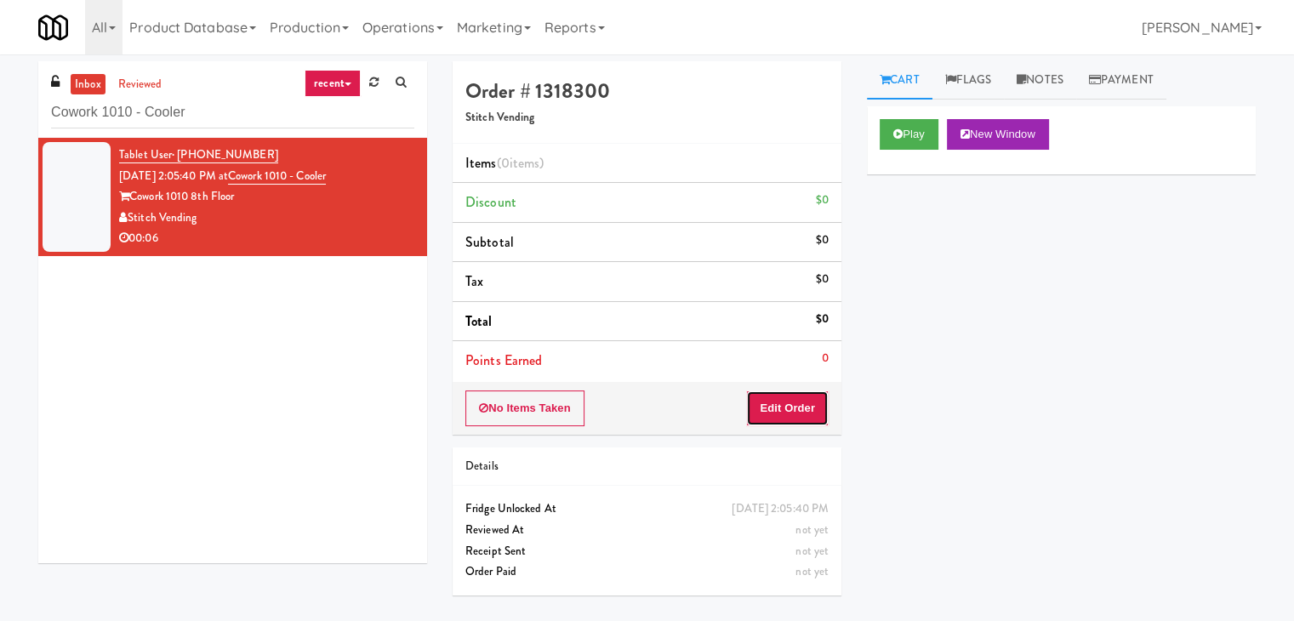
click at [796, 405] on button "Edit Order" at bounding box center [787, 408] width 83 height 36
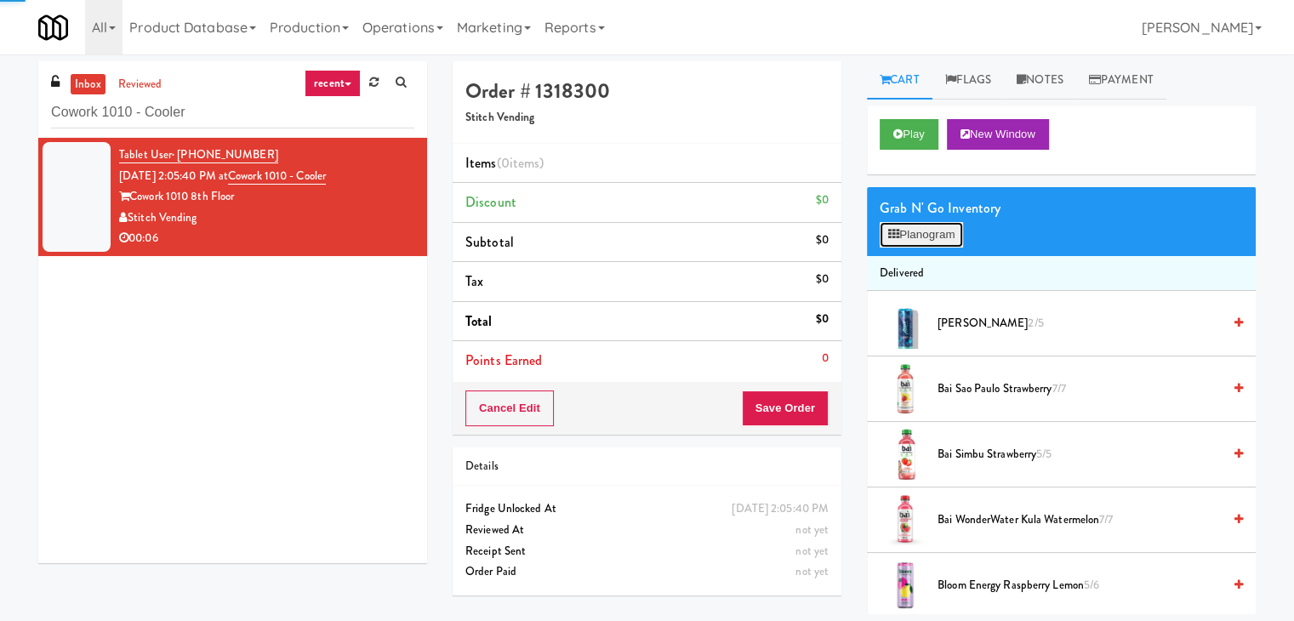
drag, startPoint x: 924, startPoint y: 235, endPoint x: 917, endPoint y: 228, distance: 9.6
click at [924, 234] on button "Planogram" at bounding box center [920, 235] width 83 height 26
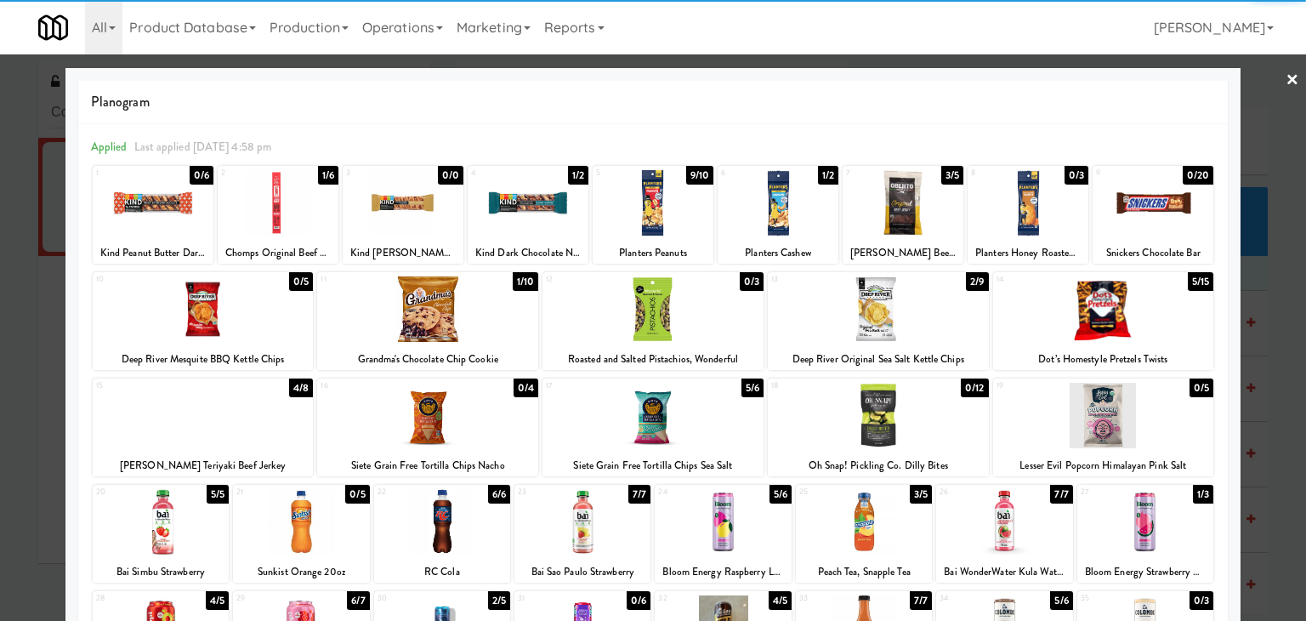
click at [1109, 299] on div at bounding box center [1103, 308] width 221 height 65
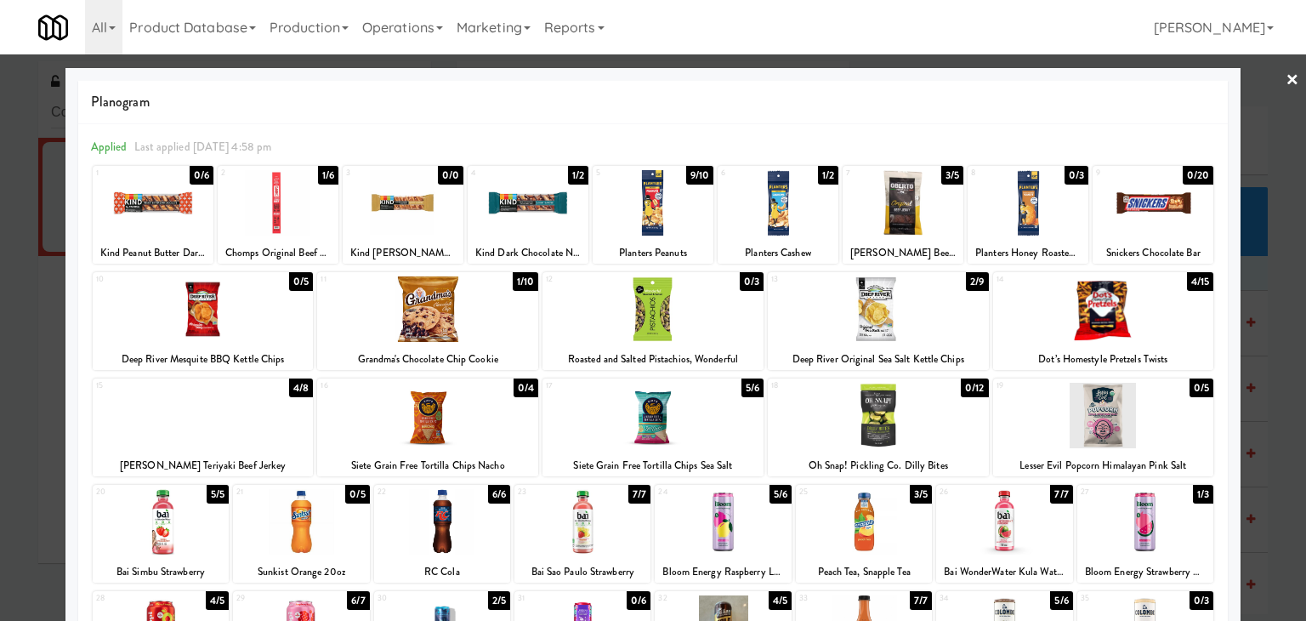
click at [1286, 77] on link "×" at bounding box center [1293, 80] width 14 height 53
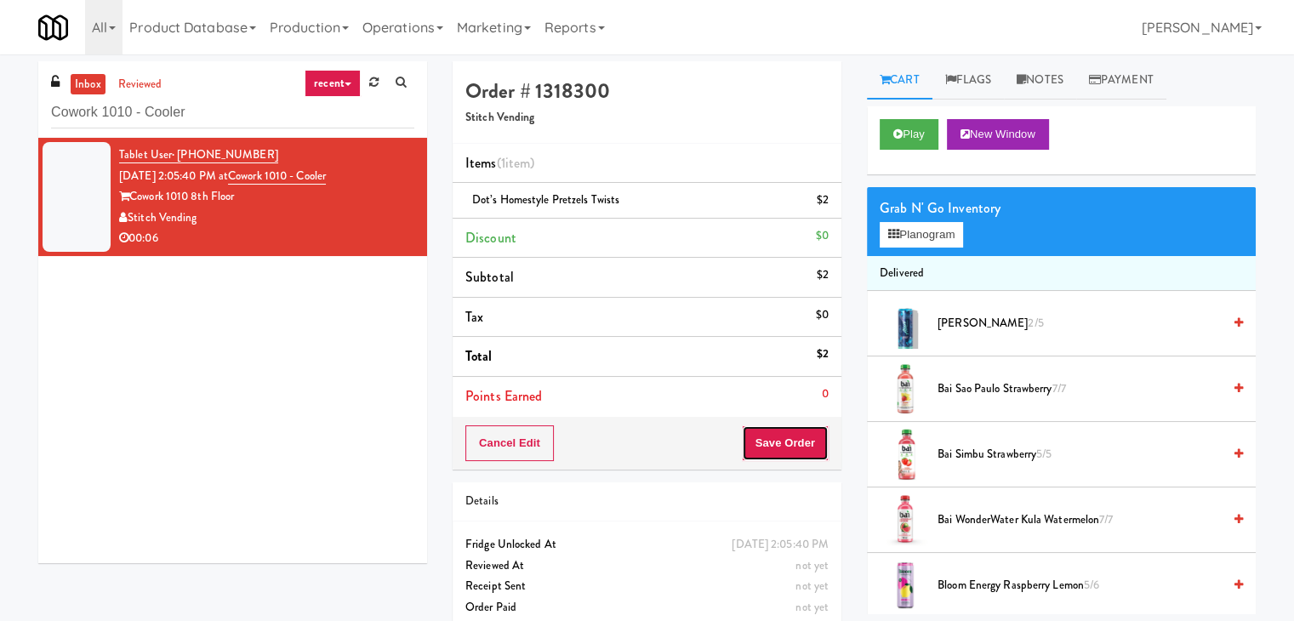
click at [790, 437] on button "Save Order" at bounding box center [785, 443] width 87 height 36
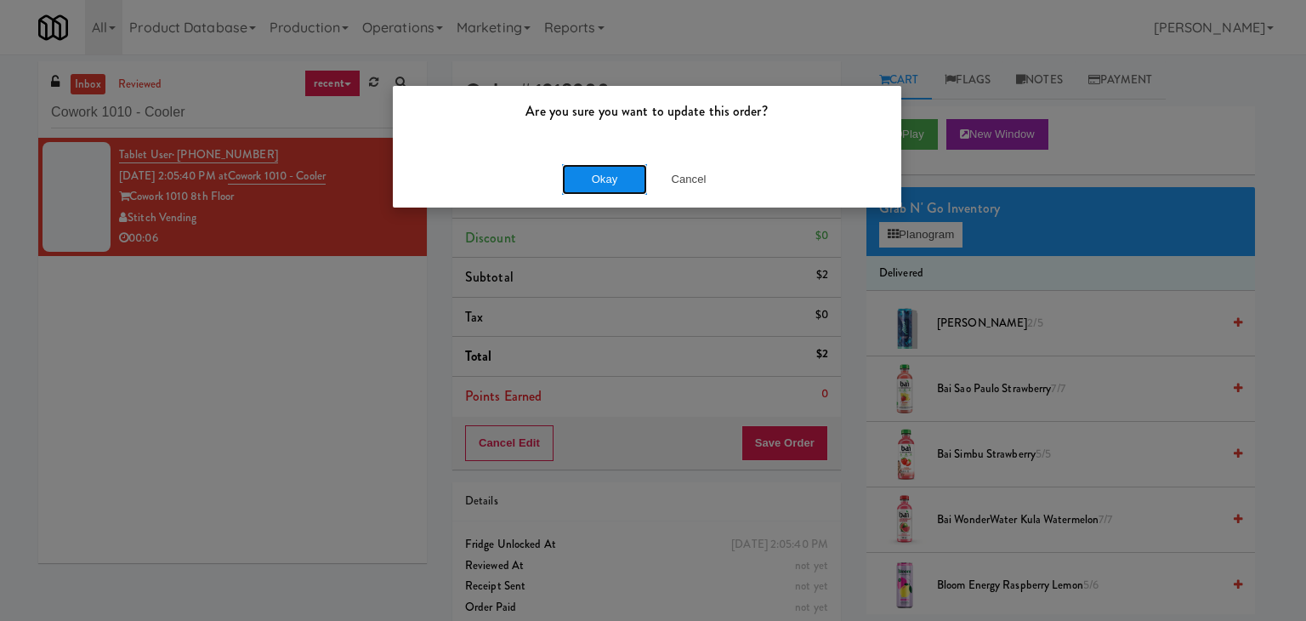
click at [596, 172] on button "Okay" at bounding box center [604, 179] width 85 height 31
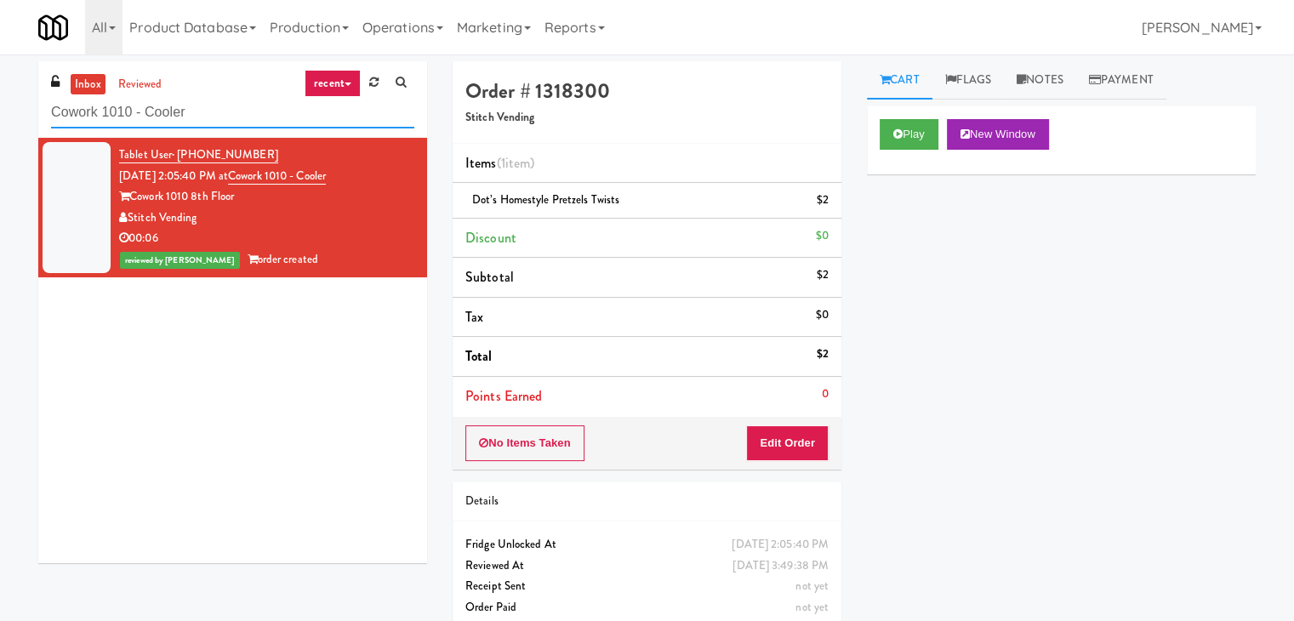
click at [238, 115] on input "Cowork 1010 - Cooler" at bounding box center [232, 112] width 363 height 31
paste input "apital Square RCM #1"
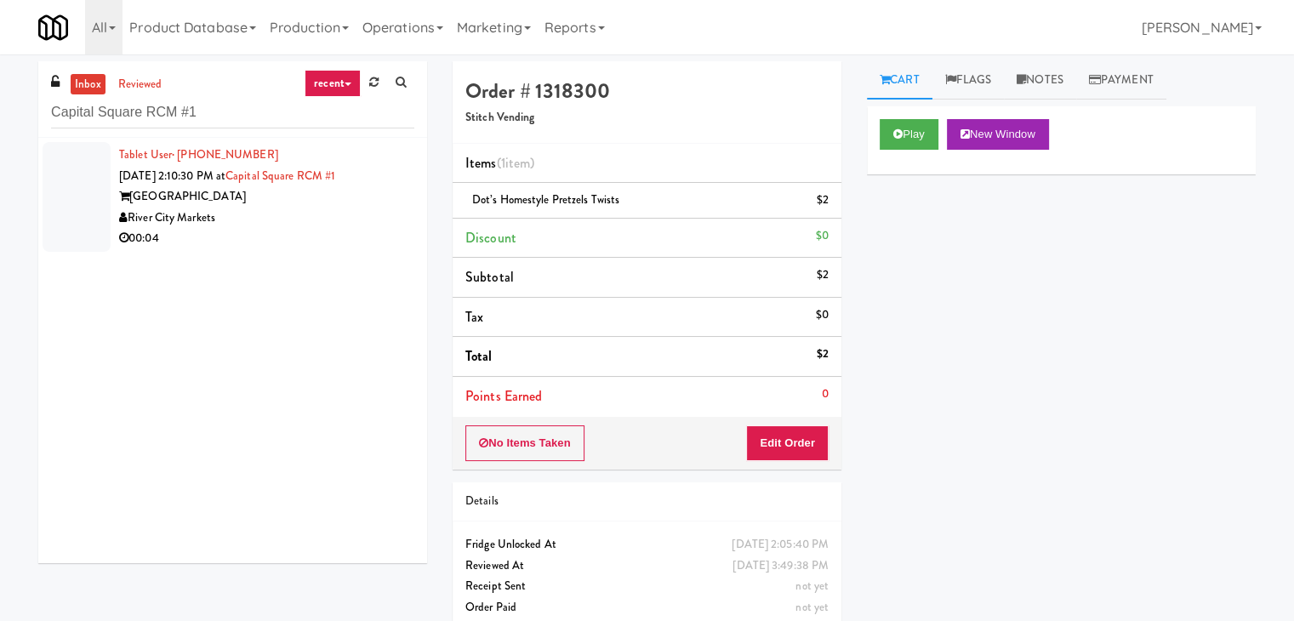
click at [344, 238] on div "00:04" at bounding box center [266, 238] width 295 height 21
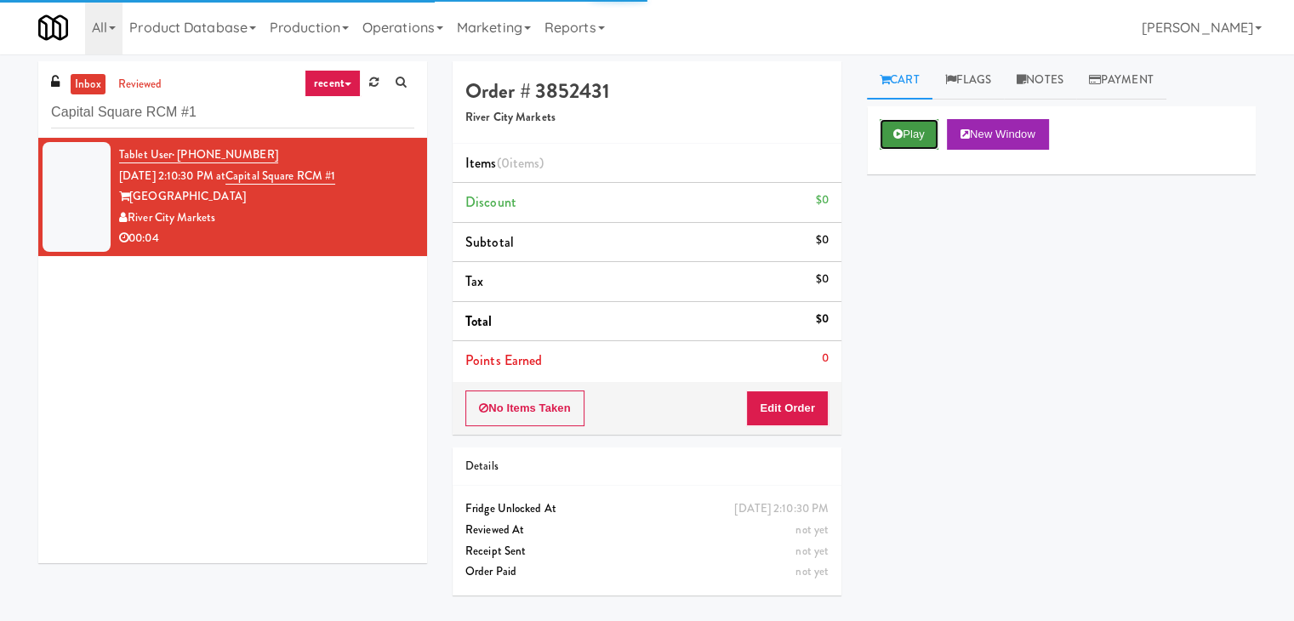
click at [902, 135] on button "Play" at bounding box center [908, 134] width 59 height 31
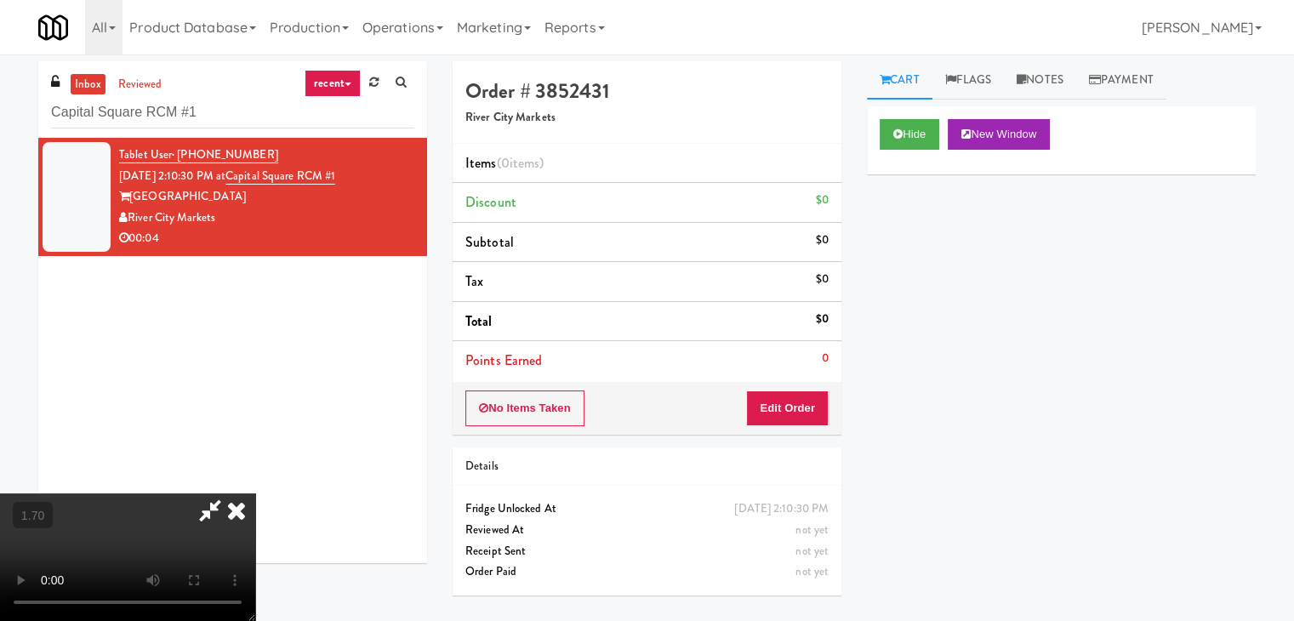
click at [255, 493] on video at bounding box center [127, 557] width 255 height 128
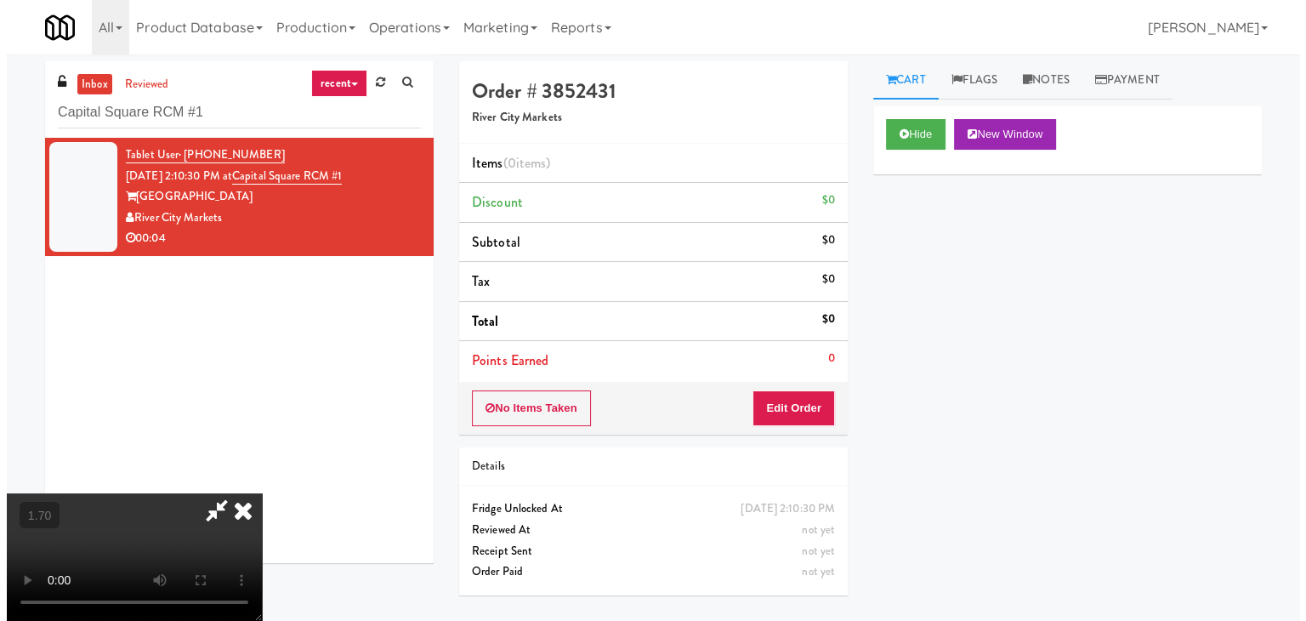
scroll to position [0, 0]
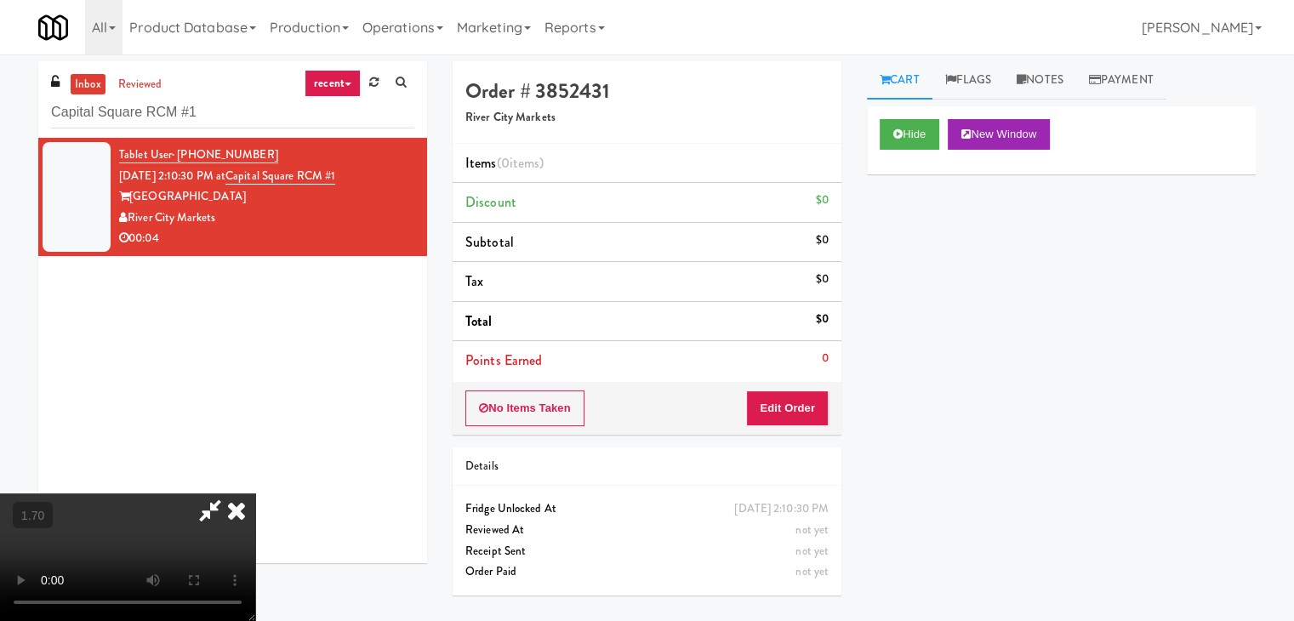
click at [255, 493] on icon at bounding box center [236, 510] width 37 height 34
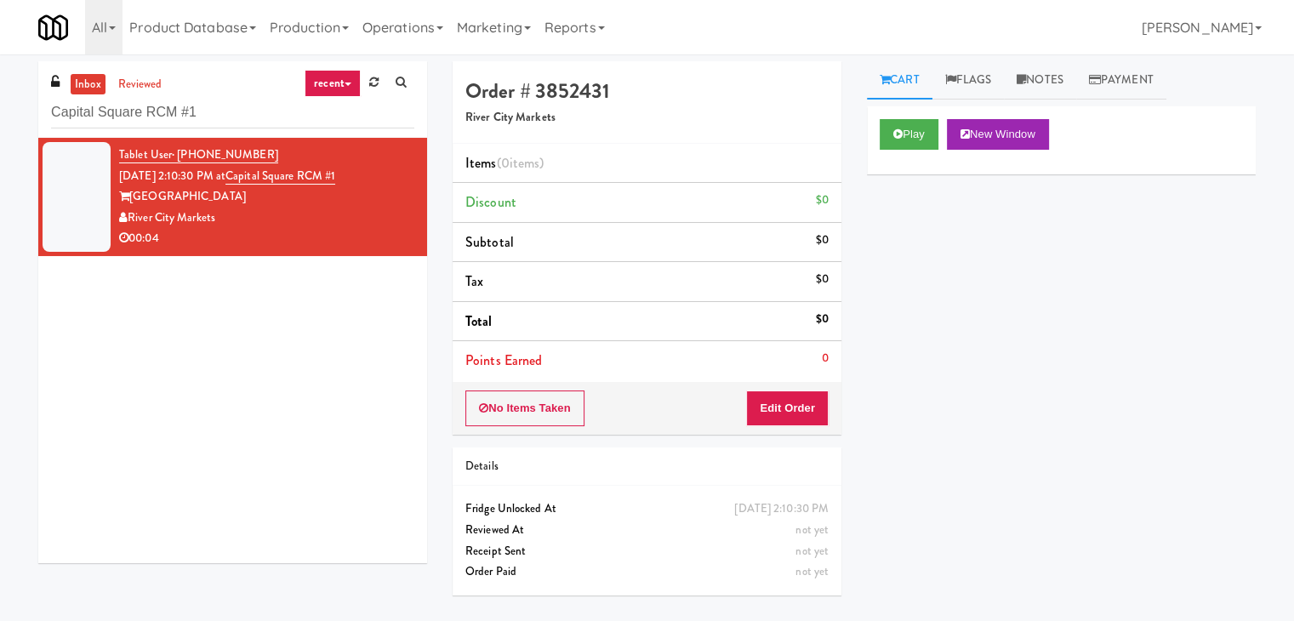
click at [795, 385] on div "Order # 3852431 River City Markets Items (0 items ) Discount $0 Subtotal $0 Tax…" at bounding box center [646, 247] width 389 height 373
click at [797, 402] on button "Edit Order" at bounding box center [787, 408] width 83 height 36
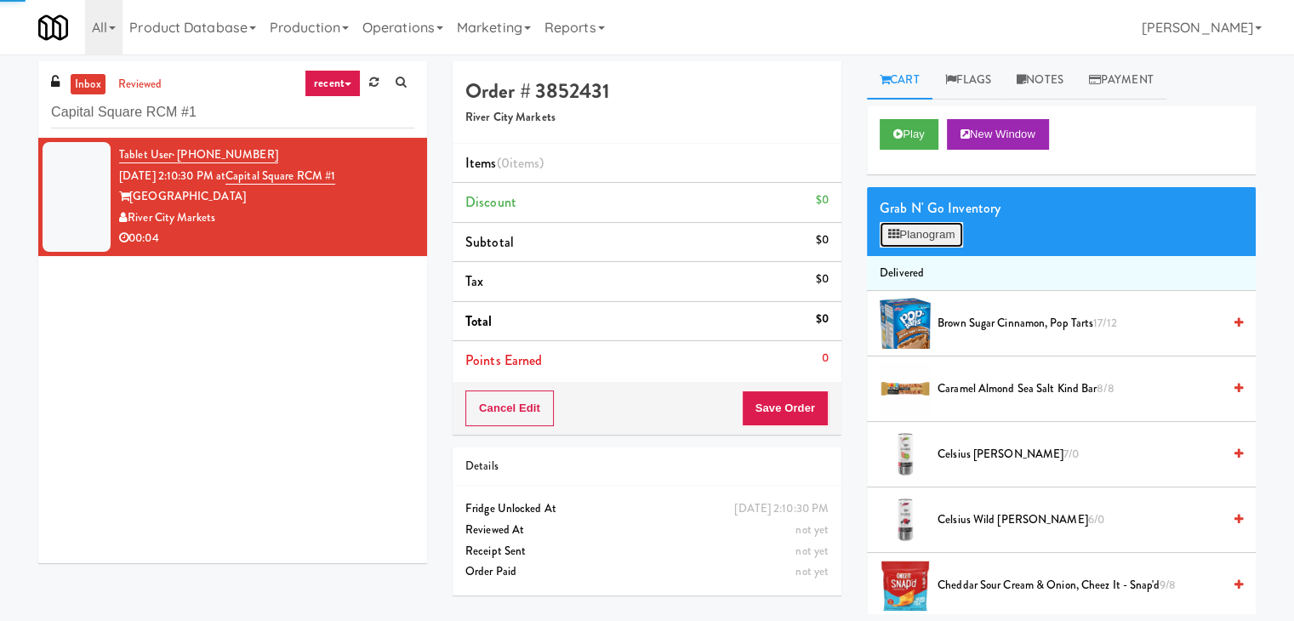
click at [892, 246] on button "Planogram" at bounding box center [920, 235] width 83 height 26
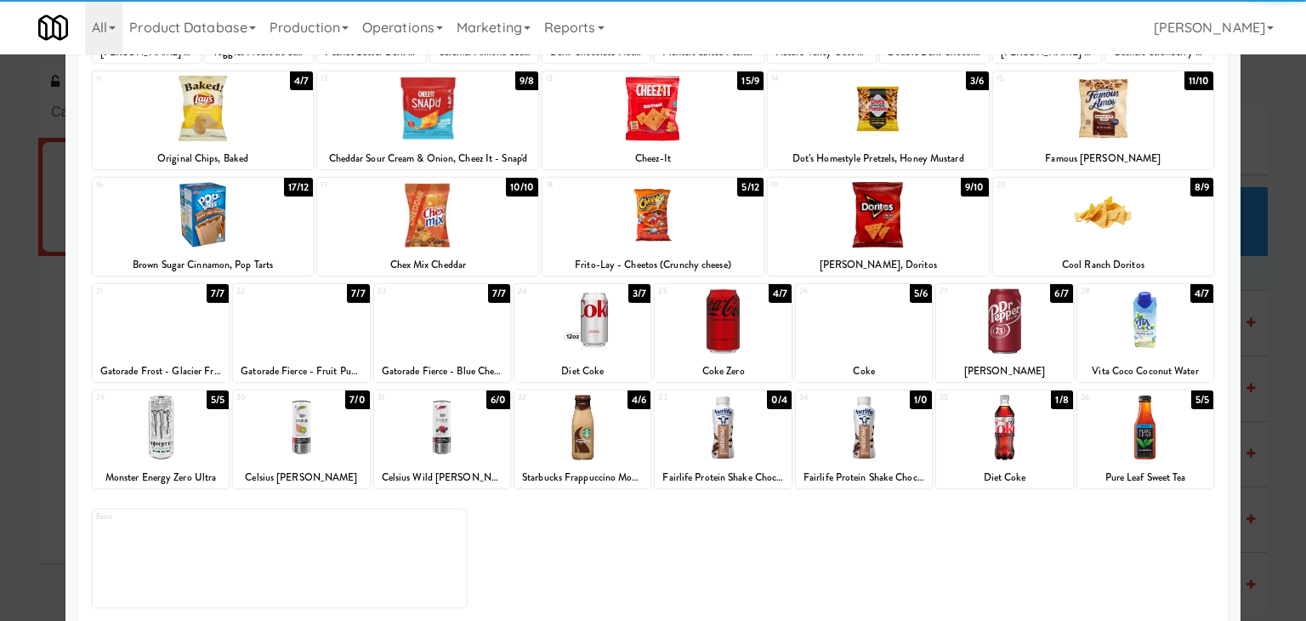
scroll to position [214, 0]
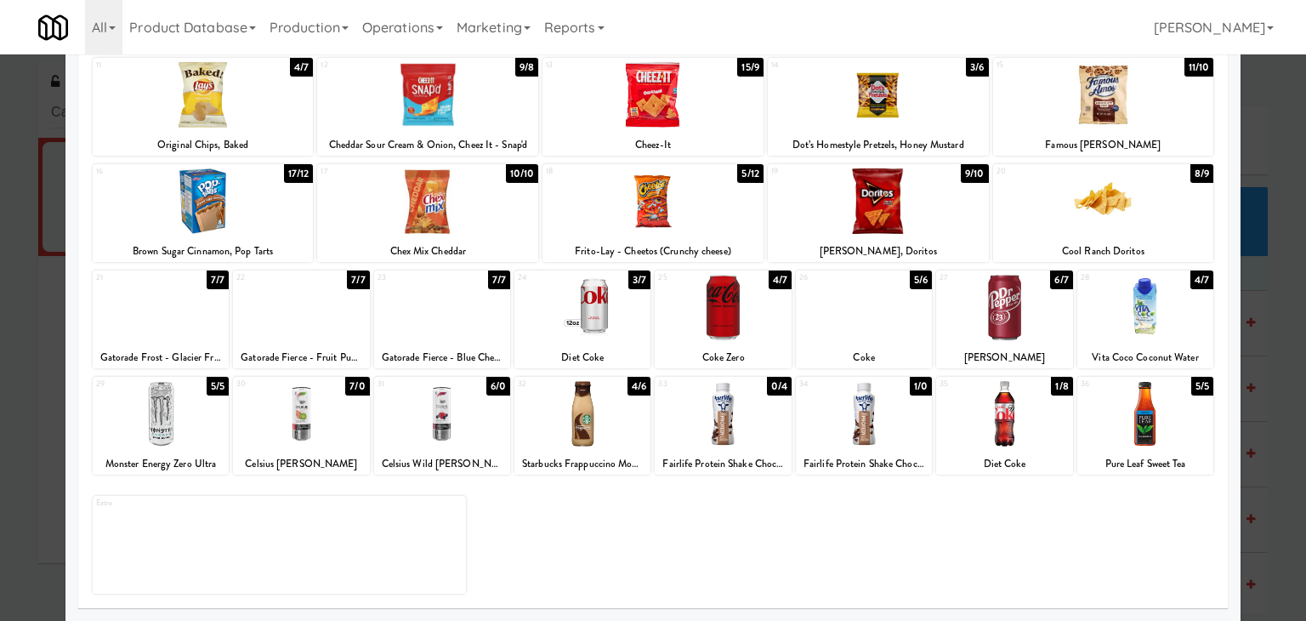
click at [705, 317] on div at bounding box center [723, 307] width 136 height 65
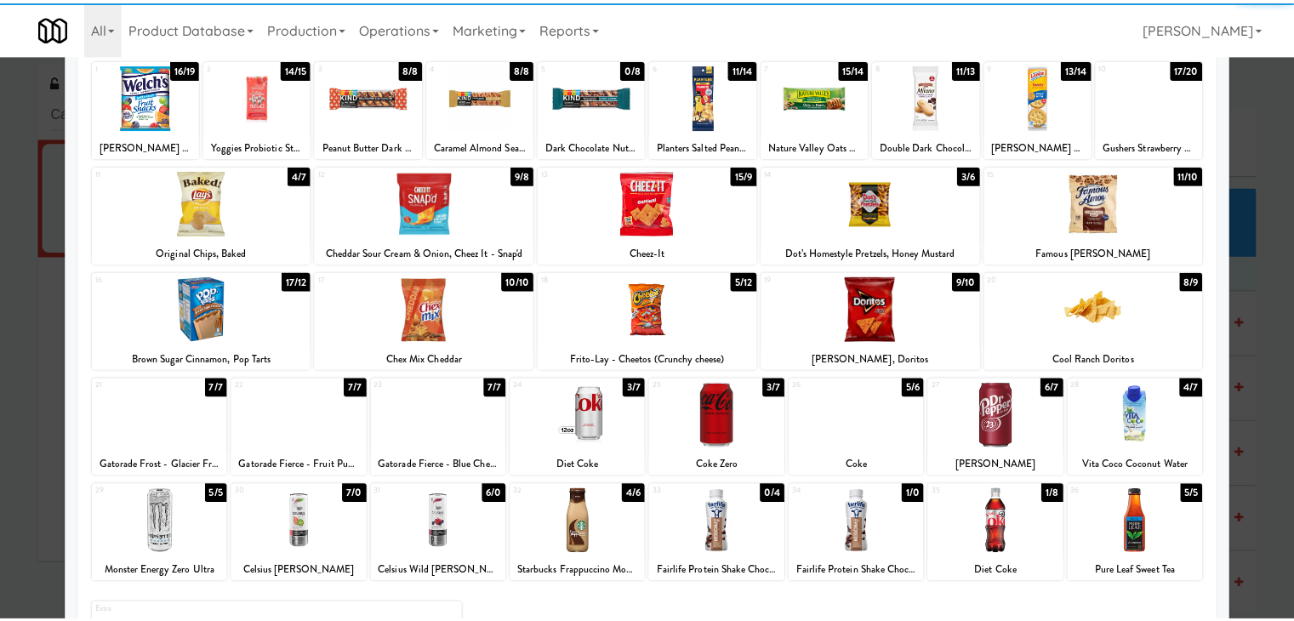
scroll to position [0, 0]
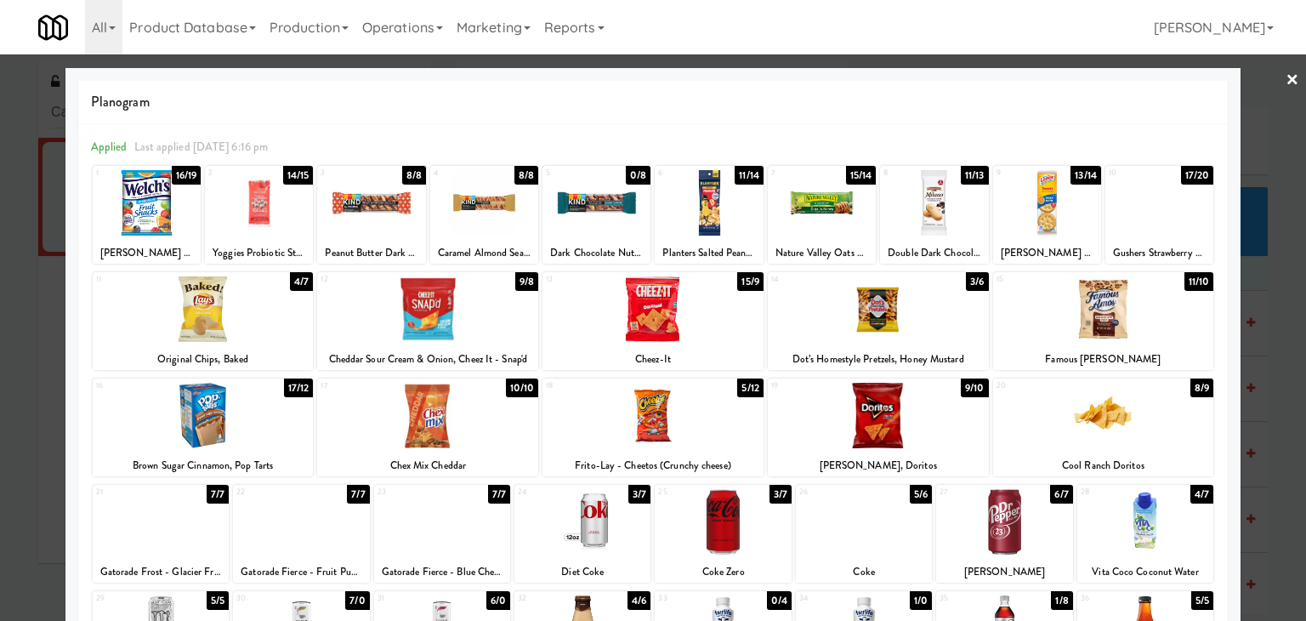
click at [1286, 79] on link "×" at bounding box center [1293, 80] width 14 height 53
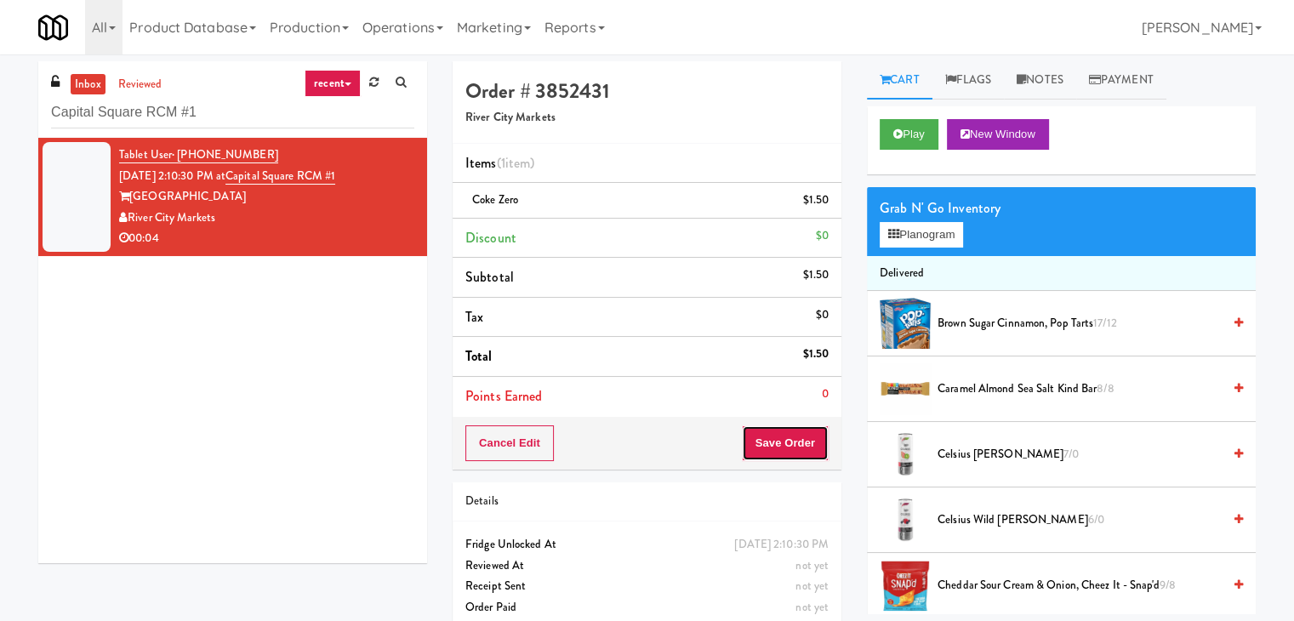
click at [775, 446] on button "Save Order" at bounding box center [785, 443] width 87 height 36
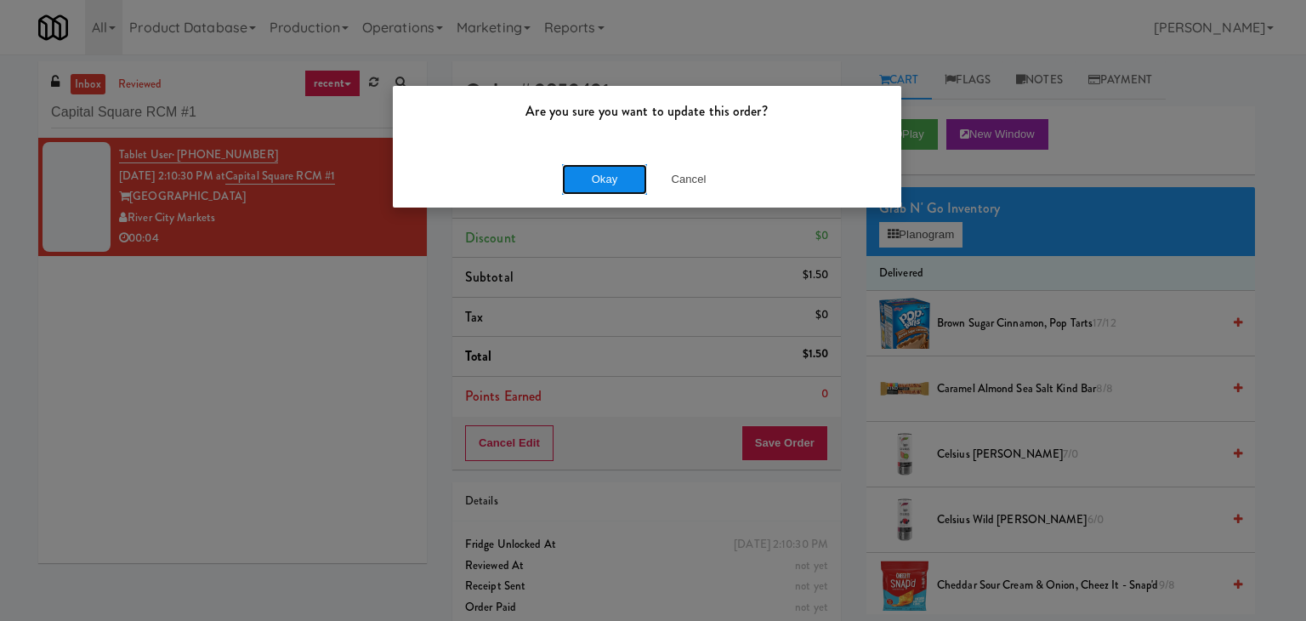
click at [595, 171] on button "Okay" at bounding box center [604, 179] width 85 height 31
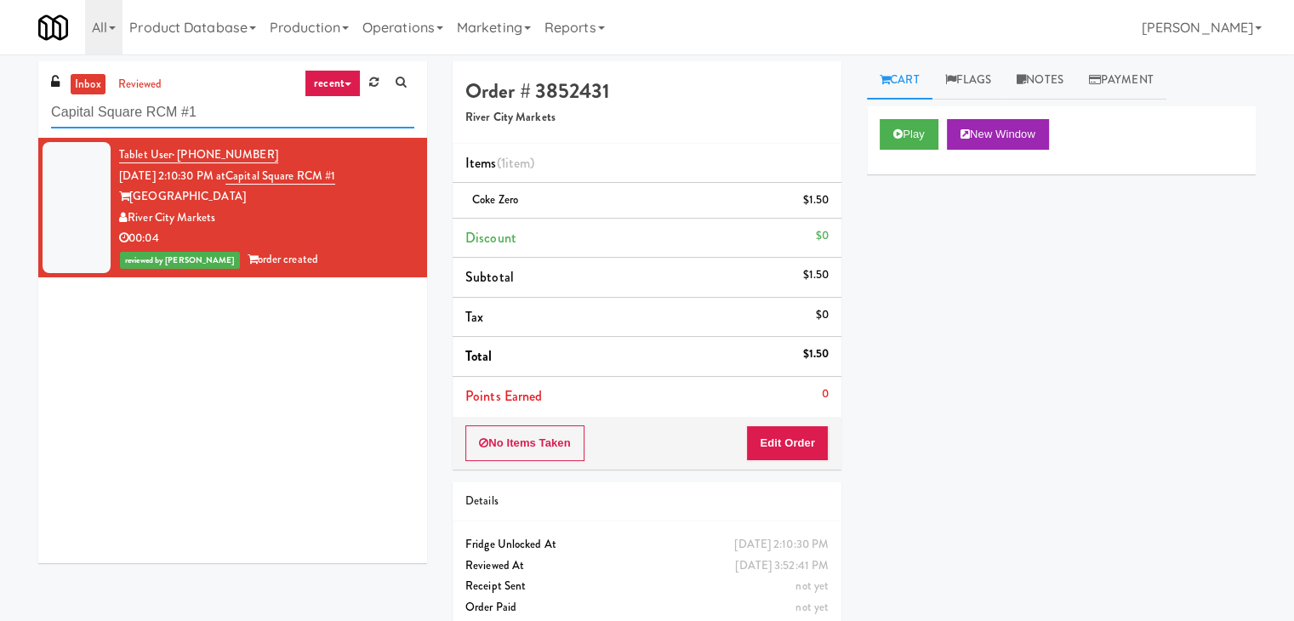
click at [224, 105] on input "Capital Square RCM #1" at bounding box center [232, 112] width 363 height 31
paste input "The Sound at [PERSON_NAME][GEOGRAPHIC_DATA]"
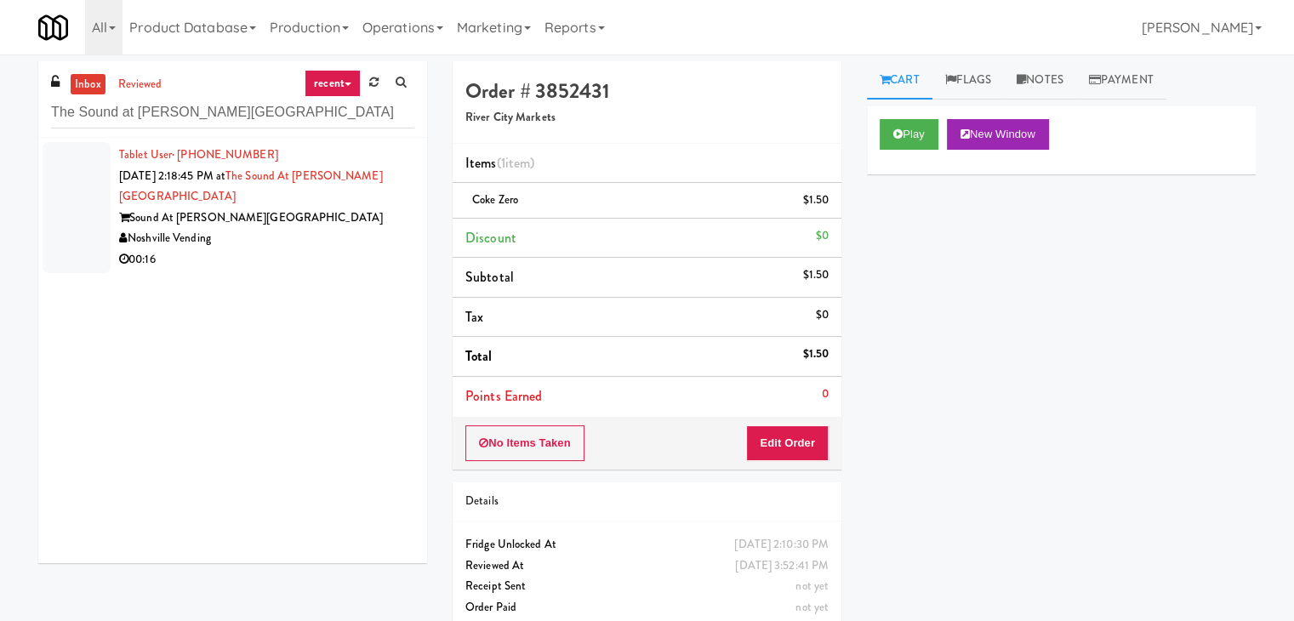
click at [341, 207] on div "Tablet User · (850) 543-0334 [DATE] 2:18:45 PM at [GEOGRAPHIC_DATA] at [PERSON_…" at bounding box center [266, 208] width 295 height 126
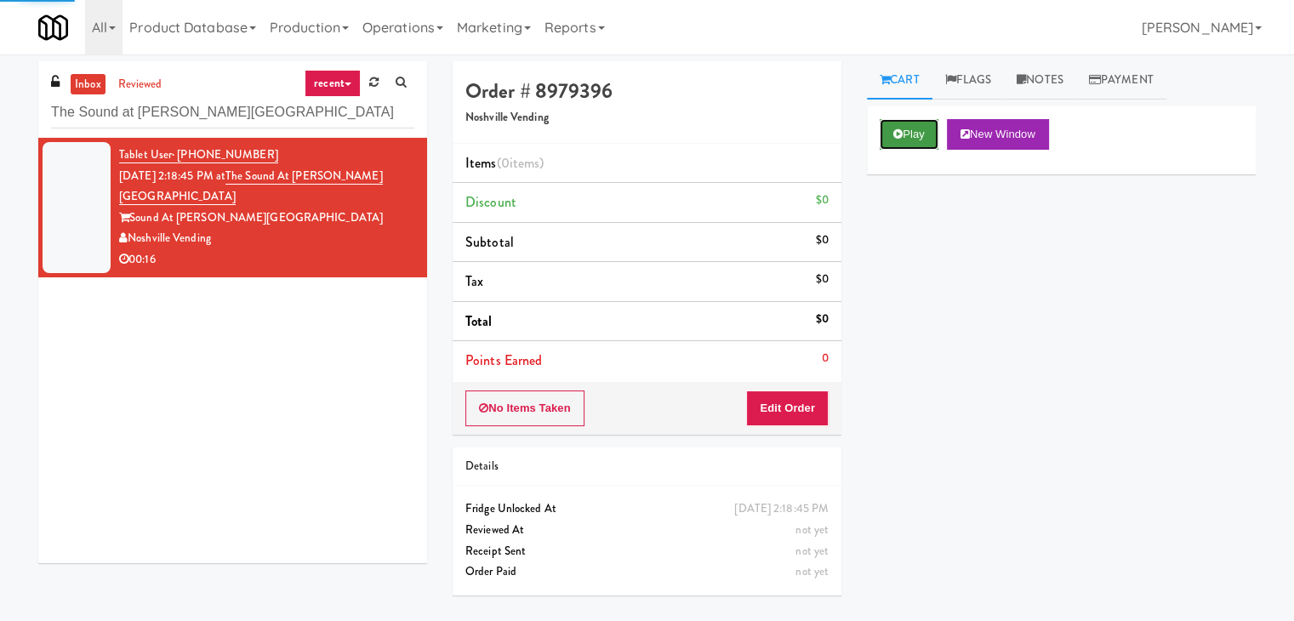
click at [907, 127] on button "Play" at bounding box center [908, 134] width 59 height 31
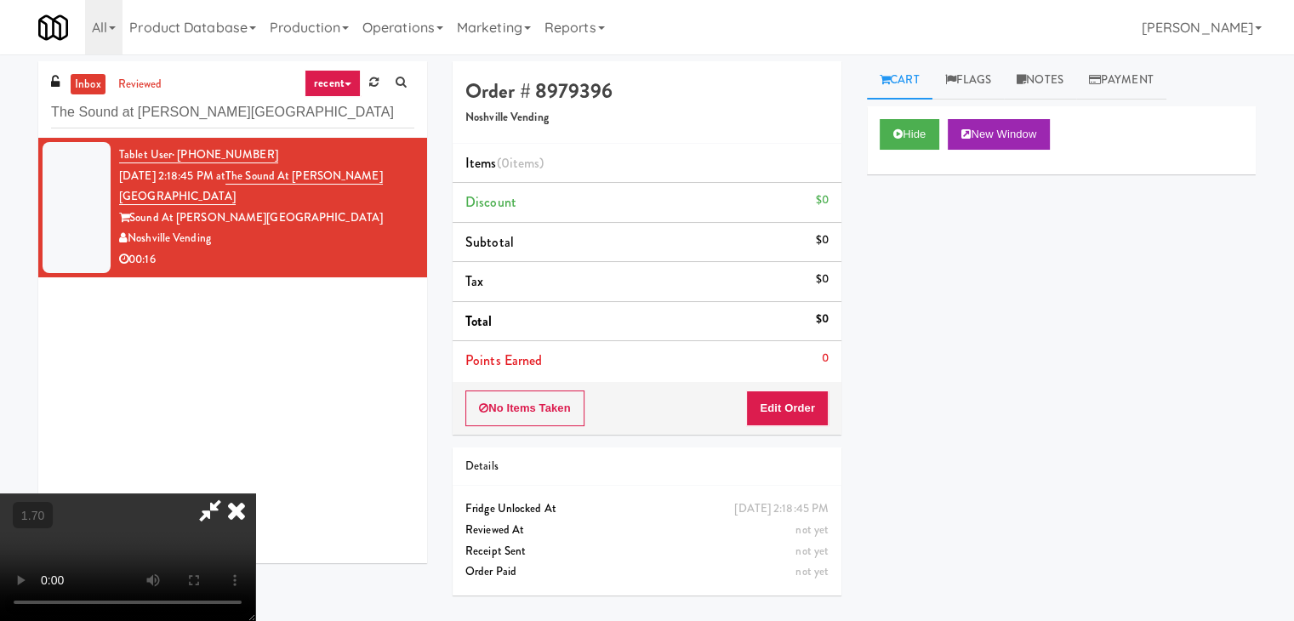
click at [255, 493] on video at bounding box center [127, 557] width 255 height 128
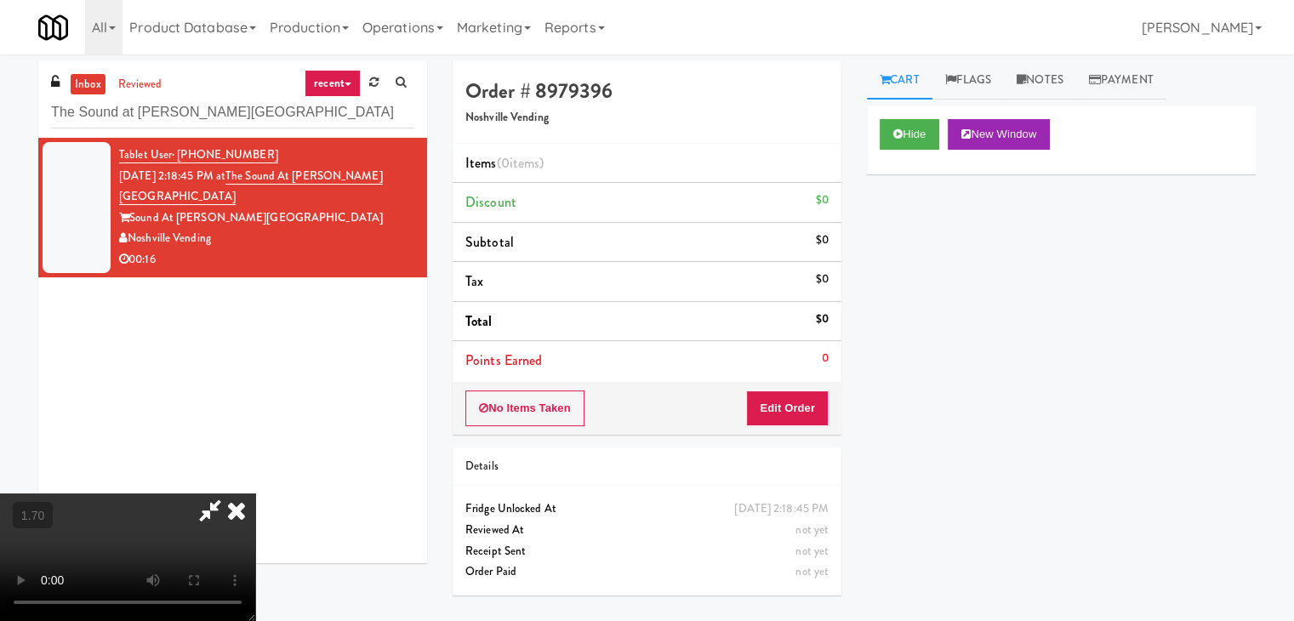
click at [255, 493] on video at bounding box center [127, 557] width 255 height 128
click at [255, 493] on icon at bounding box center [236, 510] width 37 height 34
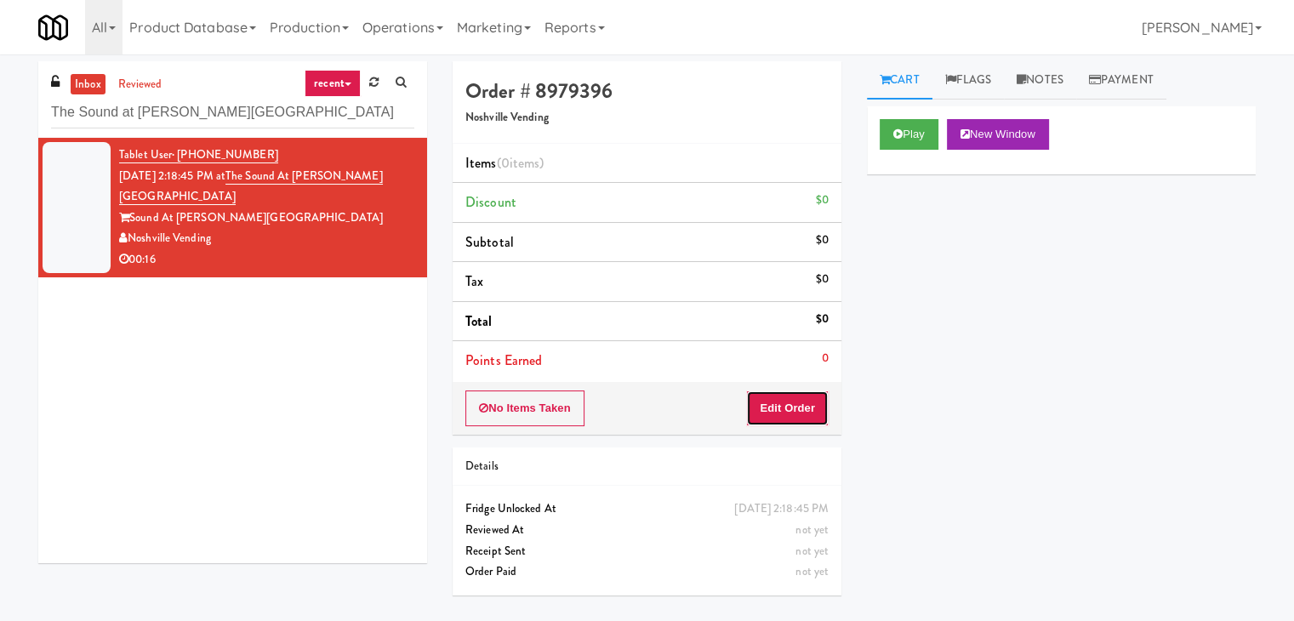
click at [815, 403] on button "Edit Order" at bounding box center [787, 408] width 83 height 36
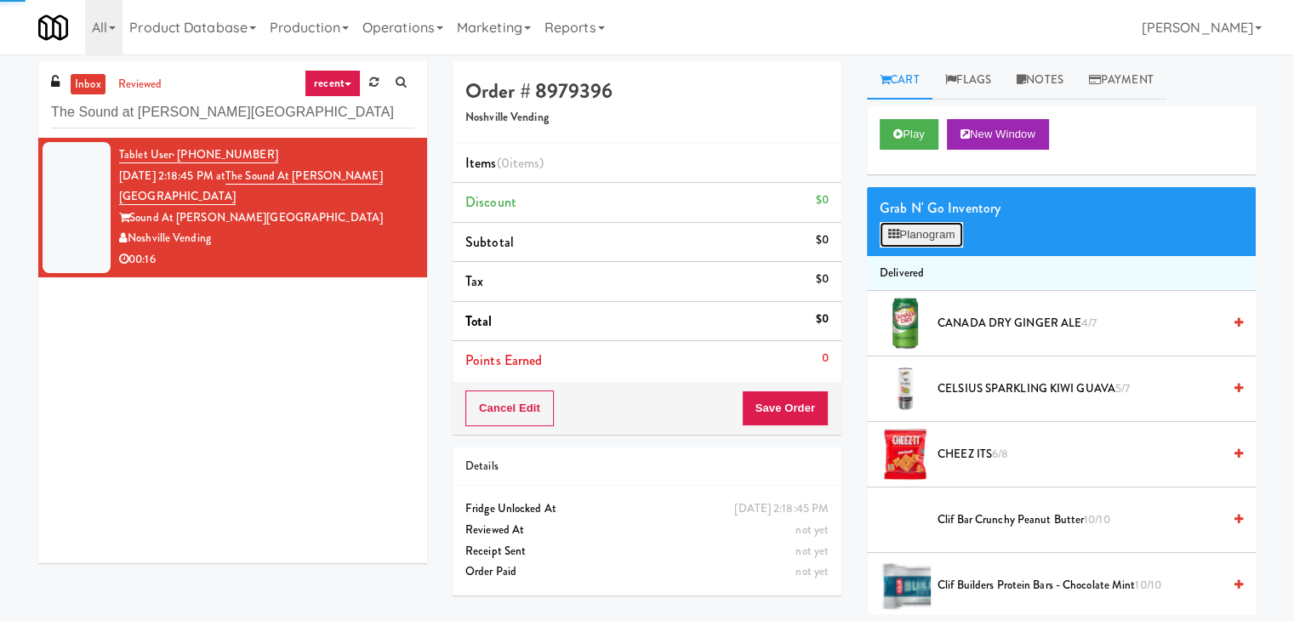
click at [910, 240] on button "Planogram" at bounding box center [920, 235] width 83 height 26
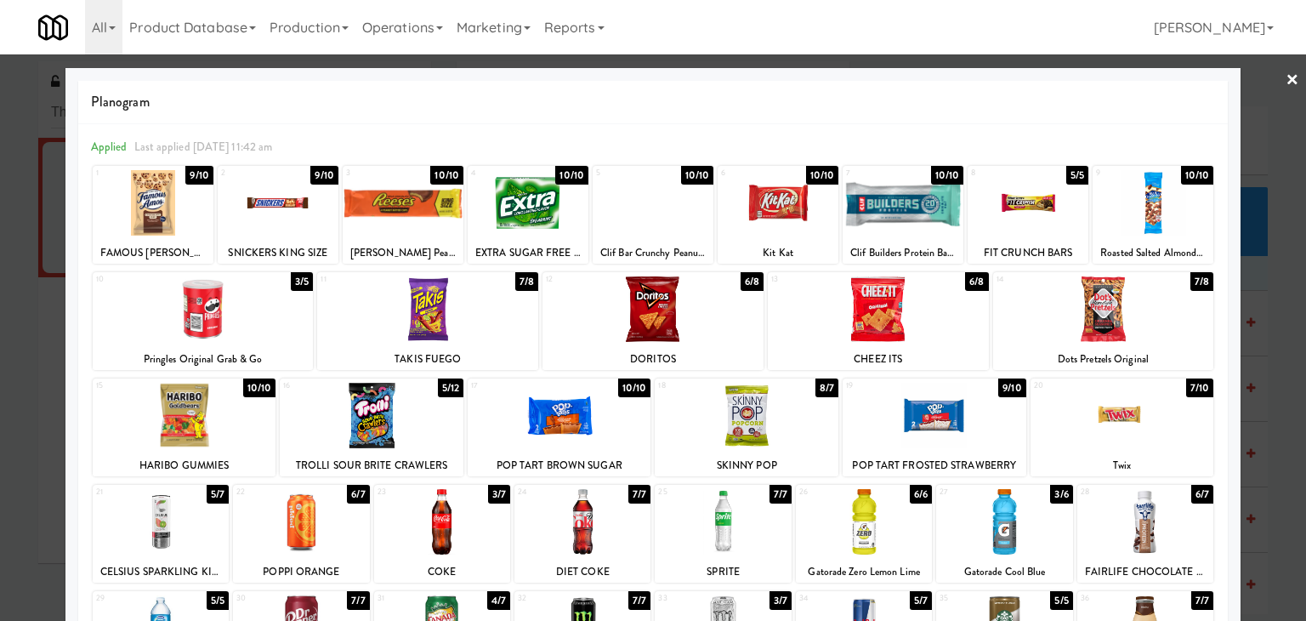
click at [412, 204] on div at bounding box center [403, 202] width 121 height 65
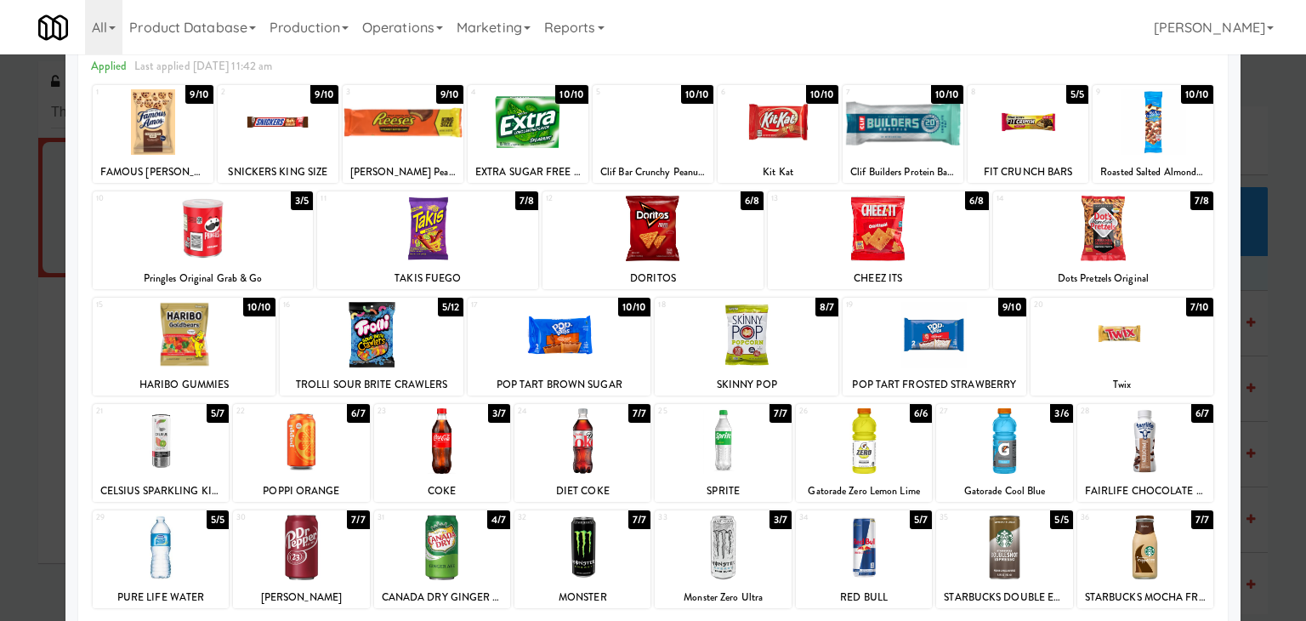
scroll to position [170, 0]
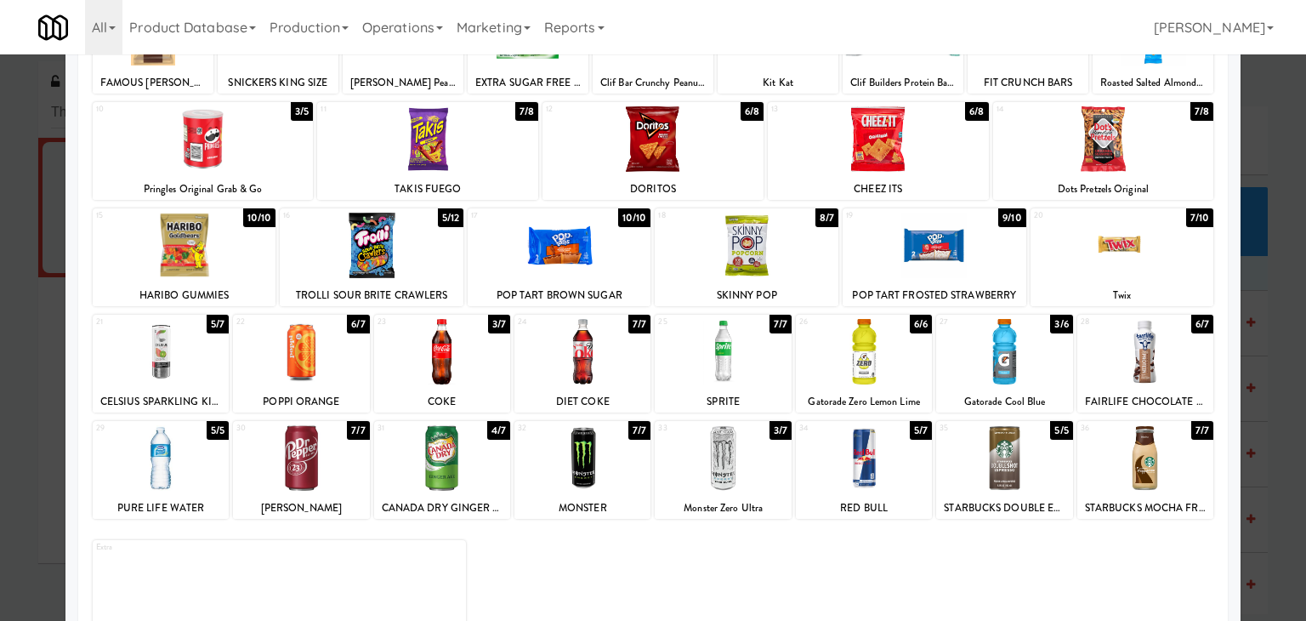
click at [390, 259] on div at bounding box center [372, 245] width 184 height 65
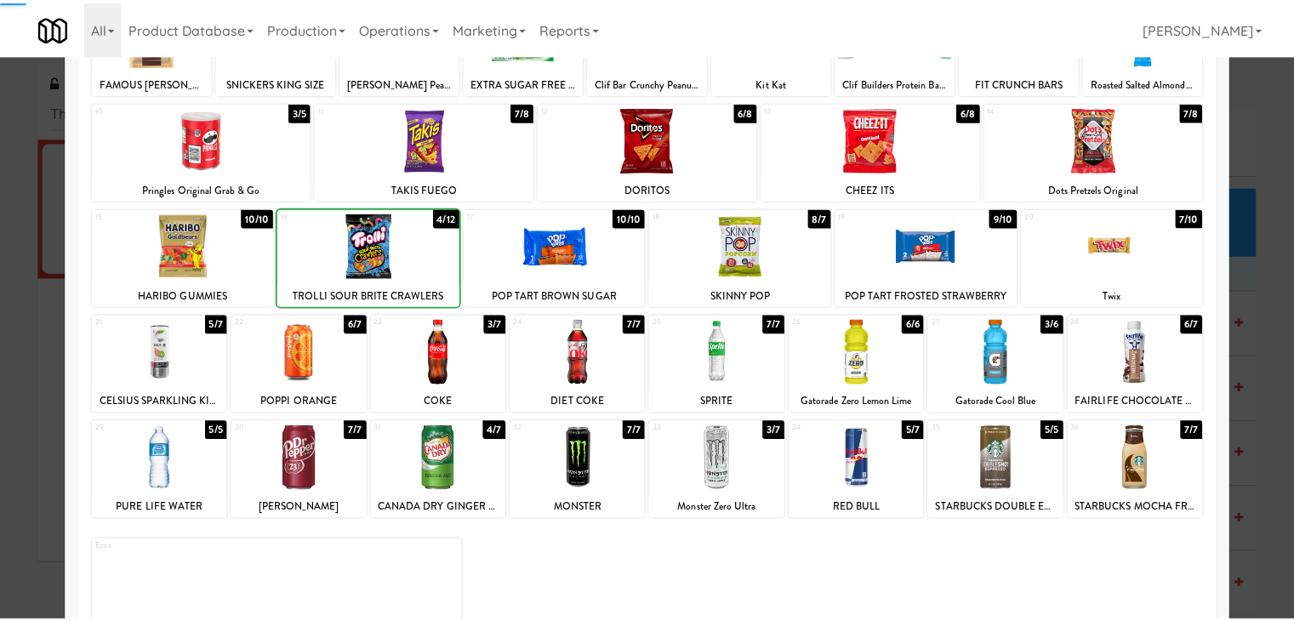
scroll to position [0, 0]
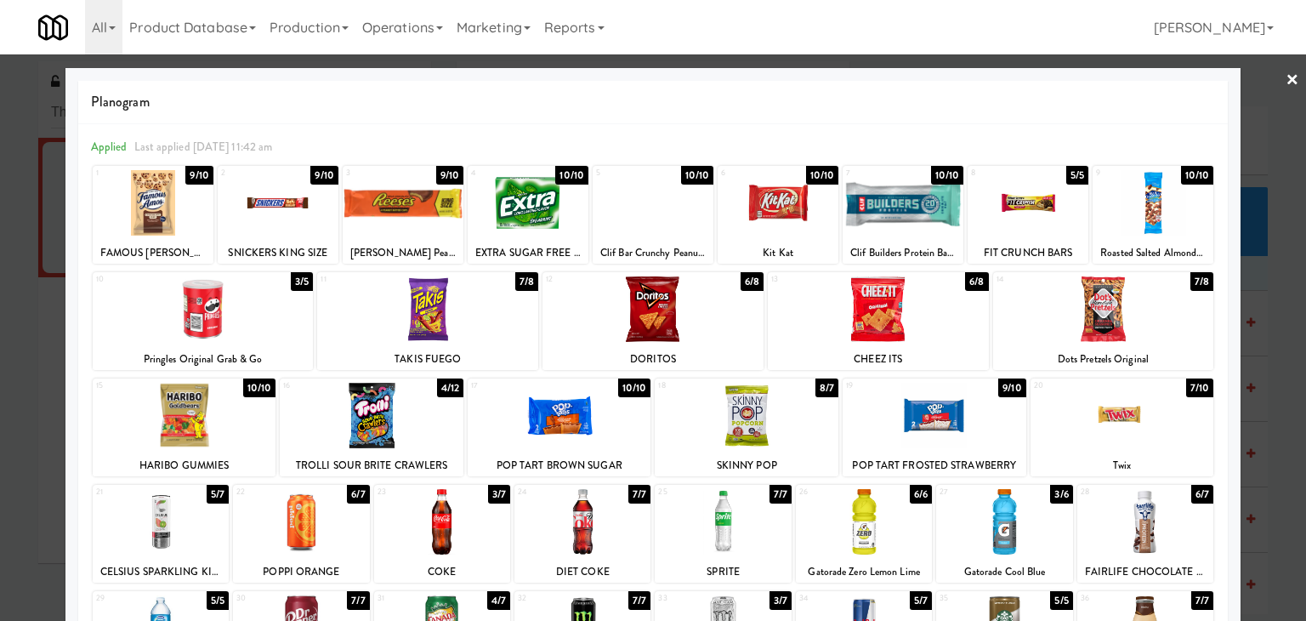
click at [1286, 80] on link "×" at bounding box center [1293, 80] width 14 height 53
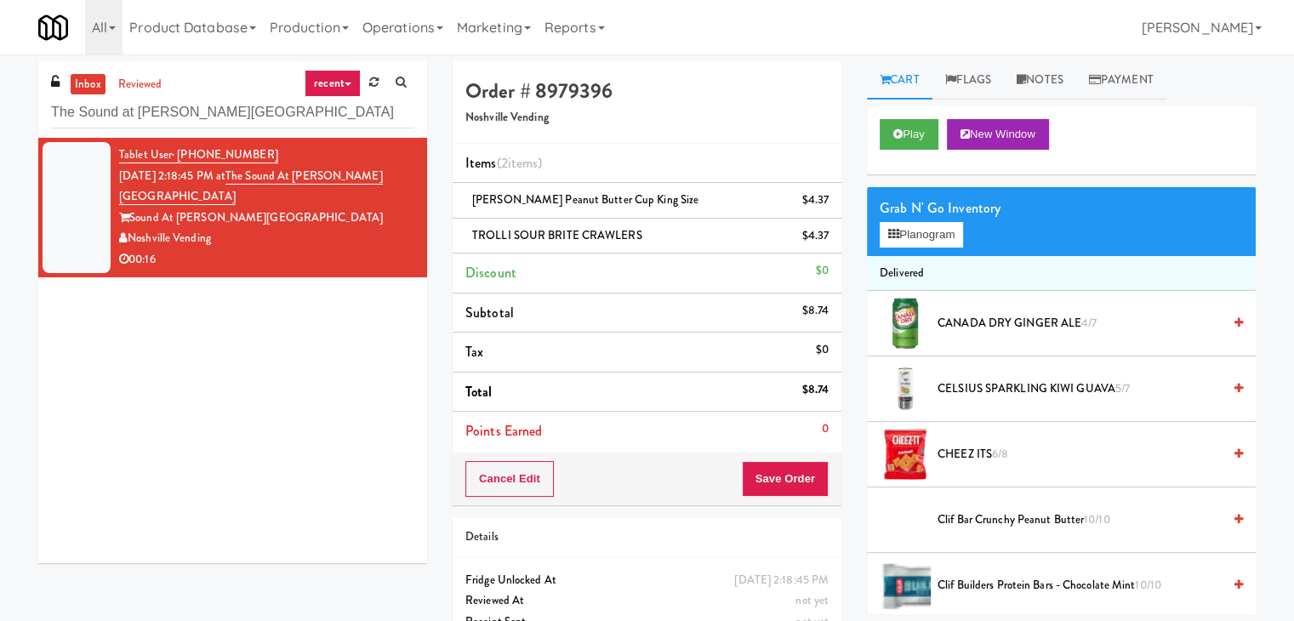
click at [782, 455] on div "Cancel Edit Save Order" at bounding box center [646, 478] width 389 height 53
click at [782, 474] on button "Save Order" at bounding box center [785, 479] width 87 height 36
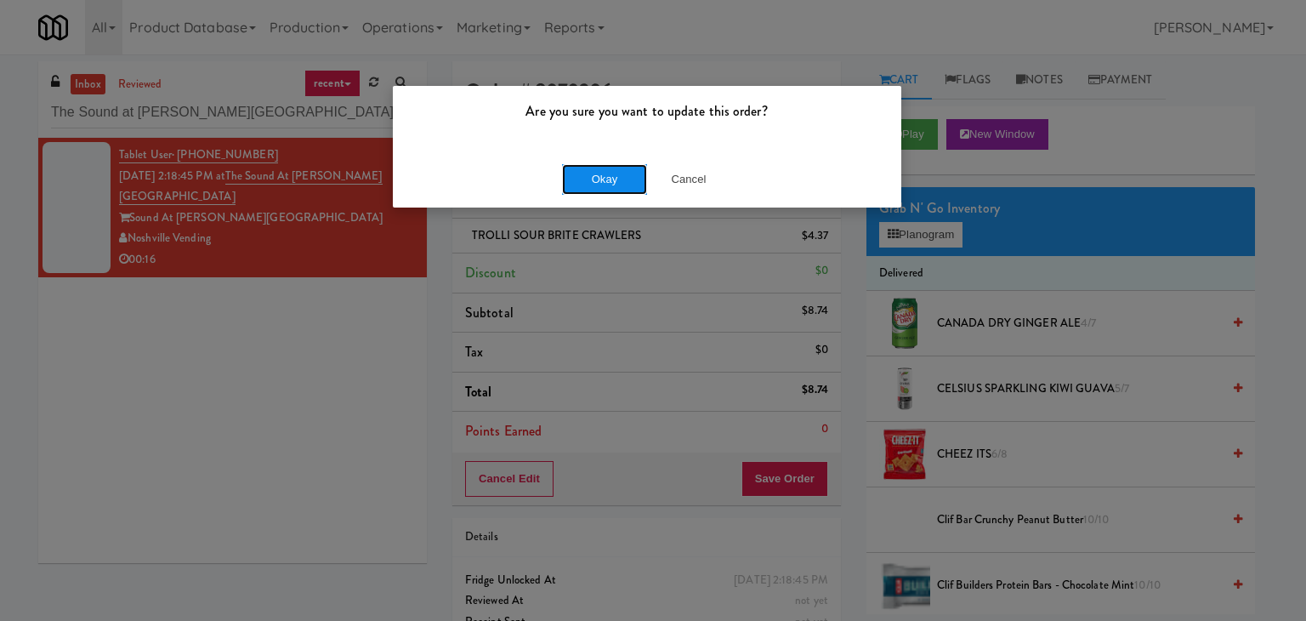
click at [612, 187] on button "Okay" at bounding box center [604, 179] width 85 height 31
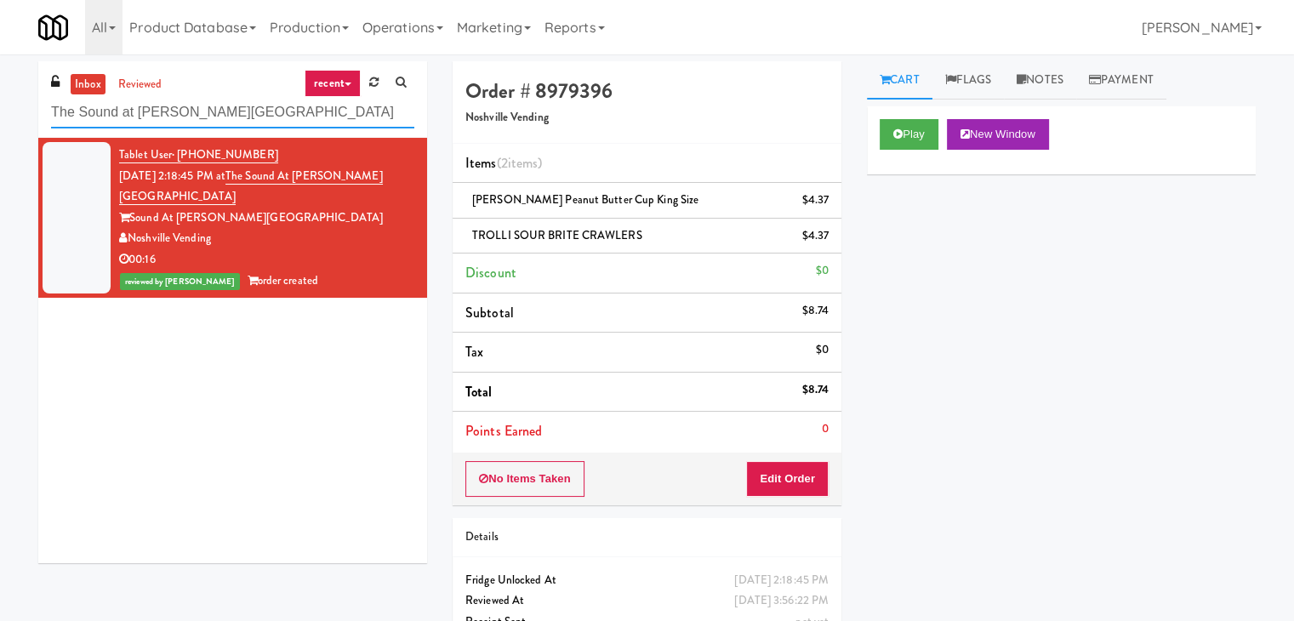
click at [231, 100] on input "The Sound at [PERSON_NAME][GEOGRAPHIC_DATA]" at bounding box center [232, 112] width 363 height 31
paste input "Main Electric Col"
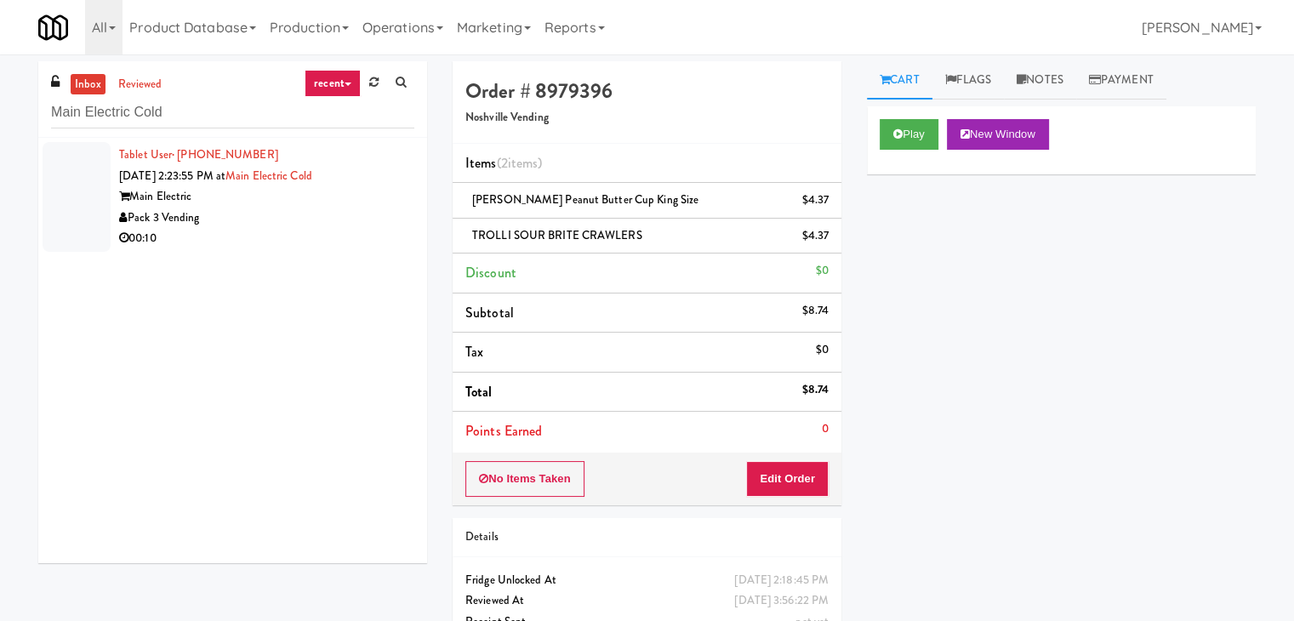
click at [319, 191] on div "Main Electric" at bounding box center [266, 196] width 295 height 21
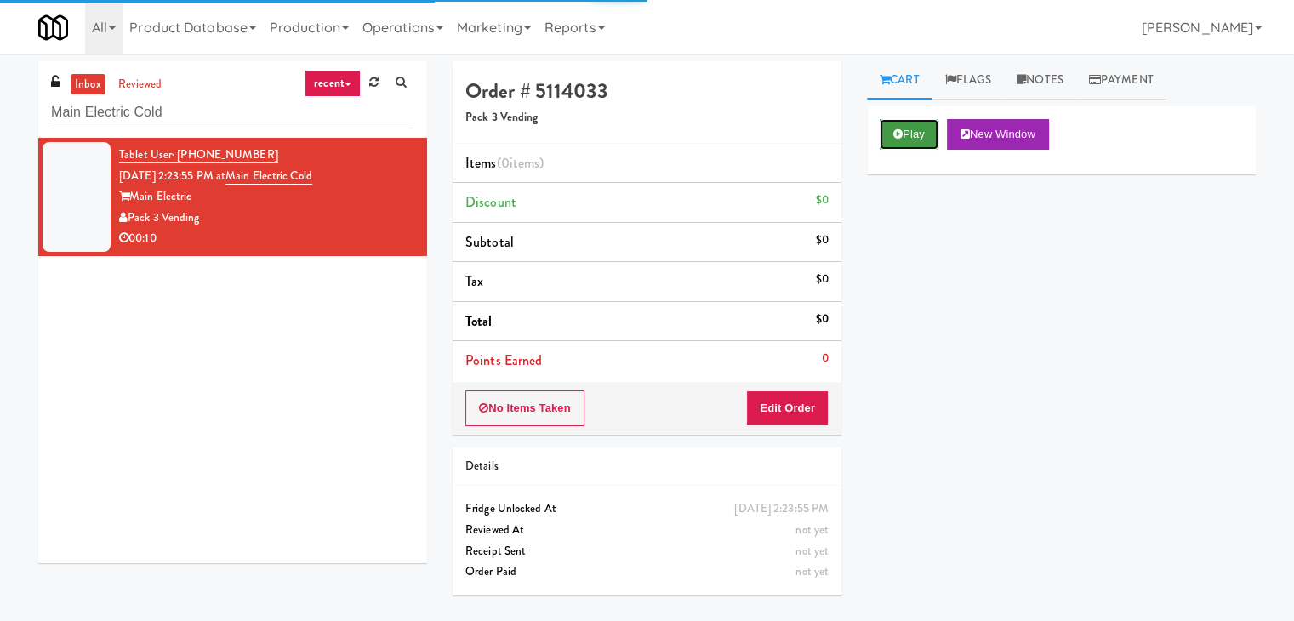
click at [897, 140] on button "Play" at bounding box center [908, 134] width 59 height 31
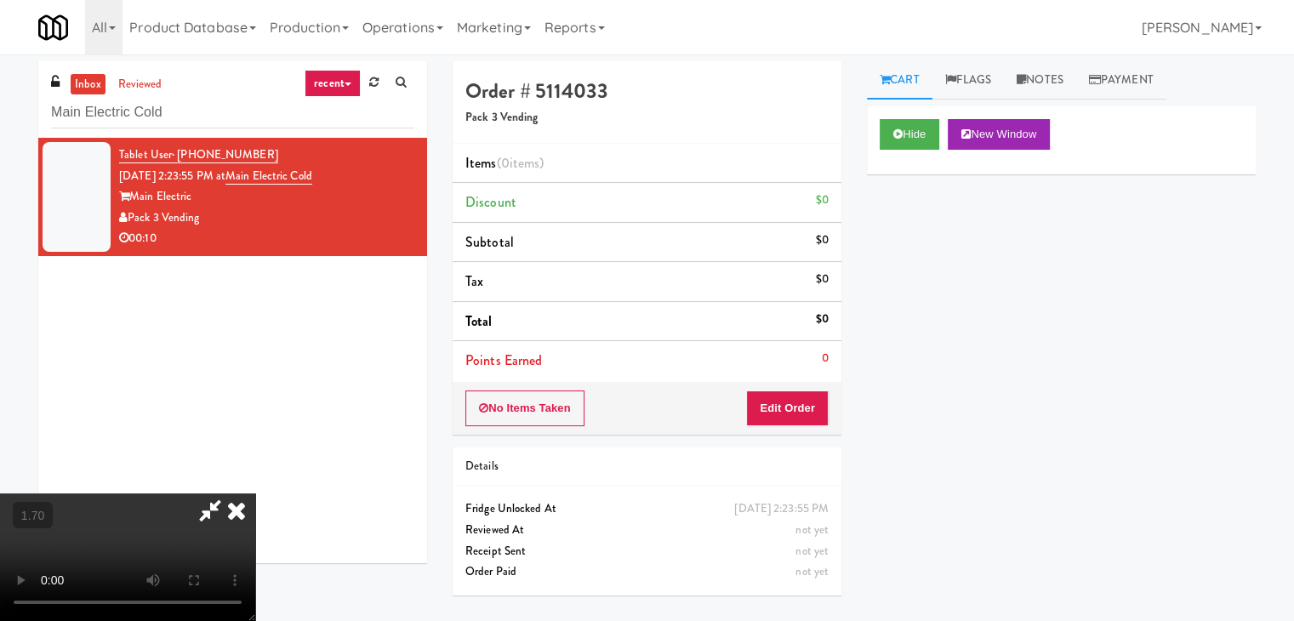
click at [255, 493] on video at bounding box center [127, 557] width 255 height 128
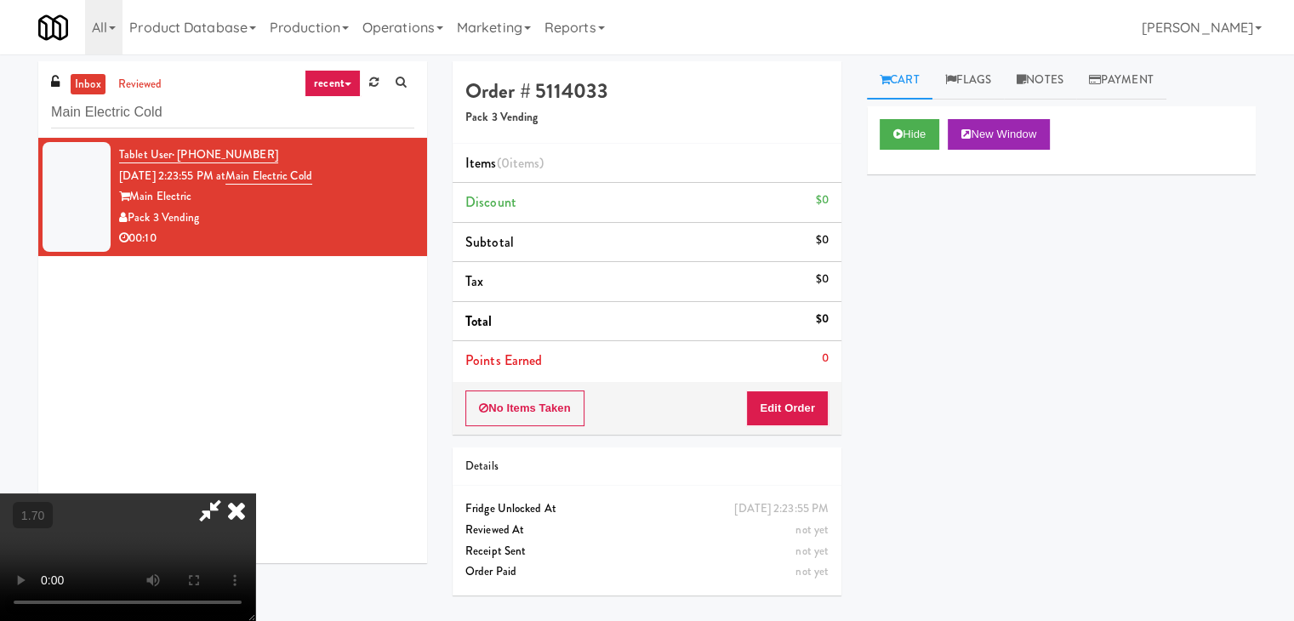
click at [255, 493] on video at bounding box center [127, 557] width 255 height 128
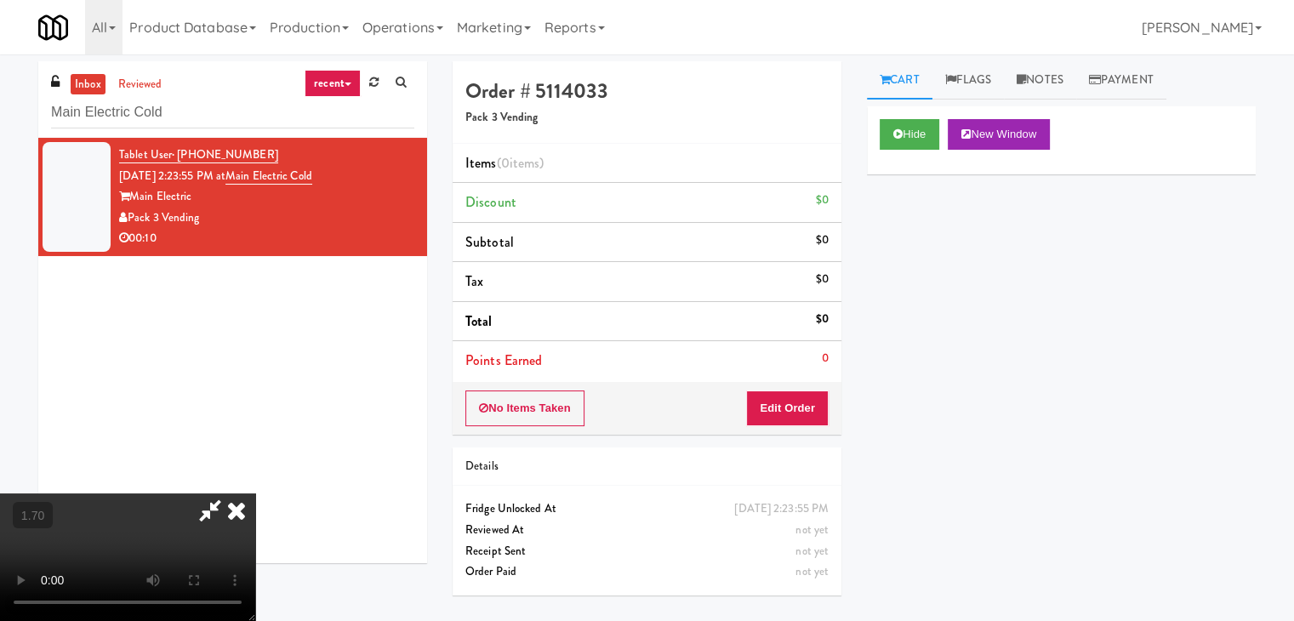
drag, startPoint x: 745, startPoint y: 61, endPoint x: 754, endPoint y: 259, distance: 197.5
click at [255, 493] on icon at bounding box center [236, 510] width 37 height 34
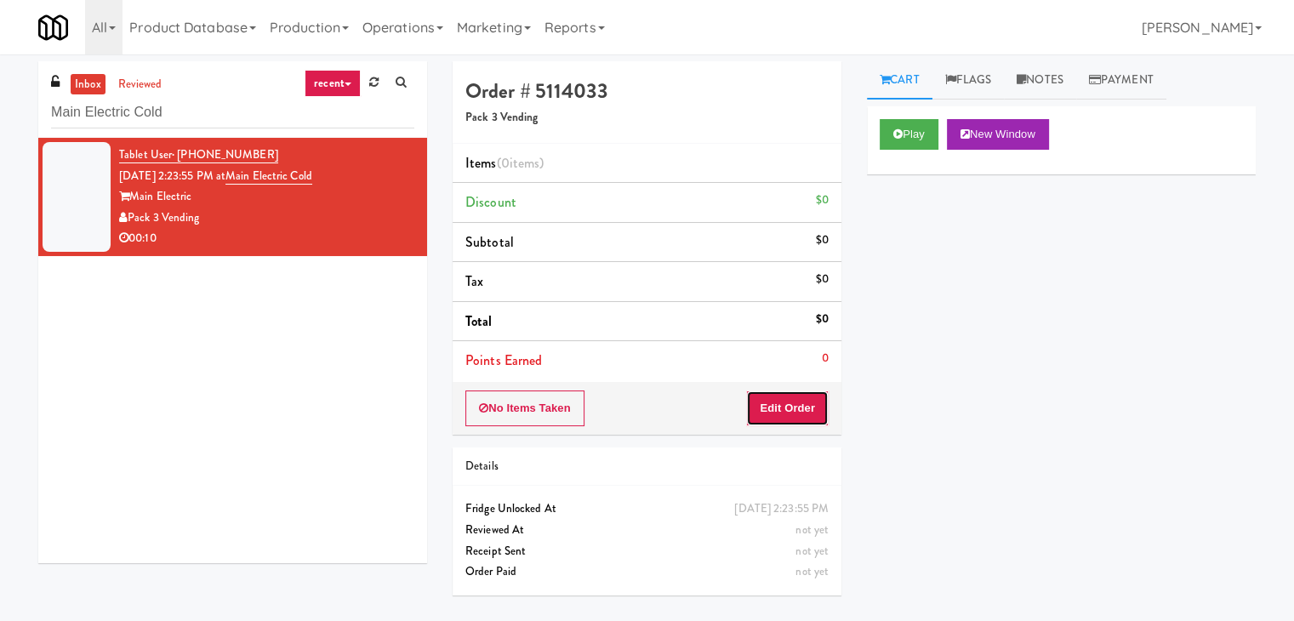
click at [748, 406] on button "Edit Order" at bounding box center [787, 408] width 83 height 36
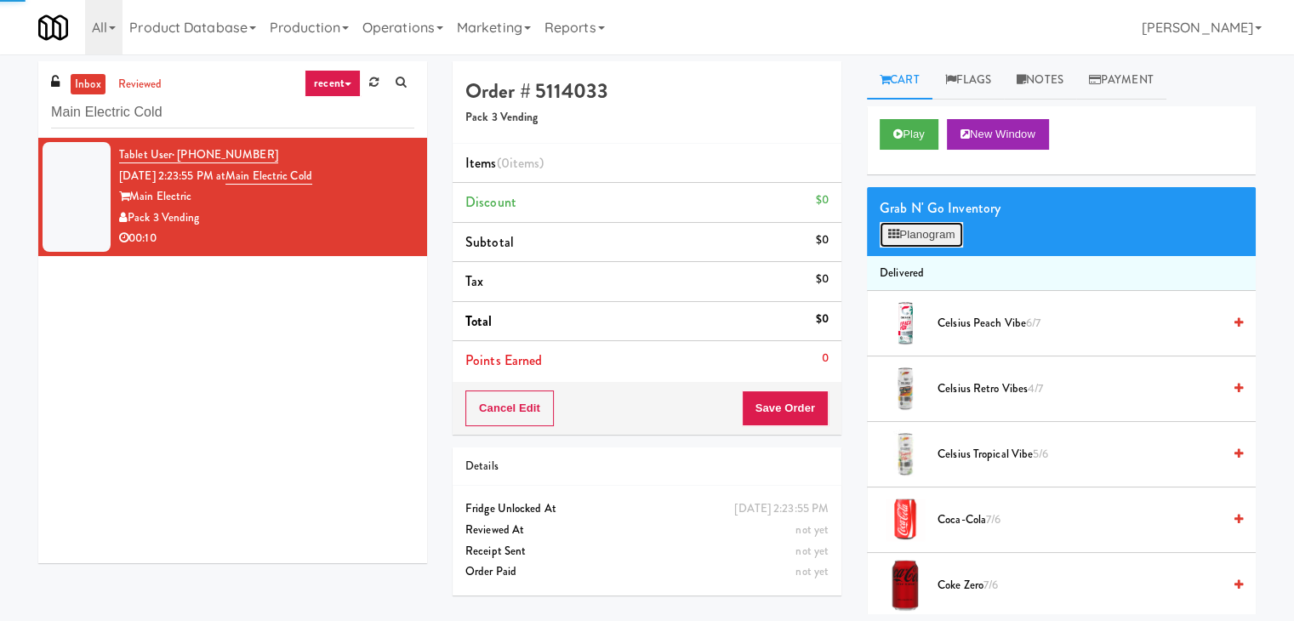
click at [899, 239] on button "Planogram" at bounding box center [920, 235] width 83 height 26
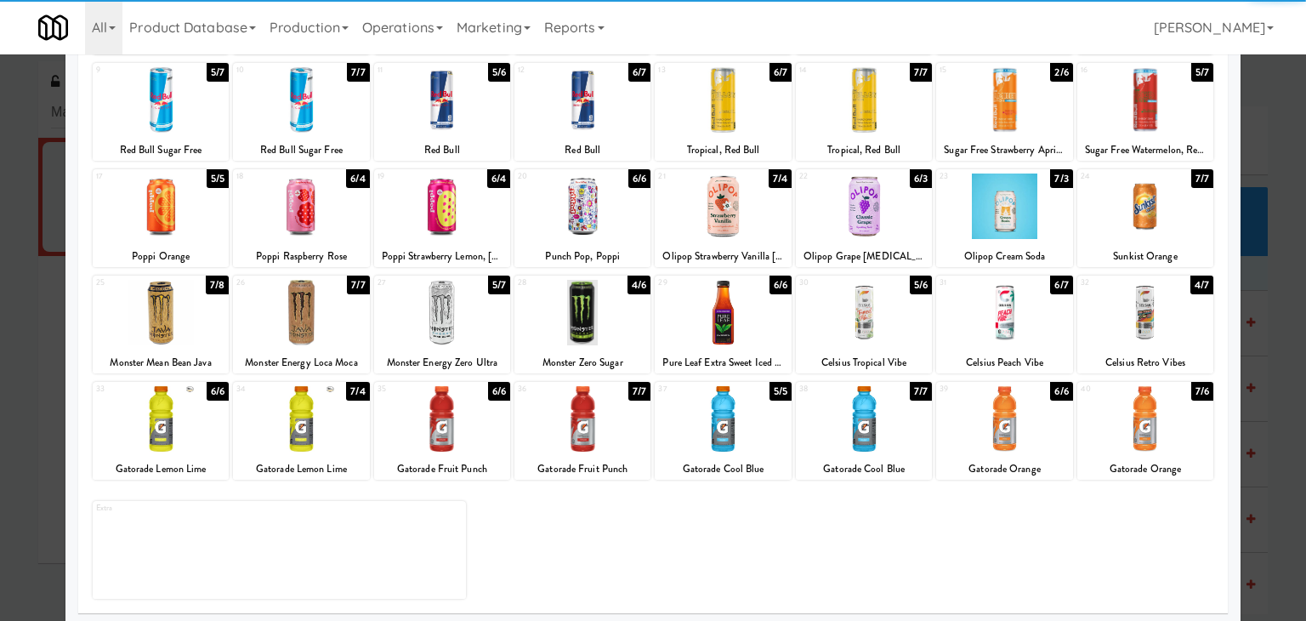
scroll to position [214, 0]
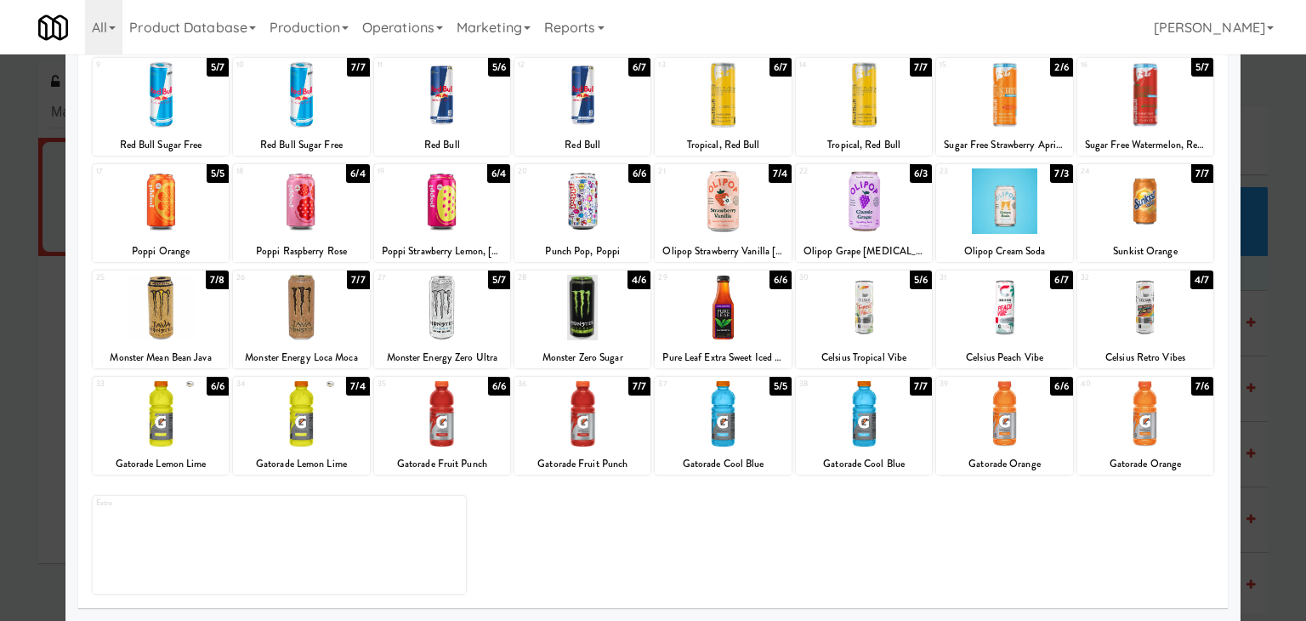
click at [289, 413] on div at bounding box center [301, 413] width 136 height 65
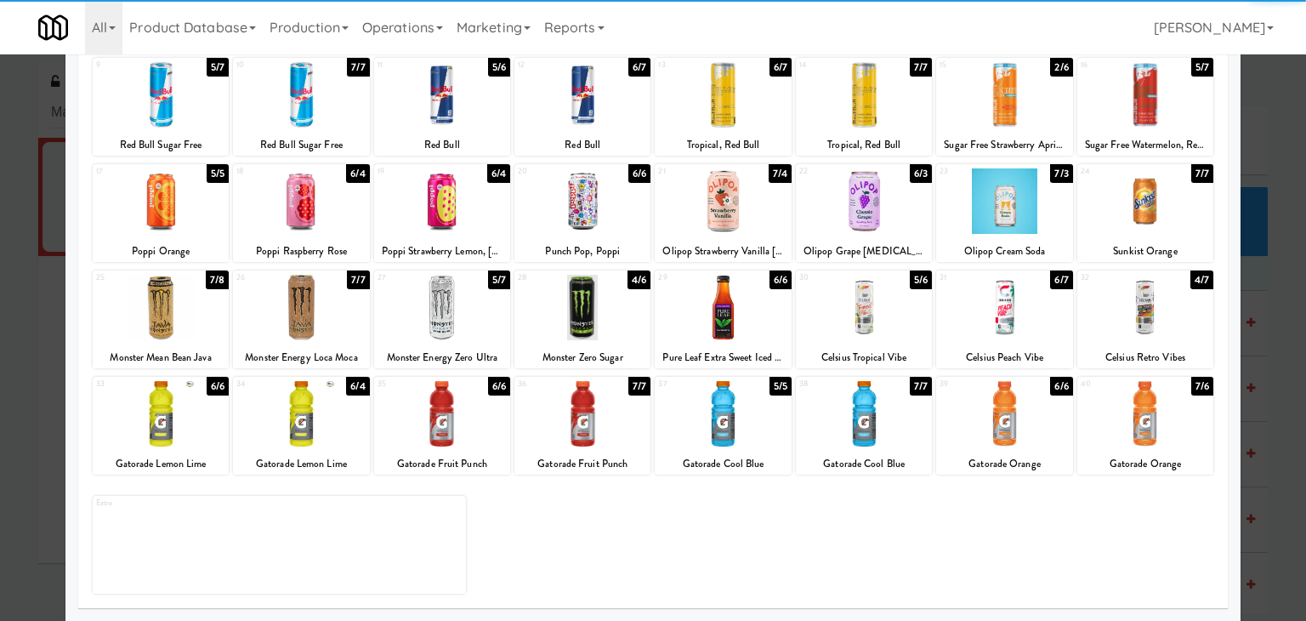
click at [610, 219] on div at bounding box center [583, 200] width 136 height 65
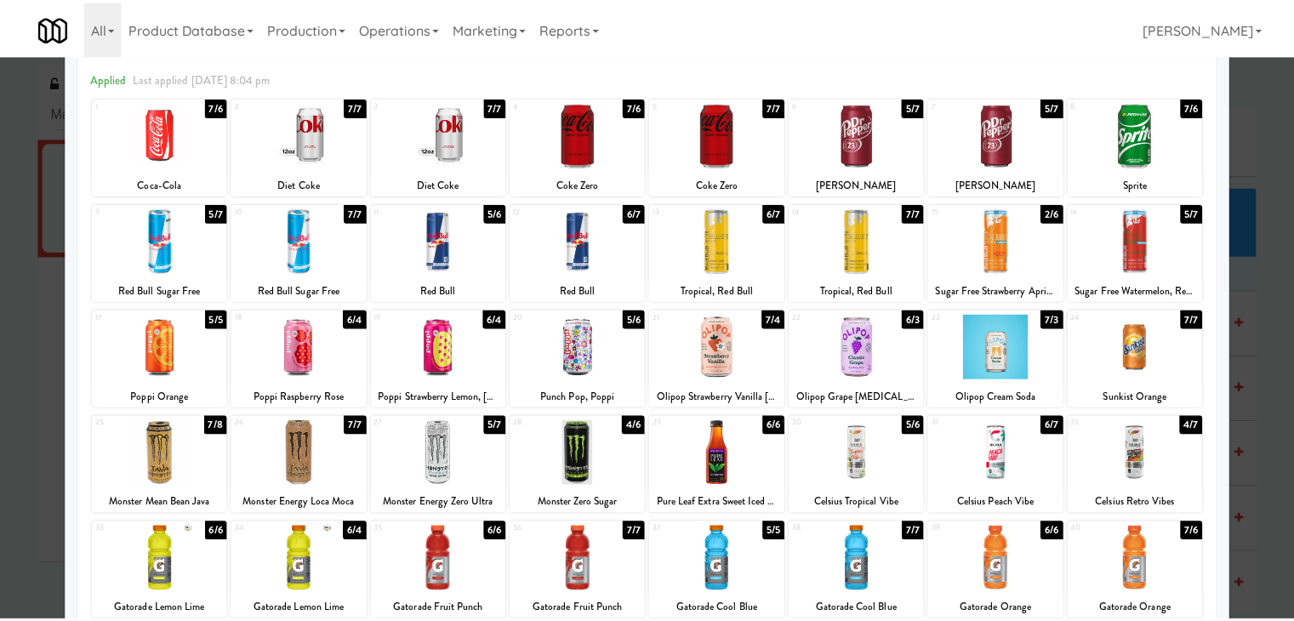
scroll to position [0, 0]
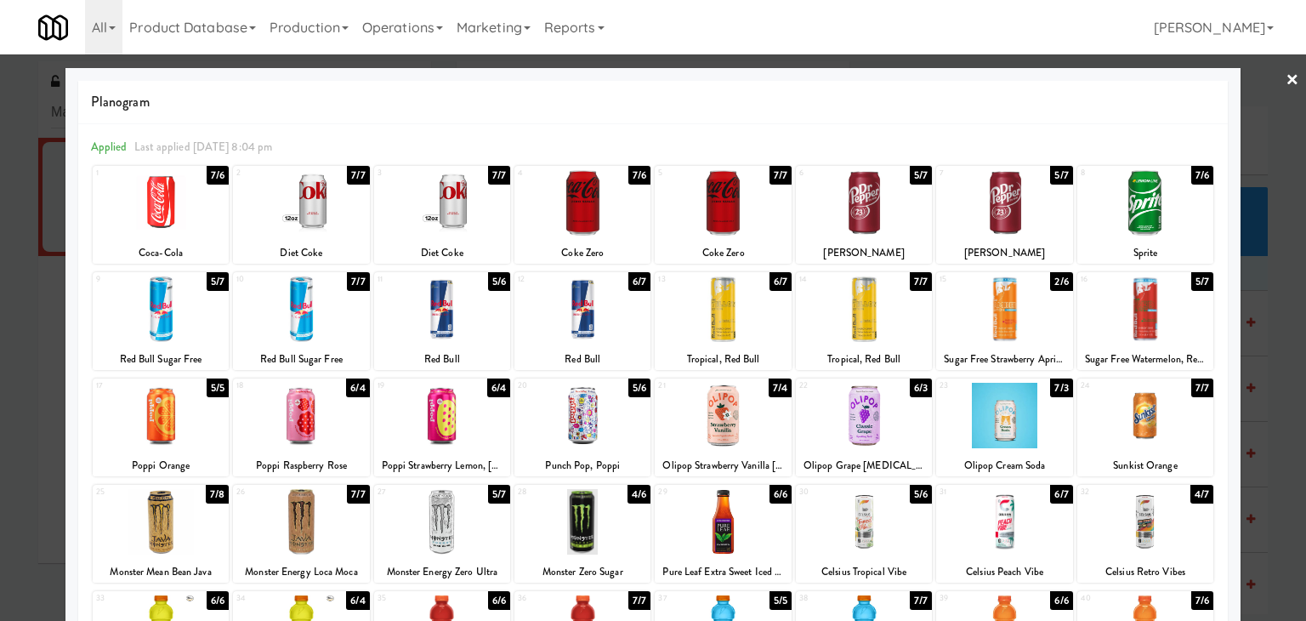
click at [1286, 74] on link "×" at bounding box center [1293, 80] width 14 height 53
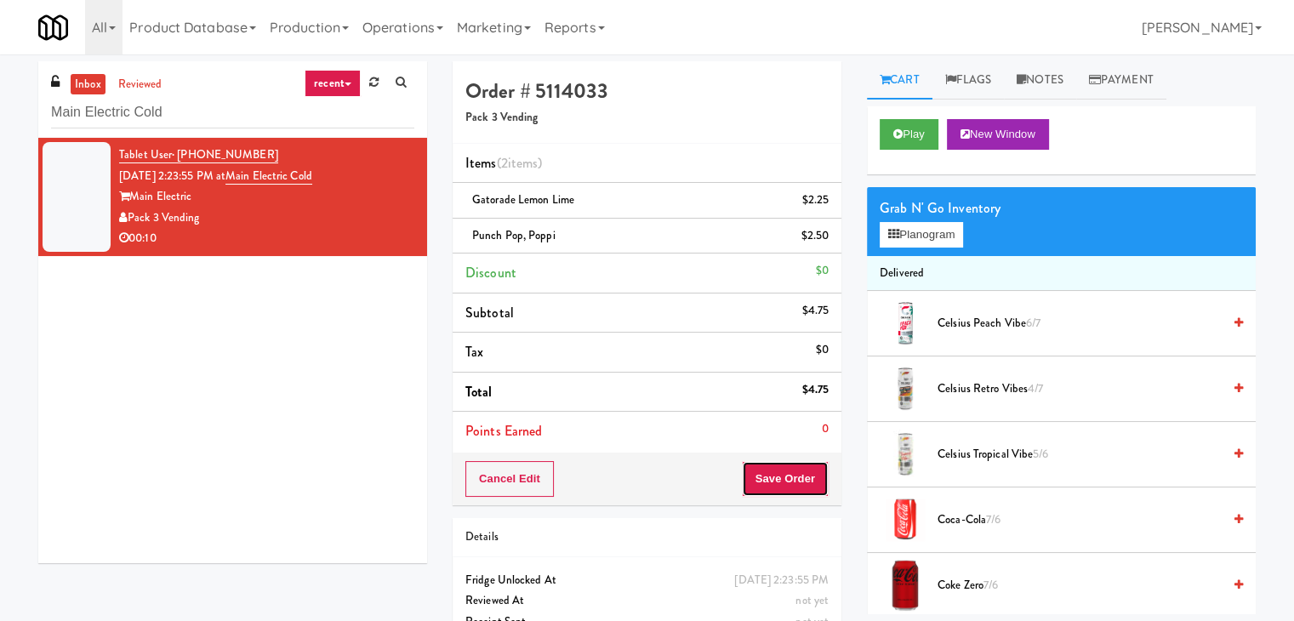
click at [766, 473] on button "Save Order" at bounding box center [785, 479] width 87 height 36
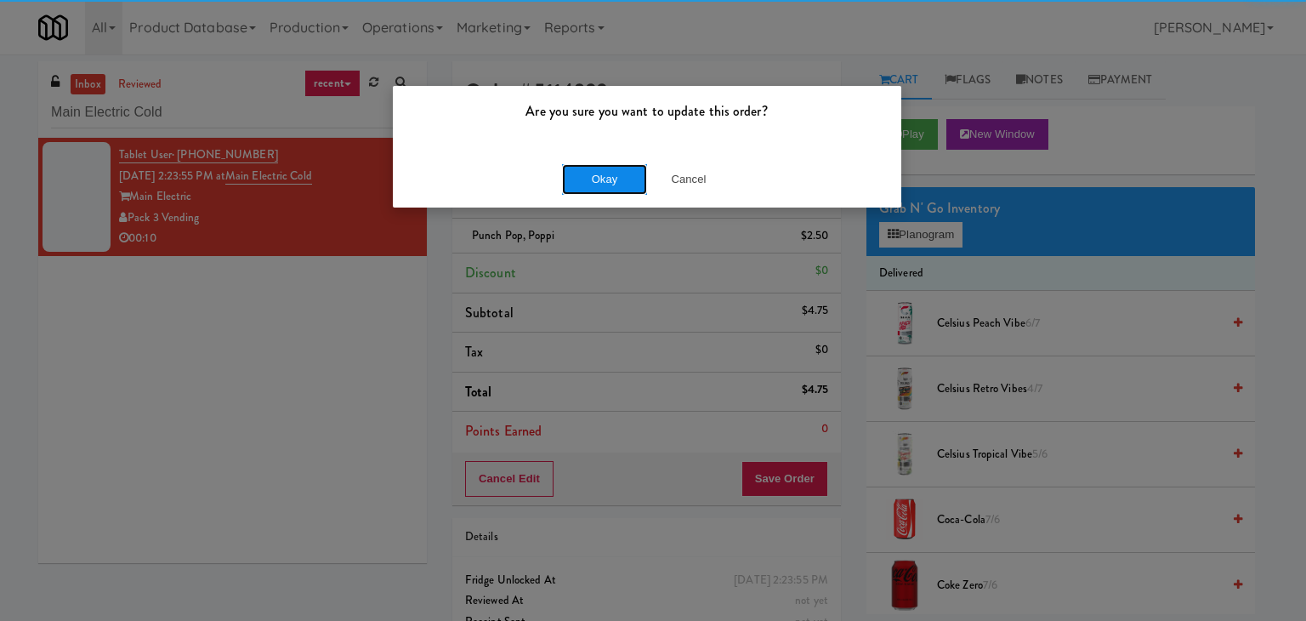
click at [619, 170] on button "Okay" at bounding box center [604, 179] width 85 height 31
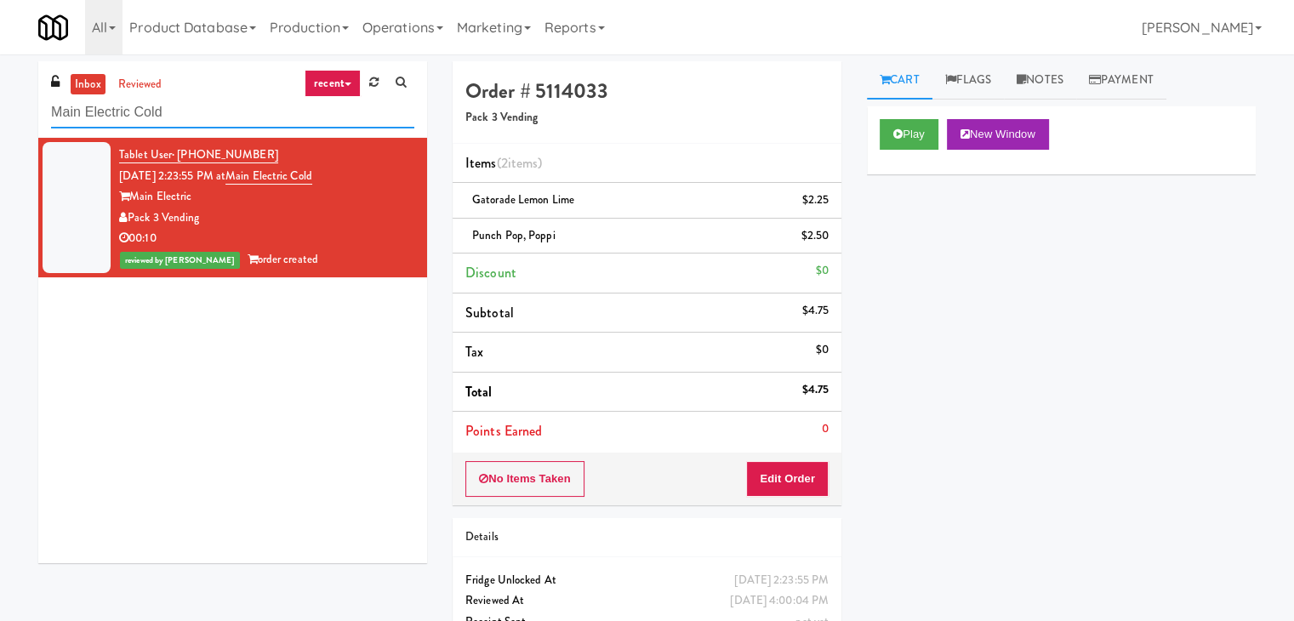
click at [225, 117] on input "Main Electric Cold" at bounding box center [232, 112] width 363 height 31
paste input "[PERSON_NAME] Law"
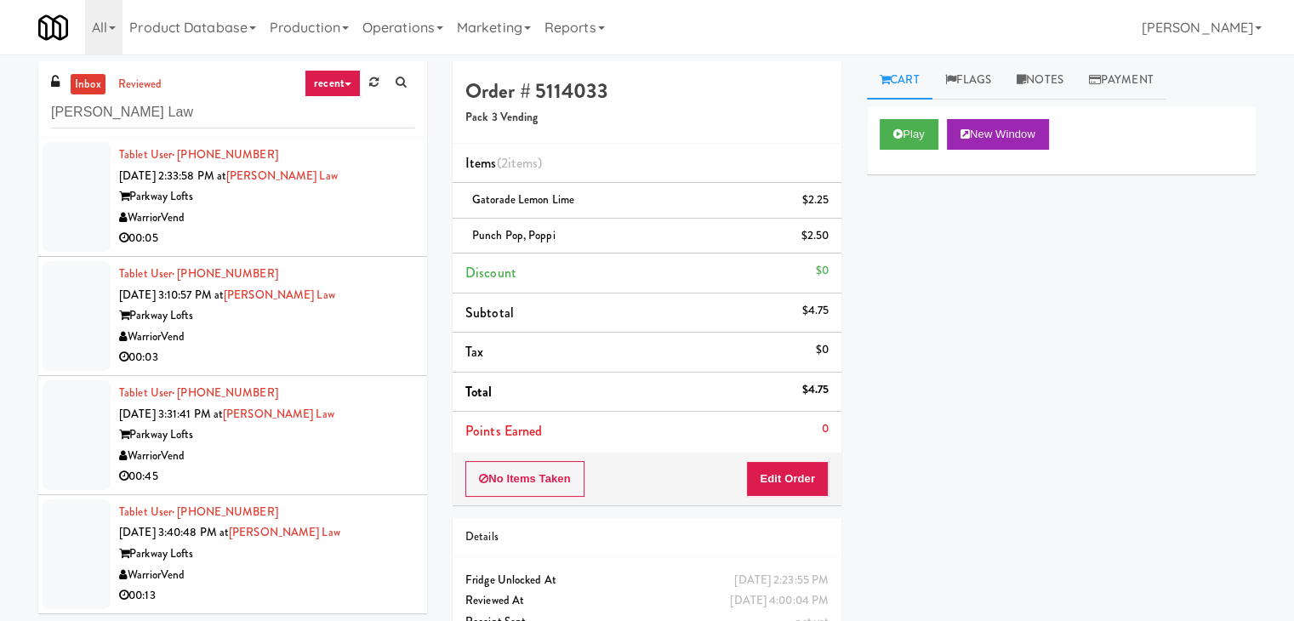
click at [331, 219] on div "WarriorVend" at bounding box center [266, 218] width 295 height 21
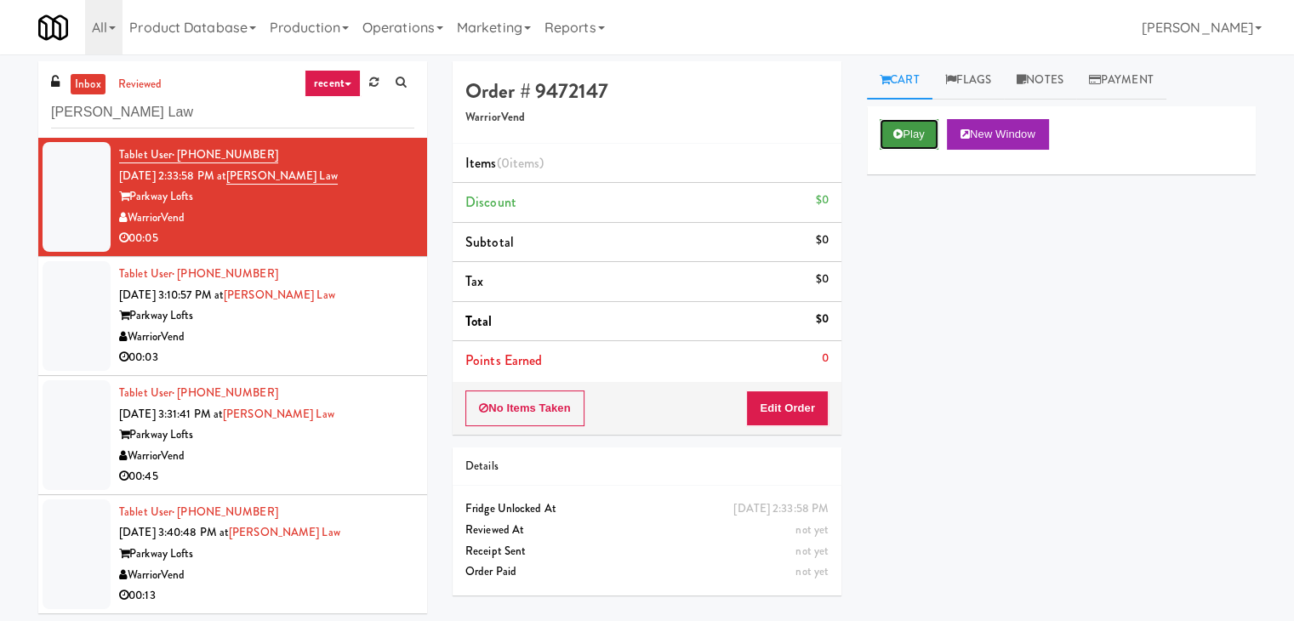
drag, startPoint x: 920, startPoint y: 136, endPoint x: 676, endPoint y: 77, distance: 251.3
click at [919, 136] on button "Play" at bounding box center [908, 134] width 59 height 31
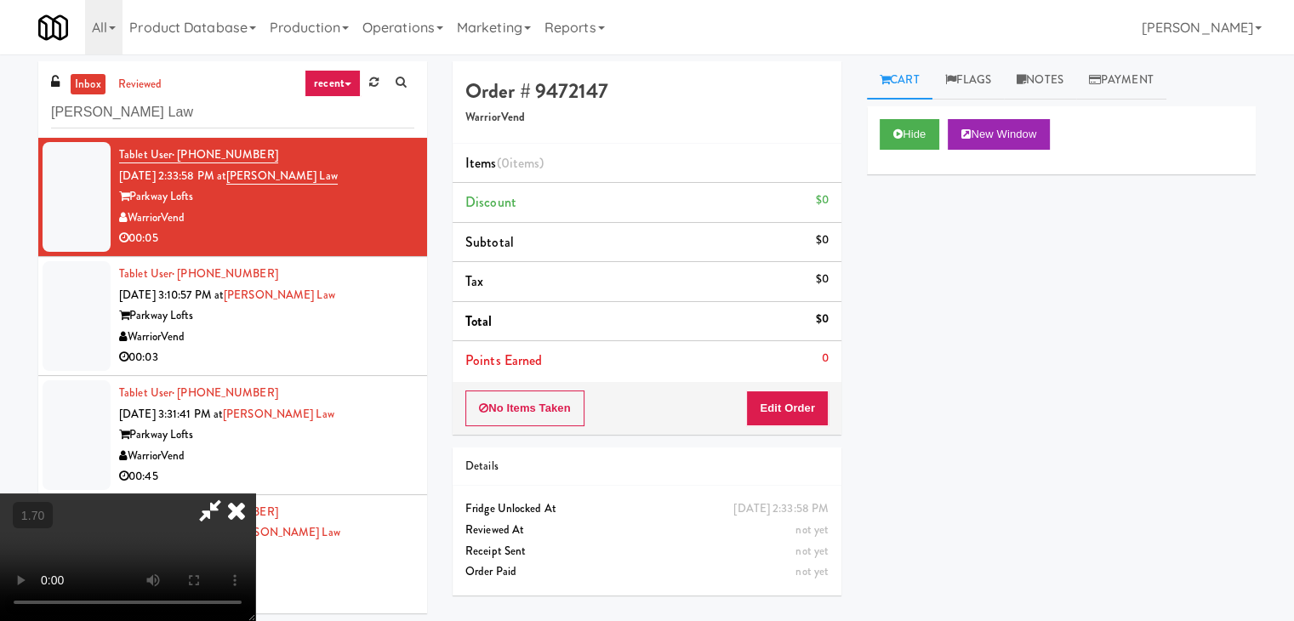
click at [255, 493] on video at bounding box center [127, 557] width 255 height 128
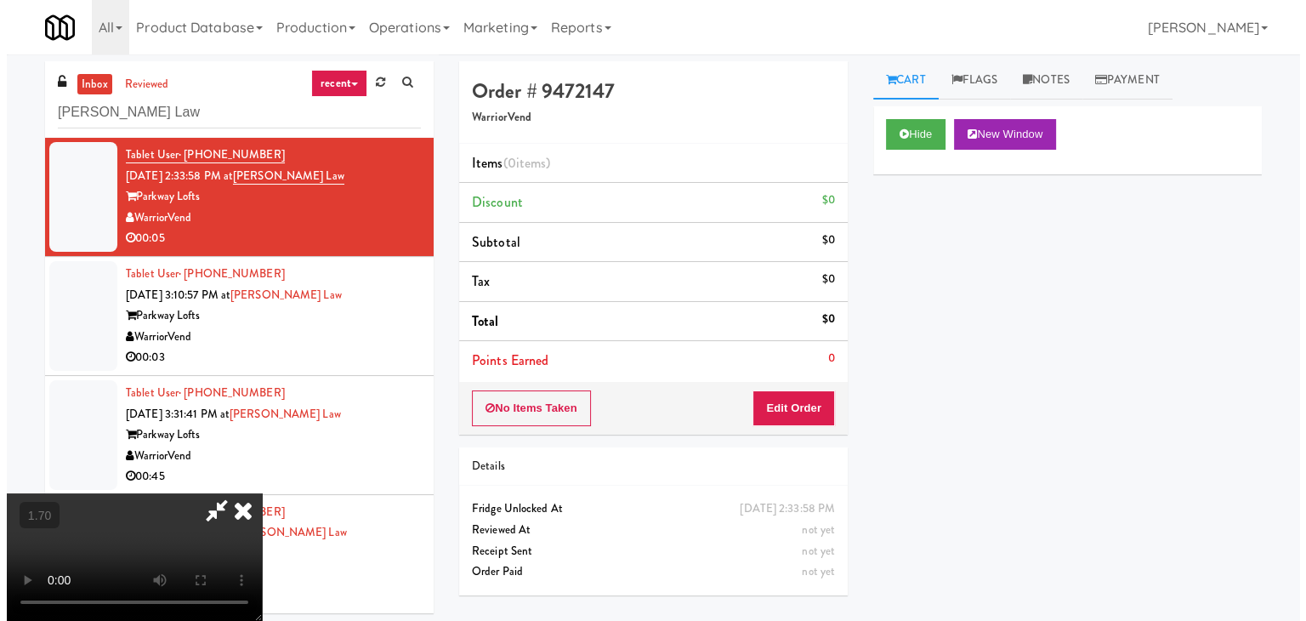
scroll to position [0, 0]
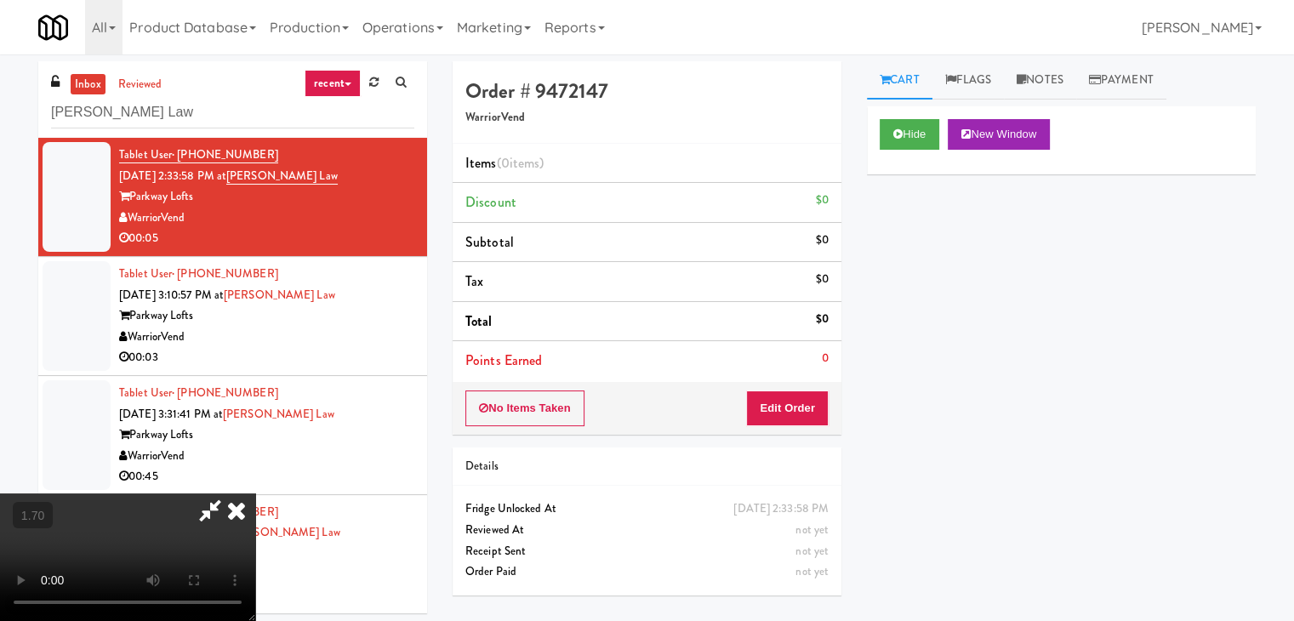
click at [255, 493] on icon at bounding box center [236, 510] width 37 height 34
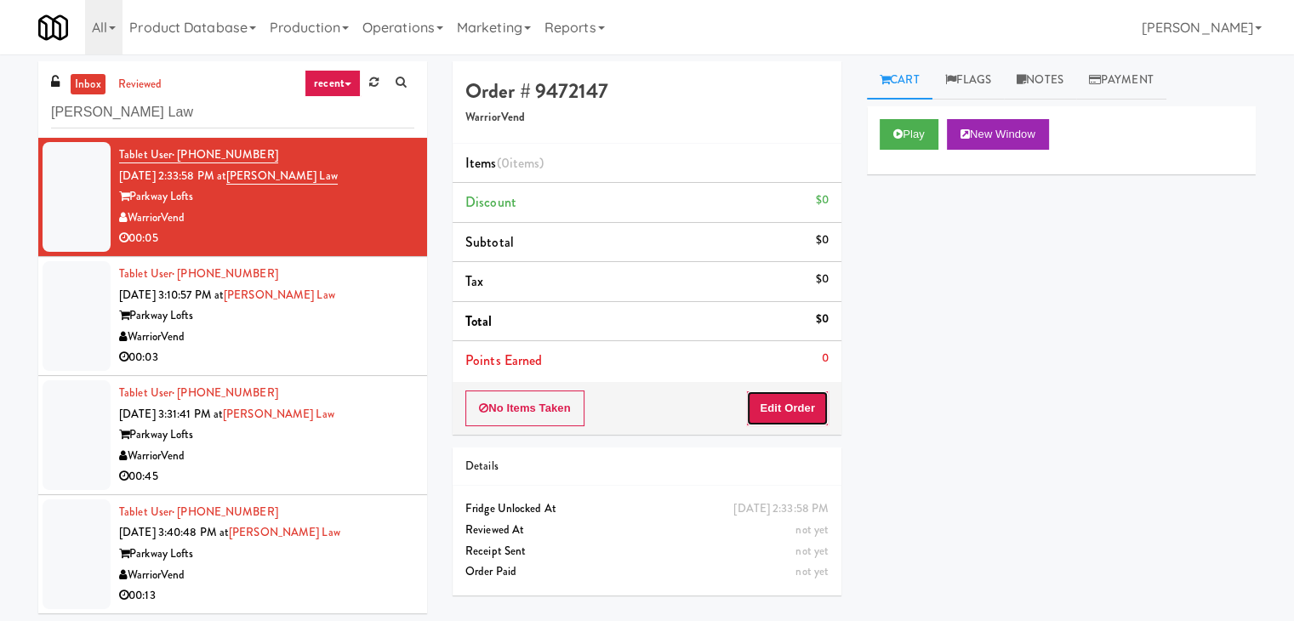
click at [805, 412] on button "Edit Order" at bounding box center [787, 408] width 83 height 36
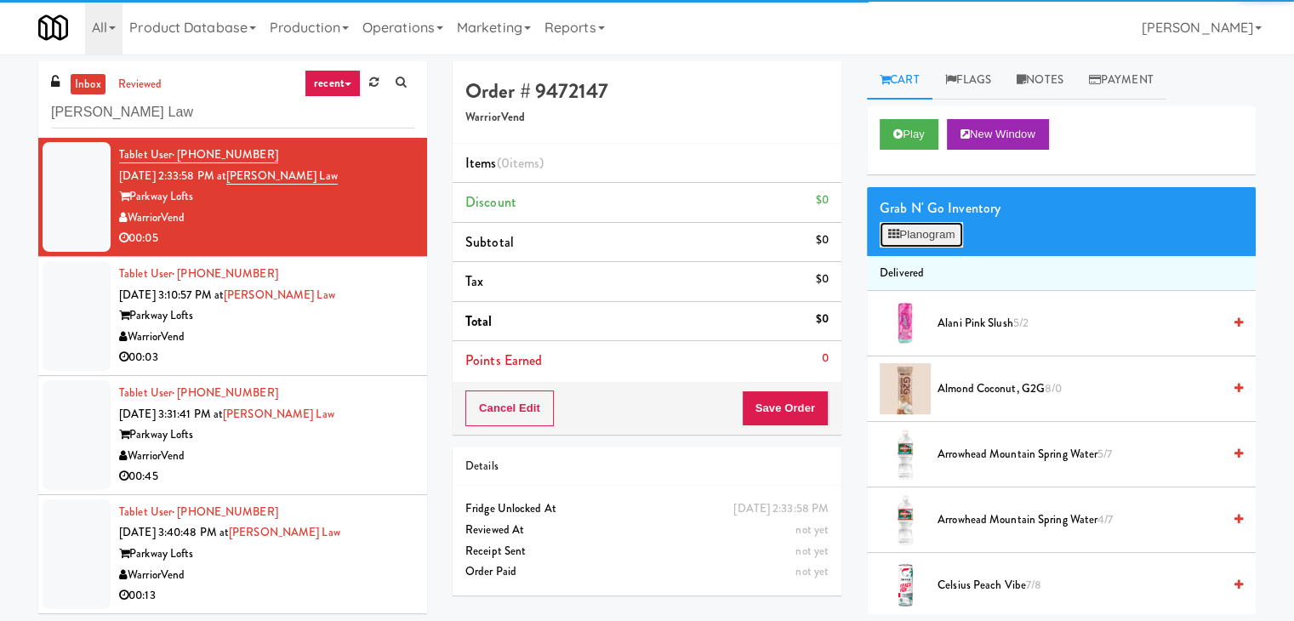
click at [926, 234] on button "Planogram" at bounding box center [920, 235] width 83 height 26
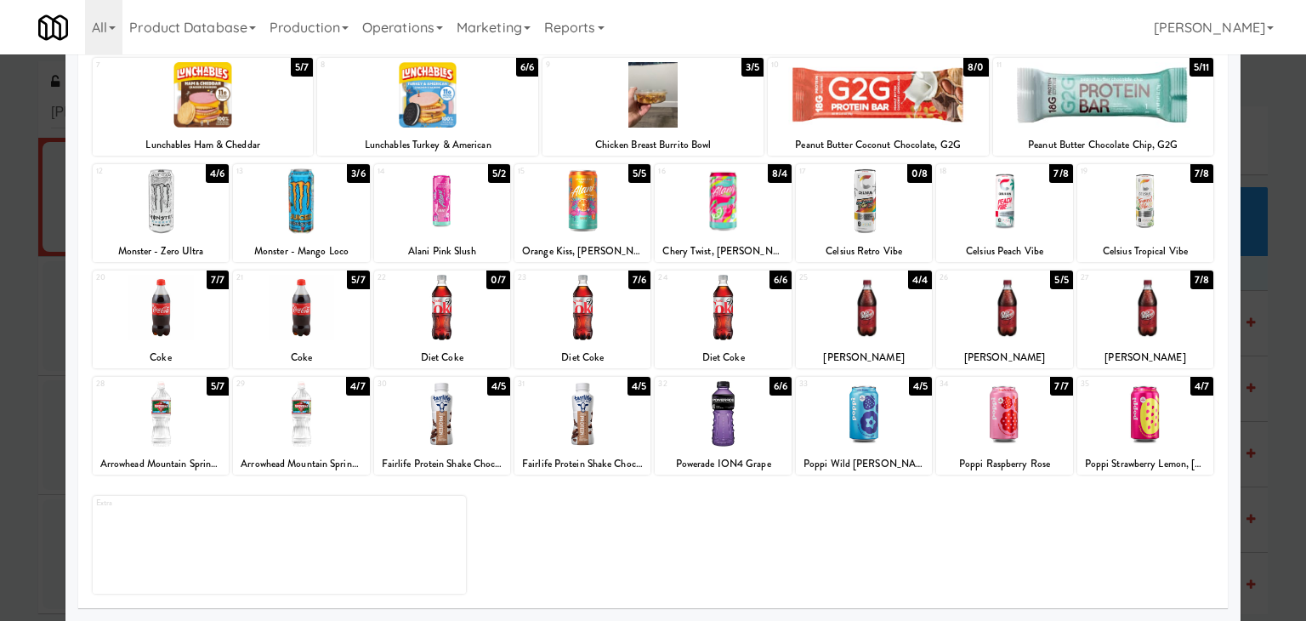
click at [997, 402] on div at bounding box center [1004, 413] width 136 height 65
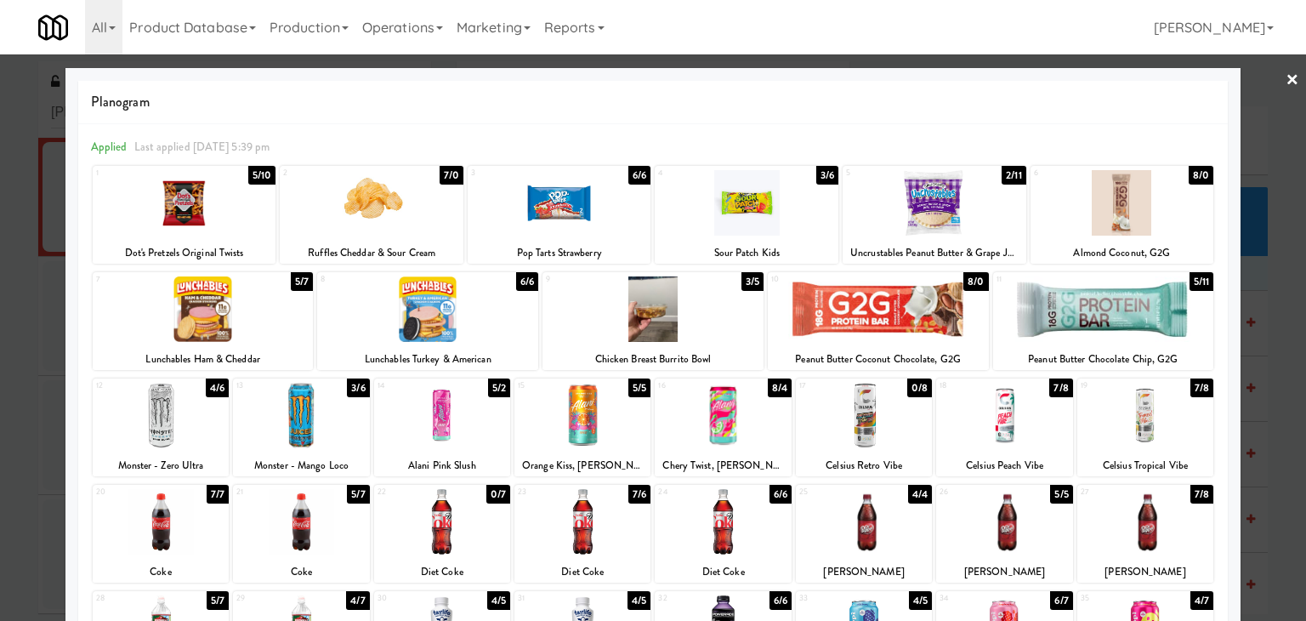
click at [1286, 77] on link "×" at bounding box center [1293, 80] width 14 height 53
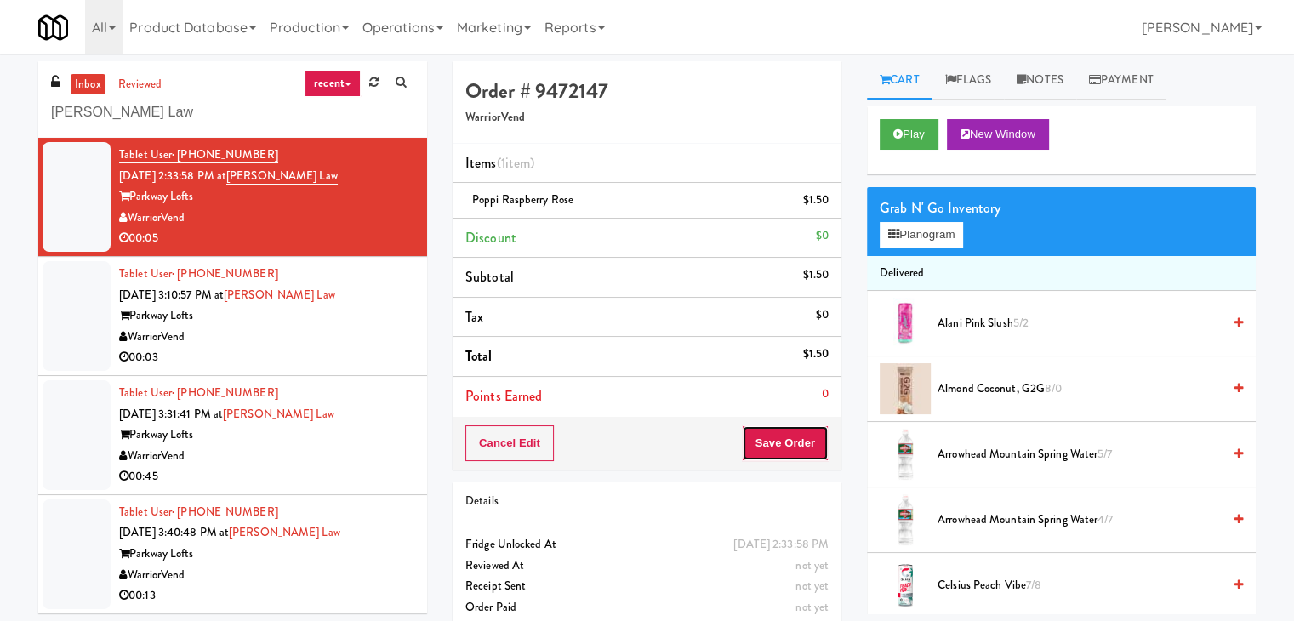
click at [782, 444] on button "Save Order" at bounding box center [785, 443] width 87 height 36
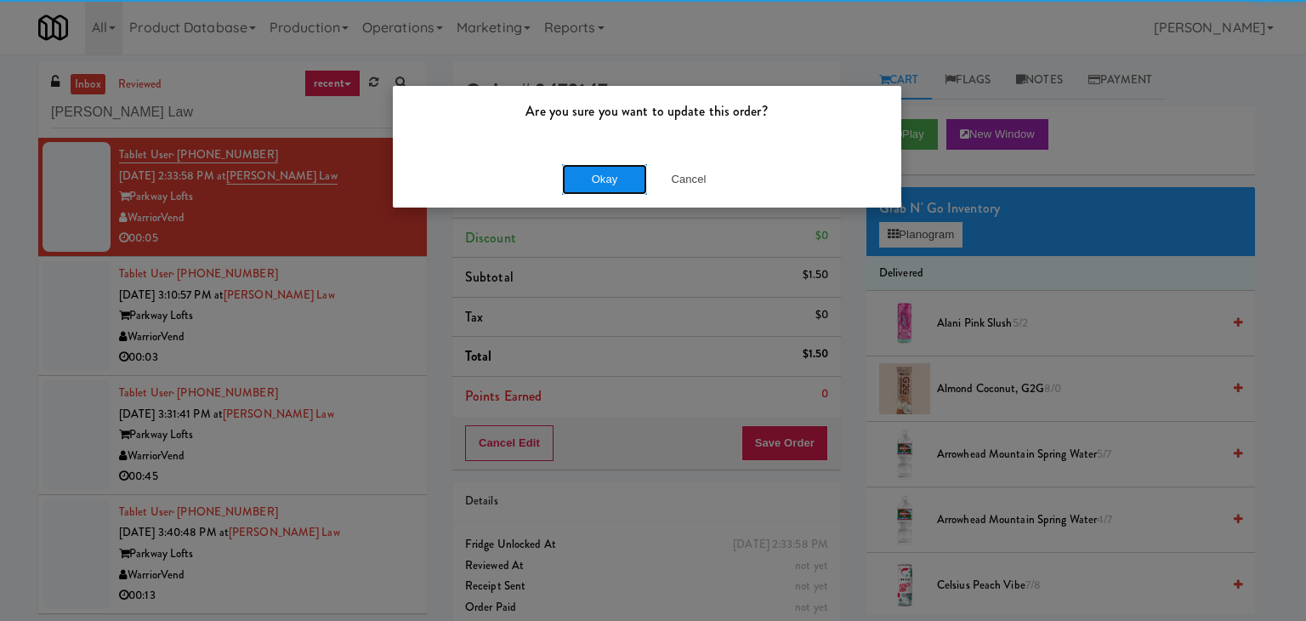
click at [606, 176] on button "Okay" at bounding box center [604, 179] width 85 height 31
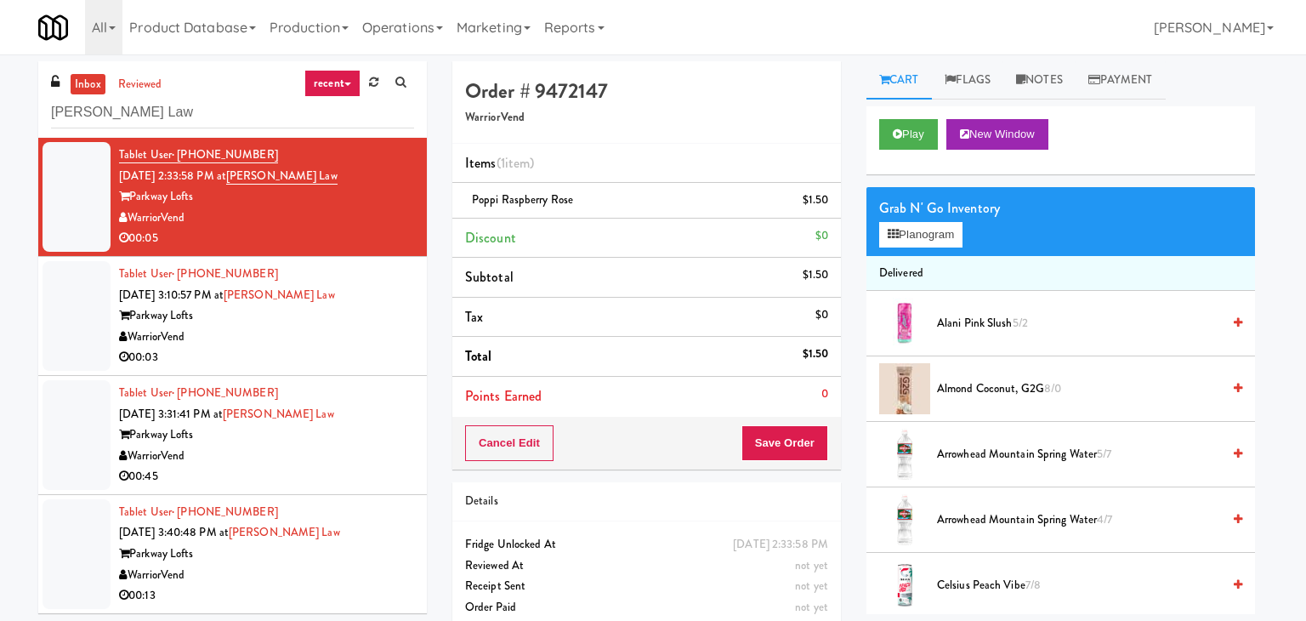
click at [338, 347] on div "00:03" at bounding box center [266, 357] width 295 height 21
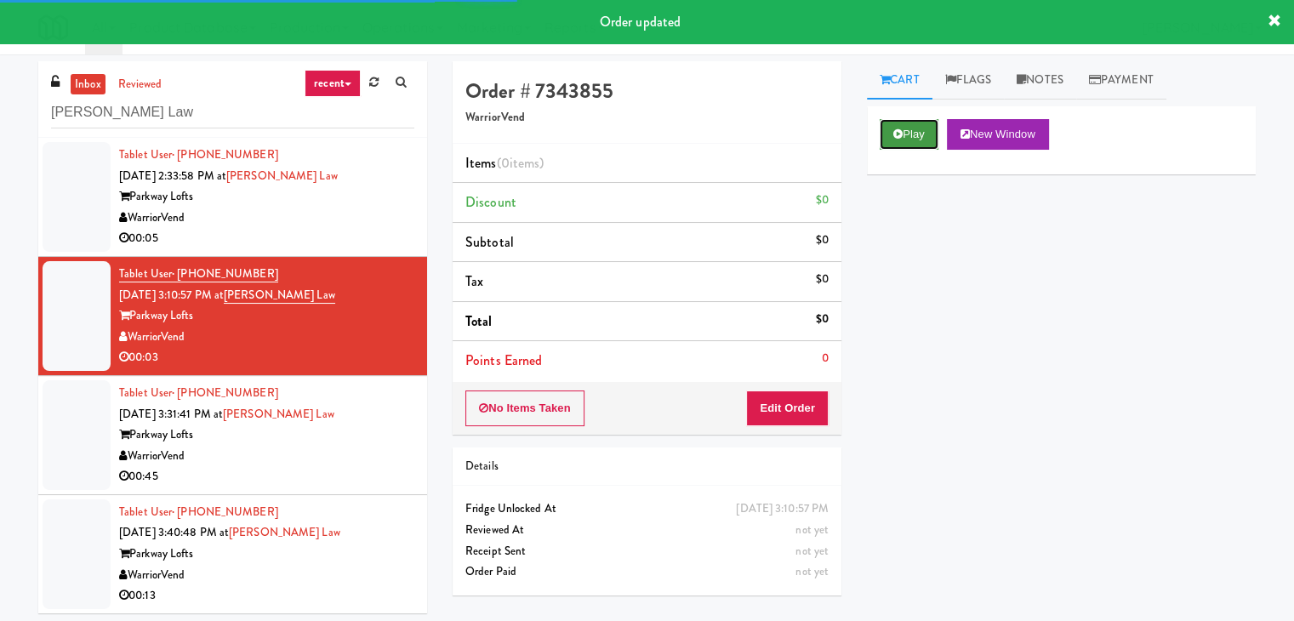
click at [922, 141] on button "Play" at bounding box center [908, 134] width 59 height 31
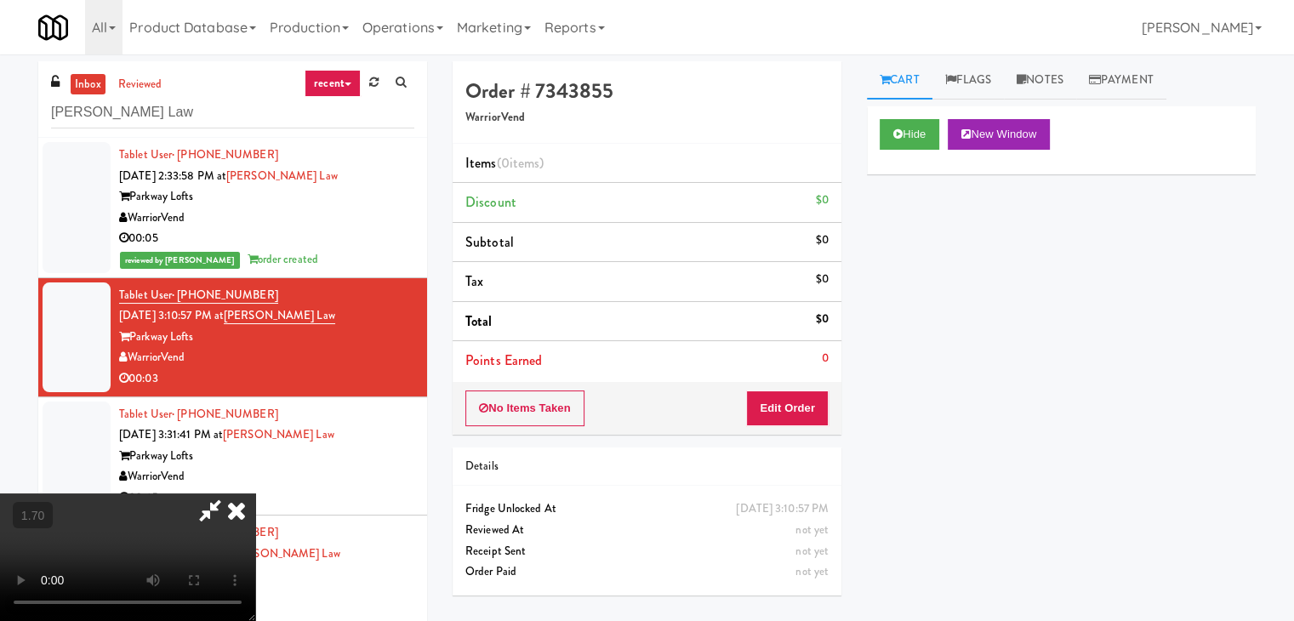
click at [255, 493] on video at bounding box center [127, 557] width 255 height 128
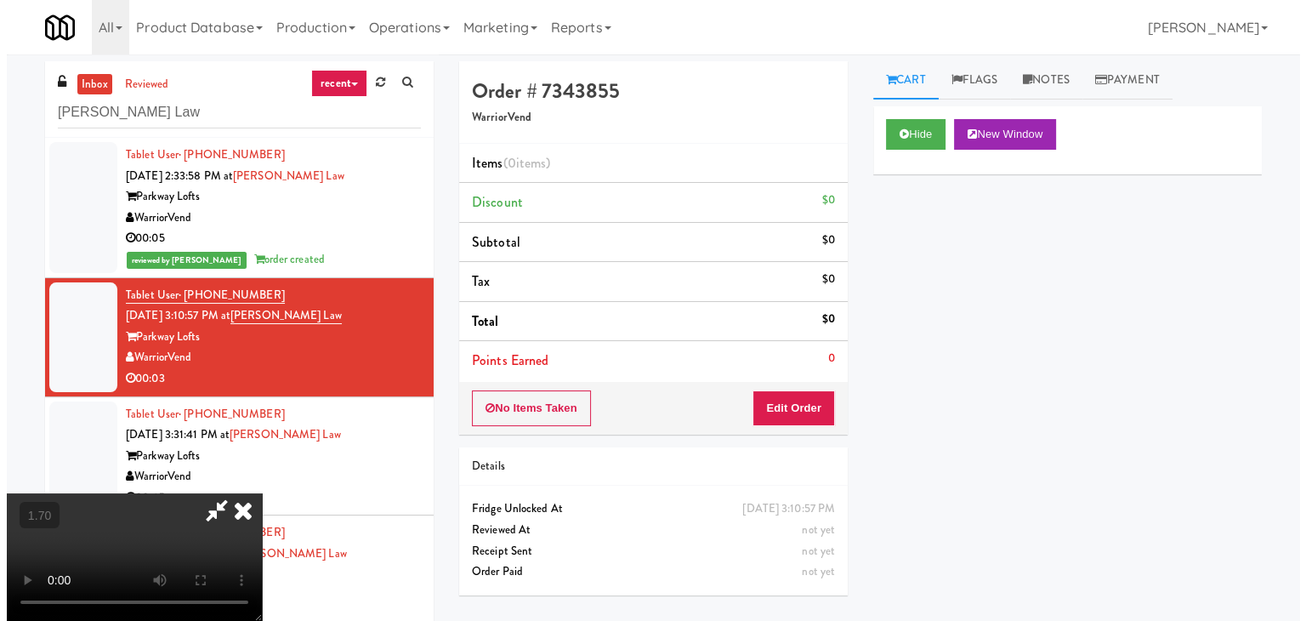
scroll to position [0, 0]
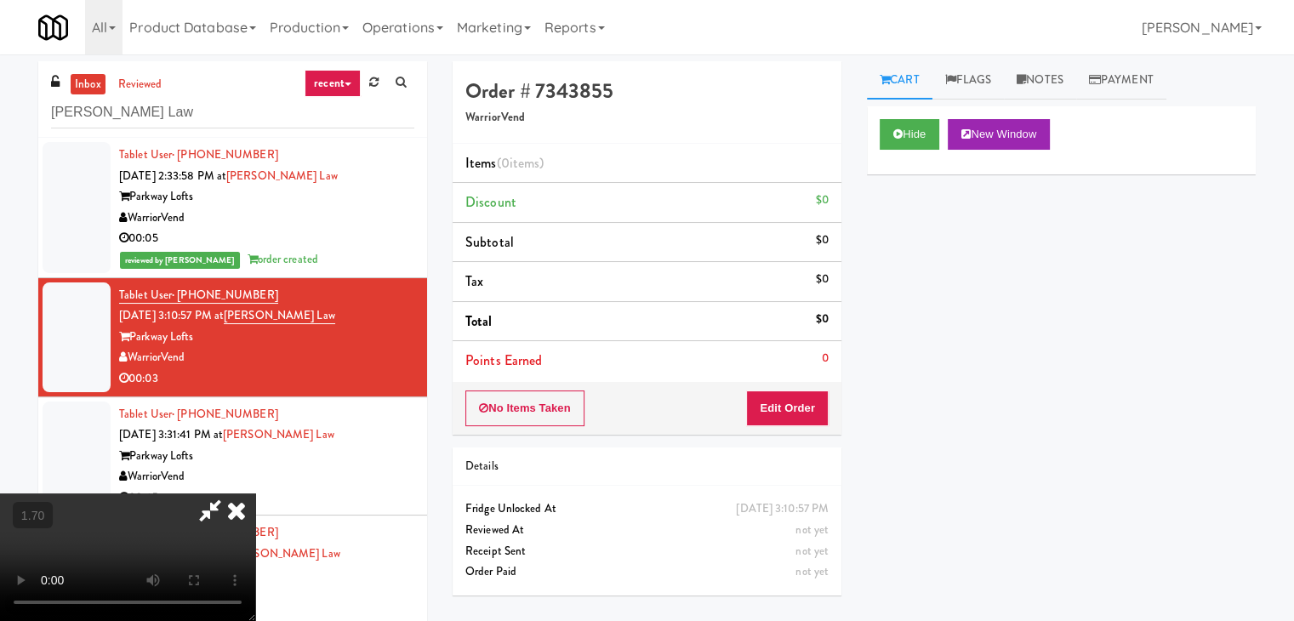
drag, startPoint x: 745, startPoint y: 65, endPoint x: 745, endPoint y: 83, distance: 17.9
click at [255, 493] on icon at bounding box center [236, 510] width 37 height 34
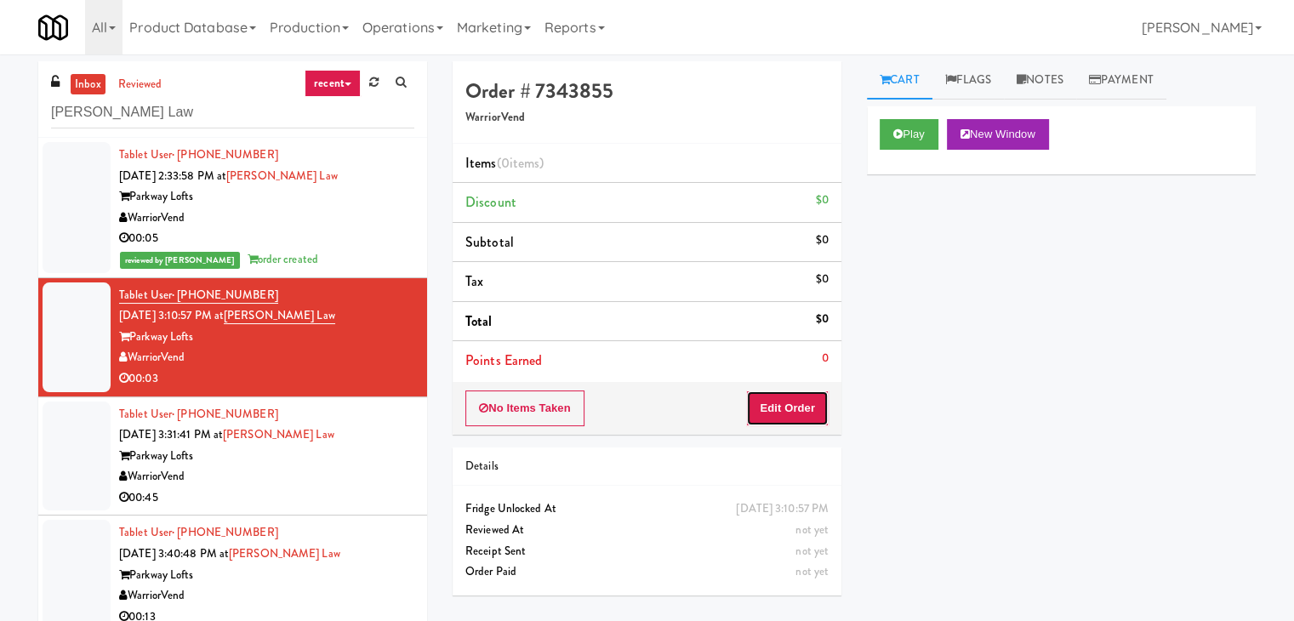
click at [785, 396] on button "Edit Order" at bounding box center [787, 408] width 83 height 36
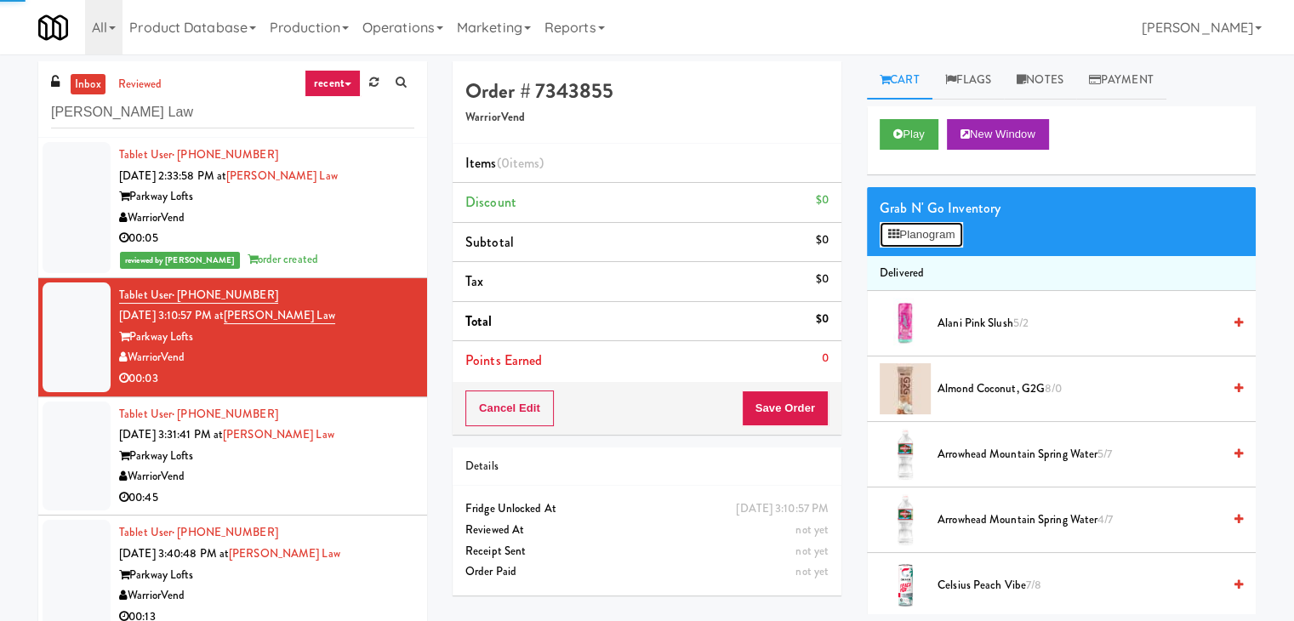
click at [895, 242] on button "Planogram" at bounding box center [920, 235] width 83 height 26
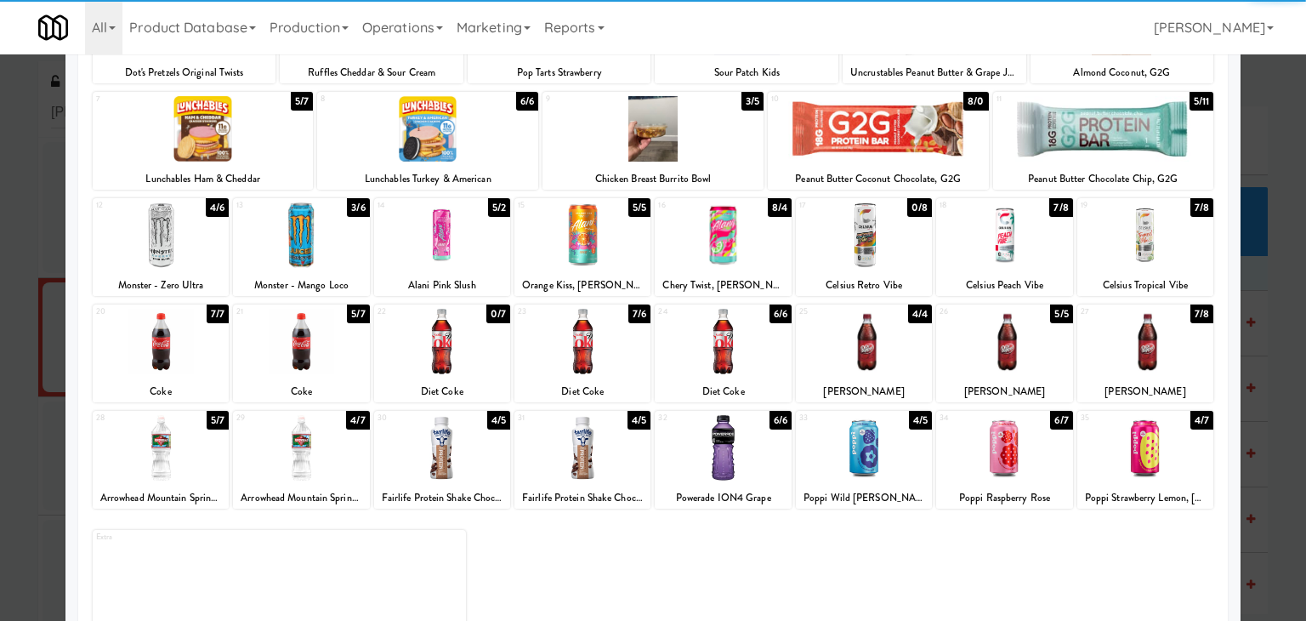
scroll to position [214, 0]
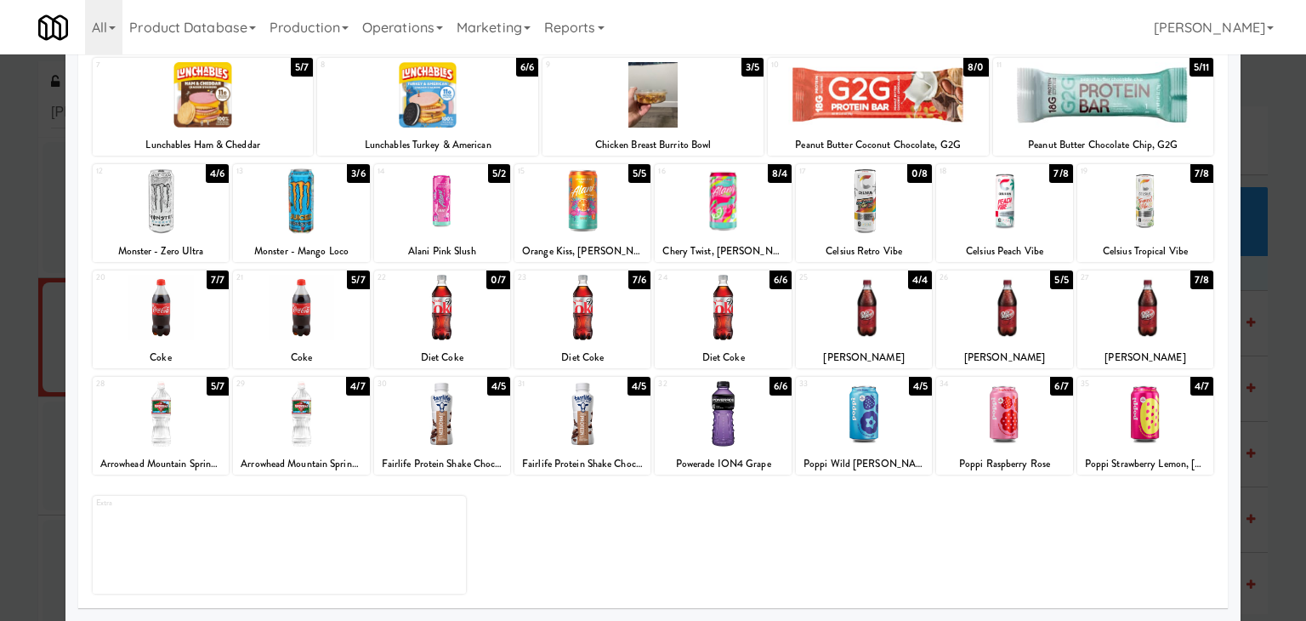
click at [451, 326] on div at bounding box center [442, 307] width 136 height 65
click at [587, 314] on div at bounding box center [583, 307] width 136 height 65
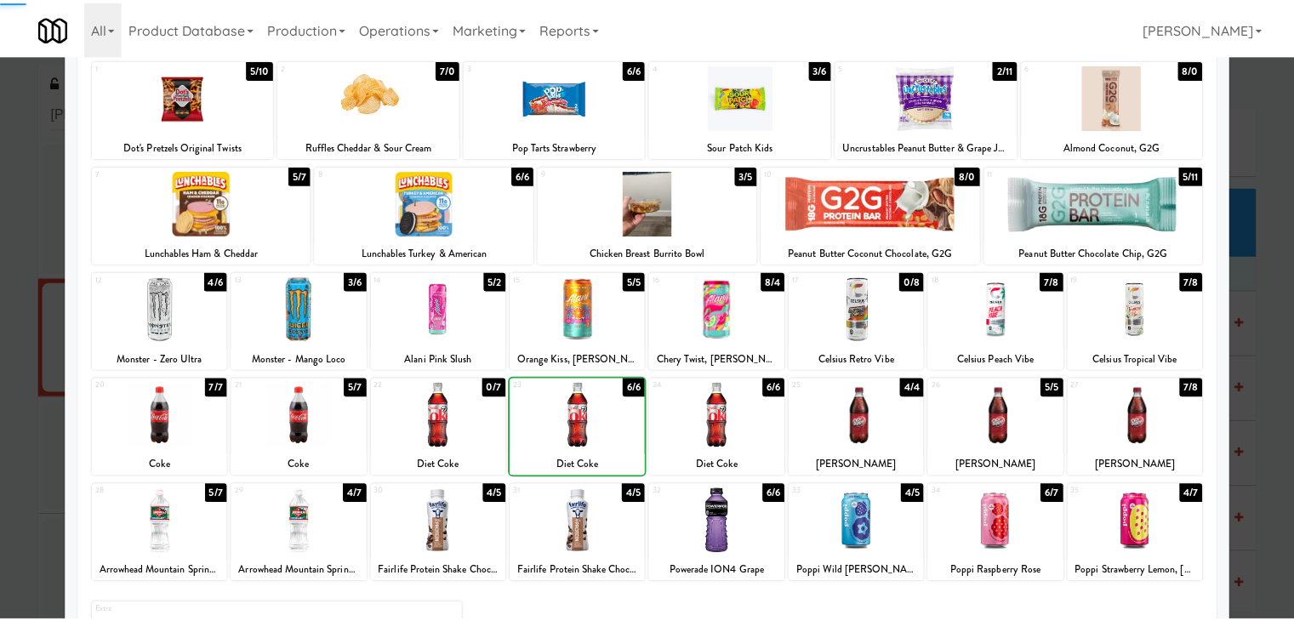
scroll to position [0, 0]
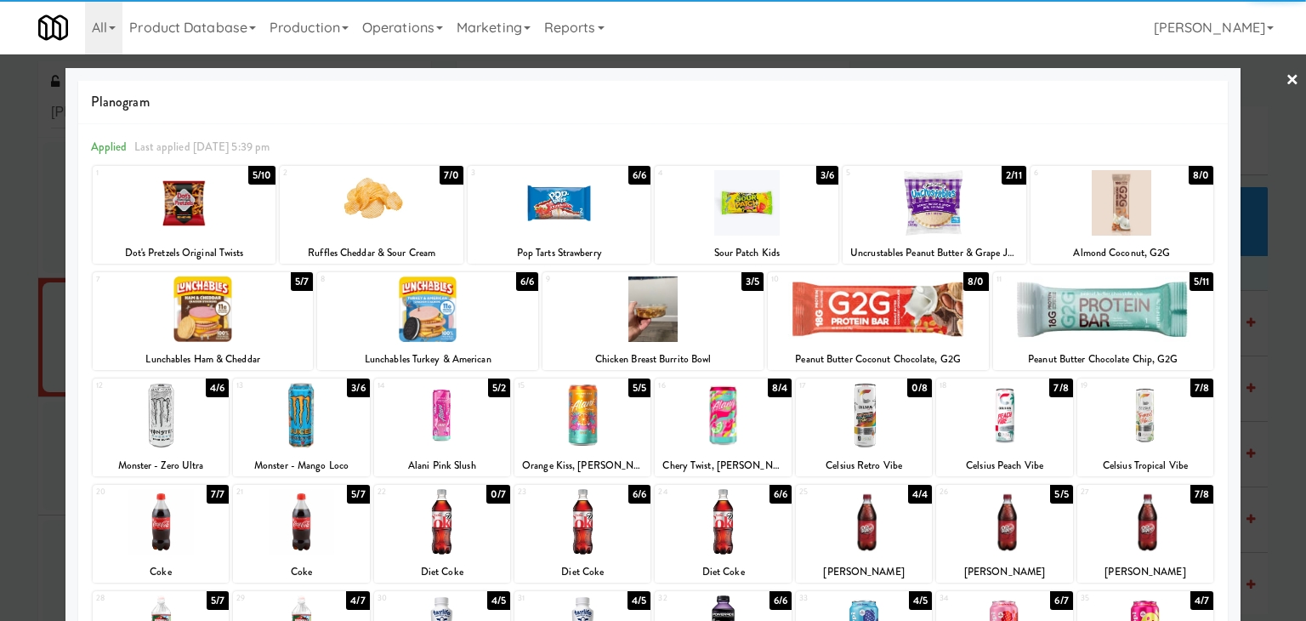
click at [1286, 78] on link "×" at bounding box center [1293, 80] width 14 height 53
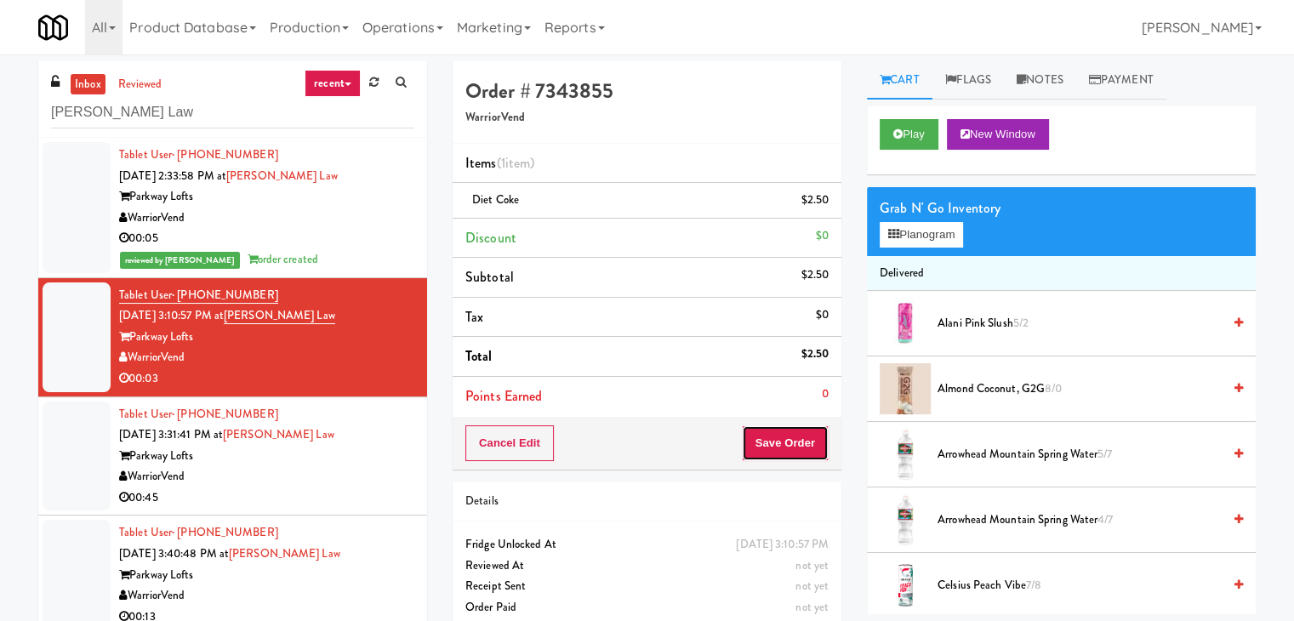
click at [777, 441] on button "Save Order" at bounding box center [785, 443] width 87 height 36
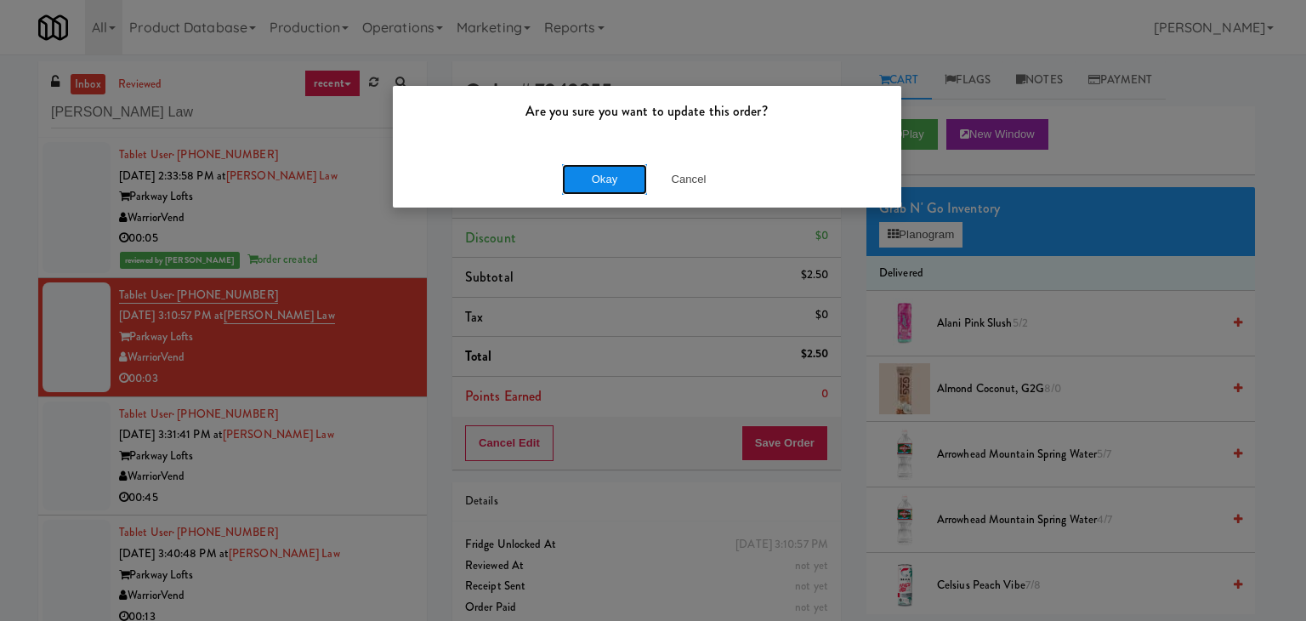
click at [608, 166] on button "Okay" at bounding box center [604, 179] width 85 height 31
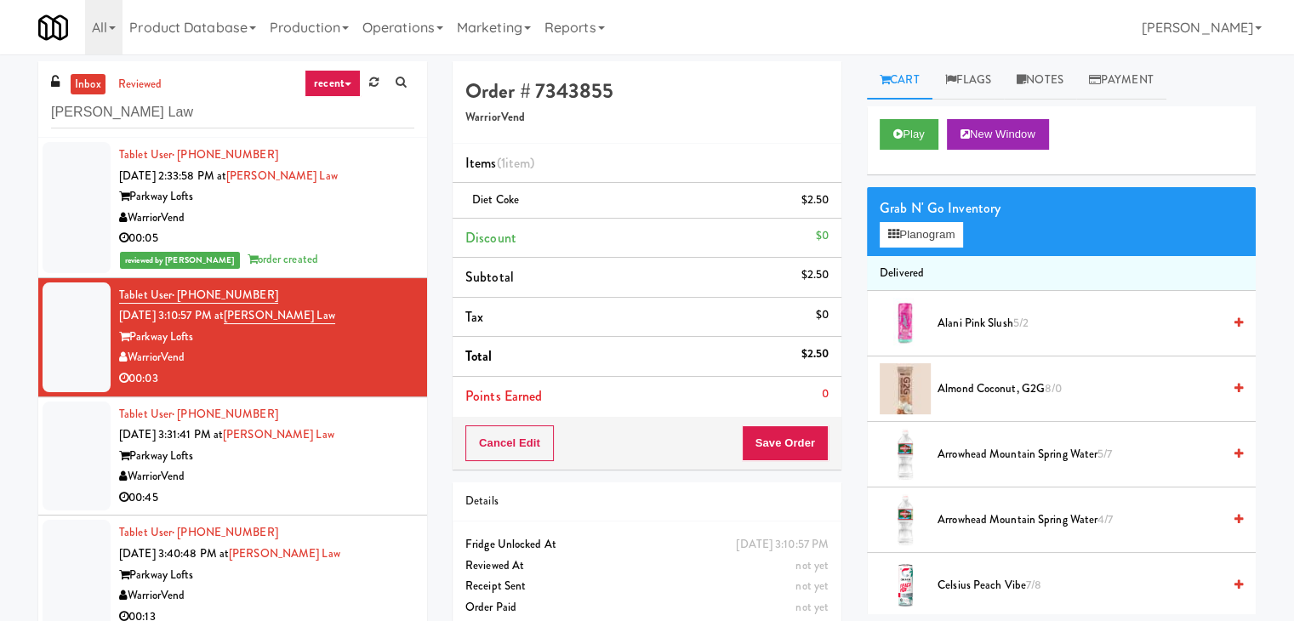
click at [361, 469] on div "WarriorVend" at bounding box center [266, 476] width 295 height 21
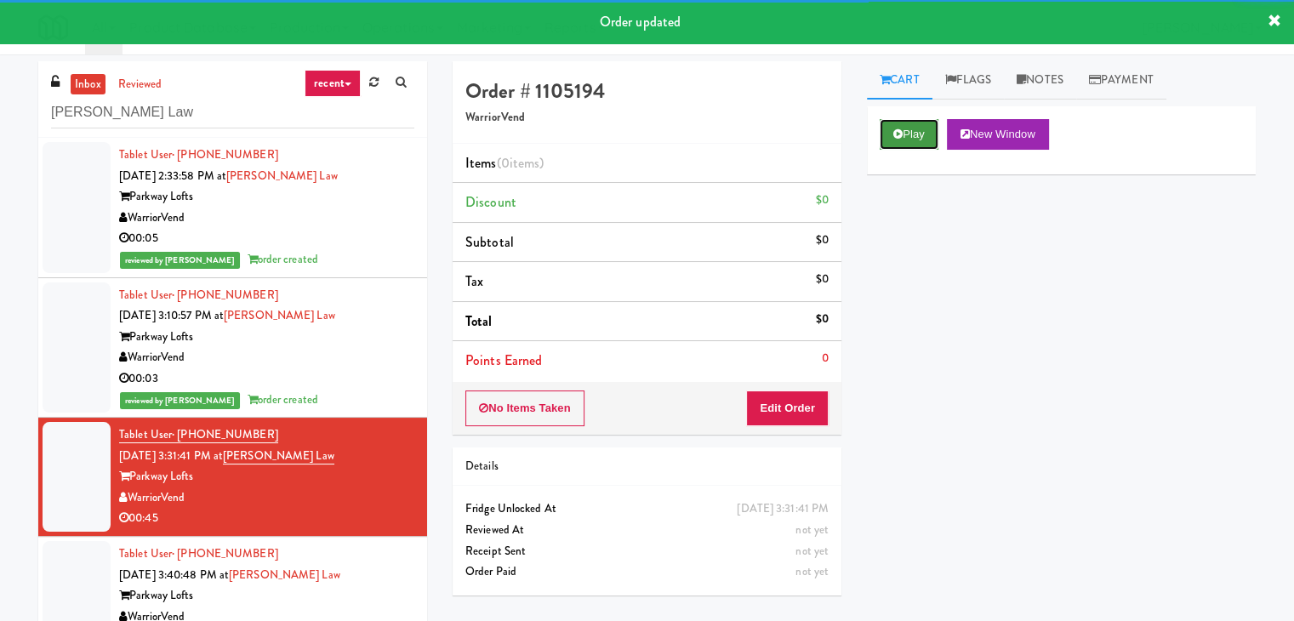
drag, startPoint x: 914, startPoint y: 130, endPoint x: 905, endPoint y: 134, distance: 10.0
click at [913, 130] on button "Play" at bounding box center [908, 134] width 59 height 31
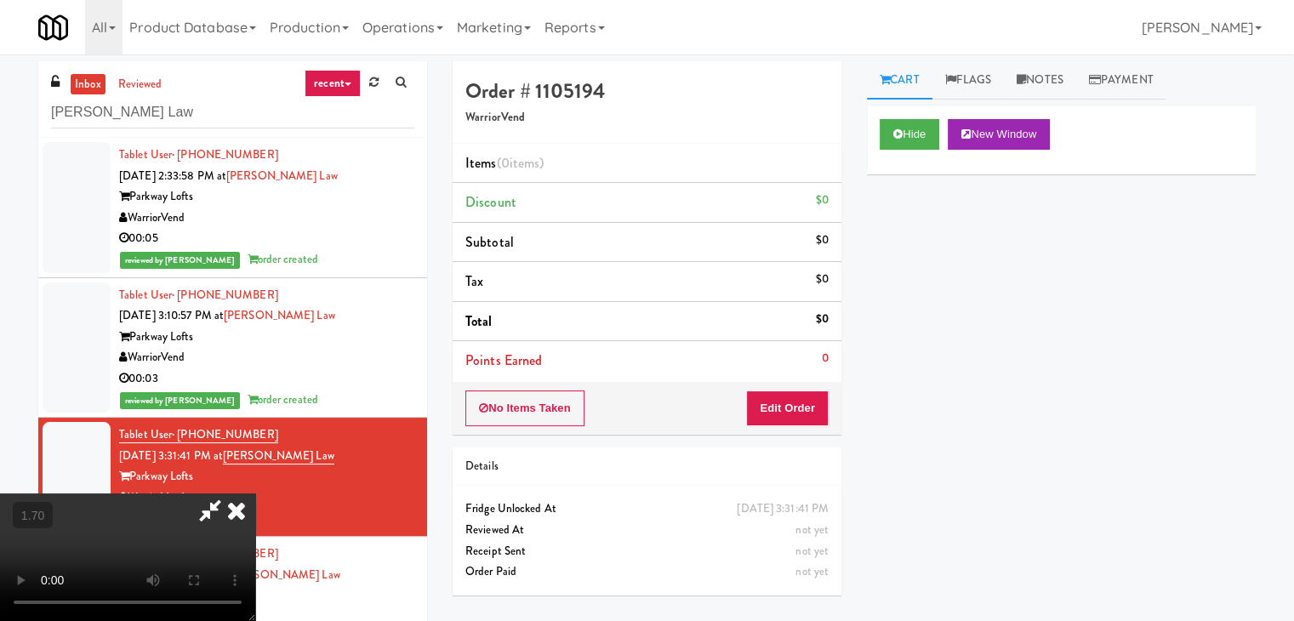
click at [255, 493] on video at bounding box center [127, 557] width 255 height 128
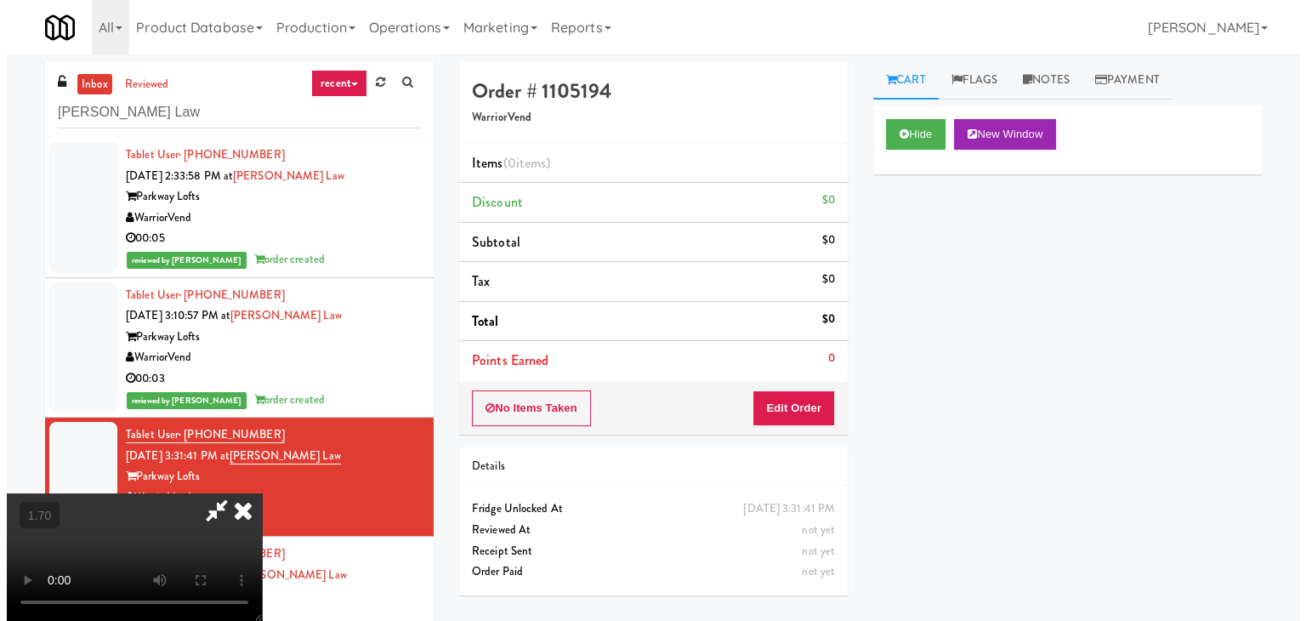
scroll to position [0, 0]
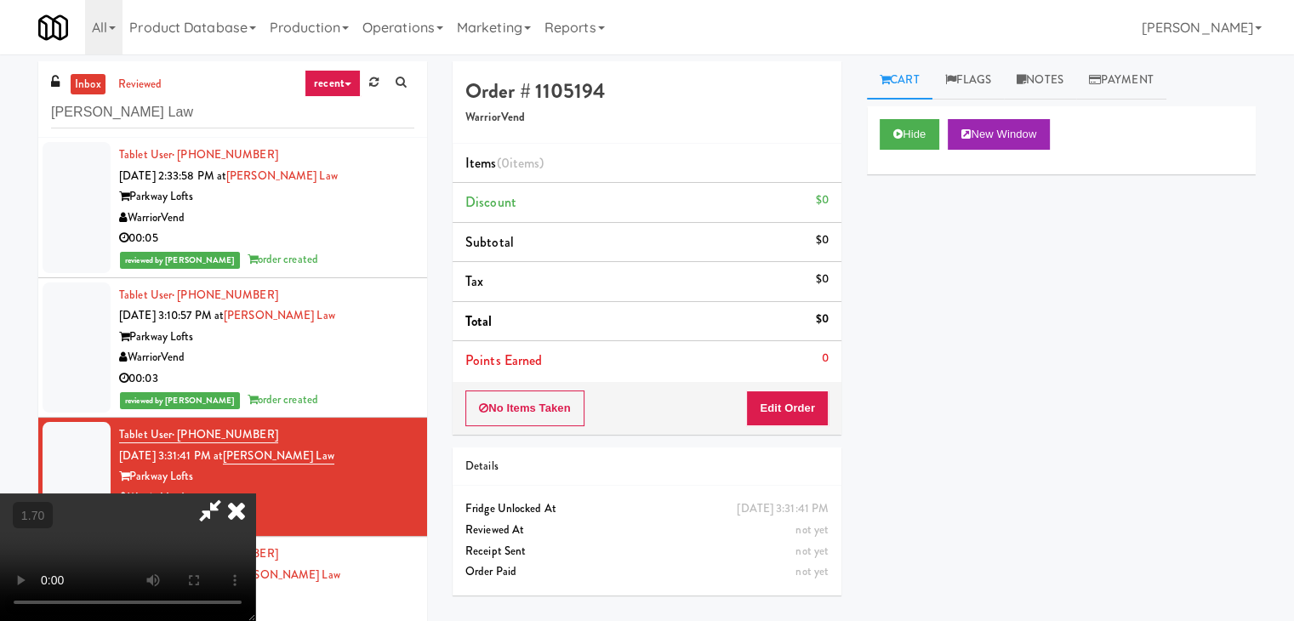
click at [255, 493] on video at bounding box center [127, 557] width 255 height 128
click at [779, 401] on button "Edit Order" at bounding box center [787, 408] width 83 height 36
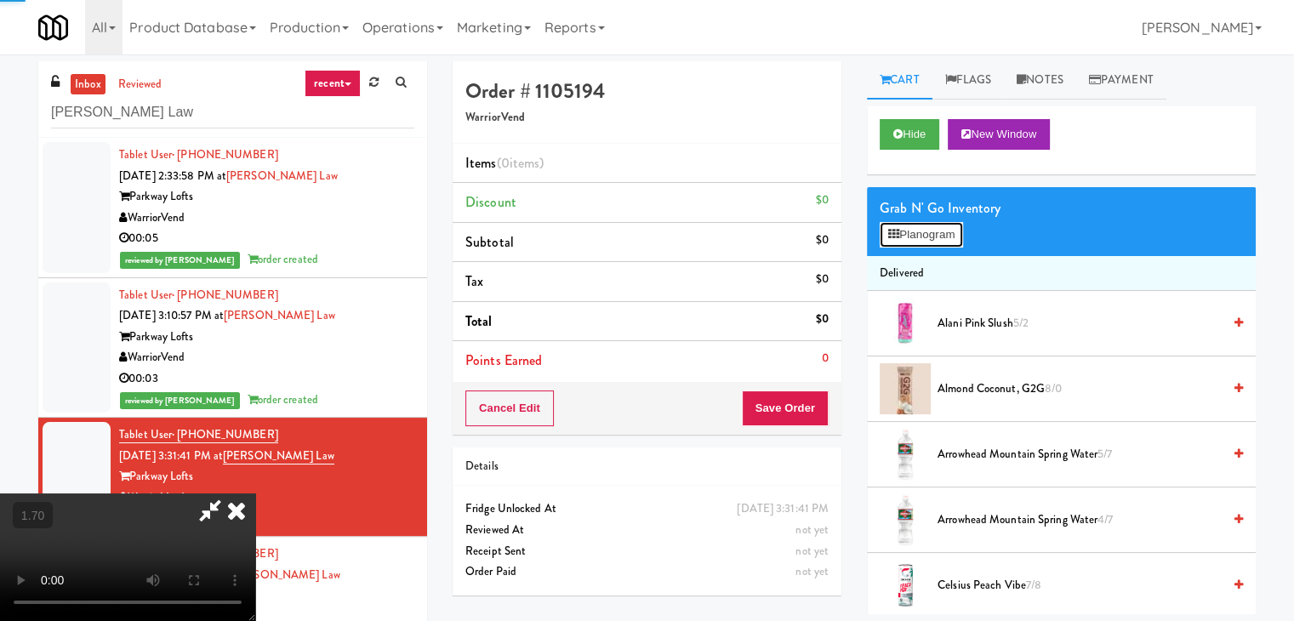
click at [912, 238] on button "Planogram" at bounding box center [920, 235] width 83 height 26
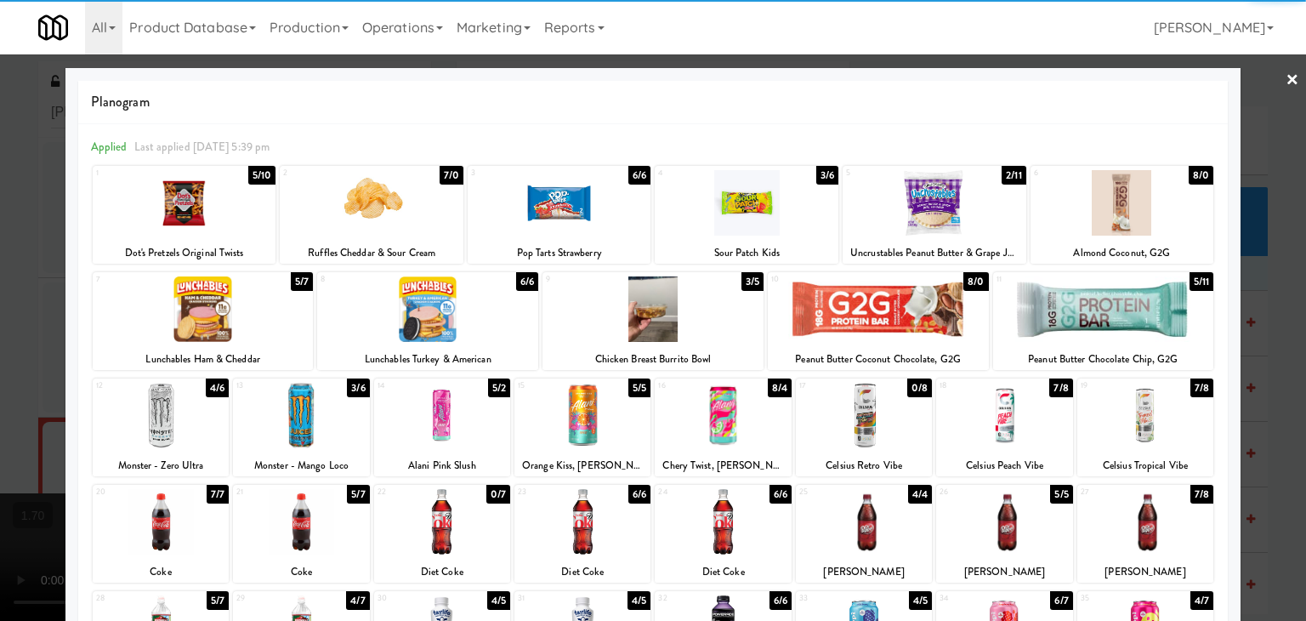
scroll to position [170, 0]
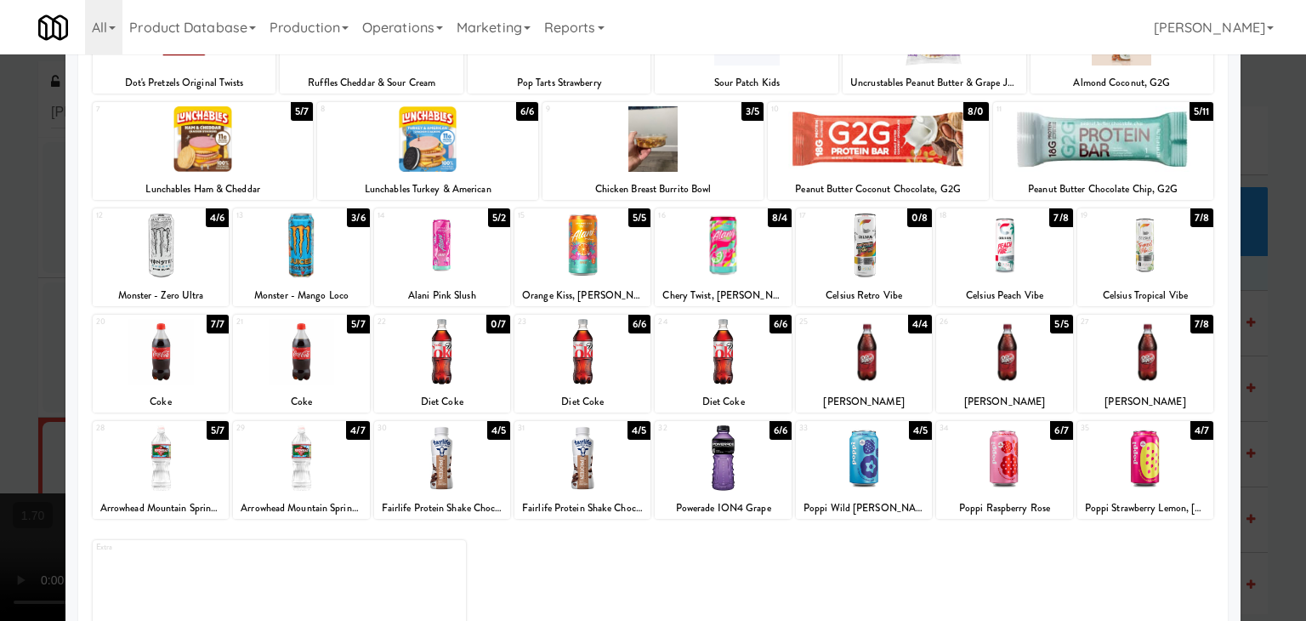
click at [865, 347] on div at bounding box center [864, 351] width 136 height 65
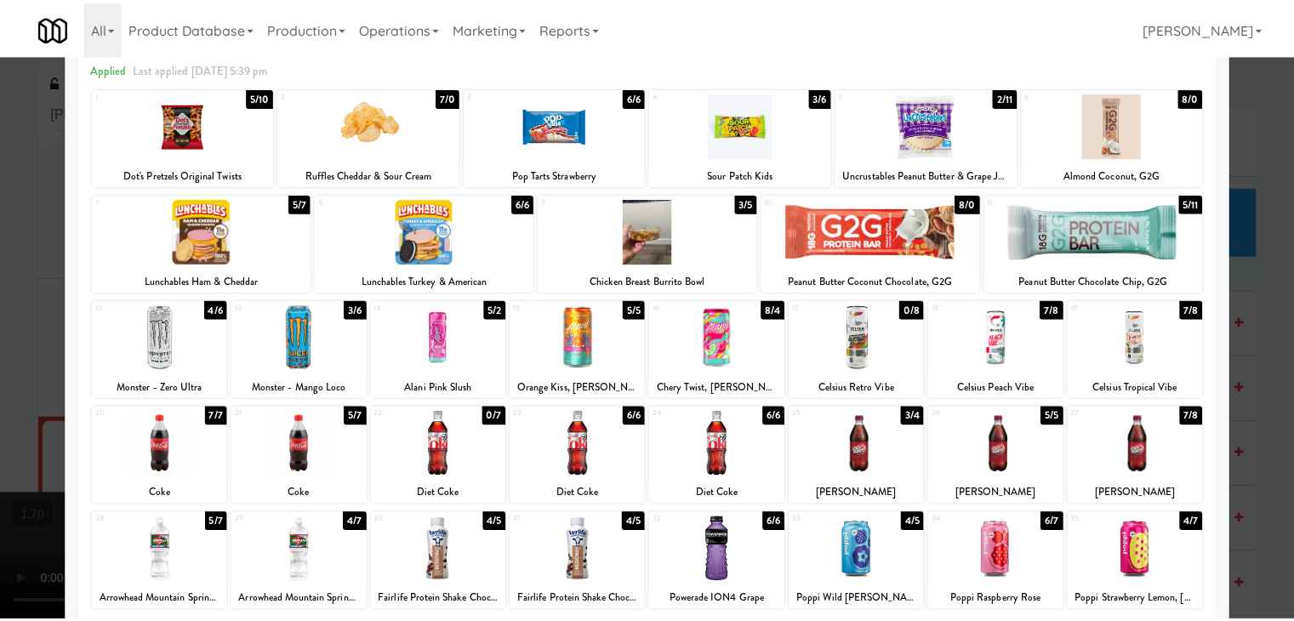
scroll to position [0, 0]
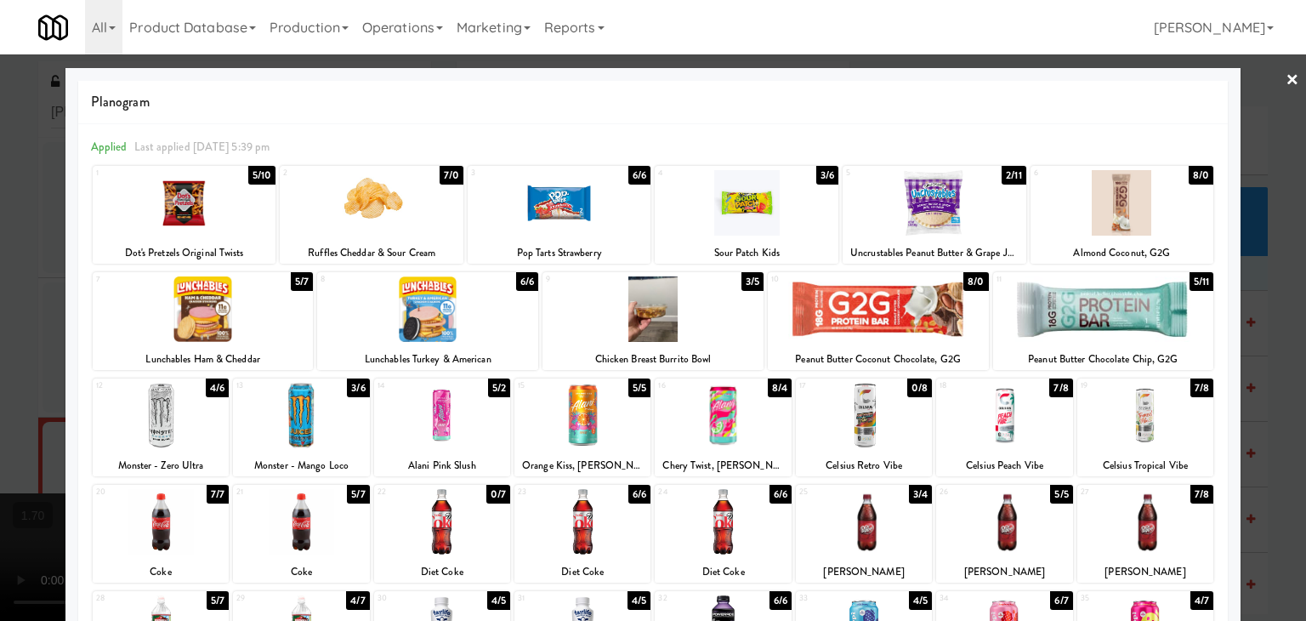
click at [200, 309] on div at bounding box center [203, 308] width 221 height 65
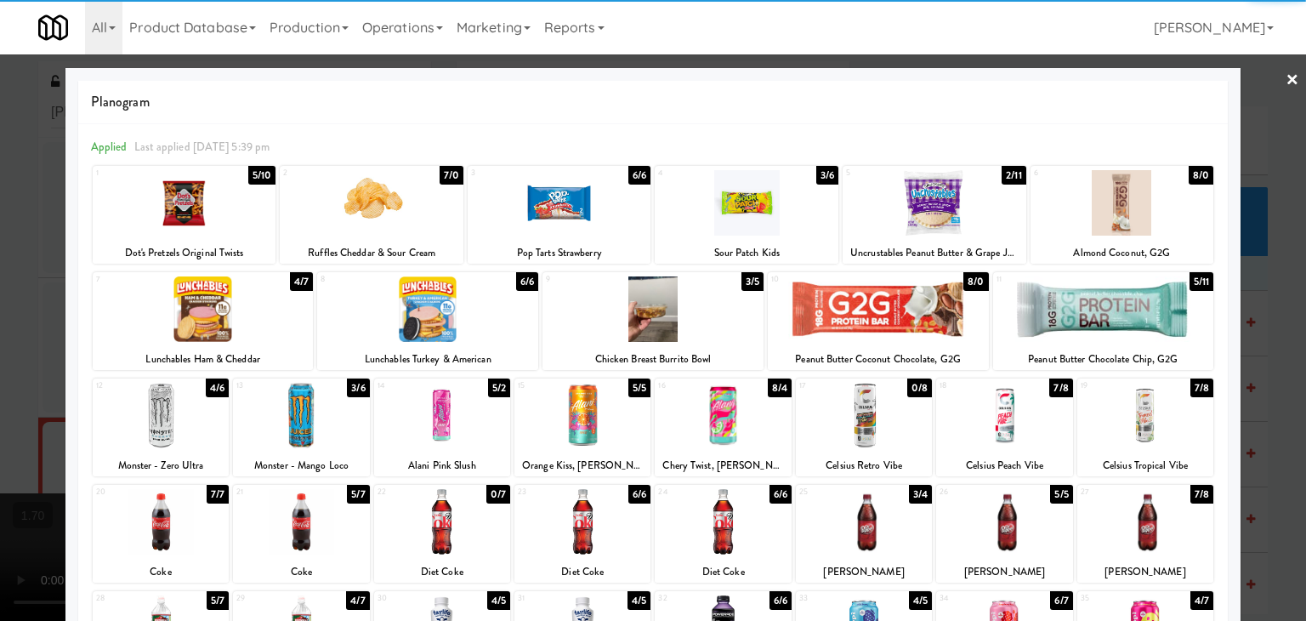
click at [365, 216] on div at bounding box center [372, 202] width 184 height 65
click at [1286, 78] on link "×" at bounding box center [1293, 80] width 14 height 53
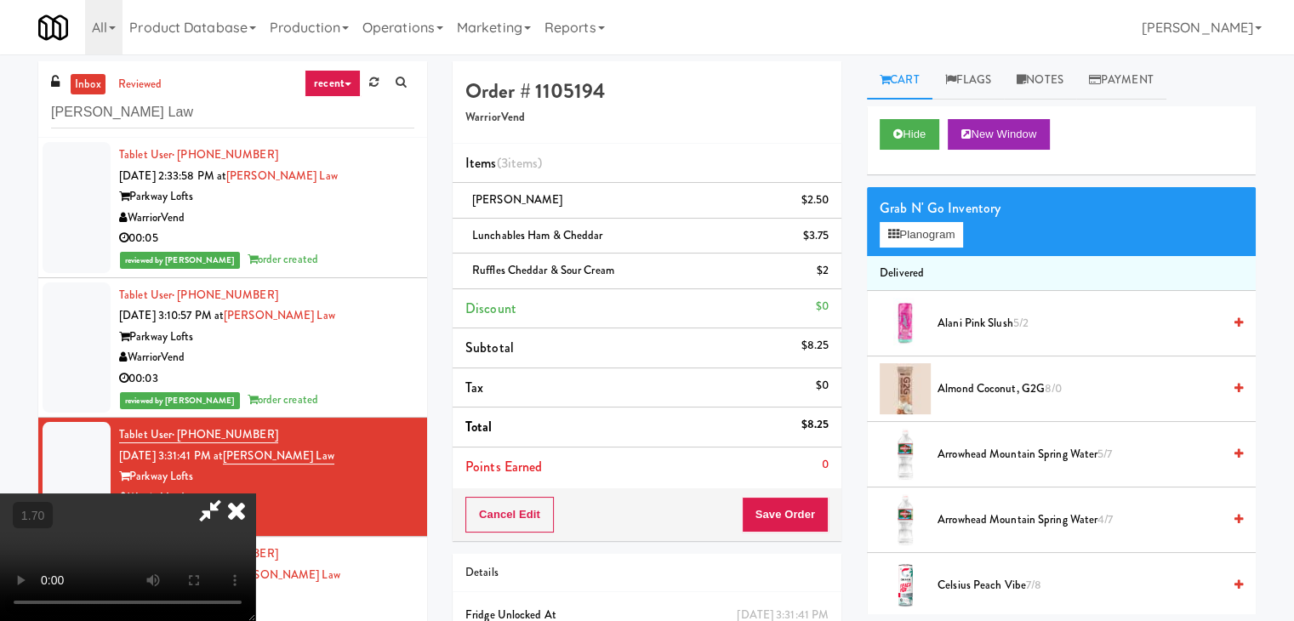
click at [255, 493] on video at bounding box center [127, 557] width 255 height 128
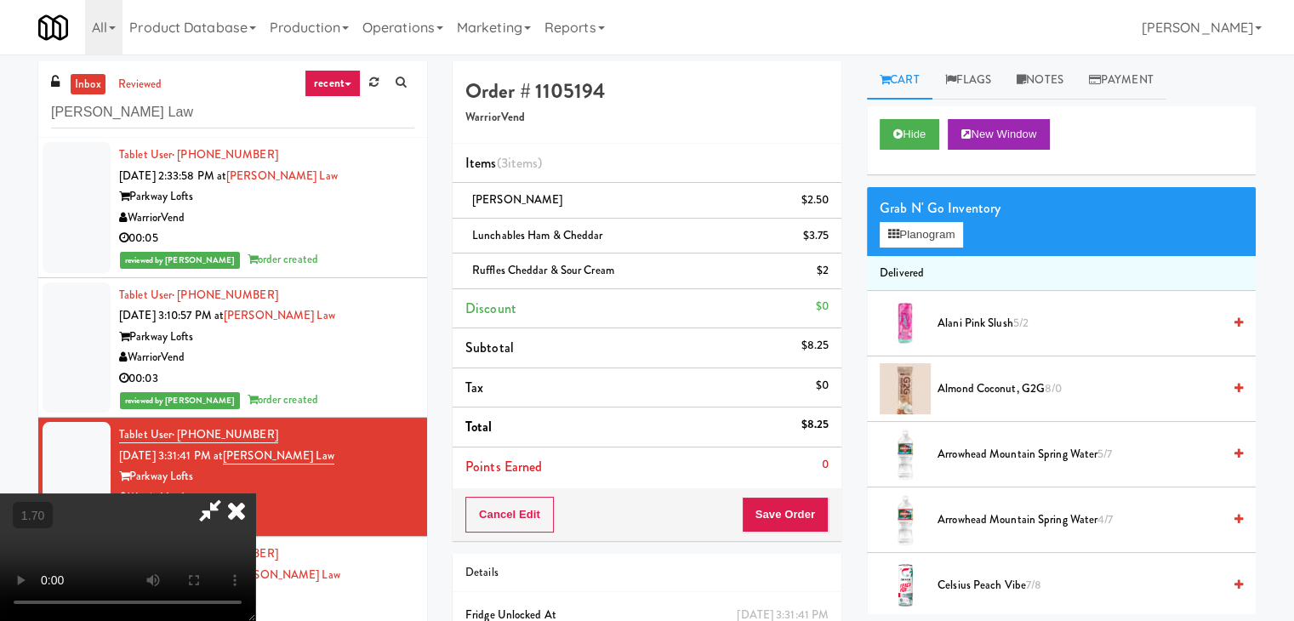
click at [255, 493] on video at bounding box center [127, 557] width 255 height 128
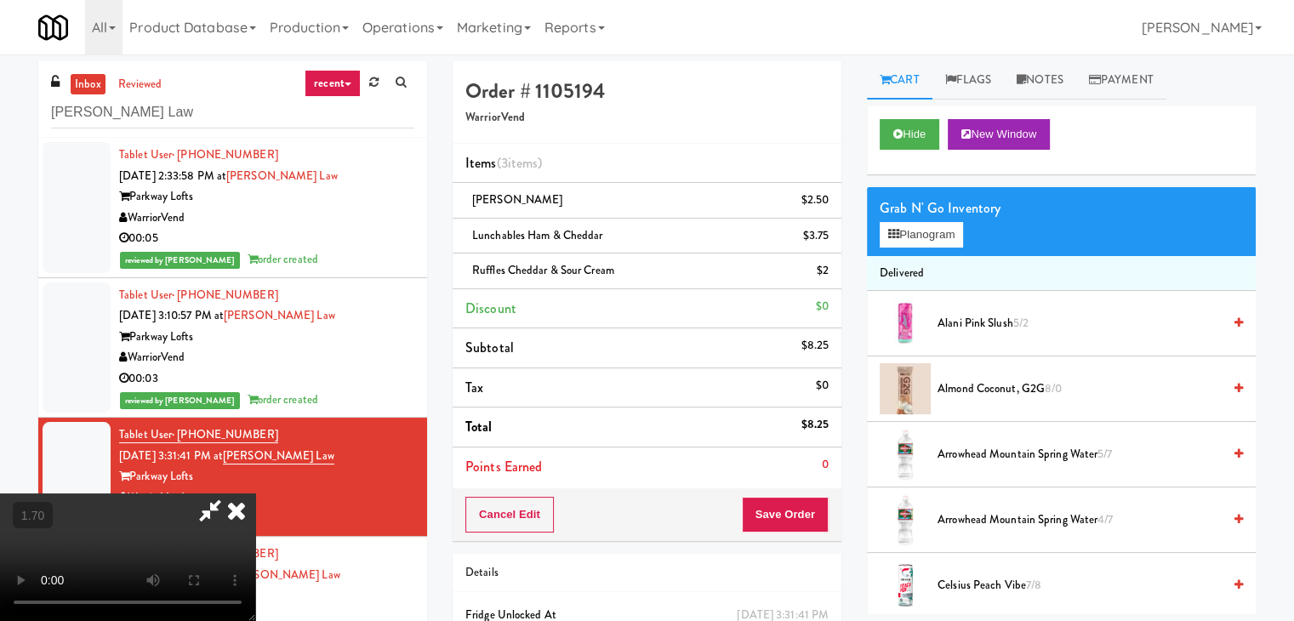
click at [255, 493] on icon at bounding box center [236, 510] width 37 height 34
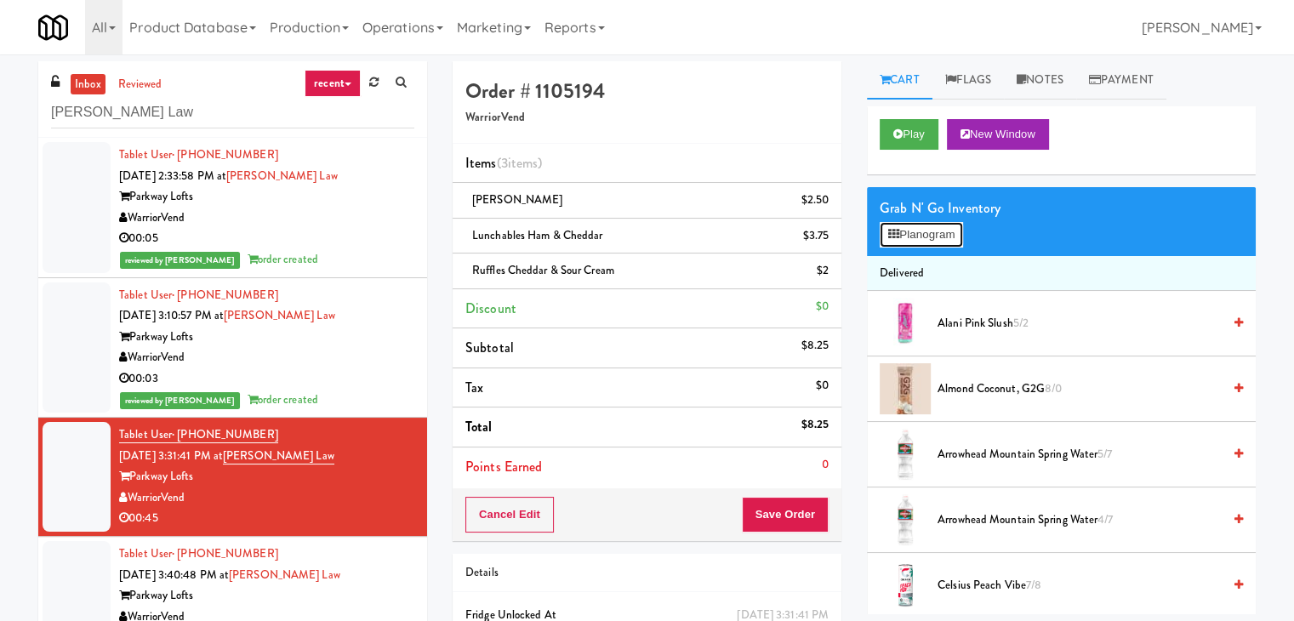
click at [927, 238] on button "Planogram" at bounding box center [920, 235] width 83 height 26
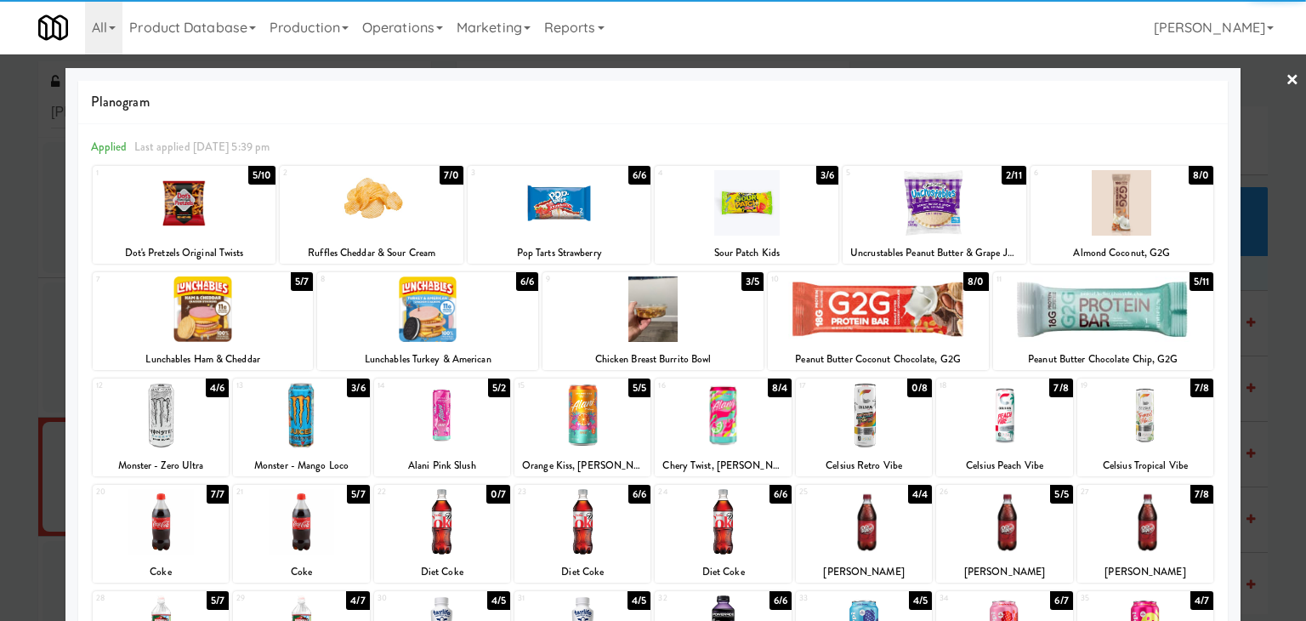
drag, startPoint x: 317, startPoint y: 424, endPoint x: 418, endPoint y: 407, distance: 102.6
click at [316, 423] on div at bounding box center [301, 415] width 136 height 65
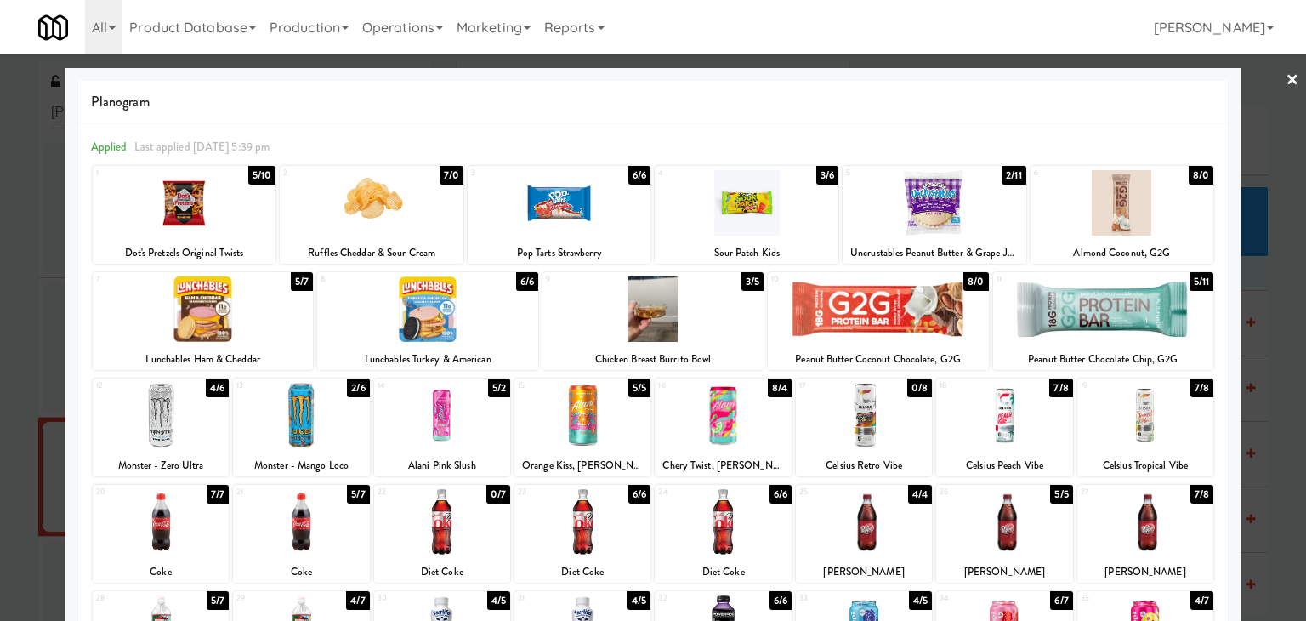
click at [1286, 80] on link "×" at bounding box center [1293, 80] width 14 height 53
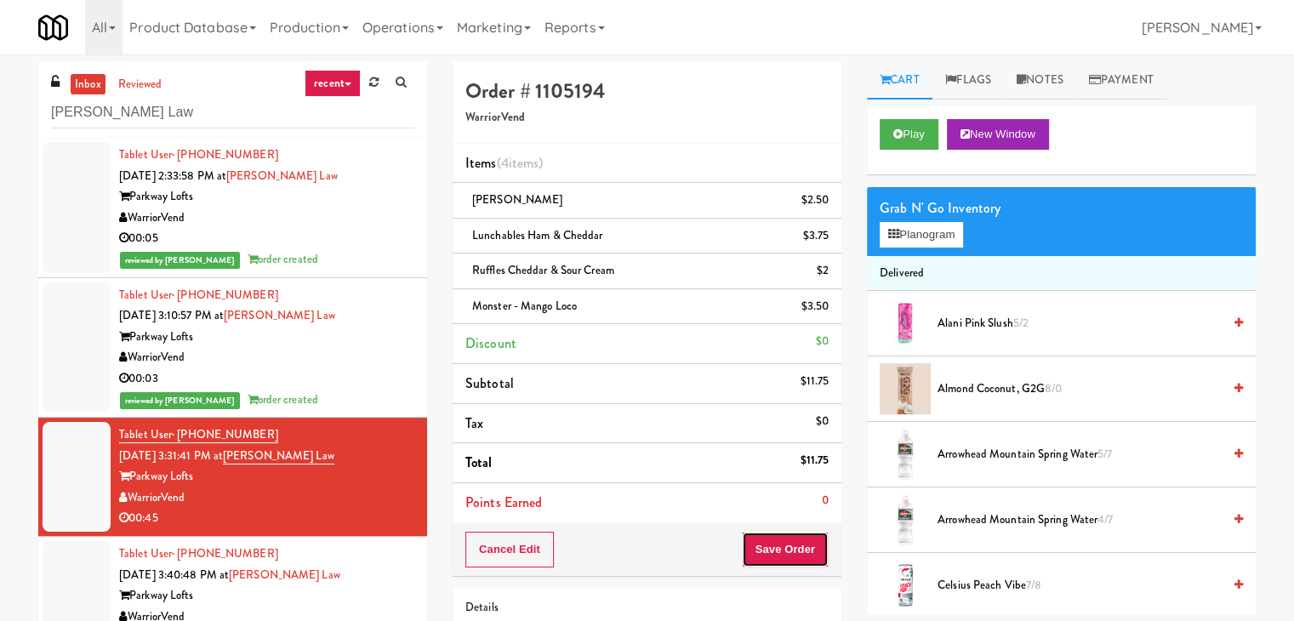
drag, startPoint x: 782, startPoint y: 555, endPoint x: 786, endPoint y: 545, distance: 10.8
click at [782, 555] on button "Save Order" at bounding box center [785, 550] width 87 height 36
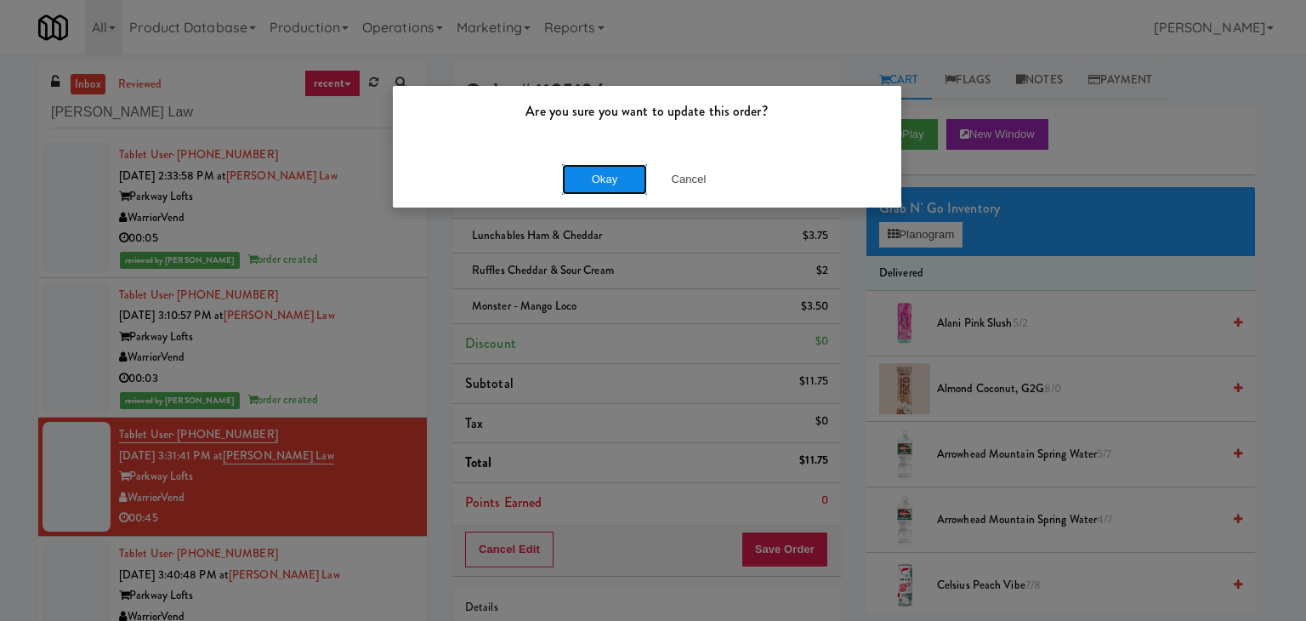
click at [615, 164] on button "Okay" at bounding box center [604, 179] width 85 height 31
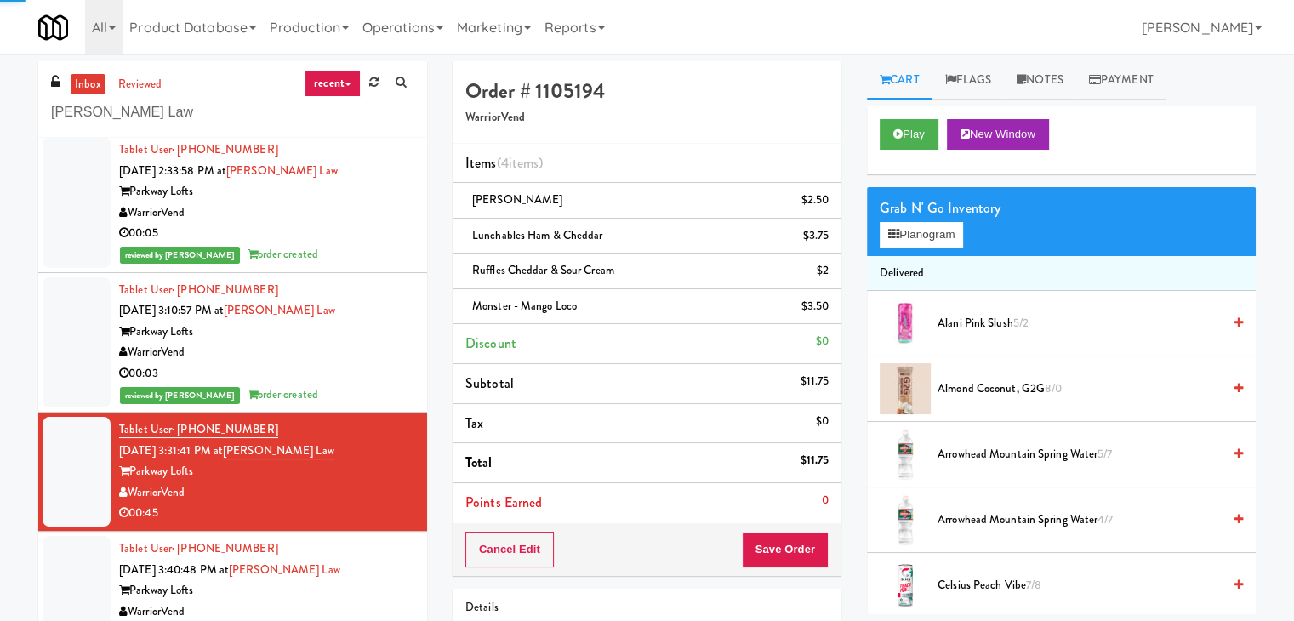
scroll to position [7, 0]
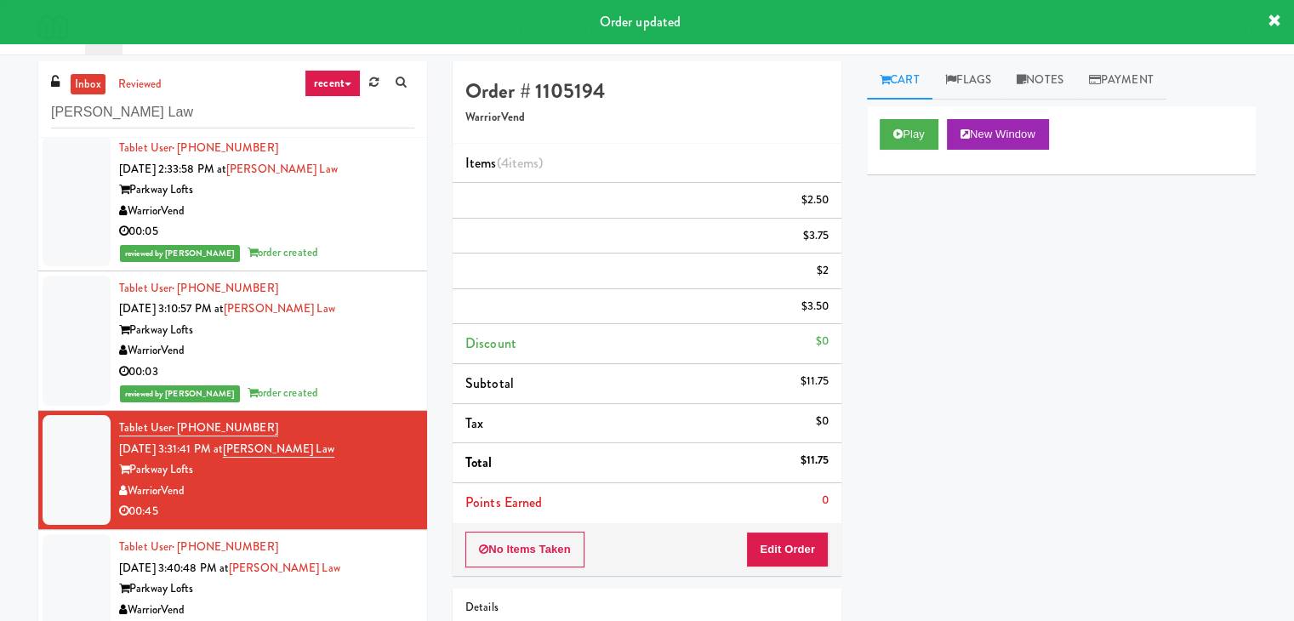
click at [374, 595] on div "Parkway Lofts" at bounding box center [266, 588] width 295 height 21
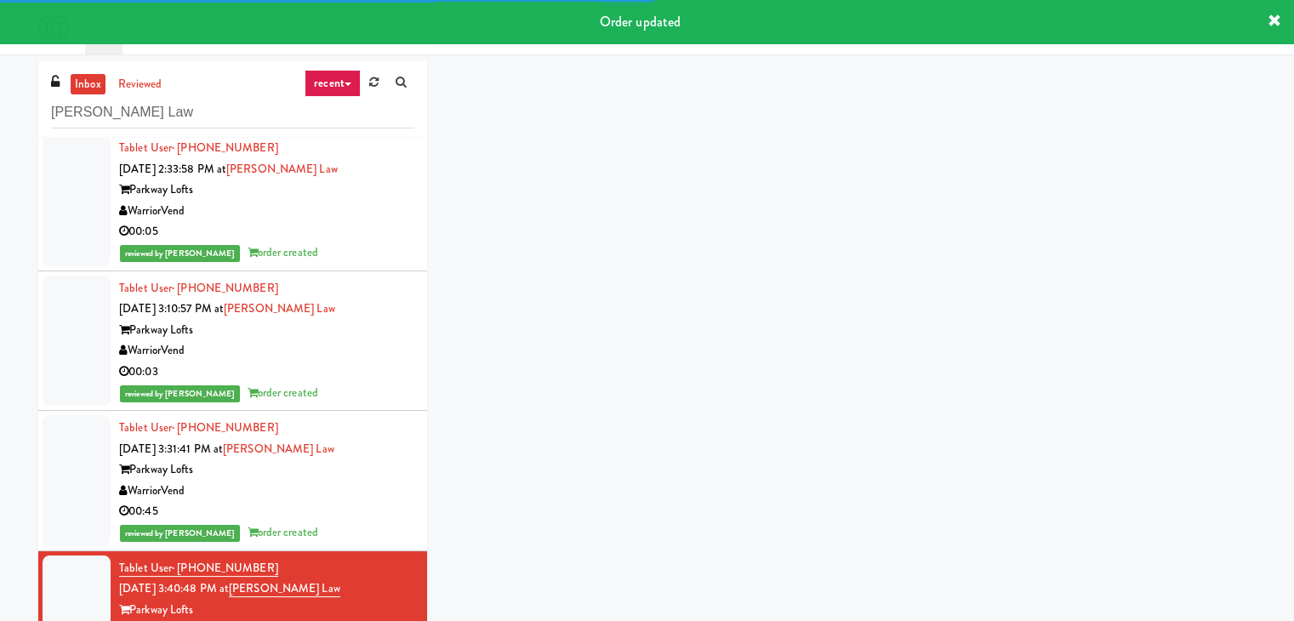
scroll to position [27, 0]
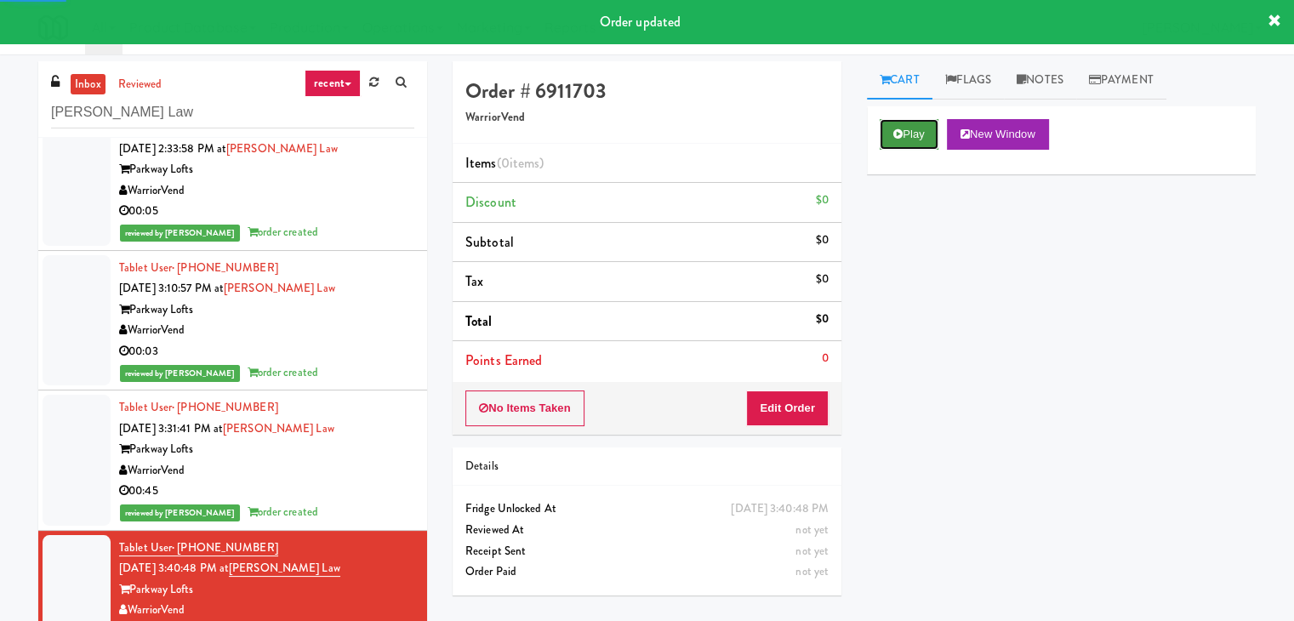
click at [898, 137] on icon at bounding box center [897, 133] width 9 height 11
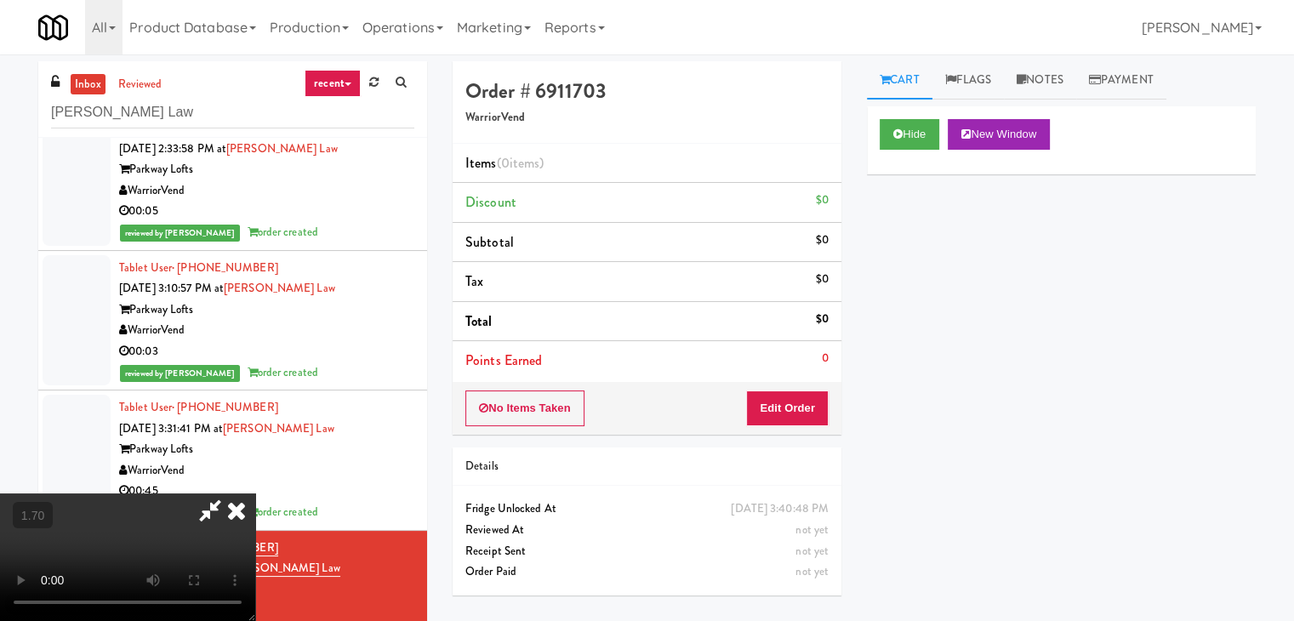
click at [255, 493] on video at bounding box center [127, 557] width 255 height 128
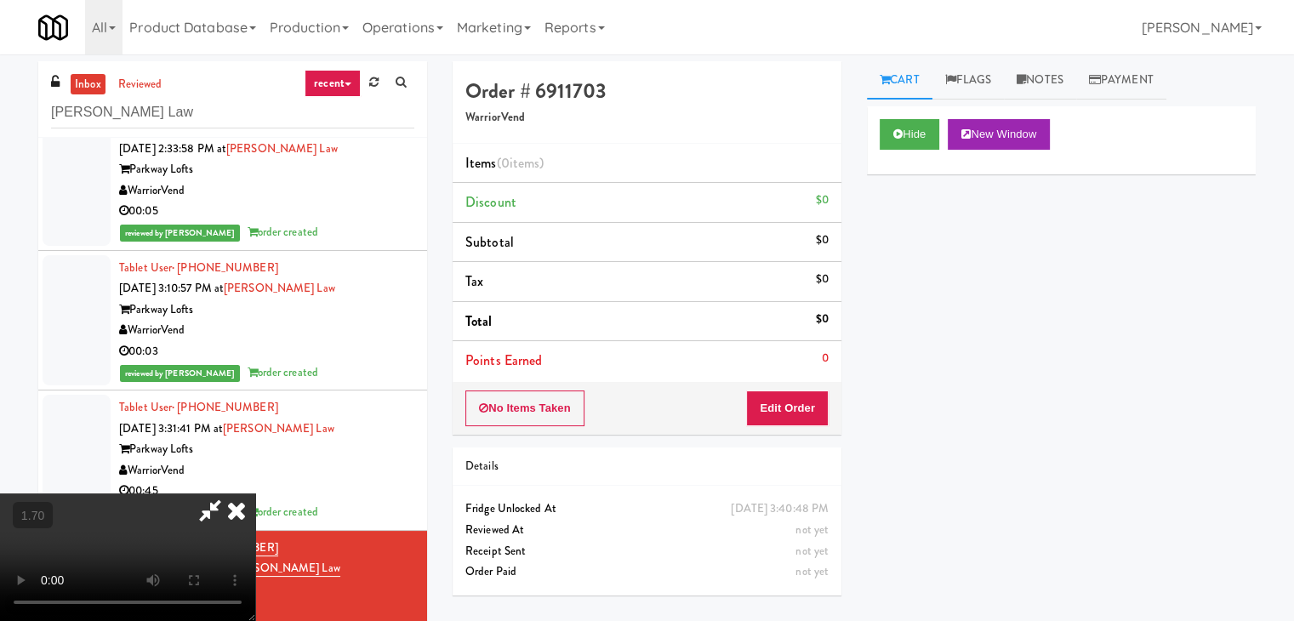
click at [255, 493] on icon at bounding box center [236, 510] width 37 height 34
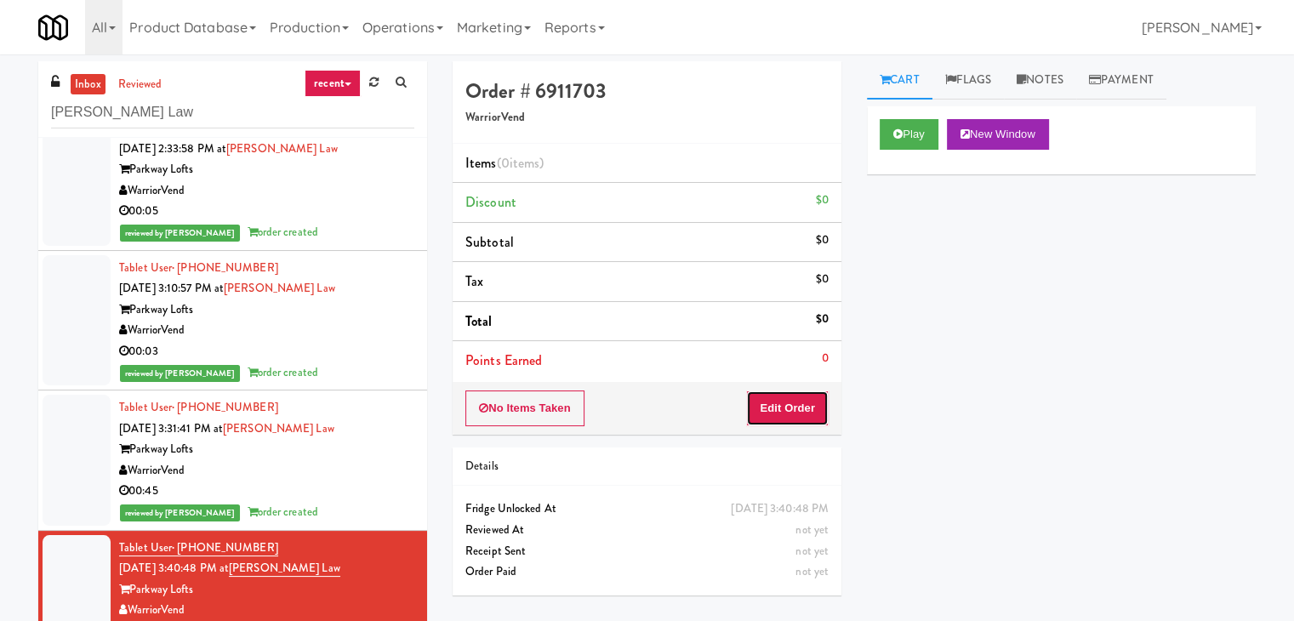
click at [780, 400] on button "Edit Order" at bounding box center [787, 408] width 83 height 36
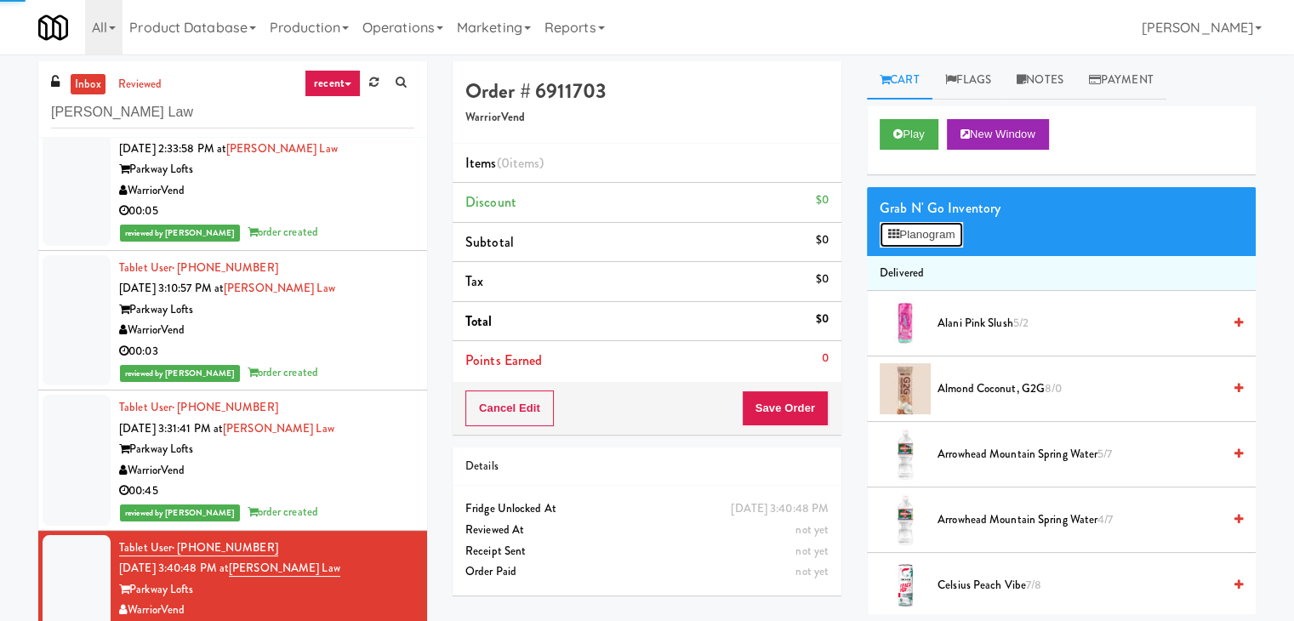
click at [902, 237] on button "Planogram" at bounding box center [920, 235] width 83 height 26
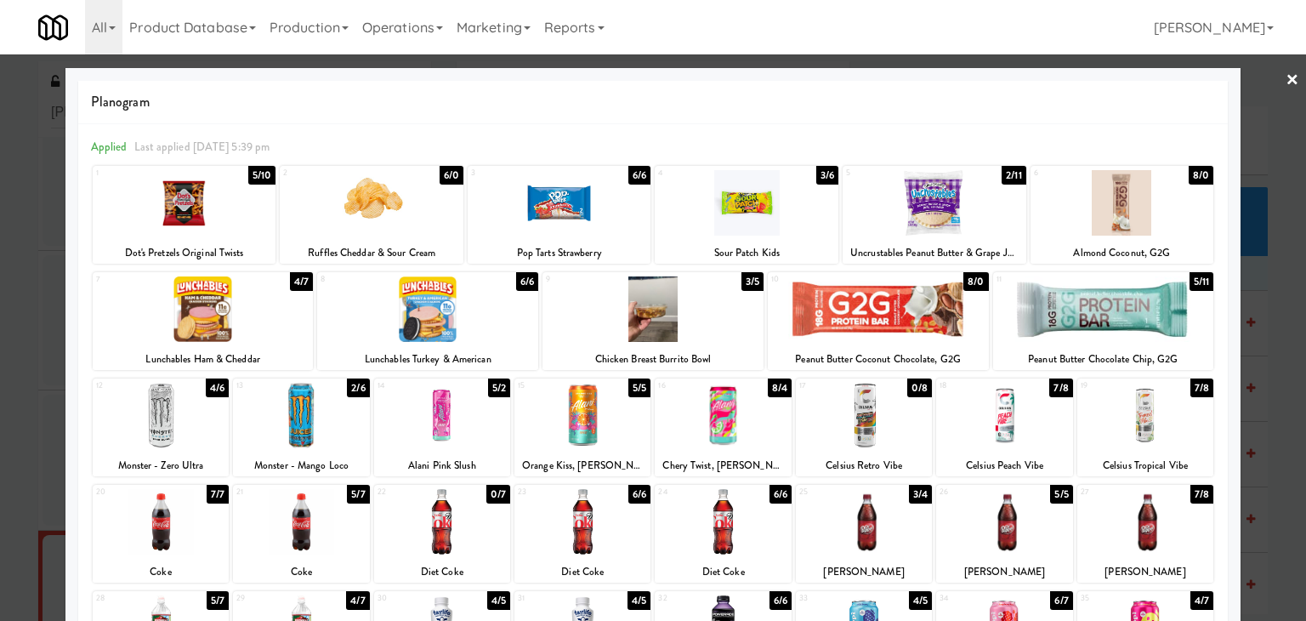
click at [1136, 411] on div at bounding box center [1146, 415] width 136 height 65
click at [1286, 77] on link "×" at bounding box center [1293, 80] width 14 height 53
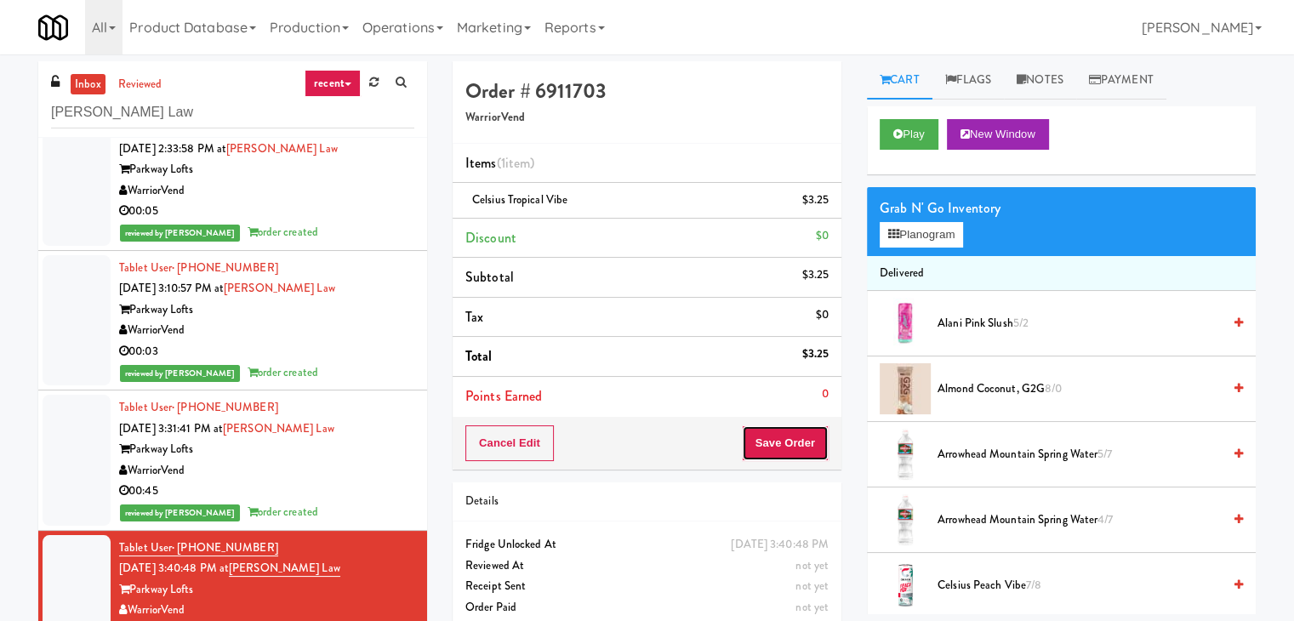
click at [773, 436] on button "Save Order" at bounding box center [785, 443] width 87 height 36
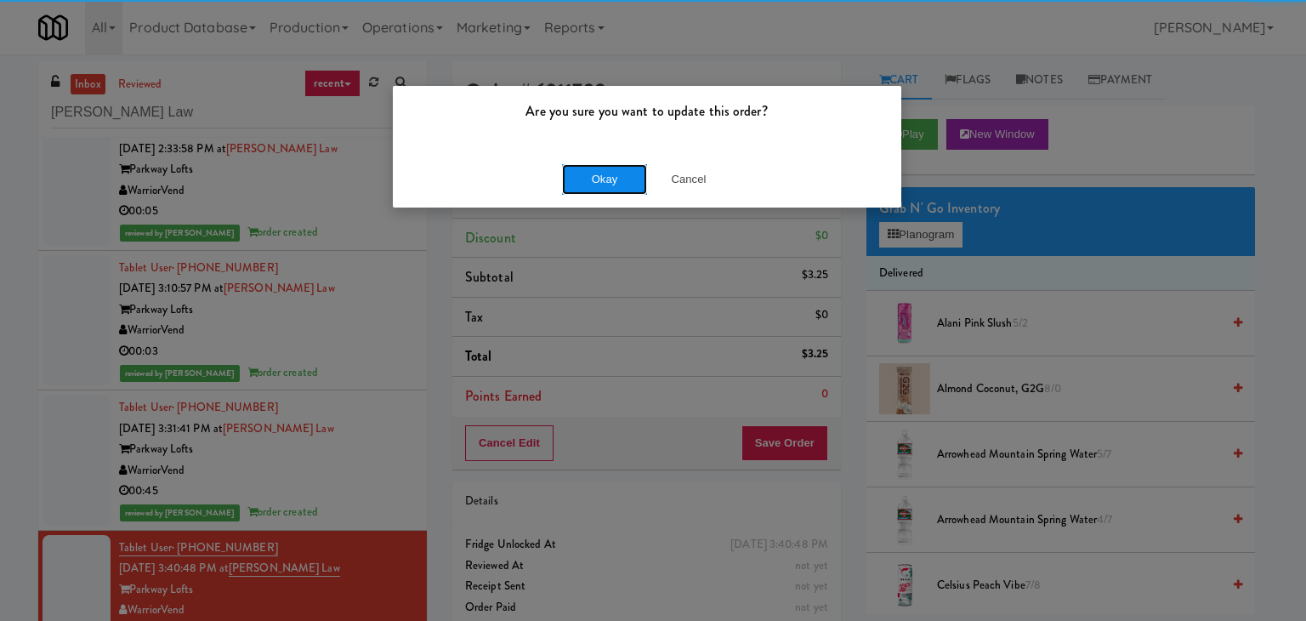
click at [606, 178] on button "Okay" at bounding box center [604, 179] width 85 height 31
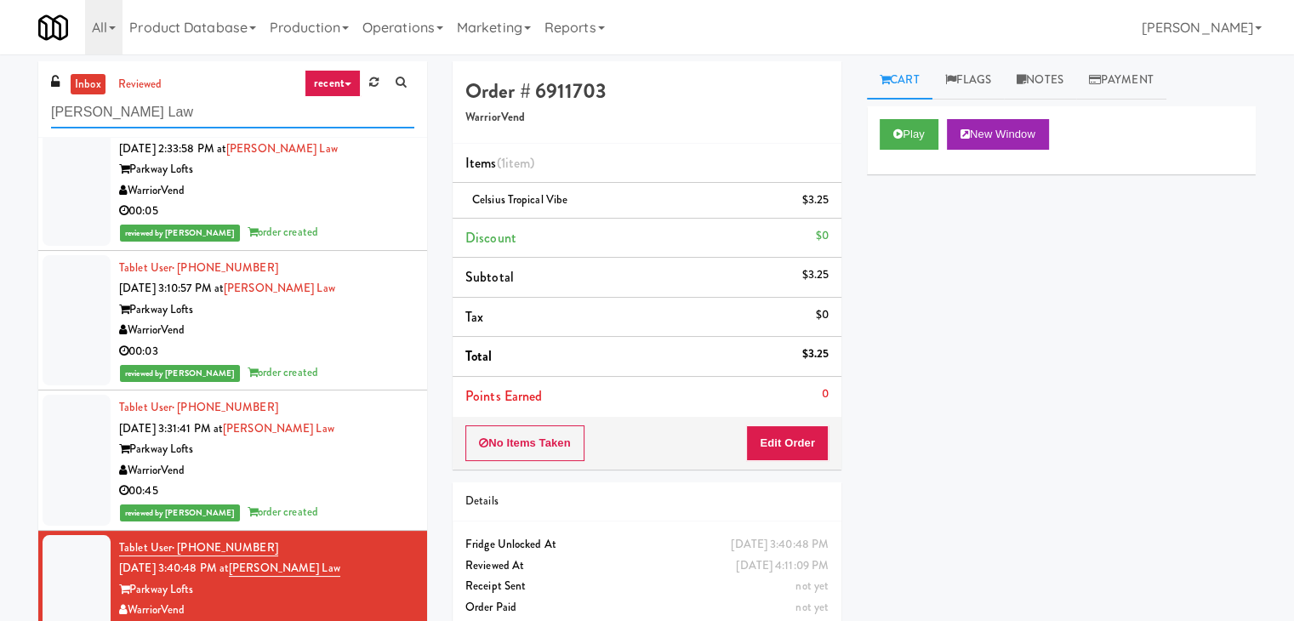
click at [211, 110] on input "[PERSON_NAME] Law" at bounding box center [232, 112] width 363 height 31
paste input "VY - Cooler - Left"
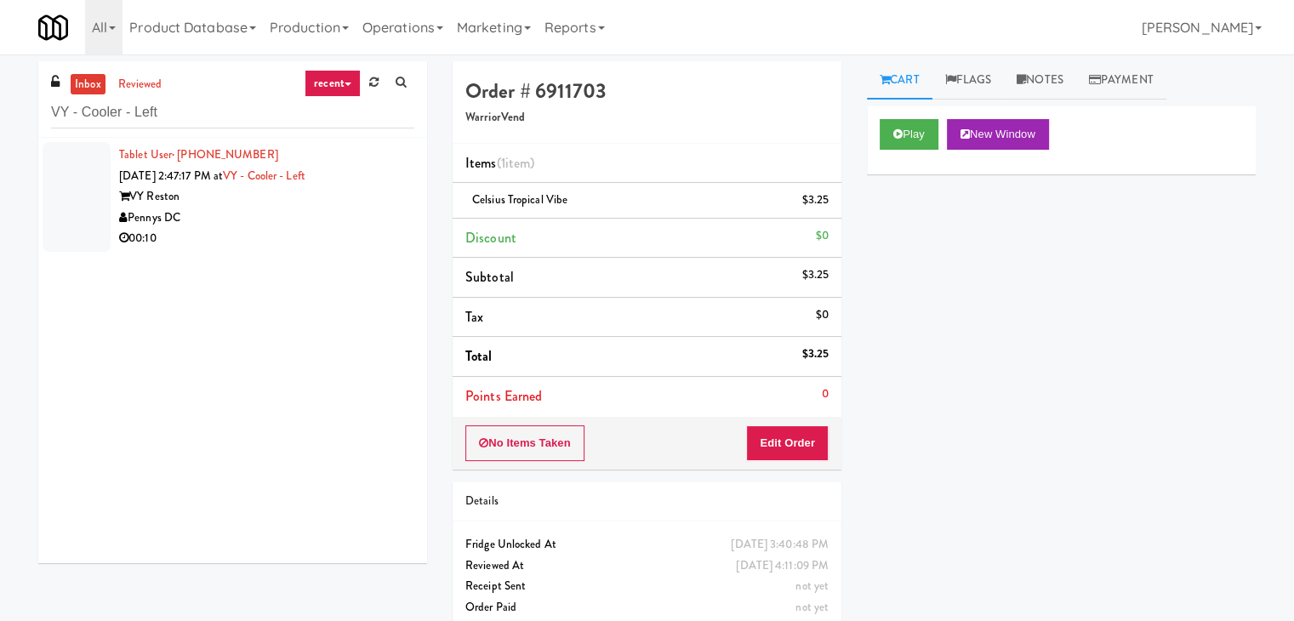
click at [332, 263] on div "Tablet User · (571) 407-1066 [DATE] 2:47:17 PM at VY - Cooler - Left VY Reston …" at bounding box center [232, 350] width 389 height 425
click at [339, 236] on div "00:10" at bounding box center [266, 238] width 295 height 21
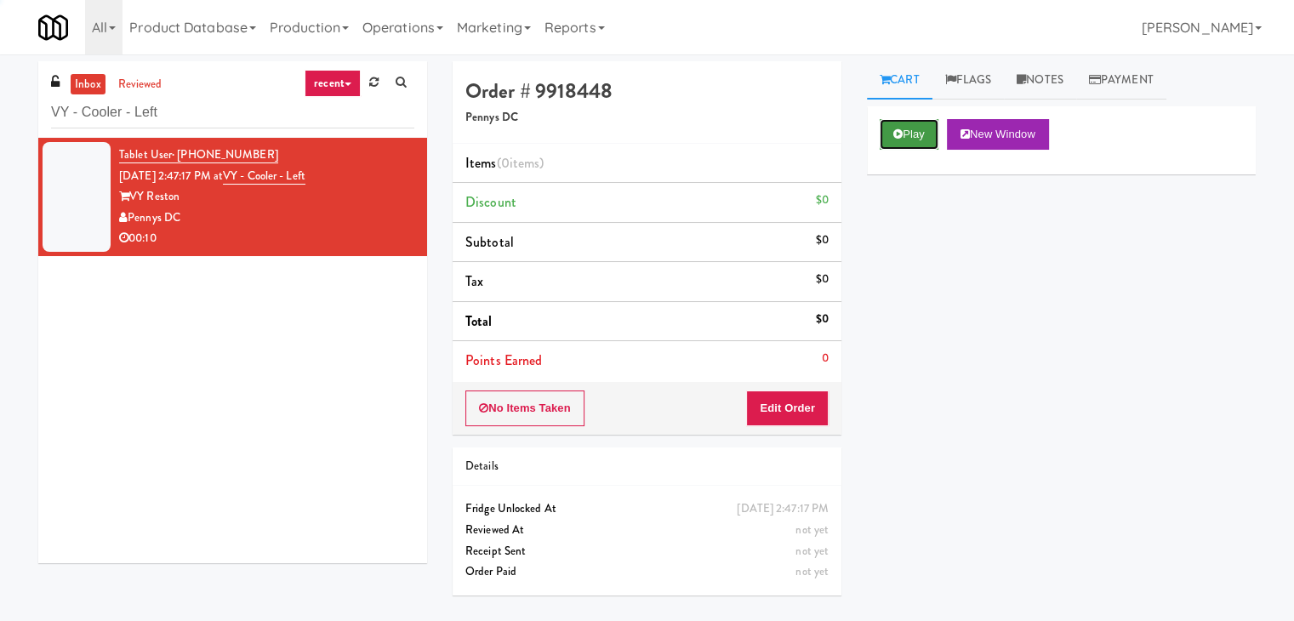
click at [908, 134] on button "Play" at bounding box center [908, 134] width 59 height 31
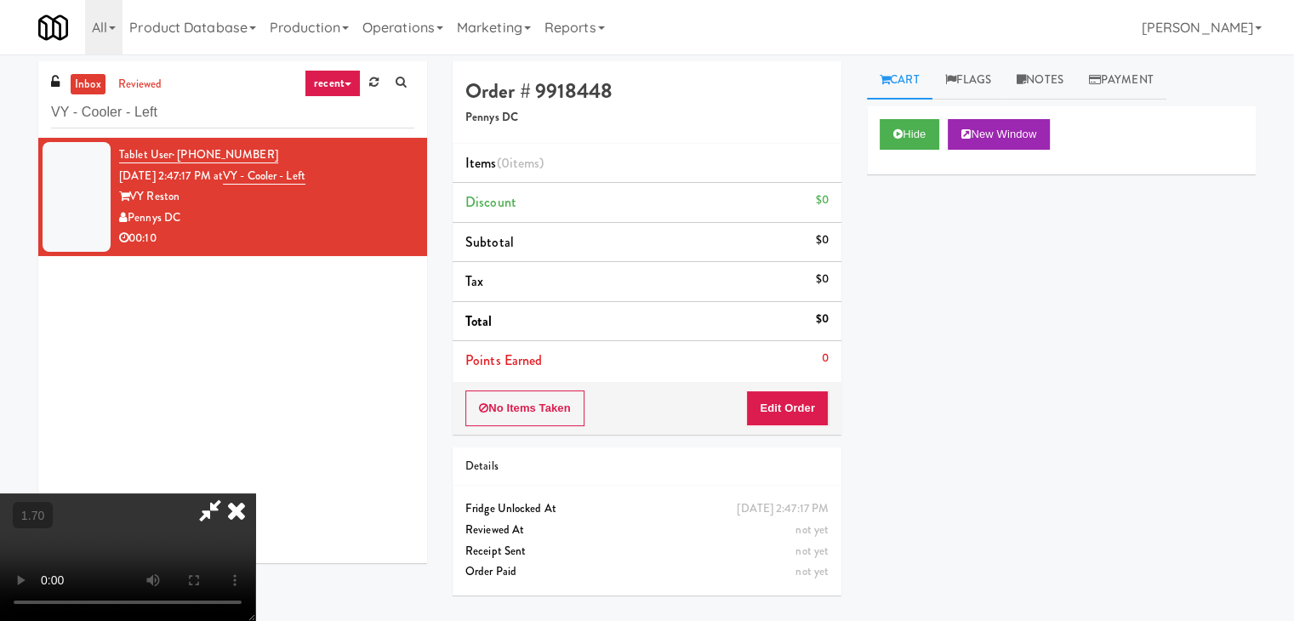
click at [255, 493] on video at bounding box center [127, 557] width 255 height 128
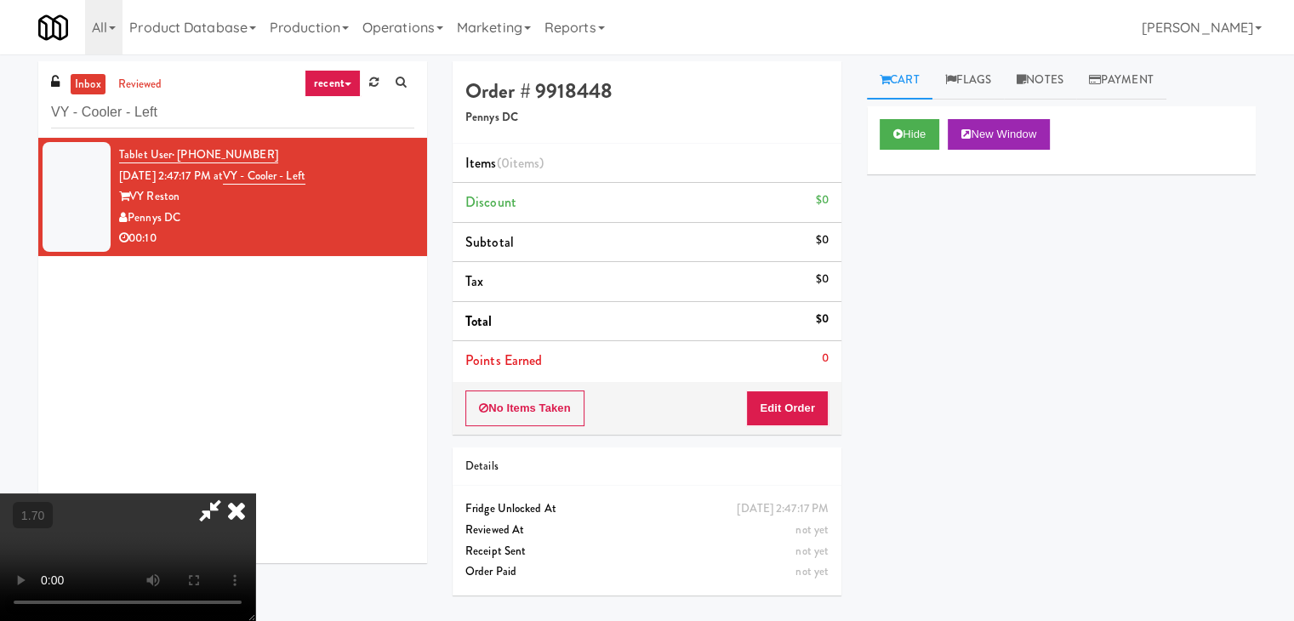
click at [255, 493] on video at bounding box center [127, 557] width 255 height 128
click at [255, 493] on icon at bounding box center [236, 510] width 37 height 34
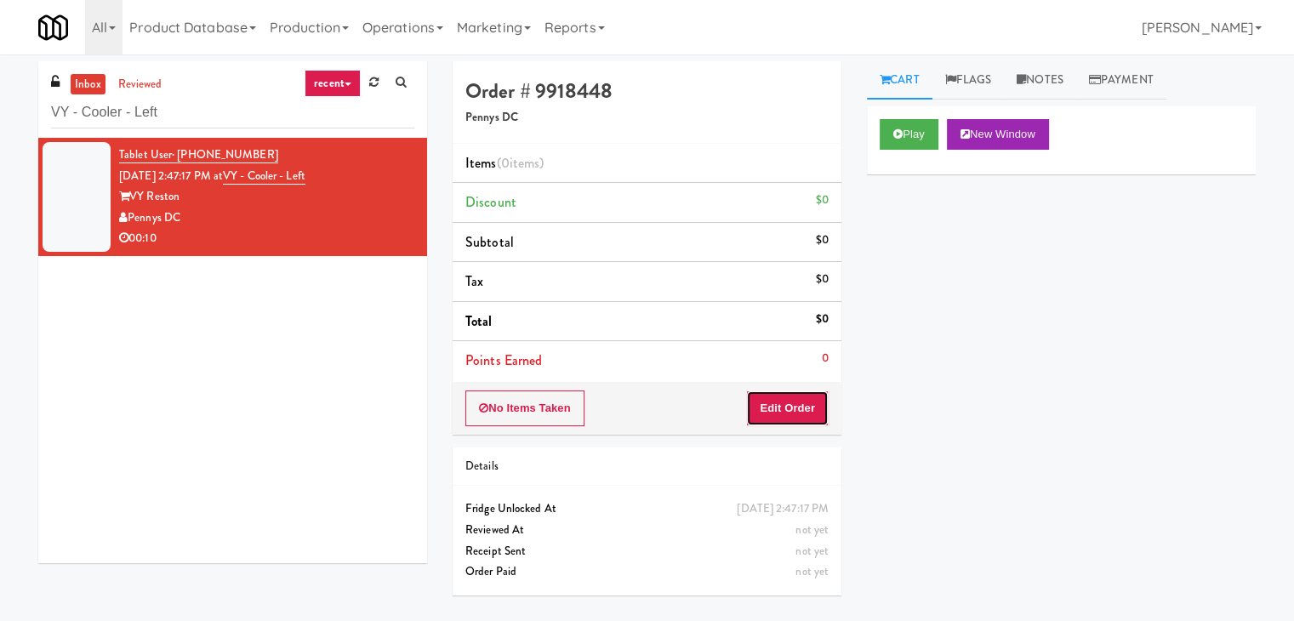
click at [782, 420] on button "Edit Order" at bounding box center [787, 408] width 83 height 36
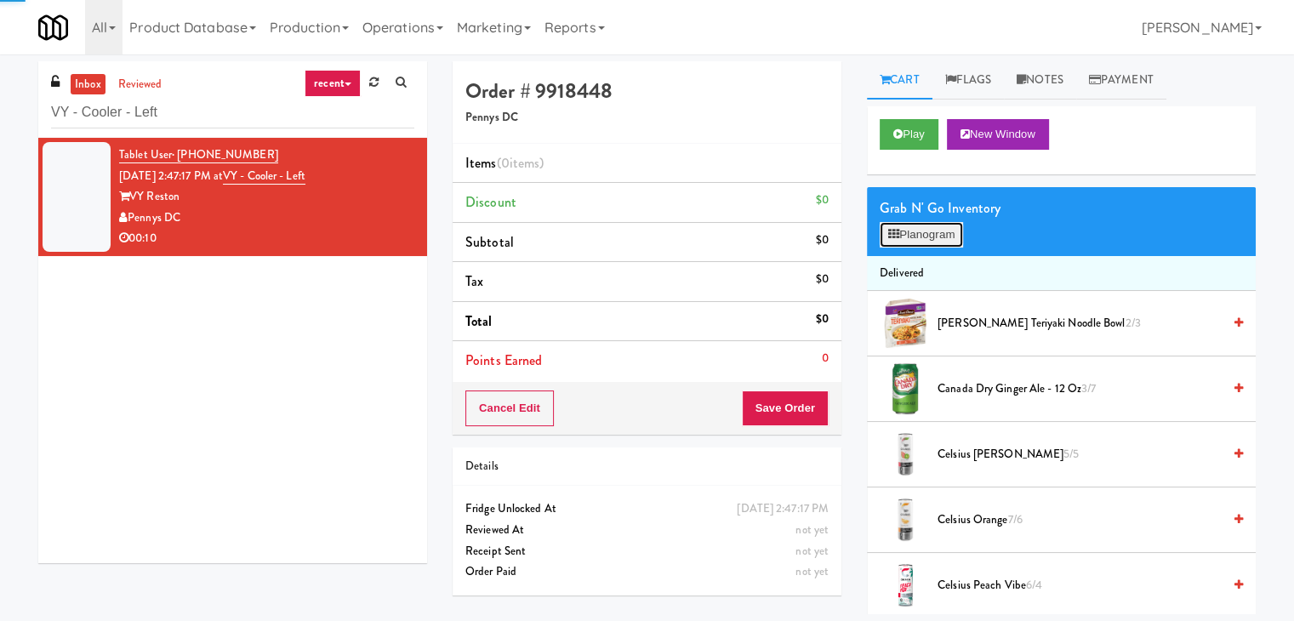
click at [923, 230] on button "Planogram" at bounding box center [920, 235] width 83 height 26
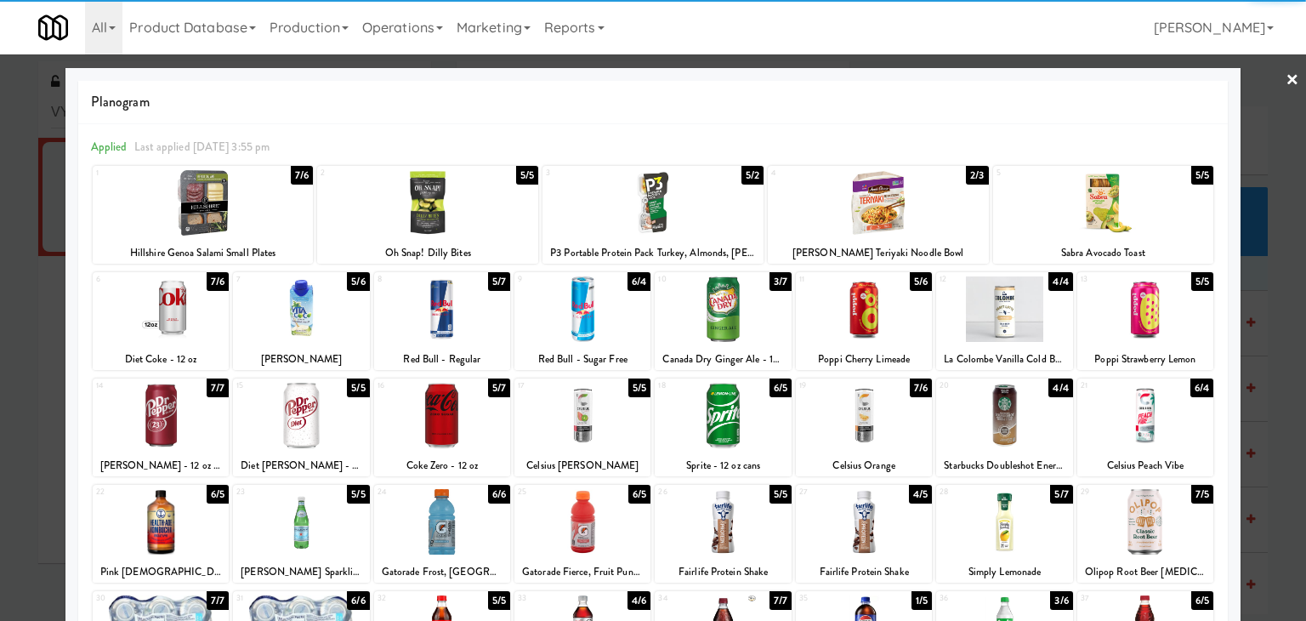
click at [732, 308] on div at bounding box center [723, 308] width 136 height 65
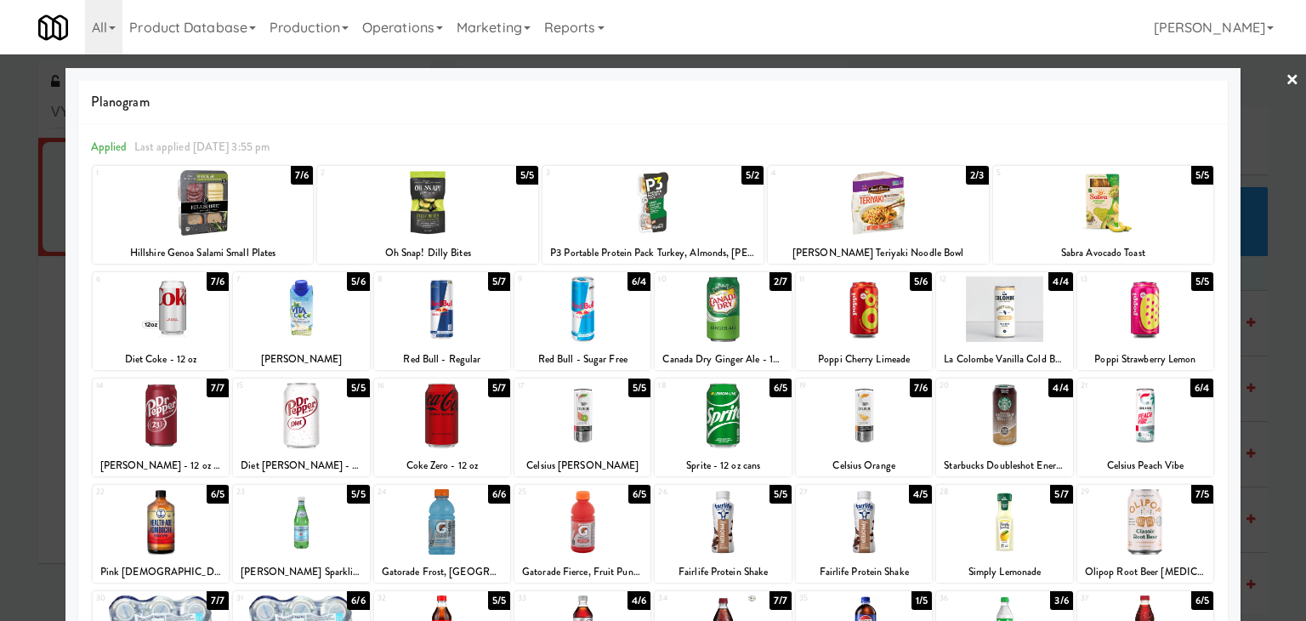
click at [1286, 80] on link "×" at bounding box center [1293, 80] width 14 height 53
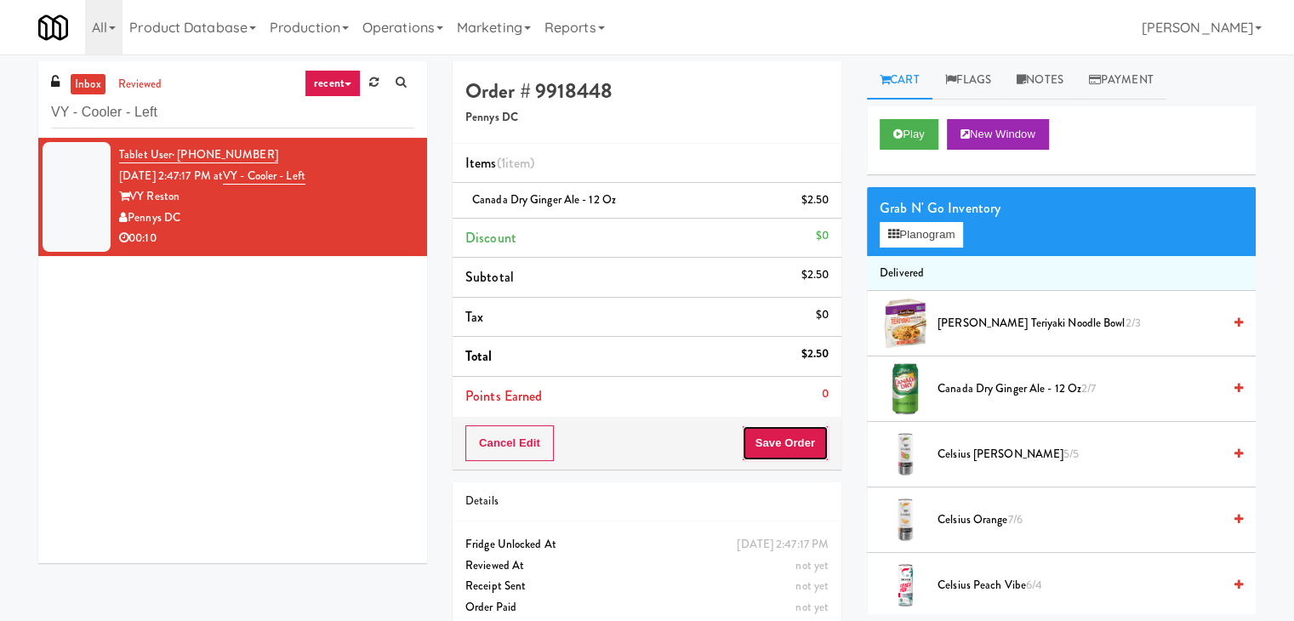
click at [782, 447] on button "Save Order" at bounding box center [785, 443] width 87 height 36
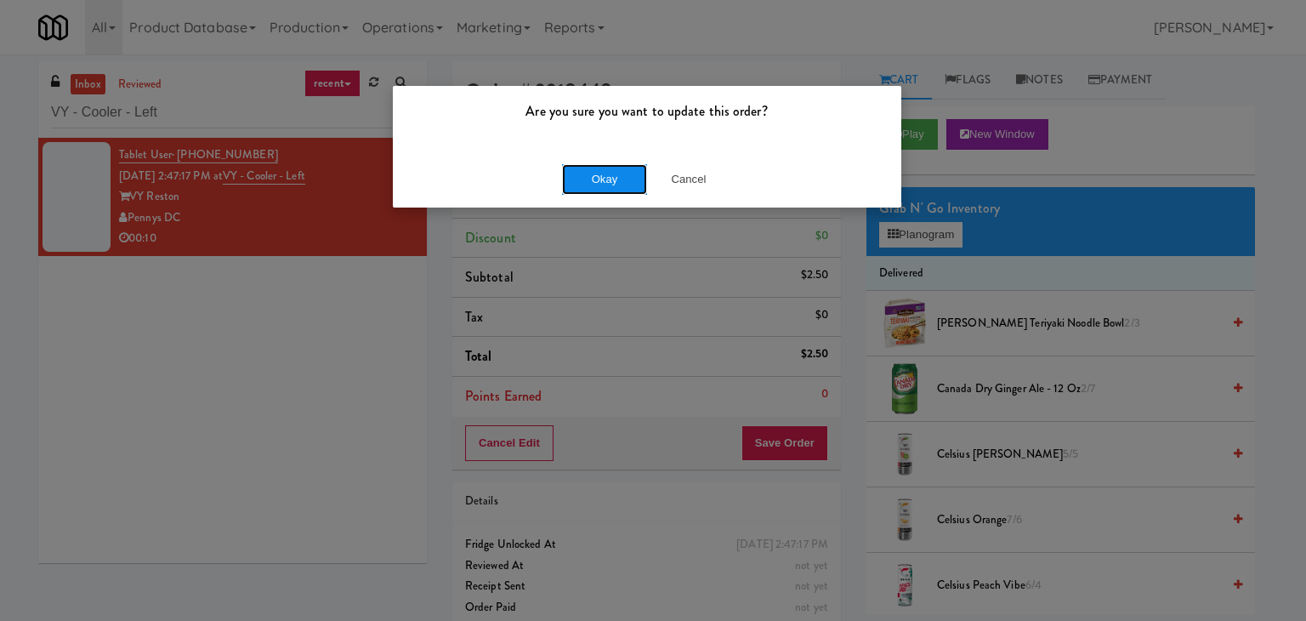
click at [625, 180] on button "Okay" at bounding box center [604, 179] width 85 height 31
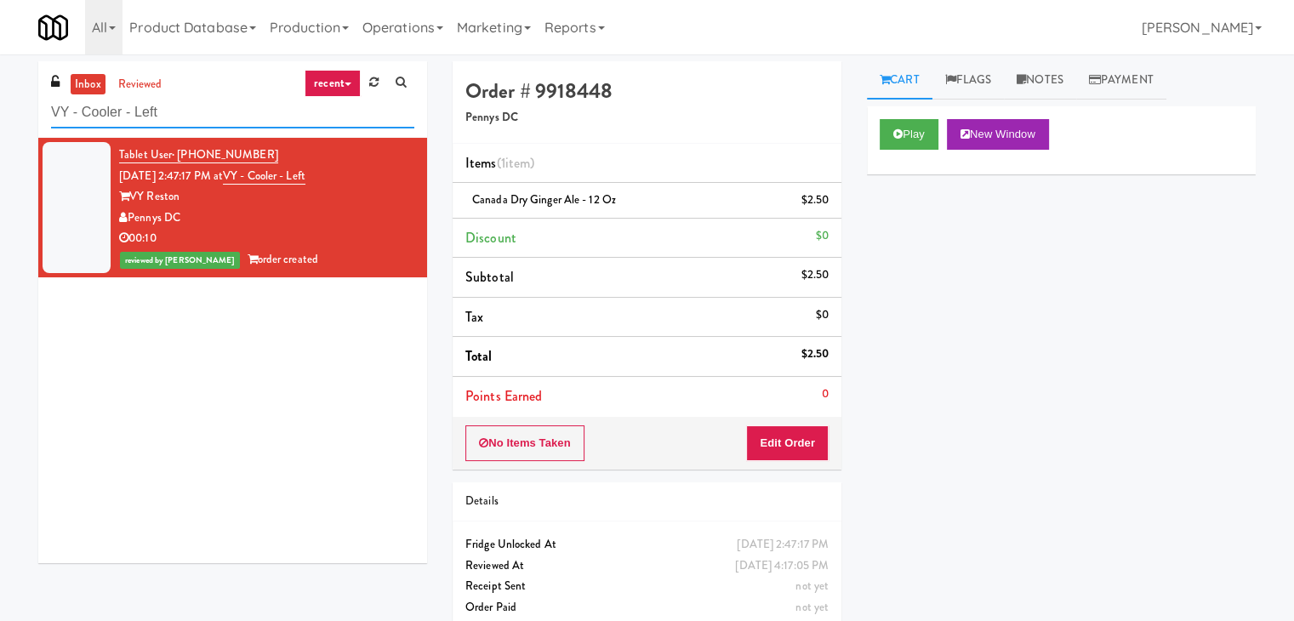
click at [219, 122] on input "VY - Cooler - Left" at bounding box center [232, 112] width 363 height 31
click at [219, 123] on input "VY - Cooler - Left" at bounding box center [232, 112] width 363 height 31
paste input "Black [PERSON_NAME] - Cooler"
type input "Black [PERSON_NAME] - Cooler"
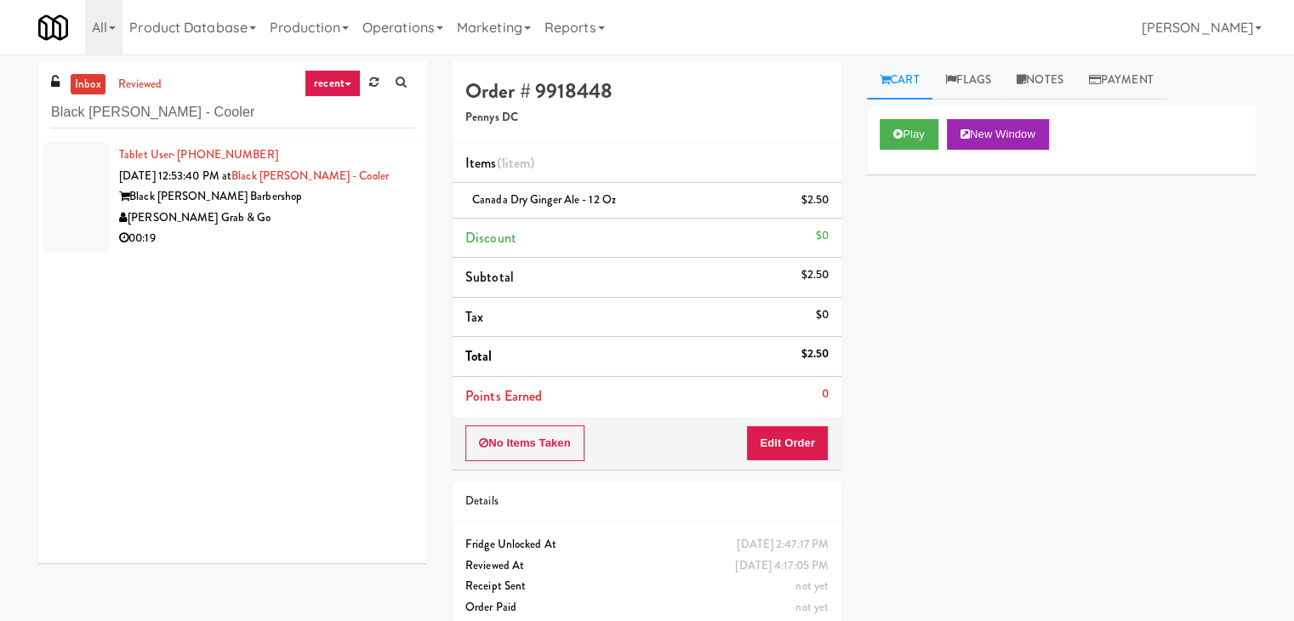
click at [352, 219] on div "[PERSON_NAME] Grab & Go" at bounding box center [266, 218] width 295 height 21
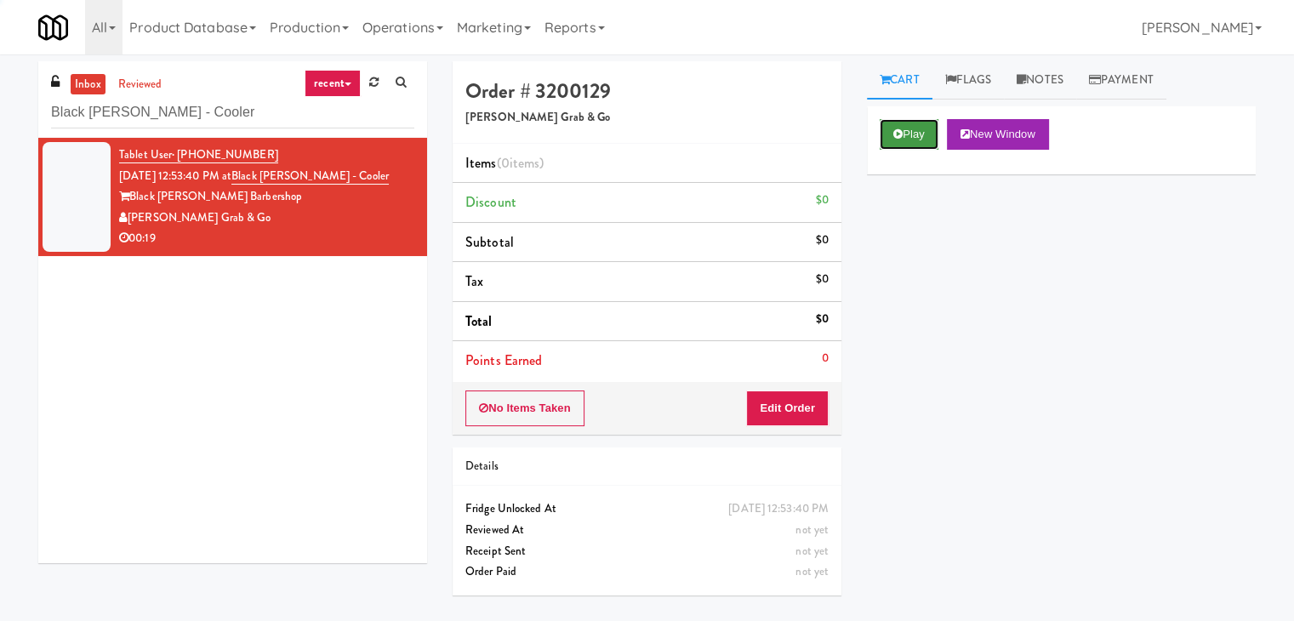
click at [919, 136] on button "Play" at bounding box center [908, 134] width 59 height 31
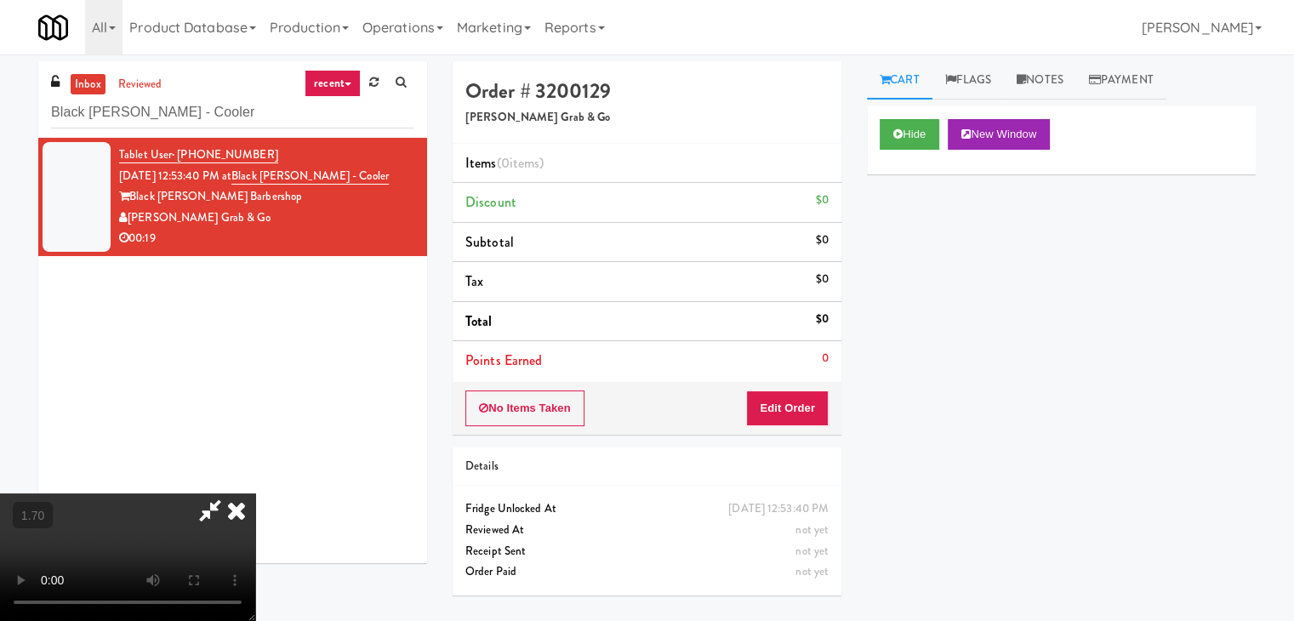
click at [255, 493] on video at bounding box center [127, 557] width 255 height 128
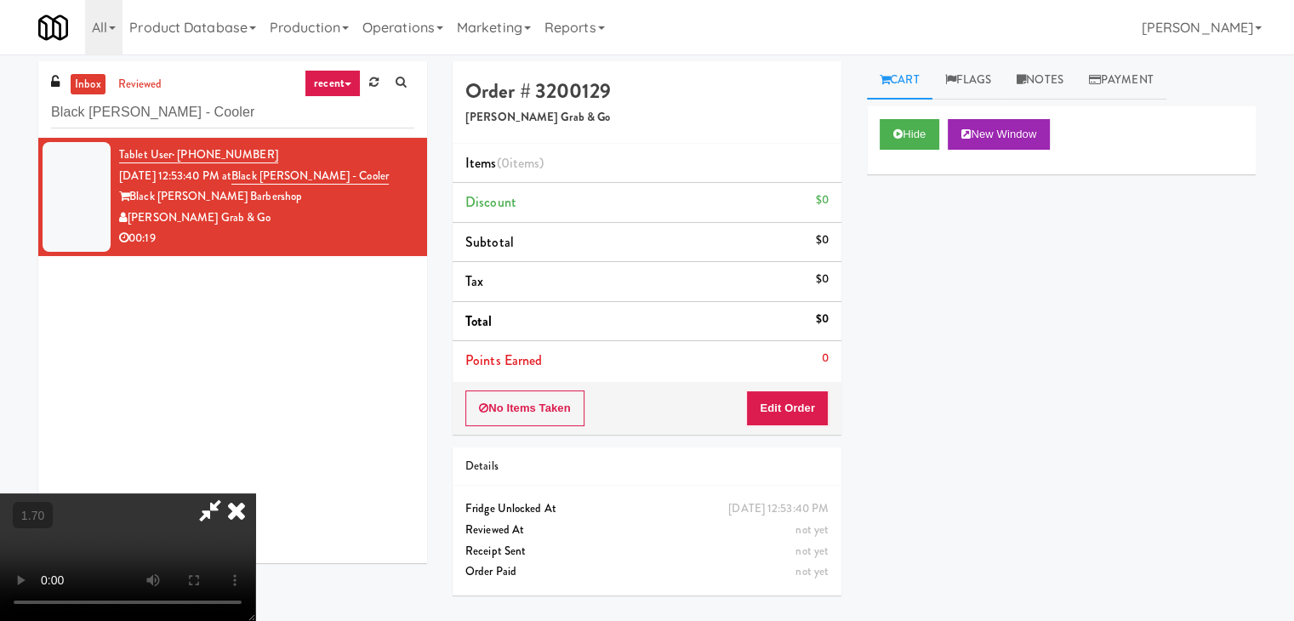
click at [255, 493] on video at bounding box center [127, 557] width 255 height 128
click at [255, 493] on icon at bounding box center [236, 510] width 37 height 34
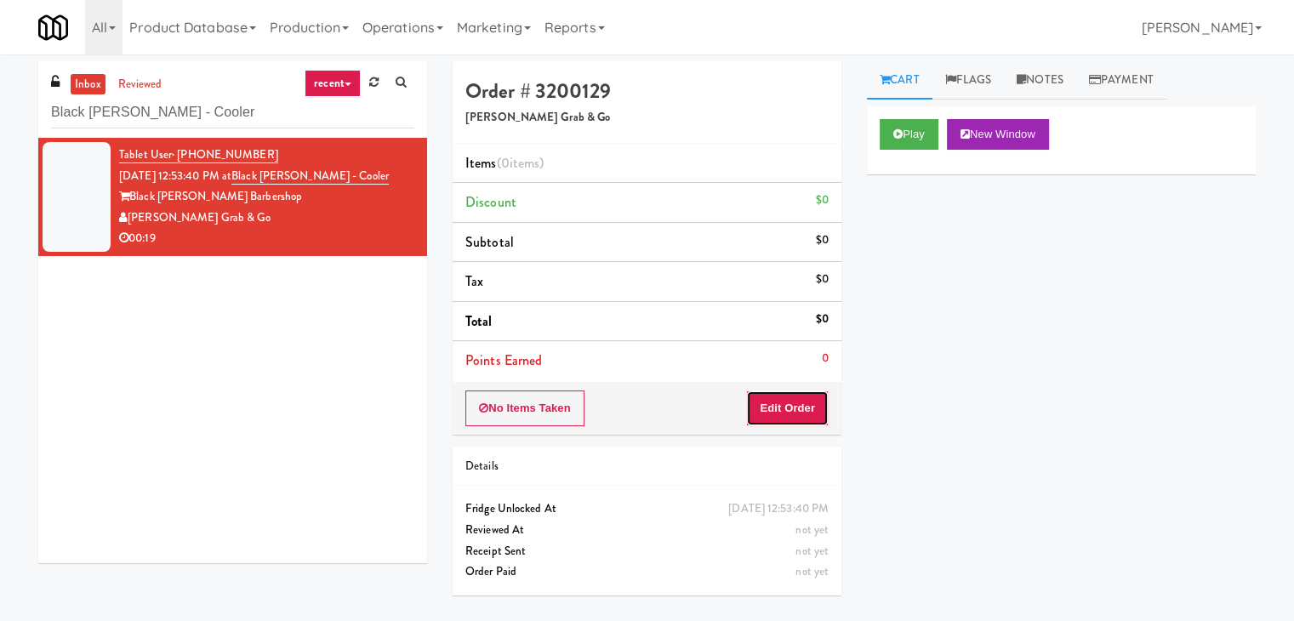
drag, startPoint x: 792, startPoint y: 407, endPoint x: 864, endPoint y: 336, distance: 101.6
click at [792, 404] on button "Edit Order" at bounding box center [787, 408] width 83 height 36
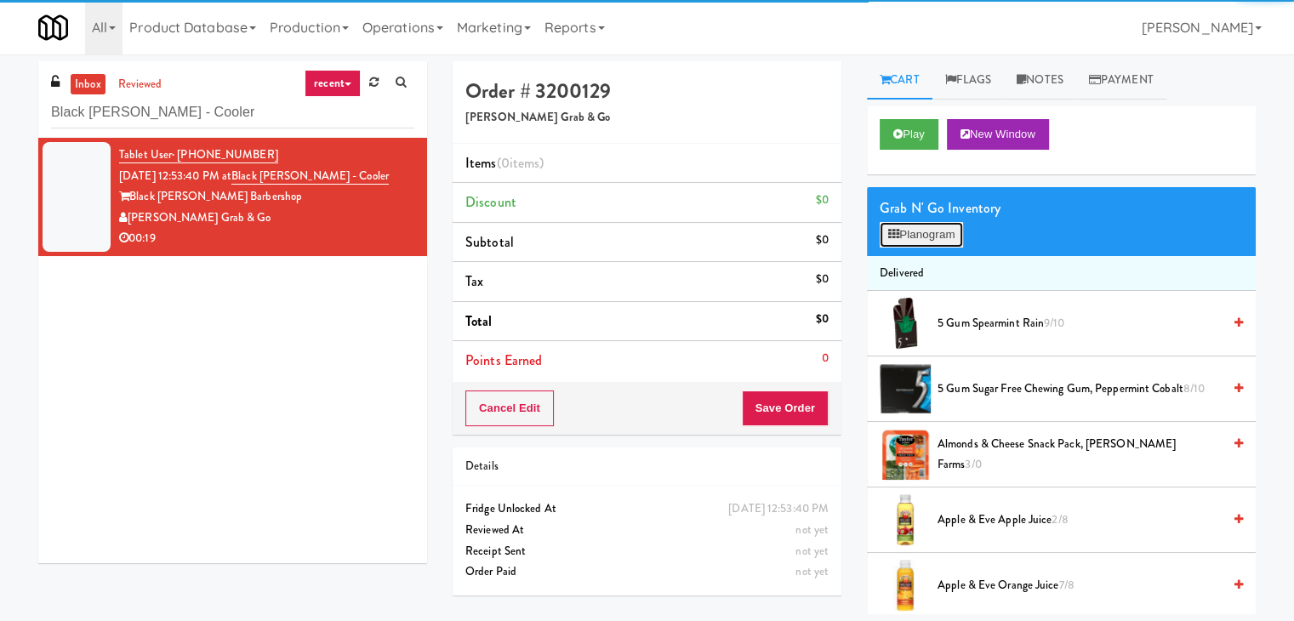
click at [907, 222] on button "Planogram" at bounding box center [920, 235] width 83 height 26
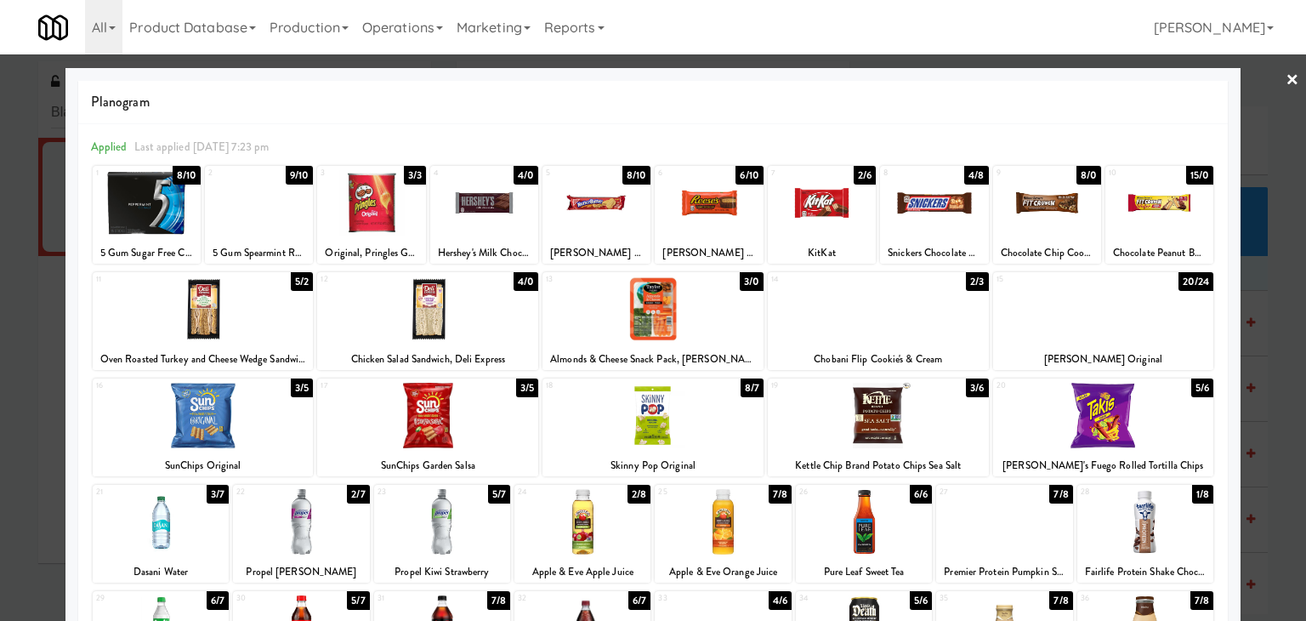
click at [435, 316] on div at bounding box center [427, 308] width 221 height 65
click at [253, 415] on div at bounding box center [203, 415] width 221 height 65
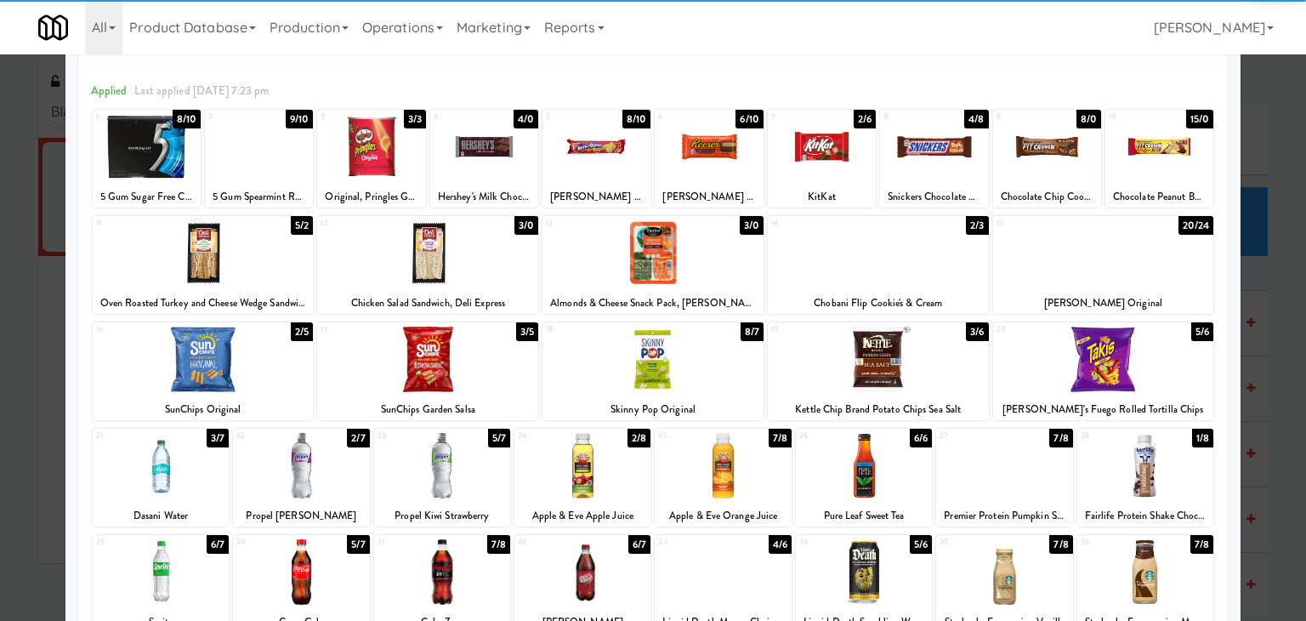
scroll to position [170, 0]
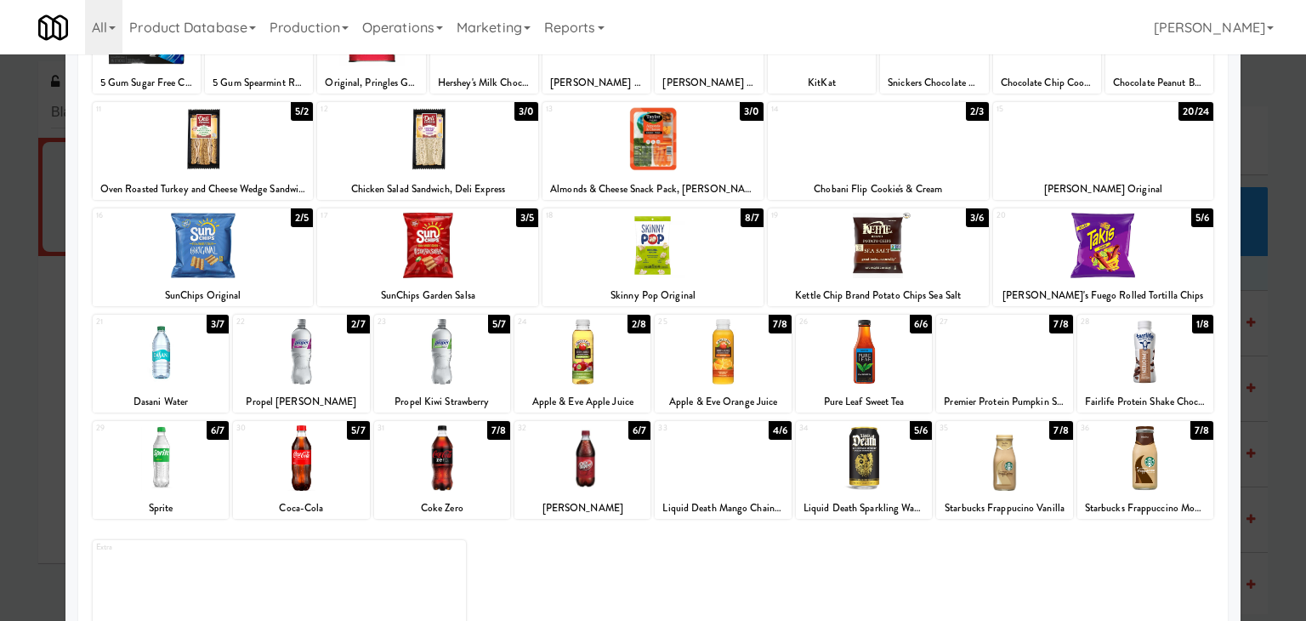
click at [289, 361] on div at bounding box center [301, 351] width 136 height 65
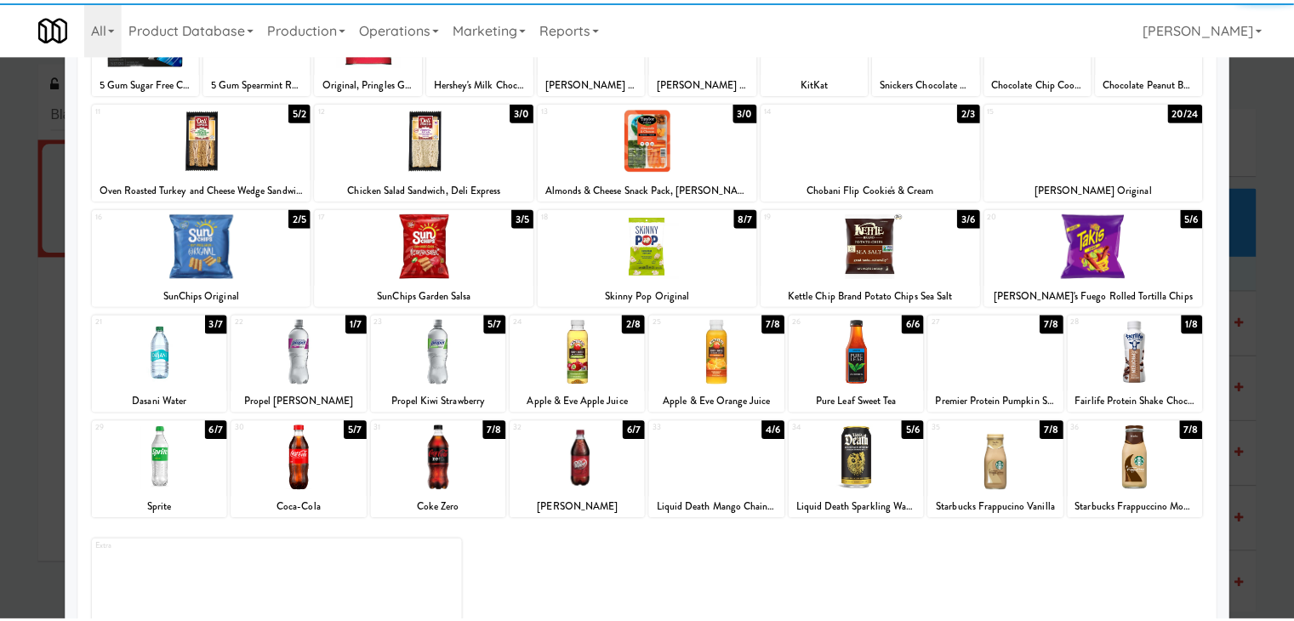
scroll to position [0, 0]
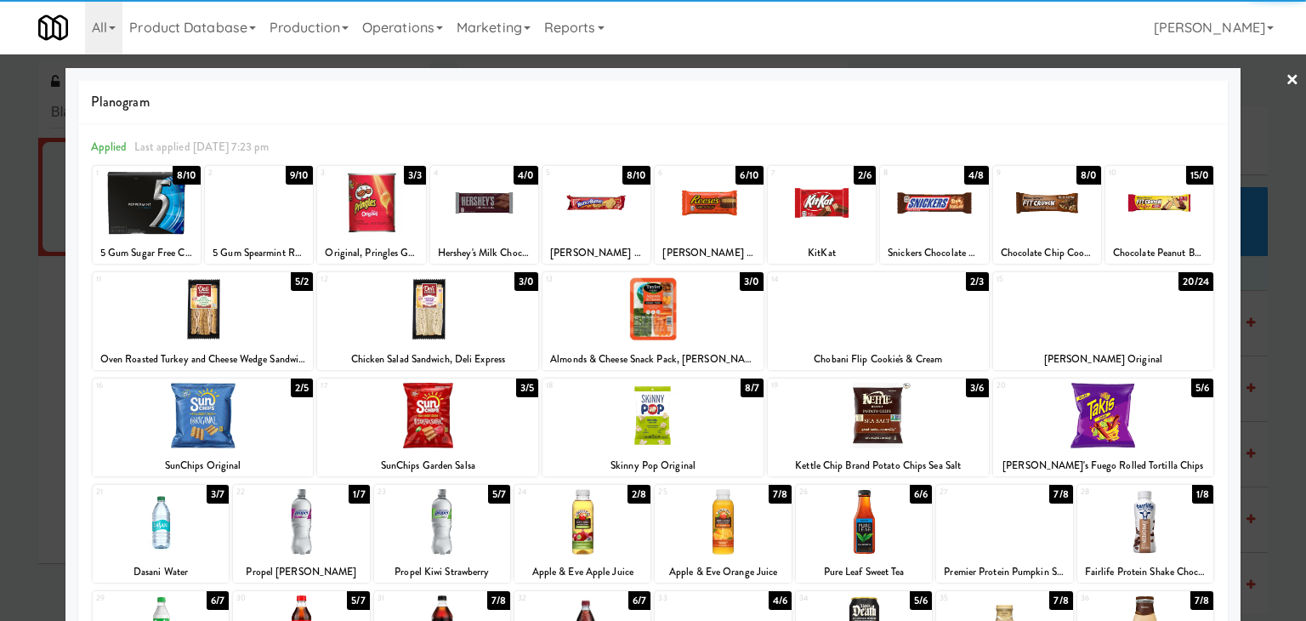
click at [1286, 73] on link "×" at bounding box center [1293, 80] width 14 height 53
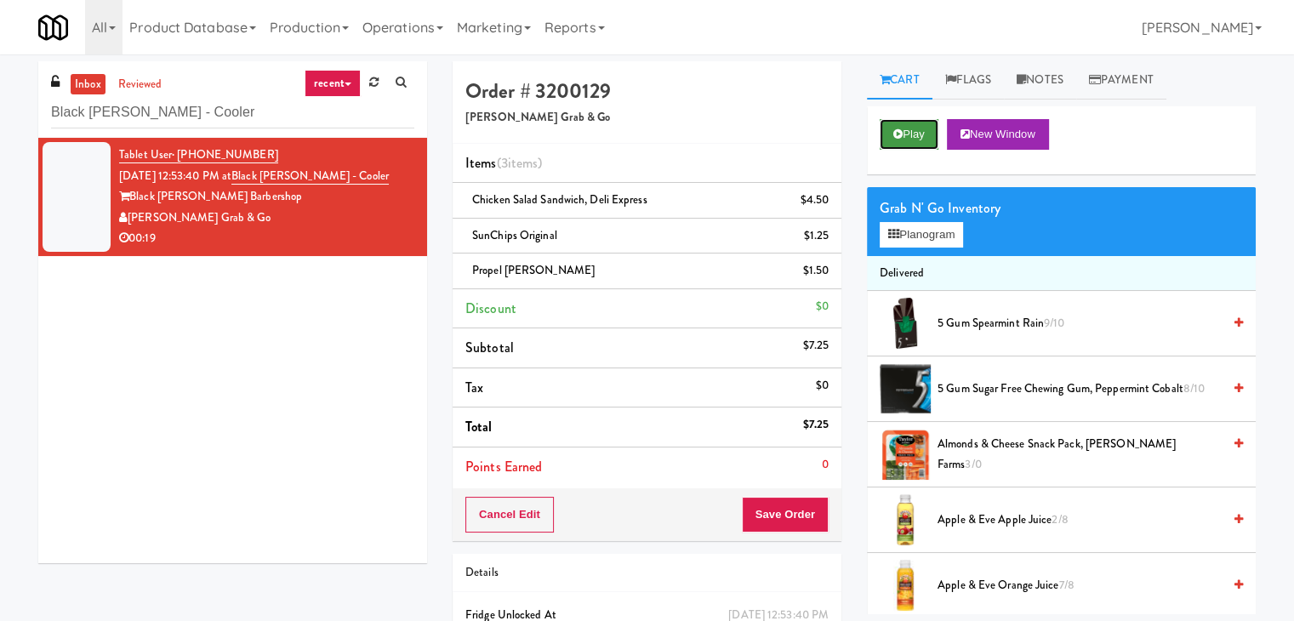
click at [917, 134] on button "Play" at bounding box center [908, 134] width 59 height 31
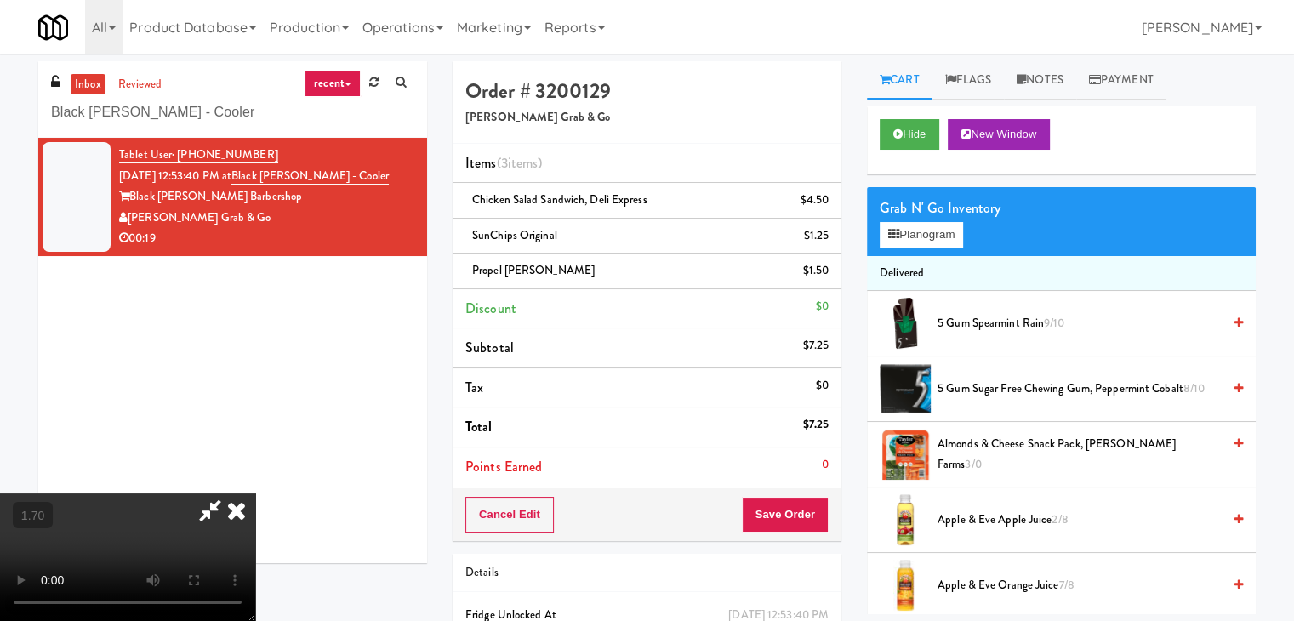
click at [255, 493] on icon at bounding box center [236, 510] width 37 height 34
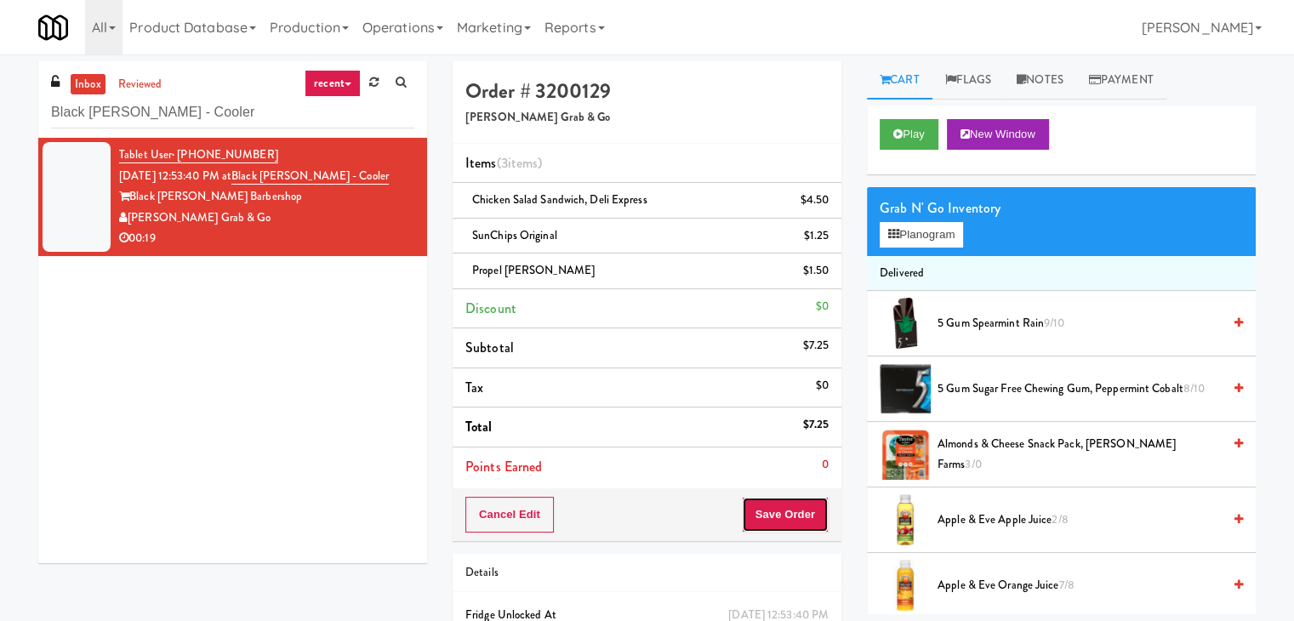
click at [773, 504] on button "Save Order" at bounding box center [785, 515] width 87 height 36
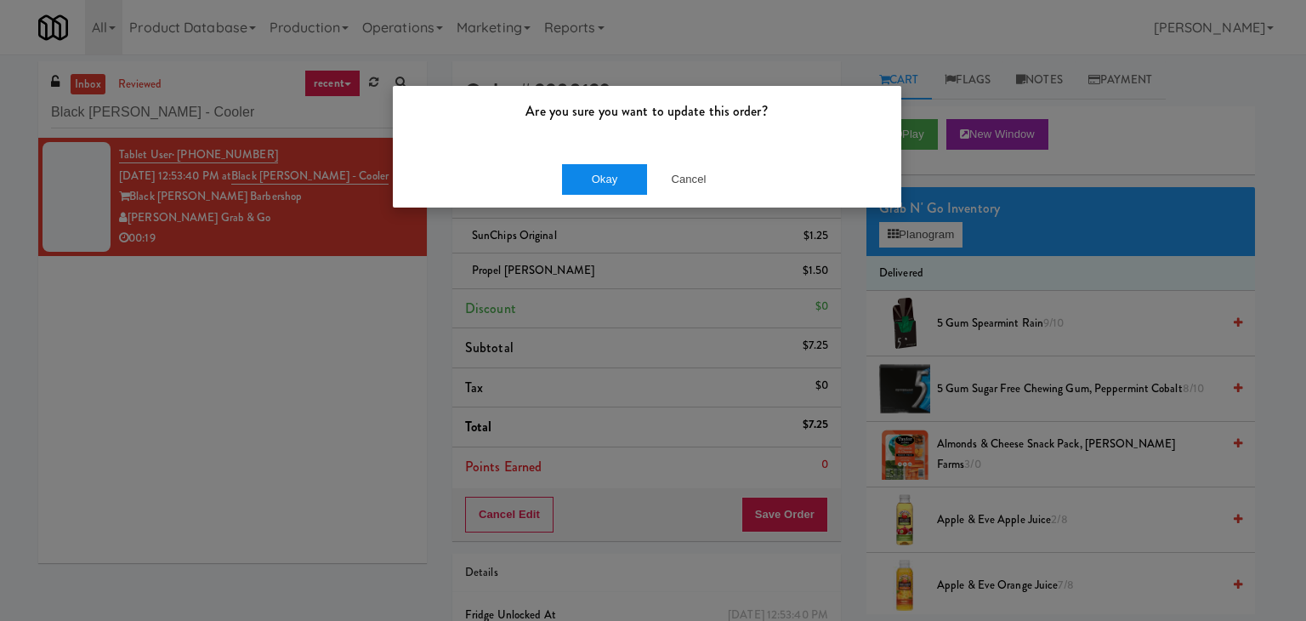
click at [603, 162] on div "Okay Cancel" at bounding box center [647, 179] width 509 height 57
click at [599, 182] on button "Okay" at bounding box center [604, 179] width 85 height 31
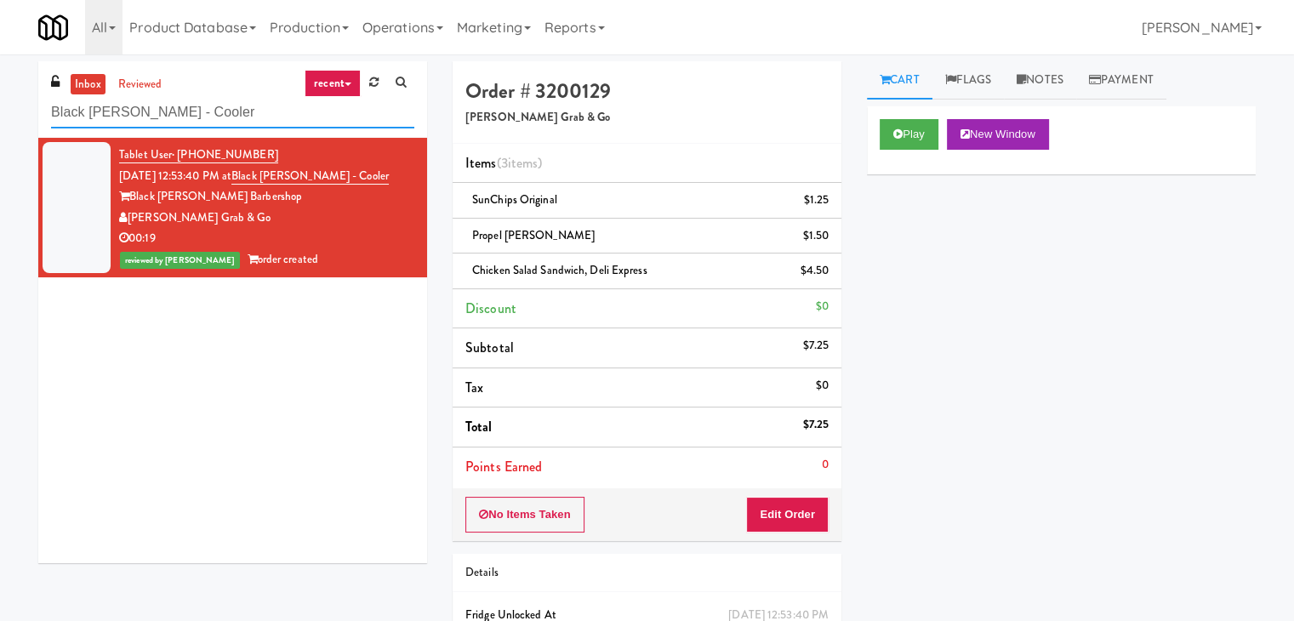
click at [229, 110] on input "Black [PERSON_NAME] - Cooler" at bounding box center [232, 112] width 363 height 31
click at [229, 111] on input "Black [PERSON_NAME] - Cooler" at bounding box center [232, 112] width 363 height 31
paste input "Ashton-Combo Machine"
type input "Ashton-Combo Machine"
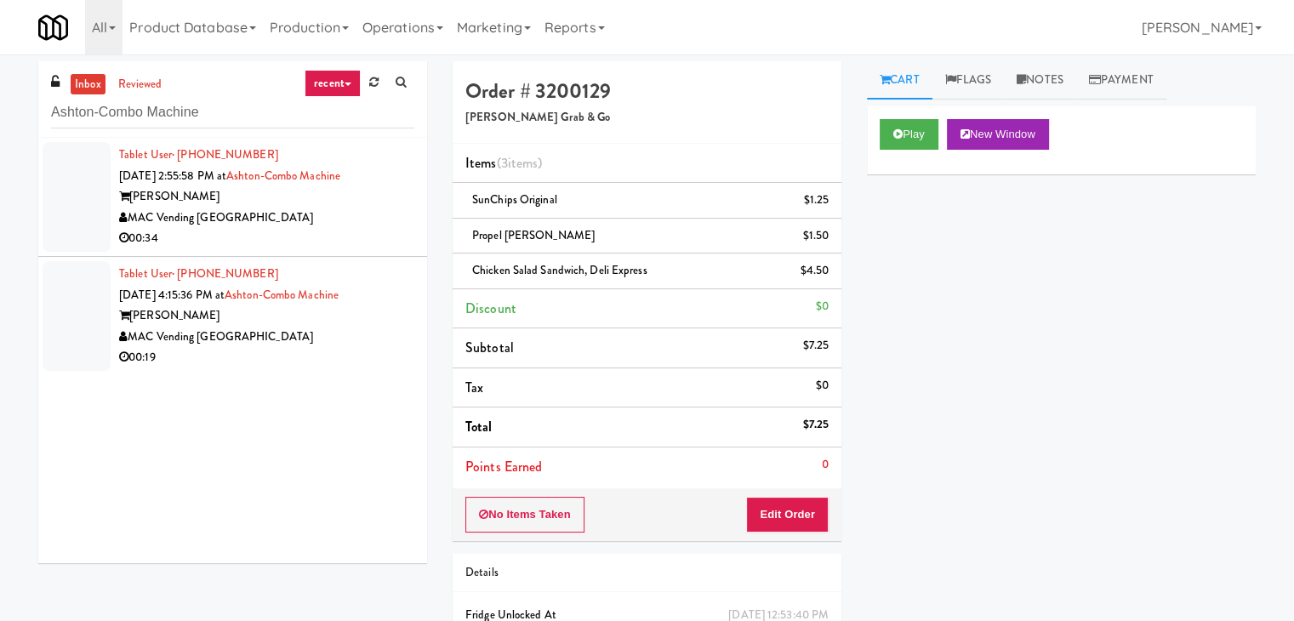
click at [342, 229] on div "00:34" at bounding box center [266, 238] width 295 height 21
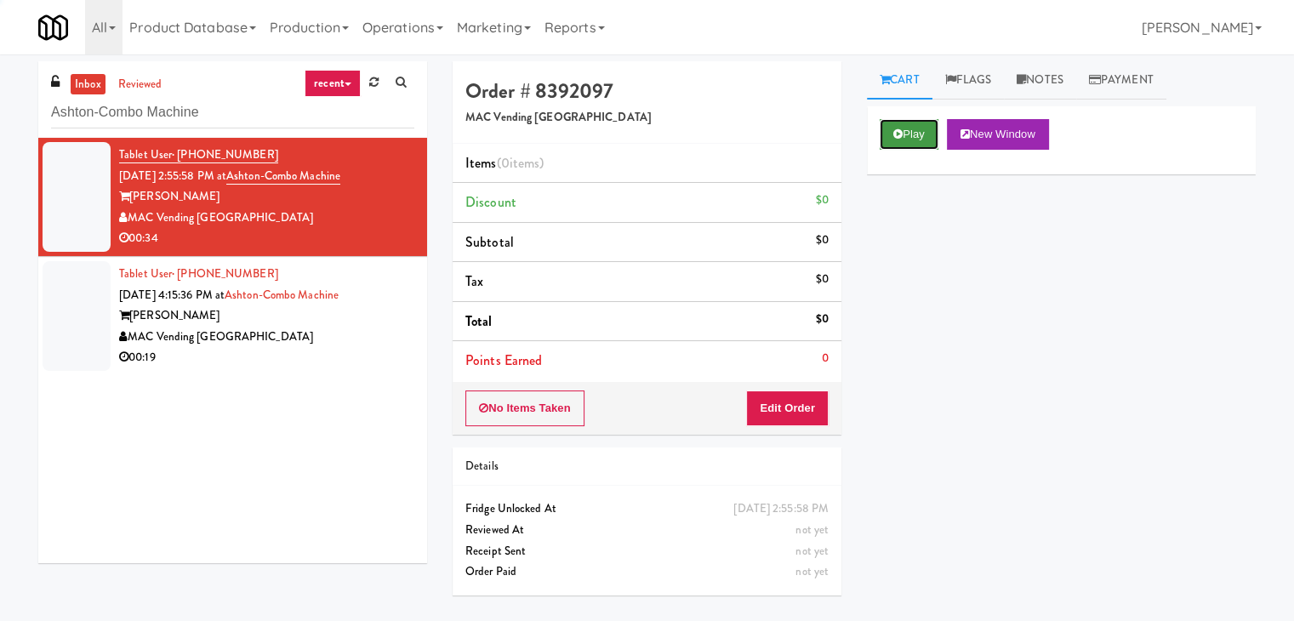
click at [901, 136] on icon at bounding box center [897, 133] width 9 height 11
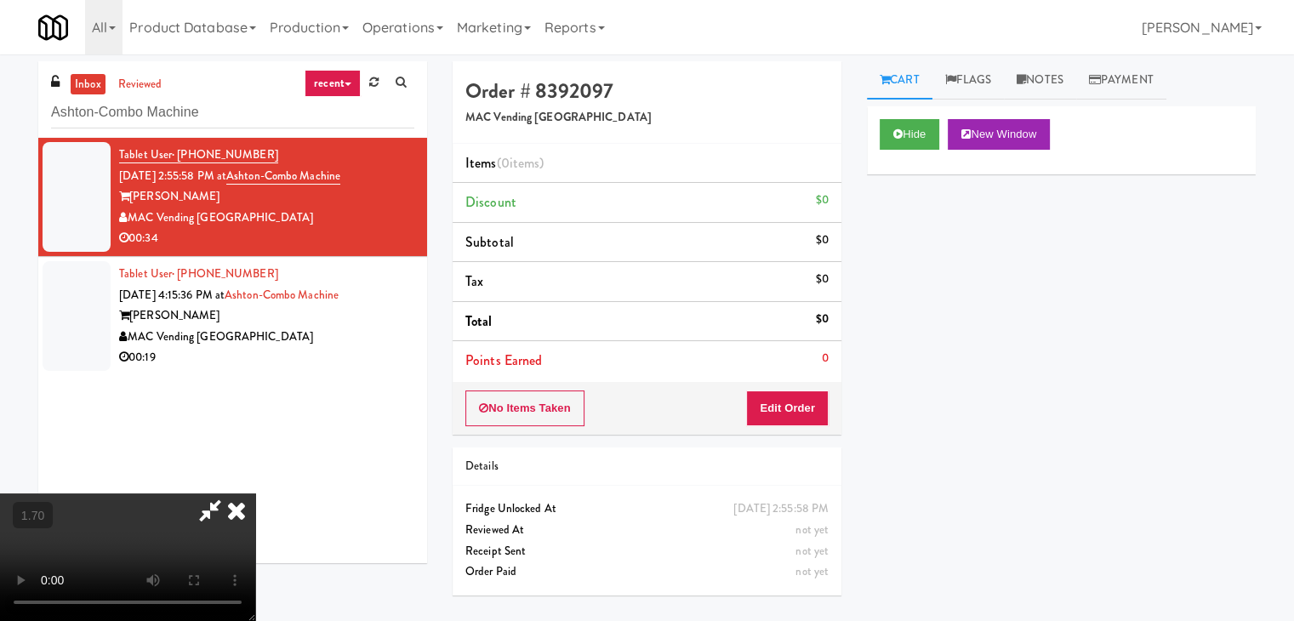
click at [255, 493] on video at bounding box center [127, 557] width 255 height 128
click at [1032, 81] on link "Notes" at bounding box center [1040, 80] width 72 height 38
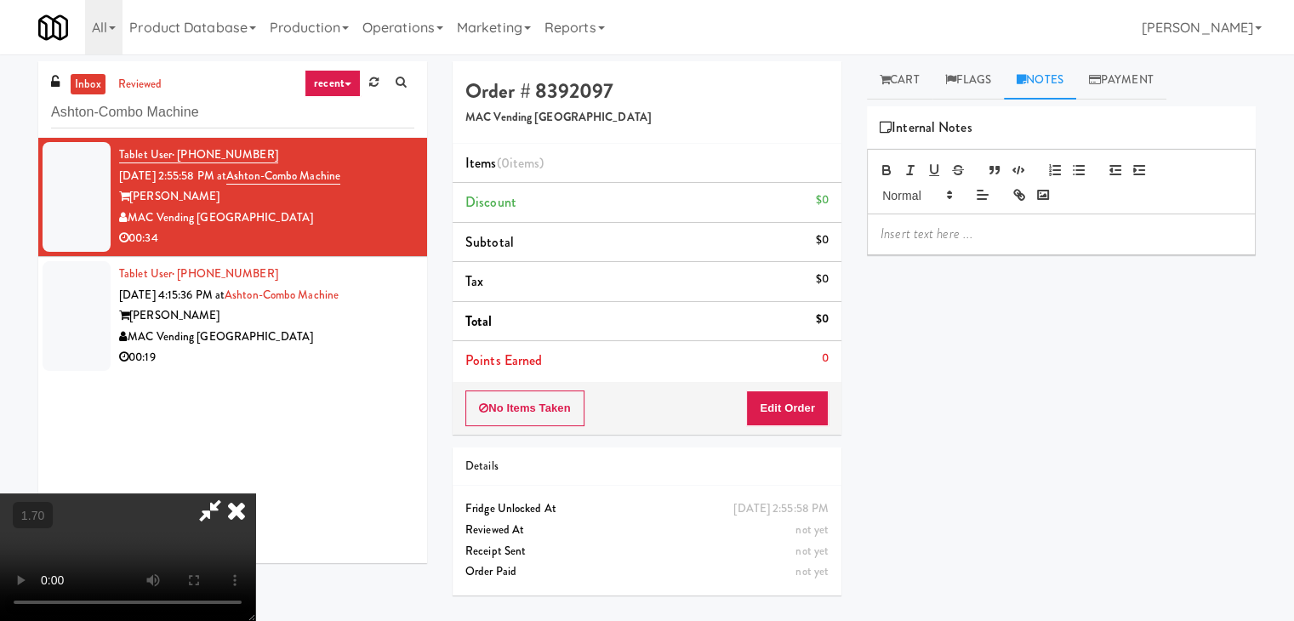
drag, startPoint x: 928, startPoint y: 266, endPoint x: 905, endPoint y: 252, distance: 27.1
click at [926, 266] on div "Hide New Window Primary Flag Clear Flag if unable to determine what was taken o…" at bounding box center [1061, 425] width 389 height 638
click at [905, 258] on div "Hide New Window Primary Flag Clear Flag if unable to determine what was taken o…" at bounding box center [1061, 425] width 389 height 638
click at [885, 248] on div at bounding box center [1061, 233] width 387 height 39
drag, startPoint x: 0, startPoint y: 131, endPoint x: 34, endPoint y: 137, distance: 34.5
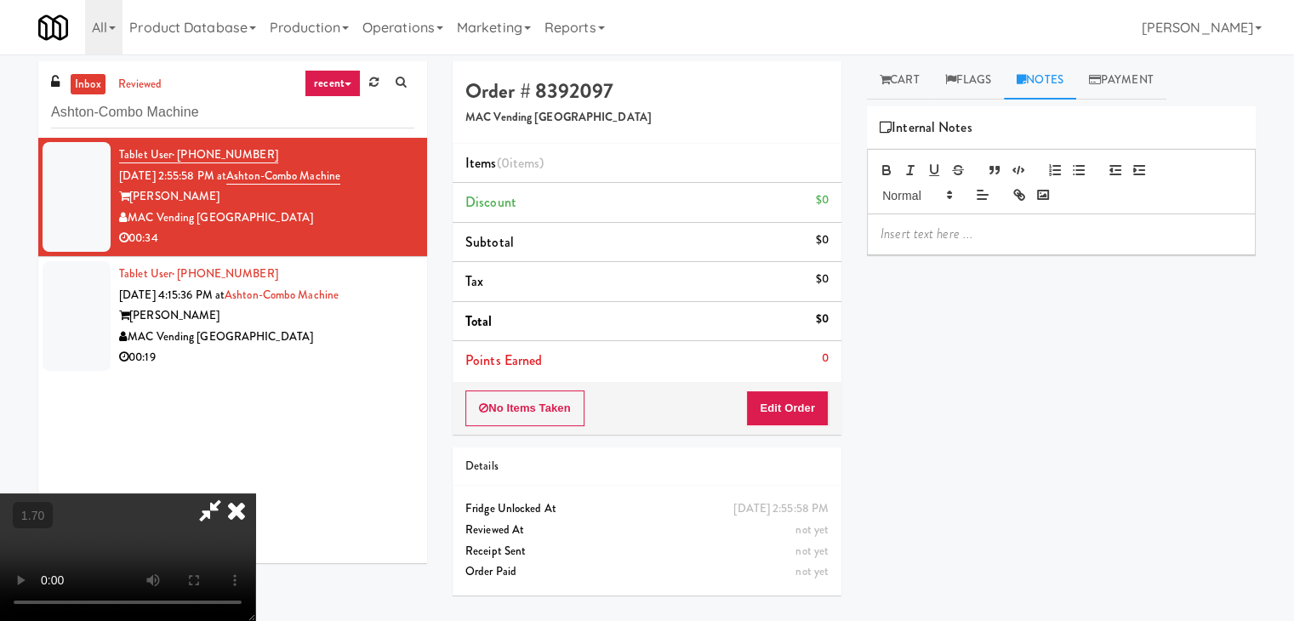
click at [0, 131] on div "inbox reviewed recent all unclear take inventory issue suspicious failed recent…" at bounding box center [647, 337] width 1294 height 553
click at [925, 237] on p at bounding box center [1060, 234] width 361 height 19
click at [255, 493] on video at bounding box center [127, 557] width 255 height 128
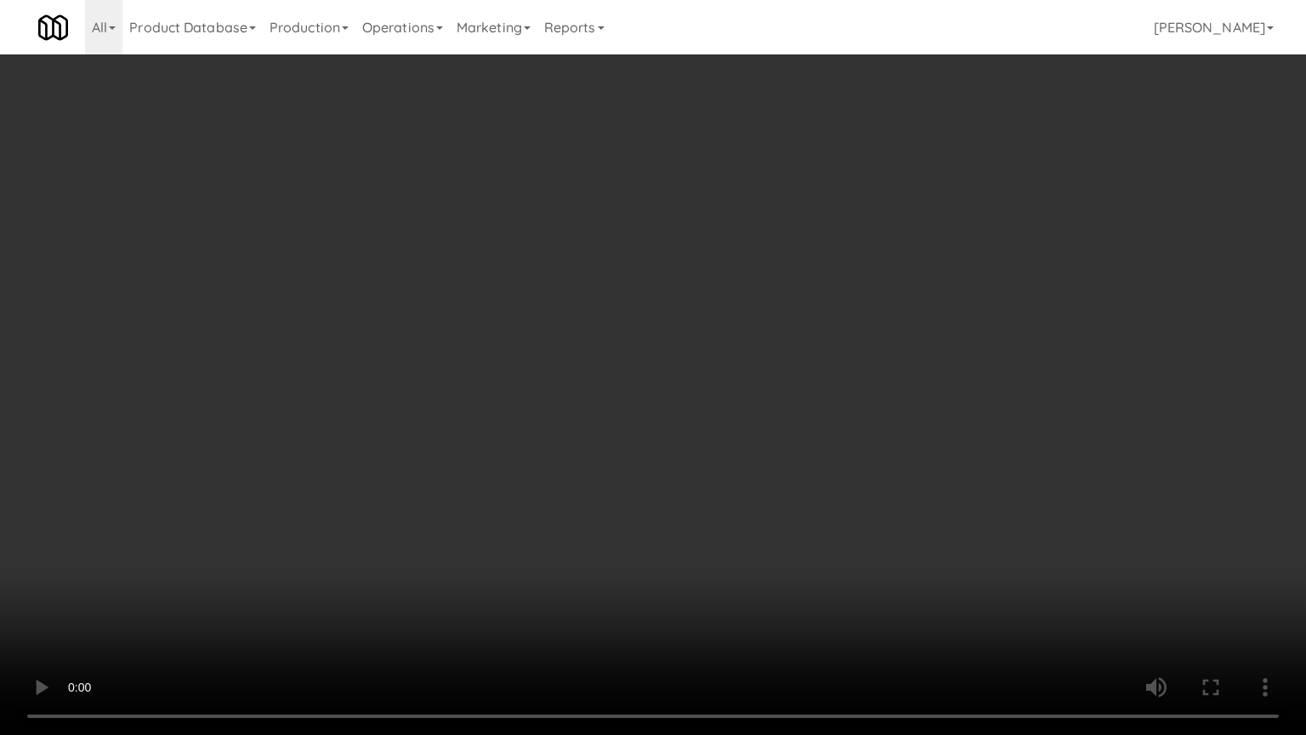
click at [657, 254] on video at bounding box center [653, 367] width 1306 height 735
click at [660, 253] on video at bounding box center [653, 367] width 1306 height 735
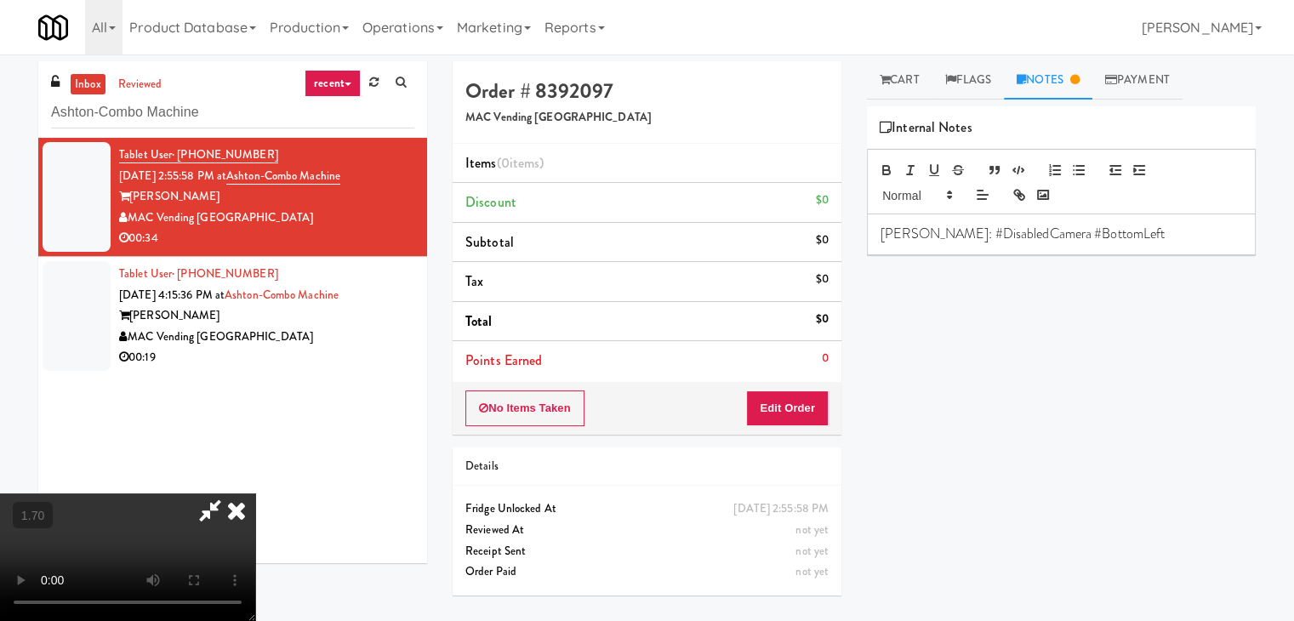
click at [255, 493] on video at bounding box center [127, 557] width 255 height 128
click at [255, 493] on icon at bounding box center [236, 510] width 37 height 34
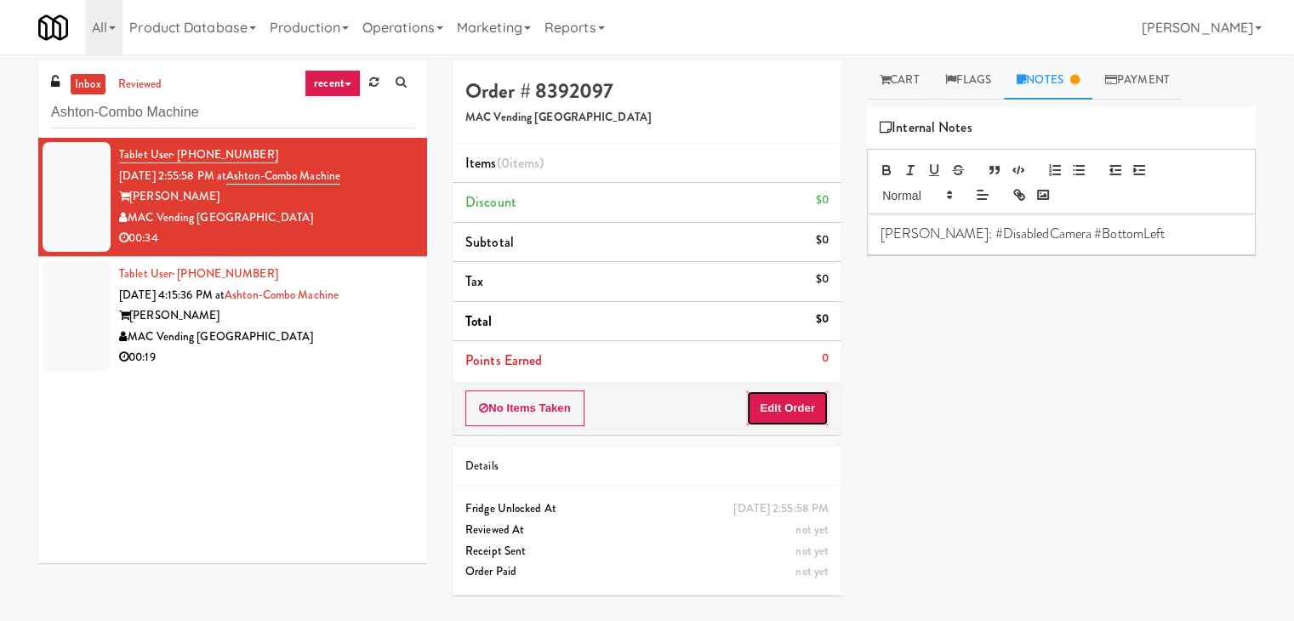
click at [782, 418] on button "Edit Order" at bounding box center [787, 408] width 83 height 36
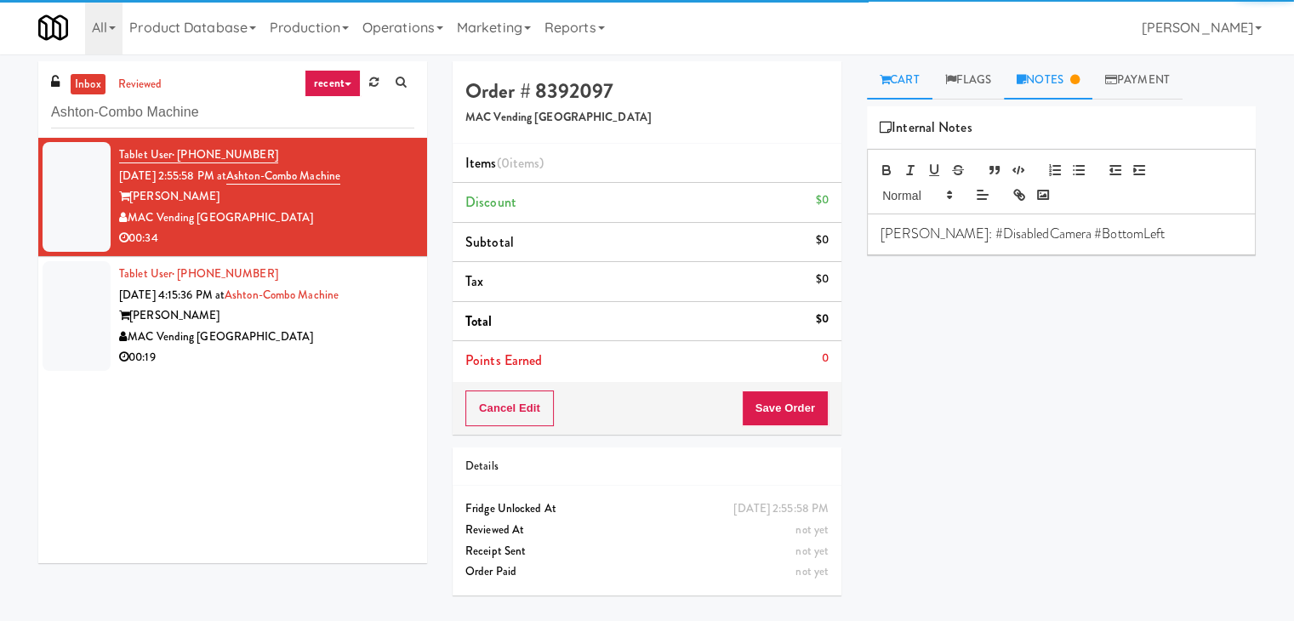
click at [885, 76] on icon at bounding box center [884, 79] width 10 height 11
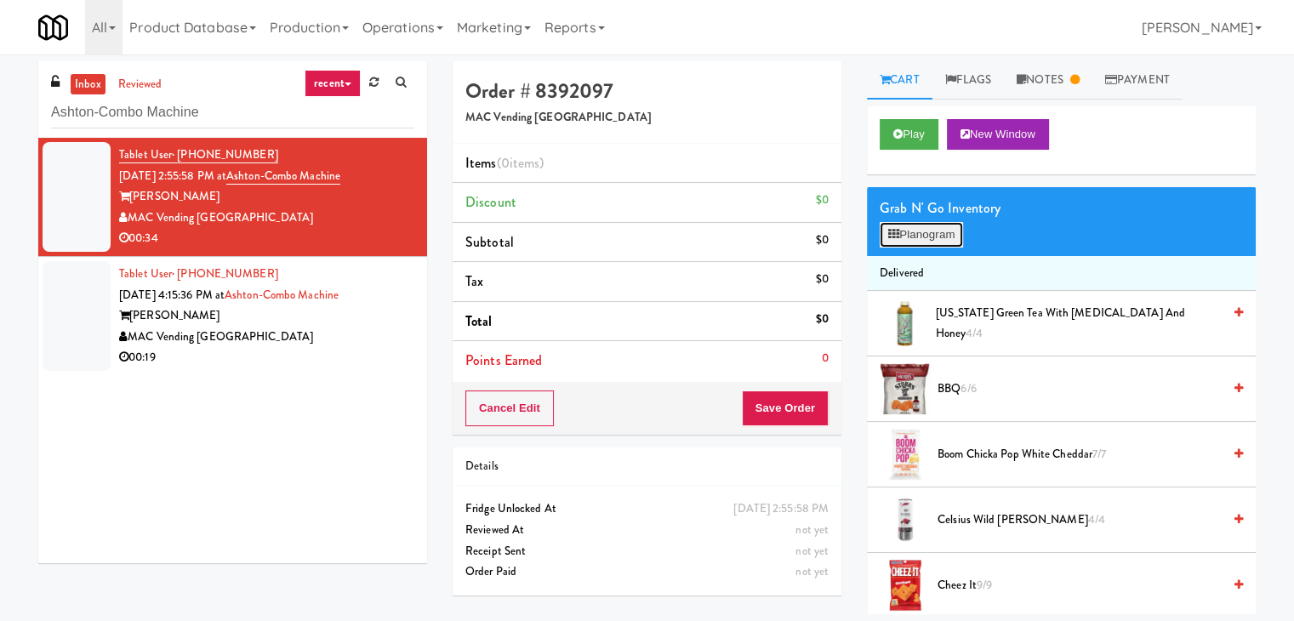
click at [942, 231] on button "Planogram" at bounding box center [920, 235] width 83 height 26
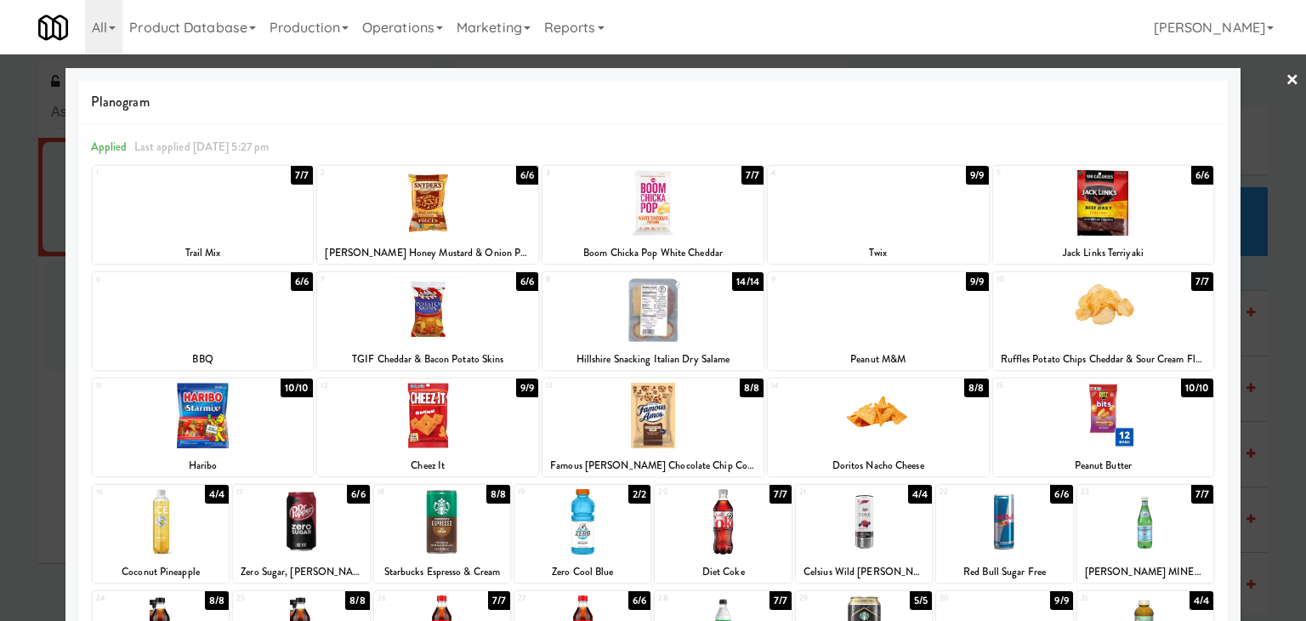
click at [655, 322] on div at bounding box center [653, 308] width 221 height 65
click at [1286, 79] on link "×" at bounding box center [1293, 80] width 14 height 53
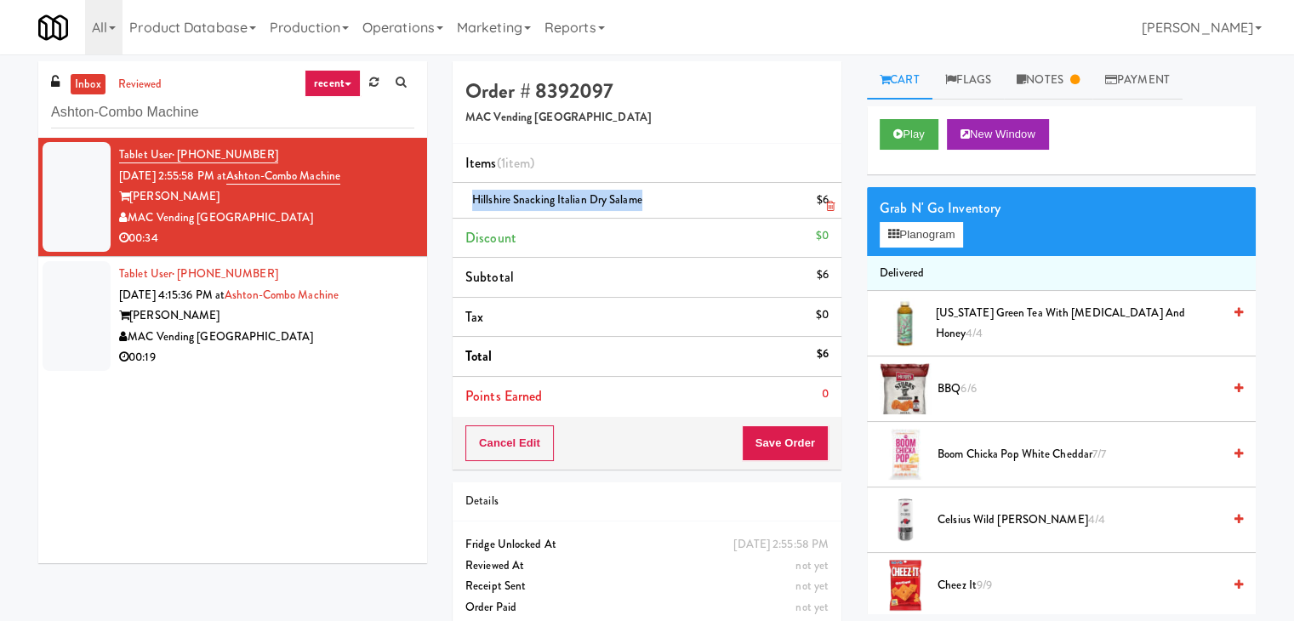
drag, startPoint x: 639, startPoint y: 203, endPoint x: 472, endPoint y: 199, distance: 166.8
click at [472, 199] on span "Hillshire Snacking Italian Dry Salame" at bounding box center [557, 199] width 170 height 16
copy span "Hillshire Snacking Italian Dry Salame"
click at [785, 438] on button "Save Order" at bounding box center [785, 443] width 87 height 36
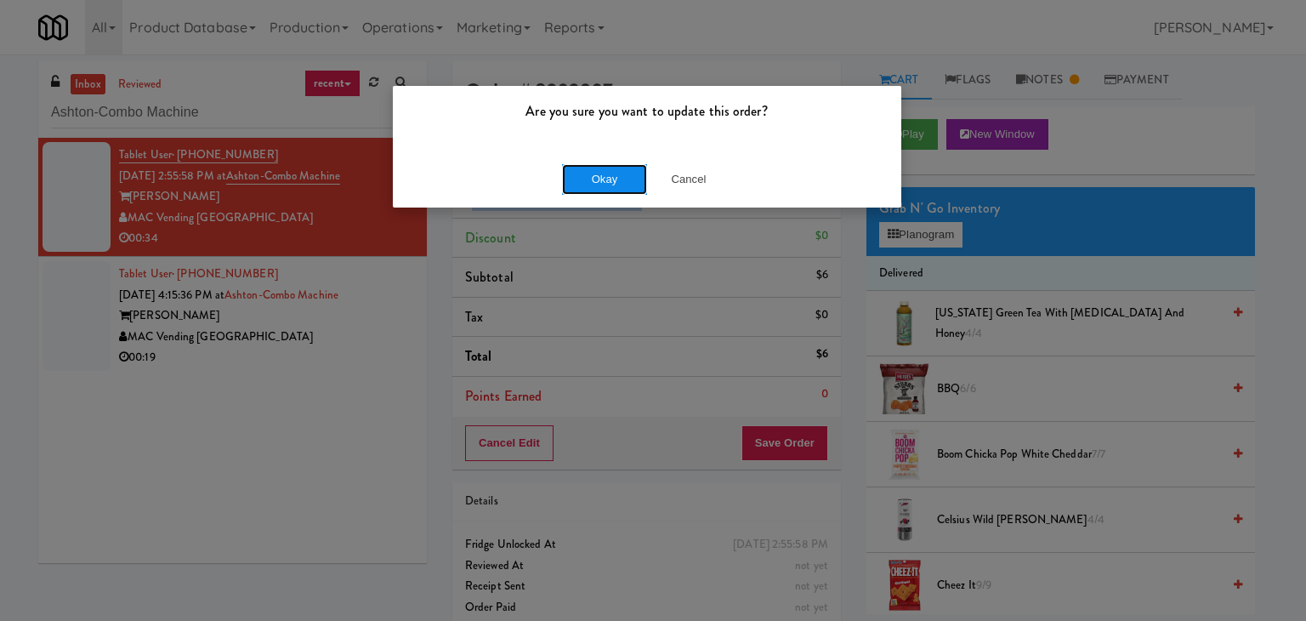
click at [608, 174] on button "Okay" at bounding box center [604, 179] width 85 height 31
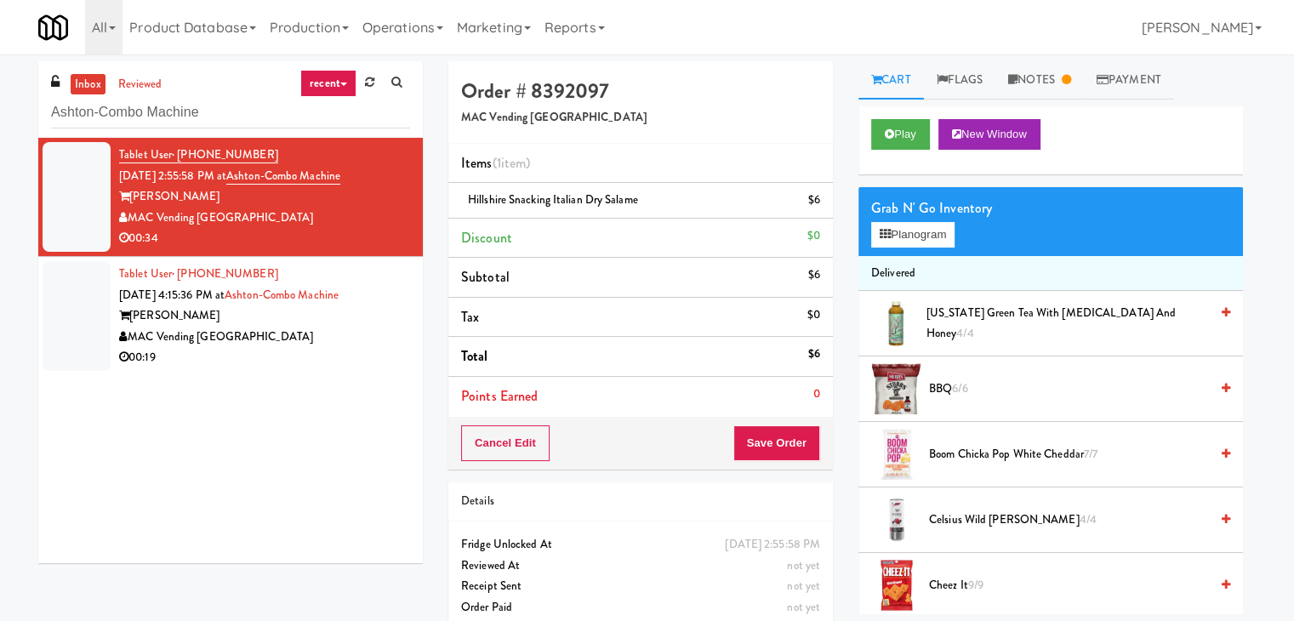
drag, startPoint x: 333, startPoint y: 355, endPoint x: 360, endPoint y: 355, distance: 27.2
click at [332, 355] on div "00:19" at bounding box center [264, 357] width 291 height 21
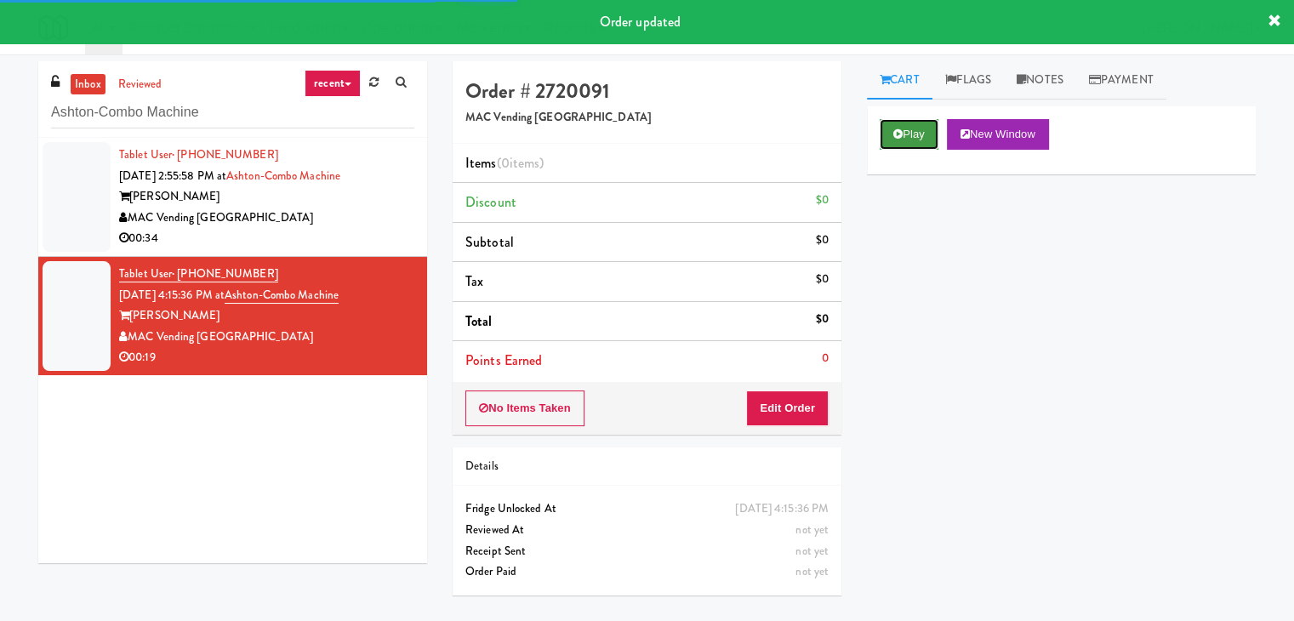
click at [908, 135] on button "Play" at bounding box center [908, 134] width 59 height 31
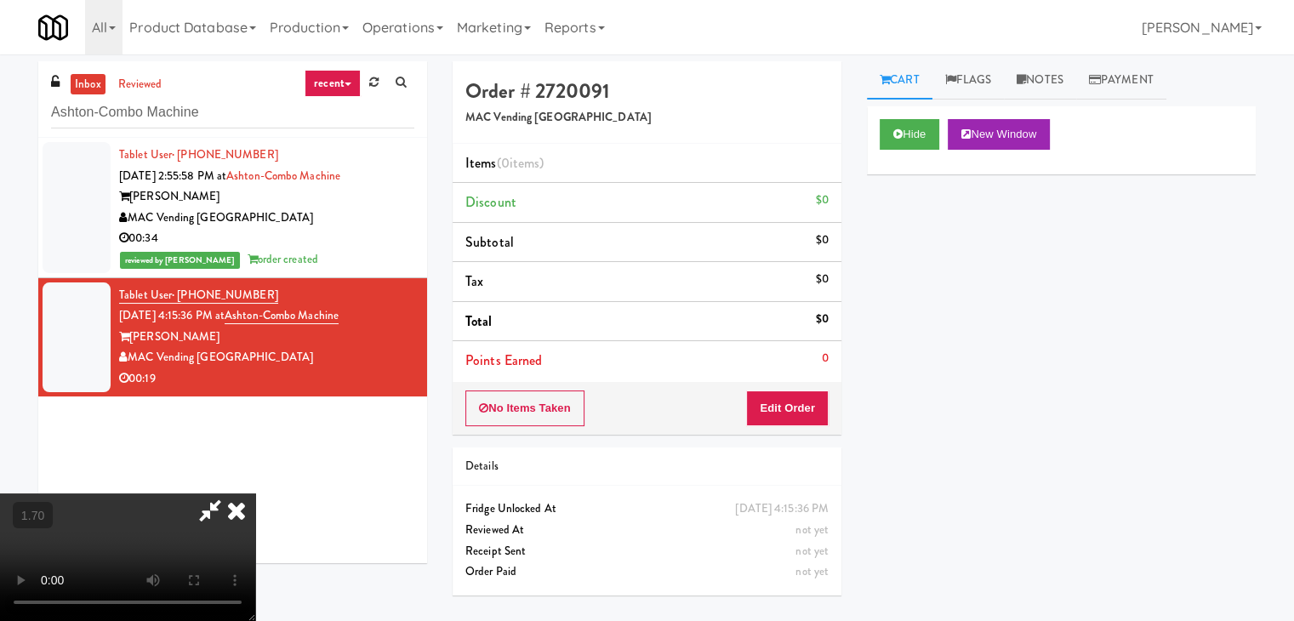
click at [1039, 59] on div "inbox reviewed recent all unclear take inventory issue suspicious failed recent…" at bounding box center [647, 334] width 1294 height 560
click at [1058, 79] on link "Notes" at bounding box center [1040, 80] width 72 height 38
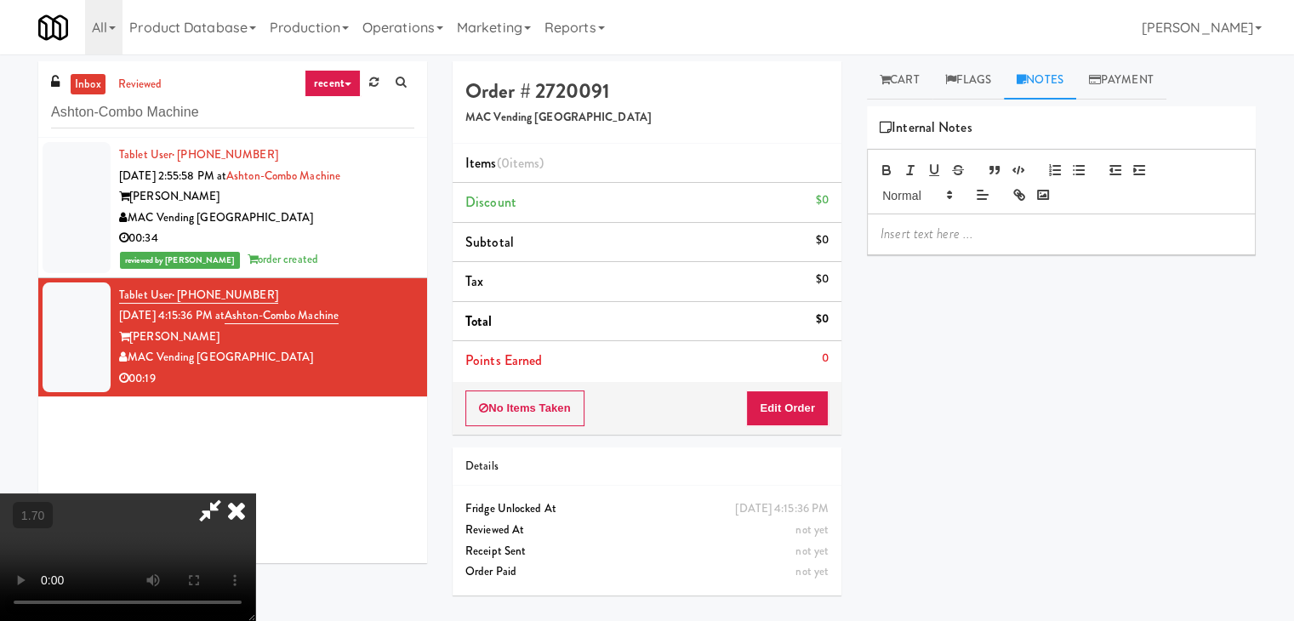
click at [949, 232] on p at bounding box center [1060, 234] width 361 height 19
click at [255, 493] on video at bounding box center [127, 557] width 255 height 128
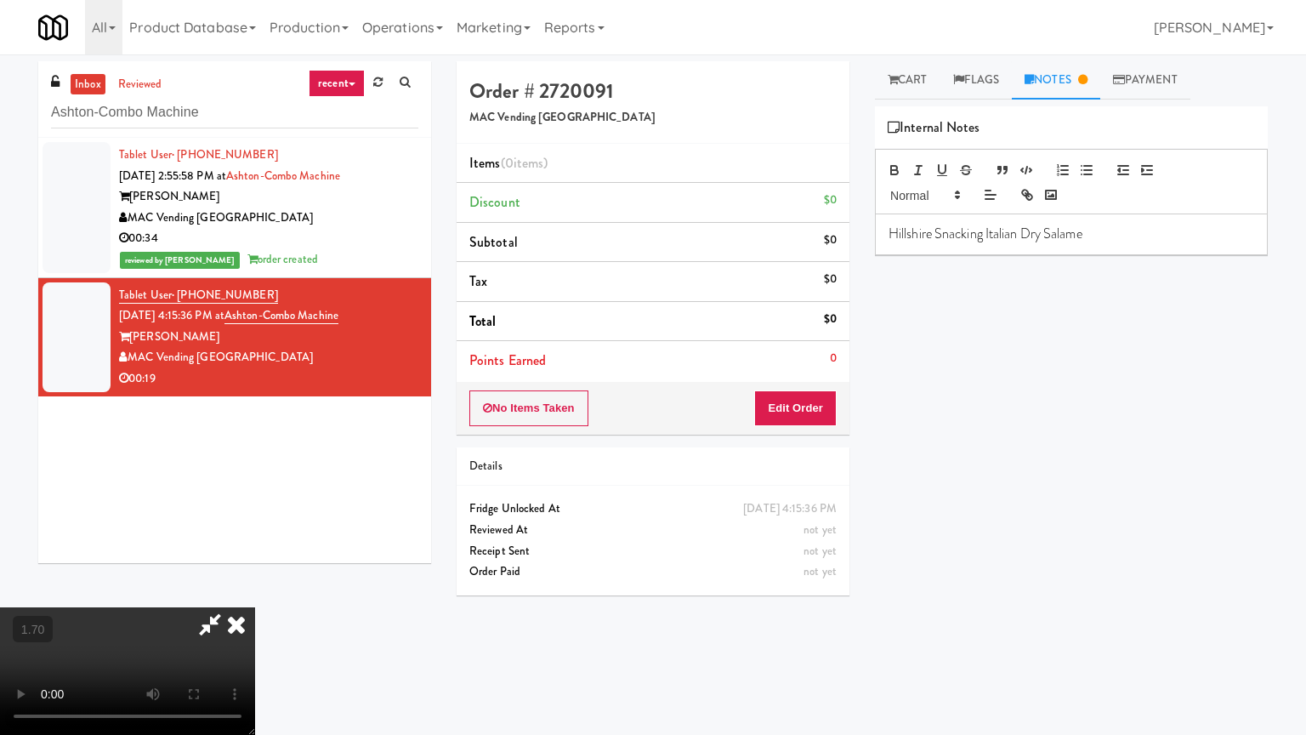
click at [255, 607] on video at bounding box center [127, 671] width 255 height 128
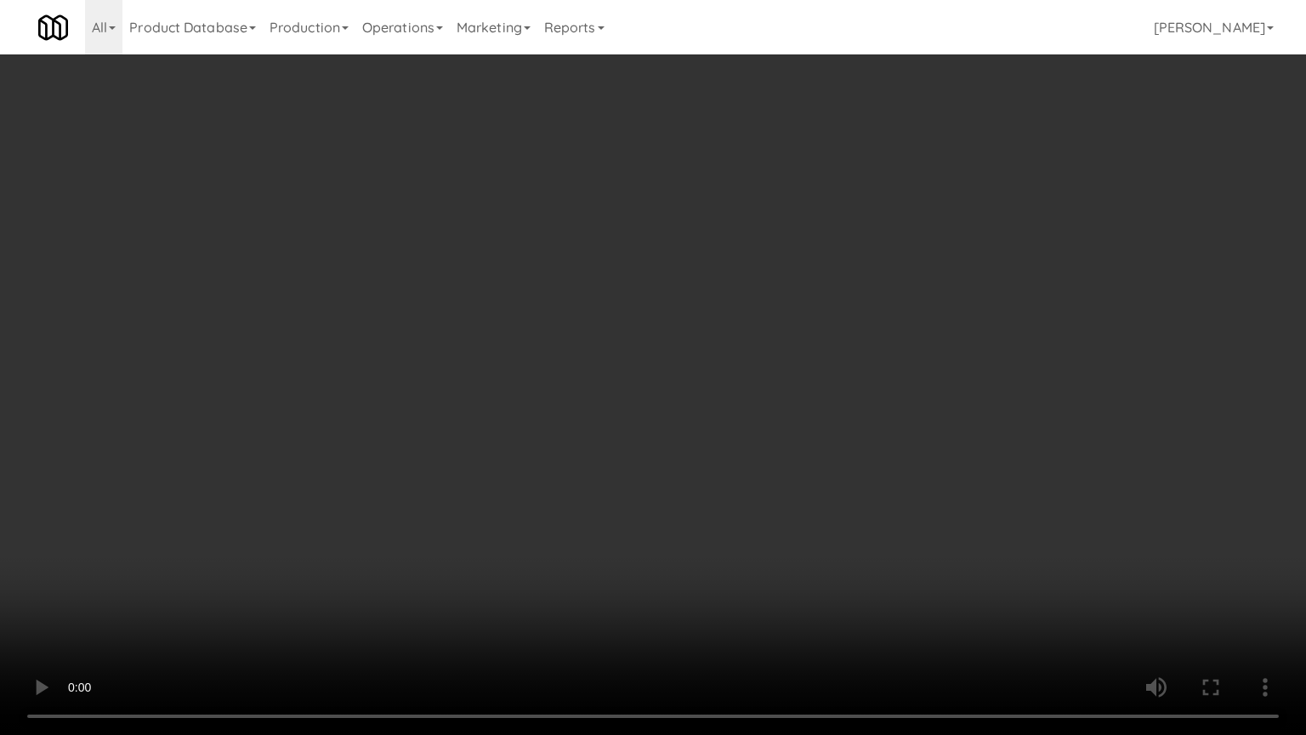
click at [743, 266] on video at bounding box center [653, 367] width 1306 height 735
click at [736, 241] on video at bounding box center [653, 367] width 1306 height 735
click at [735, 241] on video at bounding box center [653, 367] width 1306 height 735
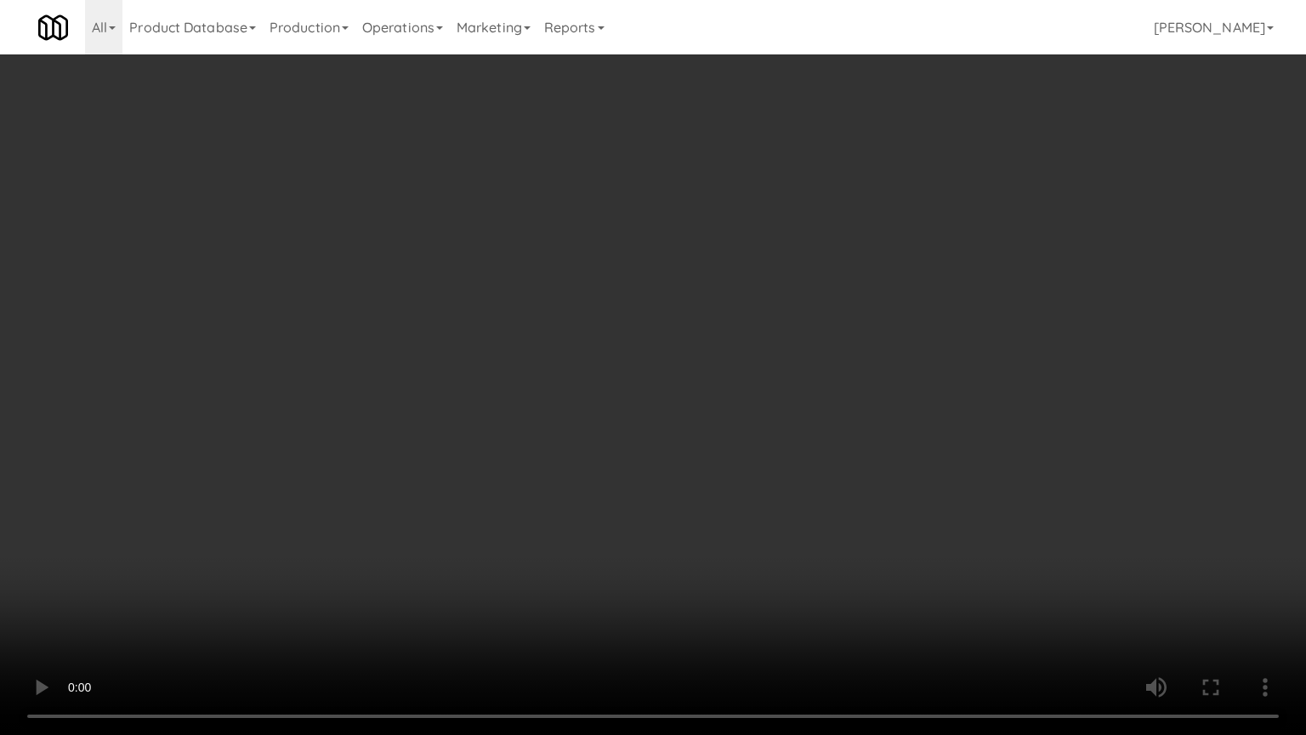
click at [735, 241] on video at bounding box center [653, 367] width 1306 height 735
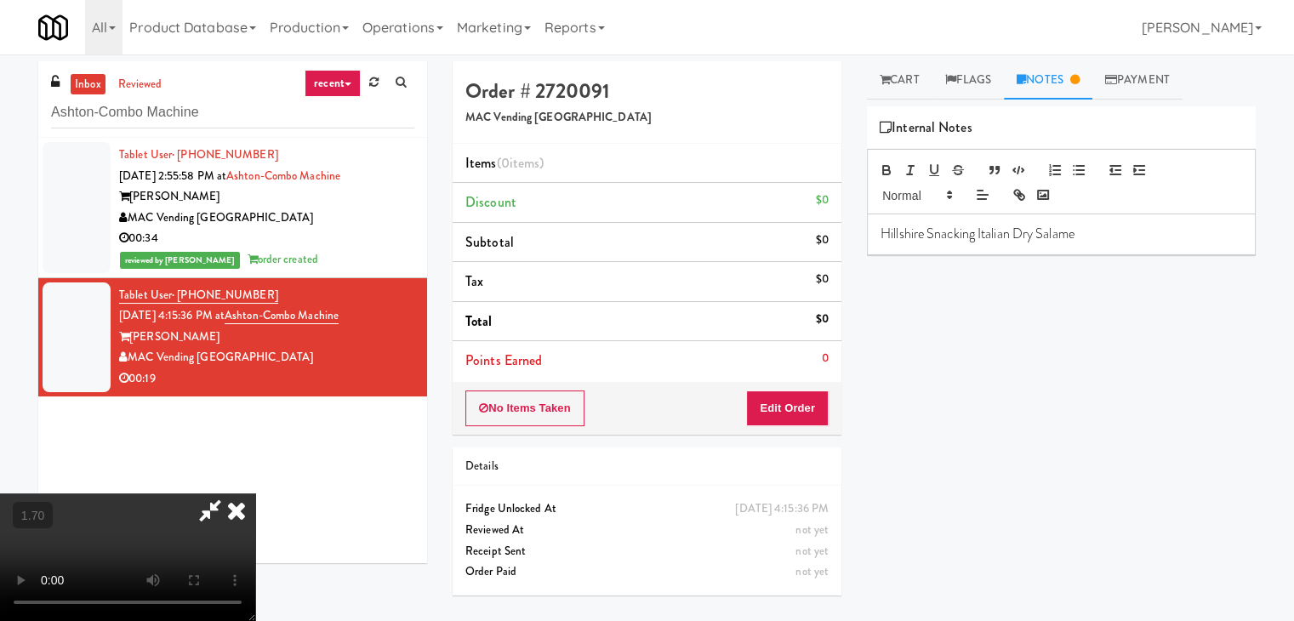
click at [255, 493] on video at bounding box center [127, 557] width 255 height 128
drag, startPoint x: 1005, startPoint y: 242, endPoint x: 822, endPoint y: 249, distance: 183.8
click at [825, 249] on div "Order # 2720091 MAC Vending [GEOGRAPHIC_DATA] Items (0 items ) Discount $0 Subt…" at bounding box center [854, 337] width 828 height 553
click at [0, 103] on div "inbox reviewed recent all unclear take inventory issue suspicious failed recent…" at bounding box center [647, 337] width 1294 height 553
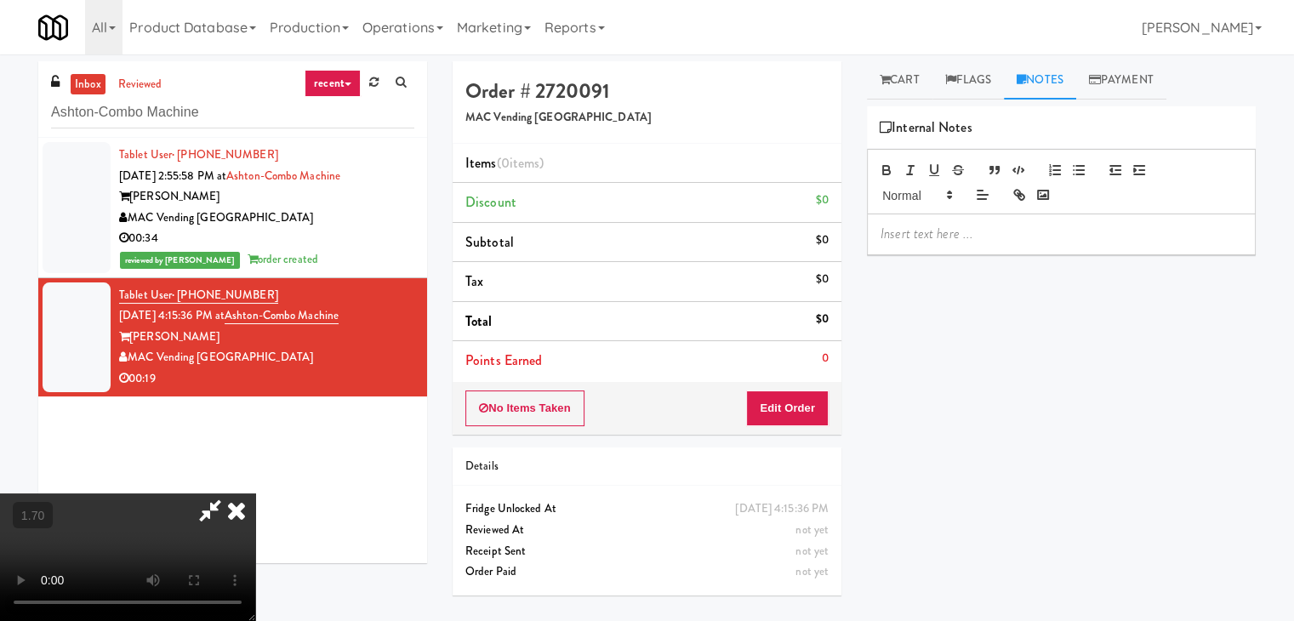
click at [978, 231] on p at bounding box center [1060, 234] width 361 height 19
click at [255, 493] on video at bounding box center [127, 557] width 255 height 128
click at [255, 493] on icon at bounding box center [236, 510] width 37 height 34
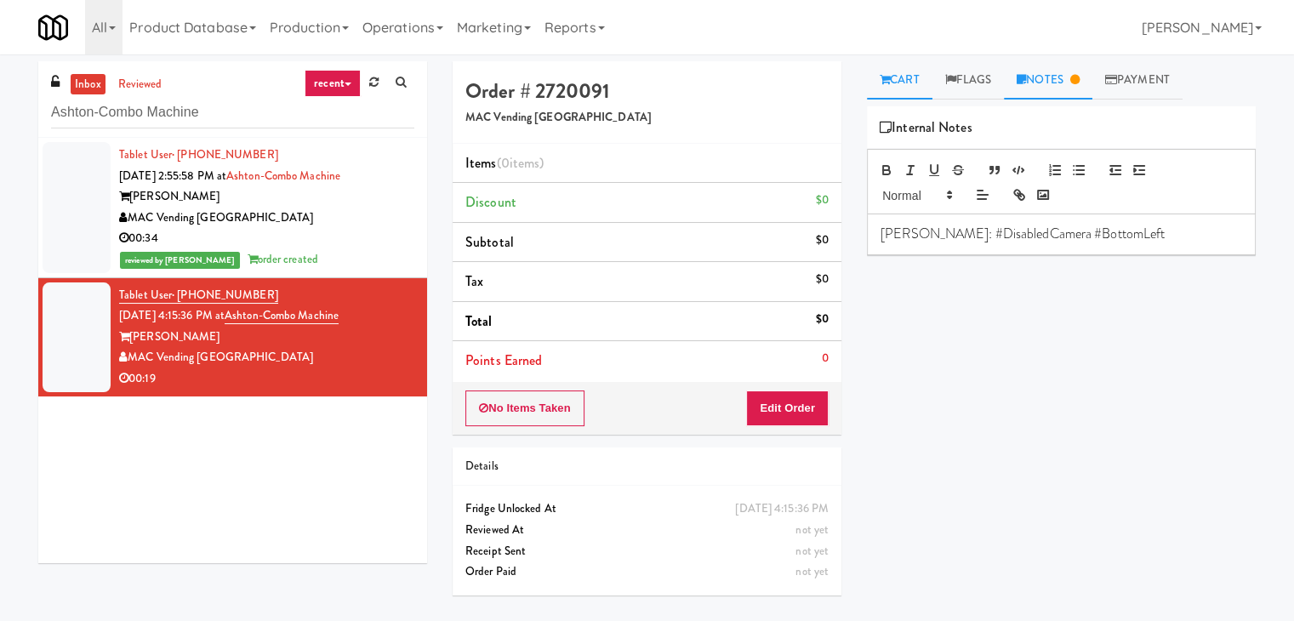
click at [892, 83] on link "Cart" at bounding box center [899, 80] width 65 height 38
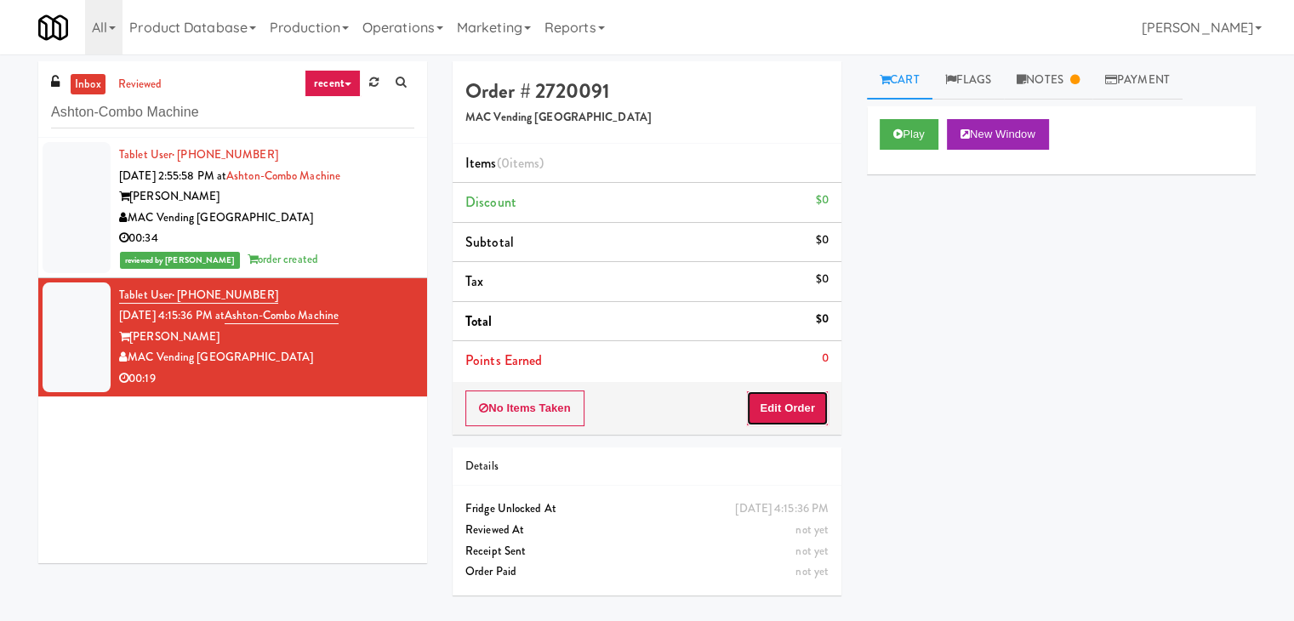
click at [796, 402] on button "Edit Order" at bounding box center [787, 408] width 83 height 36
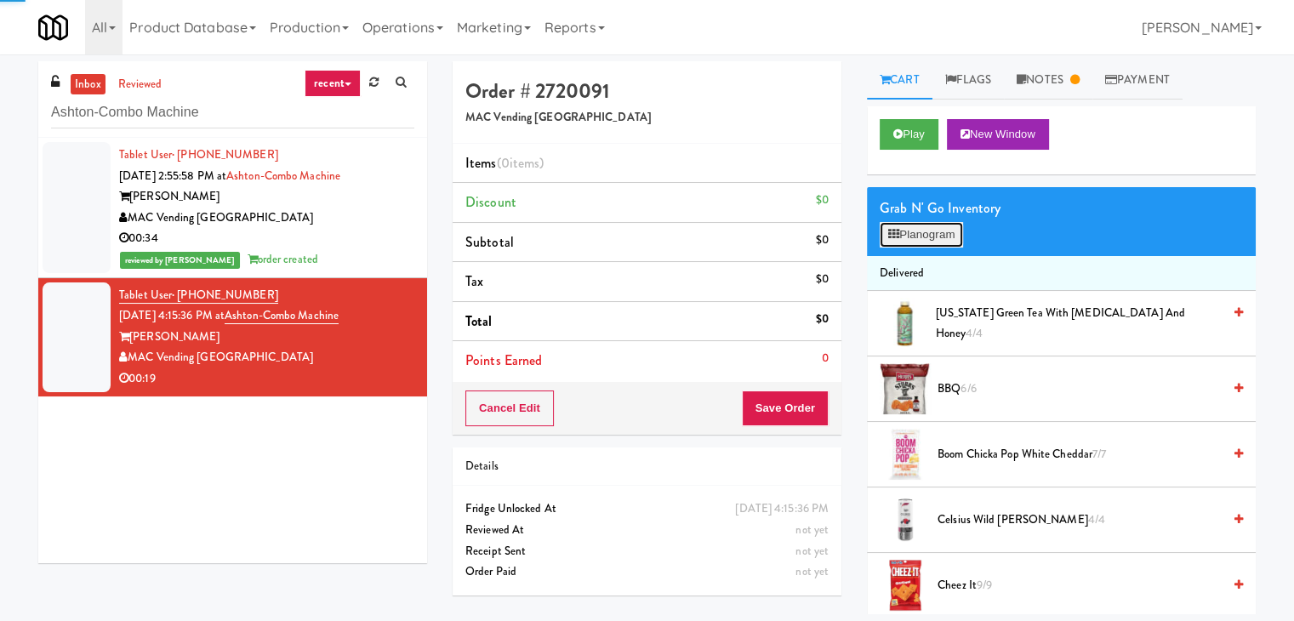
click at [919, 234] on button "Planogram" at bounding box center [920, 235] width 83 height 26
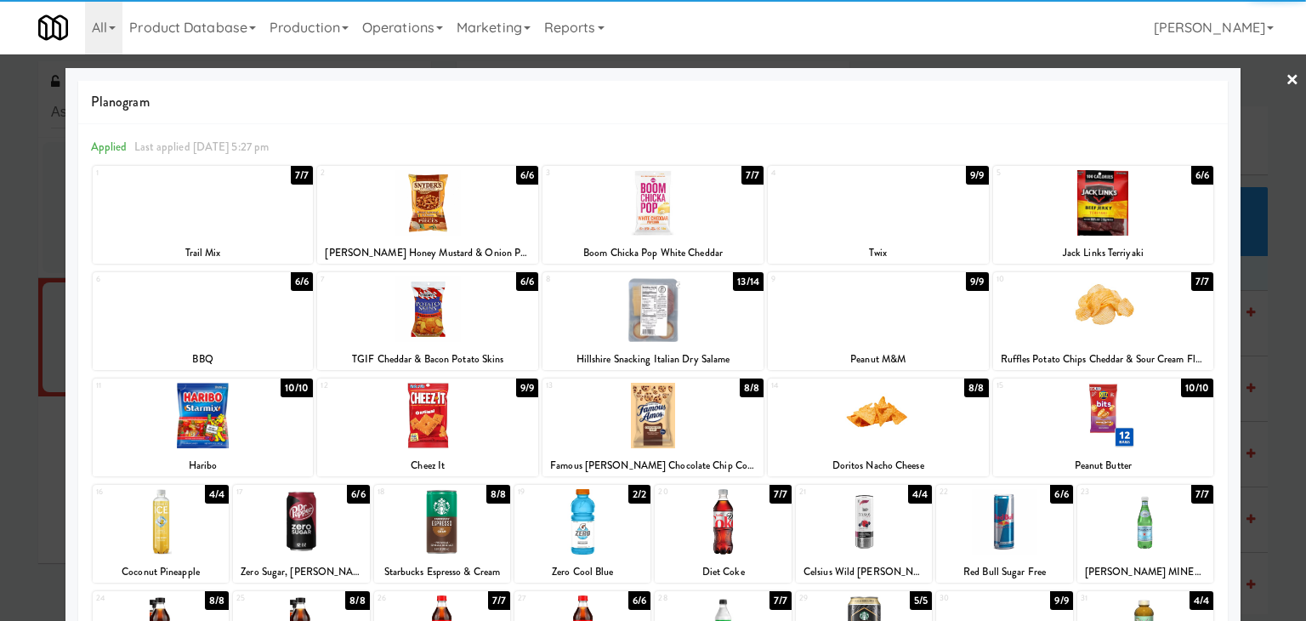
scroll to position [214, 0]
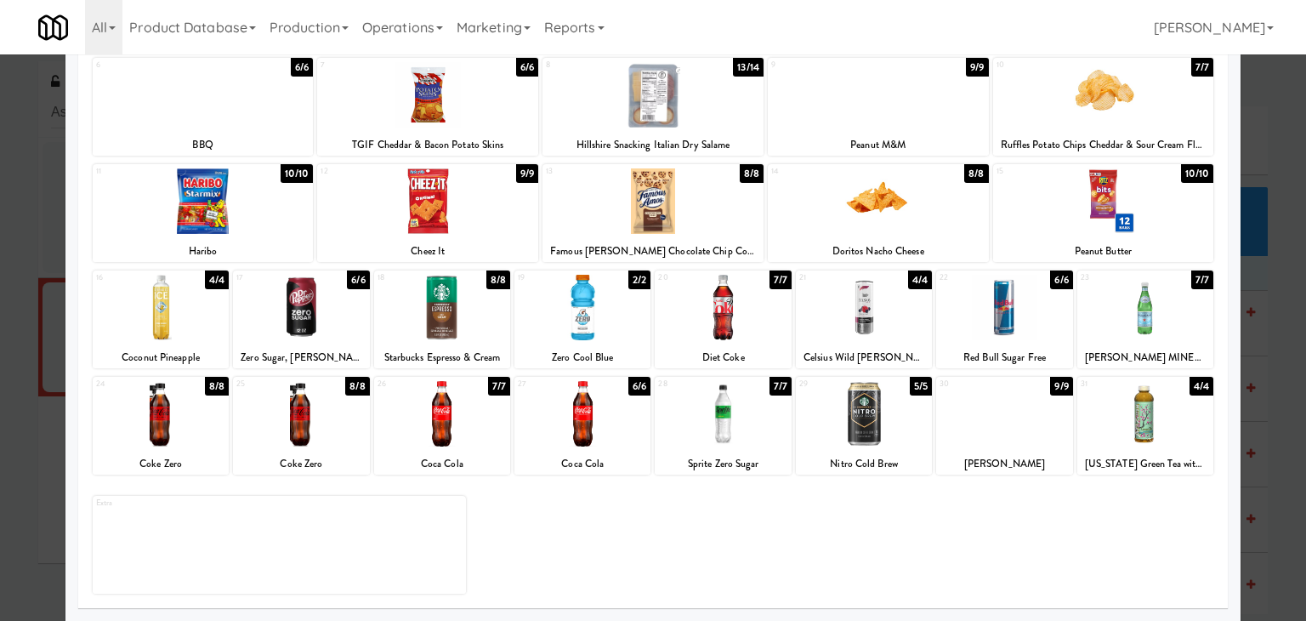
click at [868, 415] on div at bounding box center [864, 413] width 136 height 65
click at [1095, 203] on div at bounding box center [1103, 200] width 221 height 65
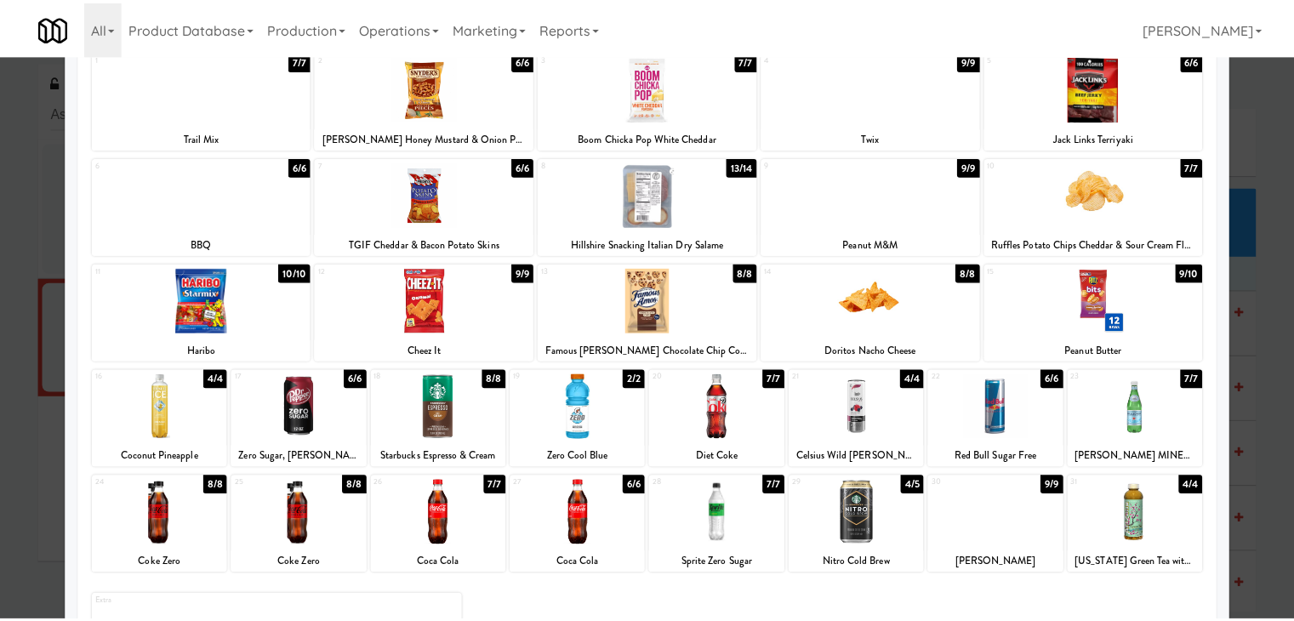
scroll to position [0, 0]
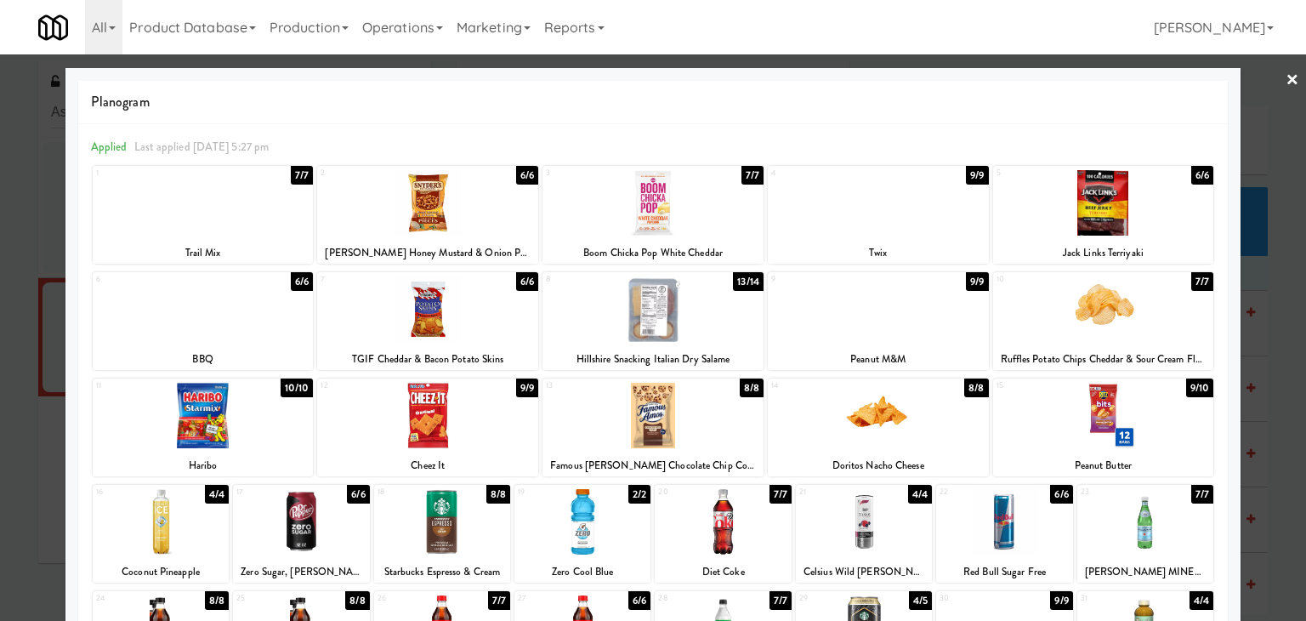
click at [1286, 83] on link "×" at bounding box center [1293, 80] width 14 height 53
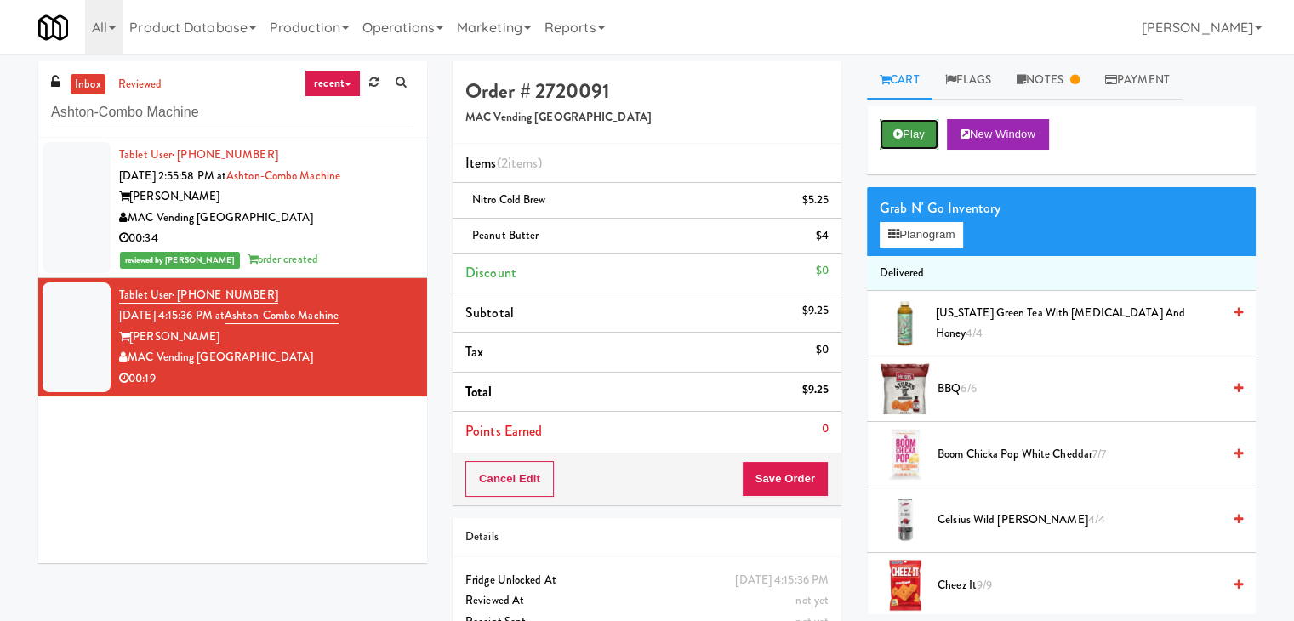
click at [921, 131] on button "Play" at bounding box center [908, 134] width 59 height 31
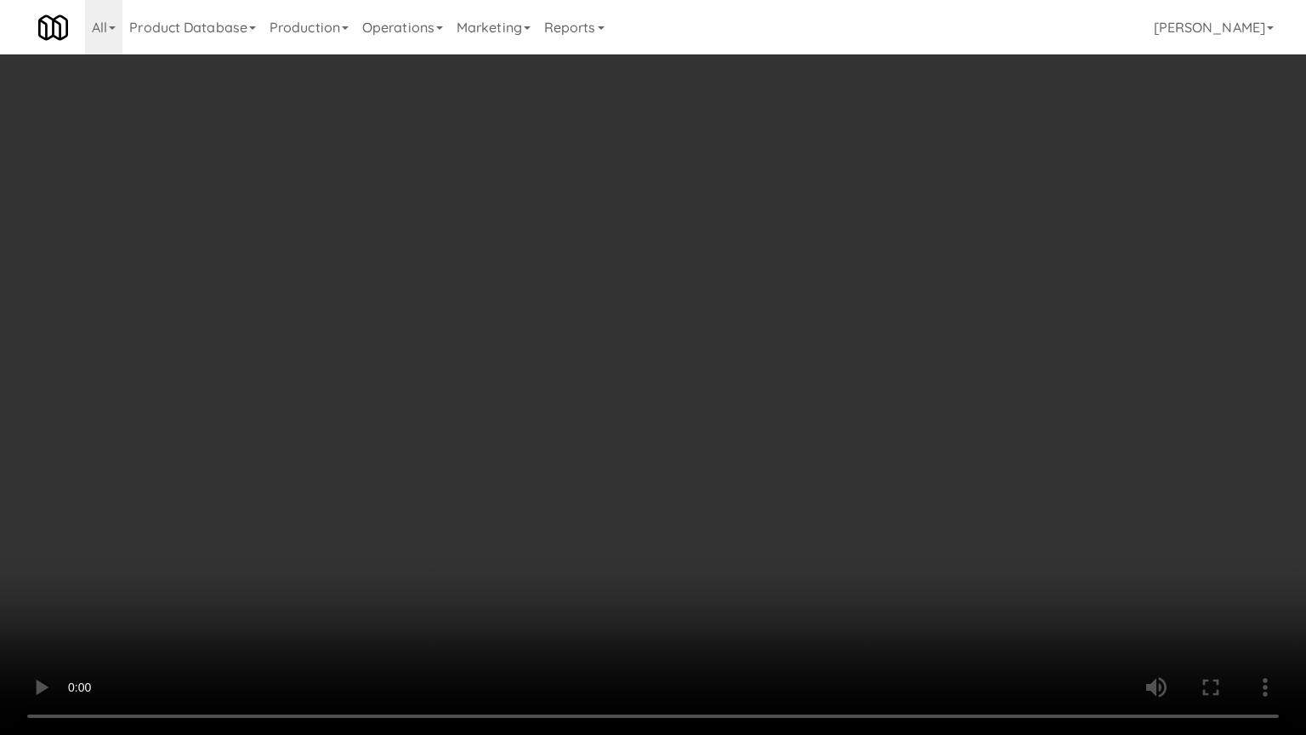
click at [720, 243] on video at bounding box center [653, 367] width 1306 height 735
click at [762, 265] on video at bounding box center [653, 367] width 1306 height 735
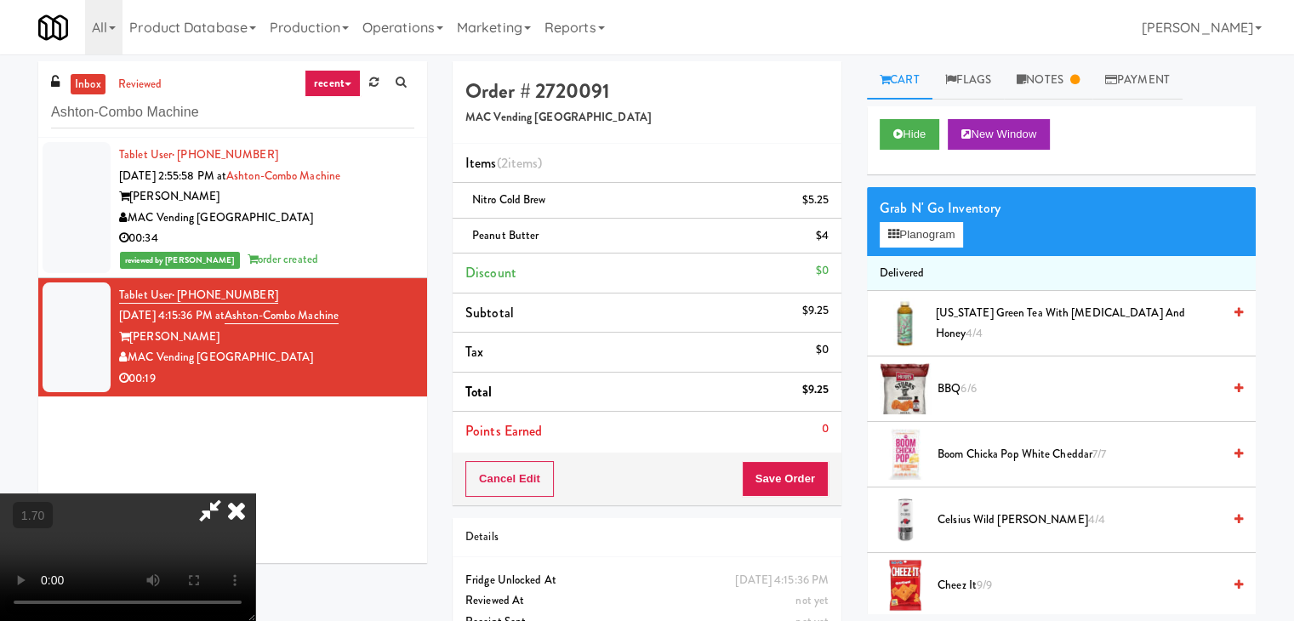
click at [255, 493] on icon at bounding box center [236, 510] width 37 height 34
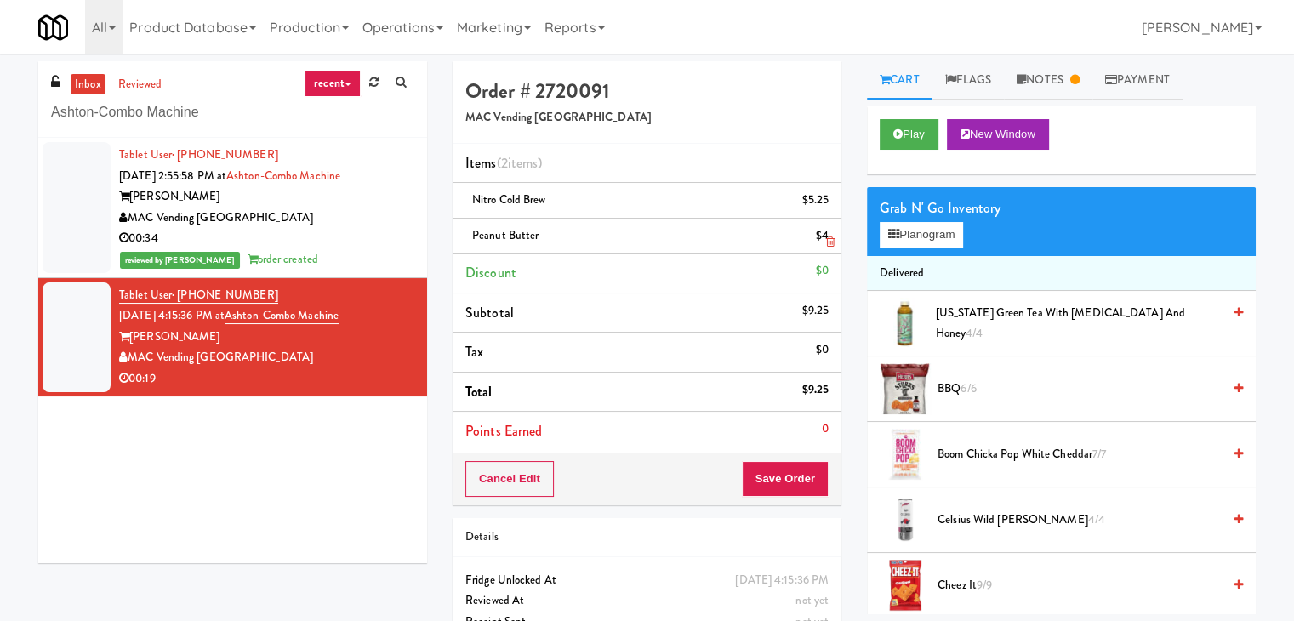
click at [834, 244] on icon at bounding box center [830, 241] width 9 height 11
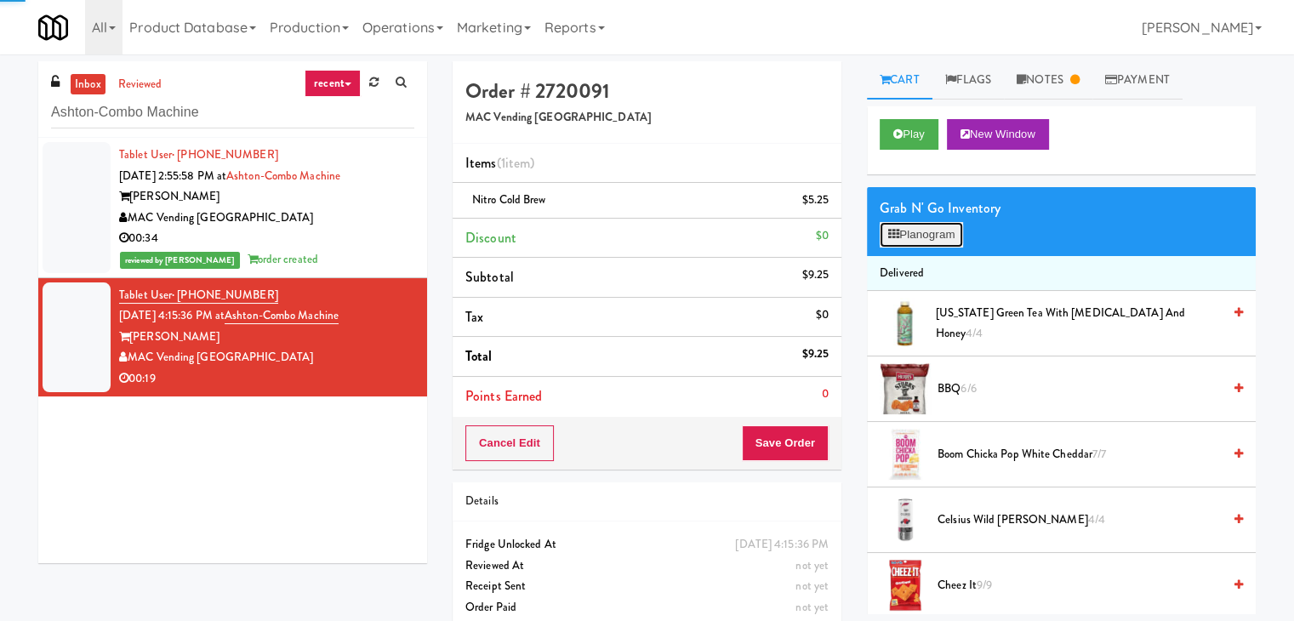
click at [924, 233] on button "Planogram" at bounding box center [920, 235] width 83 height 26
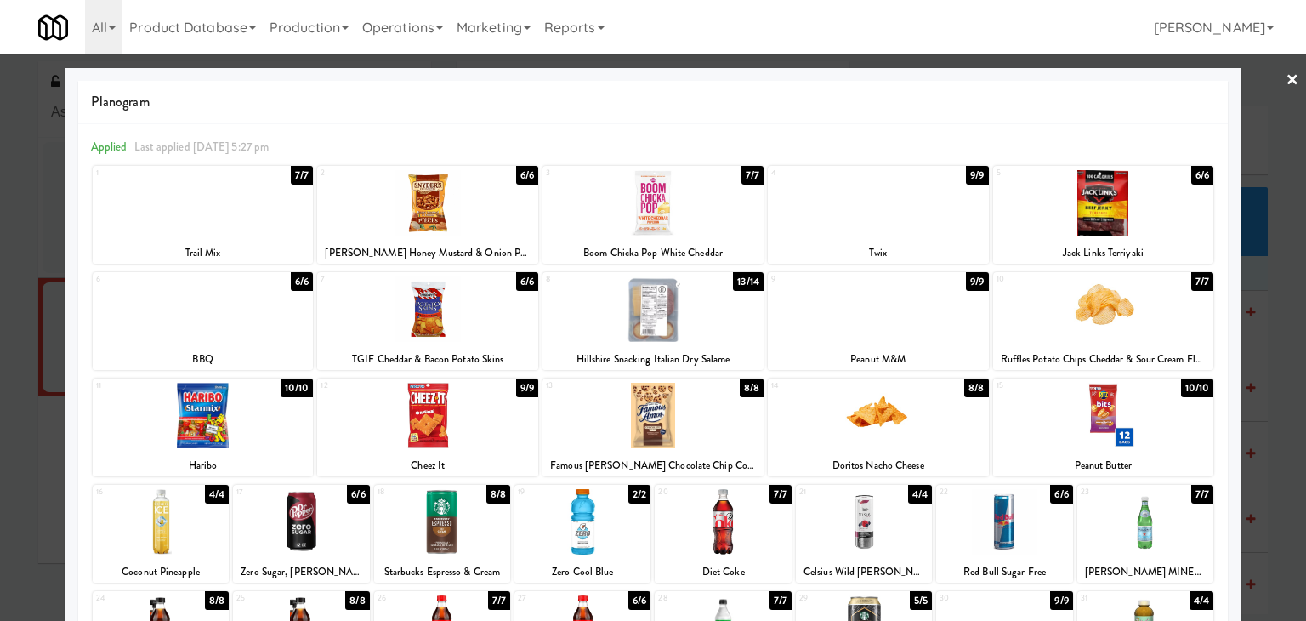
click at [861, 427] on div at bounding box center [878, 415] width 221 height 65
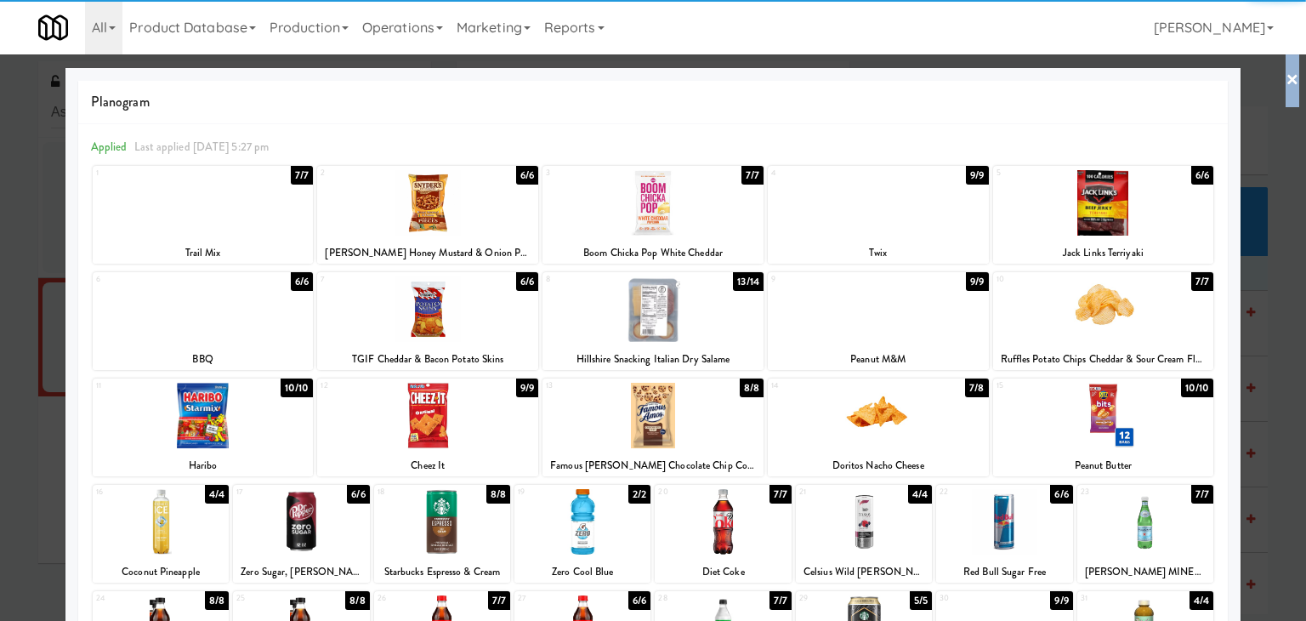
click at [1286, 79] on link "×" at bounding box center [1293, 80] width 14 height 53
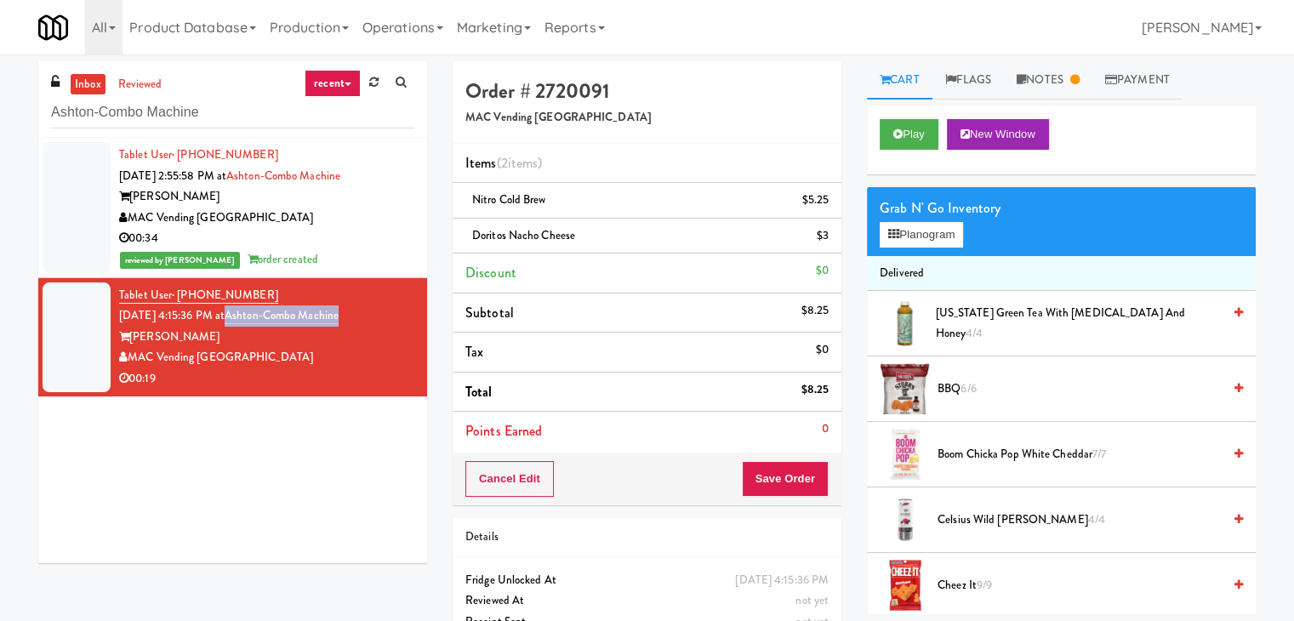
drag, startPoint x: 361, startPoint y: 316, endPoint x: 249, endPoint y: 316, distance: 112.3
click at [249, 316] on div "Tablet User · (404) 934-0445 [DATE] 4:15:36 PM at Ashton-Combo Machine Ashton M…" at bounding box center [266, 337] width 295 height 105
copy link "Ashton-Combo Machine"
click at [911, 134] on button "Play" at bounding box center [908, 134] width 59 height 31
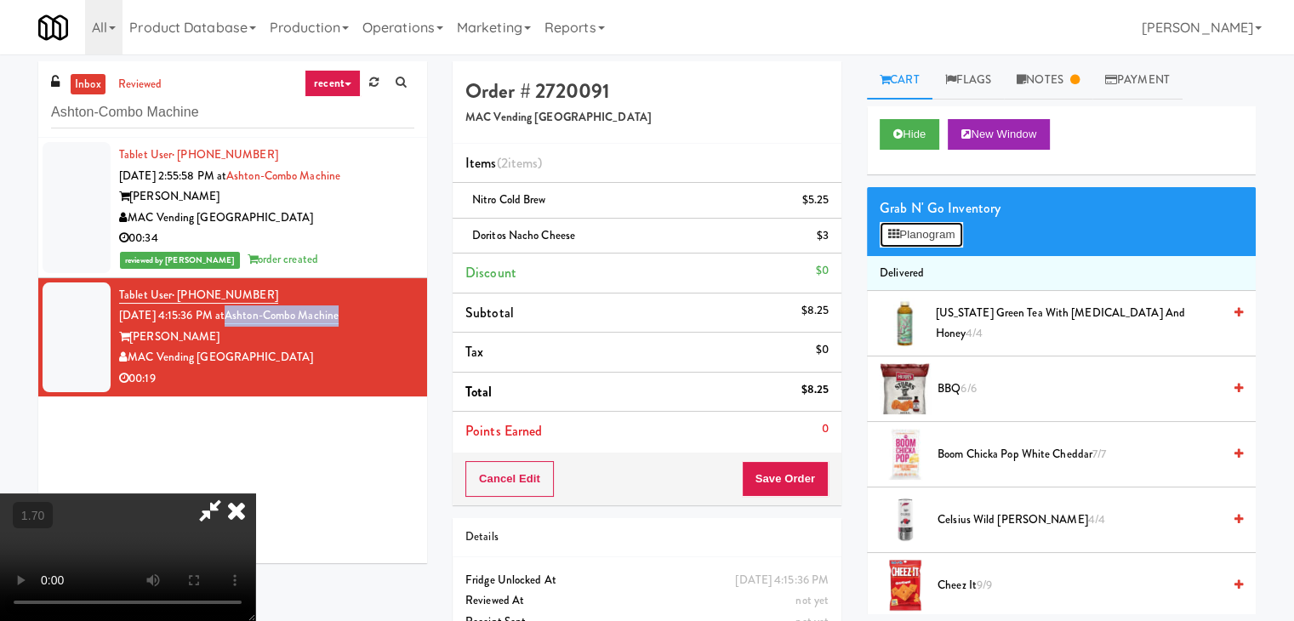
click at [928, 238] on button "Planogram" at bounding box center [920, 235] width 83 height 26
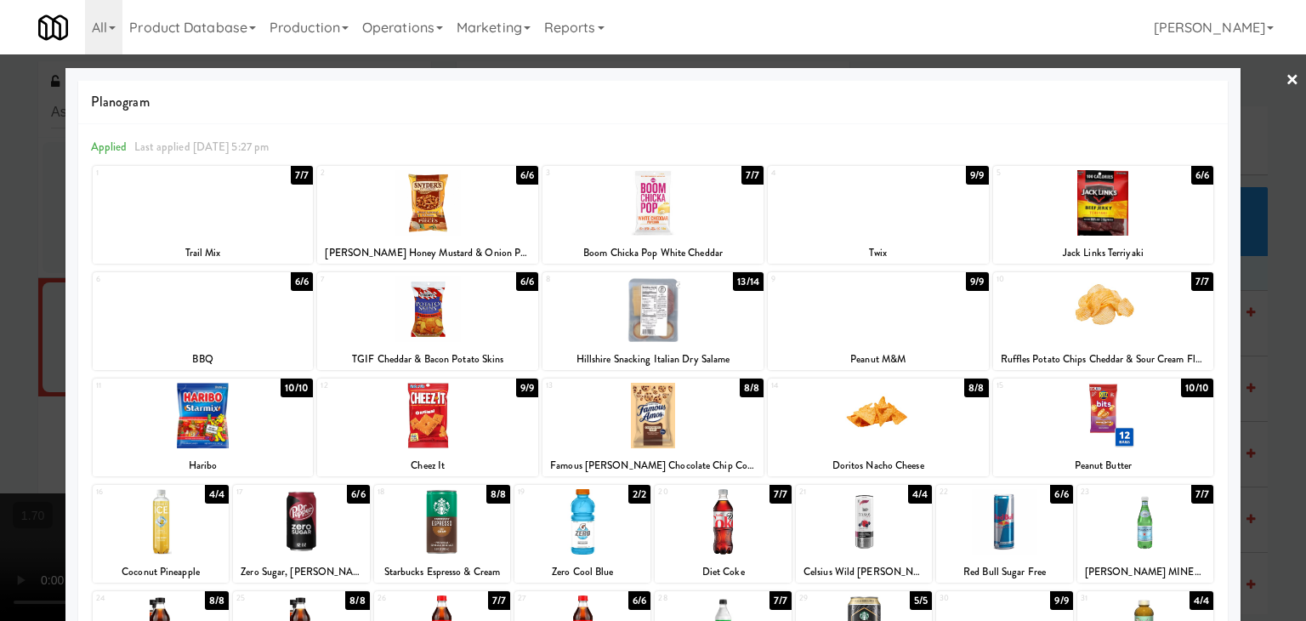
click at [1286, 75] on link "×" at bounding box center [1293, 80] width 14 height 53
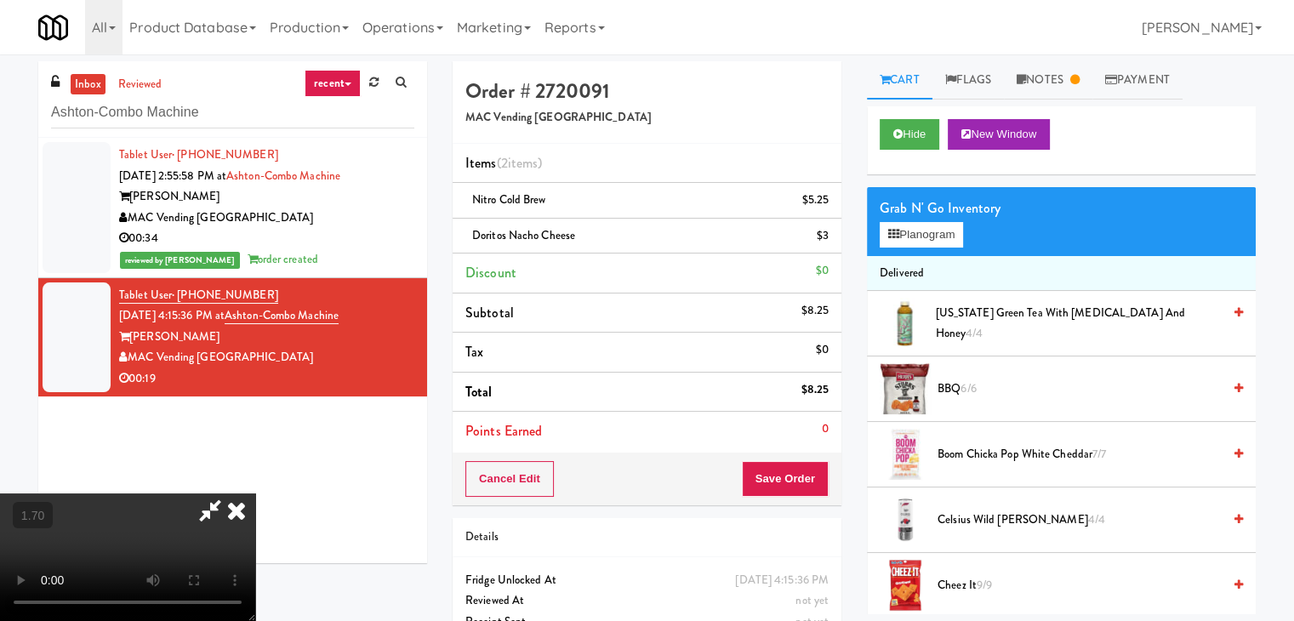
click at [255, 493] on video at bounding box center [127, 557] width 255 height 128
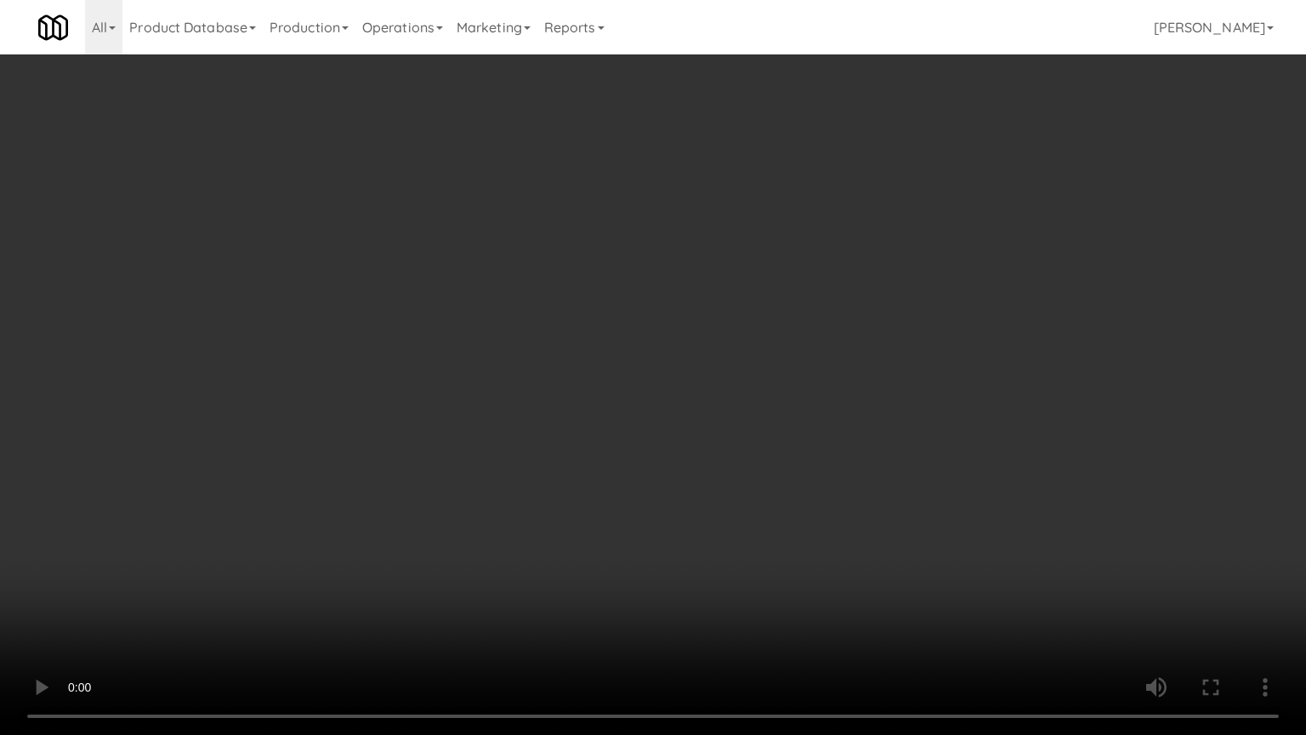
click at [741, 299] on video at bounding box center [653, 367] width 1306 height 735
click at [582, 301] on video at bounding box center [653, 367] width 1306 height 735
click at [565, 292] on video at bounding box center [653, 367] width 1306 height 735
click at [562, 287] on video at bounding box center [653, 367] width 1306 height 735
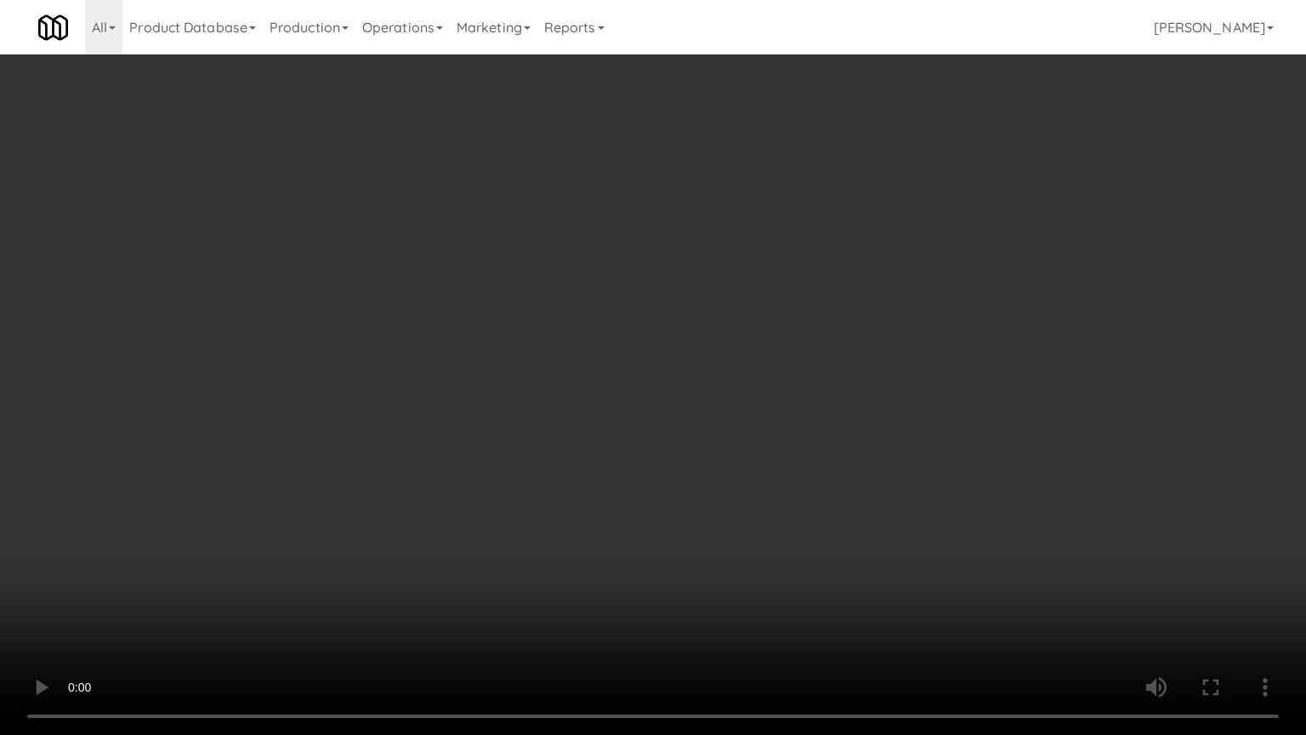
click at [562, 287] on video at bounding box center [653, 367] width 1306 height 735
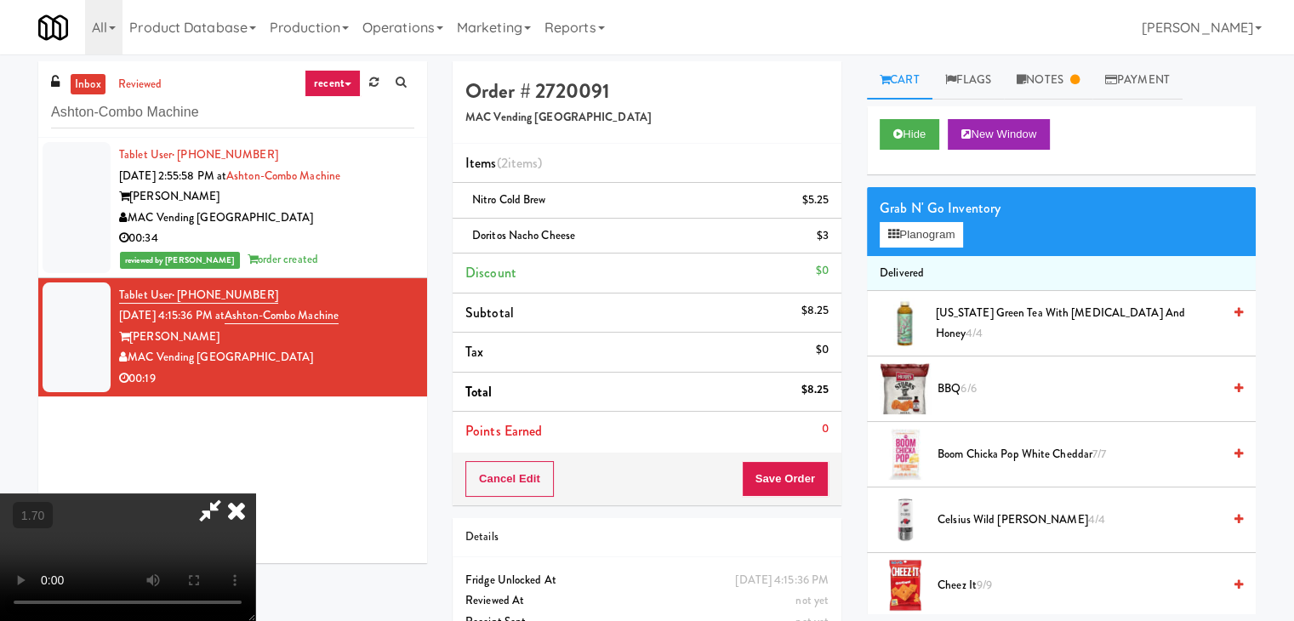
click at [230, 493] on icon at bounding box center [210, 510] width 39 height 34
click at [781, 475] on button "Save Order" at bounding box center [785, 479] width 87 height 36
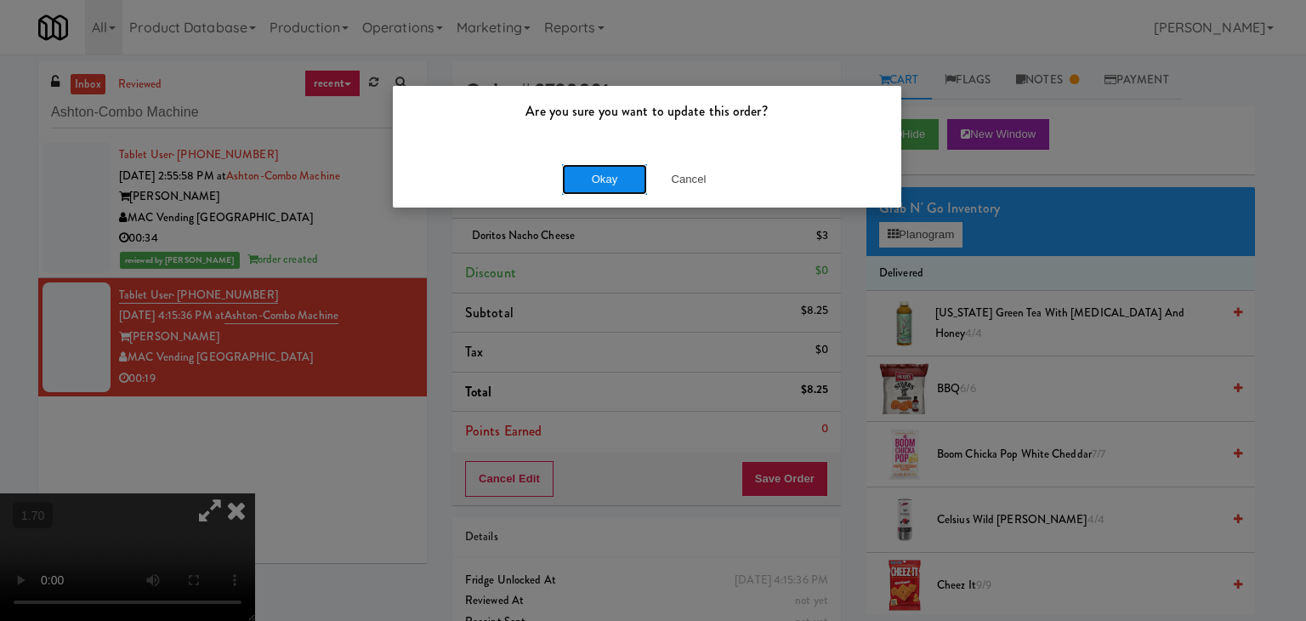
drag, startPoint x: 583, startPoint y: 187, endPoint x: 581, endPoint y: 177, distance: 10.5
click at [583, 186] on button "Okay" at bounding box center [604, 179] width 85 height 31
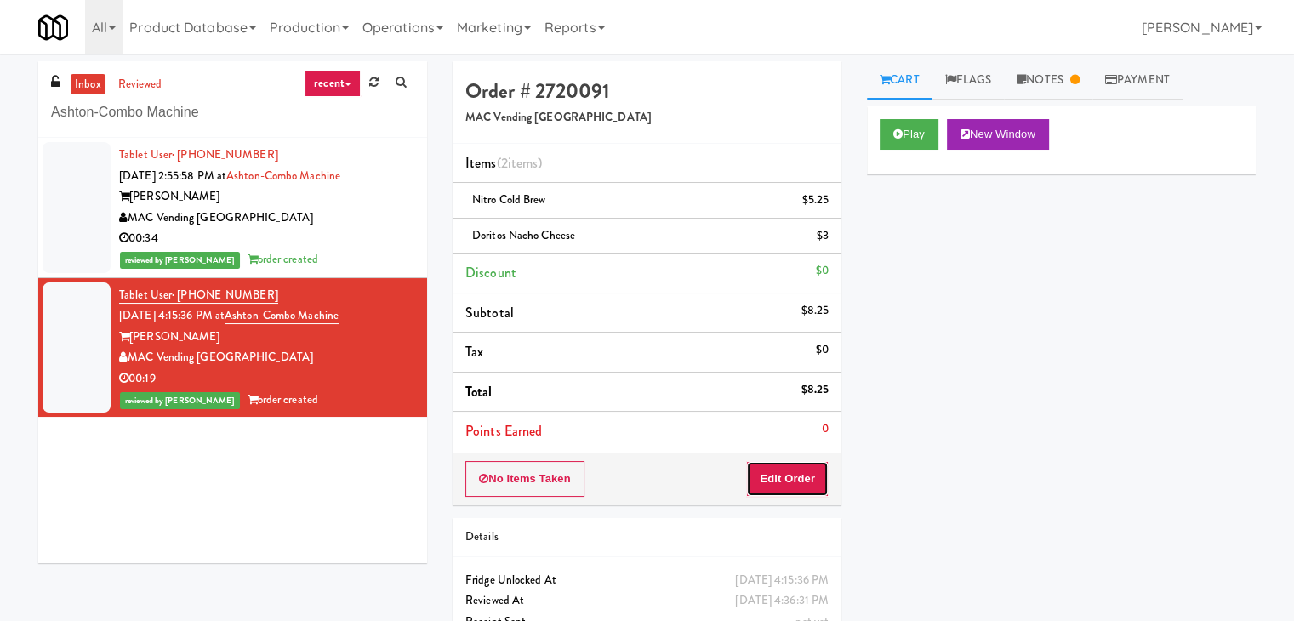
drag, startPoint x: 786, startPoint y: 474, endPoint x: 849, endPoint y: 448, distance: 67.9
click at [786, 473] on button "Edit Order" at bounding box center [787, 479] width 83 height 36
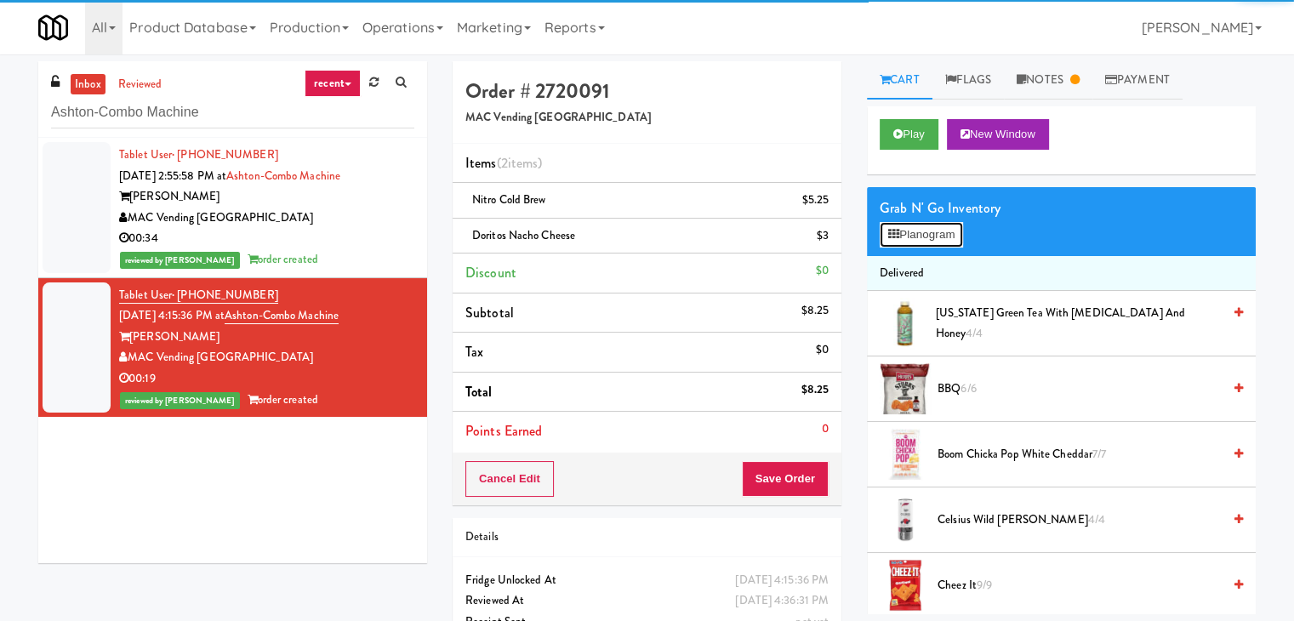
drag, startPoint x: 936, startPoint y: 220, endPoint x: 908, endPoint y: 212, distance: 28.5
click at [936, 219] on div "Grab N' Go Inventory Planogram" at bounding box center [1061, 221] width 389 height 69
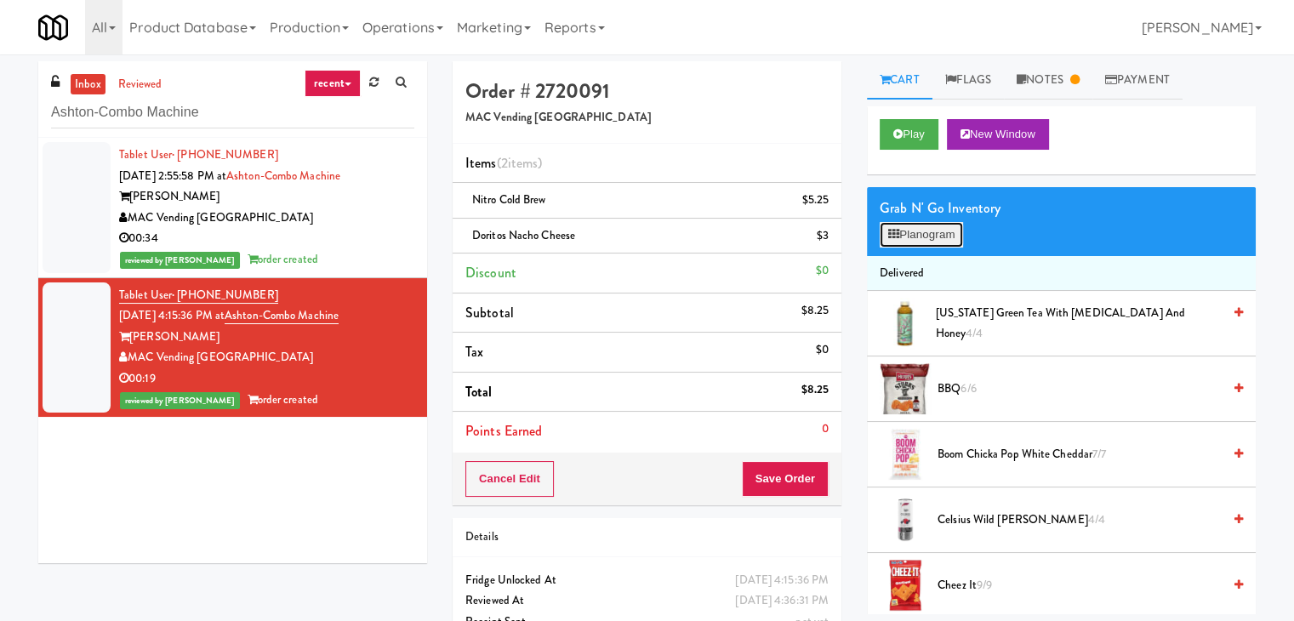
click at [927, 233] on button "Planogram" at bounding box center [920, 235] width 83 height 26
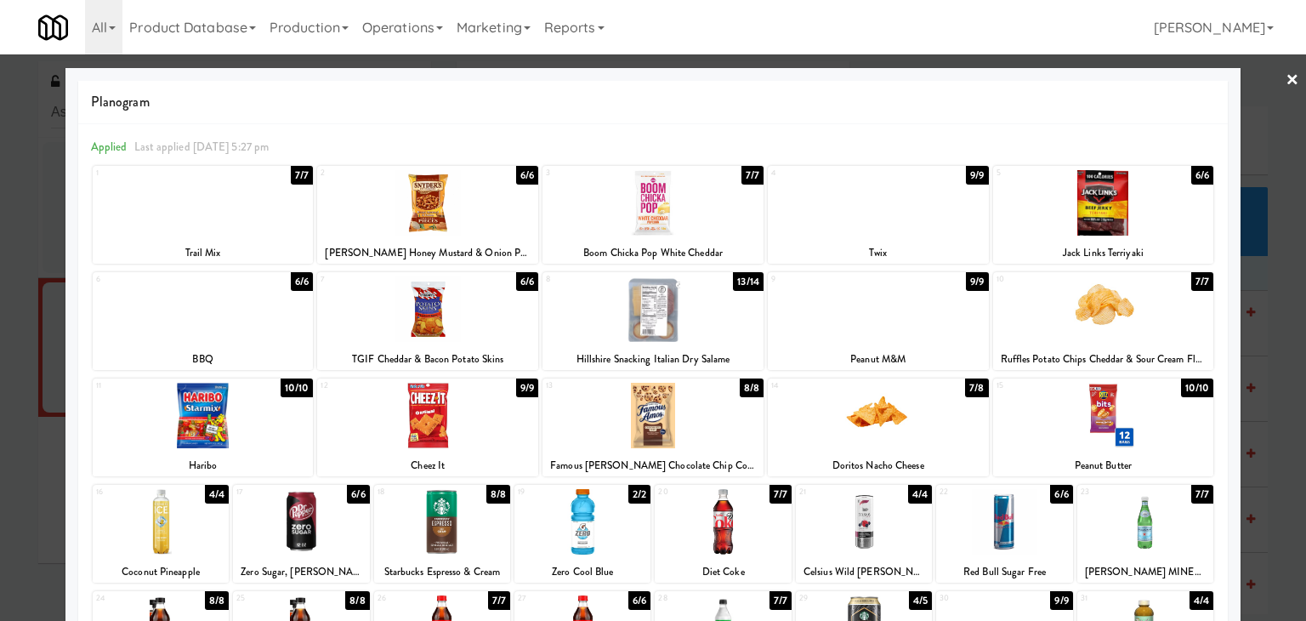
click at [1286, 75] on link "×" at bounding box center [1293, 80] width 14 height 53
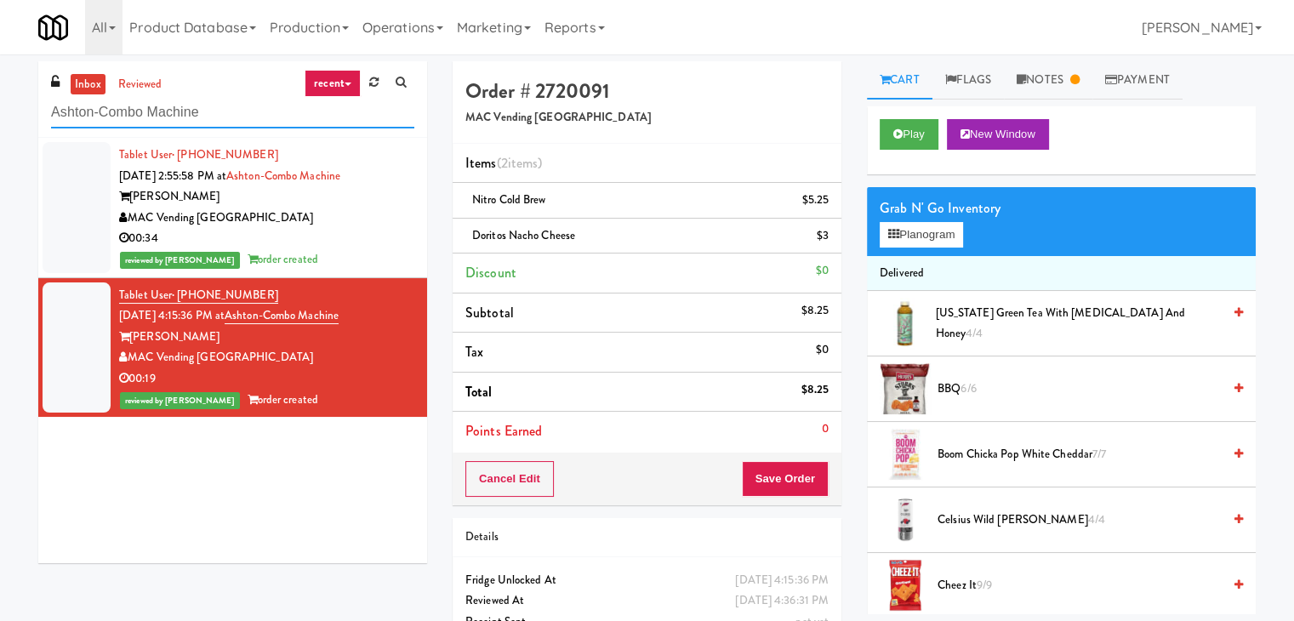
click at [208, 113] on input "Ashton-Combo Machine" at bounding box center [232, 112] width 363 height 31
paste input "Emblem 125"
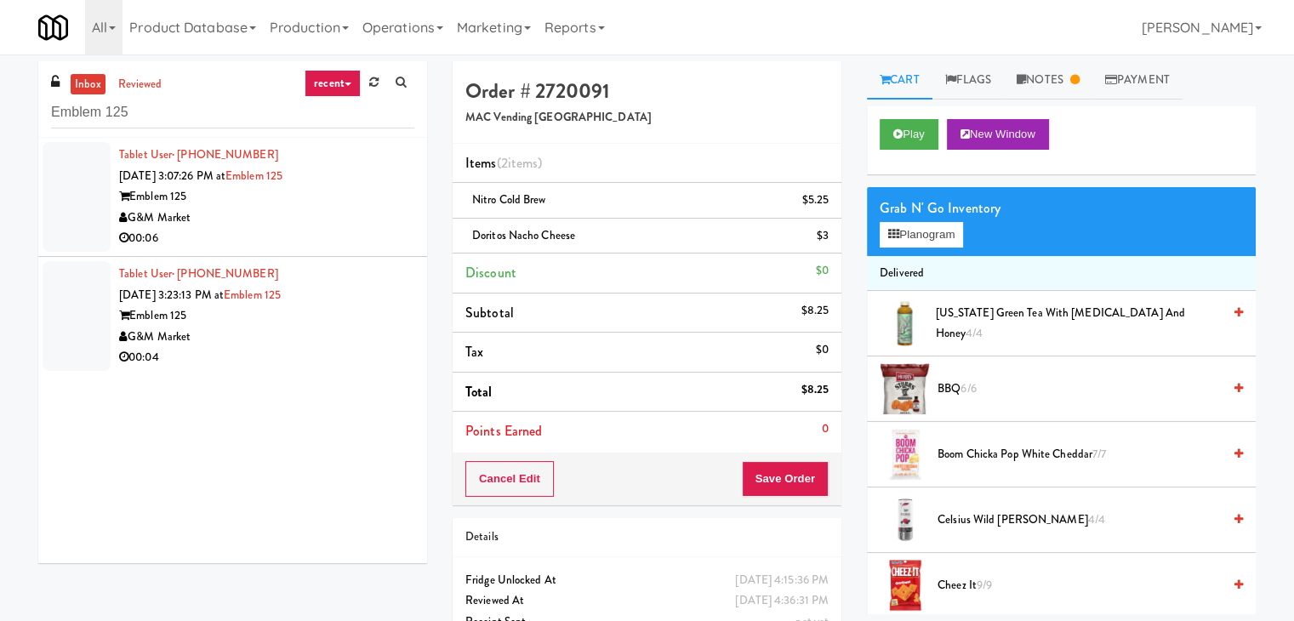
click at [341, 236] on div "00:06" at bounding box center [266, 238] width 295 height 21
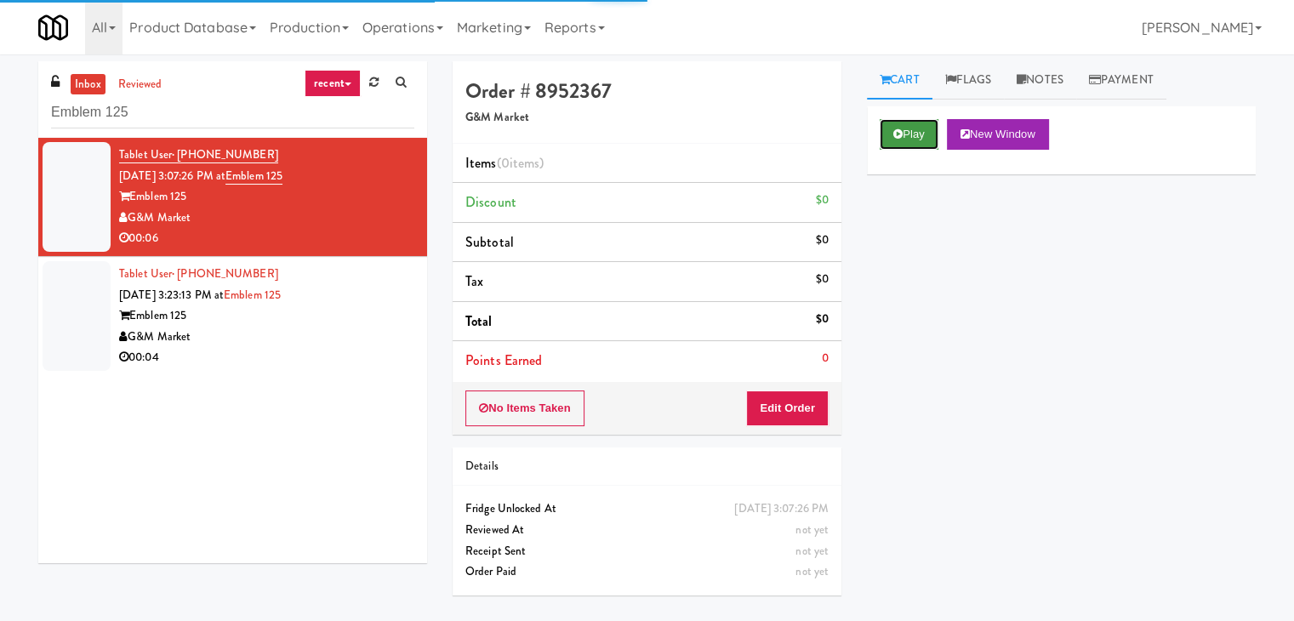
click at [907, 147] on button "Play" at bounding box center [908, 134] width 59 height 31
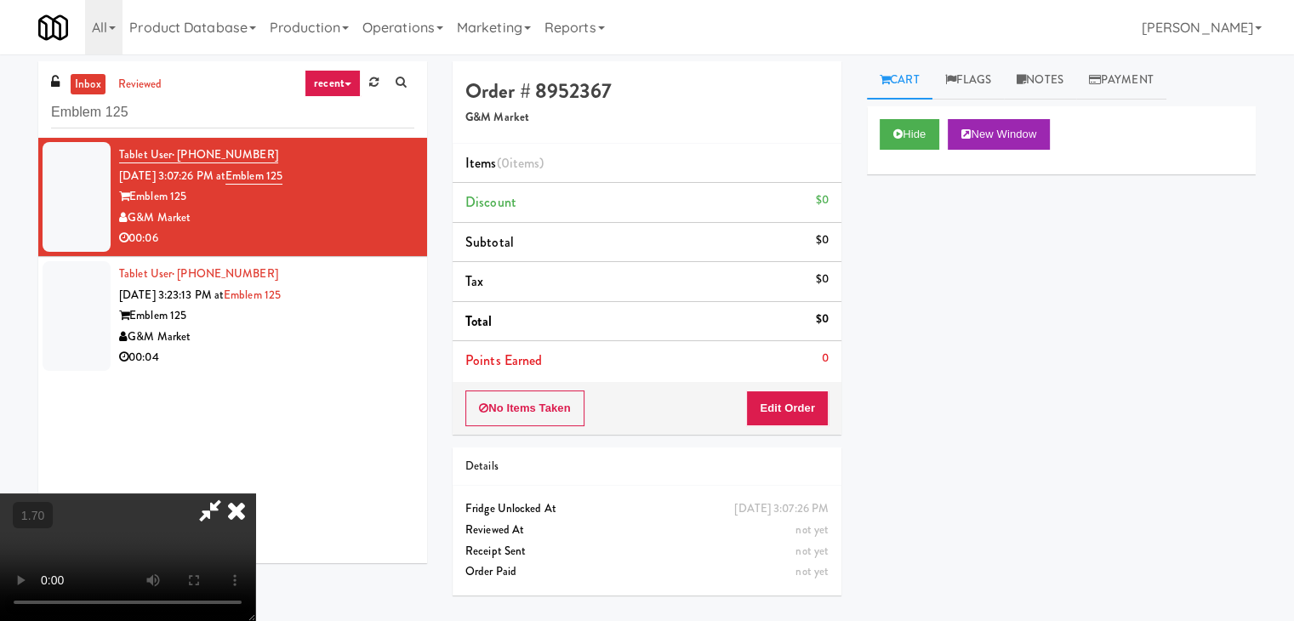
click at [255, 493] on video at bounding box center [127, 557] width 255 height 128
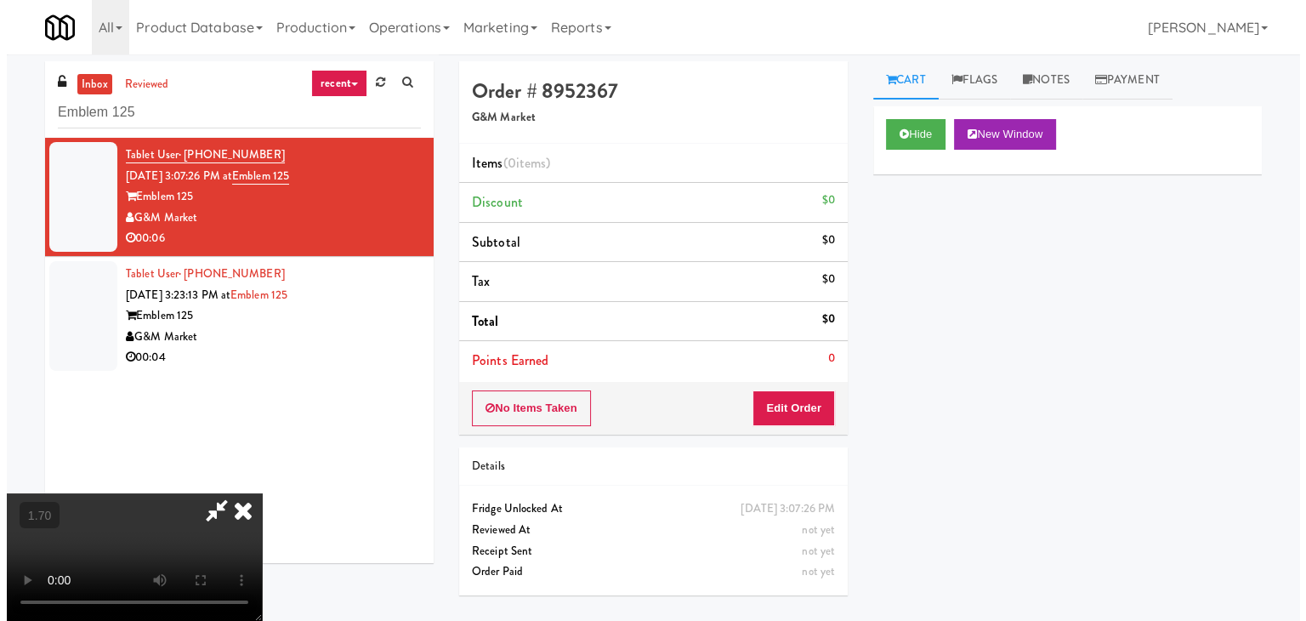
scroll to position [0, 0]
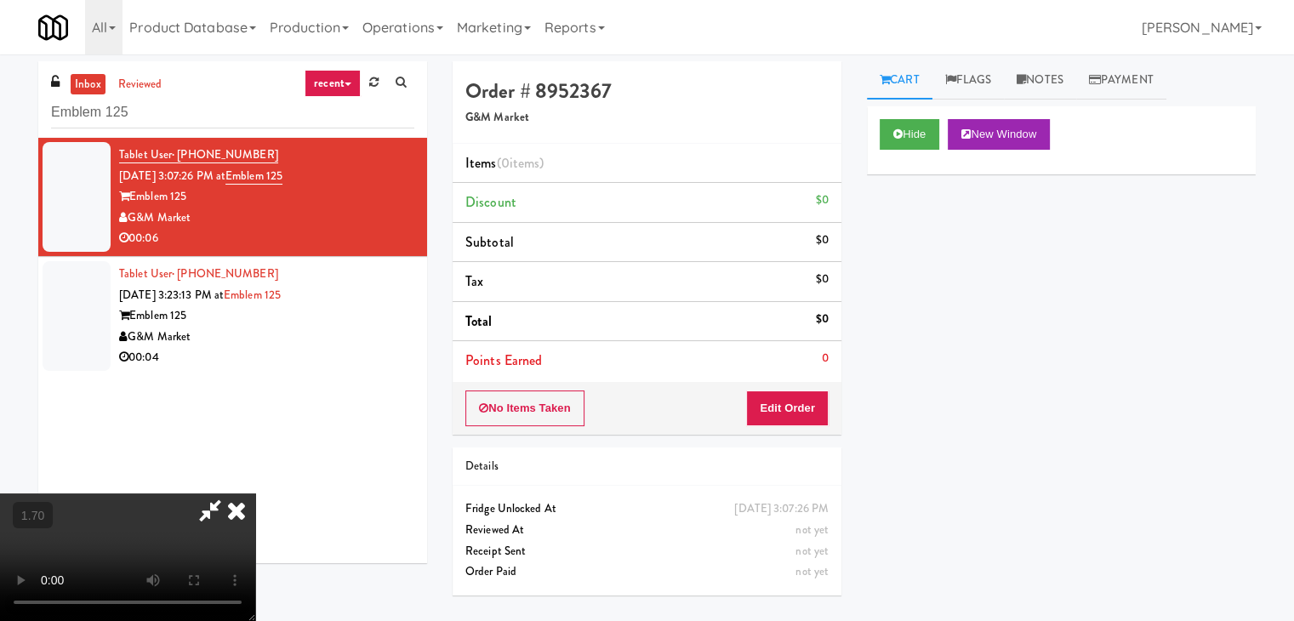
click at [255, 493] on icon at bounding box center [236, 510] width 37 height 34
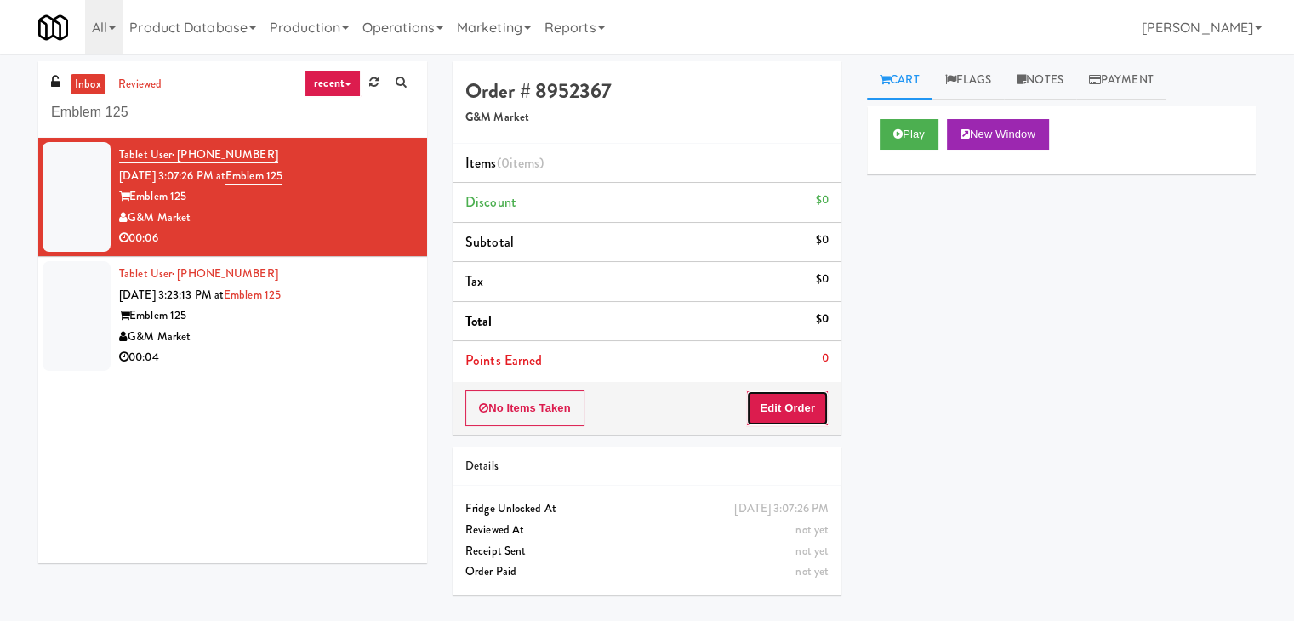
click at [776, 408] on button "Edit Order" at bounding box center [787, 408] width 83 height 36
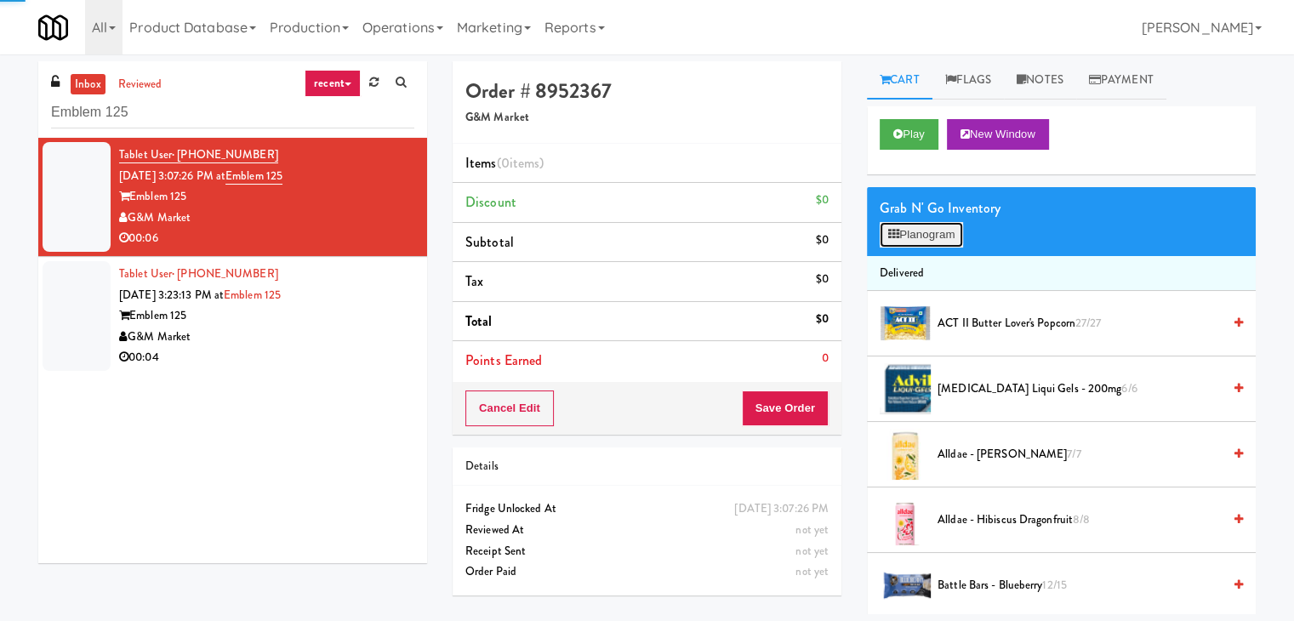
click at [902, 227] on button "Planogram" at bounding box center [920, 235] width 83 height 26
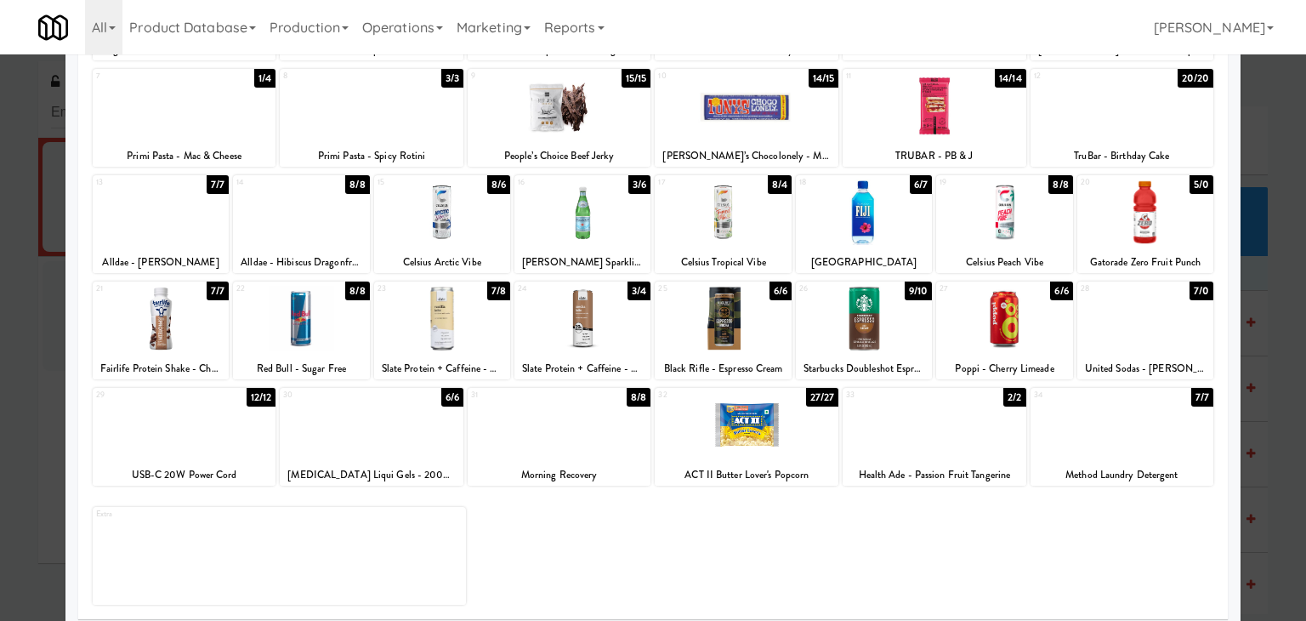
scroll to position [214, 0]
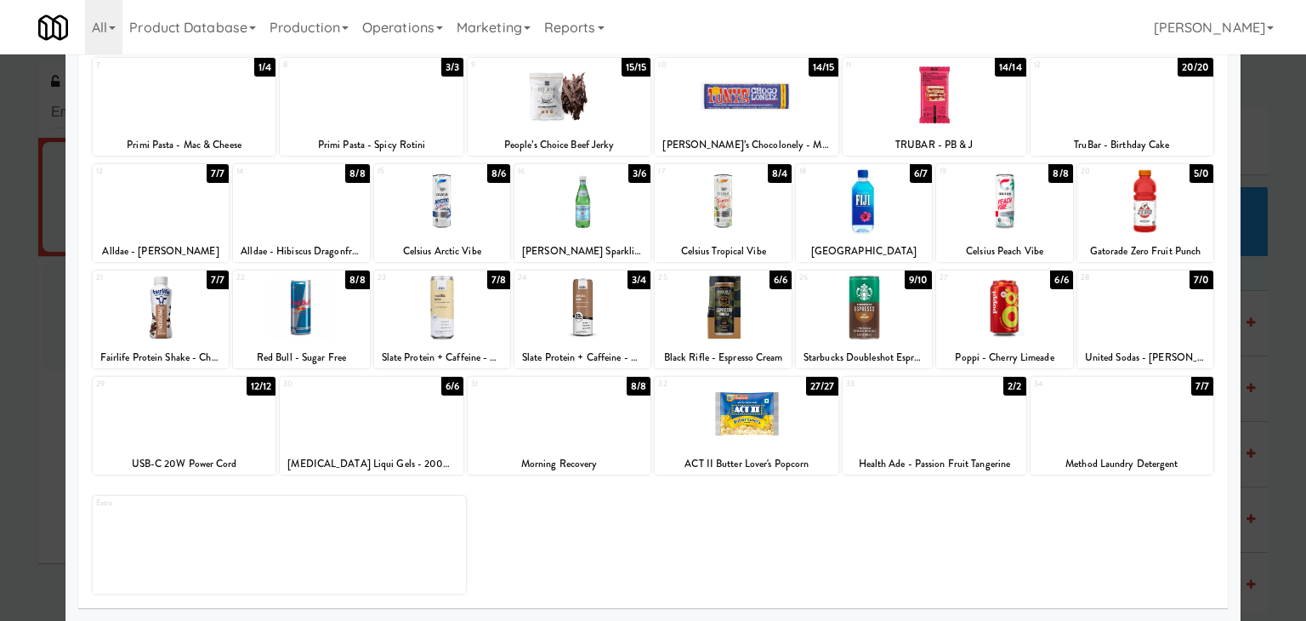
click at [156, 307] on div at bounding box center [161, 307] width 136 height 65
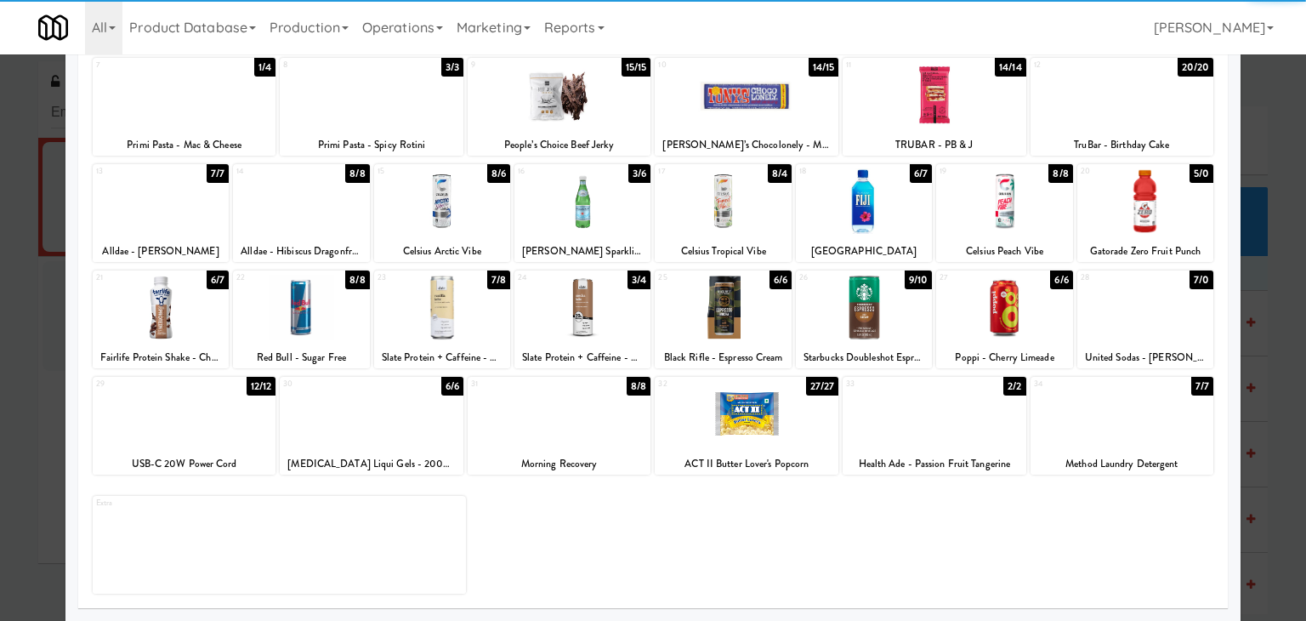
click at [849, 205] on div at bounding box center [864, 200] width 136 height 65
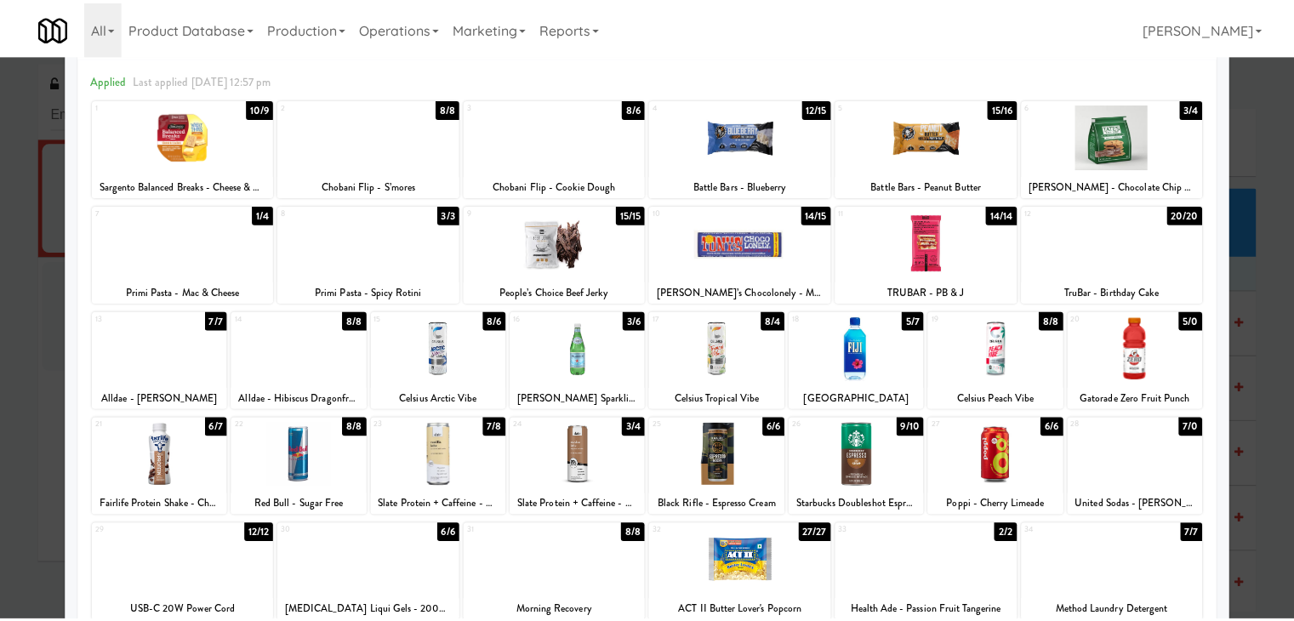
scroll to position [0, 0]
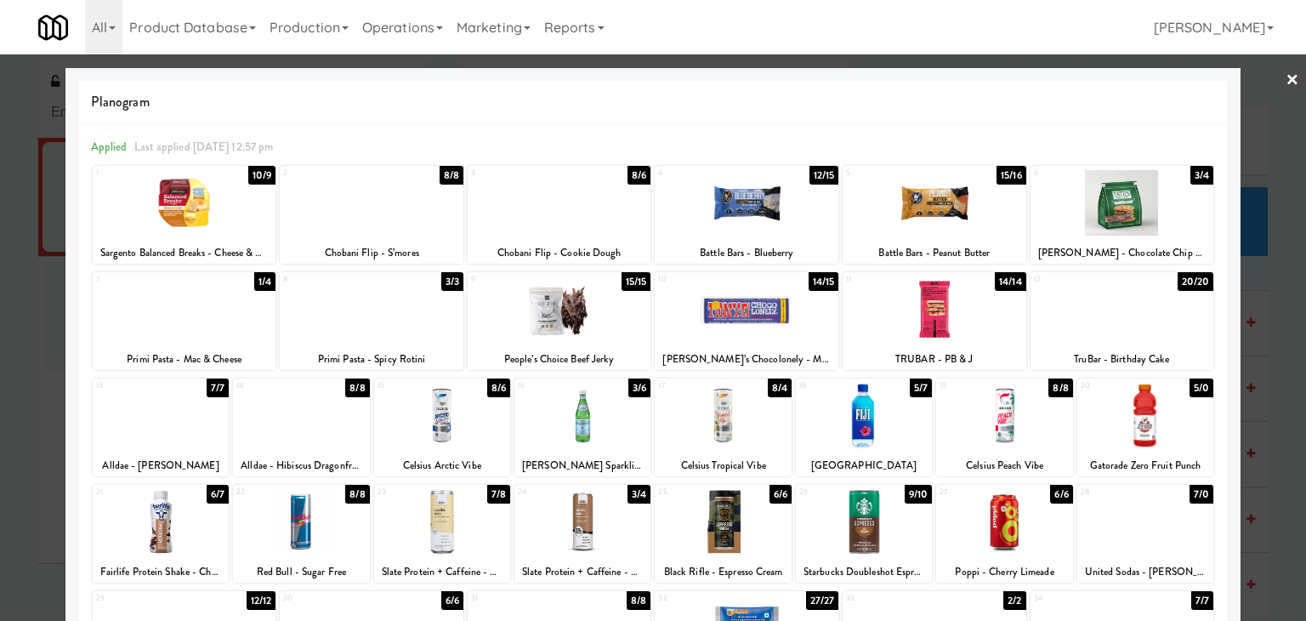
click at [1286, 81] on link "×" at bounding box center [1293, 80] width 14 height 53
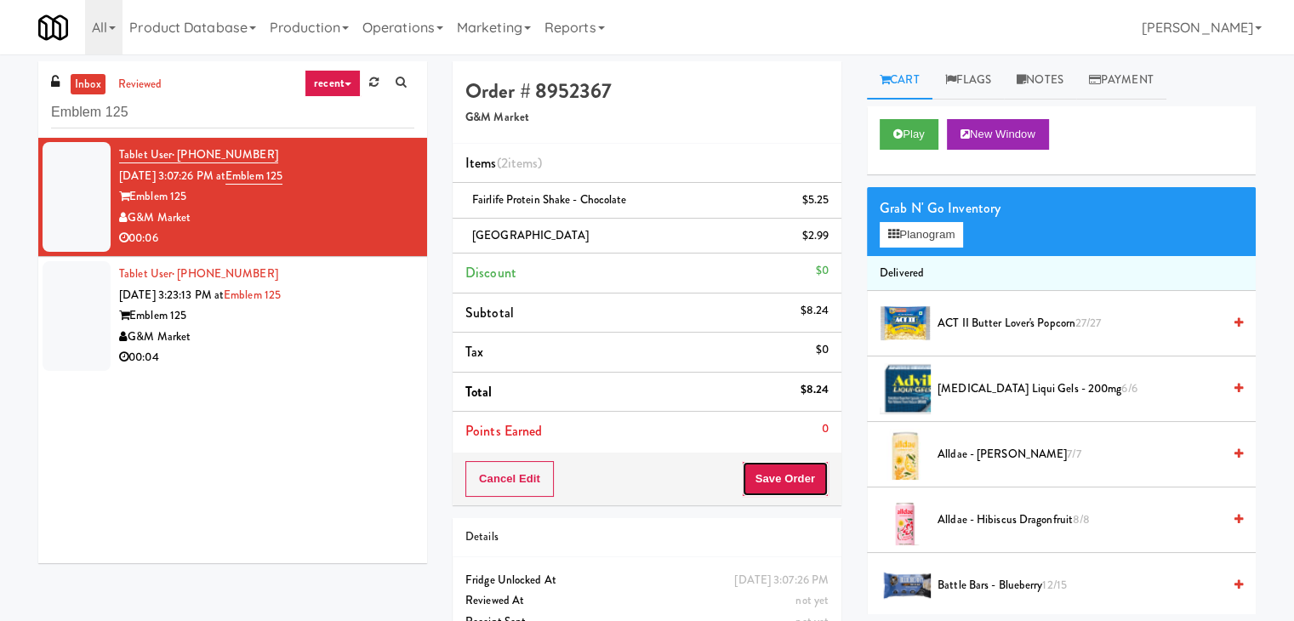
click at [788, 481] on button "Save Order" at bounding box center [785, 479] width 87 height 36
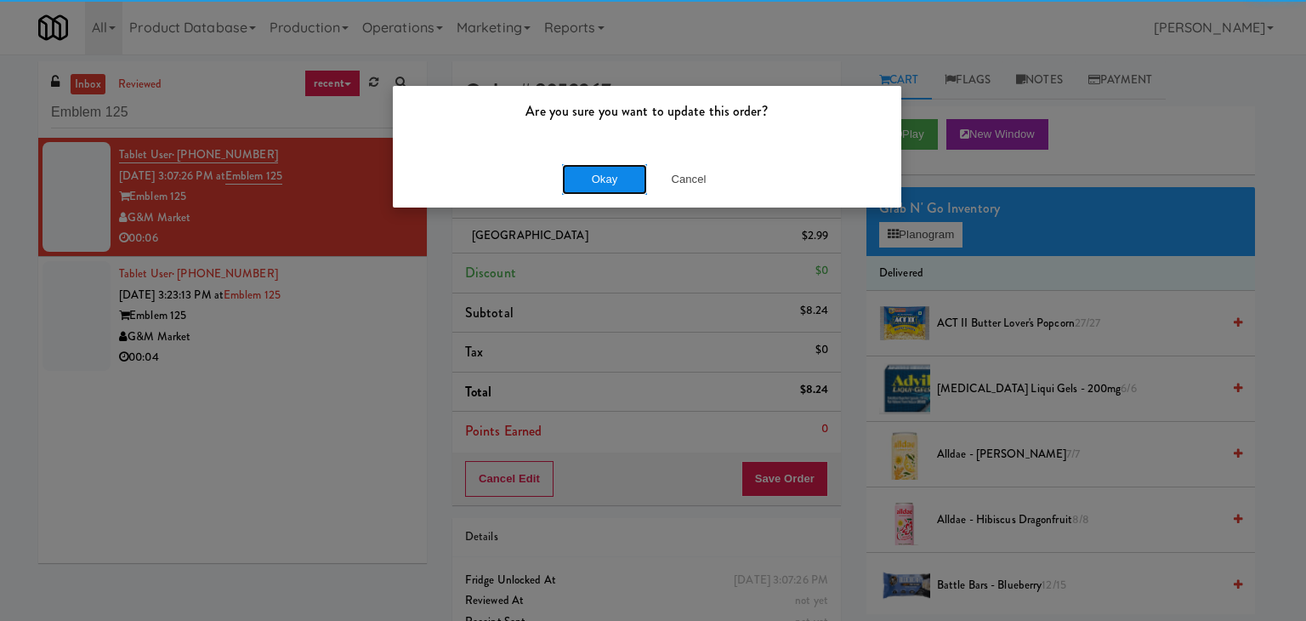
click at [623, 175] on button "Okay" at bounding box center [604, 179] width 85 height 31
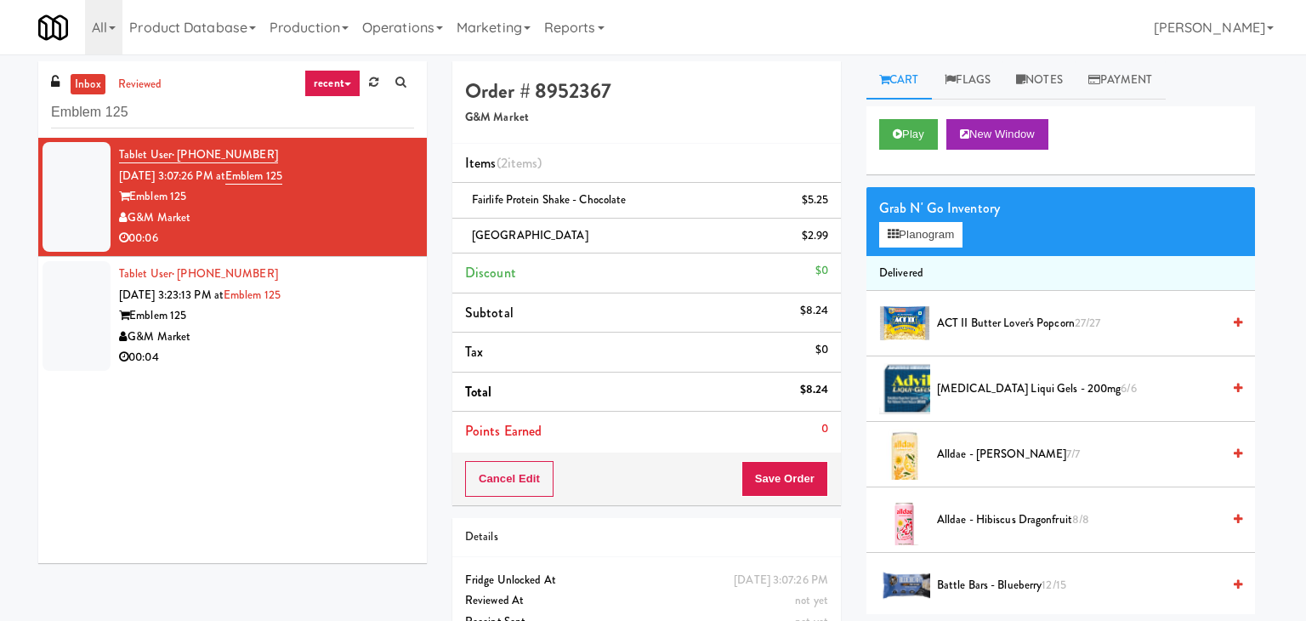
click at [374, 347] on div "00:04" at bounding box center [266, 357] width 295 height 21
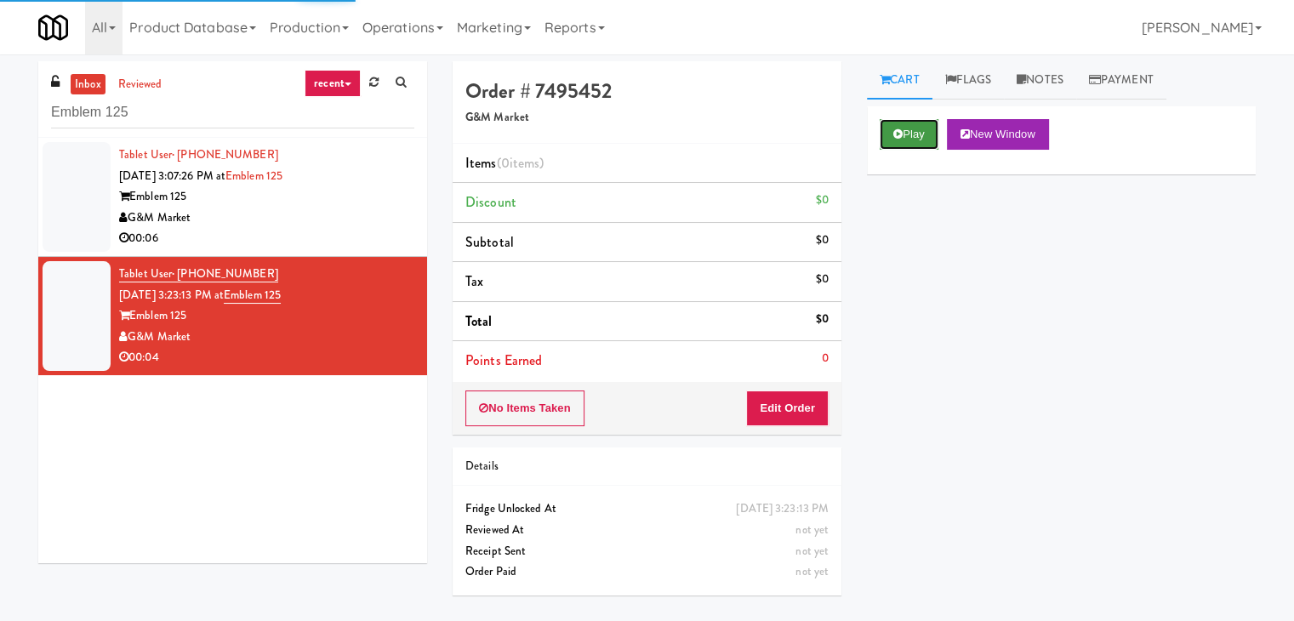
click at [895, 137] on icon at bounding box center [897, 133] width 9 height 11
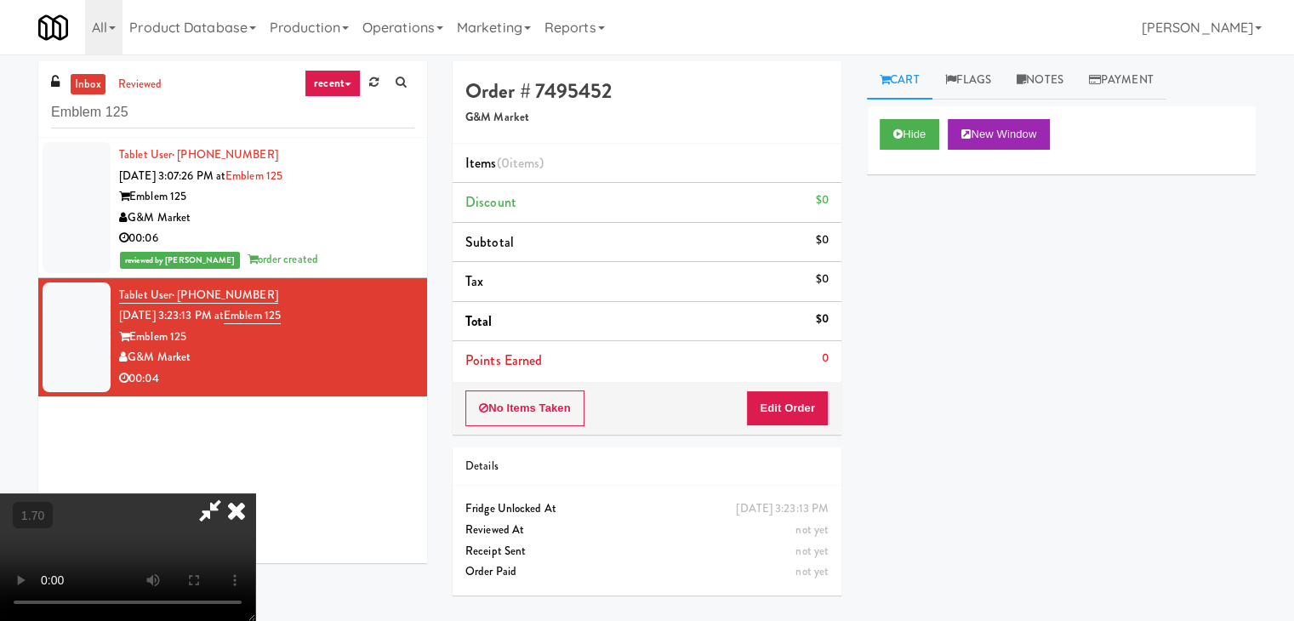
click at [255, 493] on video at bounding box center [127, 557] width 255 height 128
click at [255, 493] on icon at bounding box center [236, 510] width 37 height 34
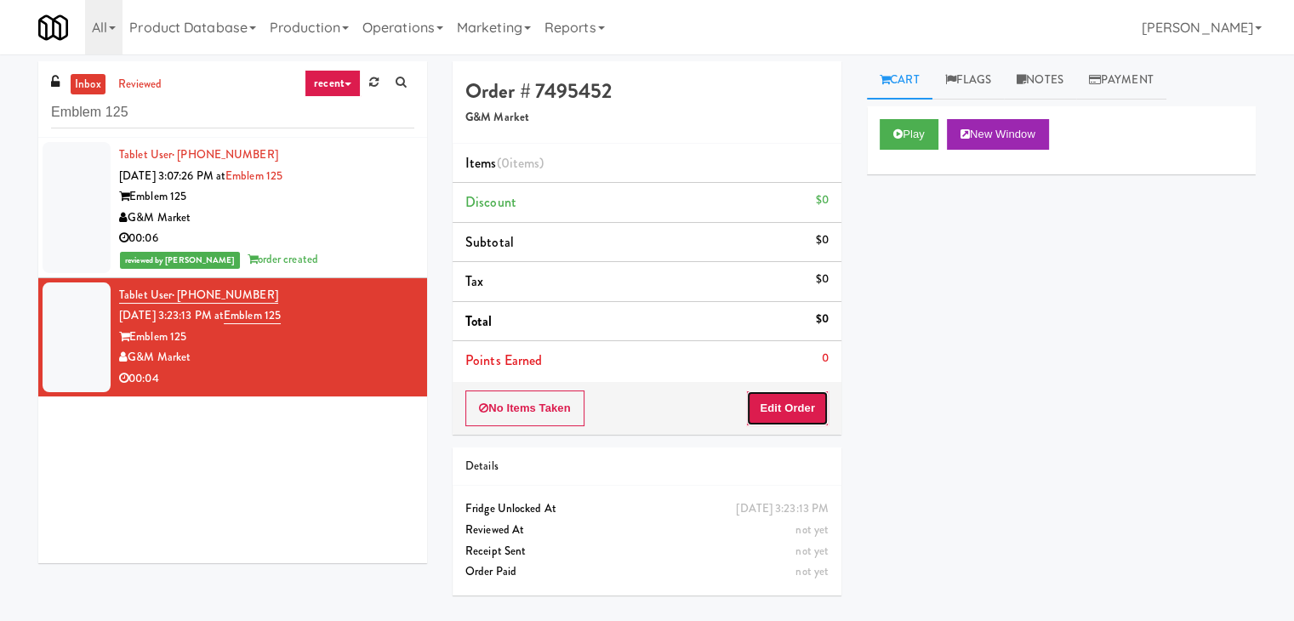
click at [796, 412] on button "Edit Order" at bounding box center [787, 408] width 83 height 36
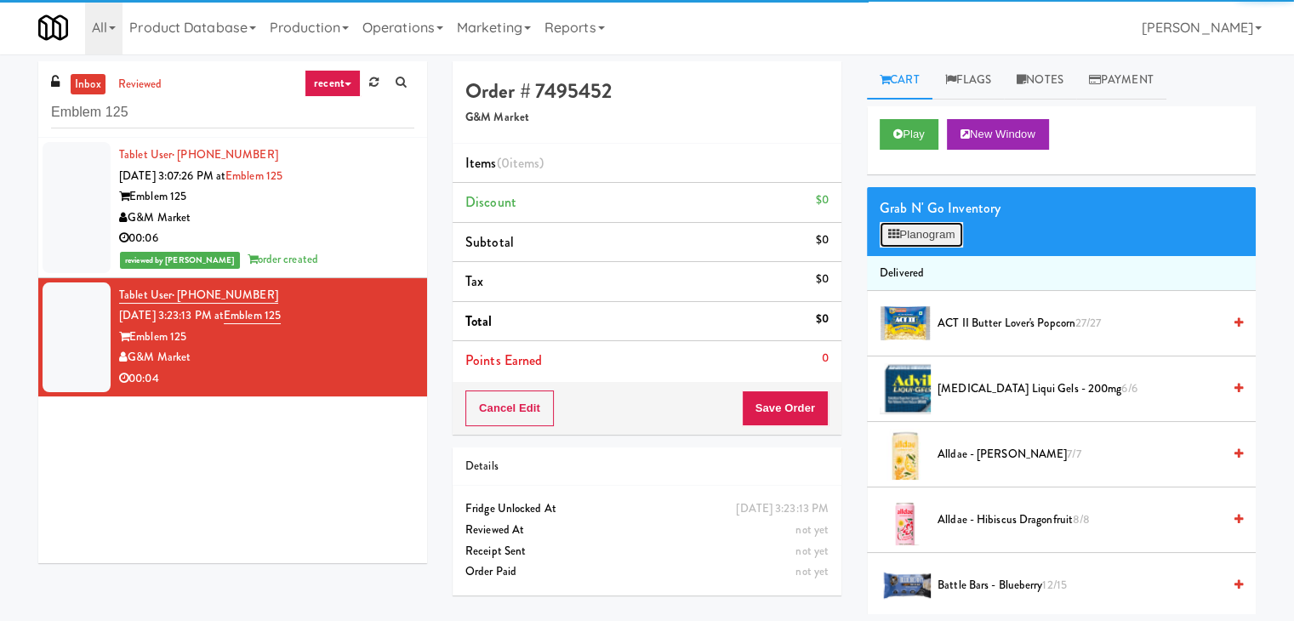
click at [908, 240] on button "Planogram" at bounding box center [920, 235] width 83 height 26
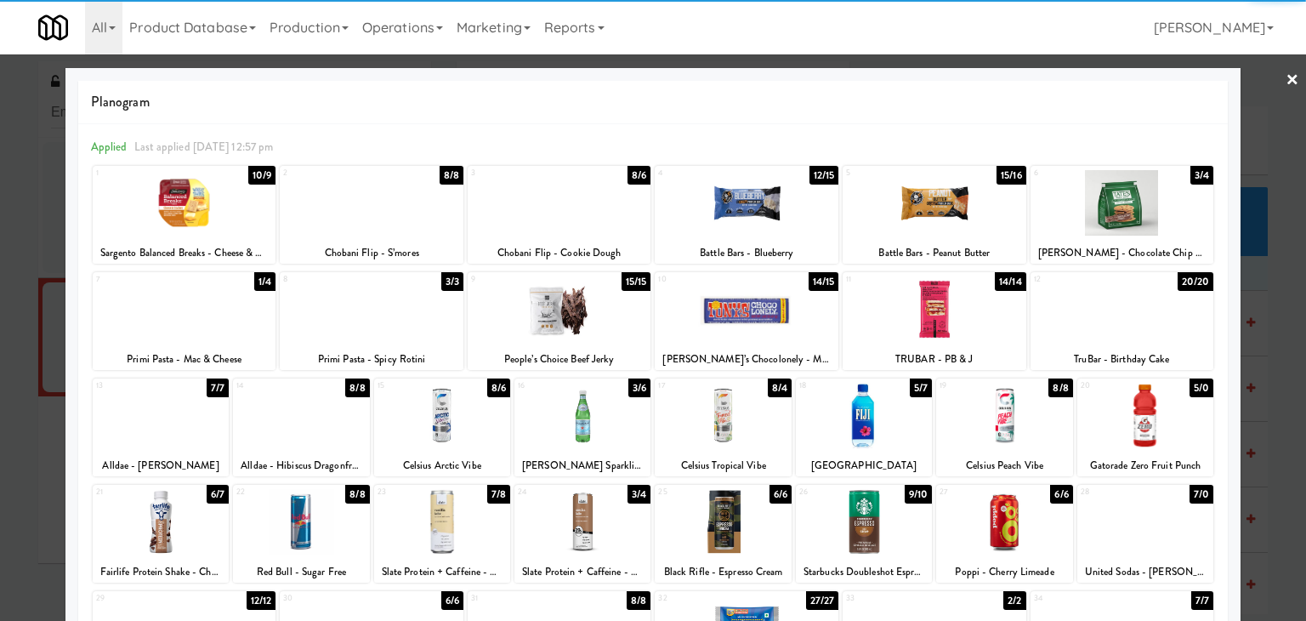
click at [720, 415] on div at bounding box center [723, 415] width 136 height 65
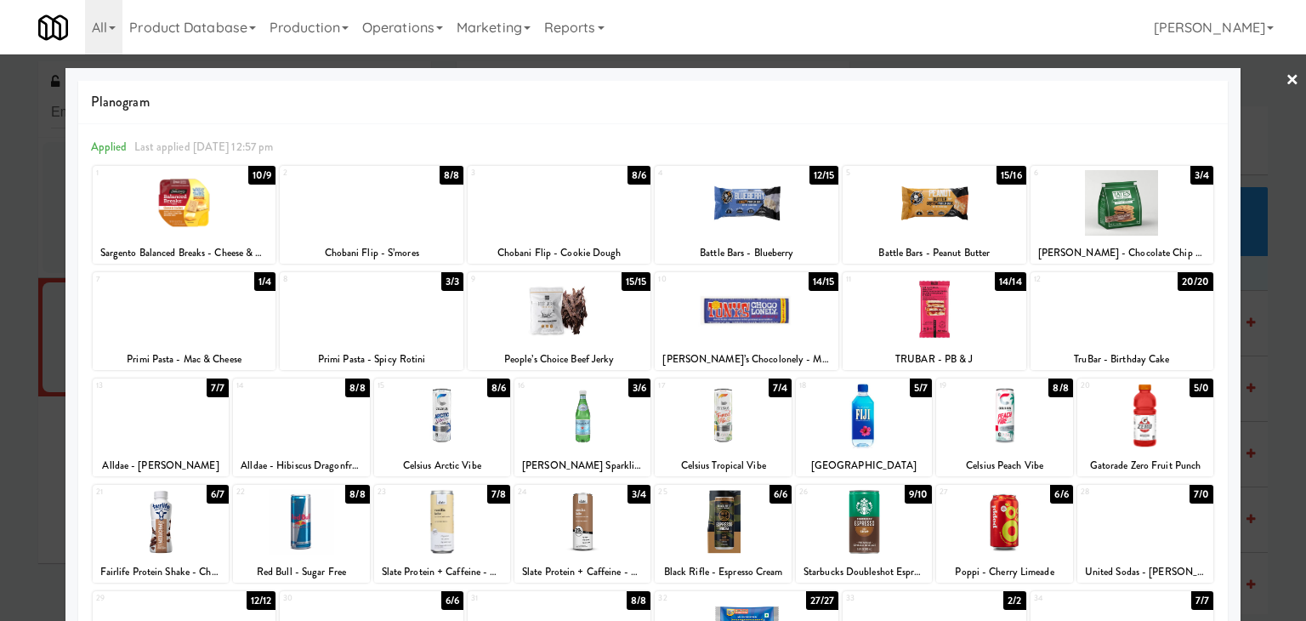
click at [1286, 72] on link "×" at bounding box center [1293, 80] width 14 height 53
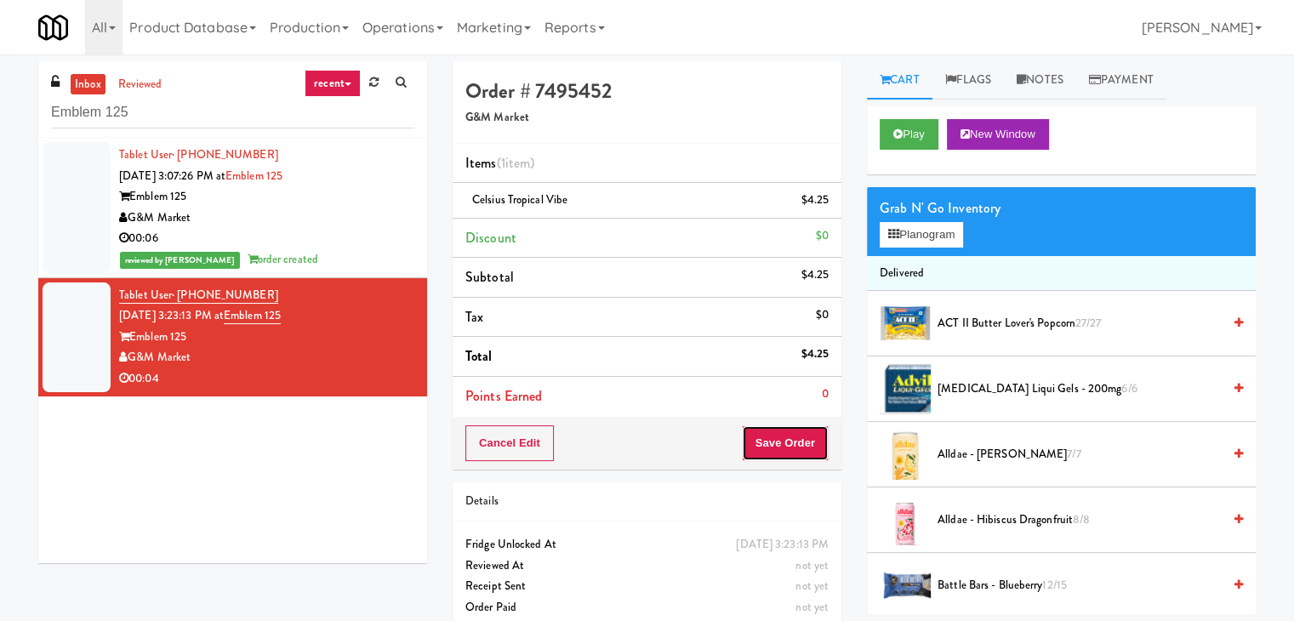
click at [786, 447] on button "Save Order" at bounding box center [785, 443] width 87 height 36
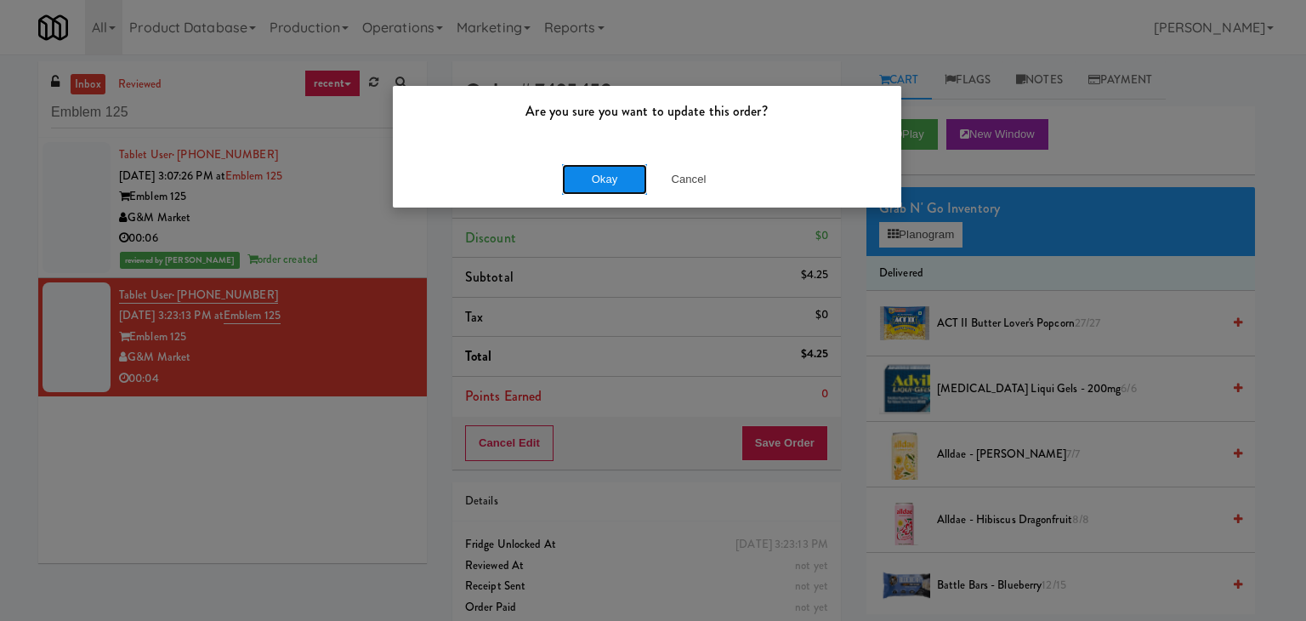
drag, startPoint x: 617, startPoint y: 181, endPoint x: 606, endPoint y: 168, distance: 17.5
click at [616, 179] on button "Okay" at bounding box center [604, 179] width 85 height 31
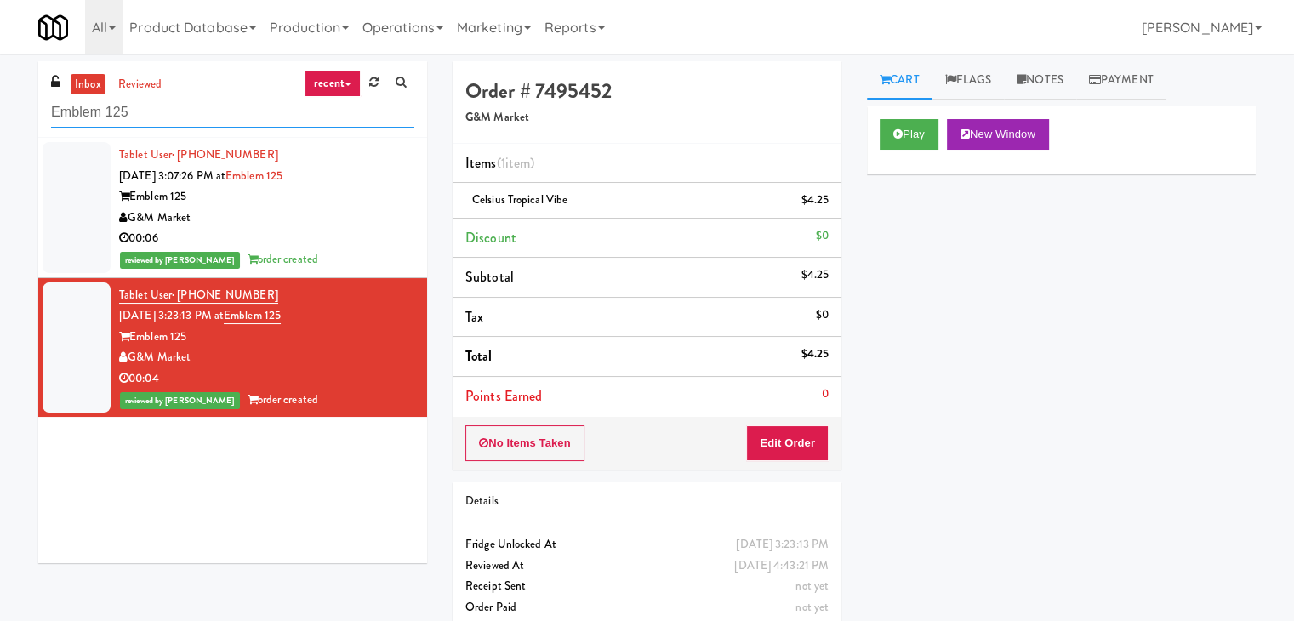
click at [225, 117] on input "Emblem 125" at bounding box center [232, 112] width 363 height 31
paste input "MH - Cooler - Left"
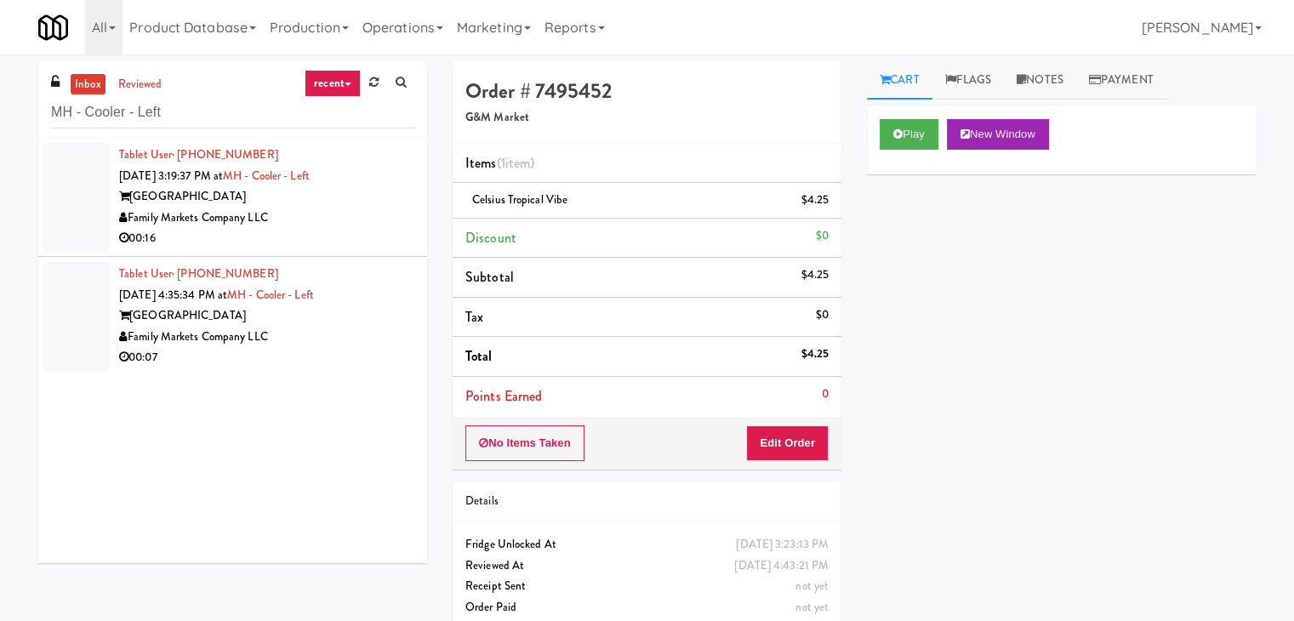
click at [335, 218] on div "Family Markets Company LLC" at bounding box center [266, 218] width 295 height 21
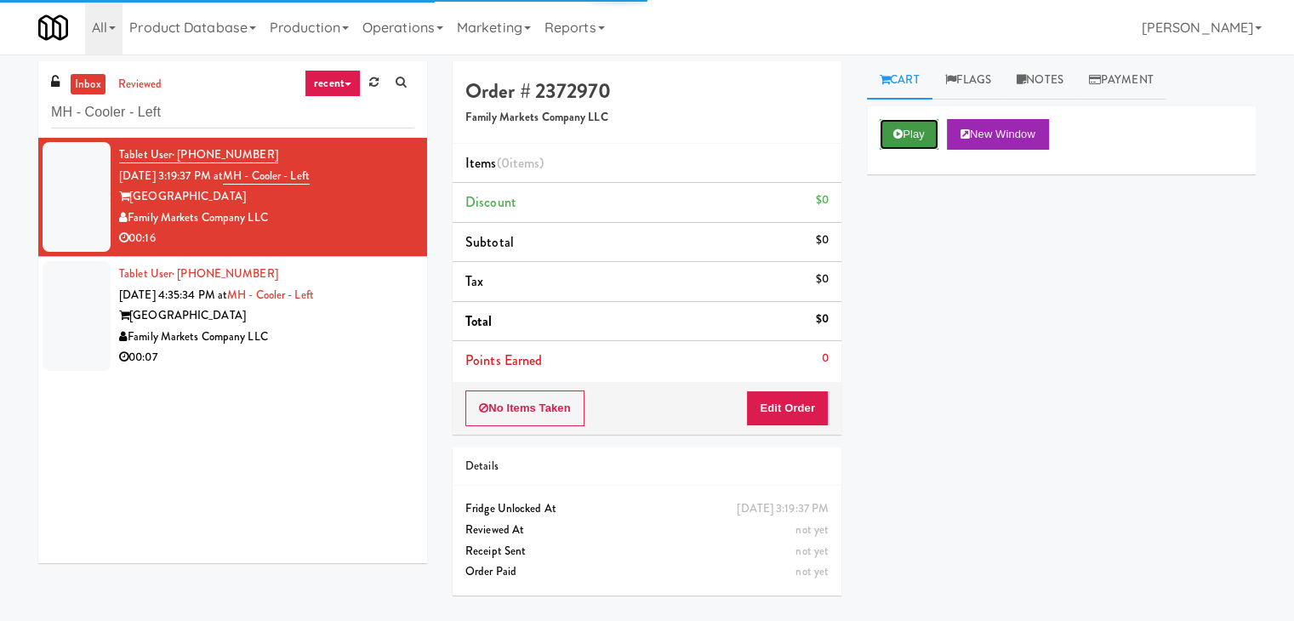
click at [888, 140] on button "Play" at bounding box center [908, 134] width 59 height 31
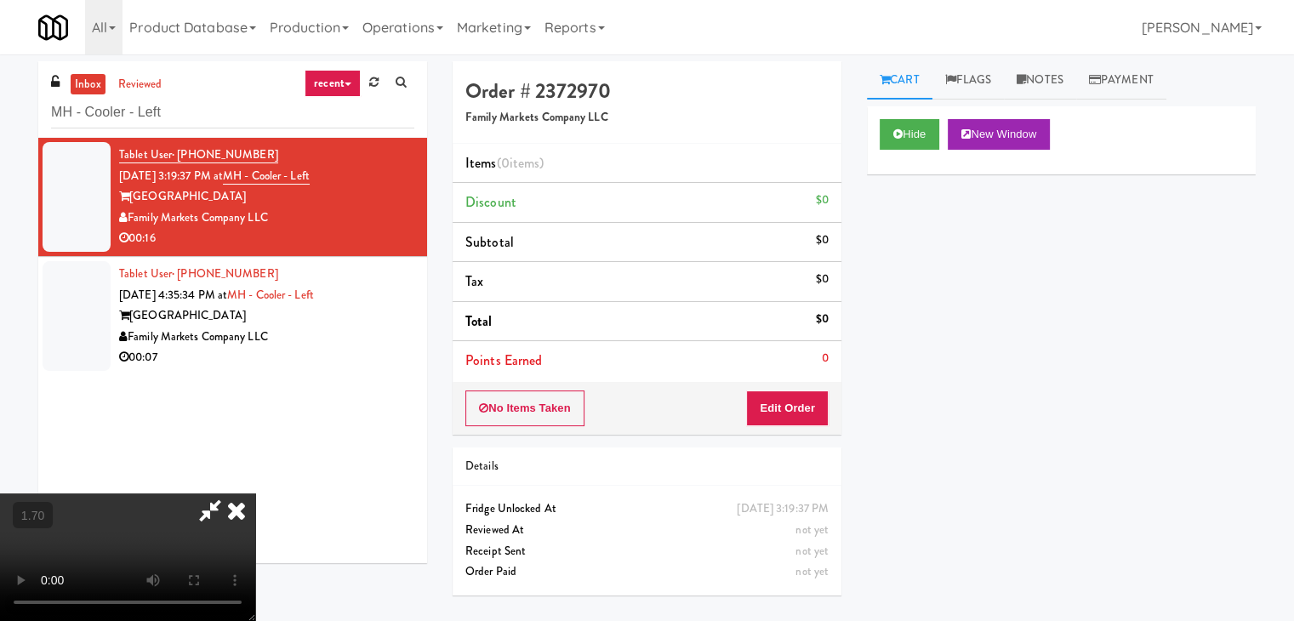
click at [255, 493] on video at bounding box center [127, 557] width 255 height 128
drag, startPoint x: 1048, startPoint y: 88, endPoint x: 1015, endPoint y: 154, distance: 74.2
click at [1048, 88] on link "Notes" at bounding box center [1040, 80] width 72 height 38
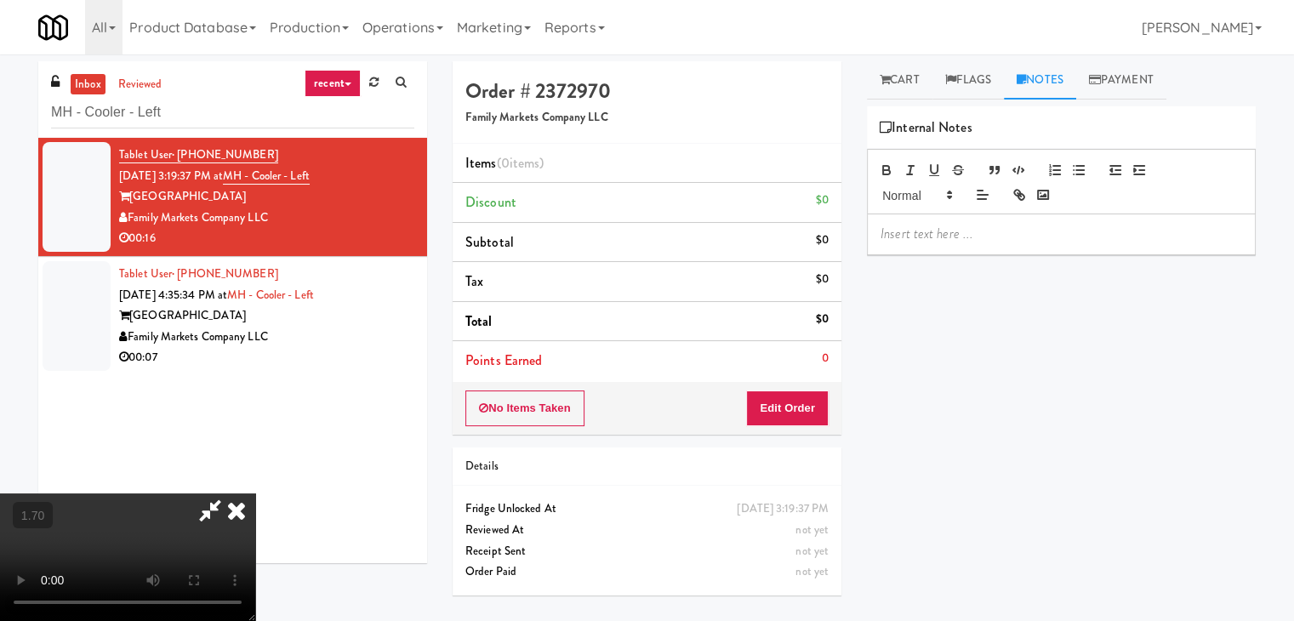
drag, startPoint x: 962, startPoint y: 248, endPoint x: 948, endPoint y: 239, distance: 16.5
click at [961, 248] on div at bounding box center [1061, 233] width 387 height 39
drag, startPoint x: 0, startPoint y: 130, endPoint x: 95, endPoint y: 151, distance: 97.4
click at [1, 131] on div "inbox reviewed recent all unclear take inventory issue suspicious failed recent…" at bounding box center [647, 337] width 1294 height 553
click at [957, 234] on p at bounding box center [1060, 234] width 361 height 19
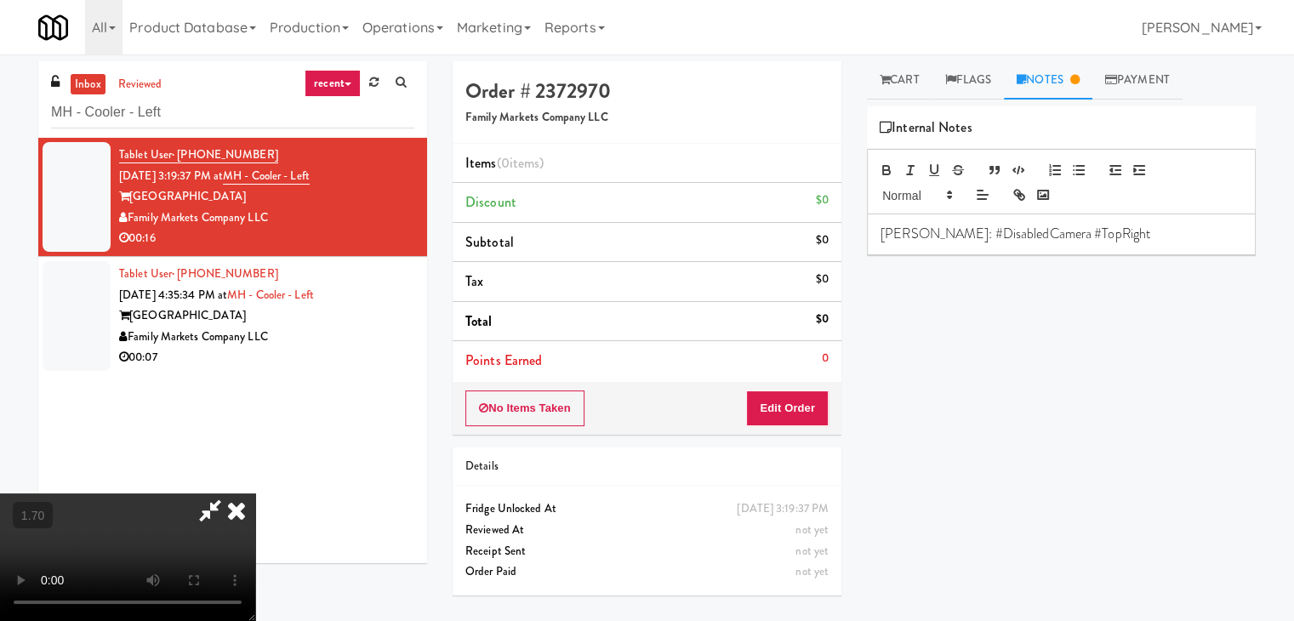
click at [236, 493] on video at bounding box center [127, 557] width 255 height 128
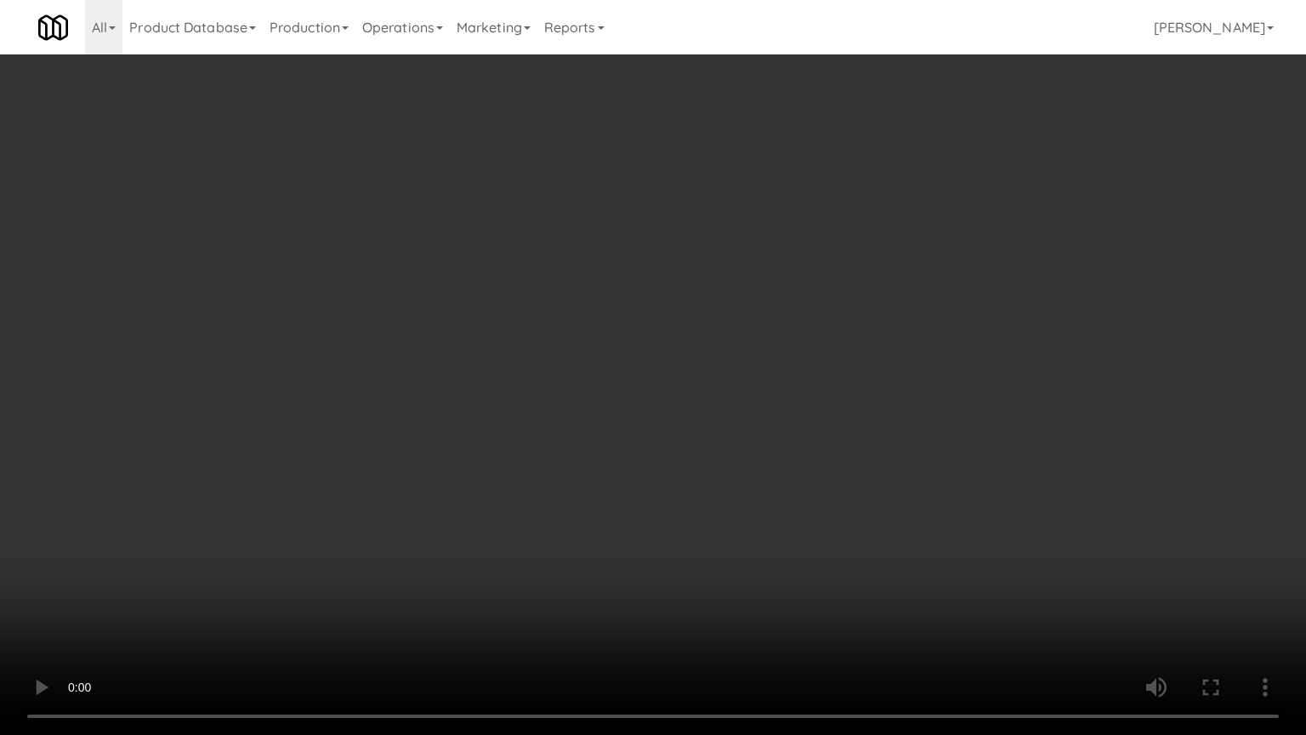
click at [492, 339] on video at bounding box center [653, 367] width 1306 height 735
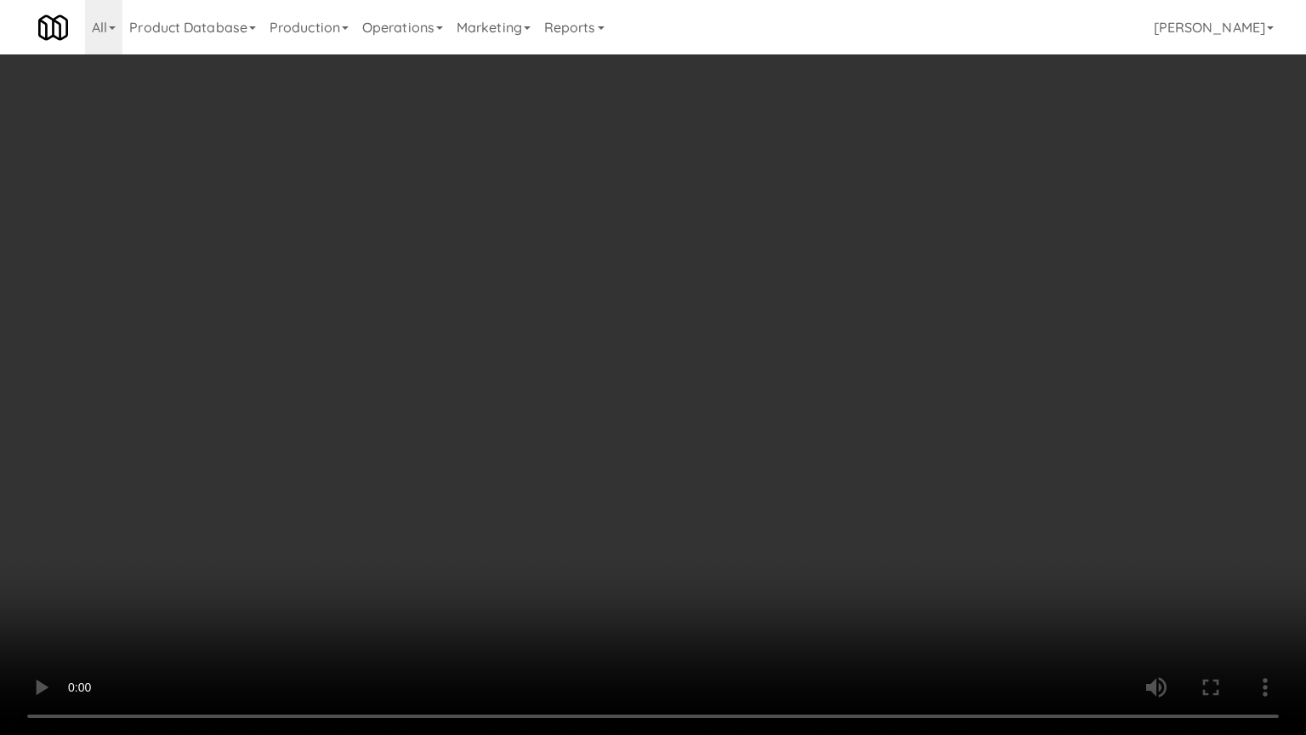
click at [492, 339] on video at bounding box center [653, 367] width 1306 height 735
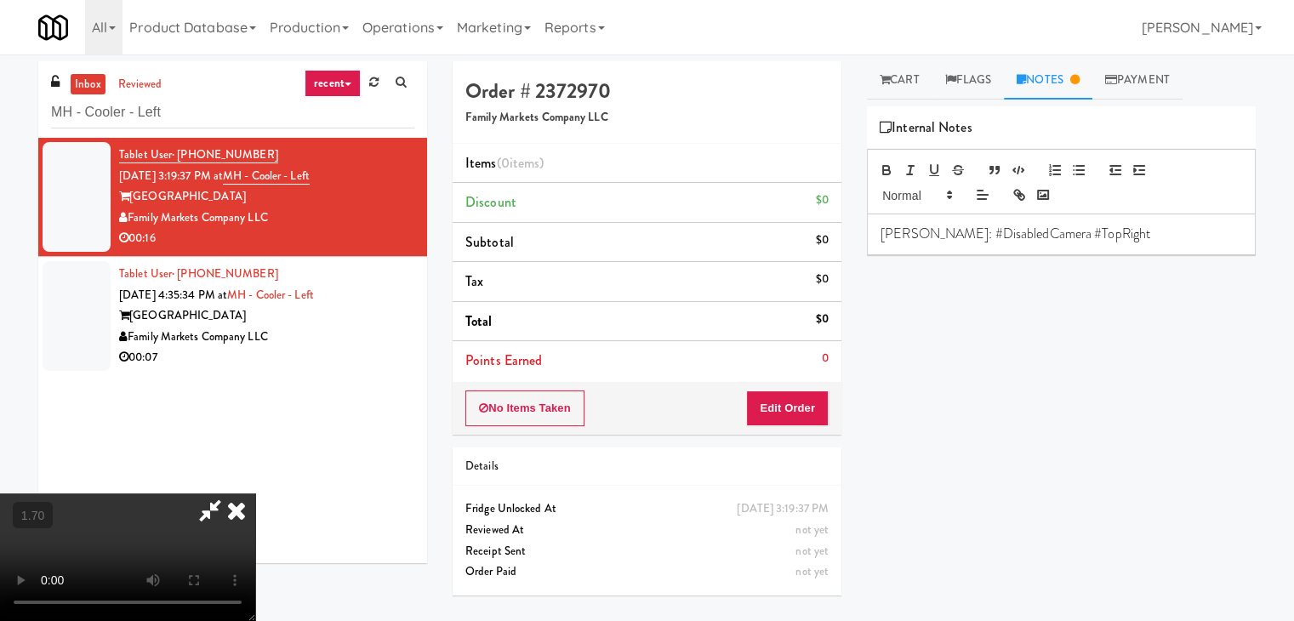
click at [255, 493] on icon at bounding box center [236, 510] width 37 height 34
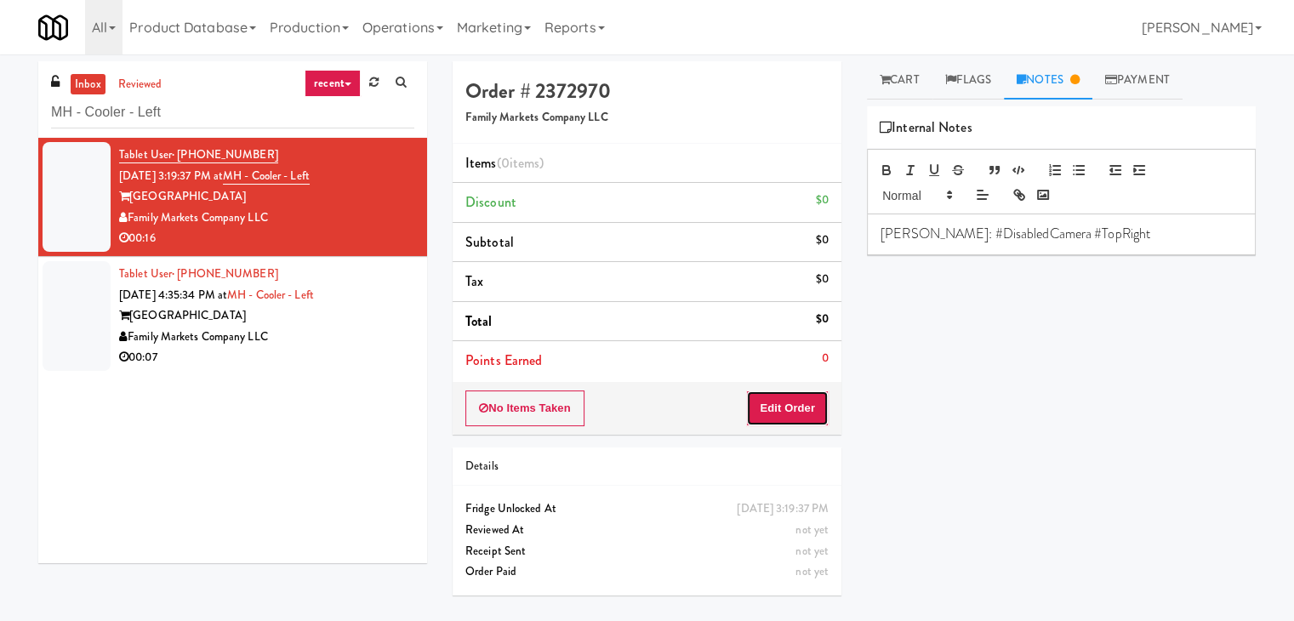
click at [782, 407] on button "Edit Order" at bounding box center [787, 408] width 83 height 36
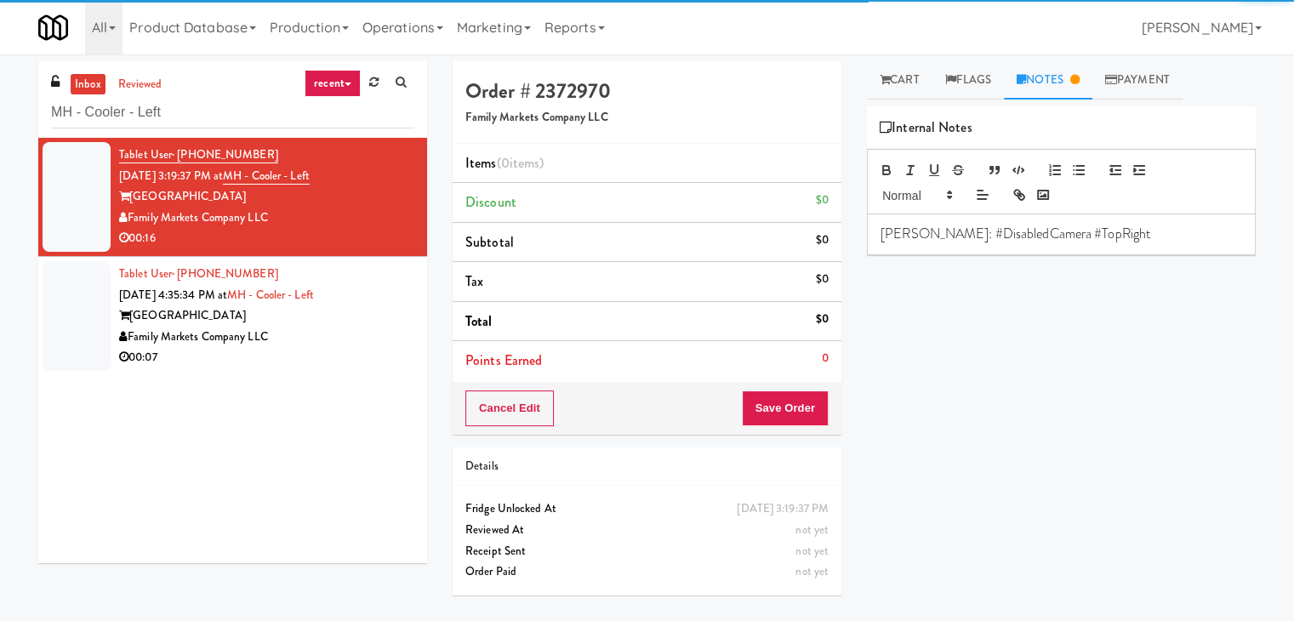
drag, startPoint x: 891, startPoint y: 79, endPoint x: 915, endPoint y: 139, distance: 64.9
click at [892, 83] on link "Cart" at bounding box center [899, 80] width 65 height 38
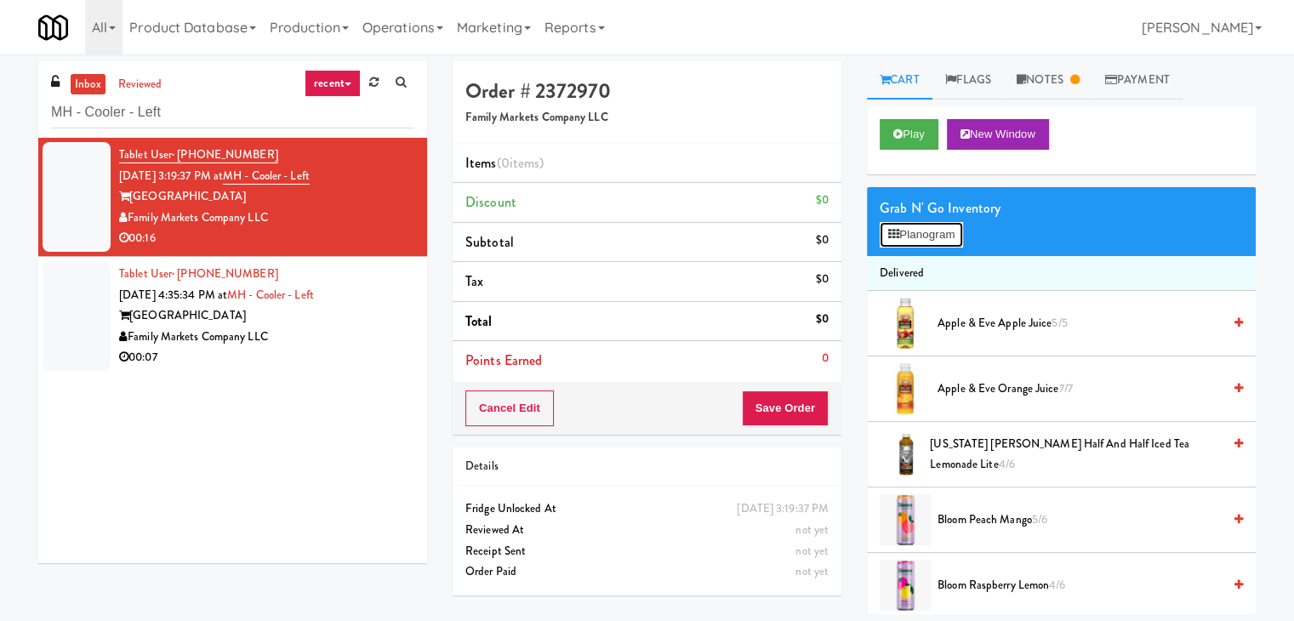
click at [925, 230] on button "Planogram" at bounding box center [920, 235] width 83 height 26
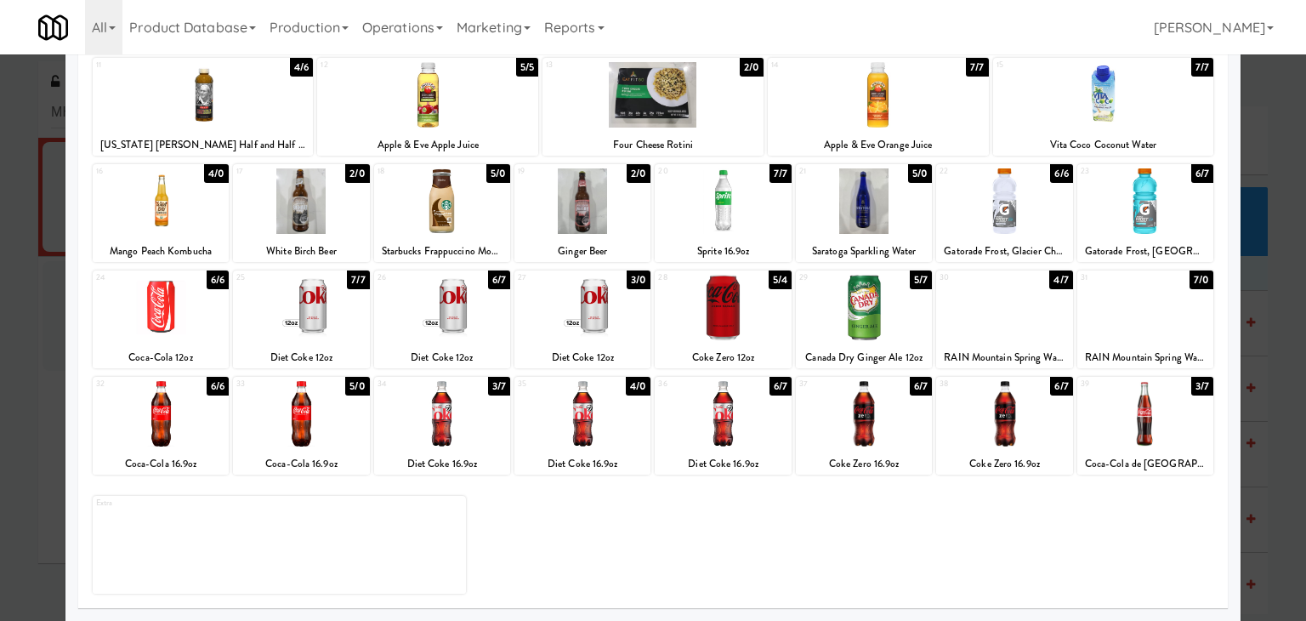
click at [886, 307] on div at bounding box center [864, 307] width 136 height 65
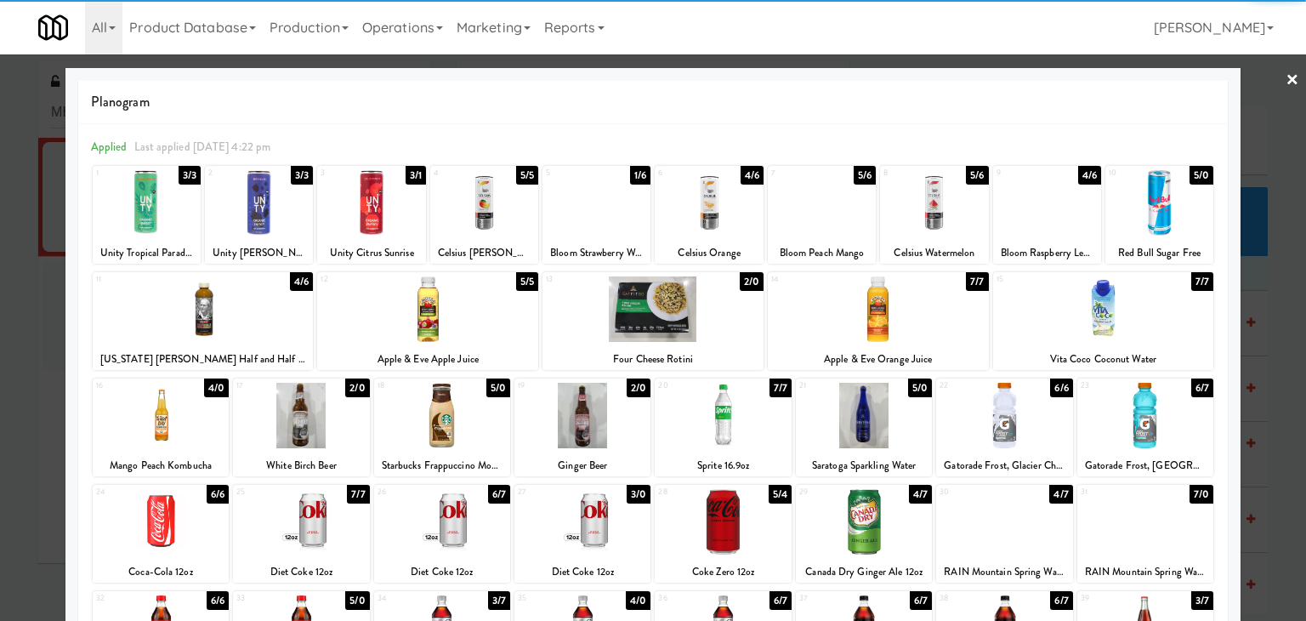
click at [1286, 79] on link "×" at bounding box center [1293, 80] width 14 height 53
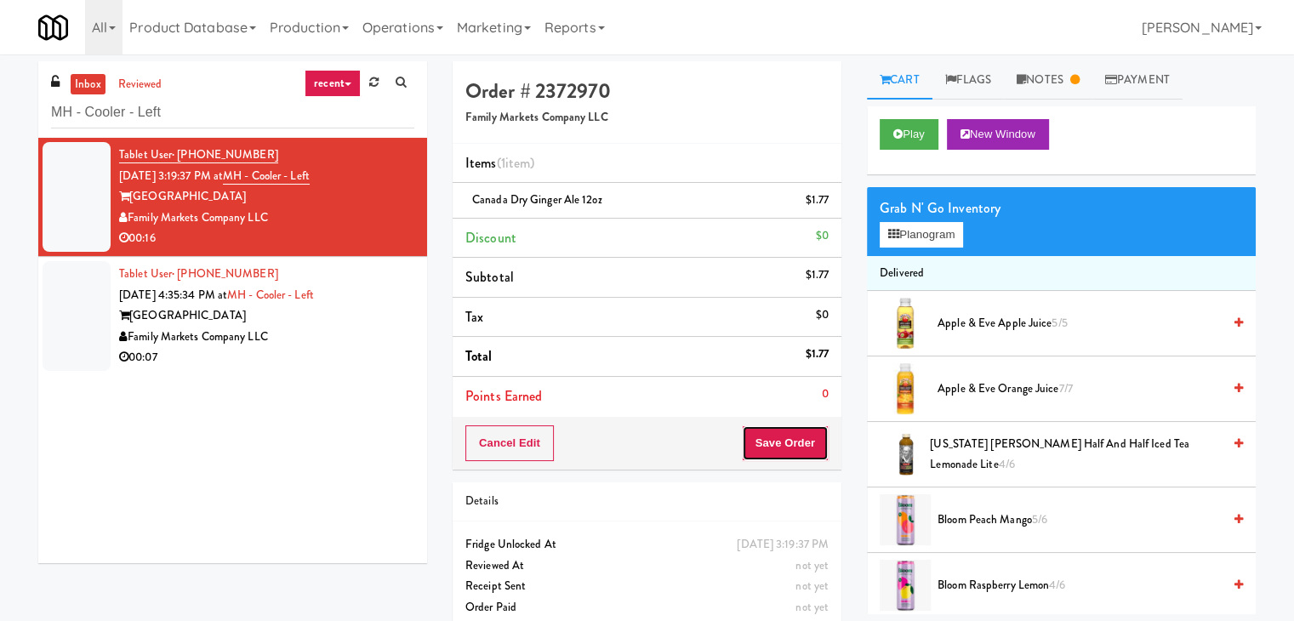
click at [772, 452] on button "Save Order" at bounding box center [785, 443] width 87 height 36
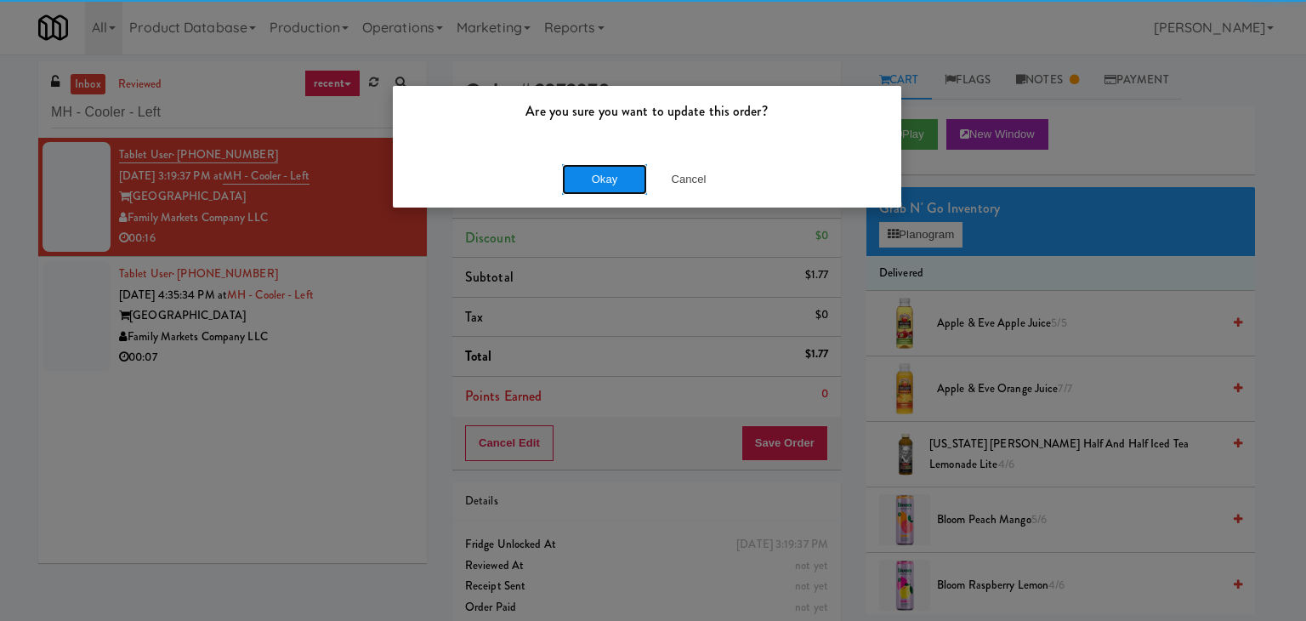
click at [589, 181] on button "Okay" at bounding box center [604, 179] width 85 height 31
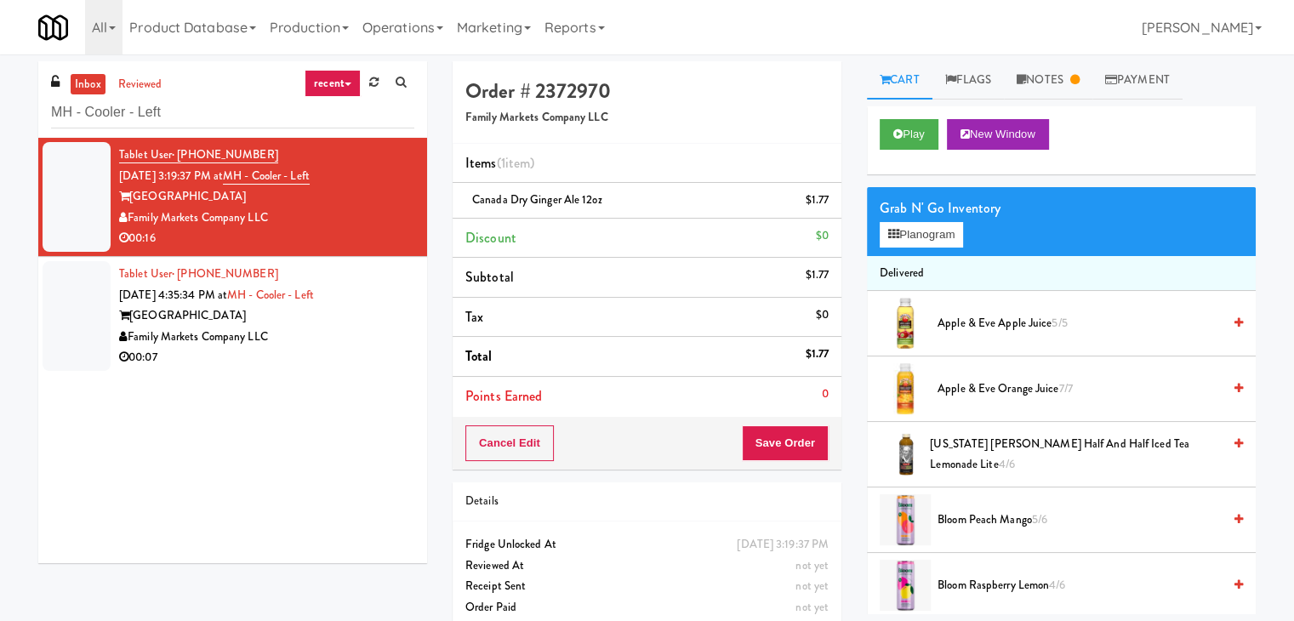
click at [374, 361] on div "00:07" at bounding box center [266, 357] width 295 height 21
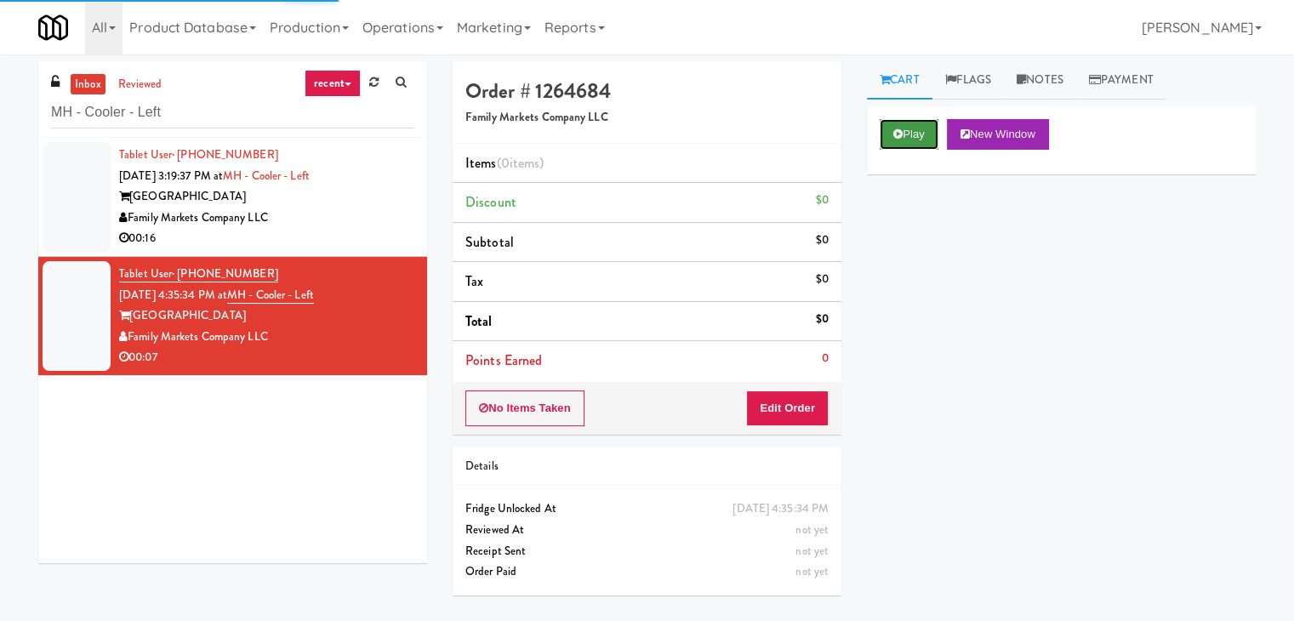
click at [912, 130] on button "Play" at bounding box center [908, 134] width 59 height 31
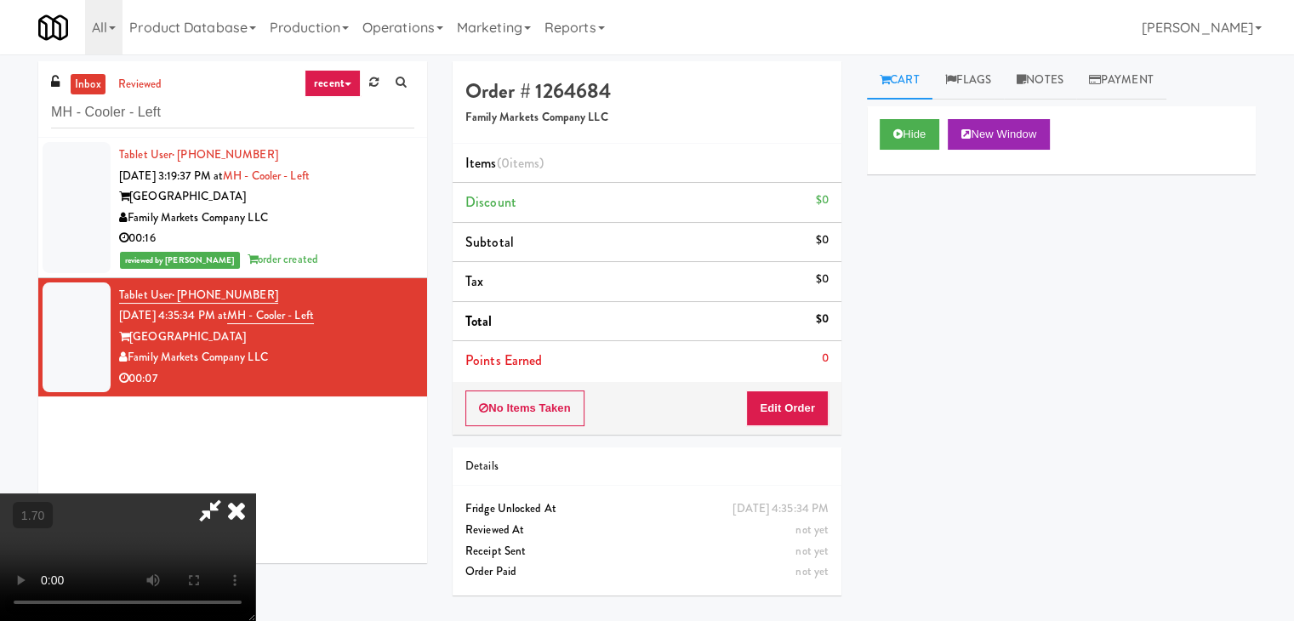
click at [255, 493] on video at bounding box center [127, 557] width 255 height 128
click at [3, 140] on div "inbox reviewed recent all unclear take inventory issue suspicious failed recent…" at bounding box center [647, 337] width 1294 height 553
drag, startPoint x: 1057, startPoint y: 81, endPoint x: 1022, endPoint y: 145, distance: 72.7
click at [1057, 81] on link "Notes" at bounding box center [1040, 80] width 72 height 38
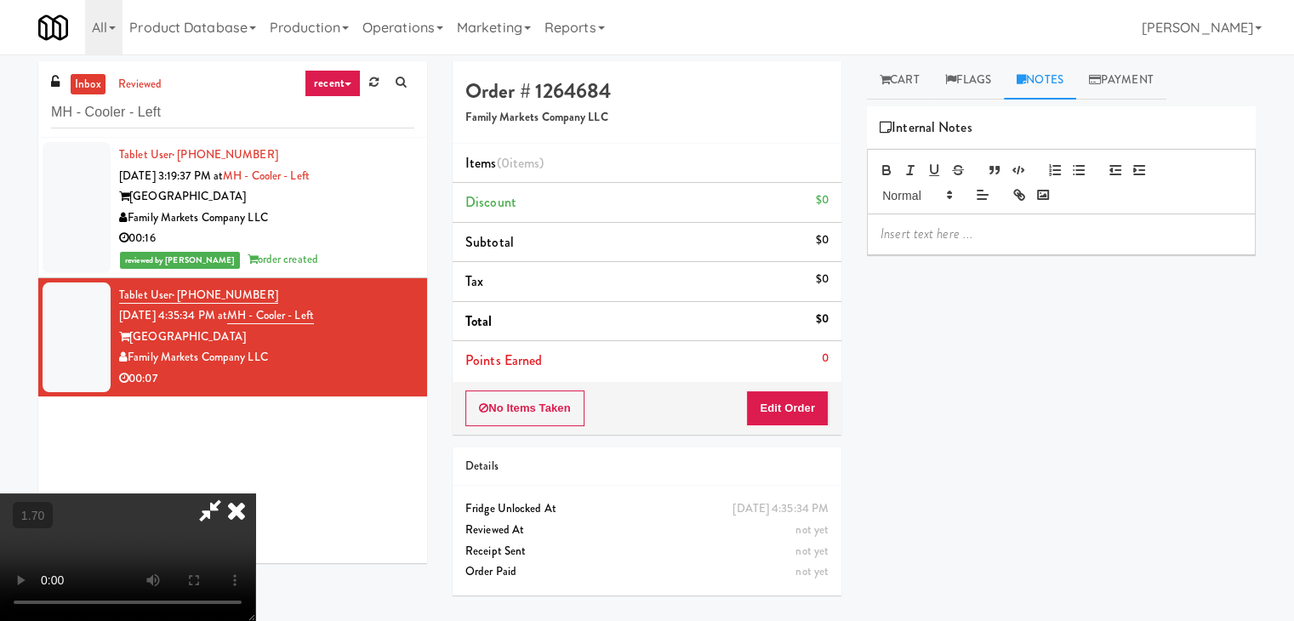
click at [953, 215] on div at bounding box center [1061, 233] width 387 height 39
click at [255, 493] on video at bounding box center [127, 557] width 255 height 128
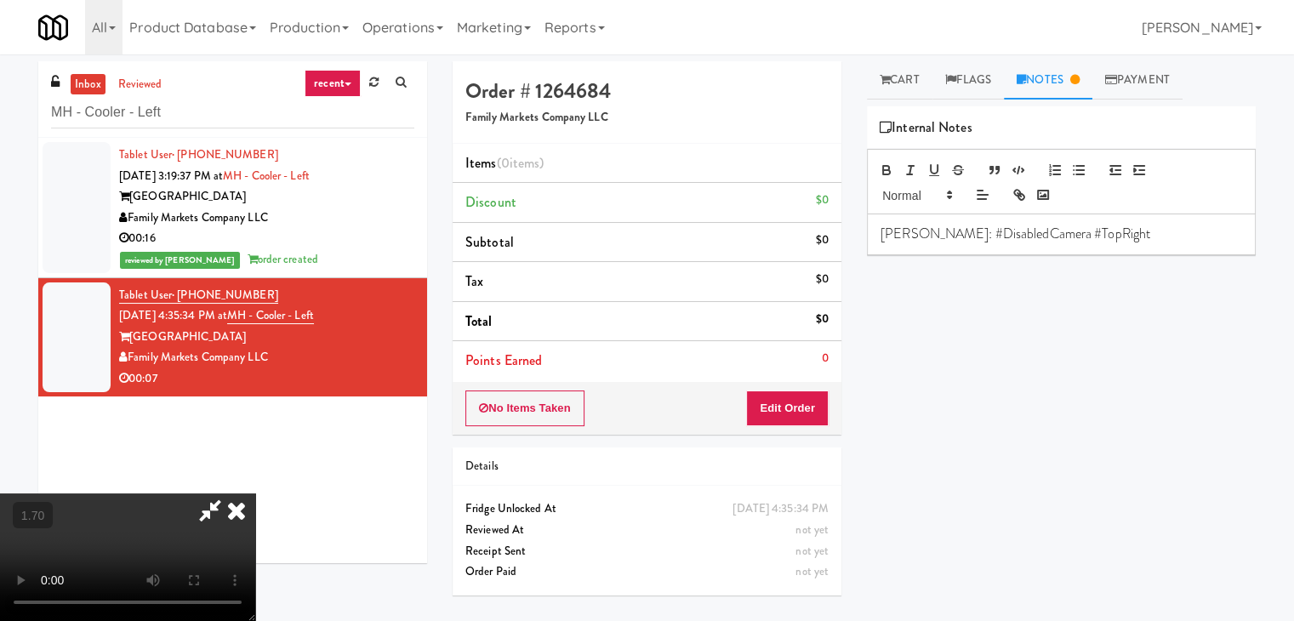
click at [255, 493] on video at bounding box center [127, 557] width 255 height 128
drag, startPoint x: 761, startPoint y: 209, endPoint x: 768, endPoint y: 278, distance: 69.2
click at [255, 493] on icon at bounding box center [236, 510] width 37 height 34
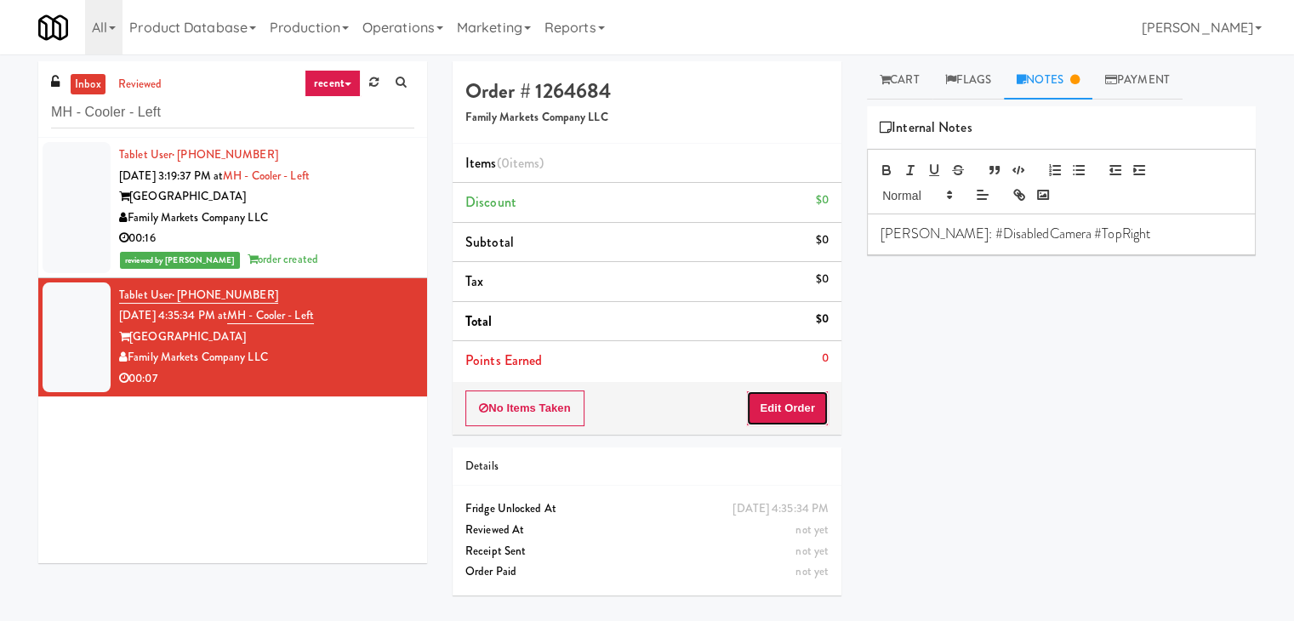
click at [783, 402] on button "Edit Order" at bounding box center [787, 408] width 83 height 36
click at [900, 83] on link "Cart" at bounding box center [899, 80] width 65 height 38
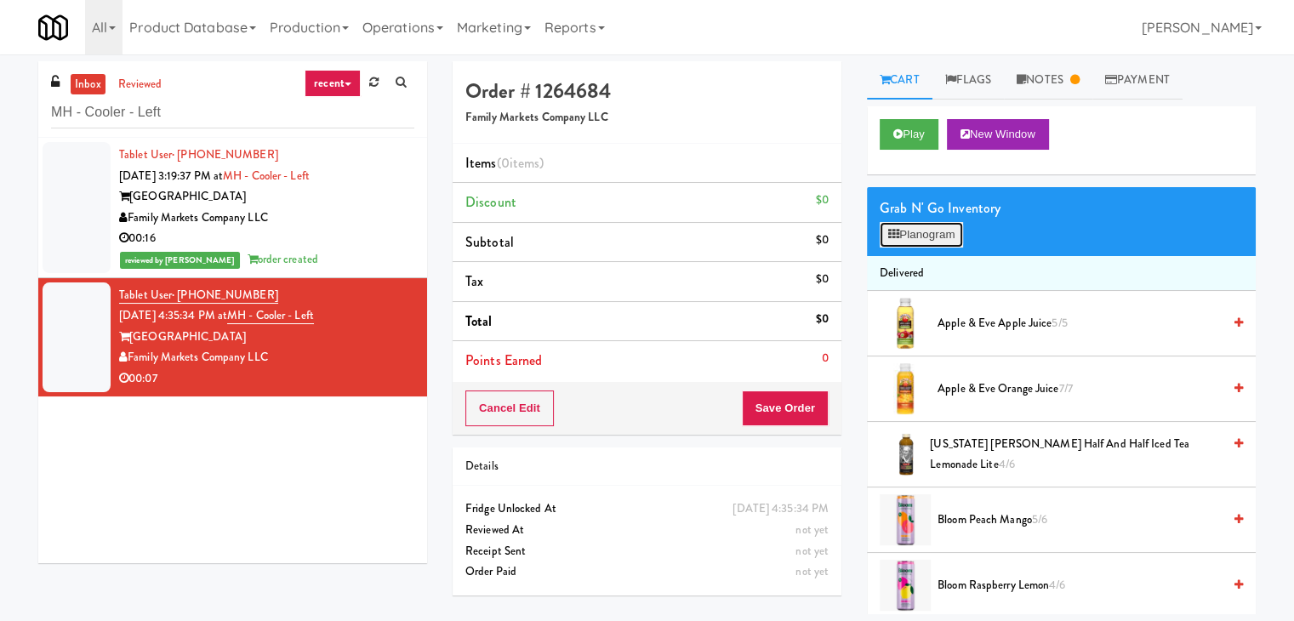
click at [904, 230] on button "Planogram" at bounding box center [920, 235] width 83 height 26
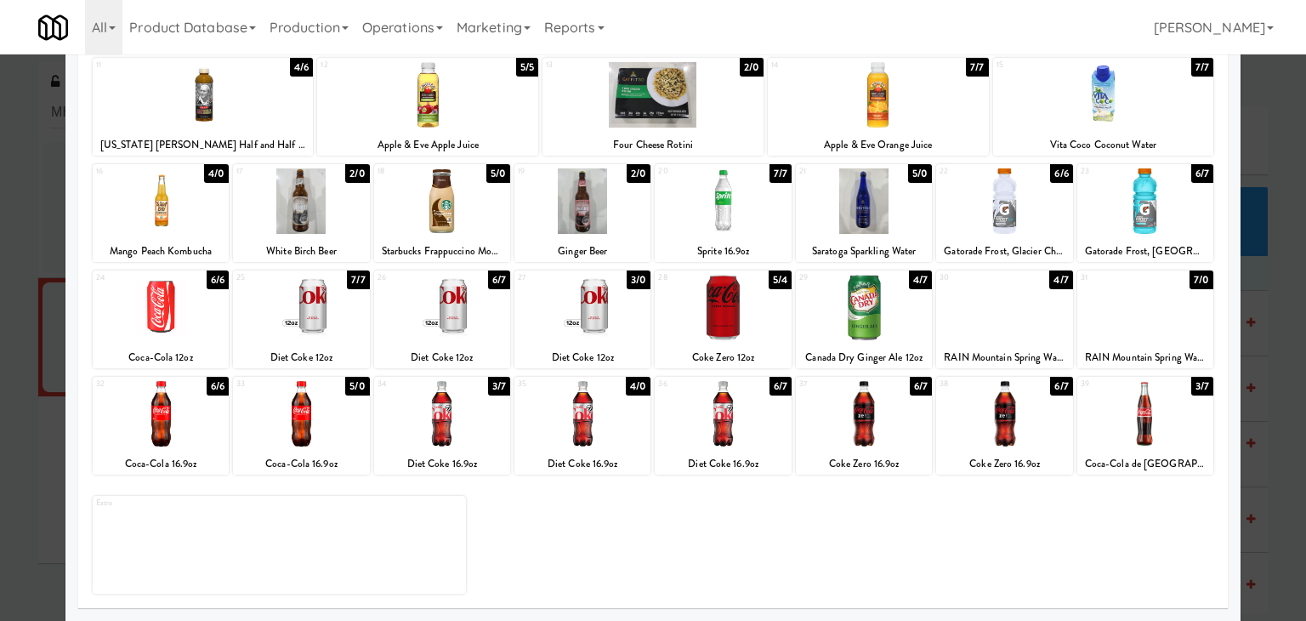
click at [998, 428] on div at bounding box center [1004, 413] width 136 height 65
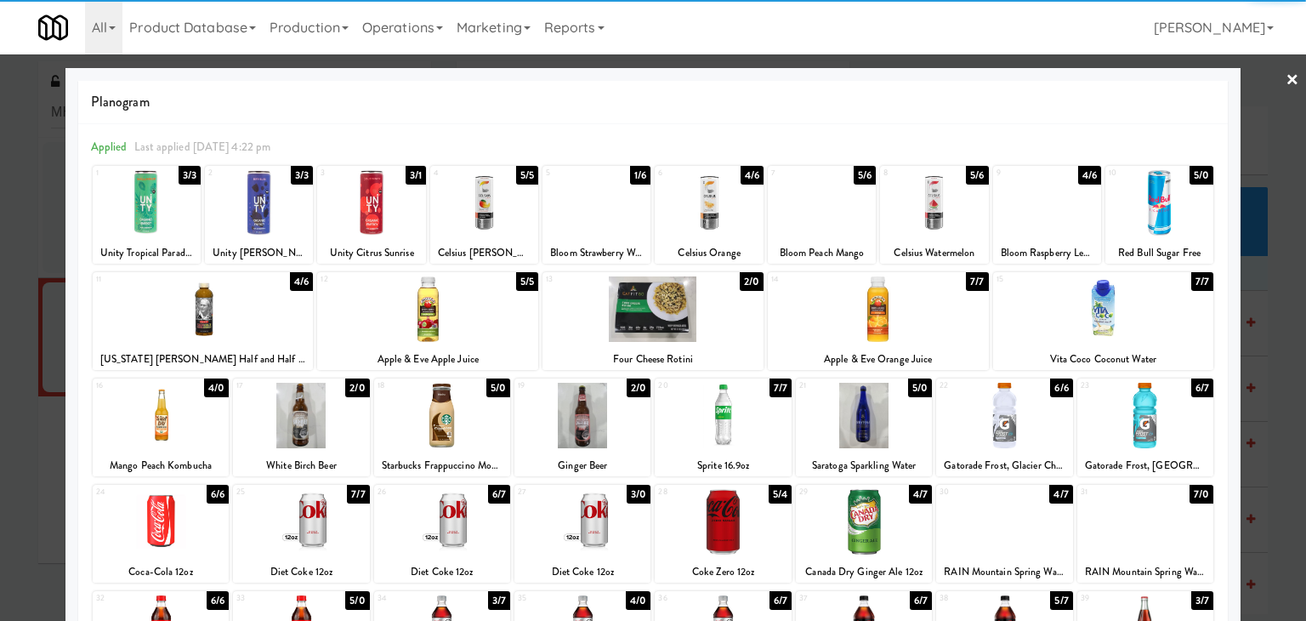
click at [1286, 76] on link "×" at bounding box center [1293, 80] width 14 height 53
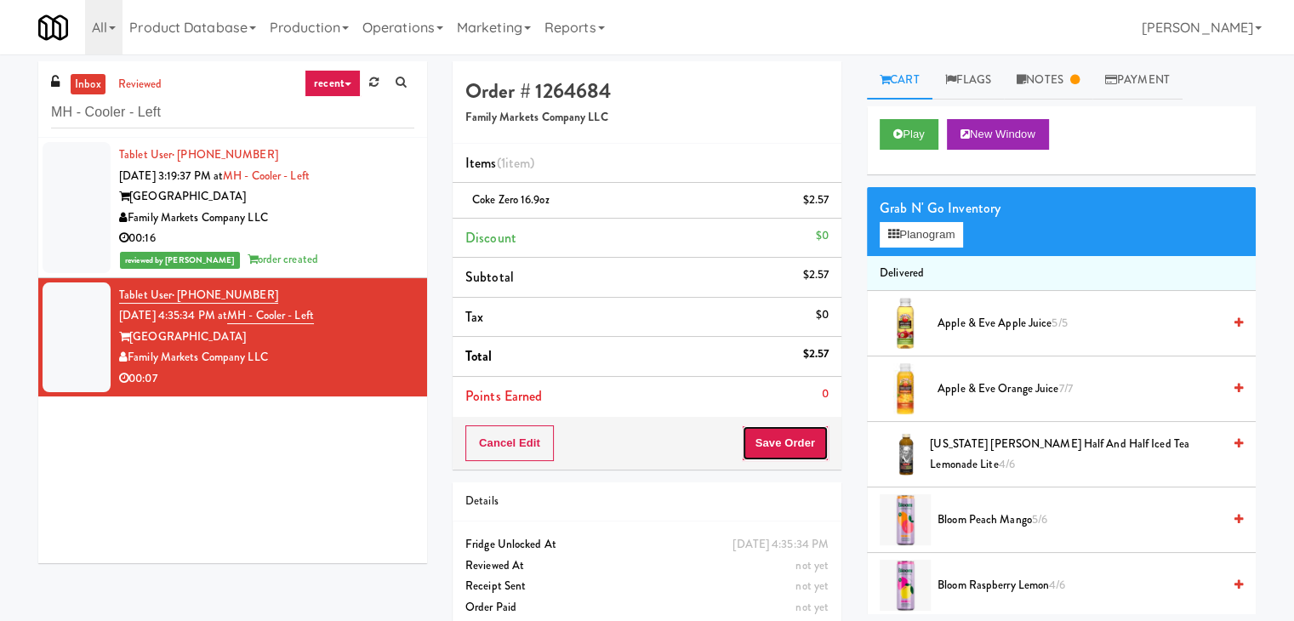
click at [788, 441] on button "Save Order" at bounding box center [785, 443] width 87 height 36
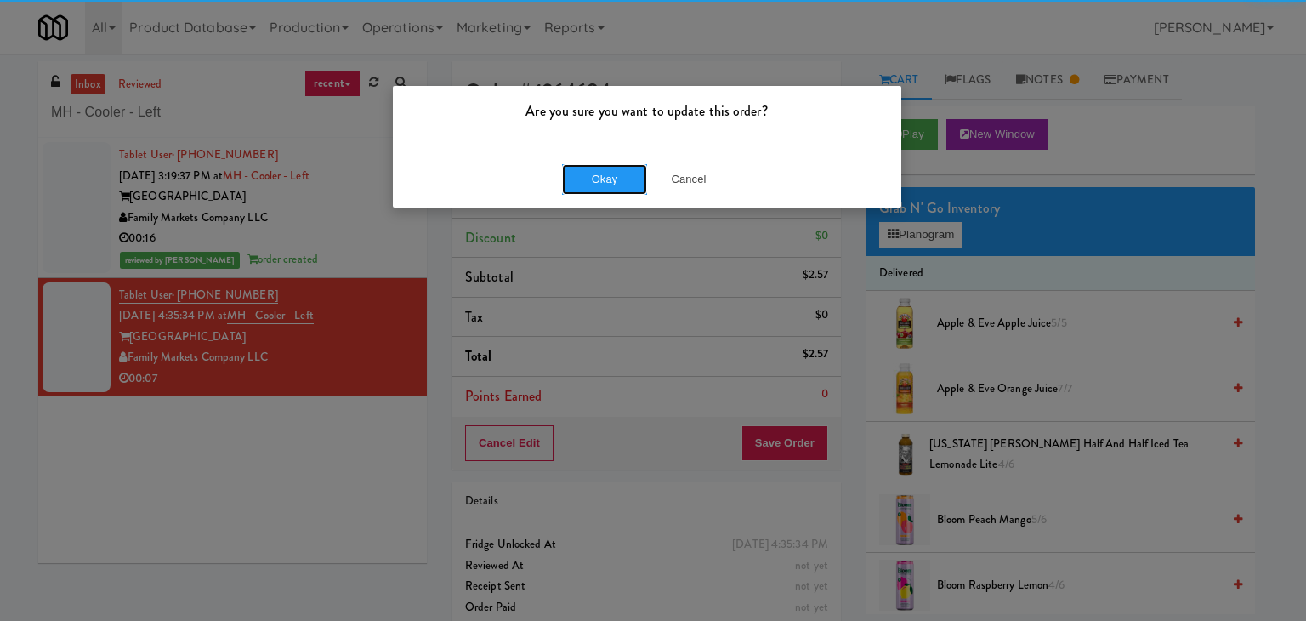
drag, startPoint x: 592, startPoint y: 185, endPoint x: 476, endPoint y: 103, distance: 142.1
click at [591, 185] on button "Okay" at bounding box center [604, 179] width 85 height 31
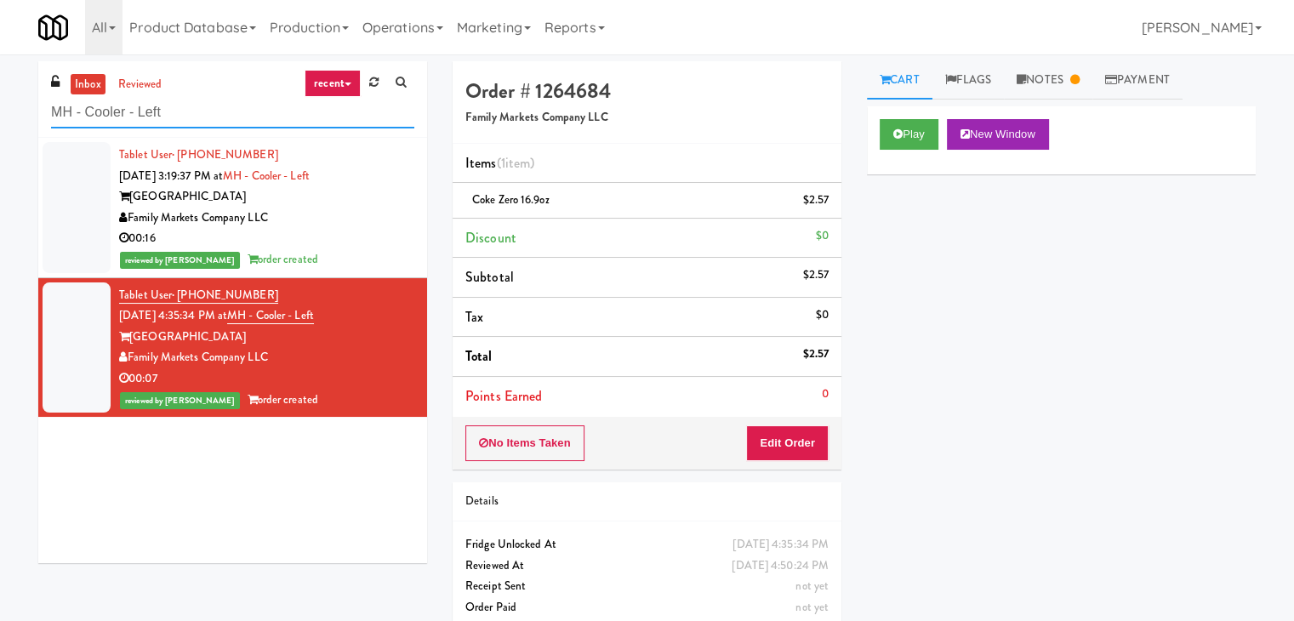
click at [206, 119] on input "MH - Cooler - Left" at bounding box center [232, 112] width 363 height 31
click at [206, 117] on input "MH - Cooler - Left" at bounding box center [232, 112] width 363 height 31
click at [206, 114] on input "MH - Cooler - Left" at bounding box center [232, 112] width 363 height 31
paste input "SVNC Office"
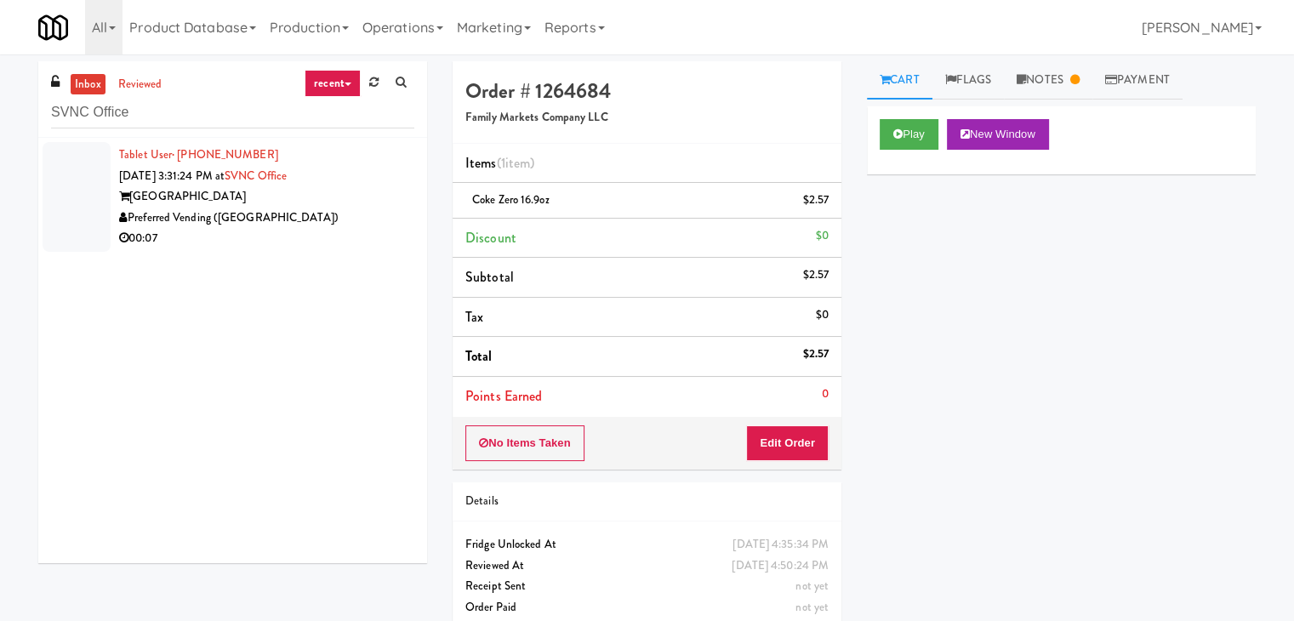
click at [331, 239] on div "00:07" at bounding box center [266, 238] width 295 height 21
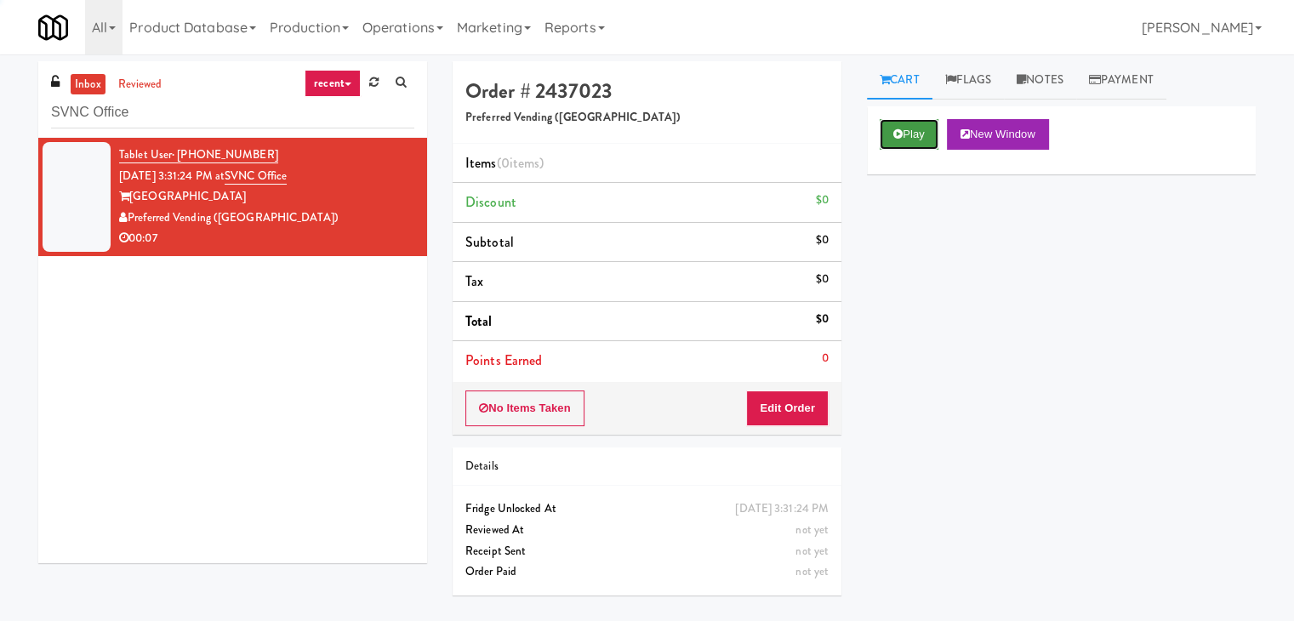
click at [907, 138] on button "Play" at bounding box center [908, 134] width 59 height 31
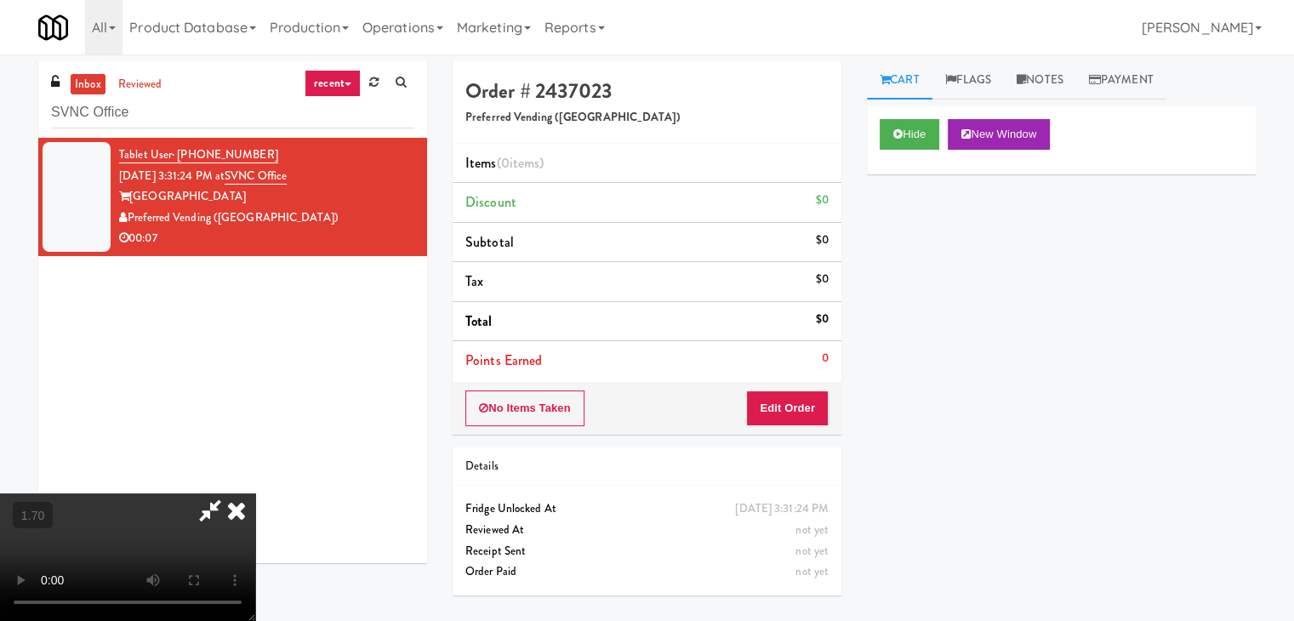
click at [255, 493] on video at bounding box center [127, 557] width 255 height 128
click at [255, 493] on icon at bounding box center [236, 510] width 37 height 34
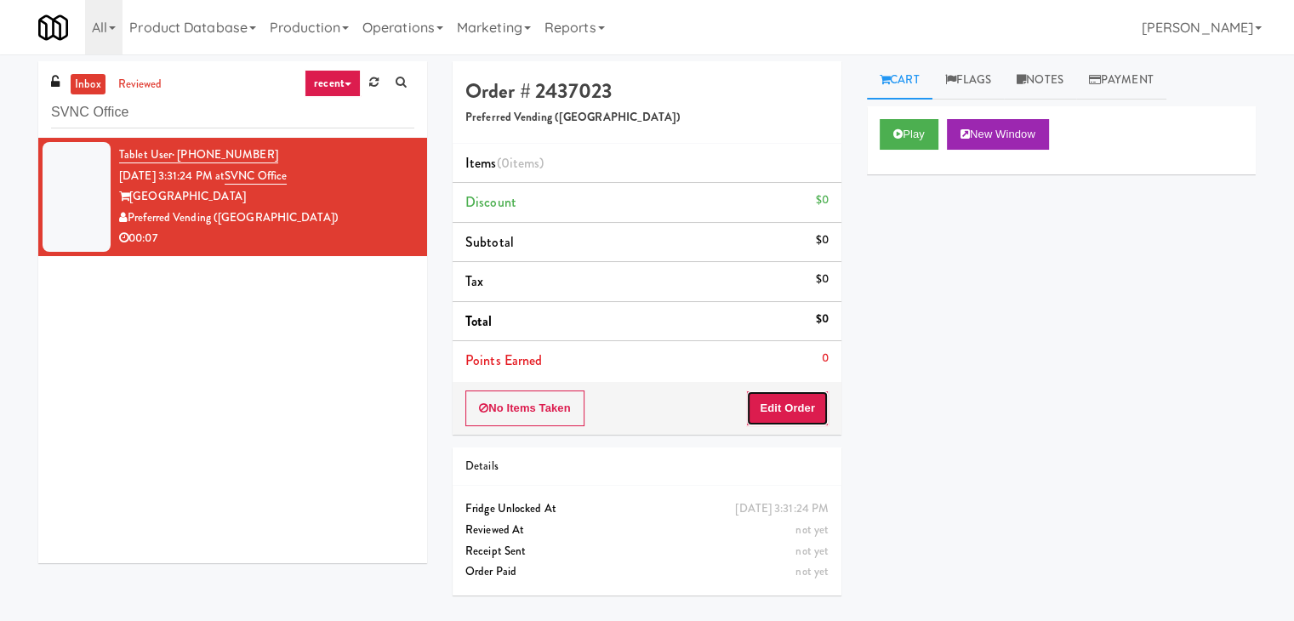
click at [790, 402] on button "Edit Order" at bounding box center [787, 408] width 83 height 36
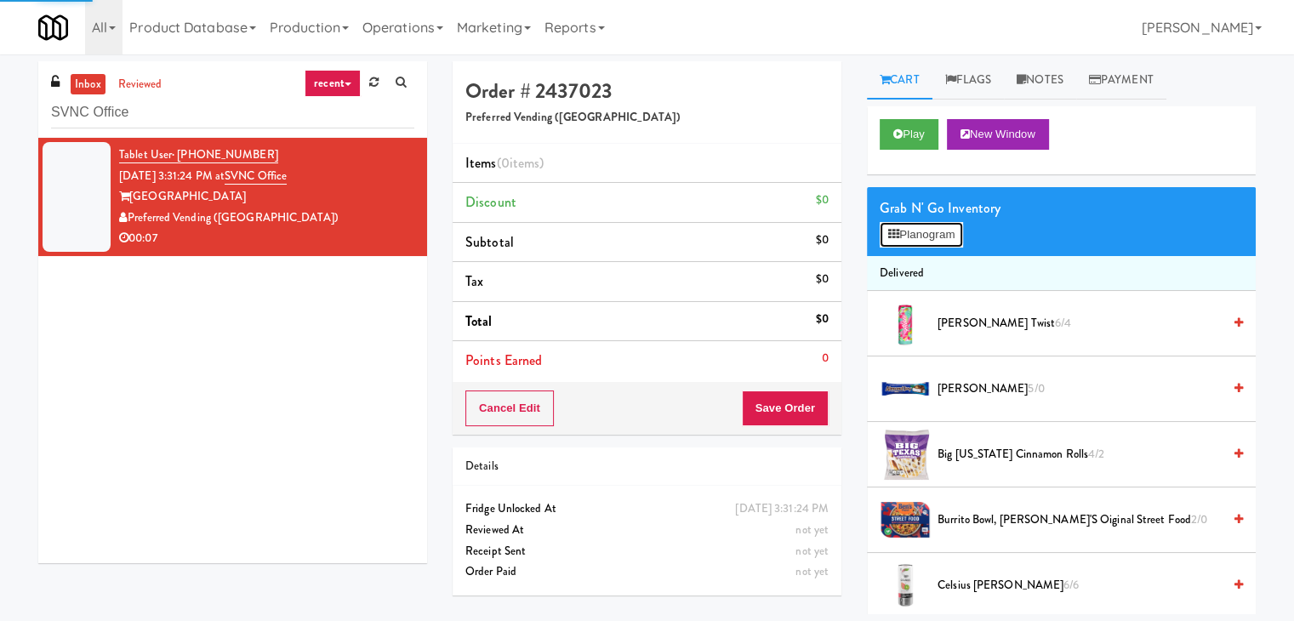
drag, startPoint x: 913, startPoint y: 233, endPoint x: 903, endPoint y: 223, distance: 13.8
click at [913, 232] on button "Planogram" at bounding box center [920, 235] width 83 height 26
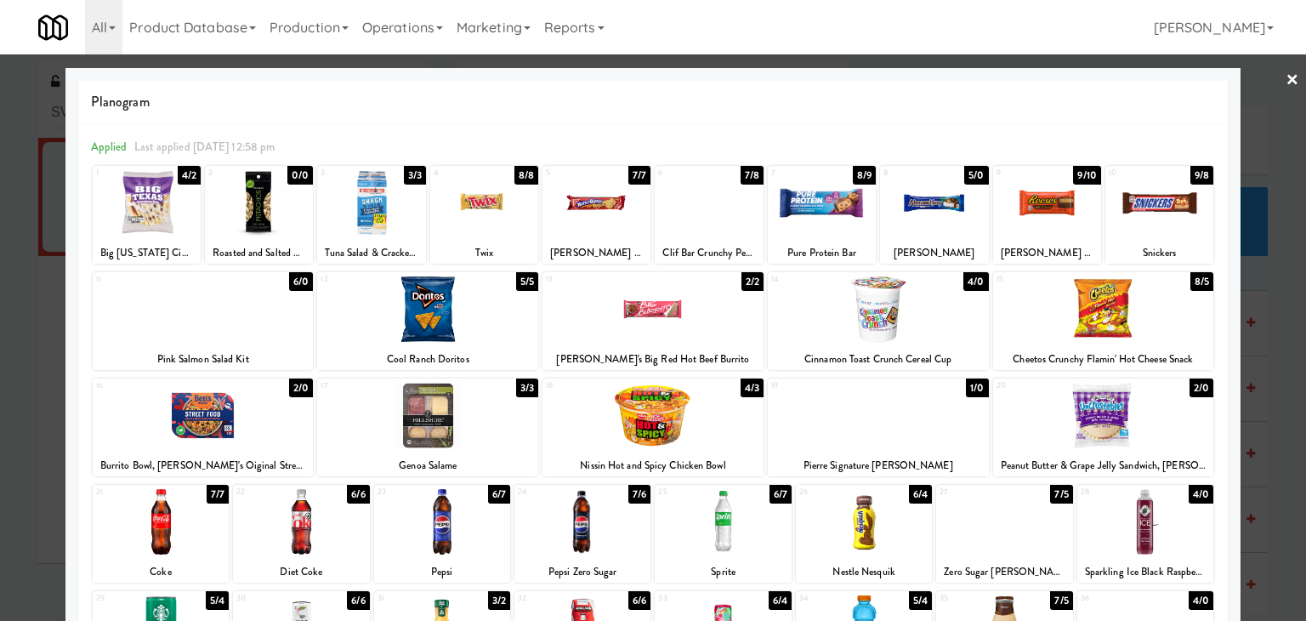
click at [1024, 193] on div at bounding box center [1047, 202] width 108 height 65
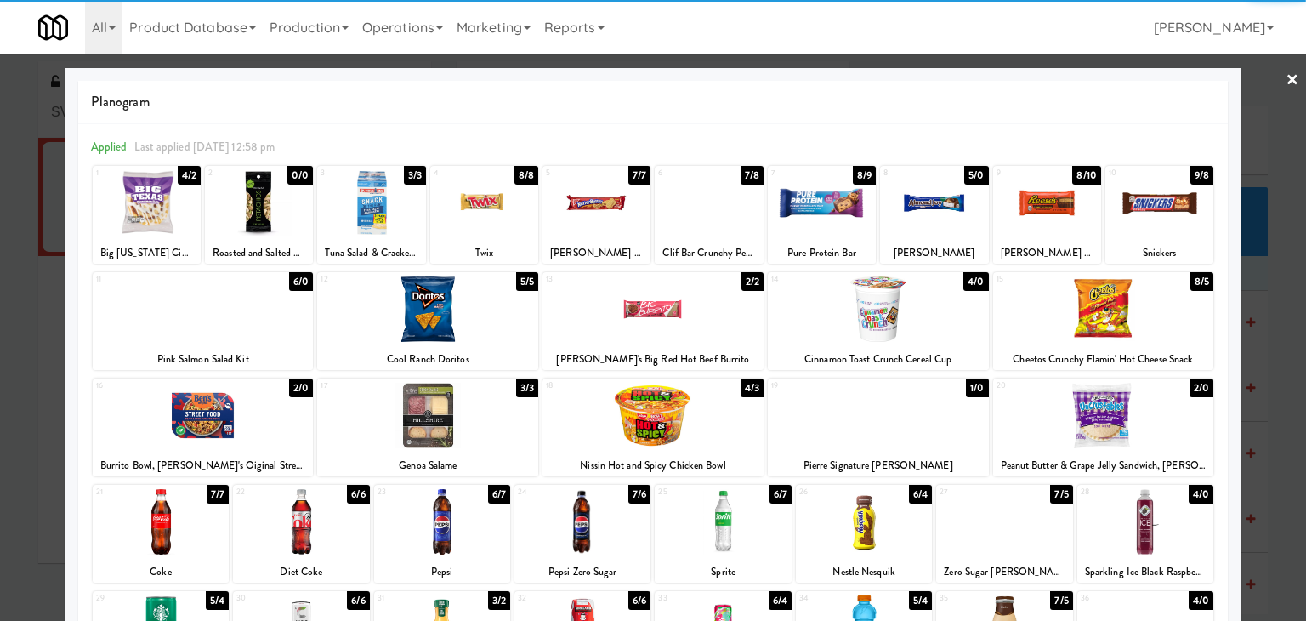
click at [1068, 420] on div at bounding box center [1103, 415] width 221 height 65
click at [1286, 76] on link "×" at bounding box center [1293, 80] width 14 height 53
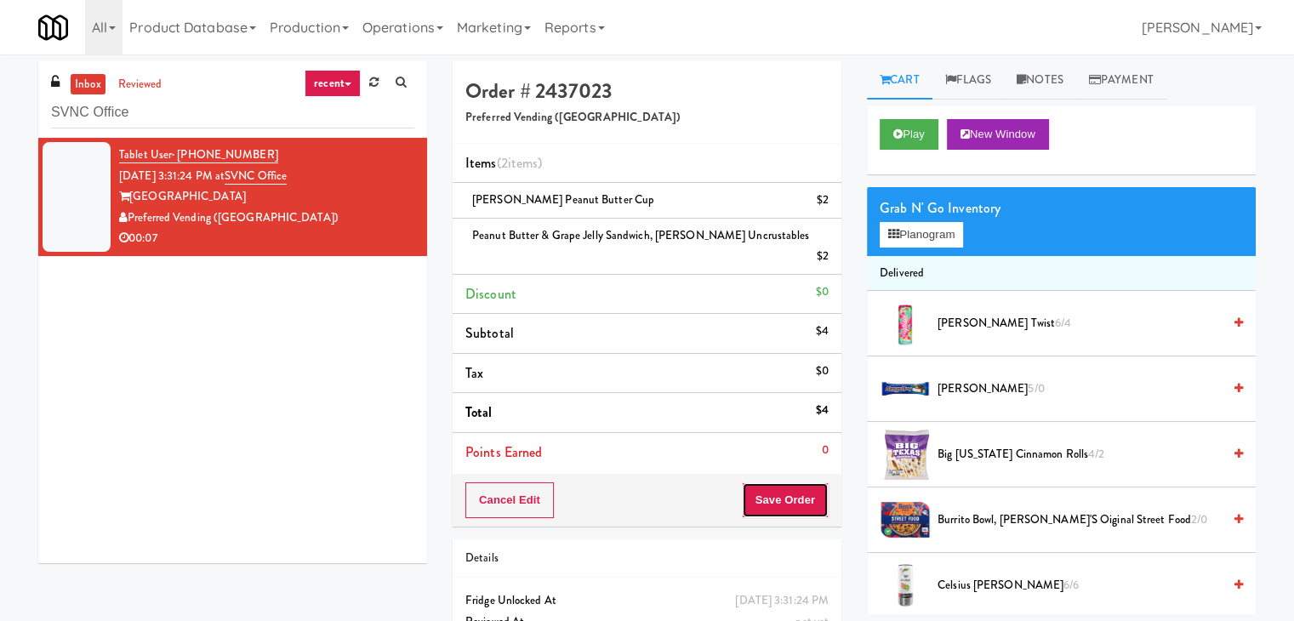
click at [792, 482] on button "Save Order" at bounding box center [785, 500] width 87 height 36
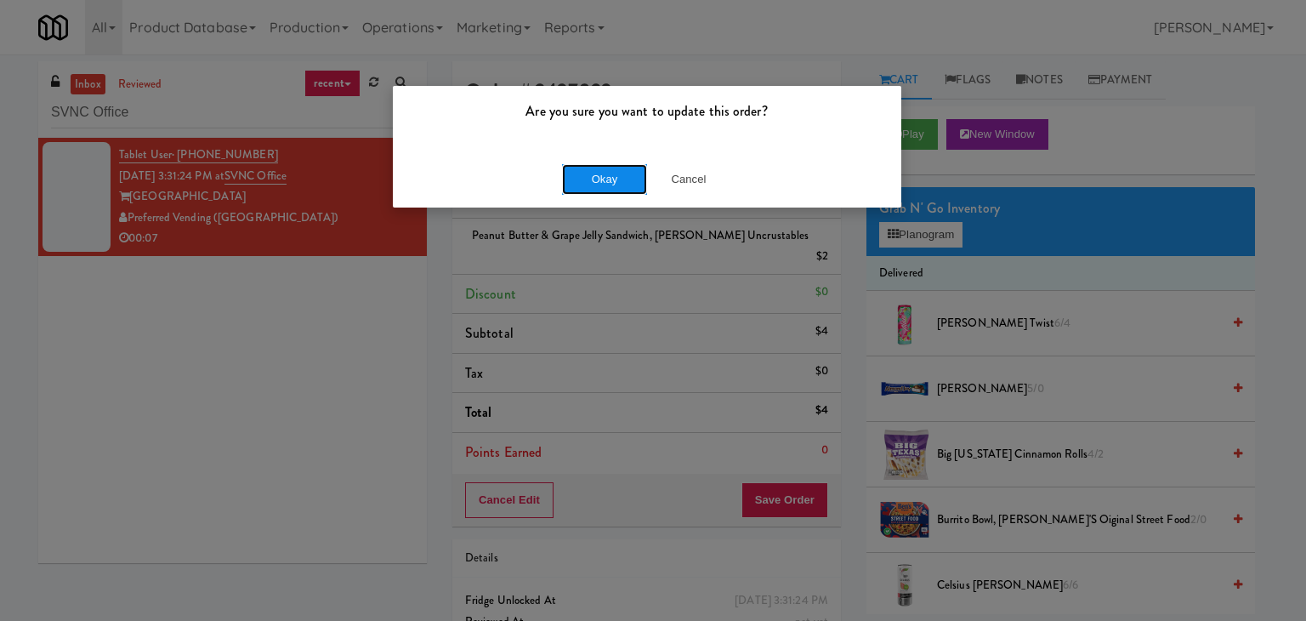
click at [608, 174] on button "Okay" at bounding box center [604, 179] width 85 height 31
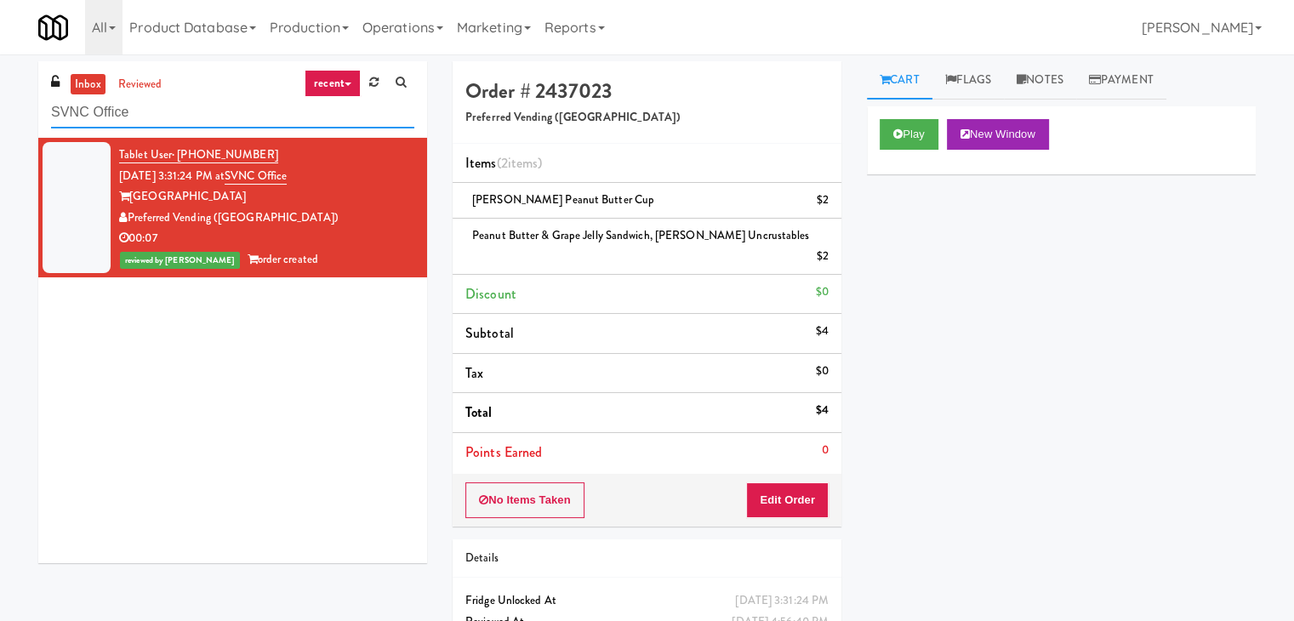
click at [238, 110] on input "SVNC Office" at bounding box center [232, 112] width 363 height 31
paste input "Vasara - Cooler - Left"
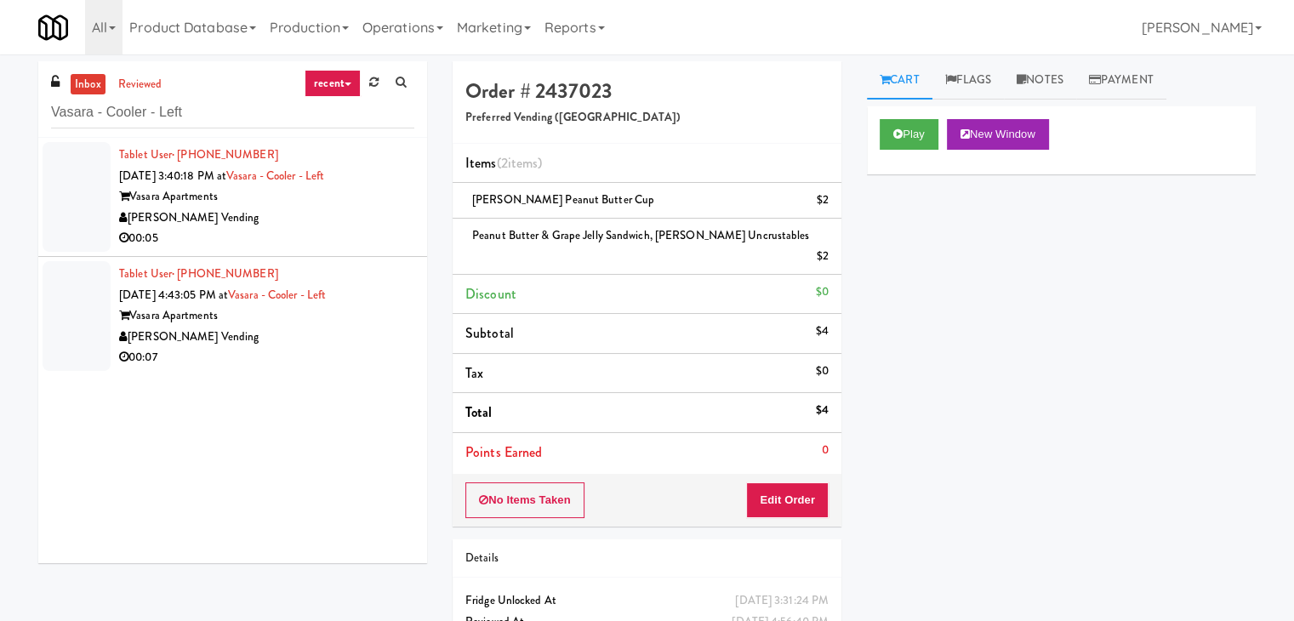
click at [377, 232] on div "00:05" at bounding box center [266, 238] width 295 height 21
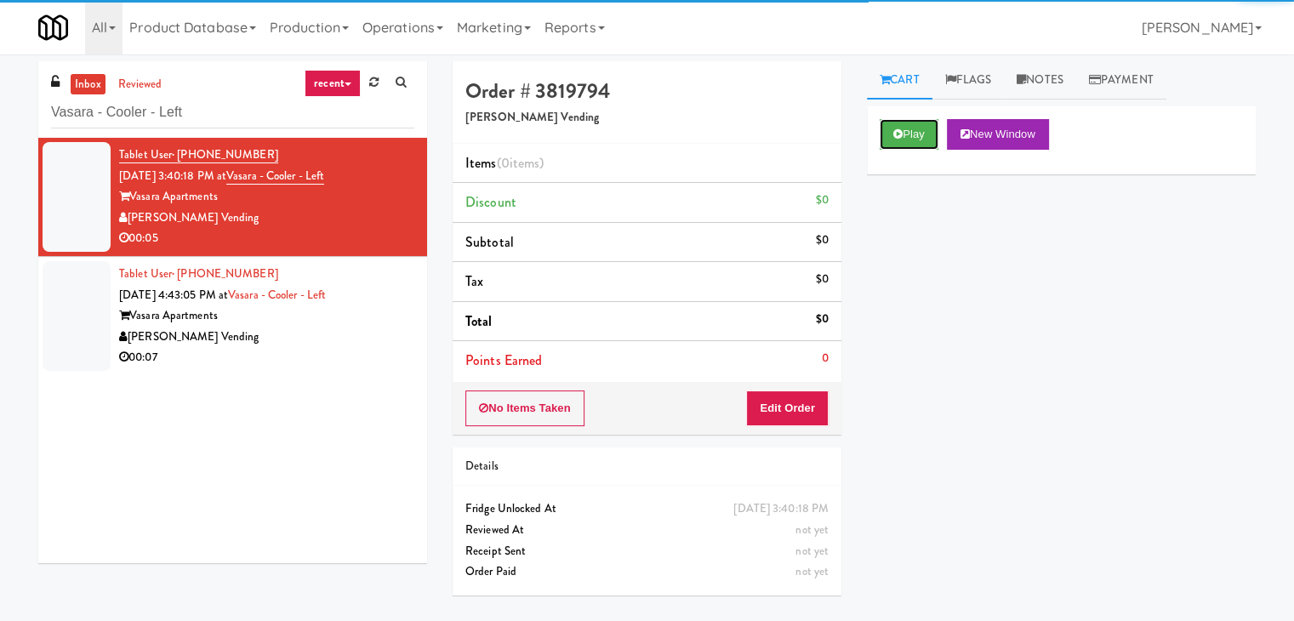
drag, startPoint x: 904, startPoint y: 131, endPoint x: 872, endPoint y: 125, distance: 32.9
click at [904, 132] on button "Play" at bounding box center [908, 134] width 59 height 31
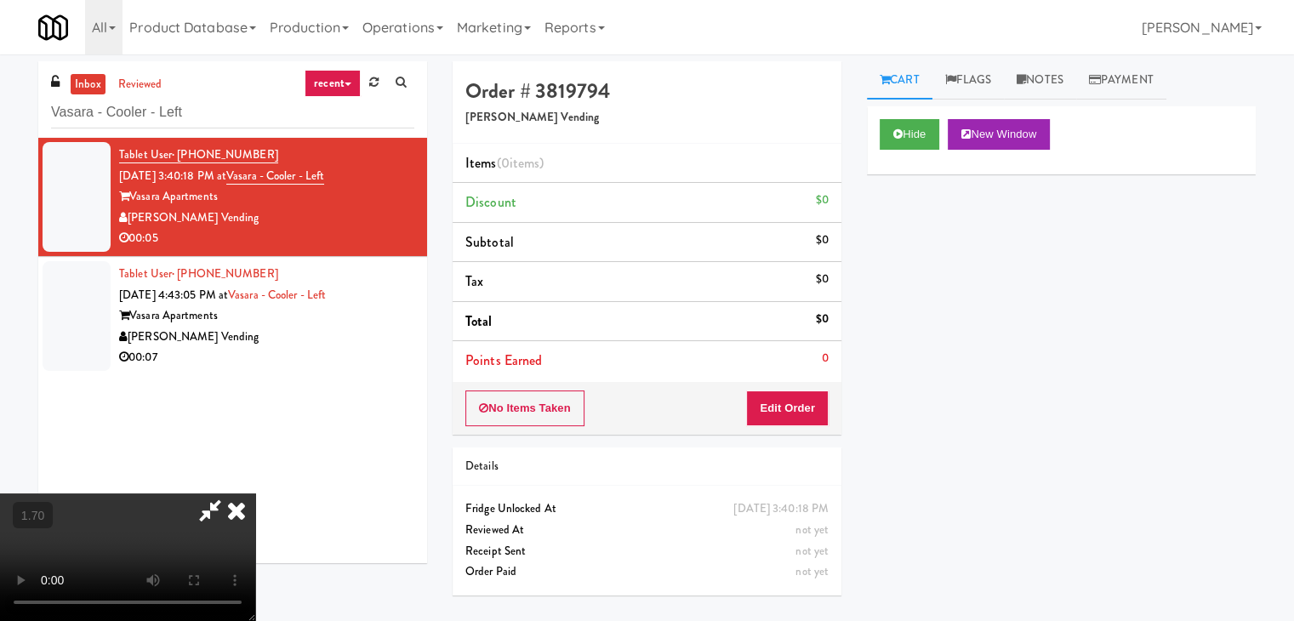
drag, startPoint x: 344, startPoint y: 296, endPoint x: 422, endPoint y: 287, distance: 78.8
click at [255, 493] on video at bounding box center [127, 557] width 255 height 128
click at [1056, 92] on link "Notes" at bounding box center [1040, 80] width 72 height 38
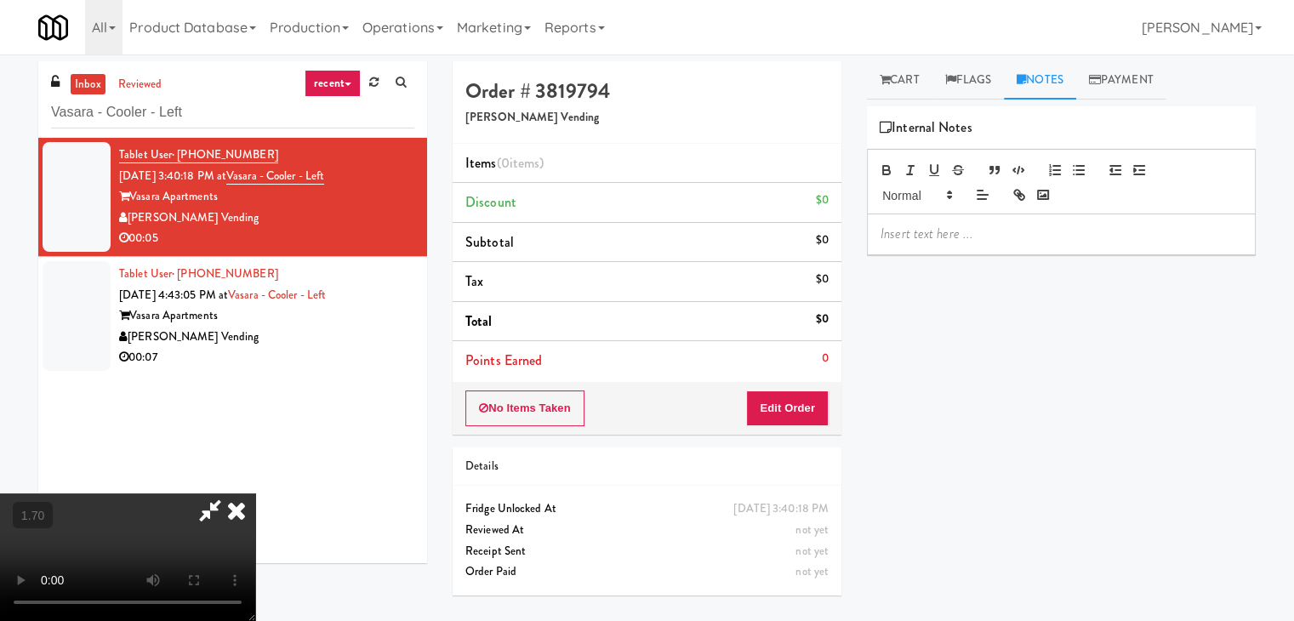
click at [978, 249] on div at bounding box center [1061, 233] width 387 height 39
drag, startPoint x: 0, startPoint y: 127, endPoint x: 288, endPoint y: 162, distance: 290.4
click at [3, 127] on div "inbox reviewed recent all unclear take inventory issue suspicious failed recent…" at bounding box center [647, 337] width 1294 height 553
click at [919, 228] on div at bounding box center [1061, 233] width 387 height 39
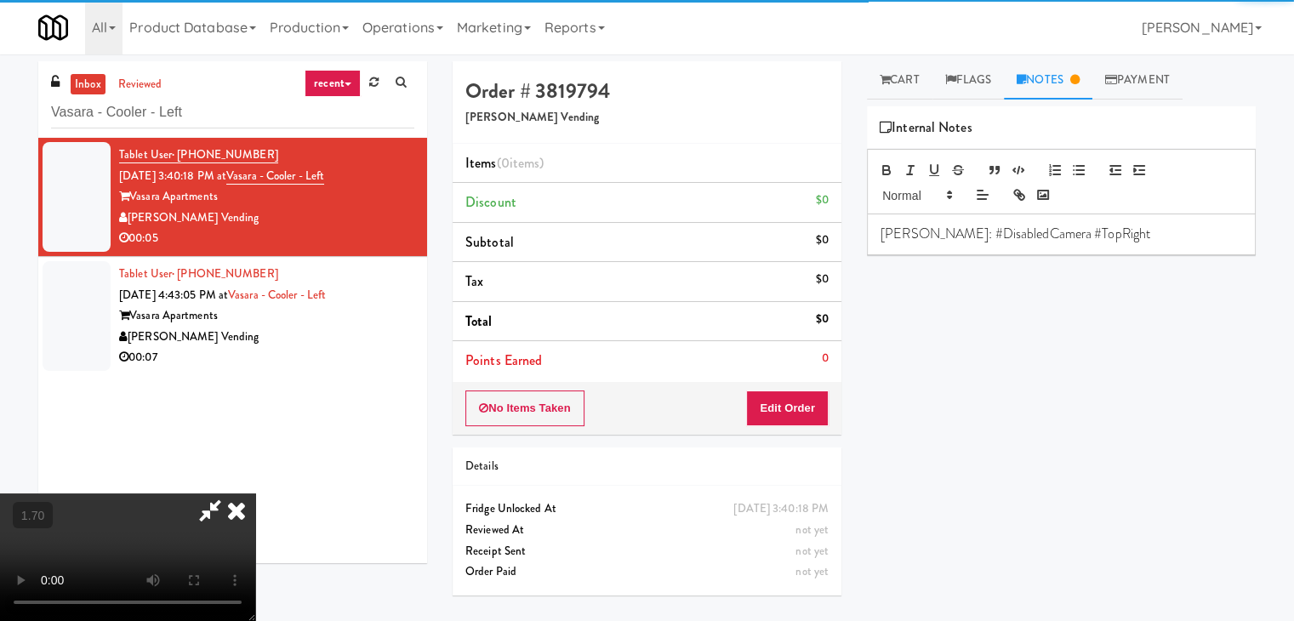
click at [255, 493] on video at bounding box center [127, 557] width 255 height 128
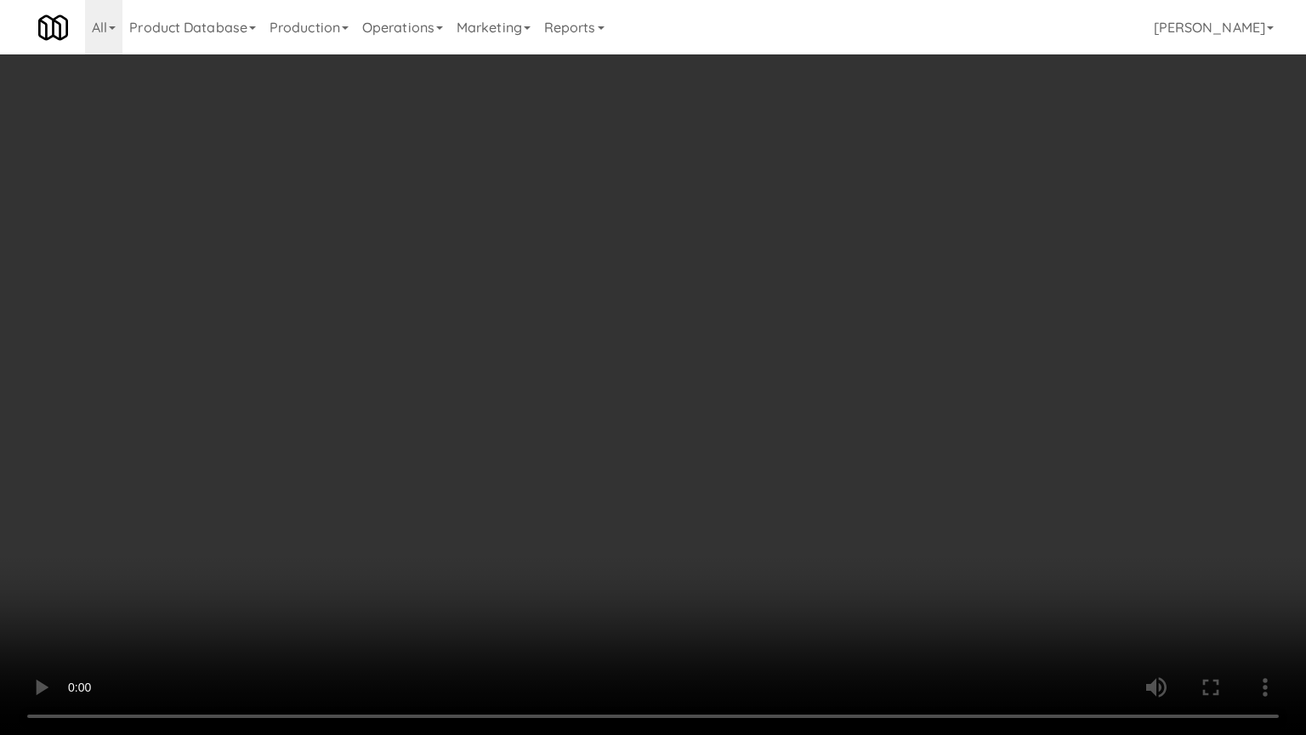
click at [465, 363] on video at bounding box center [653, 367] width 1306 height 735
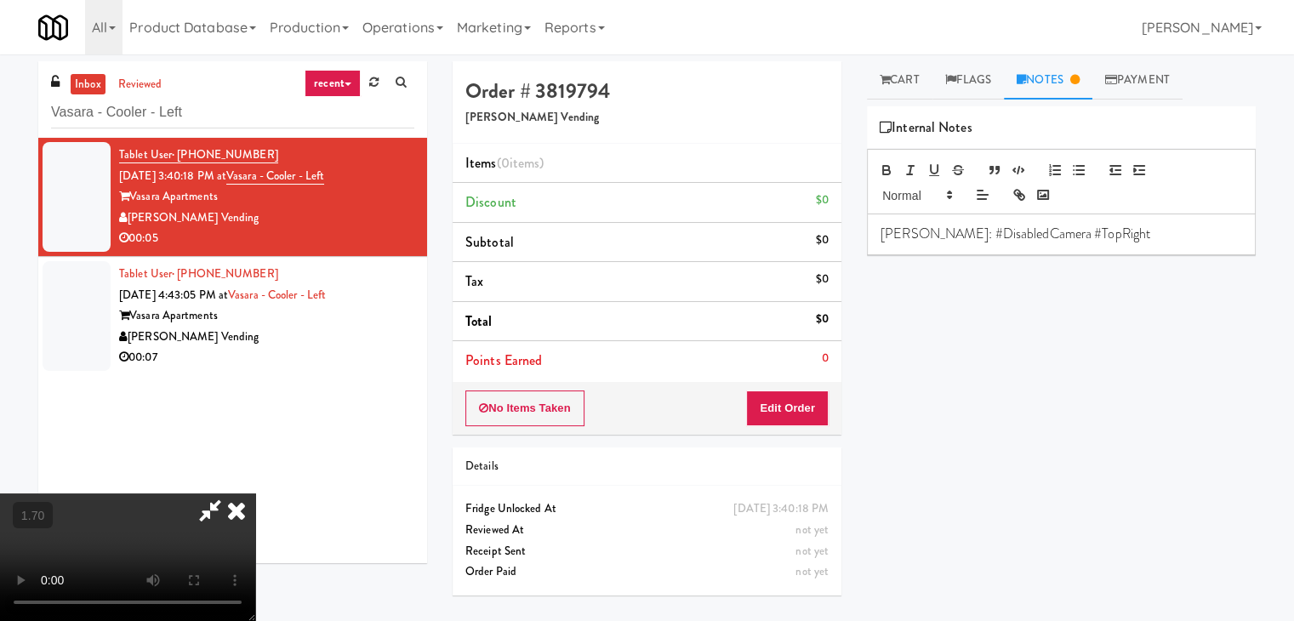
drag, startPoint x: 755, startPoint y: 196, endPoint x: 781, endPoint y: 313, distance: 119.3
click at [255, 493] on icon at bounding box center [236, 510] width 37 height 34
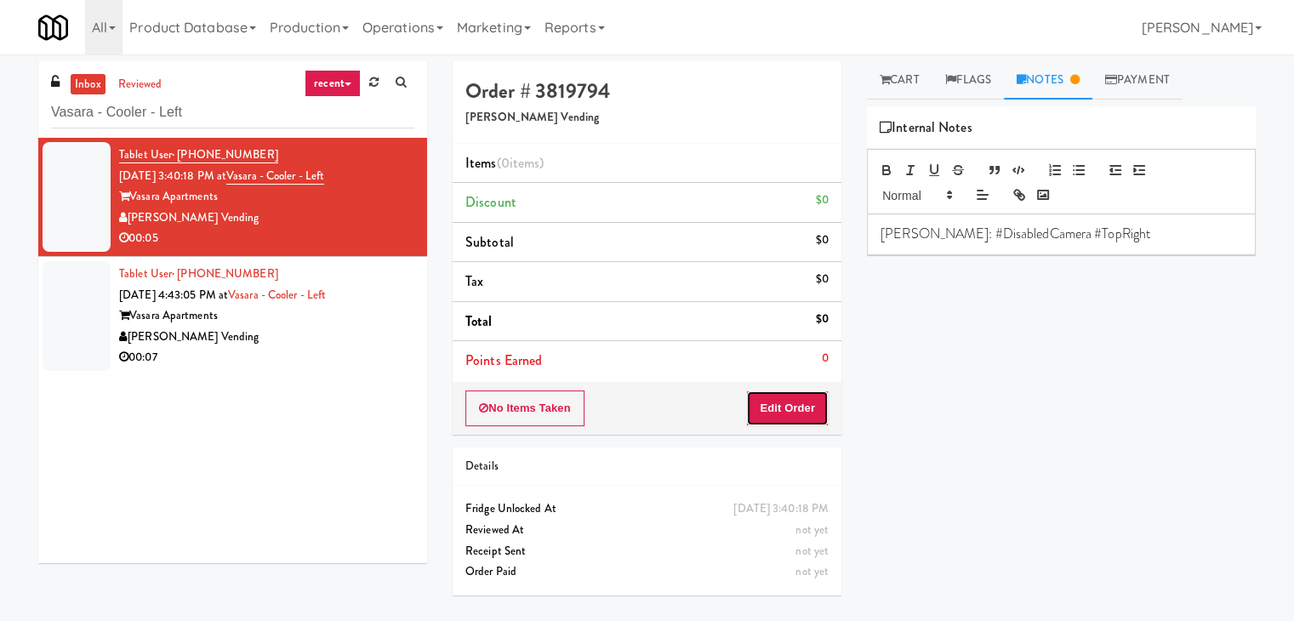
click at [792, 402] on button "Edit Order" at bounding box center [787, 408] width 83 height 36
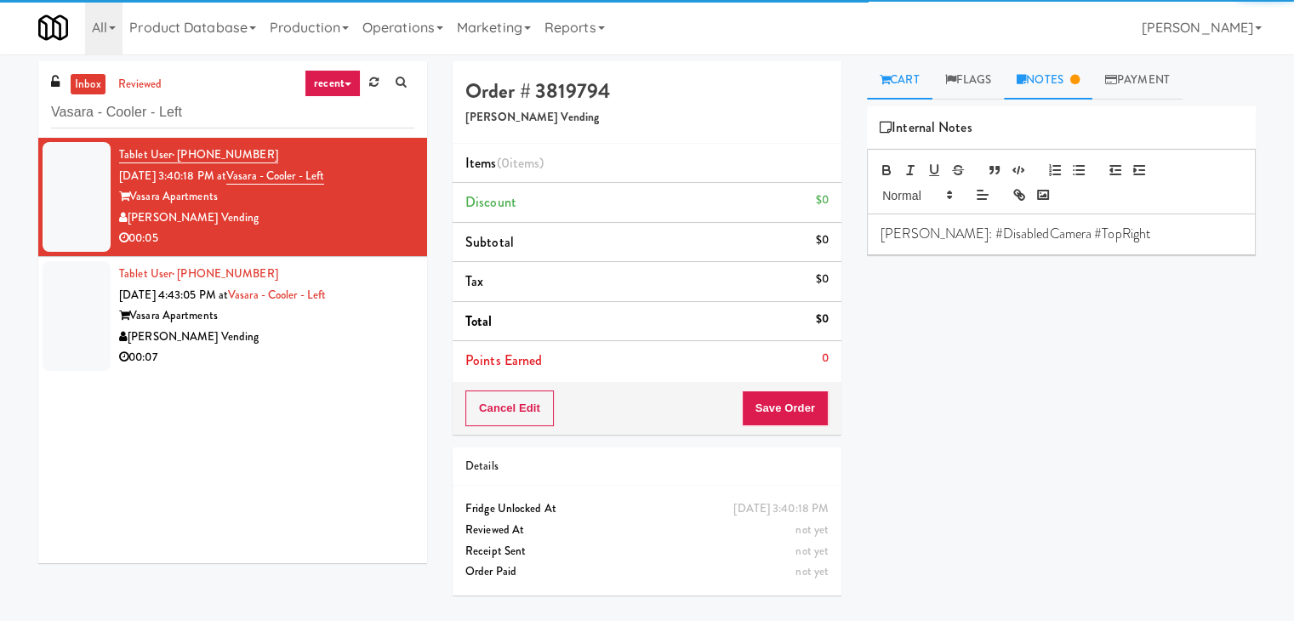
click at [889, 85] on link "Cart" at bounding box center [899, 80] width 65 height 38
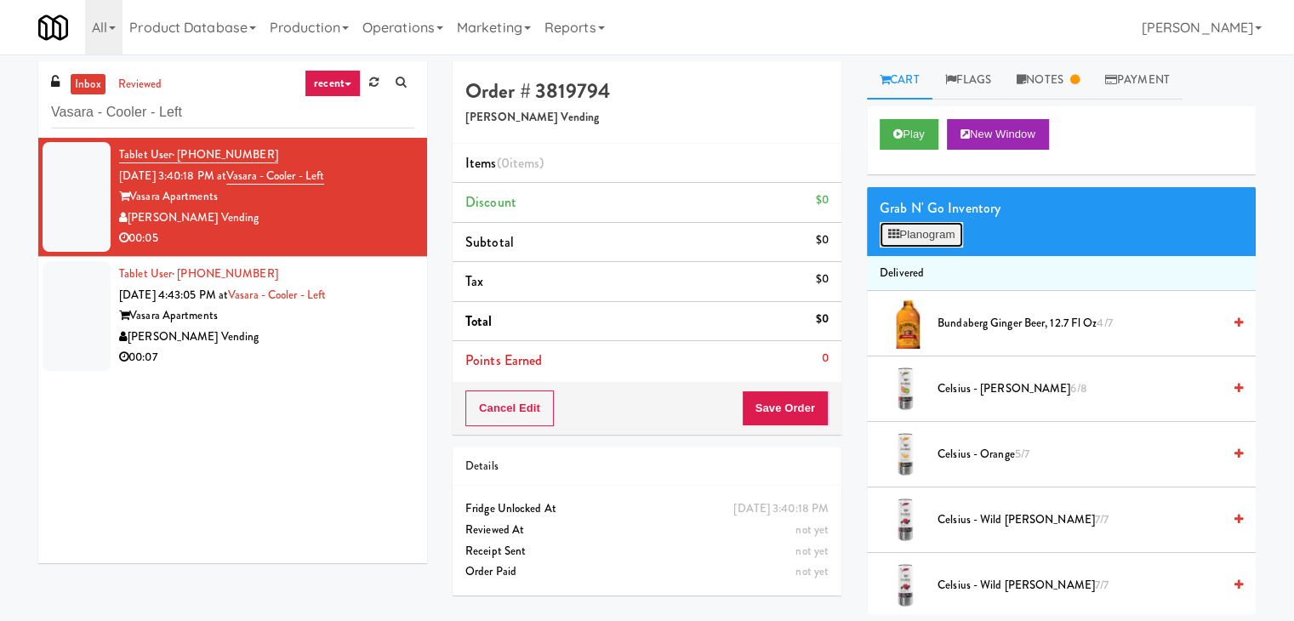
click at [906, 225] on button "Planogram" at bounding box center [920, 235] width 83 height 26
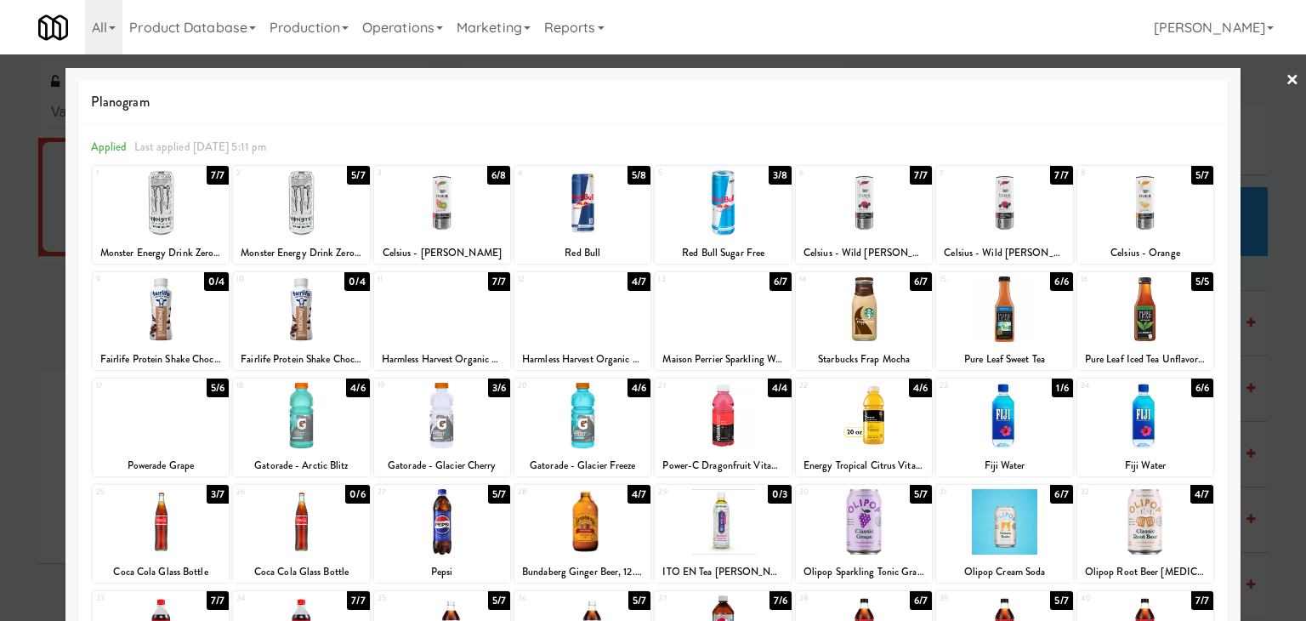
click at [199, 508] on div at bounding box center [161, 521] width 136 height 65
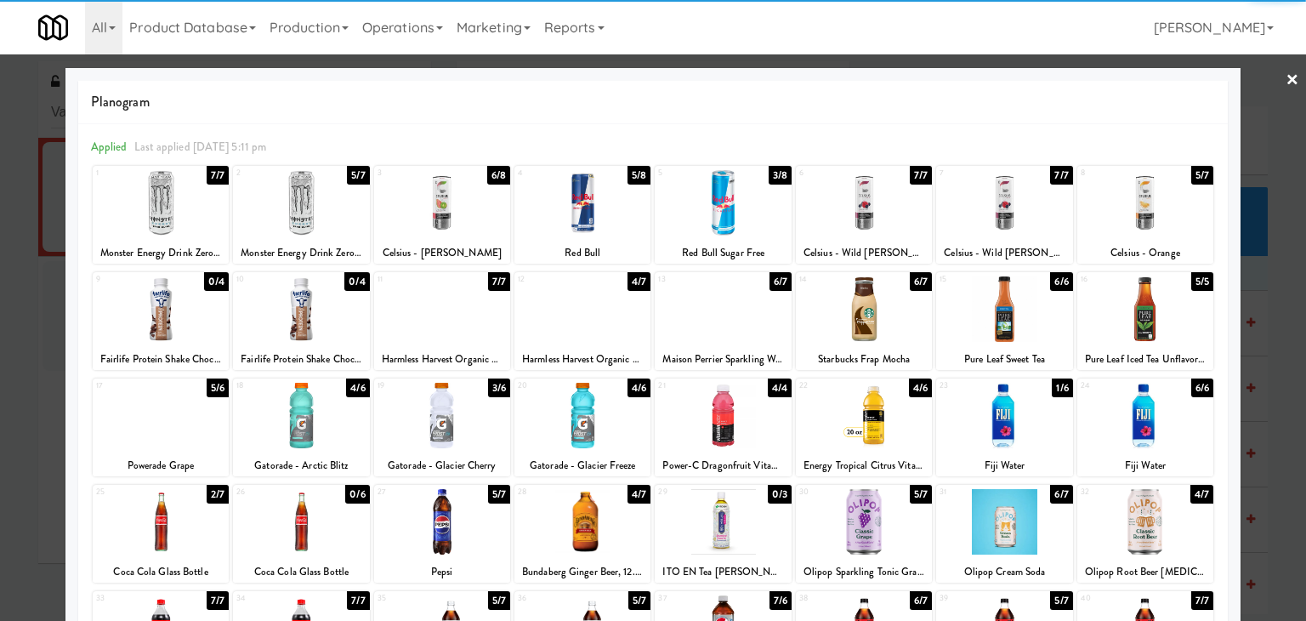
click at [1289, 71] on div at bounding box center [653, 310] width 1306 height 621
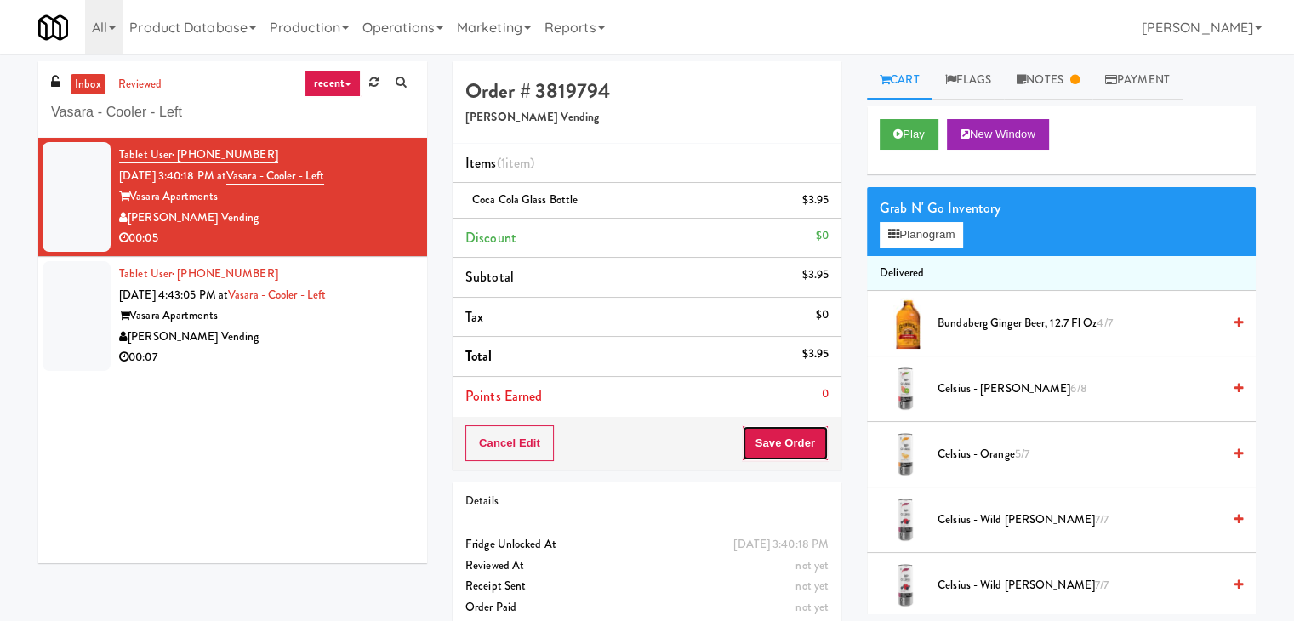
click at [749, 433] on button "Save Order" at bounding box center [785, 443] width 87 height 36
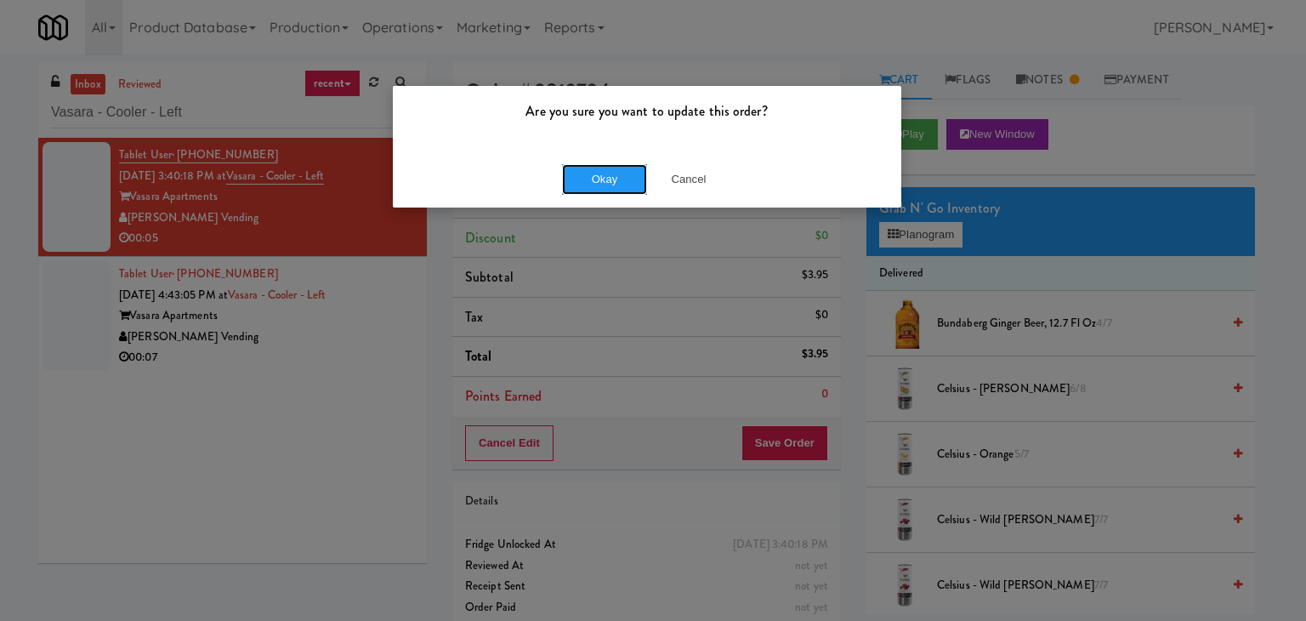
drag, startPoint x: 611, startPoint y: 178, endPoint x: 580, endPoint y: 195, distance: 35.0
click at [610, 178] on button "Okay" at bounding box center [604, 179] width 85 height 31
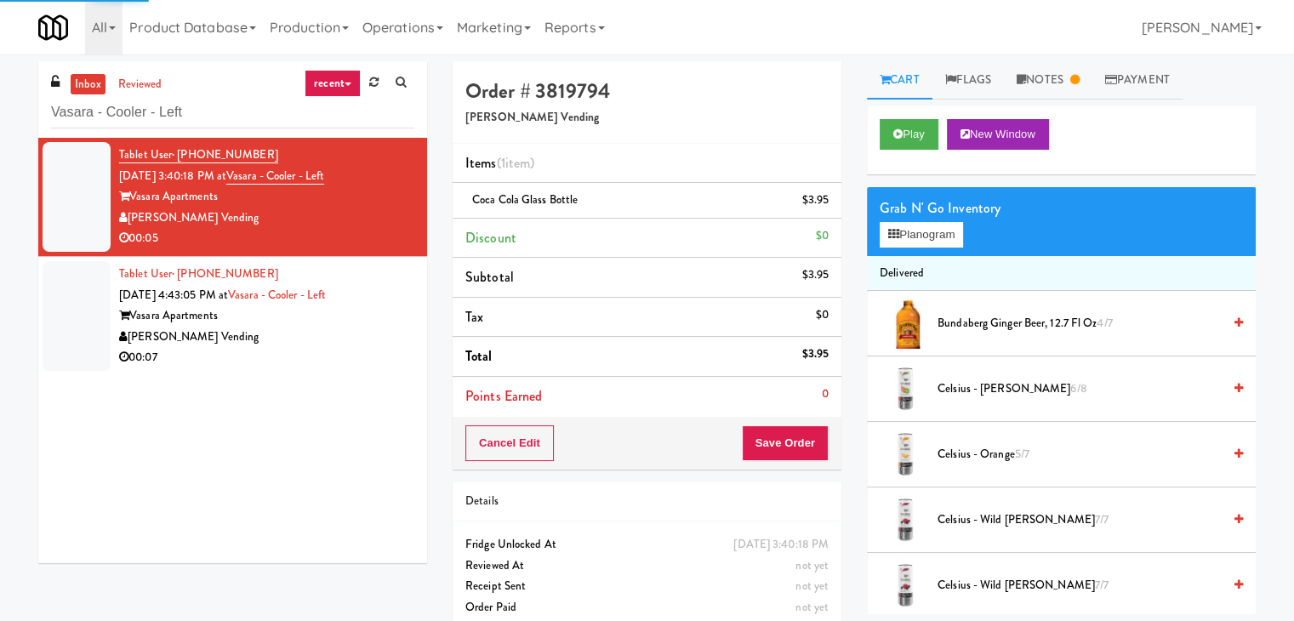
click at [327, 337] on div "[PERSON_NAME] Vending" at bounding box center [266, 337] width 295 height 21
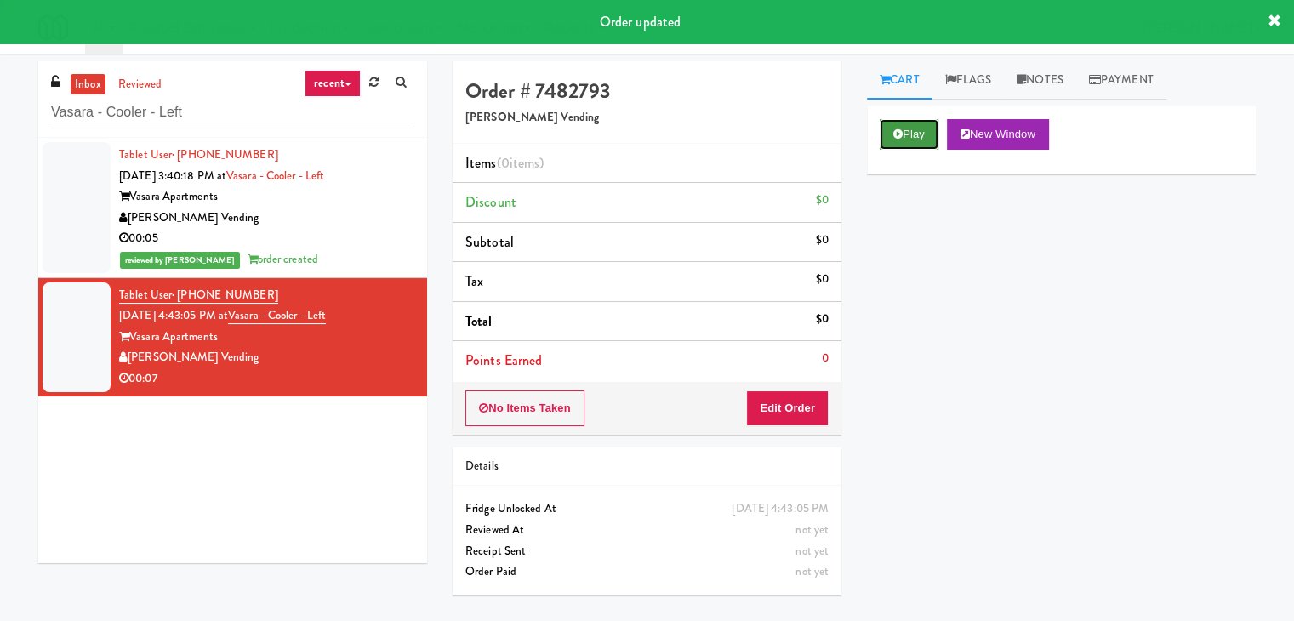
click at [898, 134] on icon at bounding box center [897, 133] width 9 height 11
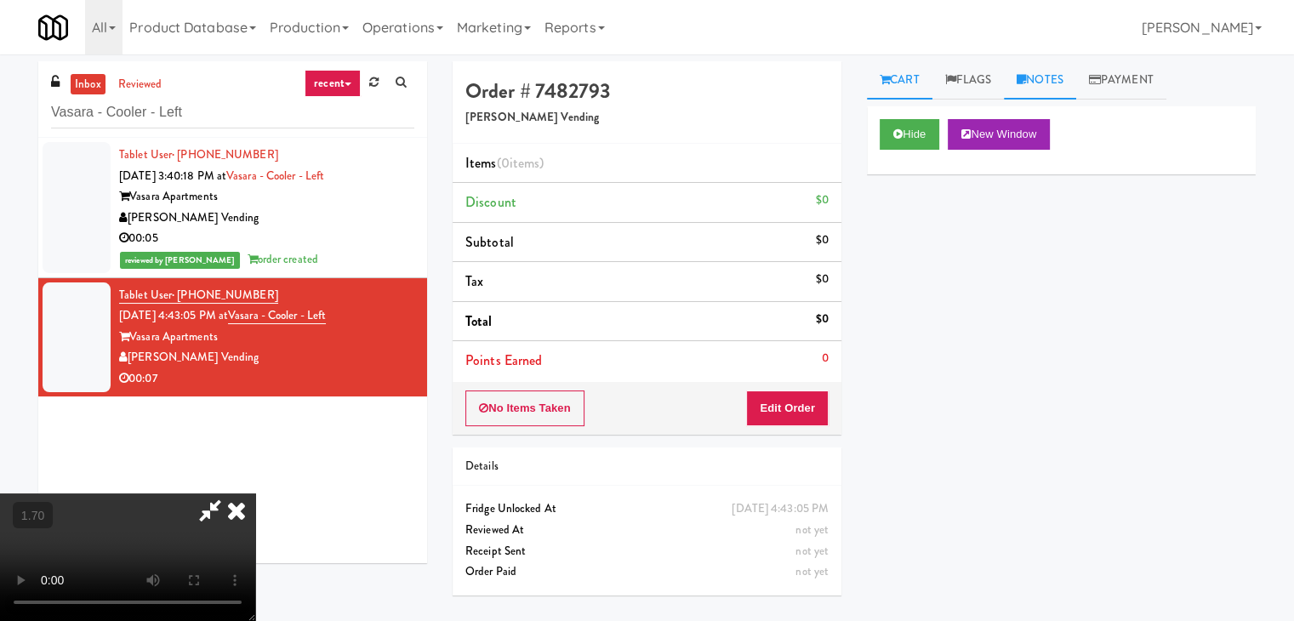
click at [1034, 68] on link "Notes" at bounding box center [1040, 80] width 72 height 38
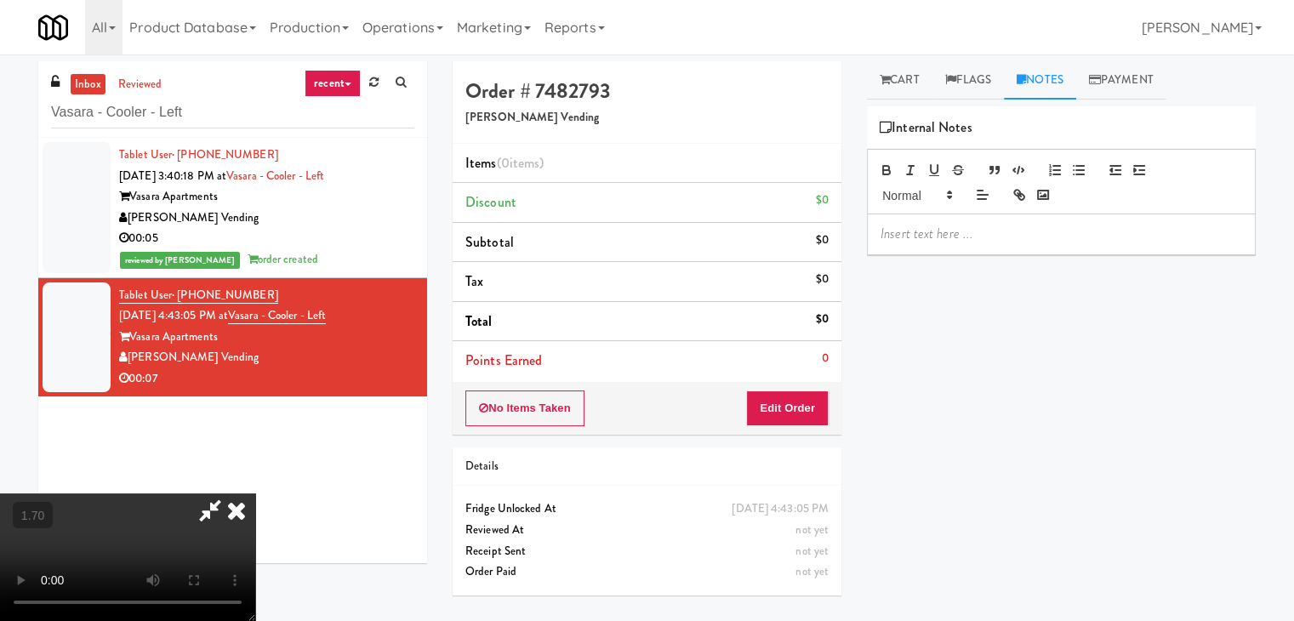
click at [255, 493] on video at bounding box center [127, 557] width 255 height 128
click at [0, 98] on div "inbox reviewed recent all unclear take inventory issue suspicious failed recent…" at bounding box center [647, 337] width 1294 height 553
click at [932, 226] on p at bounding box center [1060, 234] width 361 height 19
click at [255, 493] on video at bounding box center [127, 557] width 255 height 128
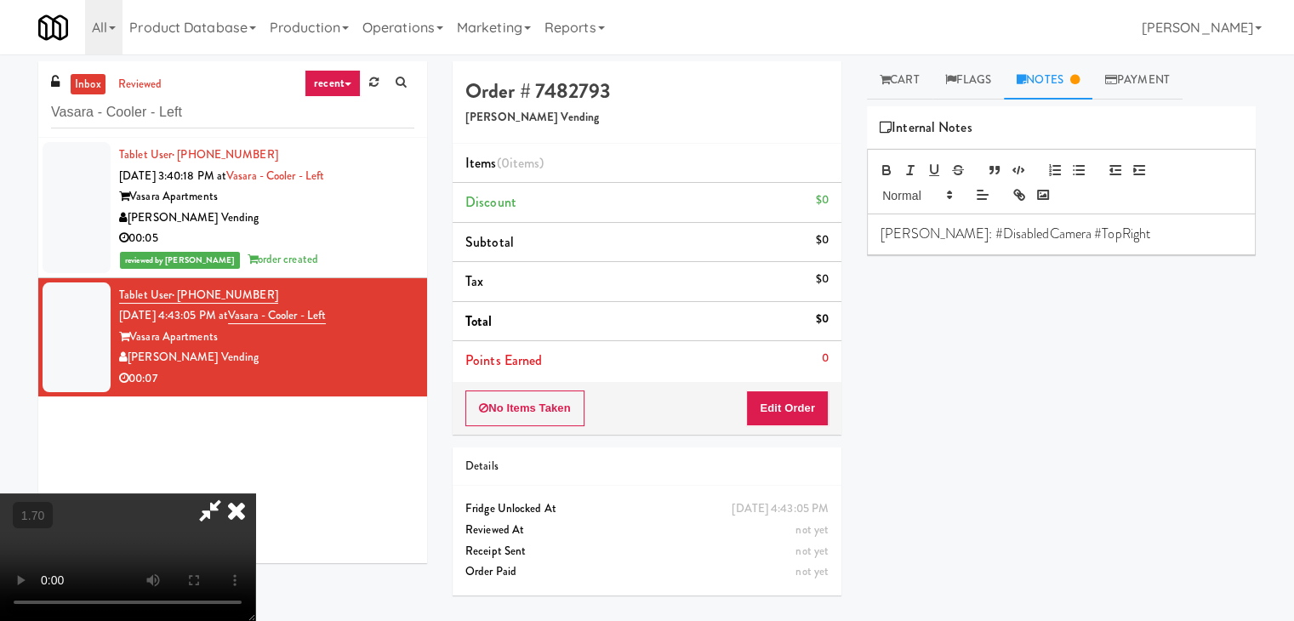
click at [255, 493] on video at bounding box center [127, 557] width 255 height 128
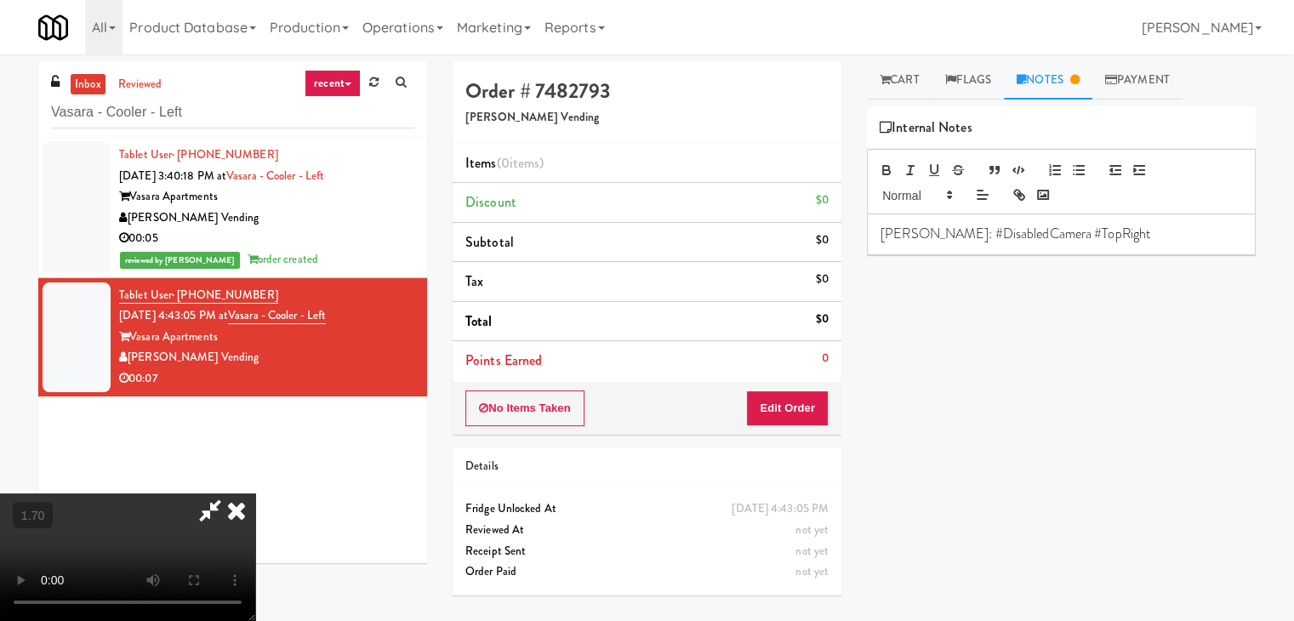
drag, startPoint x: 746, startPoint y: 202, endPoint x: 783, endPoint y: 291, distance: 96.8
click at [255, 493] on div at bounding box center [127, 557] width 255 height 128
click at [255, 493] on icon at bounding box center [236, 510] width 37 height 34
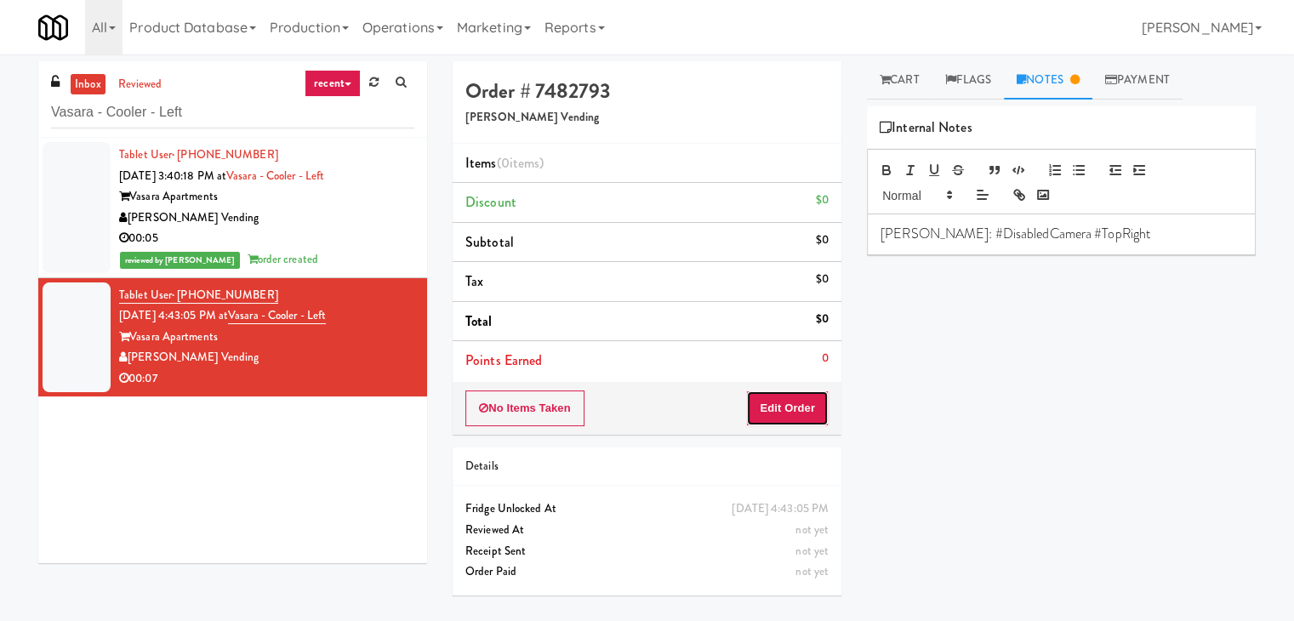
click at [788, 400] on button "Edit Order" at bounding box center [787, 408] width 83 height 36
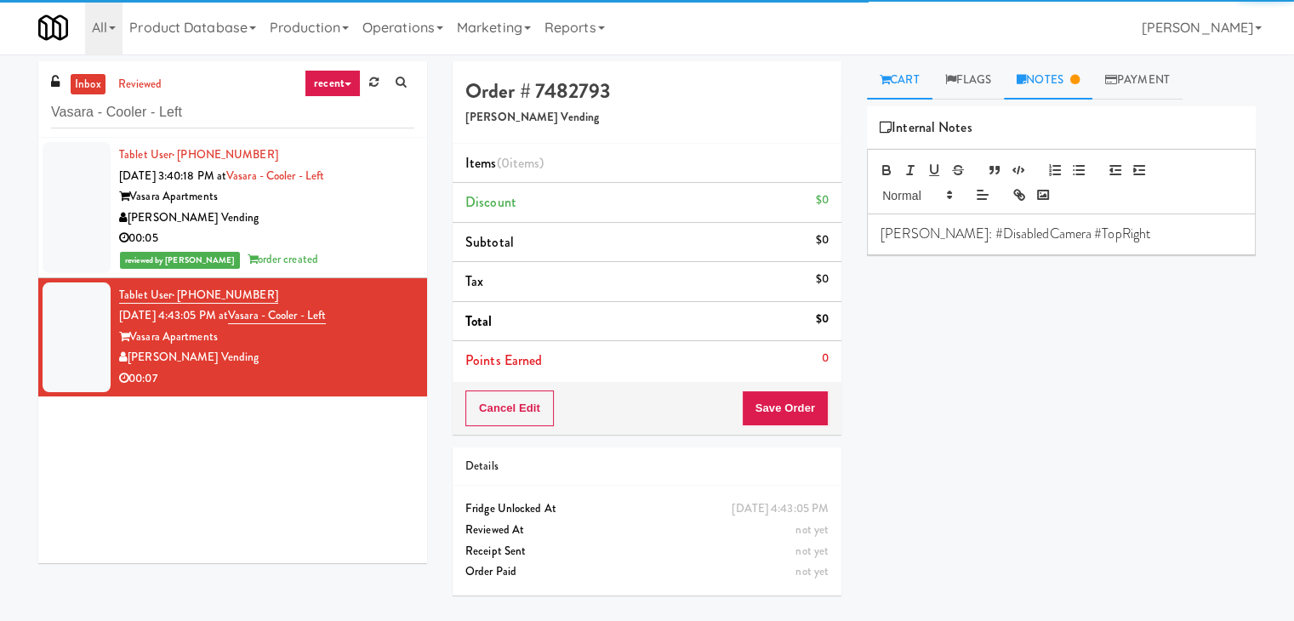
click at [907, 88] on link "Cart" at bounding box center [899, 80] width 65 height 38
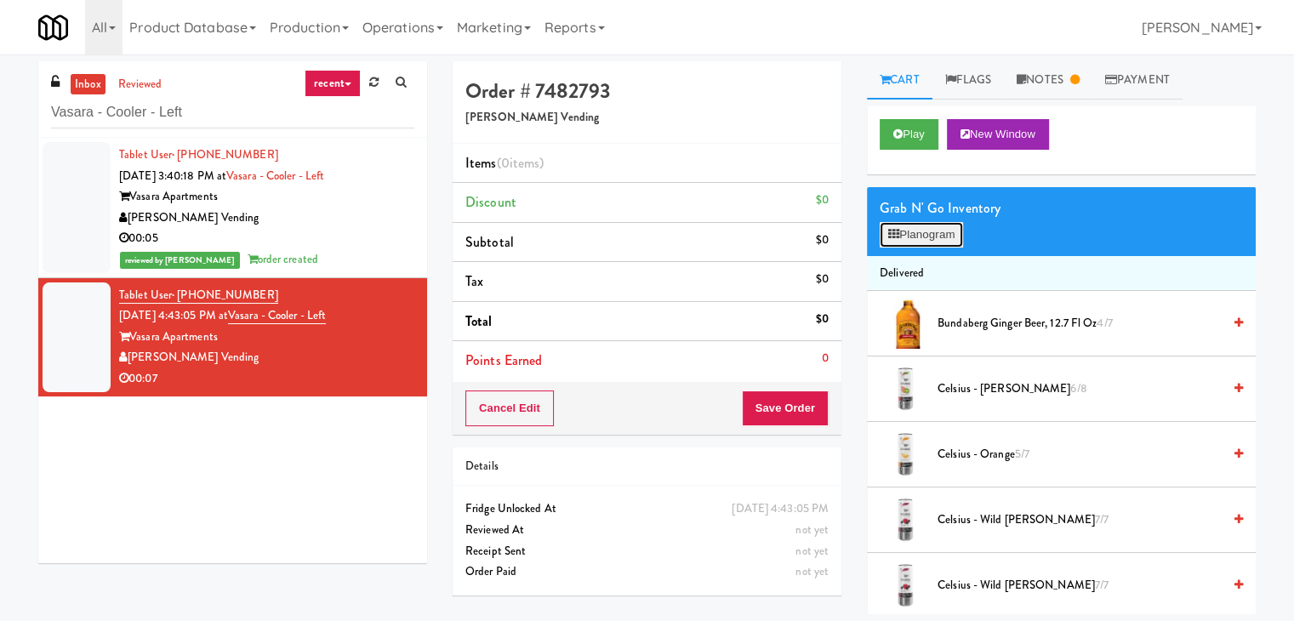
drag, startPoint x: 894, startPoint y: 240, endPoint x: 886, endPoint y: 234, distance: 9.7
click at [894, 239] on button "Planogram" at bounding box center [920, 235] width 83 height 26
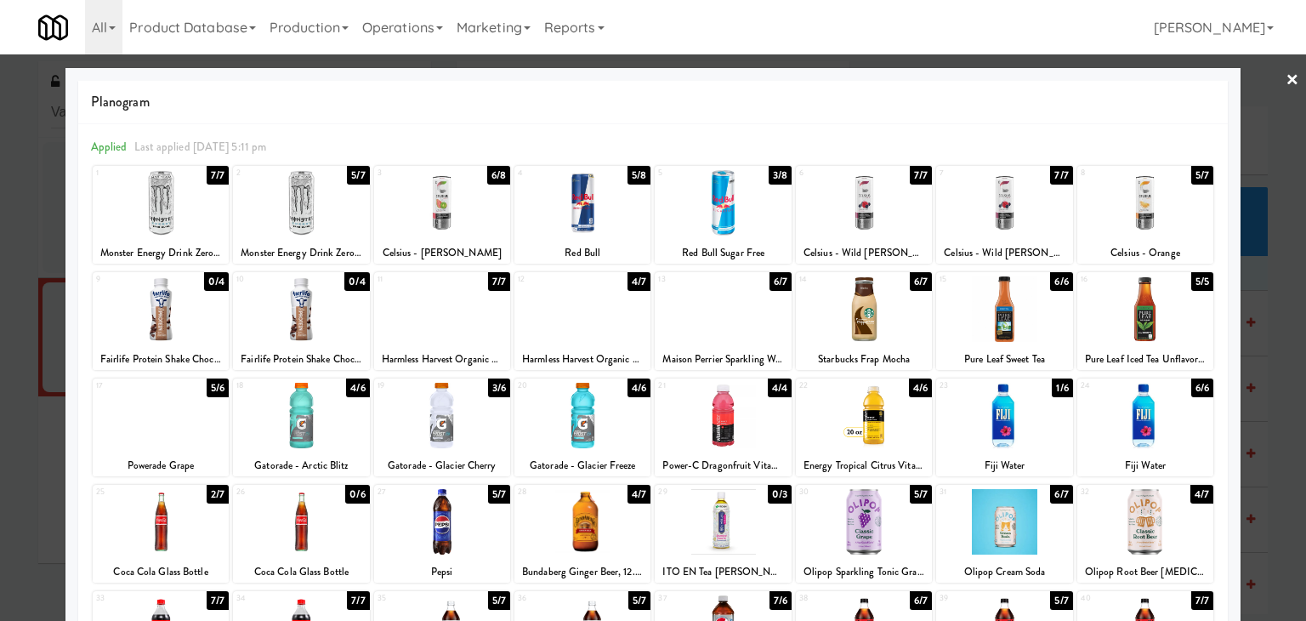
click at [466, 407] on div at bounding box center [442, 415] width 136 height 65
click at [1286, 72] on link "×" at bounding box center [1293, 80] width 14 height 53
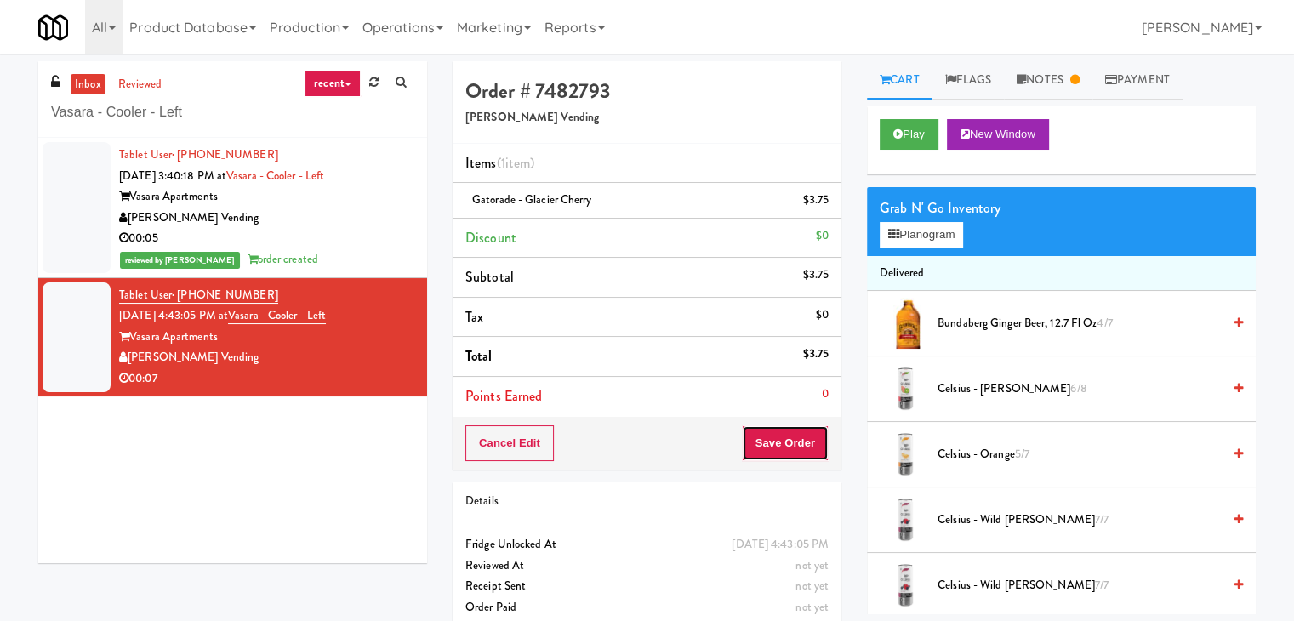
click at [791, 434] on button "Save Order" at bounding box center [785, 443] width 87 height 36
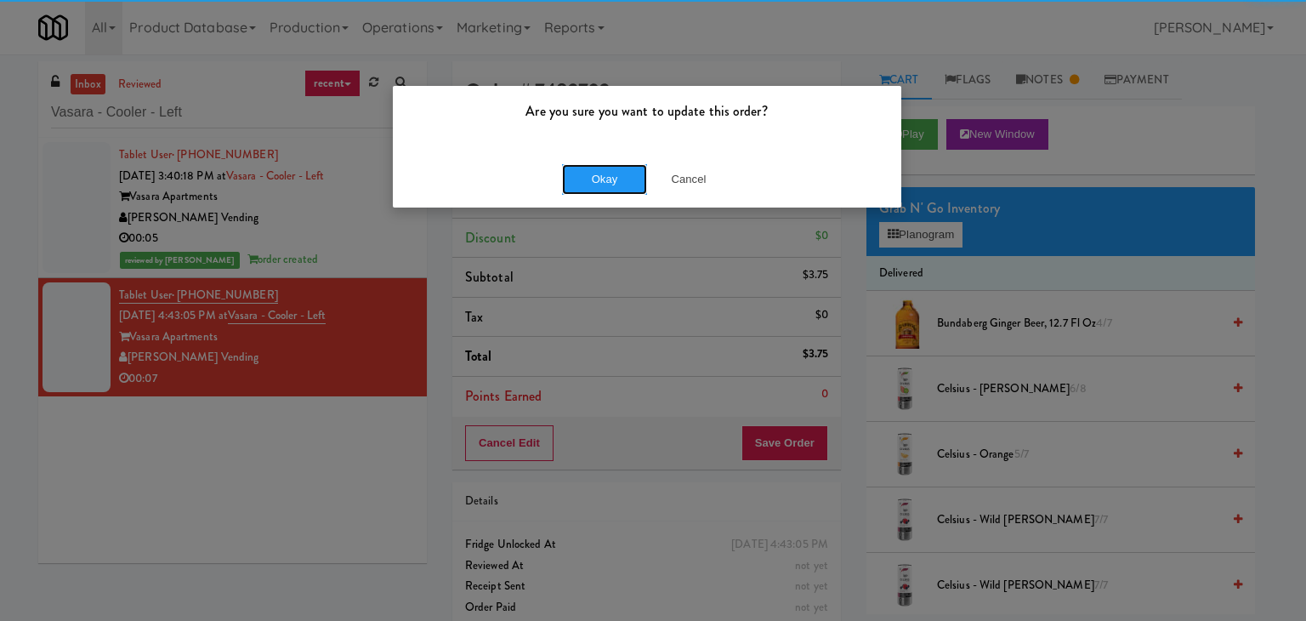
drag, startPoint x: 623, startPoint y: 183, endPoint x: 511, endPoint y: 94, distance: 142.8
click at [622, 181] on button "Okay" at bounding box center [604, 179] width 85 height 31
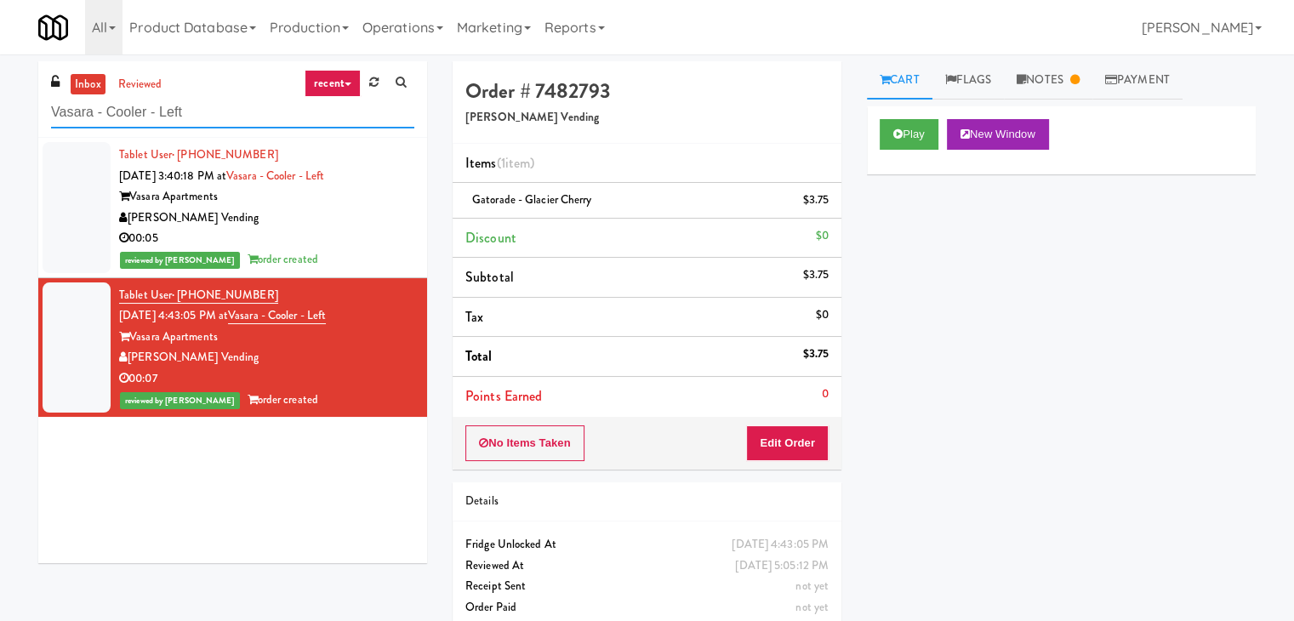
click at [213, 119] on input "Vasara - Cooler - Left" at bounding box center [232, 112] width 363 height 31
click at [213, 117] on input "Vasara - Cooler - Left" at bounding box center [232, 112] width 363 height 31
paste input "Inwood Combo"
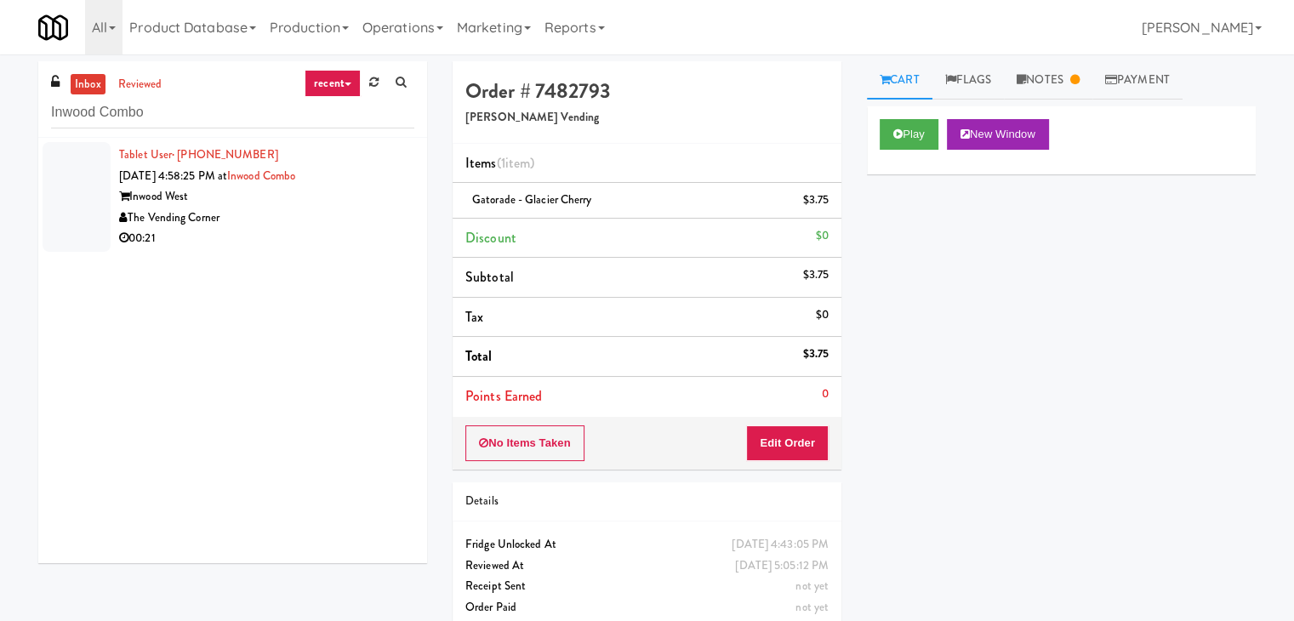
click at [292, 225] on div "The Vending Corner" at bounding box center [266, 218] width 295 height 21
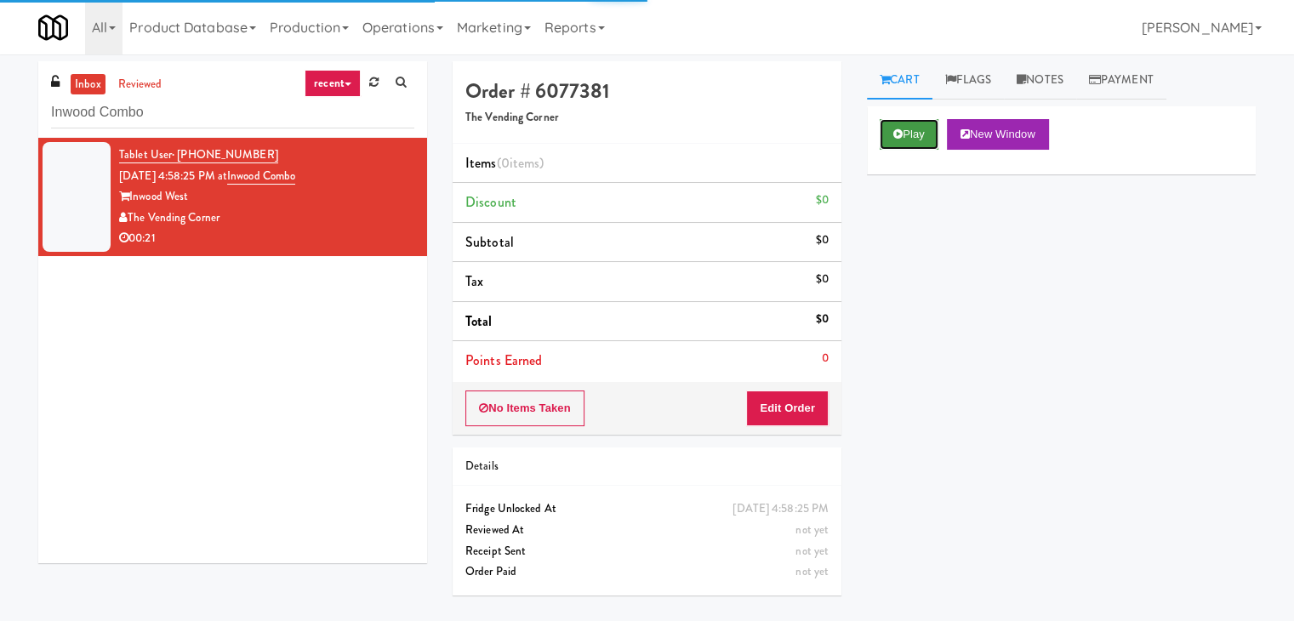
click at [902, 131] on button "Play" at bounding box center [908, 134] width 59 height 31
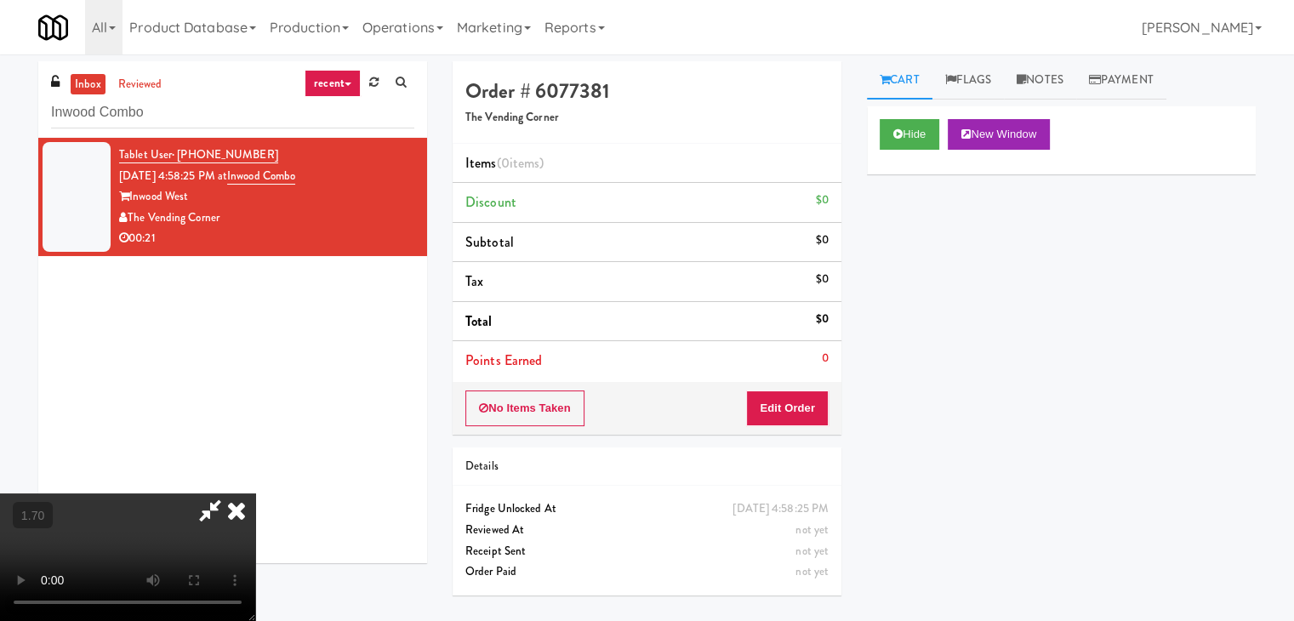
click at [255, 493] on video at bounding box center [127, 557] width 255 height 128
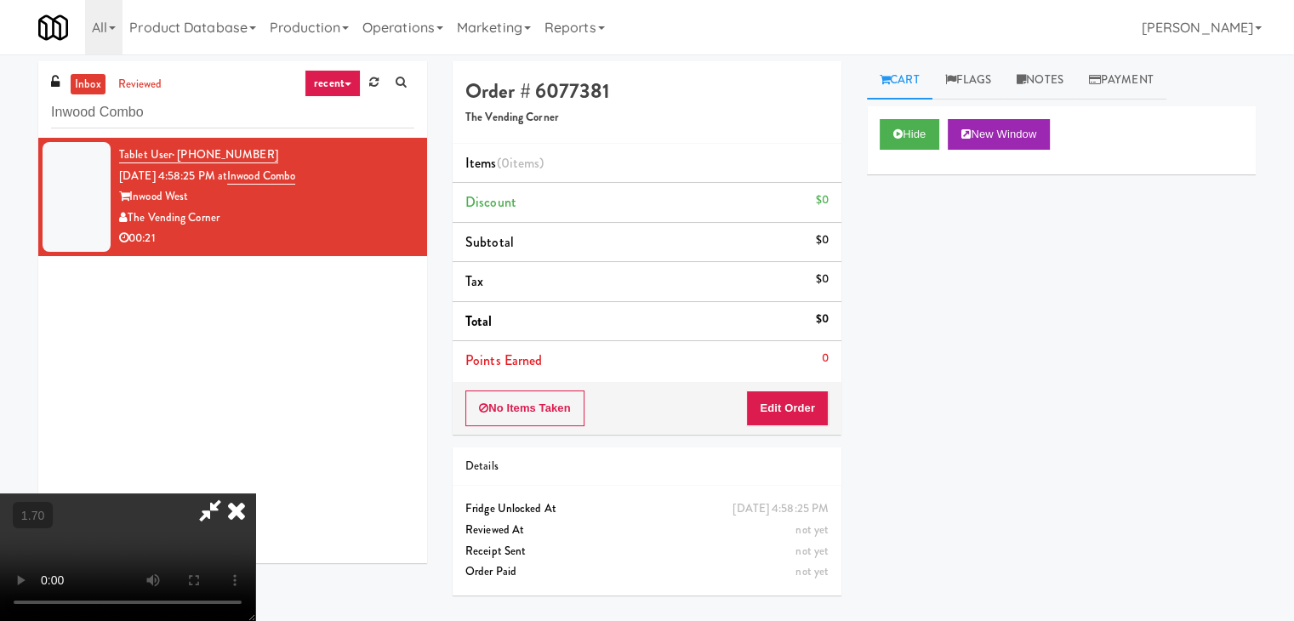
click at [255, 493] on video at bounding box center [127, 557] width 255 height 128
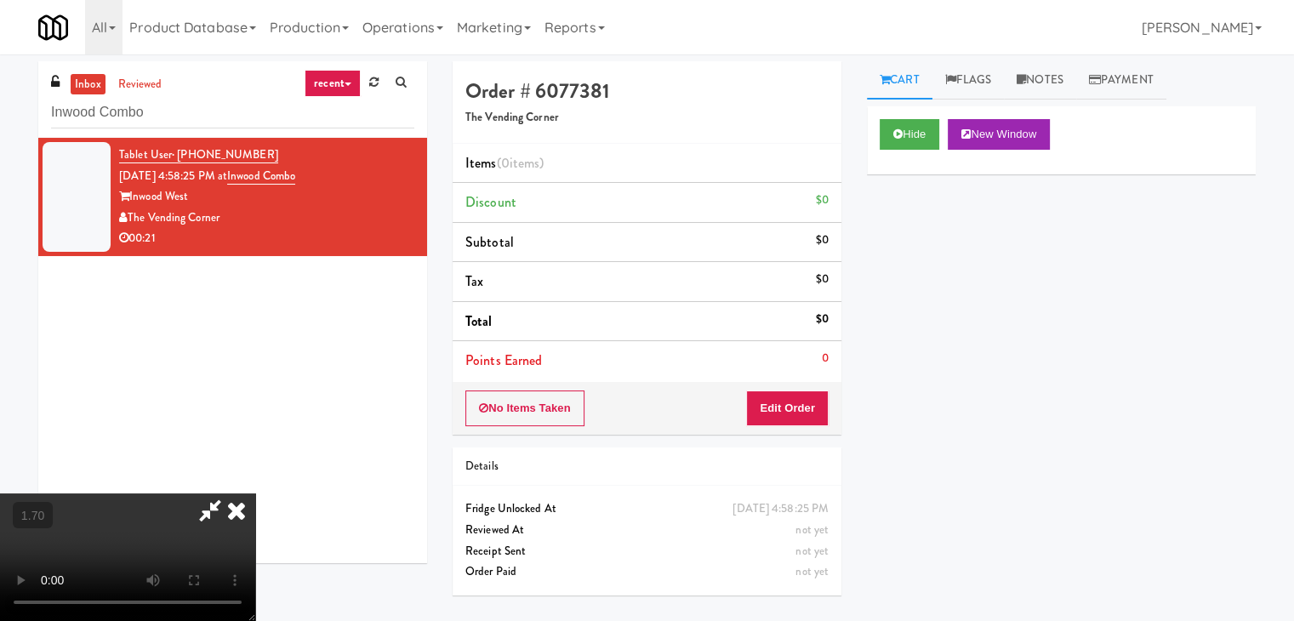
click at [255, 493] on icon at bounding box center [236, 510] width 37 height 34
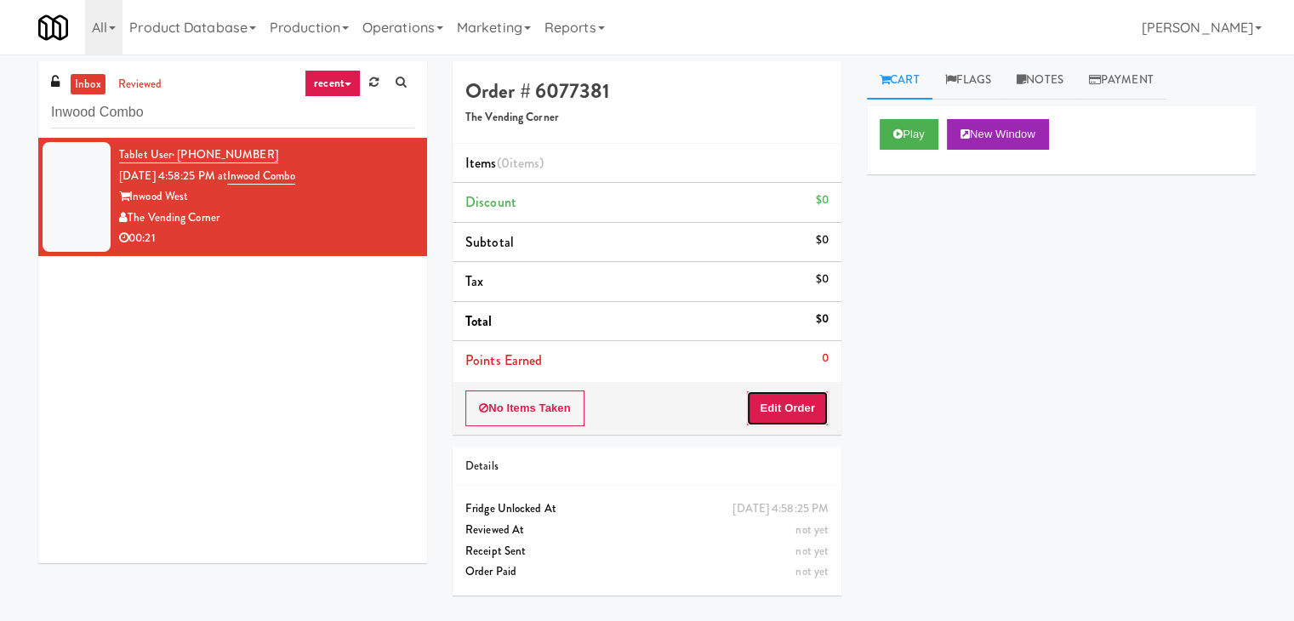
click at [794, 414] on button "Edit Order" at bounding box center [787, 408] width 83 height 36
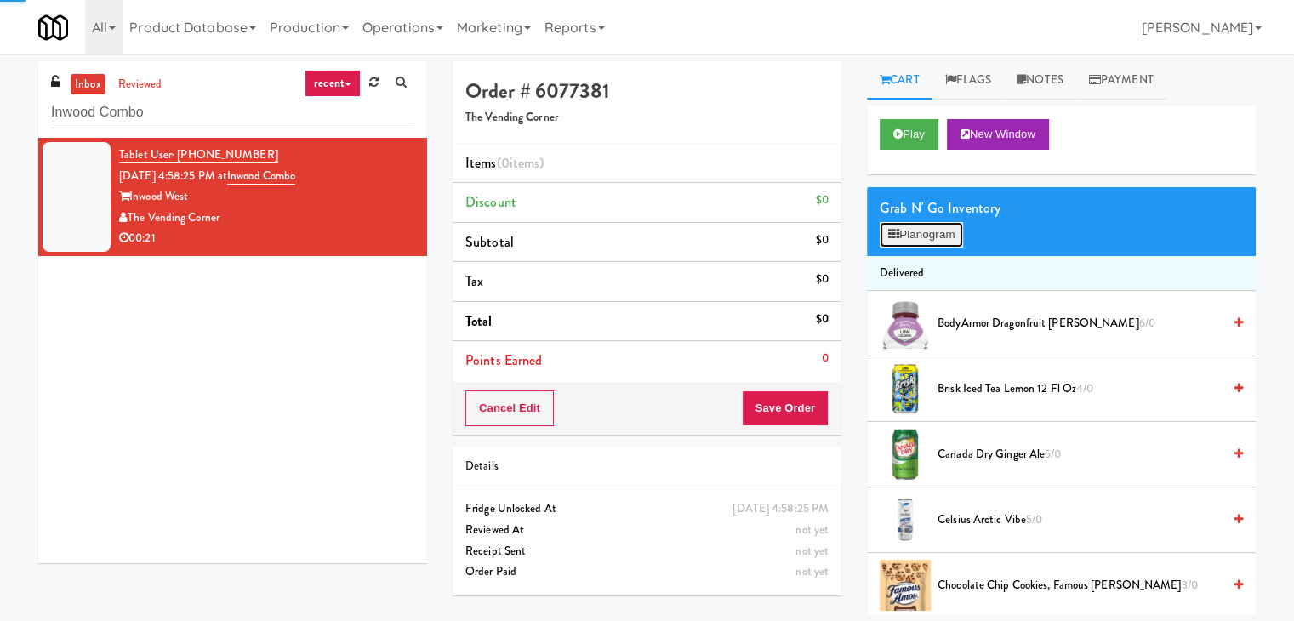
click at [929, 232] on button "Planogram" at bounding box center [920, 235] width 83 height 26
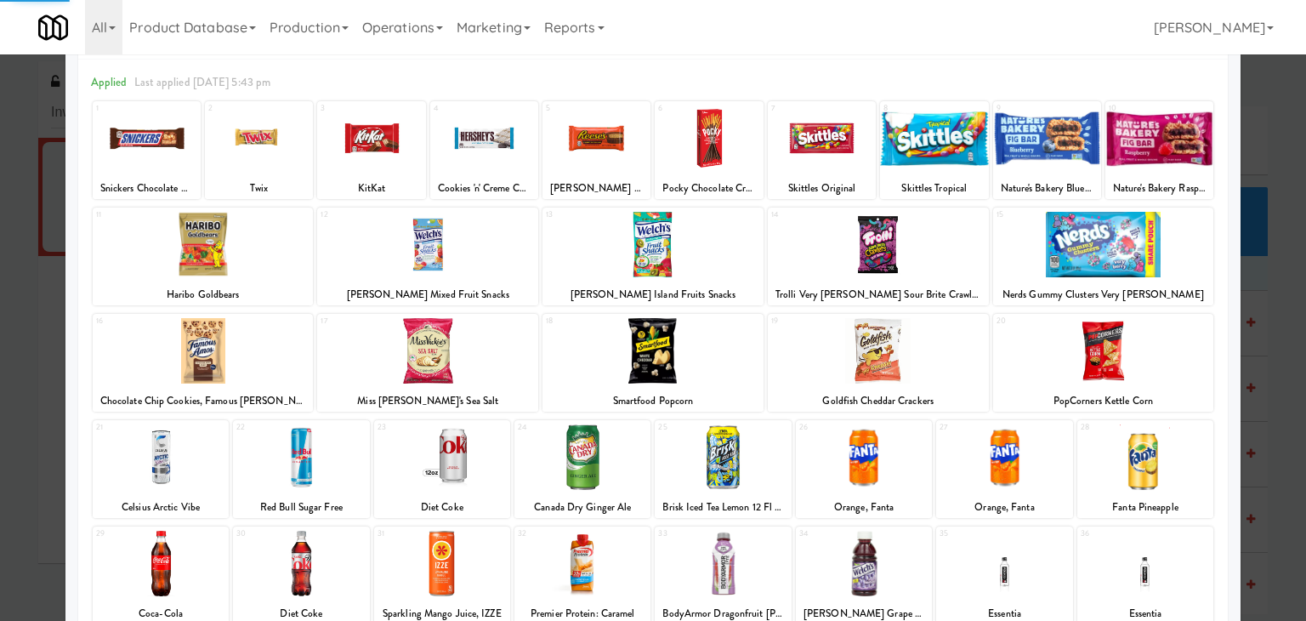
scroll to position [170, 0]
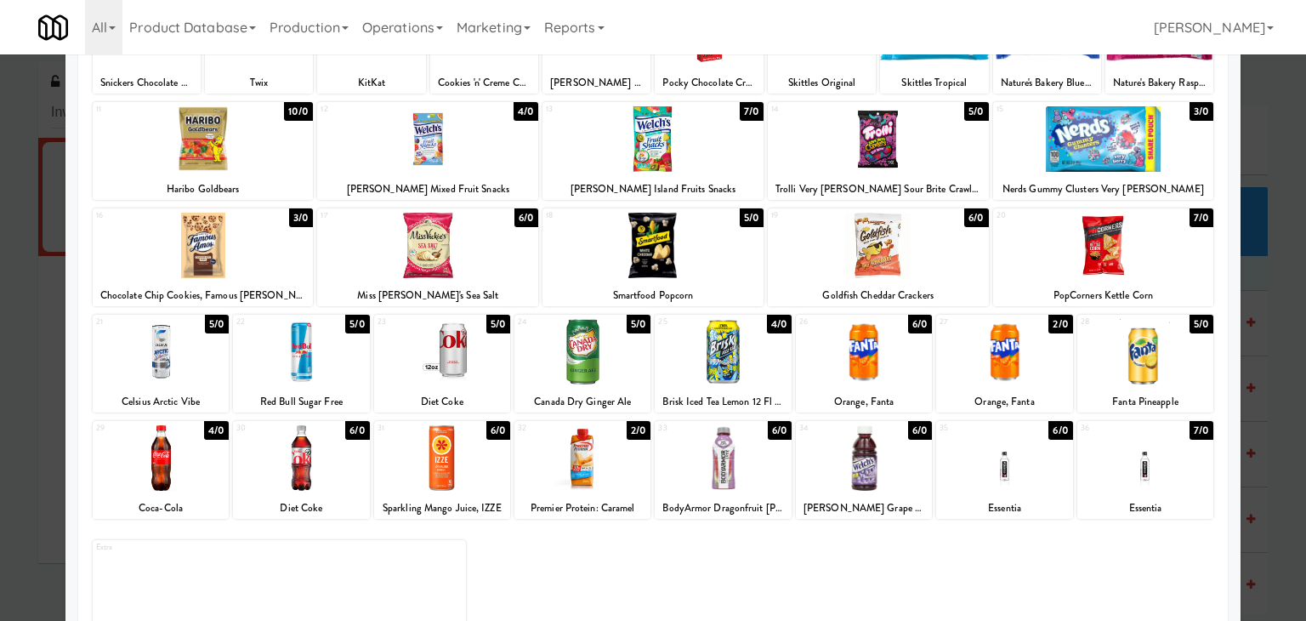
click at [177, 364] on div at bounding box center [161, 351] width 136 height 65
click at [693, 154] on div at bounding box center [653, 138] width 221 height 65
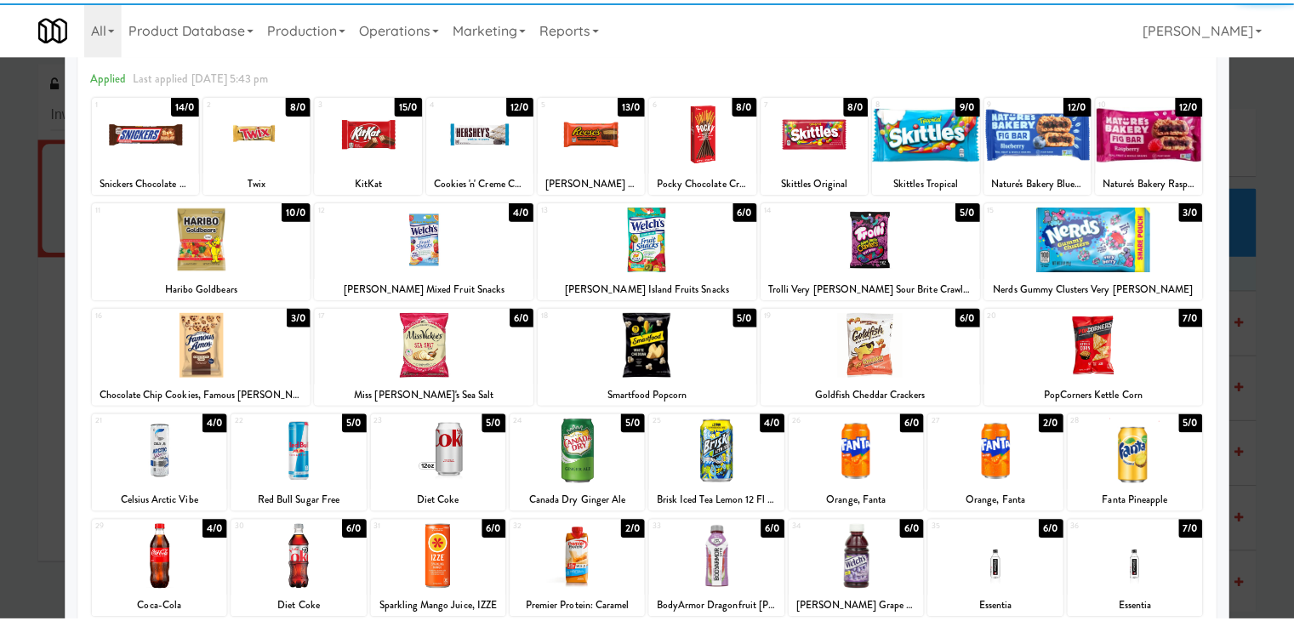
scroll to position [0, 0]
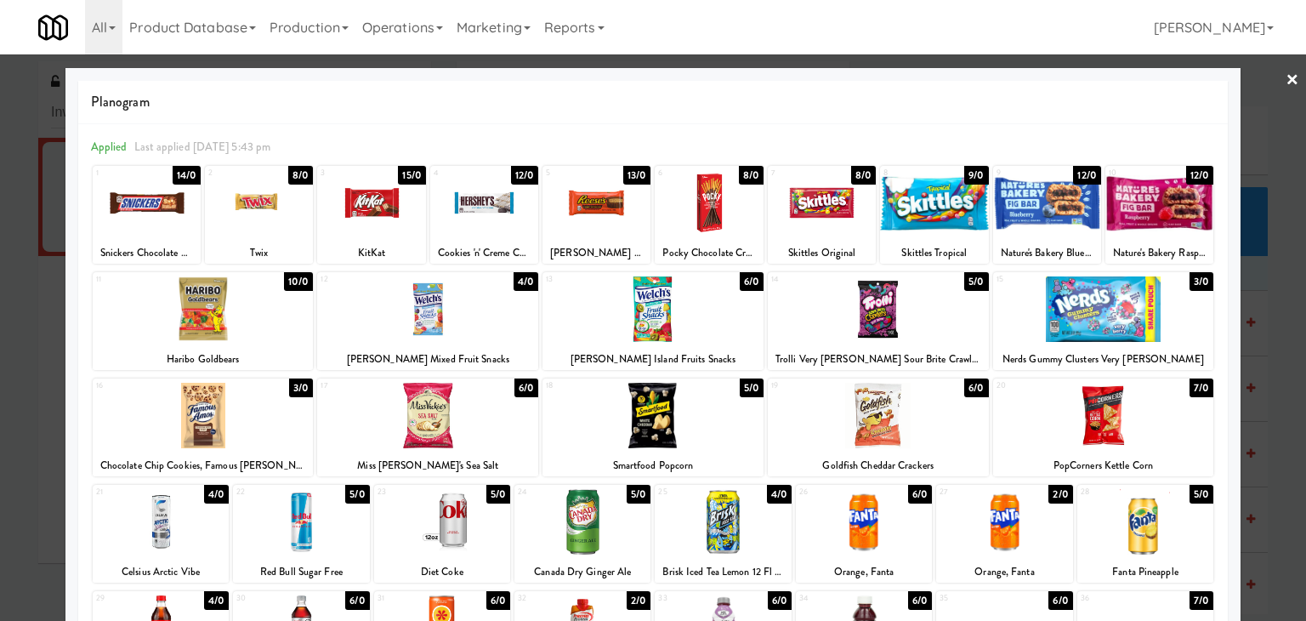
drag, startPoint x: 1284, startPoint y: 80, endPoint x: 1266, endPoint y: 95, distance: 24.2
click at [1286, 80] on link "×" at bounding box center [1293, 80] width 14 height 53
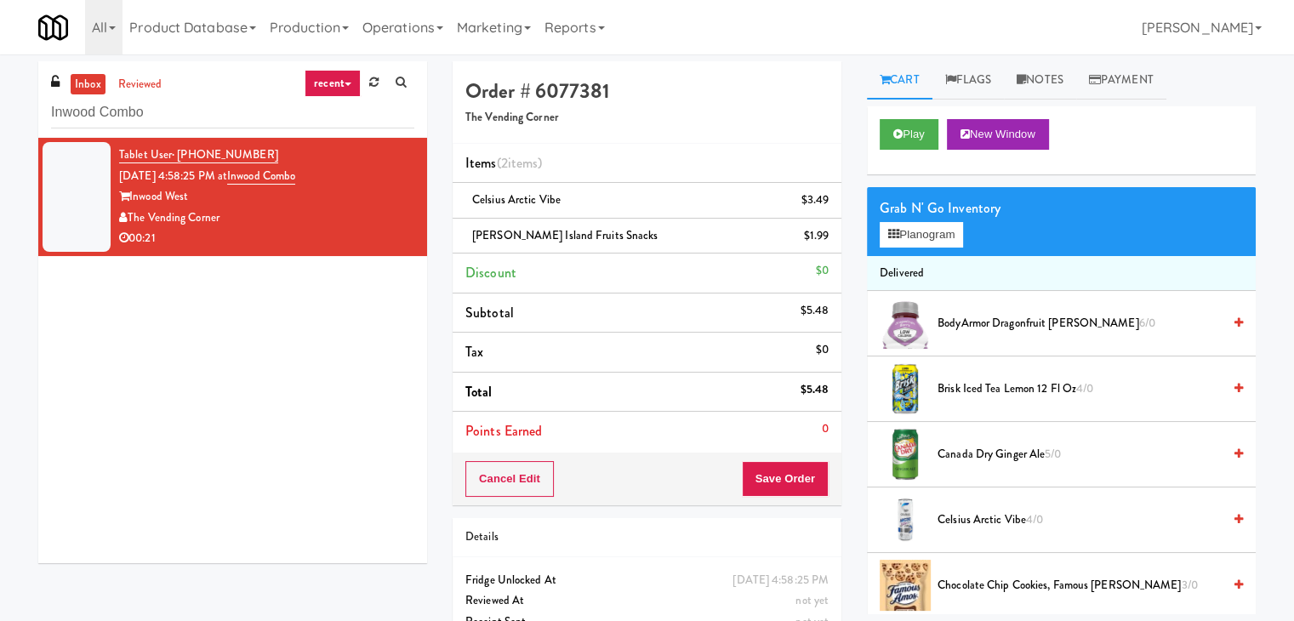
click at [738, 490] on div "Cancel Edit Save Order" at bounding box center [646, 478] width 389 height 53
click at [816, 479] on button "Save Order" at bounding box center [785, 479] width 87 height 36
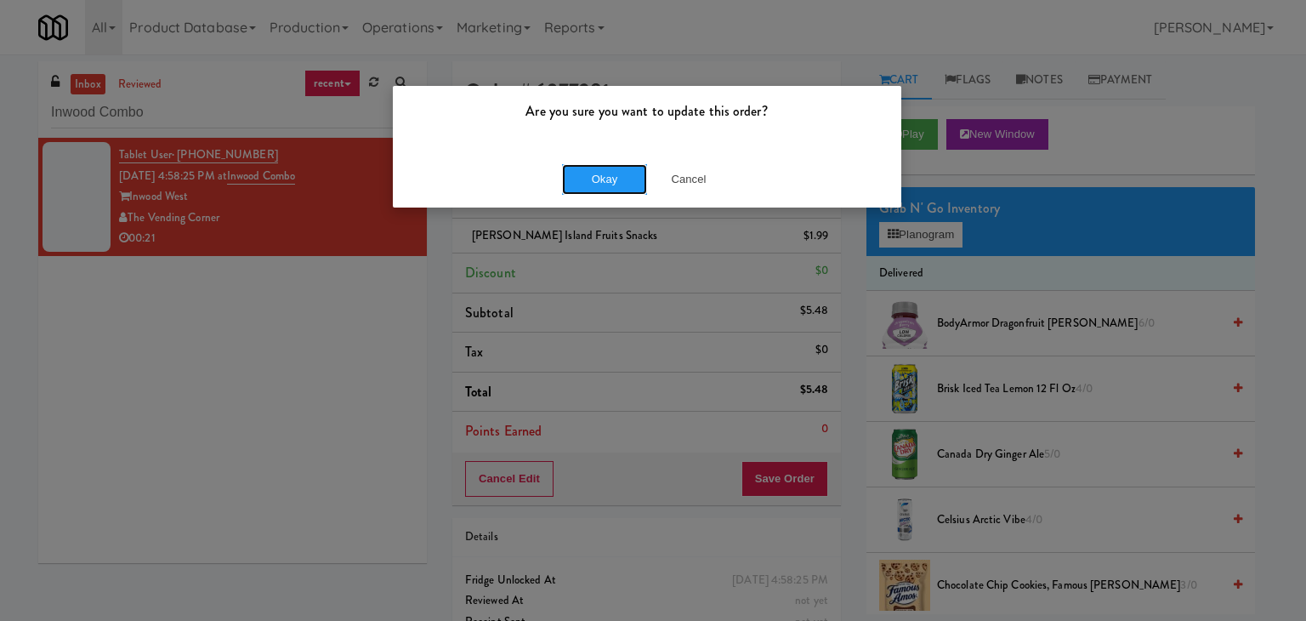
drag, startPoint x: 609, startPoint y: 185, endPoint x: 530, endPoint y: 99, distance: 116.8
click at [609, 185] on button "Okay" at bounding box center [604, 179] width 85 height 31
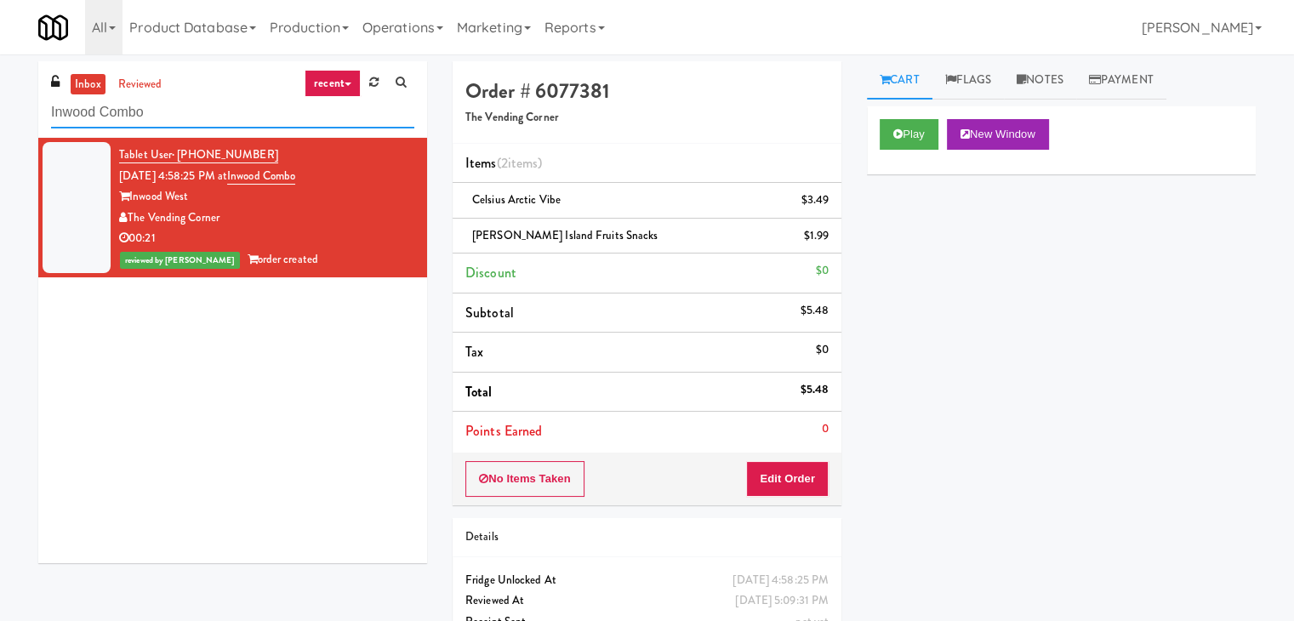
click at [201, 114] on input "Inwood Combo" at bounding box center [232, 112] width 363 height 31
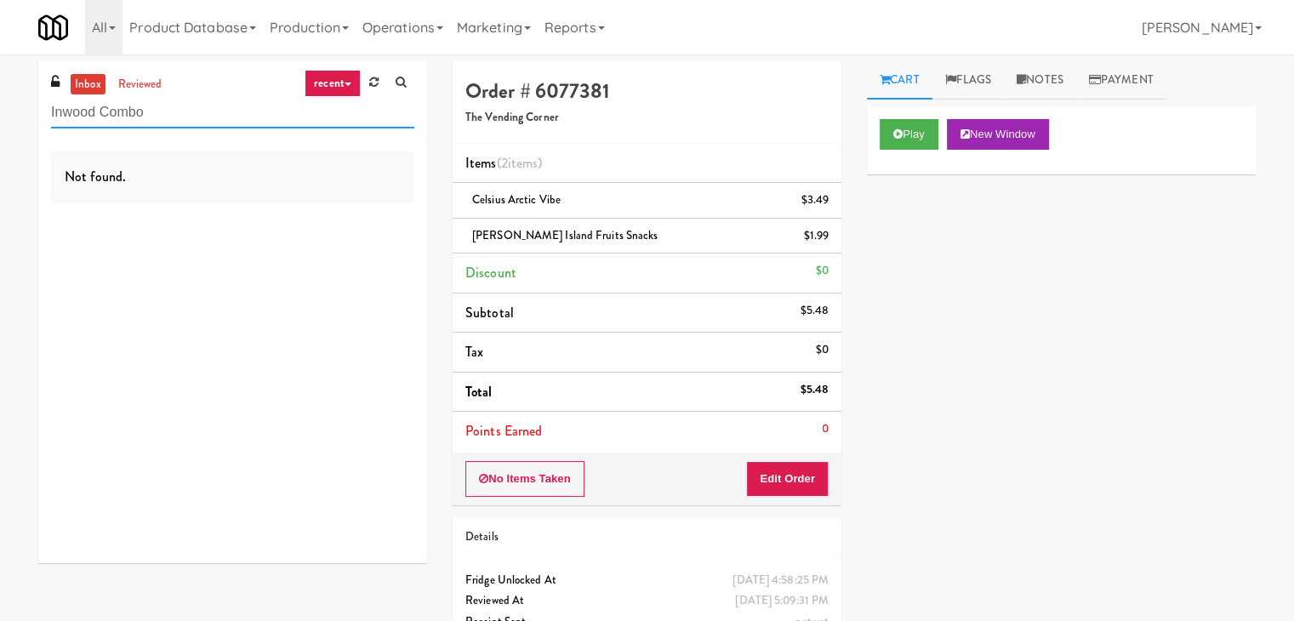
click at [225, 112] on input "Inwood Combo" at bounding box center [232, 112] width 363 height 31
paste input "Queen St. Cargo Planogram"
type input "Queen St. Cargo Planogram"
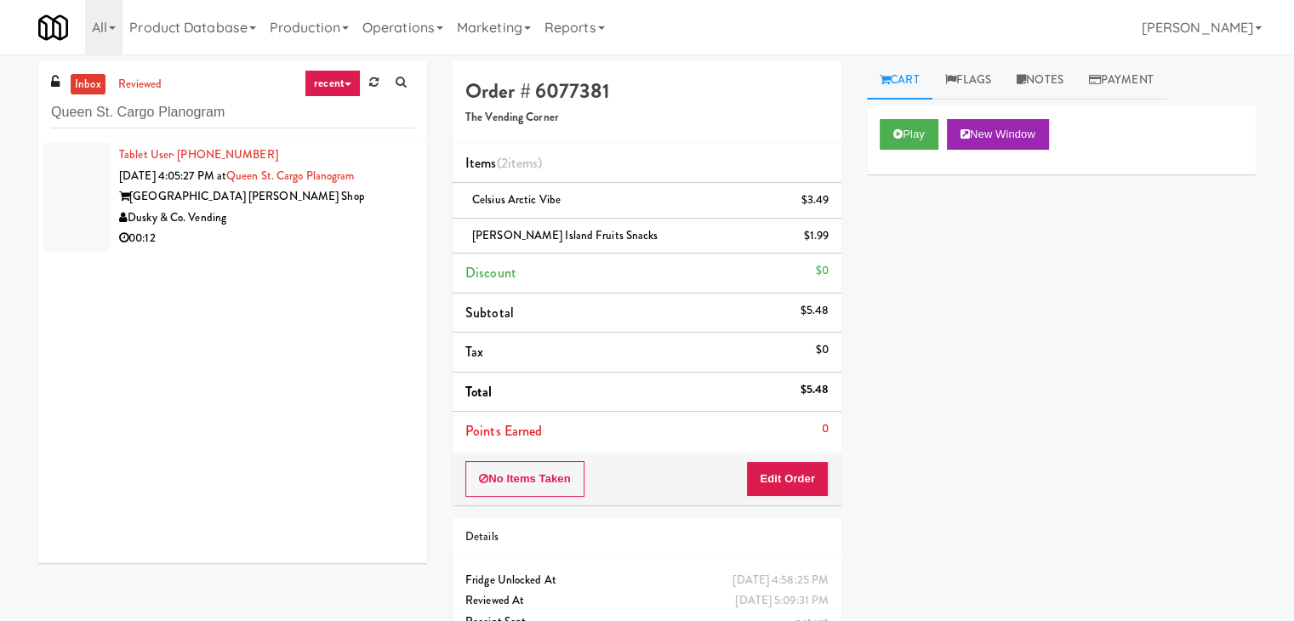
drag, startPoint x: 367, startPoint y: 219, endPoint x: 369, endPoint y: 209, distance: 9.5
click at [367, 217] on div "Dusky & Co. Vending" at bounding box center [266, 218] width 295 height 21
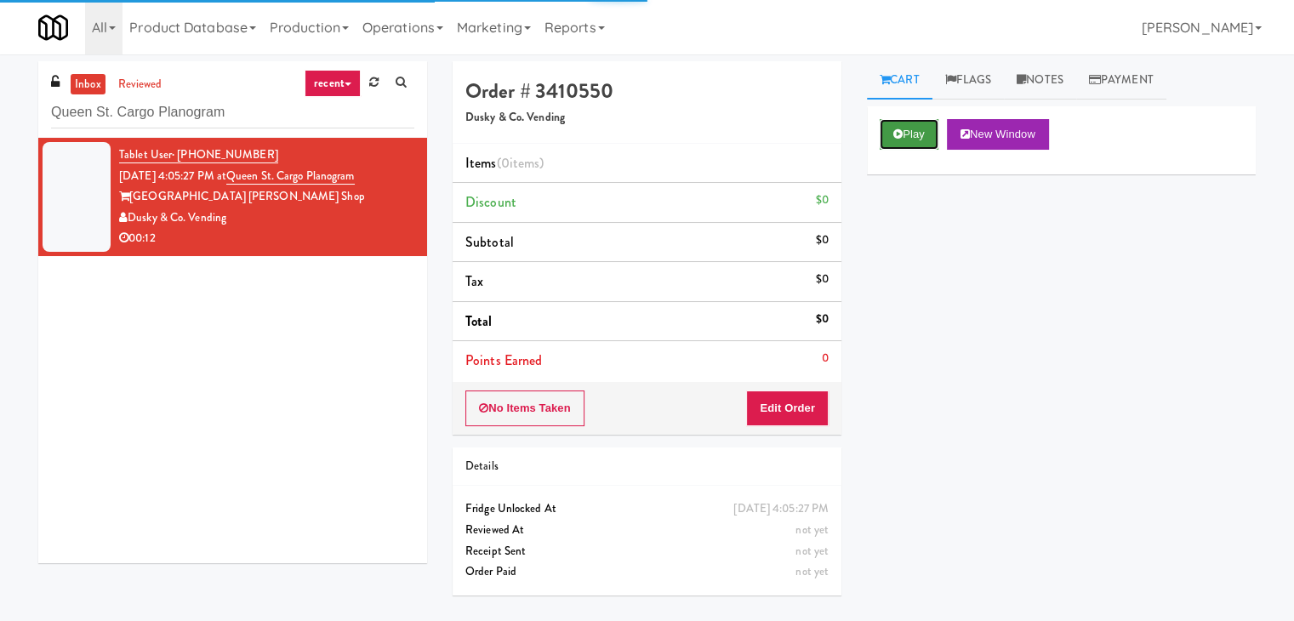
click at [922, 144] on button "Play" at bounding box center [908, 134] width 59 height 31
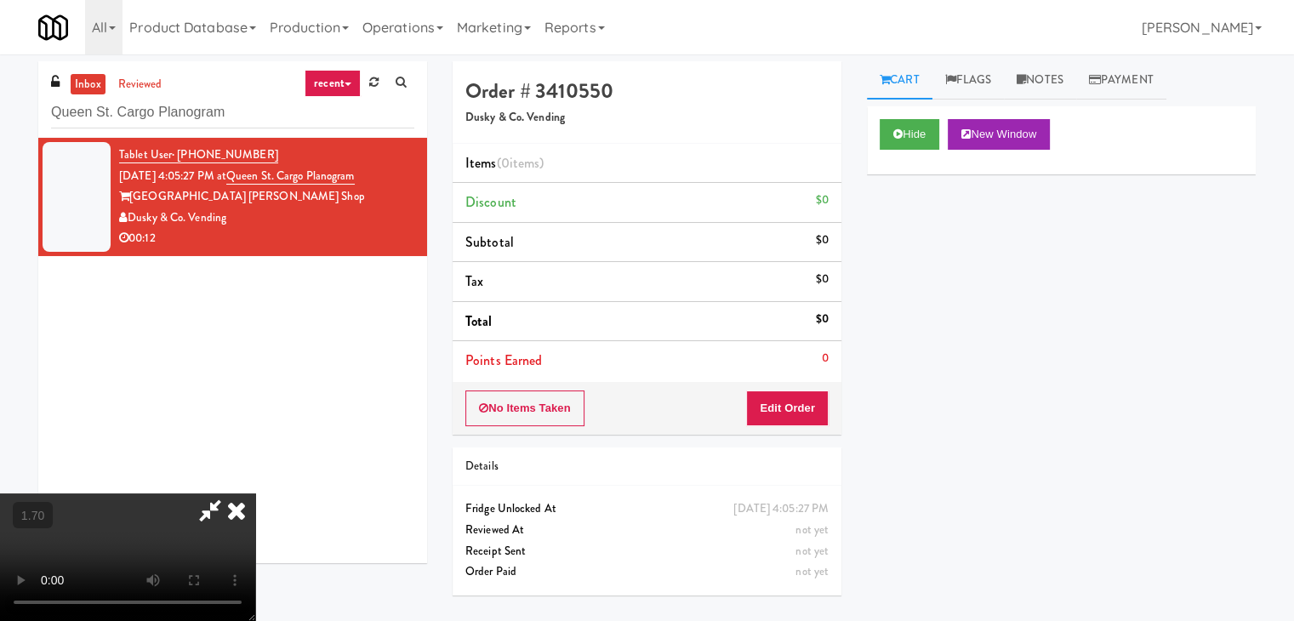
click at [255, 493] on video at bounding box center [127, 557] width 255 height 128
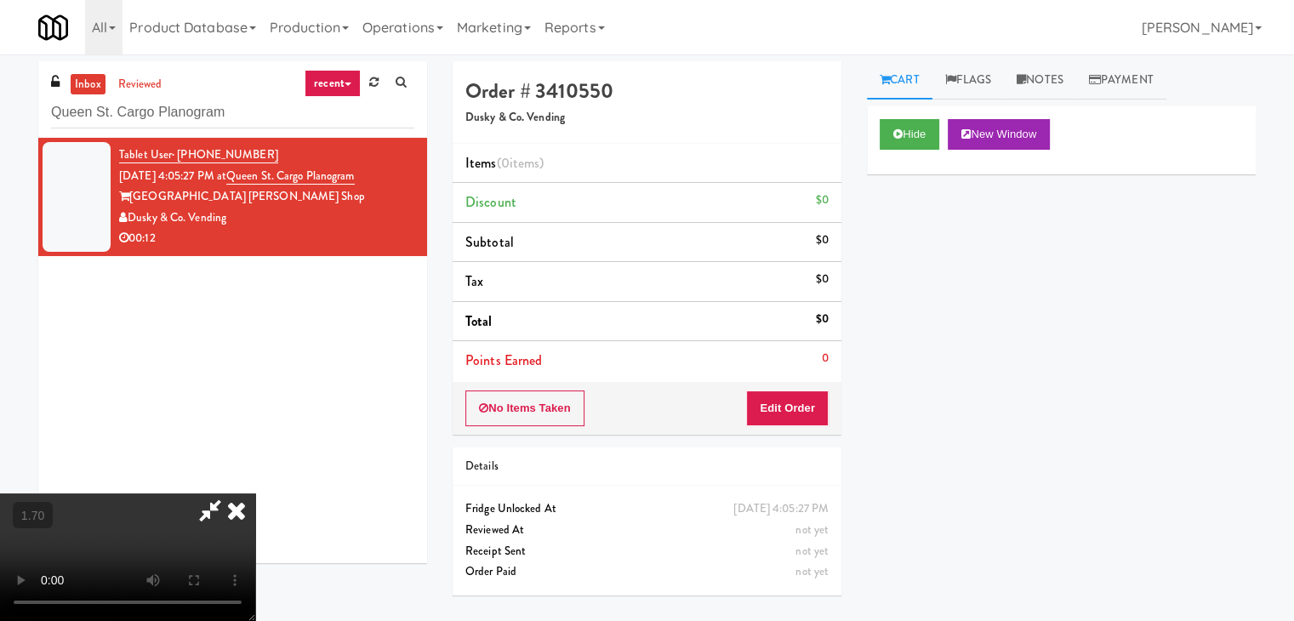
click at [255, 493] on video at bounding box center [127, 557] width 255 height 128
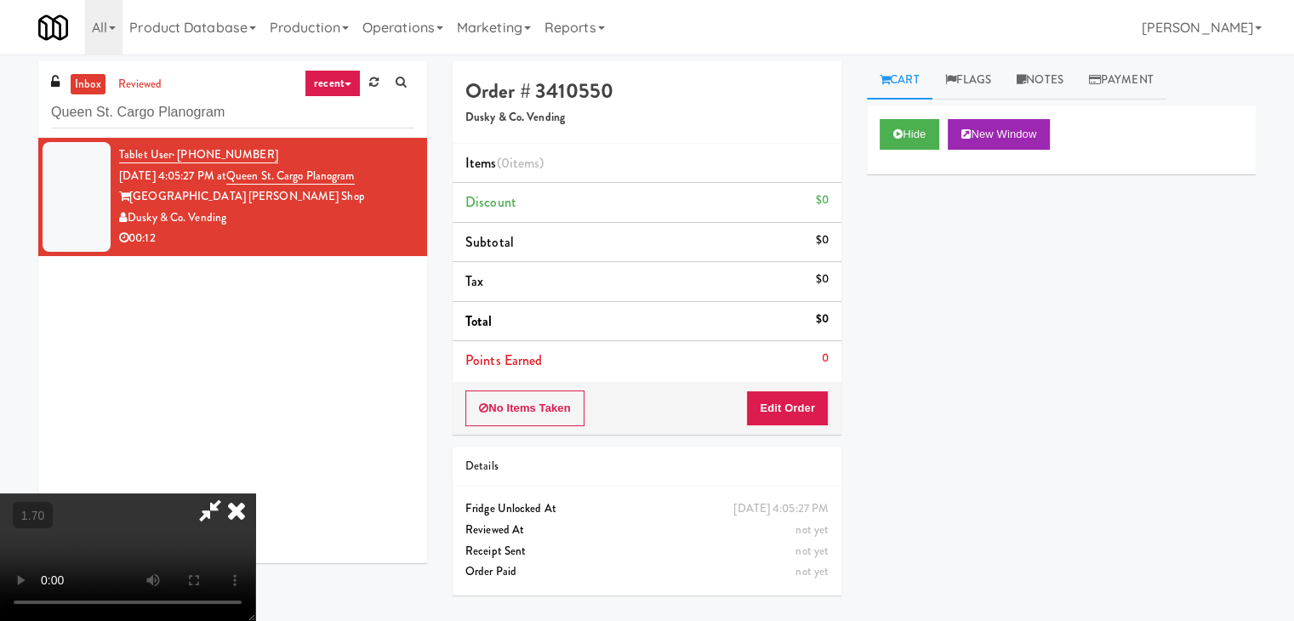
click at [255, 493] on icon at bounding box center [236, 510] width 37 height 34
